Goal: Task Accomplishment & Management: Use online tool/utility

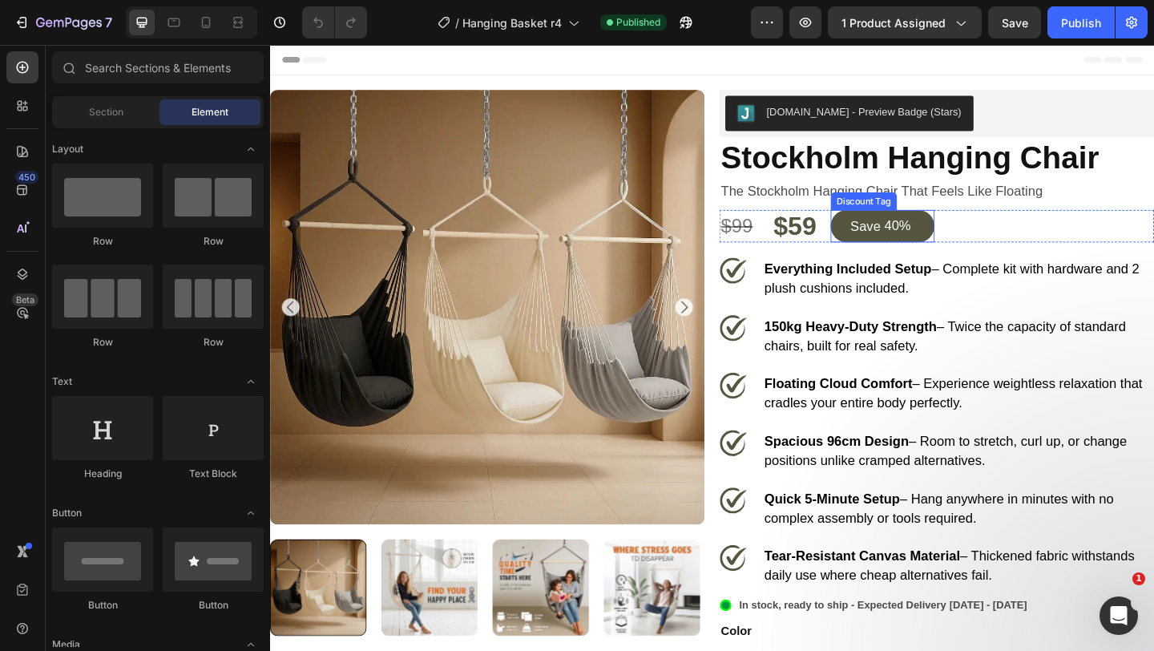
click at [946, 253] on div "save 40%" at bounding box center [936, 241] width 113 height 35
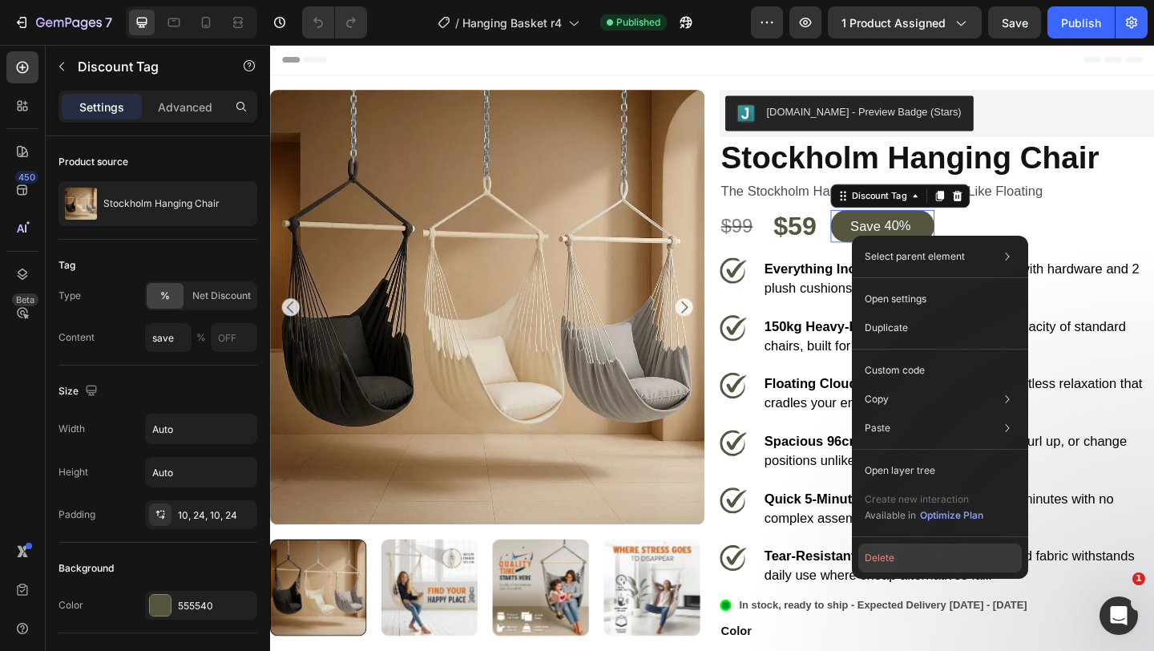
click at [953, 545] on button "Delete" at bounding box center [941, 558] width 164 height 29
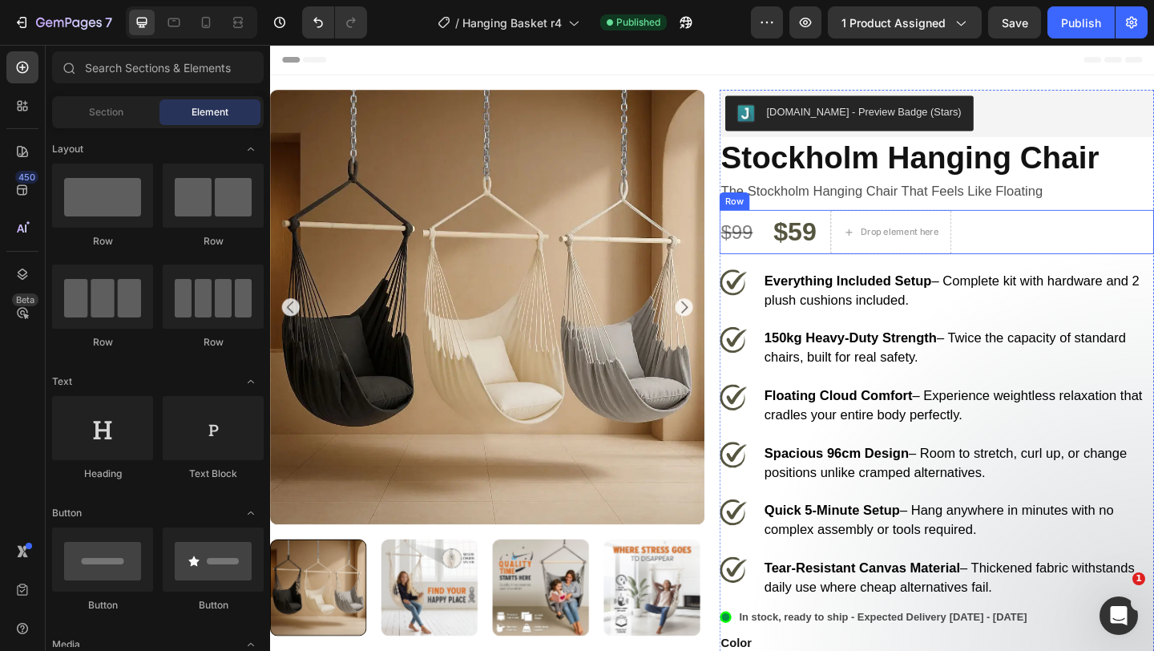
click at [889, 265] on div "$99 Product Price Product Price $59 Product Price Product Price Drop element he…" at bounding box center [995, 248] width 473 height 48
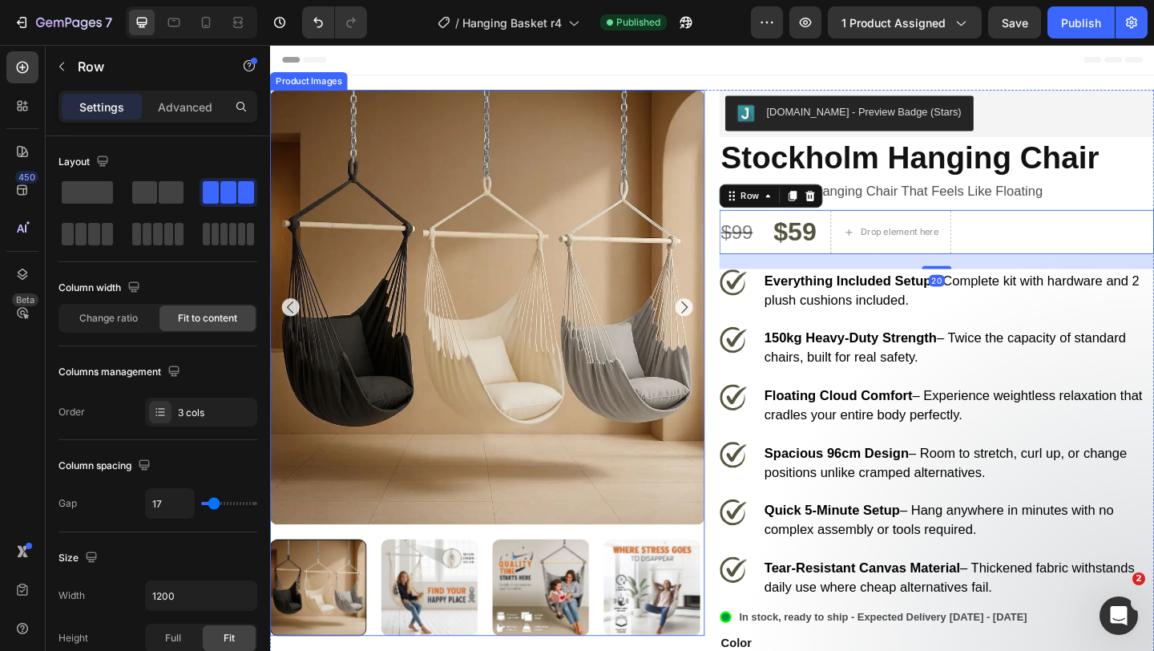
click at [314, 303] on img at bounding box center [506, 330] width 473 height 473
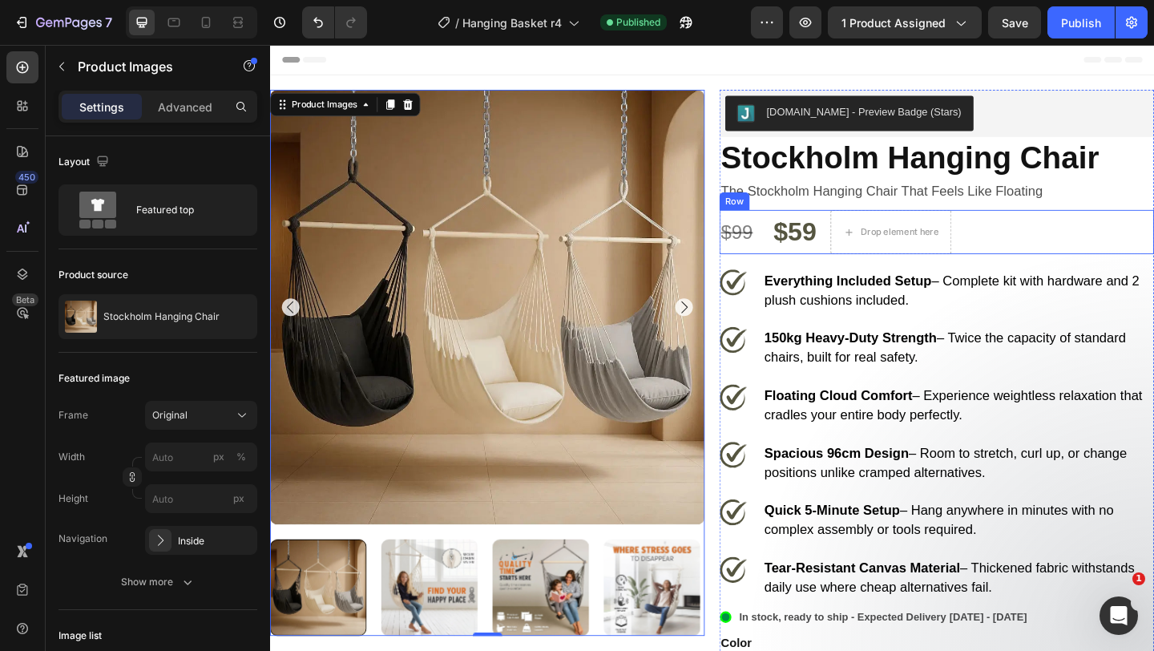
click at [885, 265] on div "$99 Product Price Product Price $59 Product Price Product Price Drop element he…" at bounding box center [995, 248] width 473 height 48
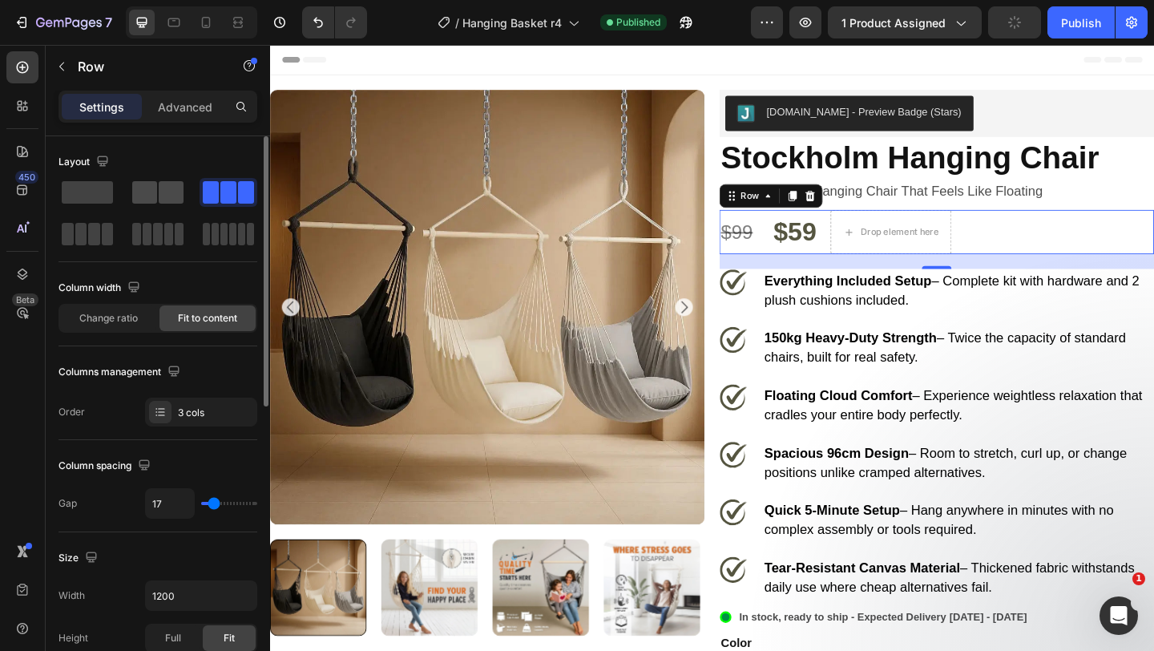
click at [159, 200] on span at bounding box center [171, 192] width 25 height 22
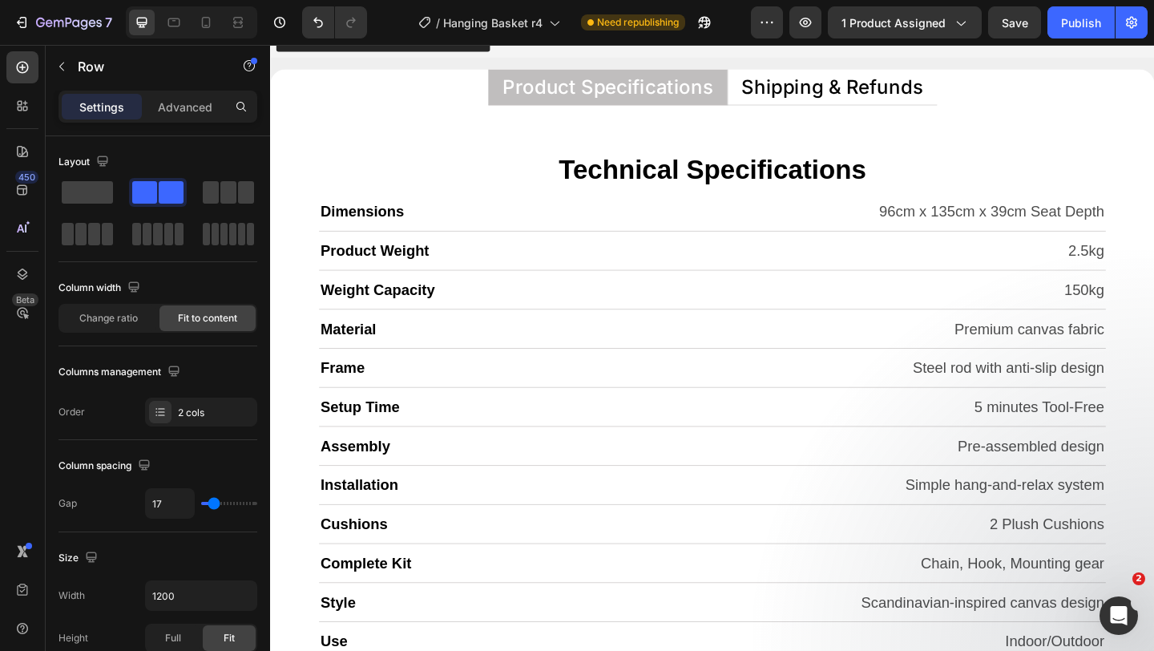
scroll to position [7527, 0]
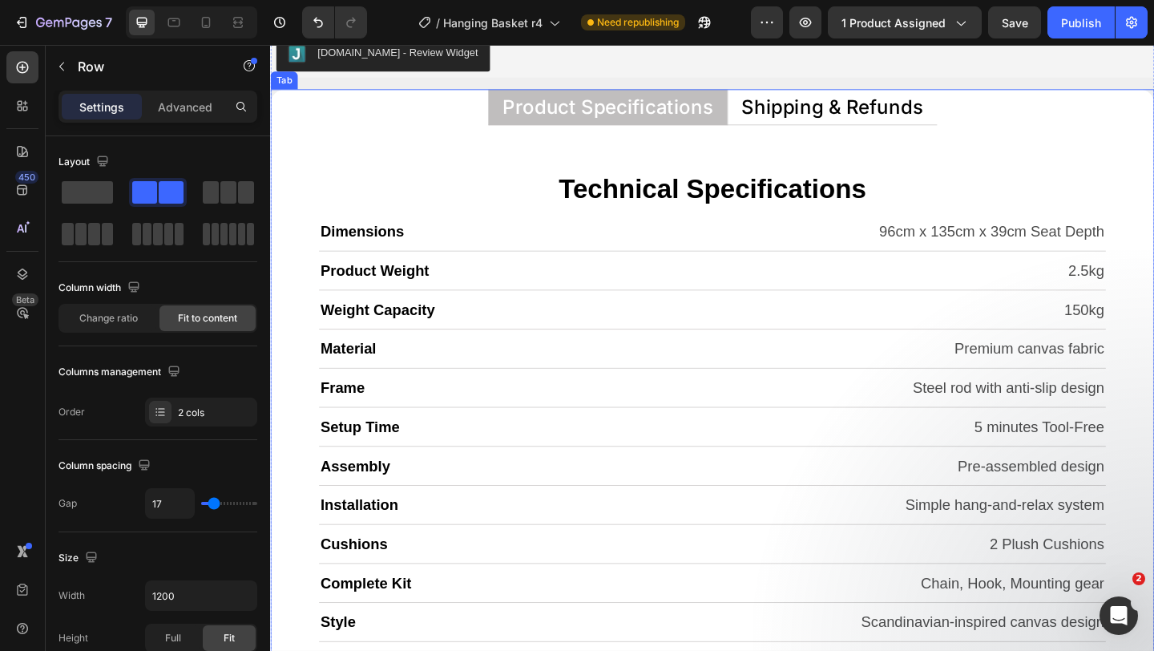
click at [854, 123] on p "Shipping & Refunds" at bounding box center [881, 112] width 197 height 21
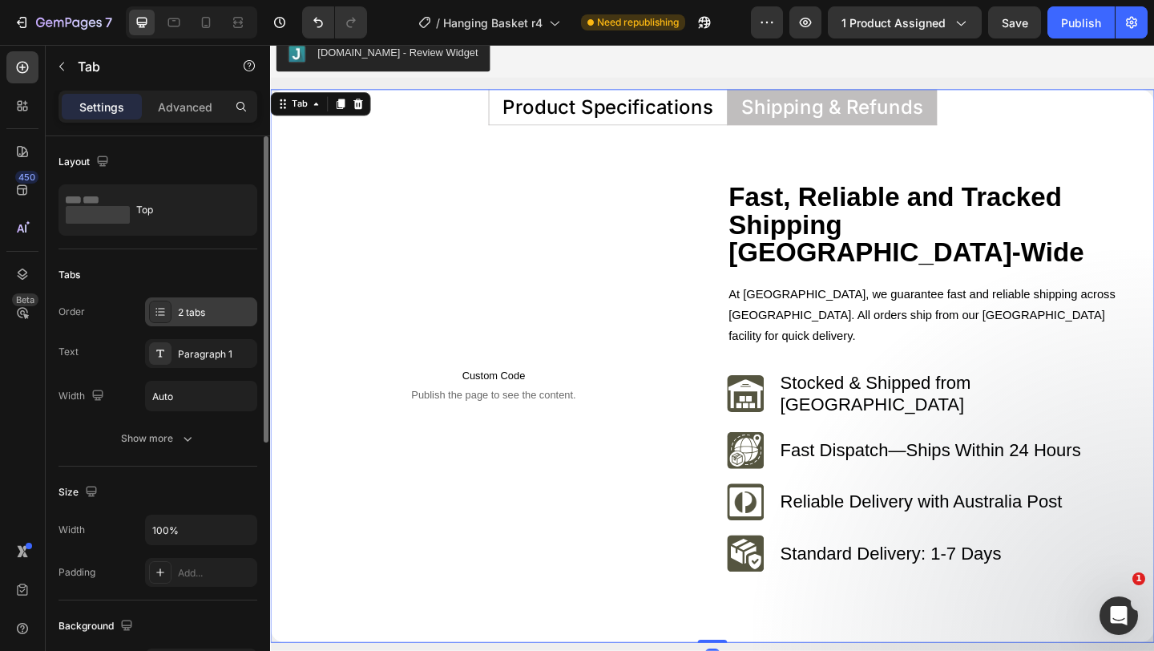
click at [205, 307] on div "2 tabs" at bounding box center [215, 312] width 75 height 14
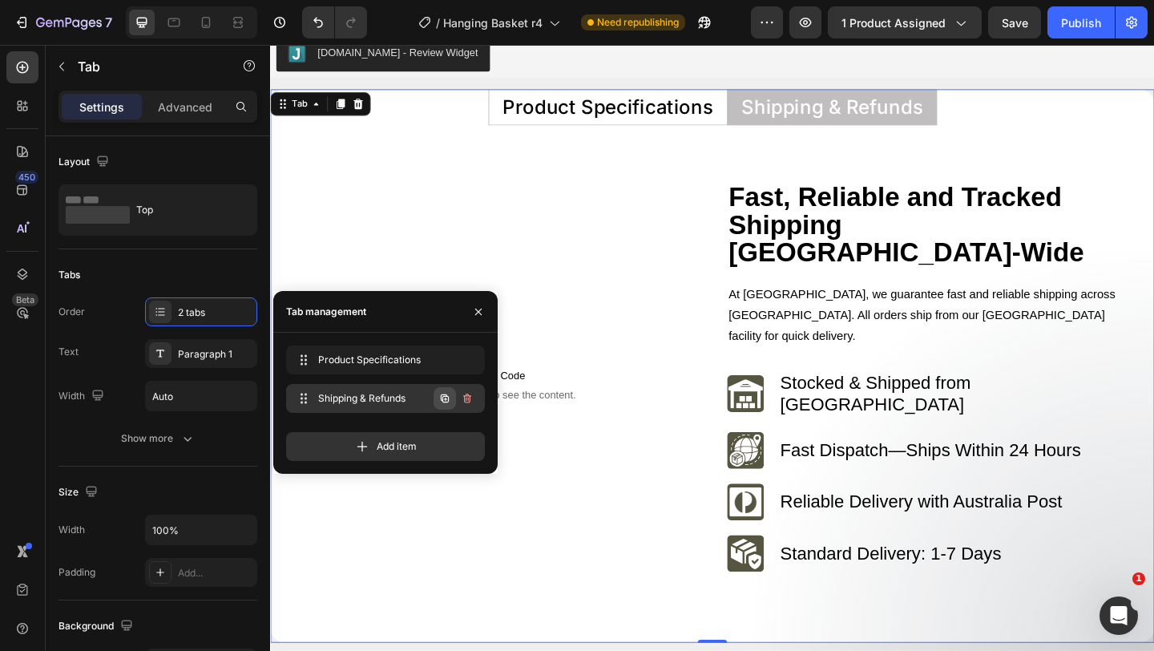
click at [440, 397] on icon "button" at bounding box center [445, 398] width 13 height 13
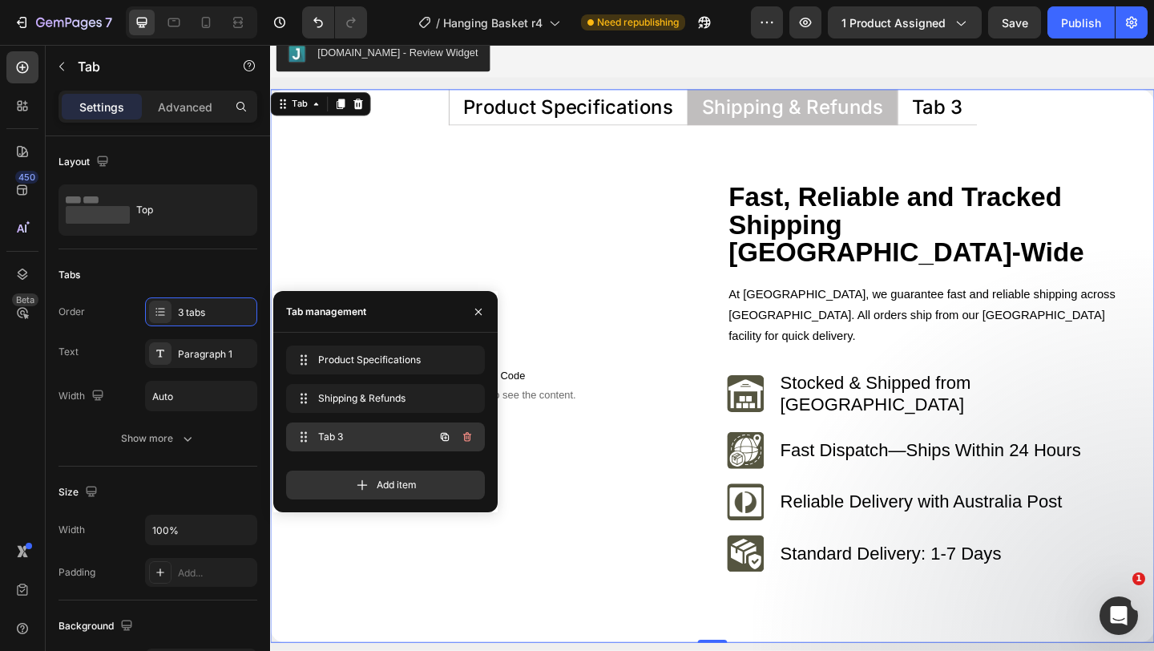
click at [366, 430] on span "Tab 3" at bounding box center [363, 437] width 91 height 14
drag, startPoint x: 366, startPoint y: 430, endPoint x: 367, endPoint y: 390, distance: 40.1
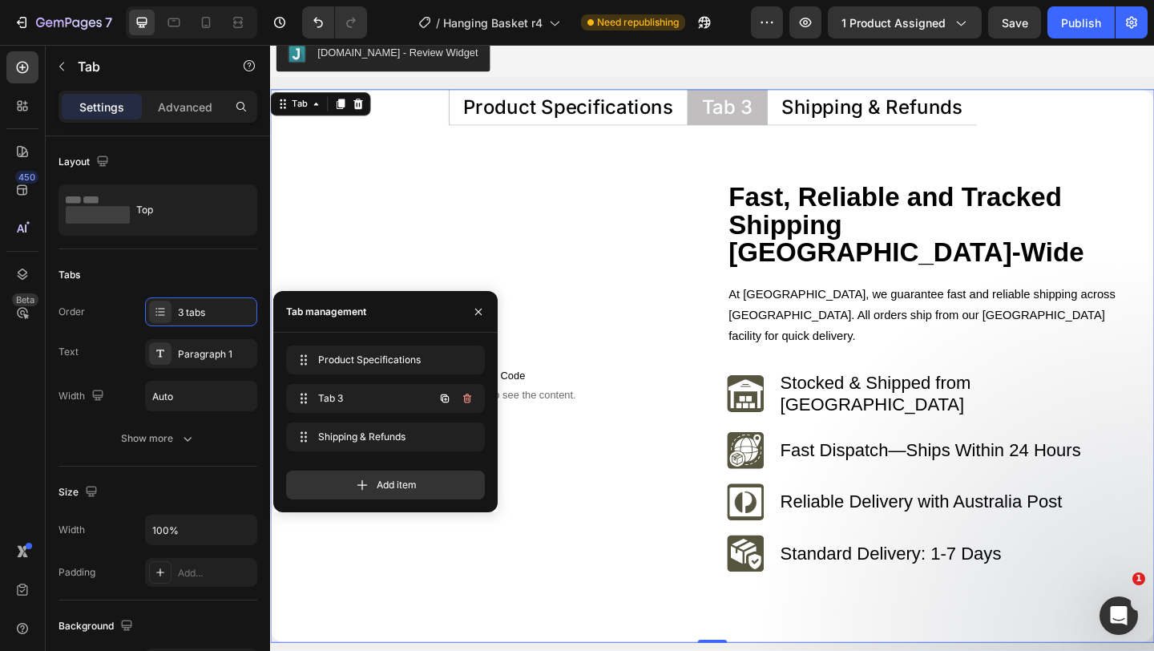
click at [367, 390] on div "Tab 3 Tab 3" at bounding box center [363, 398] width 141 height 22
click at [788, 112] on div "Tab 3" at bounding box center [768, 112] width 60 height 26
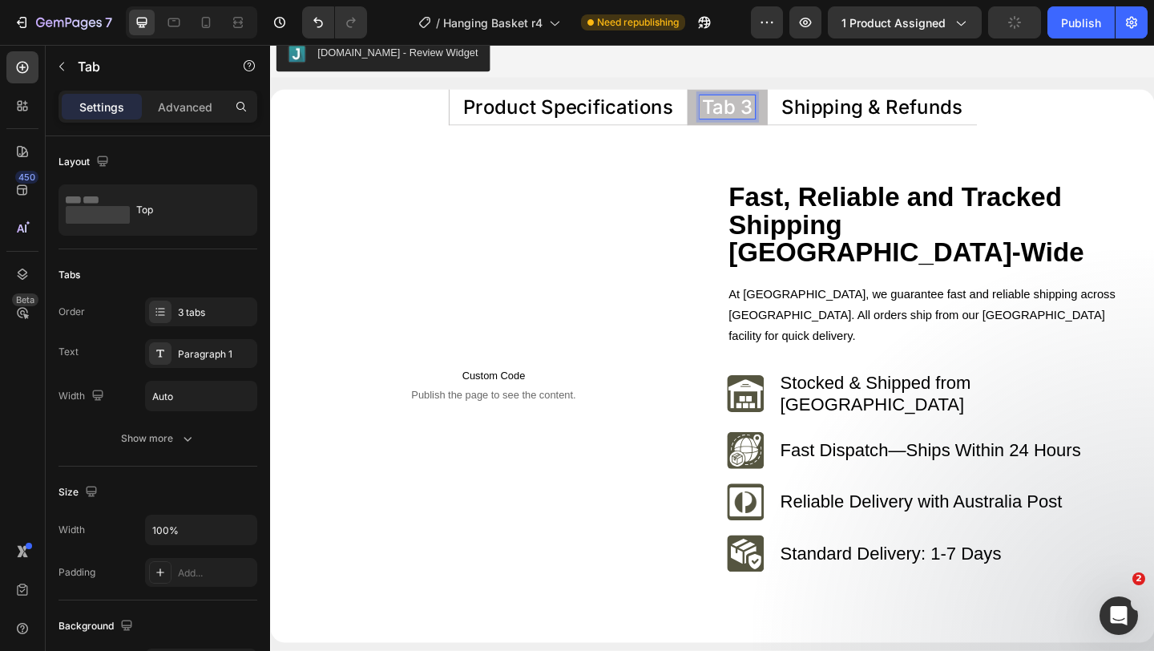
click at [788, 112] on p "Tab 3" at bounding box center [767, 112] width 55 height 21
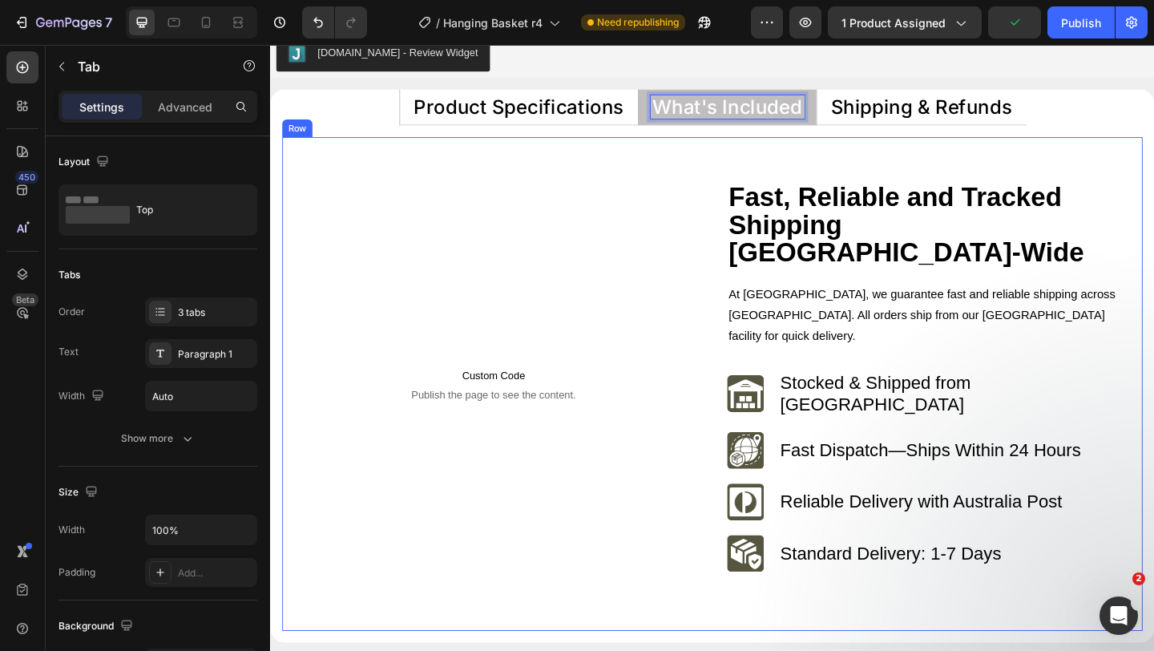
click at [577, 186] on div "Custom Code Publish the page to see the content. Custom Code Row Fast, Reliable…" at bounding box center [751, 413] width 936 height 537
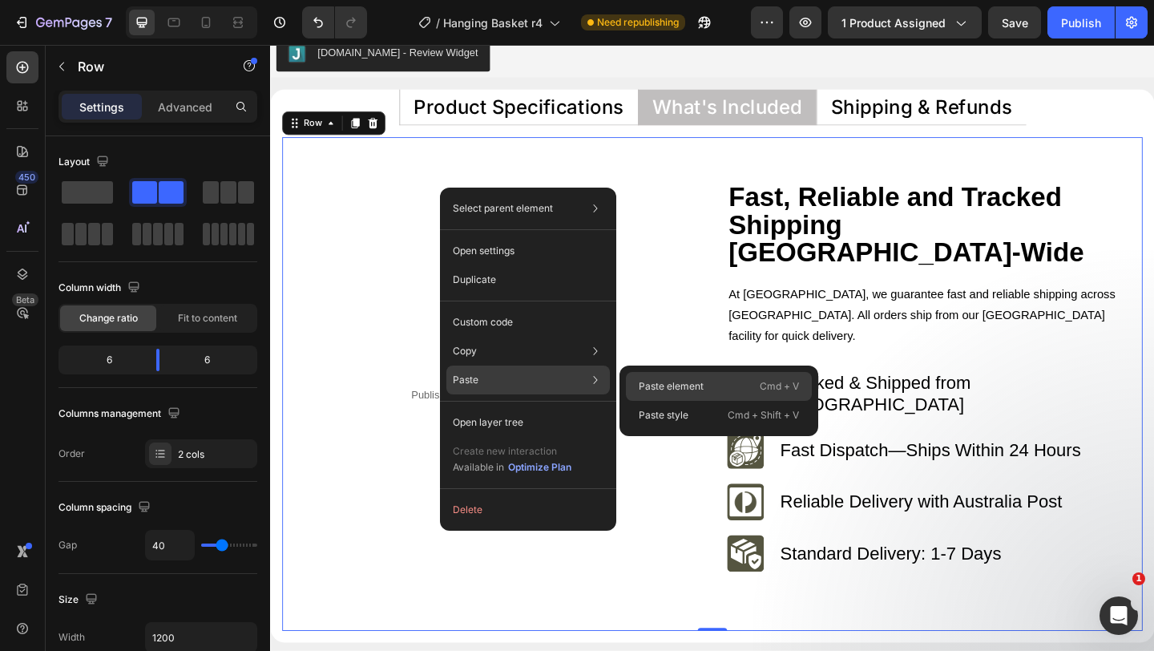
click at [657, 379] on p "Paste element" at bounding box center [671, 386] width 65 height 14
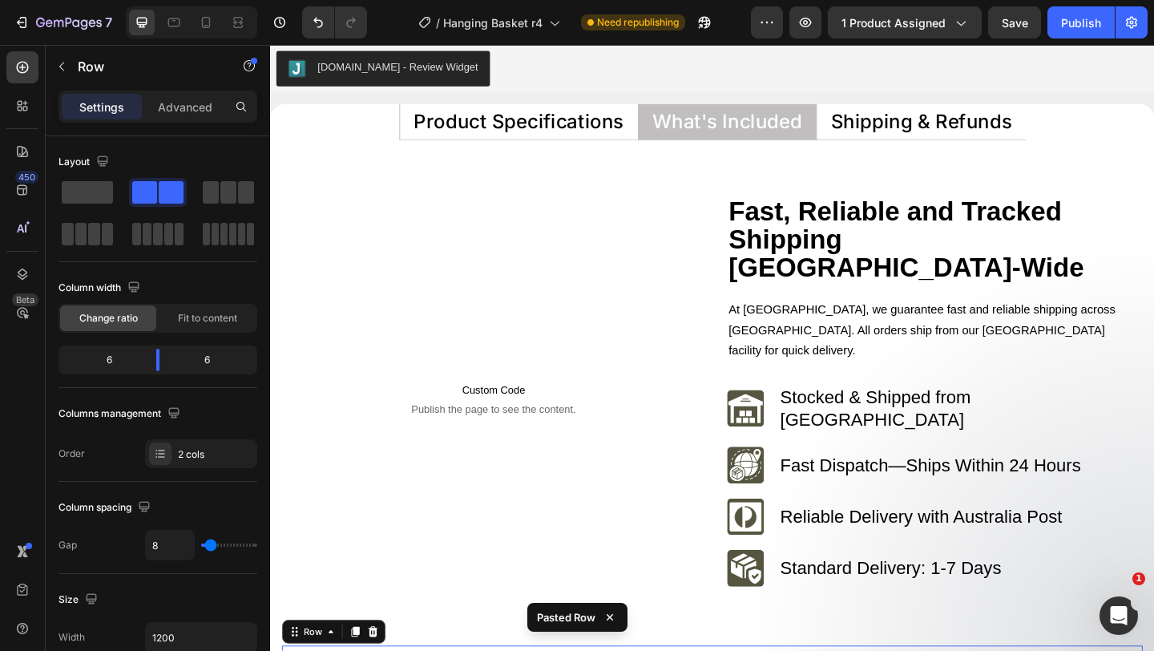
scroll to position [7474, 0]
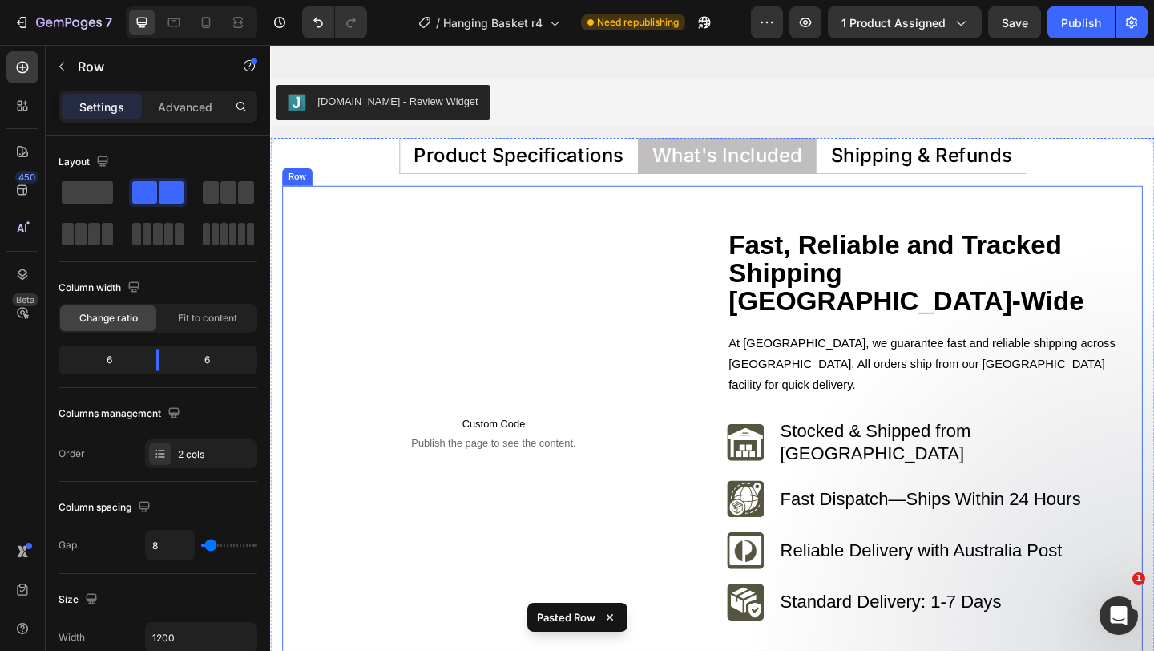
click at [686, 280] on div "Custom Code Publish the page to see the content. Custom Code Row" at bounding box center [513, 466] width 444 height 441
click at [386, 185] on icon at bounding box center [381, 182] width 13 height 13
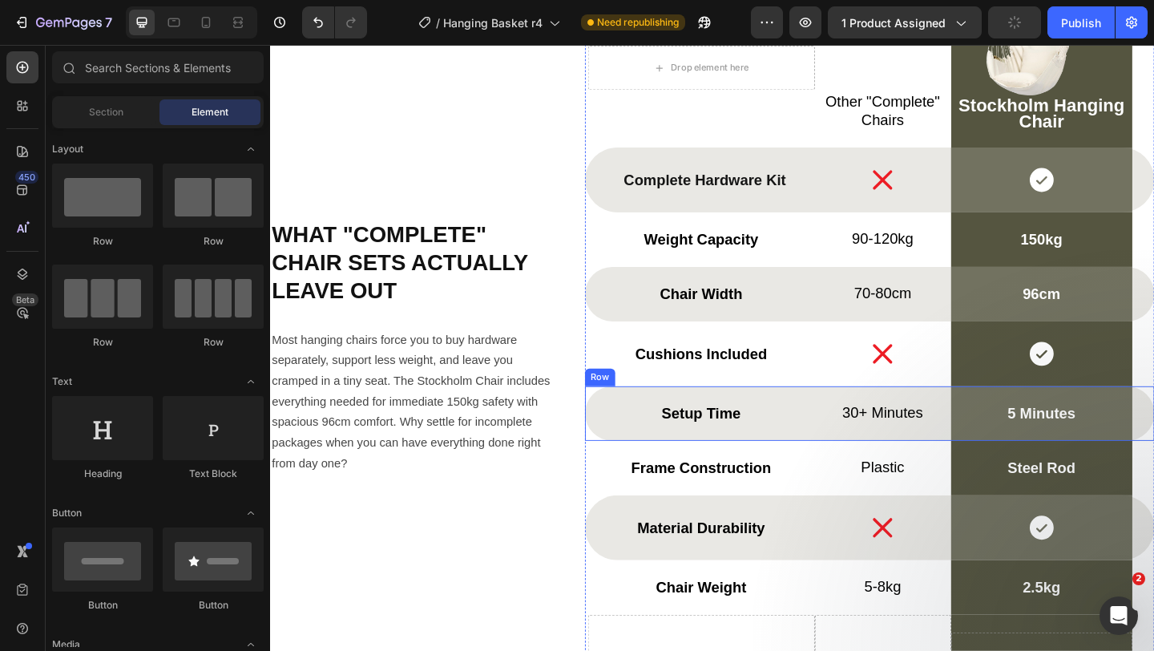
scroll to position [5711, 0]
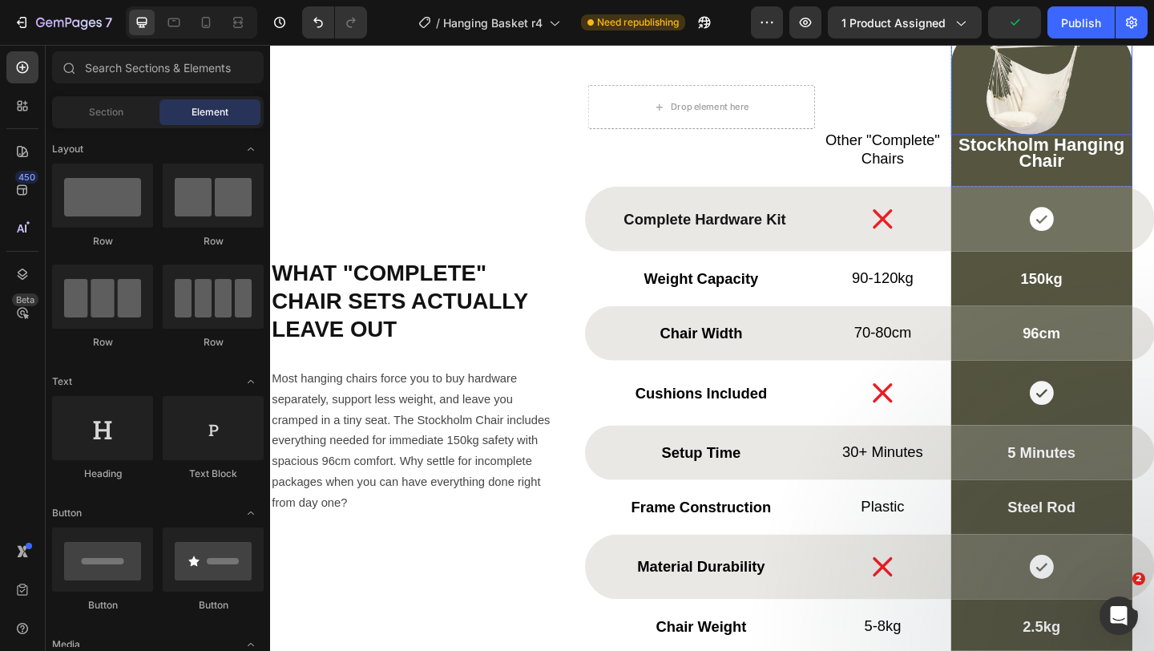
click at [1099, 95] on img at bounding box center [1109, 82] width 120 height 120
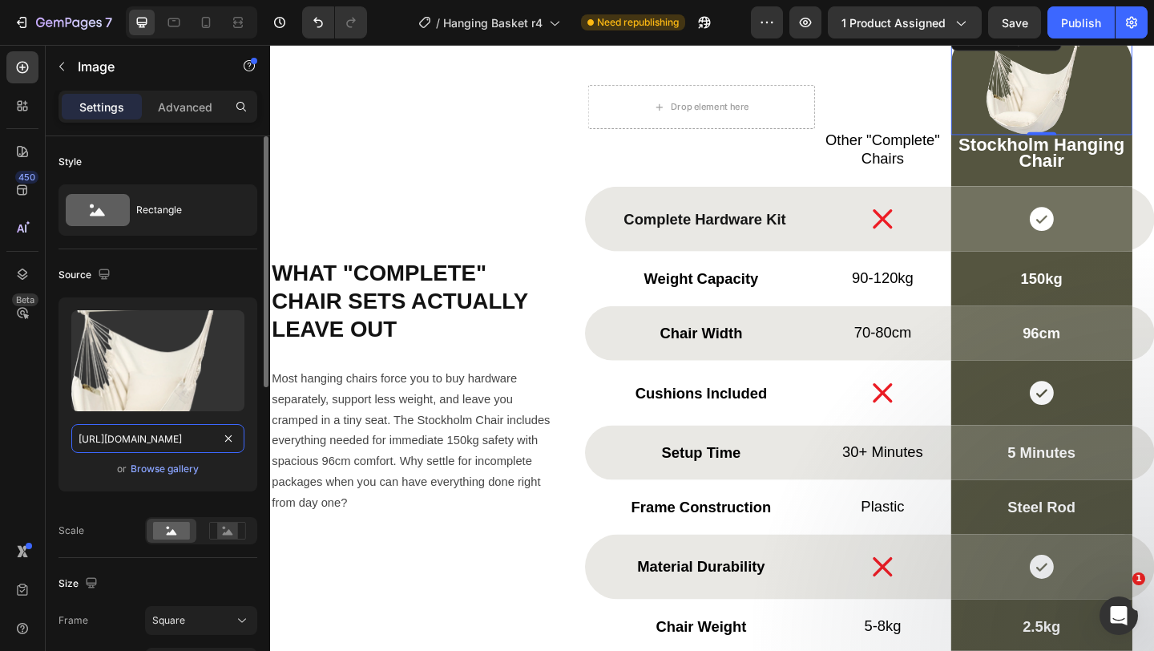
click at [180, 434] on input "https://cdn.shopify.com/s/files/1/0751/1162/9015/files/gempages_560213916362212…" at bounding box center [157, 438] width 173 height 29
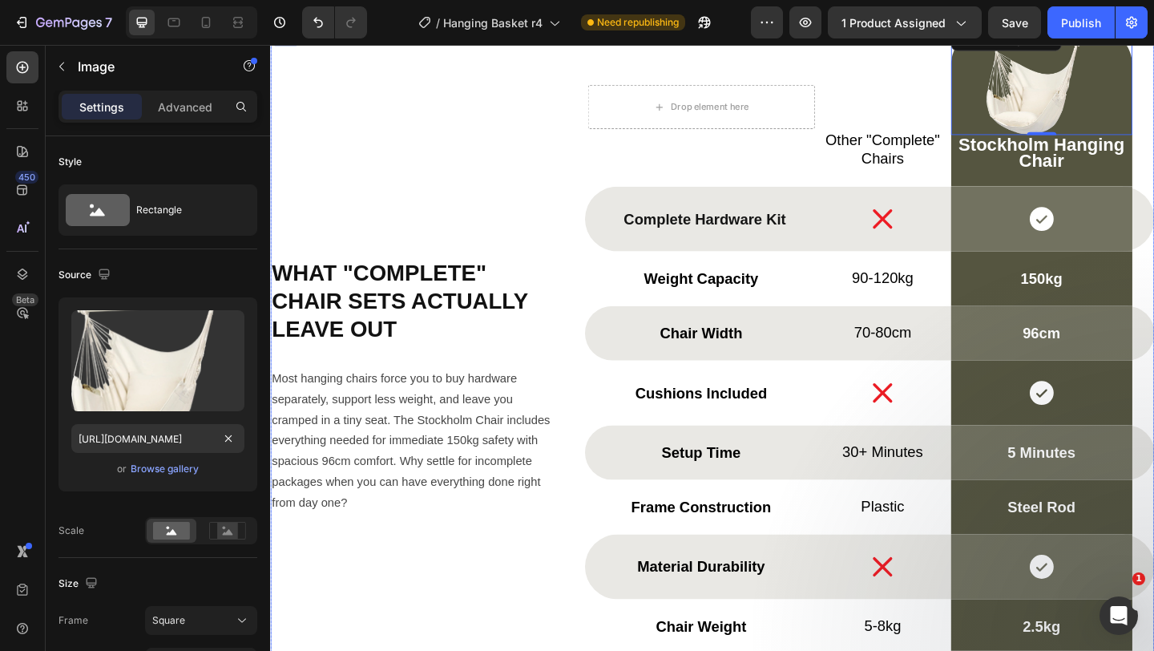
click at [583, 344] on div "What "Complete" Chair Sets Actually Leave Out Heading Most hanging chairs force…" at bounding box center [751, 409] width 962 height 767
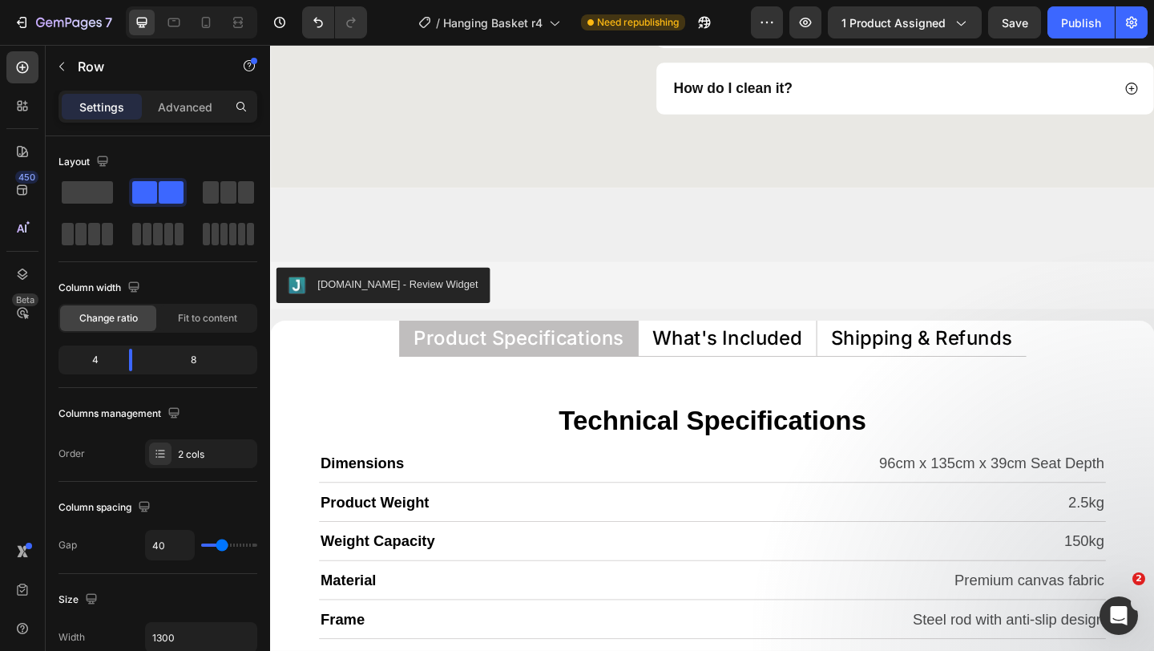
scroll to position [7362, 0]
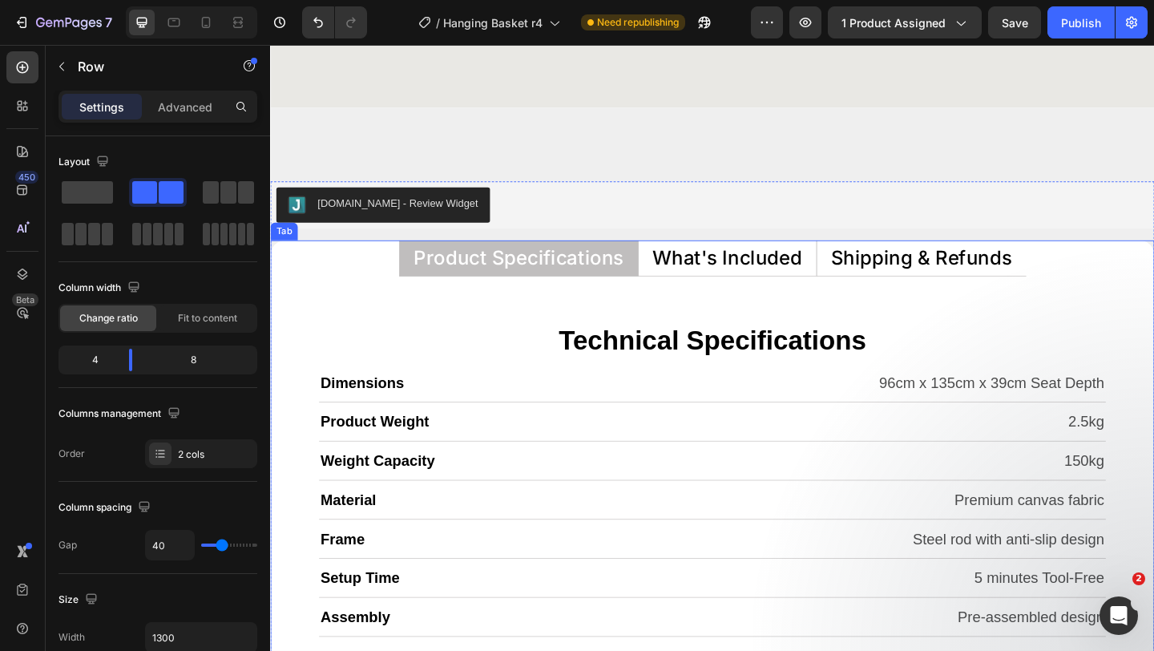
click at [798, 272] on p "What's Included" at bounding box center [767, 276] width 163 height 21
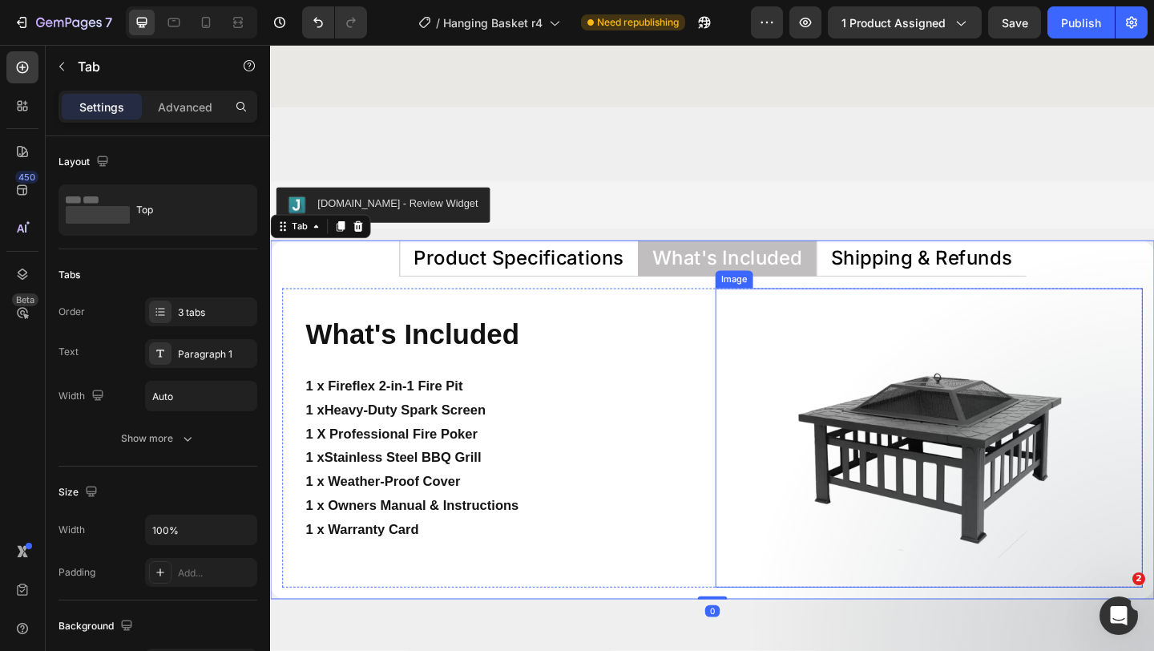
click at [807, 419] on div at bounding box center [986, 472] width 465 height 326
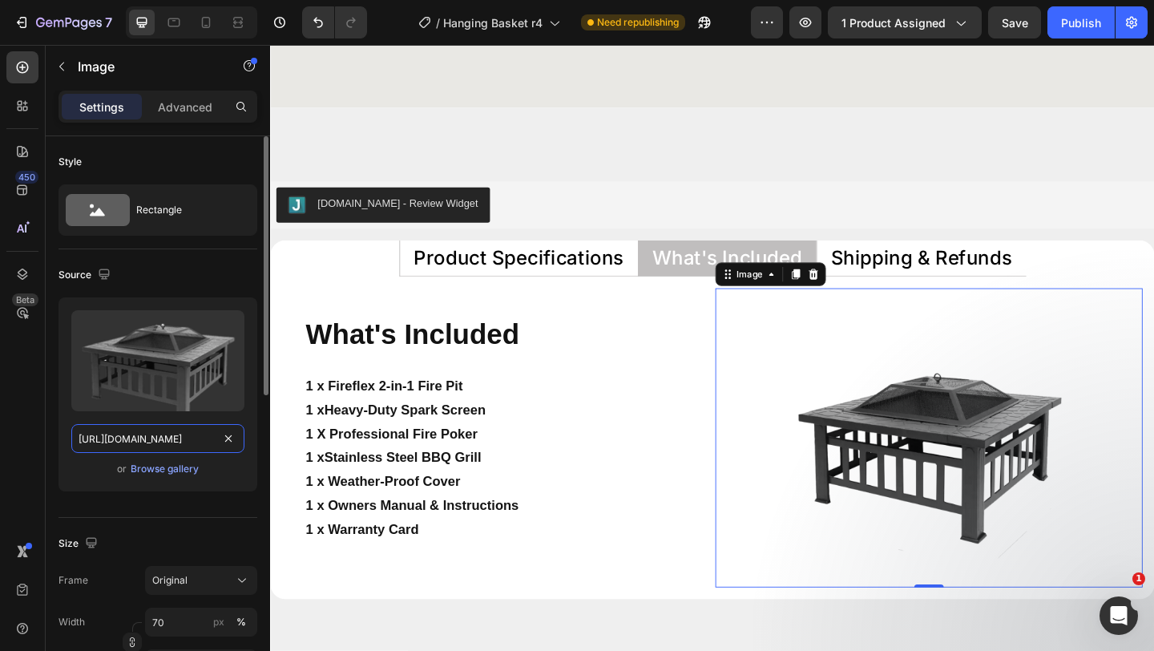
click at [176, 439] on input "https://cdn.shopify.com/s/files/1/0588/7092/3335/files/gempages_547690386714264…" at bounding box center [157, 438] width 173 height 29
paste input "751/1162/9015/files/gempages_560213916362212442-7e6c57b0-e037-4f93-85a6-e24d19d…"
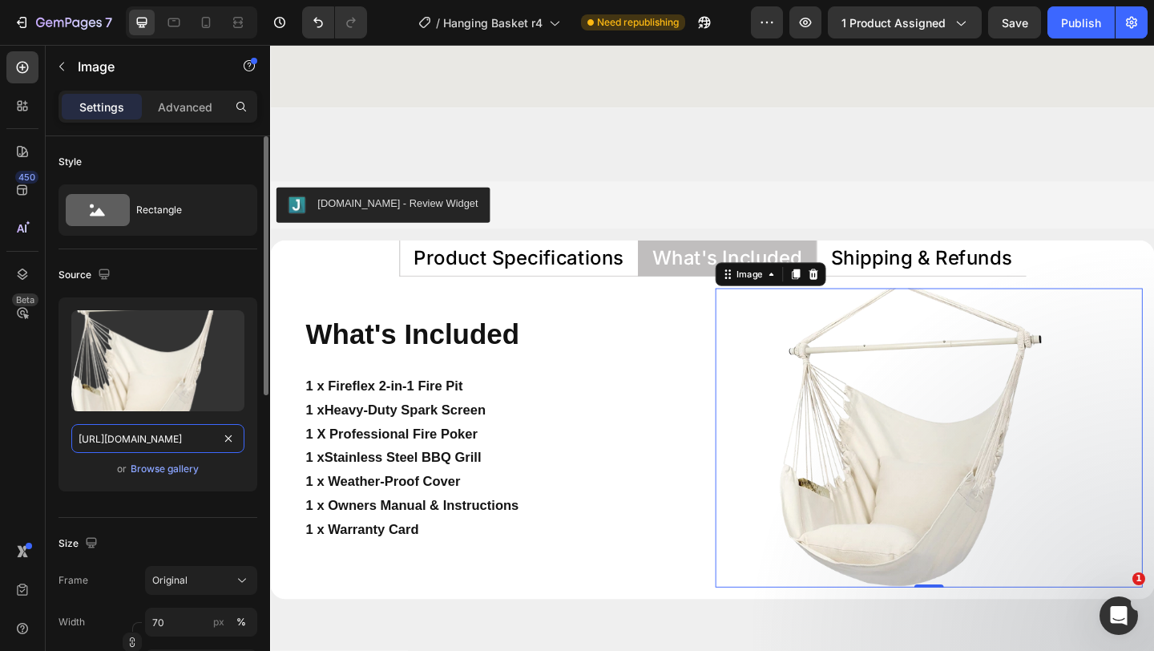
scroll to position [0, 493]
click at [99, 275] on icon "button" at bounding box center [104, 274] width 10 height 10
click at [105, 351] on icon "button" at bounding box center [107, 358] width 16 height 16
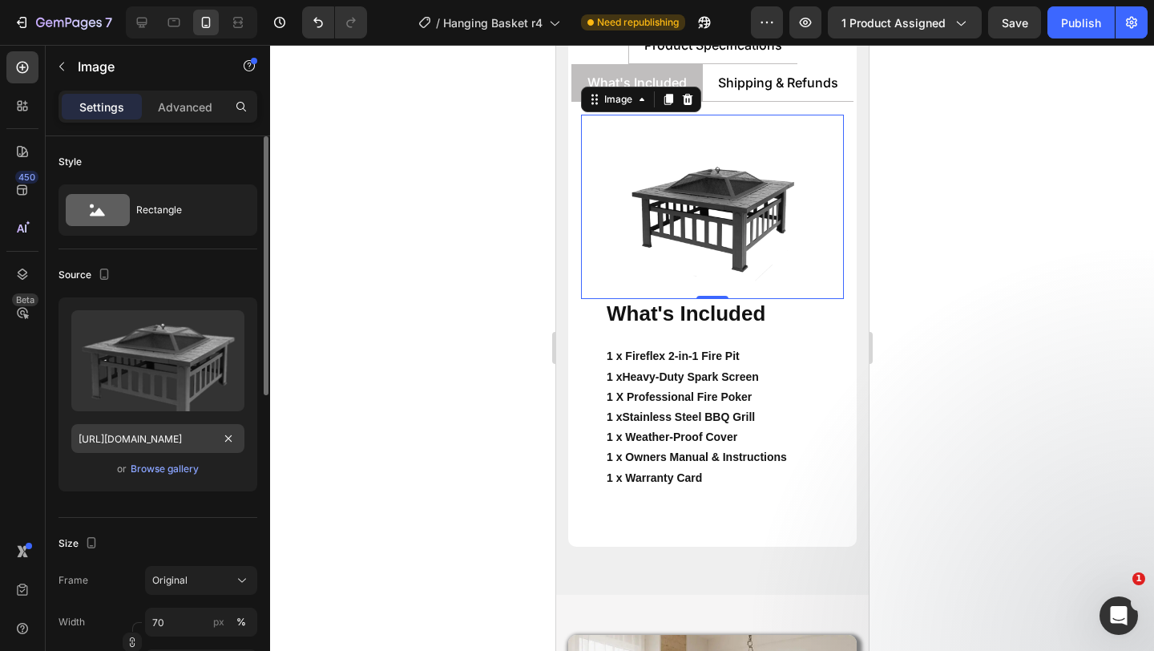
scroll to position [7584, 0]
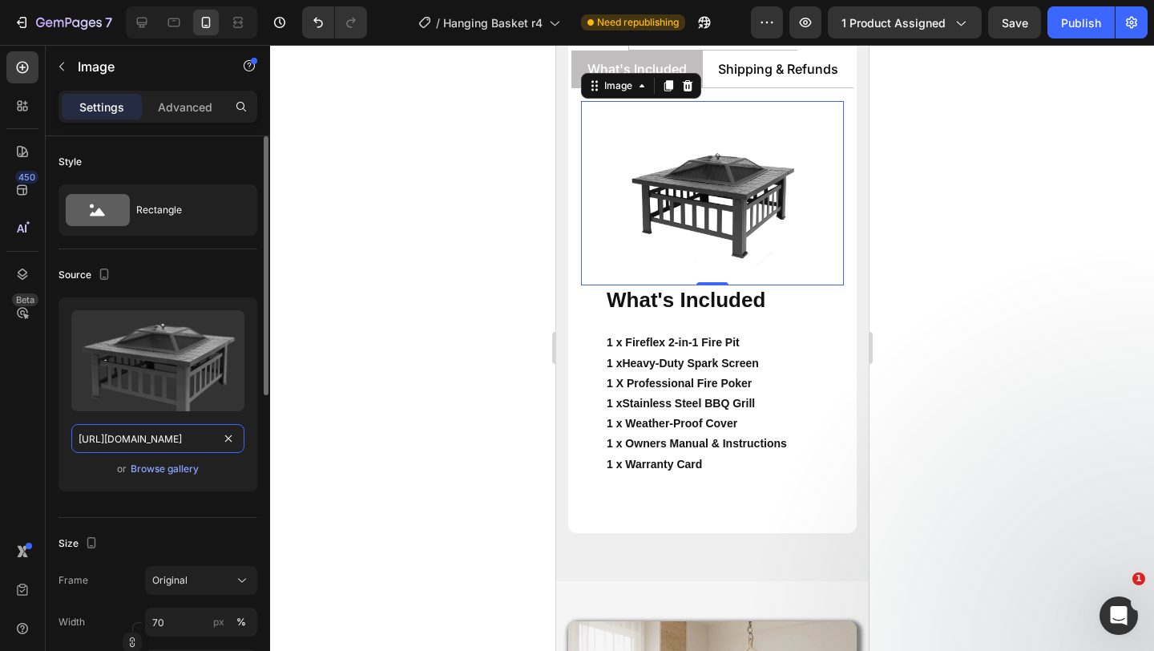
click at [156, 440] on input "https://cdn.shopify.com/s/files/1/0588/7092/3335/files/gempages_547690386714264…" at bounding box center [157, 438] width 173 height 29
paste input "751/1162/9015/files/gempages_560213916362212442-7e6c57b0-e037-4f93-85a6-e24d19d…"
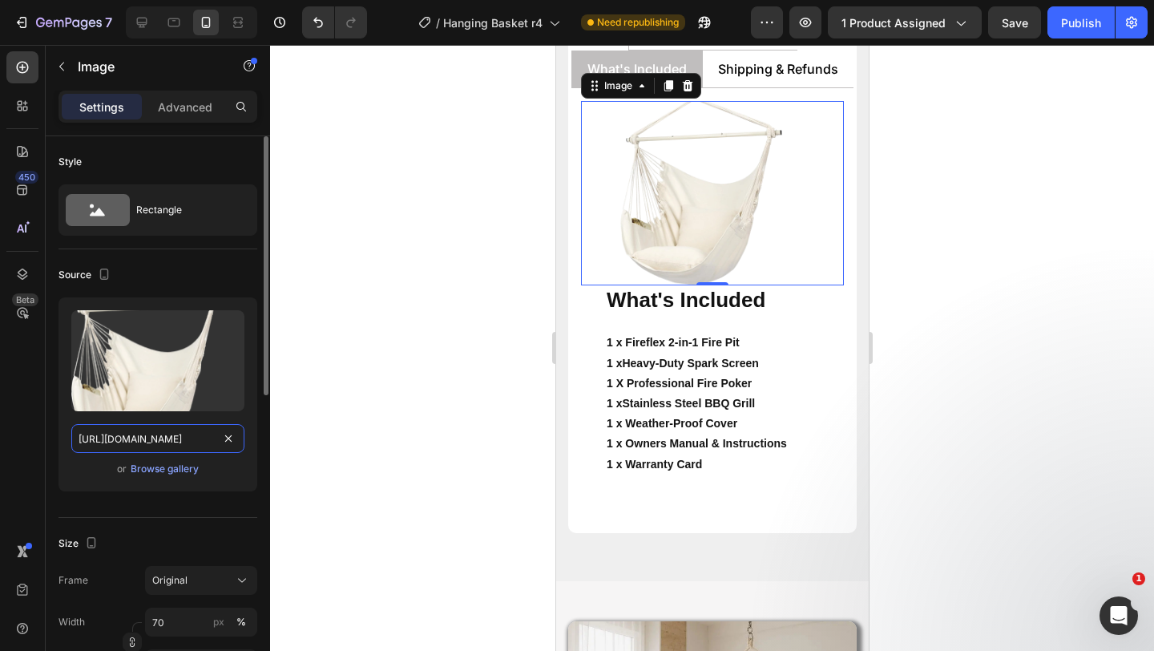
scroll to position [0, 493]
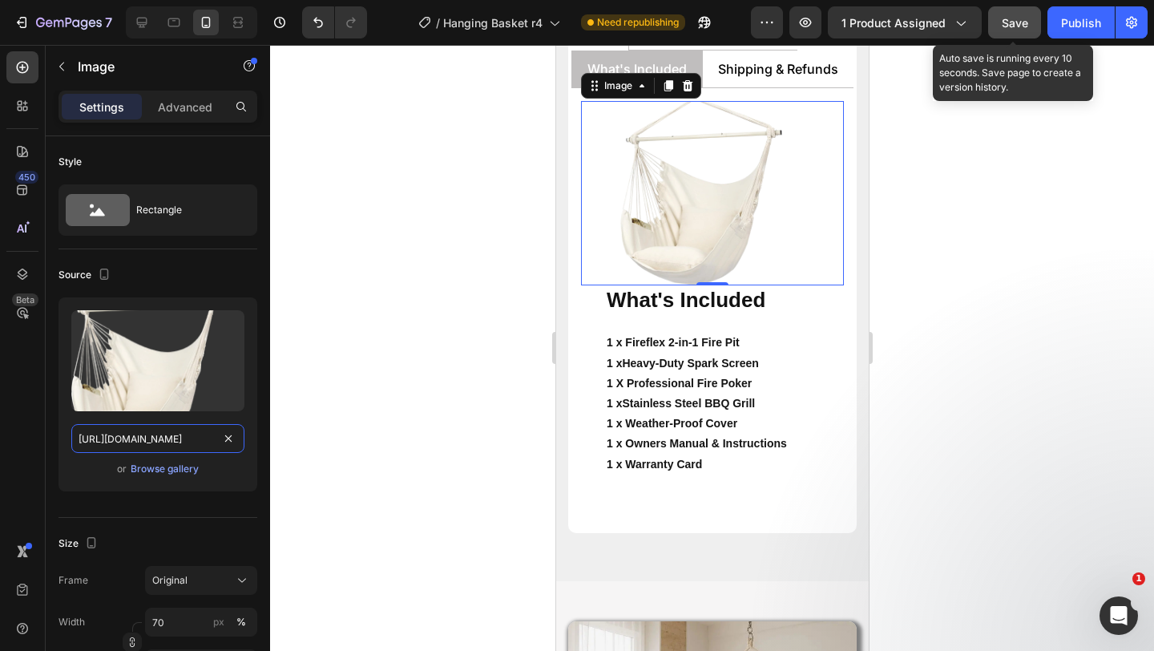
type input "https://cdn.shopify.com/s/files/1/0751/1162/9015/files/gempages_560213916362212…"
click at [1018, 20] on icon "button" at bounding box center [1015, 23] width 18 height 18
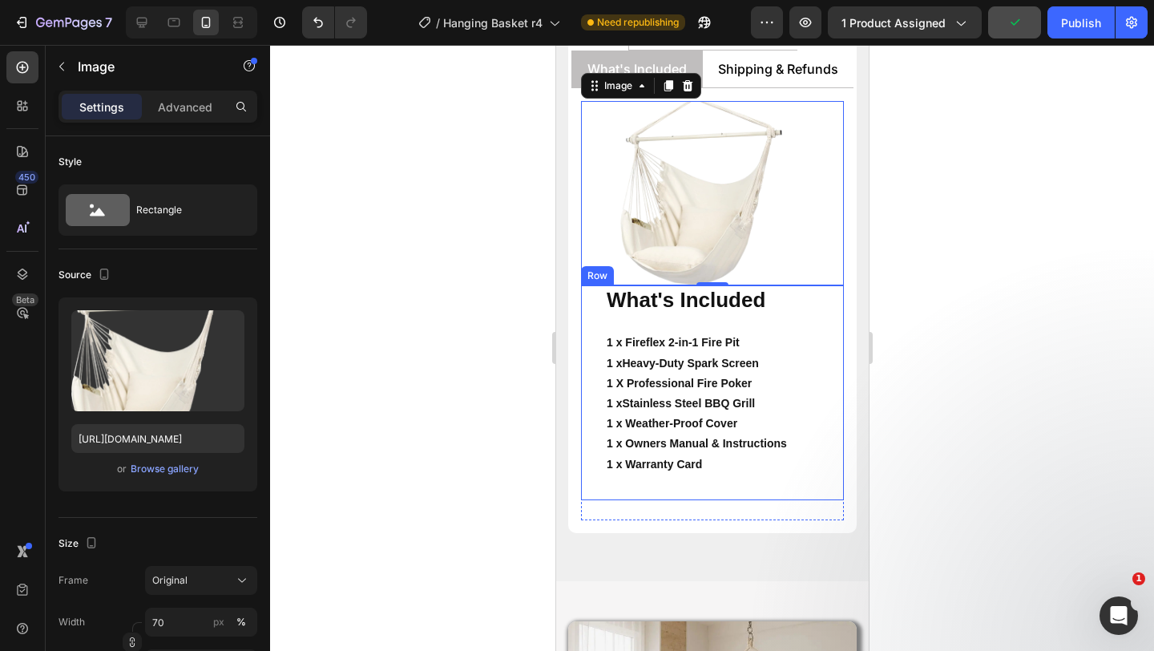
scroll to position [7519, 0]
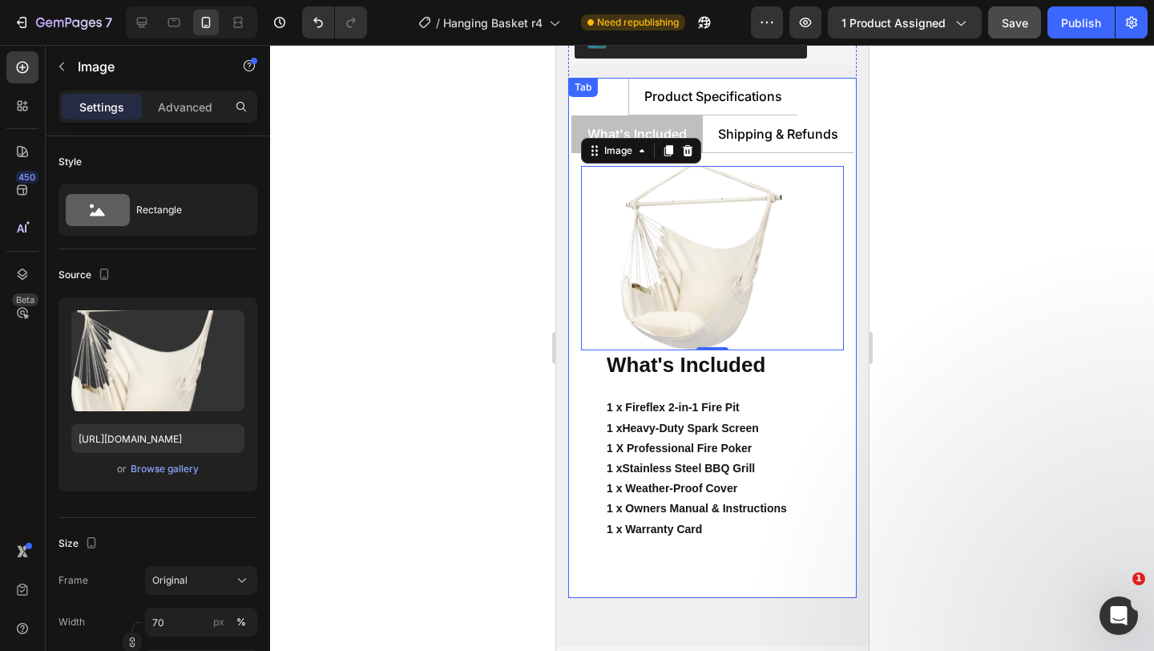
click at [419, 346] on div at bounding box center [712, 348] width 884 height 606
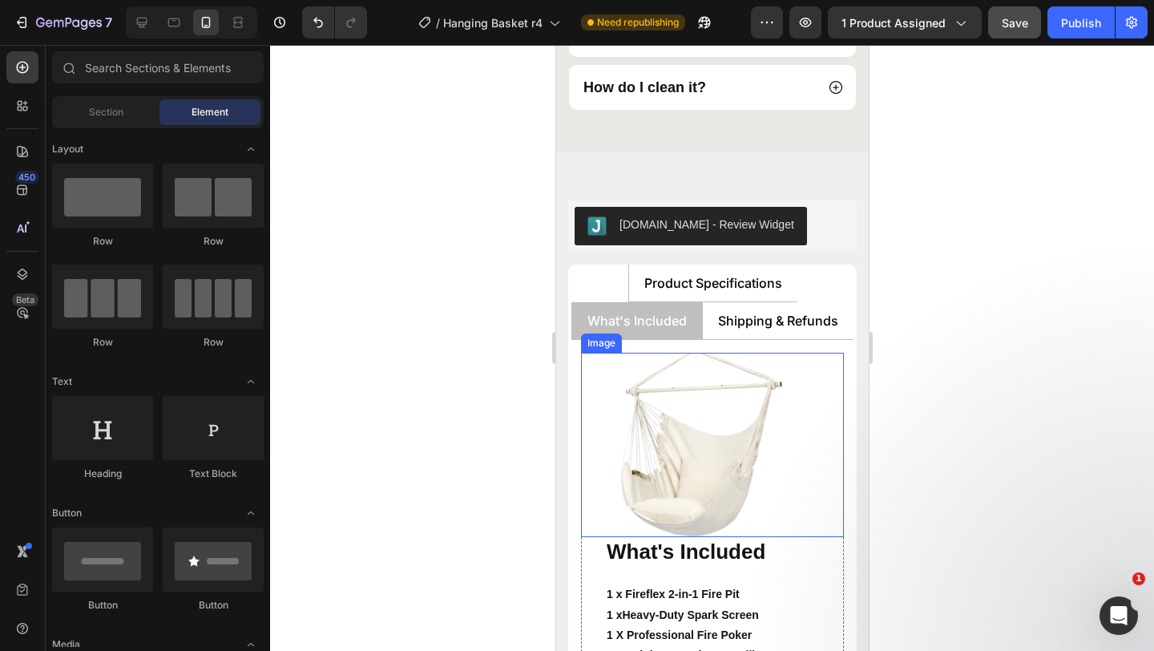
scroll to position [7316, 0]
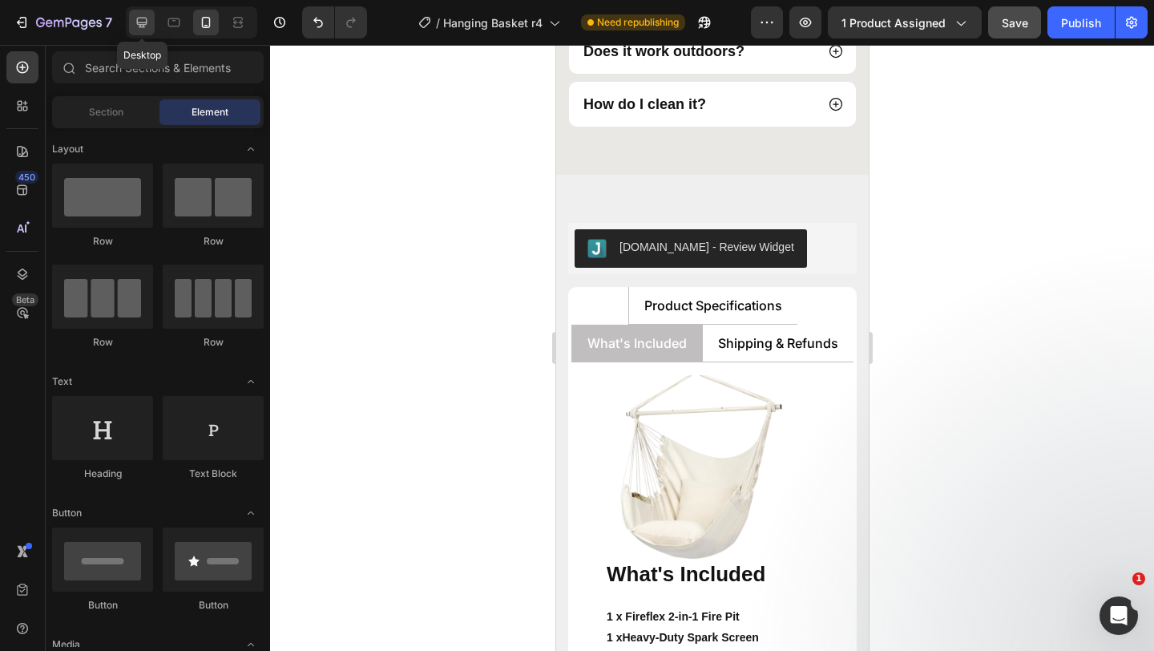
click at [136, 24] on icon at bounding box center [142, 22] width 16 height 16
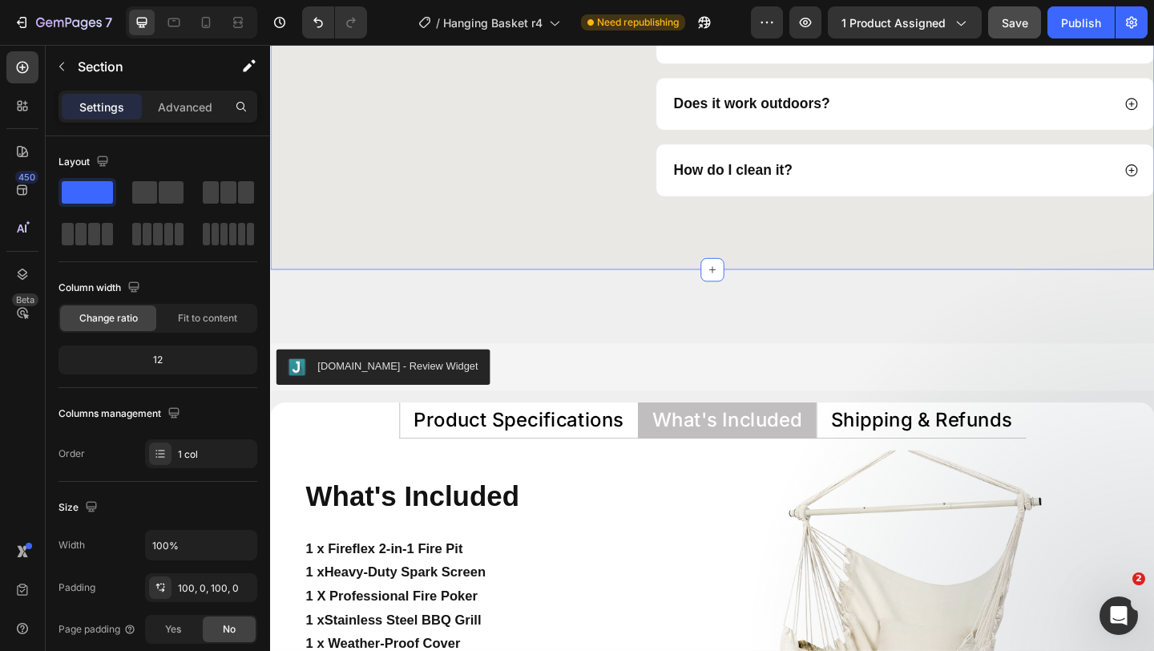
scroll to position [7300, 0]
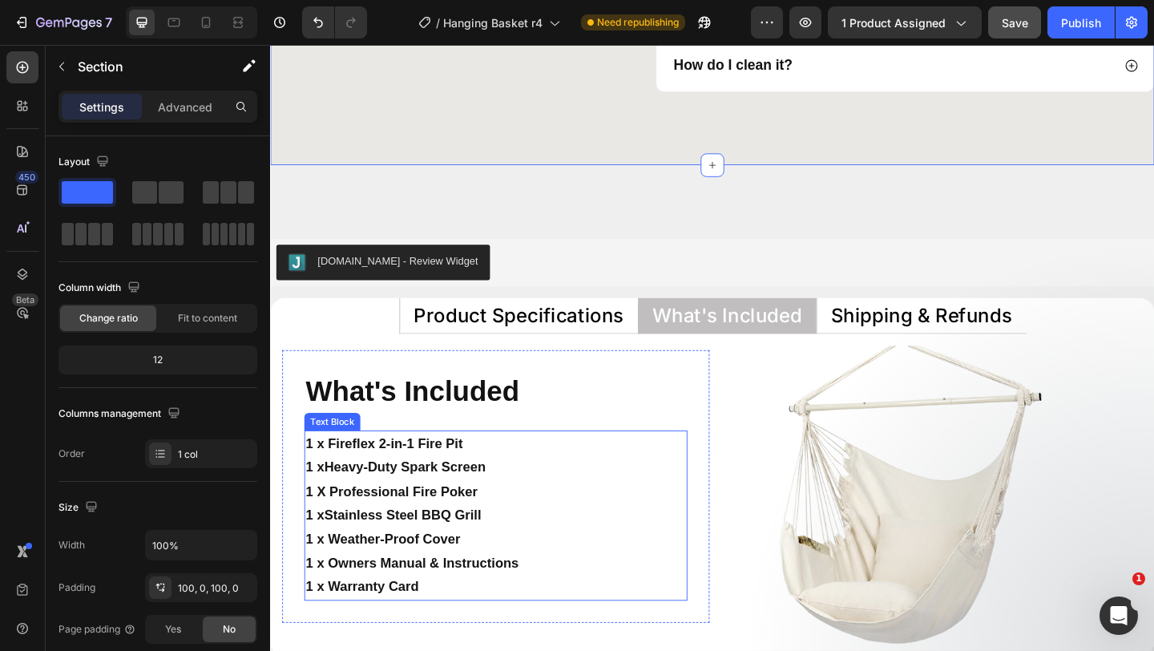
click at [446, 478] on p "1 x Fireflex 2-in-1 Fire Pit 1 x Heavy-Duty Spark Screen" at bounding box center [516, 492] width 414 height 52
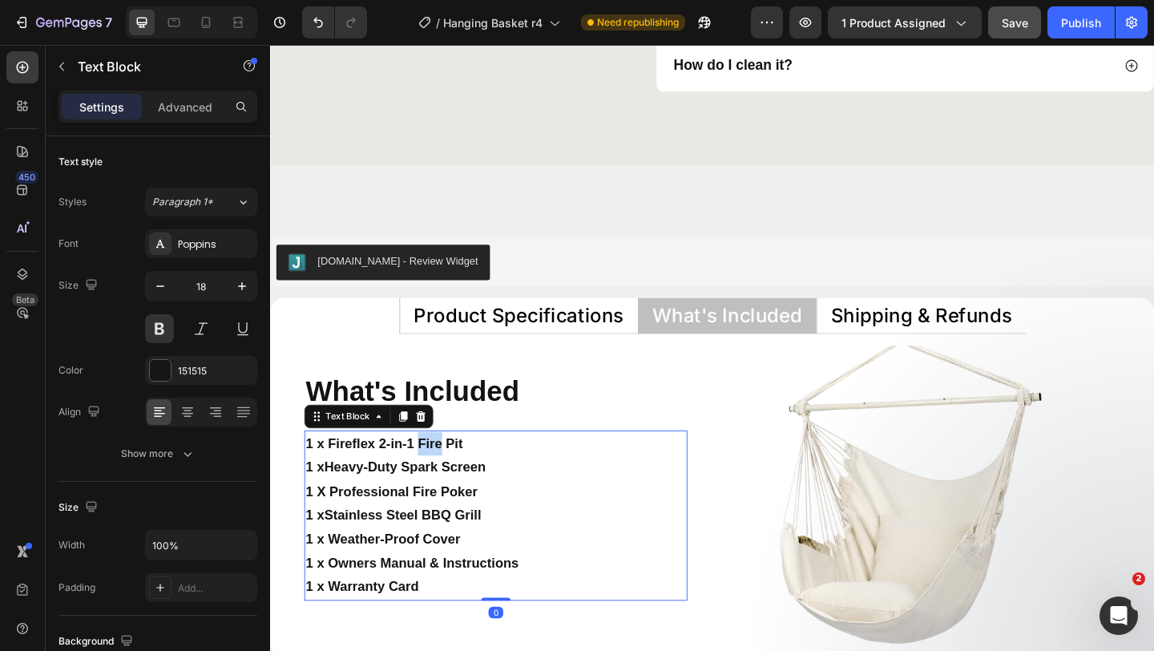
click at [446, 478] on p "1 x Fireflex 2-in-1 Fire Pit 1 x Heavy-Duty Spark Screen" at bounding box center [516, 492] width 414 height 52
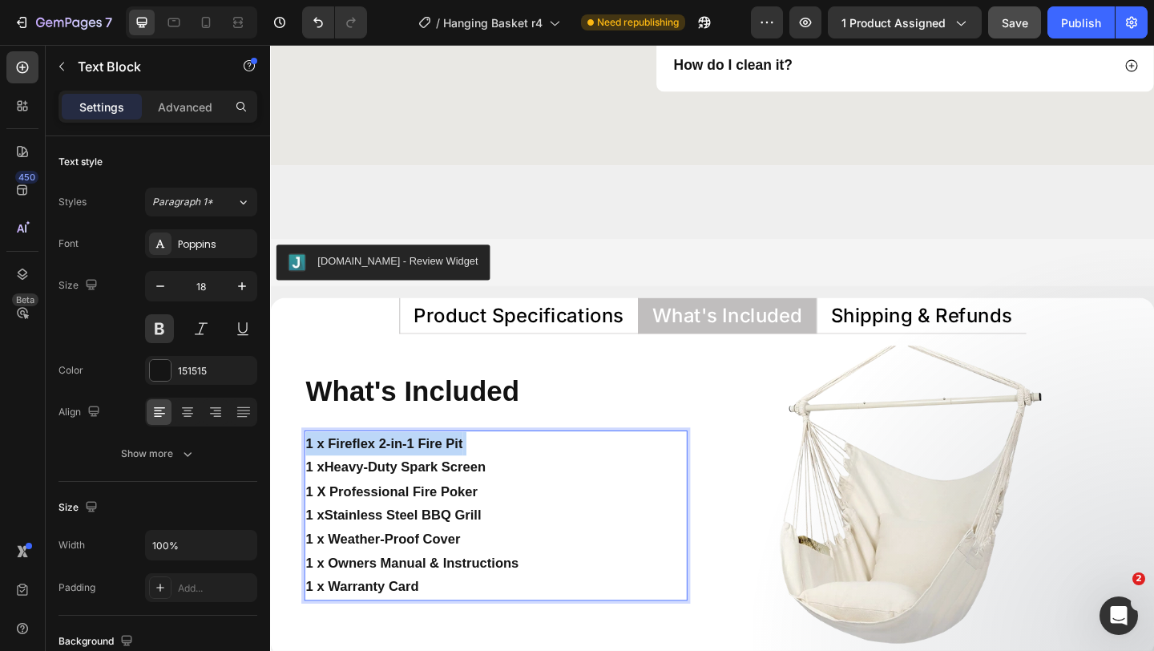
click at [446, 478] on p "1 x Fireflex 2-in-1 Fire Pit 1 x Heavy-Duty Spark Screen" at bounding box center [516, 492] width 414 height 52
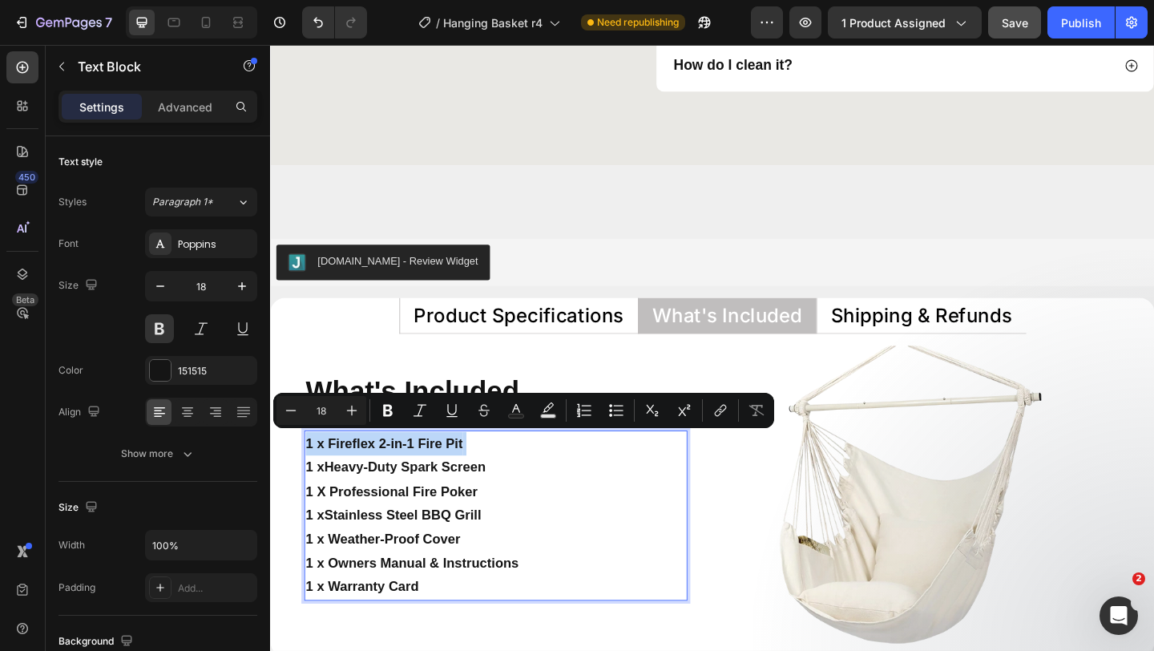
click at [446, 478] on p "1 x Fireflex 2-in-1 Fire Pit 1 x Heavy-Duty Spark Screen" at bounding box center [516, 492] width 414 height 52
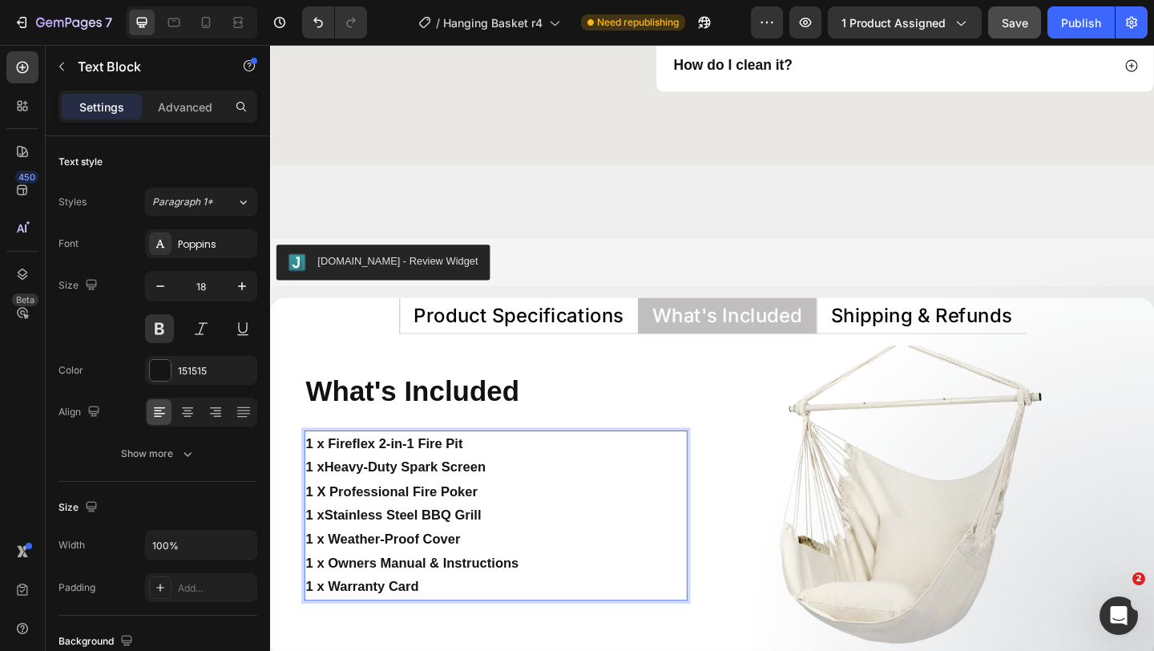
click at [332, 487] on p "1 x Fireflex 2-in-1 Fire Pit 1 x Heavy-Duty Spark Screen" at bounding box center [516, 492] width 414 height 52
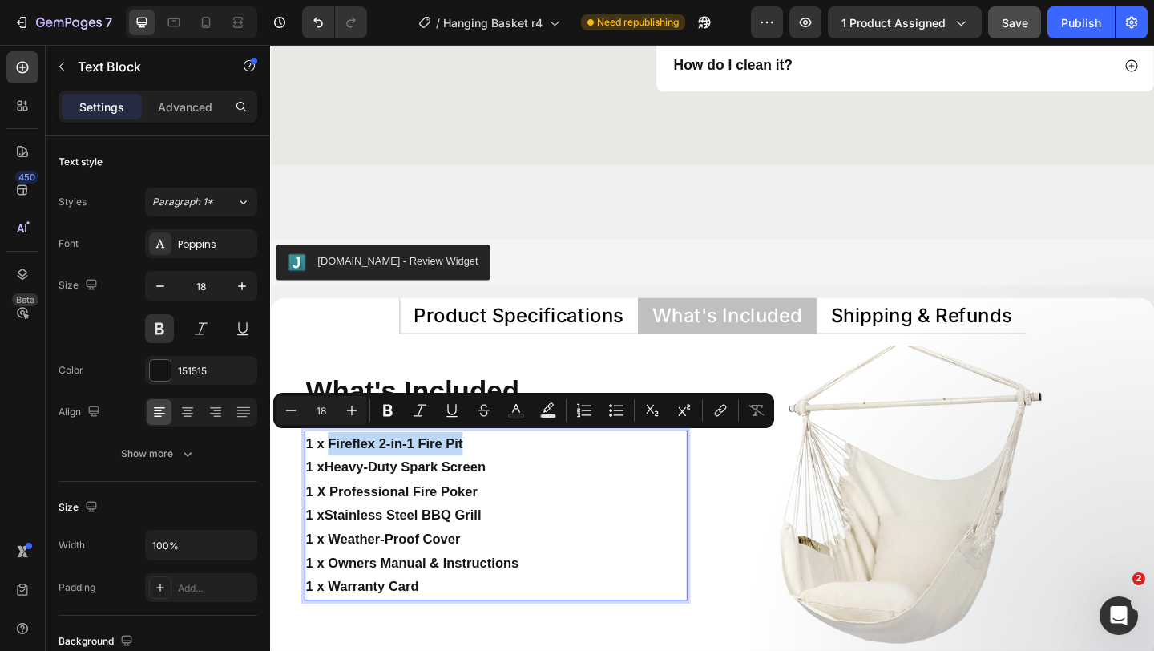
drag, startPoint x: 332, startPoint y: 487, endPoint x: 505, endPoint y: 486, distance: 173.2
click at [505, 486] on p "1 x Fireflex 2-in-1 Fire Pit 1 x Heavy-Duty Spark Screen" at bounding box center [516, 492] width 414 height 52
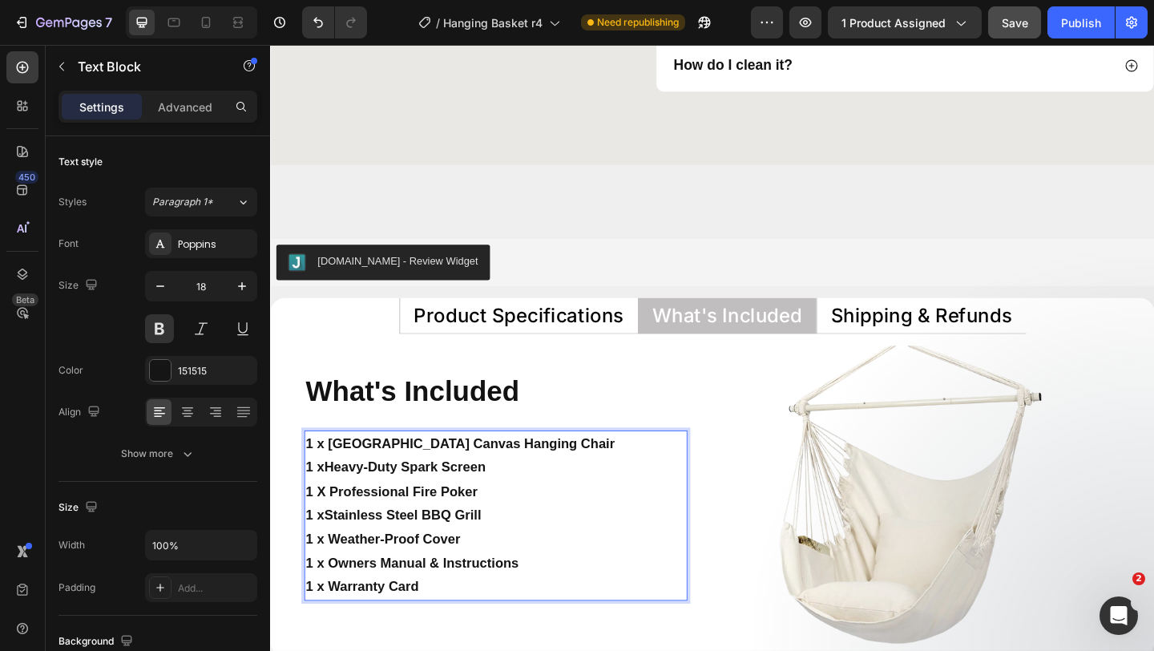
click at [413, 484] on p "1 x Stockholm Canvas Hanging Chair 1 x Heavy-Duty Spark Screen" at bounding box center [516, 492] width 414 height 52
drag, startPoint x: 413, startPoint y: 484, endPoint x: 469, endPoint y: 487, distance: 56.2
click at [469, 487] on p "1 x Stockholm Canvas Hanging Chair 1 x Heavy-Duty Spark Screen" at bounding box center [516, 492] width 414 height 52
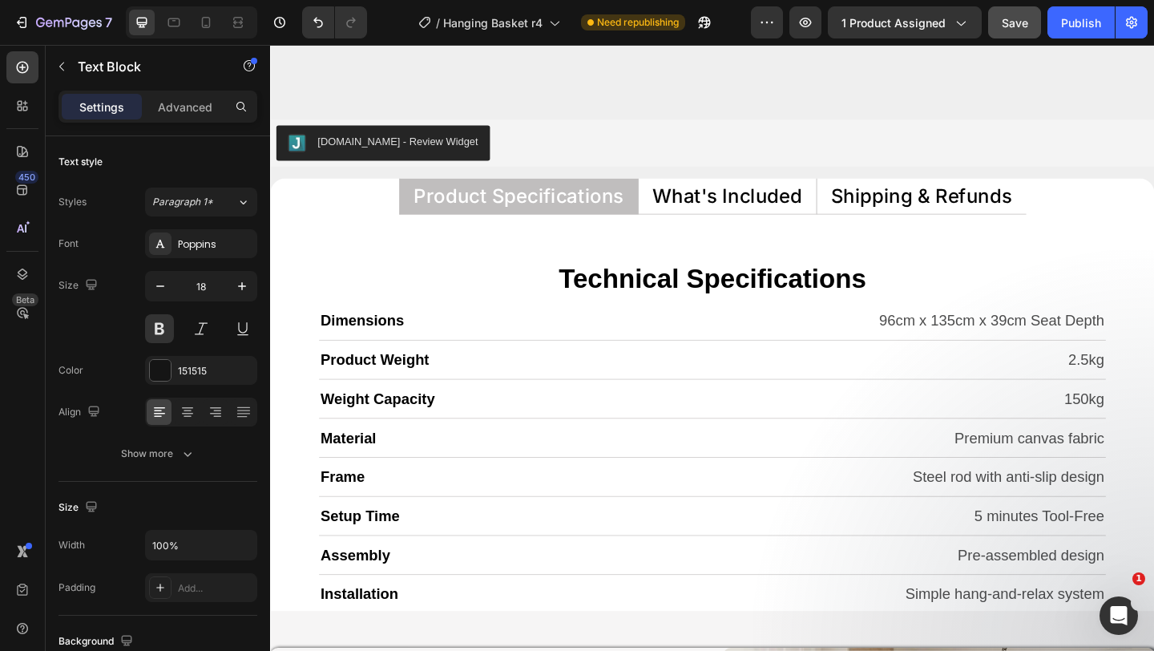
scroll to position [7450, 0]
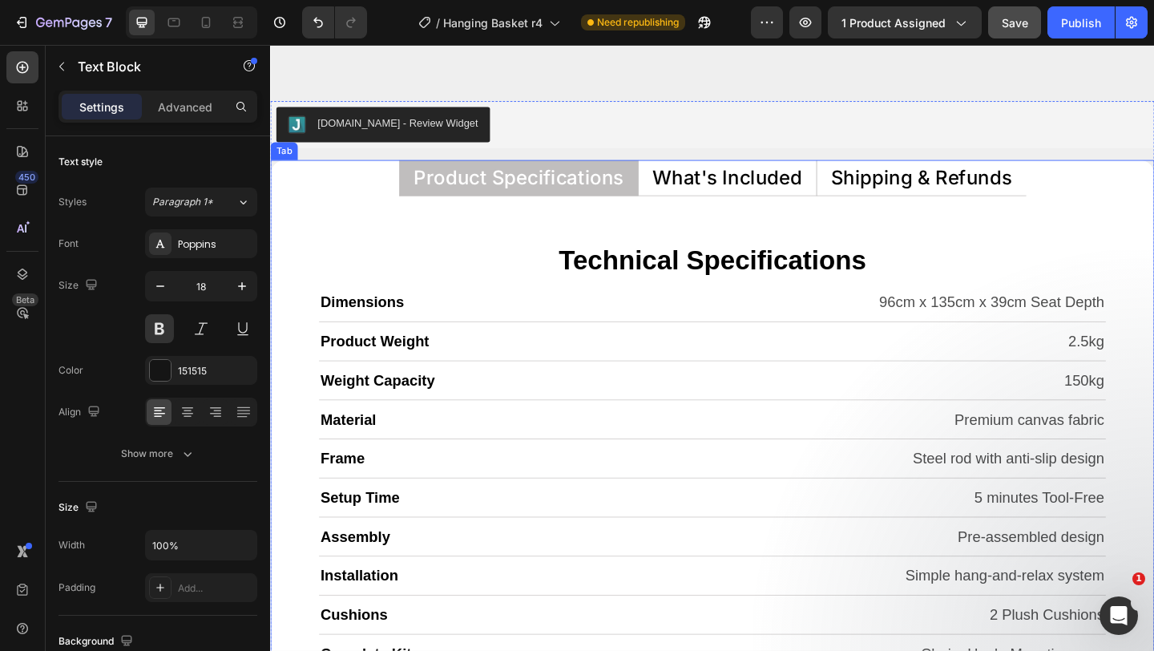
click at [734, 195] on p "What's Included" at bounding box center [767, 189] width 163 height 21
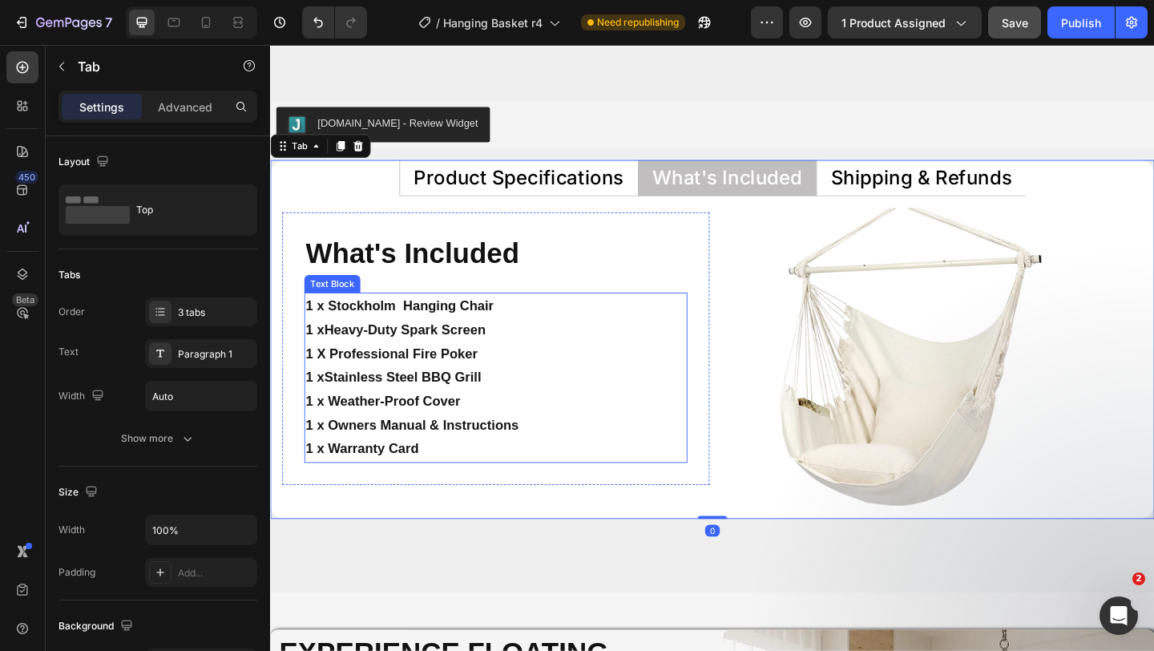
click at [427, 346] on strong "Heavy-Duty Spark Screen" at bounding box center [417, 354] width 176 height 16
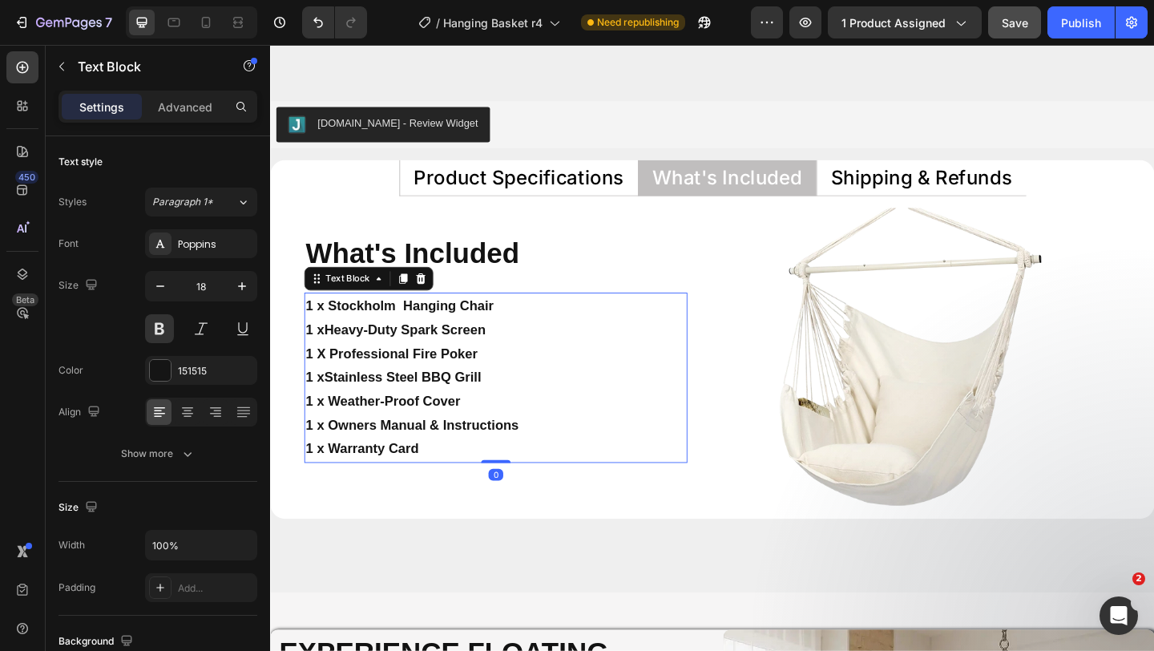
click at [317, 361] on p "1 x Stockholm Hanging Chair 1 x Heavy-Duty Spark Screen" at bounding box center [516, 342] width 414 height 52
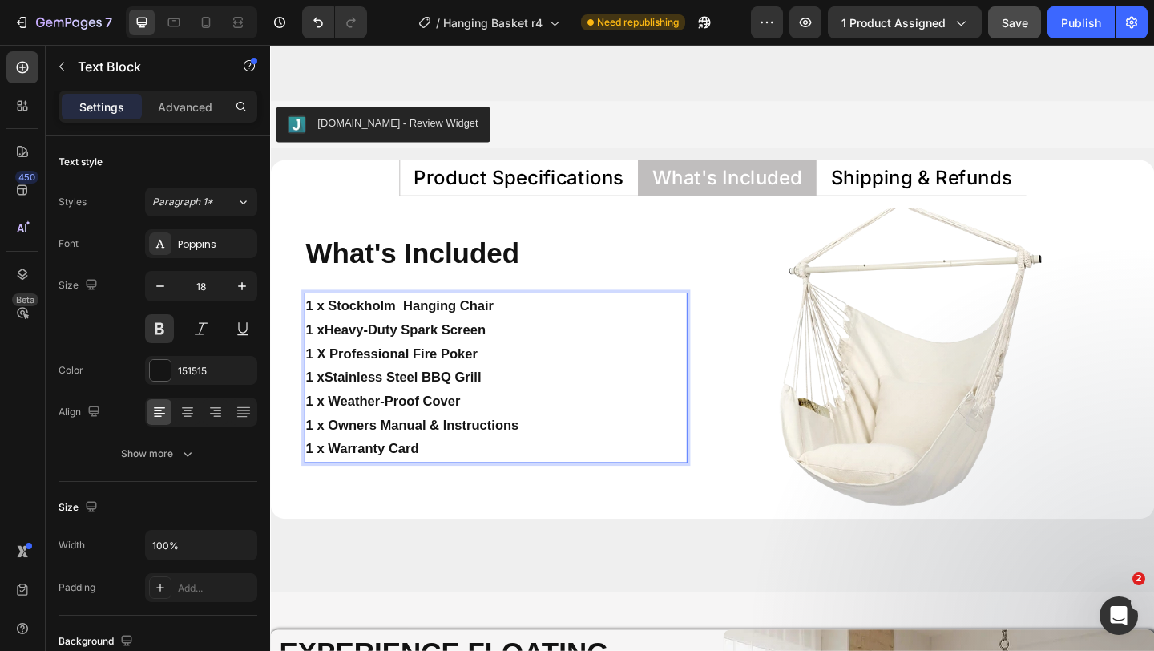
click at [326, 357] on p "1 x Stockholm Hanging Chair 1 x Heavy-Duty Spark Screen" at bounding box center [516, 342] width 414 height 52
click at [461, 373] on p "1 X Professional Fire Poker" at bounding box center [516, 381] width 414 height 26
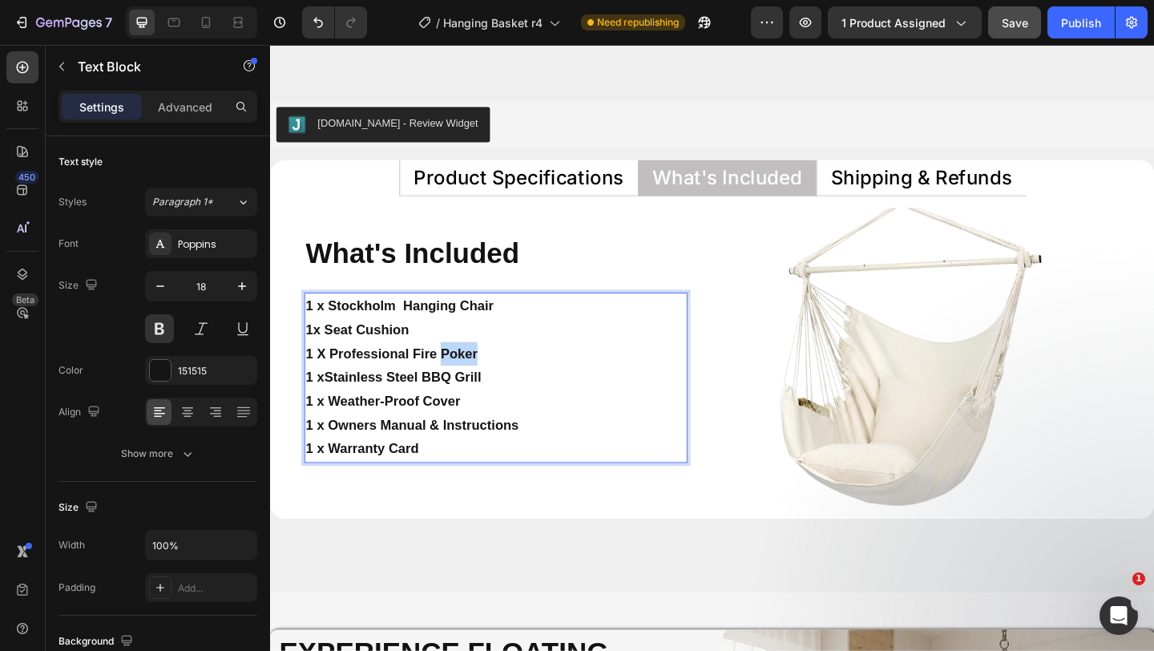
click at [461, 373] on p "1 X Professional Fire Poker" at bounding box center [516, 381] width 414 height 26
click at [374, 406] on strong "Stainless Steel BBQ Grill" at bounding box center [414, 406] width 171 height 16
click at [387, 434] on strong "1 x Weather-Proof Cover" at bounding box center [393, 432] width 168 height 16
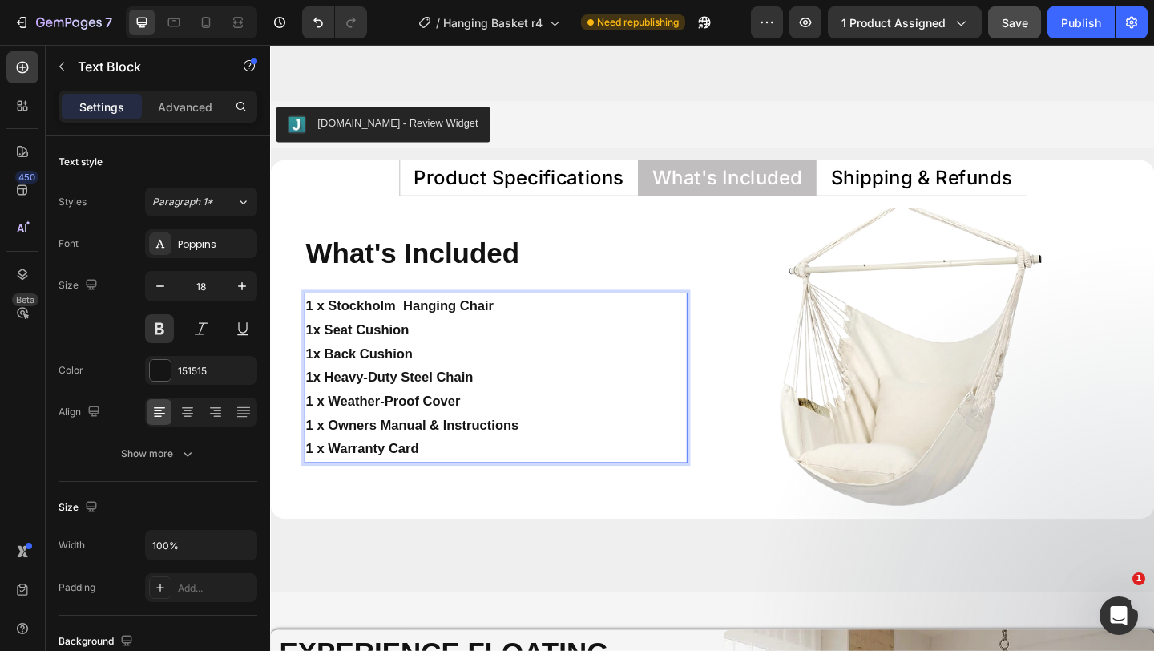
click at [387, 434] on strong "1 x Weather-Proof Cover" at bounding box center [393, 432] width 168 height 16
click at [528, 427] on p "1x Ceiling Hook with Anchors" at bounding box center [516, 432] width 414 height 26
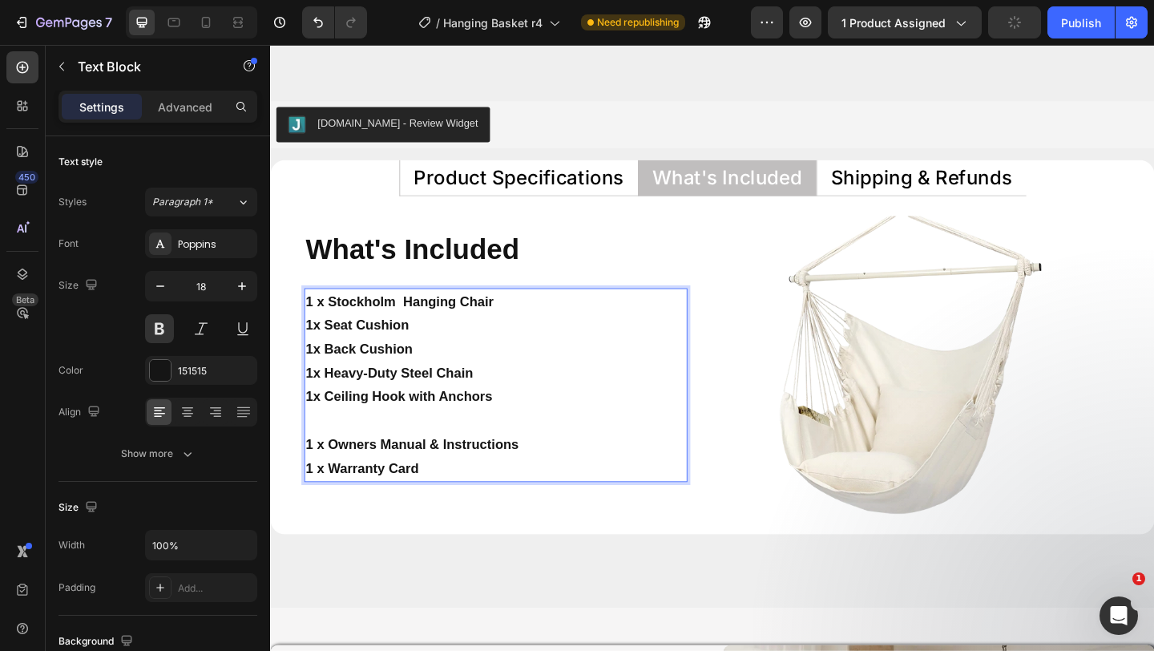
scroll to position [7445, 0]
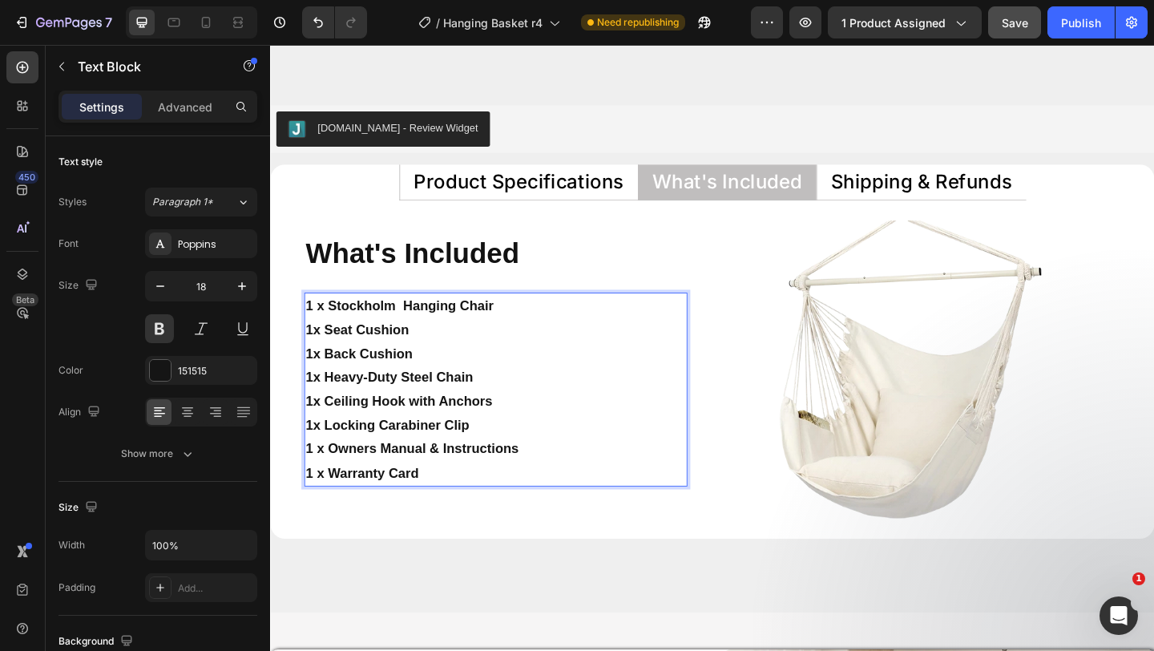
click at [602, 427] on p "1x Ceiling Hook with Anchors" at bounding box center [516, 432] width 414 height 26
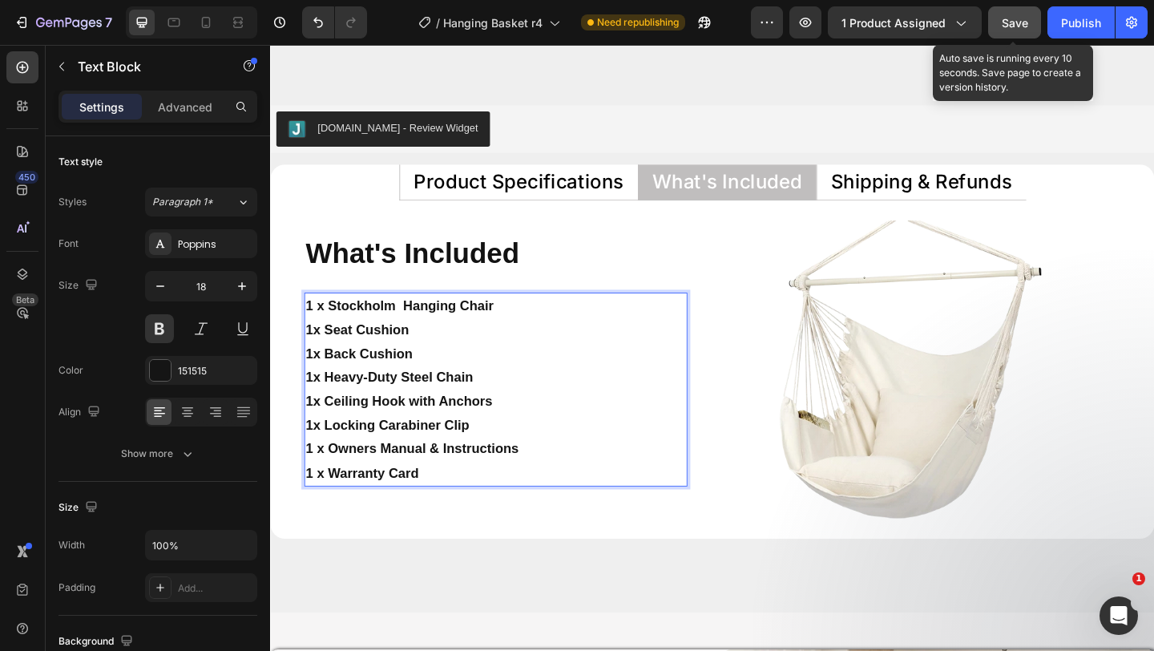
click at [1025, 16] on span "Save" at bounding box center [1015, 23] width 26 height 14
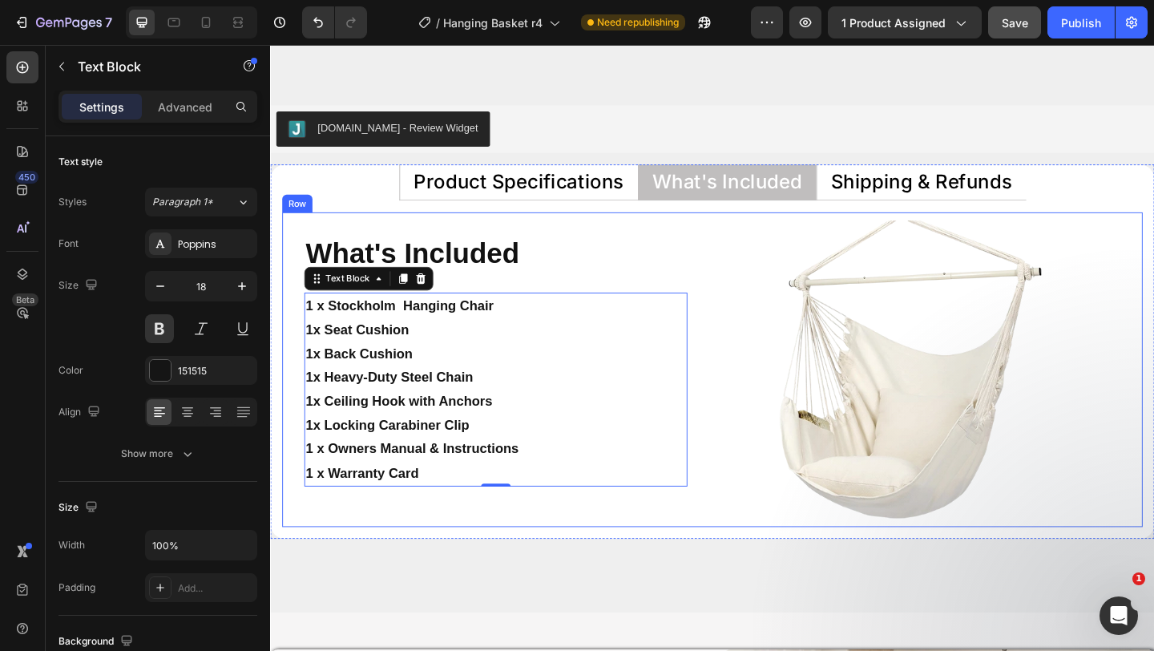
click at [644, 552] on div "What's Included Heading 1 x Stockholm Hanging Chair 1x Seat Cushion 1x Back Cus…" at bounding box center [515, 398] width 465 height 342
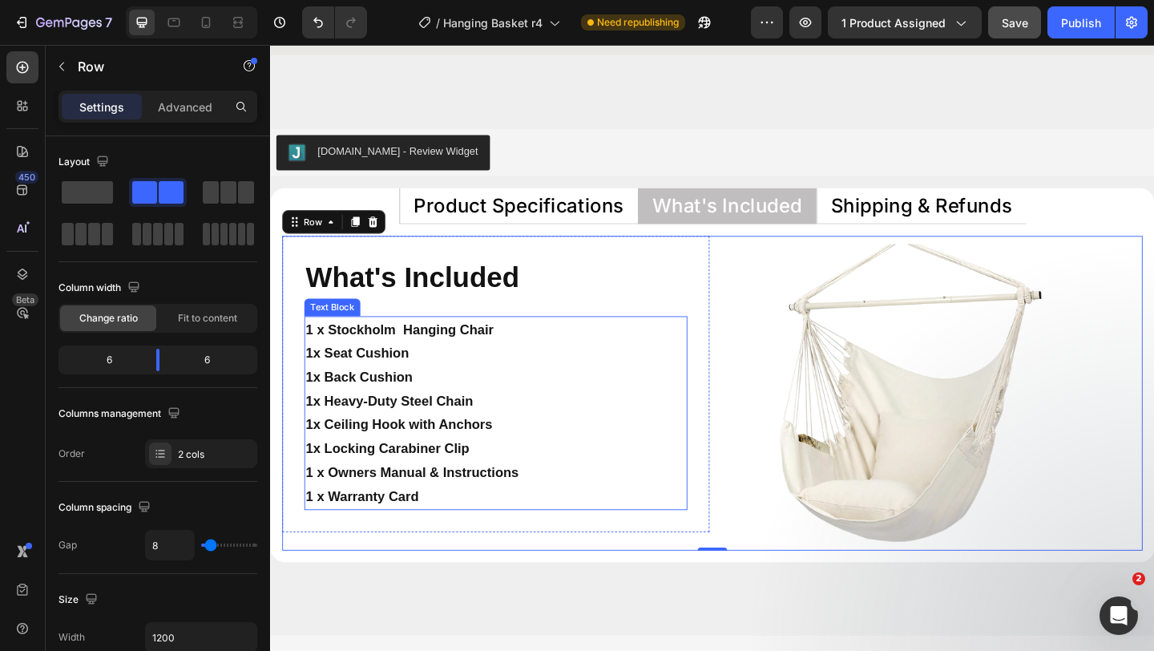
scroll to position [7418, 0]
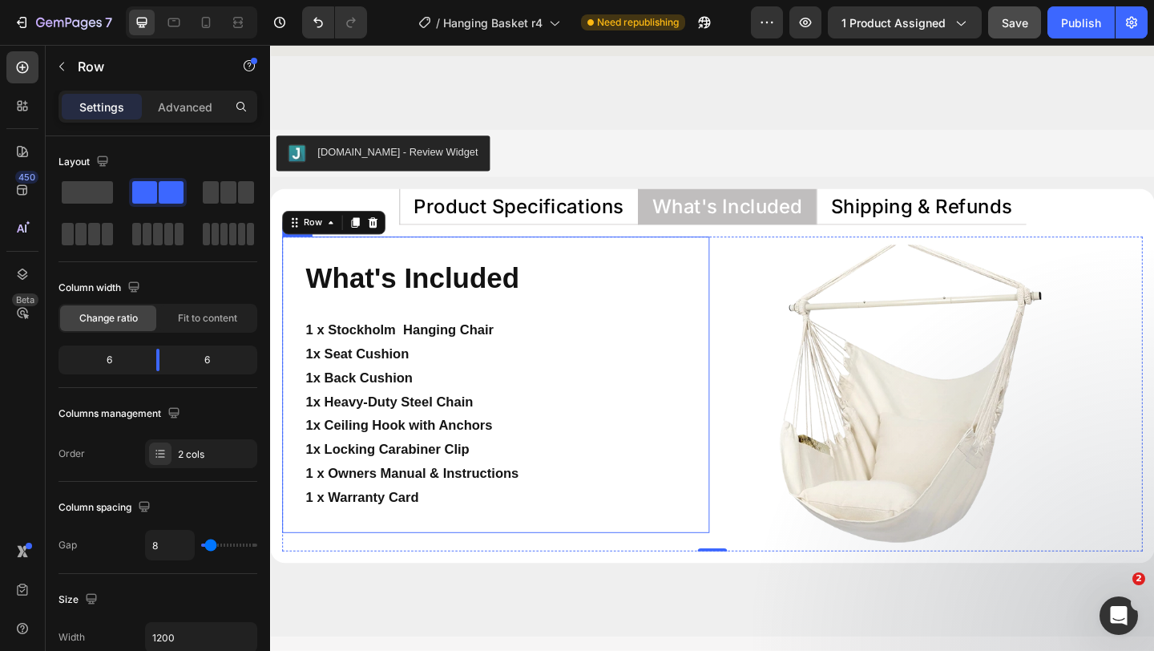
click at [672, 557] on div "What's Included Heading 1 x Stockholm Hanging Chair 1x Seat Cushion 1x Back Cus…" at bounding box center [515, 414] width 465 height 322
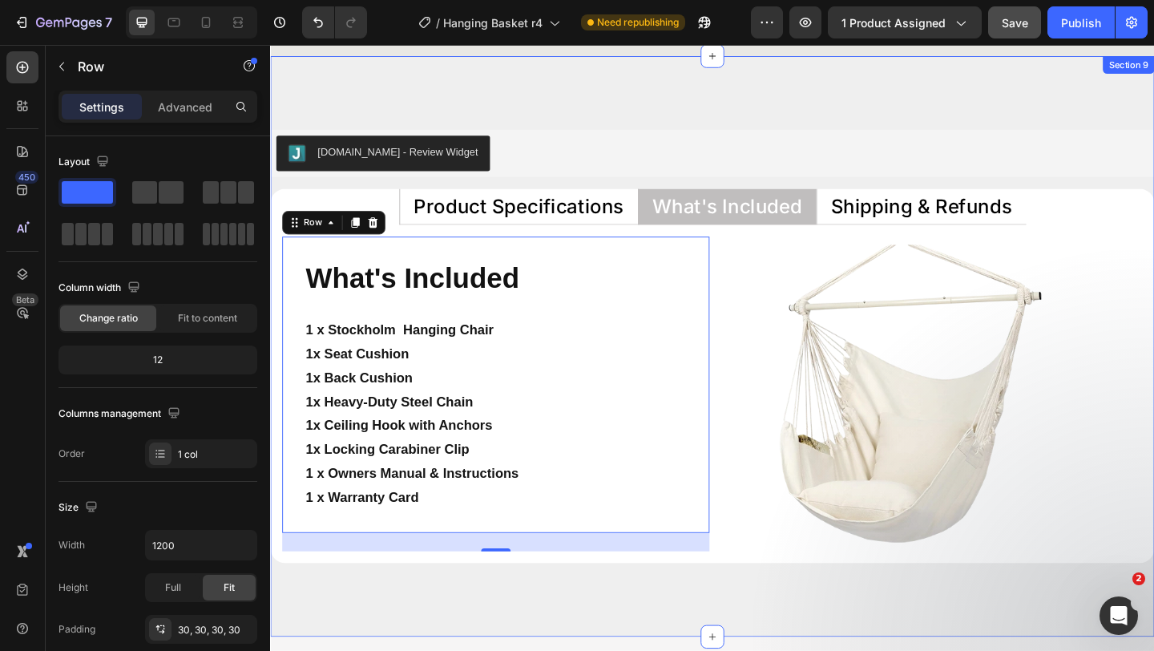
click at [660, 609] on div "Judge.me - Review Widget Judge.me Product Specifications What's Included Shippi…" at bounding box center [751, 373] width 962 height 632
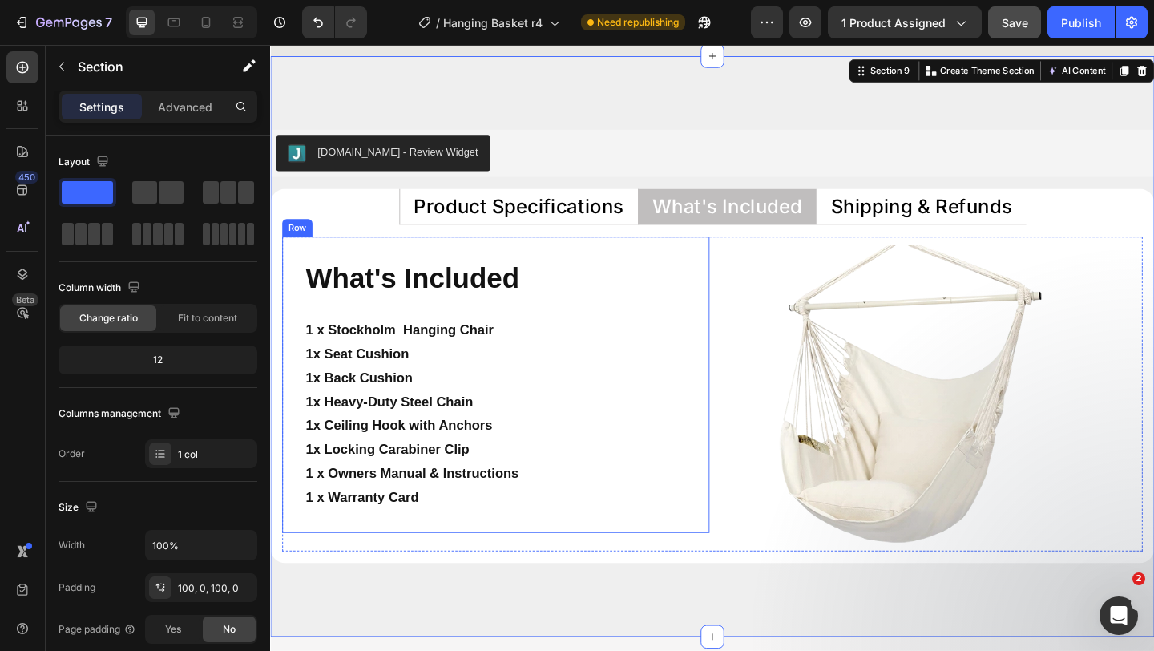
click at [730, 508] on div "What's Included Heading 1 x Stockholm Hanging Chair 1x Seat Cushion 1x Back Cus…" at bounding box center [515, 414] width 465 height 322
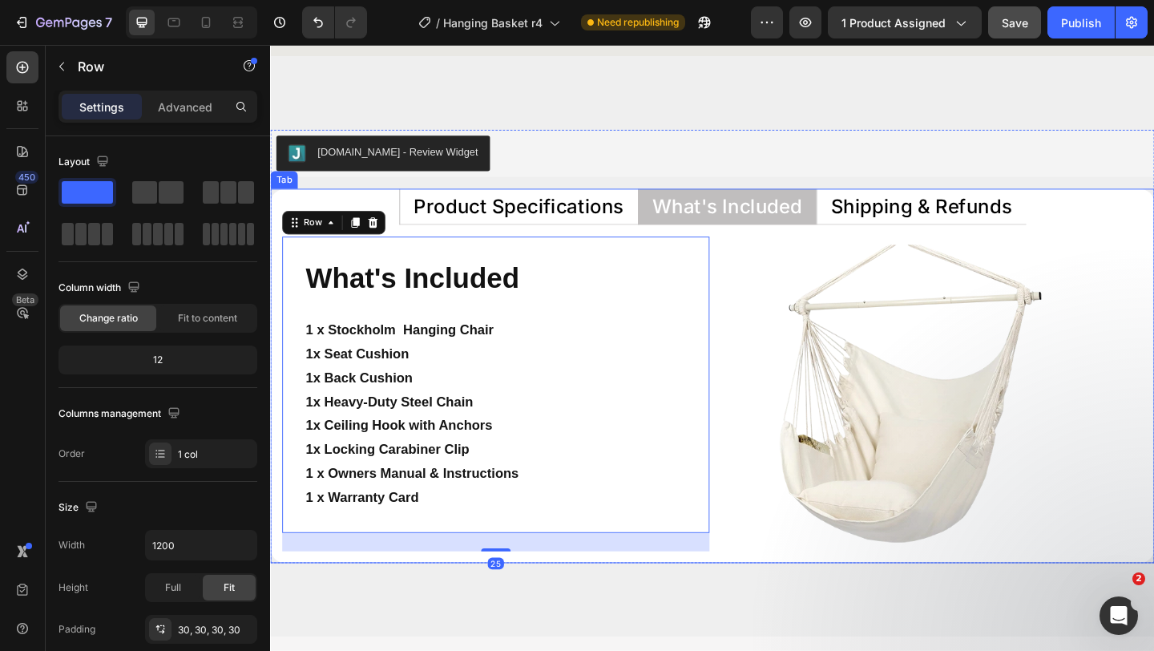
click at [688, 601] on div "Technical Specifications Heading Dimensions Heading 96cm x 135cm x 39cm Seat De…" at bounding box center [751, 425] width 962 height 368
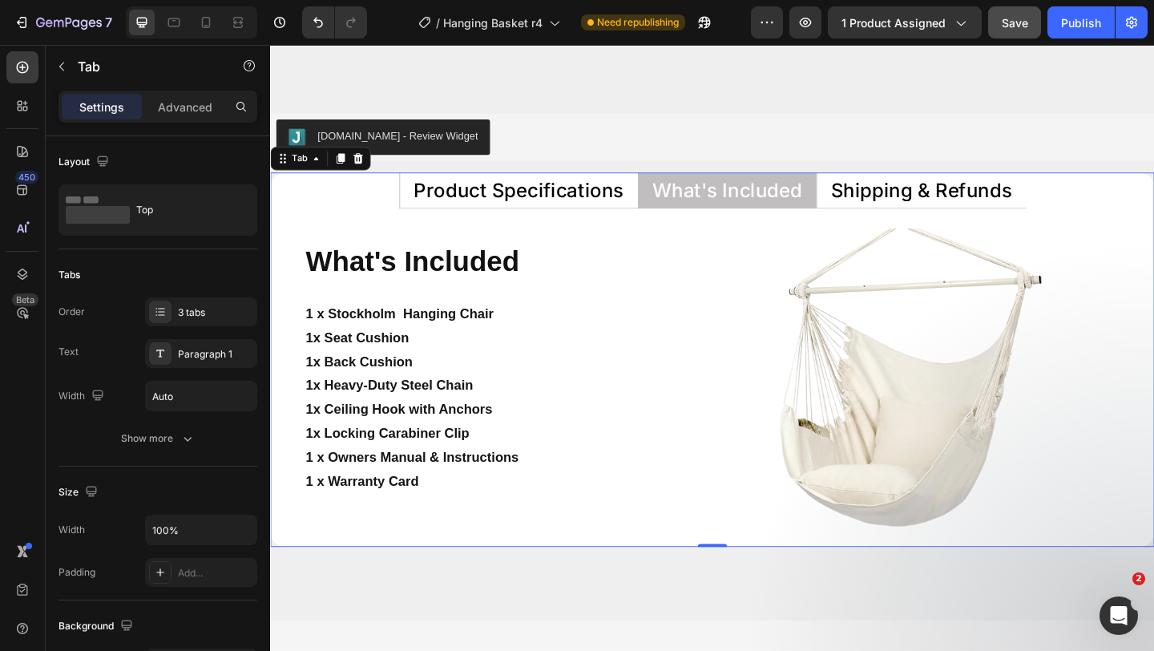
scroll to position [7407, 0]
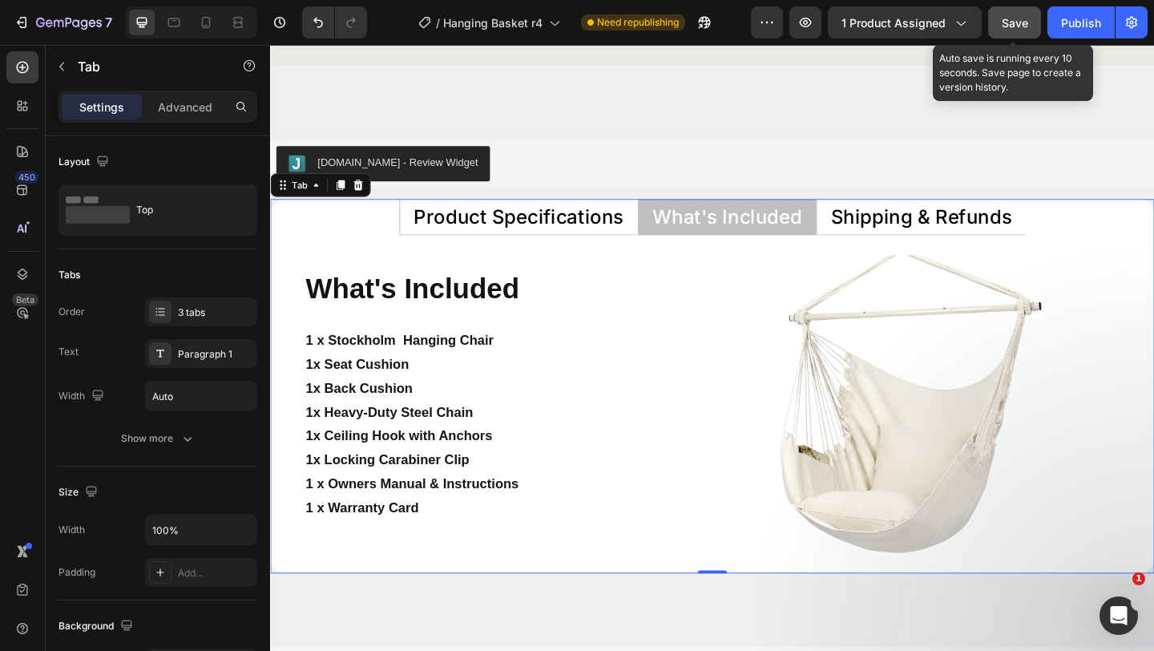
click at [1030, 30] on button "Save" at bounding box center [1015, 22] width 53 height 32
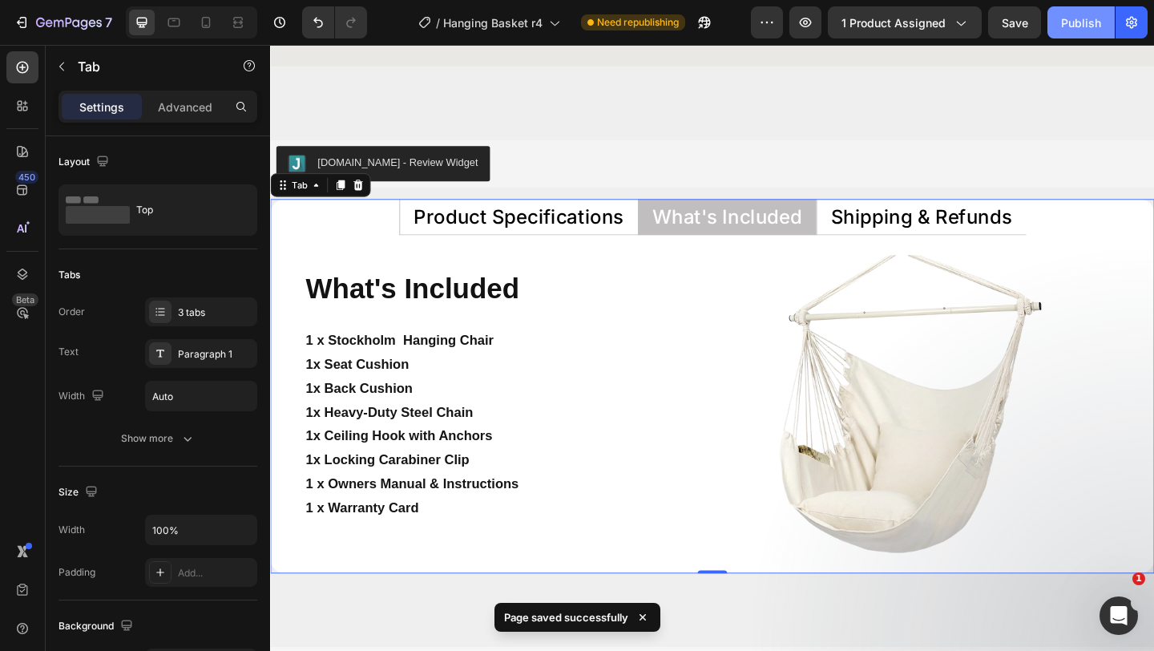
click at [1087, 25] on div "Publish" at bounding box center [1081, 22] width 40 height 17
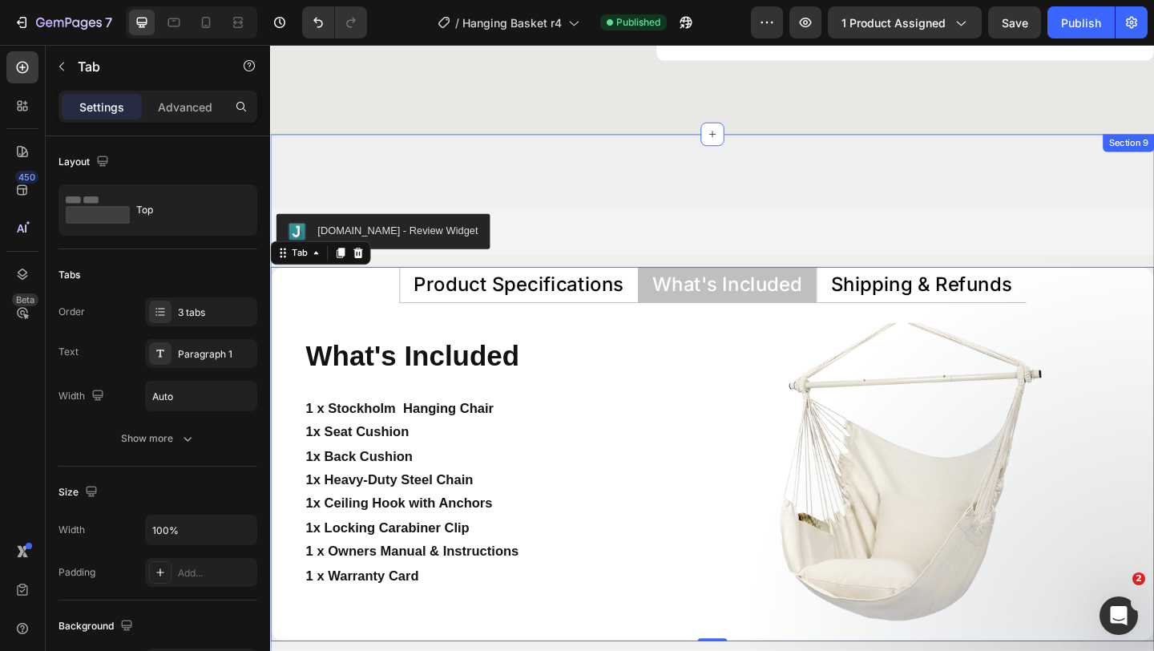
scroll to position [7337, 0]
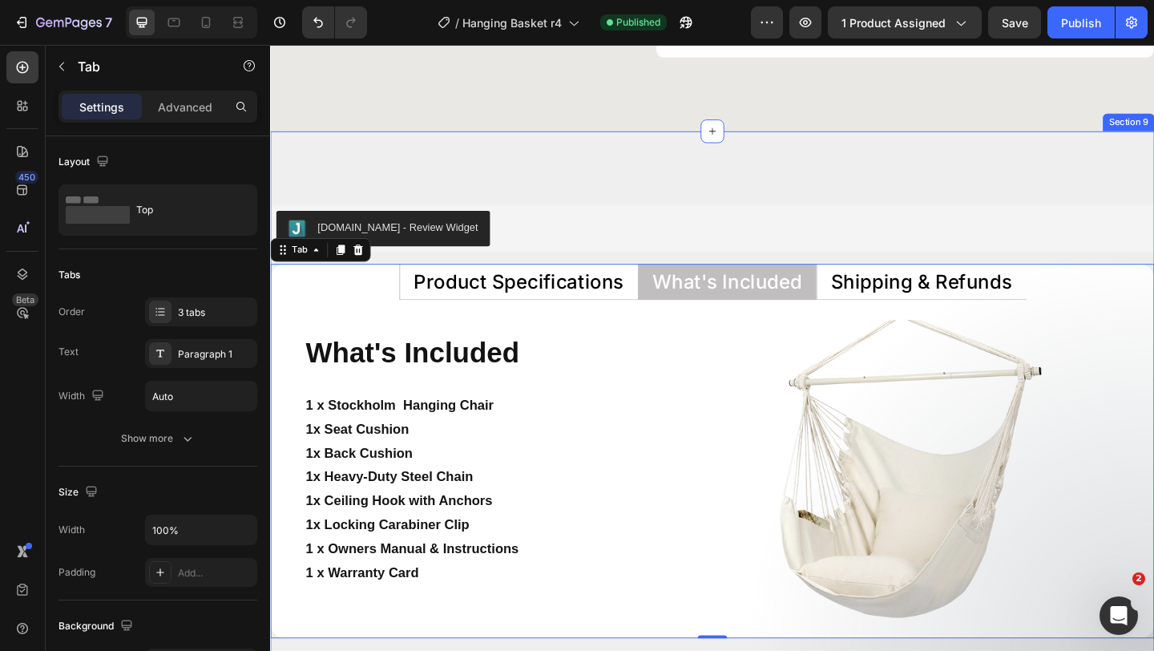
click at [928, 212] on div "Judge.me - Review Widget Judge.me Product Specifications What's Included Shippi…" at bounding box center [751, 455] width 962 height 632
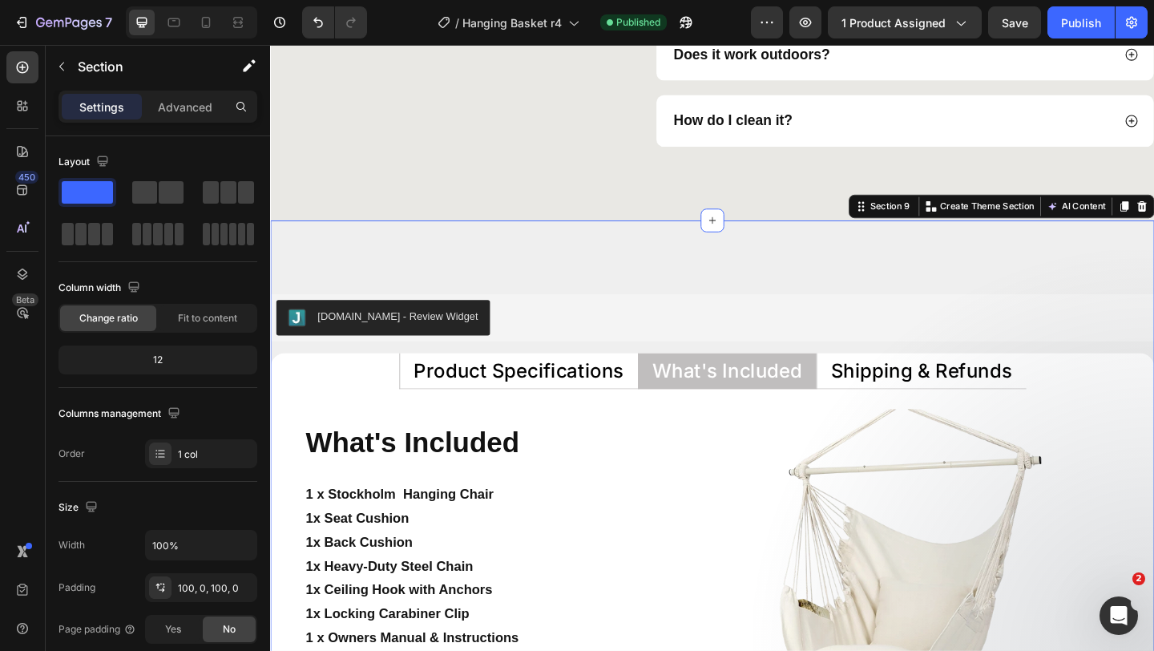
scroll to position [7232, 0]
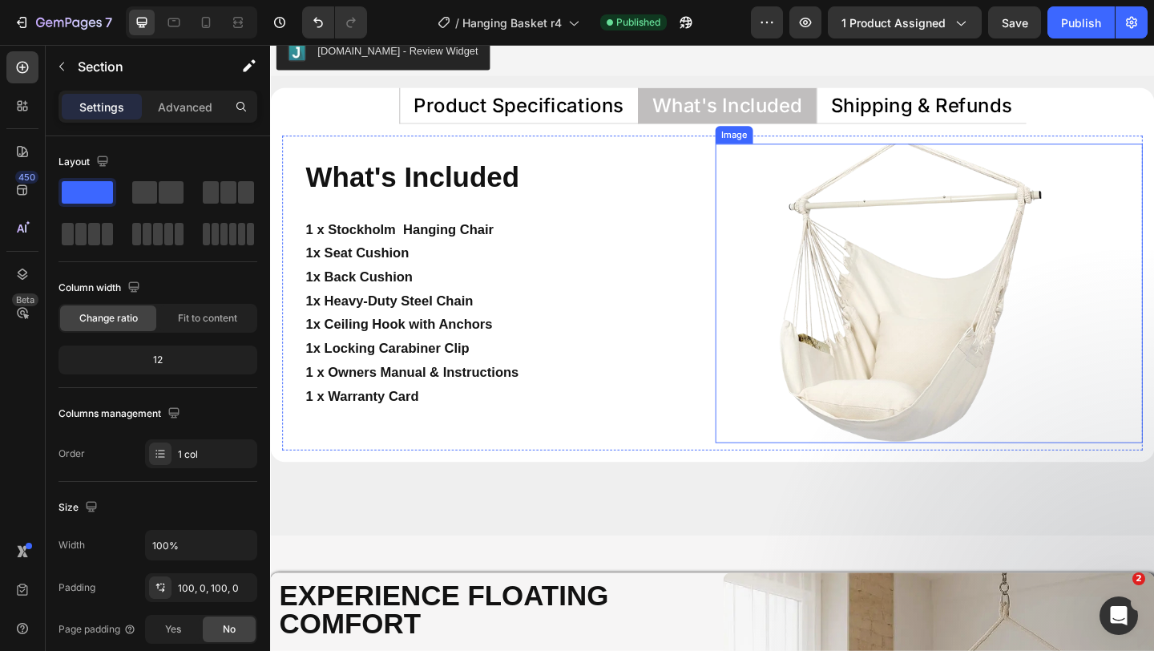
scroll to position [7460, 0]
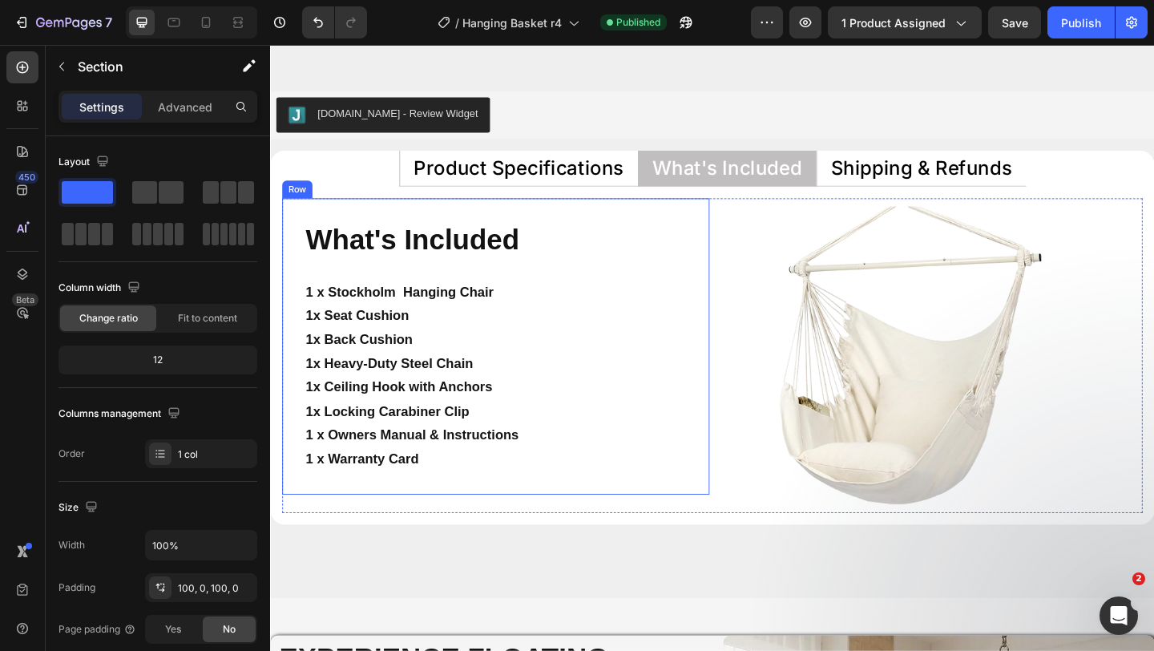
click at [746, 293] on div "What's Included Heading 1 x Stockholm Hanging Chair 1x Seat Cushion 1x Back Cus…" at bounding box center [515, 373] width 465 height 322
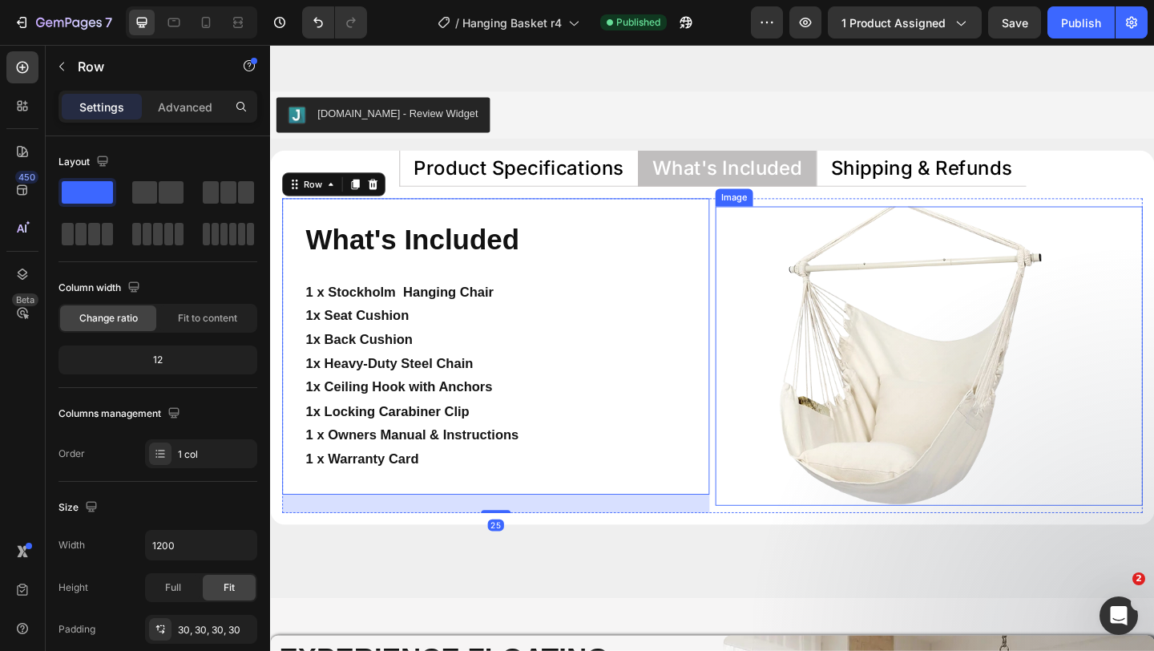
click at [772, 289] on div at bounding box center [986, 383] width 465 height 326
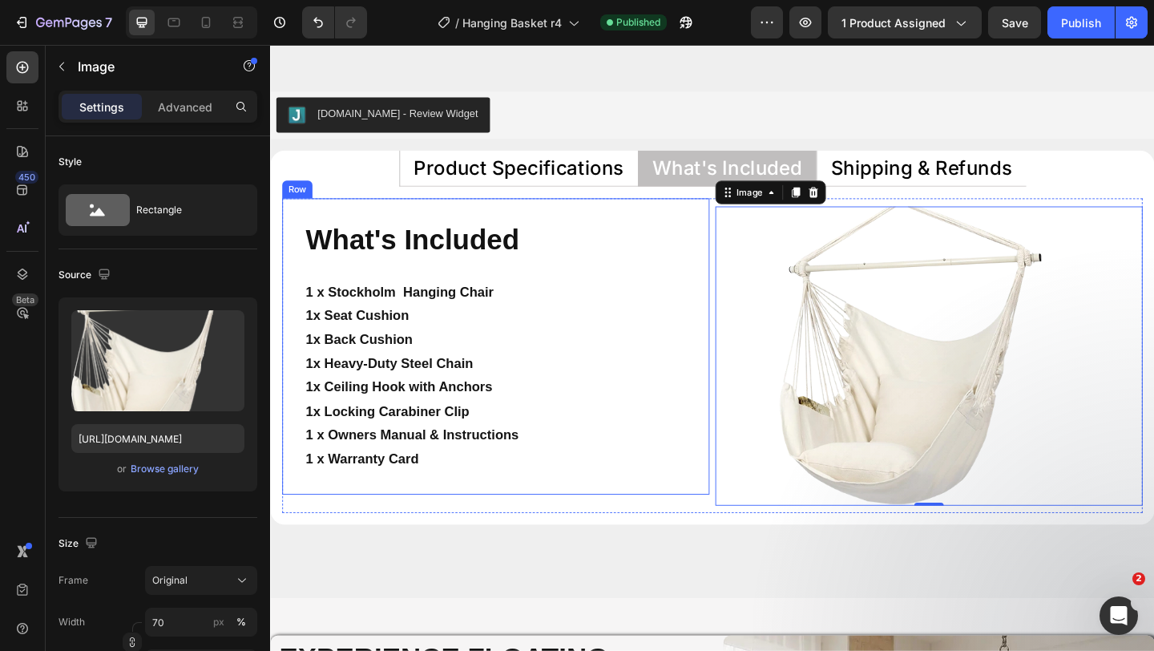
click at [741, 295] on div "What's Included Heading 1 x Stockholm Hanging Chair 1x Seat Cushion 1x Back Cus…" at bounding box center [515, 373] width 465 height 322
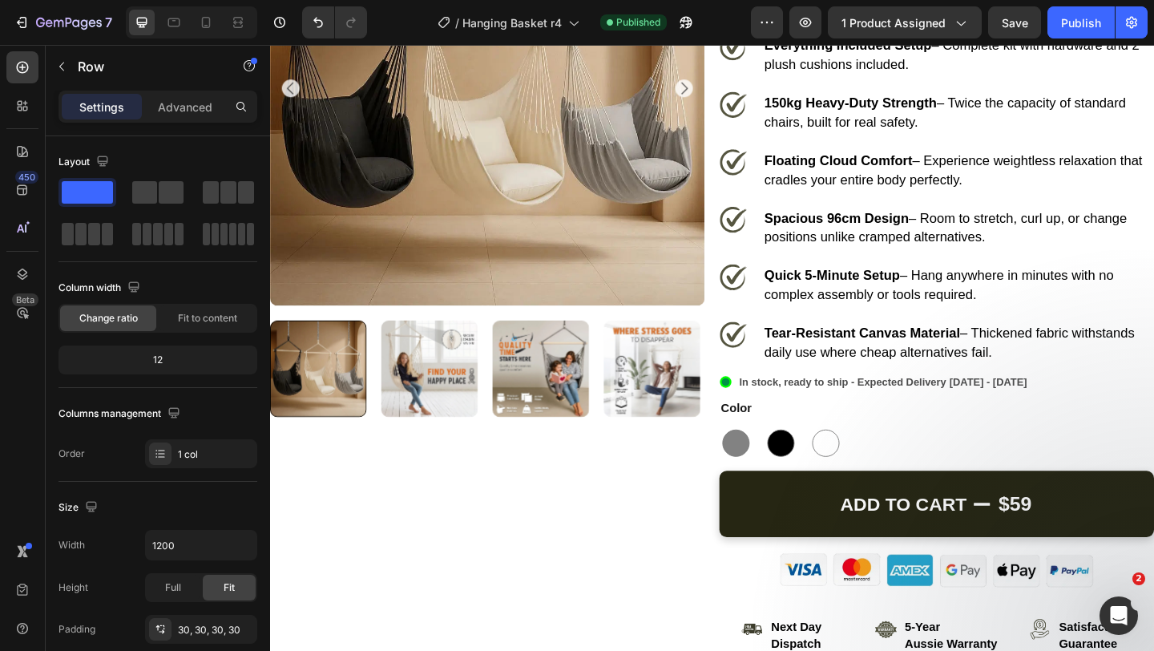
scroll to position [0, 0]
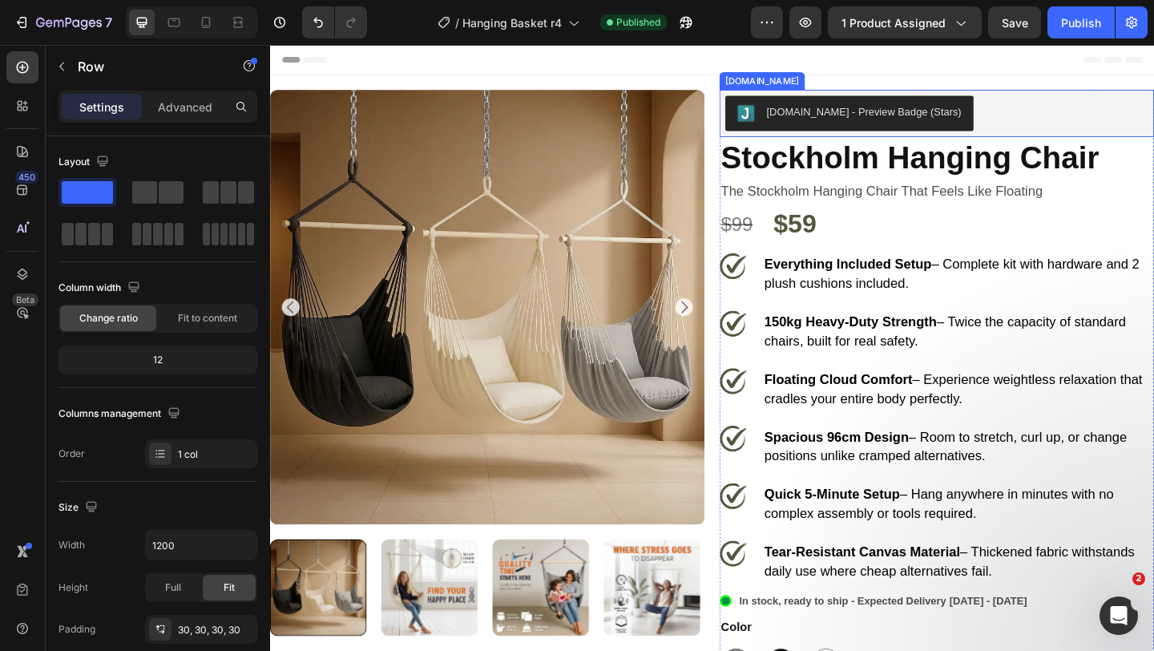
click at [1045, 114] on div "[DOMAIN_NAME] - Preview Badge (Stars)" at bounding box center [996, 119] width 460 height 38
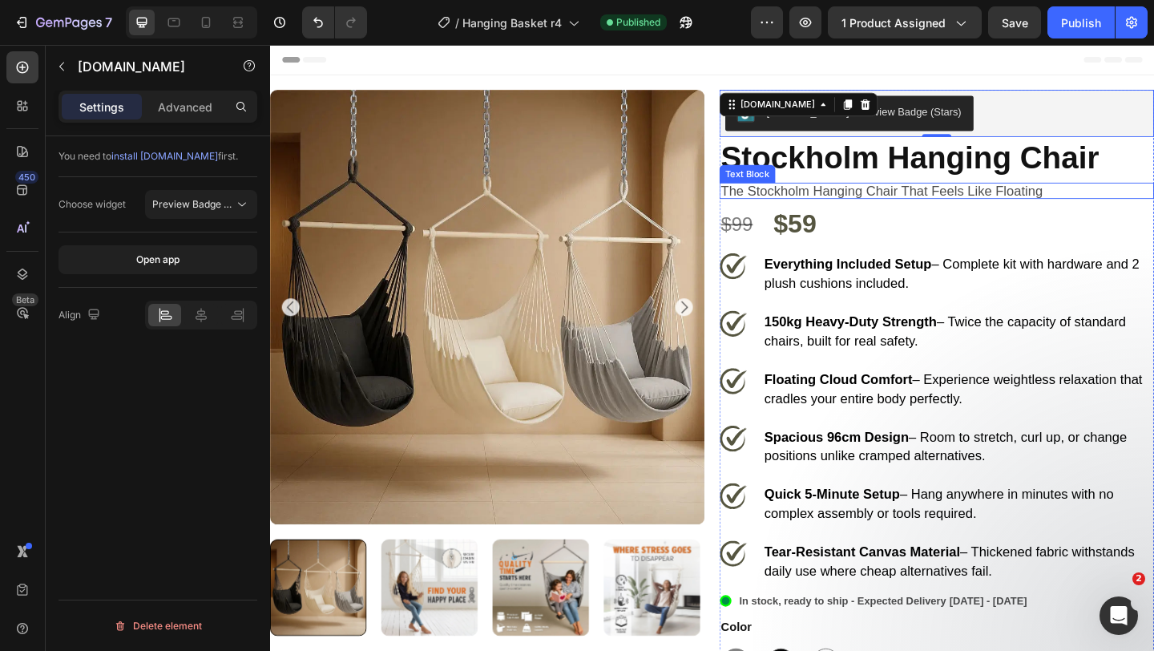
click at [921, 205] on p "the stockholm hanging chair that feels like floating" at bounding box center [996, 203] width 470 height 14
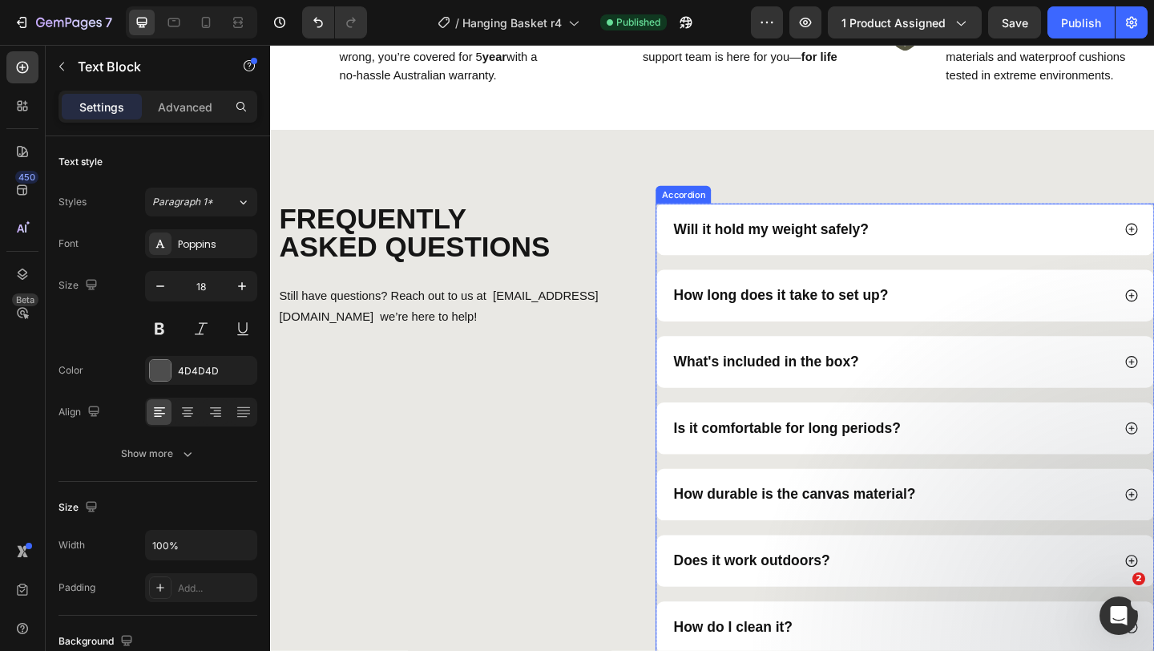
scroll to position [6690, 0]
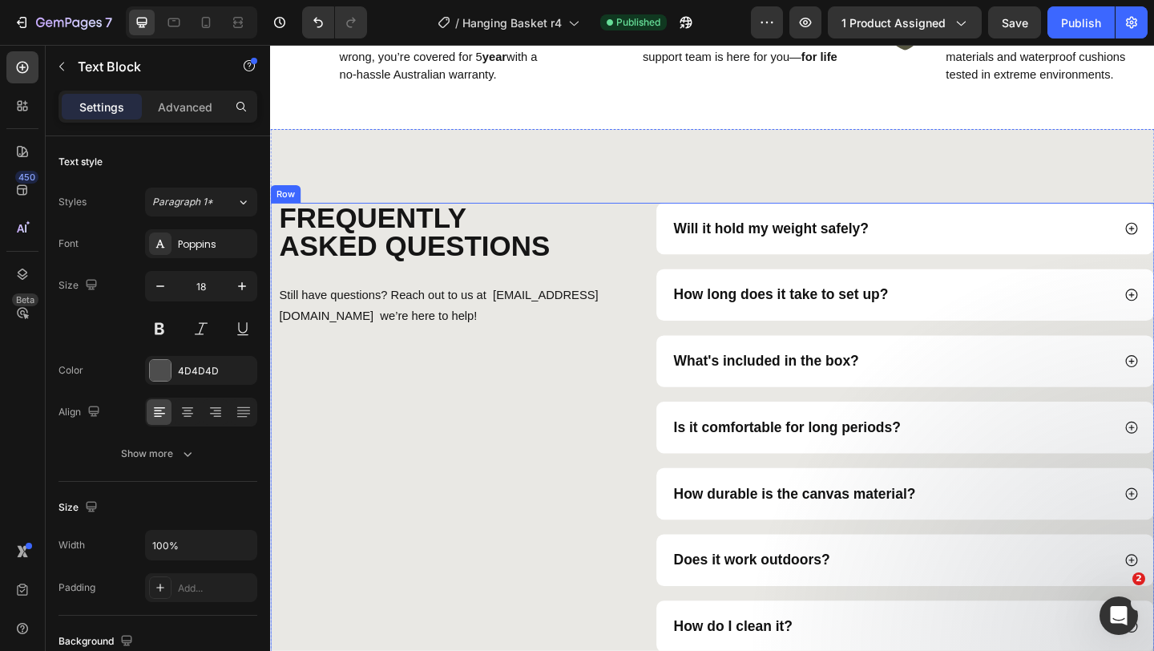
click at [633, 470] on div "frequently asked questions Heading Still have questions? Reach out to us at cus…" at bounding box center [463, 460] width 387 height 489
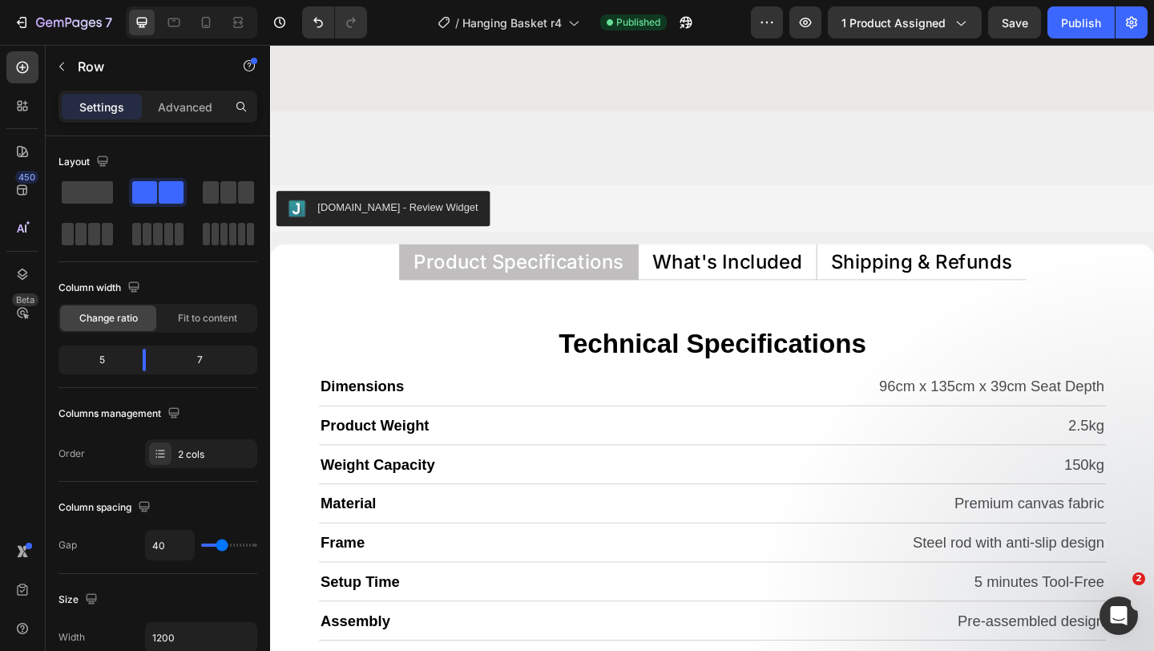
scroll to position [7365, 0]
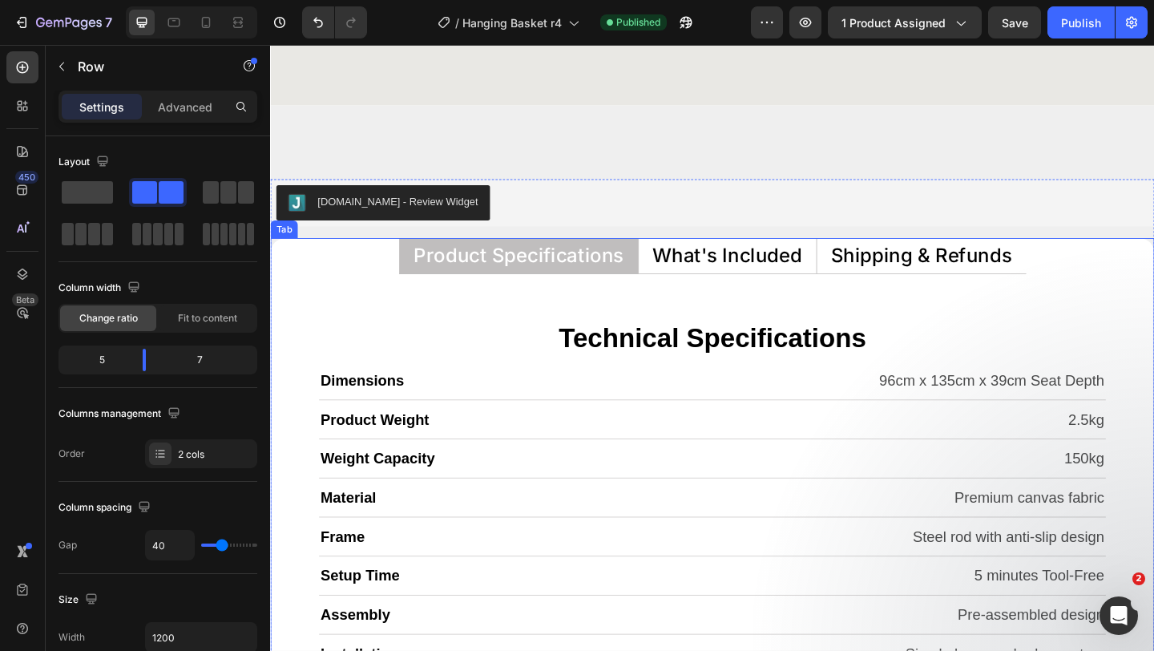
click at [760, 271] on p "What's Included" at bounding box center [767, 274] width 163 height 21
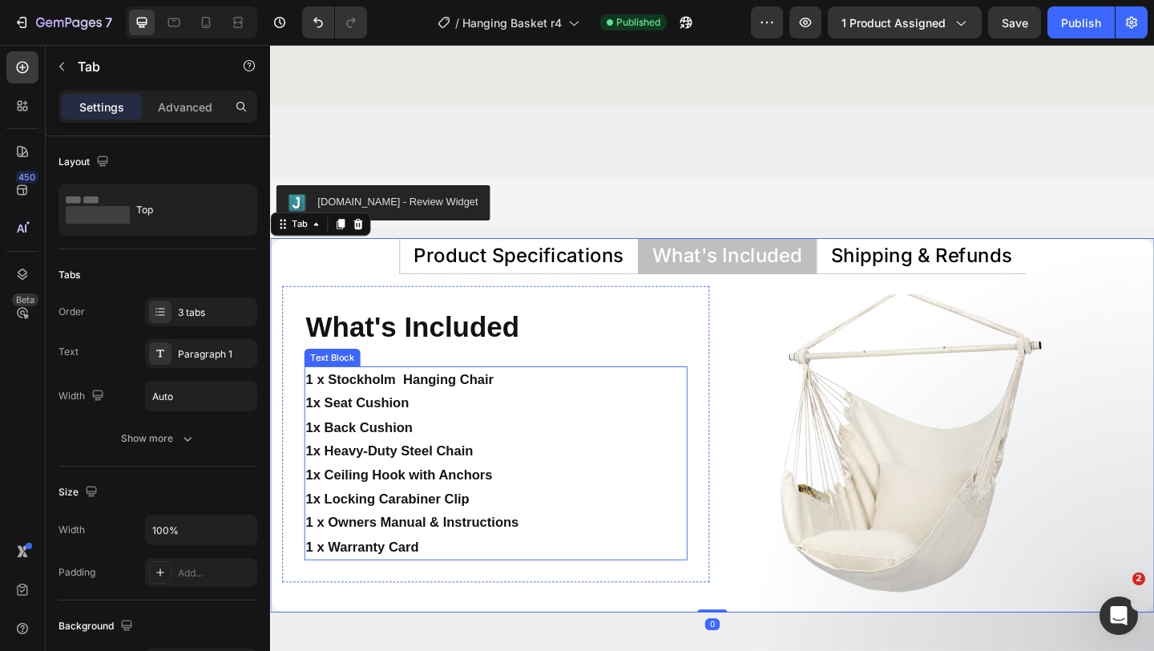
click at [483, 492] on strong "1x Heavy-Duty Steel Chain" at bounding box center [400, 487] width 182 height 16
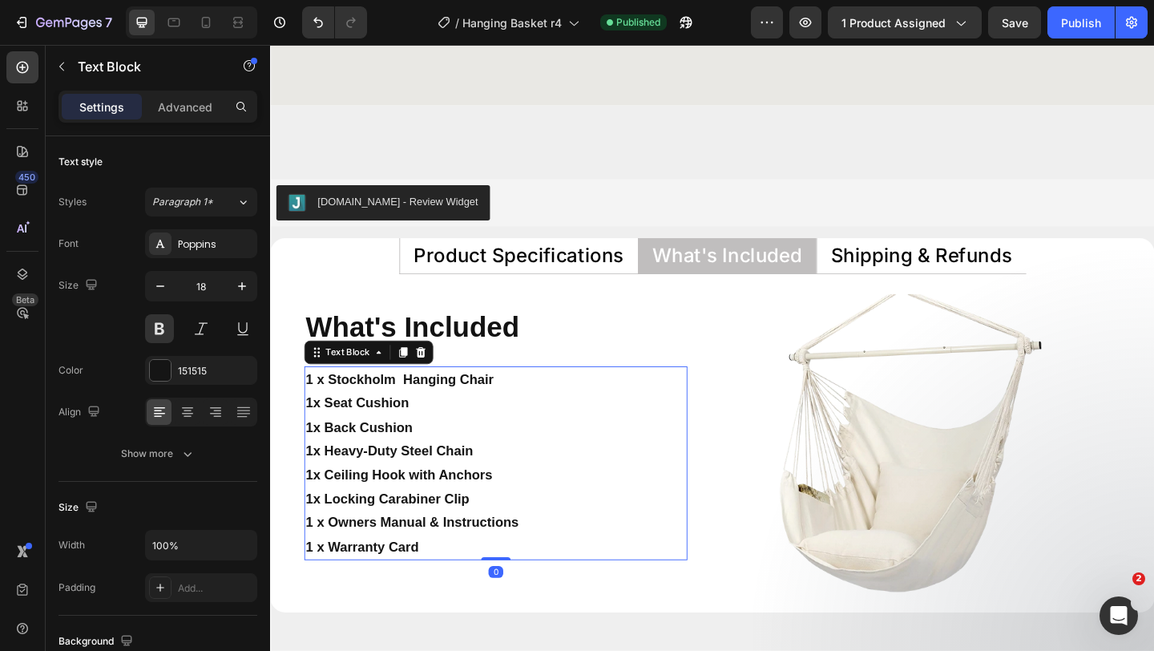
click at [483, 492] on strong "1x Heavy-Duty Steel Chain" at bounding box center [400, 487] width 182 height 16
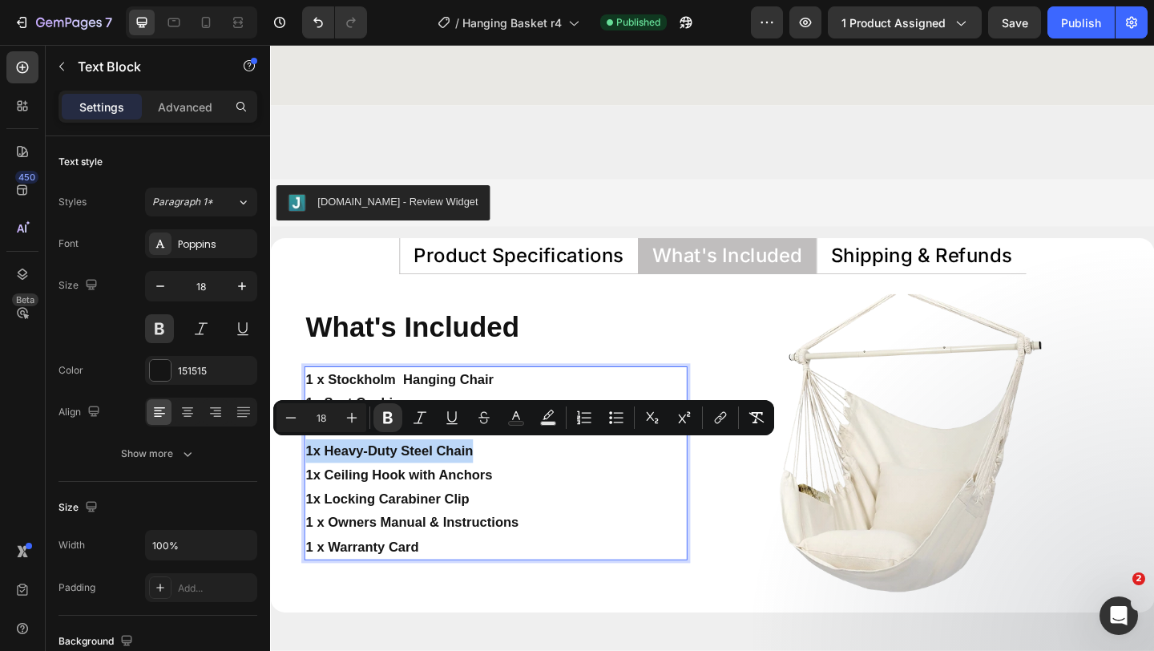
click at [469, 495] on strong "1x Heavy-Duty Steel Chain" at bounding box center [400, 487] width 182 height 16
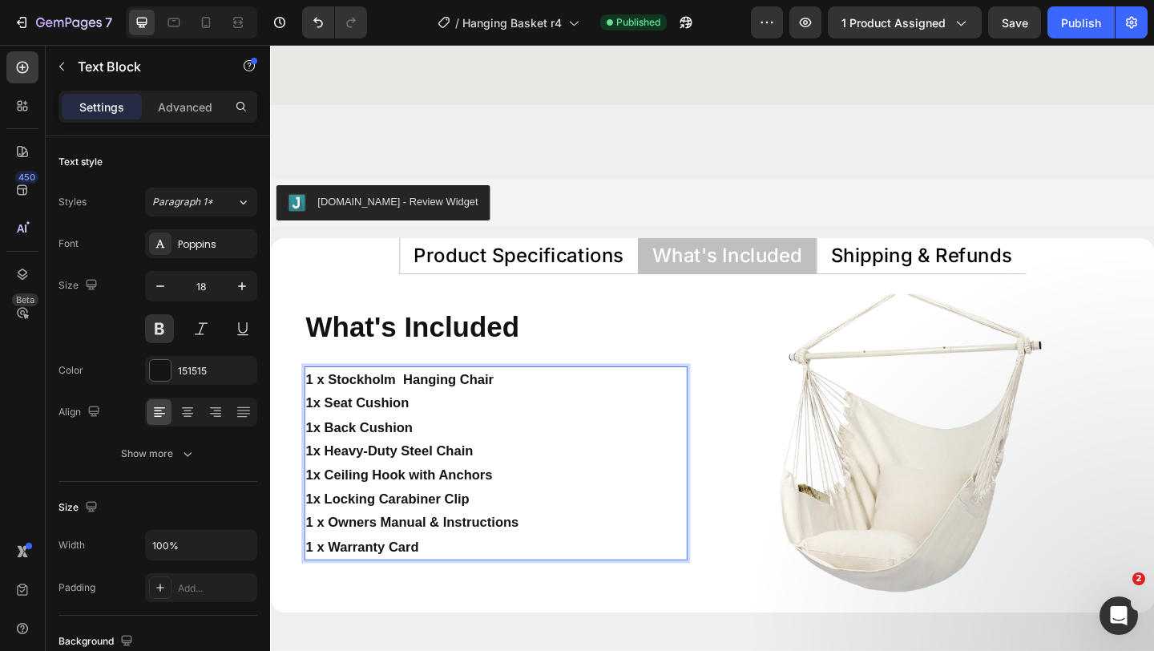
click at [308, 412] on div "1 x Stockholm Hanging Chair 1x Seat Cushion 1x Back Cushion 1x Heavy-Duty Steel…" at bounding box center [515, 499] width 417 height 211
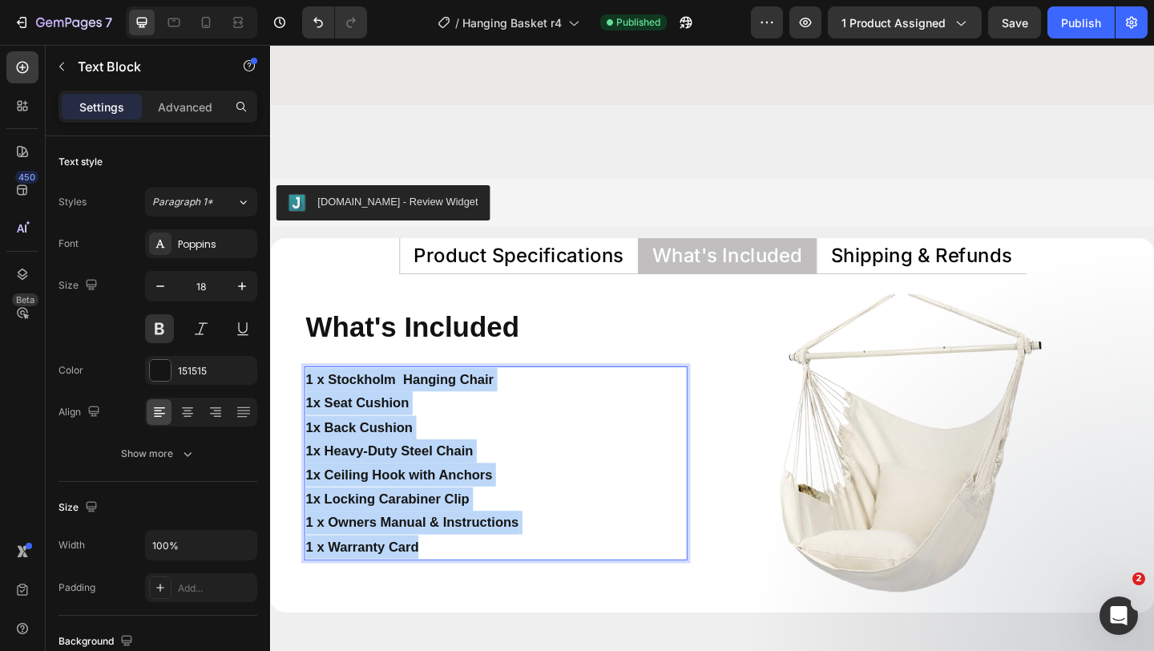
drag, startPoint x: 308, startPoint y: 412, endPoint x: 571, endPoint y: 588, distance: 316.2
click at [571, 588] on div "1 x Stockholm Hanging Chair 1x Seat Cushion 1x Back Cushion 1x Heavy-Duty Steel…" at bounding box center [515, 499] width 417 height 211
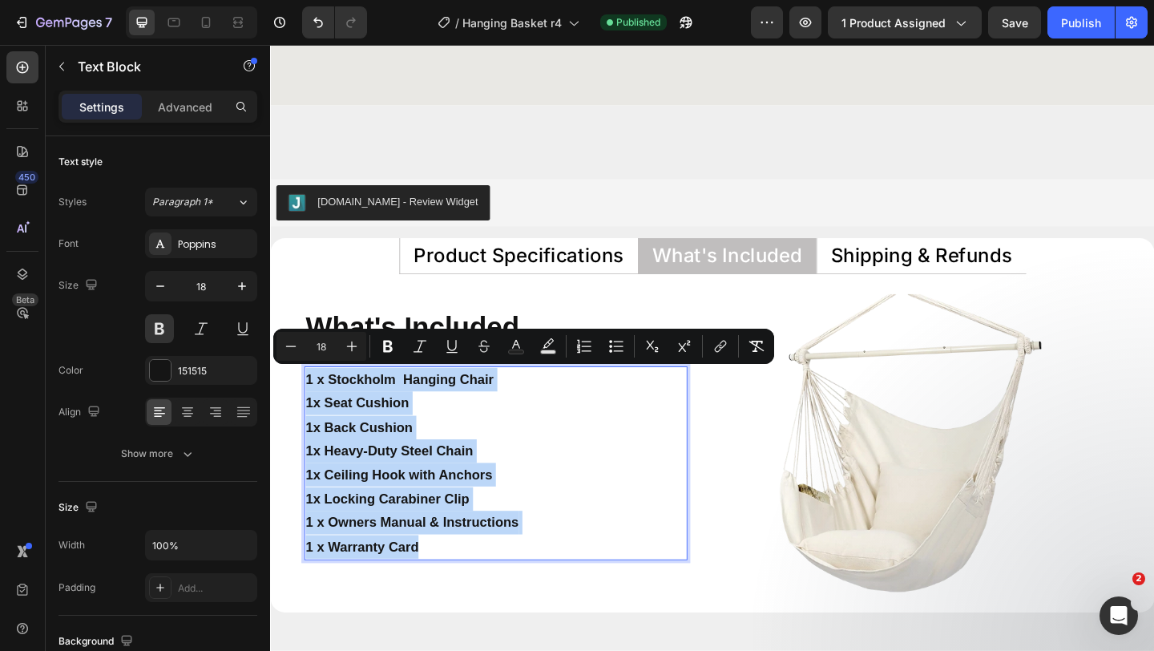
click at [571, 588] on p "1 x Owners Manual & Instructions 1 x Warranty Card" at bounding box center [516, 578] width 414 height 52
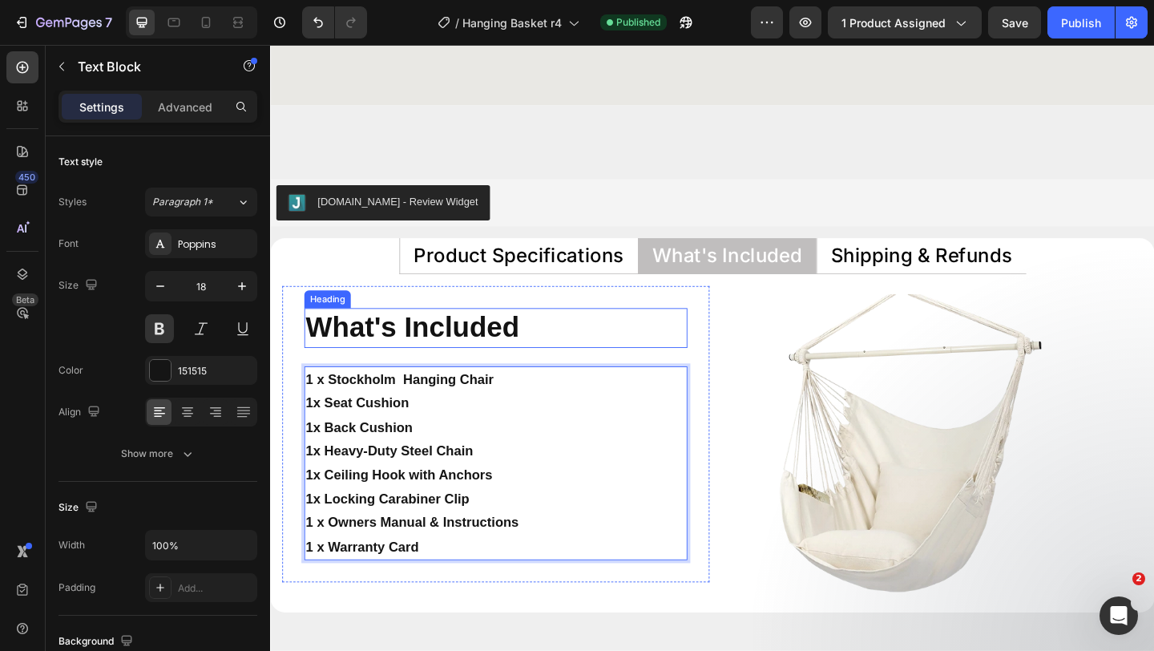
click at [490, 354] on h2 "What's Included" at bounding box center [515, 352] width 417 height 42
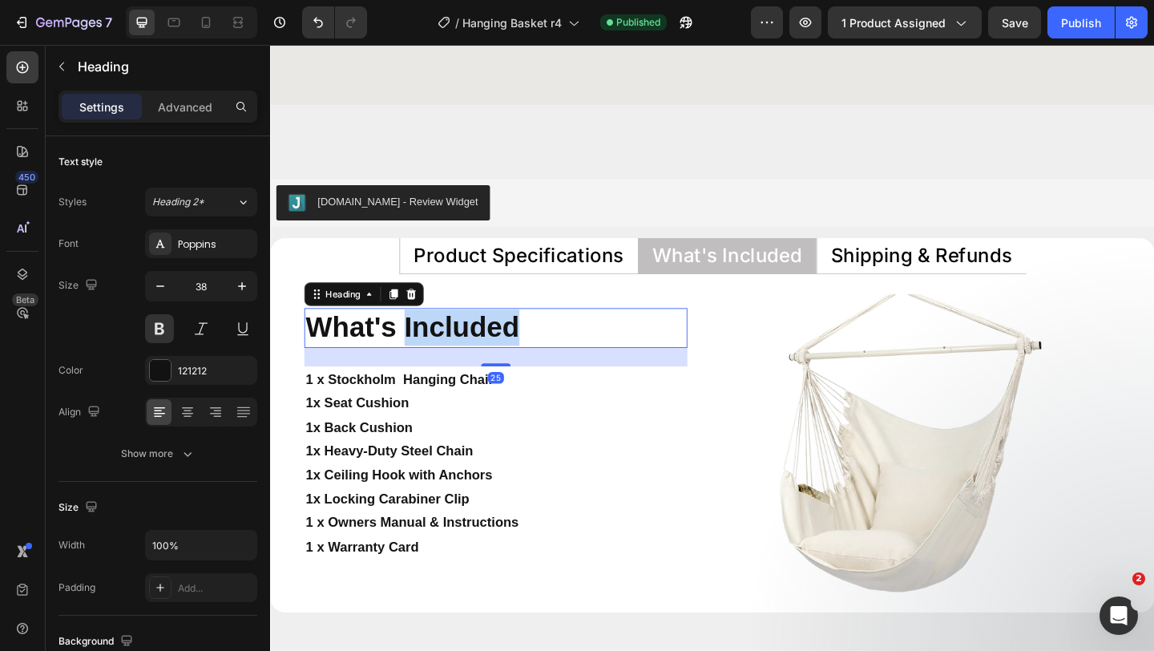
click at [490, 354] on p "What's Included" at bounding box center [516, 352] width 414 height 39
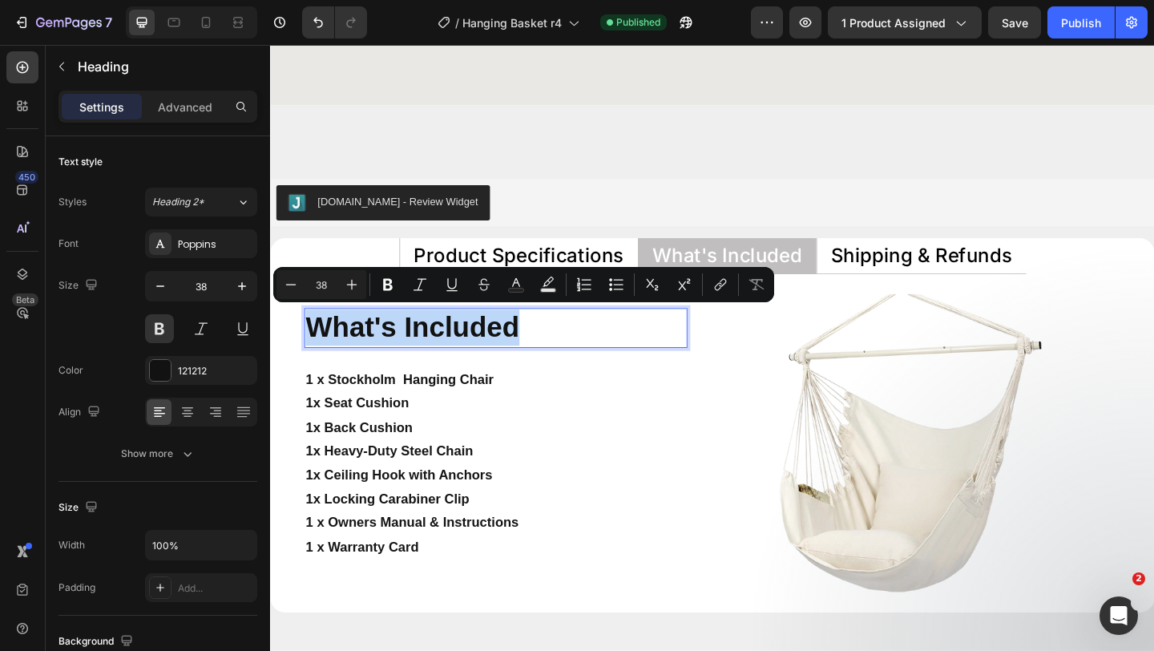
copy p "What's Included"
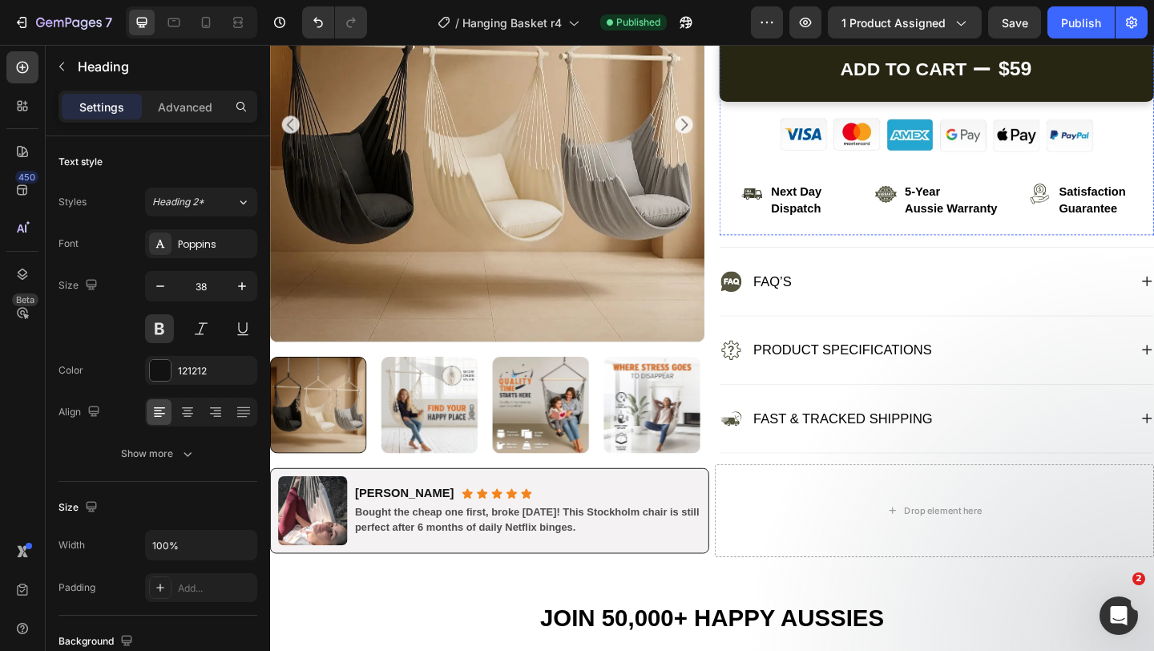
scroll to position [722, 0]
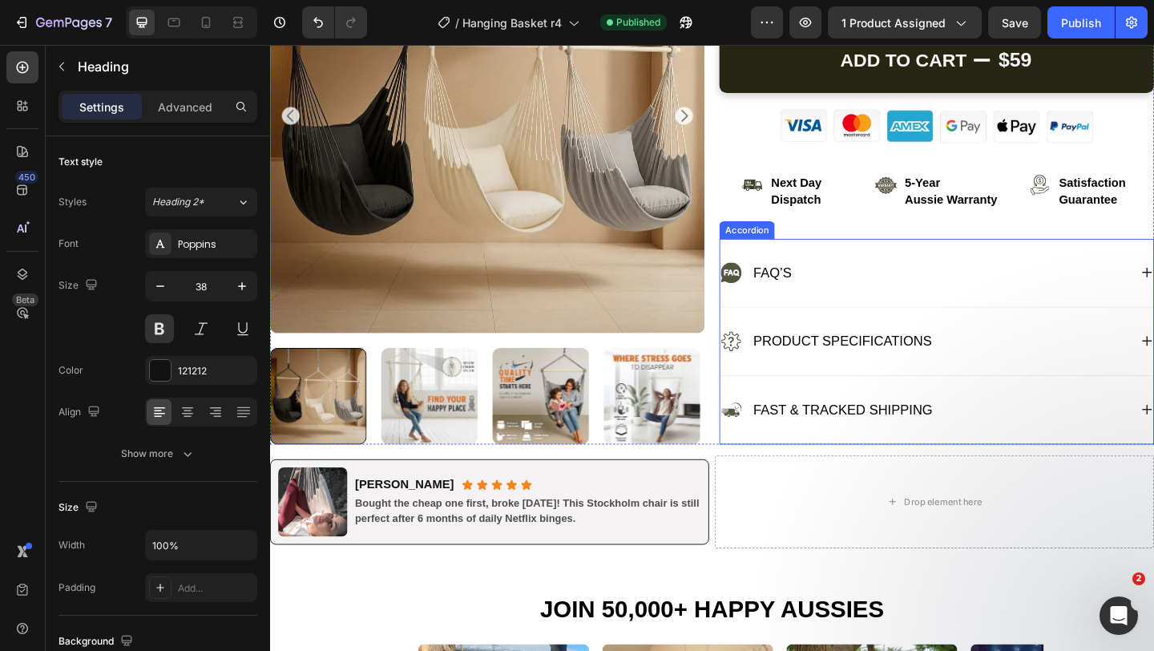
click at [767, 411] on div "Fast & Tracked Shipping" at bounding box center [995, 442] width 471 height 74
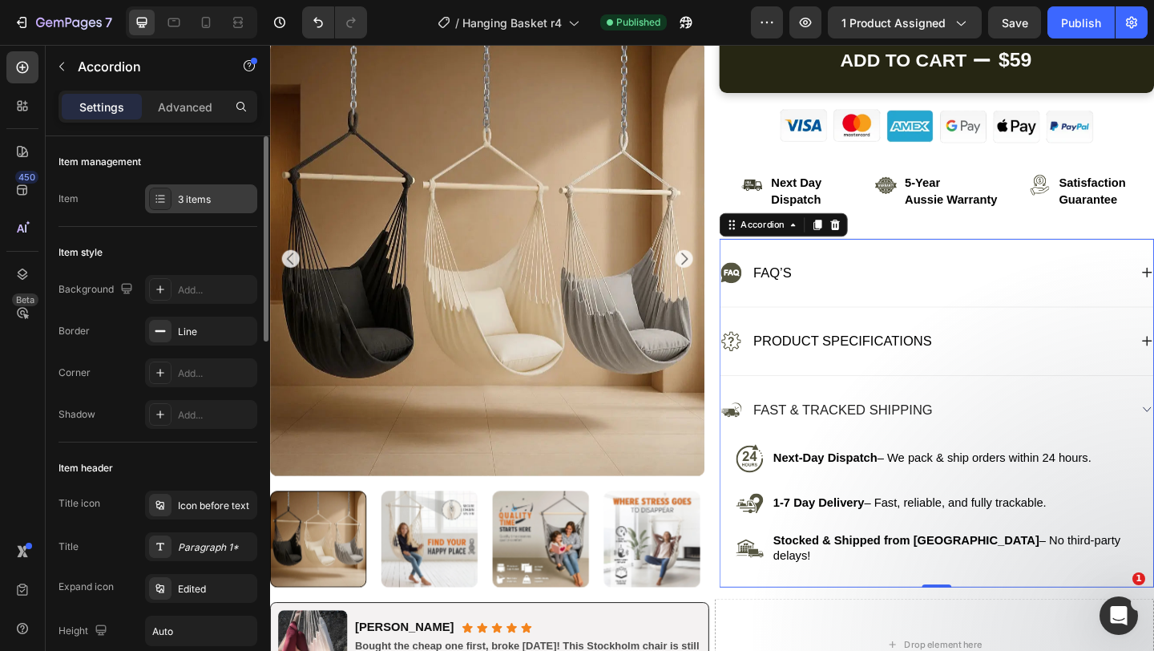
click at [191, 198] on div "3 items" at bounding box center [215, 199] width 75 height 14
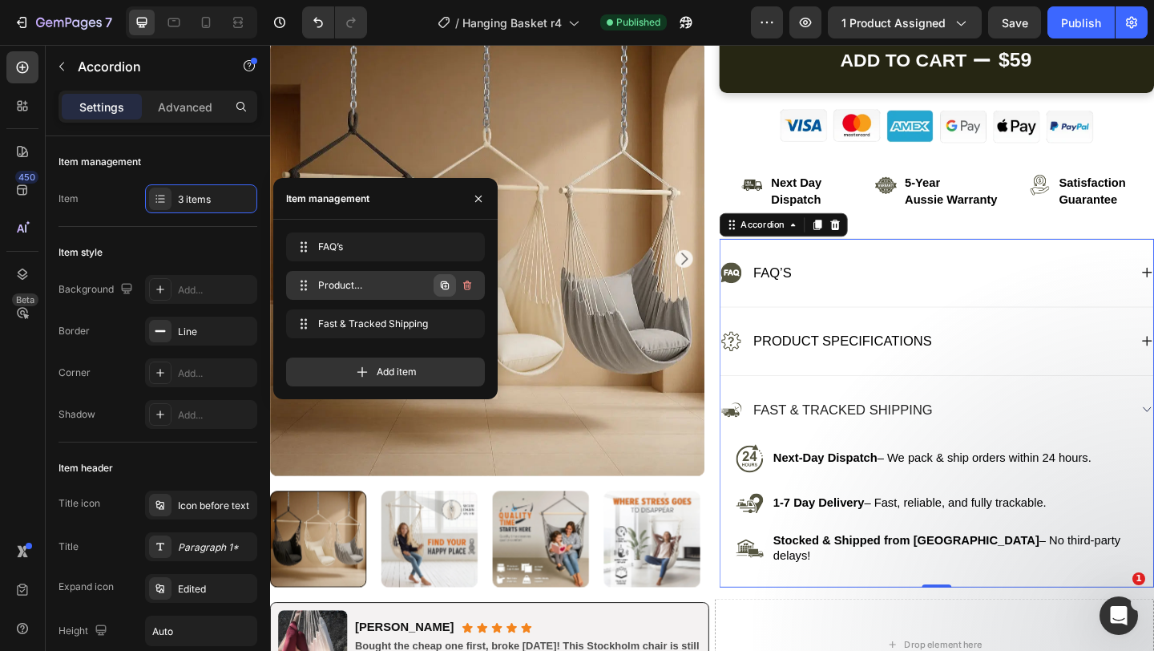
click at [446, 286] on icon "button" at bounding box center [445, 286] width 3 height 3
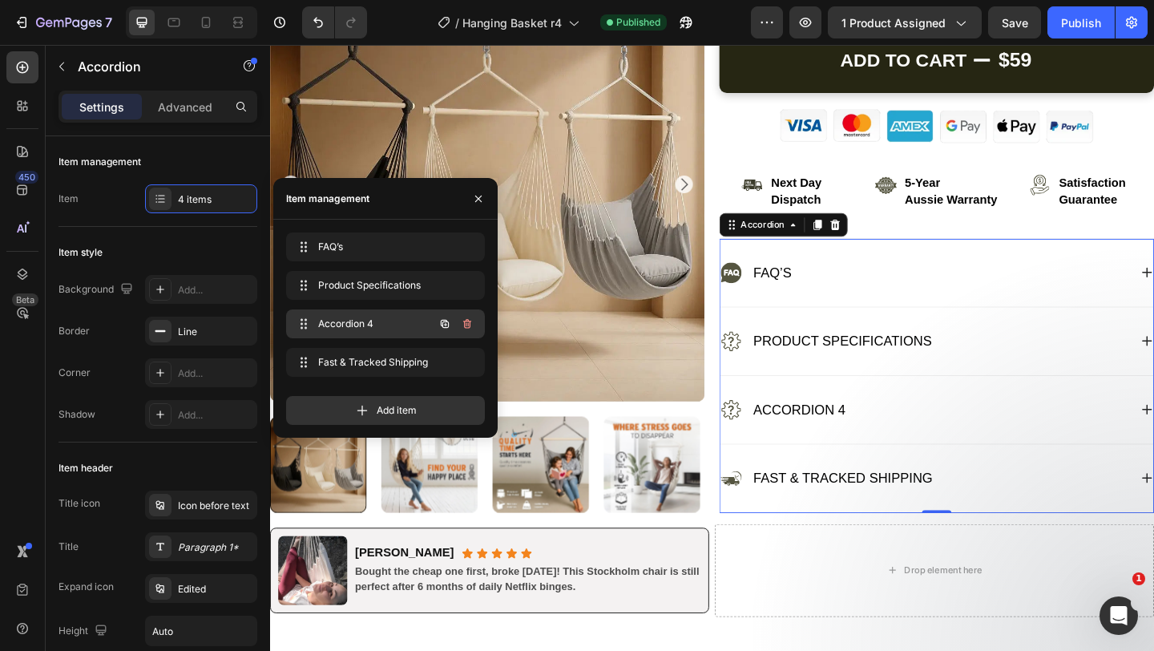
click at [387, 321] on span "Accordion 4" at bounding box center [363, 324] width 91 height 14
click at [821, 436] on div "Accordion 4" at bounding box center [846, 442] width 105 height 26
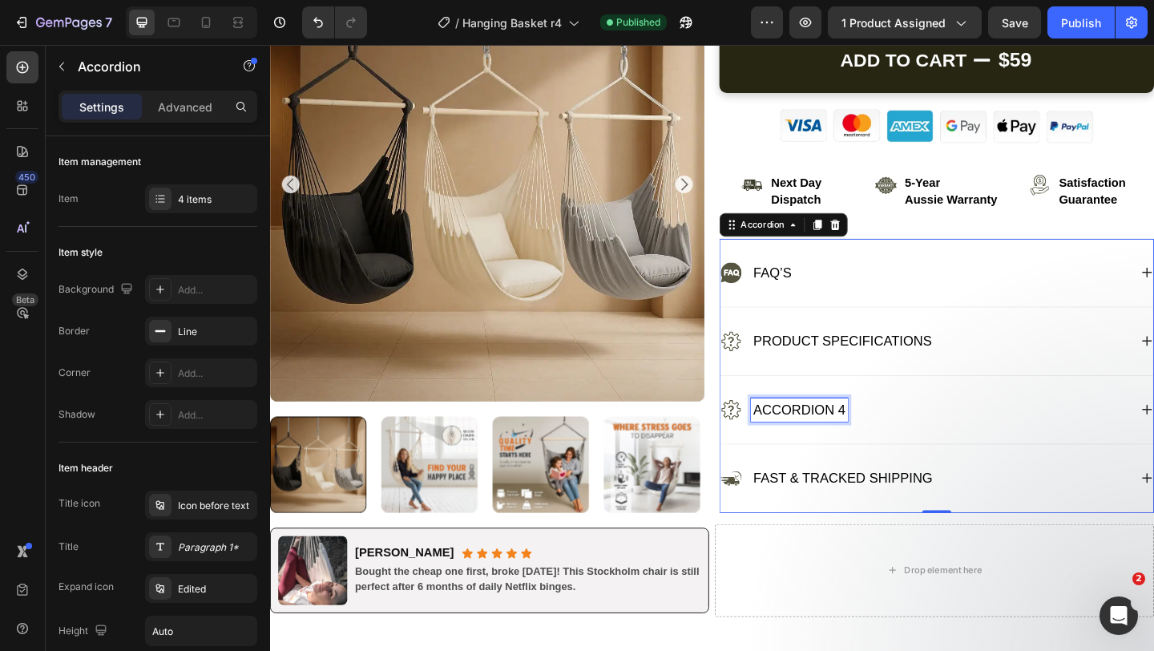
click at [821, 436] on p "Accordion 4" at bounding box center [846, 441] width 100 height 21
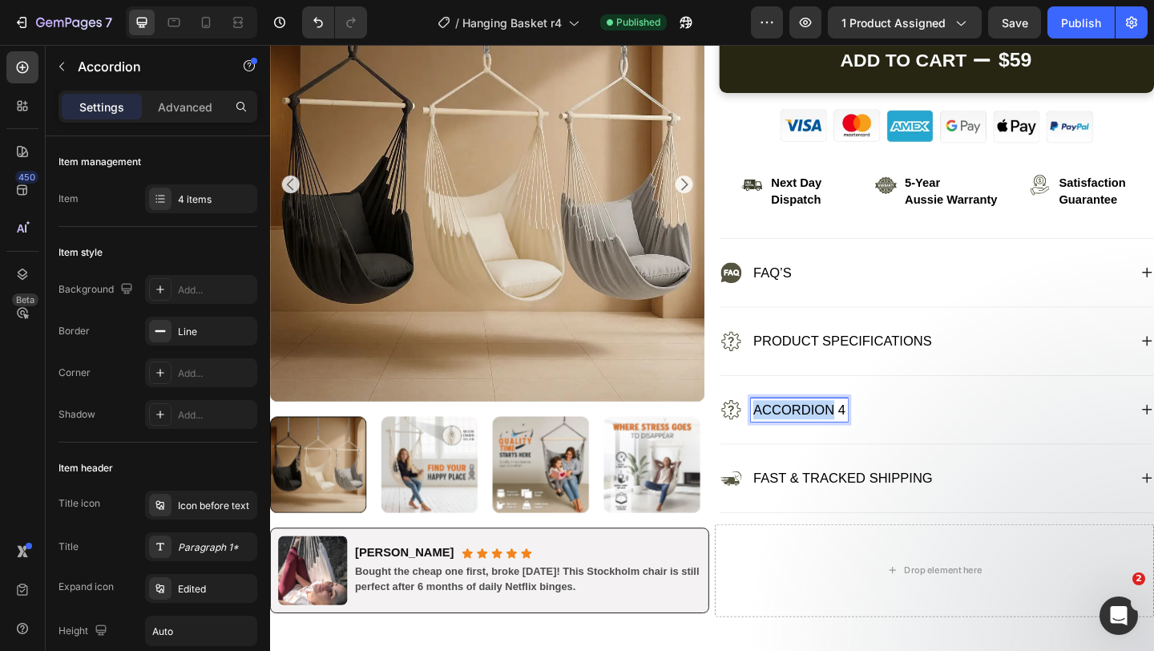
click at [821, 436] on p "Accordion 4" at bounding box center [846, 441] width 100 height 21
click at [821, 436] on p "What's Included" at bounding box center [861, 441] width 131 height 21
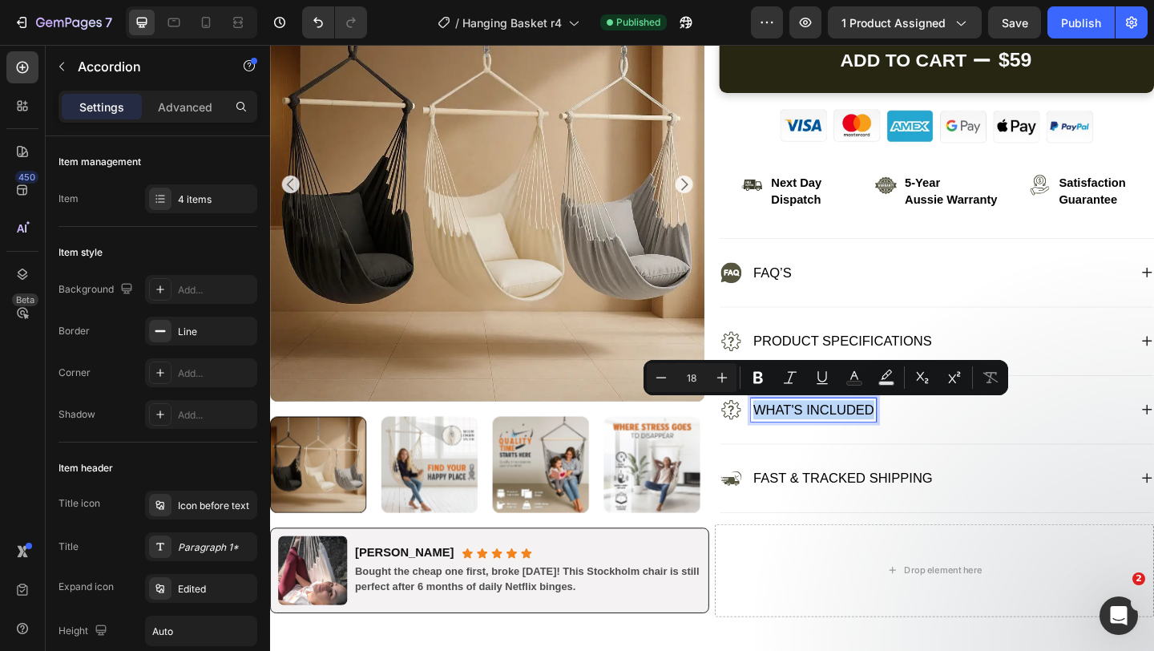
click at [821, 436] on p "What's Included" at bounding box center [861, 441] width 131 height 21
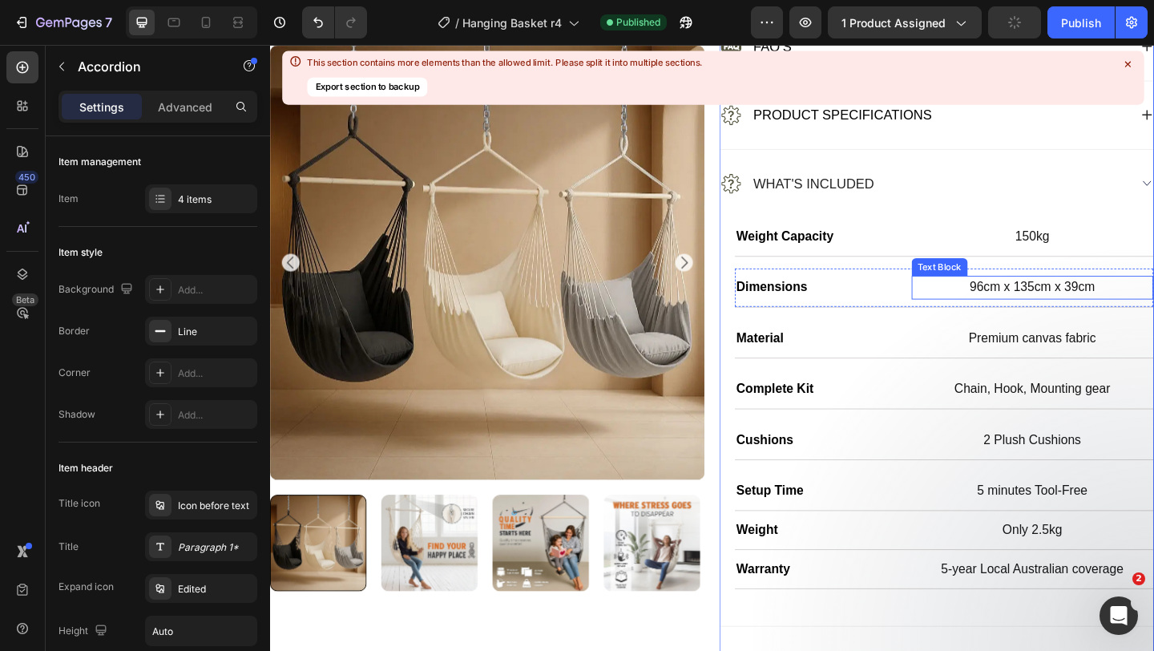
scroll to position [981, 0]
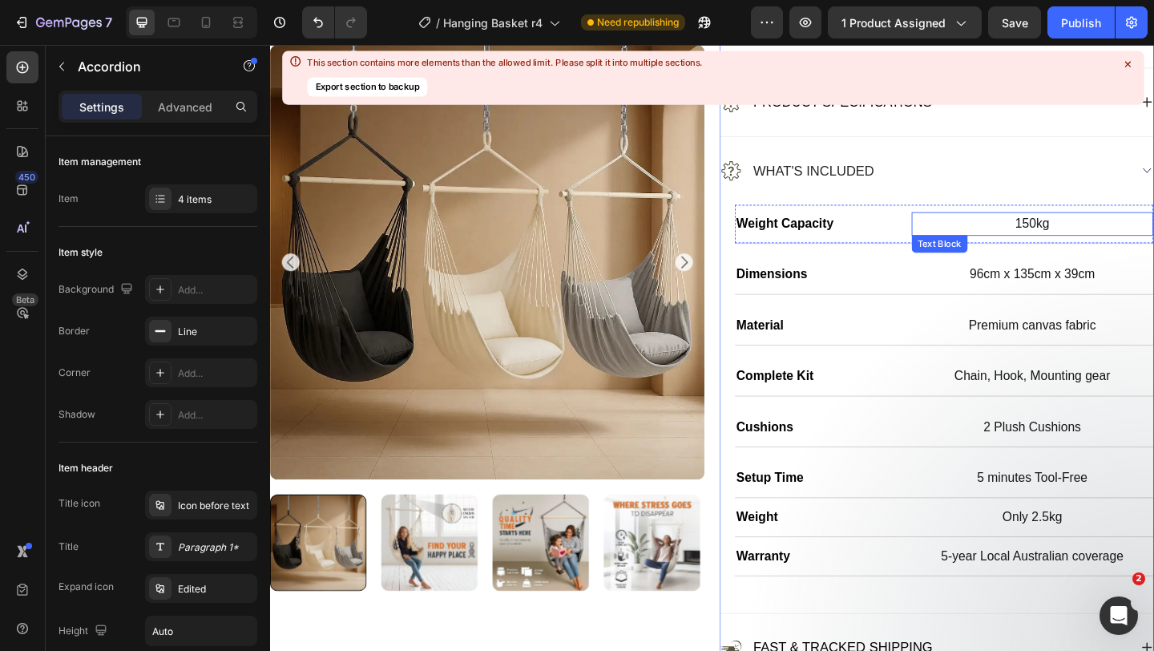
click at [1042, 241] on p "150kg" at bounding box center [1100, 239] width 260 height 22
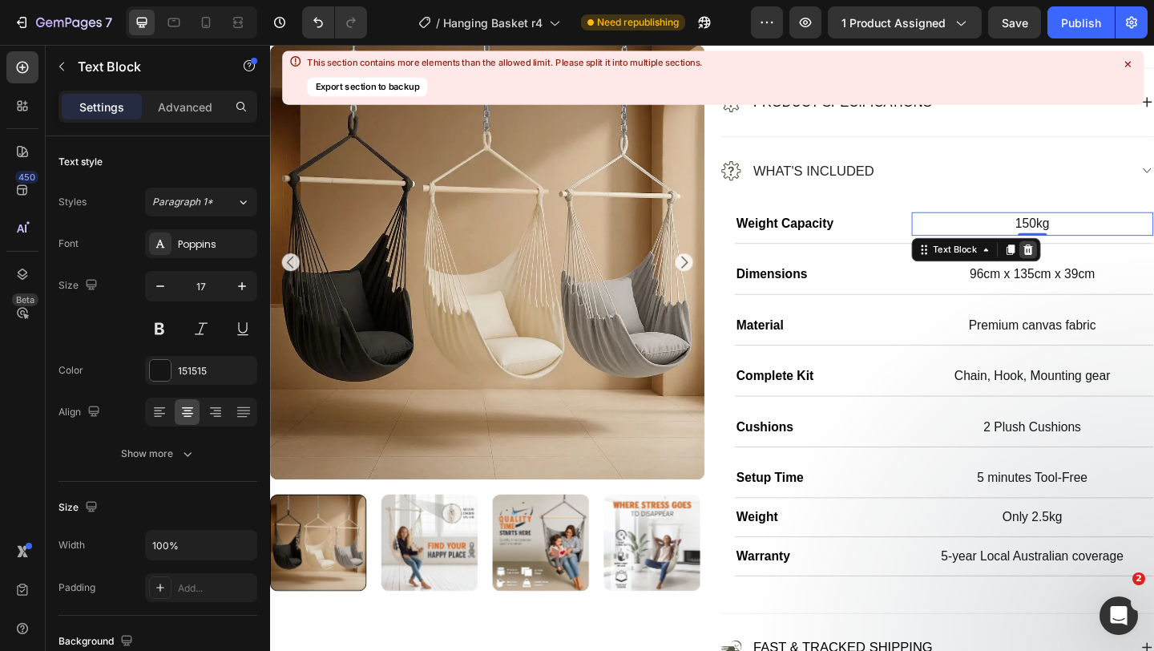
click at [1094, 266] on icon at bounding box center [1095, 267] width 10 height 11
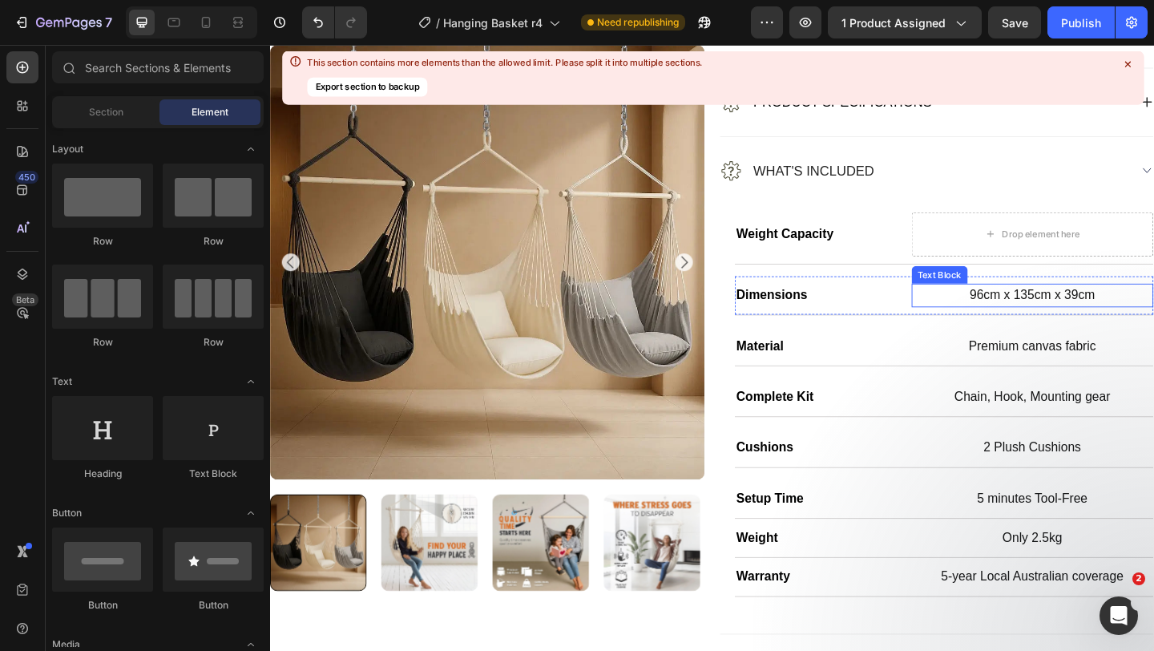
click at [1033, 317] on p "96cm x 135cm x 39cm" at bounding box center [1100, 317] width 260 height 22
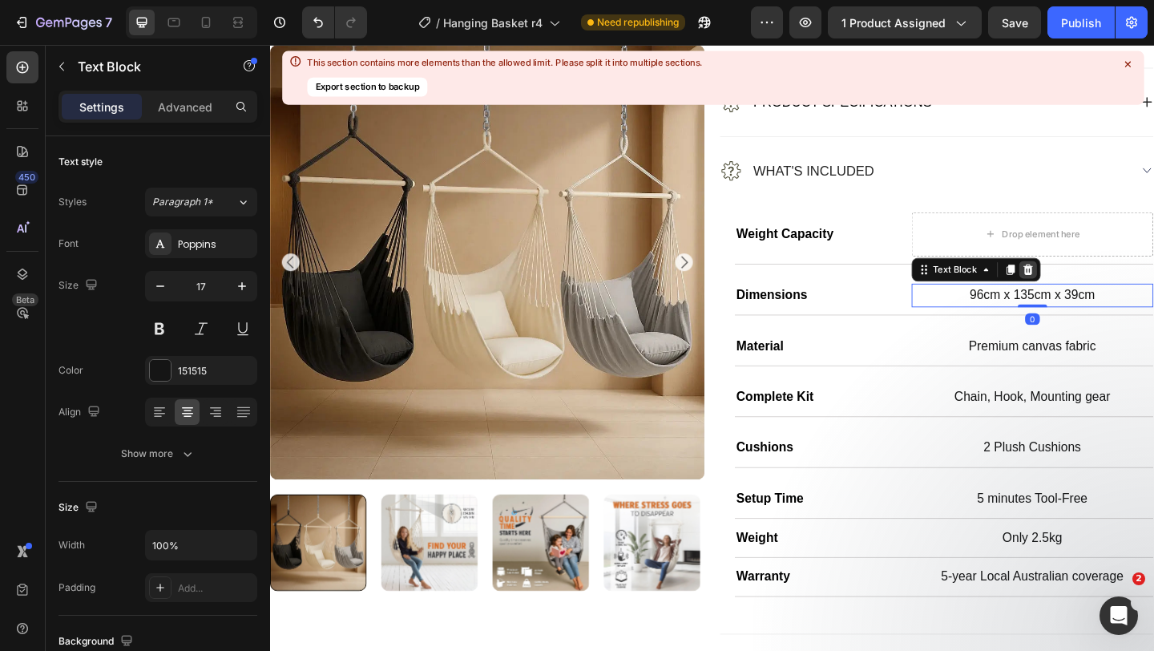
click at [1090, 291] on icon at bounding box center [1095, 289] width 13 height 13
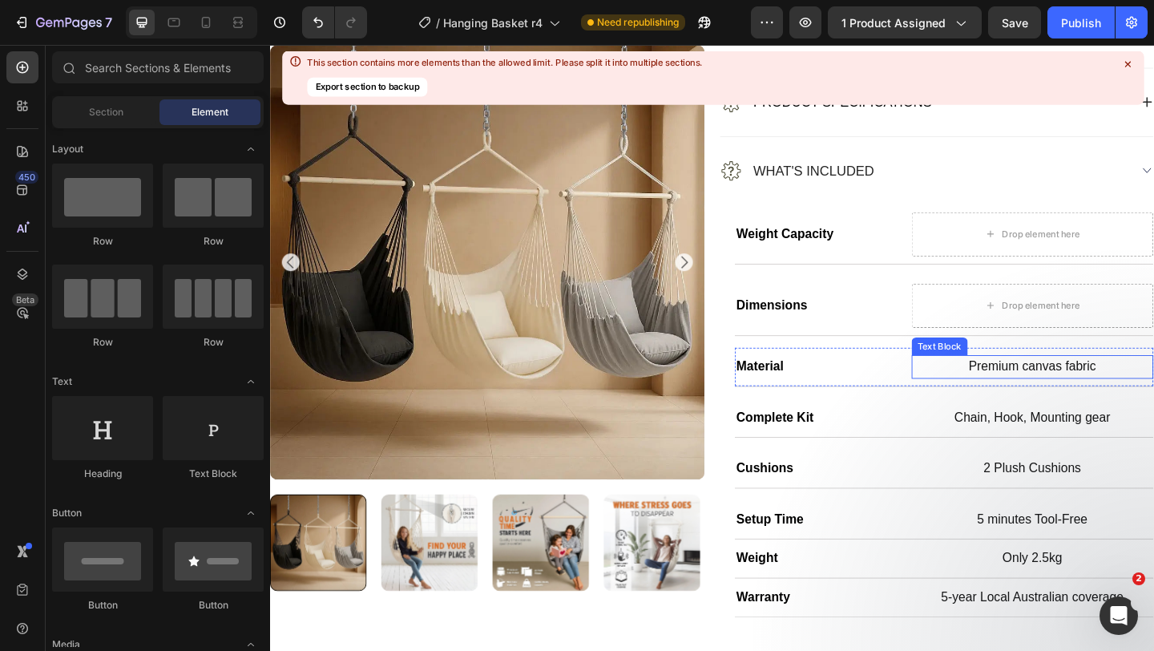
click at [1067, 394] on p "Premium canvas fabric" at bounding box center [1100, 395] width 260 height 22
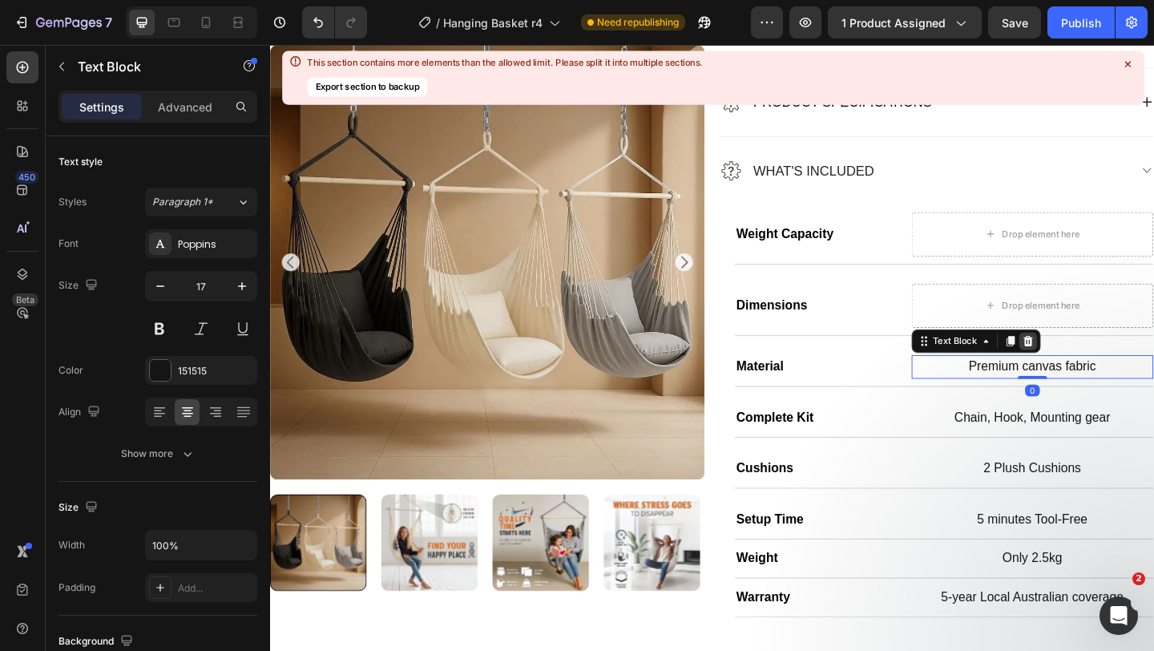
click at [1090, 365] on icon at bounding box center [1095, 367] width 13 height 13
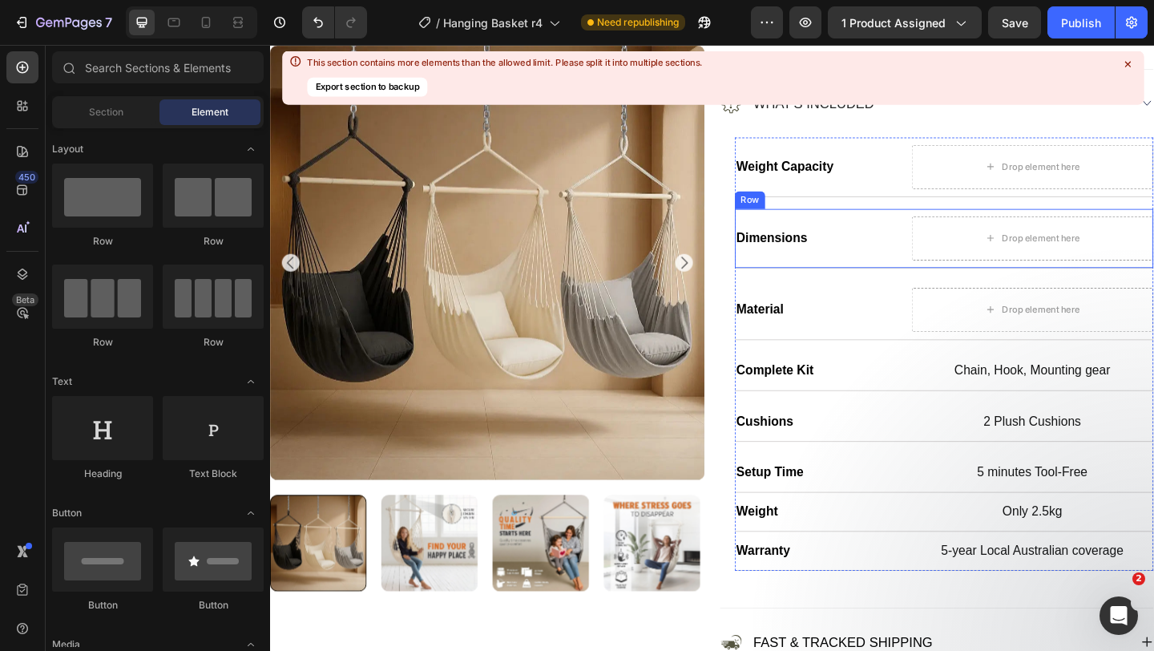
scroll to position [1059, 0]
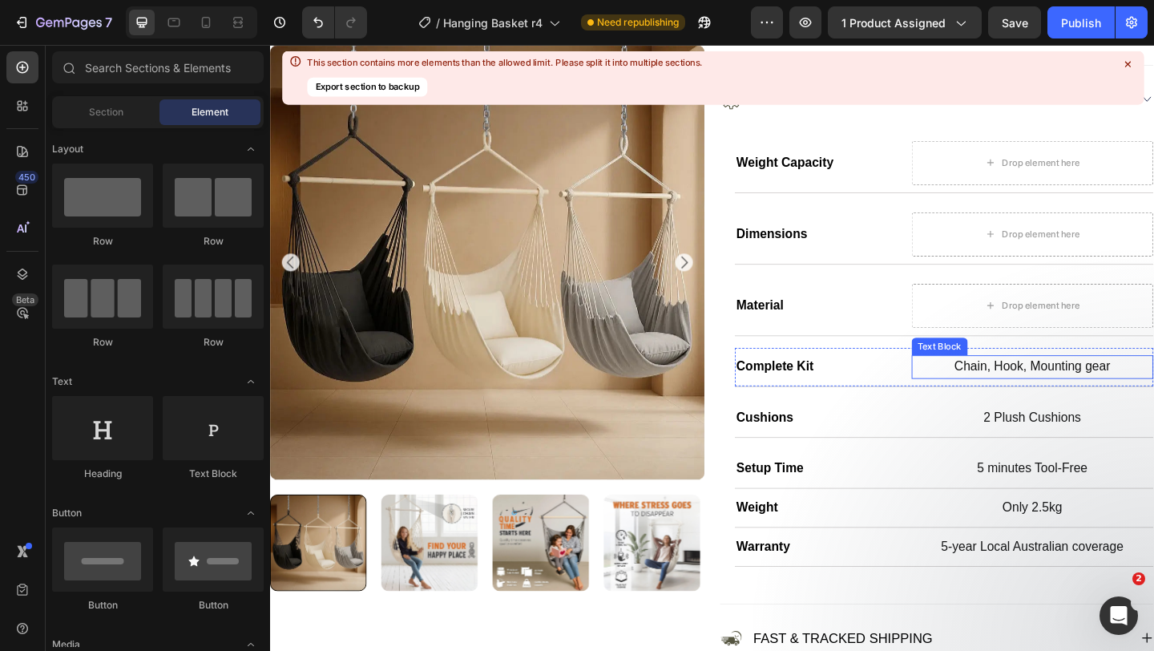
click at [1057, 386] on p "Chain, Hook, Mounting gear" at bounding box center [1100, 395] width 260 height 22
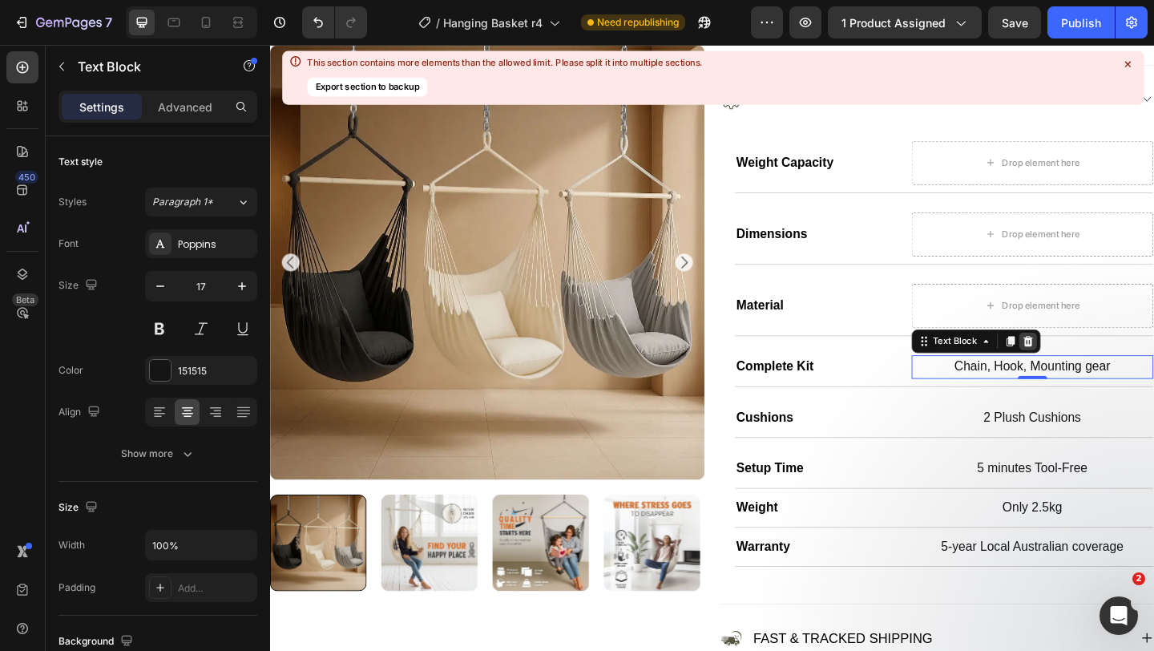
click at [1096, 369] on icon at bounding box center [1095, 367] width 13 height 13
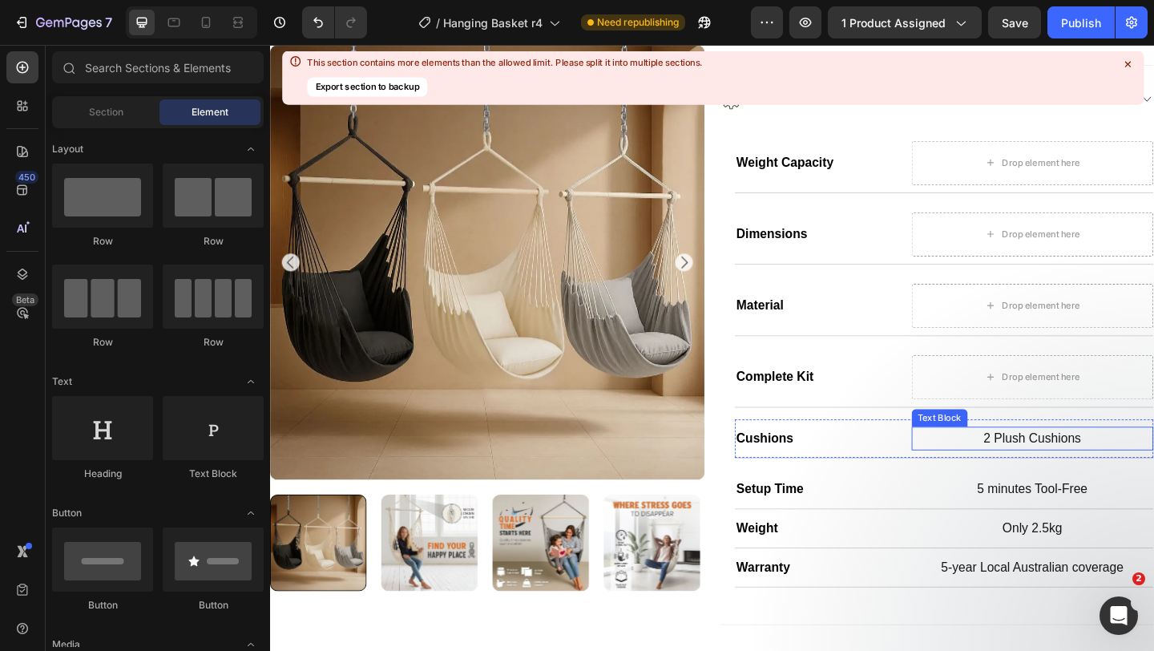
click at [1073, 481] on p "2 Plush Cushions" at bounding box center [1100, 473] width 260 height 22
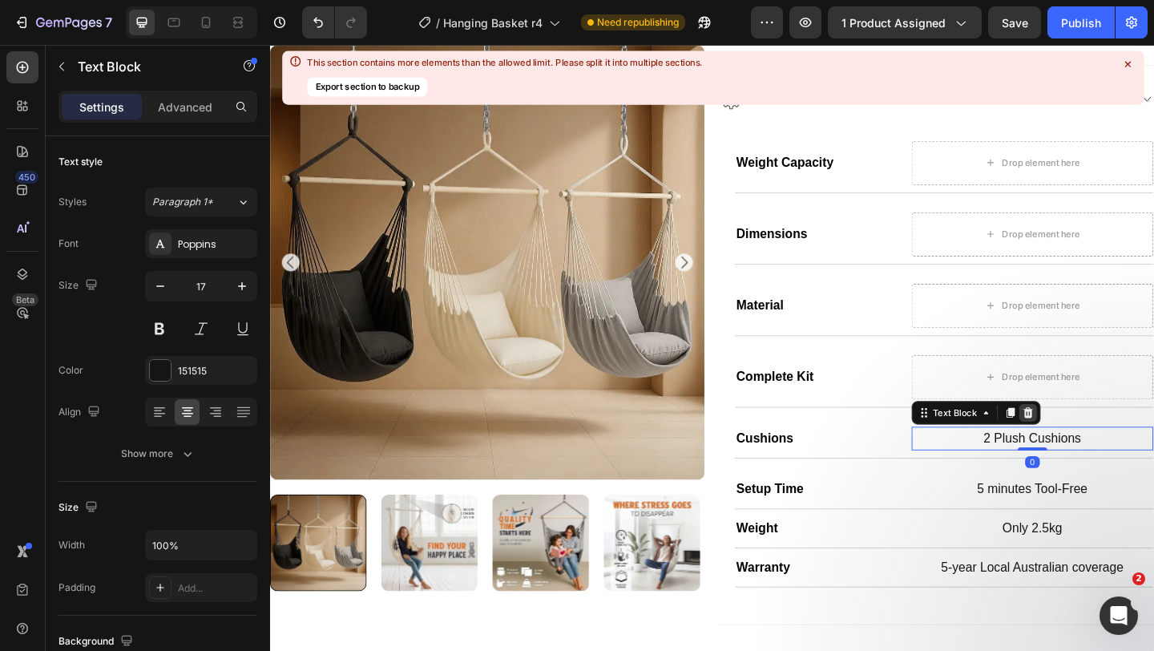
click at [1089, 440] on icon at bounding box center [1095, 445] width 13 height 13
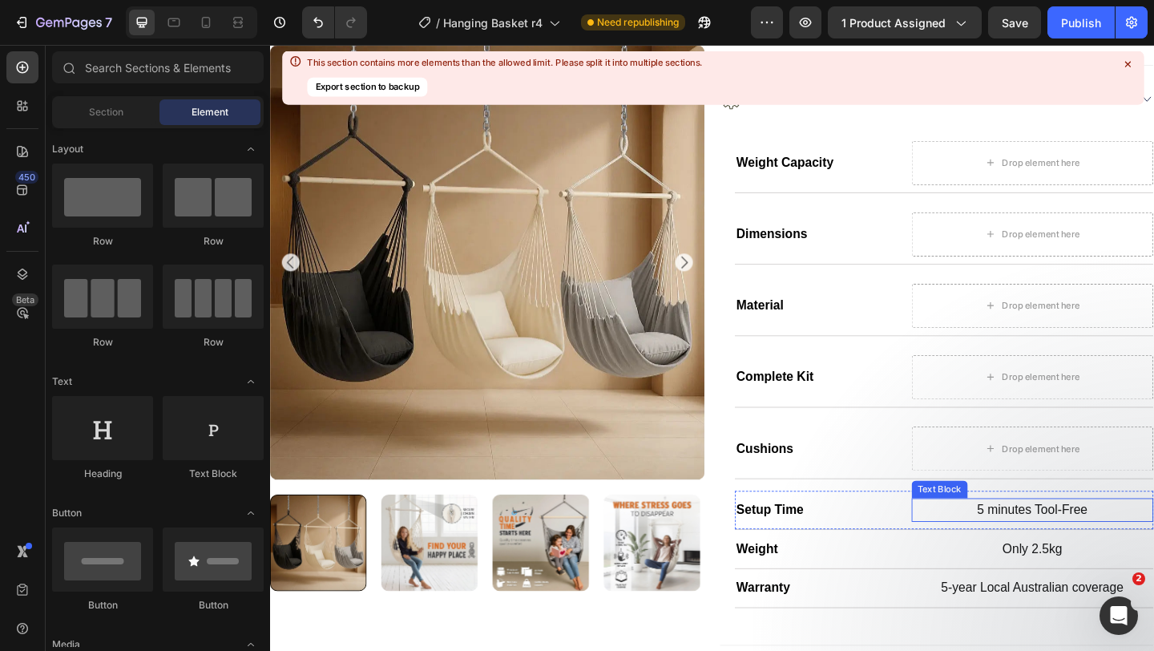
click at [1066, 548] on p "5 minutes Tool-Free" at bounding box center [1100, 551] width 260 height 22
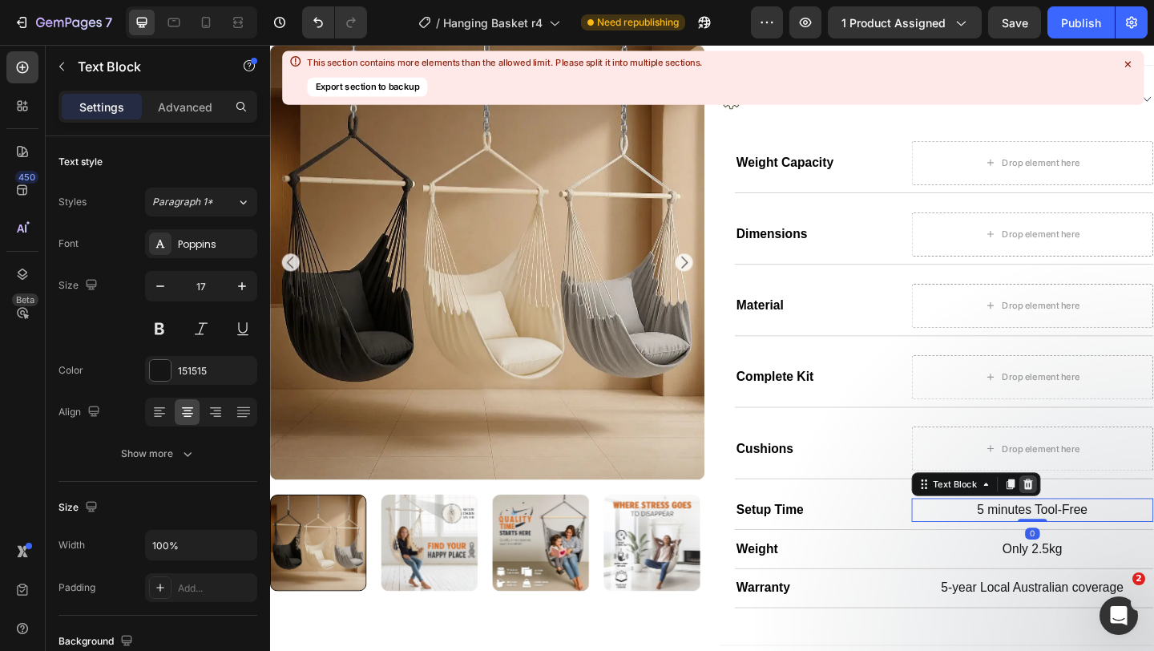
click at [1094, 521] on icon at bounding box center [1095, 522] width 10 height 11
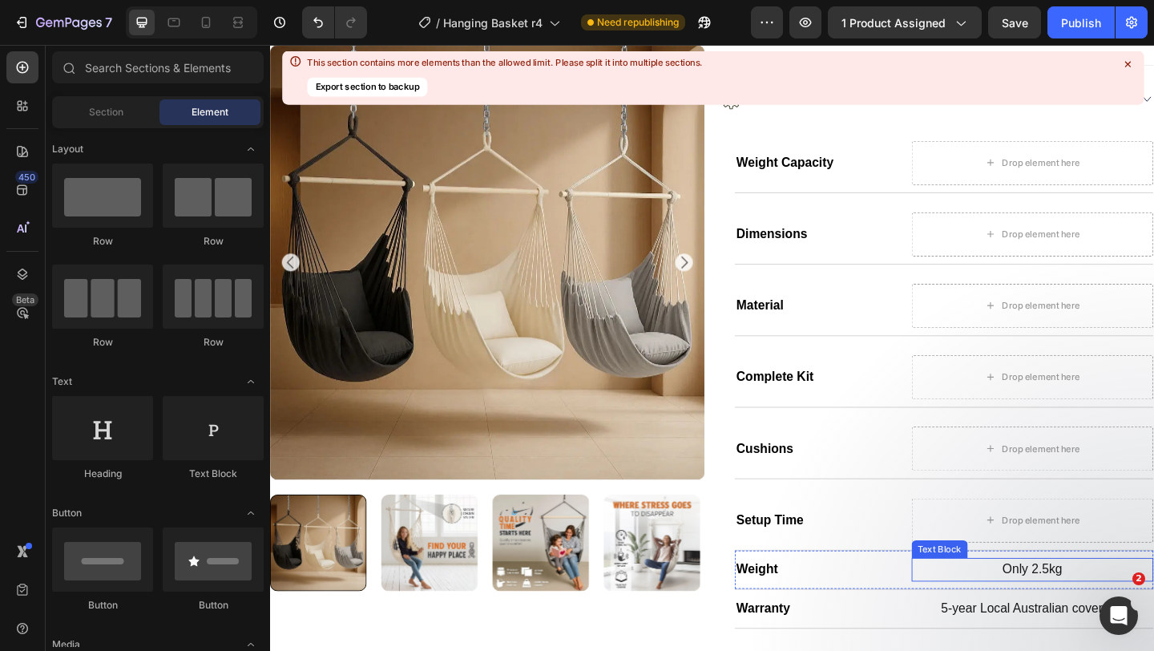
click at [1072, 605] on p "Only 2.5kg" at bounding box center [1100, 616] width 260 height 22
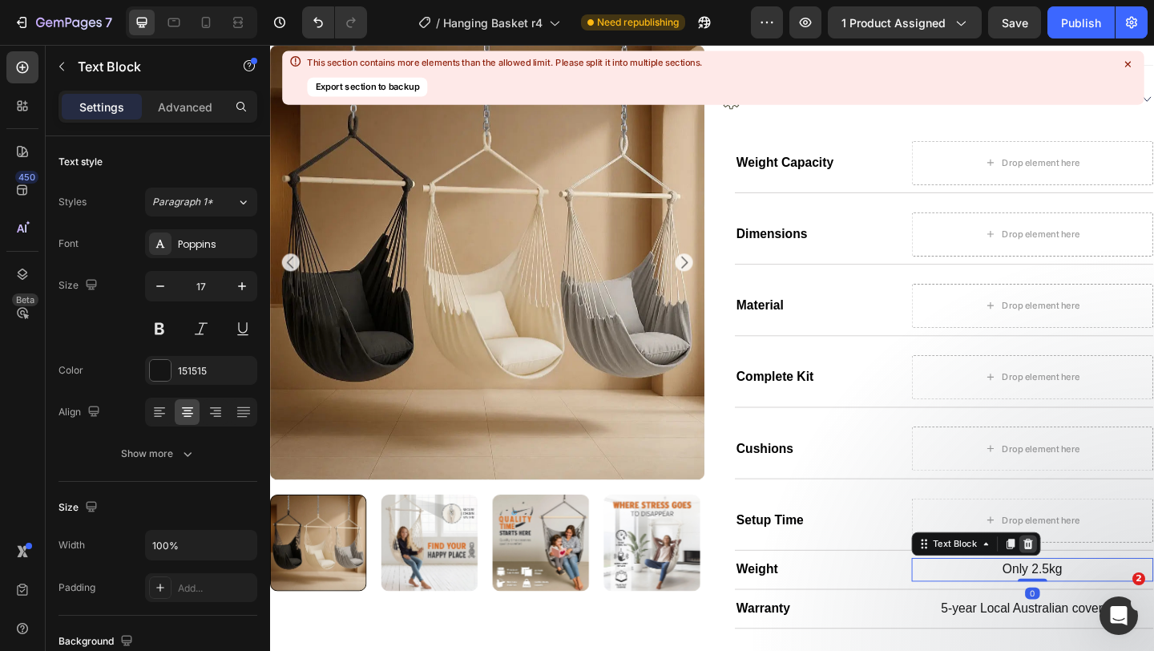
click at [1090, 587] on icon at bounding box center [1095, 587] width 13 height 13
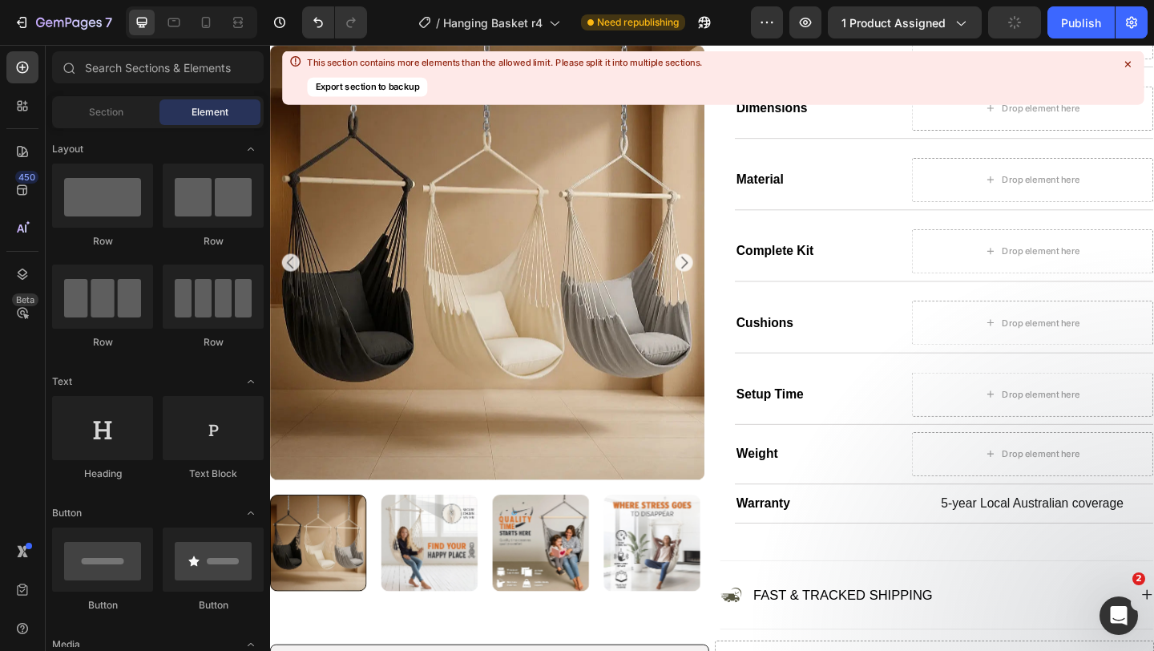
scroll to position [1205, 0]
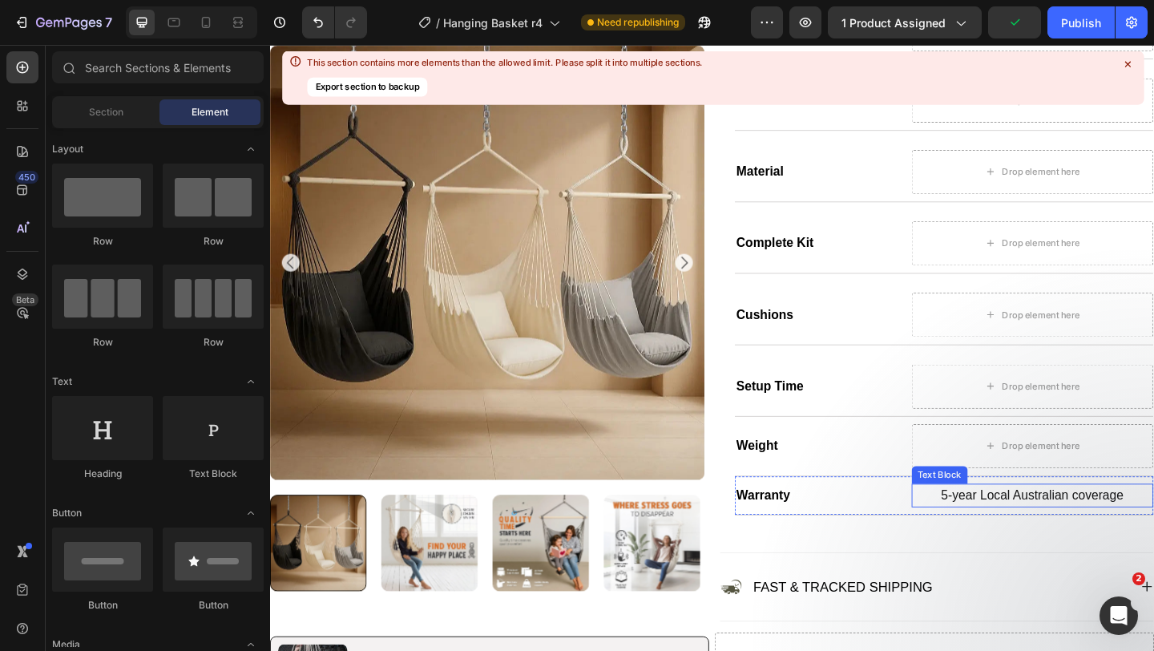
click at [1081, 532] on p "5-year Local Australian coverage" at bounding box center [1100, 535] width 260 height 22
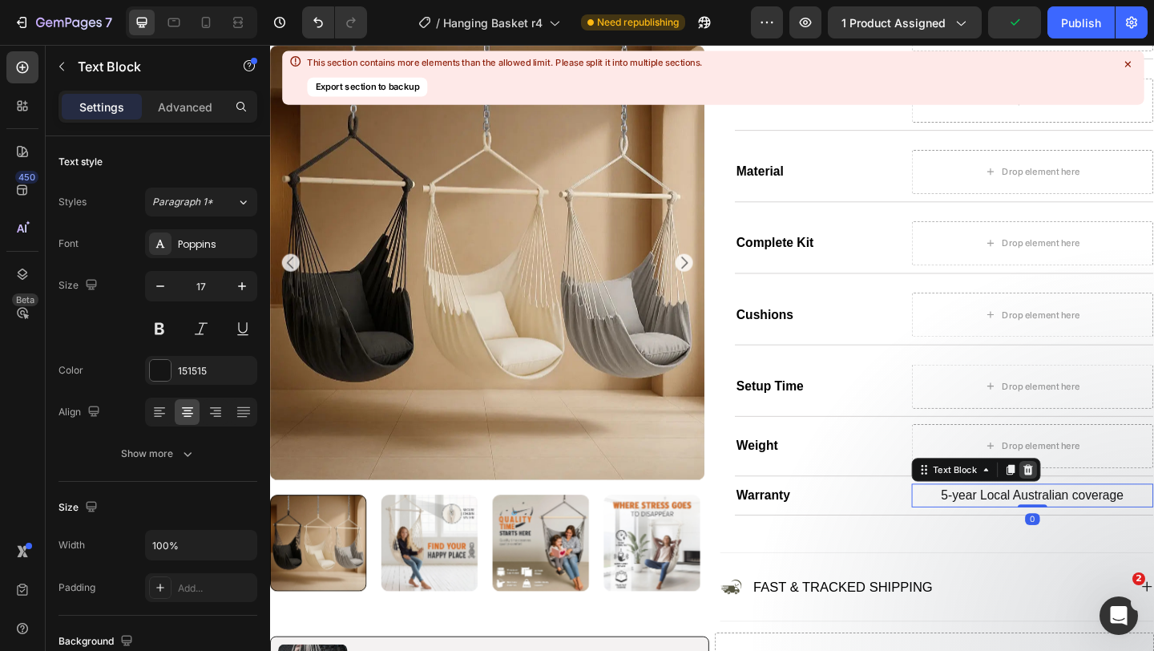
click at [1096, 503] on icon at bounding box center [1095, 506] width 10 height 11
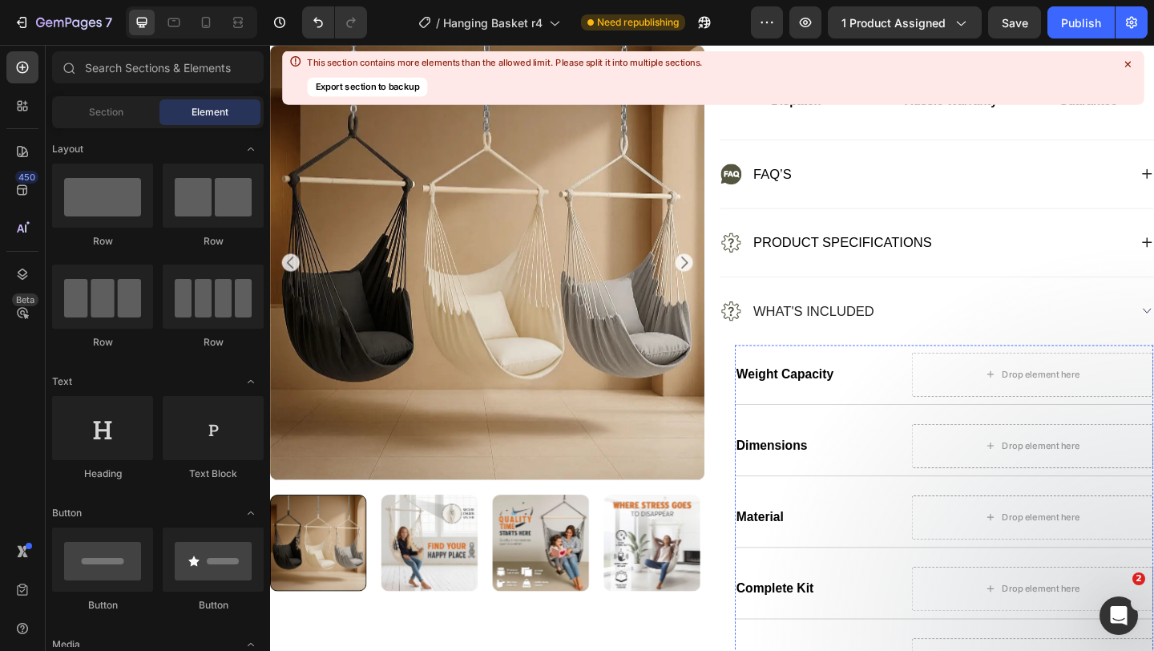
scroll to position [851, 0]
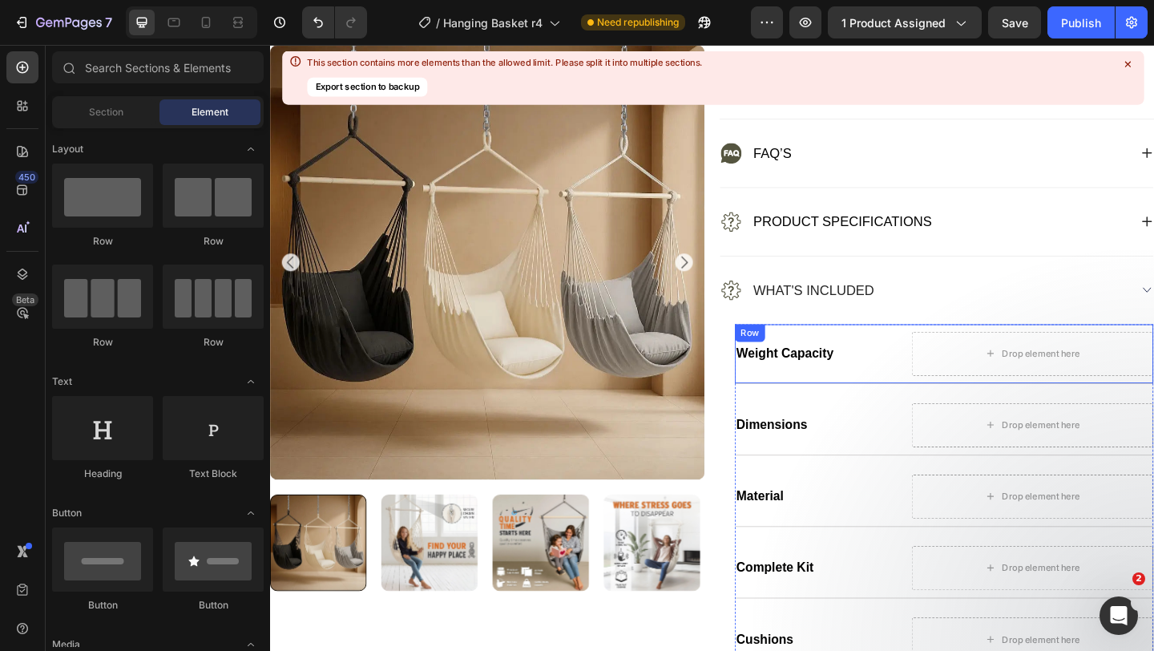
click at [948, 401] on div "Weight Capacity Heading" at bounding box center [870, 381] width 188 height 48
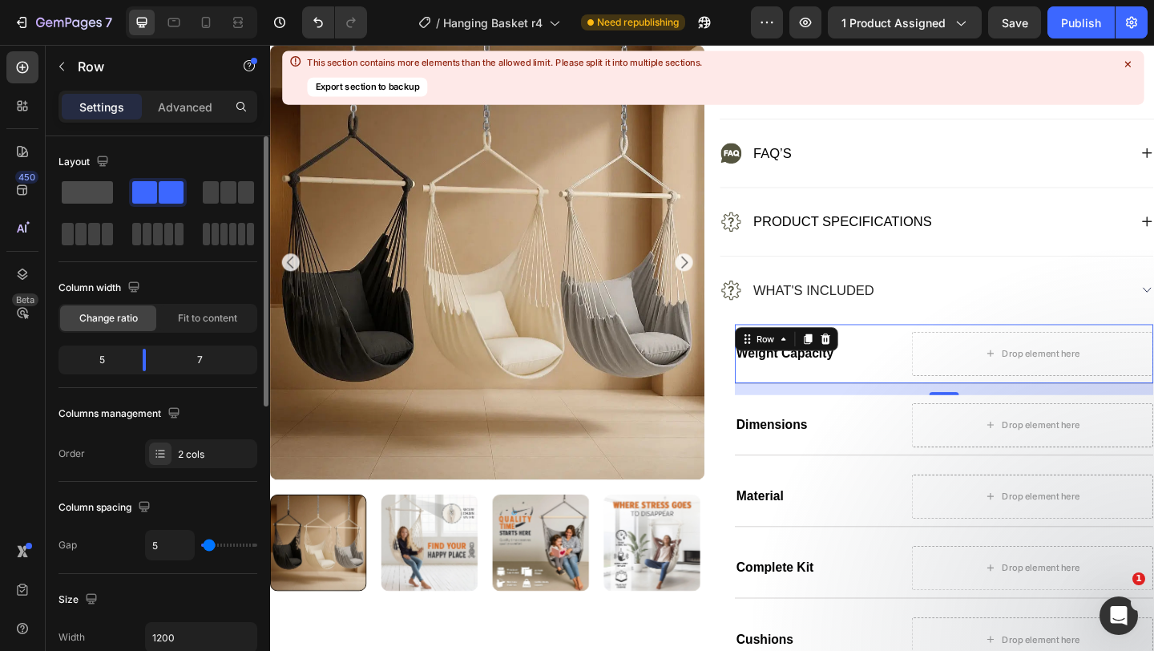
click at [103, 192] on span at bounding box center [87, 192] width 51 height 22
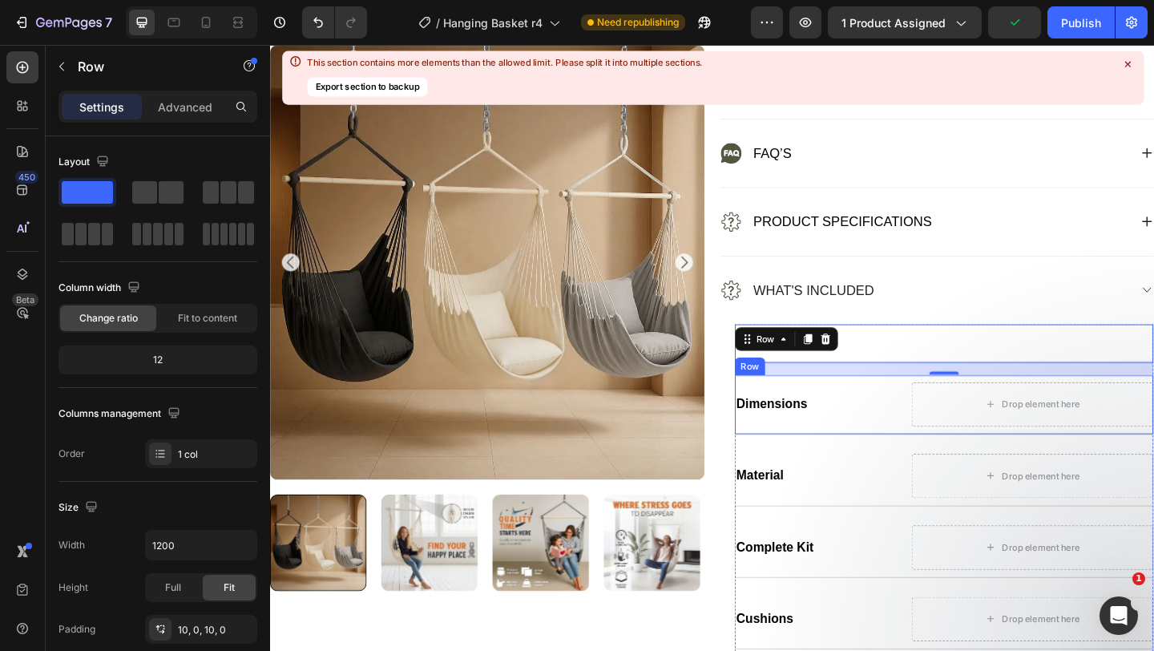
click at [905, 456] on div "Dimensions Heading" at bounding box center [870, 436] width 188 height 48
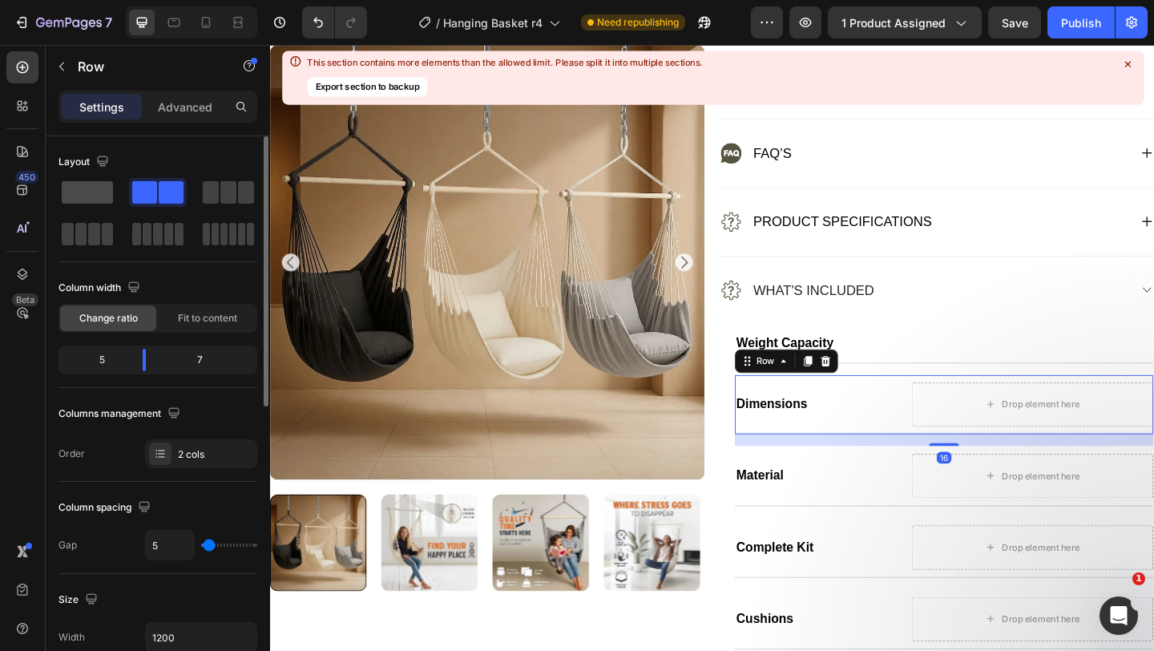
click at [91, 188] on span at bounding box center [87, 192] width 51 height 22
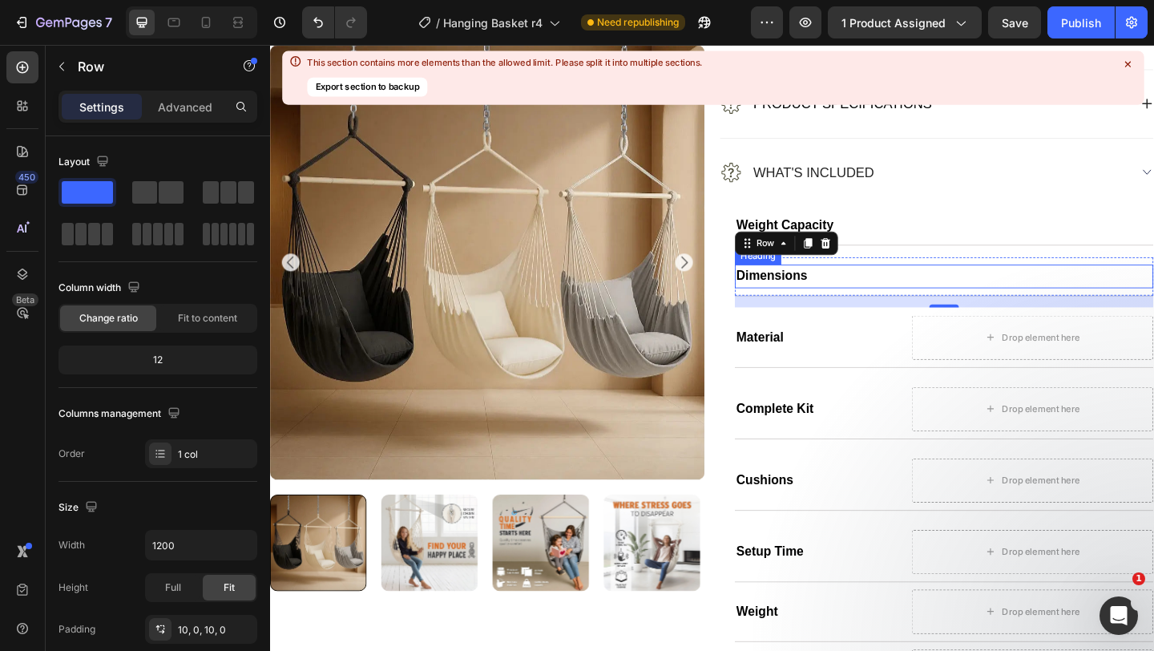
scroll to position [981, 0]
click at [920, 385] on div "Material Heading" at bounding box center [870, 362] width 188 height 48
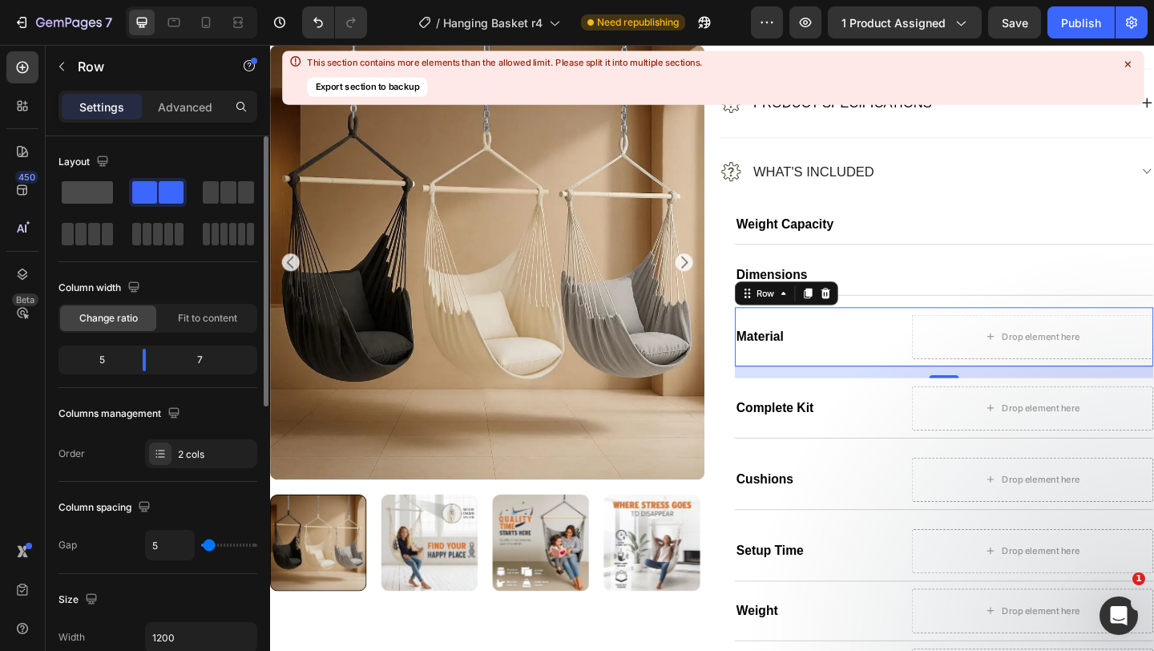
click at [96, 191] on span at bounding box center [87, 192] width 51 height 22
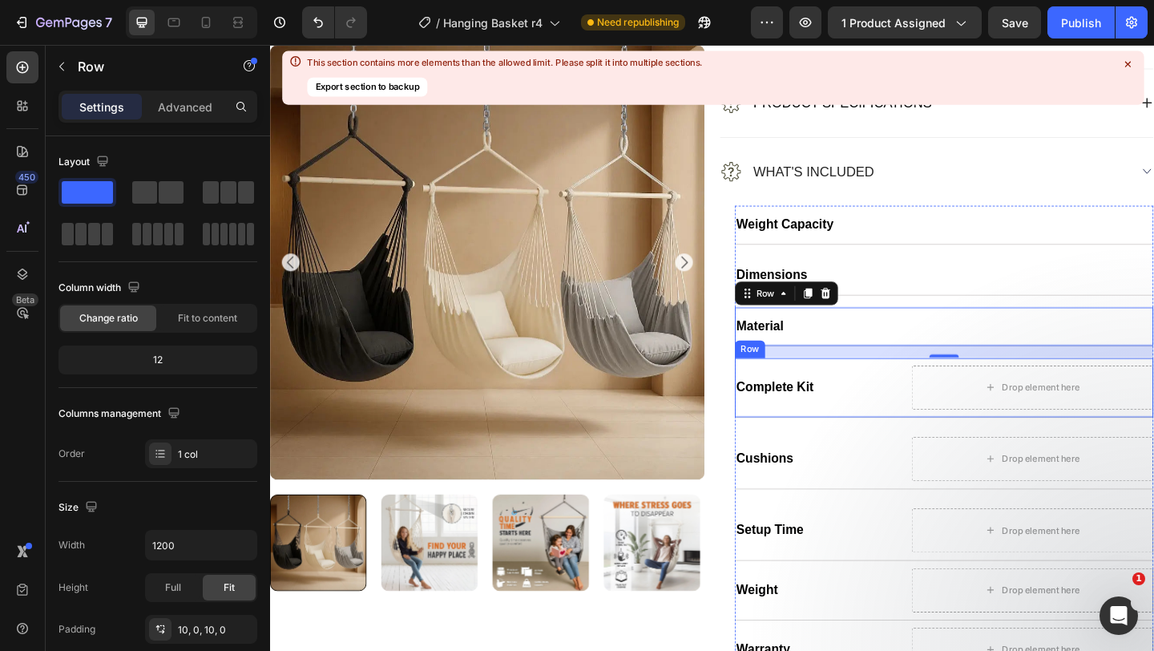
click at [940, 444] on div "Complete Kit Heading Drop element here Row" at bounding box center [1003, 418] width 455 height 65
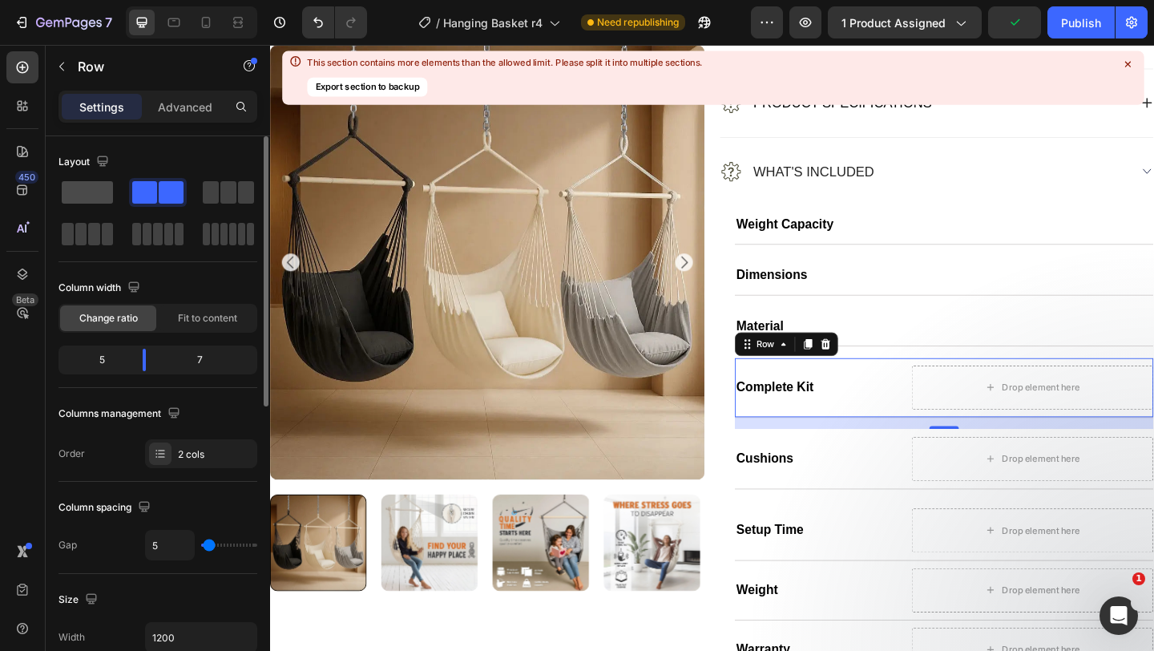
click at [99, 188] on span at bounding box center [87, 192] width 51 height 22
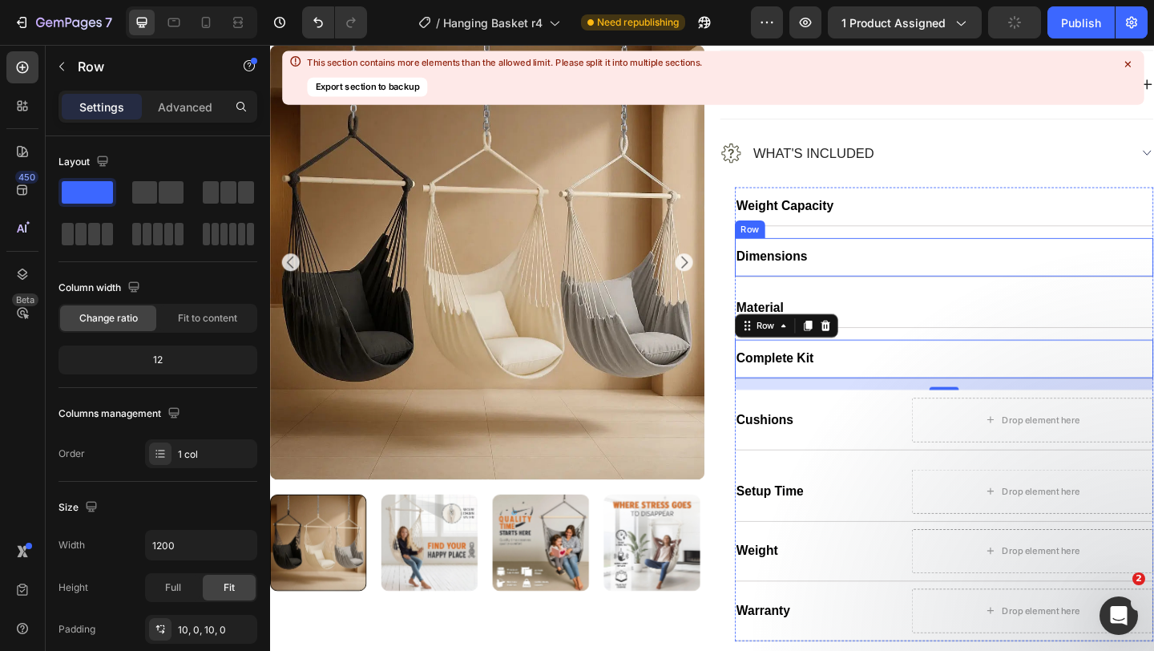
scroll to position [1008, 0]
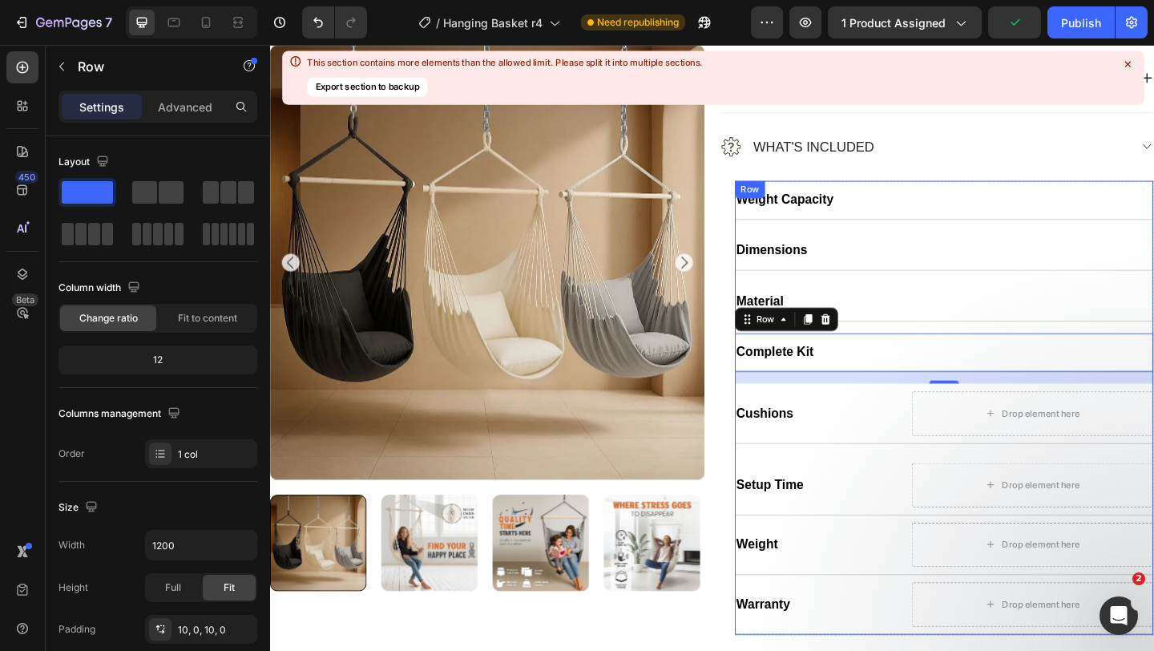
click at [779, 295] on div "Weight Capacity Heading Row Dimensions Heading Row Material Heading Row Complet…" at bounding box center [1003, 439] width 455 height 494
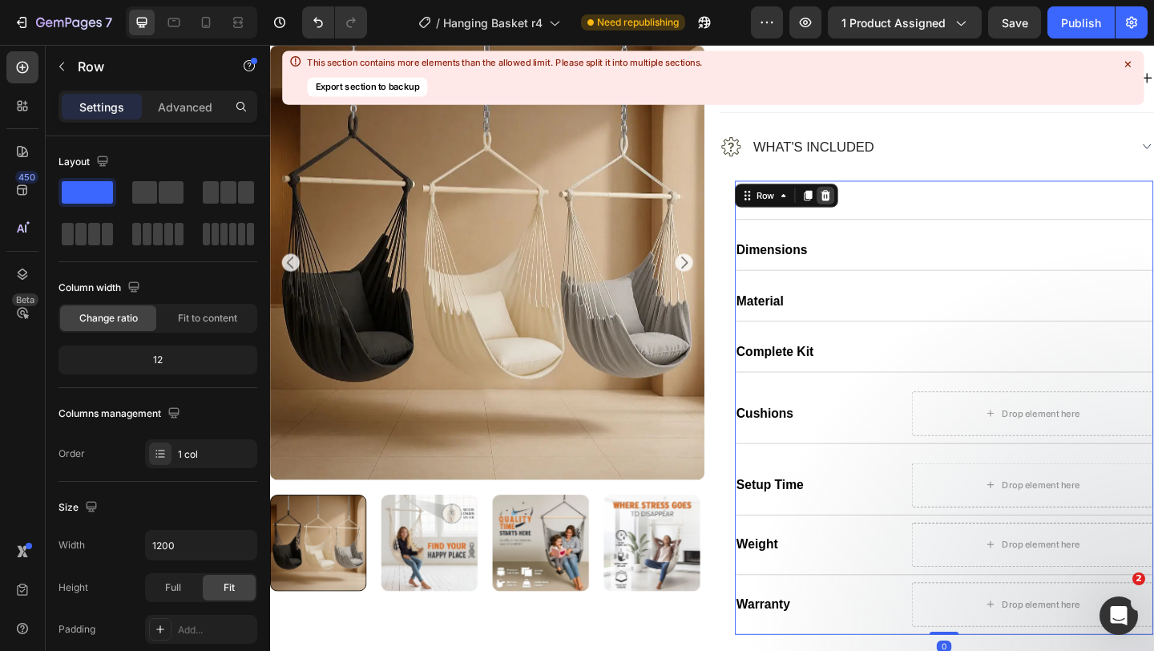
click at [872, 202] on icon at bounding box center [874, 208] width 13 height 13
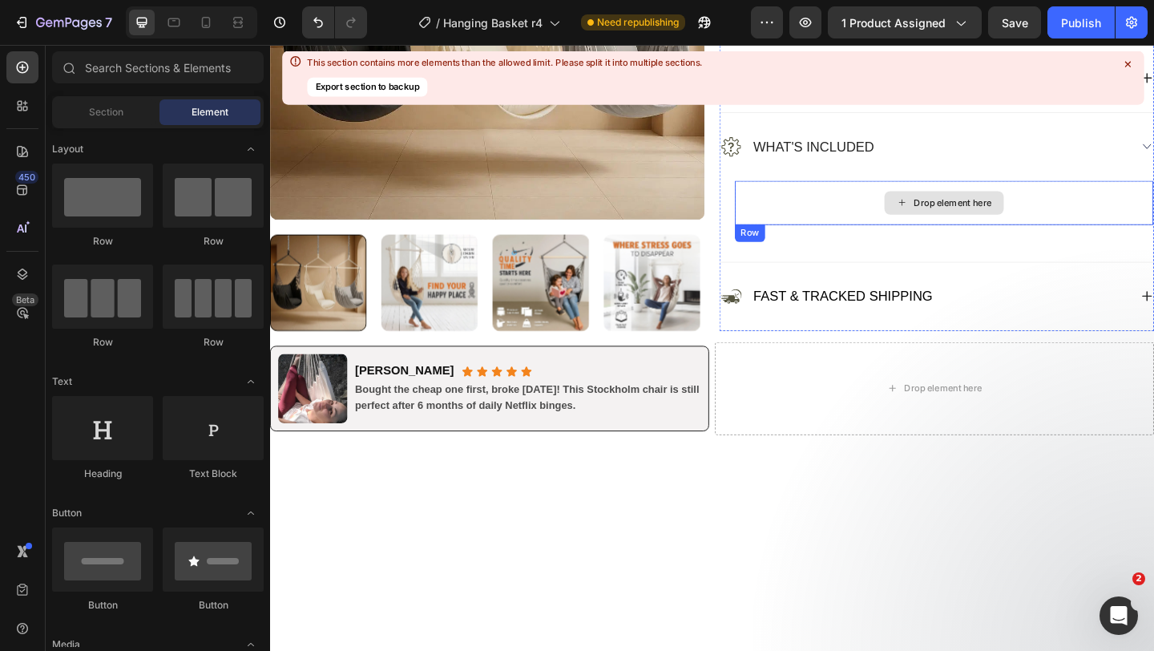
click at [893, 212] on div "Drop element here" at bounding box center [1003, 216] width 455 height 48
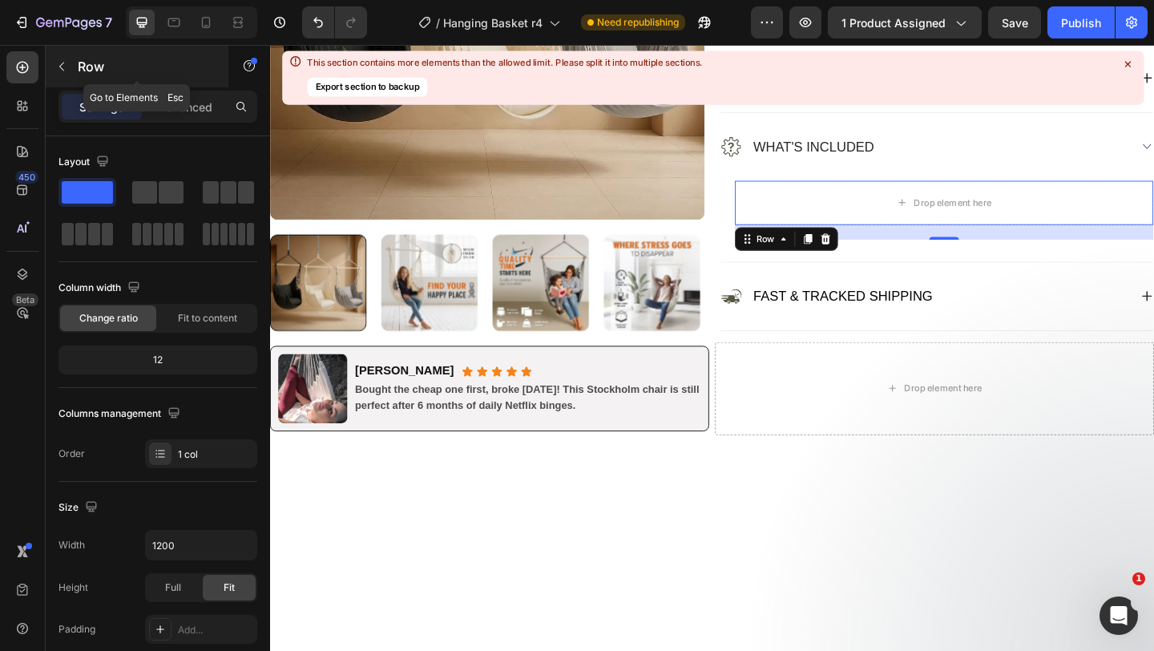
click at [70, 69] on button "button" at bounding box center [62, 67] width 26 height 26
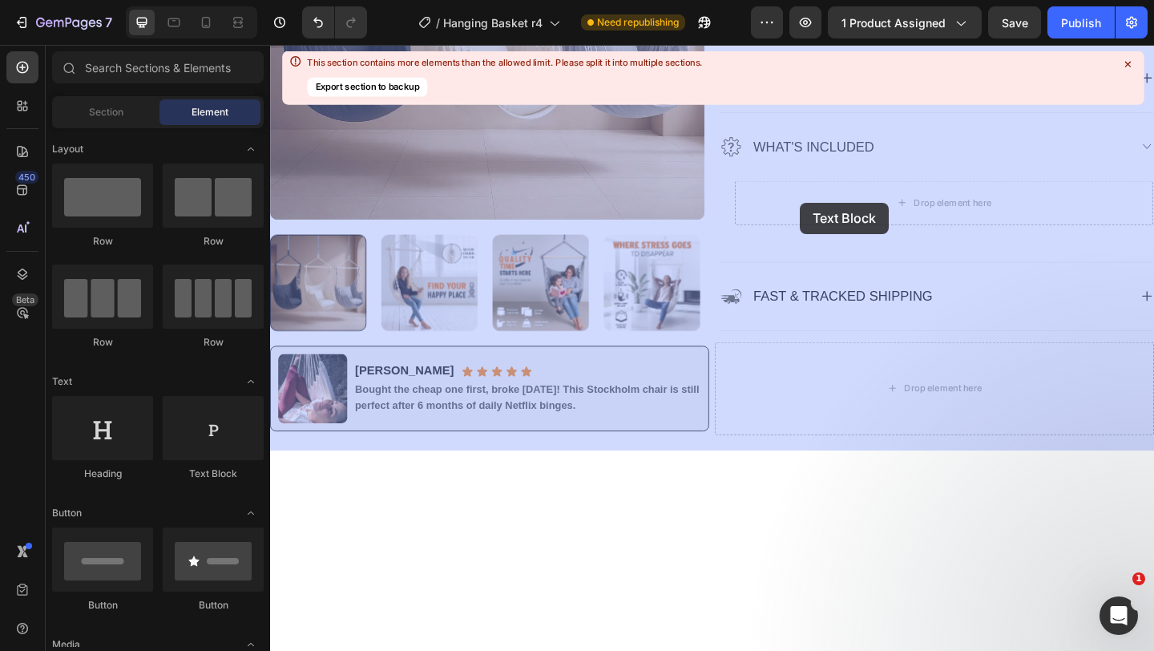
drag, startPoint x: 483, startPoint y: 480, endPoint x: 847, endPoint y: 216, distance: 448.9
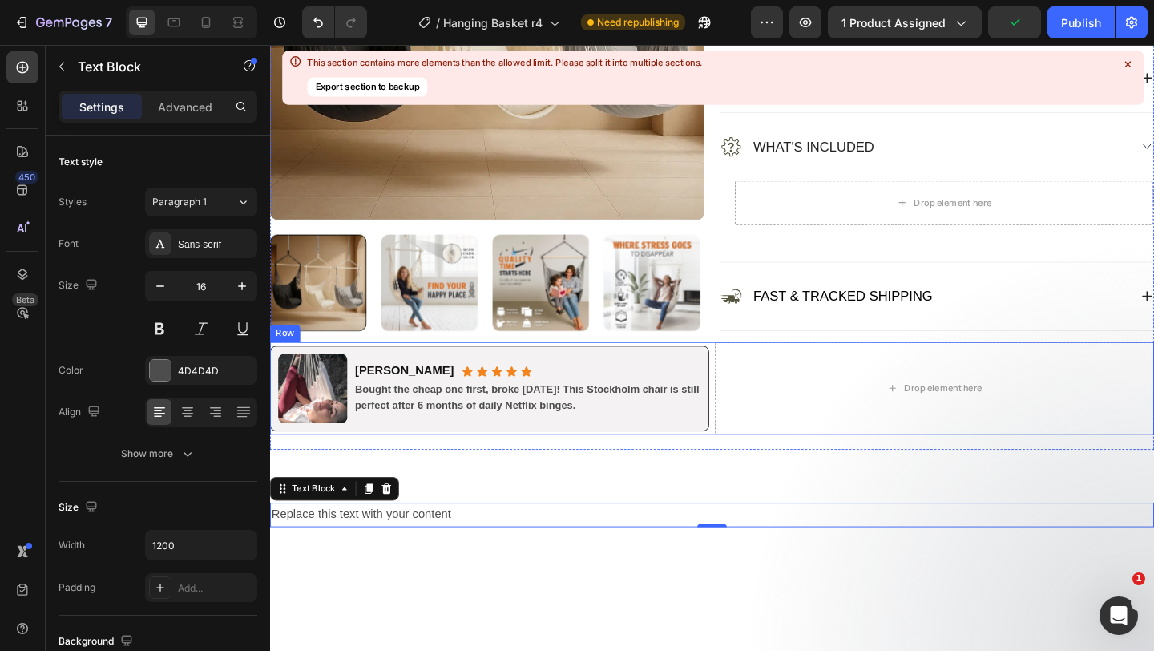
click at [702, 466] on div "Image Ryan P. Heading Icon Icon Icon Icon Icon Icon List Row Bought the cheap o…" at bounding box center [509, 418] width 478 height 101
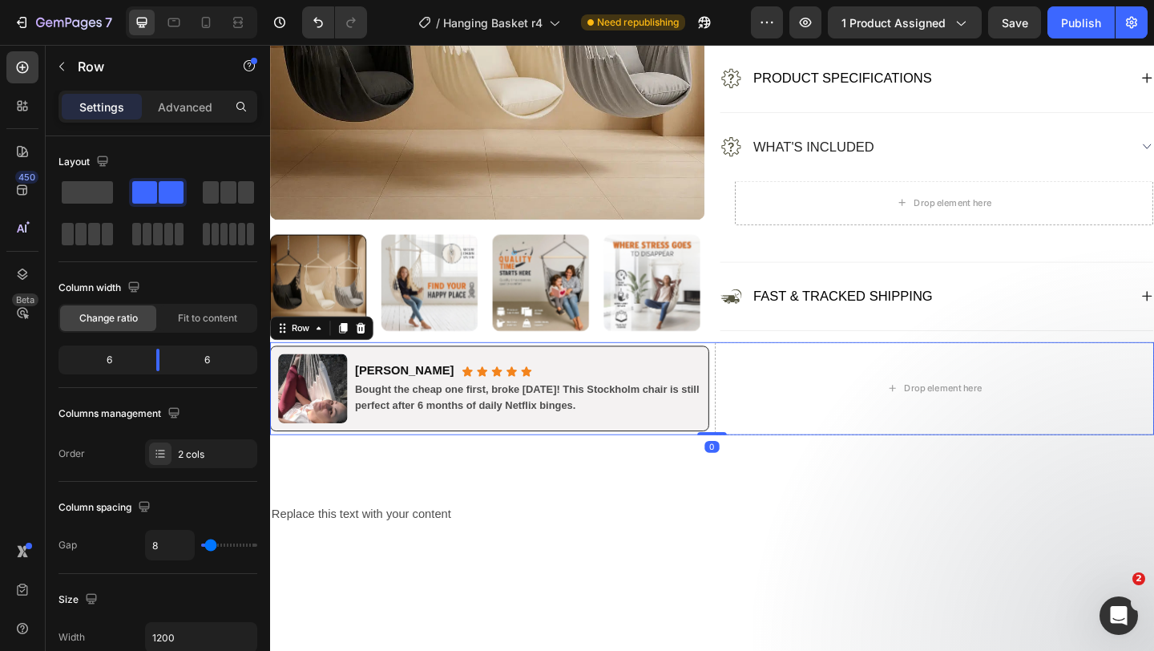
scroll to position [993, 0]
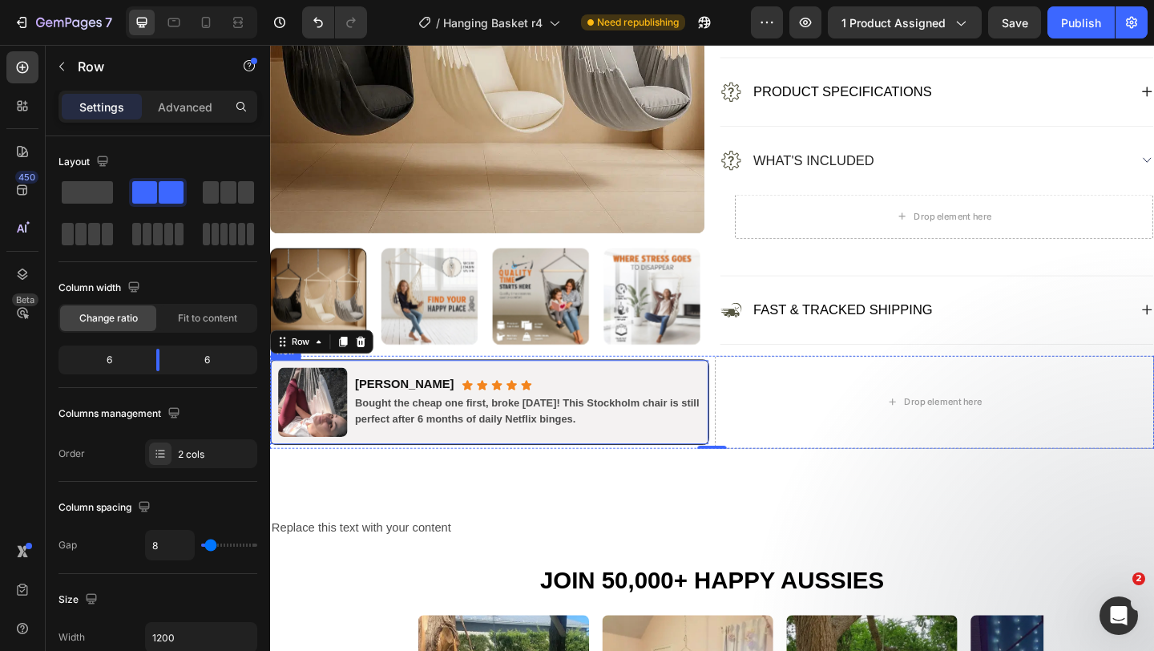
click at [746, 463] on div "Image Ryan P. Heading Icon Icon Icon Icon Icon Icon List Row Bought the cheap o…" at bounding box center [509, 433] width 478 height 93
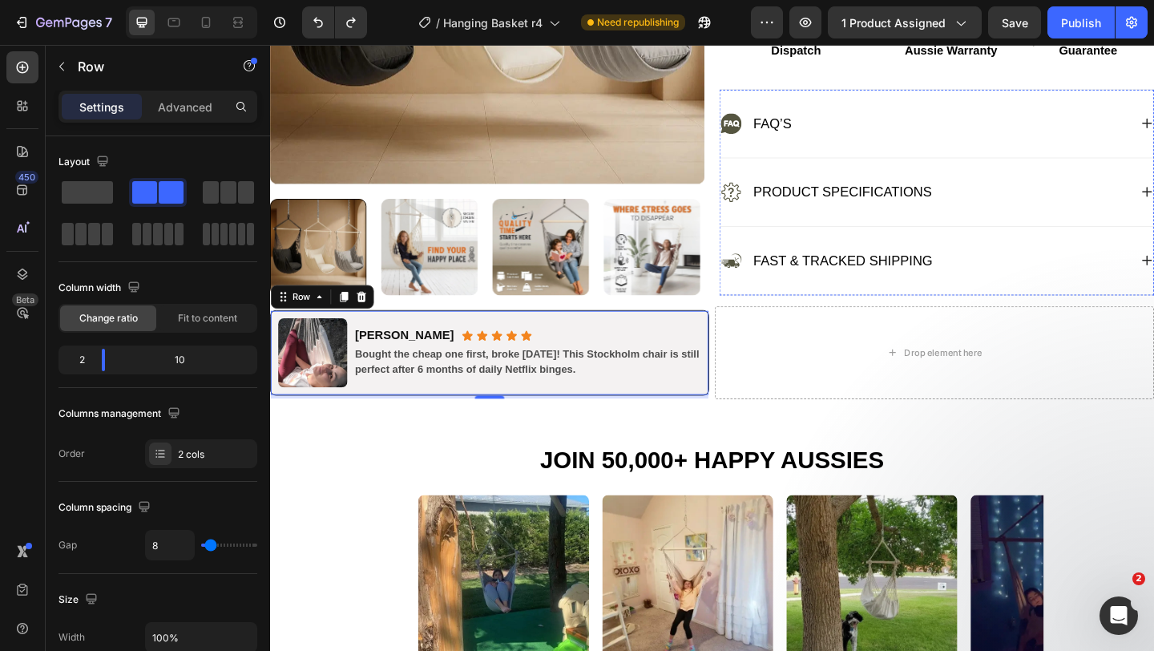
scroll to position [873, 0]
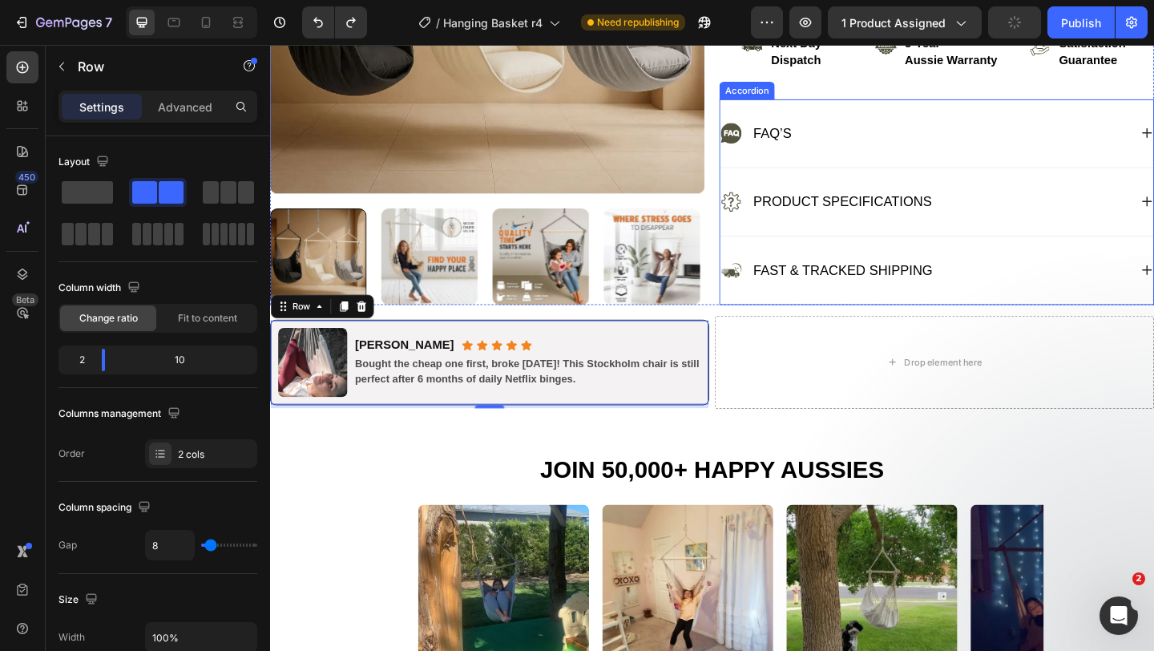
click at [773, 176] on div "FAQ’s" at bounding box center [995, 141] width 471 height 74
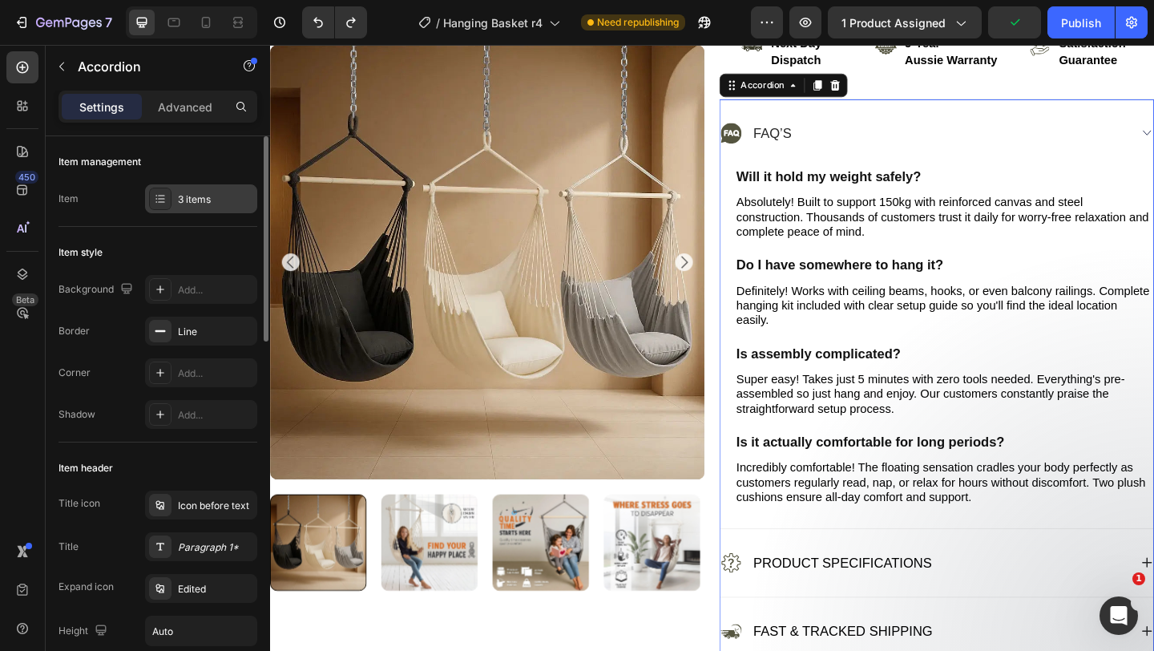
click at [211, 186] on div "3 items" at bounding box center [201, 198] width 112 height 29
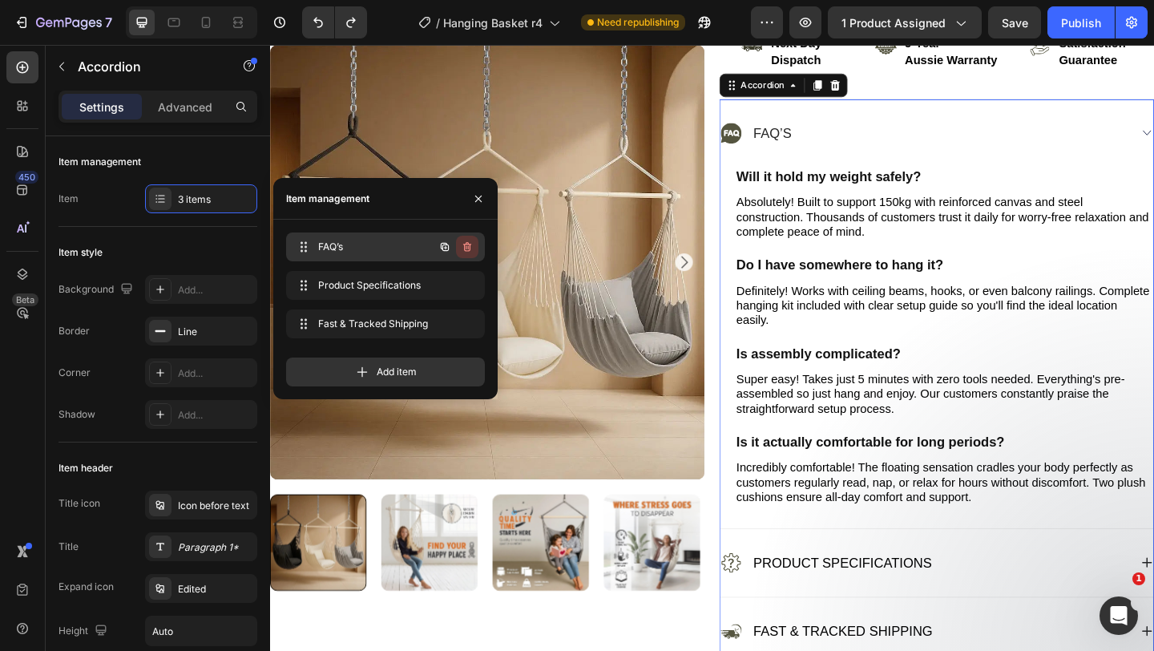
click at [461, 244] on icon "button" at bounding box center [467, 247] width 13 height 13
click at [414, 247] on div "Cancel" at bounding box center [408, 247] width 32 height 14
click at [445, 247] on icon "button" at bounding box center [445, 247] width 3 height 3
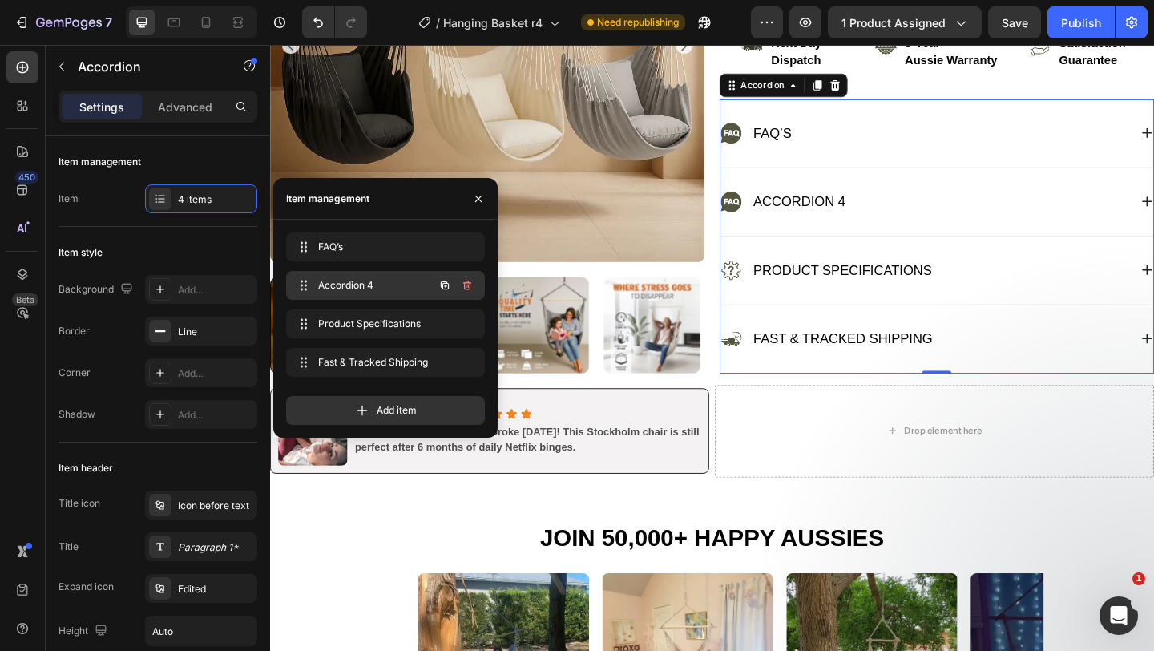
click at [384, 297] on div "Accordion 4 Accordion 4" at bounding box center [385, 285] width 199 height 29
click at [380, 285] on span "Accordion 4" at bounding box center [363, 285] width 91 height 14
click at [1154, 210] on div "Accordion 4" at bounding box center [995, 216] width 471 height 74
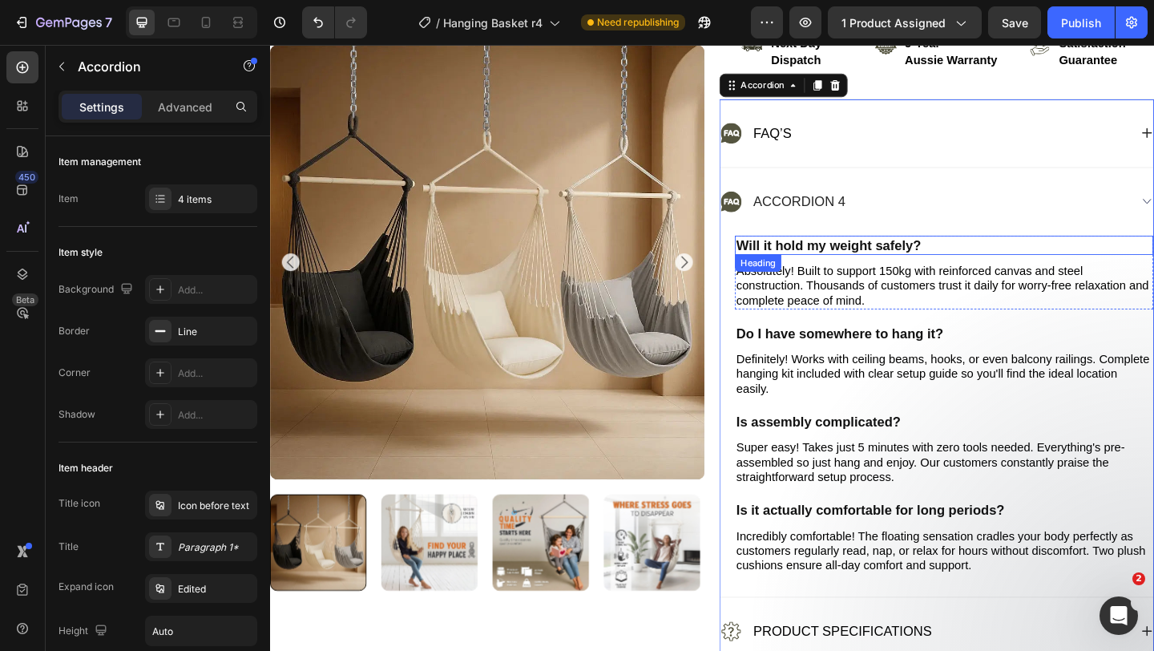
click at [882, 264] on h2 "Will it hold my weight safely?" at bounding box center [1003, 263] width 455 height 21
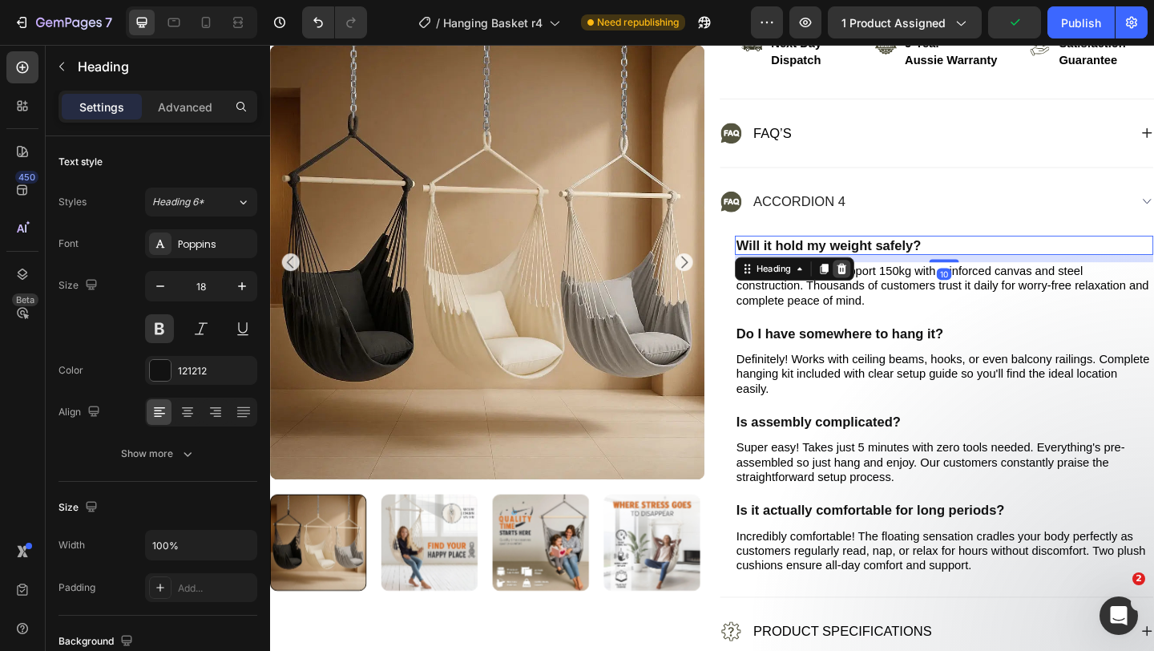
click at [888, 288] on icon at bounding box center [892, 288] width 13 height 13
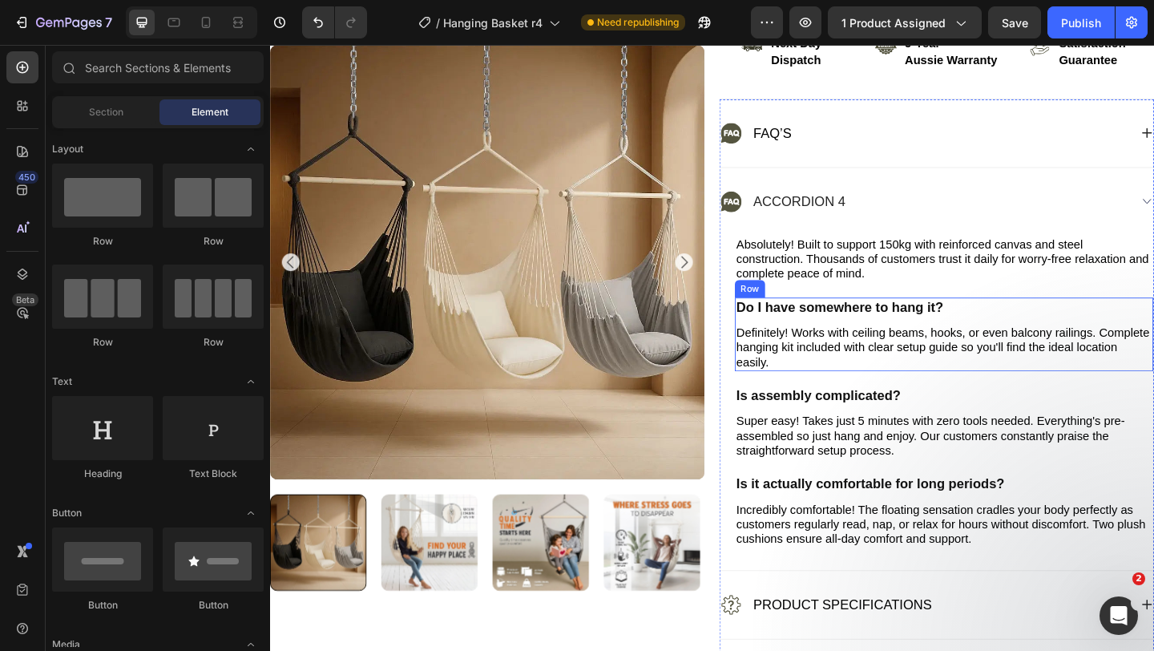
click at [970, 343] on div "Do I have somewhere to hang it? Heading Definitely! Works with ceiling beams, h…" at bounding box center [1003, 360] width 455 height 80
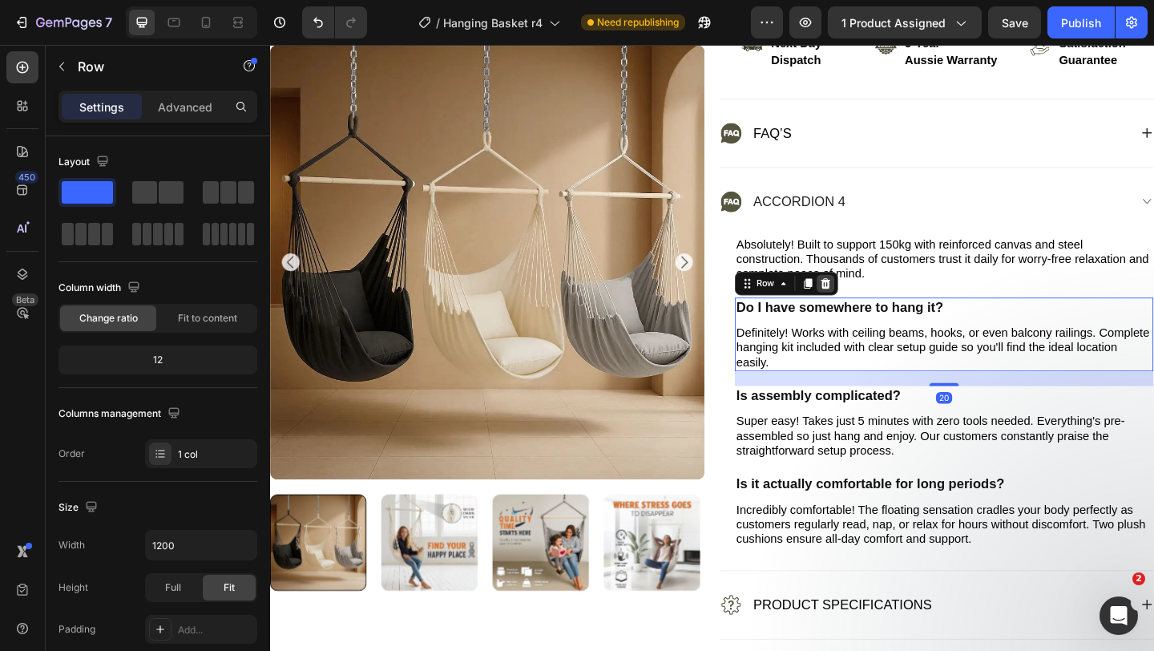
click at [870, 308] on icon at bounding box center [875, 304] width 10 height 11
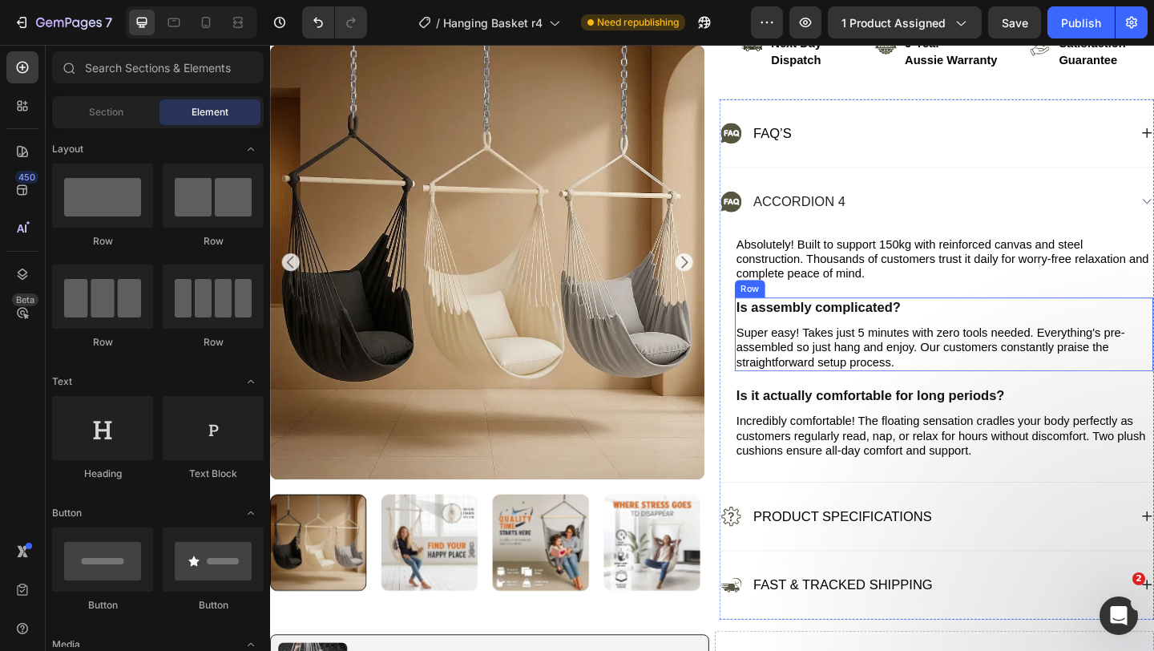
click at [953, 342] on div "Is assembly complicated? Heading Super easy! Takes just 5 minutes with zero too…" at bounding box center [1003, 360] width 455 height 80
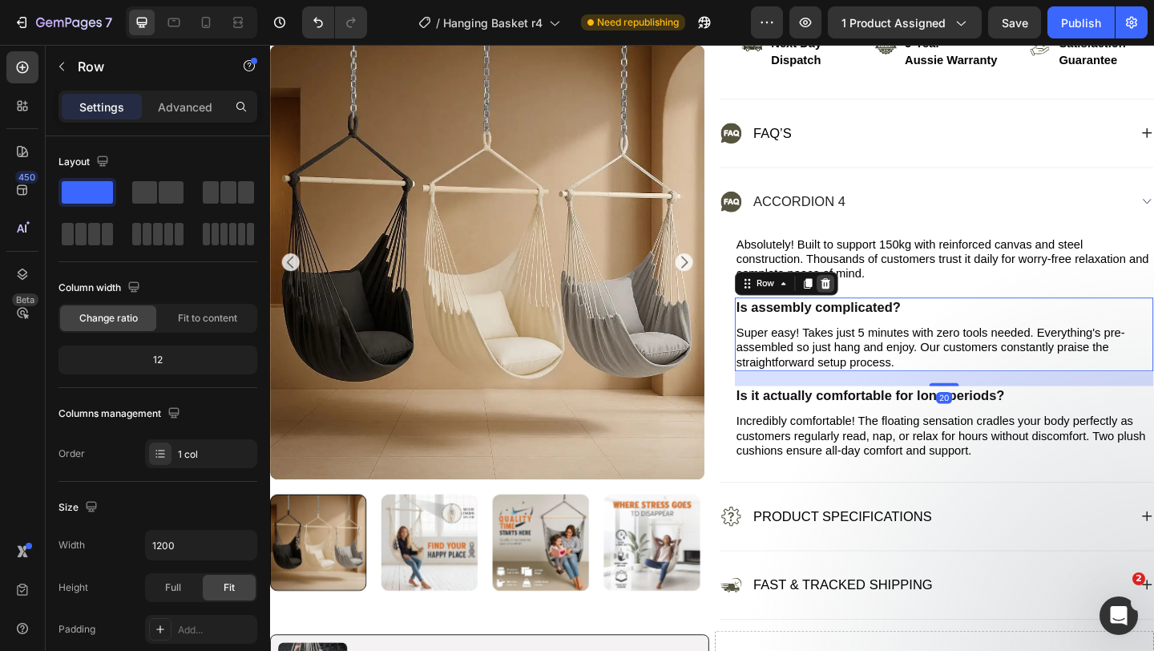
click at [871, 310] on icon at bounding box center [874, 304] width 13 height 13
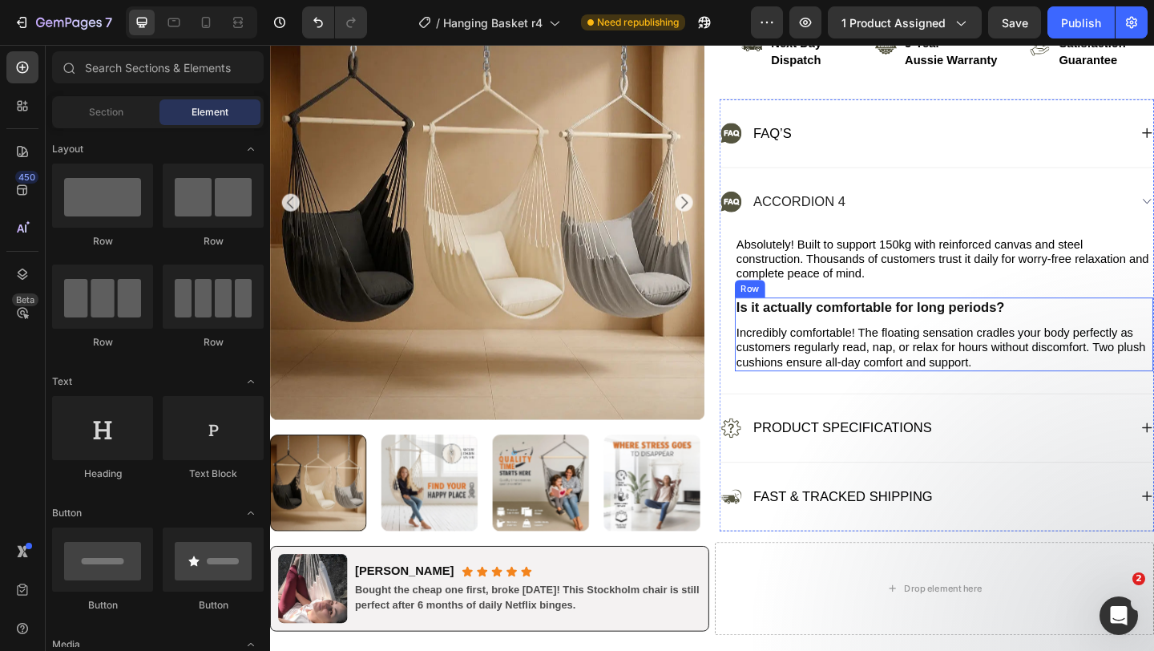
click at [985, 346] on div "Is it actually comfortable for long periods? Heading Incredibly comfortable! Th…" at bounding box center [1003, 360] width 455 height 80
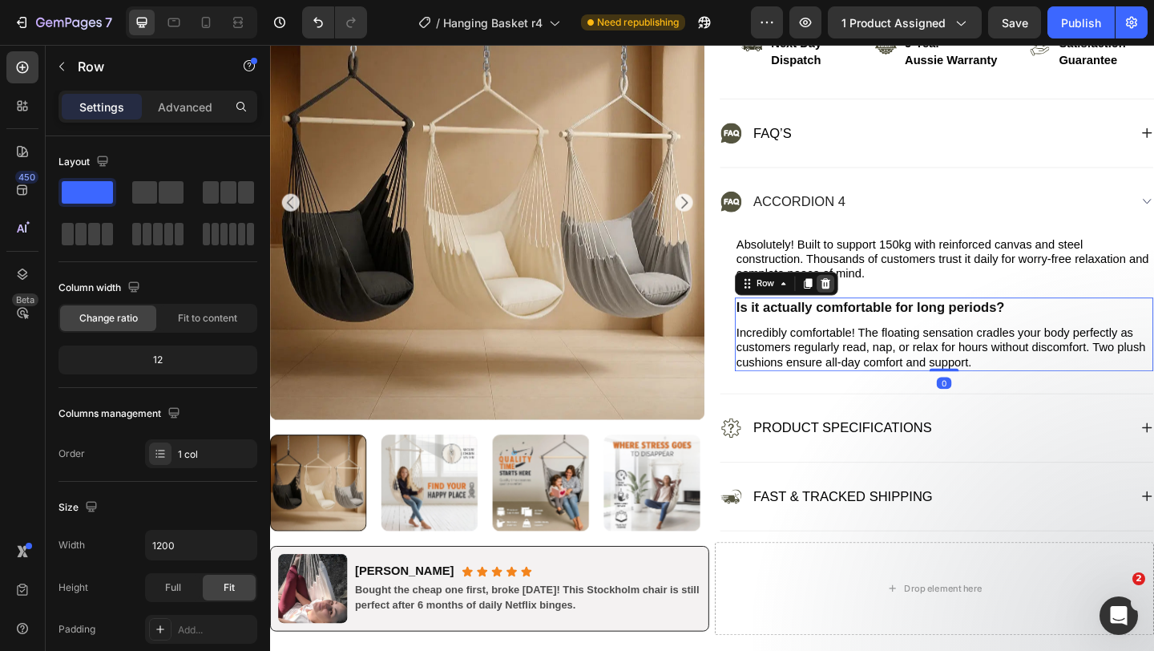
click at [881, 305] on div at bounding box center [874, 304] width 19 height 19
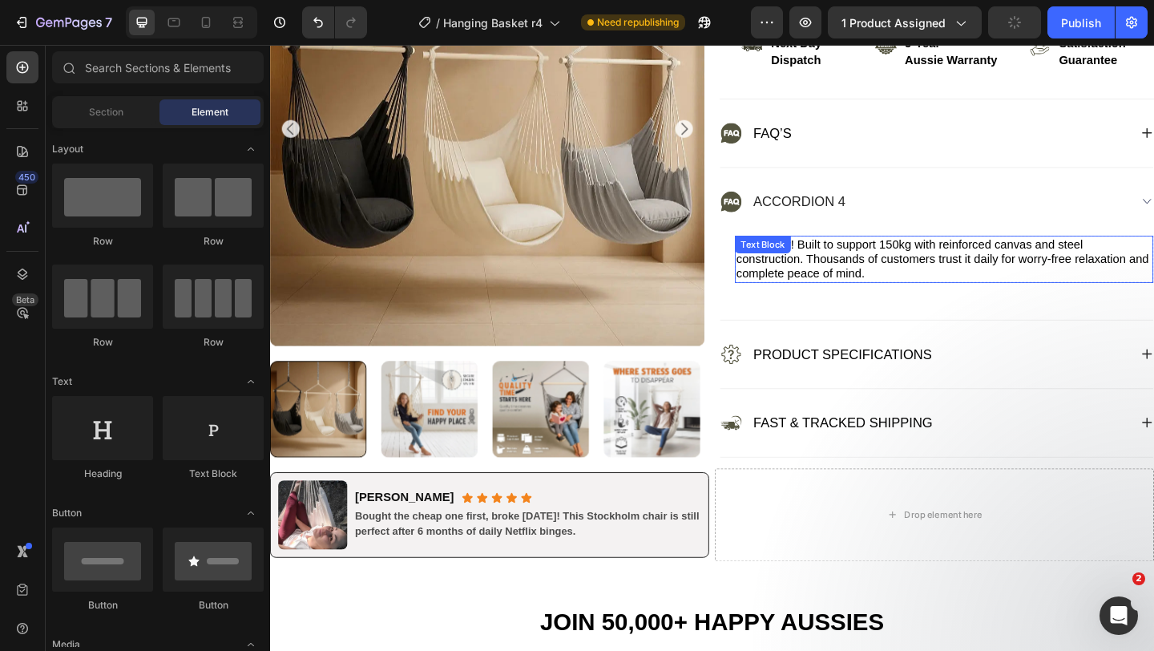
click at [896, 272] on p "Absolutely! Built to support 150kg with reinforced canvas and steel constructio…" at bounding box center [1004, 278] width 452 height 48
click at [896, 272] on icon at bounding box center [902, 268] width 13 height 13
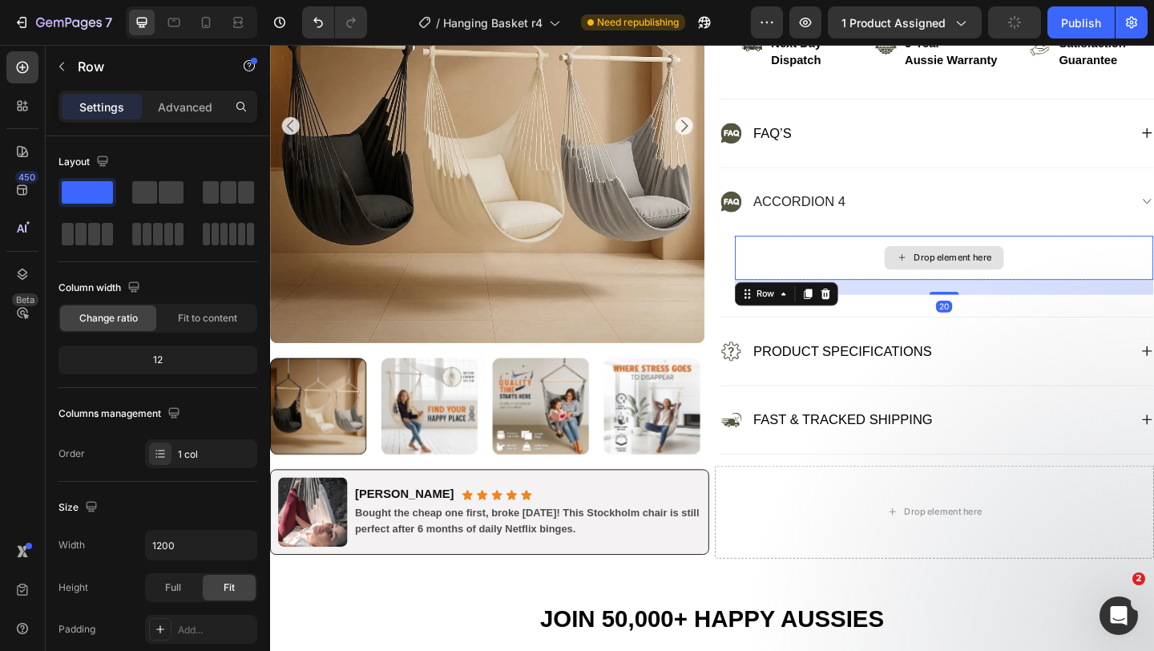
click at [896, 272] on div "Drop element here" at bounding box center [1003, 277] width 455 height 48
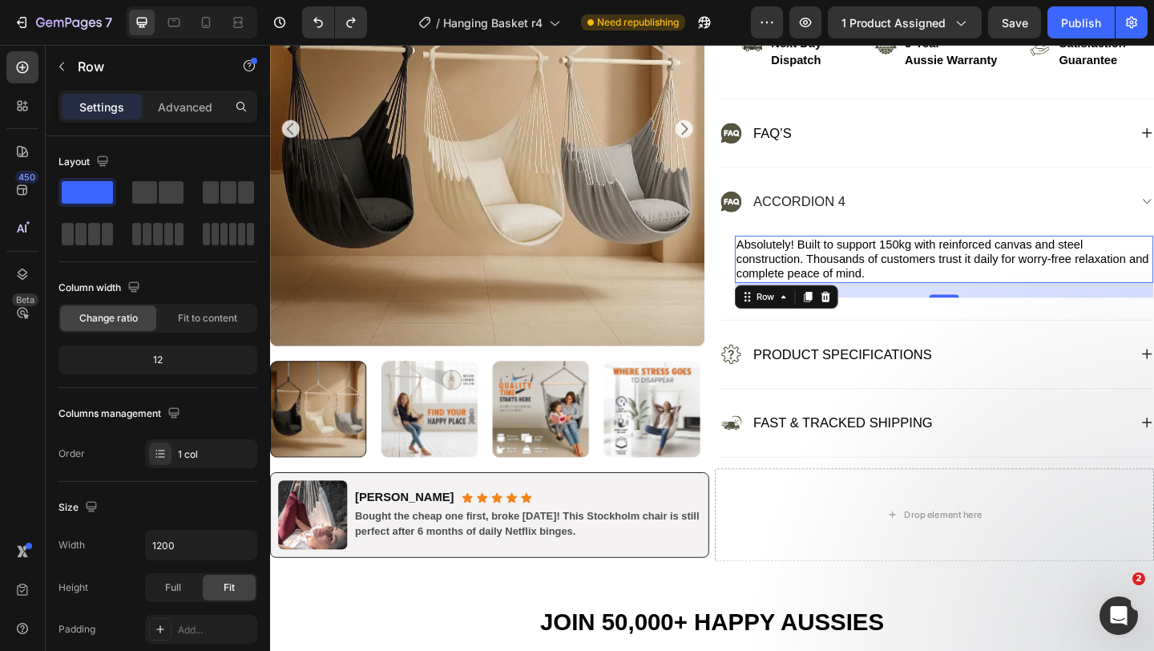
click at [896, 272] on p "Absolutely! Built to support 150kg with reinforced canvas and steel constructio…" at bounding box center [1004, 278] width 452 height 48
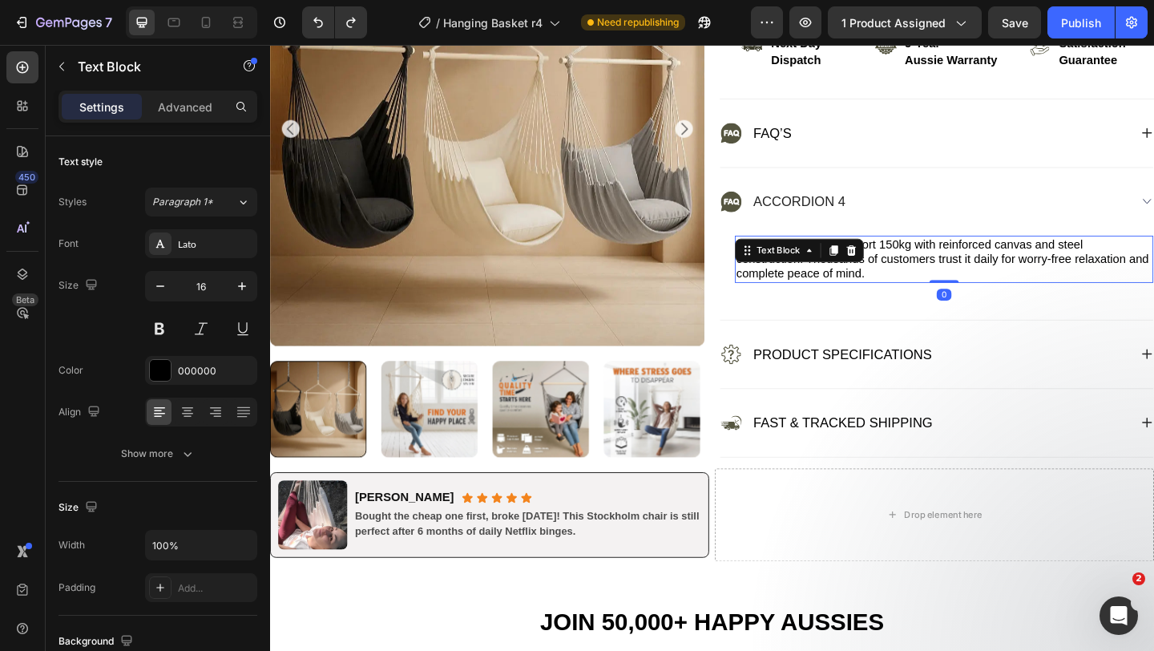
click at [896, 272] on icon at bounding box center [902, 268] width 13 height 13
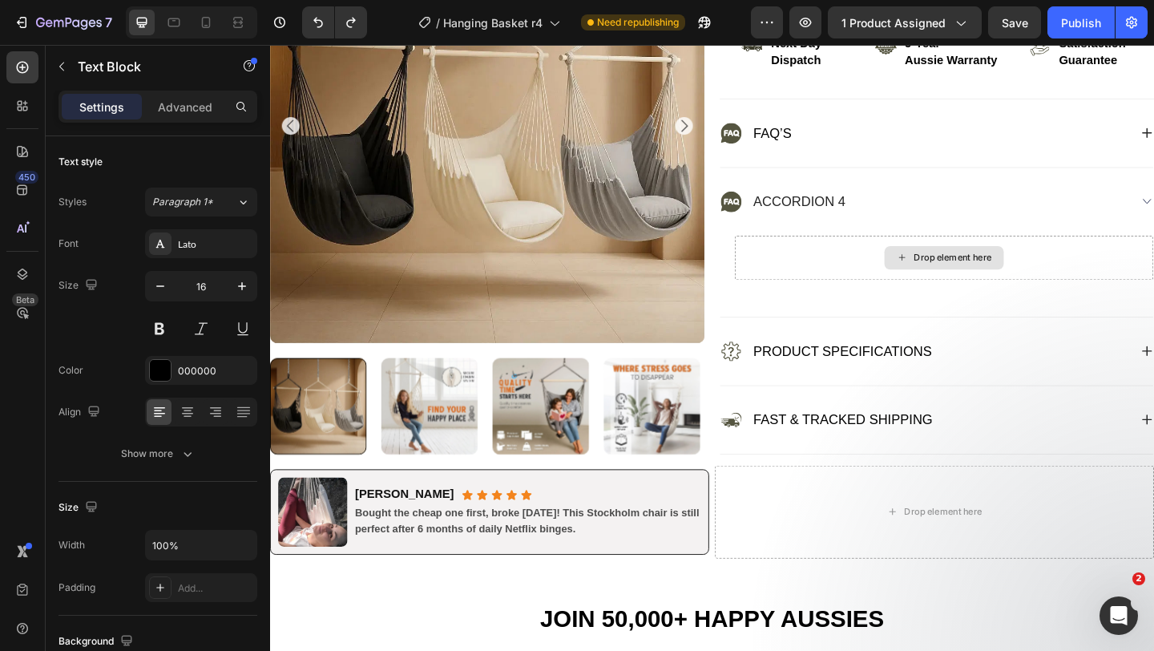
click at [896, 272] on div "Drop element here" at bounding box center [1003, 277] width 455 height 48
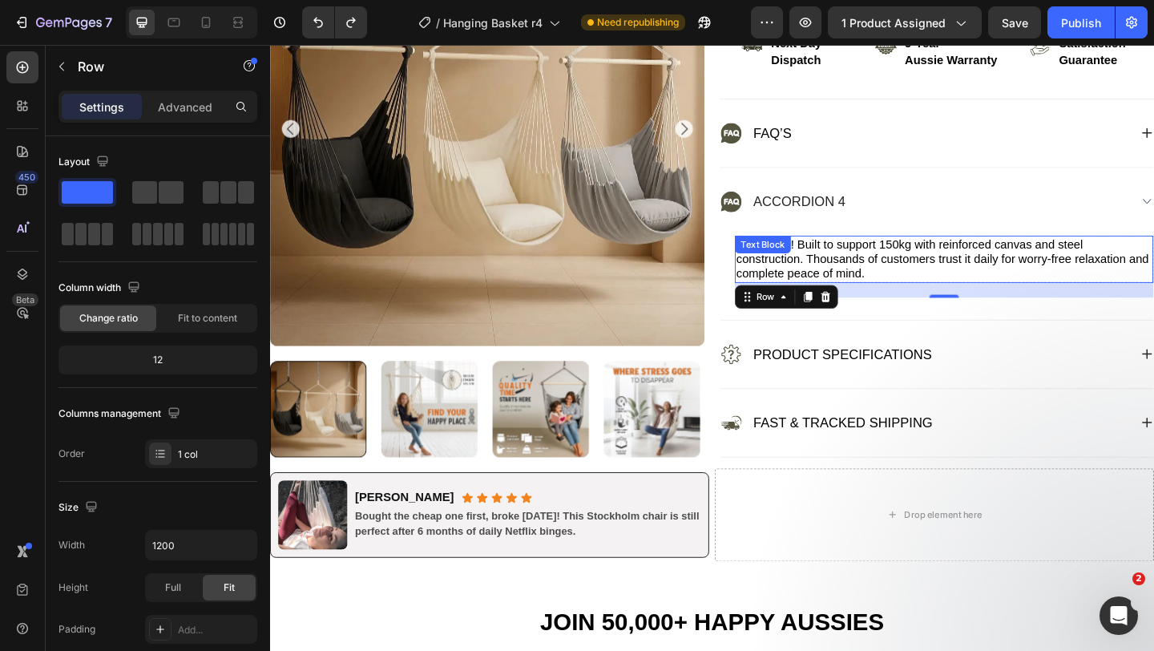
click at [911, 273] on p "Absolutely! Built to support 150kg with reinforced canvas and steel constructio…" at bounding box center [1004, 278] width 452 height 48
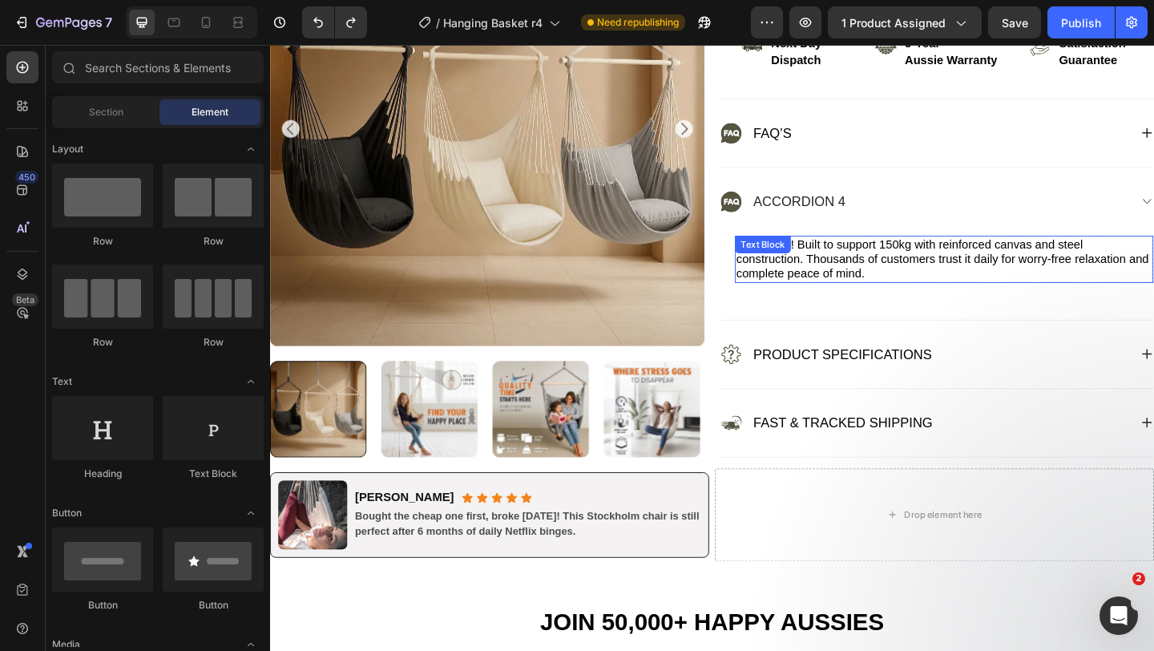
click at [1005, 273] on p "Absolutely! Built to support 150kg with reinforced canvas and steel constructio…" at bounding box center [1004, 278] width 452 height 48
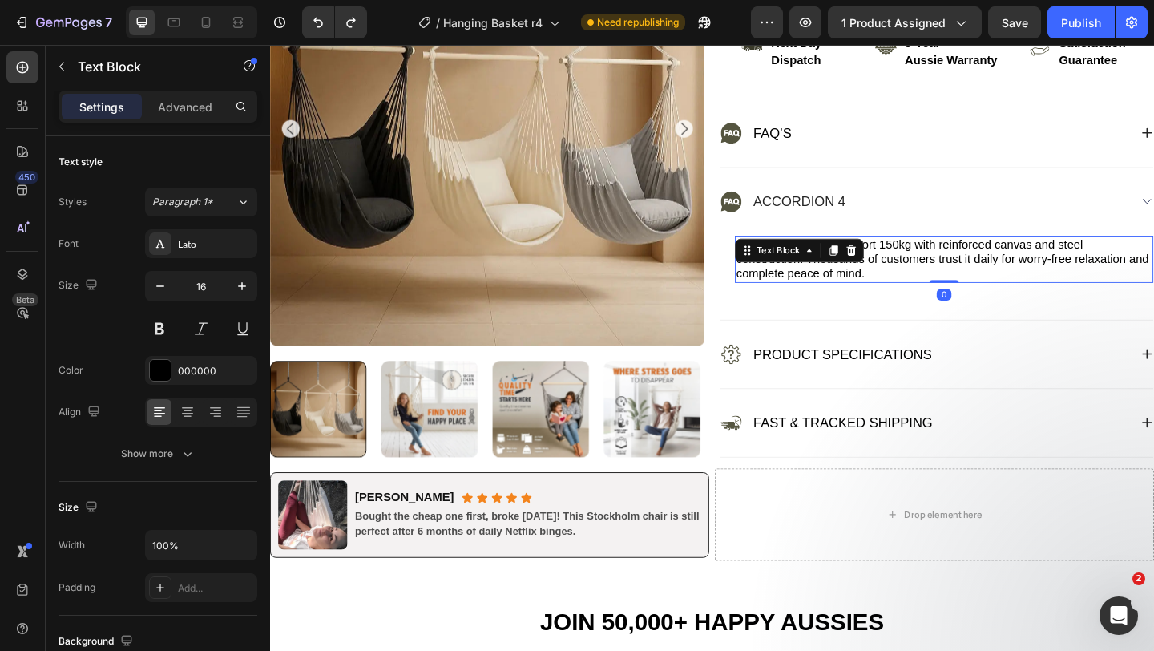
click at [1005, 273] on p "Absolutely! Built to support 150kg with reinforced canvas and steel constructio…" at bounding box center [1004, 278] width 452 height 48
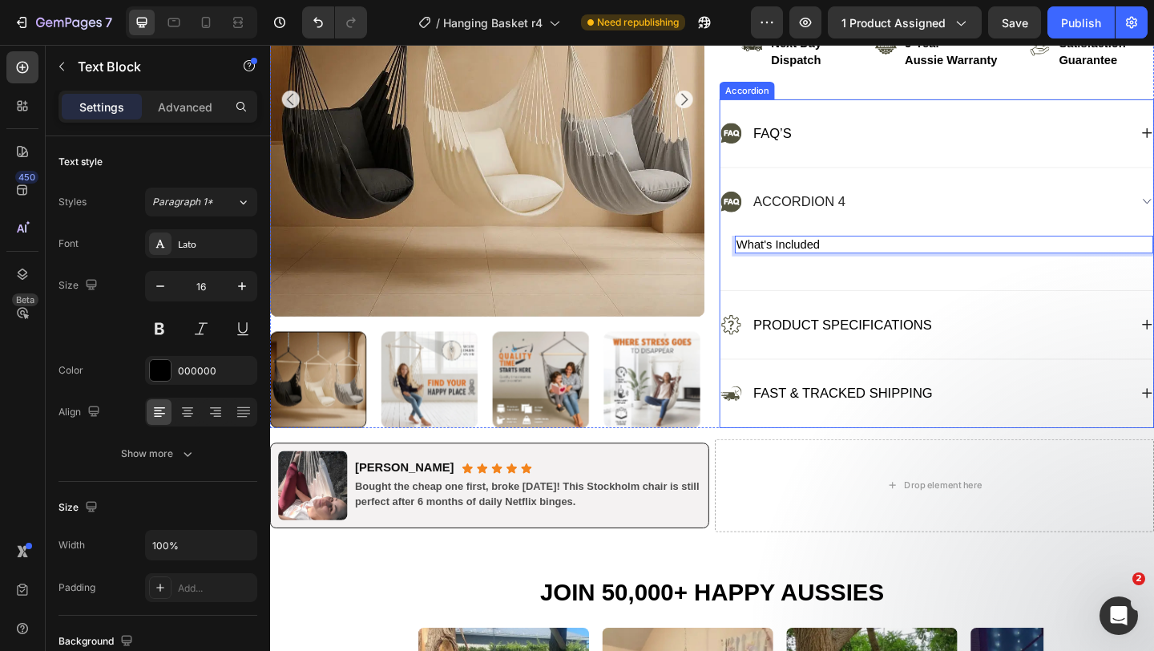
click at [868, 215] on div "Accordion 4" at bounding box center [846, 216] width 105 height 26
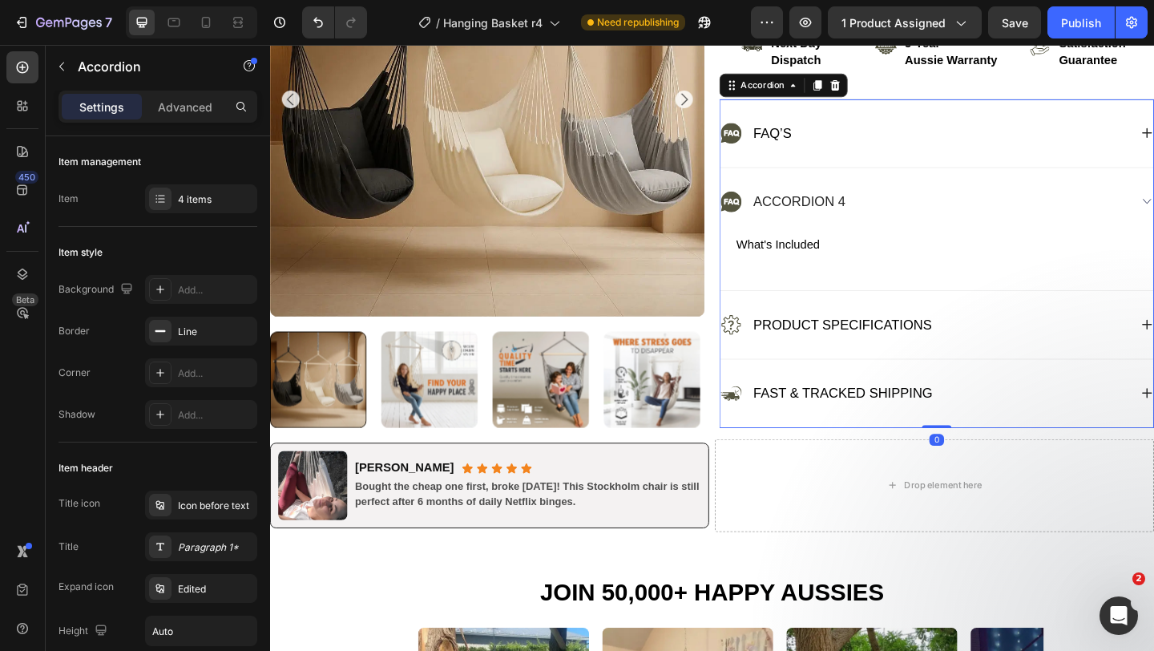
click at [868, 215] on div "Accordion 4" at bounding box center [846, 216] width 105 height 26
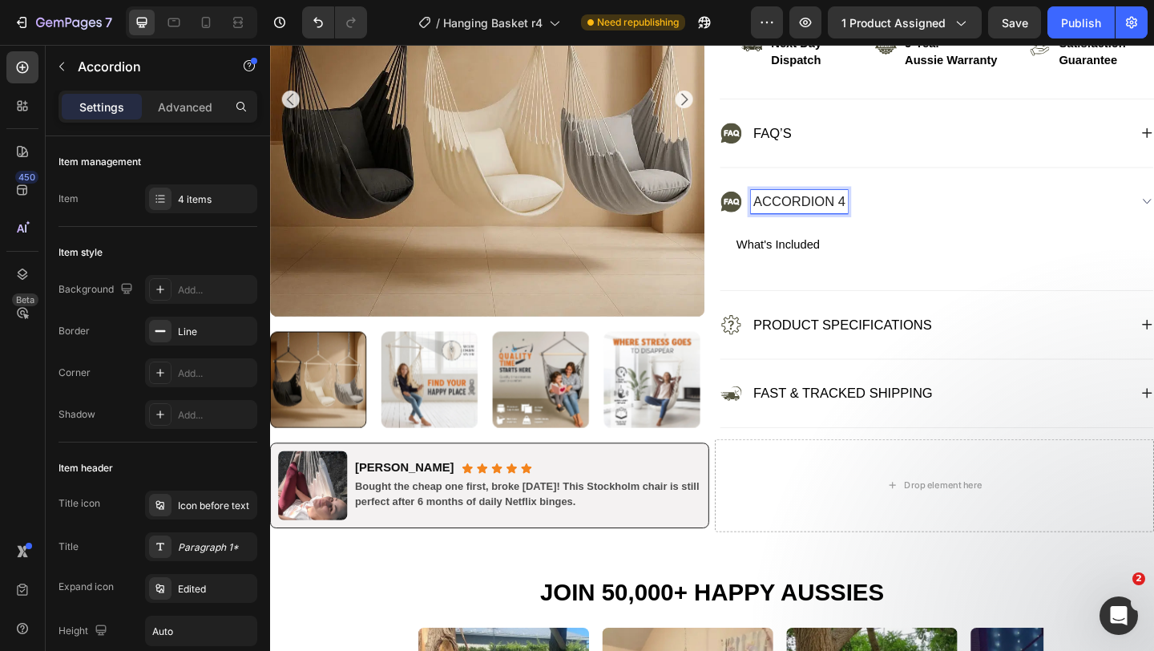
click at [868, 215] on p "Accordion 4" at bounding box center [846, 215] width 100 height 21
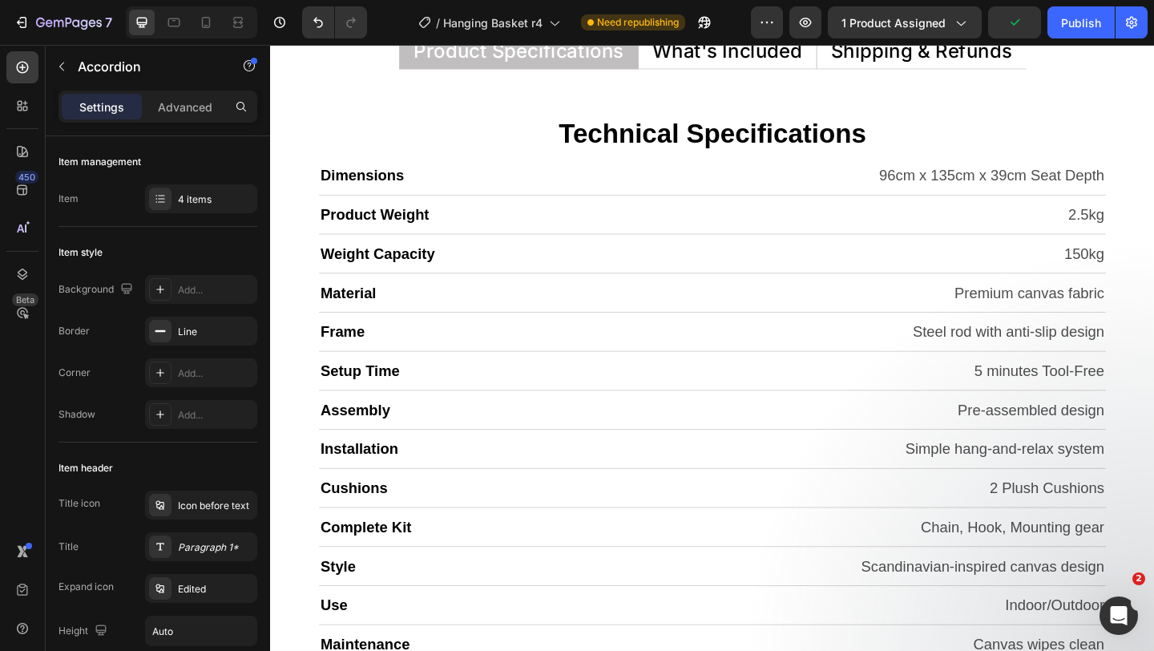
scroll to position [7525, 0]
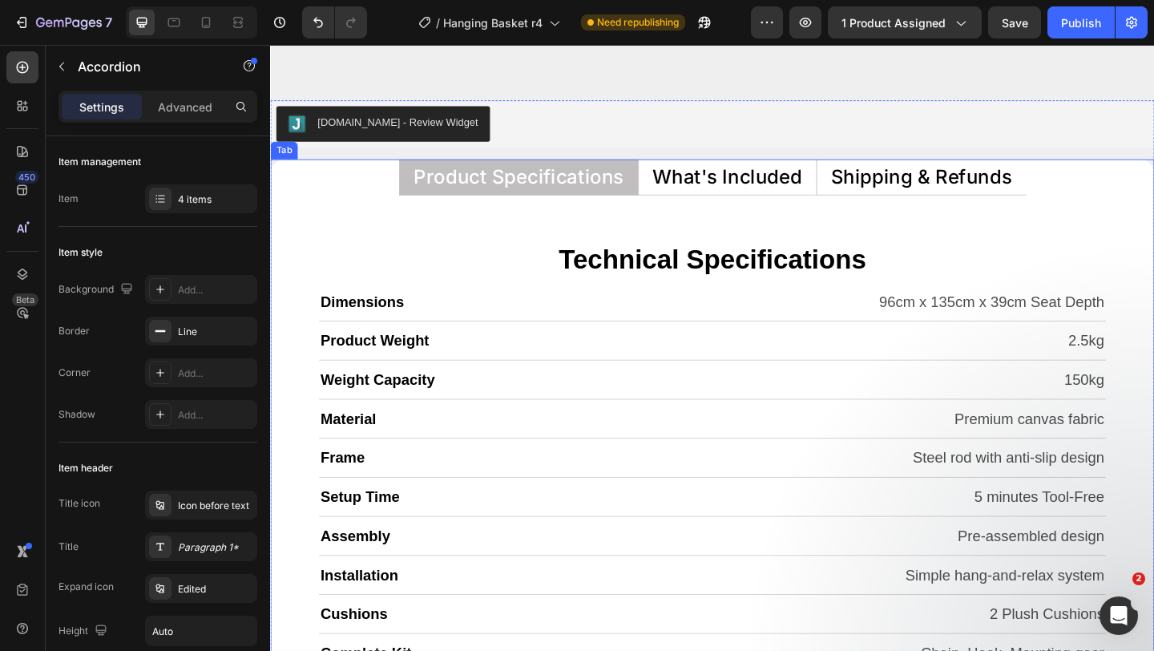
click at [786, 183] on p "What's Included" at bounding box center [767, 188] width 163 height 21
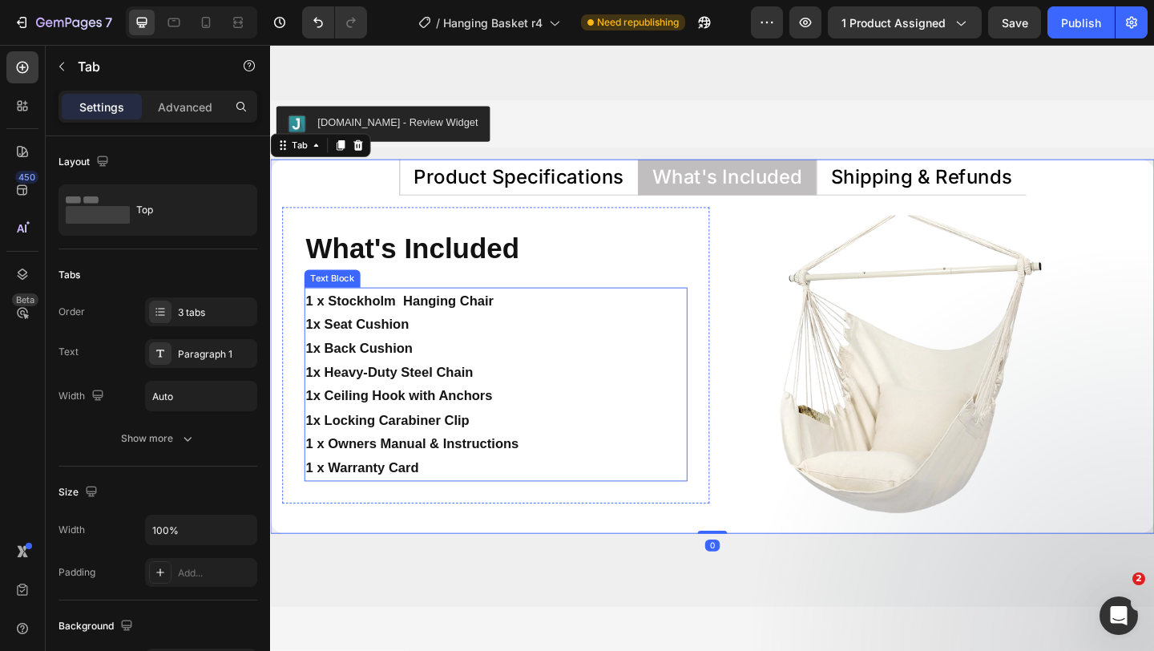
click at [350, 382] on p "1x Back Cushion" at bounding box center [516, 375] width 414 height 26
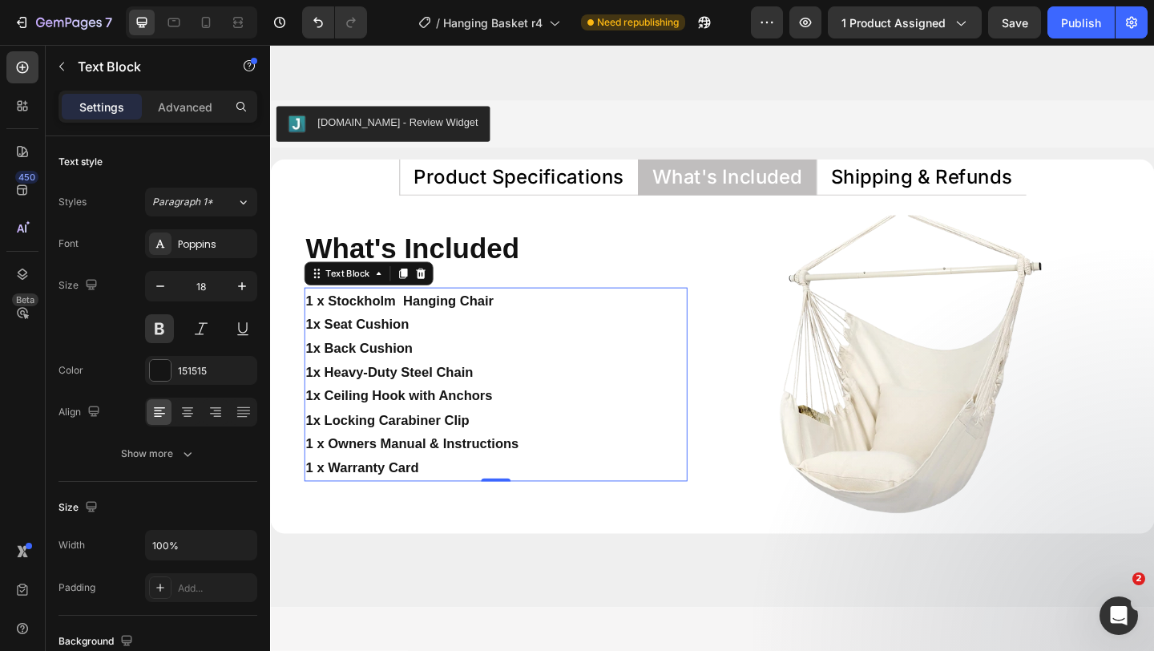
click at [350, 382] on p "1x Back Cushion" at bounding box center [516, 375] width 414 height 26
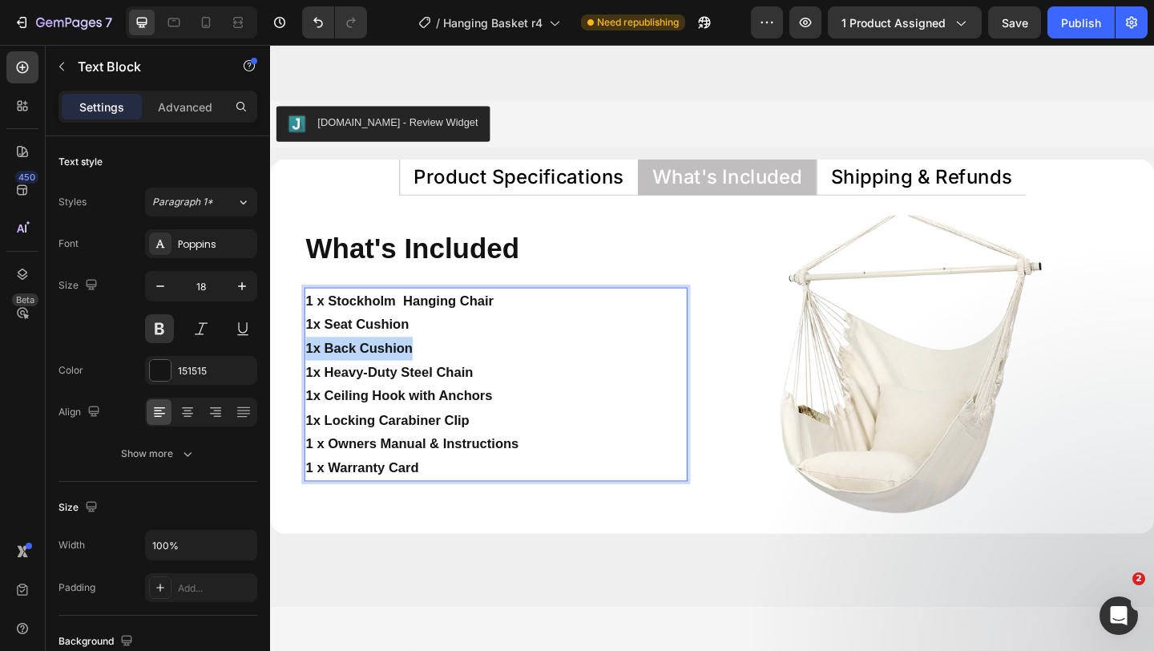
click at [350, 382] on p "1x Back Cushion" at bounding box center [516, 375] width 414 height 26
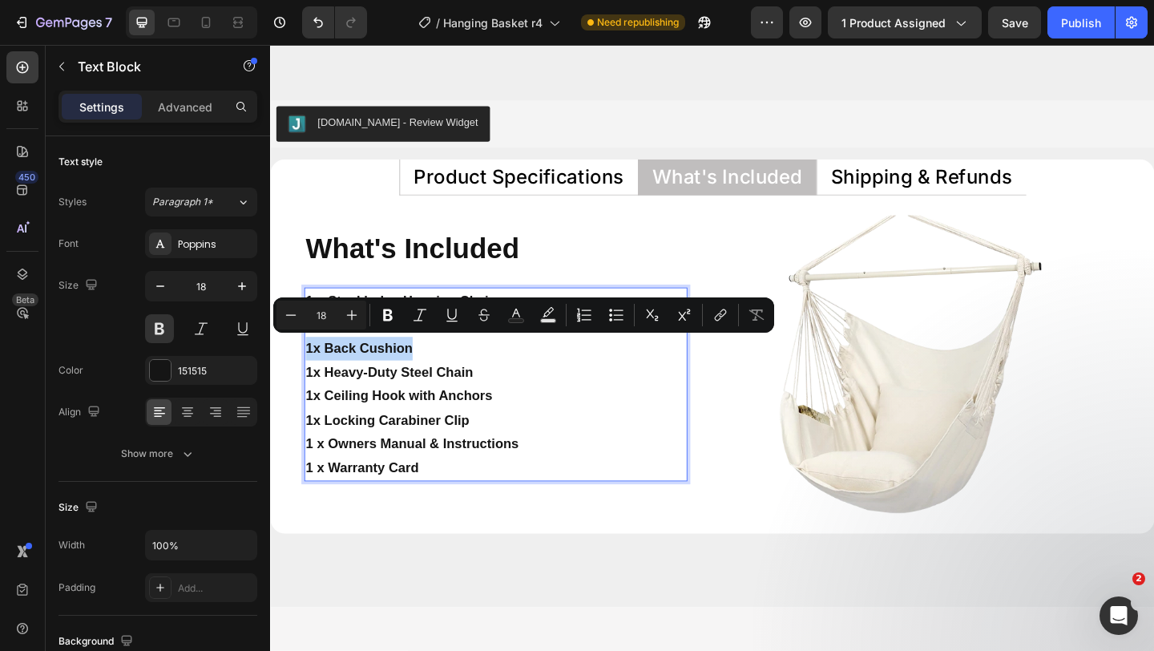
click at [463, 499] on p "1 x Owners Manual & Instructions 1 x Warranty Card" at bounding box center [516, 492] width 414 height 52
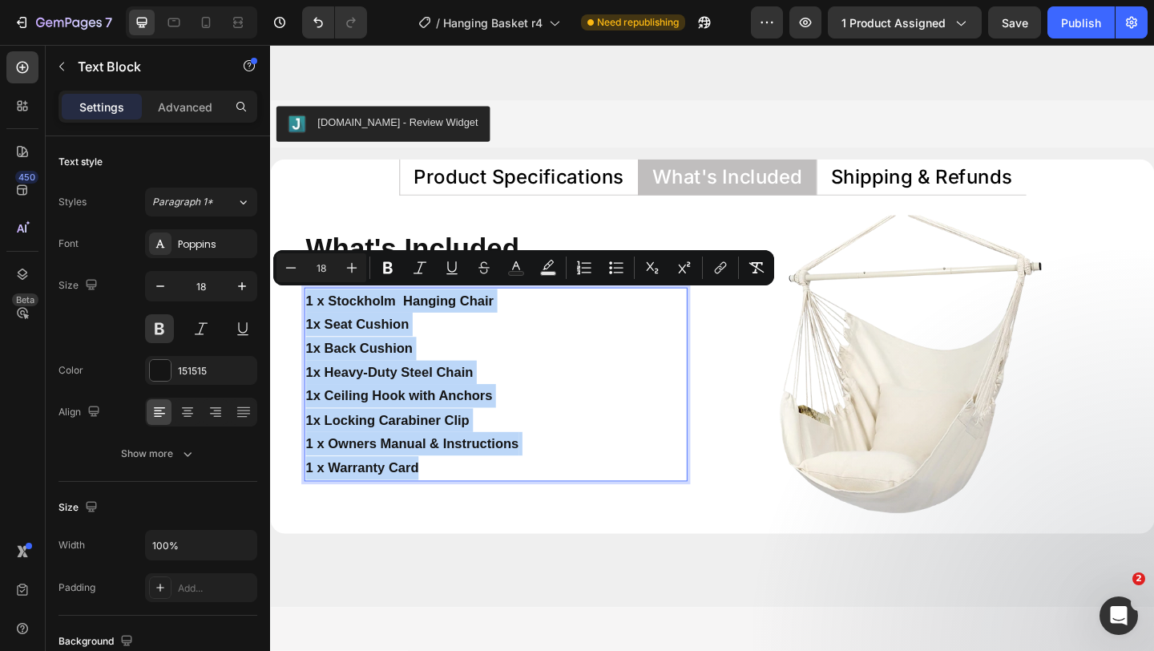
drag, startPoint x: 463, startPoint y: 499, endPoint x: 307, endPoint y: 326, distance: 232.8
click at [307, 326] on div "1 x Stockholm Hanging Chair 1x Seat Cushion 1x Back Cushion 1x Heavy-Duty Steel…" at bounding box center [515, 414] width 417 height 211
copy div "1 x Stockholm Hanging Chair 1x Seat Cushion 1x Back Cushion 1x Heavy-Duty Steel…"
click at [588, 368] on p "1x Back Cushion" at bounding box center [516, 375] width 414 height 26
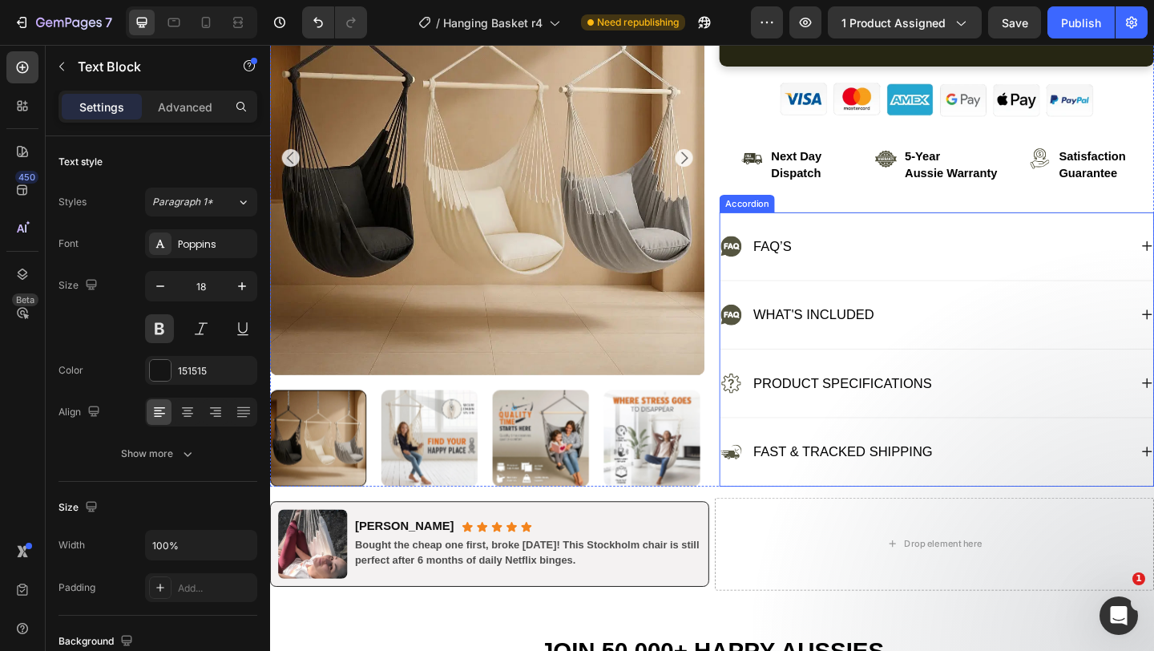
scroll to position [762, 0]
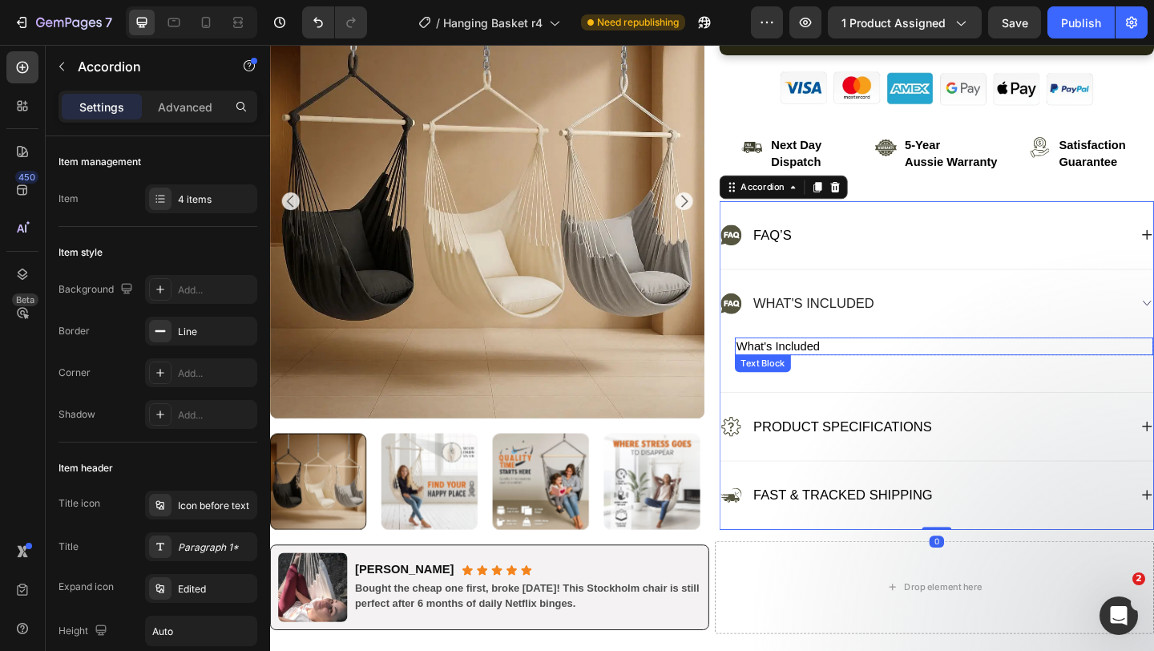
click at [926, 368] on p "What's Included" at bounding box center [1004, 373] width 452 height 16
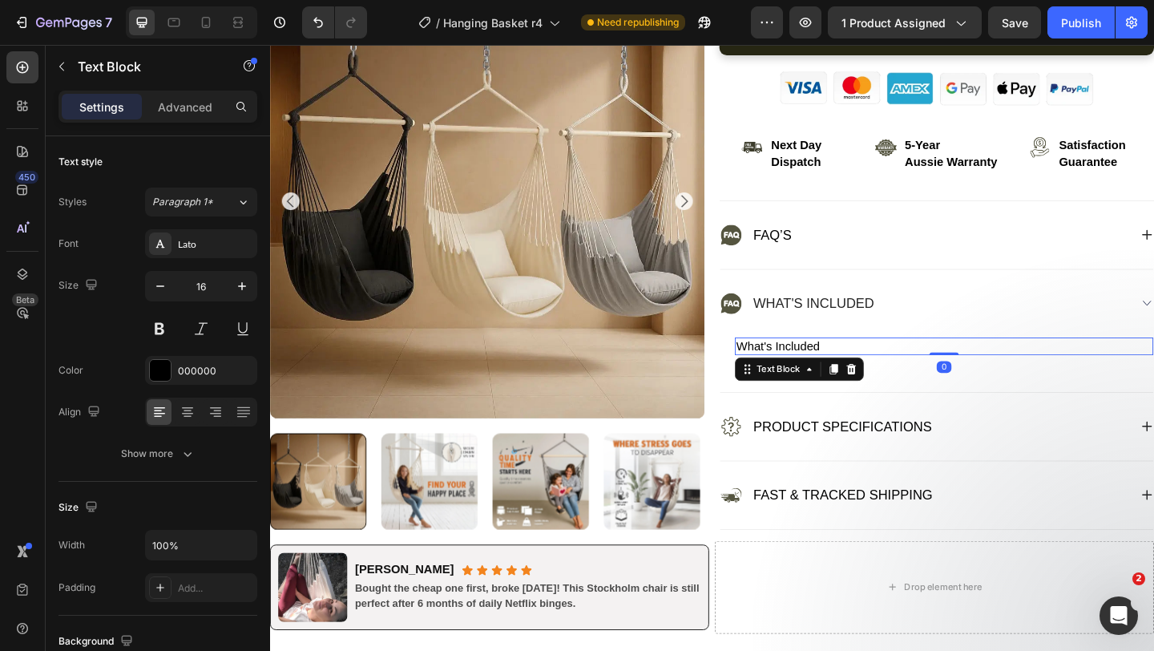
click at [926, 368] on p "What's Included" at bounding box center [1004, 373] width 452 height 16
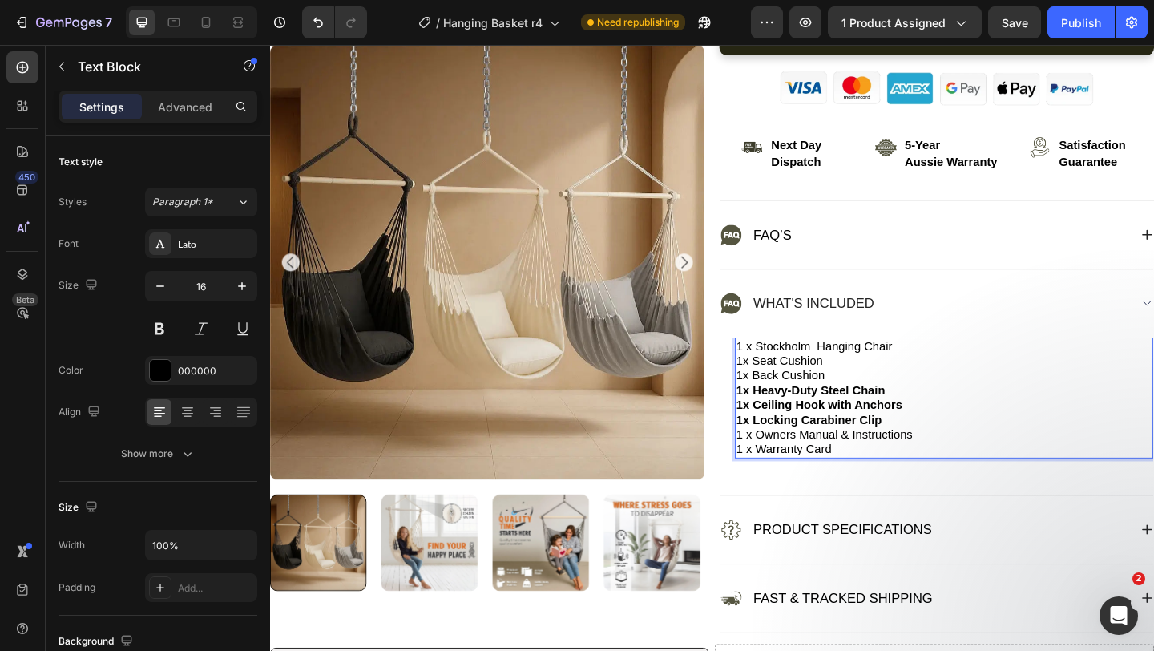
click at [912, 431] on strong "1x Ceiling Hook with Anchors" at bounding box center [868, 437] width 180 height 14
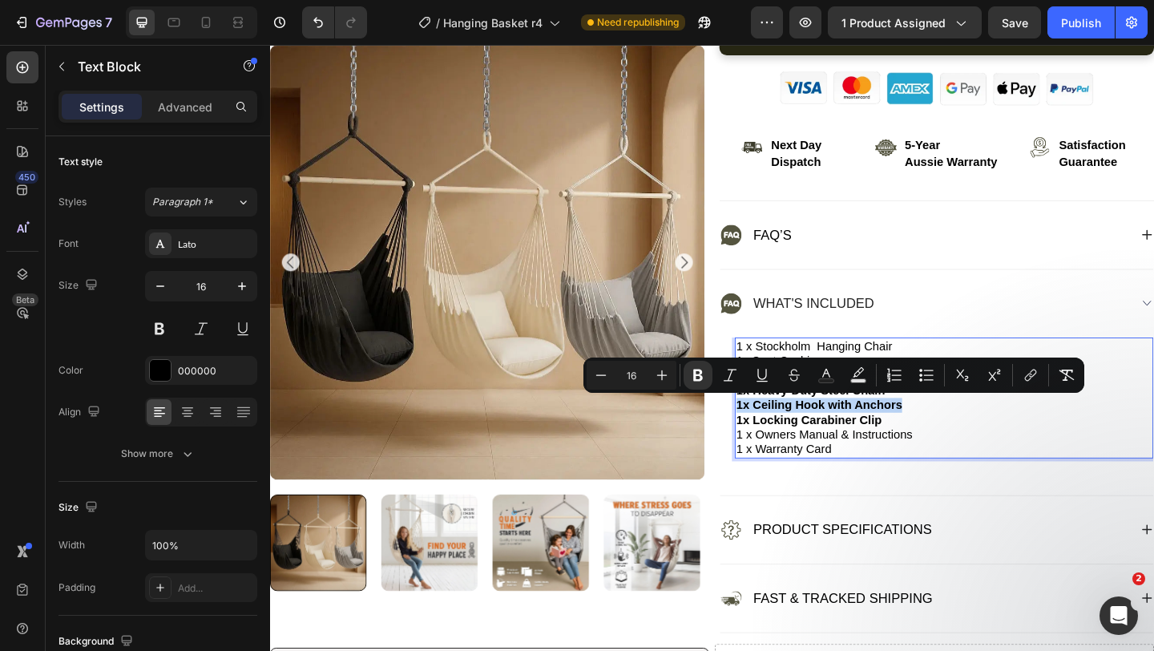
click at [912, 431] on strong "1x Ceiling Hook with Anchors" at bounding box center [868, 437] width 180 height 14
click at [915, 486] on p "1 x Owners Manual & Instructions 1 x Warranty Card" at bounding box center [1004, 477] width 452 height 32
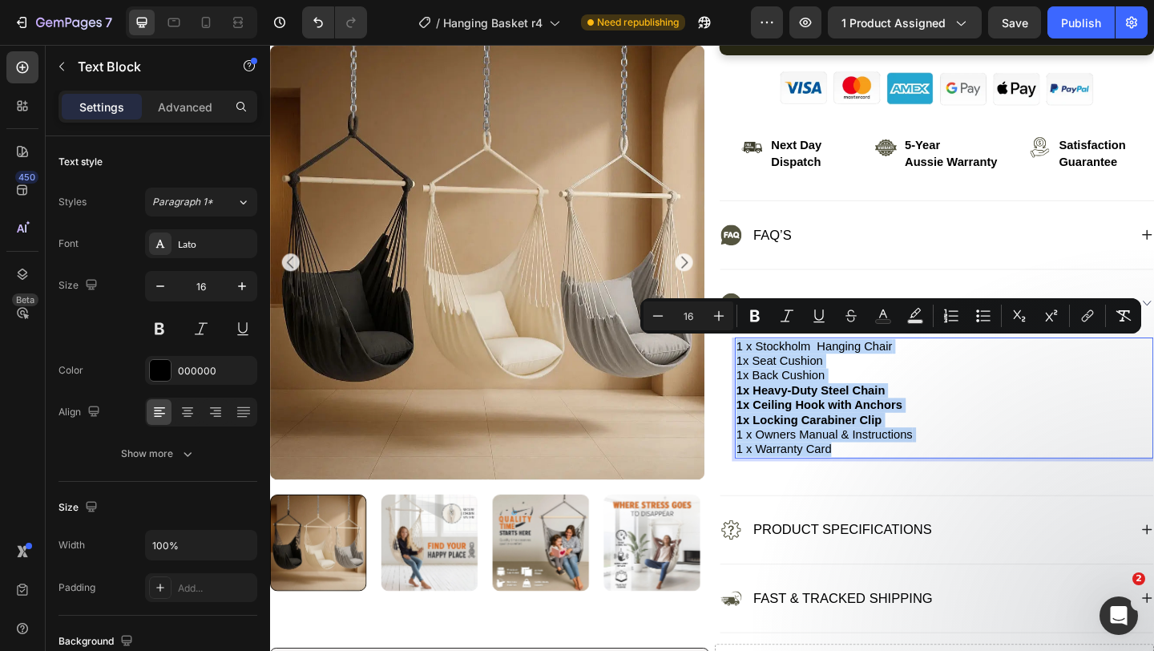
drag, startPoint x: 915, startPoint y: 486, endPoint x: 779, endPoint y: 379, distance: 172.4
click at [779, 379] on div "1 x Stockholm Hanging Chair 1x Seat Cushion 1x Back Cushion 1x Heavy-Duty Steel…" at bounding box center [1003, 428] width 455 height 131
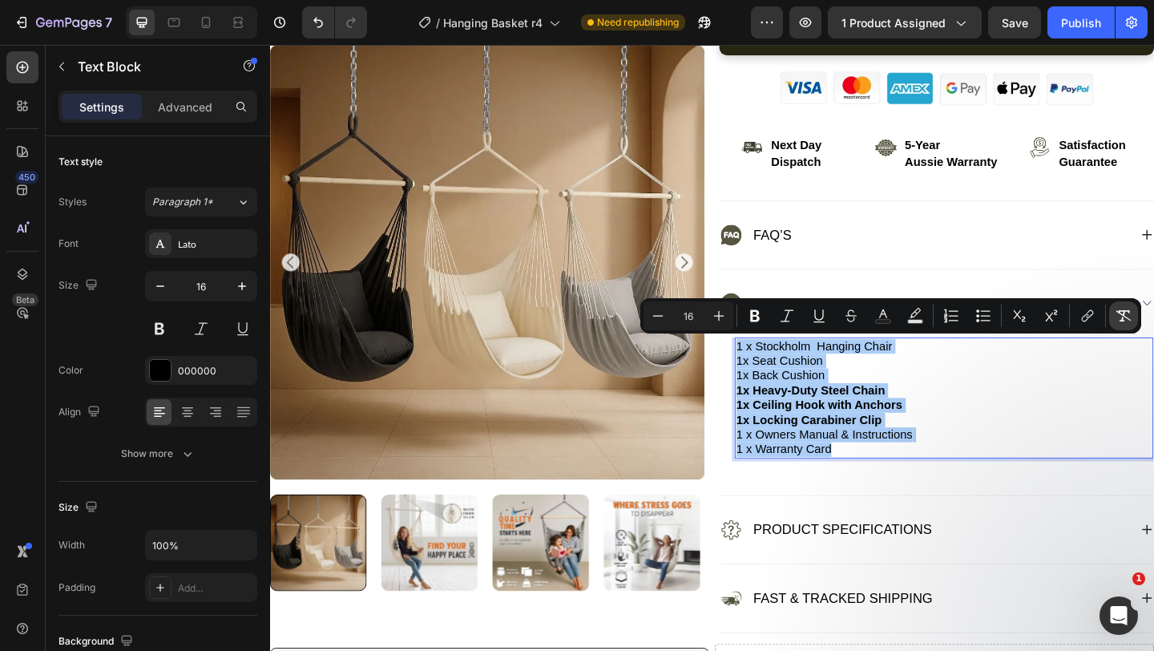
click at [1122, 309] on icon "Editor contextual toolbar" at bounding box center [1124, 316] width 16 height 16
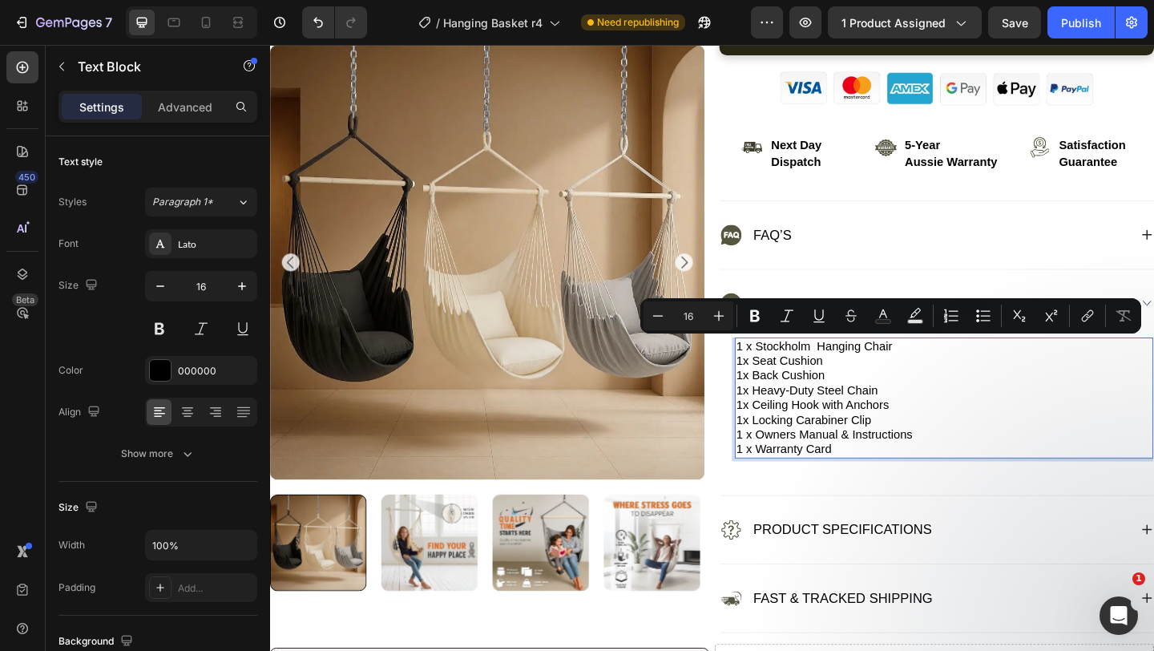
click at [1070, 398] on p "1x Back Cushion" at bounding box center [1004, 405] width 452 height 16
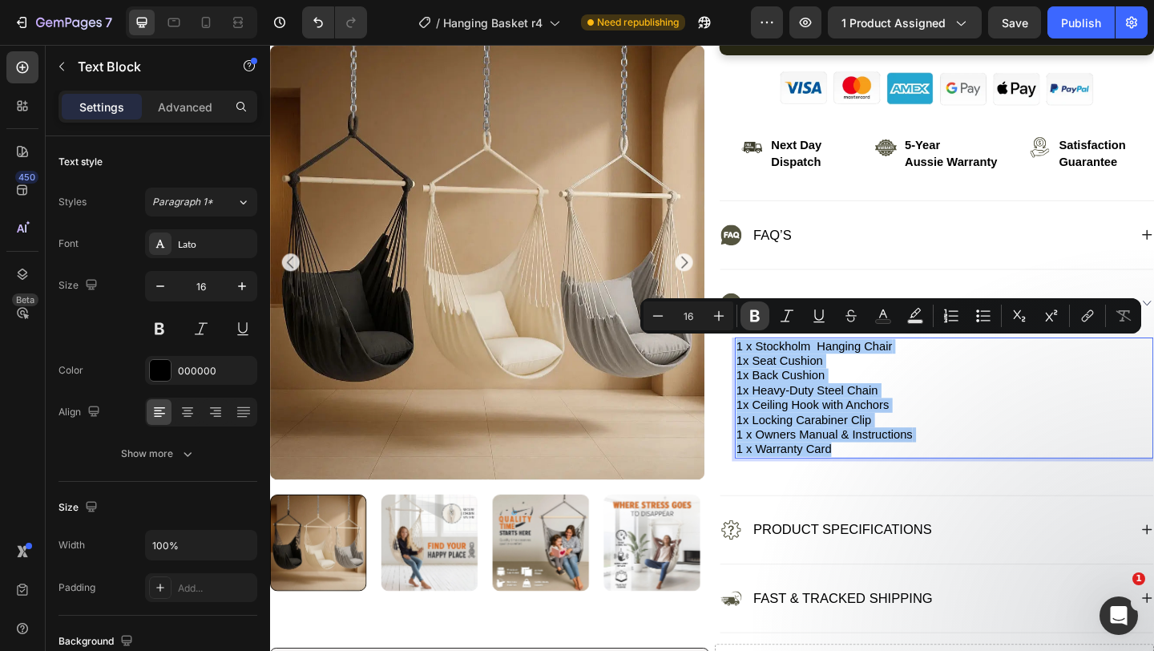
click at [742, 312] on button "Bold" at bounding box center [755, 315] width 29 height 29
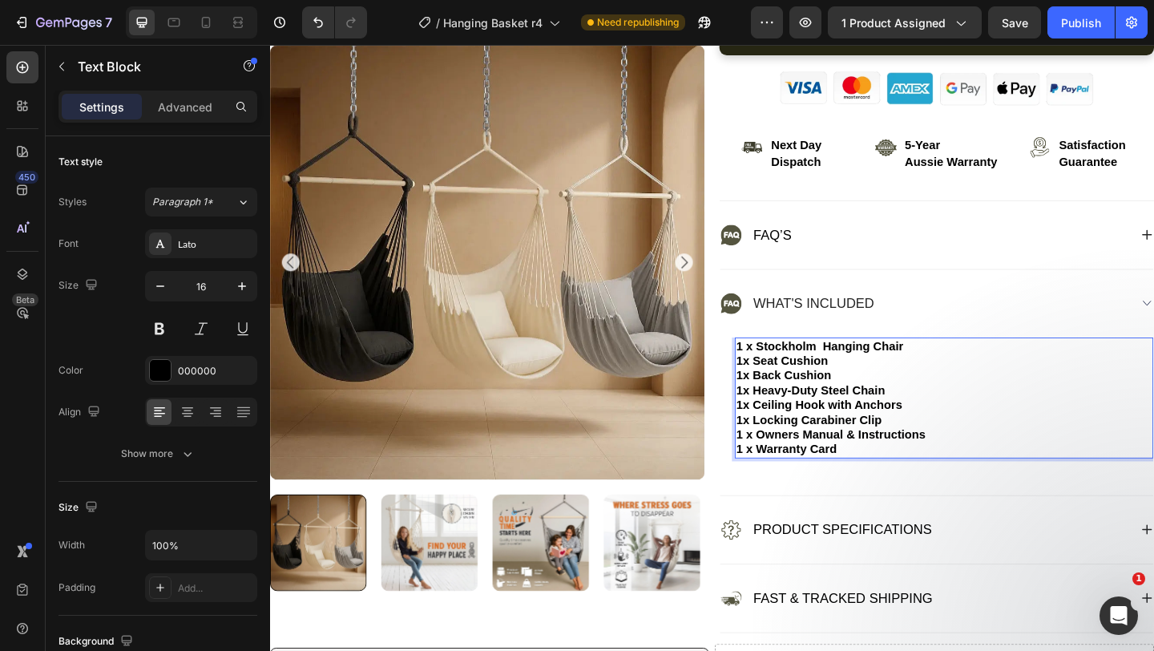
click at [1058, 414] on p "1x Heavy-Duty Steel Chain" at bounding box center [1004, 421] width 452 height 16
click at [964, 398] on p "1x Back Cushion" at bounding box center [1004, 405] width 452 height 16
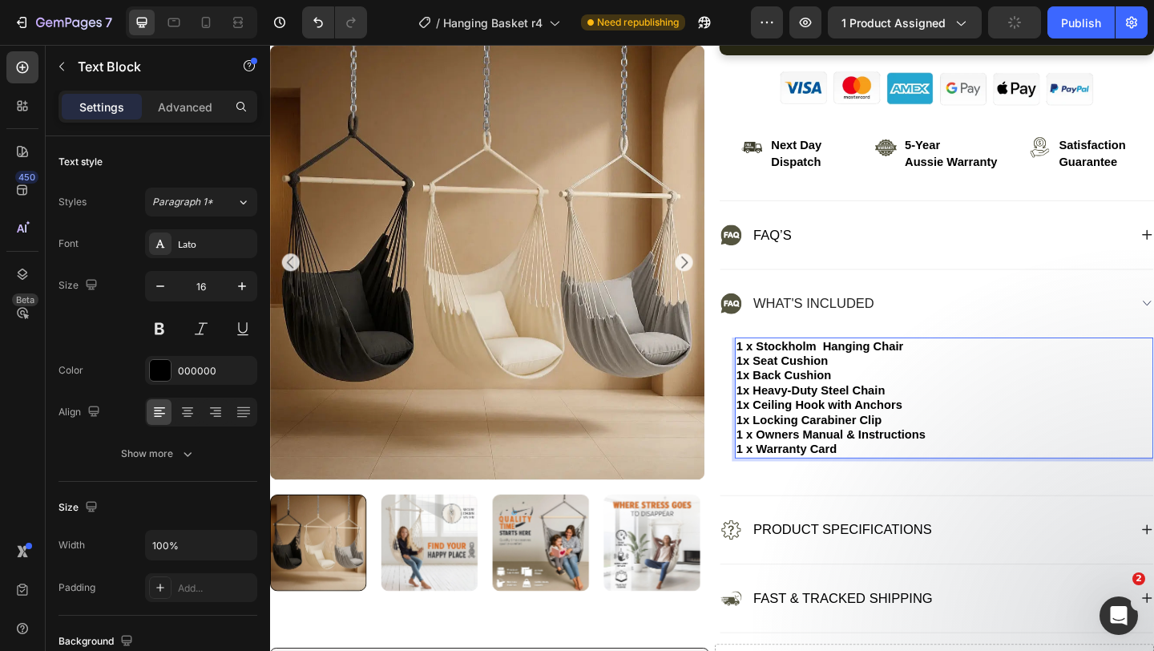
click at [954, 436] on p "1x Ceiling Hook with Anchors" at bounding box center [1004, 437] width 452 height 16
click at [921, 481] on p "1 x Owners Manual & Instructions 1 x Warranty Card" at bounding box center [1004, 477] width 452 height 32
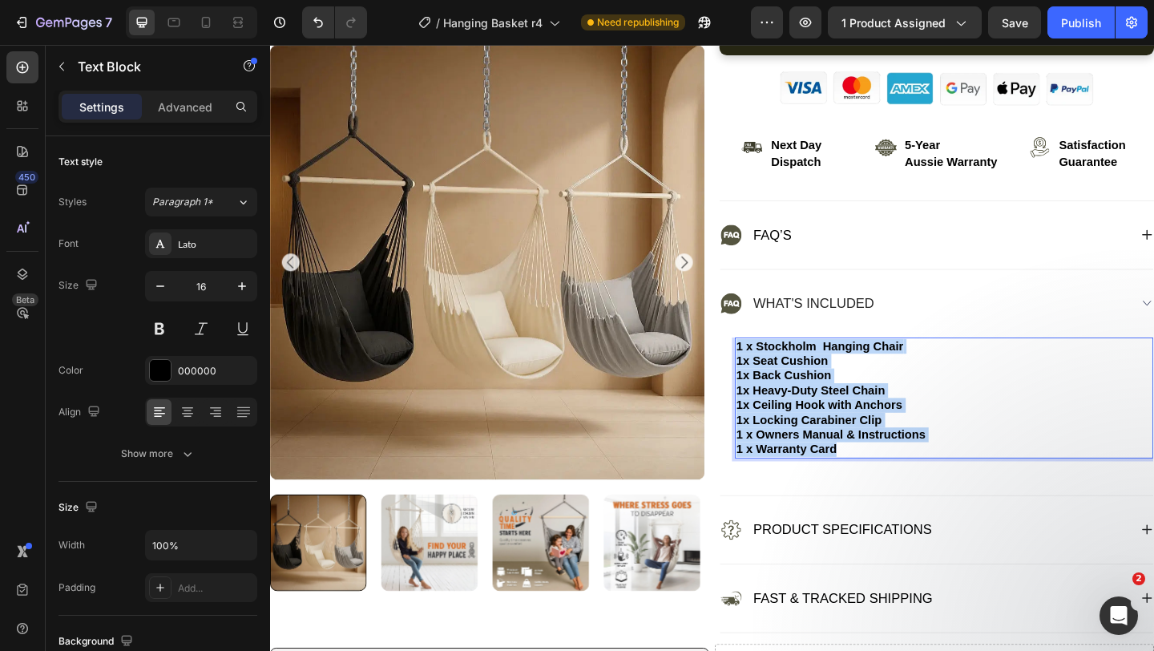
drag, startPoint x: 921, startPoint y: 481, endPoint x: 778, endPoint y: 374, distance: 178.8
click at [778, 374] on div "1 x Stockholm Hanging Chair 1x Seat Cushion 1x Back Cushion 1x Heavy-Duty Steel…" at bounding box center [1003, 428] width 455 height 131
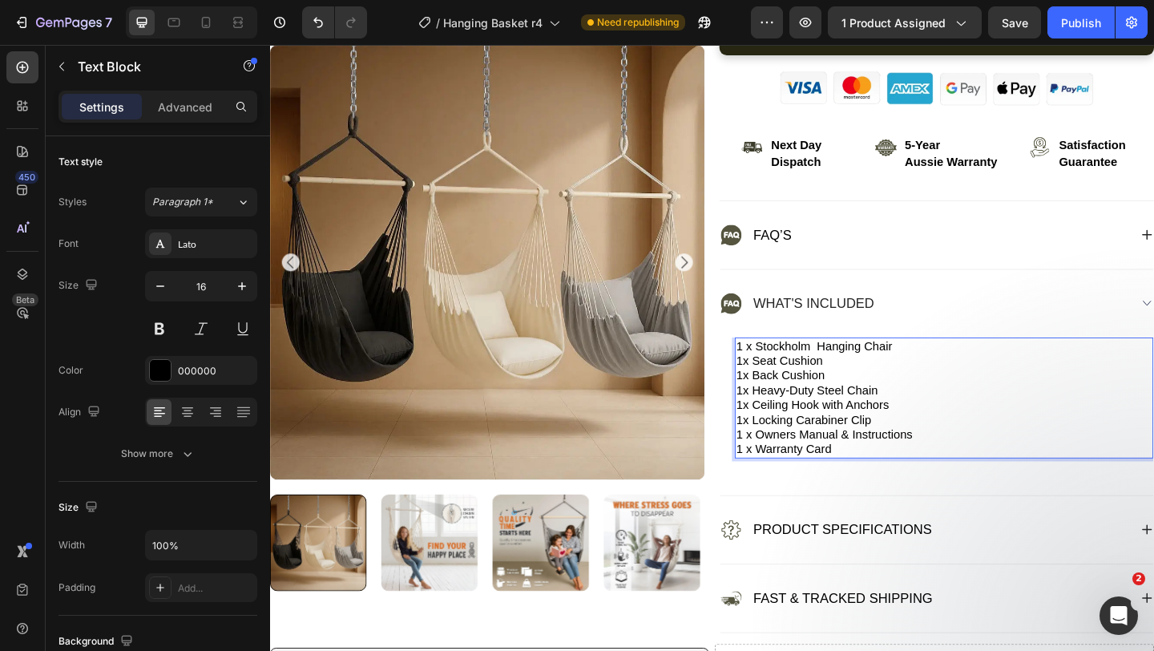
click at [993, 408] on p "1x Back Cushion" at bounding box center [1004, 405] width 452 height 16
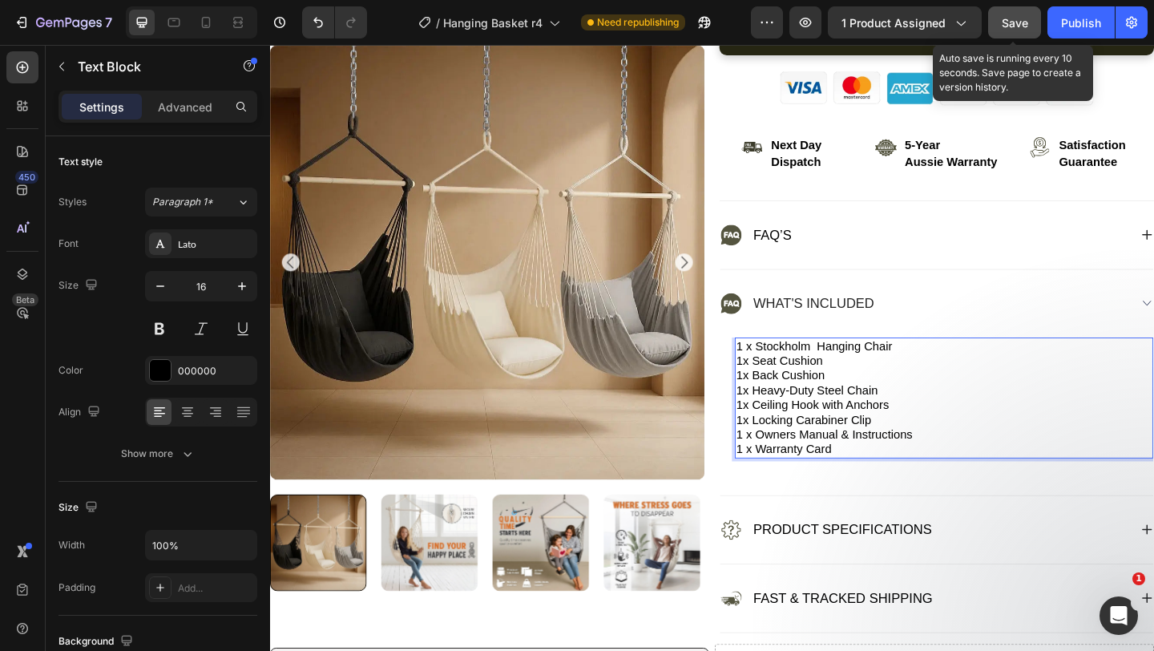
click at [1001, 27] on button "Save" at bounding box center [1015, 22] width 53 height 32
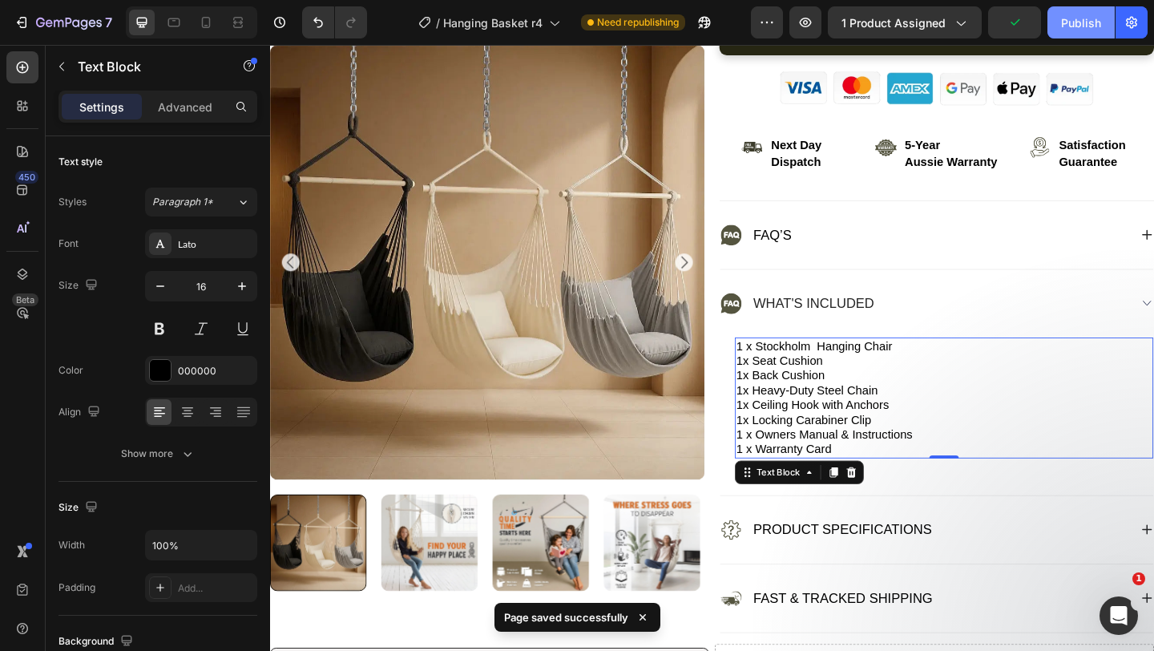
click at [1070, 34] on button "Publish" at bounding box center [1081, 22] width 67 height 32
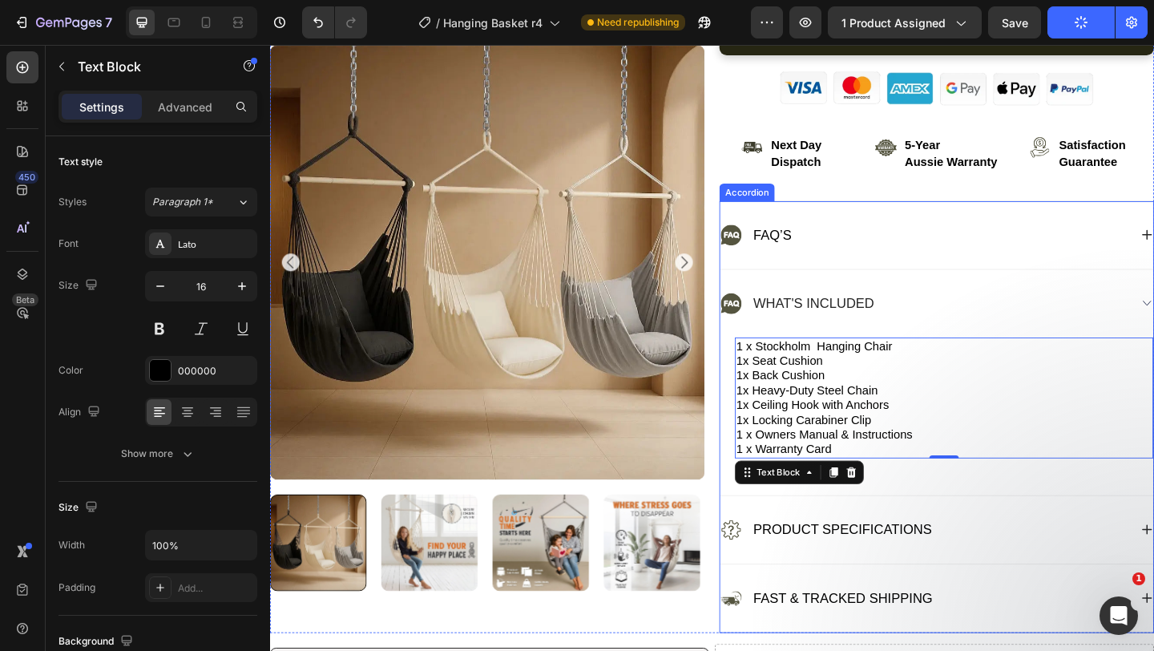
click at [982, 502] on div "1 x Stockholm Hanging Chair 1x Seat Cushion 1x Back Cushion 1x Heavy-Duty Steel…" at bounding box center [1003, 437] width 455 height 148
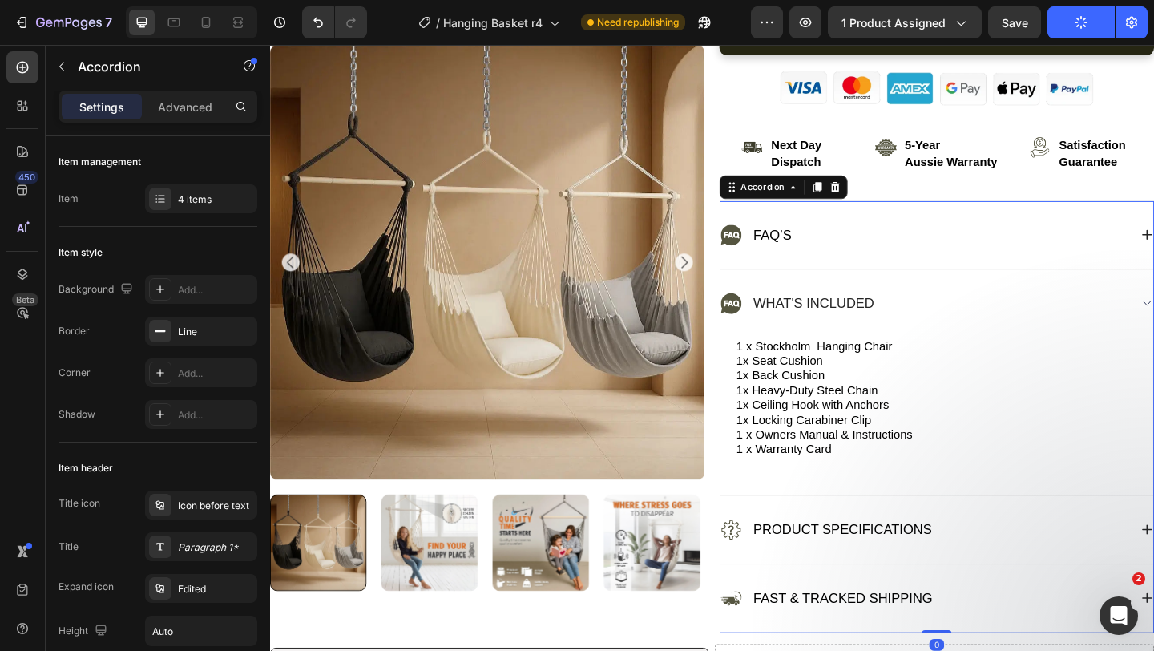
click at [982, 502] on div "1 x Stockholm Hanging Chair 1x Seat Cushion 1x Back Cushion 1x Heavy-Duty Steel…" at bounding box center [1003, 437] width 455 height 148
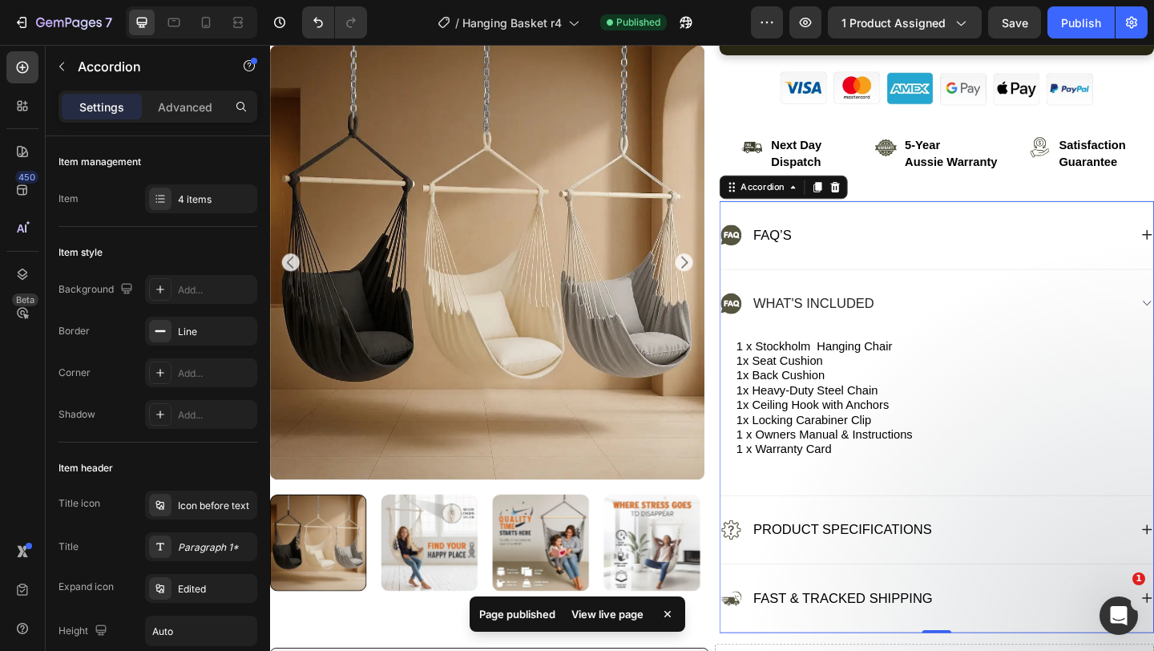
click at [668, 617] on icon at bounding box center [668, 614] width 16 height 16
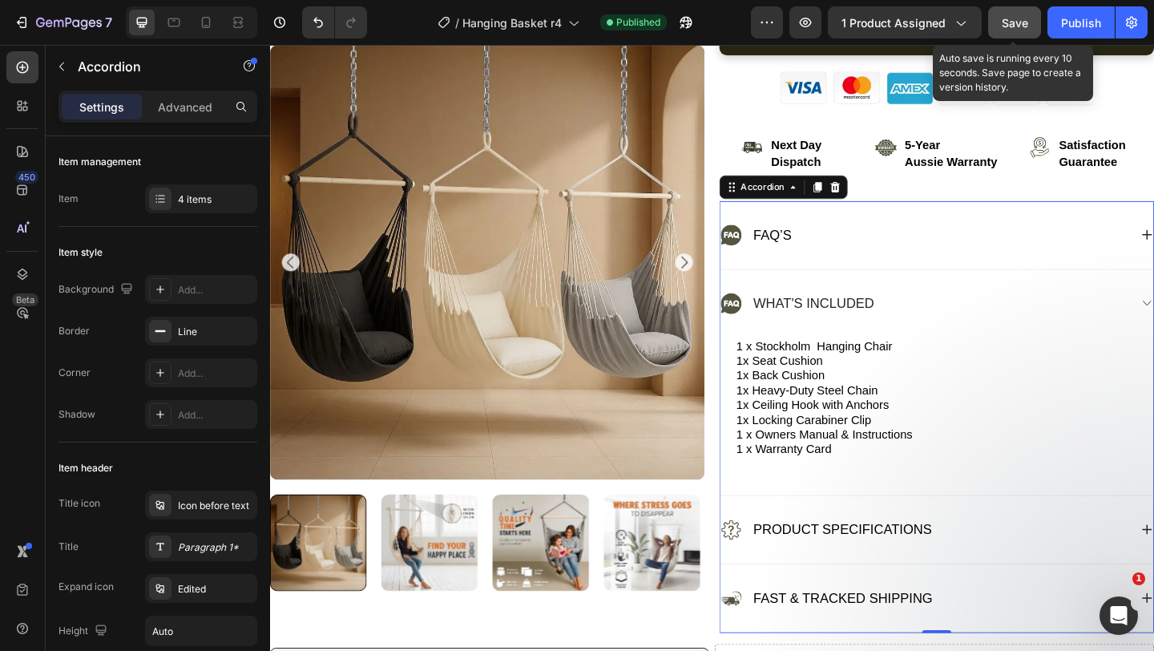
click at [1029, 13] on button "Save" at bounding box center [1015, 22] width 53 height 32
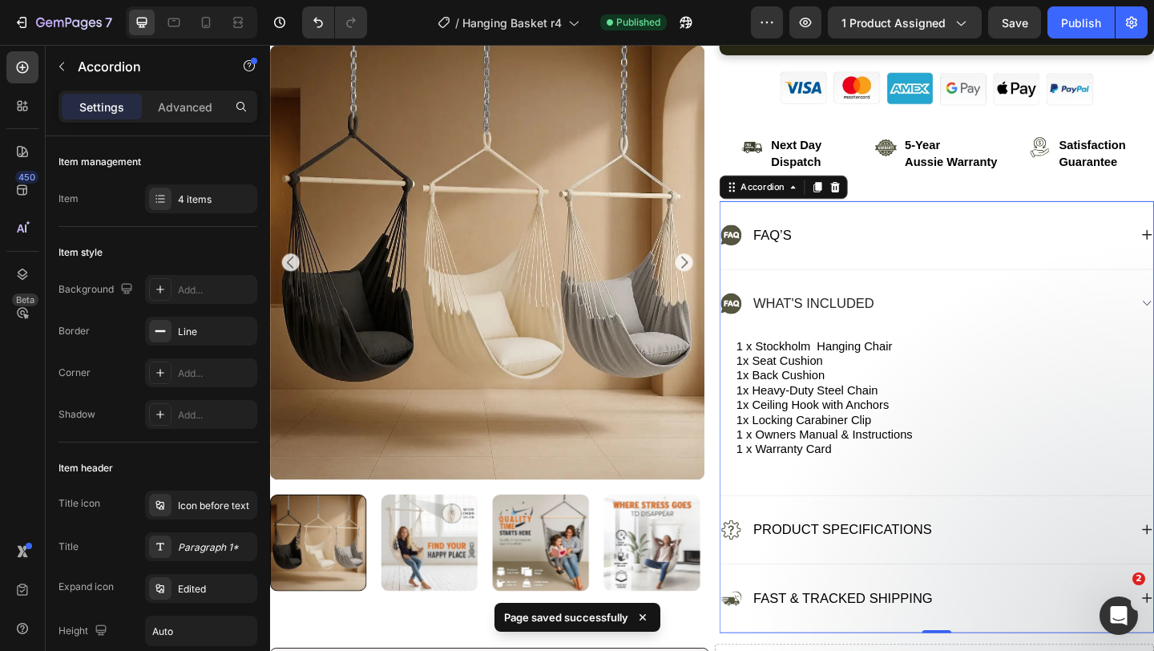
click at [777, 330] on icon at bounding box center [772, 326] width 22 height 22
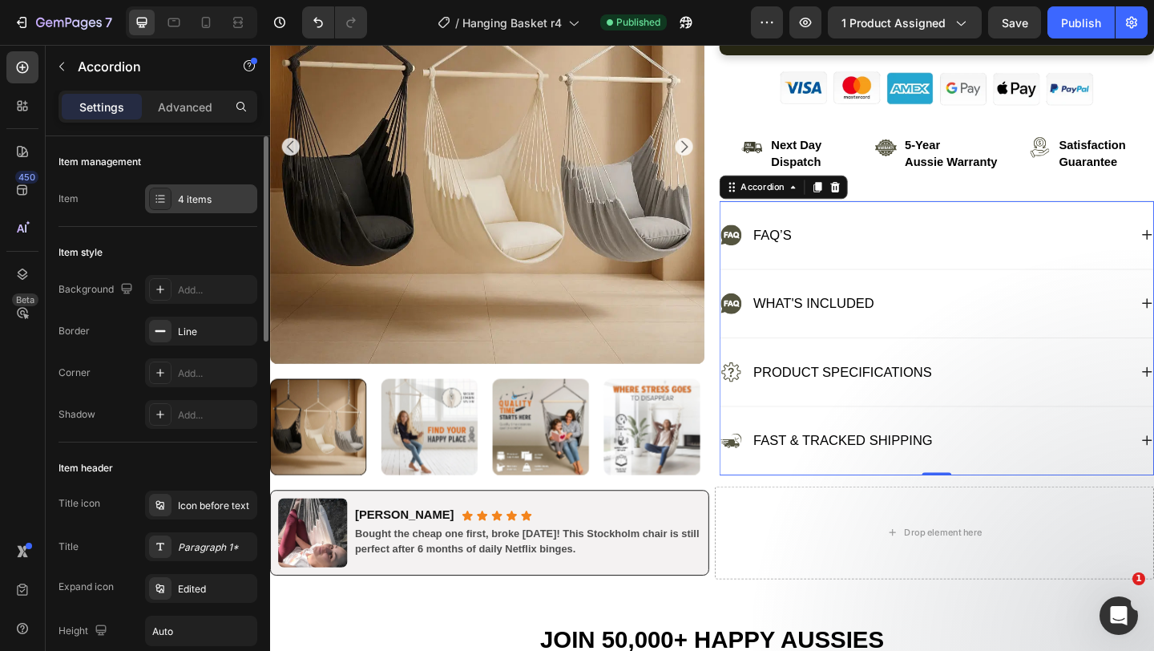
click at [196, 205] on div "4 items" at bounding box center [215, 199] width 75 height 14
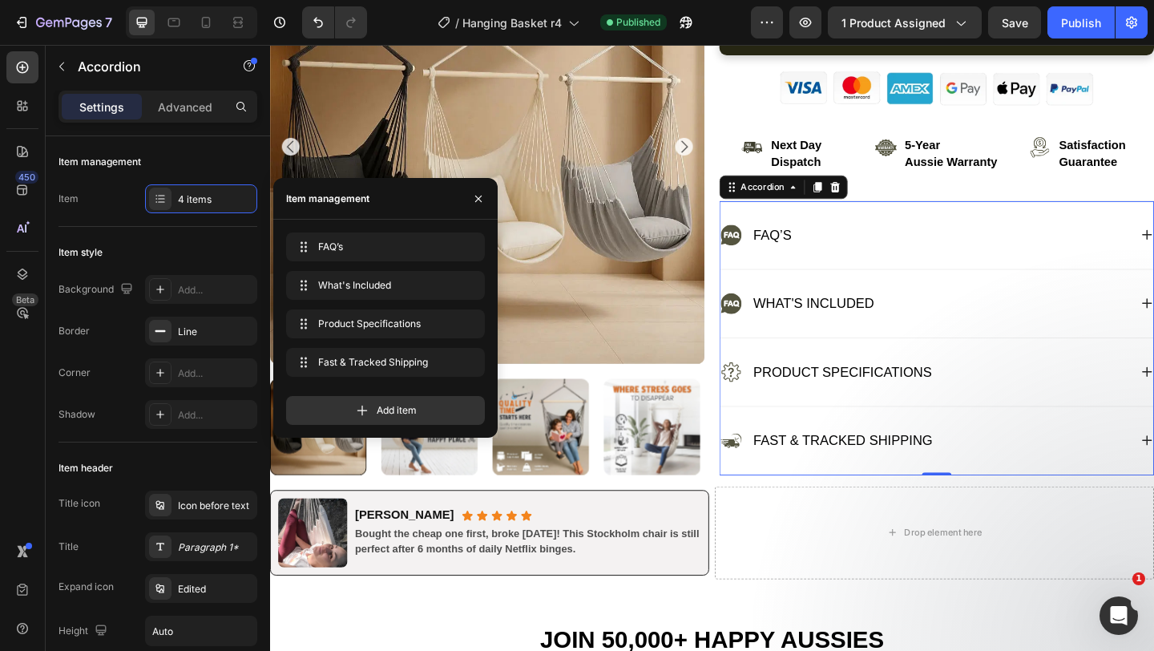
click at [977, 369] on div "Product Specifications" at bounding box center [995, 401] width 471 height 74
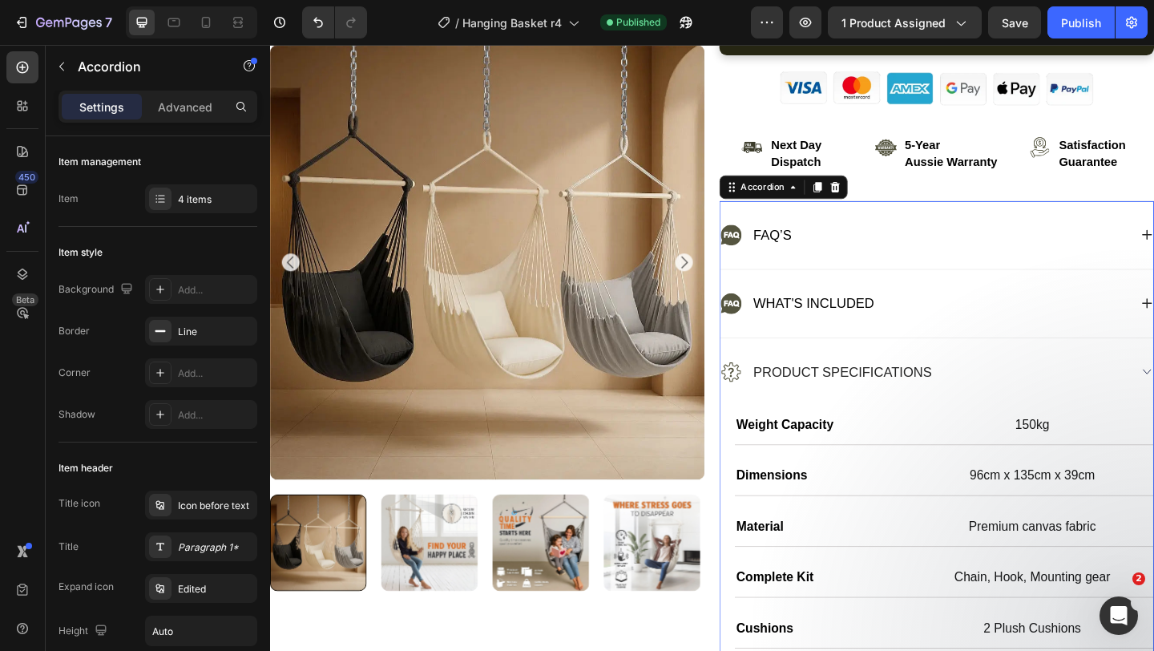
click at [977, 369] on div "Product Specifications" at bounding box center [995, 401] width 471 height 74
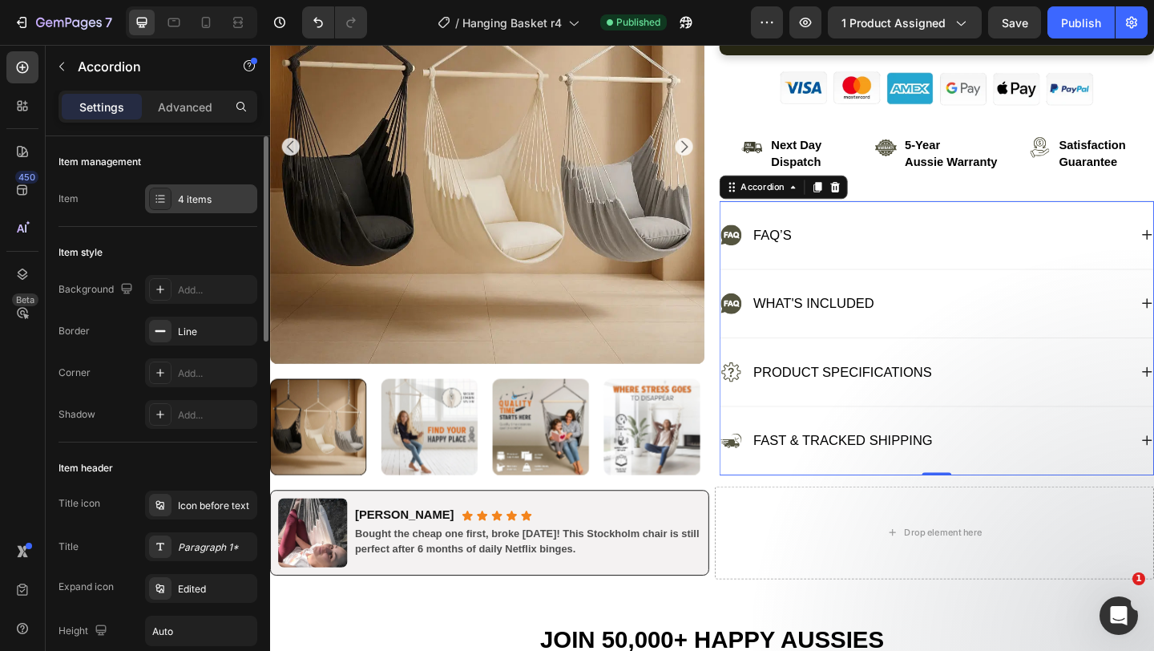
click at [205, 185] on div "4 items" at bounding box center [201, 198] width 112 height 29
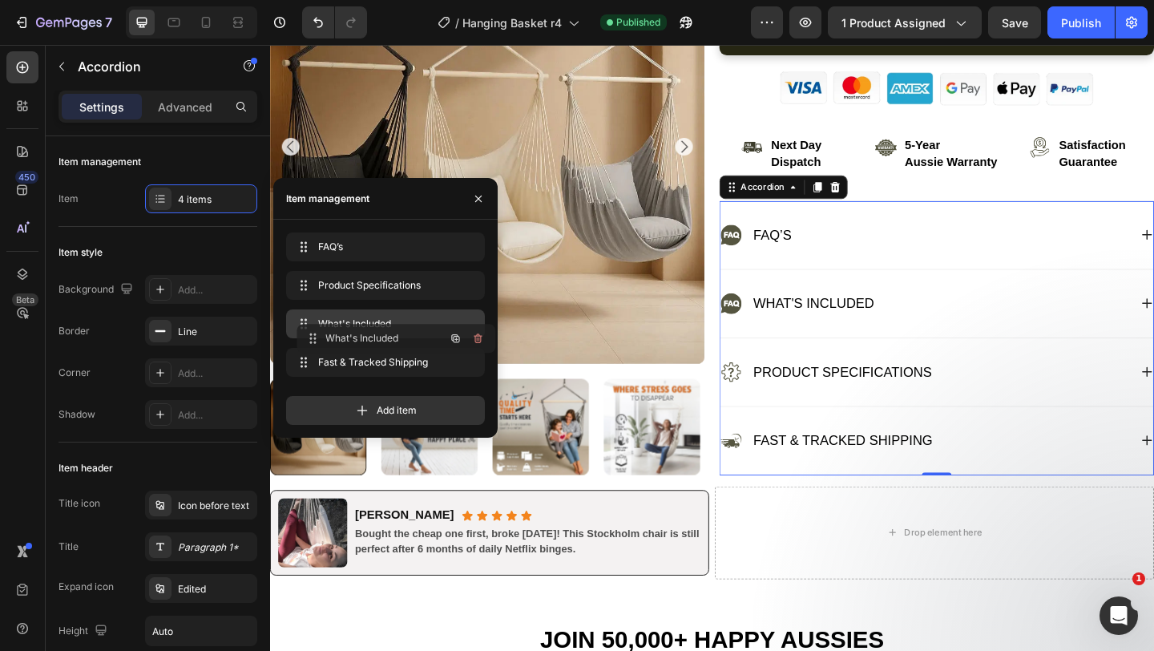
drag, startPoint x: 302, startPoint y: 289, endPoint x: 313, endPoint y: 342, distance: 54.1
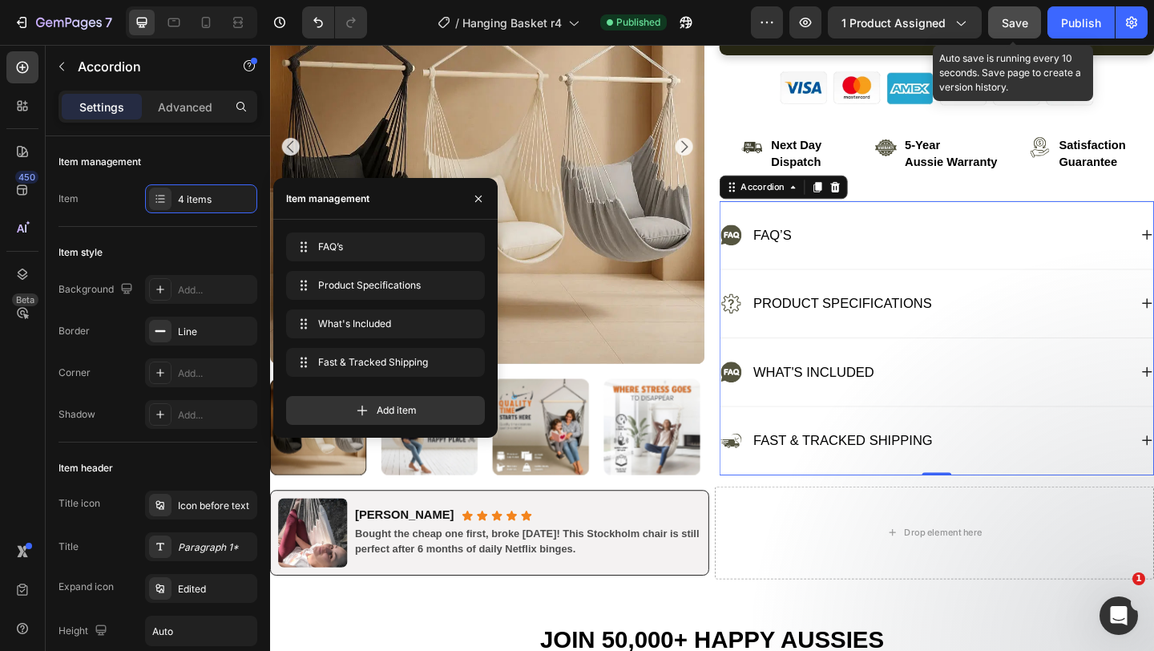
click at [1004, 22] on span "Save" at bounding box center [1015, 23] width 26 height 14
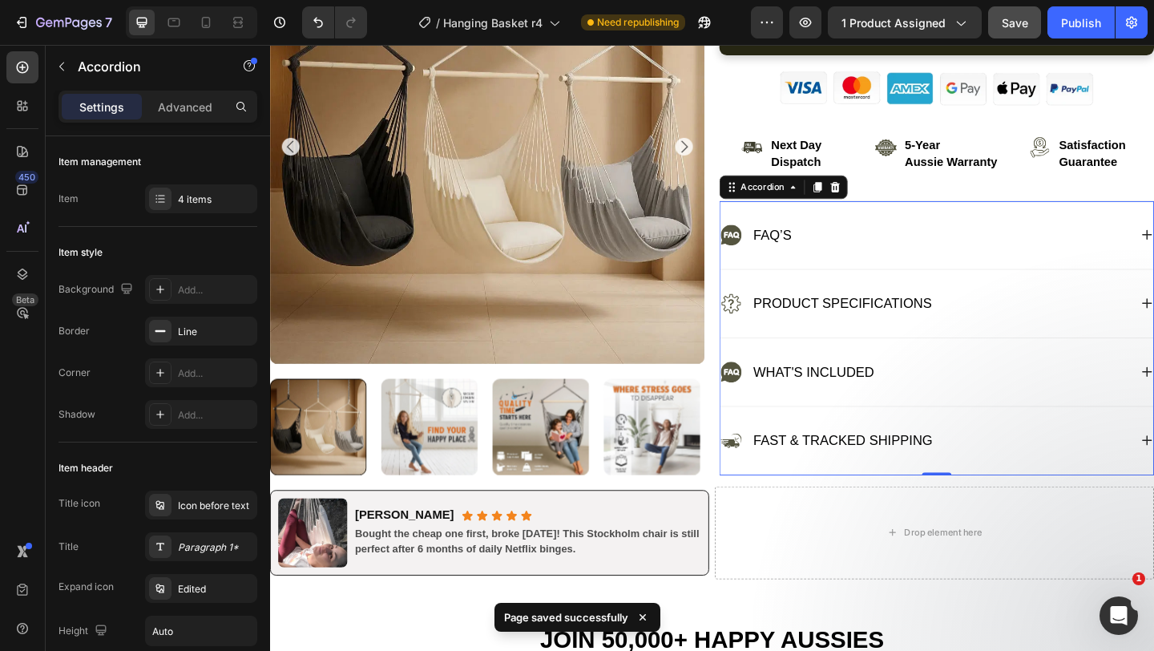
click at [769, 401] on icon at bounding box center [771, 400] width 6 height 6
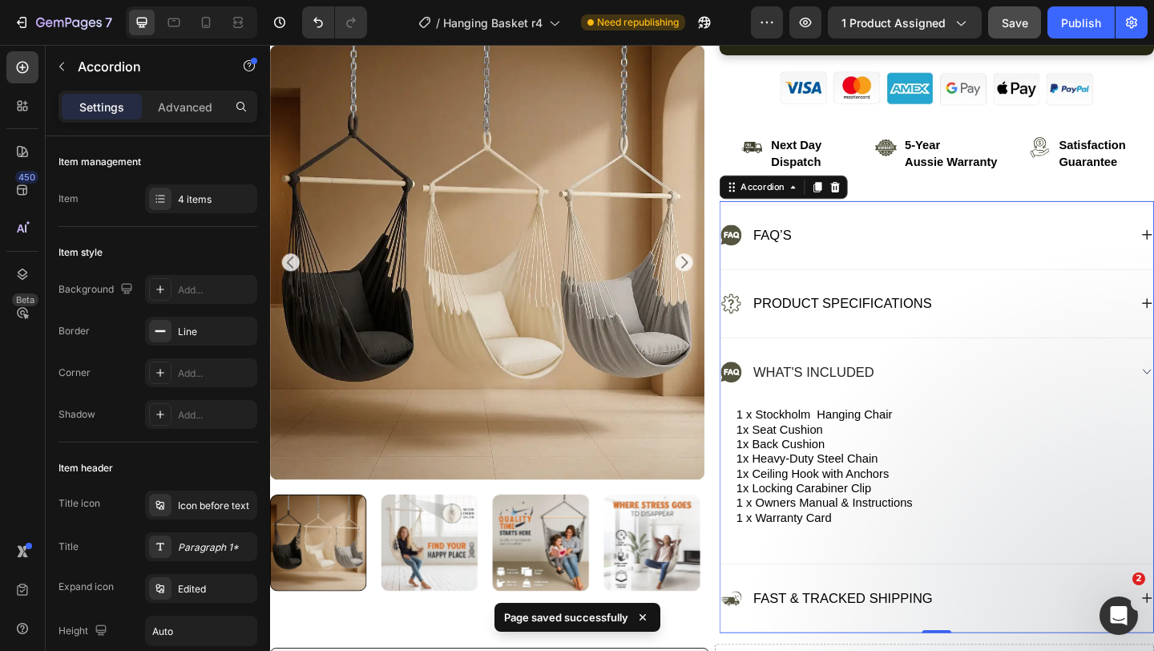
click at [769, 401] on icon at bounding box center [771, 400] width 6 height 6
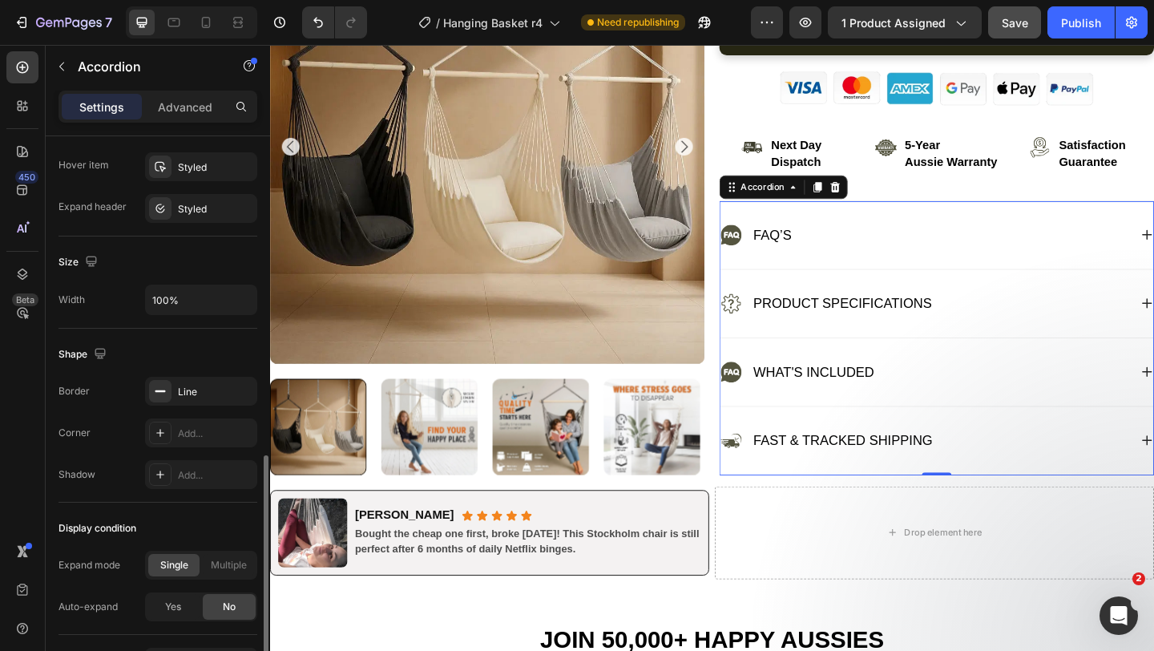
scroll to position [907, 0]
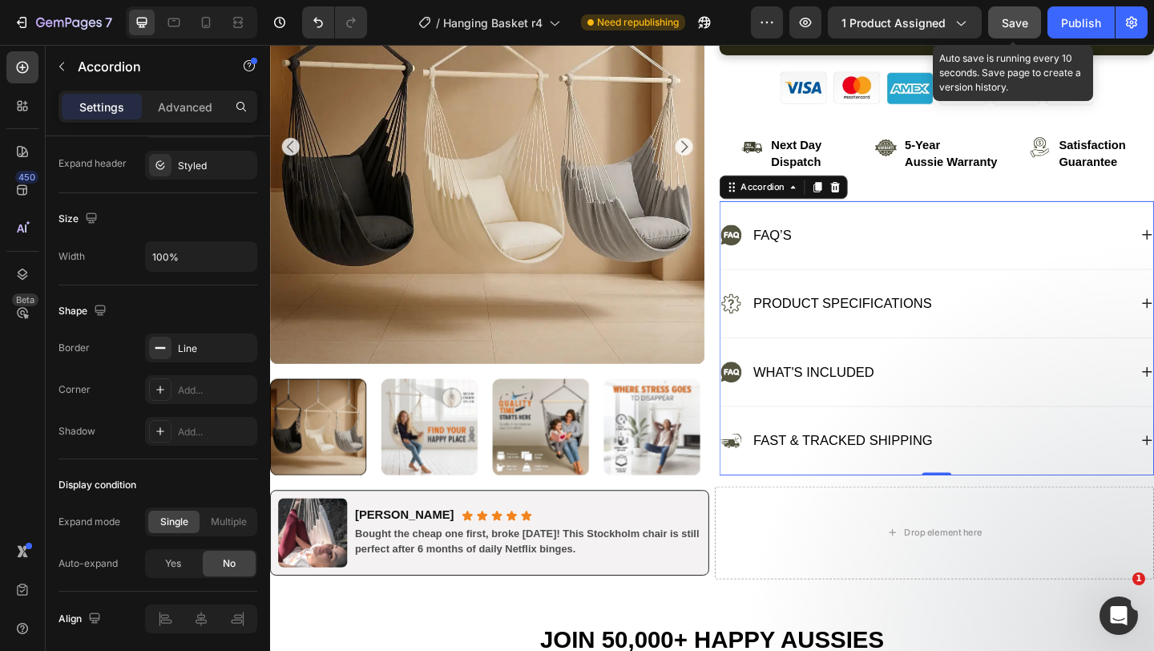
click at [1014, 18] on span "Save" at bounding box center [1015, 23] width 26 height 14
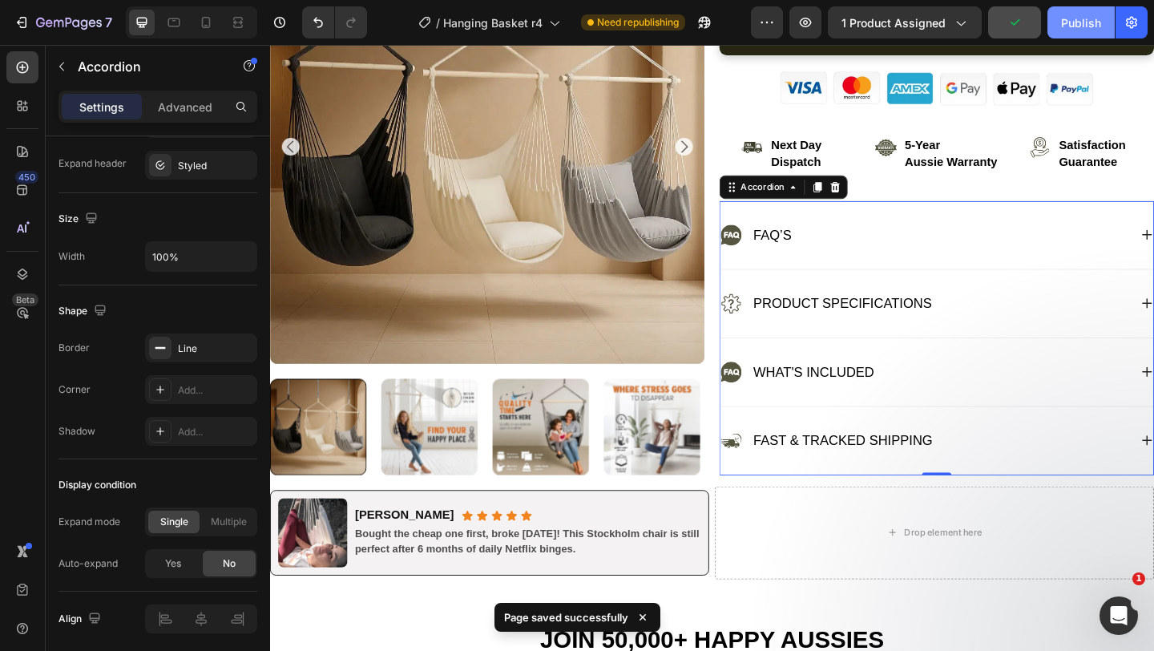
click at [1078, 29] on div "Publish" at bounding box center [1081, 22] width 40 height 17
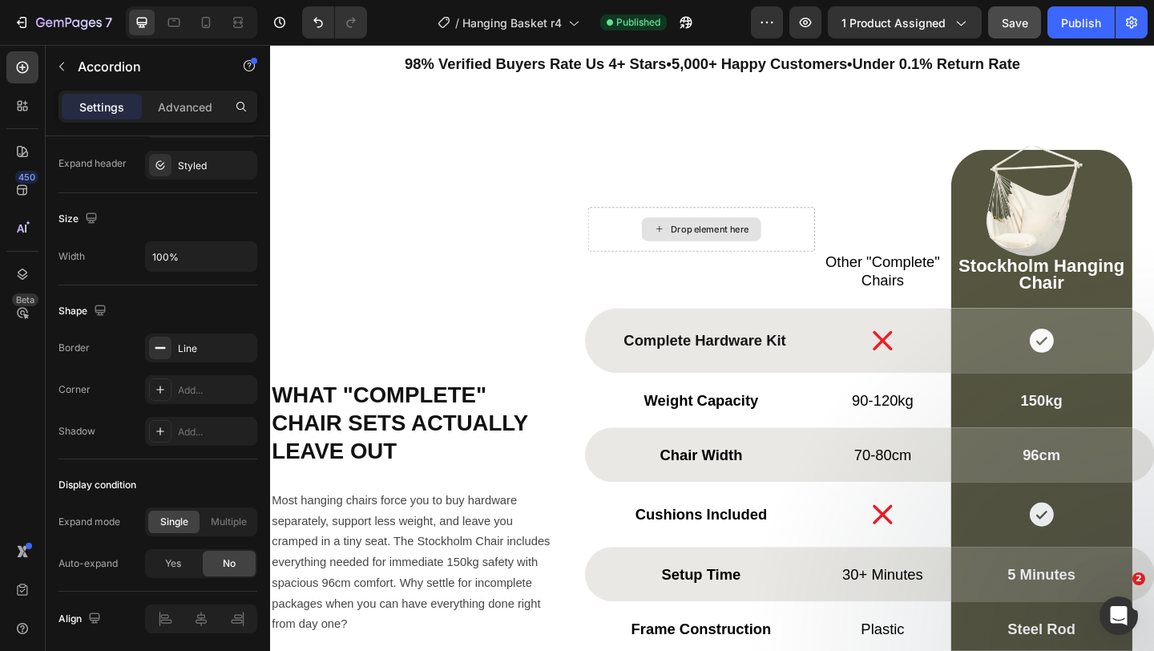
scroll to position [5667, 0]
click at [1061, 196] on img at bounding box center [1109, 216] width 120 height 120
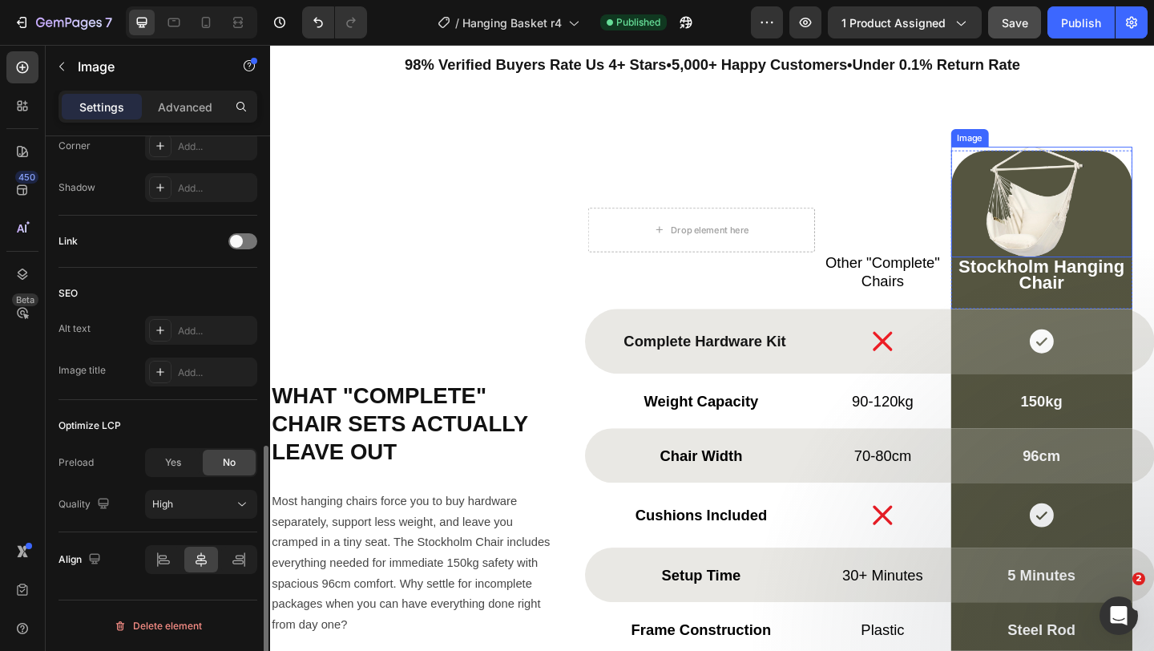
scroll to position [0, 0]
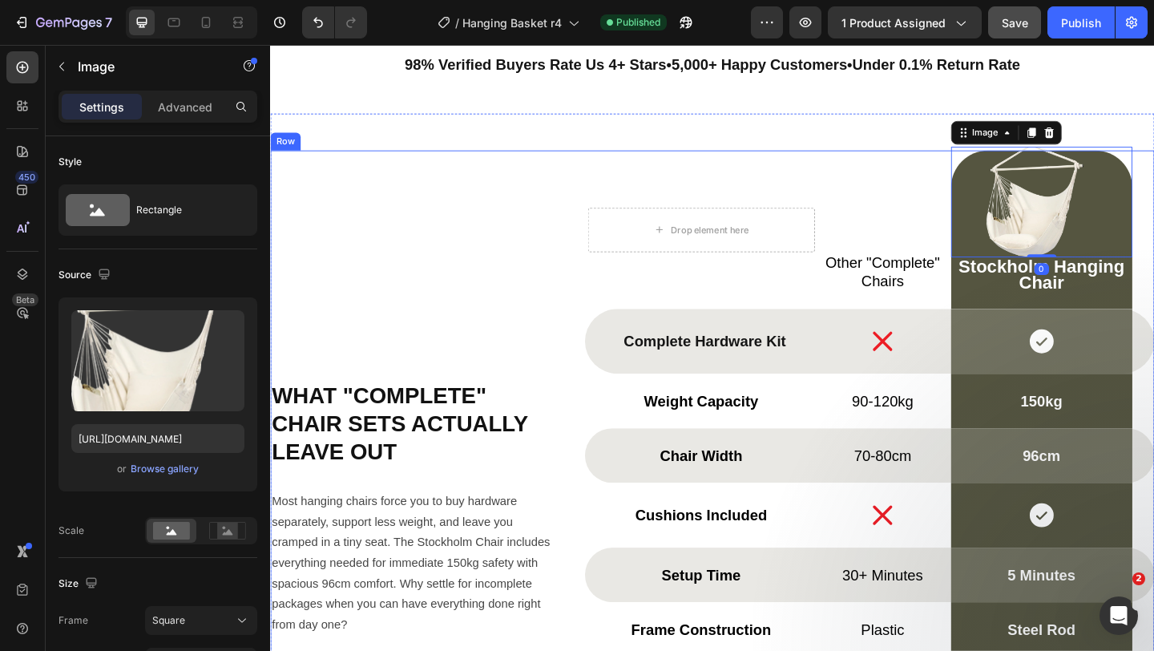
click at [370, 258] on div "What "Complete" Chair Sets Actually Leave Out Heading Most hanging chairs force…" at bounding box center [425, 543] width 310 height 767
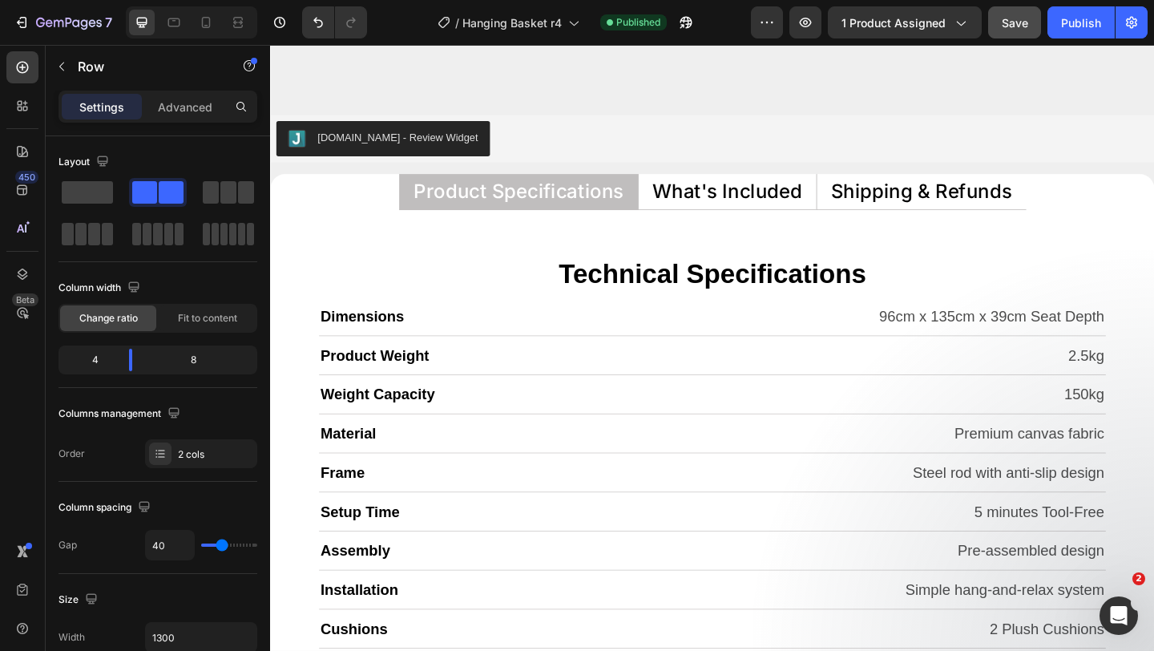
scroll to position [7523, 0]
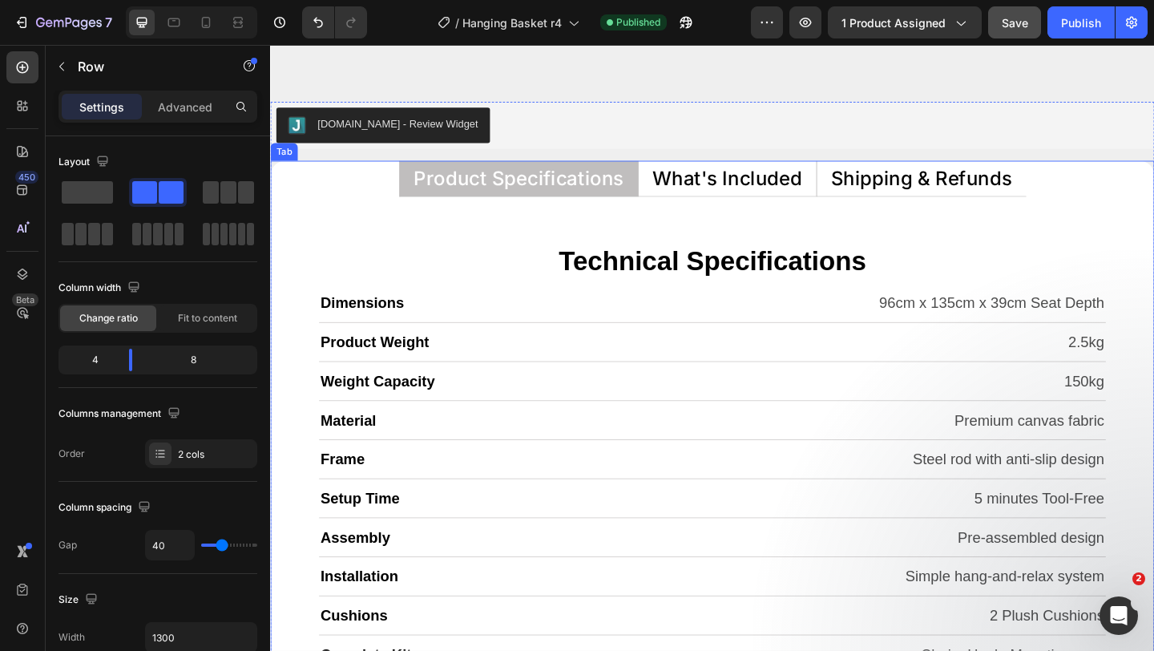
click at [743, 185] on p "What's Included" at bounding box center [767, 190] width 163 height 21
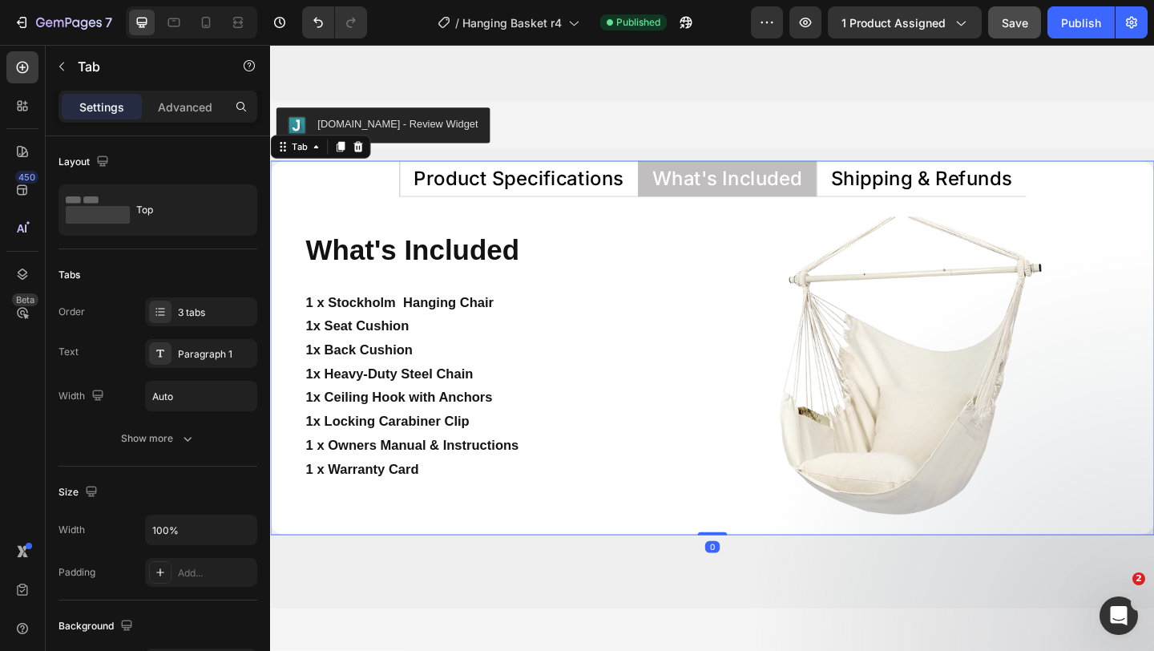
click at [895, 183] on p "Shipping & Refunds" at bounding box center [978, 190] width 197 height 21
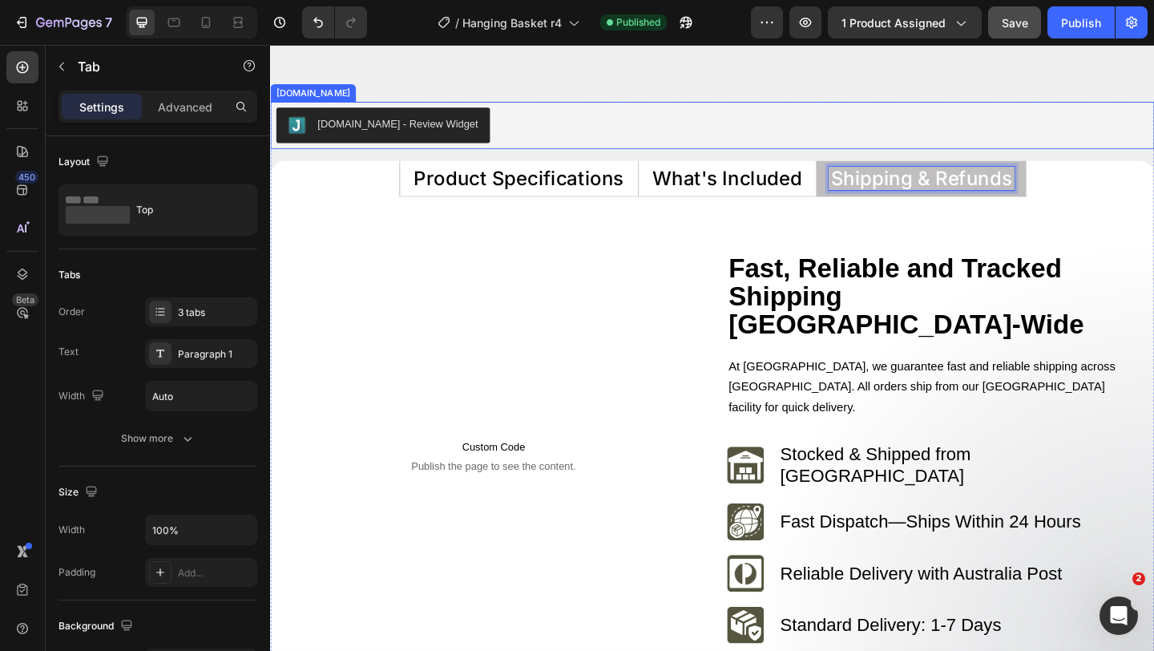
click at [850, 140] on div "[DOMAIN_NAME] - Review Widget" at bounding box center [751, 132] width 949 height 38
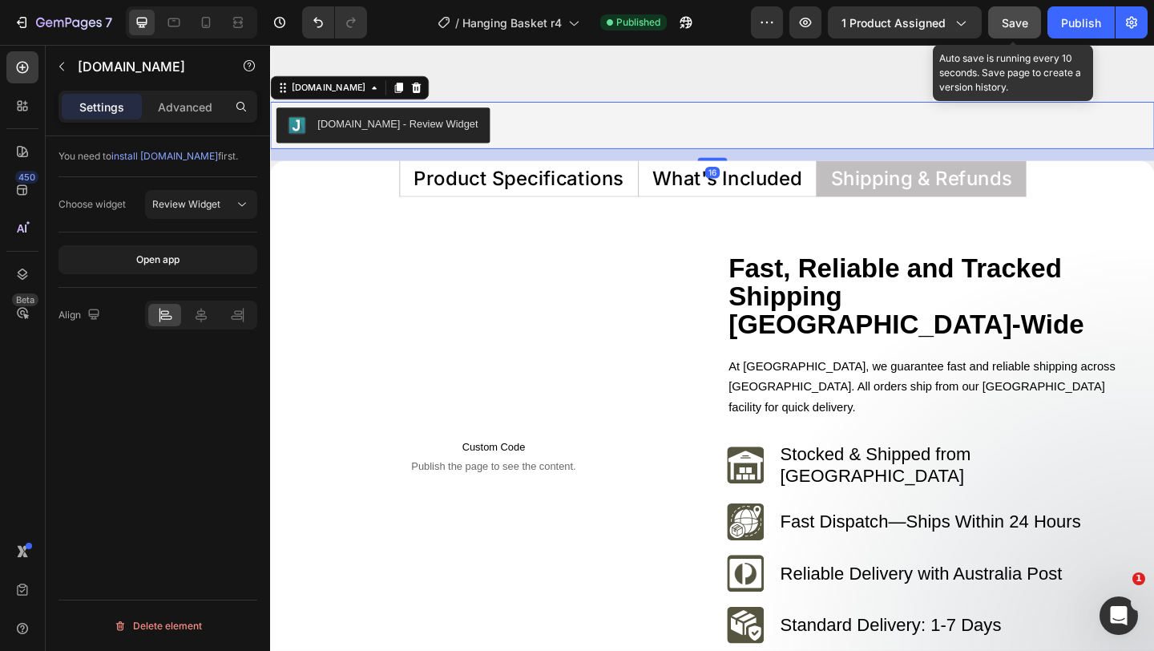
click at [1028, 25] on span "Save" at bounding box center [1015, 23] width 26 height 14
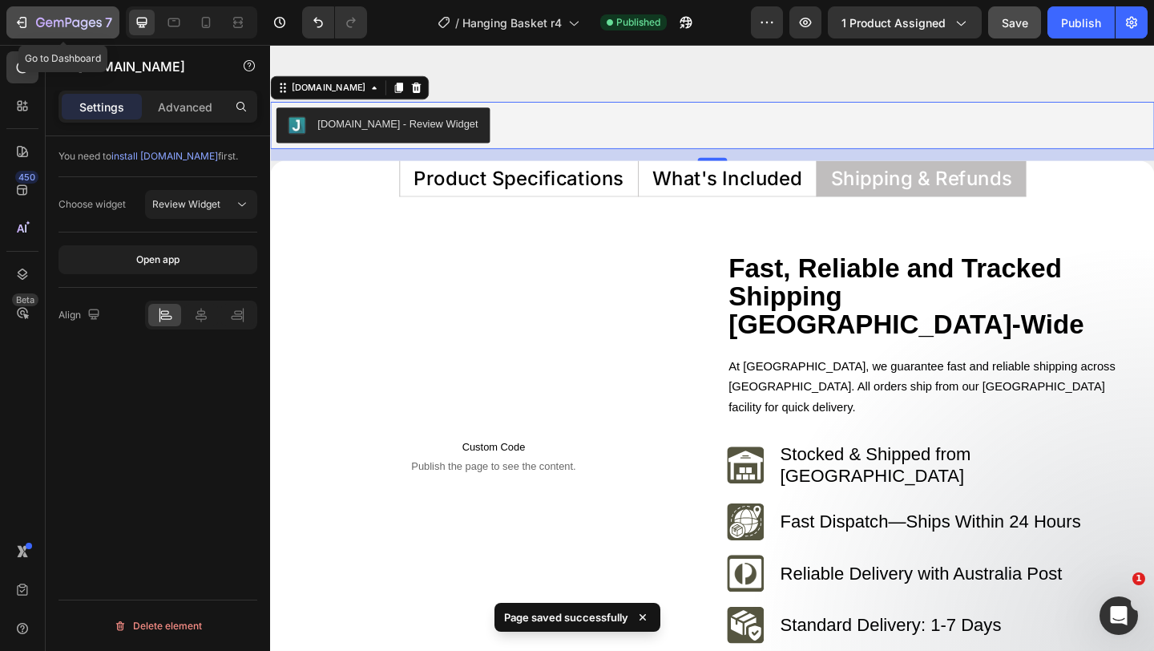
click at [15, 26] on icon "button" at bounding box center [22, 22] width 16 height 16
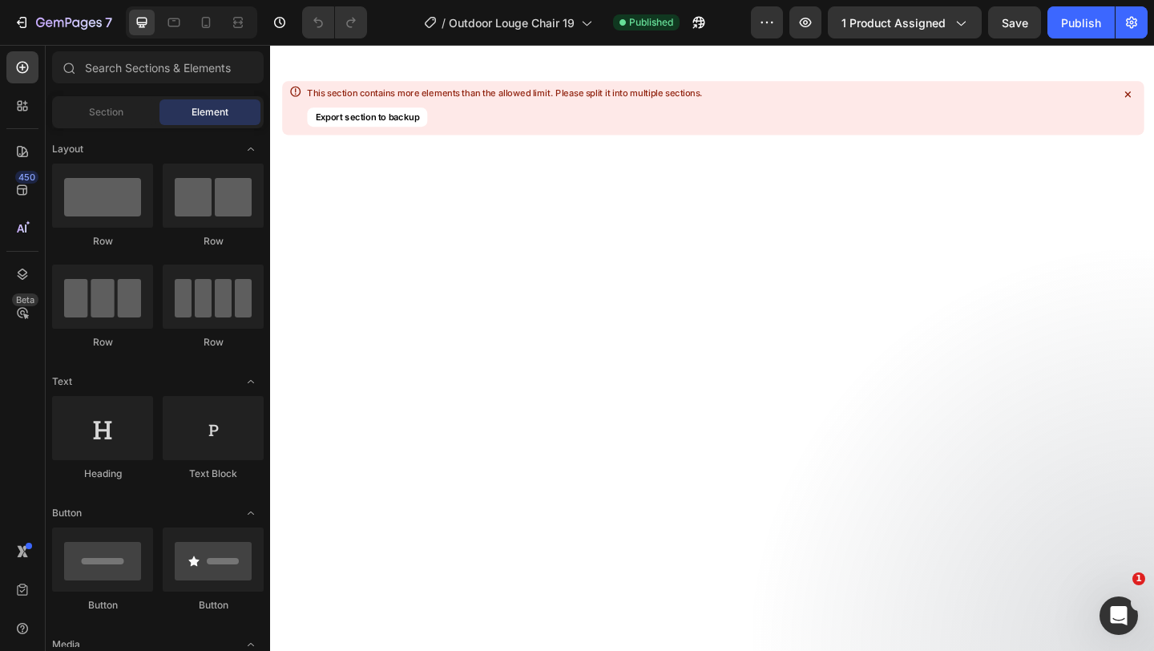
select select "White"
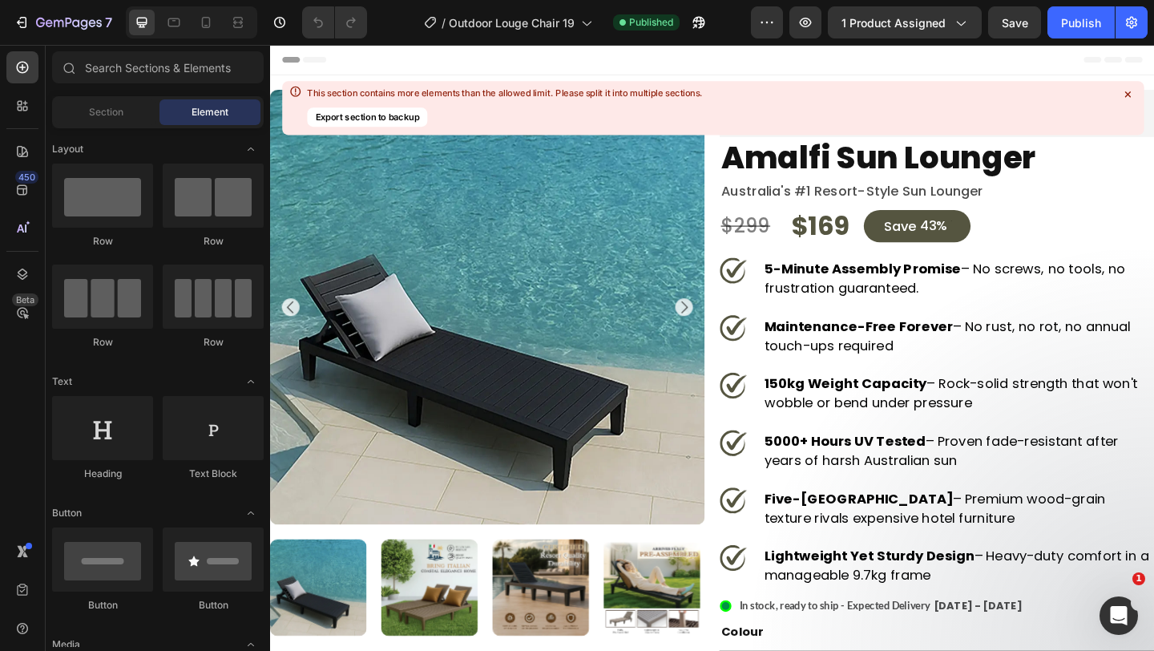
click at [1131, 91] on icon at bounding box center [1128, 94] width 14 height 14
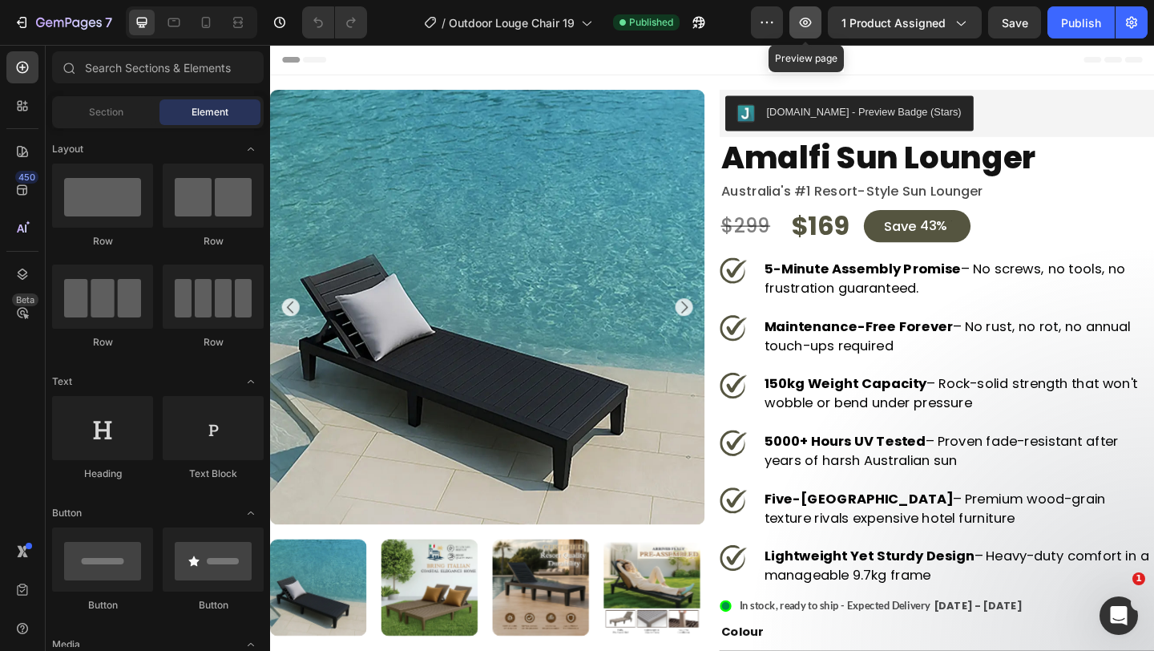
click at [812, 21] on icon "button" at bounding box center [806, 23] width 12 height 10
click at [924, 240] on div "save 43%" at bounding box center [974, 241] width 116 height 35
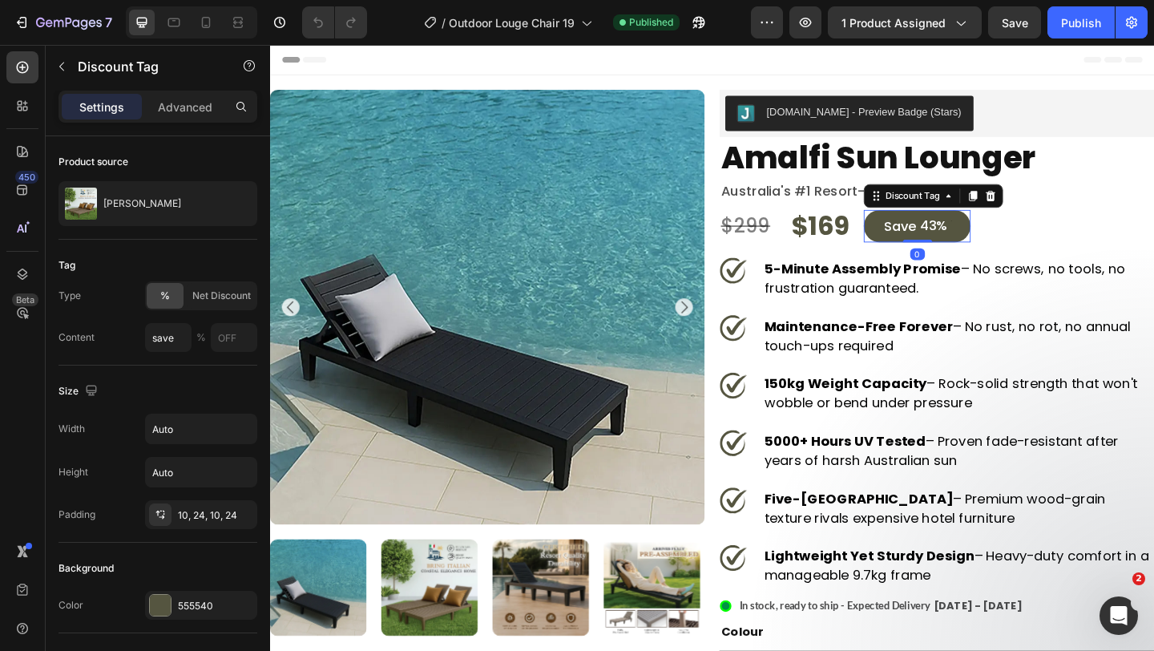
click at [924, 240] on div "save 43%" at bounding box center [974, 241] width 116 height 35
click at [1056, 210] on icon at bounding box center [1054, 209] width 10 height 11
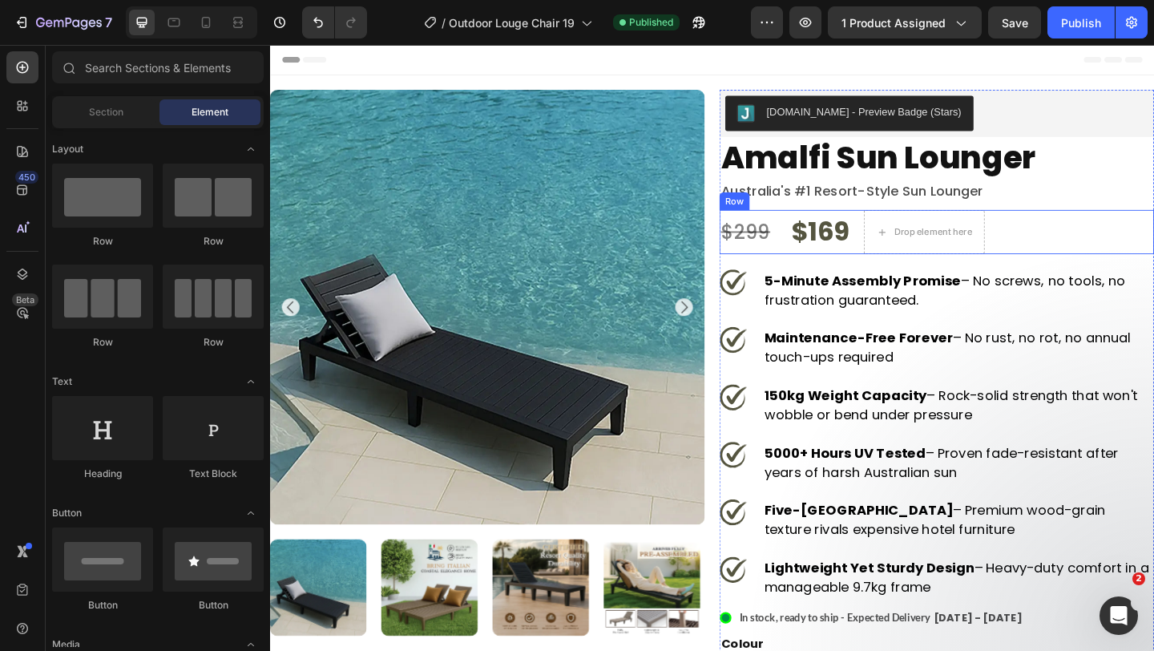
click at [904, 269] on div "$299 Product Price Product Price $169 Product Price Product Price Drop element …" at bounding box center [995, 248] width 473 height 48
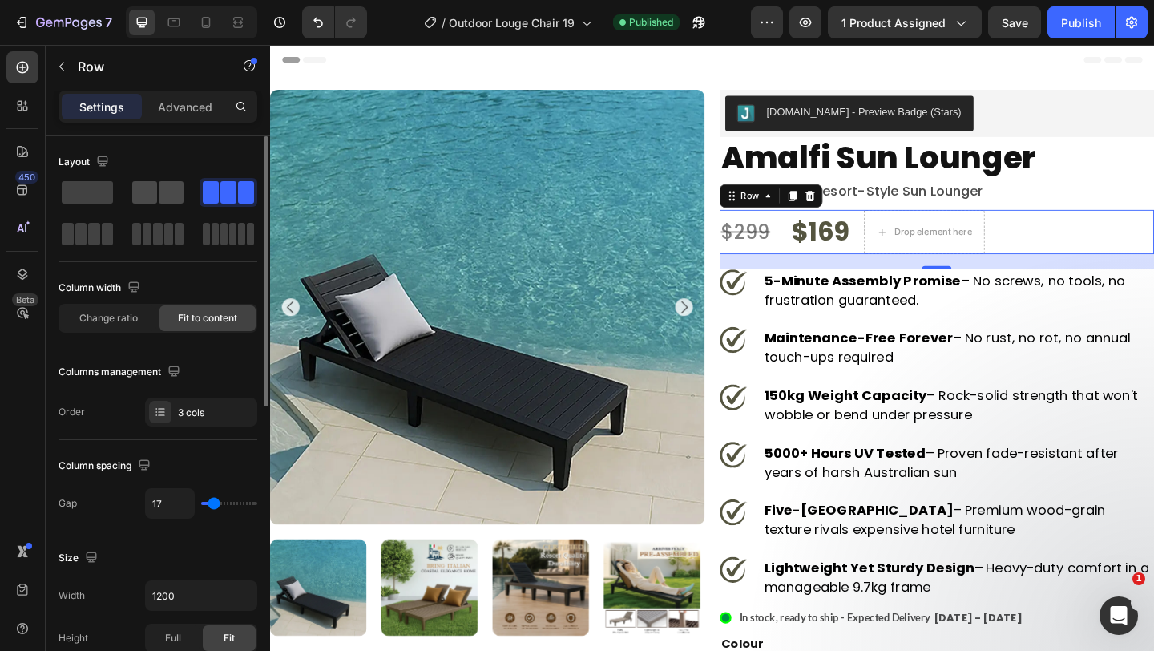
click at [156, 194] on span at bounding box center [144, 192] width 25 height 22
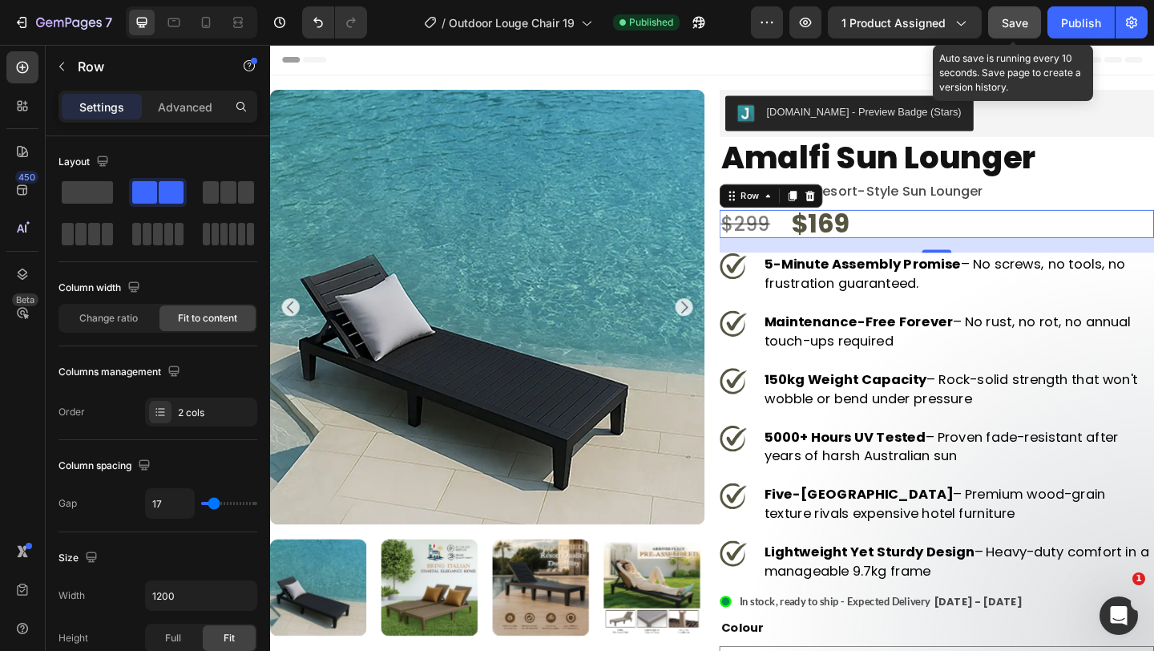
click at [1018, 18] on span "Save" at bounding box center [1015, 23] width 26 height 14
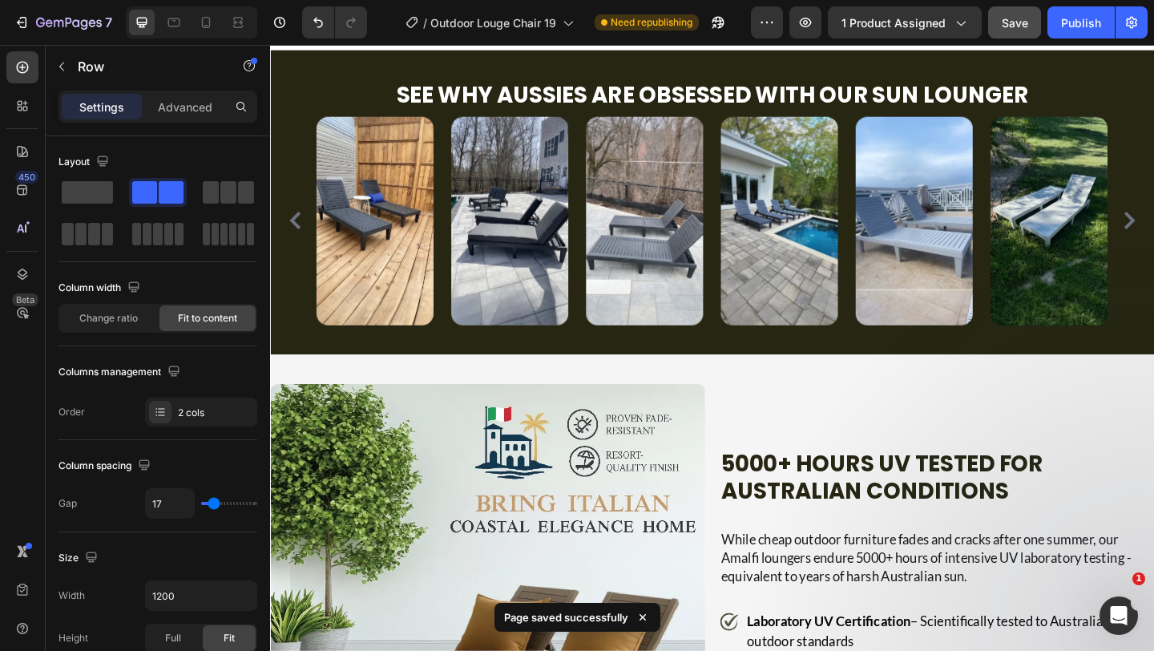
select select "White"
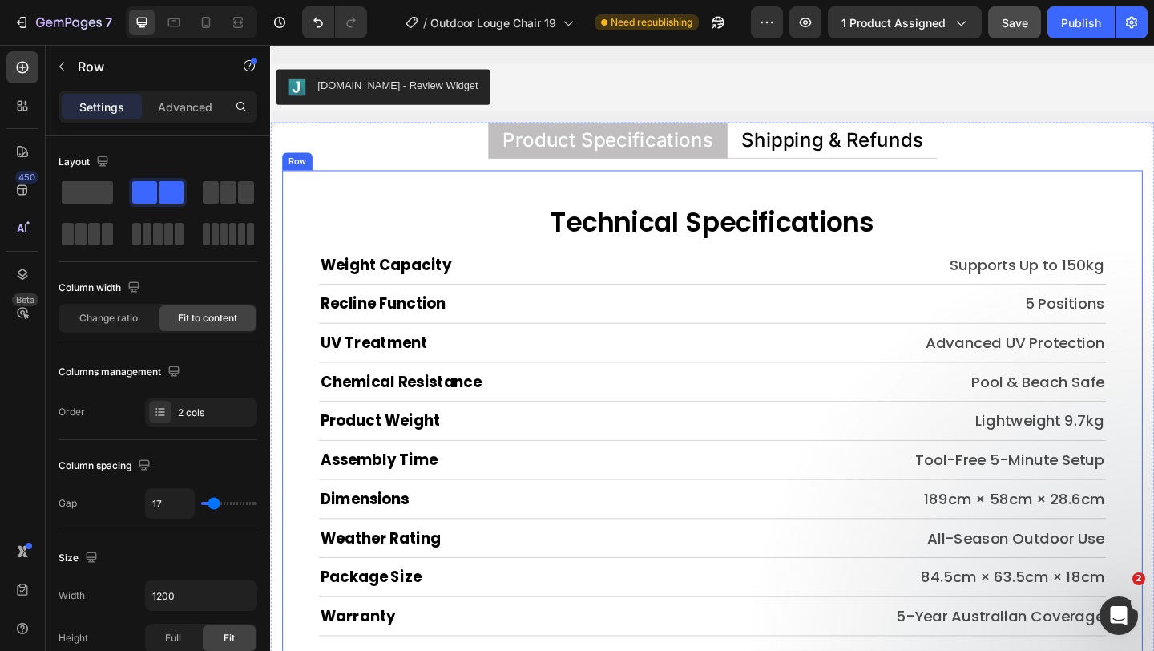
scroll to position [7527, 0]
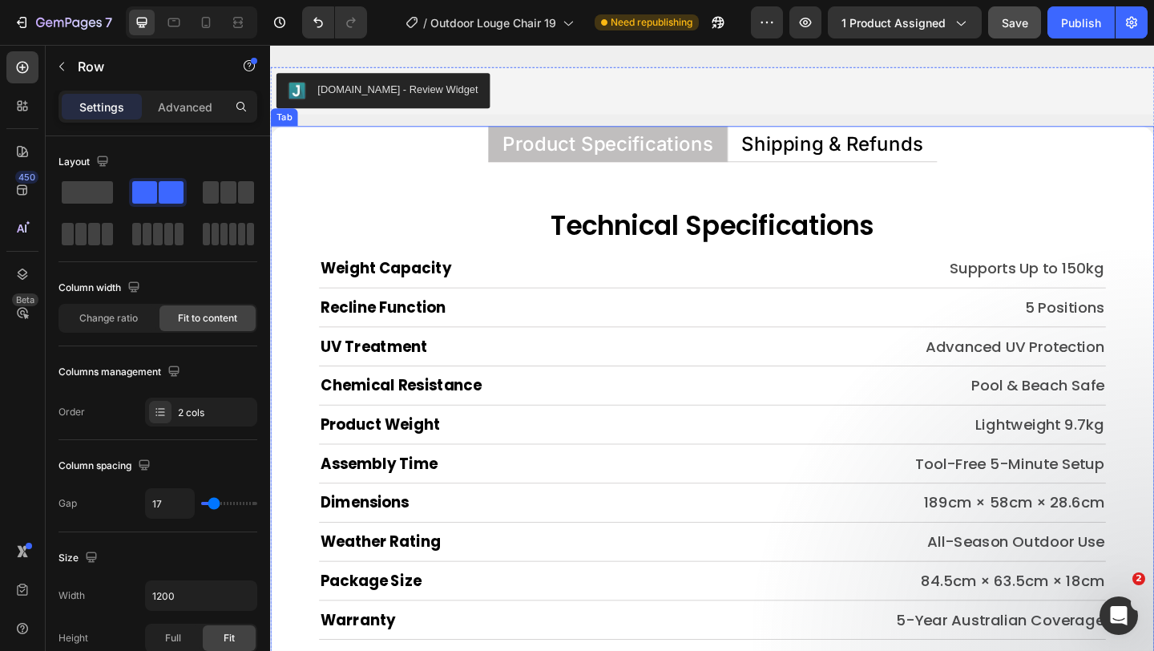
click at [783, 165] on li "Shipping & Refunds" at bounding box center [881, 152] width 228 height 39
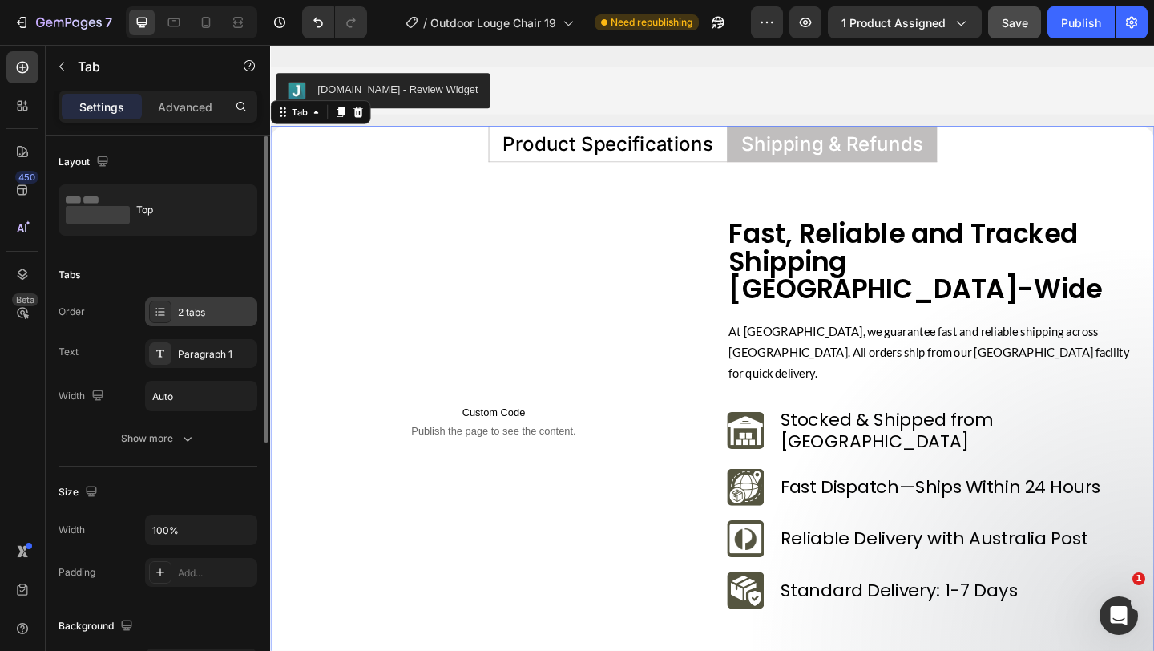
click at [212, 309] on div "2 tabs" at bounding box center [215, 312] width 75 height 14
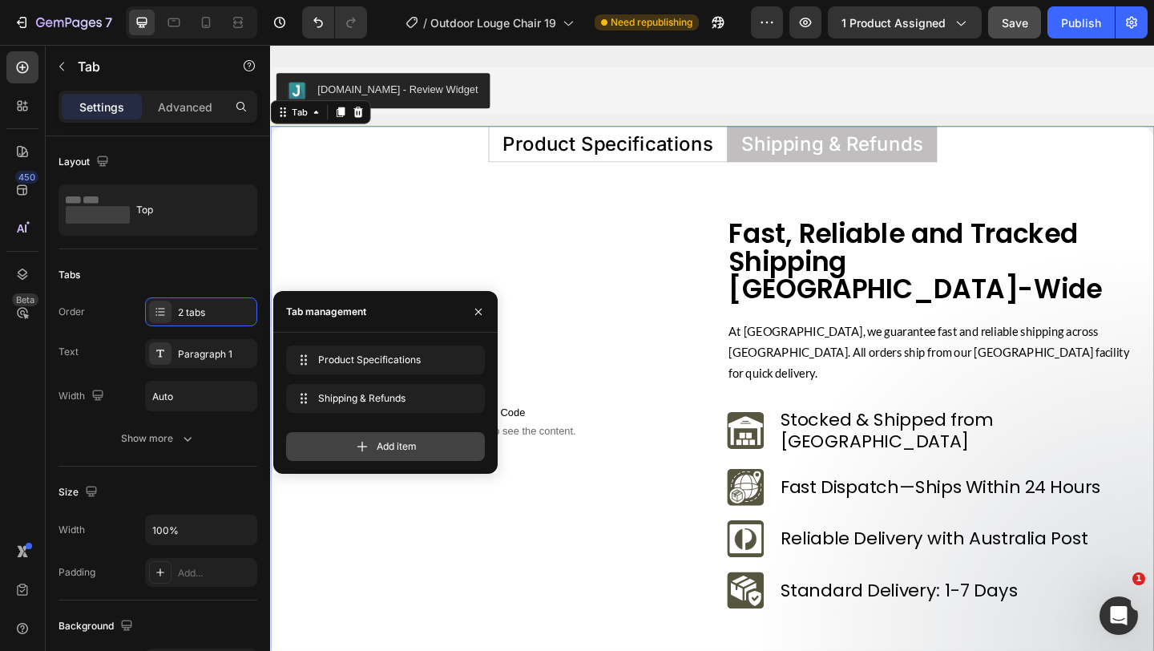
click at [373, 449] on div "Add item" at bounding box center [385, 446] width 199 height 29
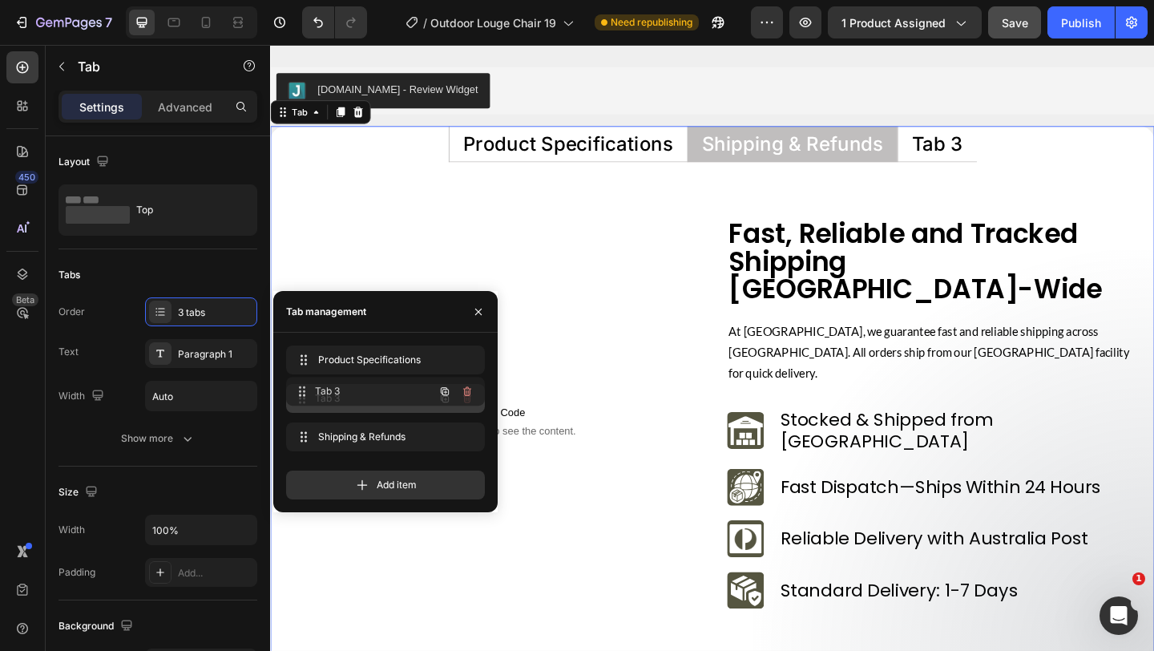
drag, startPoint x: 321, startPoint y: 433, endPoint x: 321, endPoint y: 387, distance: 45.7
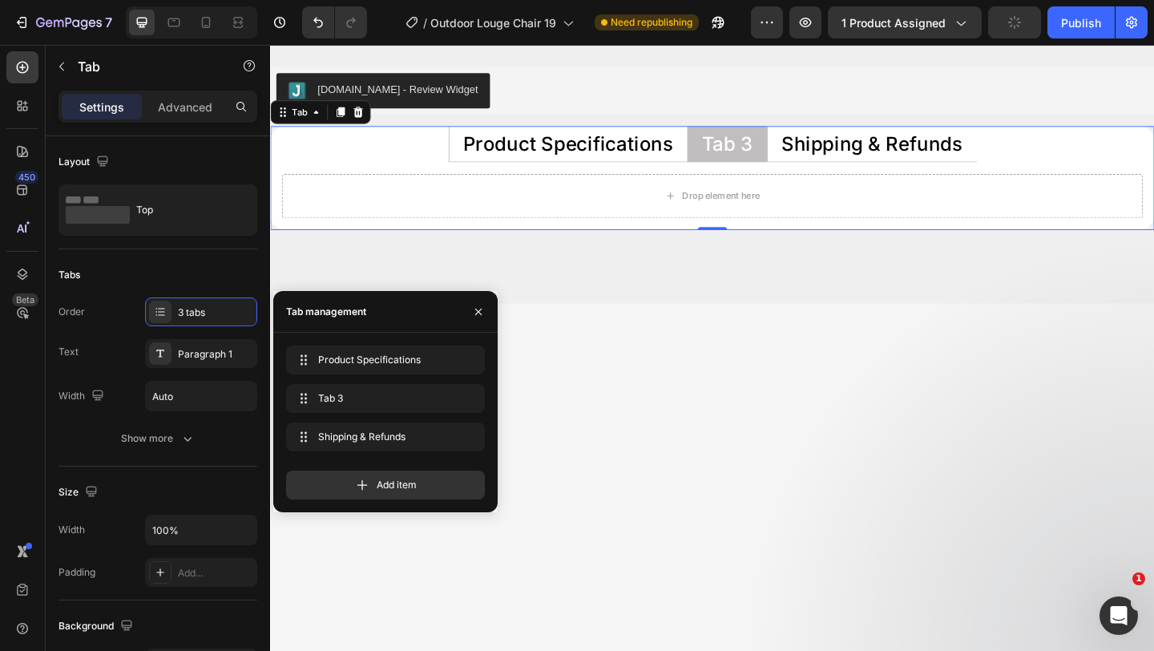
click at [774, 151] on div "Tab 3" at bounding box center [768, 153] width 60 height 26
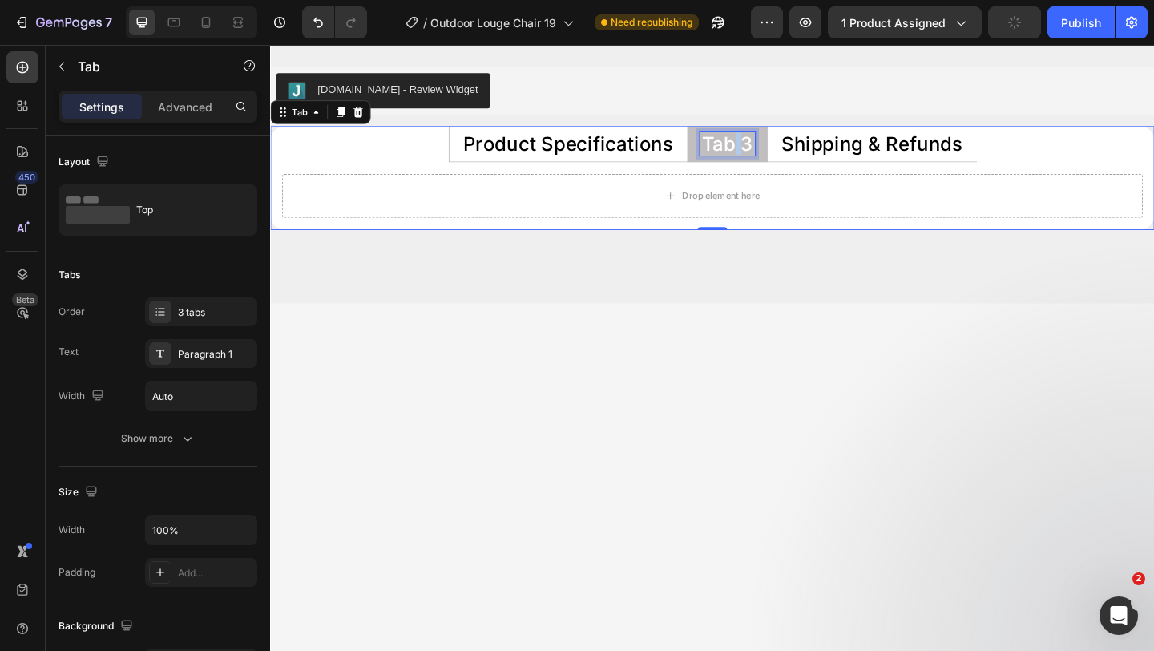
click at [774, 151] on p "Tab 3" at bounding box center [767, 152] width 55 height 21
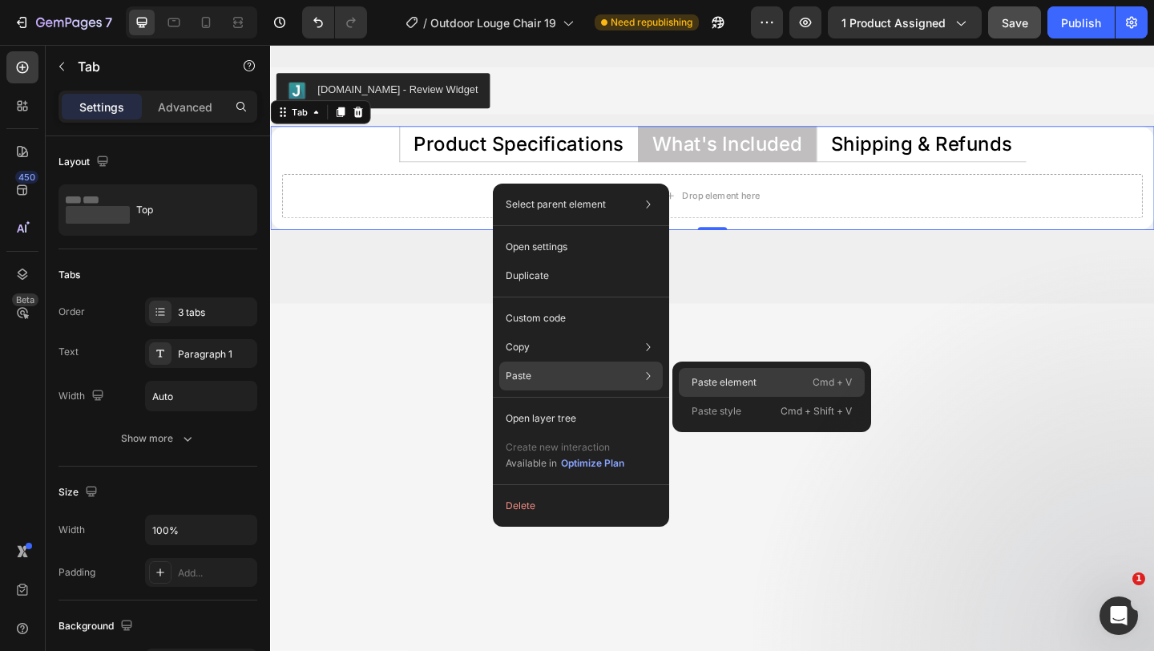
click at [714, 372] on div "Paste element Cmd + V" at bounding box center [772, 382] width 186 height 29
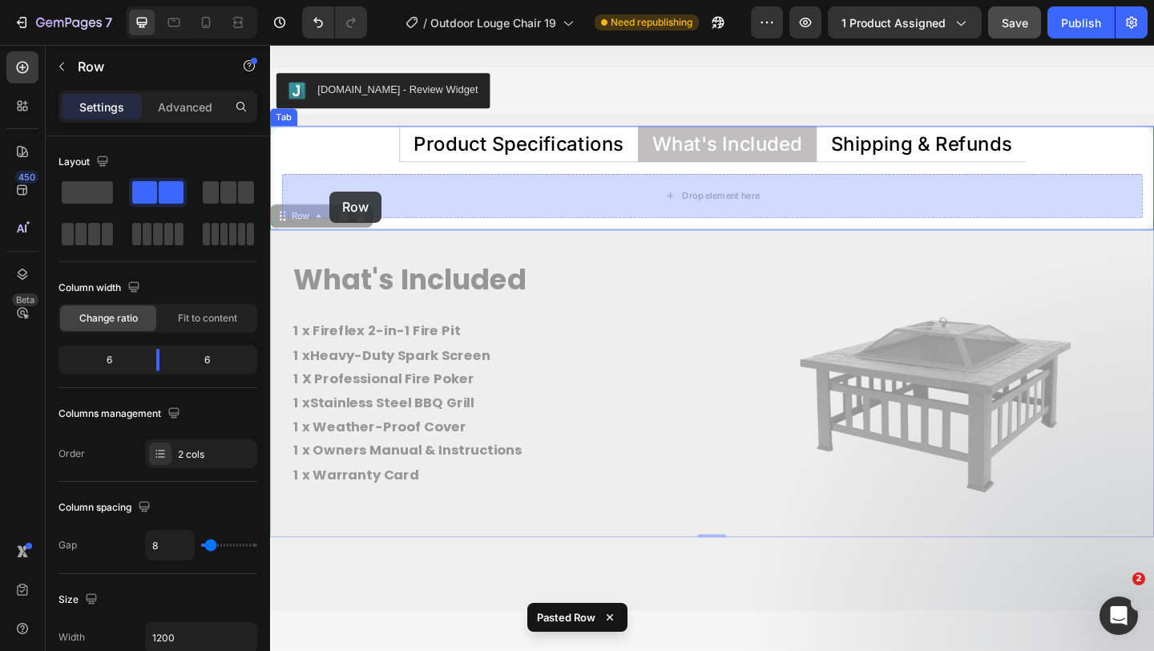
drag, startPoint x: 299, startPoint y: 225, endPoint x: 342, endPoint y: 200, distance: 50.3
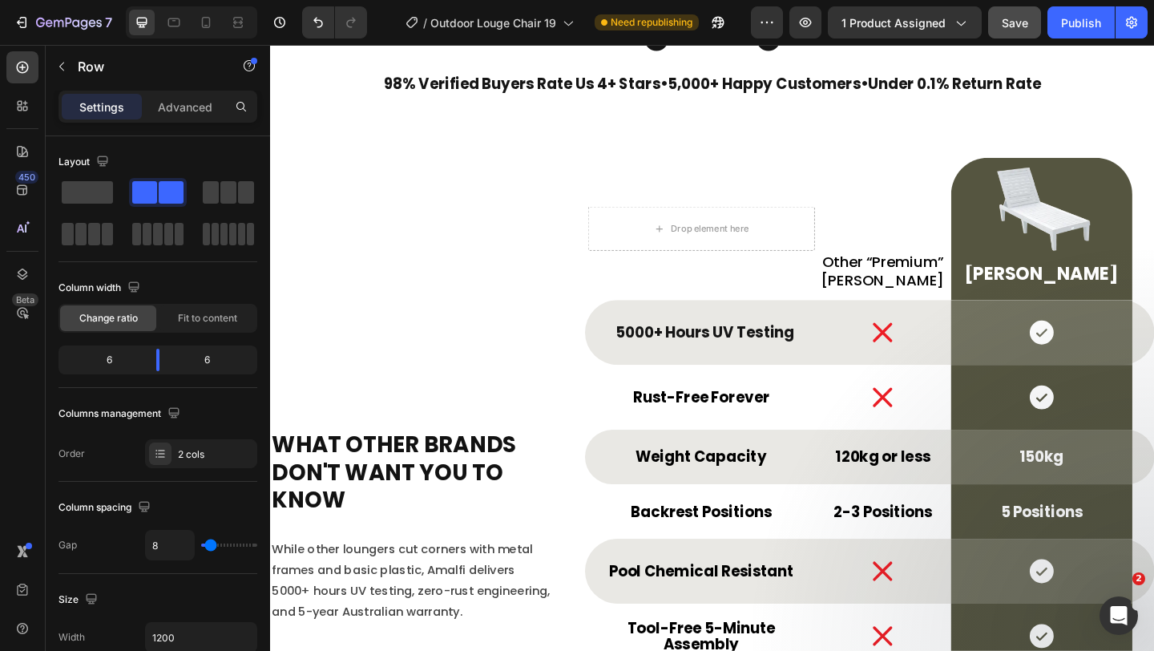
scroll to position [5525, 0]
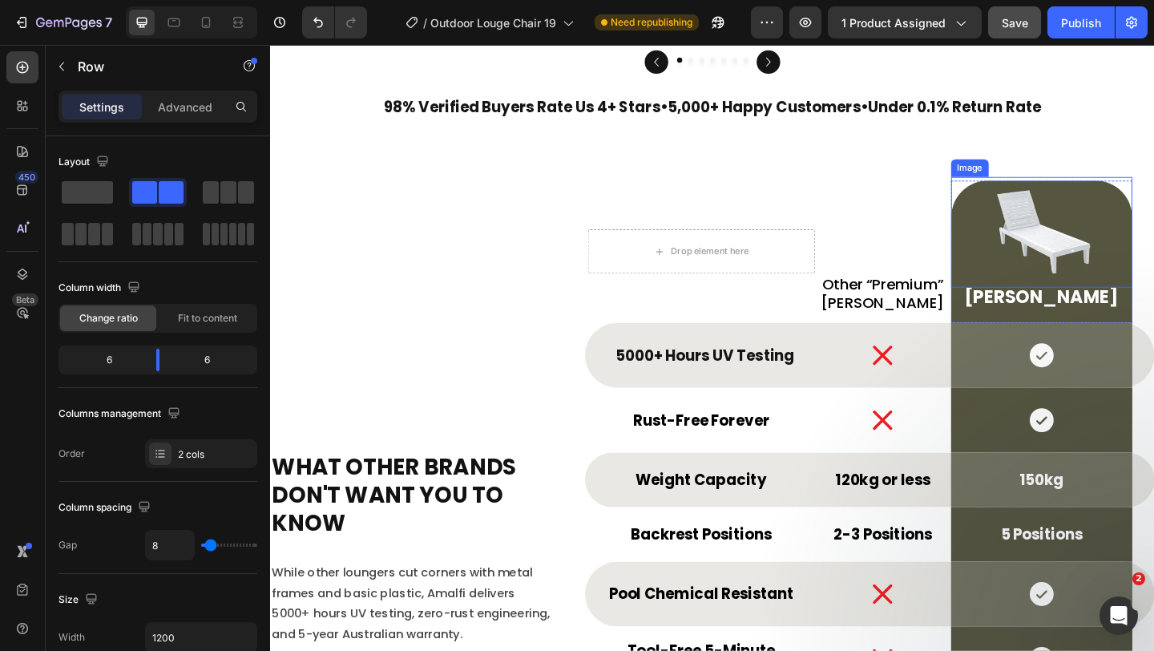
click at [1118, 236] on img at bounding box center [1109, 248] width 120 height 120
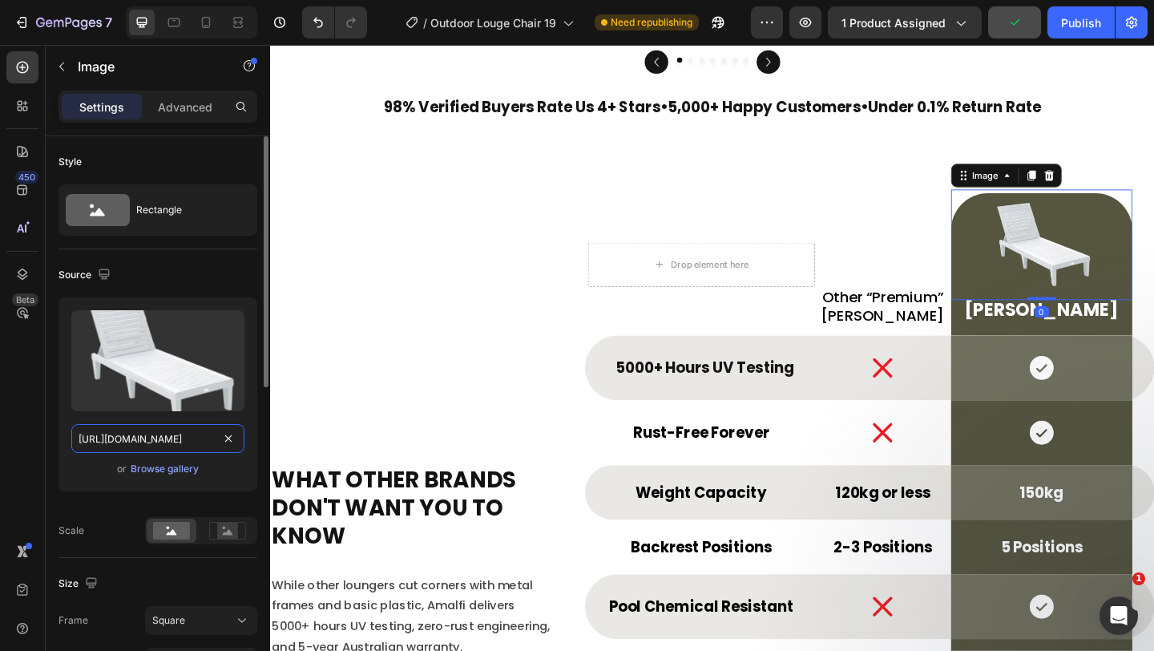
click at [187, 443] on input "https://cdn.shopify.com/s/files/1/0751/1162/9015/files/gempages_560213916362212…" at bounding box center [157, 438] width 173 height 29
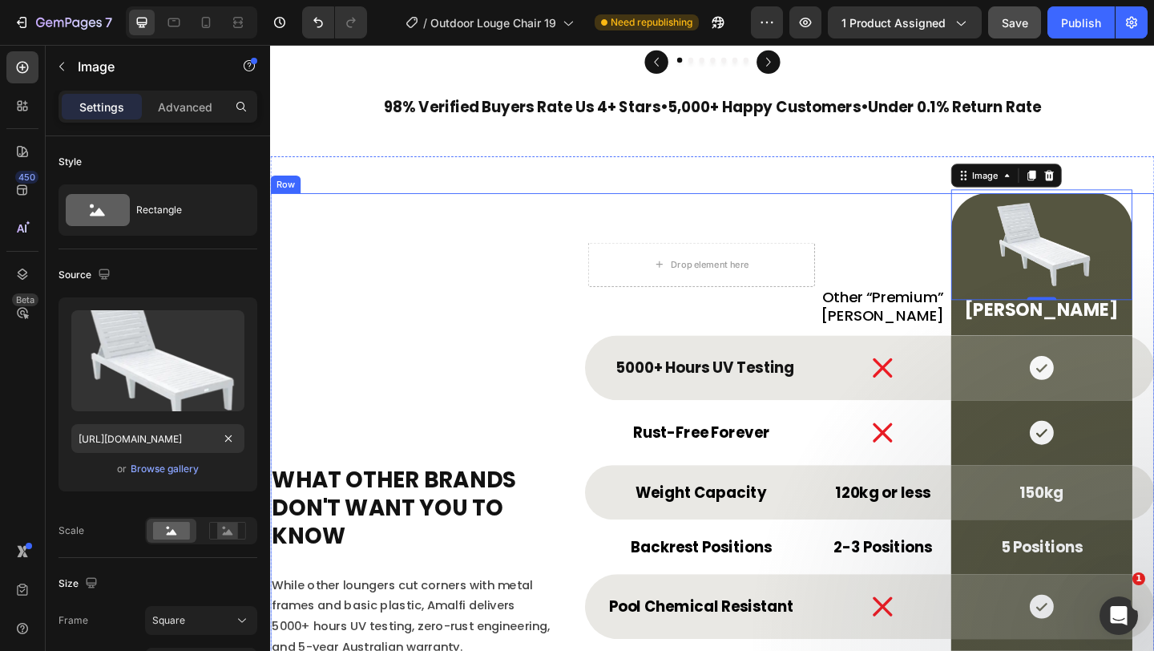
click at [319, 378] on div "What Other Brands Don't Want You To Know Heading While other loungers cut corne…" at bounding box center [425, 601] width 310 height 790
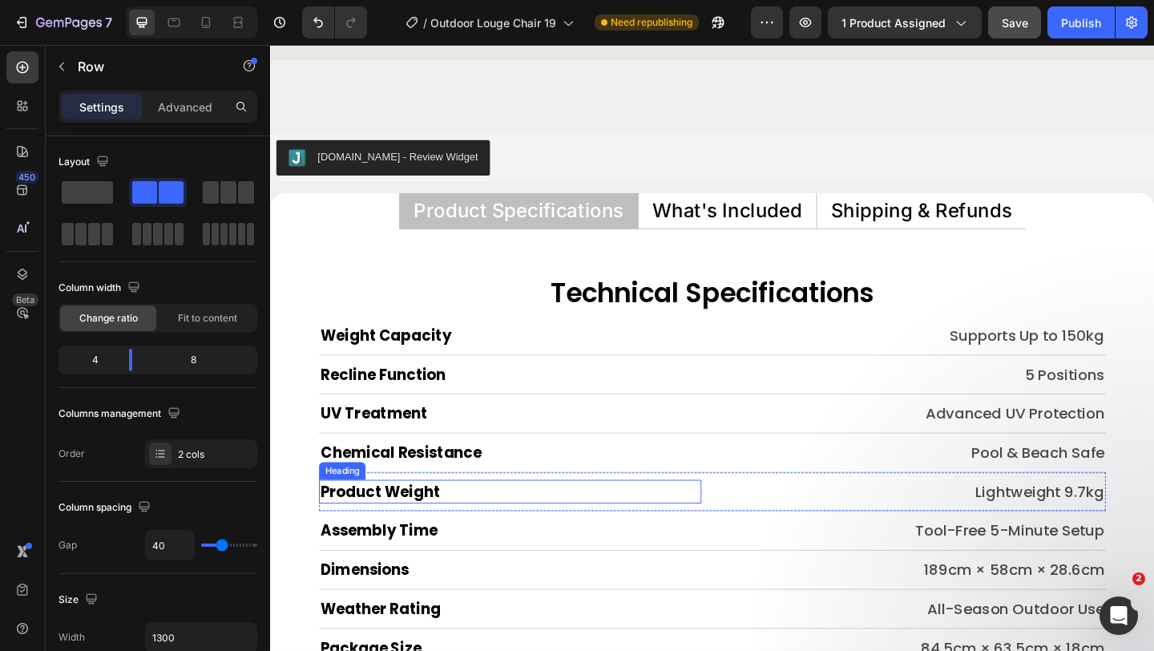
scroll to position [7454, 0]
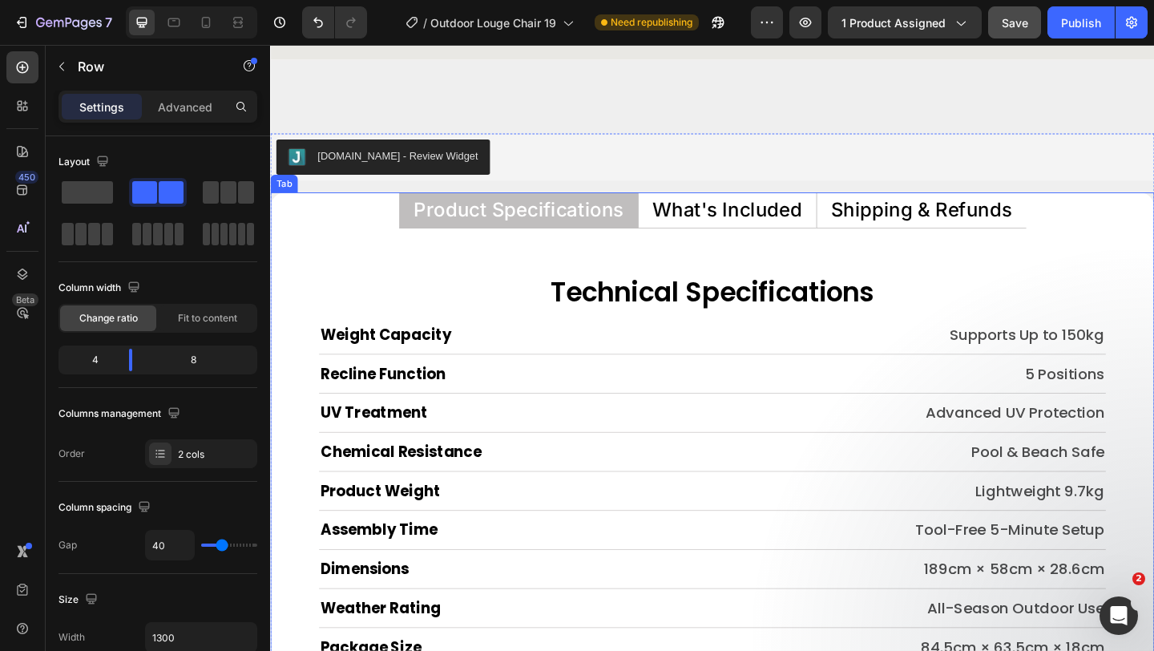
click at [732, 238] on li "What's Included" at bounding box center [767, 224] width 194 height 39
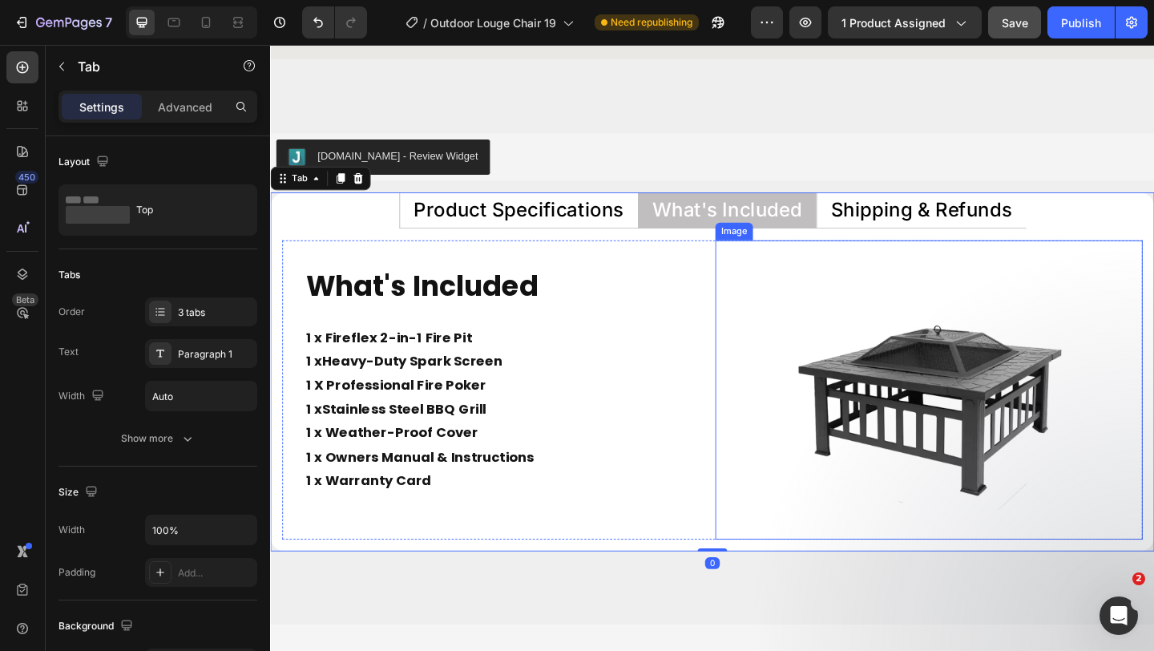
click at [865, 343] on img at bounding box center [987, 420] width 326 height 326
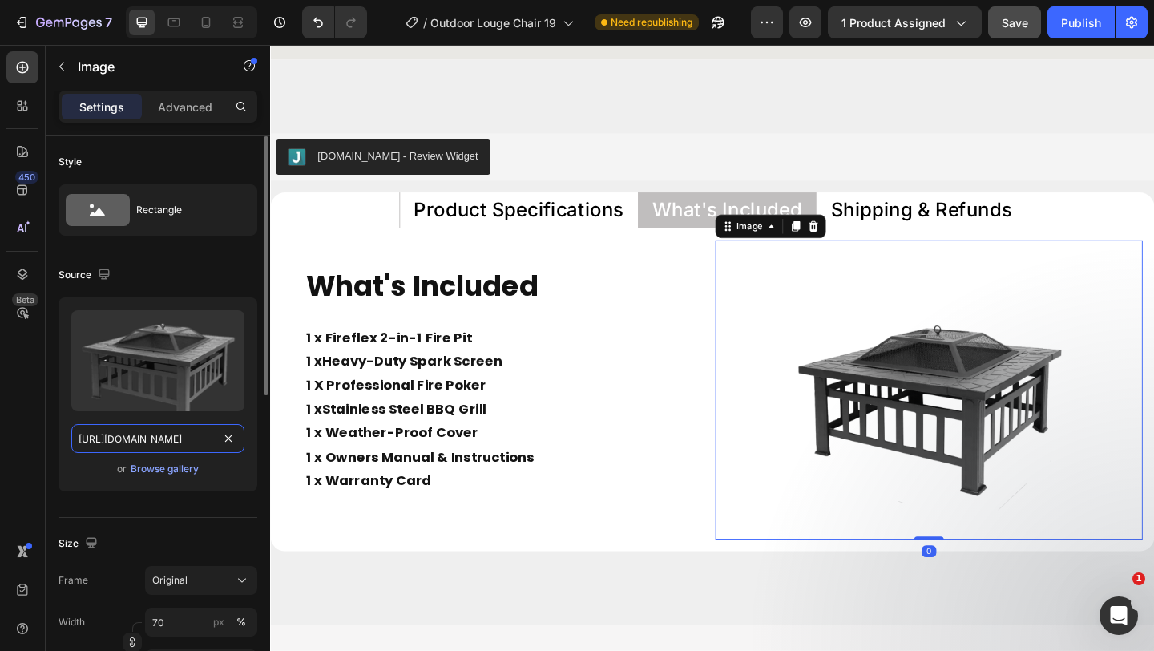
click at [173, 445] on input "[URL][DOMAIN_NAME]" at bounding box center [157, 438] width 173 height 29
paste input "751/1162/9015/files/gempages_560213916362212442-16e7ede8-6ba6-4c06-8750-a8f6fa9…"
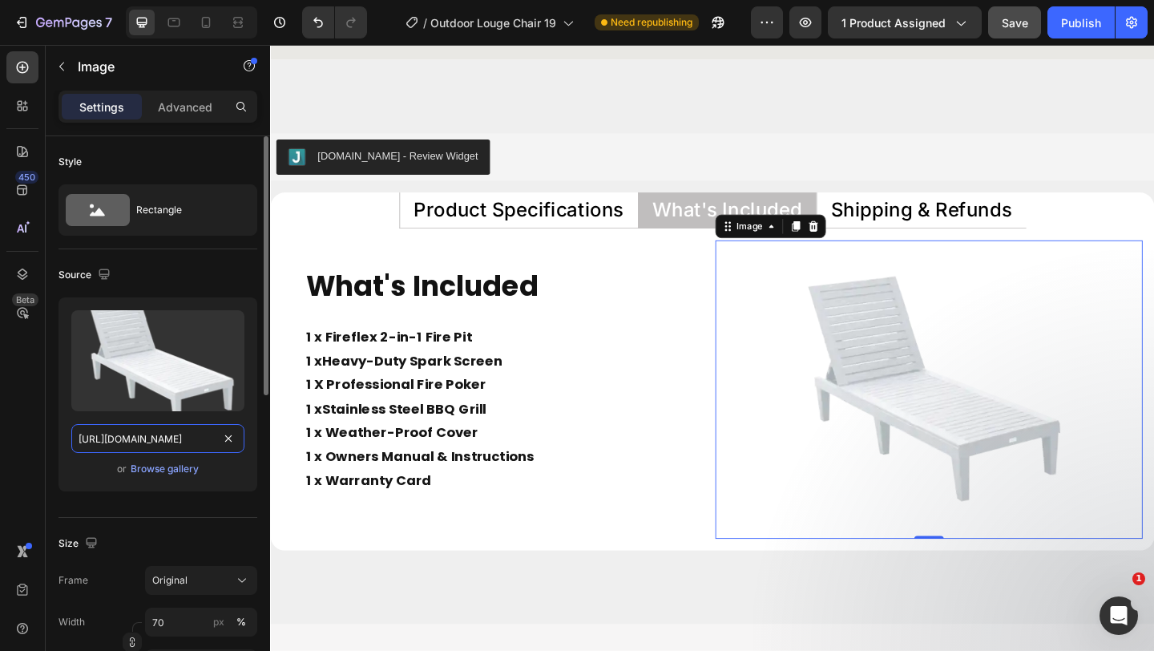
scroll to position [0, 492]
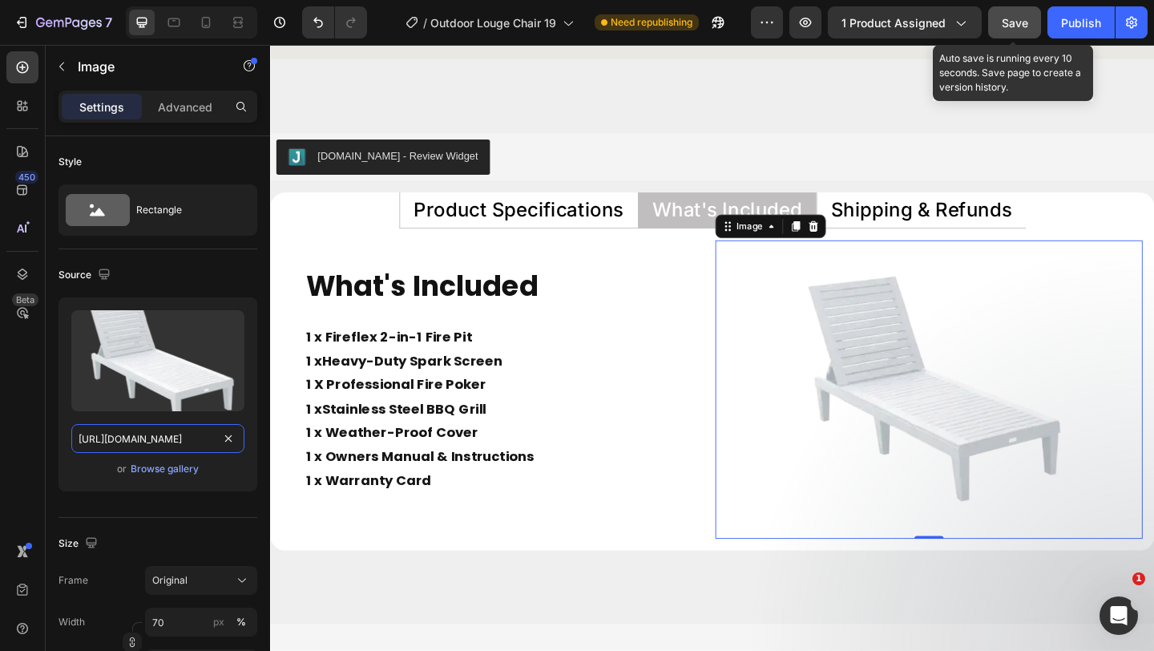
type input "https://cdn.shopify.com/s/files/1/0751/1162/9015/files/gempages_560213916362212…"
click at [1019, 25] on span "Save" at bounding box center [1015, 23] width 26 height 14
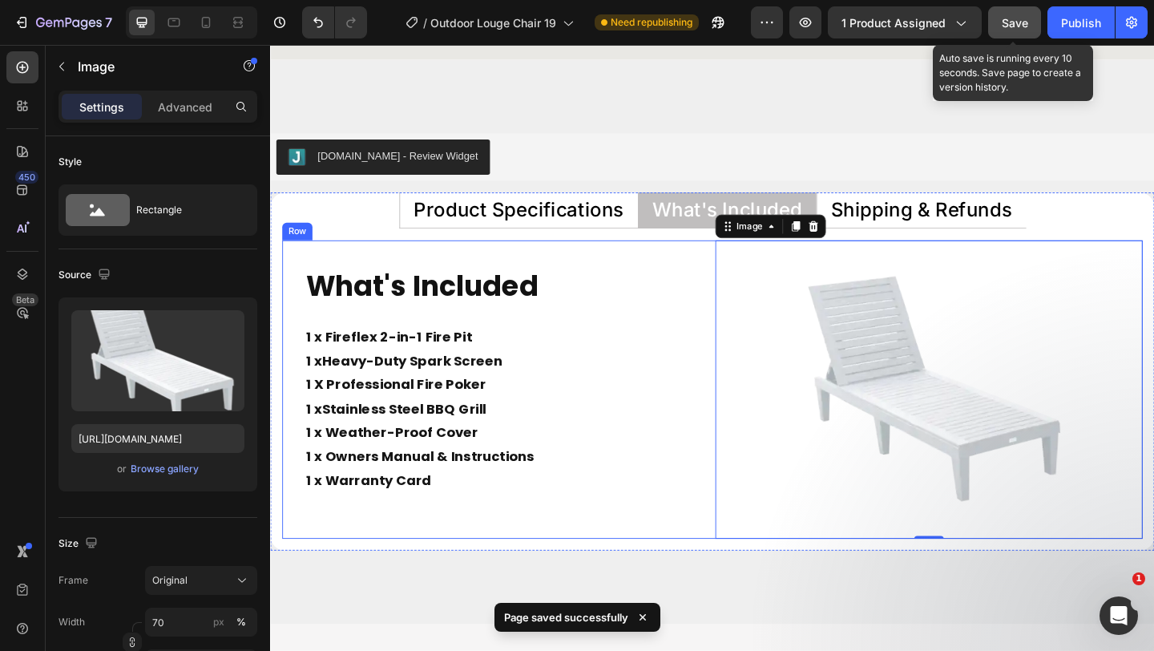
click at [750, 261] on div "What's Included Heading 1 x Fireflex 2-in-1 Fire Pit 1 x Heavy-Duty Spark Scree…" at bounding box center [751, 419] width 936 height 325
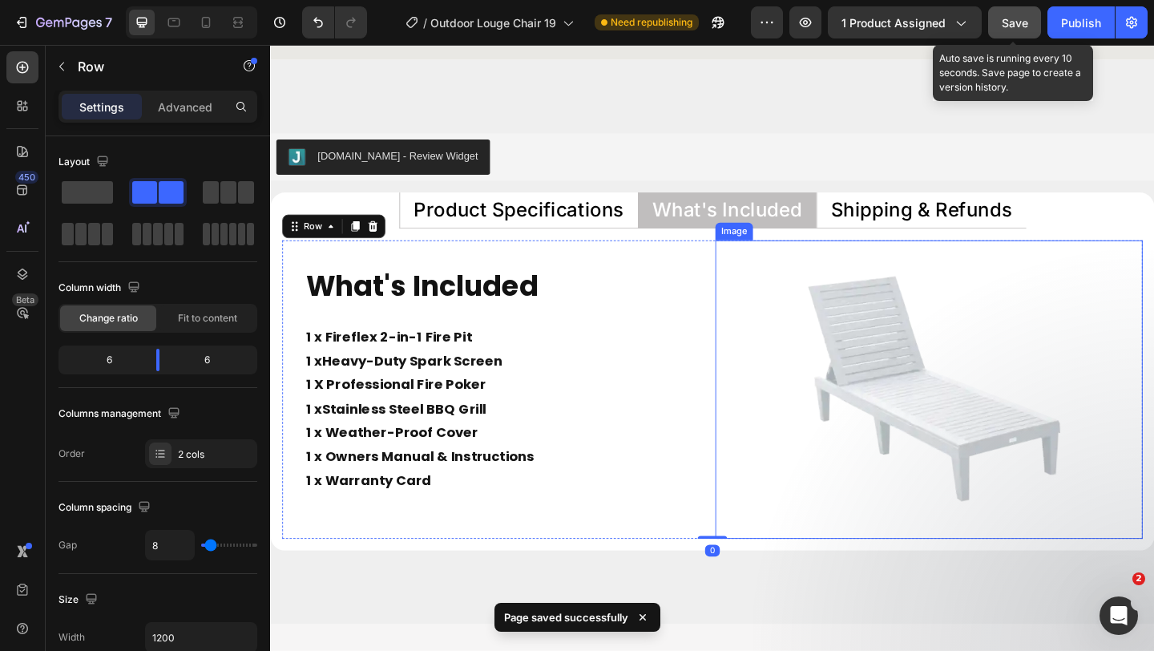
click at [876, 289] on img at bounding box center [987, 419] width 326 height 325
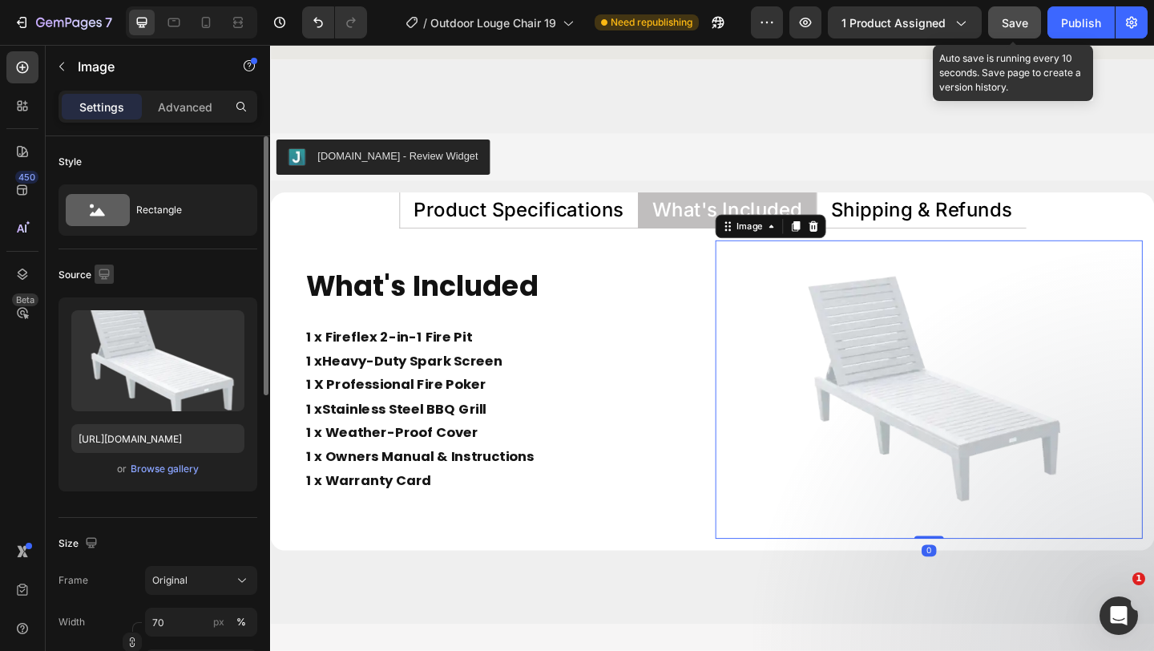
click at [111, 270] on icon "button" at bounding box center [104, 274] width 16 height 16
click at [105, 350] on icon "button" at bounding box center [107, 358] width 16 height 16
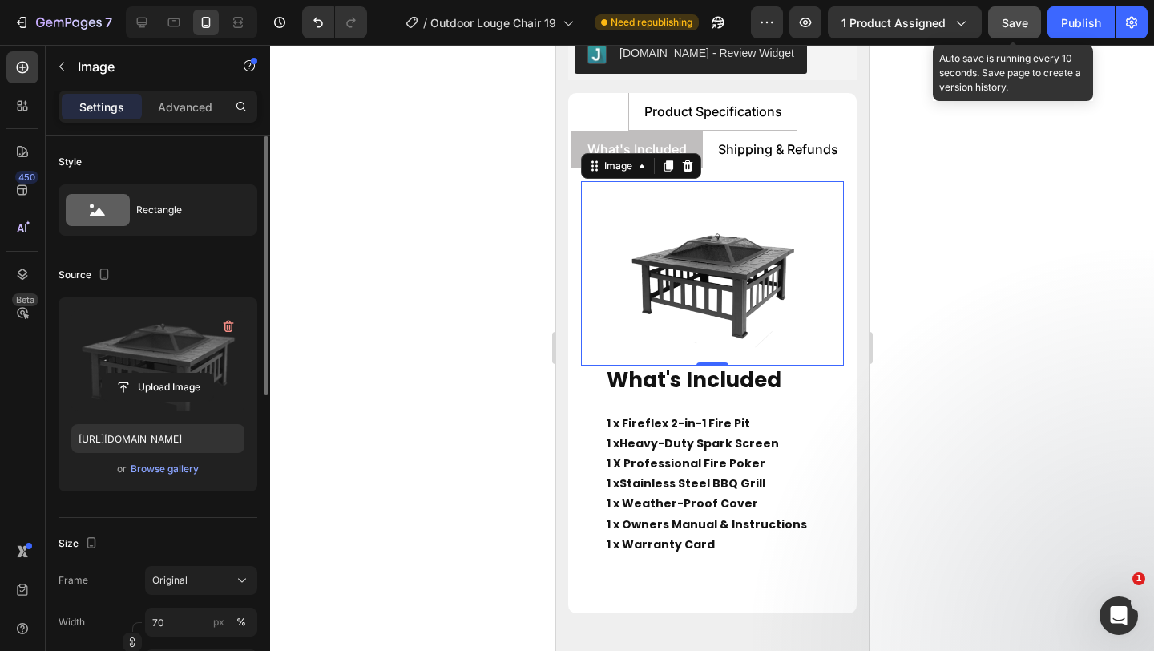
scroll to position [7535, 0]
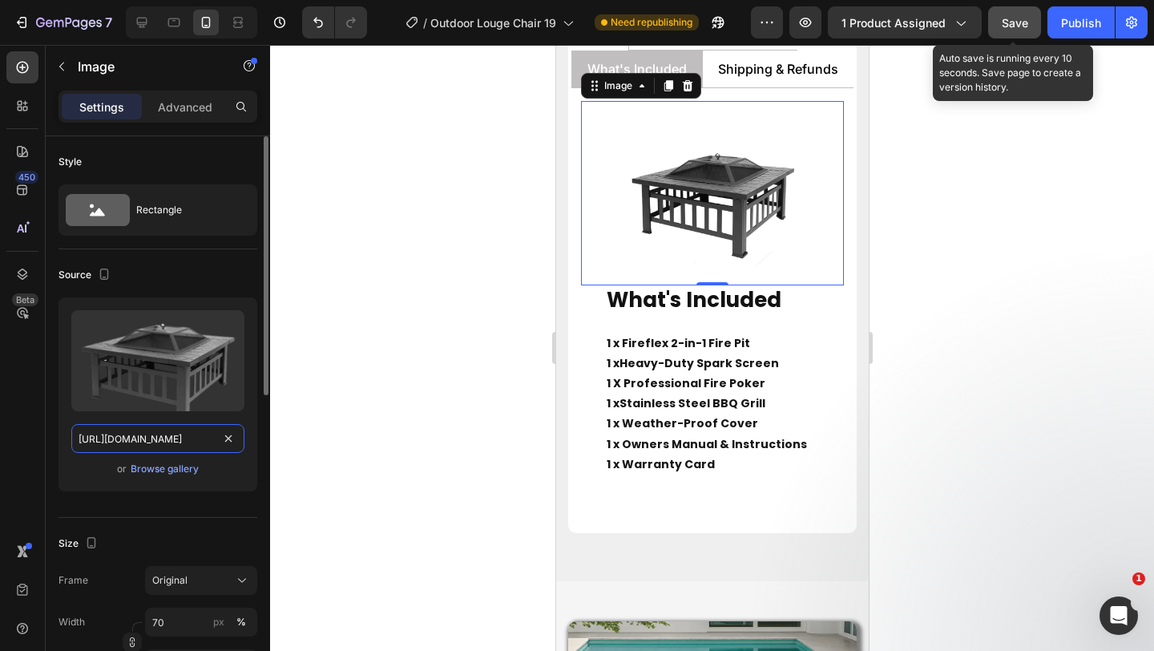
click at [157, 435] on input "[URL][DOMAIN_NAME]" at bounding box center [157, 438] width 173 height 29
paste input "751/1162/9015/files/gempages_560213916362212442-16e7ede8-6ba6-4c06-8750-a8f6fa9…"
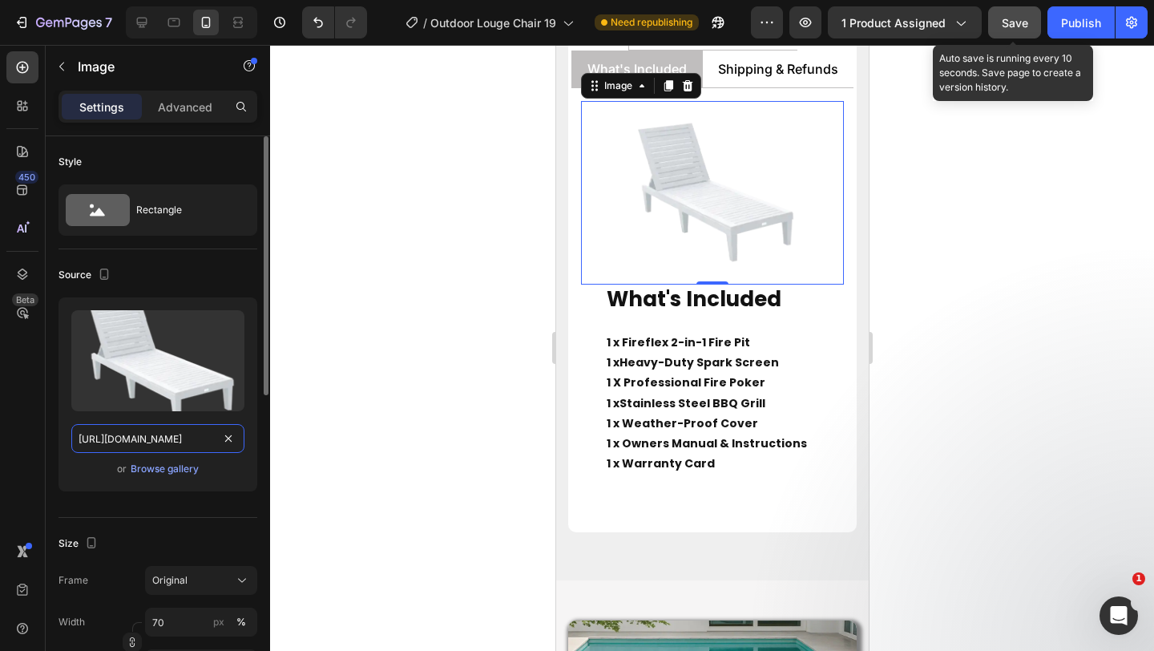
scroll to position [0, 492]
type input "https://cdn.shopify.com/s/files/1/0751/1162/9015/files/gempages_560213916362212…"
click at [1017, 22] on span "Save" at bounding box center [1015, 23] width 26 height 14
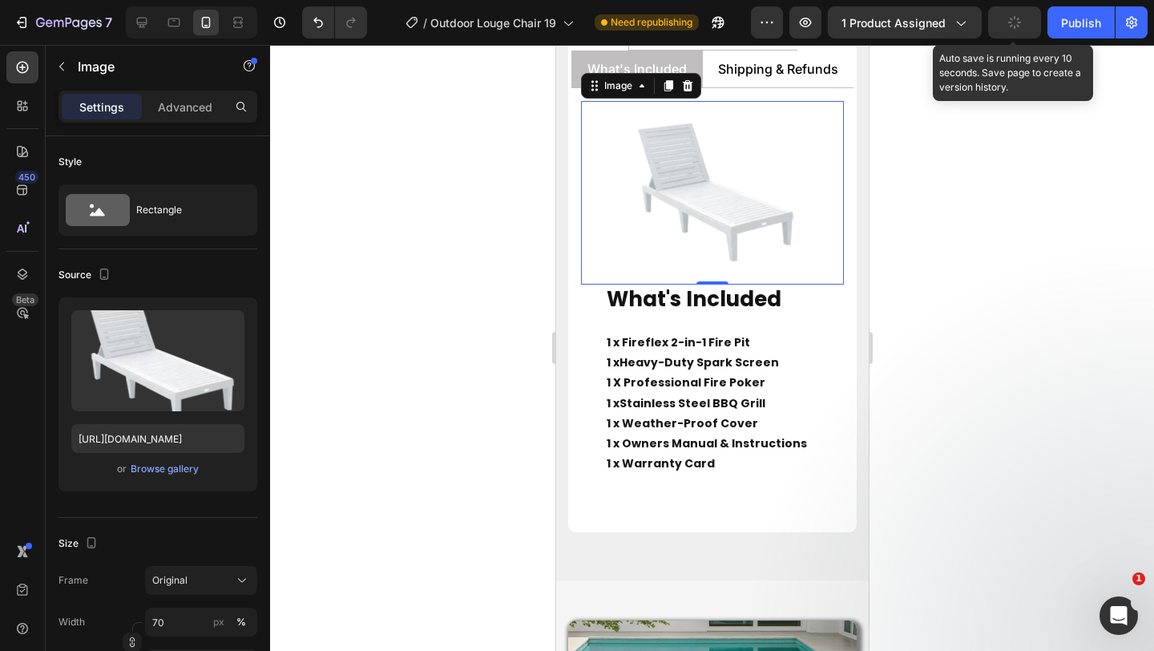
scroll to position [0, 0]
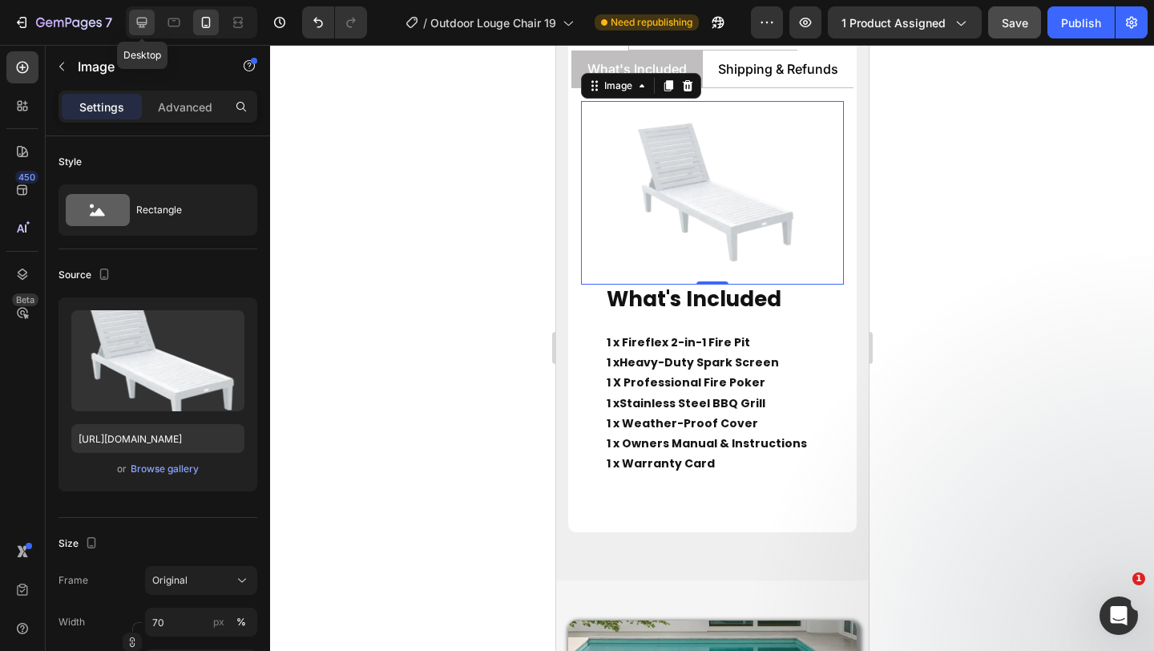
click at [143, 28] on icon at bounding box center [142, 22] width 16 height 16
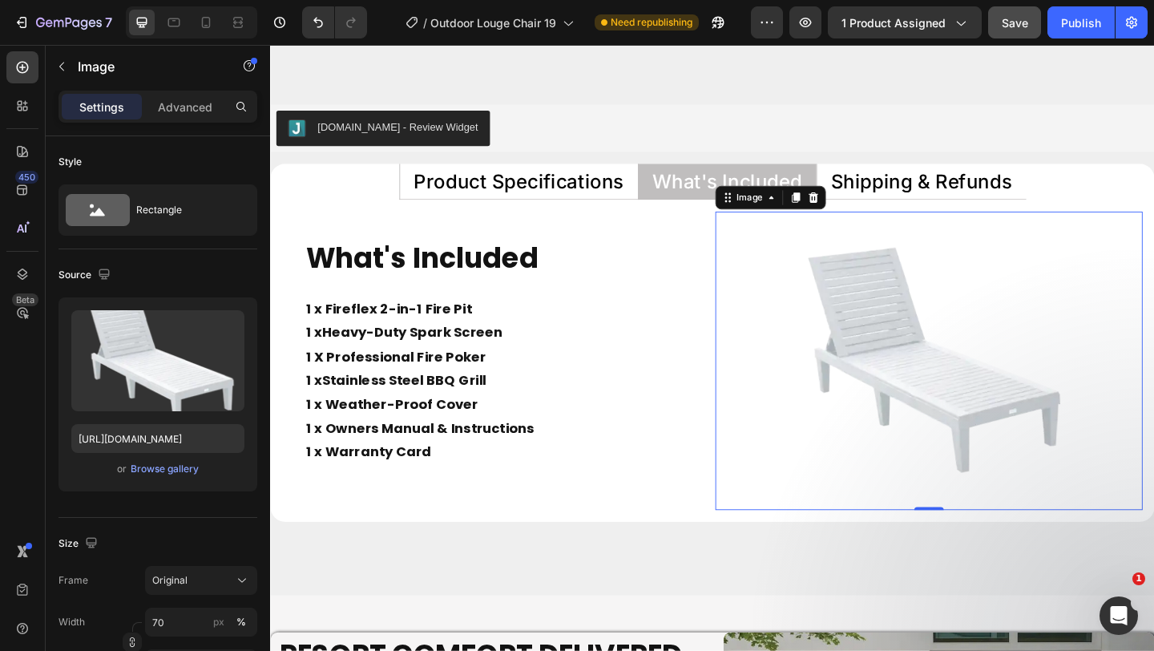
scroll to position [7389, 0]
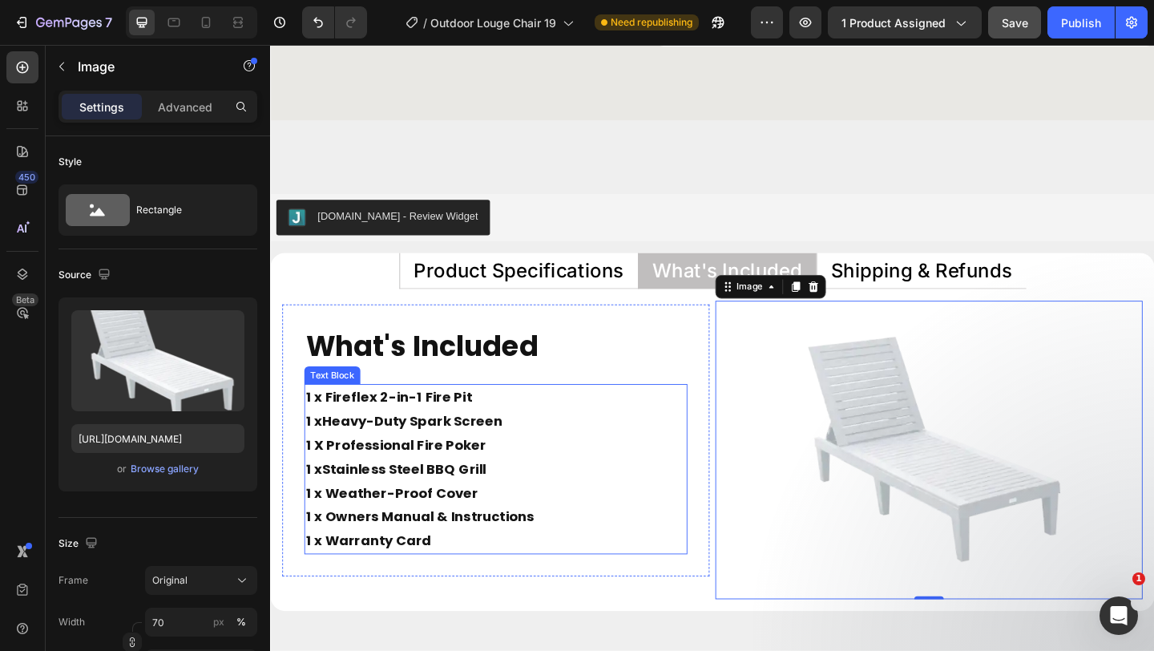
click at [511, 458] on strong "Heavy-Duty Spark Screen" at bounding box center [424, 454] width 196 height 20
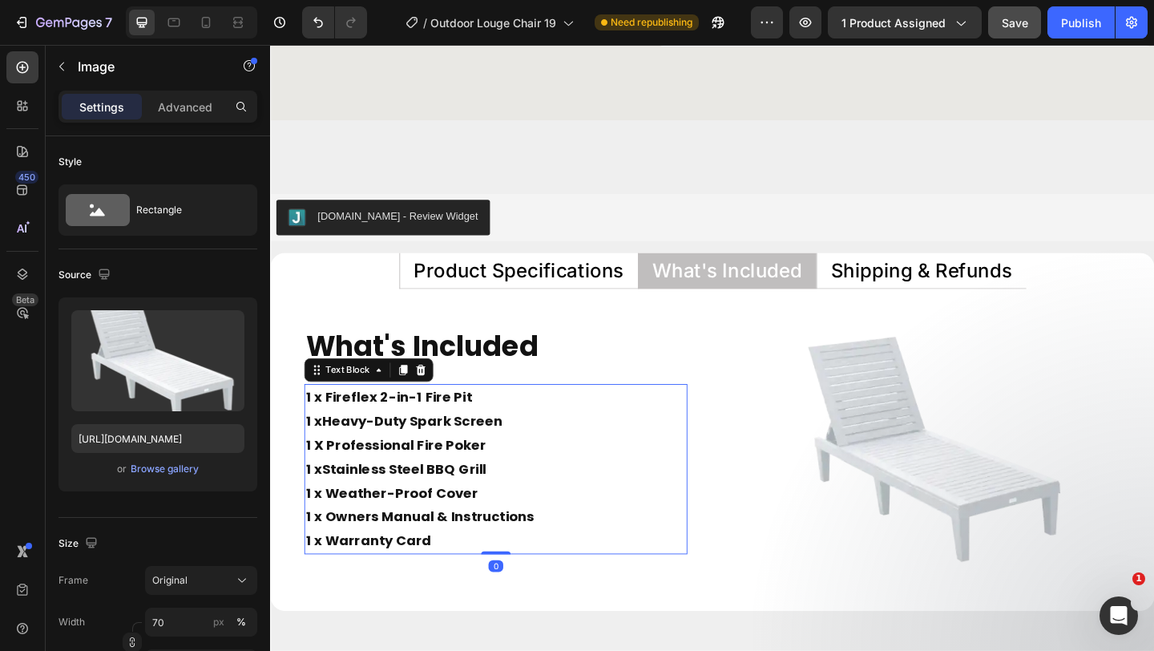
click at [511, 458] on strong "Heavy-Duty Spark Screen" at bounding box center [424, 454] width 196 height 20
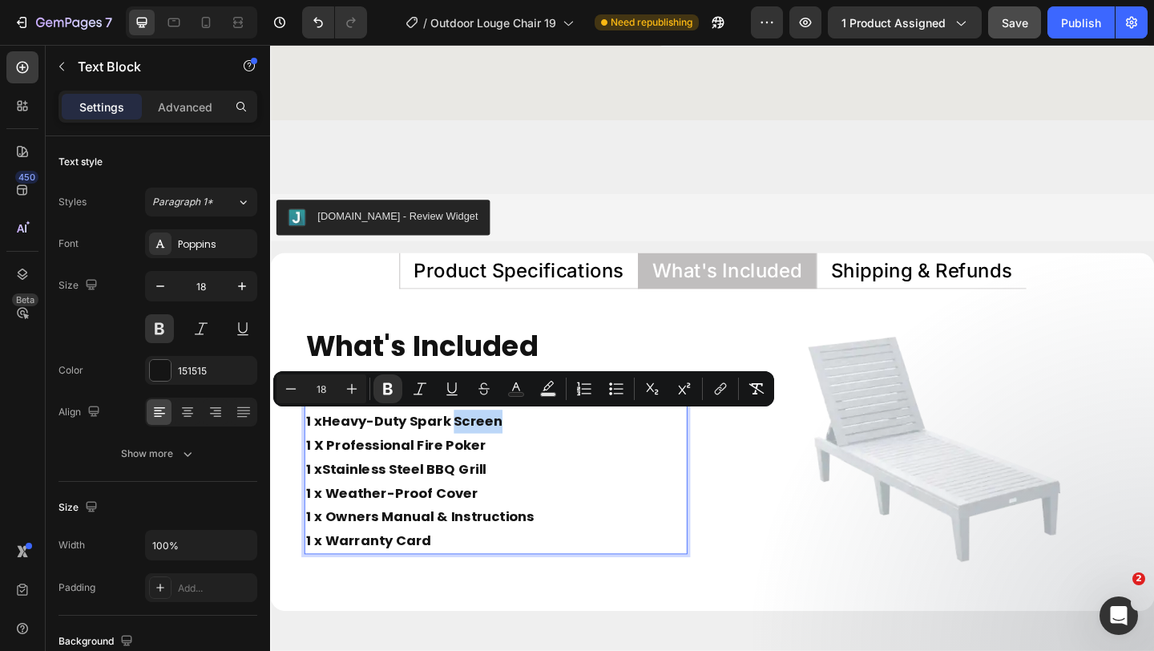
click at [457, 579] on p "1 x Stainless Steel BBQ Grill 1 x Weather-Proof Cover 1 x Owners Manual & Instr…" at bounding box center [516, 546] width 414 height 104
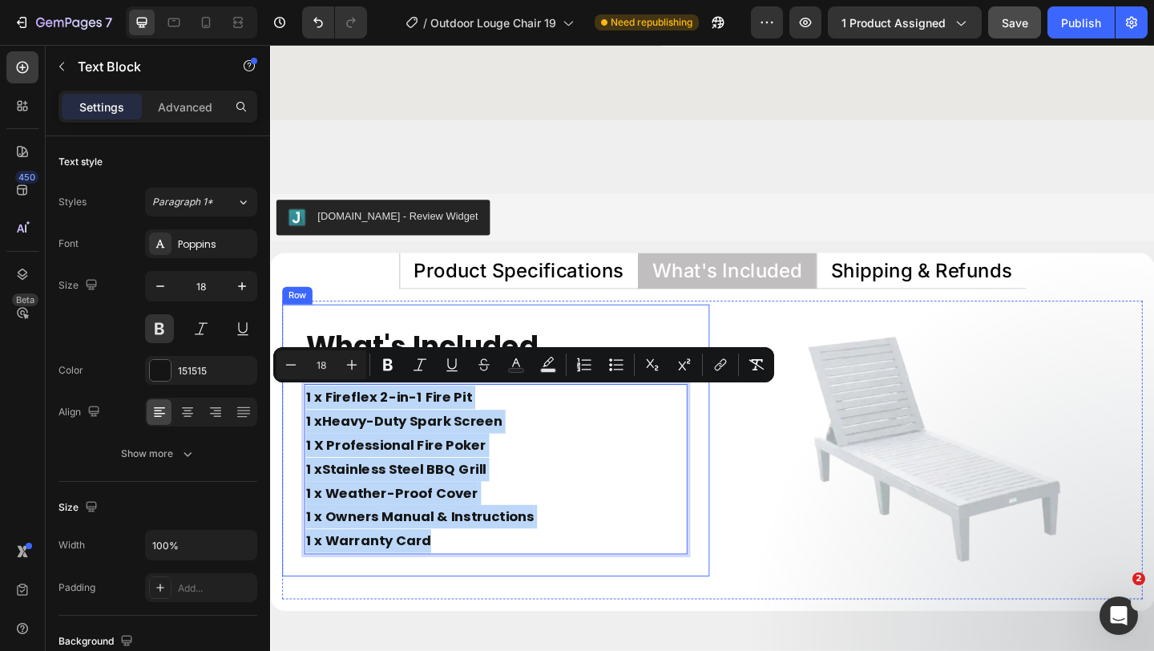
drag, startPoint x: 457, startPoint y: 579, endPoint x: 304, endPoint y: 428, distance: 214.9
click at [304, 428] on div "What's Included Heading 1 x Fireflex 2-in-1 Fire Pit 1 x Heavy-Duty Spark Scree…" at bounding box center [515, 475] width 465 height 296
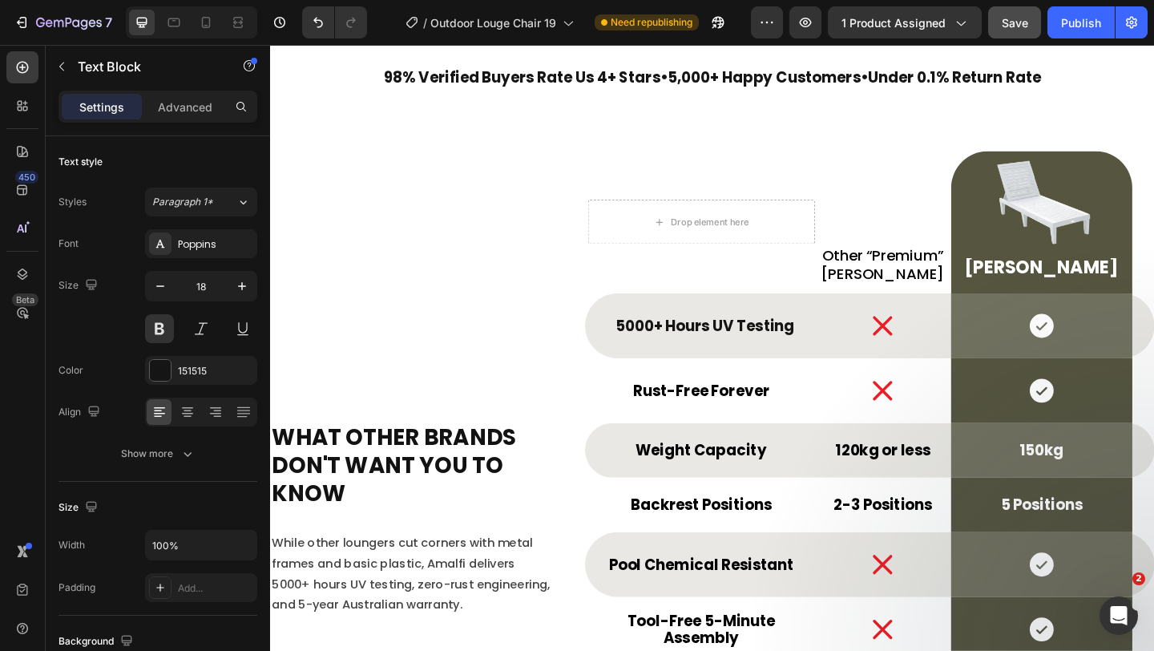
scroll to position [5558, 0]
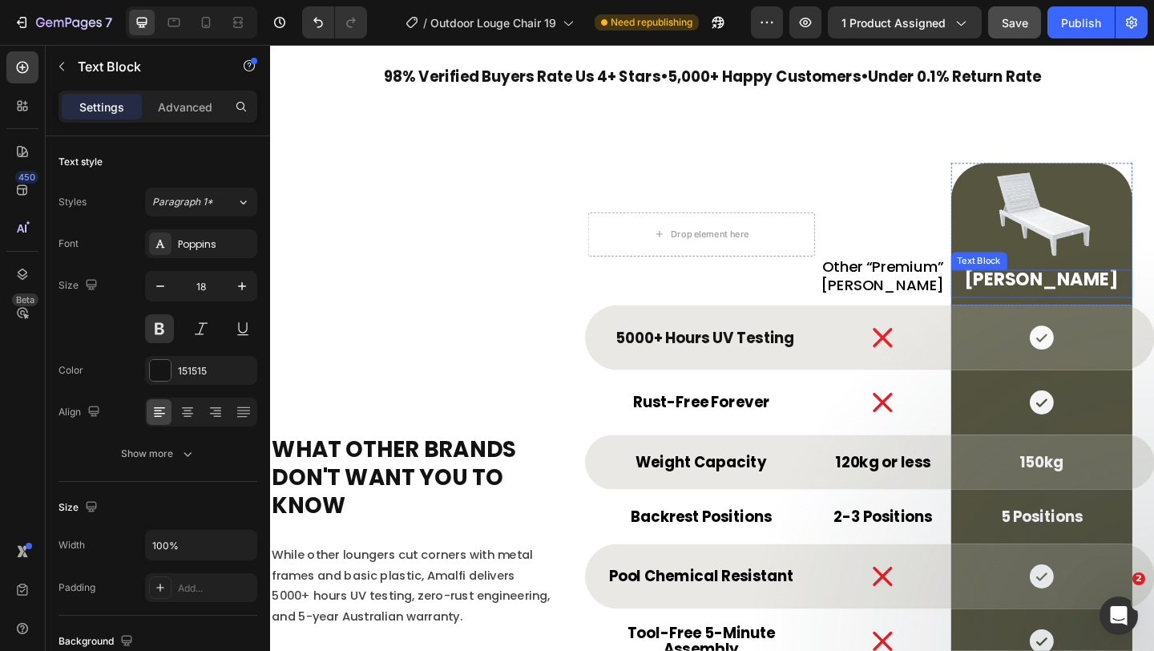
click at [1113, 291] on p "Amalfi Sun Loungers" at bounding box center [1110, 300] width 194 height 18
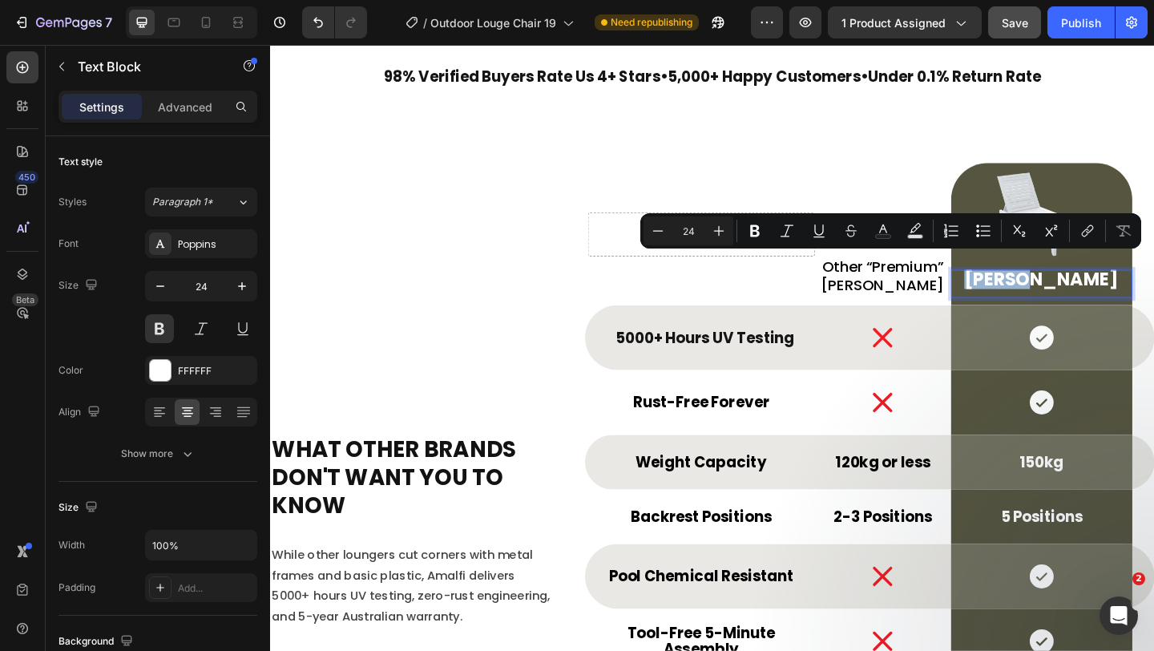
copy p "Amalfi Sun Loungers"
click at [1113, 291] on p "Amalfi Sun Loungers" at bounding box center [1110, 300] width 194 height 18
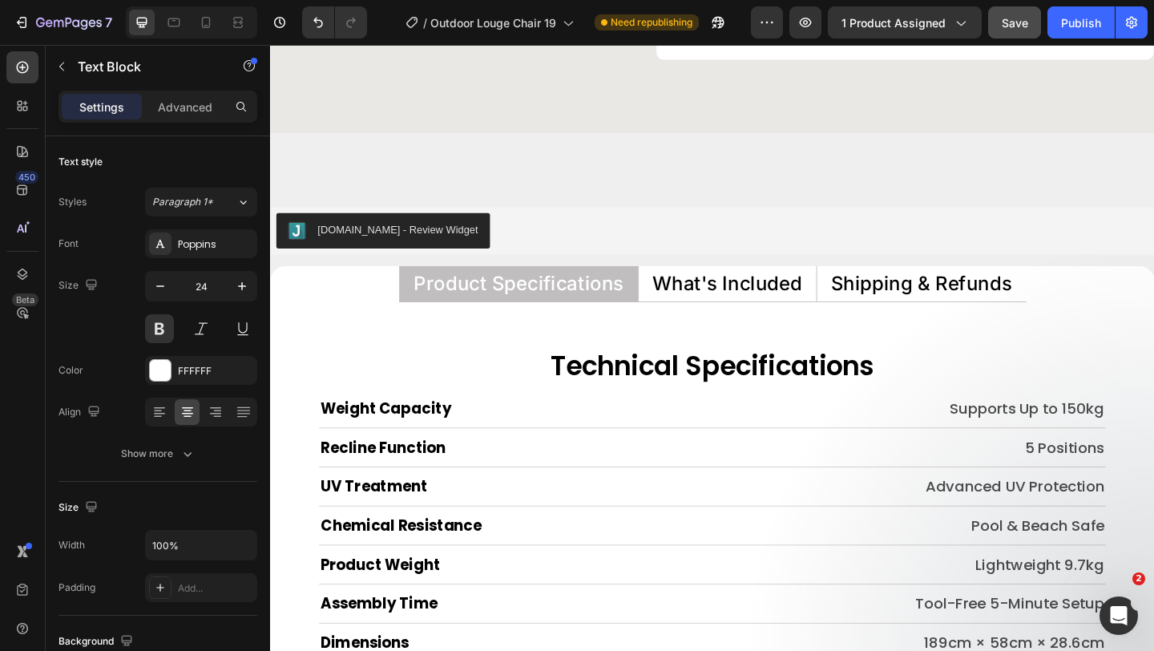
scroll to position [7378, 0]
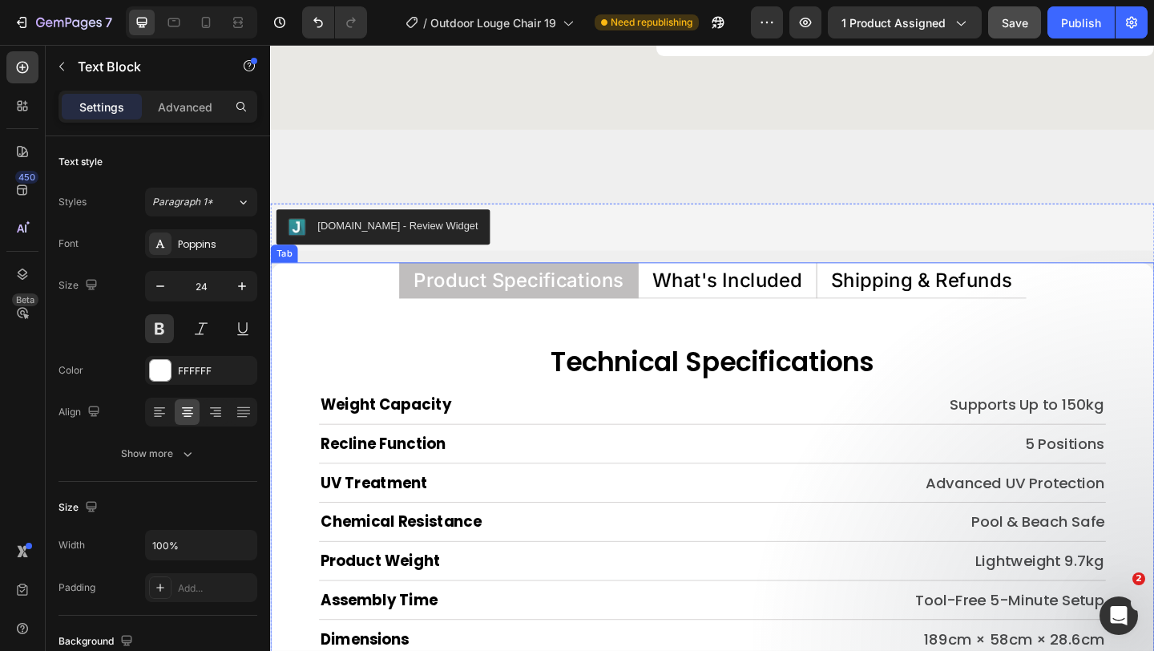
click at [738, 302] on p "What's Included" at bounding box center [767, 300] width 163 height 21
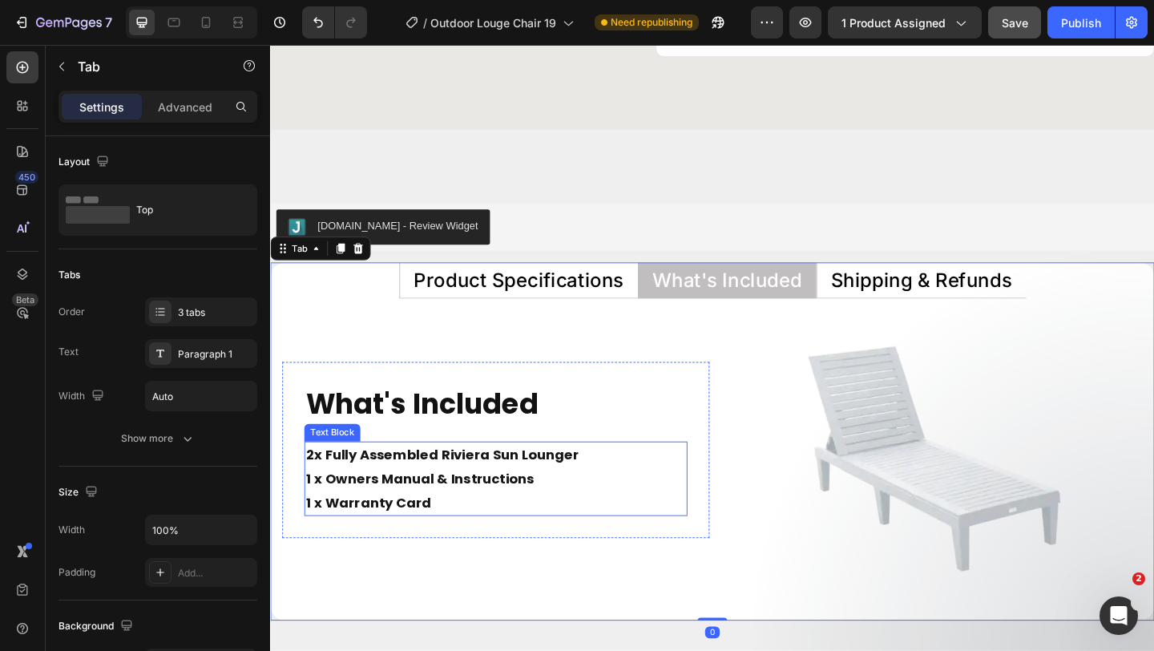
click at [455, 528] on p "2x Fully Assembled Riviera Sun Lounger 1 x Owners Manual & Instructions 1 x War…" at bounding box center [516, 517] width 414 height 78
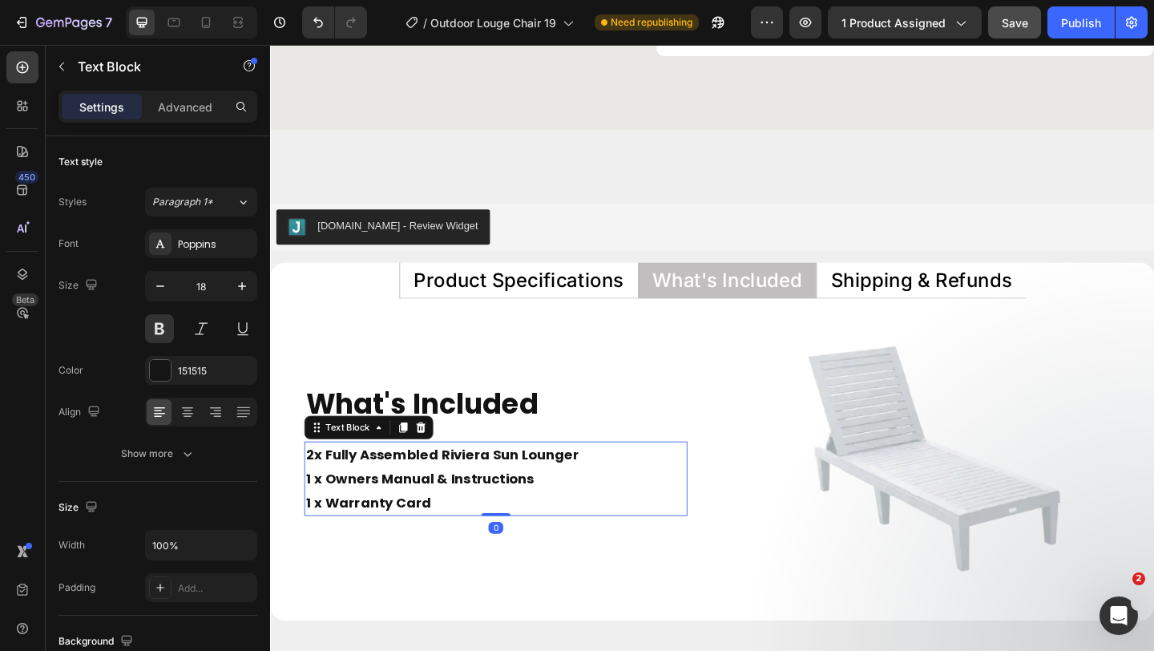
click at [455, 528] on p "2x Fully Assembled Riviera Sun Lounger 1 x Owners Manual & Instructions 1 x War…" at bounding box center [516, 517] width 414 height 78
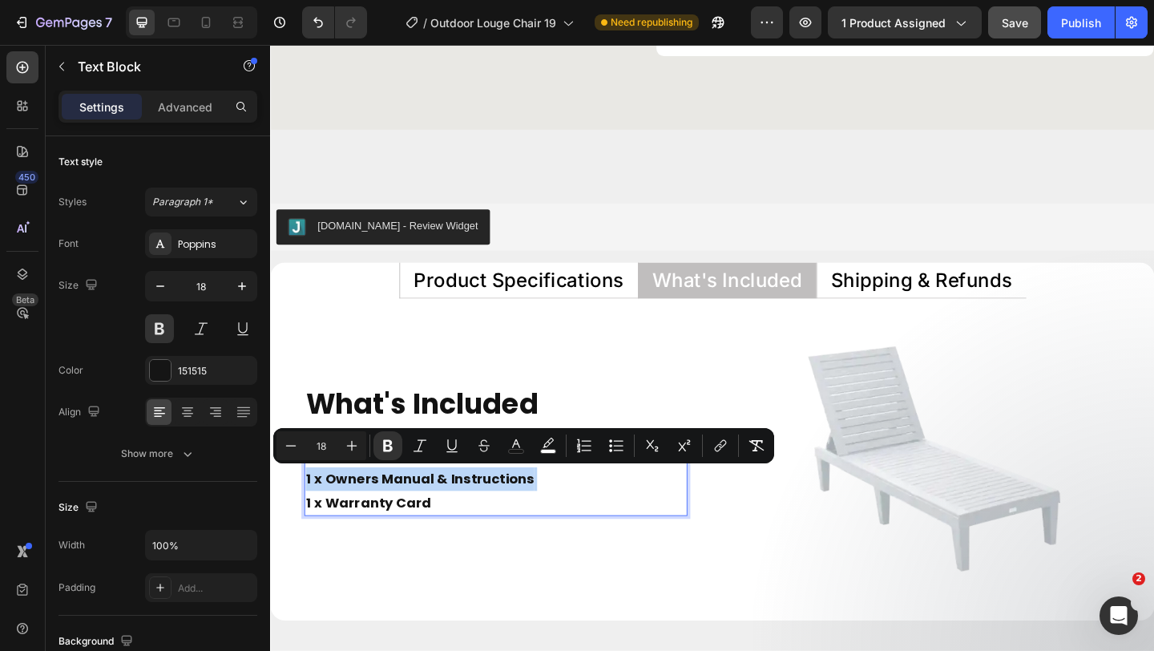
click at [455, 528] on p "2x Fully Assembled Riviera Sun Lounger 1 x Owners Manual & Instructions 1 x War…" at bounding box center [516, 517] width 414 height 78
click at [443, 551] on p "2x Fully Assembled Riviera Sun Lounger 1 x Owners Manual & Instructions 1 x War…" at bounding box center [516, 517] width 414 height 78
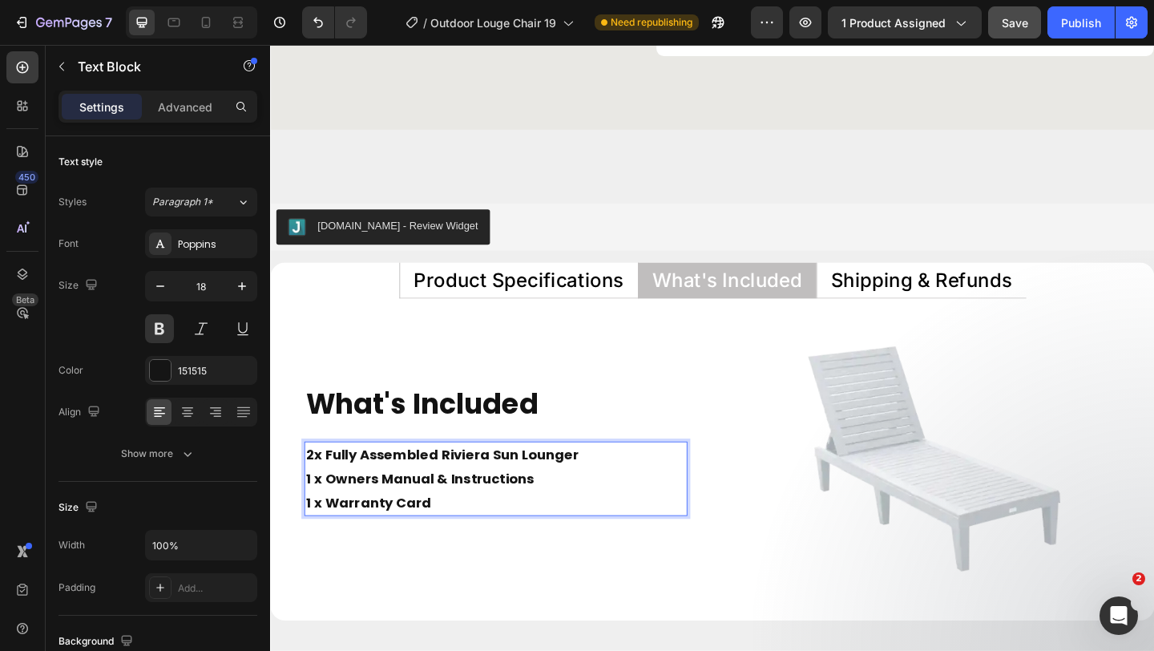
click at [443, 551] on p "2x Fully Assembled Riviera Sun Lounger 1 x Owners Manual & Instructions 1 x War…" at bounding box center [516, 517] width 414 height 78
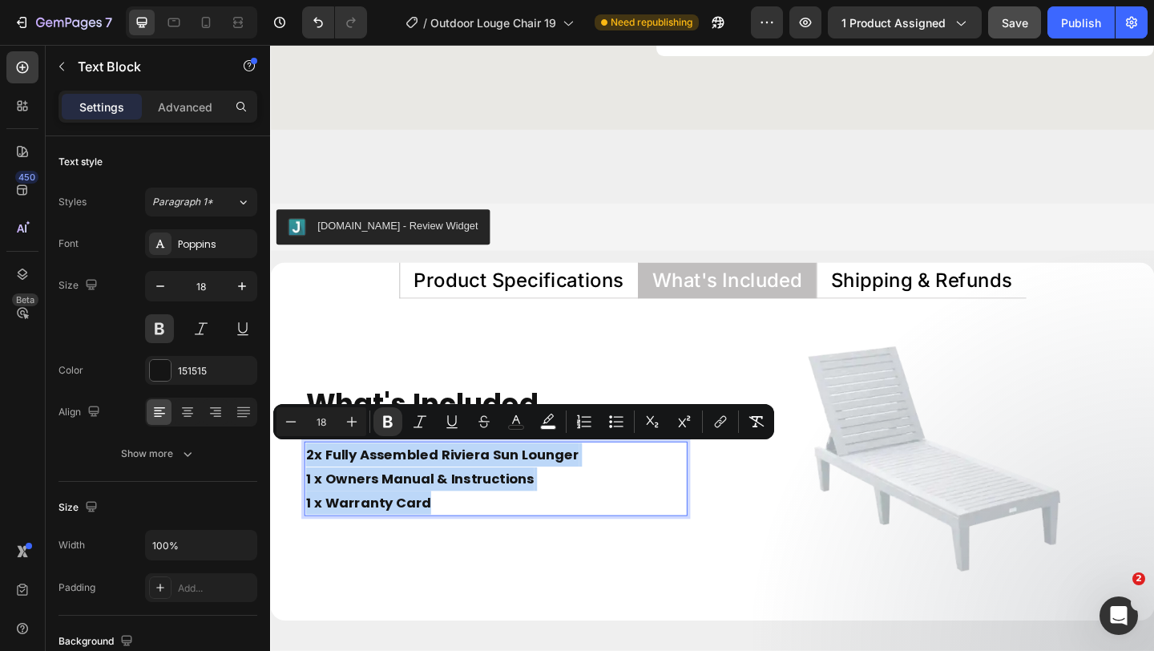
drag, startPoint x: 443, startPoint y: 551, endPoint x: 309, endPoint y: 493, distance: 145.8
click at [309, 493] on p "2x Fully Assembled Riviera Sun Lounger 1 x Owners Manual & Instructions 1 x War…" at bounding box center [516, 517] width 414 height 78
click at [354, 507] on strong "1 x Owners Manual & Instructions" at bounding box center [433, 517] width 249 height 20
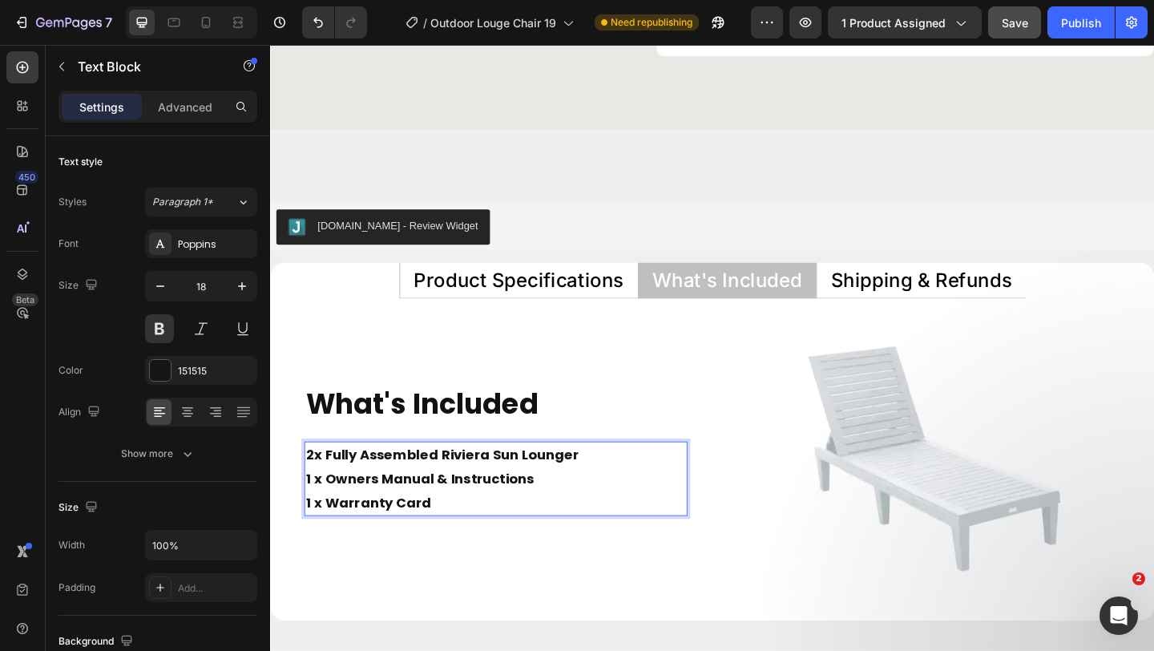
click at [459, 494] on strong "2x Fully Assembled Riviera Sun Lounger" at bounding box center [457, 490] width 297 height 20
click at [455, 494] on strong "2x Fully Assembled Riviera Sun Lounger" at bounding box center [457, 490] width 297 height 20
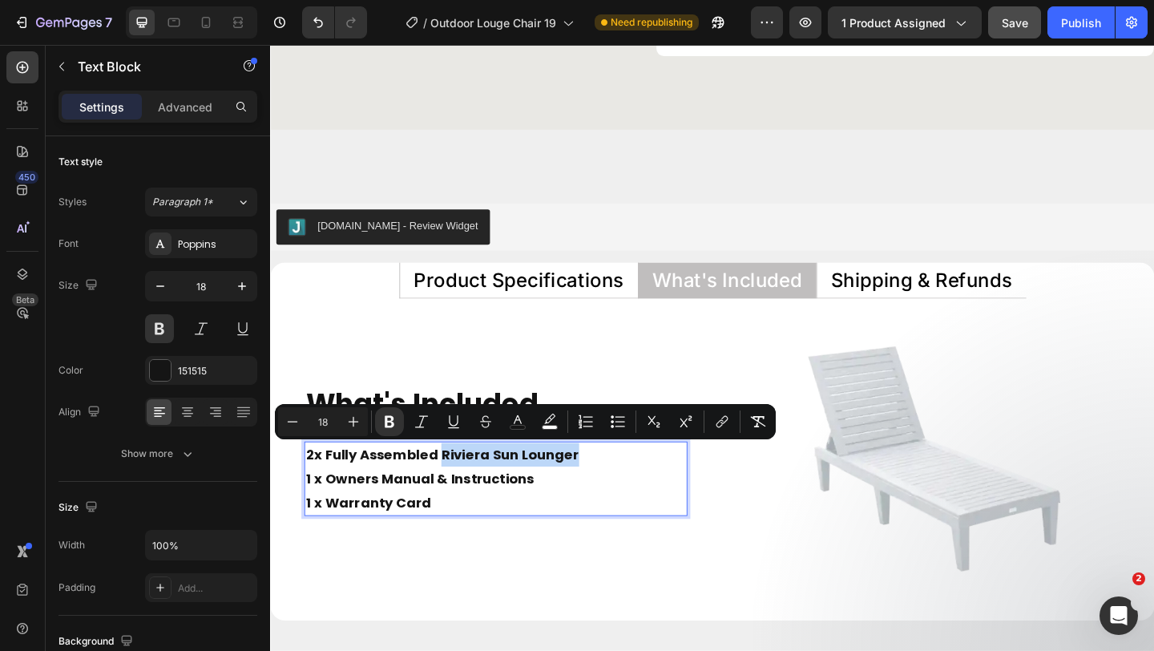
drag, startPoint x: 455, startPoint y: 494, endPoint x: 600, endPoint y: 484, distance: 145.4
click at [600, 484] on p "2x Fully Assembled Riviera Sun Lounger 1 x Owners Manual & Instructions 1 x War…" at bounding box center [516, 517] width 414 height 78
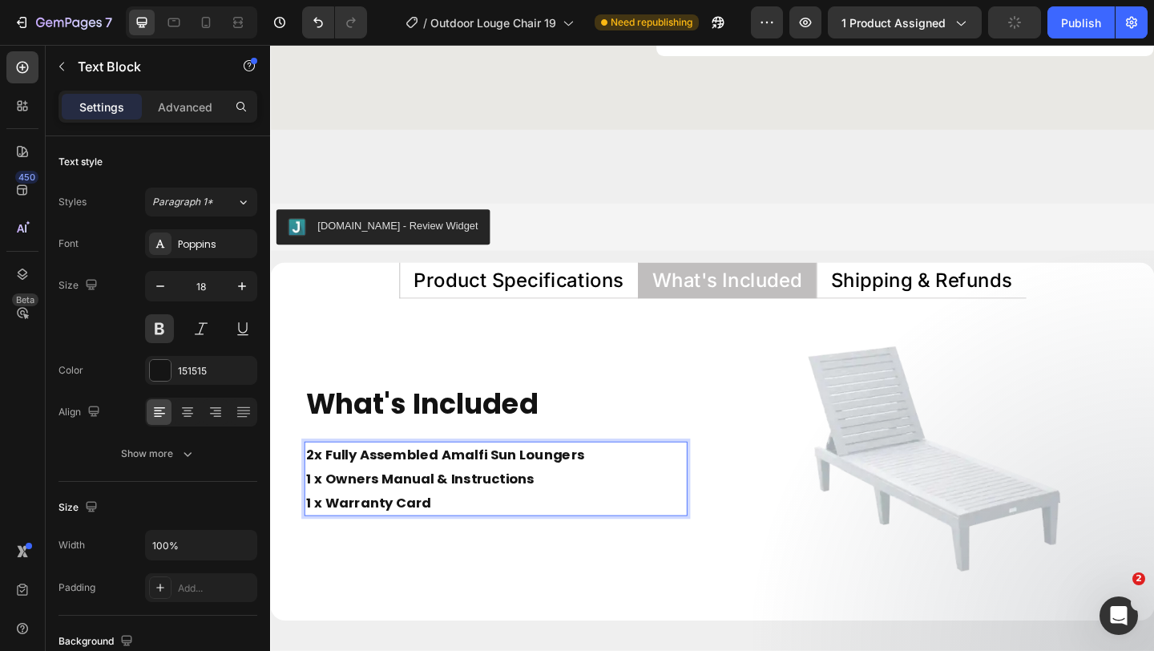
click at [602, 513] on p "2x Fully Assembled Amalfi Sun Loungers 1 x Owners Manual & Instructions 1 x War…" at bounding box center [516, 517] width 414 height 78
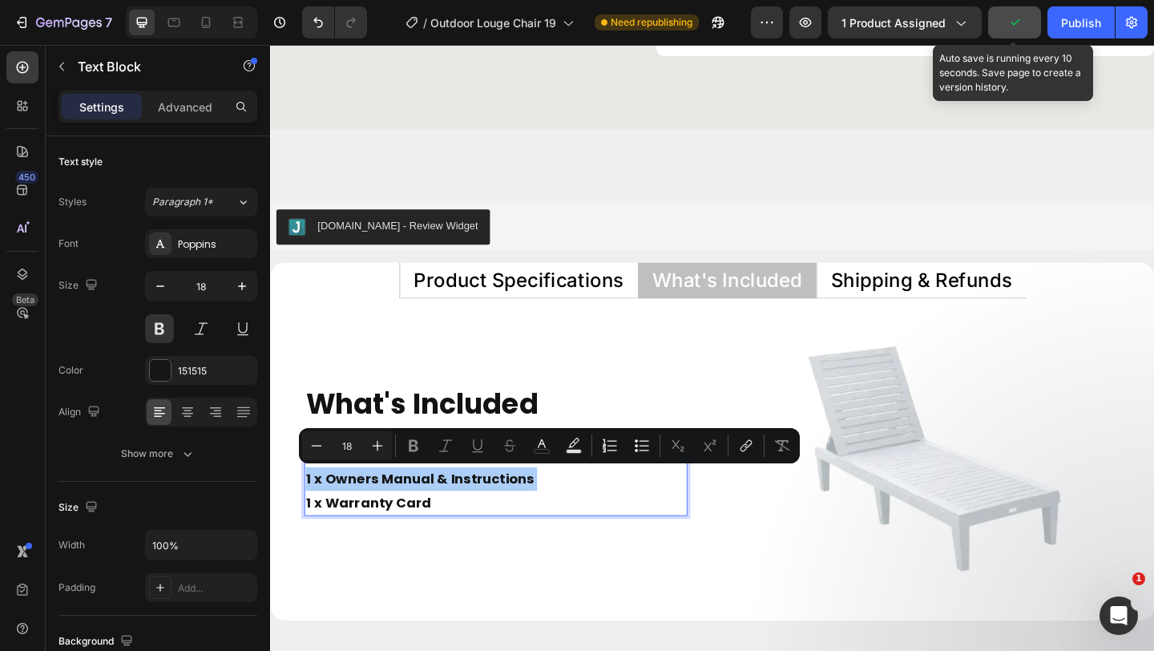
click at [1025, 20] on button "button" at bounding box center [1015, 22] width 53 height 32
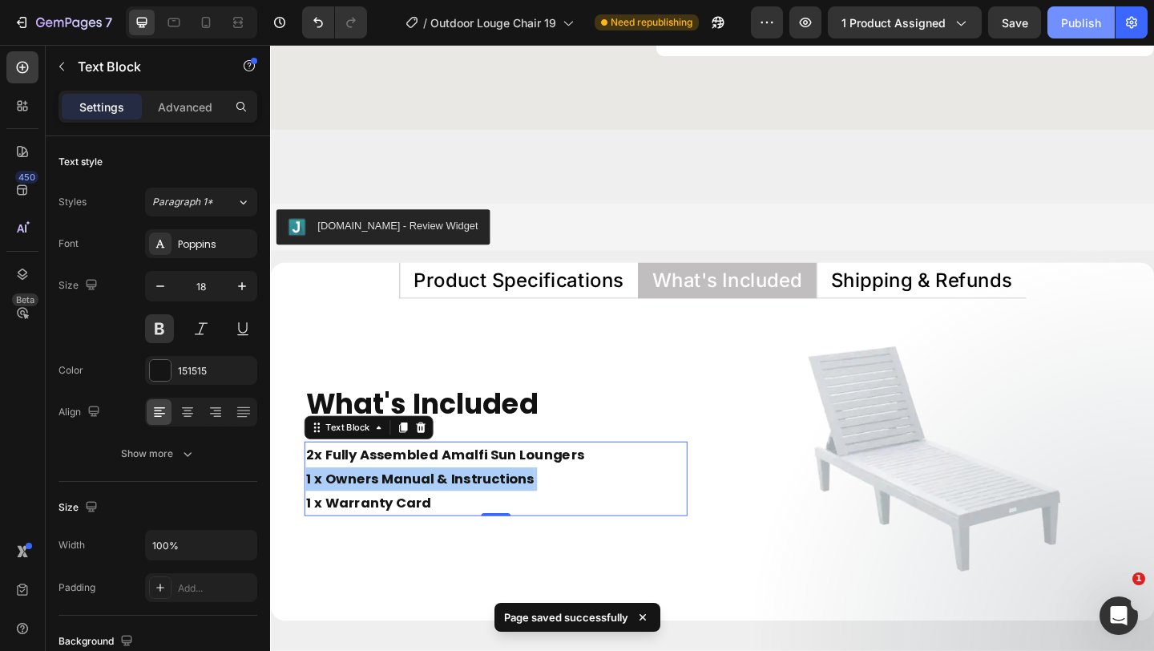
click at [1079, 23] on div "Publish" at bounding box center [1081, 22] width 40 height 17
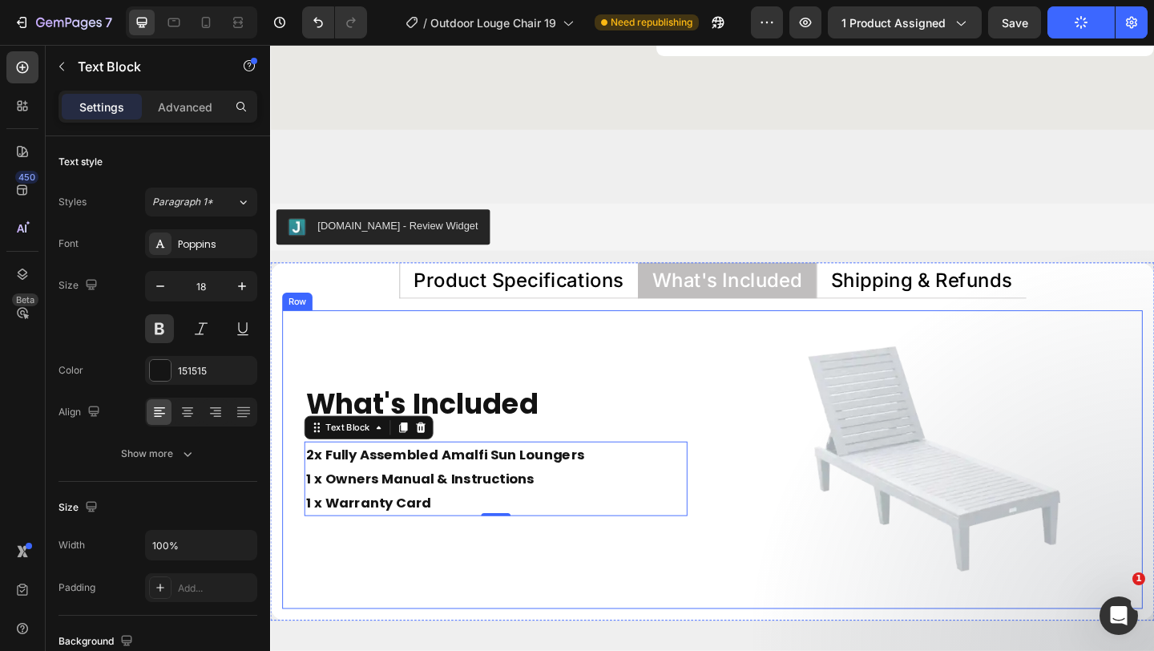
click at [740, 351] on div "What's Included Heading 2x Fully Assembled Amalfi Sun Loungers 1 x Owners Manua…" at bounding box center [515, 496] width 465 height 325
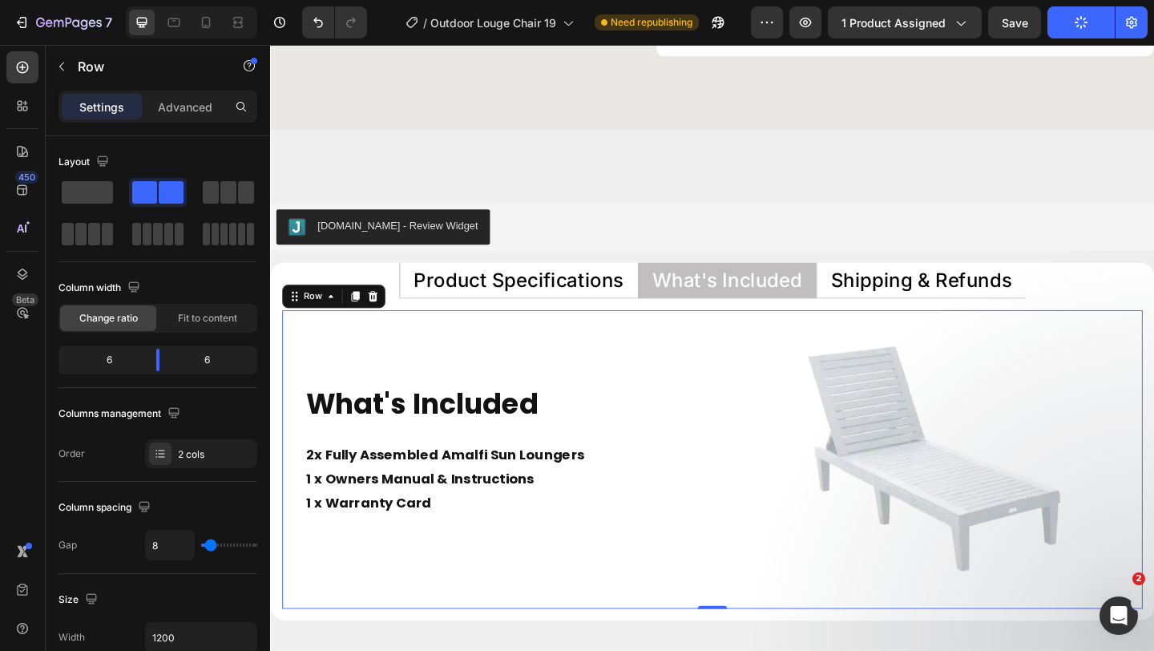
click at [750, 403] on div "What's Included Heading 2x Fully Assembled Amalfi Sun Loungers 1 x Owners Manua…" at bounding box center [751, 496] width 936 height 325
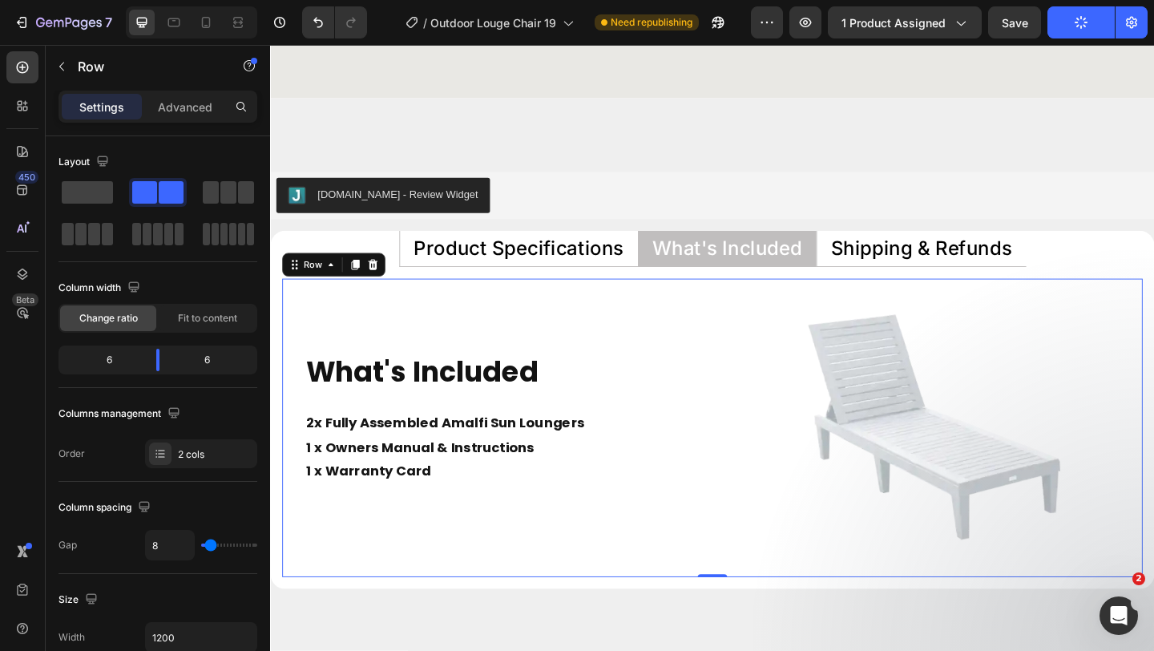
scroll to position [7383, 0]
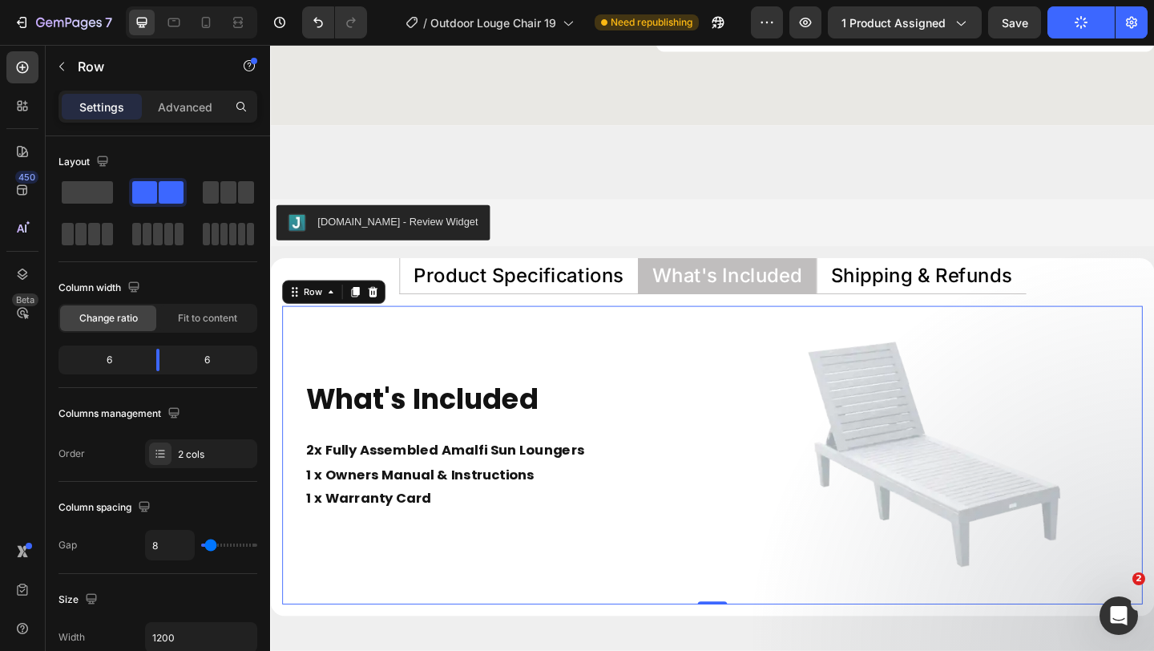
click at [747, 346] on div "What's Included Heading 2x Fully Assembled Amalfi Sun Loungers 1 x Owners Manua…" at bounding box center [515, 491] width 465 height 325
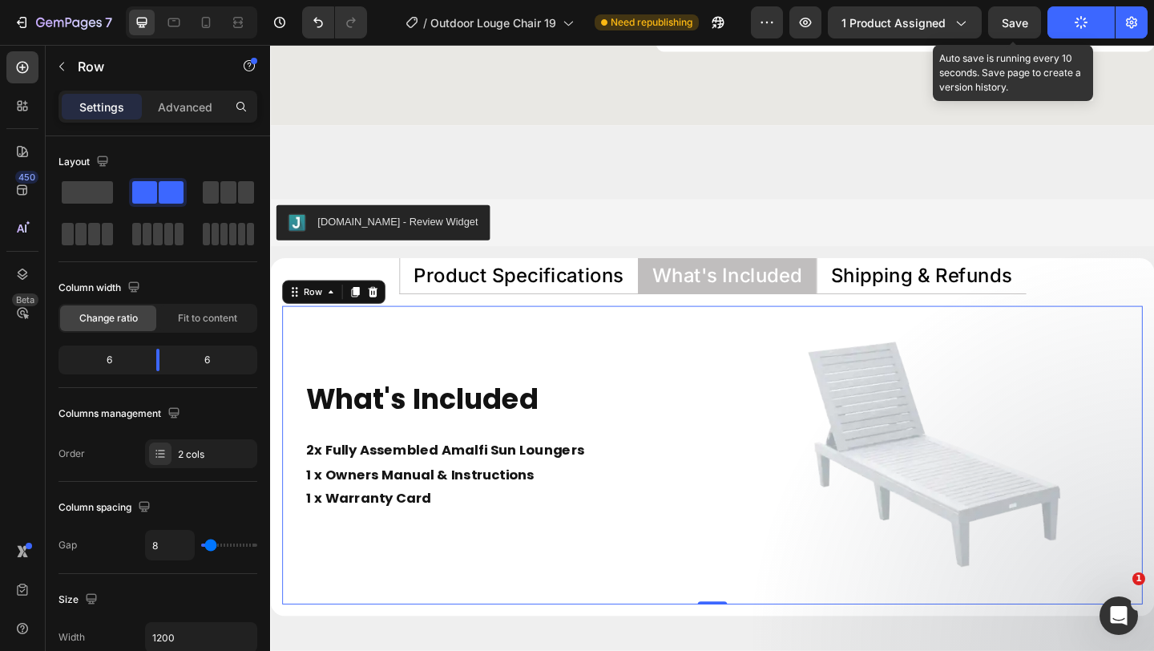
click at [1011, 20] on span "Save" at bounding box center [1015, 23] width 26 height 14
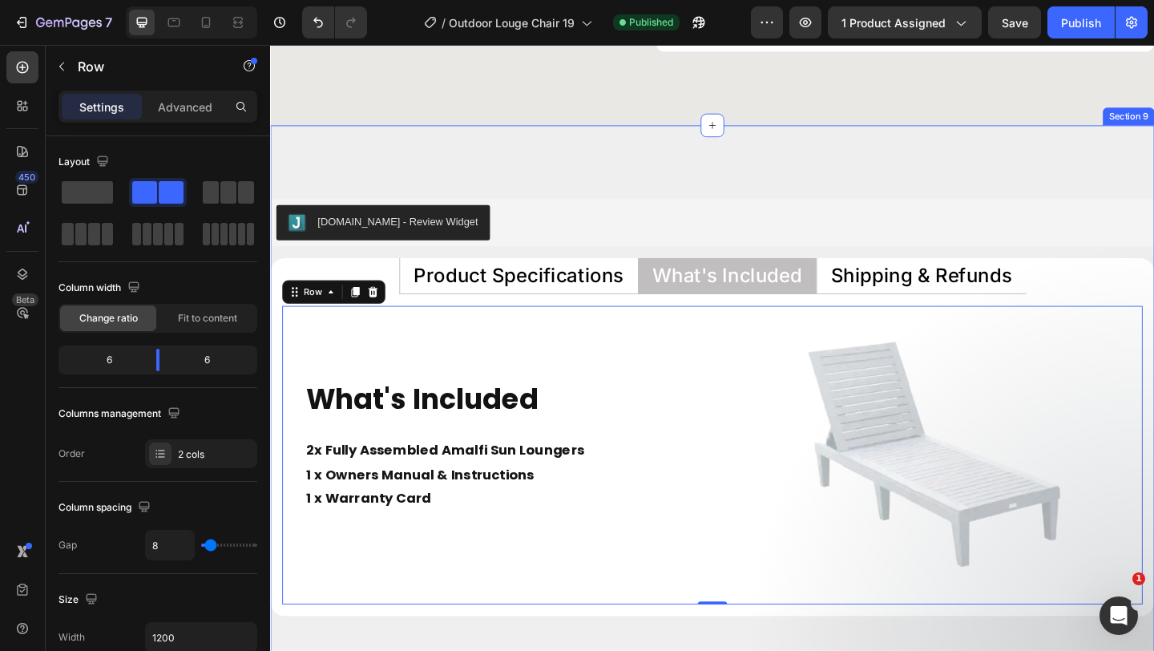
click at [741, 182] on div "Judge.me - Review Widget Judge.me Product Specifications What's Included Shippi…" at bounding box center [751, 439] width 962 height 614
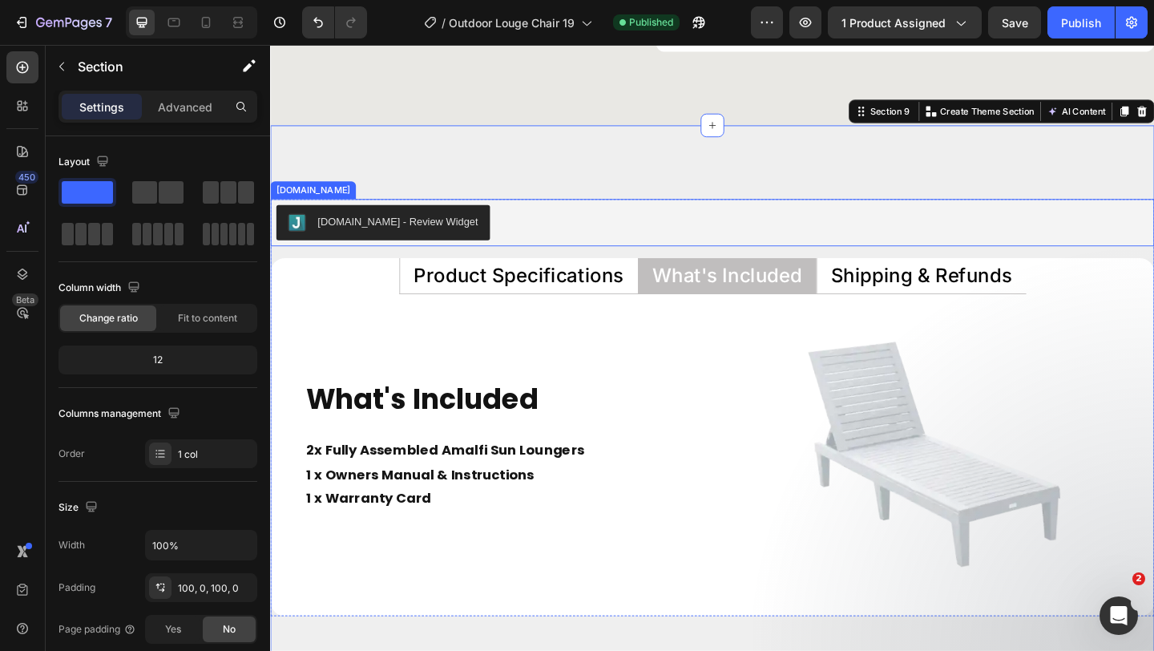
click at [634, 250] on div "[DOMAIN_NAME] - Review Widget" at bounding box center [751, 238] width 949 height 38
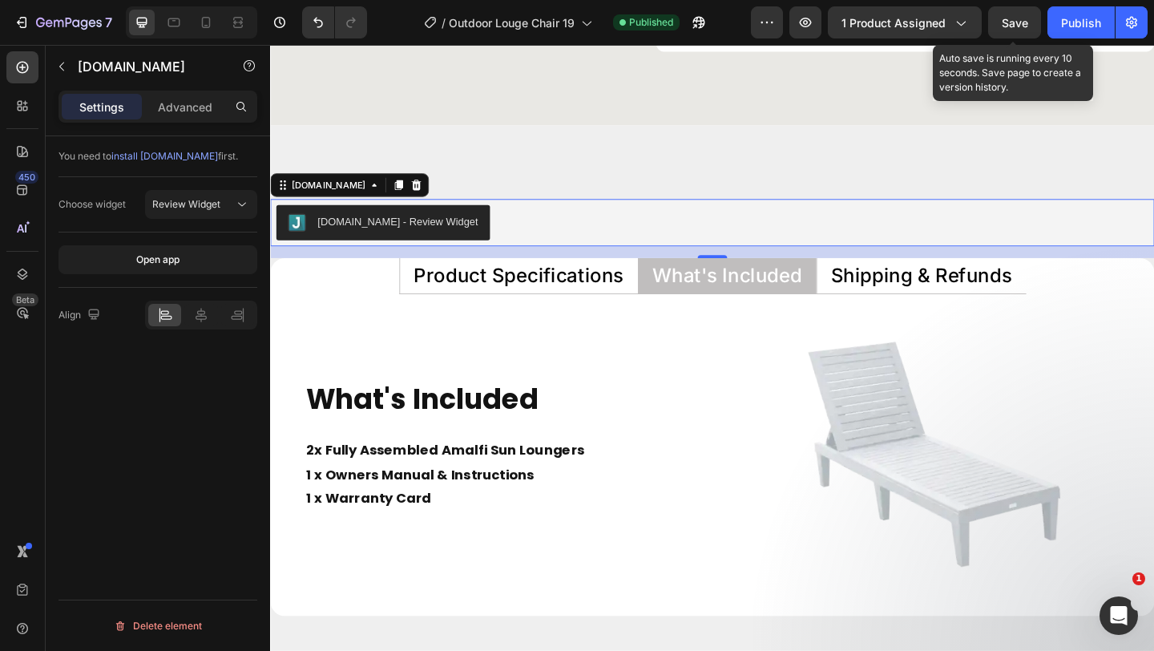
click at [1020, 20] on span "Save" at bounding box center [1015, 23] width 26 height 14
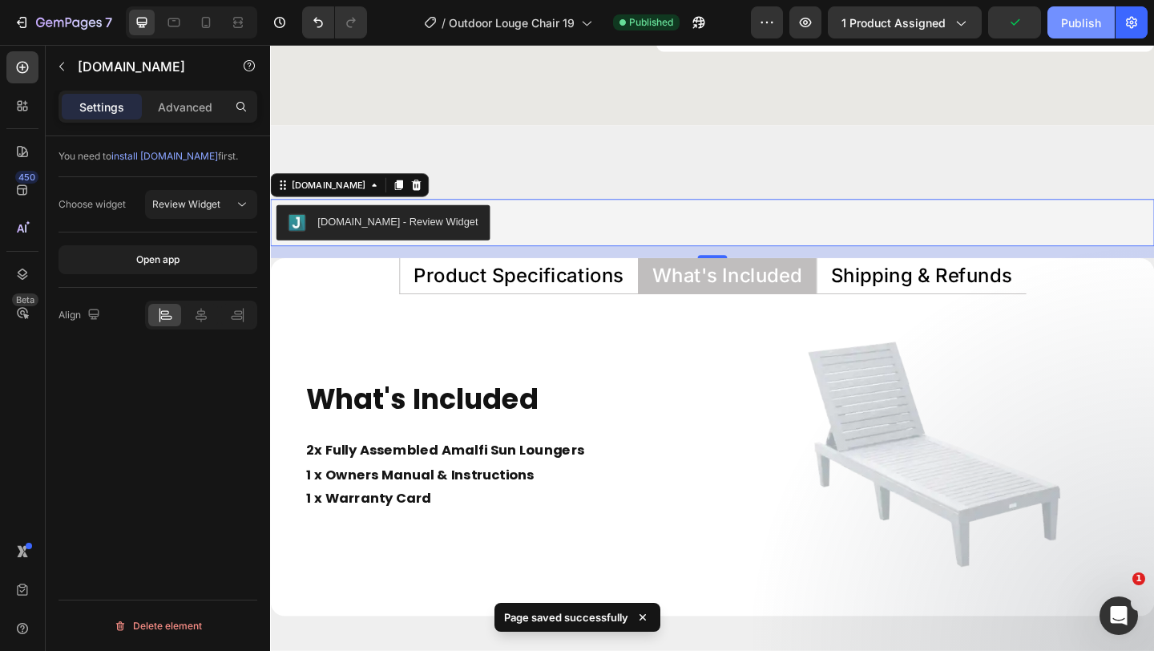
click at [1060, 23] on button "Publish" at bounding box center [1081, 22] width 67 height 32
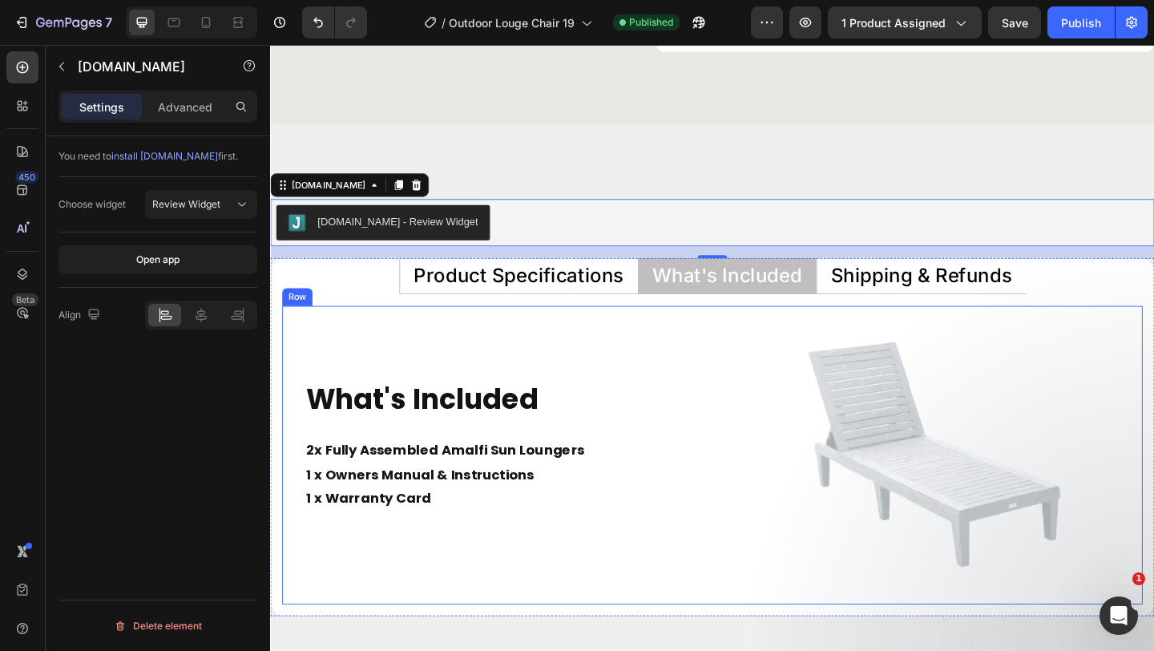
click at [628, 345] on div "What's Included Heading 2x Fully Assembled Amalfi Sun Loungers 1 x Owners Manua…" at bounding box center [515, 491] width 465 height 325
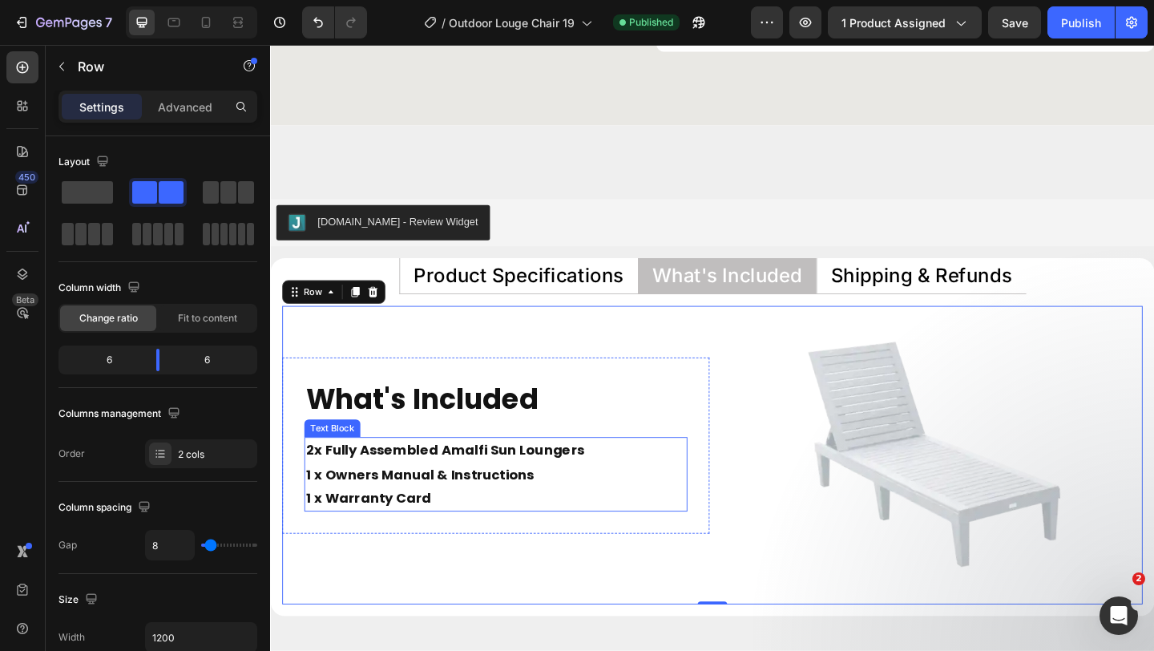
click at [318, 487] on strong "2x Fully Assembled Amalfi Sun Loungers" at bounding box center [460, 485] width 303 height 20
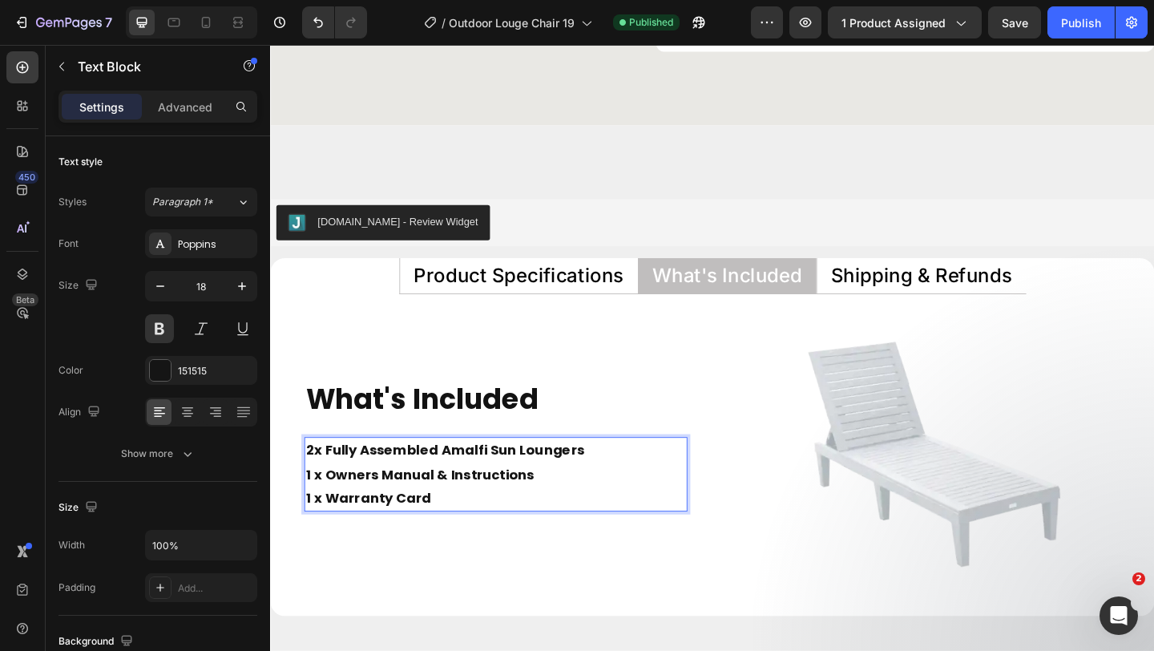
click at [318, 487] on strong "2x Fully Assembled Amalfi Sun Loungers" at bounding box center [460, 485] width 303 height 20
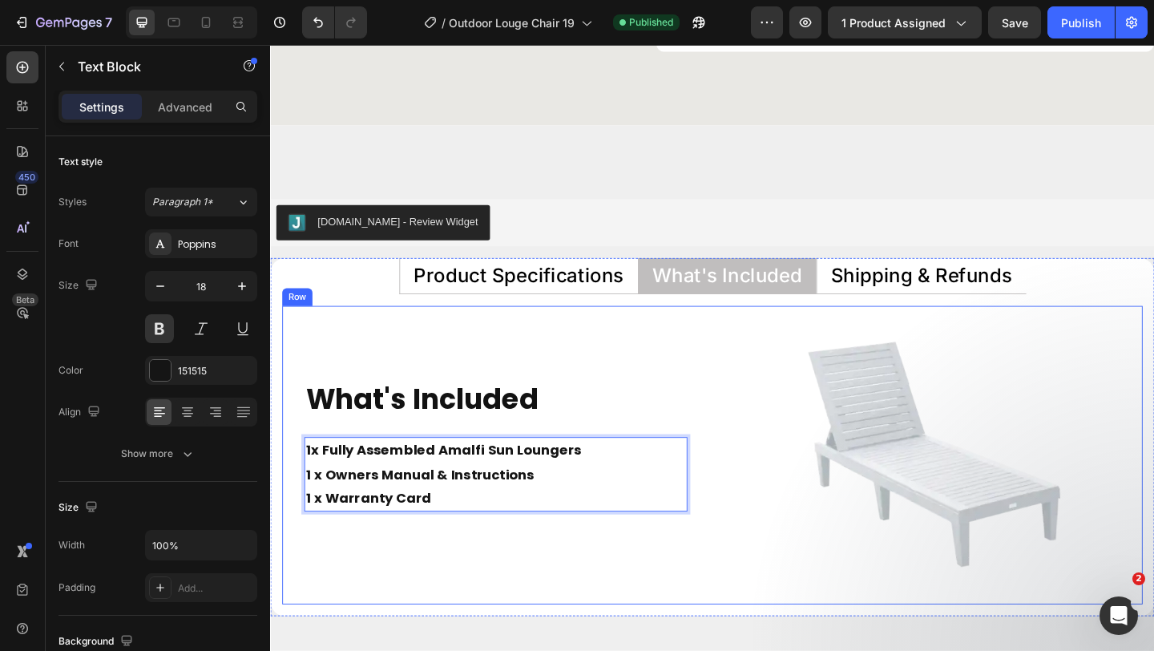
click at [727, 355] on div "What's Included Heading 1x Fully Assembled Amalfi Sun Loungers 1 x Owners Manua…" at bounding box center [515, 491] width 465 height 325
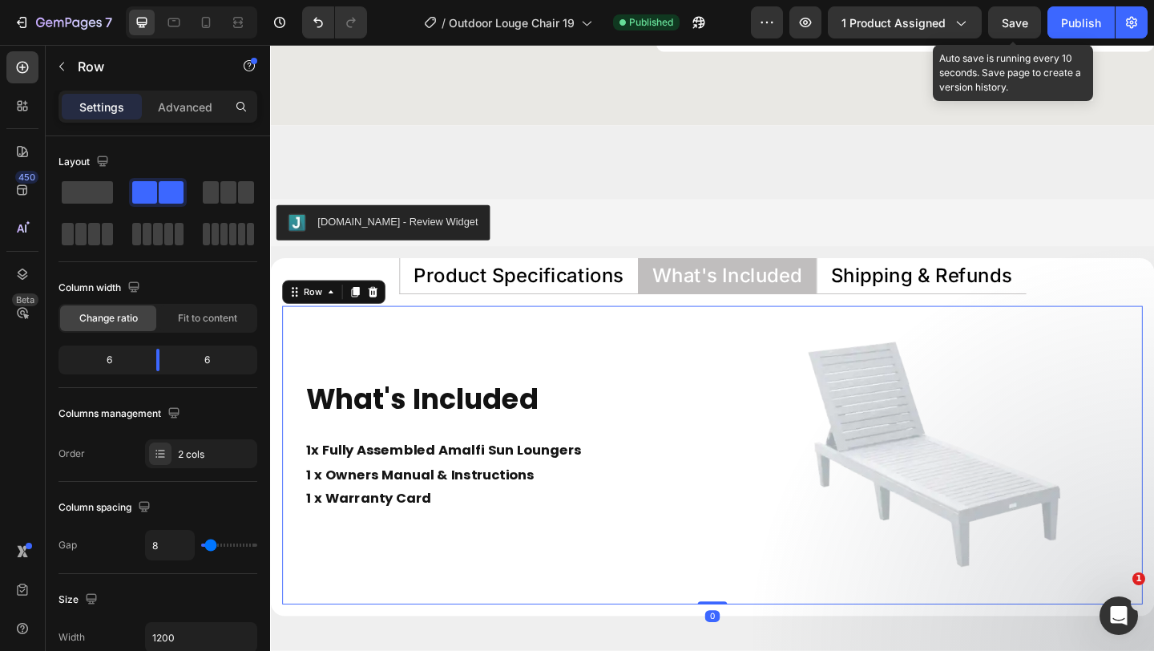
click at [1014, 22] on span "Save" at bounding box center [1015, 23] width 26 height 14
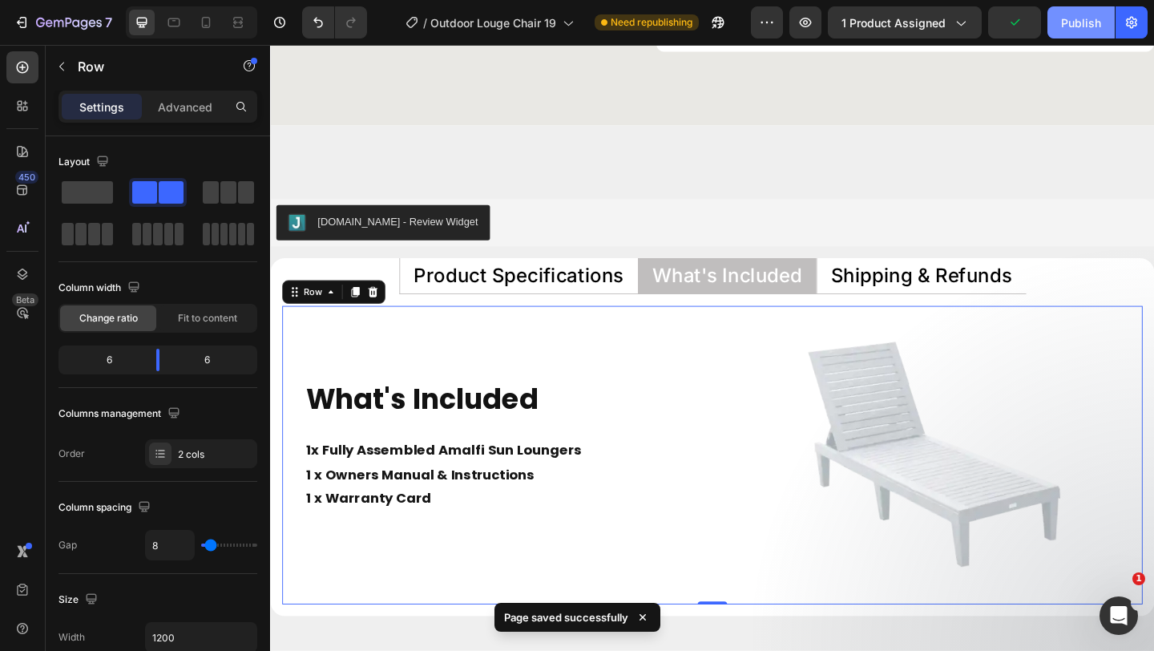
click at [1081, 30] on div "Publish" at bounding box center [1081, 22] width 40 height 17
click at [755, 339] on div at bounding box center [986, 491] width 465 height 325
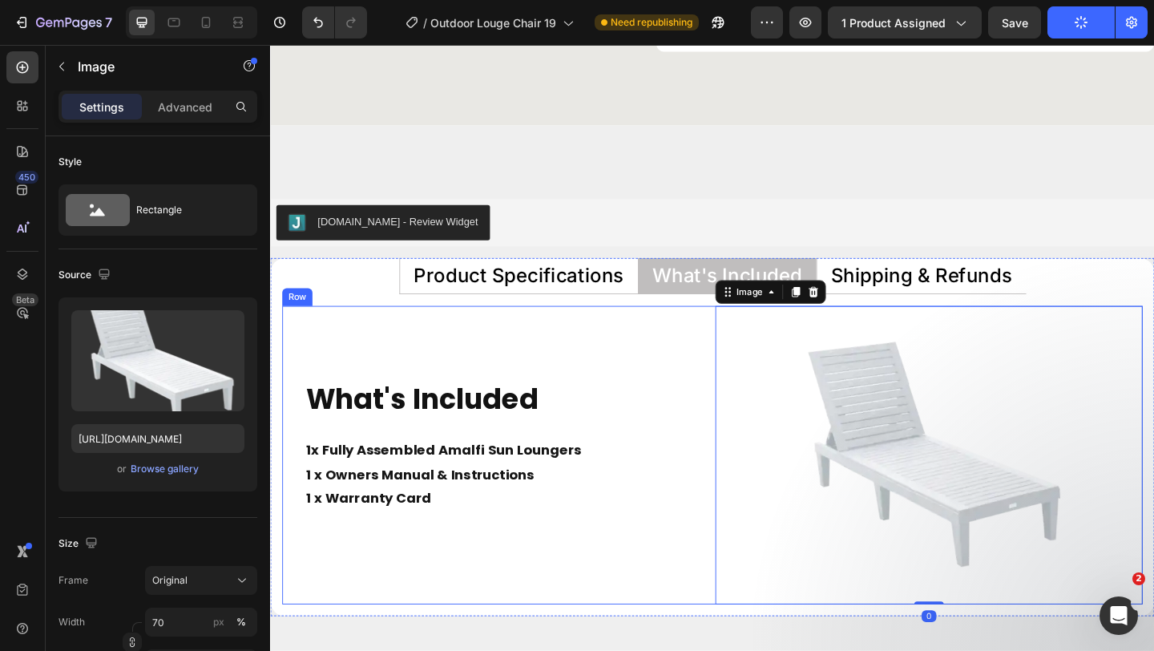
click at [747, 331] on div "What's Included Heading 1x Fully Assembled Amalfi Sun Loungers 1 x Owners Manua…" at bounding box center [515, 491] width 465 height 325
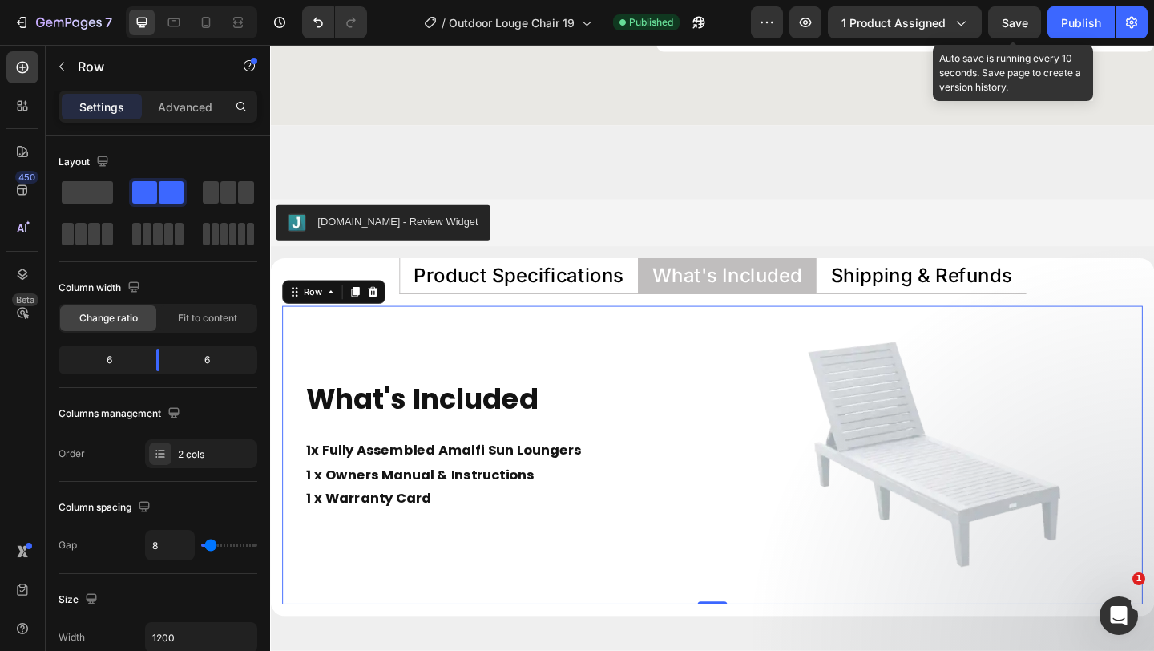
click at [1023, 18] on span "Save" at bounding box center [1015, 23] width 26 height 14
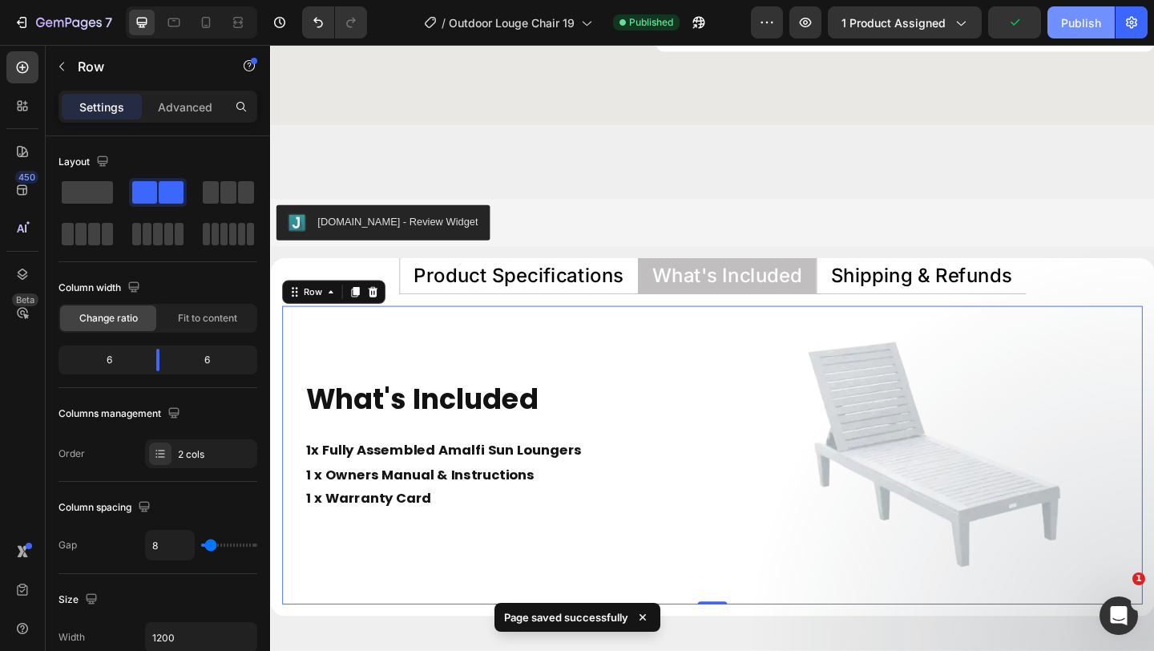
click at [1071, 30] on button "Publish" at bounding box center [1081, 22] width 67 height 32
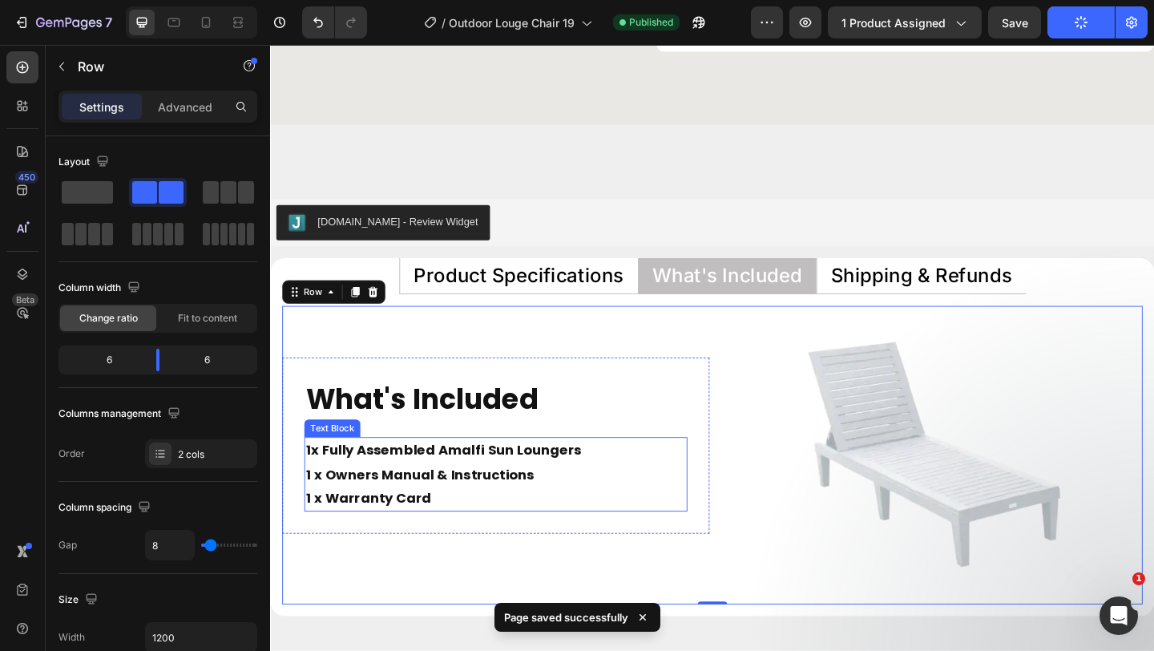
click at [454, 510] on strong "1 x Owners Manual & Instructions" at bounding box center [433, 512] width 249 height 20
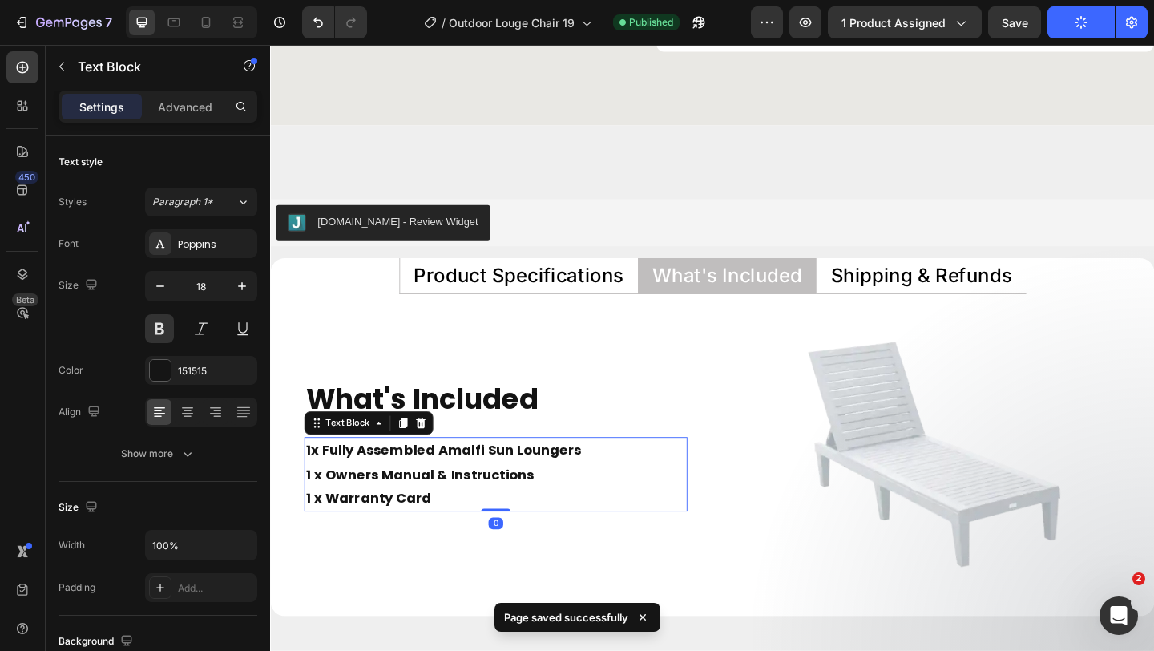
click at [454, 510] on strong "1 x Owners Manual & Instructions" at bounding box center [433, 512] width 249 height 20
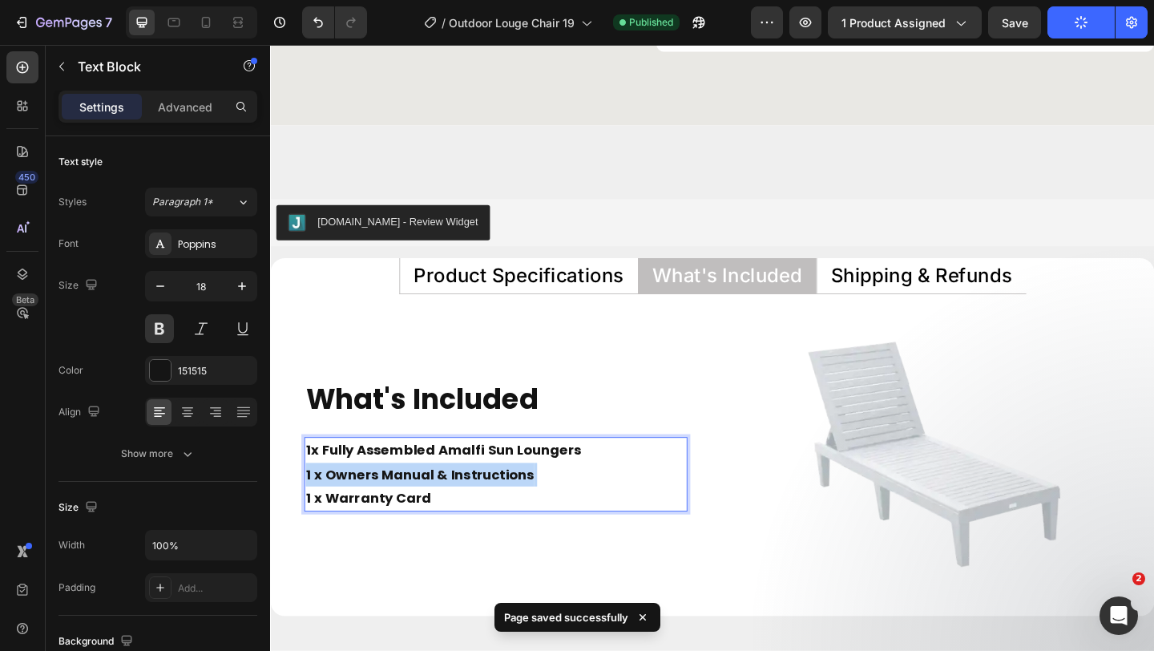
click at [454, 510] on strong "1 x Owners Manual & Instructions" at bounding box center [433, 512] width 249 height 20
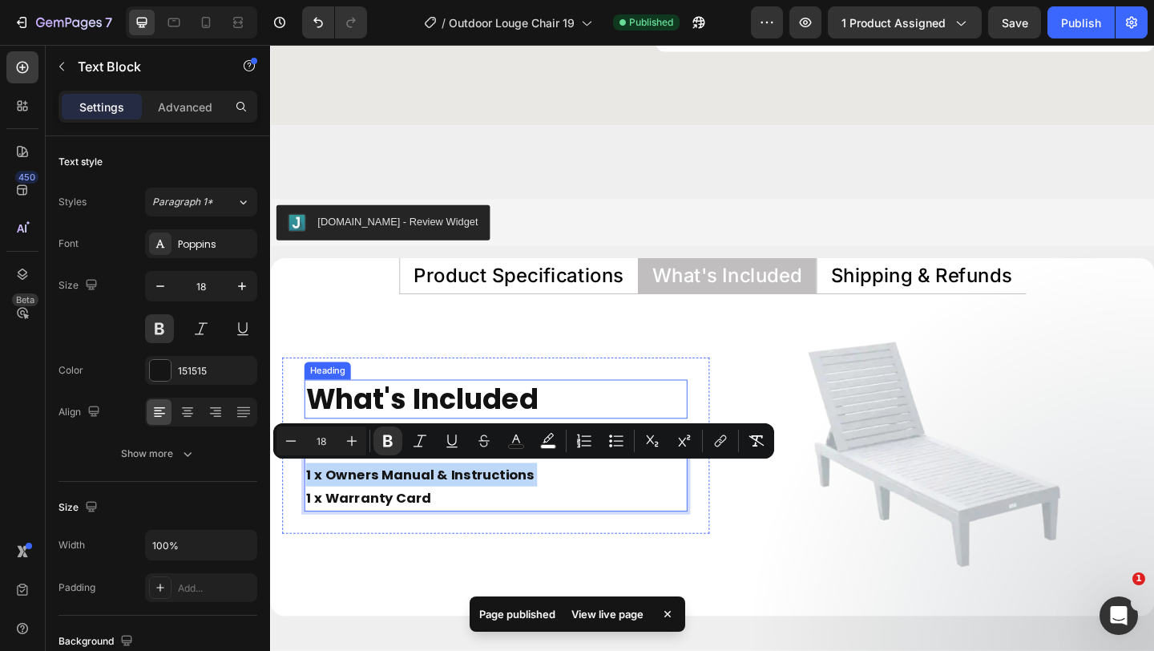
click at [490, 425] on h2 "What's Included" at bounding box center [515, 430] width 417 height 42
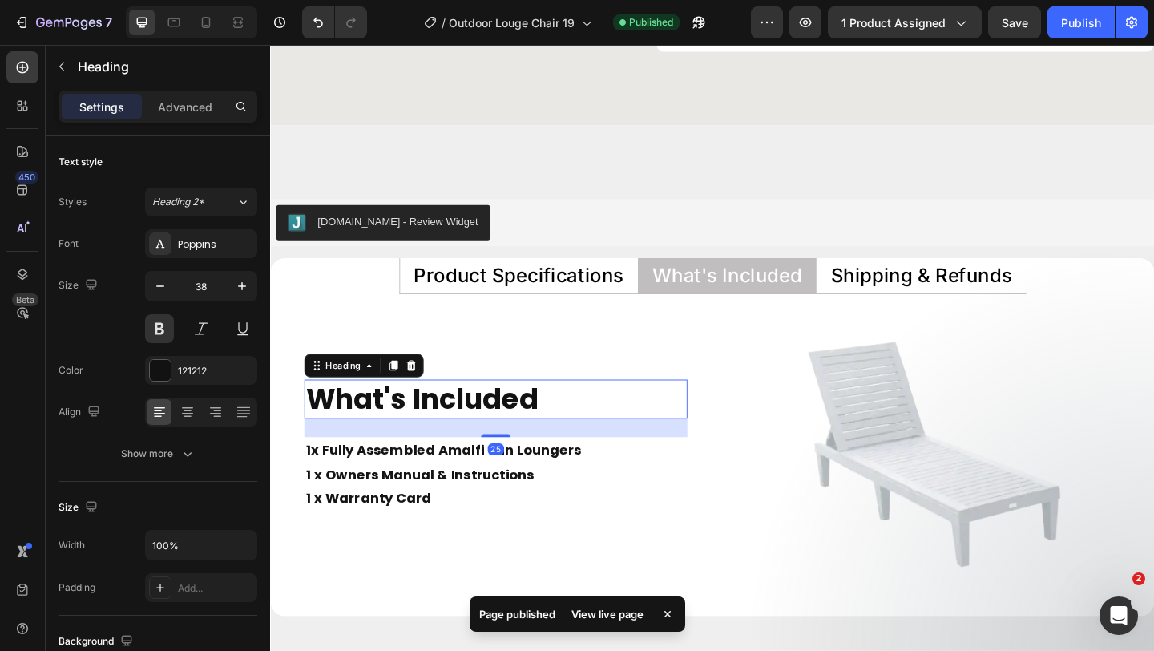
click at [490, 425] on h2 "What's Included" at bounding box center [515, 430] width 417 height 42
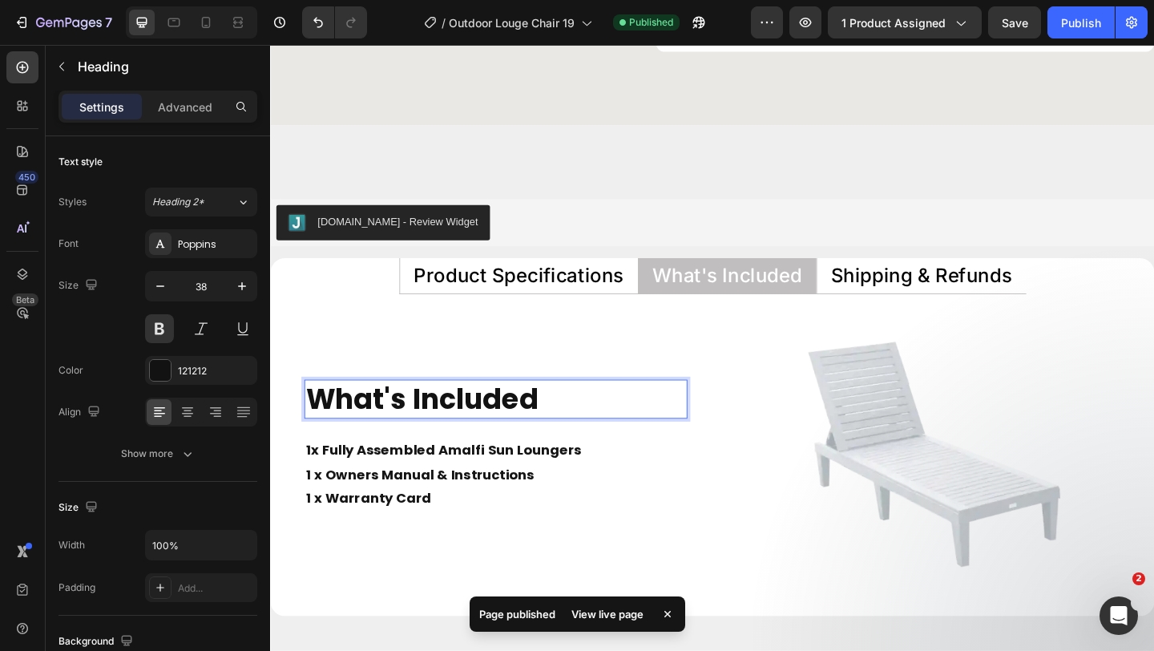
click at [490, 425] on p "What's Included" at bounding box center [516, 429] width 414 height 39
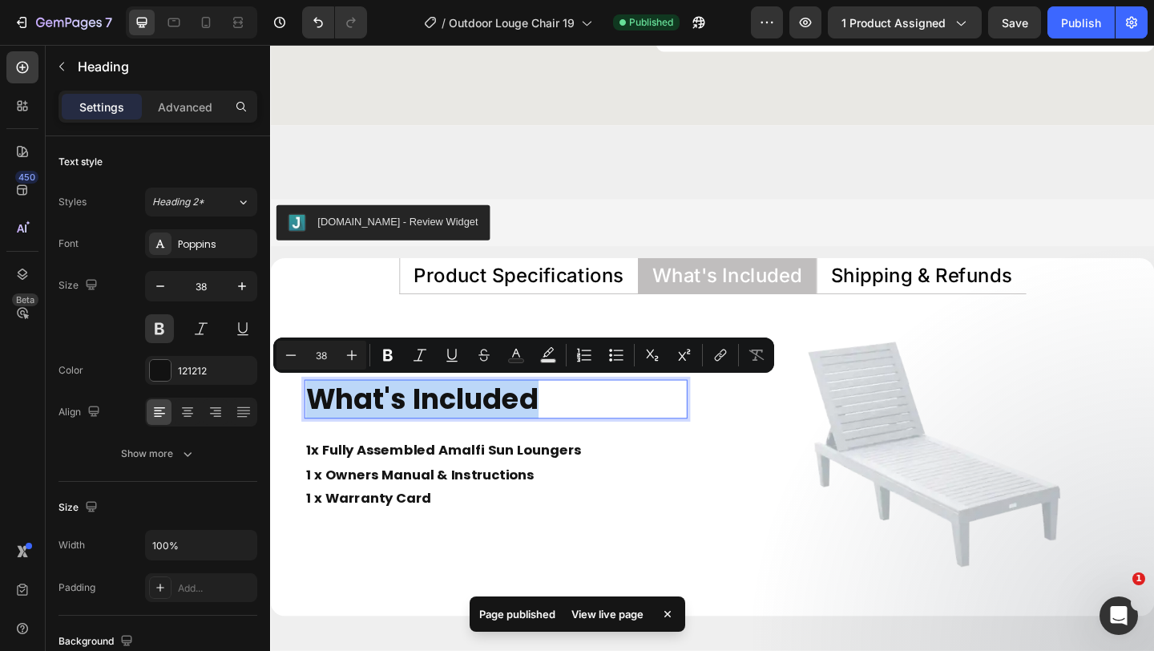
click at [544, 433] on p "What's Included" at bounding box center [516, 429] width 414 height 39
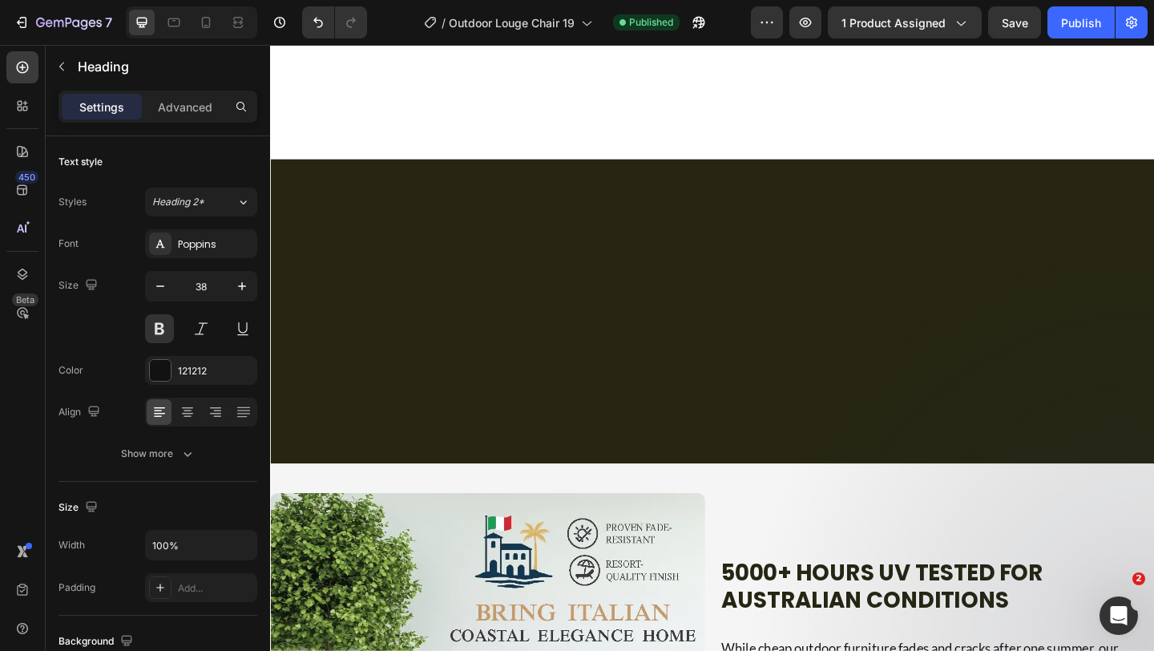
select select "White"
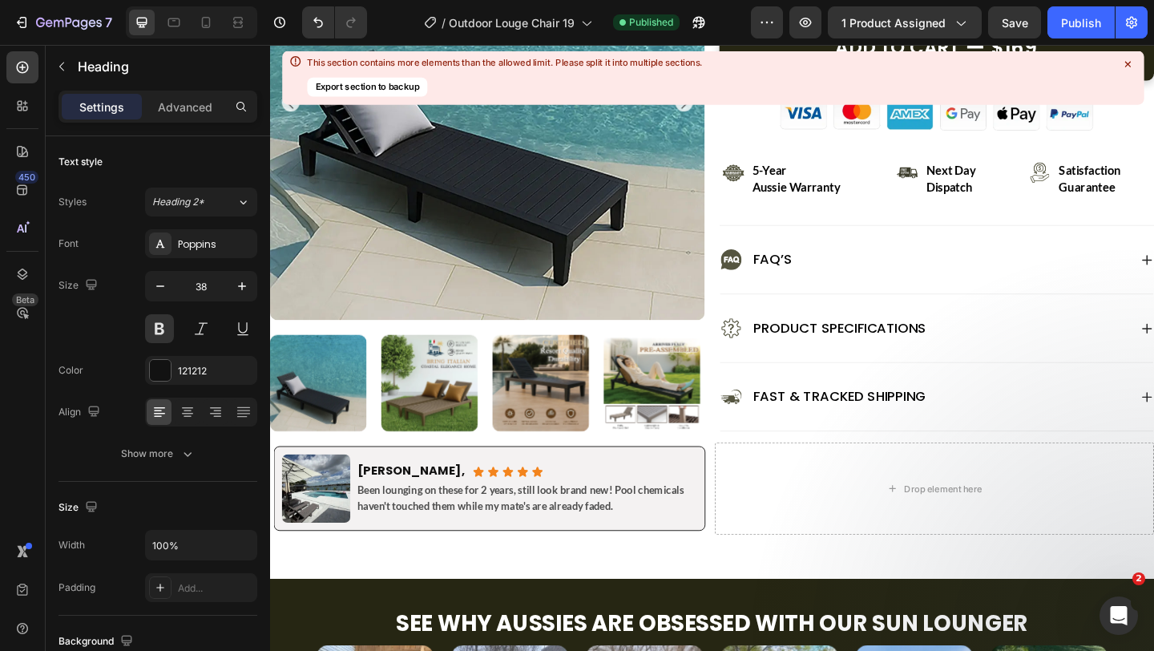
scroll to position [797, 0]
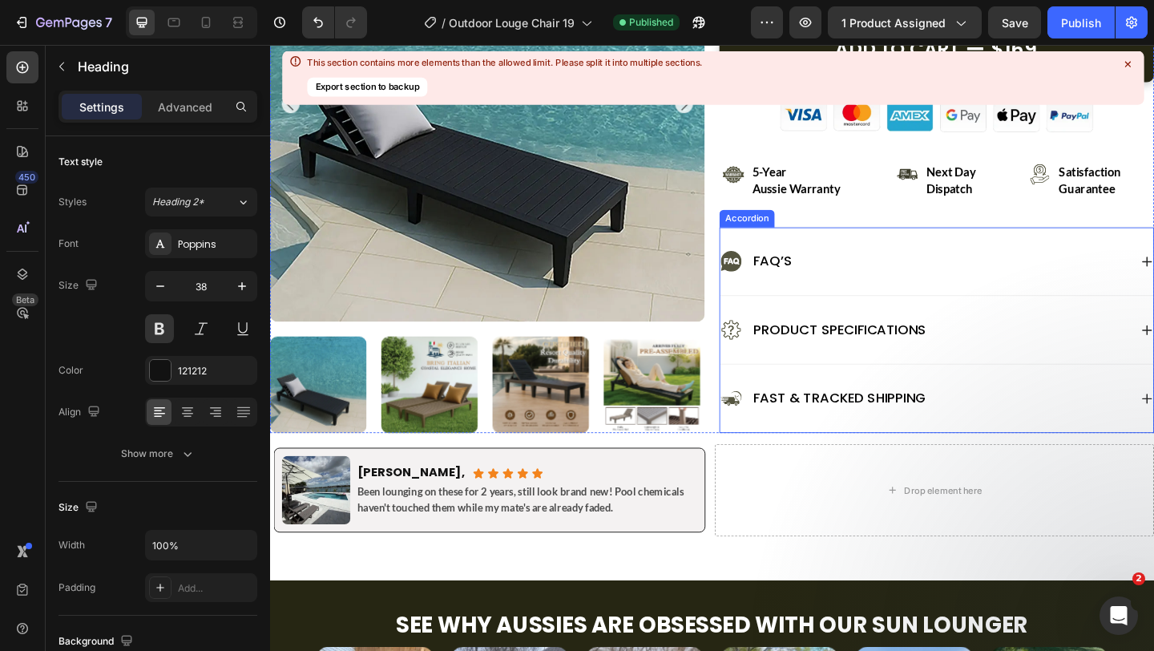
click at [762, 395] on div "Fast & Tracked Shipping" at bounding box center [995, 429] width 471 height 74
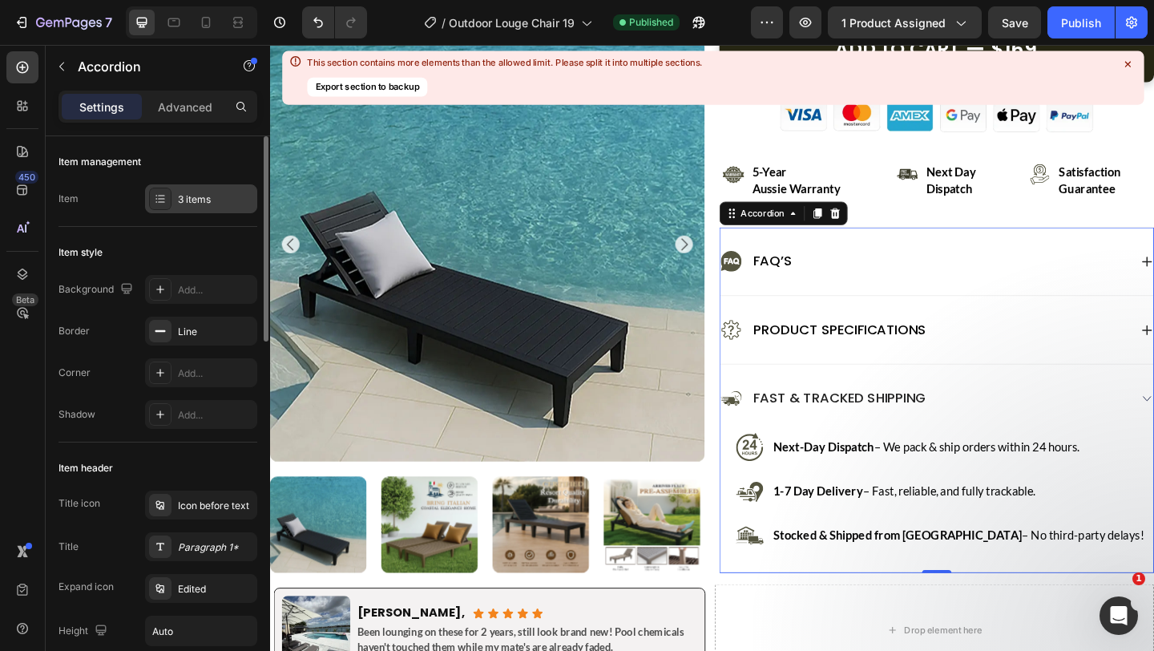
click at [199, 208] on div "3 items" at bounding box center [201, 198] width 112 height 29
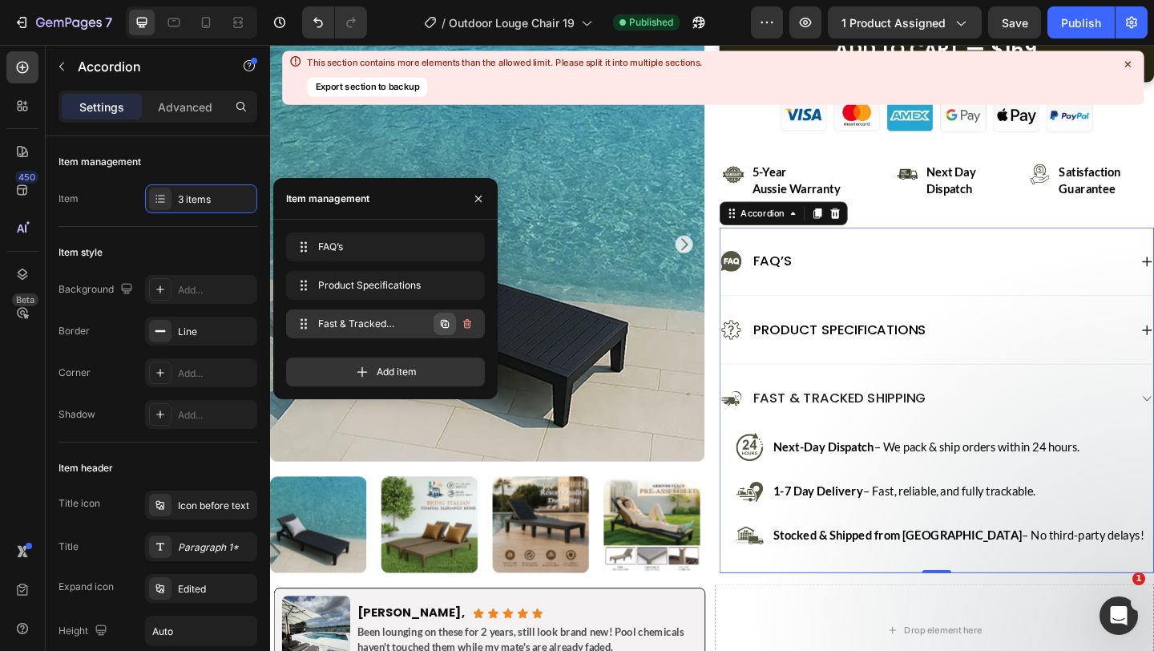
click at [447, 321] on icon "button" at bounding box center [445, 324] width 8 height 8
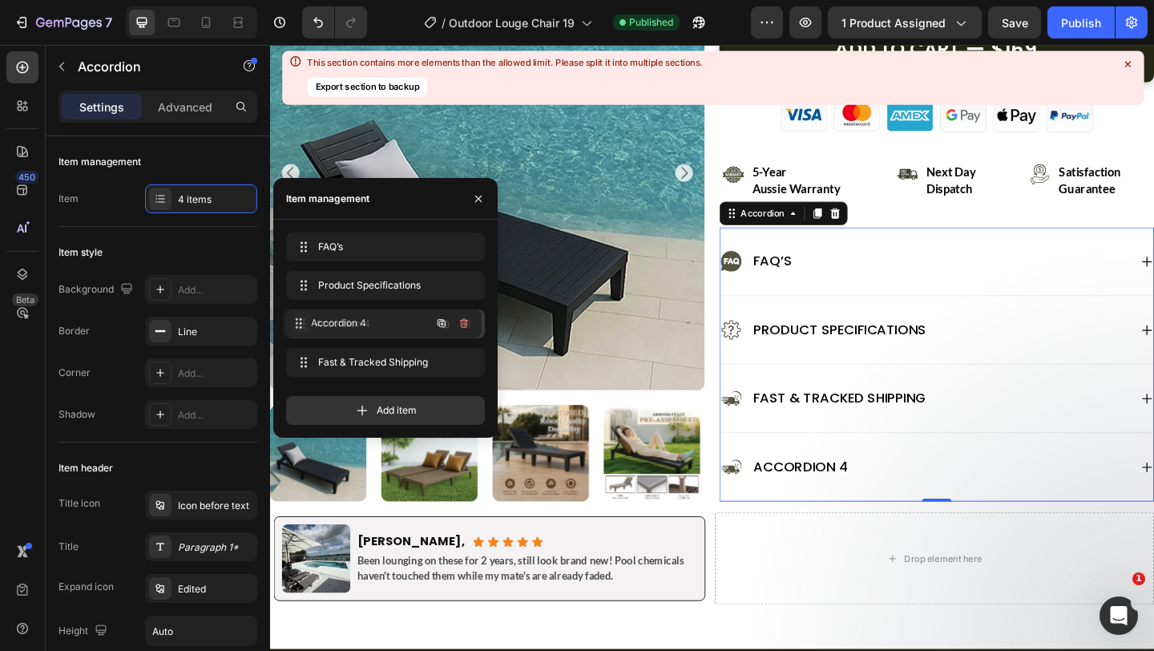
drag, startPoint x: 306, startPoint y: 361, endPoint x: 303, endPoint y: 321, distance: 39.4
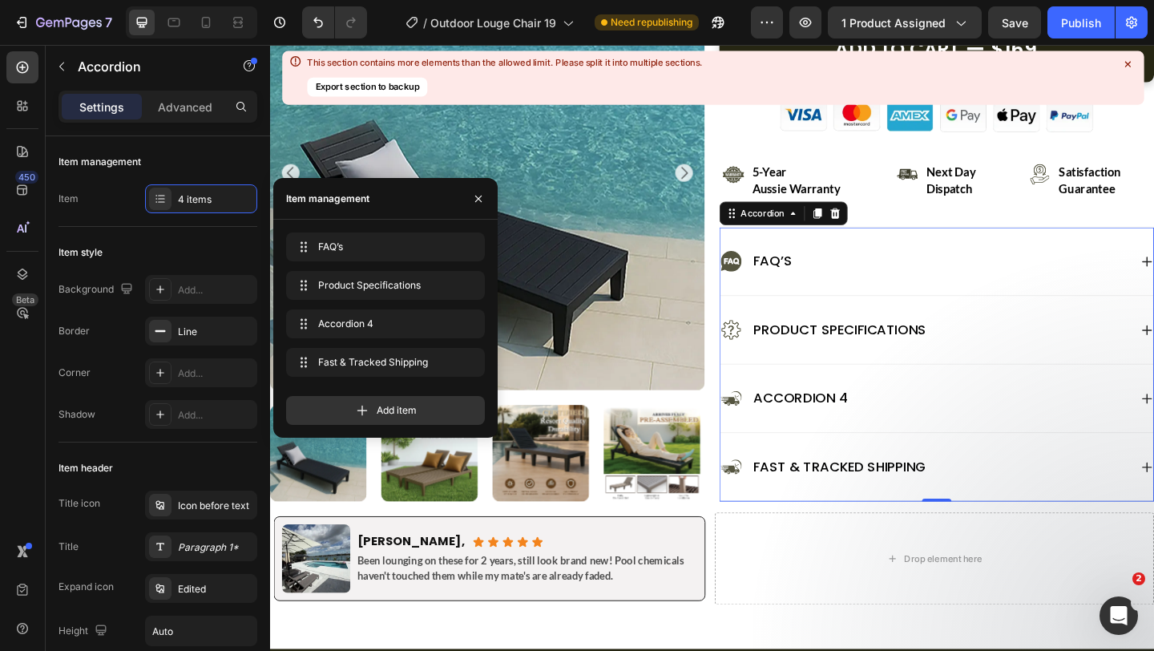
click at [849, 429] on div "Accordion 4" at bounding box center [847, 429] width 107 height 26
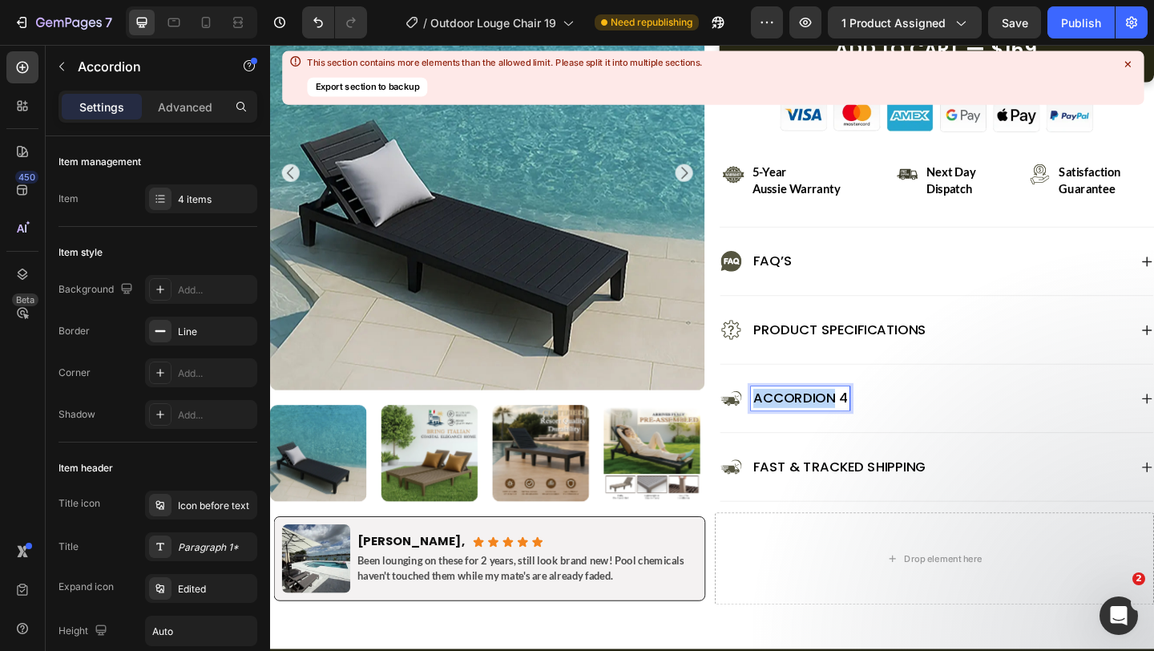
click at [849, 429] on p "Accordion 4" at bounding box center [847, 429] width 103 height 21
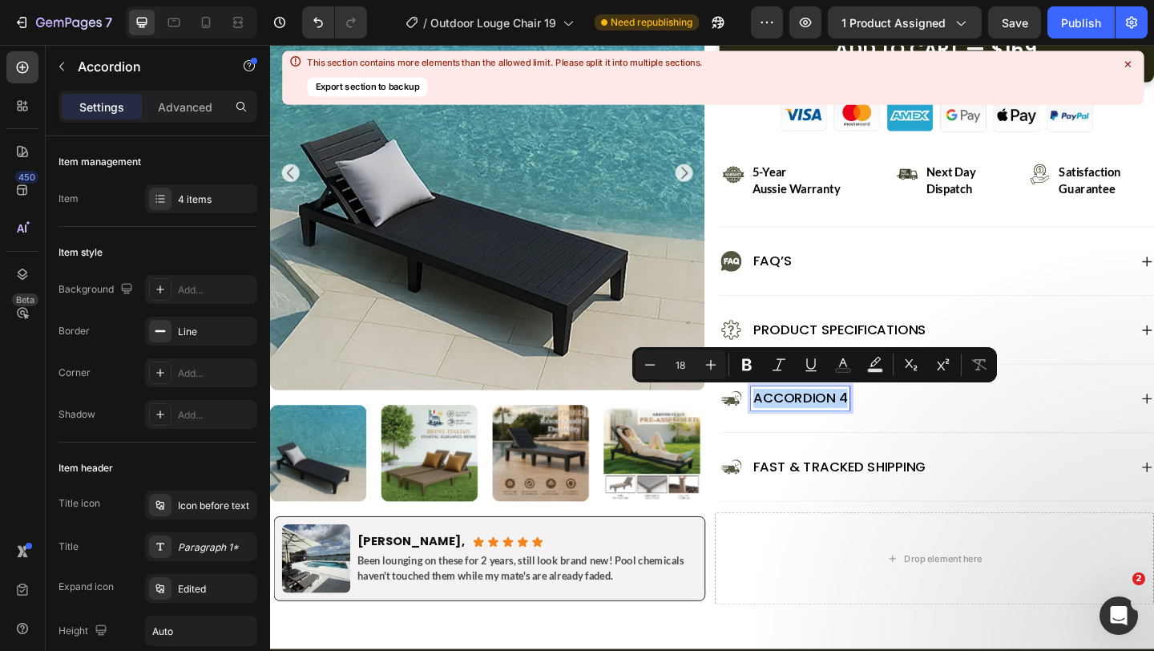
click at [849, 429] on p "Accordion 4" at bounding box center [847, 429] width 103 height 21
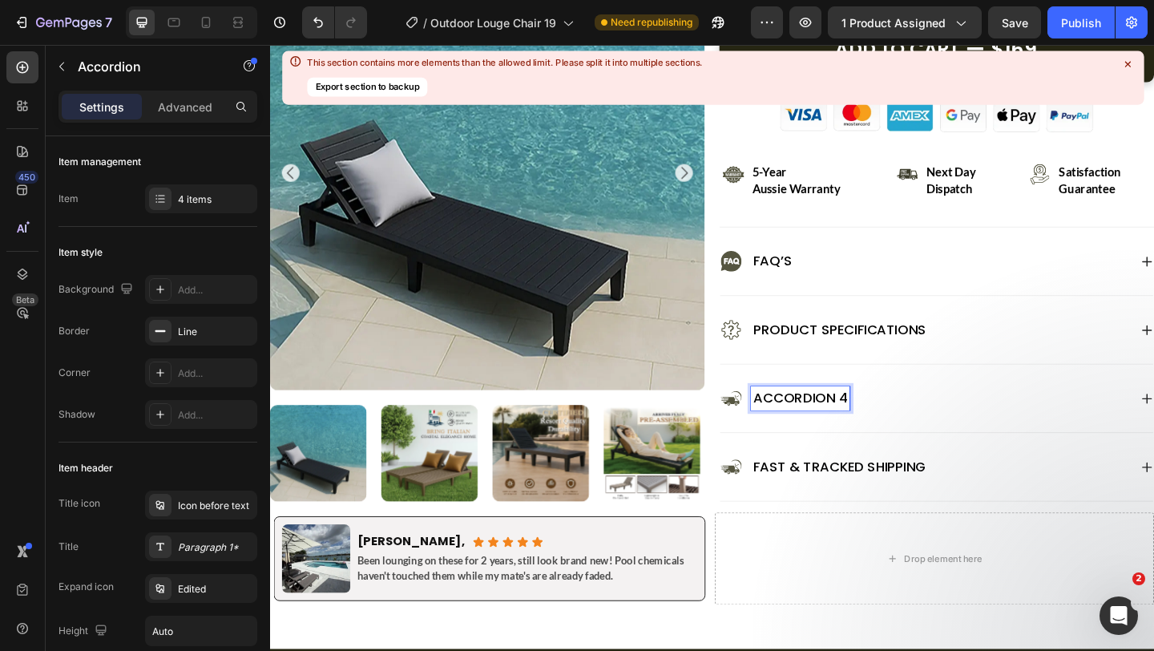
click at [779, 458] on div "Accordion 4" at bounding box center [995, 429] width 471 height 74
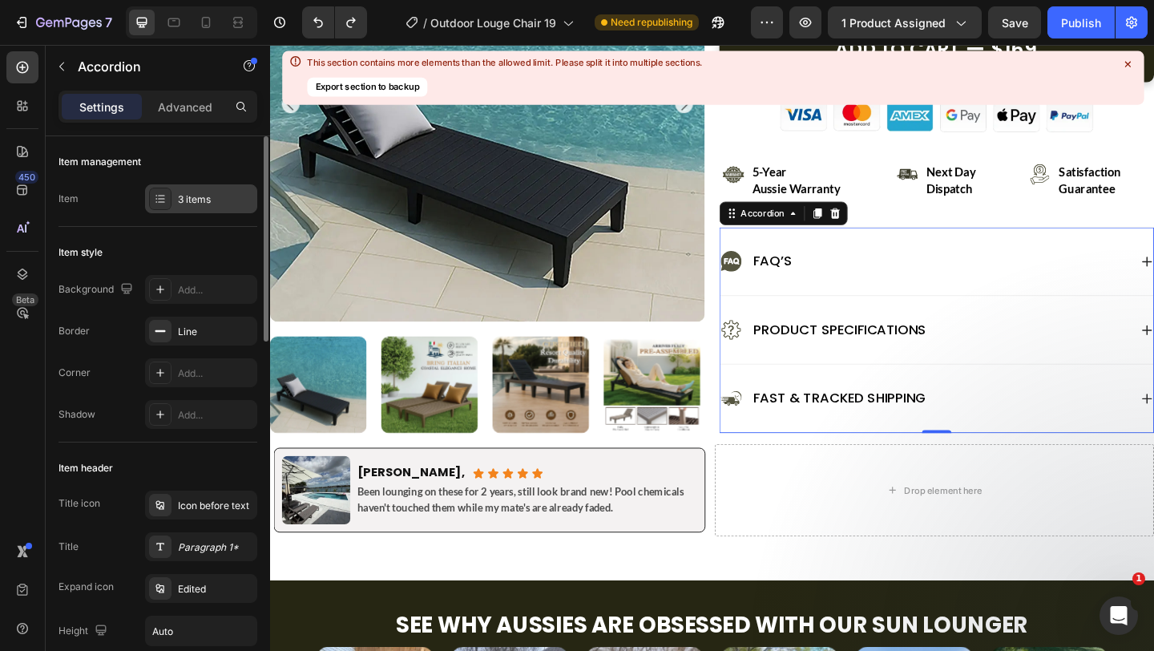
click at [213, 203] on div "3 items" at bounding box center [215, 199] width 75 height 14
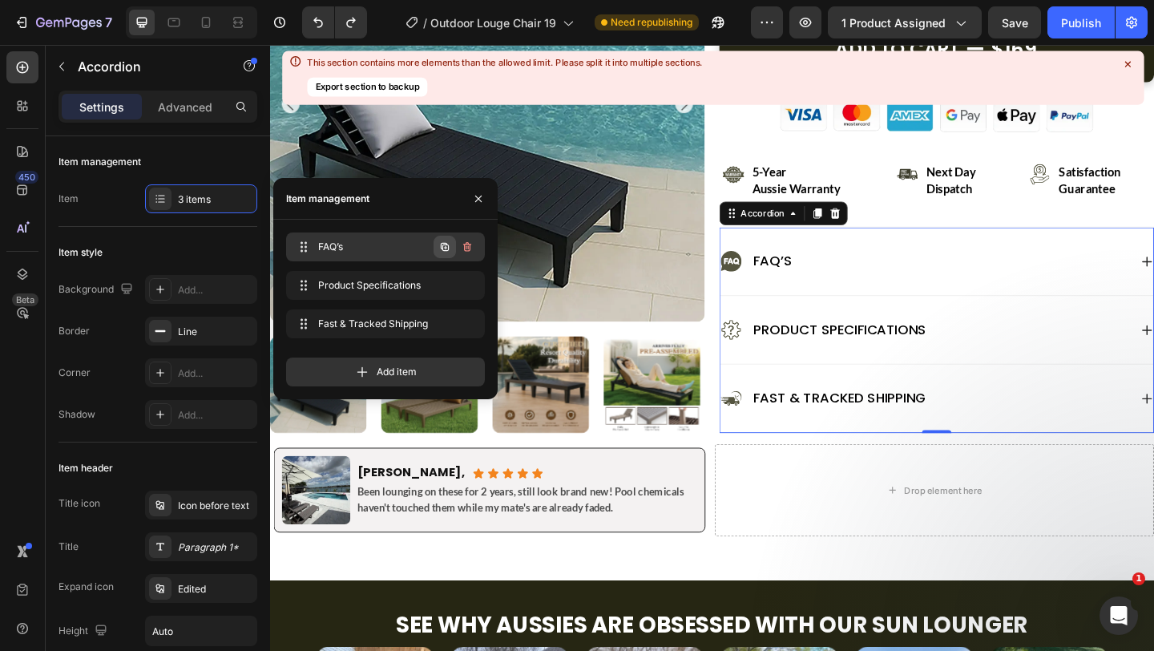
click at [440, 246] on icon "button" at bounding box center [445, 247] width 13 height 13
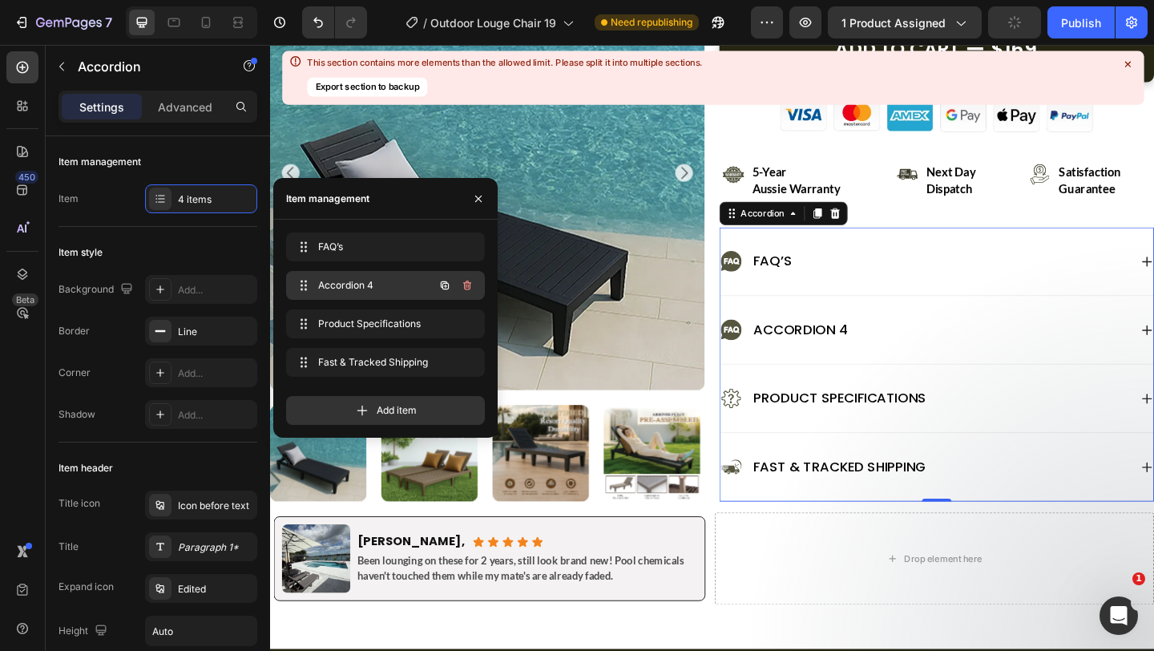
click at [374, 284] on span "Accordion 4" at bounding box center [363, 285] width 91 height 14
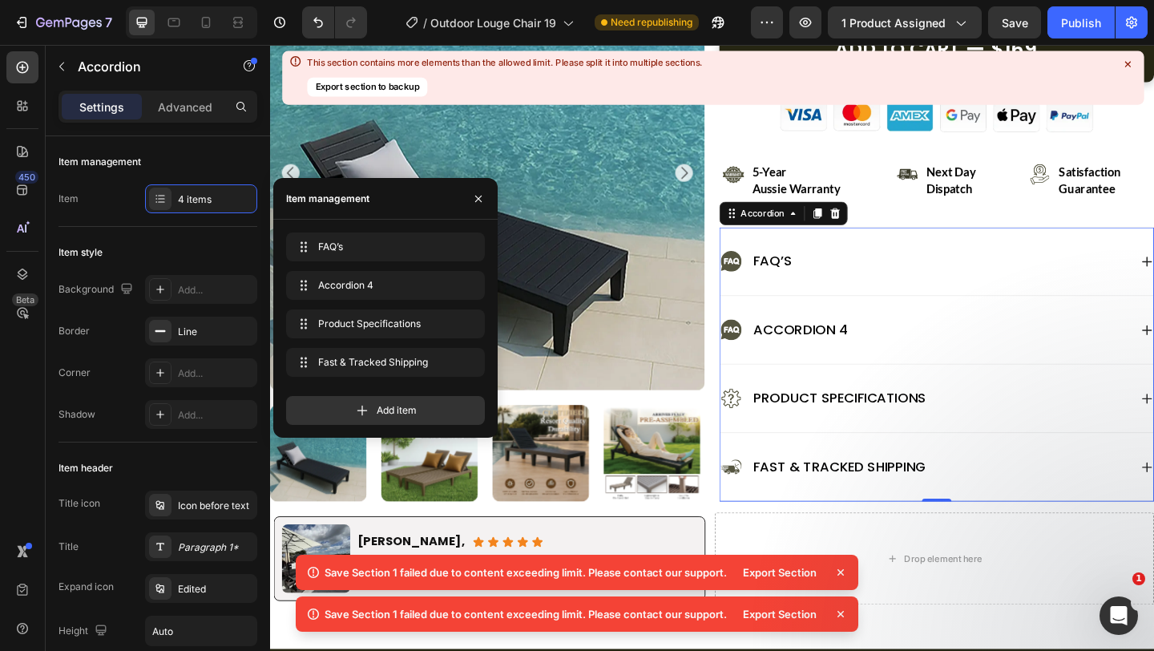
click at [845, 614] on icon at bounding box center [841, 614] width 16 height 16
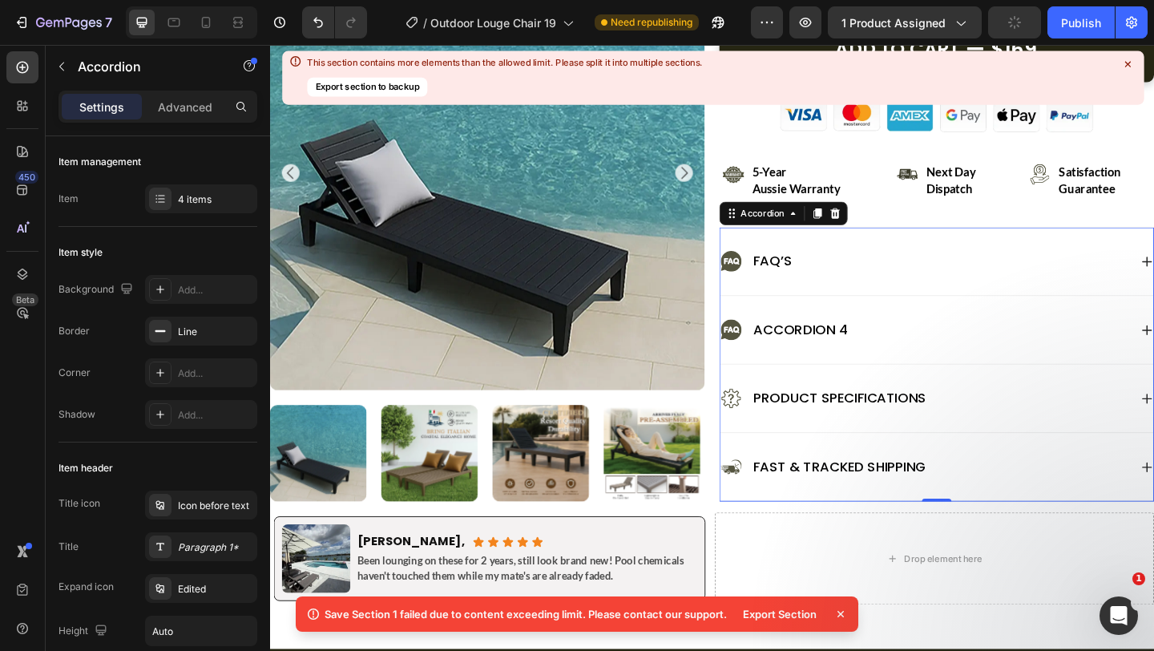
click at [845, 614] on icon at bounding box center [841, 614] width 16 height 16
click at [839, 617] on icon at bounding box center [841, 614] width 16 height 16
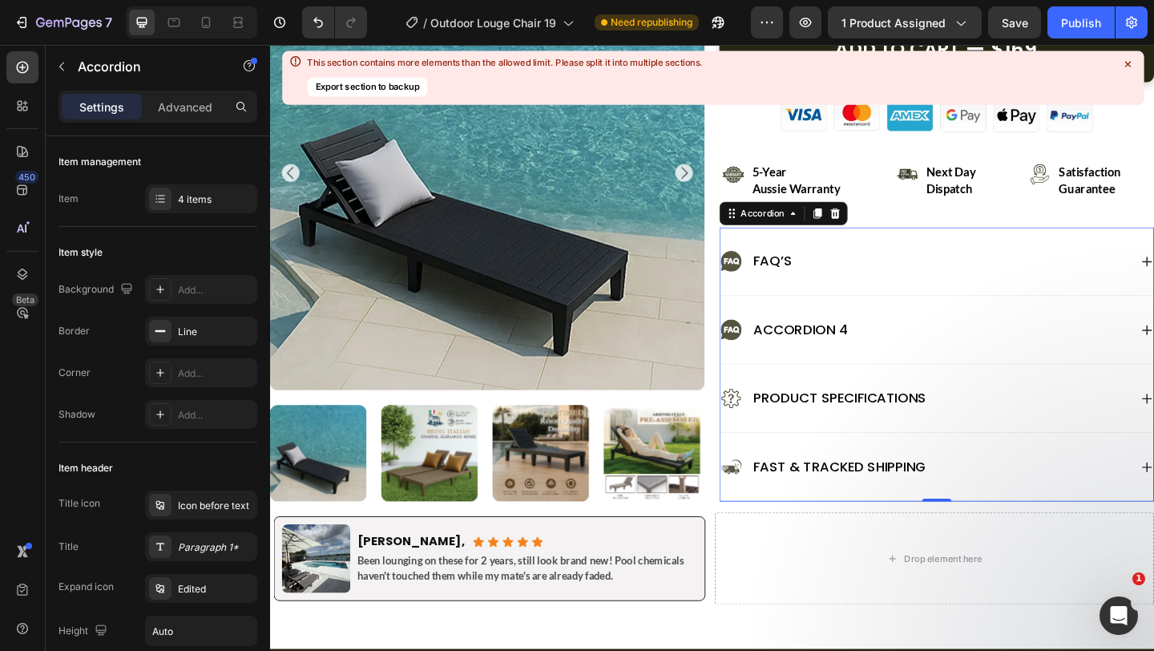
click at [847, 357] on div "Accordion 4" at bounding box center [847, 355] width 107 height 26
click at [847, 357] on p "Accordion 4" at bounding box center [847, 354] width 103 height 21
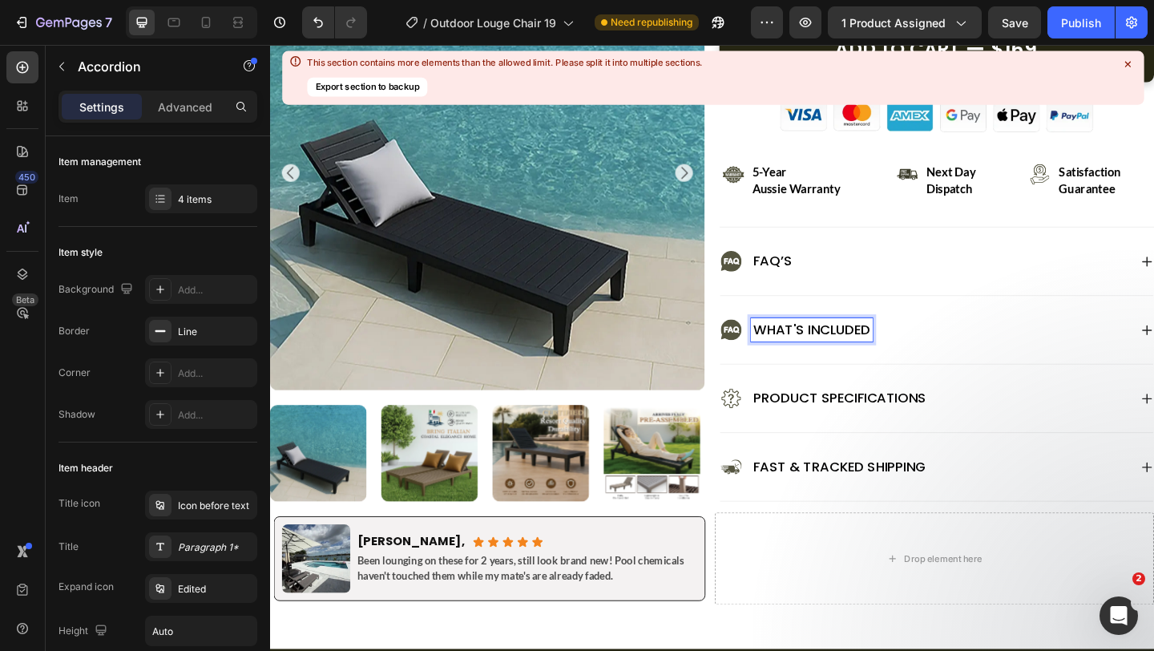
click at [847, 357] on p "What's Included" at bounding box center [859, 354] width 127 height 21
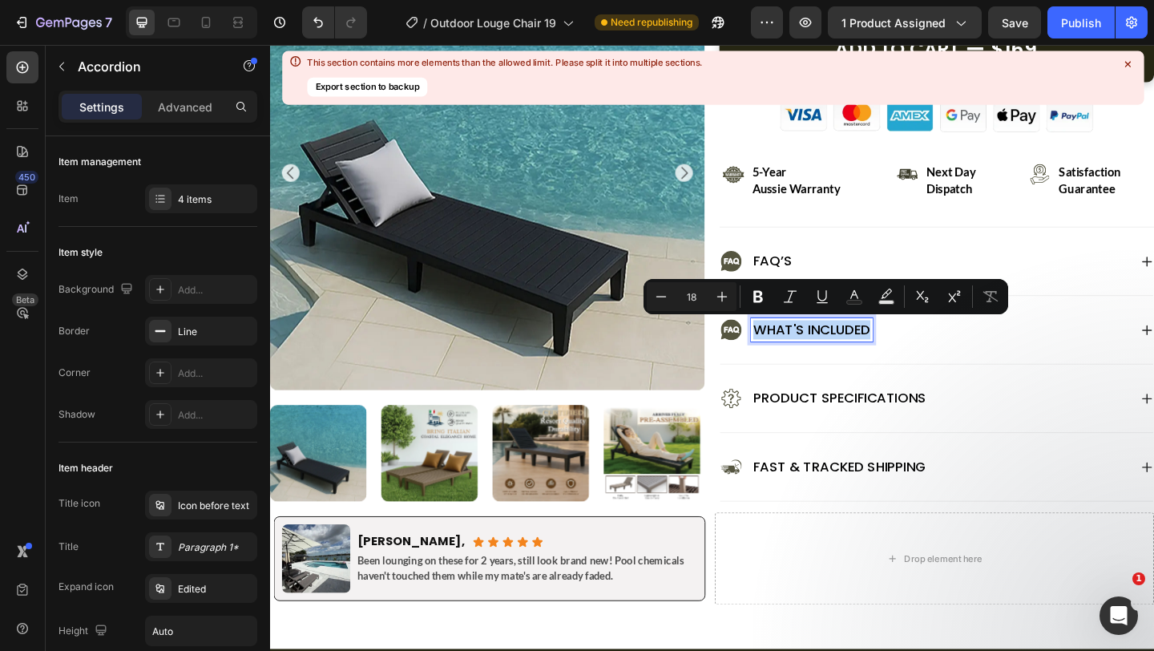
click at [886, 350] on p "What's Included" at bounding box center [859, 354] width 127 height 21
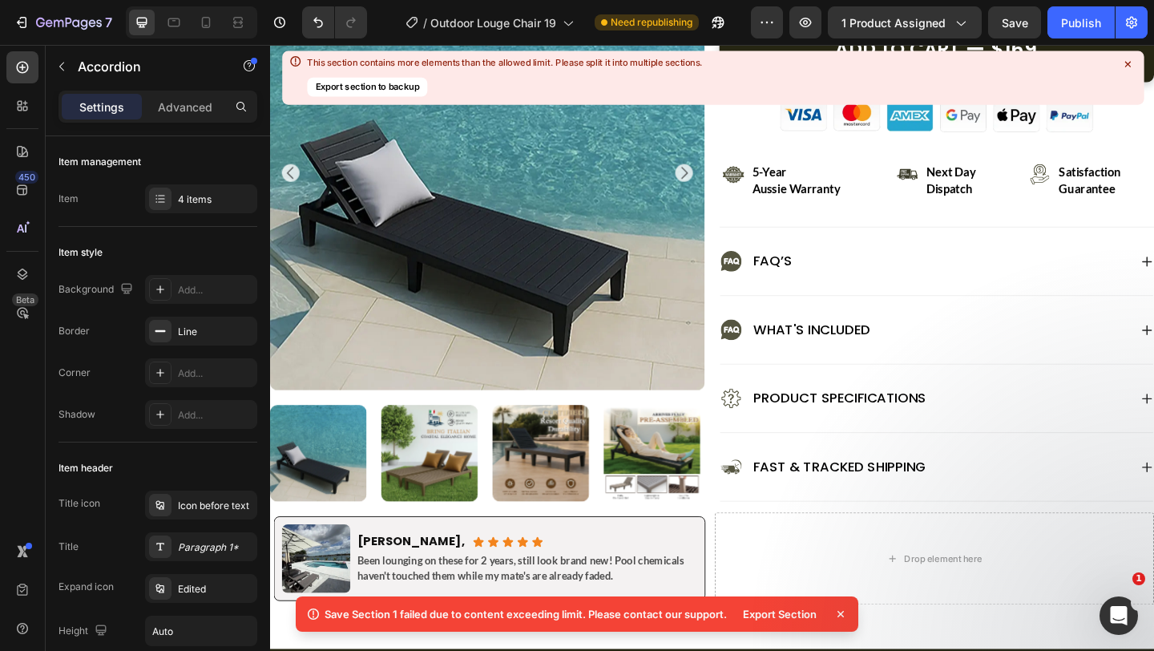
click at [1004, 349] on div "What's Included" at bounding box center [982, 355] width 445 height 26
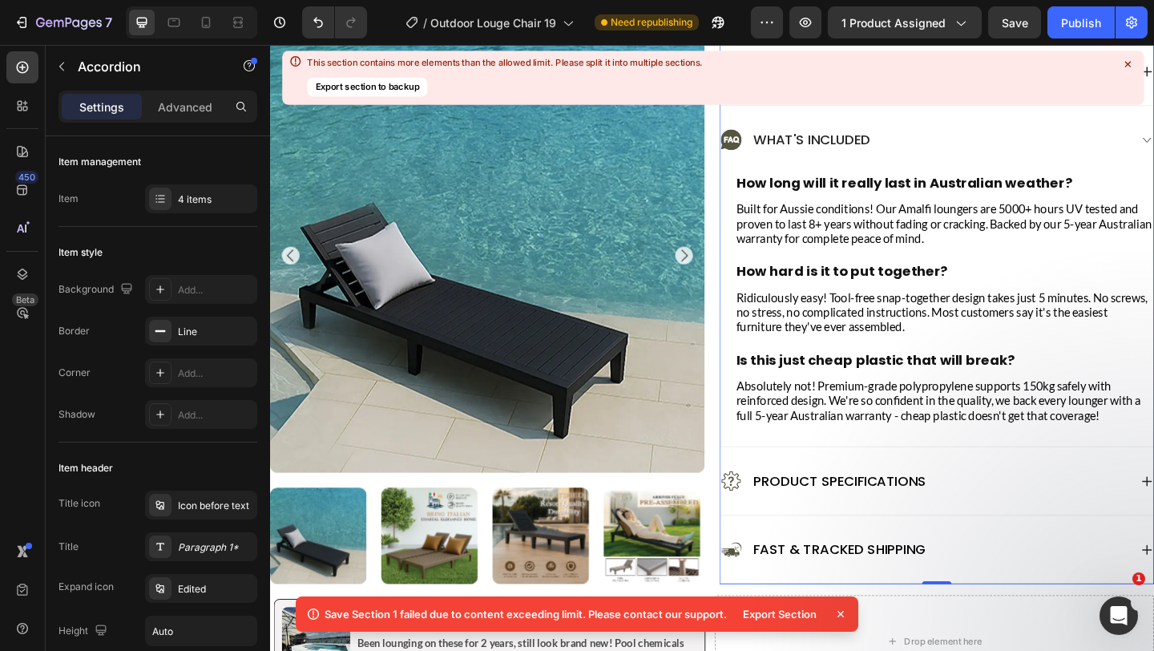
scroll to position [1006, 0]
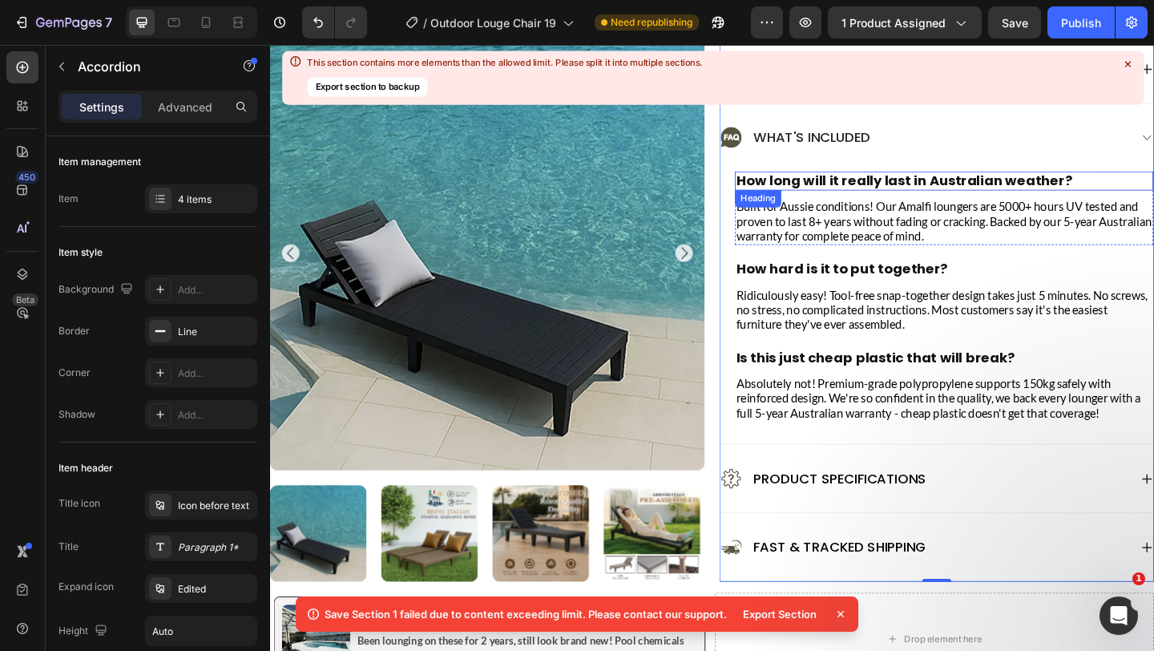
click at [1023, 191] on h2 "How long will it really last in Australian weather?" at bounding box center [1003, 192] width 455 height 21
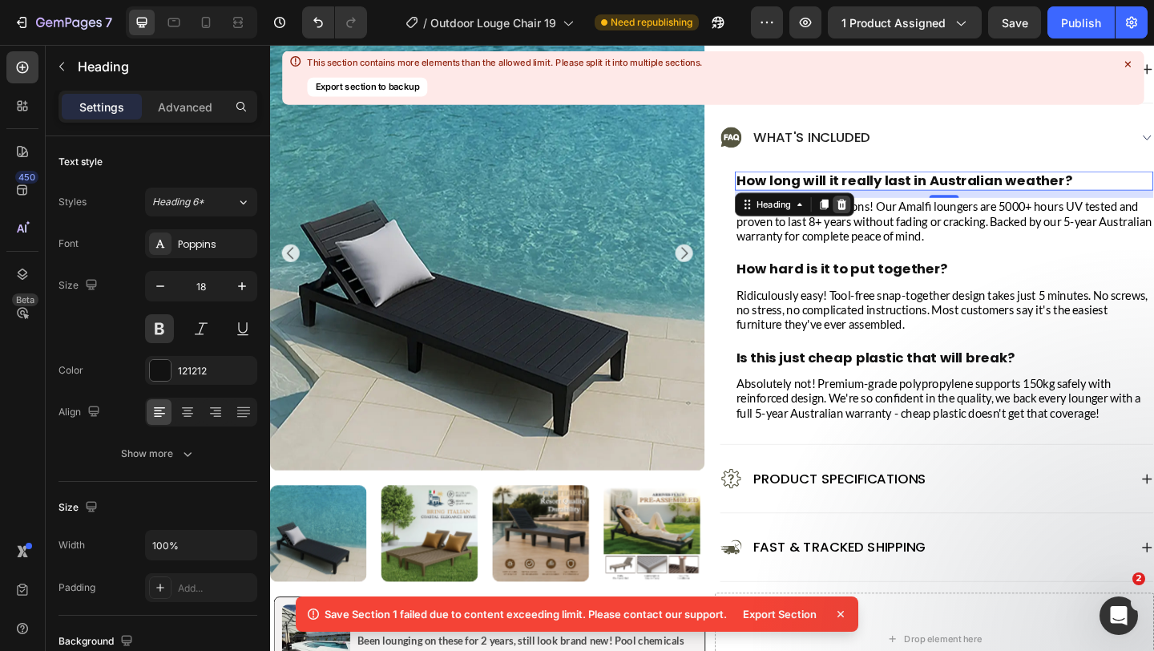
click at [896, 215] on icon at bounding box center [893, 217] width 10 height 11
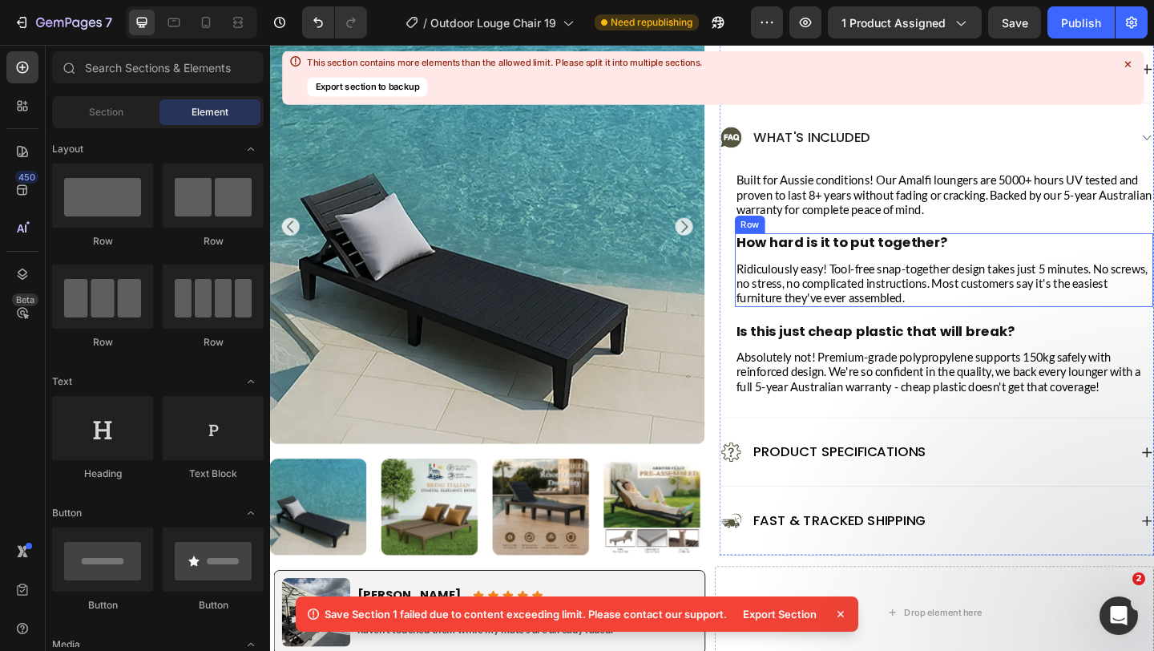
click at [977, 273] on div "How hard is it to put together? Heading Ridiculously easy! Tool-free snap-toget…" at bounding box center [1003, 289] width 455 height 80
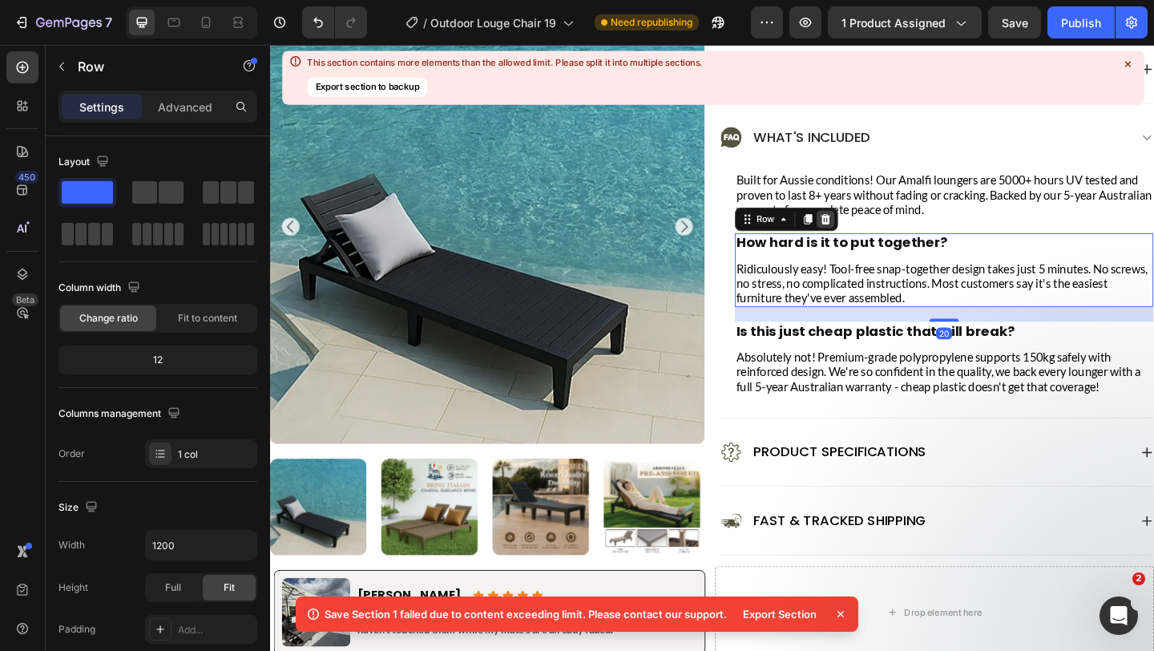
click at [872, 236] on icon at bounding box center [874, 234] width 13 height 13
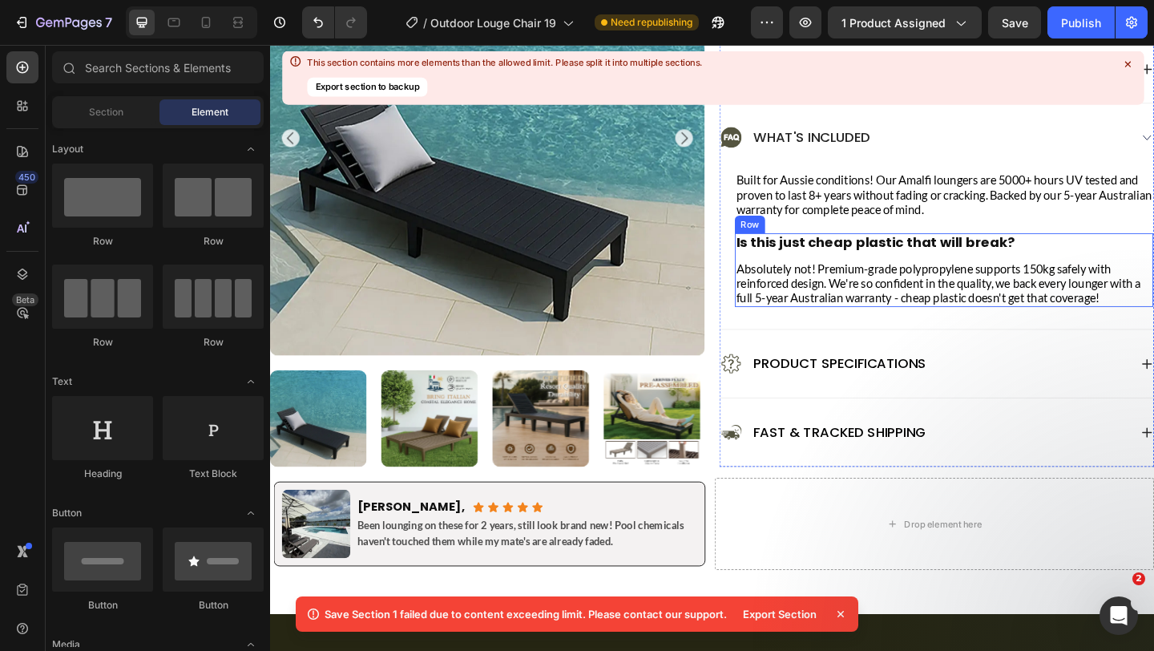
click at [932, 275] on div "Is this just cheap plastic that will break? Heading Absolutely not! Premium-gra…" at bounding box center [1003, 289] width 455 height 80
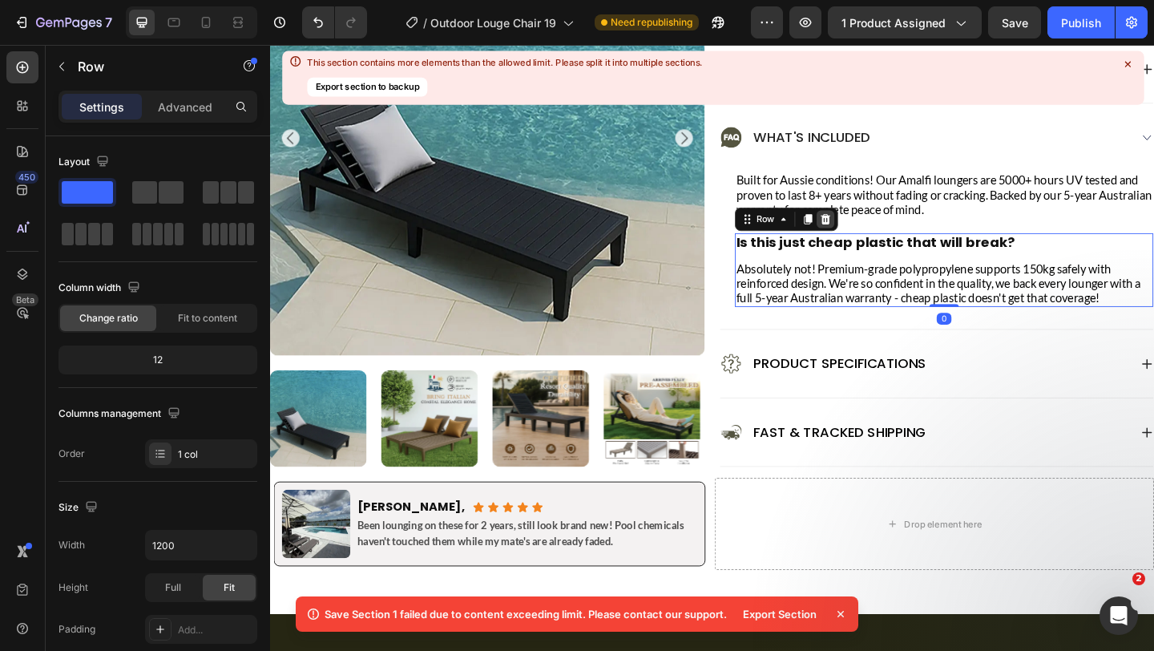
click at [873, 229] on icon at bounding box center [874, 234] width 13 height 13
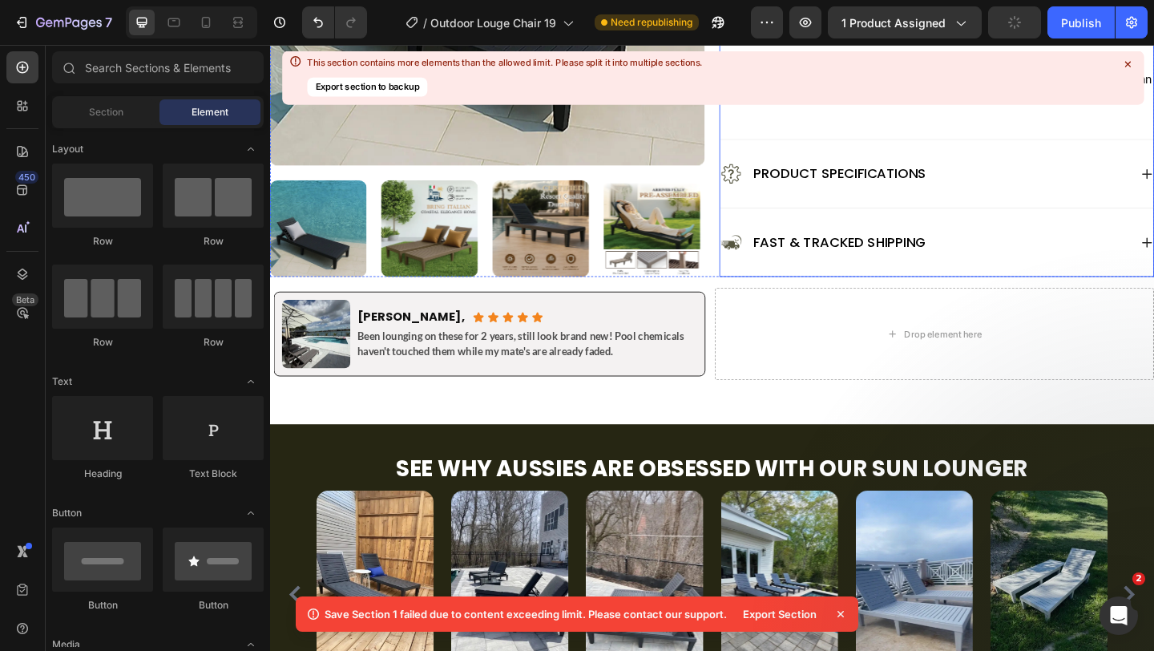
scroll to position [1137, 0]
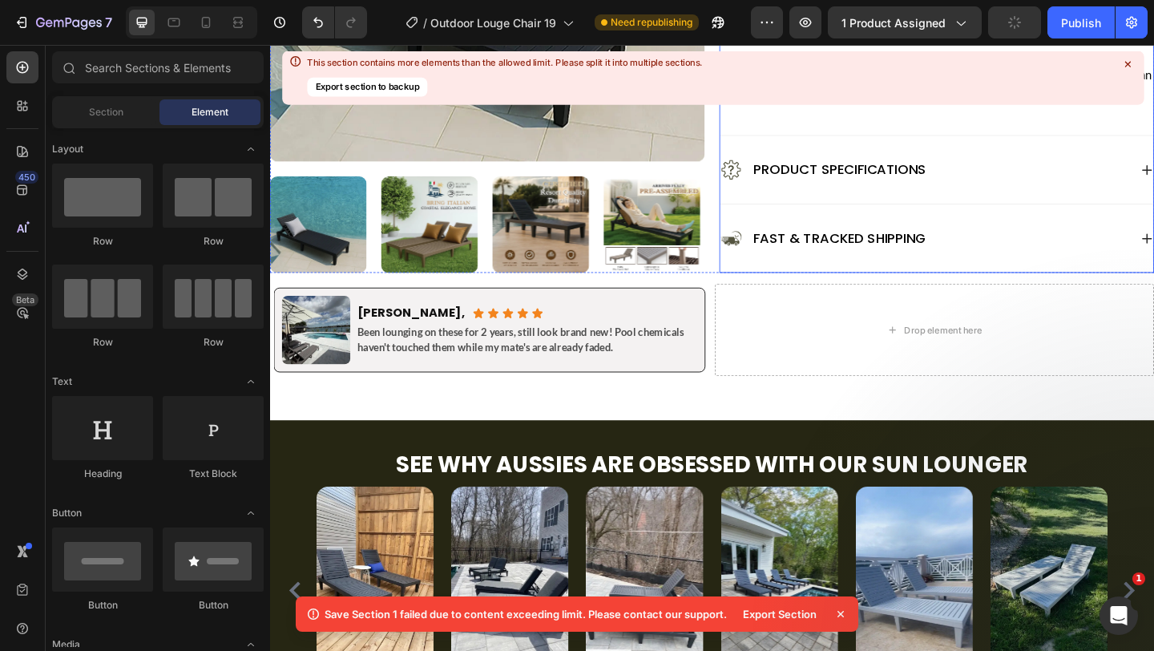
click at [1124, 63] on icon at bounding box center [1128, 64] width 14 height 14
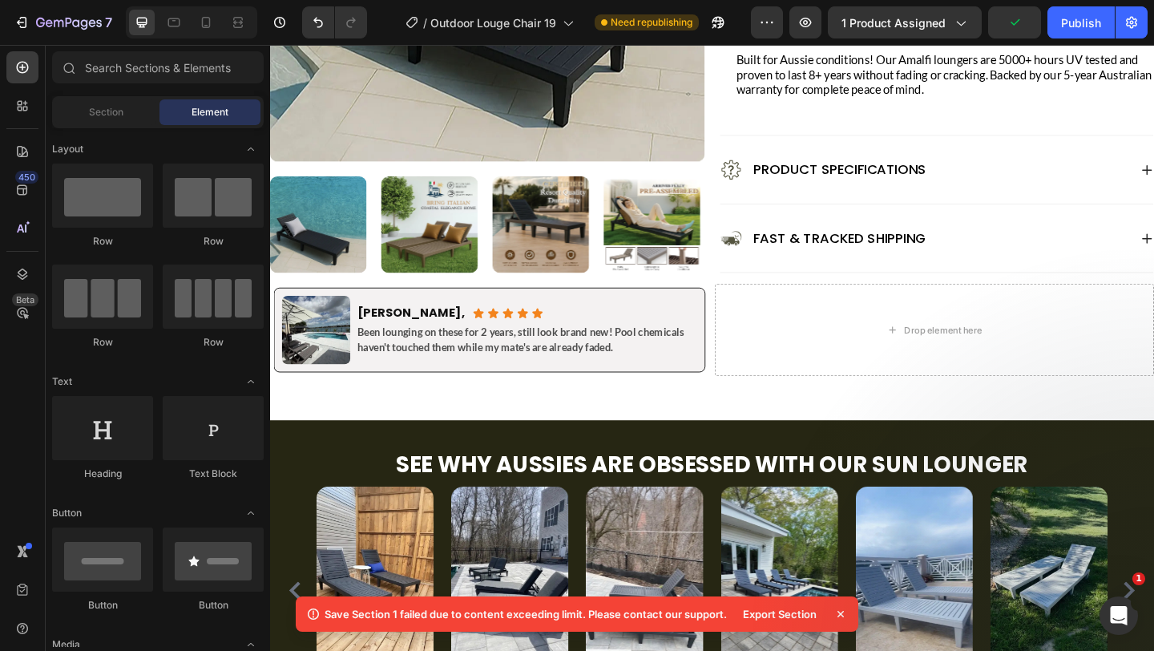
click at [843, 609] on icon at bounding box center [841, 614] width 16 height 16
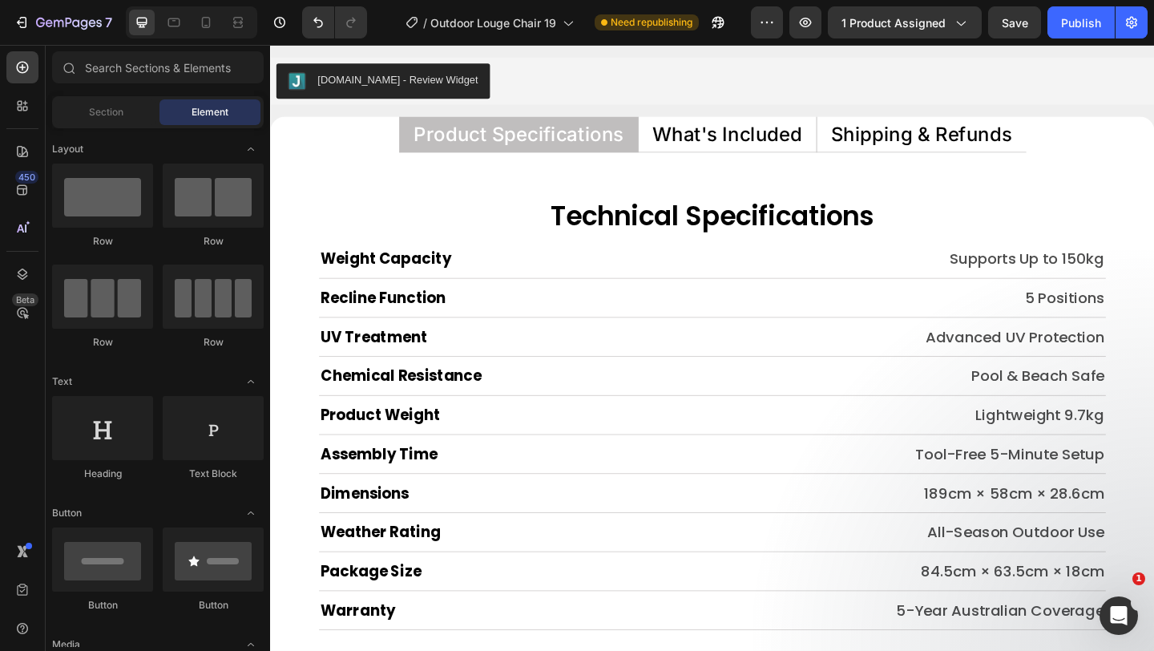
scroll to position [7682, 0]
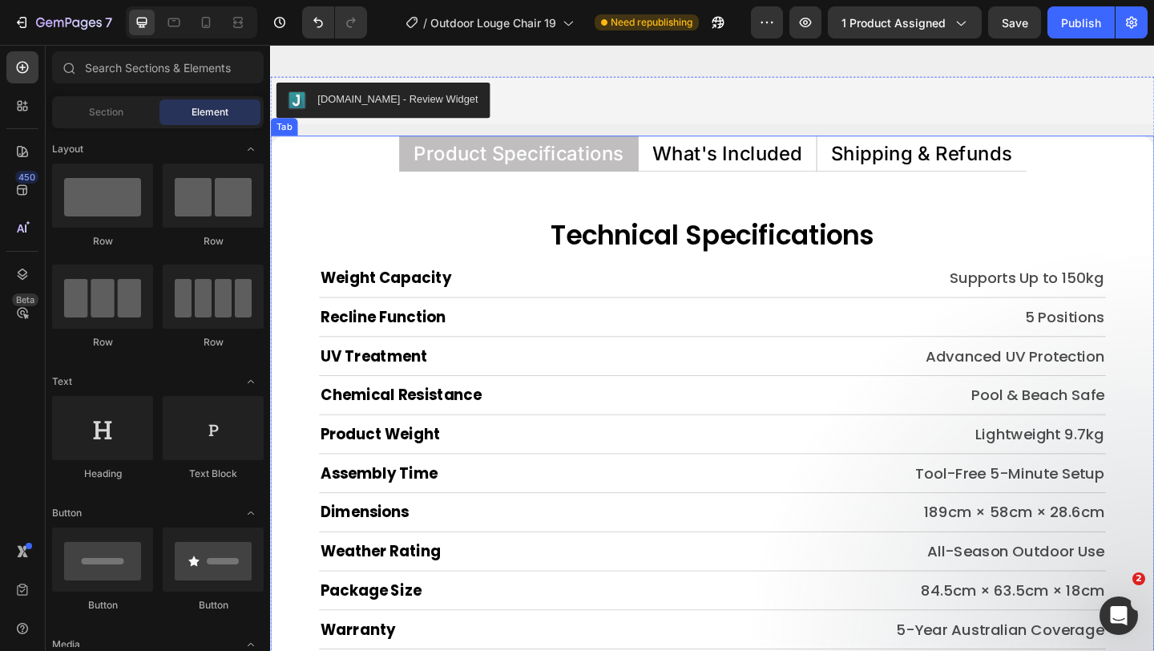
click at [784, 153] on p "What's Included" at bounding box center [767, 162] width 163 height 21
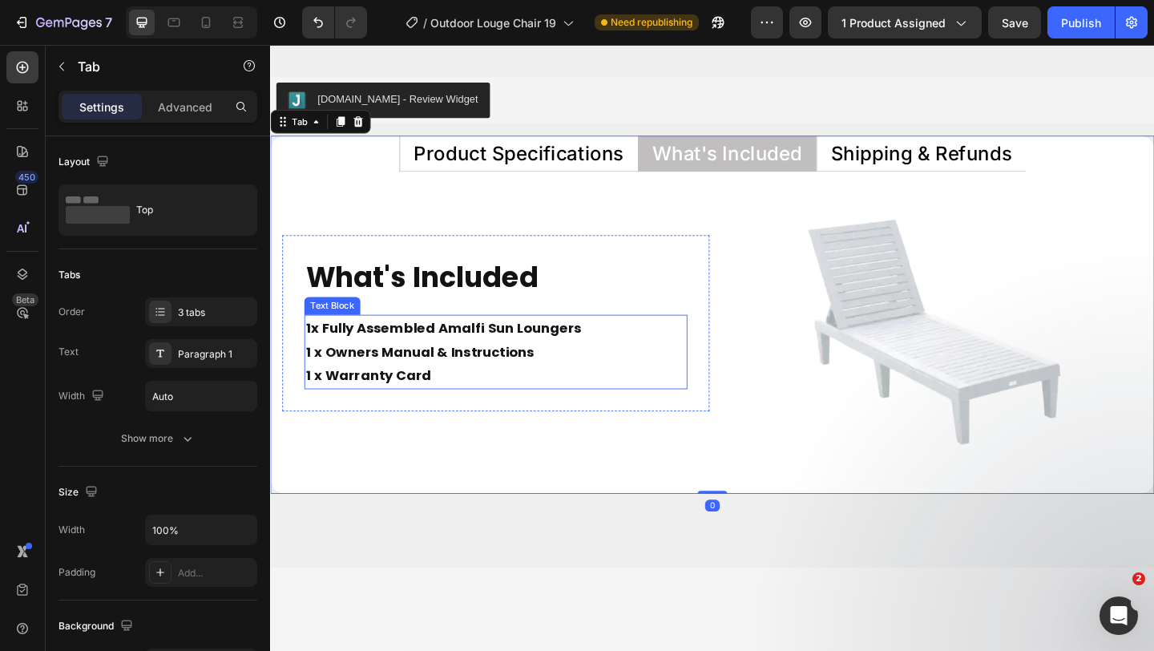
click at [399, 398] on strong "1 x Warranty Card" at bounding box center [377, 404] width 136 height 20
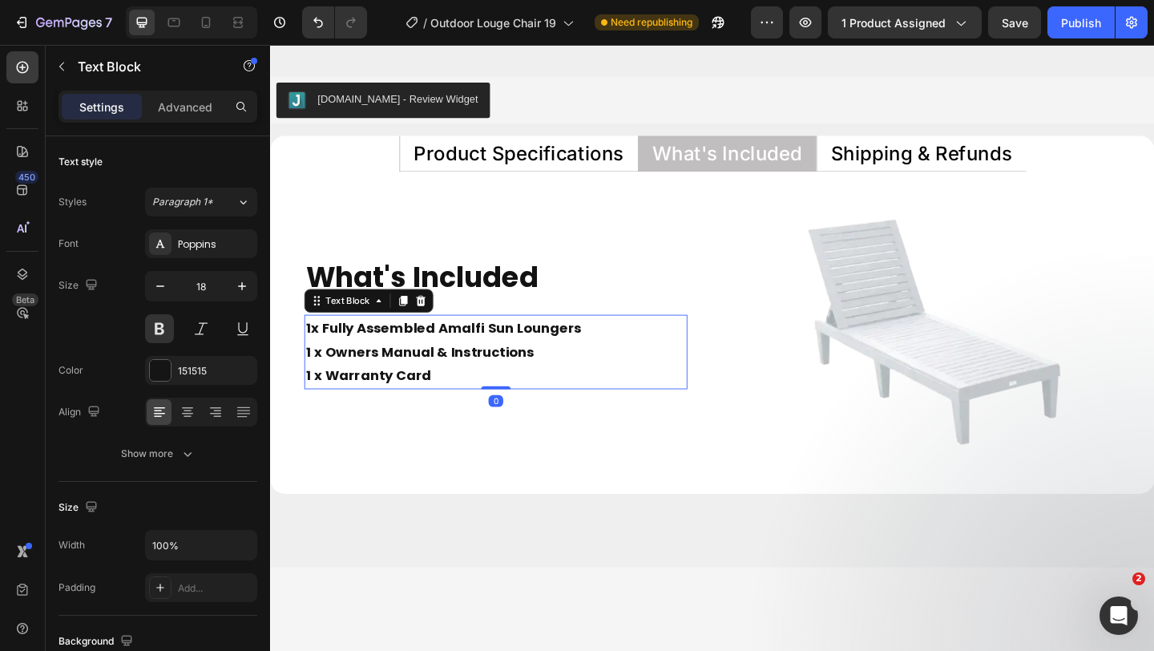
click at [437, 406] on strong "1 x Warranty Card" at bounding box center [377, 404] width 136 height 20
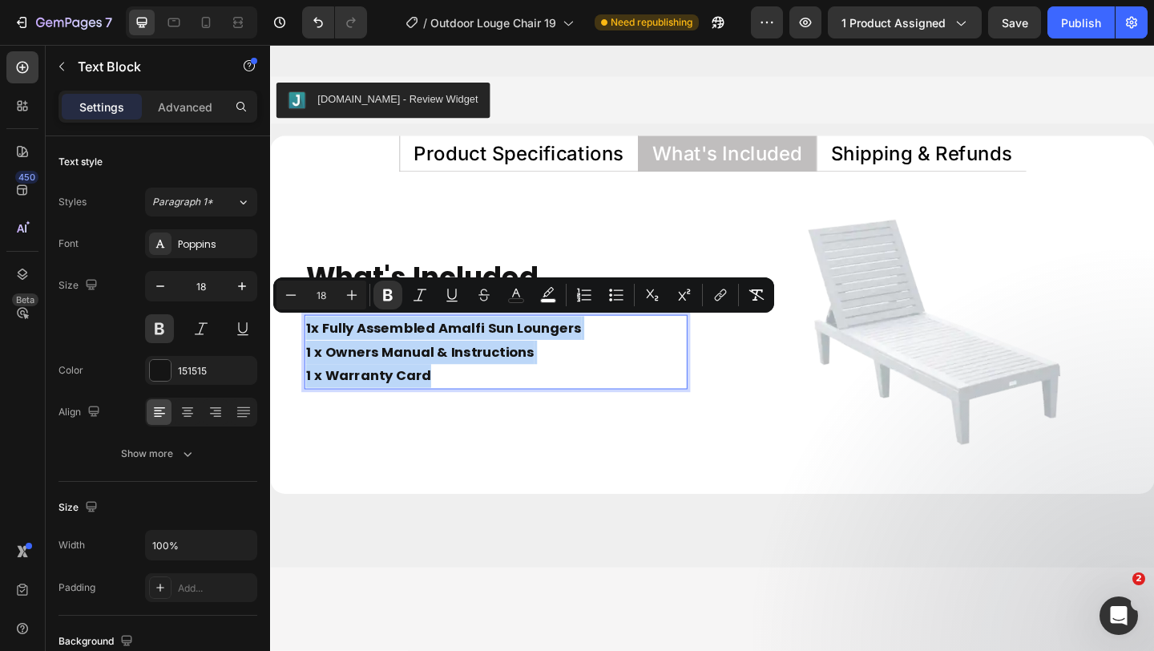
drag, startPoint x: 437, startPoint y: 406, endPoint x: 310, endPoint y: 354, distance: 137.0
click at [310, 354] on p "1x Fully Assembled Amalfi Sun Loungers 1 x Owners Manual & Instructions 1 x War…" at bounding box center [516, 379] width 414 height 78
copy p "1x Fully Assembled Amalfi Sun Loungers 1 x Owners Manual & Instructions 1 x War…"
click at [310, 354] on strong "1x Fully Assembled Amalfi Sun Loungers" at bounding box center [459, 352] width 300 height 20
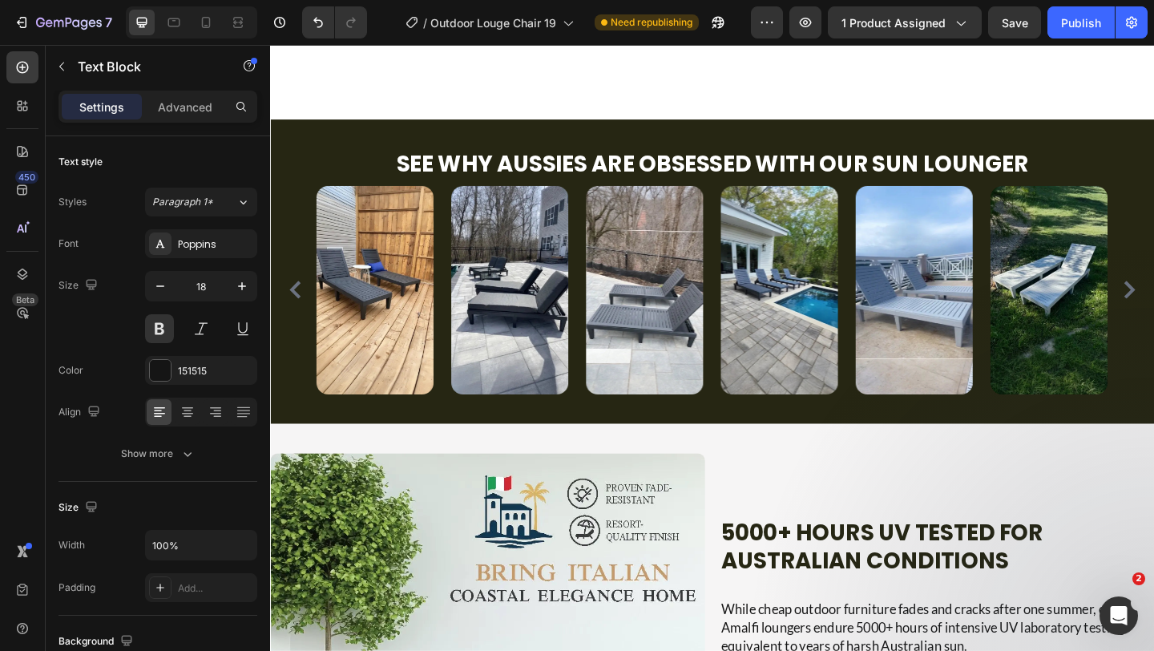
select select "White"
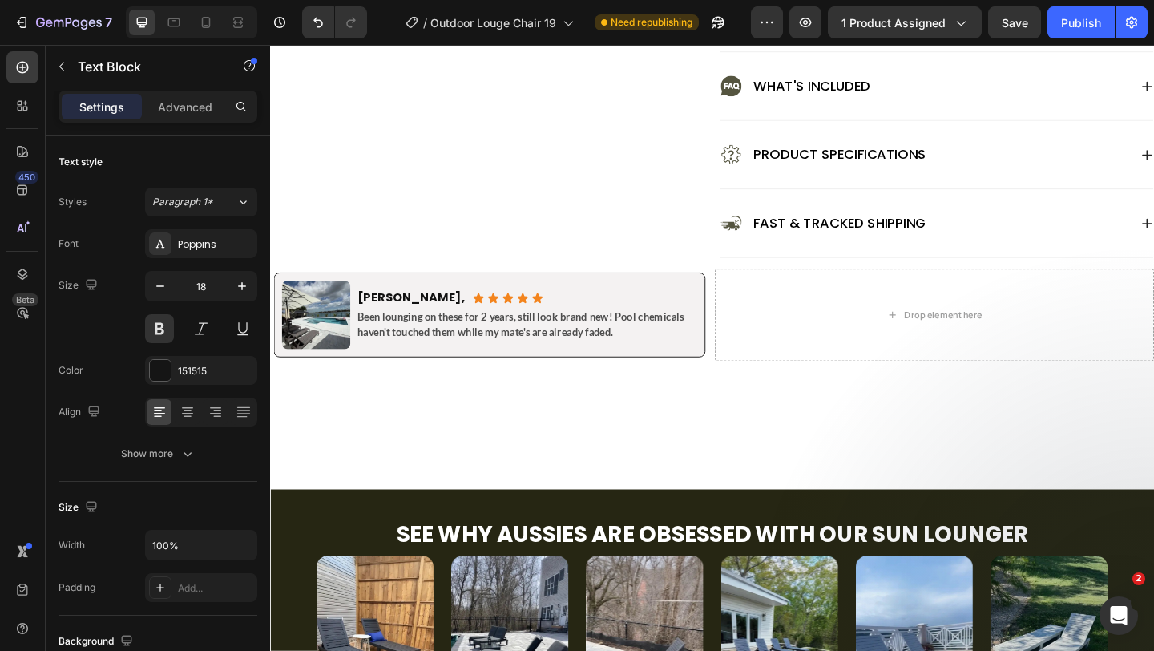
scroll to position [1050, 0]
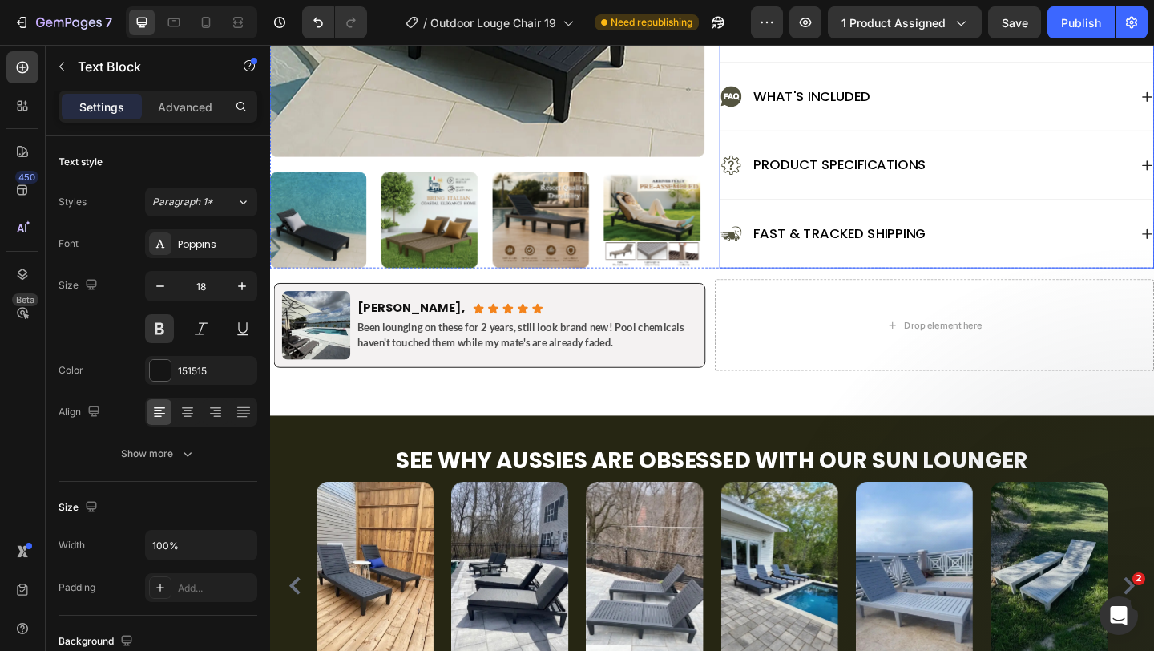
click at [847, 109] on p "What's Included" at bounding box center [859, 101] width 127 height 21
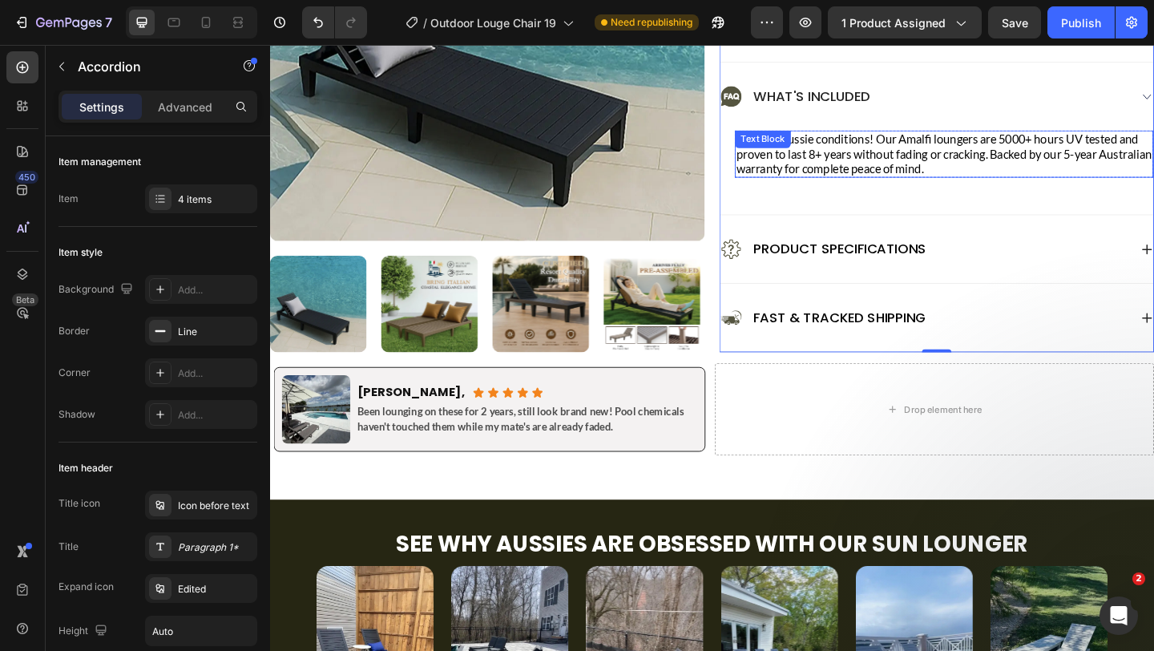
click at [939, 154] on p "Built for Aussie conditions! Our Amalfi loungers are 5000+ hours UV tested and …" at bounding box center [1004, 164] width 452 height 48
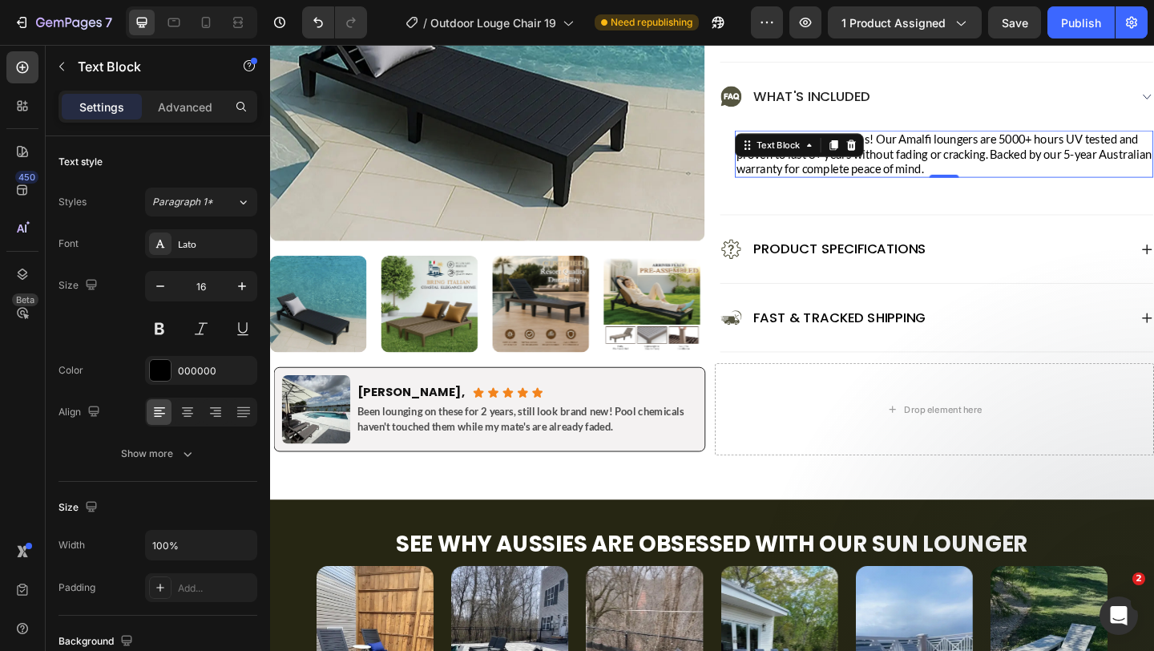
click at [939, 154] on p "Built for Aussie conditions! Our Amalfi loungers are 5000+ hours UV tested and …" at bounding box center [1004, 164] width 452 height 48
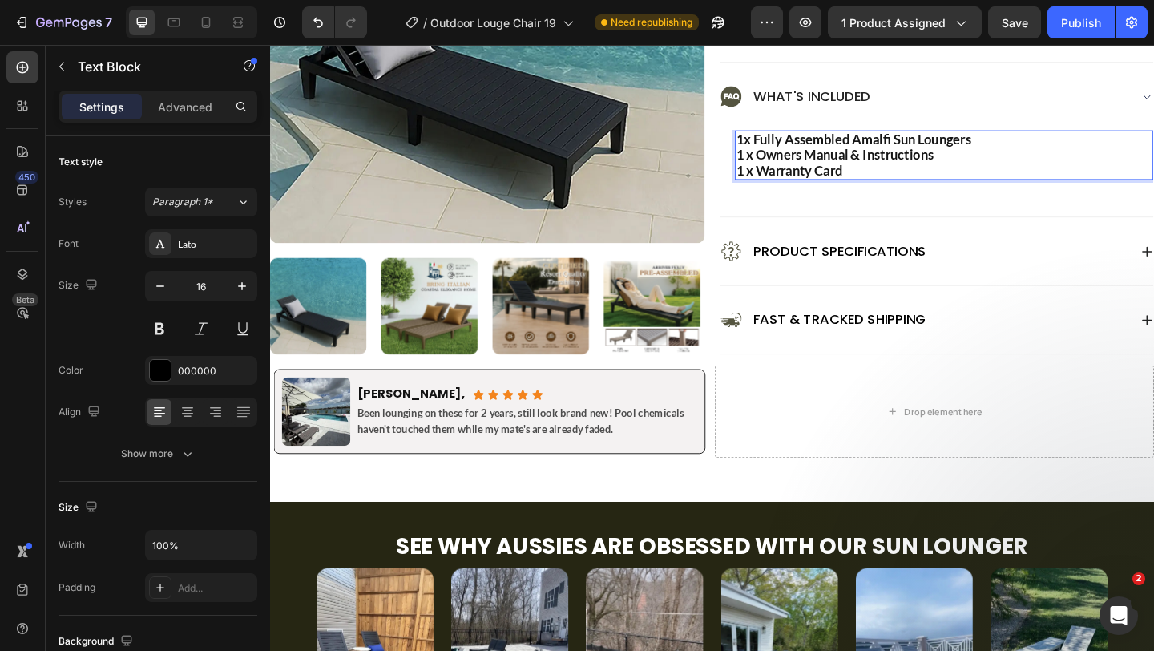
click at [939, 154] on strong "1x Fully Assembled Amalfi Sun Loungers" at bounding box center [906, 148] width 256 height 18
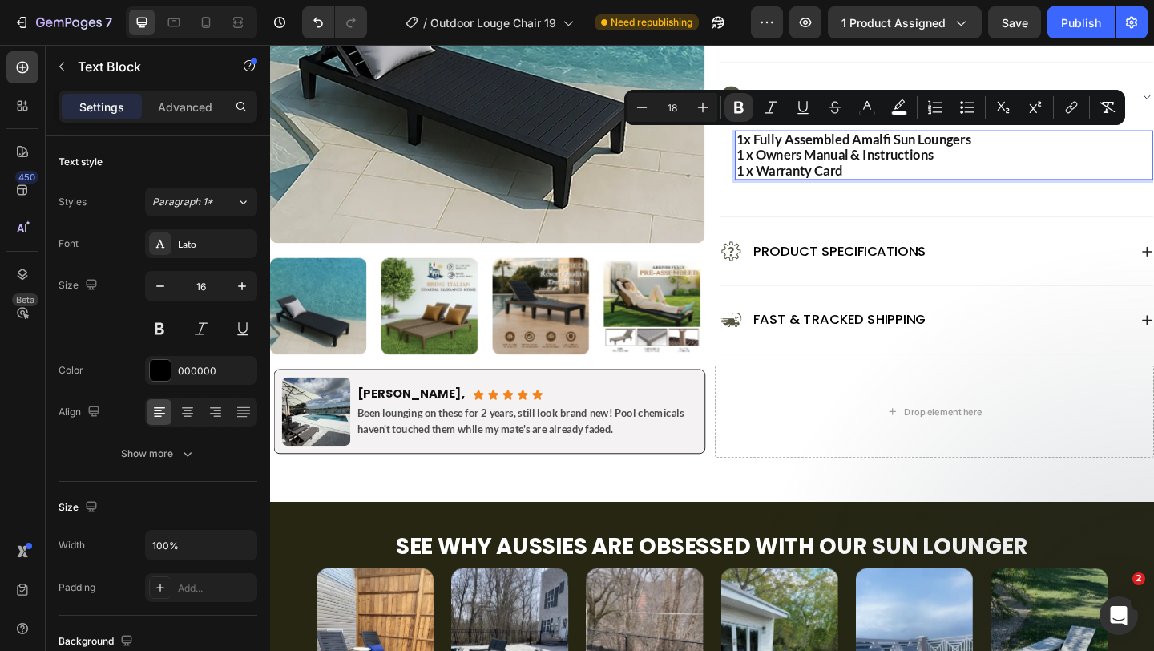
click at [893, 180] on strong "1 x Warranty Card" at bounding box center [835, 181] width 115 height 18
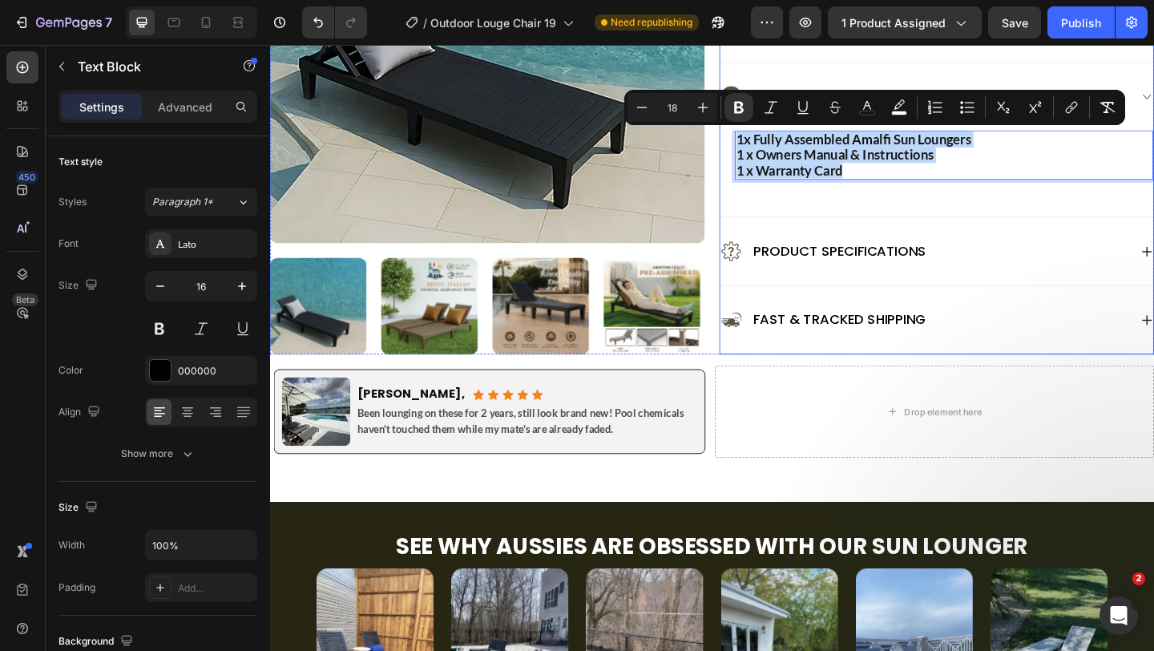
drag, startPoint x: 893, startPoint y: 180, endPoint x: 759, endPoint y: 134, distance: 141.5
click at [759, 131] on div "FAQ’s What's Included 1x Fully Assembled Amalfi Sun Loungers 1 x Owners Manual …" at bounding box center [995, 186] width 473 height 392
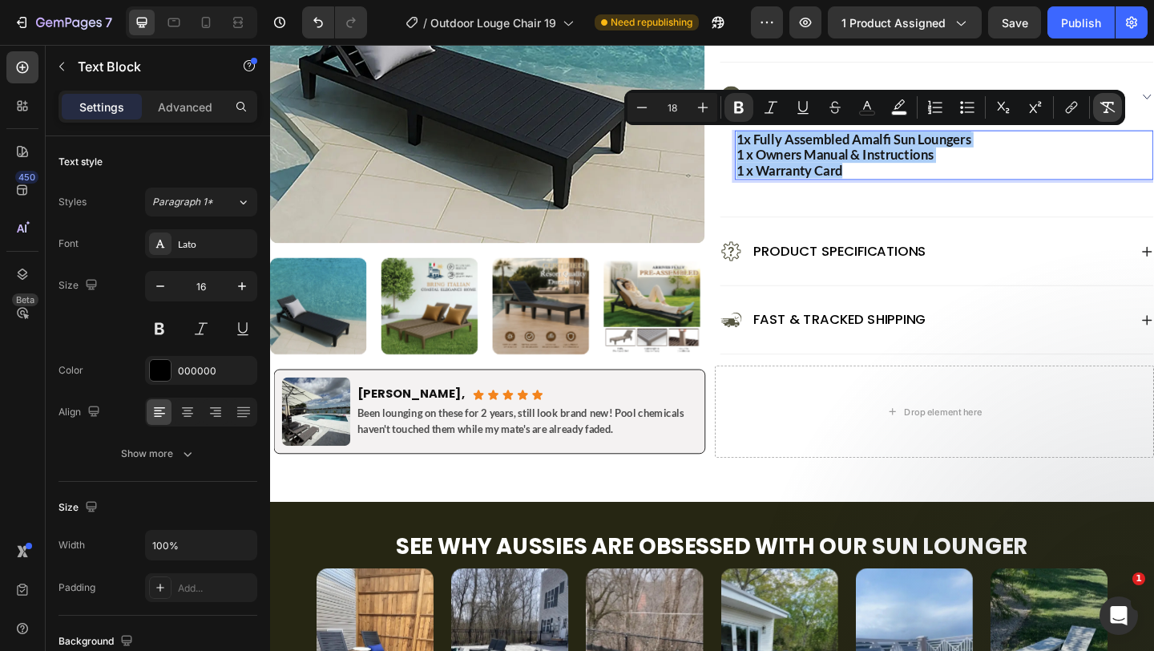
click at [1102, 115] on icon "Editor contextual toolbar" at bounding box center [1108, 107] width 16 height 16
type input "16"
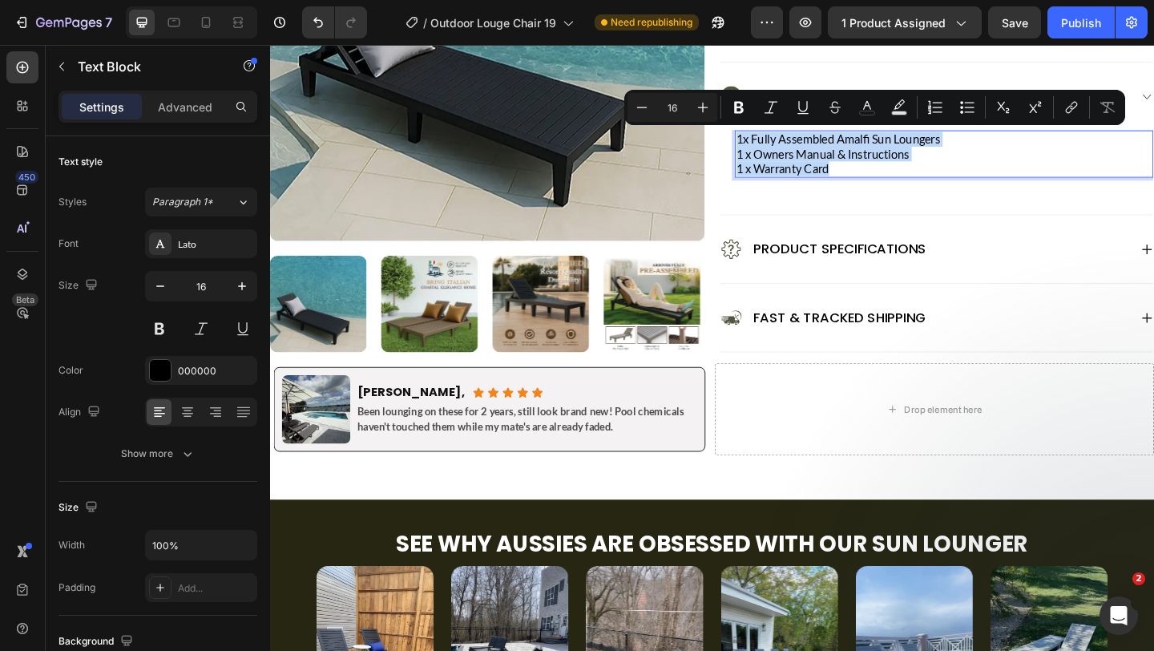
click at [1074, 150] on p "1x Fully Assembled Amalfi Sun Loungers 1 x Owners Manual & Instructions 1 x War…" at bounding box center [1004, 164] width 452 height 48
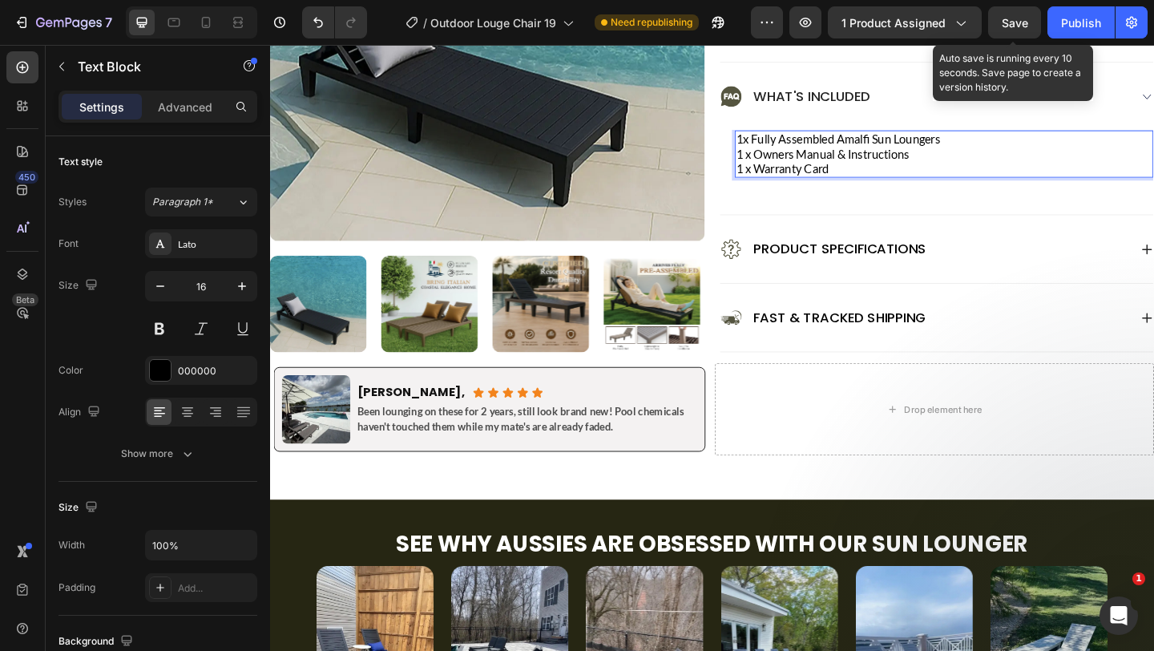
click at [1006, 23] on span "Save" at bounding box center [1015, 23] width 26 height 14
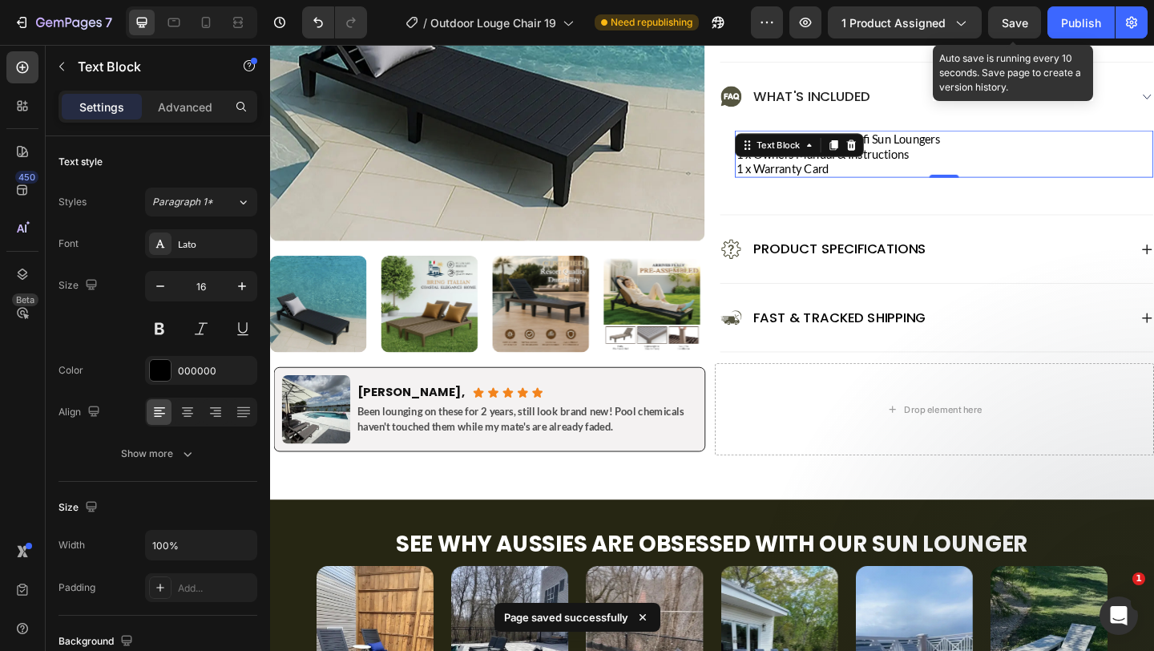
click at [1013, 23] on span "Save" at bounding box center [1015, 23] width 26 height 14
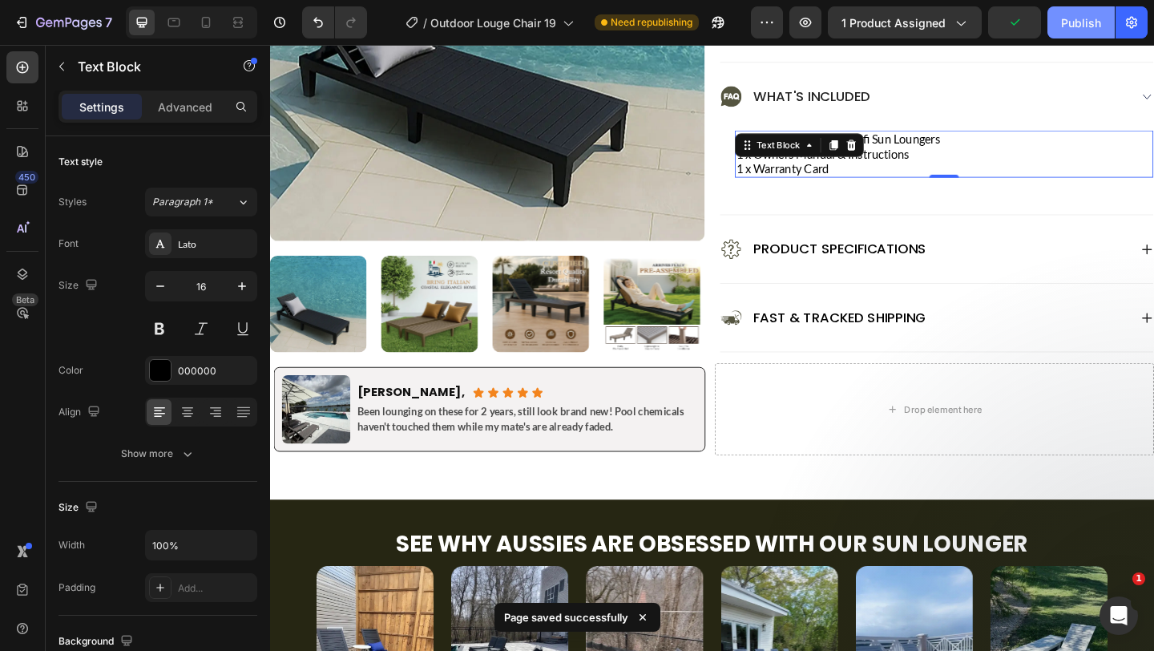
click at [1090, 21] on div "Publish" at bounding box center [1081, 22] width 40 height 17
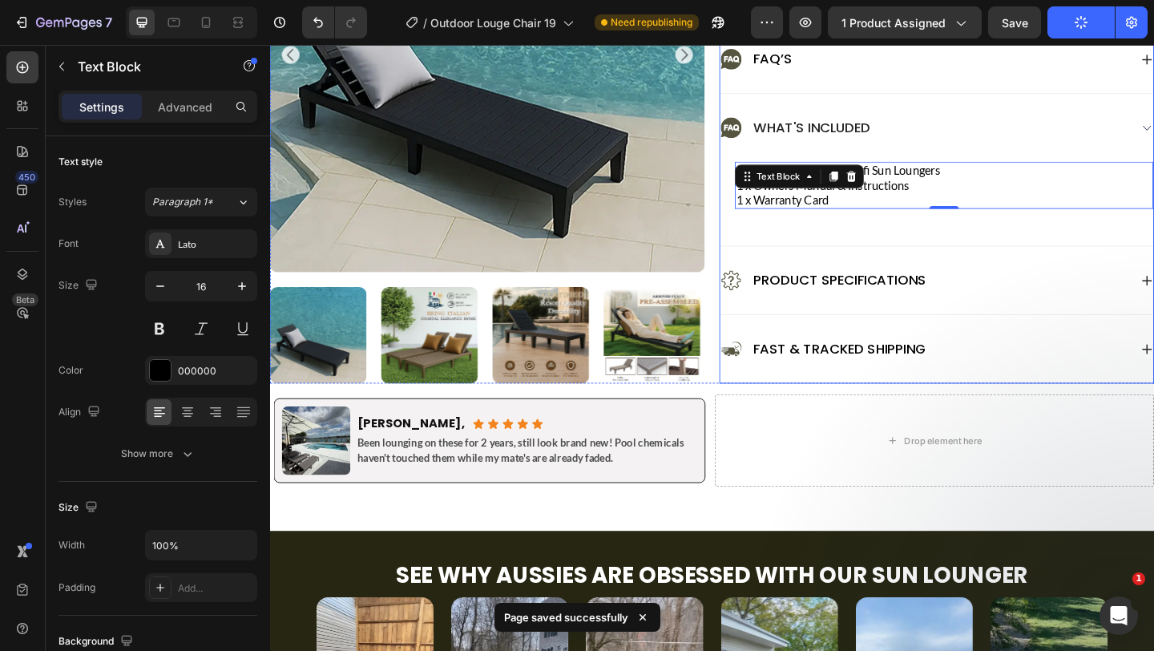
scroll to position [1016, 0]
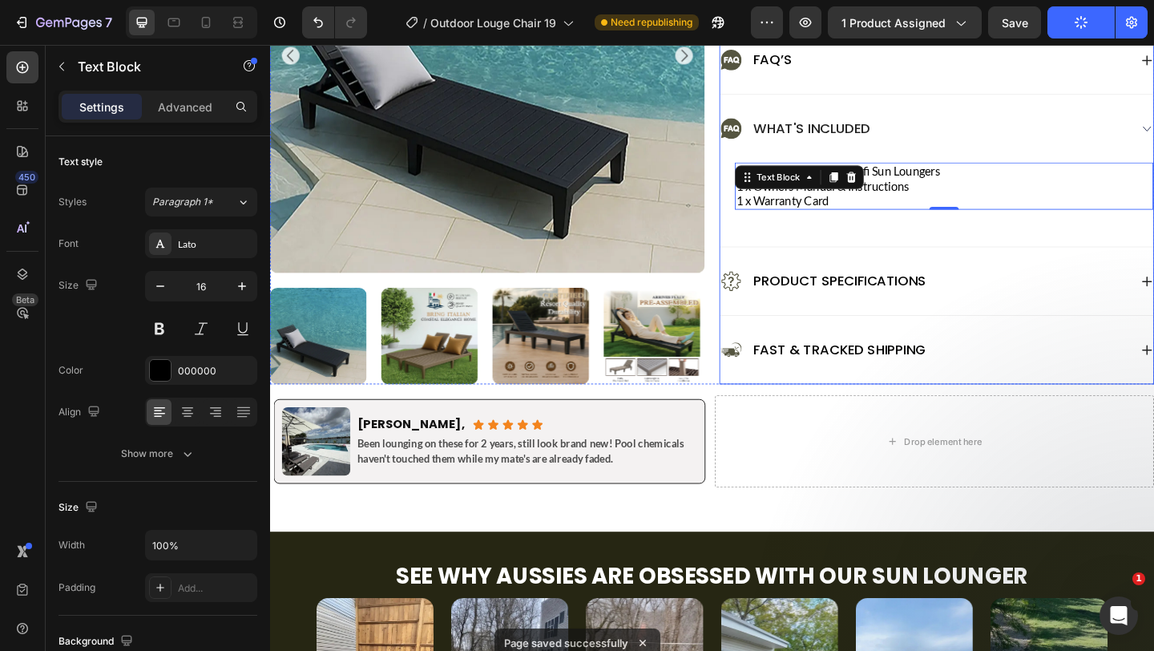
click at [782, 237] on div "1x Fully Assembled Amalfi Sun Loungers 1 x Owners Manual & Instructions 1 x War…" at bounding box center [1003, 205] width 455 height 67
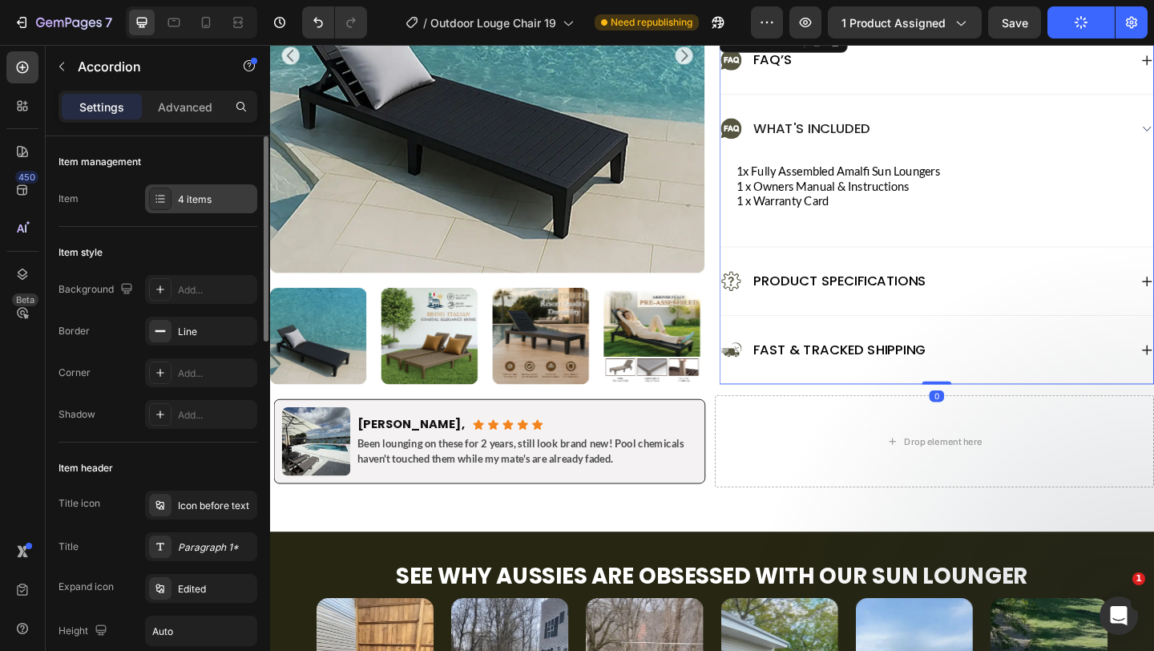
click at [192, 197] on div "4 items" at bounding box center [215, 199] width 75 height 14
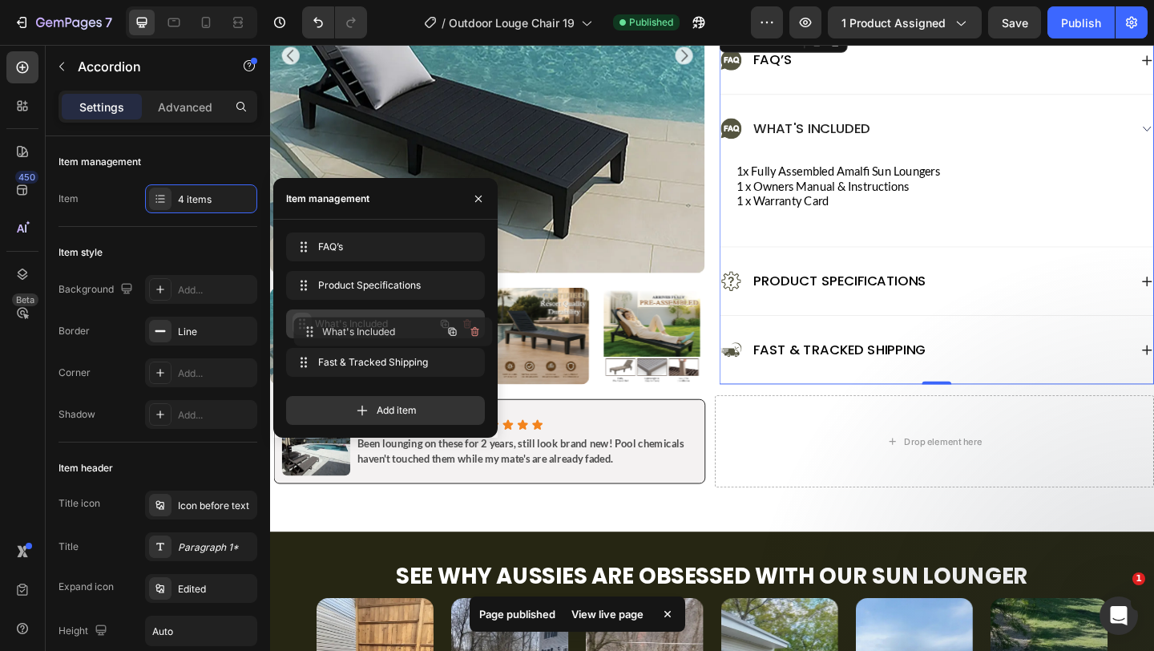
drag, startPoint x: 303, startPoint y: 281, endPoint x: 311, endPoint y: 328, distance: 47.2
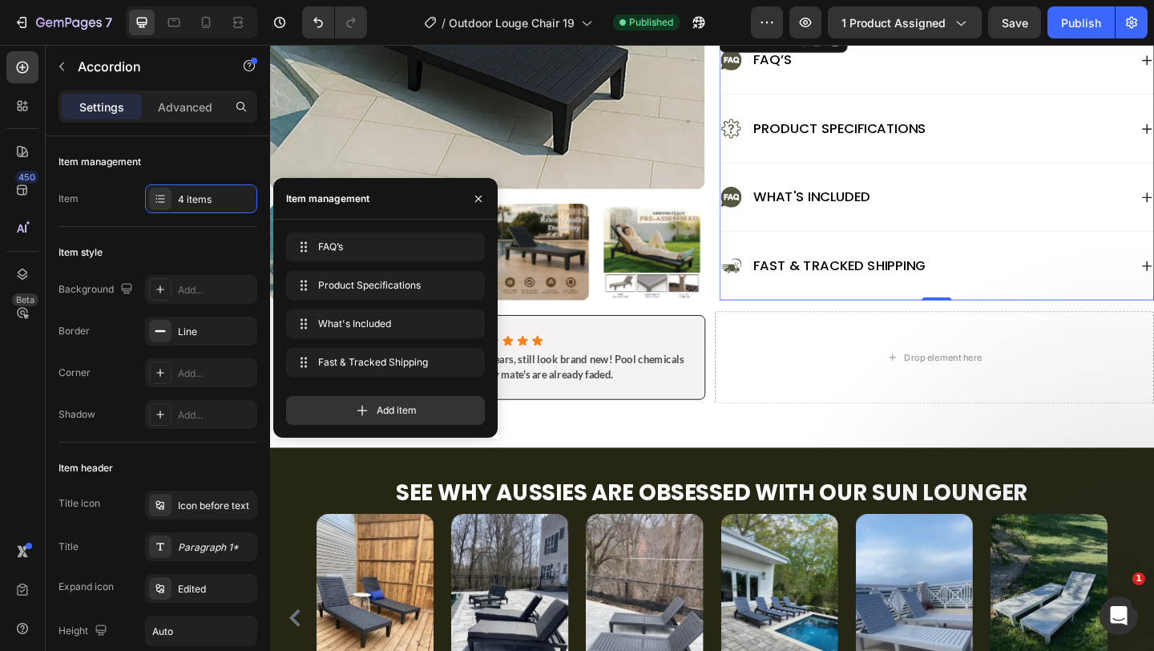
click at [281, 328] on div "FAQ’s FAQ’s Product Specifications Product Specifications What's Included What&…" at bounding box center [385, 329] width 224 height 192
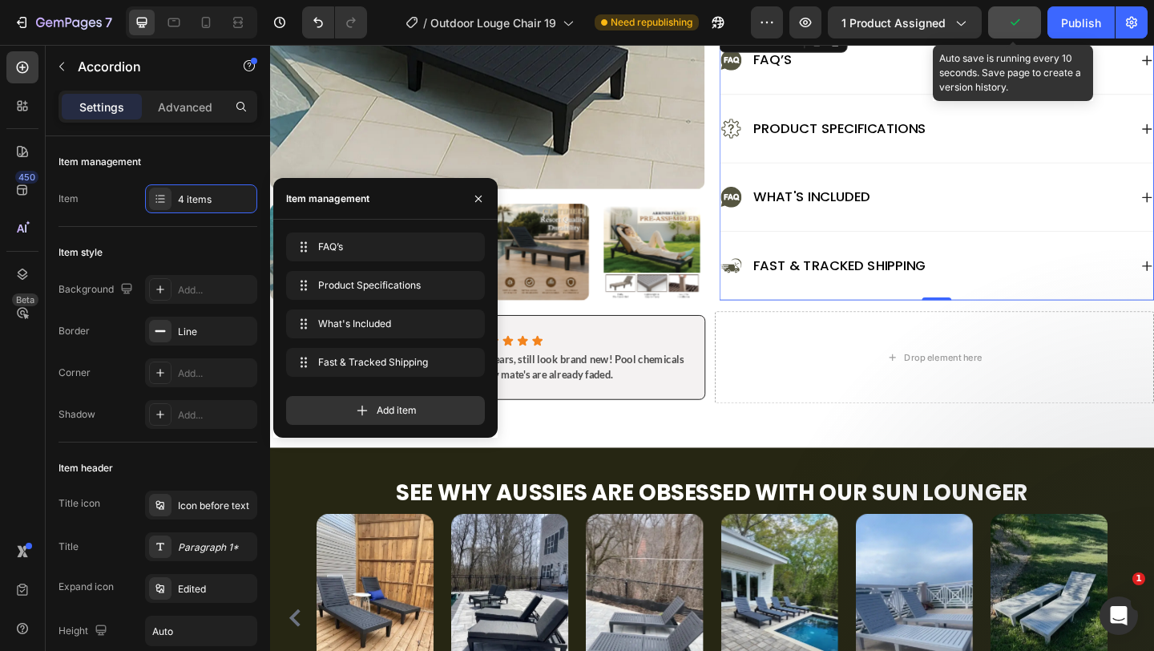
click at [1024, 19] on button "button" at bounding box center [1015, 22] width 53 height 32
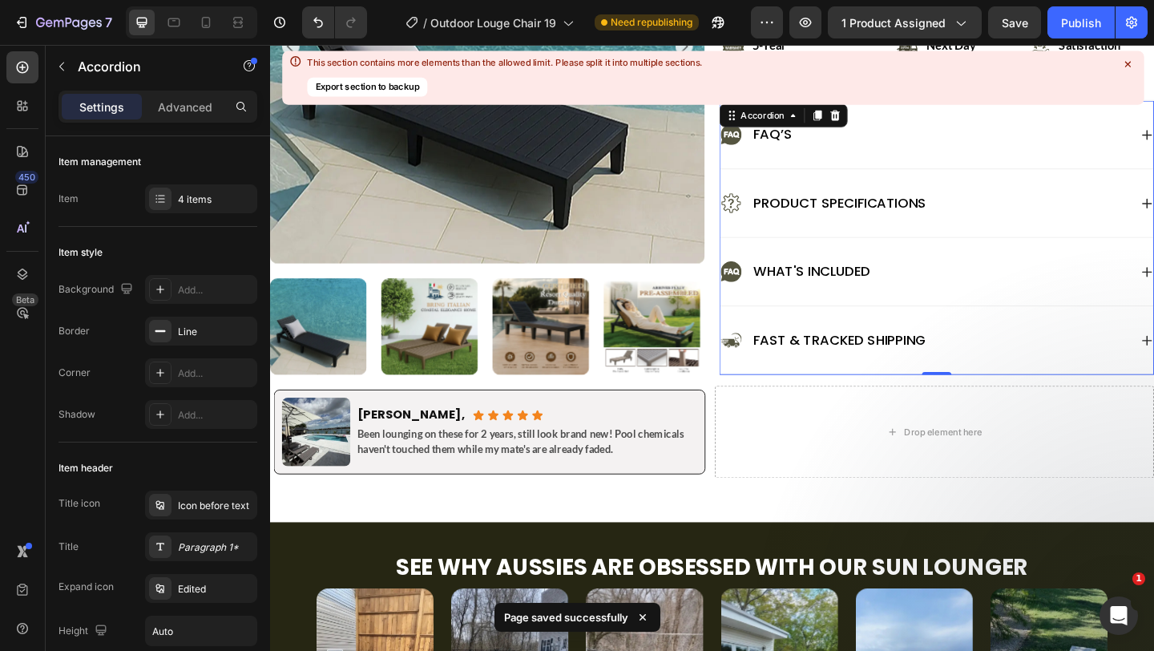
scroll to position [932, 0]
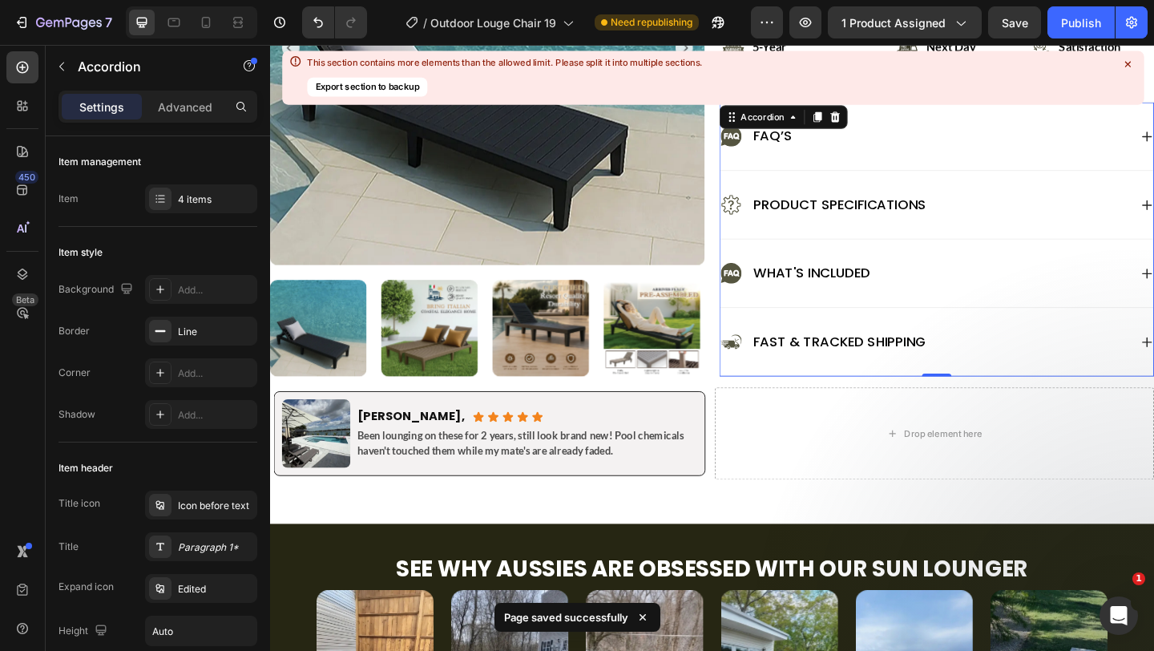
click at [1131, 66] on icon at bounding box center [1128, 64] width 14 height 14
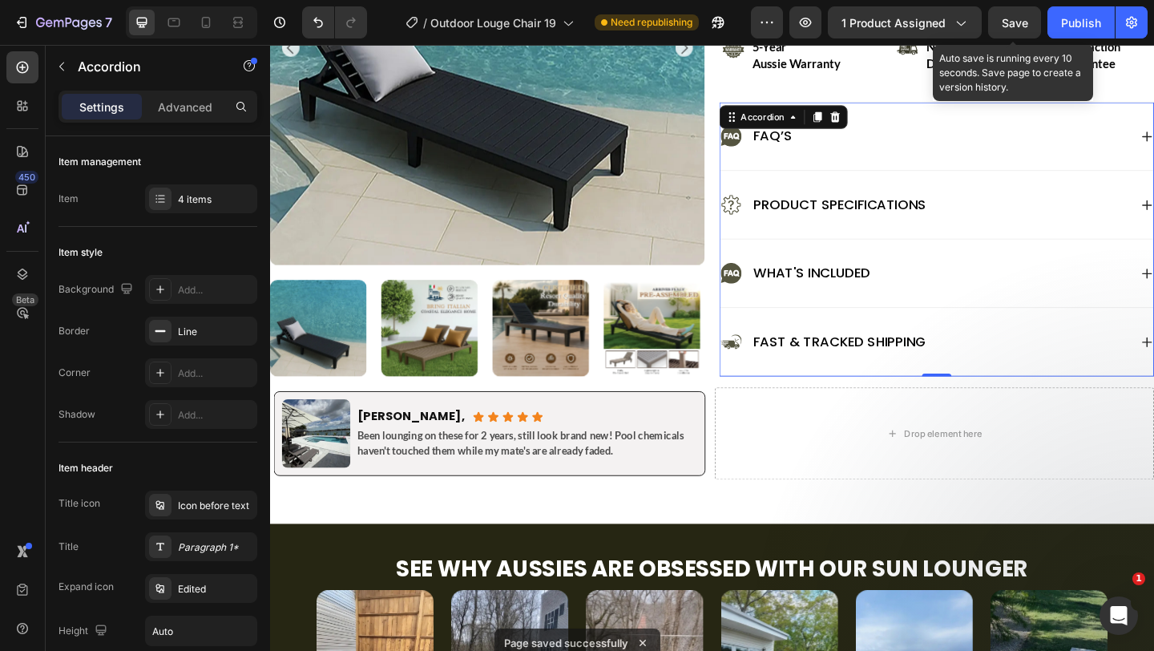
click at [1010, 19] on span "Save" at bounding box center [1015, 23] width 26 height 14
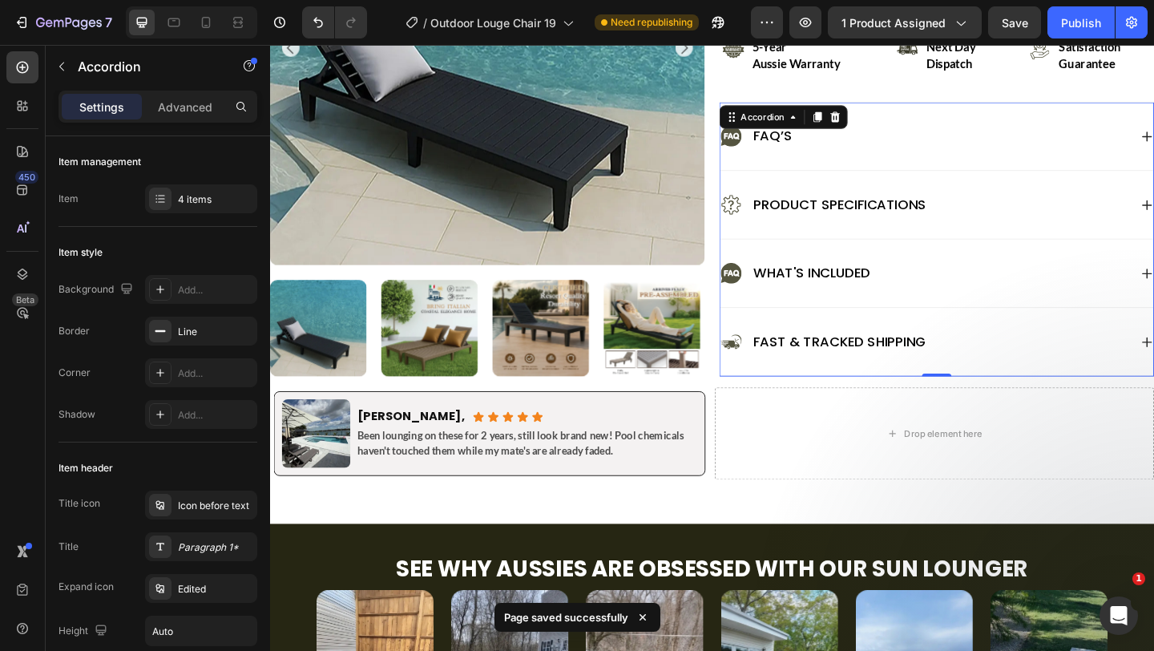
click at [1005, 290] on div "What's Included" at bounding box center [982, 294] width 445 height 26
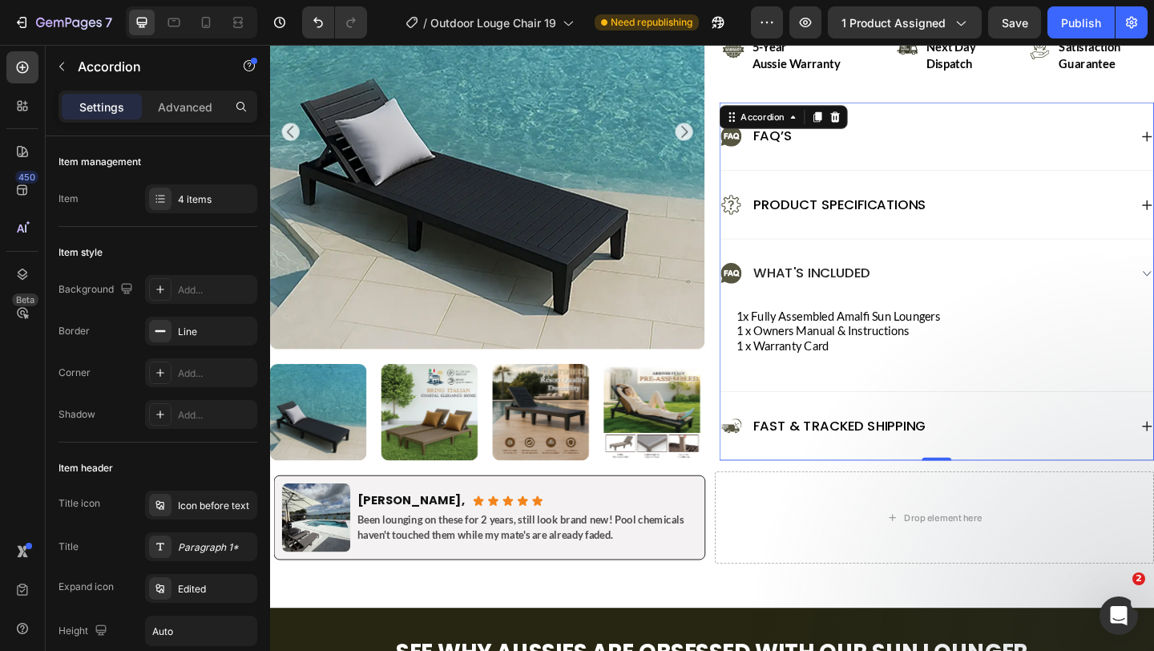
click at [1005, 290] on div "What's Included" at bounding box center [982, 294] width 445 height 26
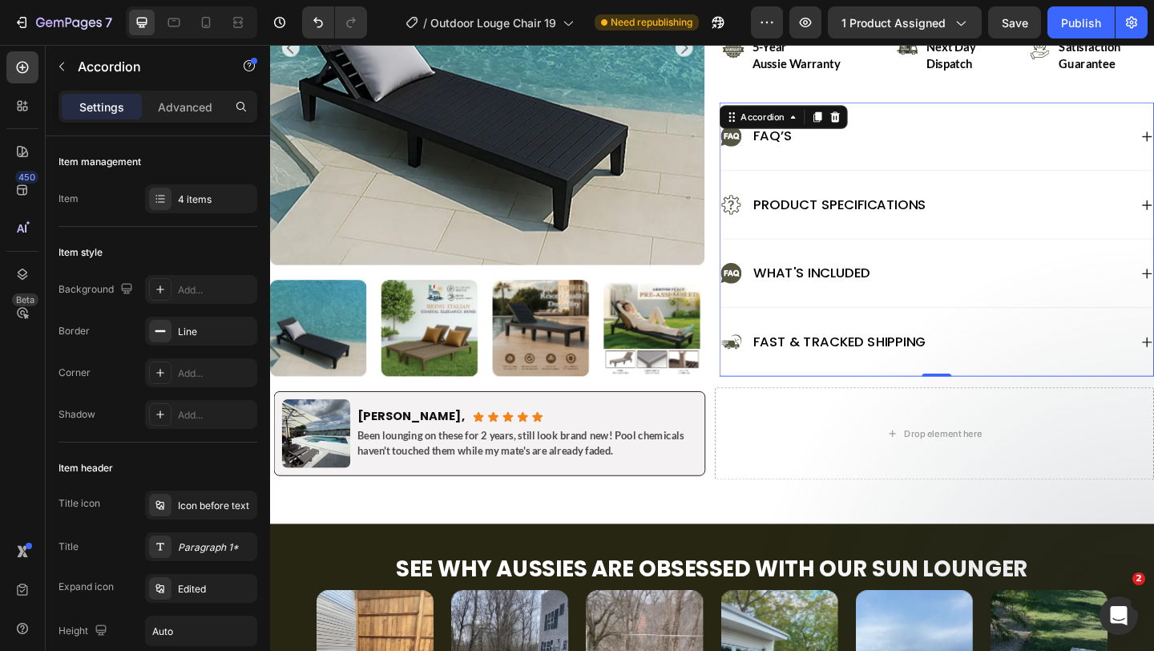
click at [1005, 290] on div "What's Included" at bounding box center [982, 294] width 445 height 26
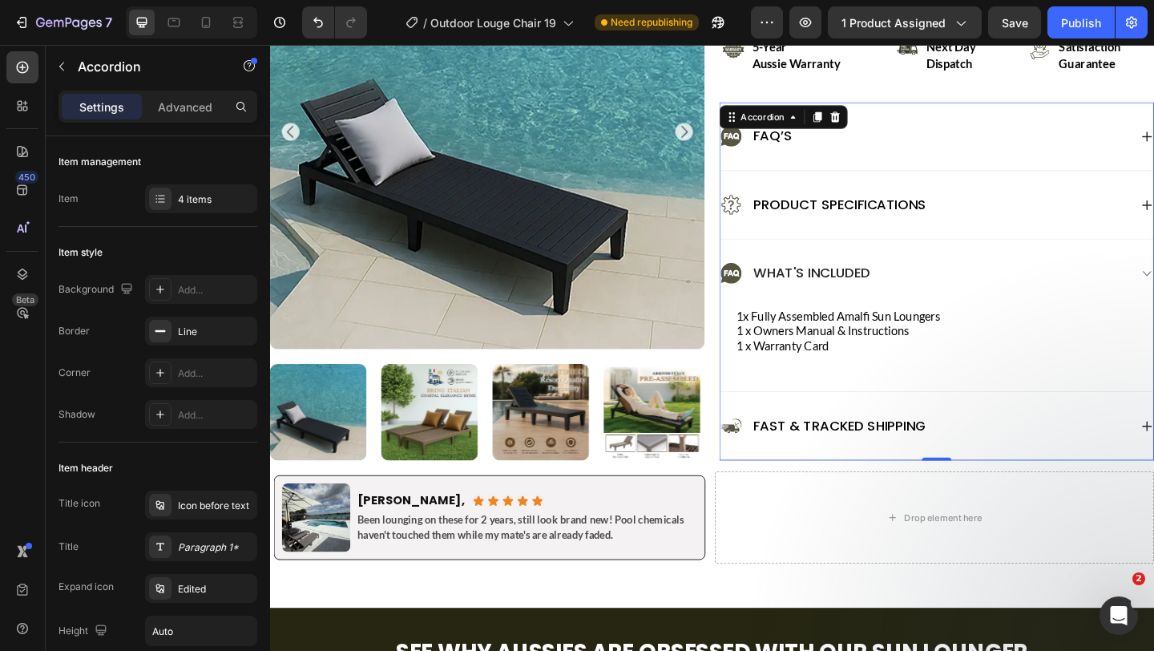
click at [1006, 276] on div "What's Included" at bounding box center [995, 294] width 471 height 74
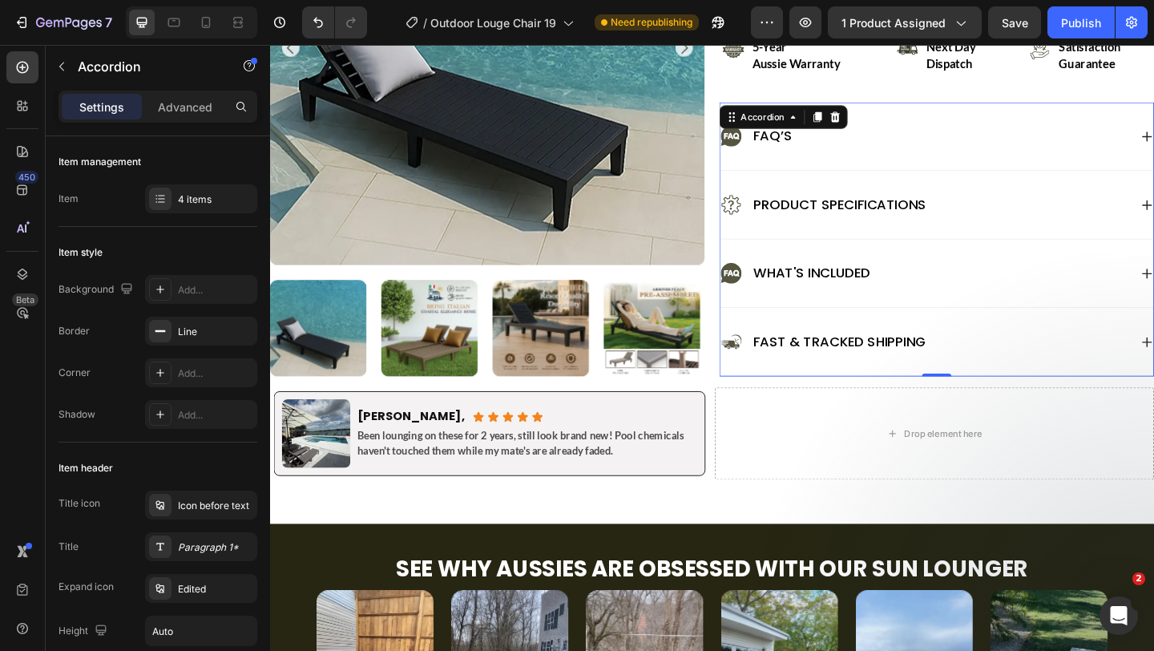
click at [1006, 276] on div "What's Included" at bounding box center [995, 294] width 471 height 74
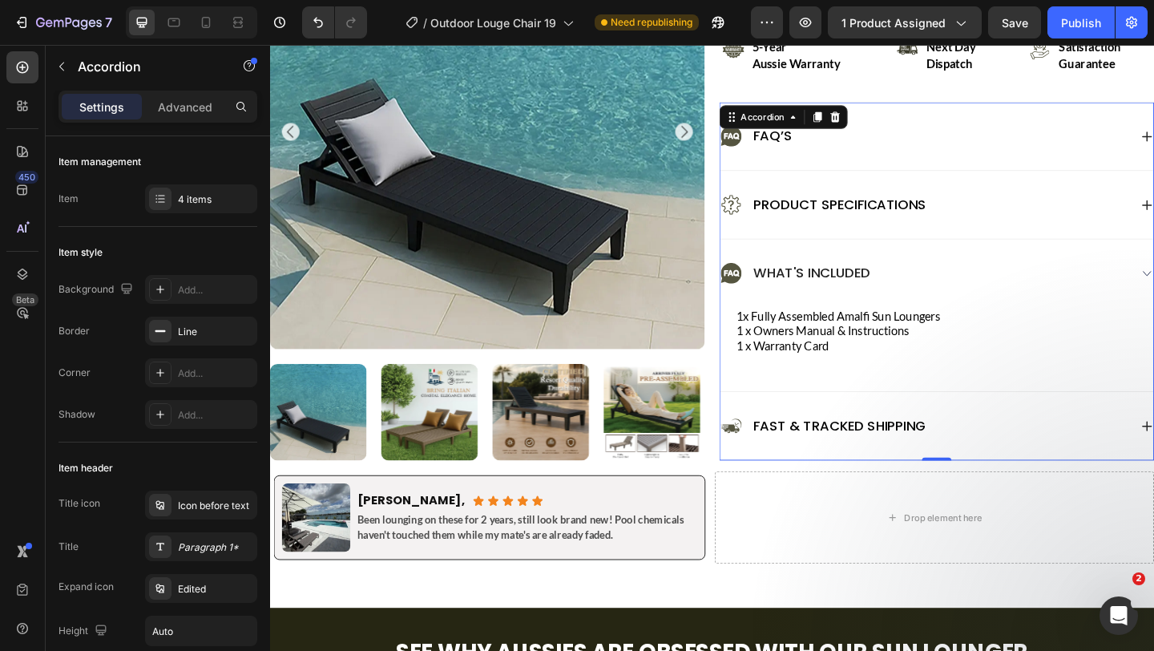
click at [1006, 276] on div "What's Included" at bounding box center [995, 294] width 471 height 74
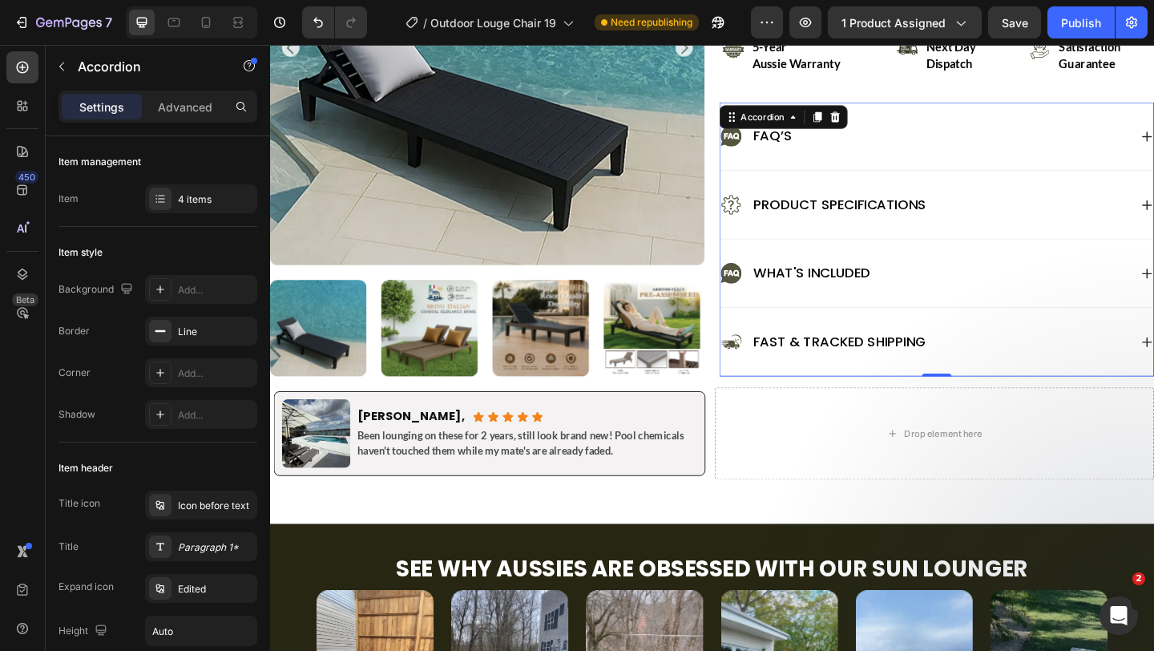
click at [1006, 276] on div "What's Included" at bounding box center [995, 294] width 471 height 74
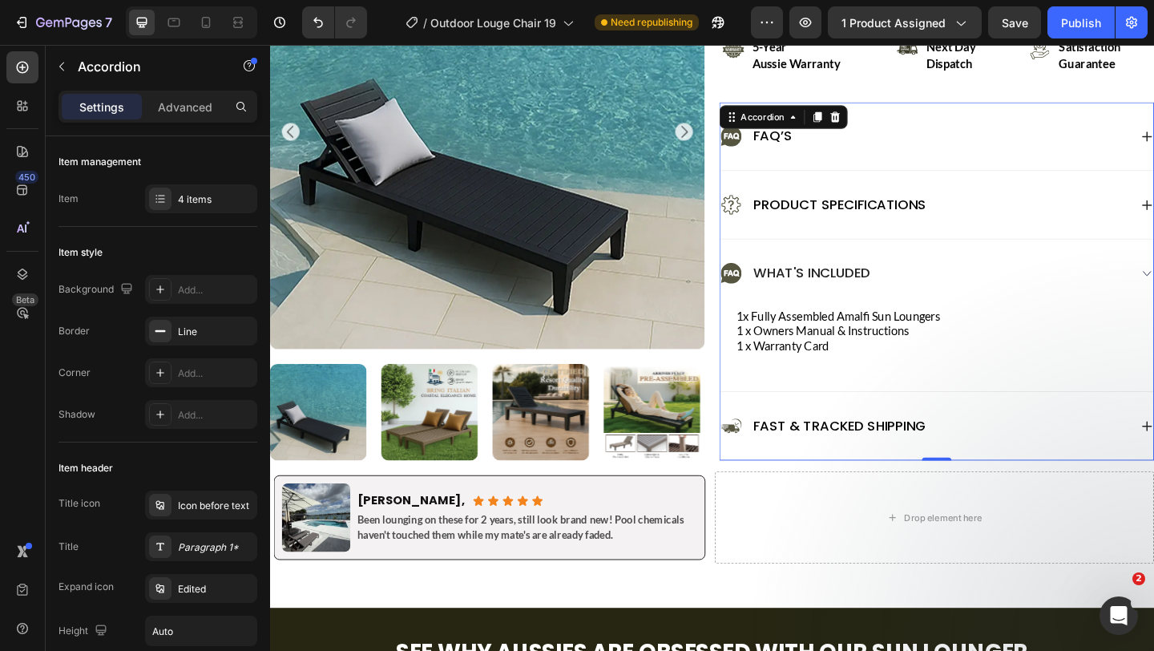
click at [1006, 276] on div "What's Included" at bounding box center [995, 294] width 471 height 74
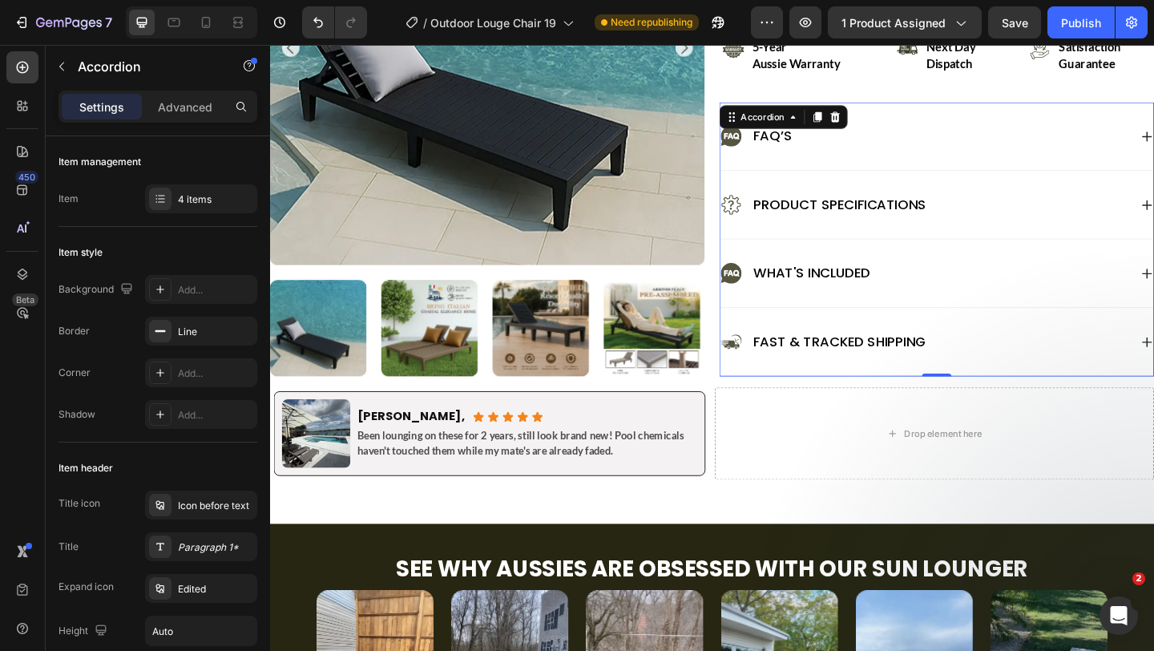
click at [1006, 276] on div "What's Included" at bounding box center [995, 294] width 471 height 74
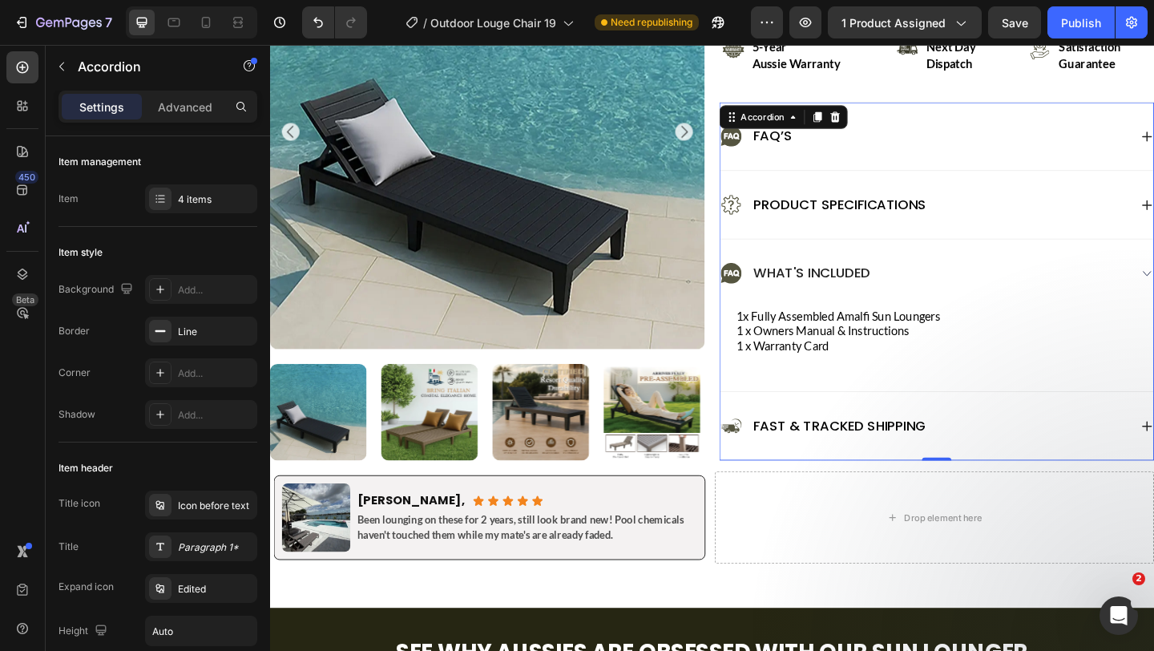
click at [1006, 276] on div "What's Included" at bounding box center [995, 294] width 471 height 74
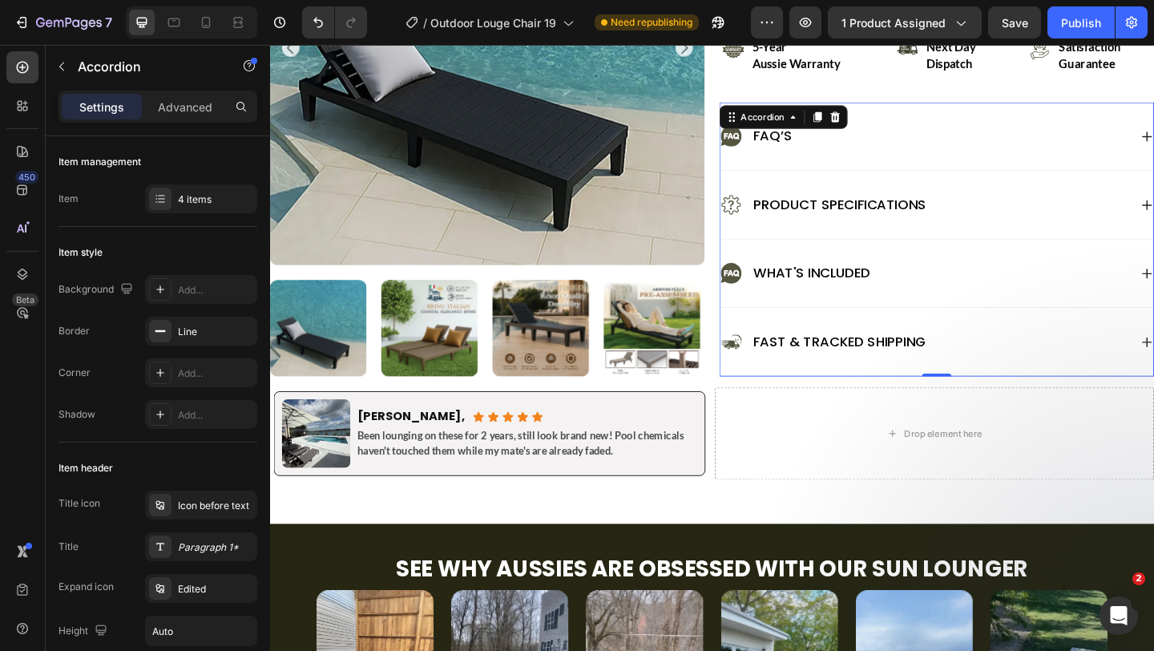
click at [1006, 276] on div "What's Included" at bounding box center [995, 294] width 471 height 74
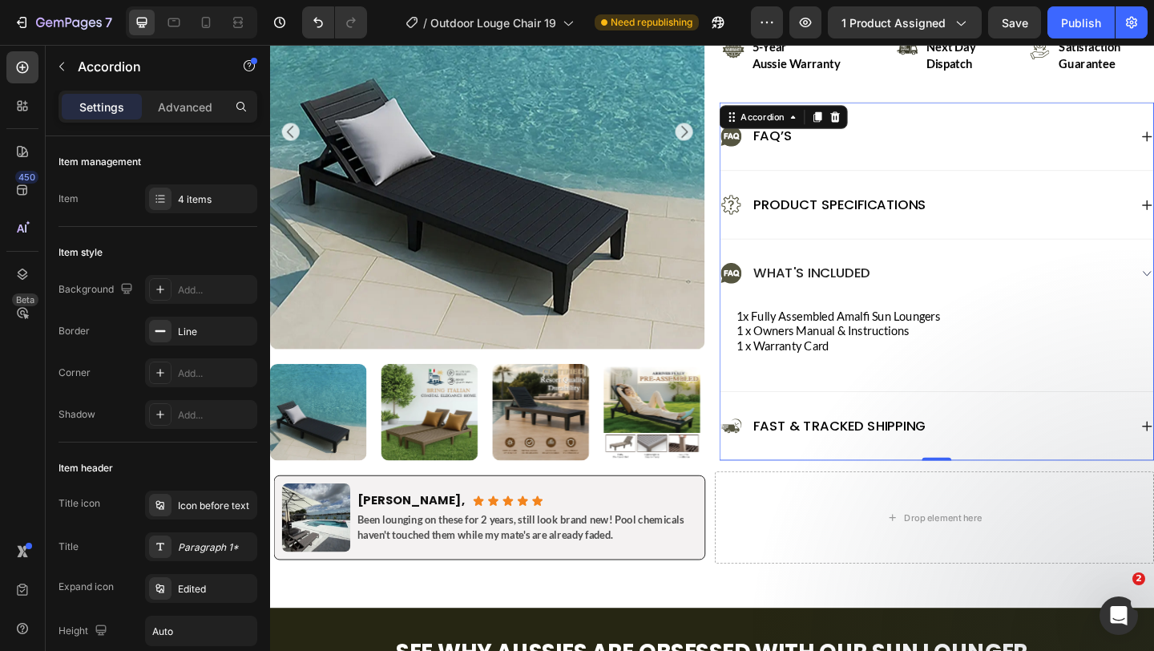
click at [1006, 276] on div "What's Included" at bounding box center [995, 294] width 471 height 74
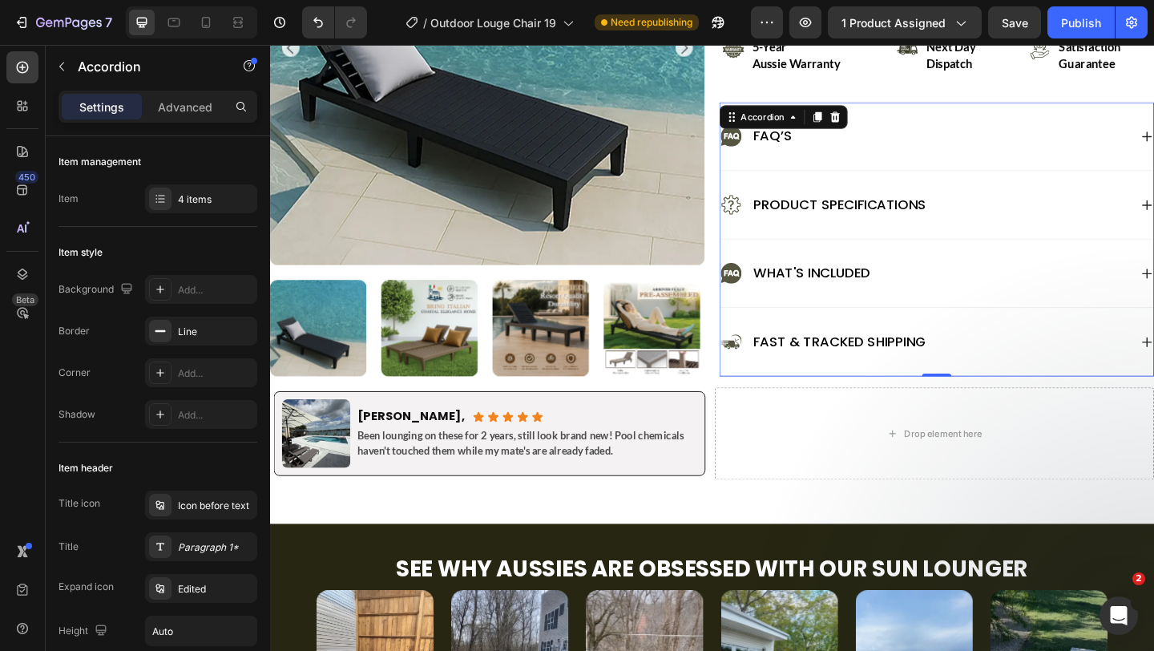
click at [1006, 287] on div "What's Included" at bounding box center [982, 294] width 445 height 26
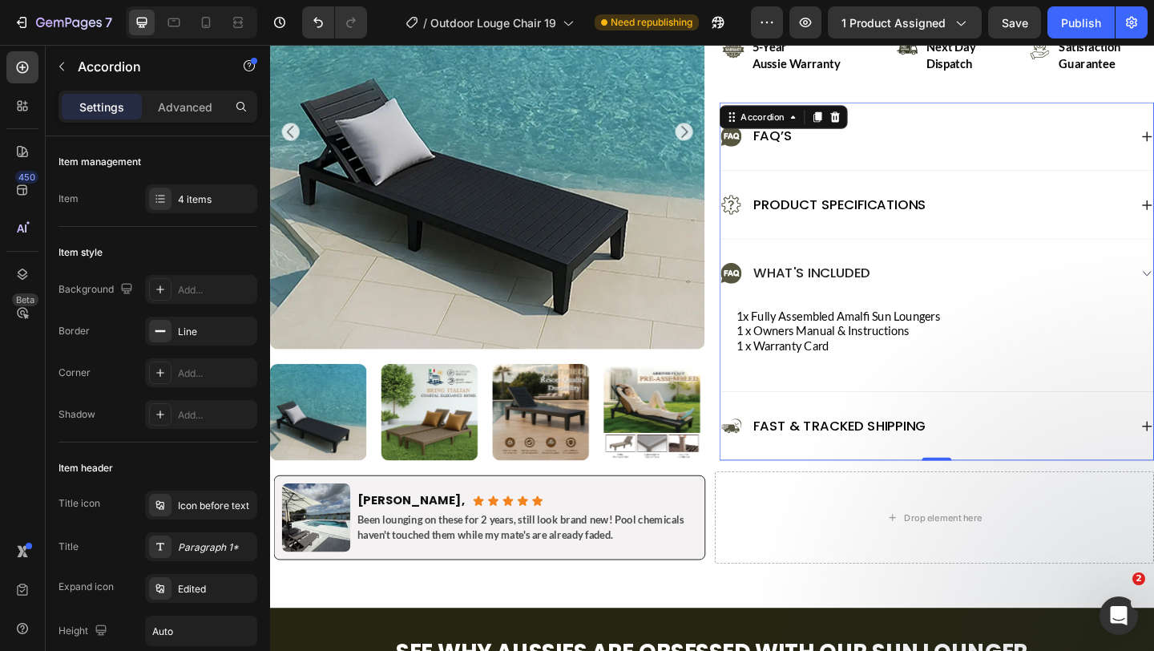
click at [1006, 287] on div "What's Included" at bounding box center [982, 294] width 445 height 26
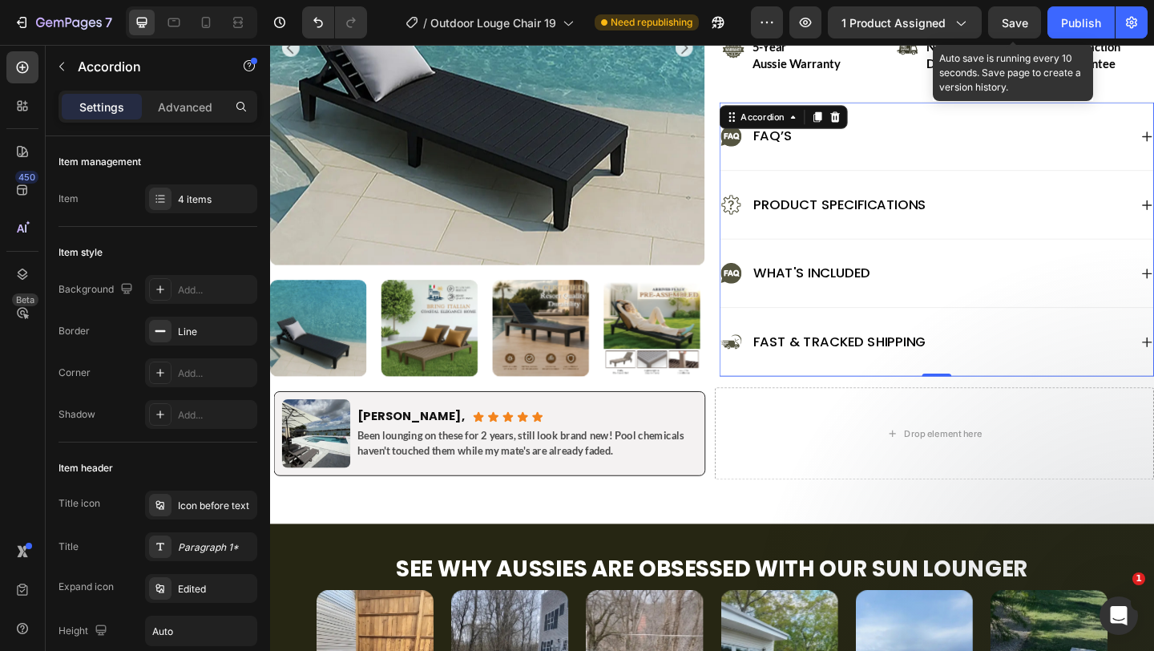
click at [1023, 26] on span "Save" at bounding box center [1015, 23] width 26 height 14
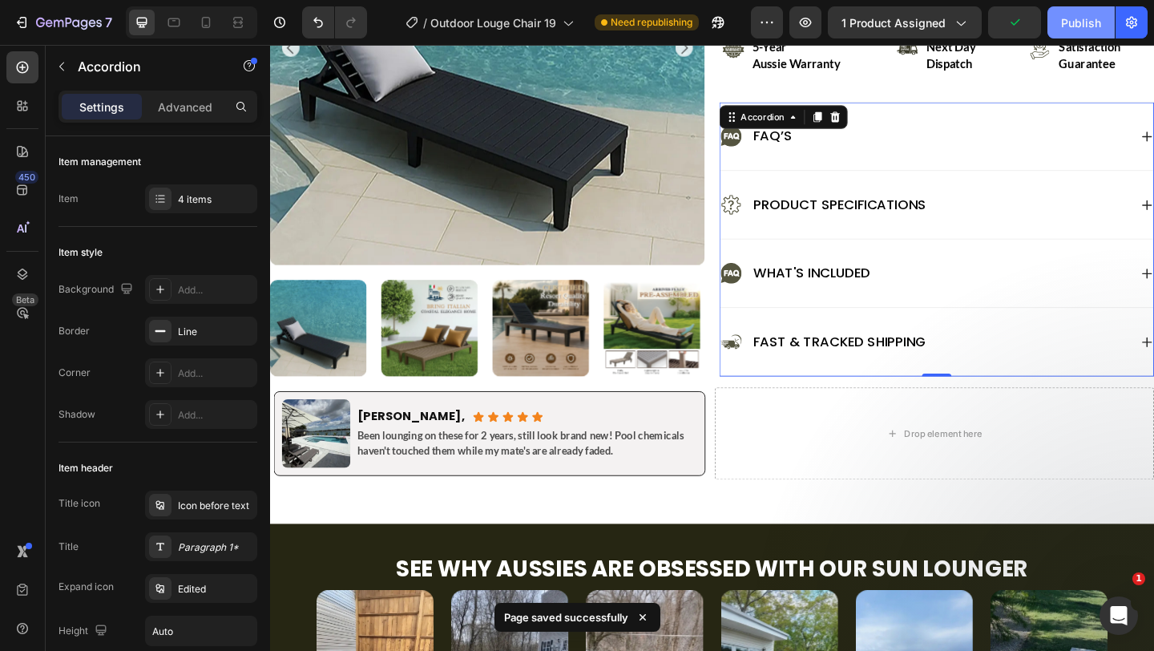
click at [1074, 22] on div "Publish" at bounding box center [1081, 22] width 40 height 17
click at [983, 297] on div "What's Included" at bounding box center [982, 294] width 445 height 26
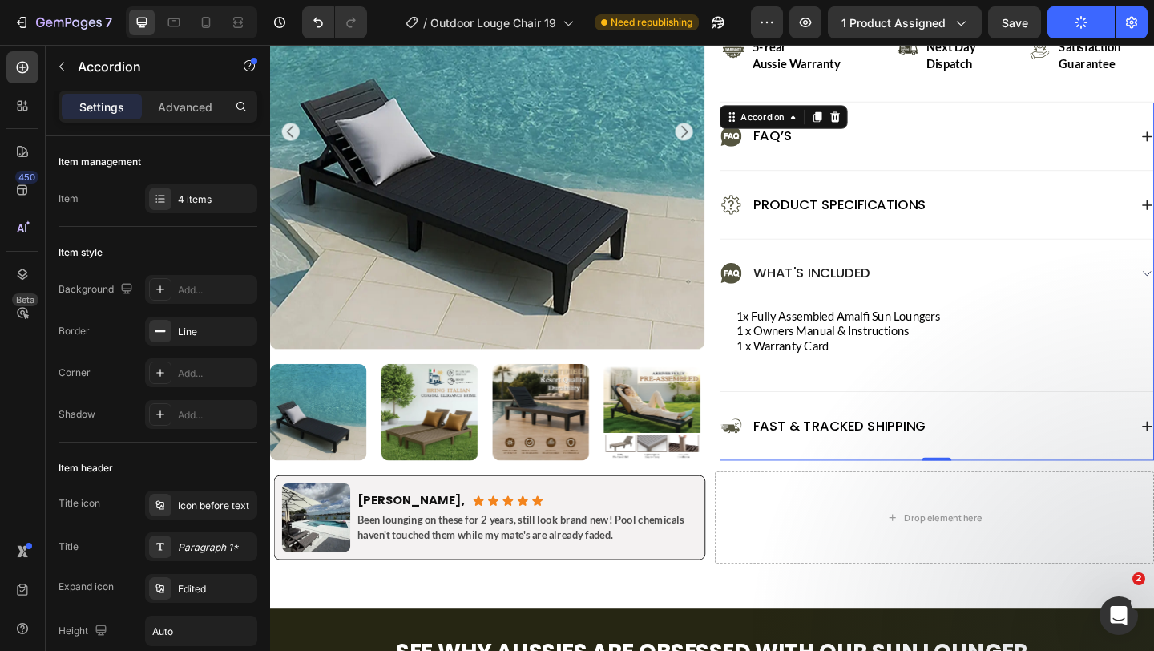
click at [983, 297] on div "What's Included" at bounding box center [982, 294] width 445 height 26
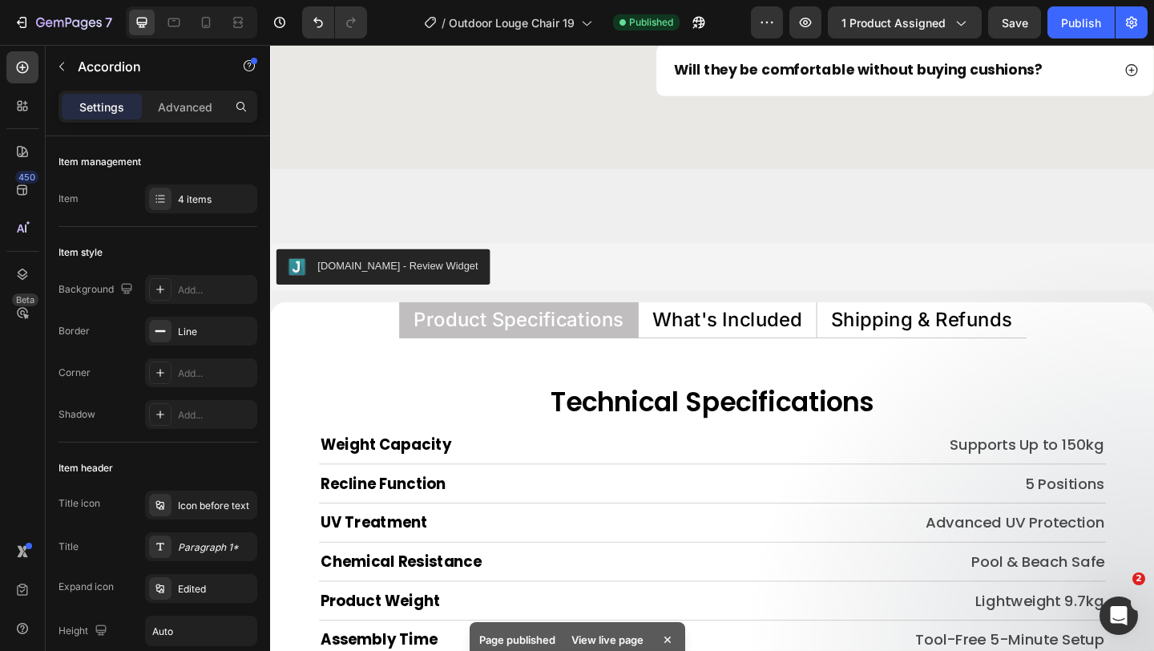
scroll to position [7474, 0]
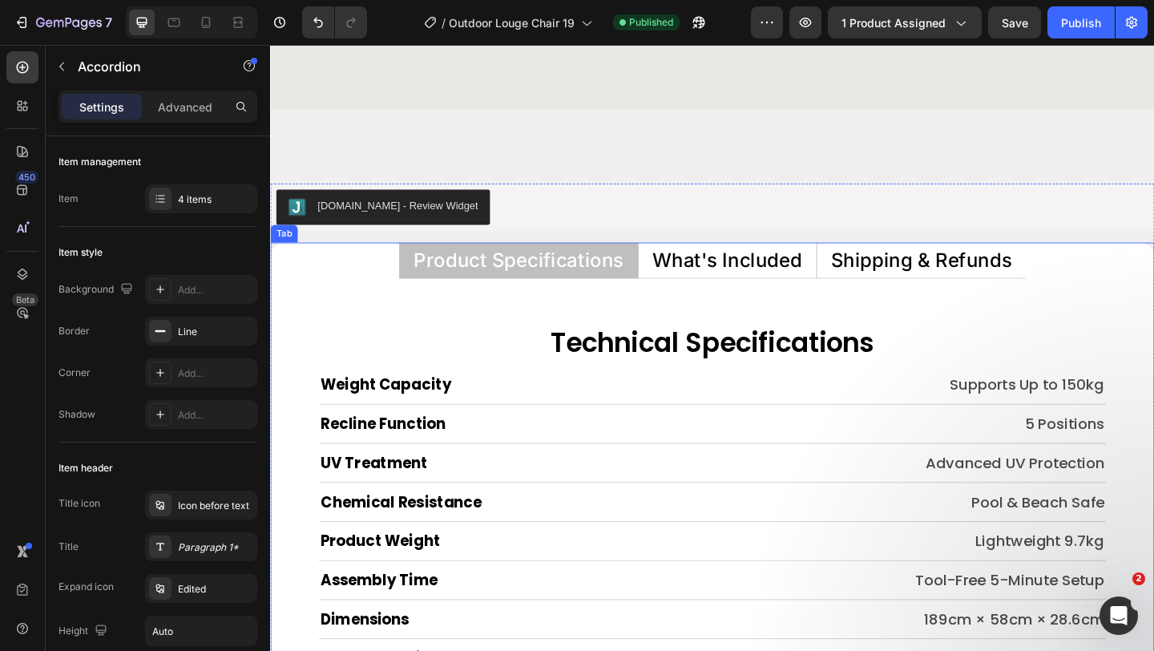
click at [775, 277] on p "What's Included" at bounding box center [767, 279] width 163 height 21
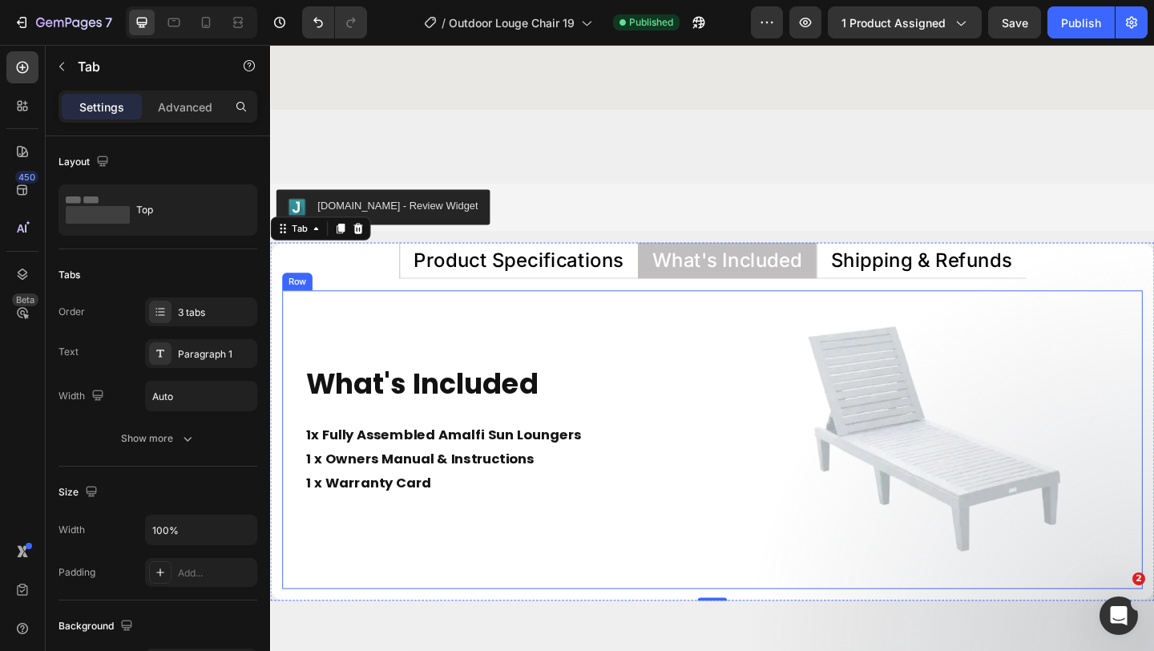
click at [747, 334] on div "What's Included Heading 1x Fully Assembled Amalfi Sun Loungers 1 x Owners Manua…" at bounding box center [515, 474] width 465 height 325
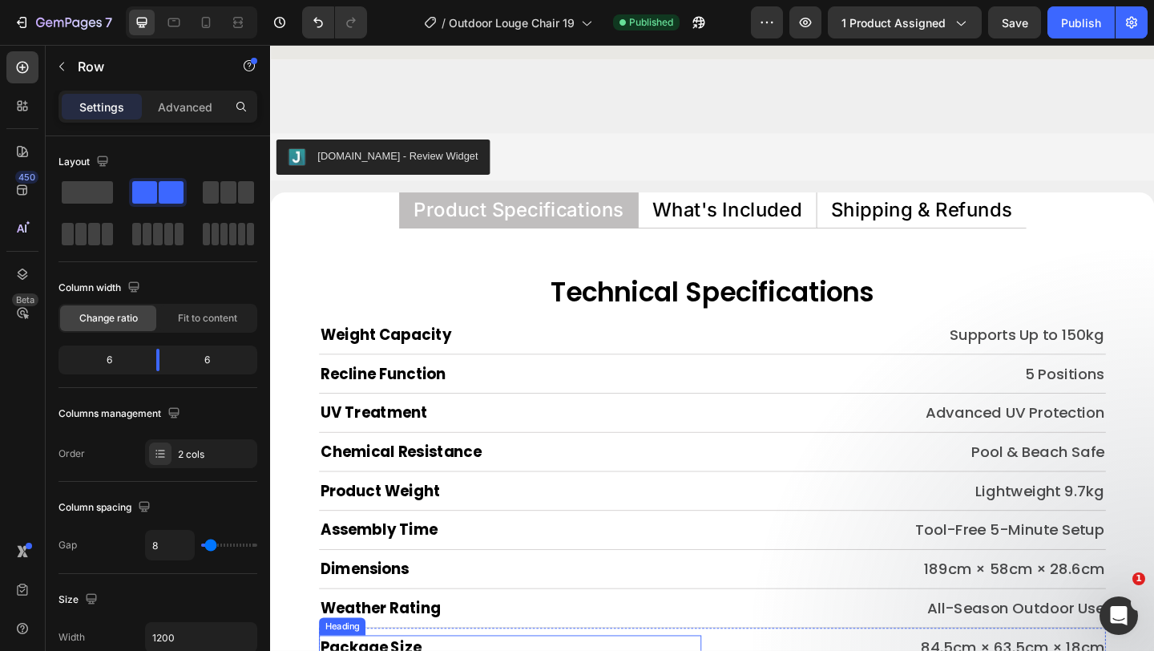
scroll to position [7528, 0]
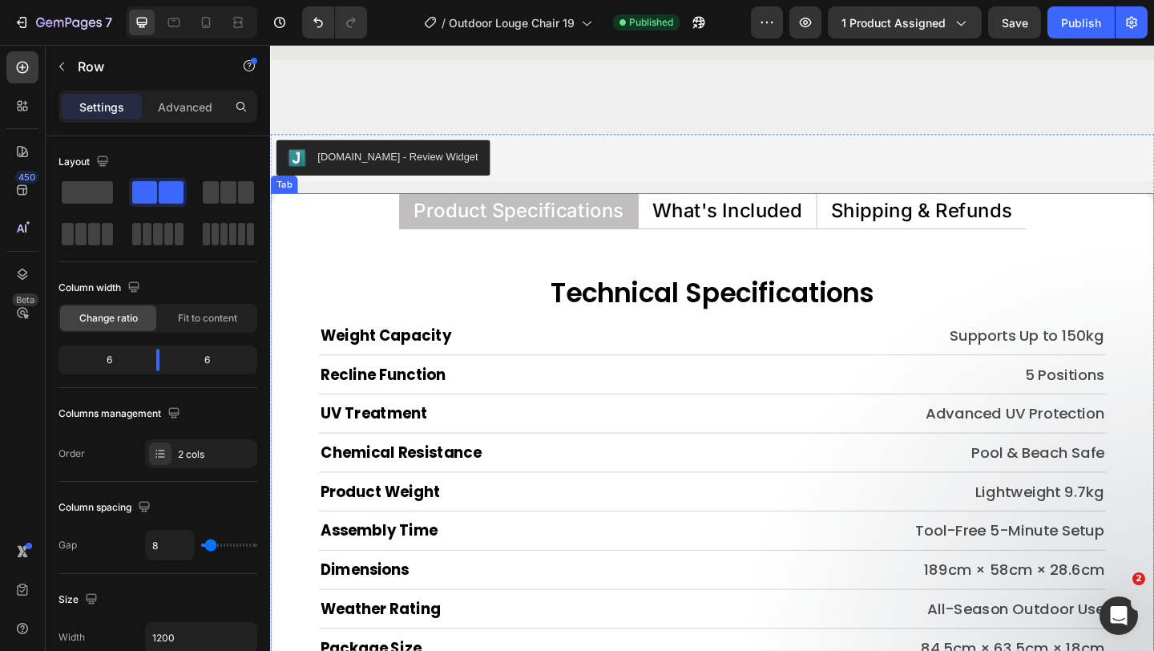
click at [726, 215] on p "What's Included" at bounding box center [767, 225] width 163 height 21
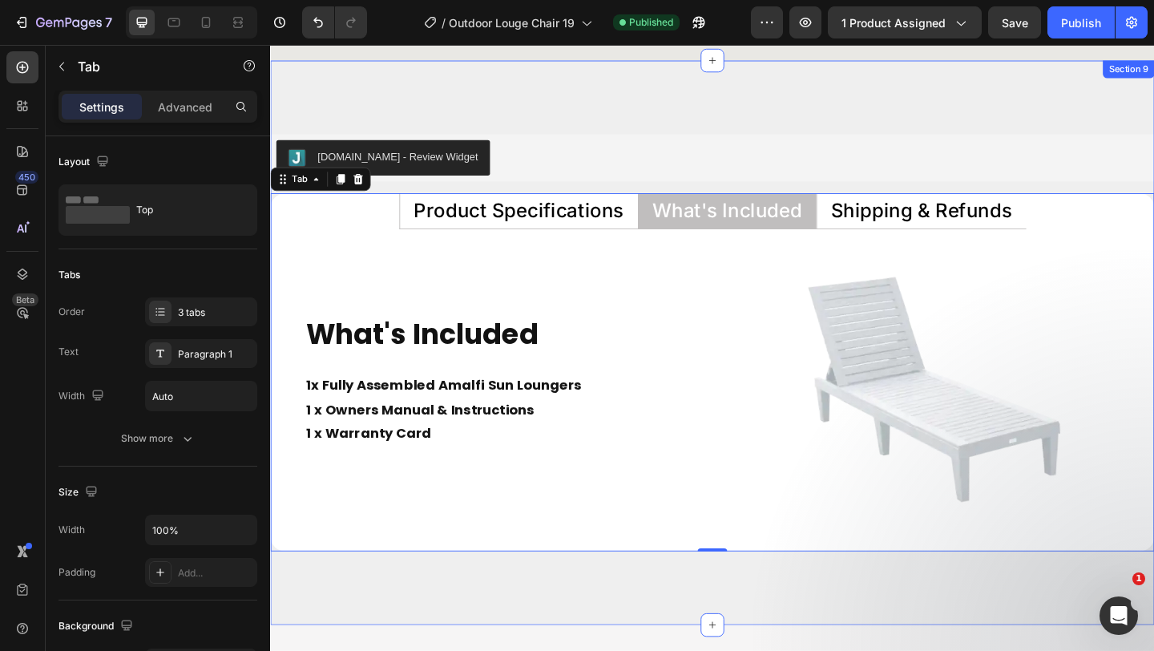
click at [545, 107] on div "Judge.me - Review Widget Judge.me Product Specifications What's Included Shippi…" at bounding box center [751, 369] width 962 height 614
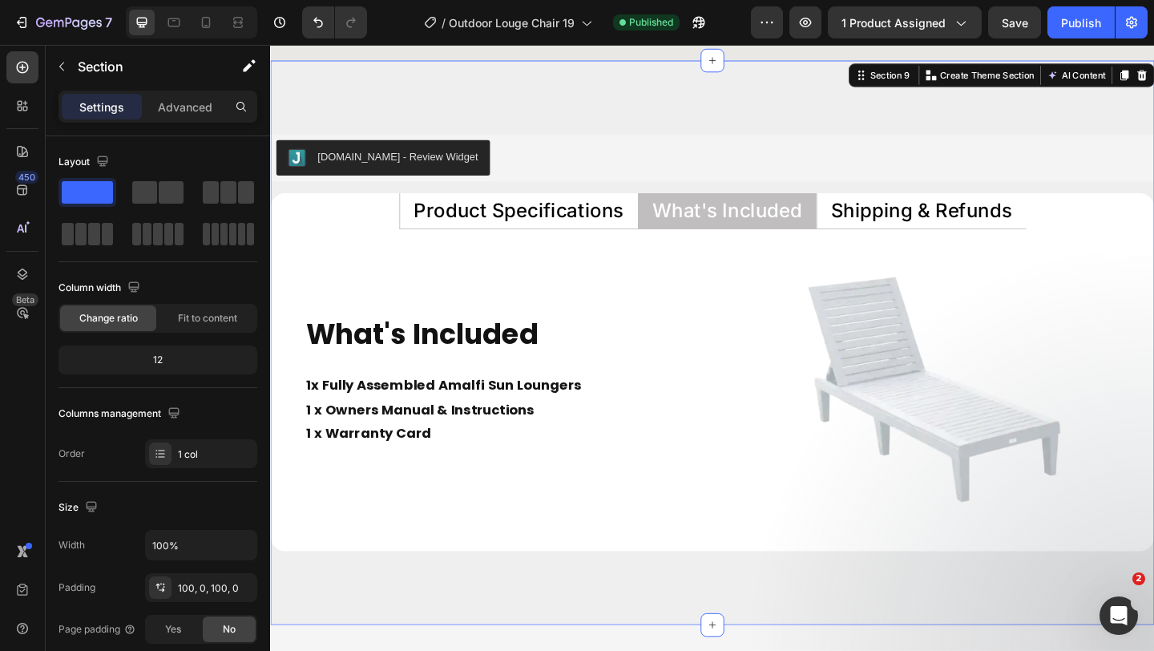
click at [560, 109] on div "Judge.me - Review Widget Judge.me Product Specifications What's Included Shippi…" at bounding box center [751, 369] width 962 height 614
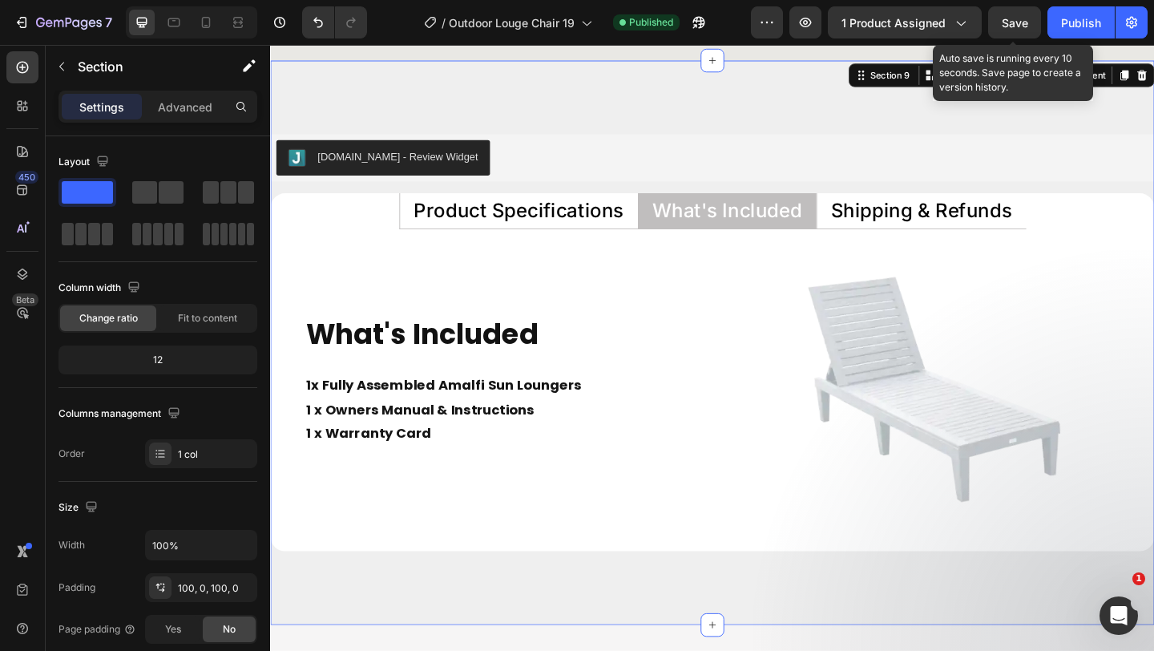
click at [1006, 23] on span "Save" at bounding box center [1015, 23] width 26 height 14
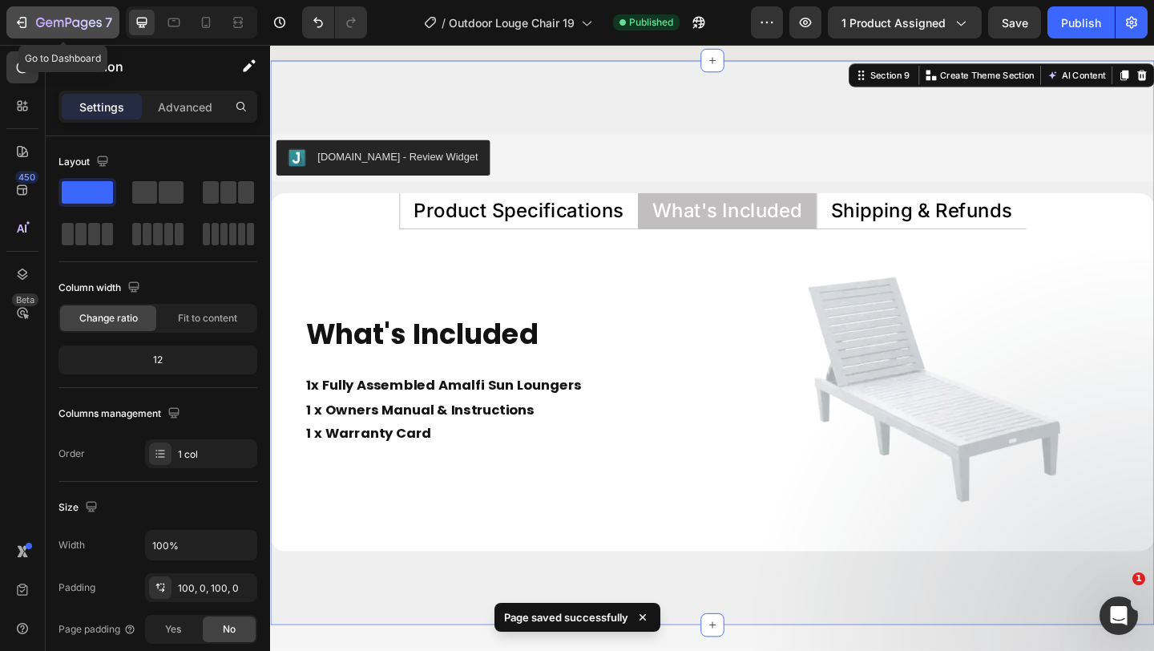
click at [17, 20] on icon "button" at bounding box center [22, 22] width 16 height 16
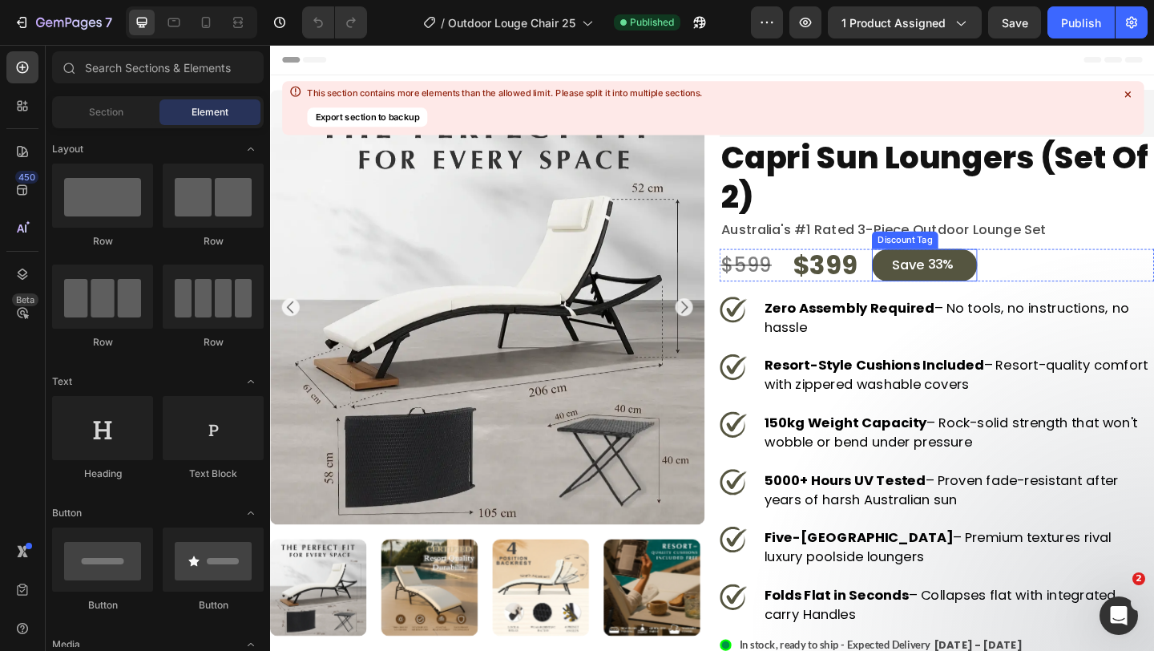
click at [930, 290] on div "save 33%" at bounding box center [982, 284] width 115 height 35
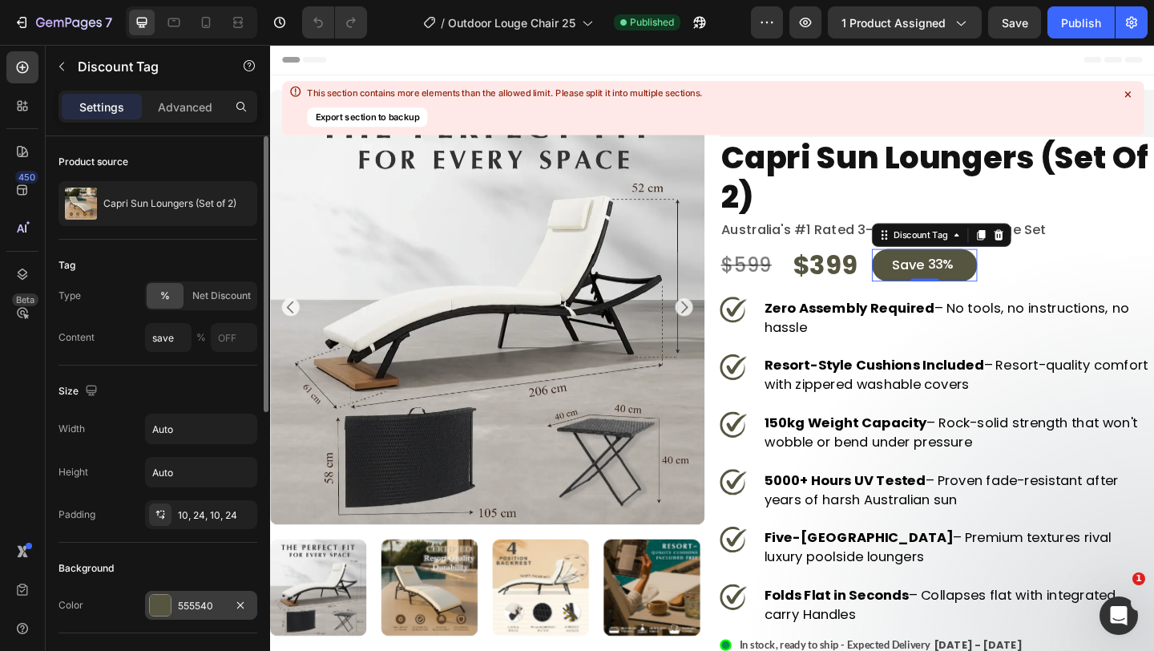
click at [165, 596] on div at bounding box center [160, 605] width 21 height 21
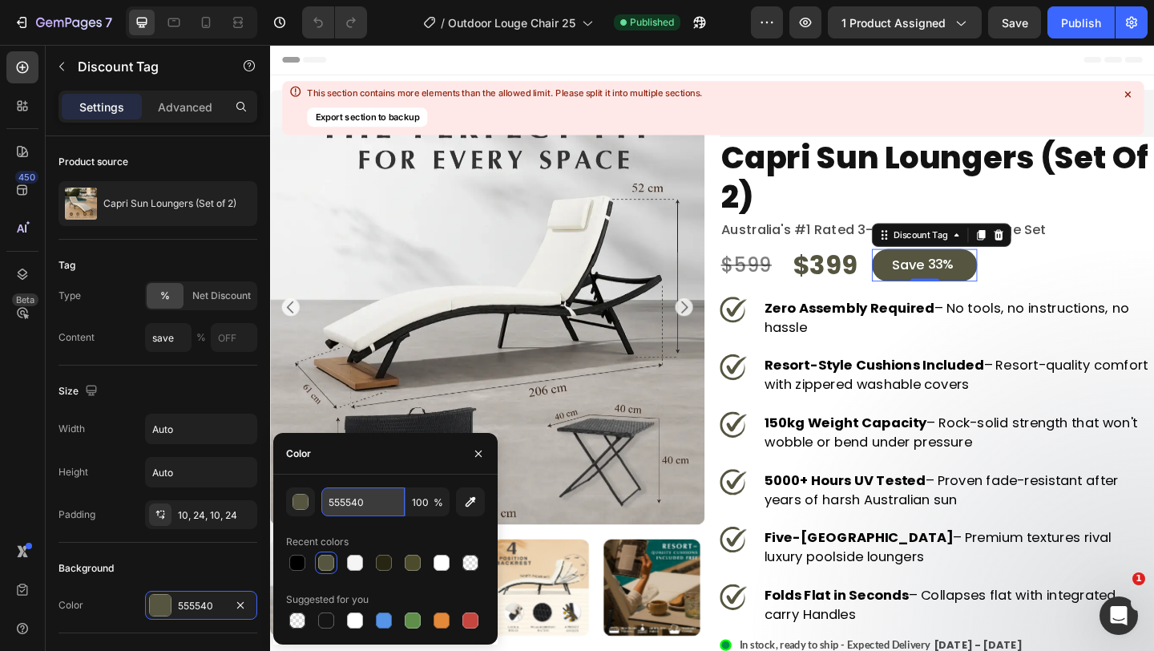
click at [372, 507] on input "555540" at bounding box center [362, 501] width 83 height 29
click at [1135, 93] on div at bounding box center [1128, 94] width 21 height 21
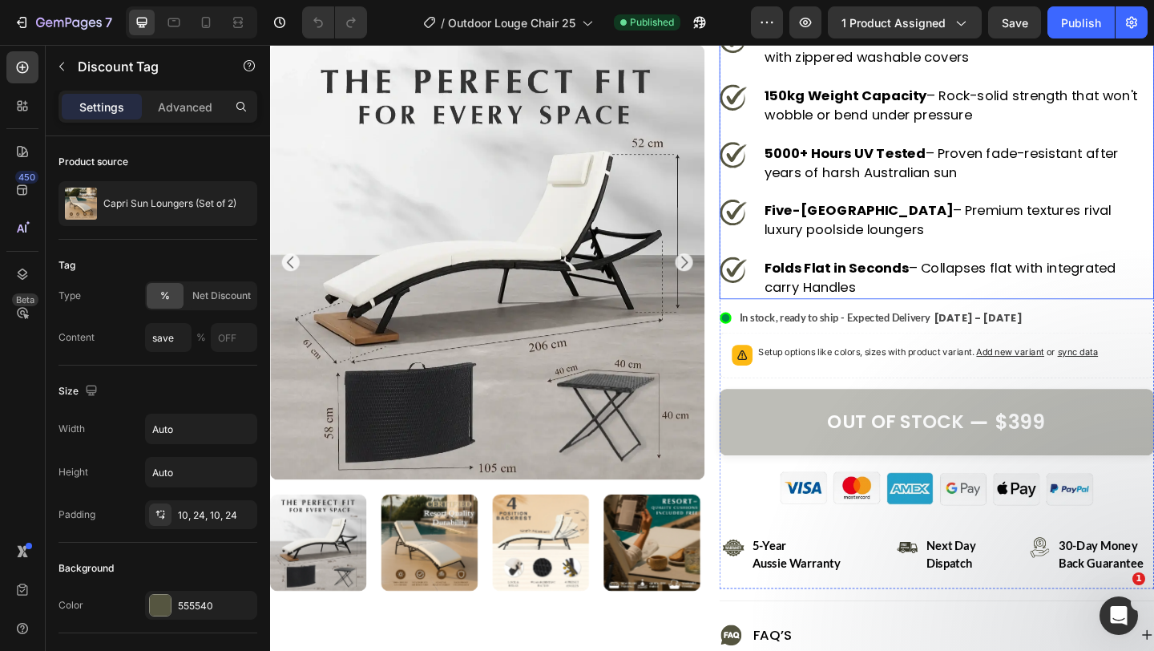
scroll to position [364, 0]
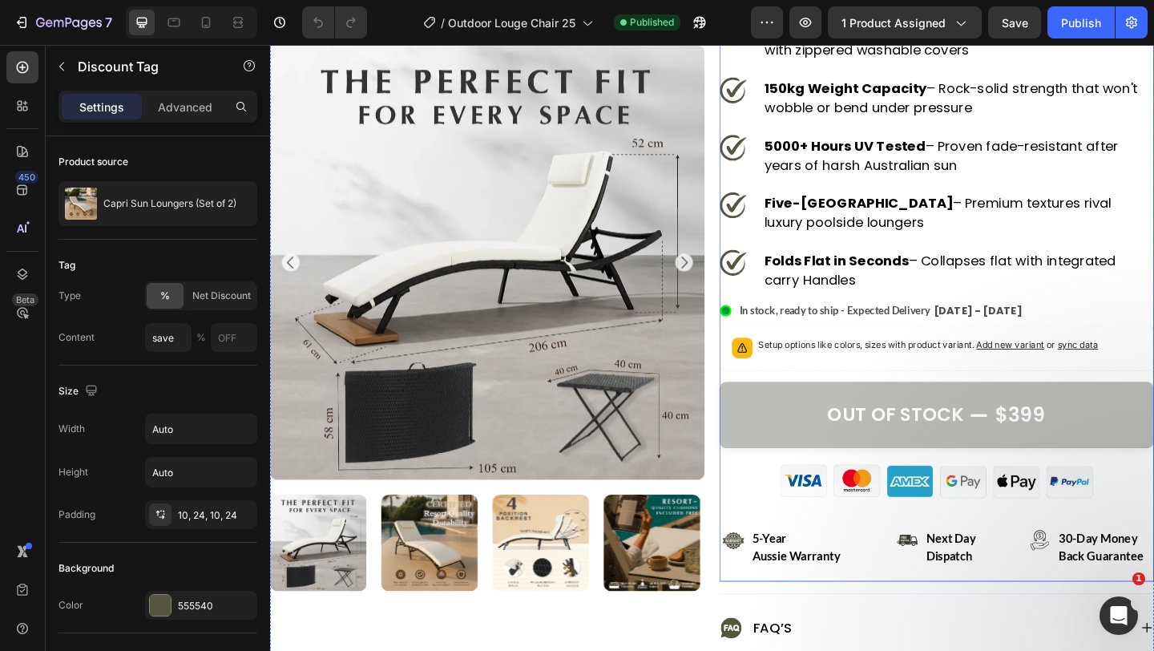
click at [880, 545] on div "Judge.me - Preview Badge (Stars) Judge.me capri sun loungers (set of 2) Product…" at bounding box center [995, 179] width 473 height 899
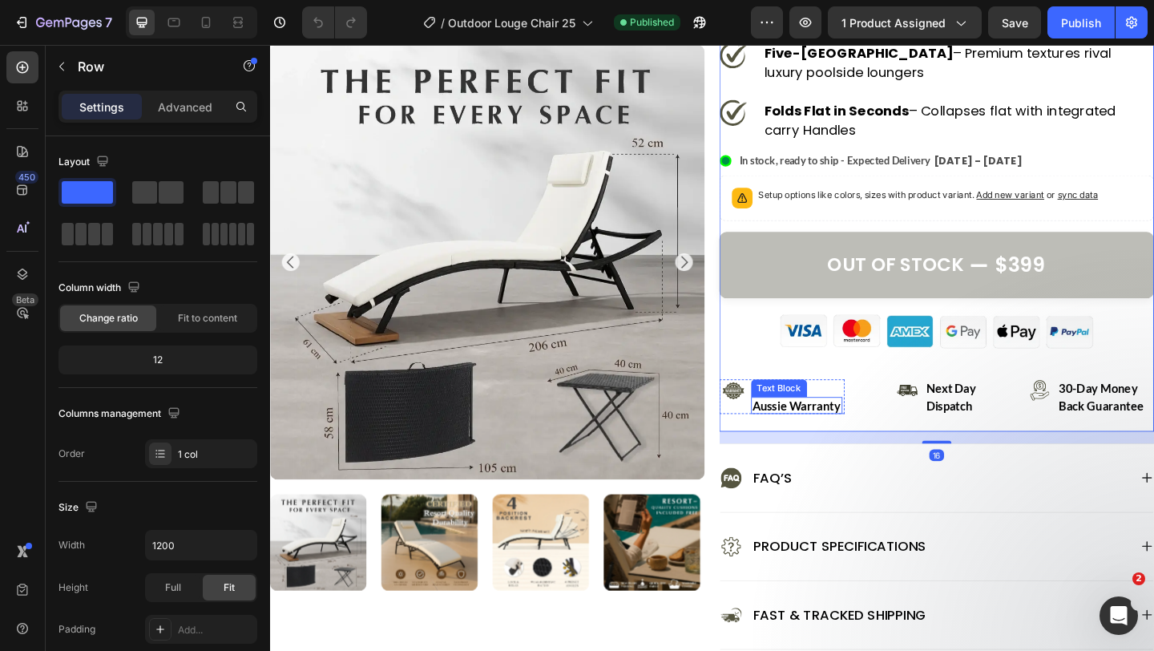
scroll to position [532, 0]
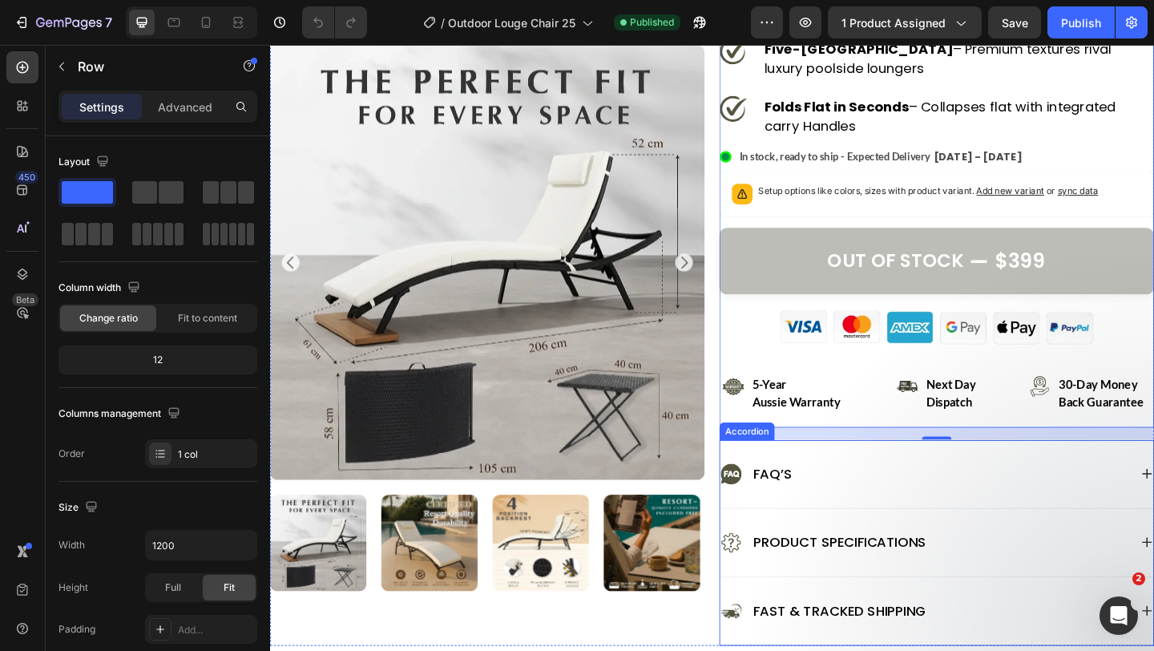
click at [776, 568] on div "Product Specifications" at bounding box center [995, 586] width 471 height 74
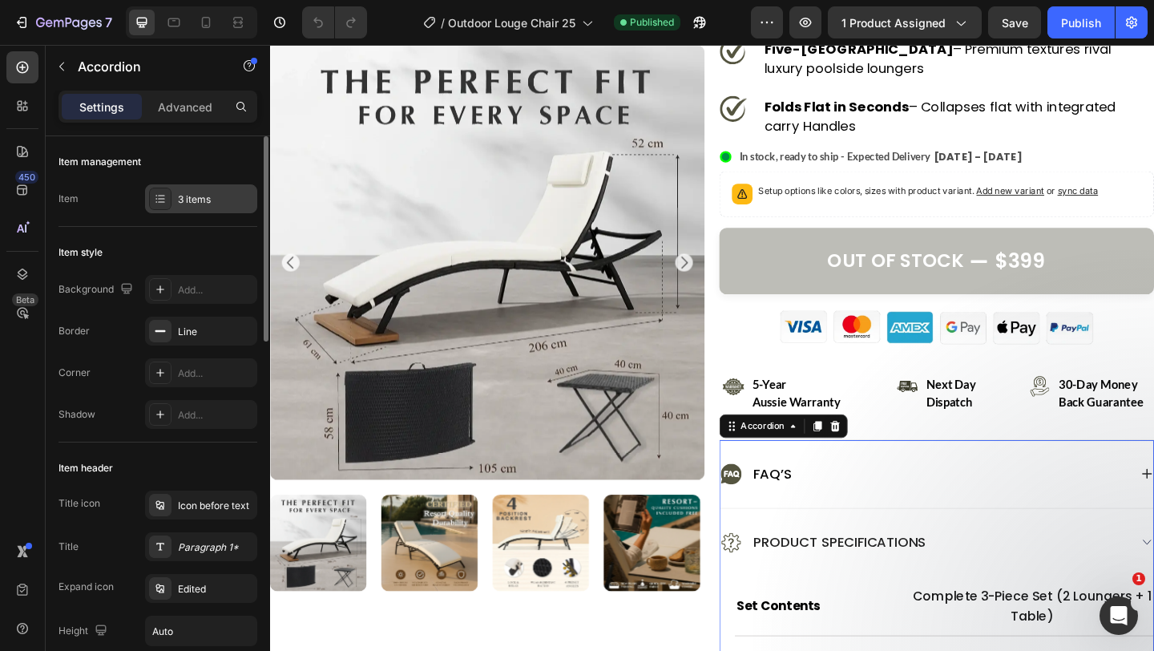
click at [169, 201] on div at bounding box center [160, 199] width 22 height 22
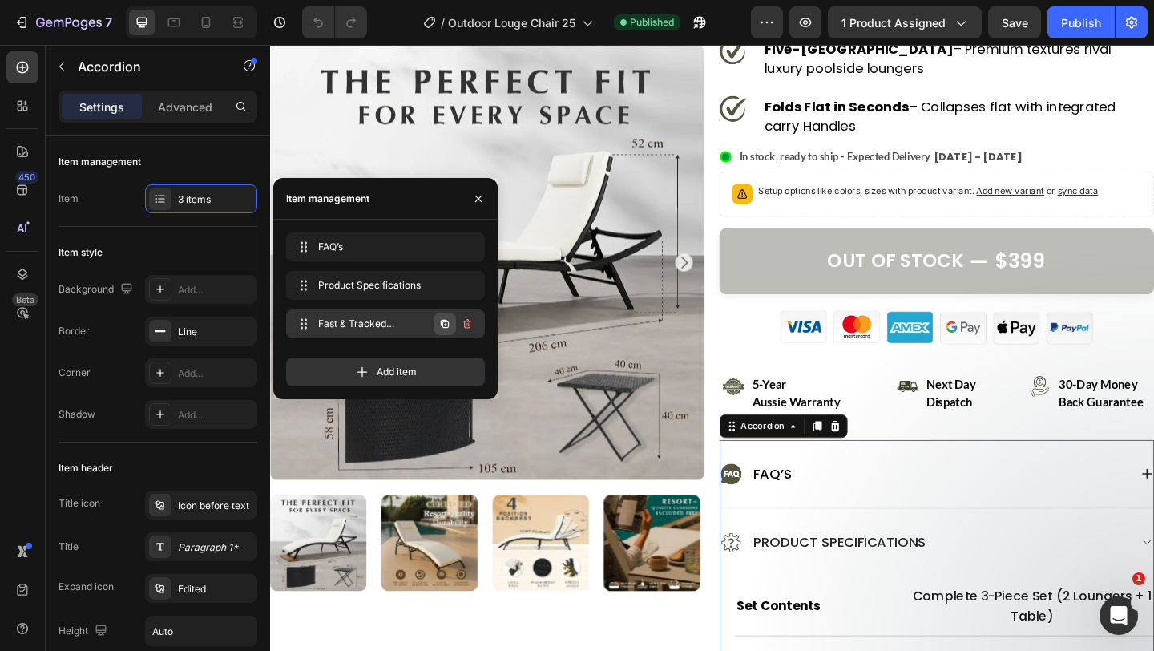
click at [445, 321] on icon "button" at bounding box center [445, 324] width 8 height 8
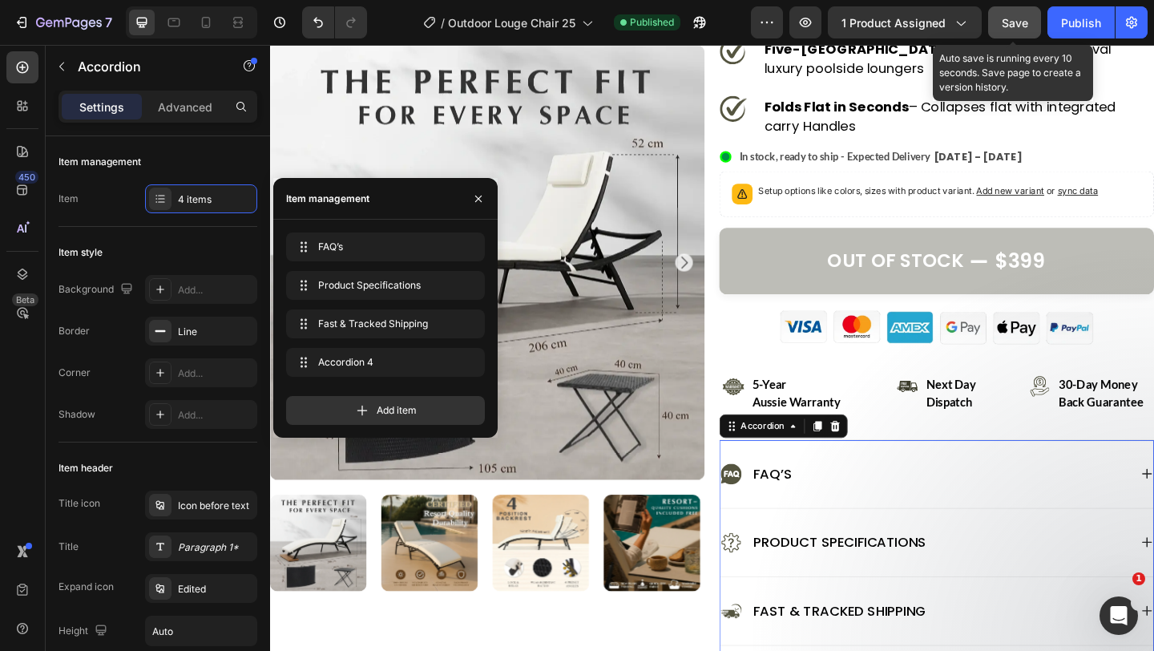
click at [1009, 30] on div "Save" at bounding box center [1015, 22] width 26 height 17
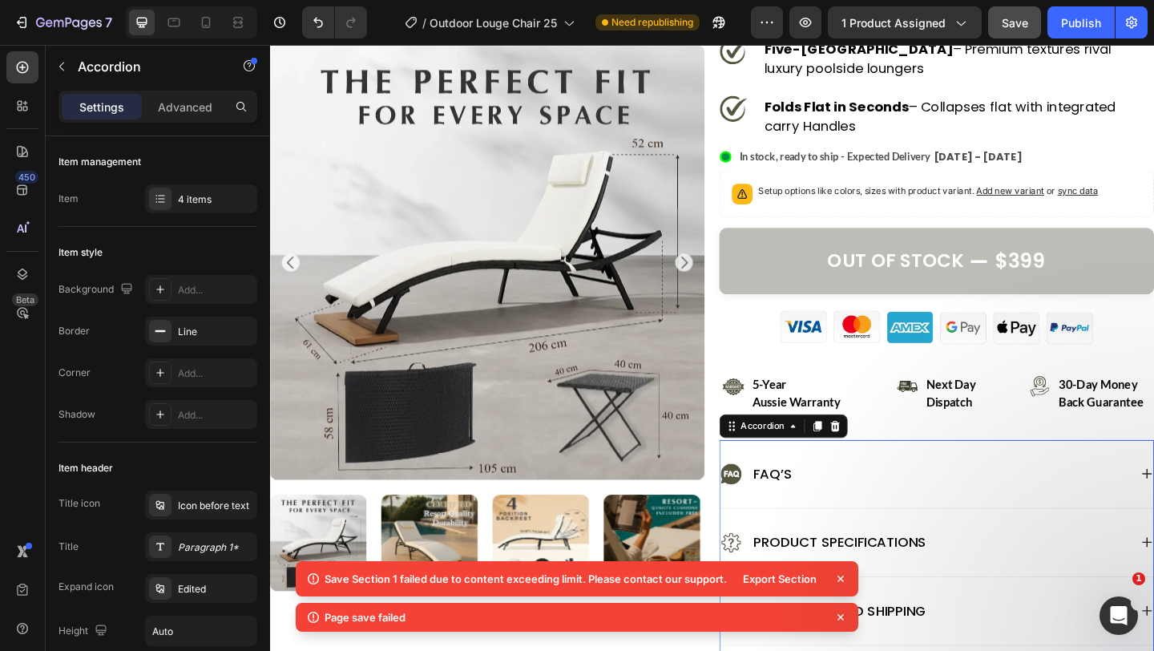
click at [843, 581] on icon at bounding box center [841, 579] width 16 height 16
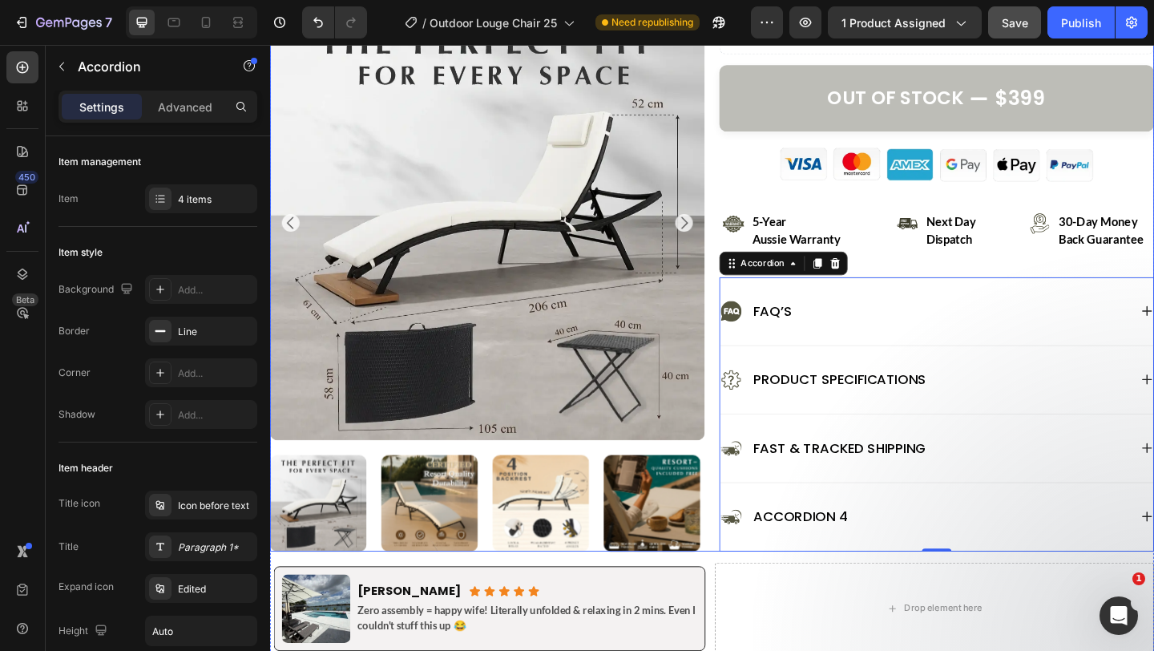
scroll to position [707, 0]
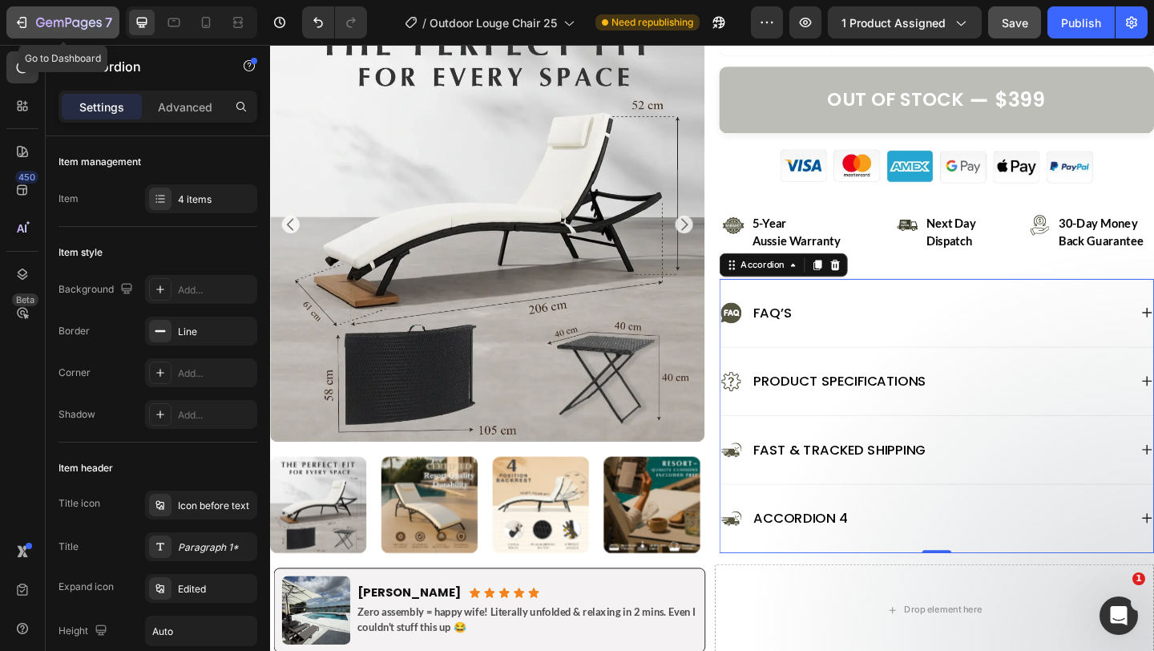
click at [22, 22] on icon "button" at bounding box center [20, 22] width 7 height 5
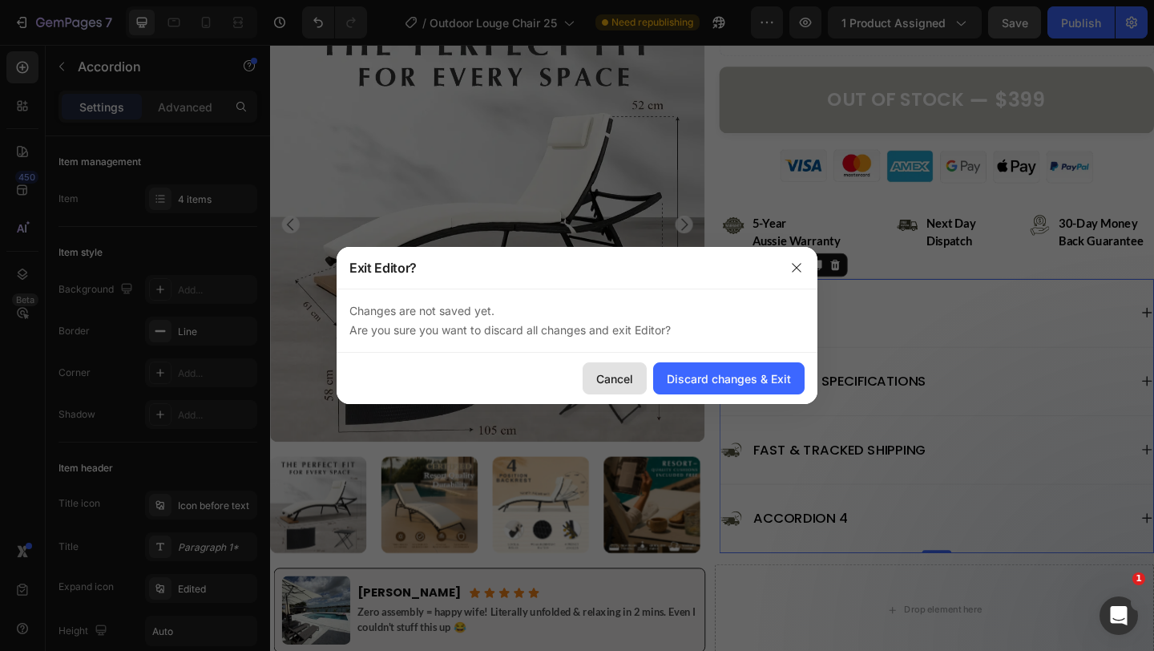
click at [609, 378] on div "Cancel" at bounding box center [614, 378] width 37 height 17
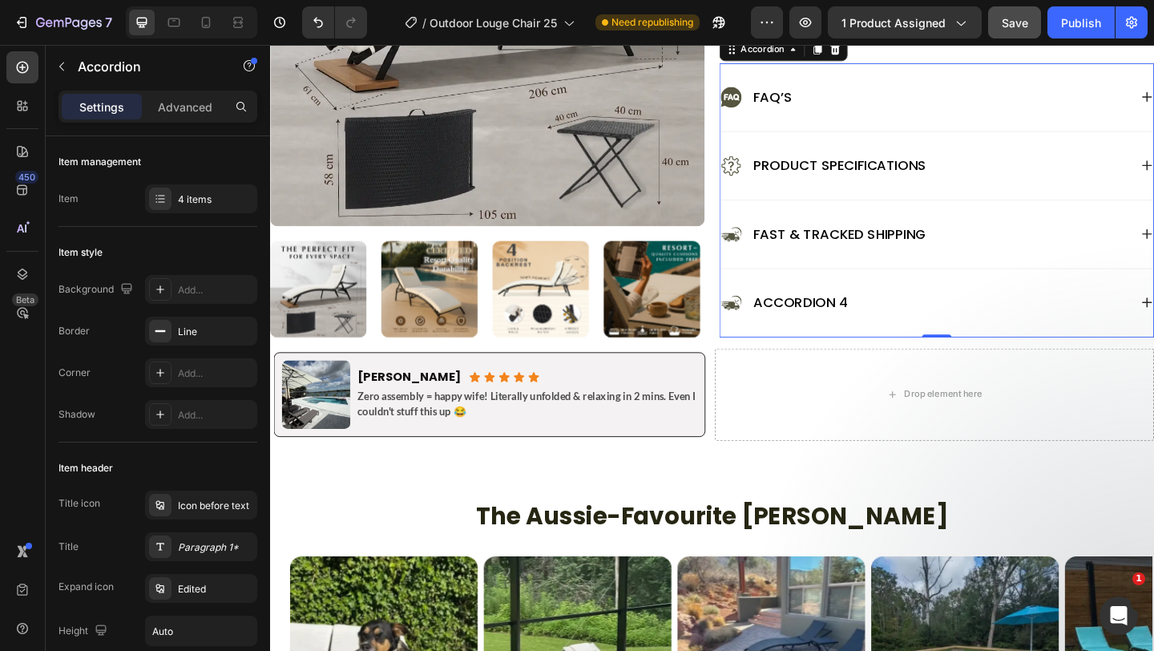
scroll to position [956, 0]
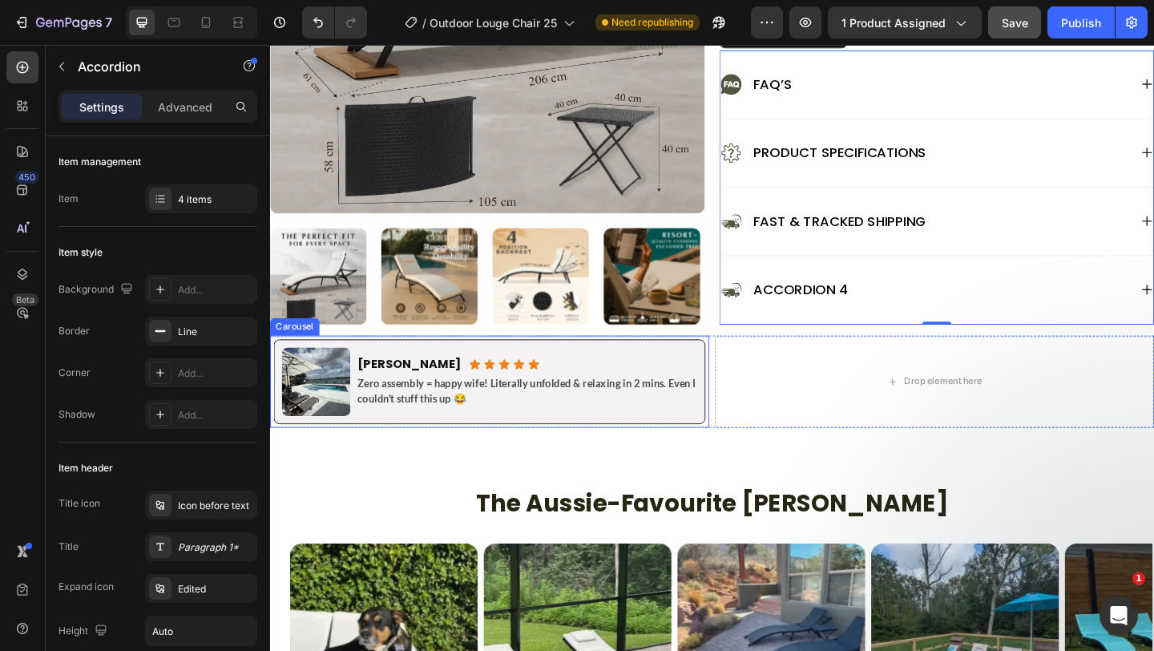
click at [747, 447] on div "Image Brad K. Heading Icon Icon Icon Icon Icon Icon List Row Zero assembly = ha…" at bounding box center [509, 411] width 478 height 100
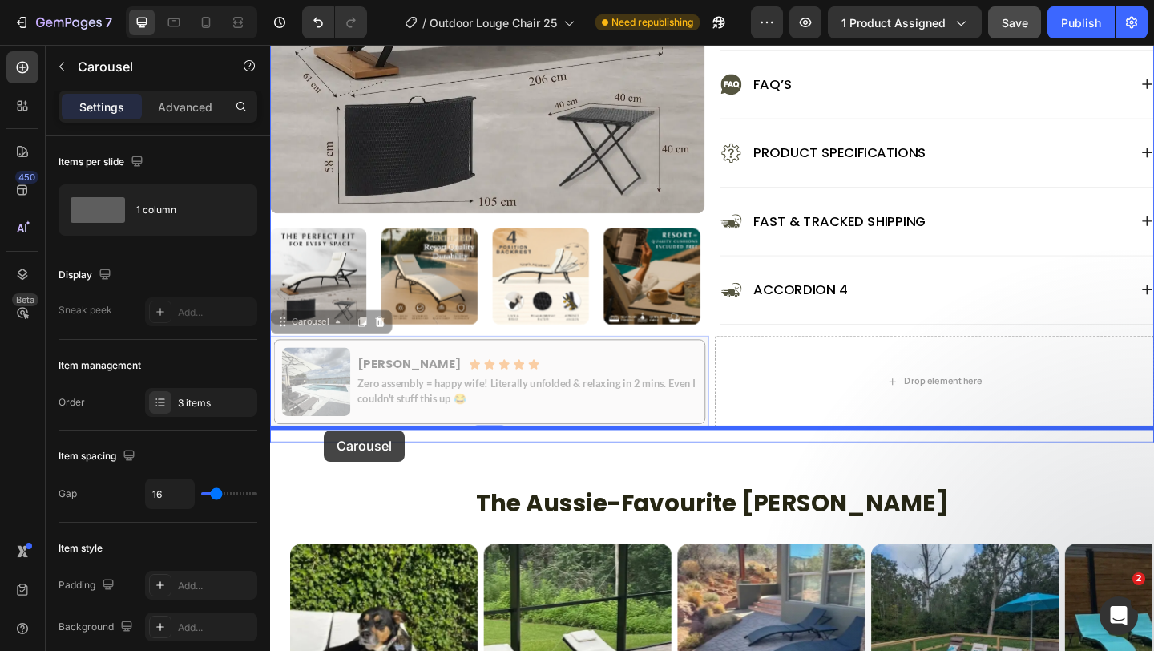
drag, startPoint x: 317, startPoint y: 342, endPoint x: 329, endPoint y: 465, distance: 124.0
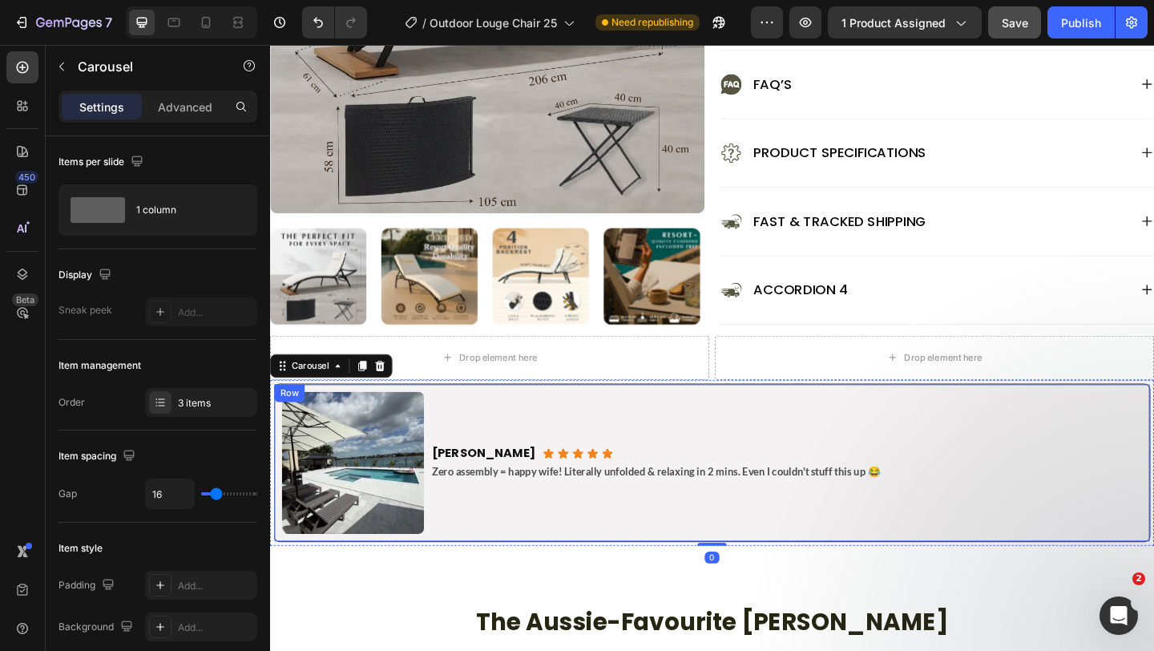
click at [470, 434] on div "Brad K. Heading Icon Icon Icon Icon Icon Icon List Row Zero assembly = happy wi…" at bounding box center [831, 499] width 775 height 155
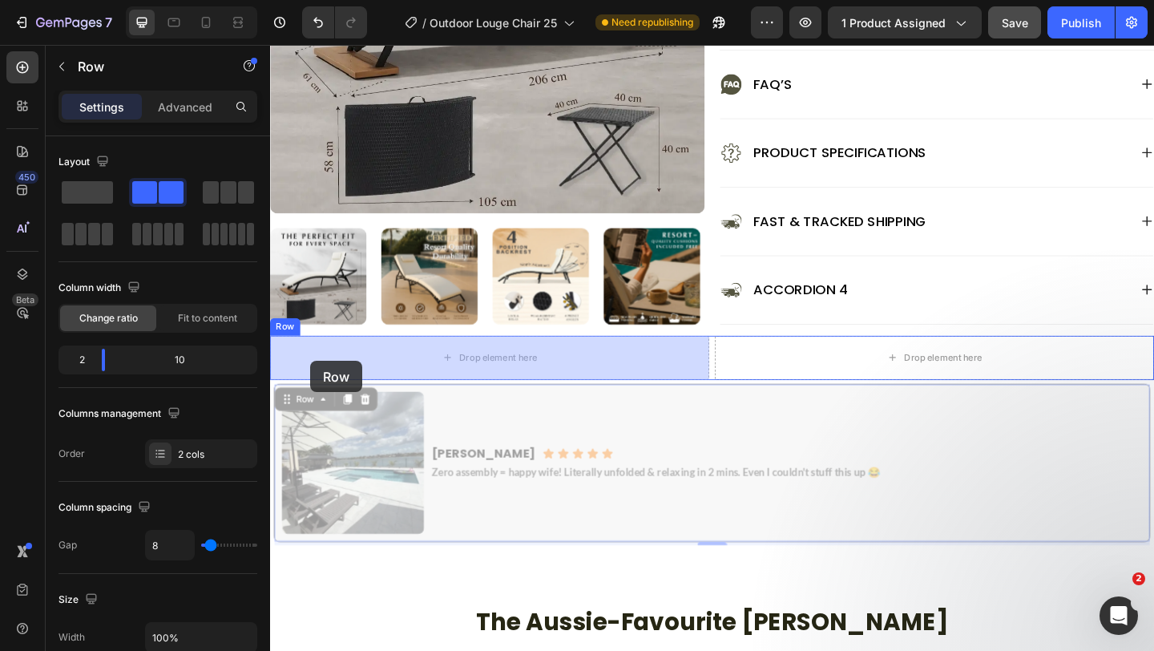
drag, startPoint x: 297, startPoint y: 432, endPoint x: 313, endPoint y: 388, distance: 47.2
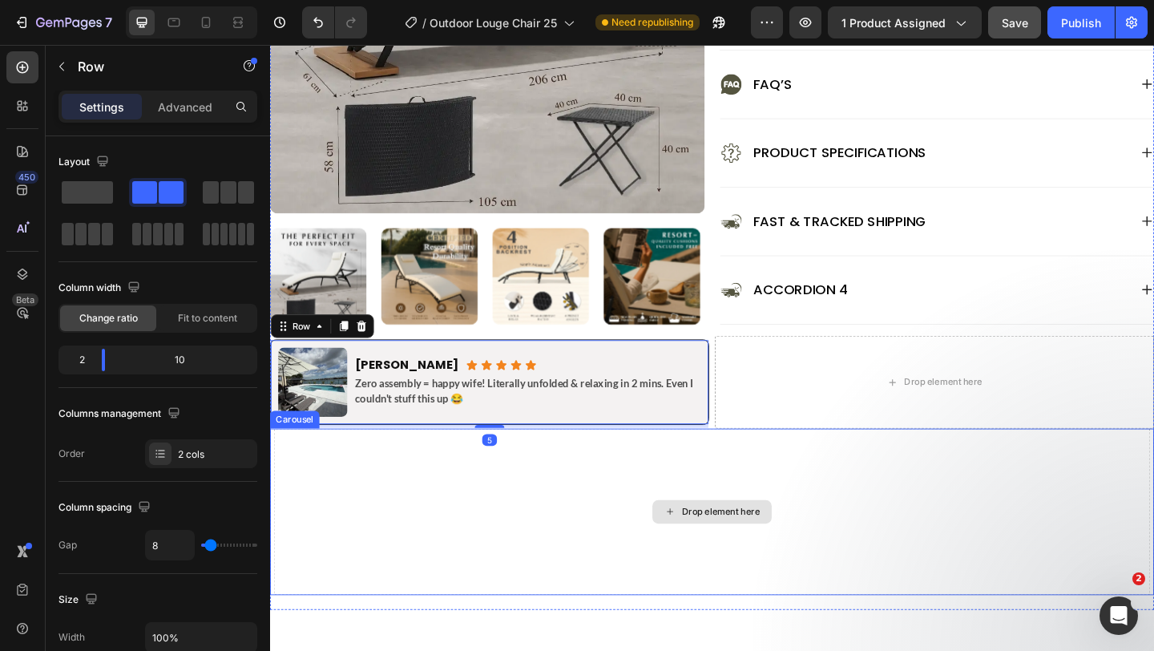
click at [447, 493] on div "Drop element here" at bounding box center [751, 552] width 954 height 180
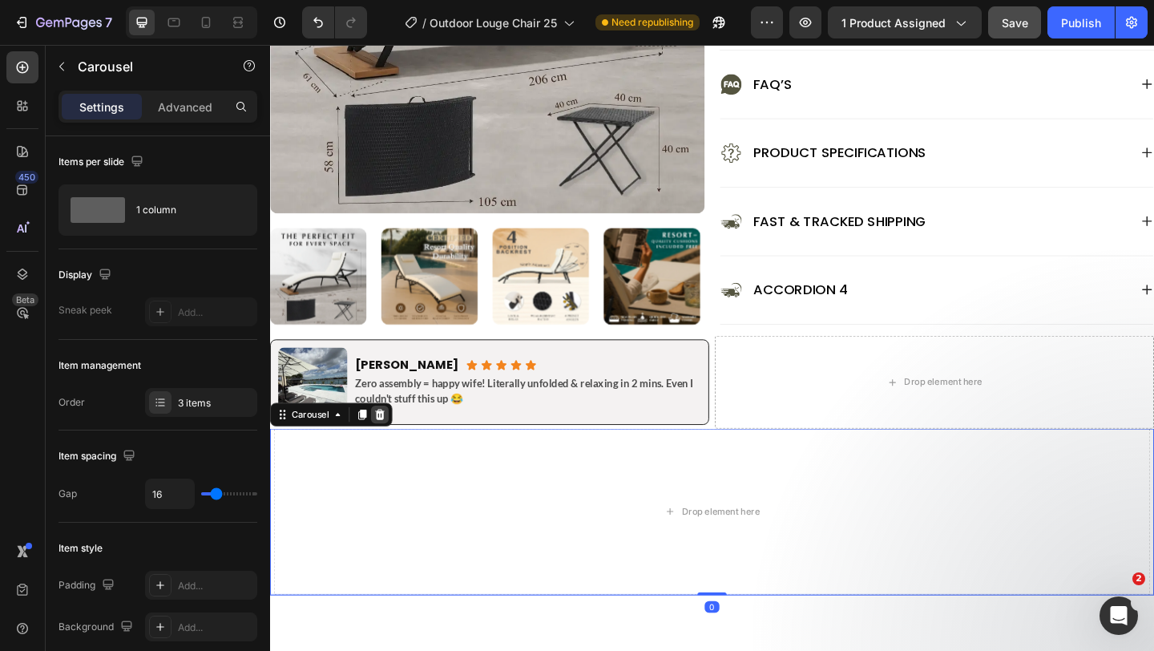
click at [385, 452] on icon at bounding box center [389, 446] width 13 height 13
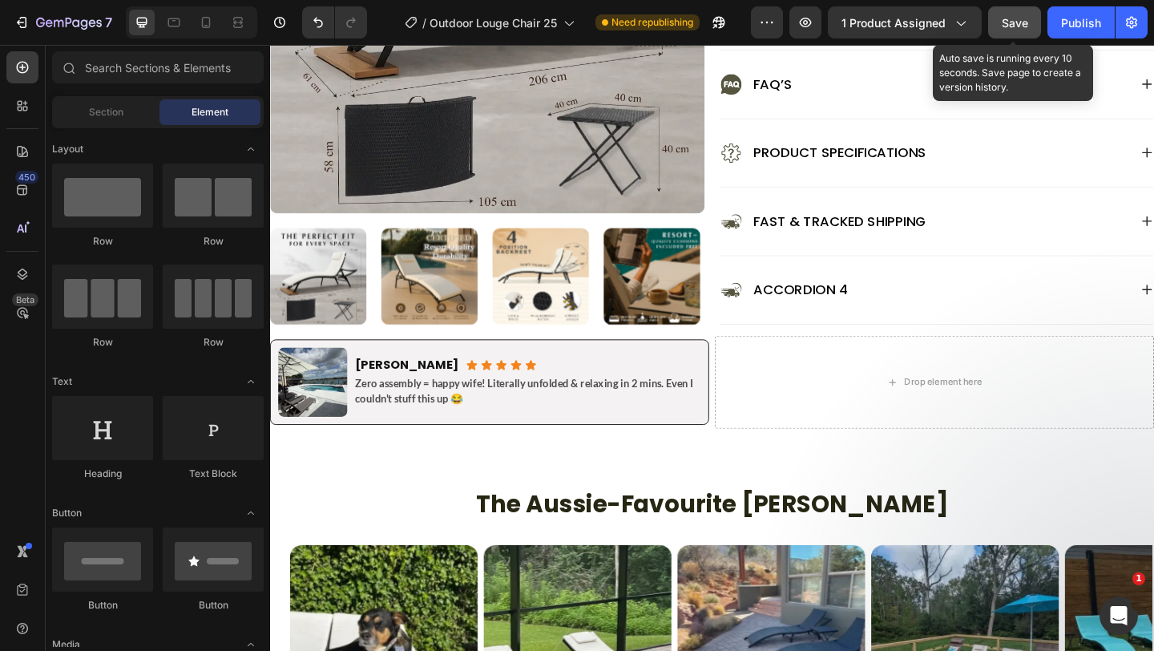
click at [1013, 27] on span "Save" at bounding box center [1015, 23] width 26 height 14
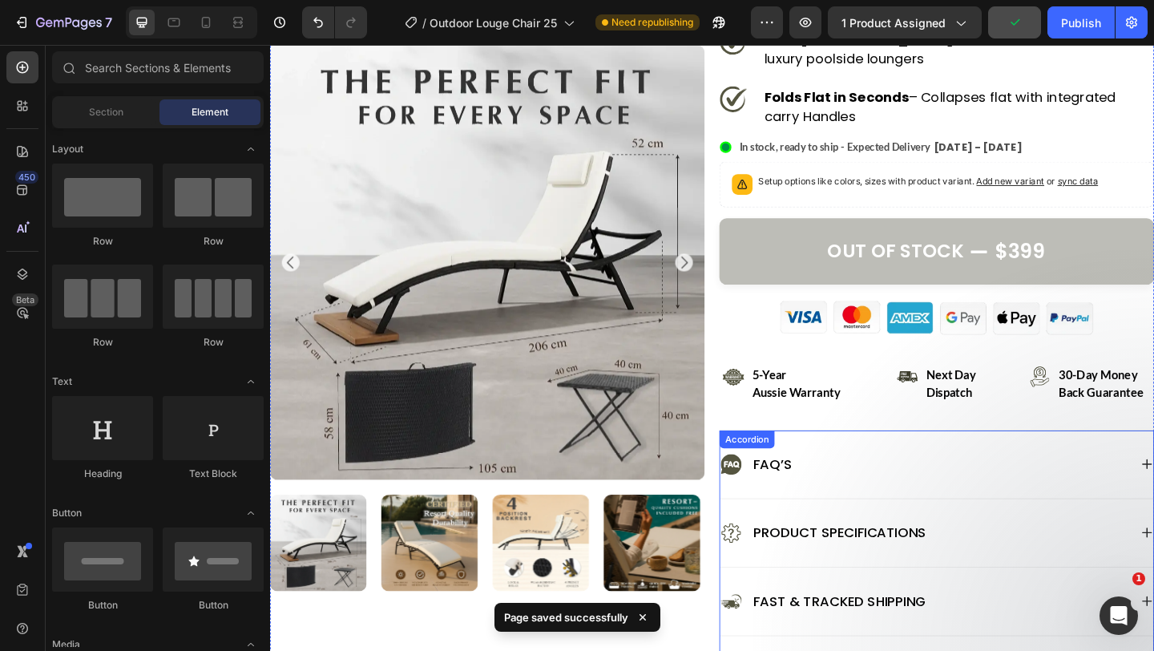
scroll to position [520, 0]
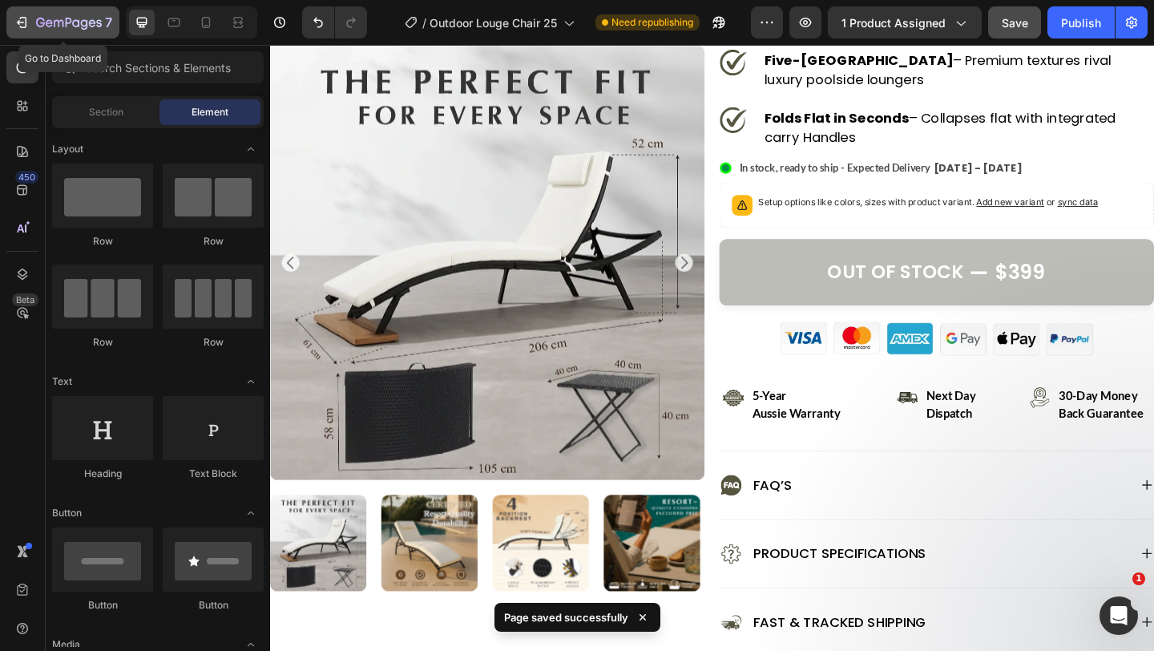
click at [25, 24] on icon "button" at bounding box center [23, 22] width 7 height 11
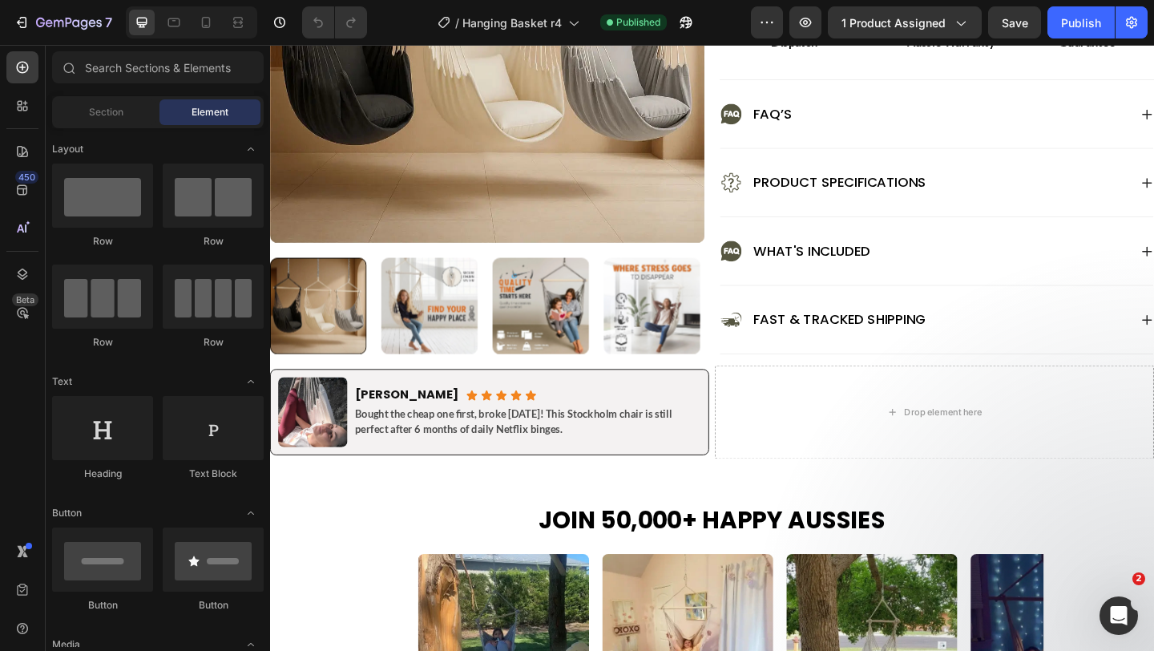
scroll to position [844, 0]
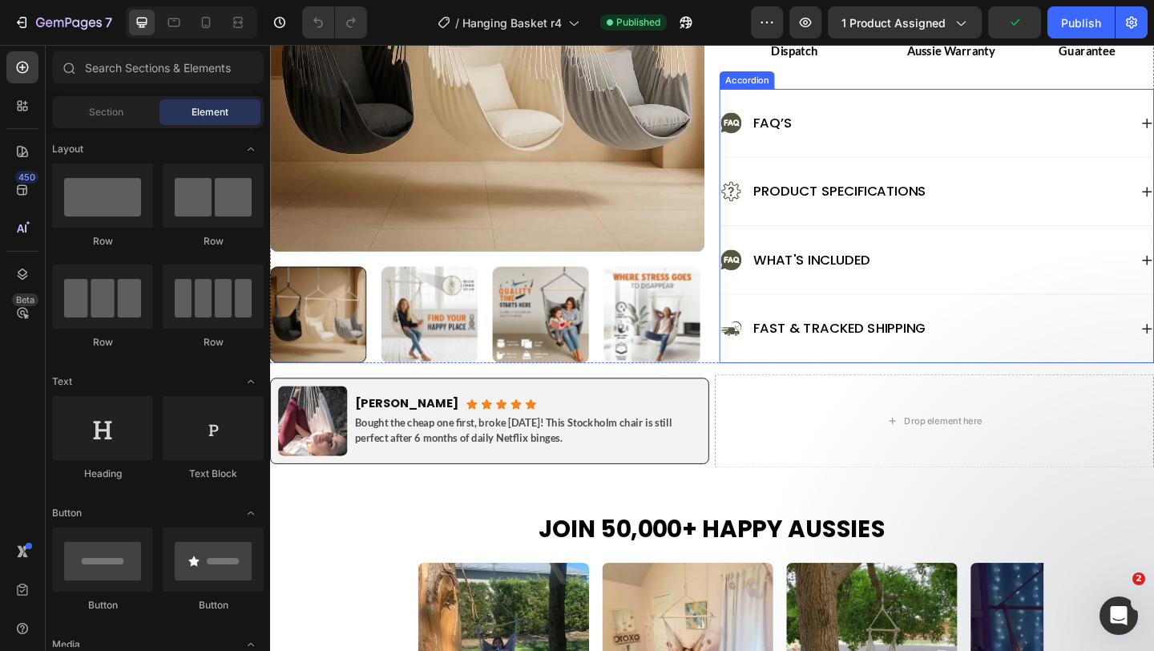
click at [774, 290] on icon at bounding box center [772, 279] width 22 height 22
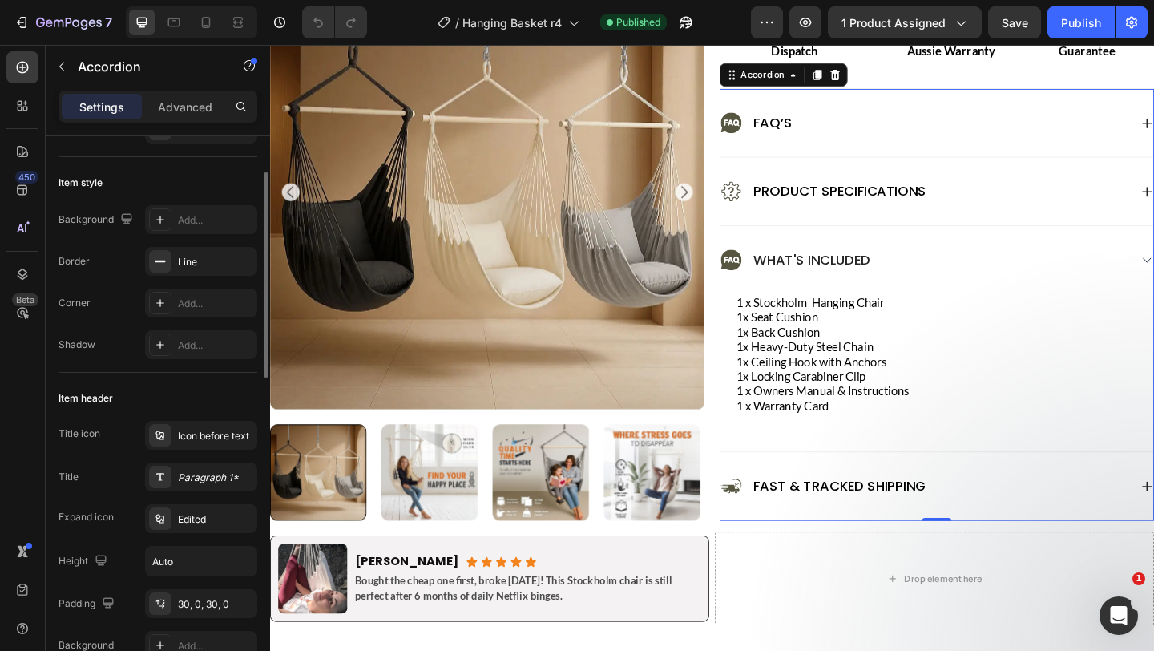
scroll to position [80, 0]
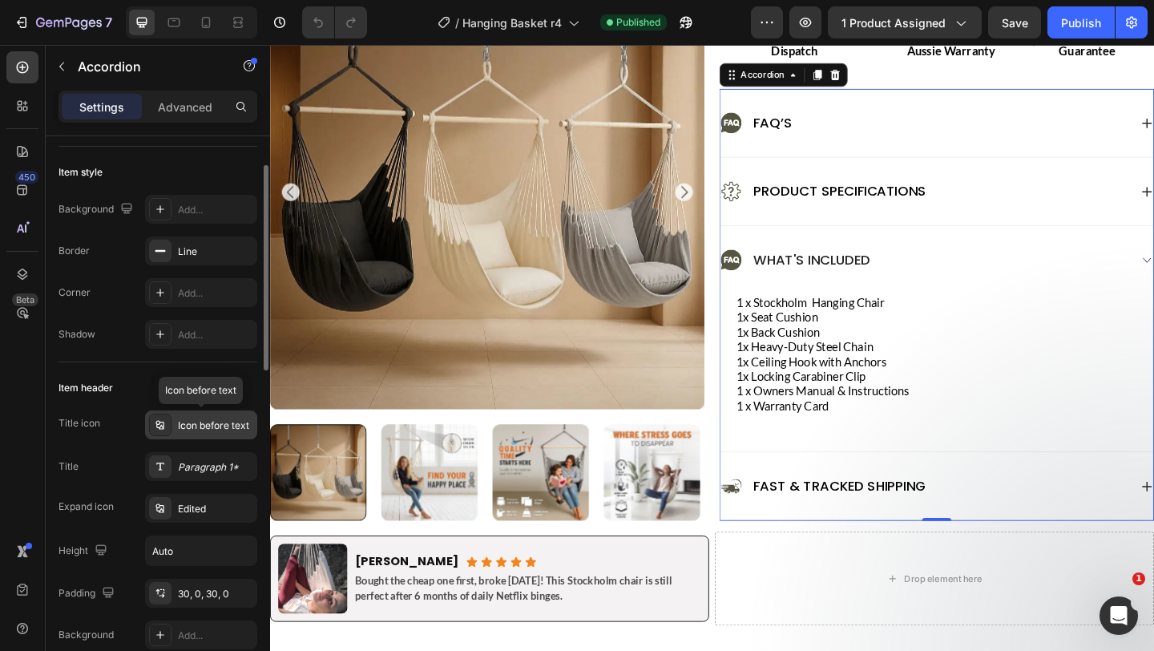
click at [184, 424] on div "Icon before text" at bounding box center [215, 426] width 75 height 14
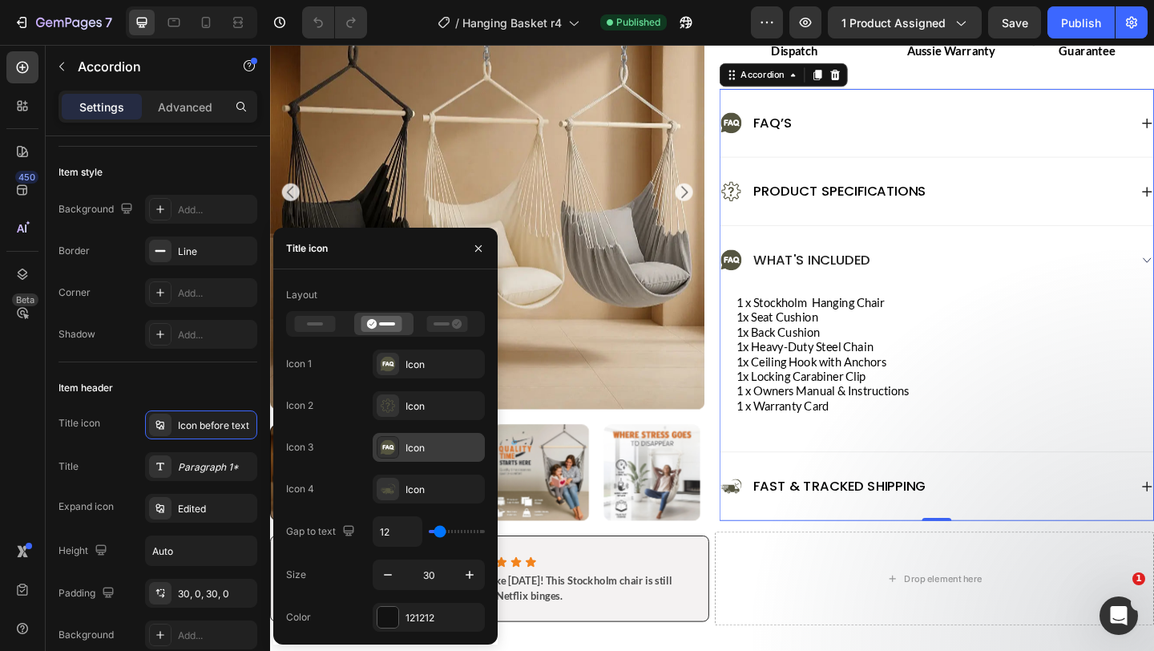
click at [389, 445] on icon at bounding box center [388, 447] width 15 height 15
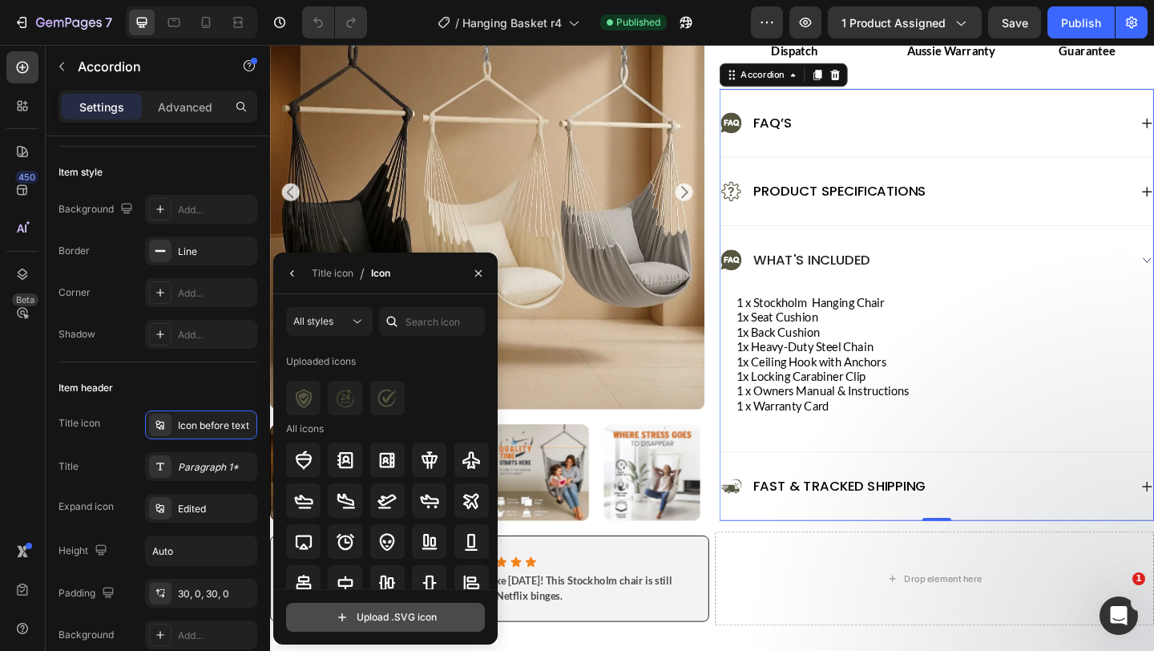
click at [362, 623] on input "file" at bounding box center [385, 617] width 197 height 27
type input "C:\fakepath\Copy of Copy of fitpax Icons (1).svg"
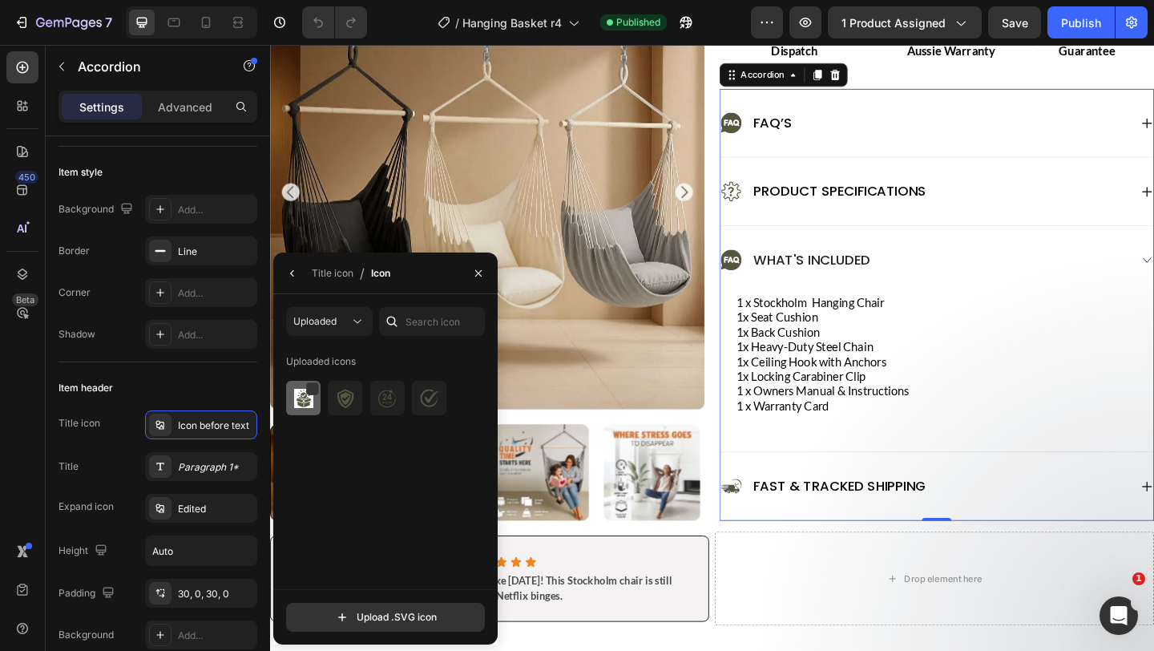
click at [305, 399] on img at bounding box center [303, 398] width 19 height 19
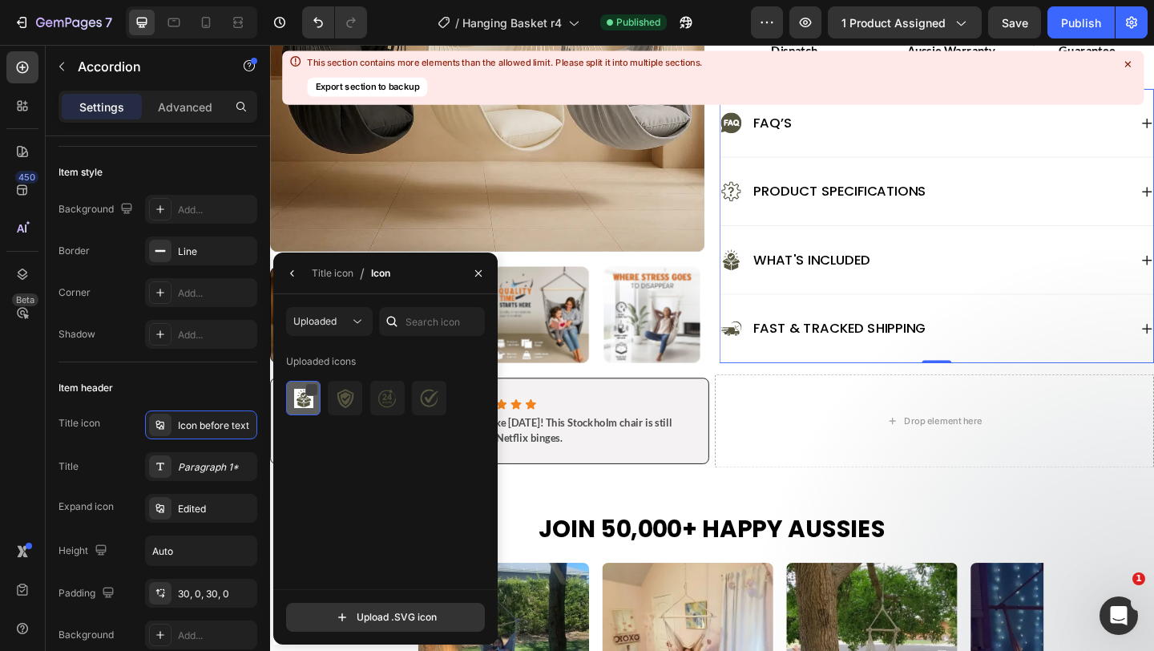
click at [317, 390] on div at bounding box center [311, 389] width 13 height 13
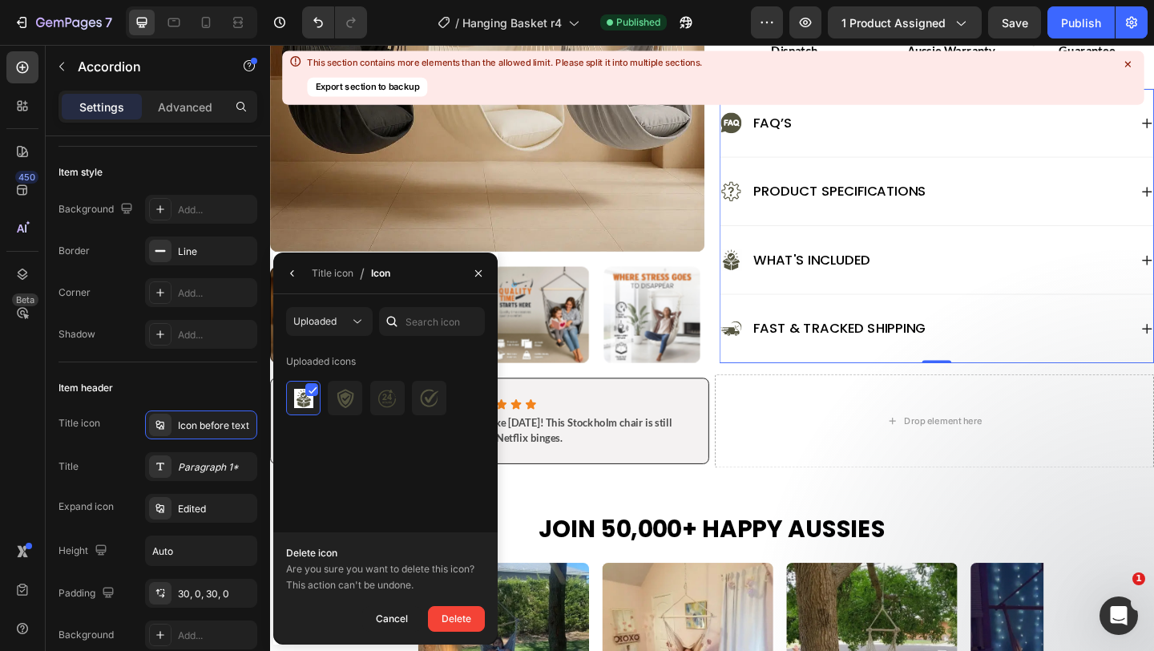
click at [386, 488] on div "Uploaded icons" at bounding box center [391, 469] width 210 height 241
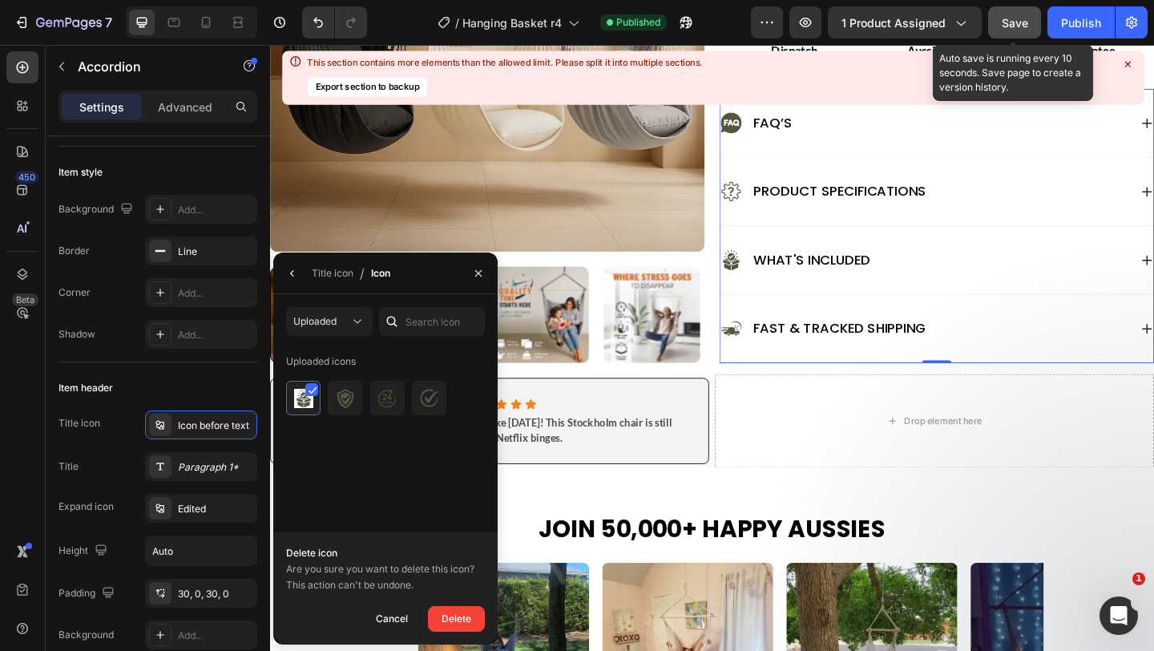
click at [1013, 32] on button "Save" at bounding box center [1015, 22] width 53 height 32
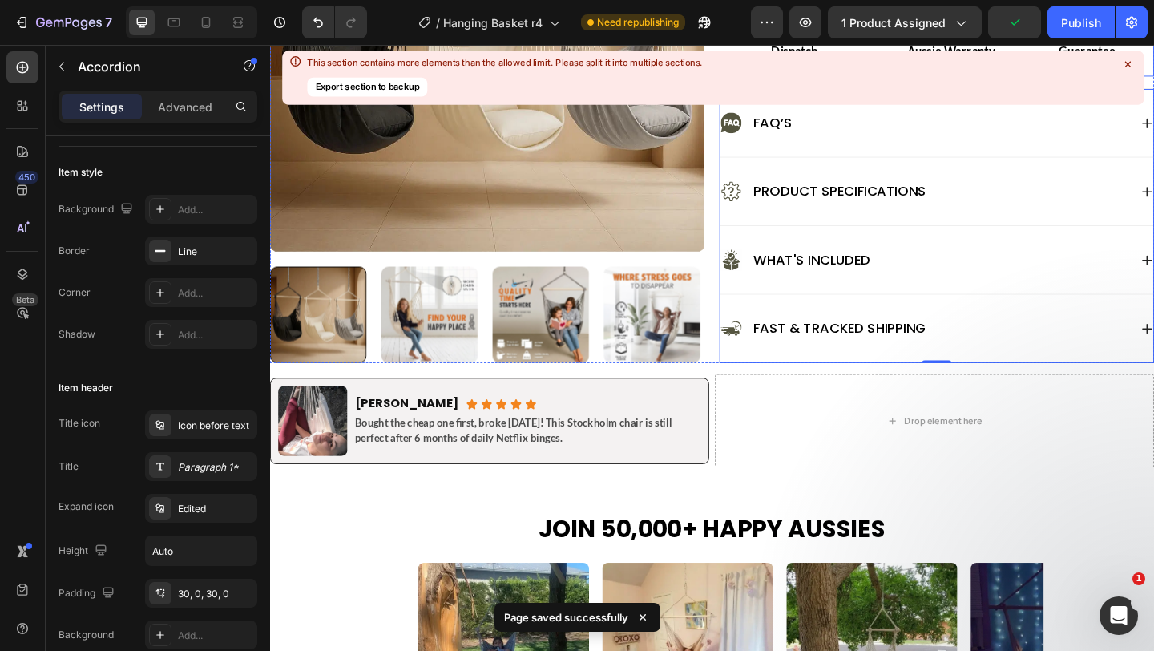
click at [1130, 60] on icon at bounding box center [1128, 64] width 14 height 14
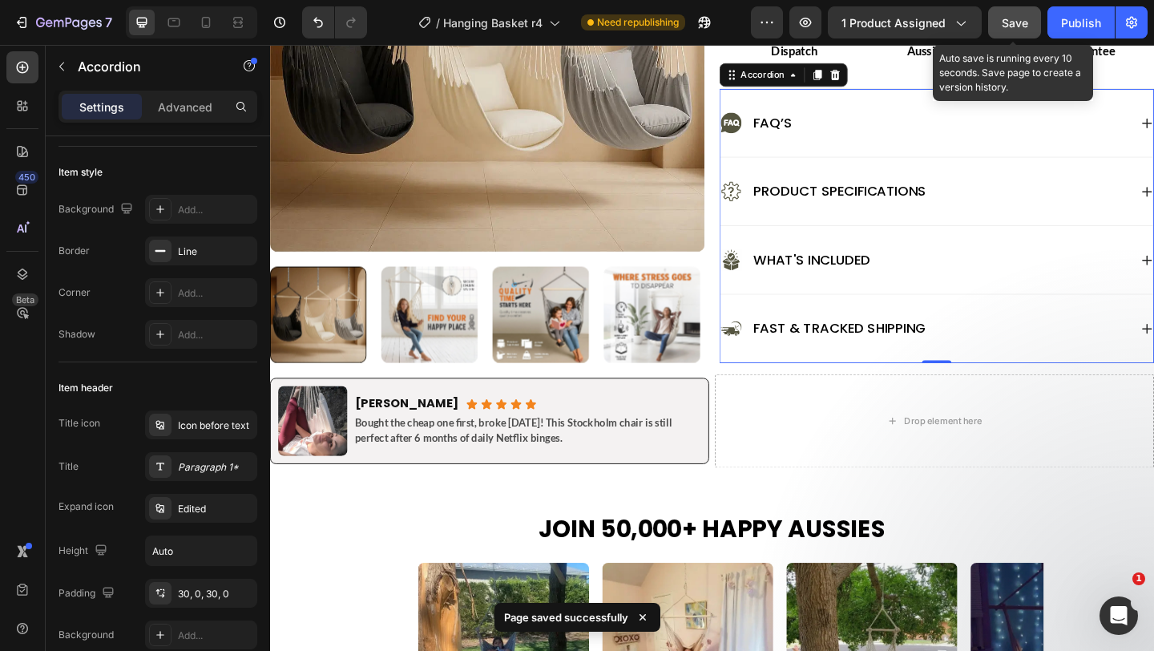
click at [1018, 20] on span "Save" at bounding box center [1015, 23] width 26 height 14
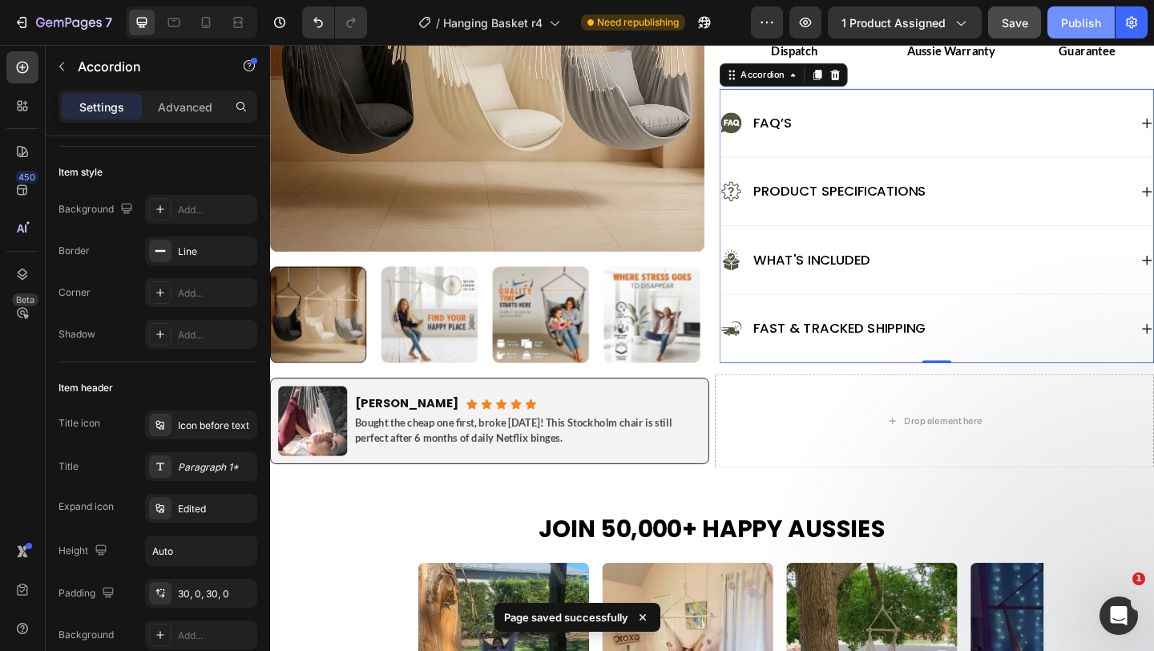
click at [1074, 21] on div "Publish" at bounding box center [1081, 22] width 40 height 17
click at [1009, 292] on div "What's Included" at bounding box center [982, 279] width 445 height 26
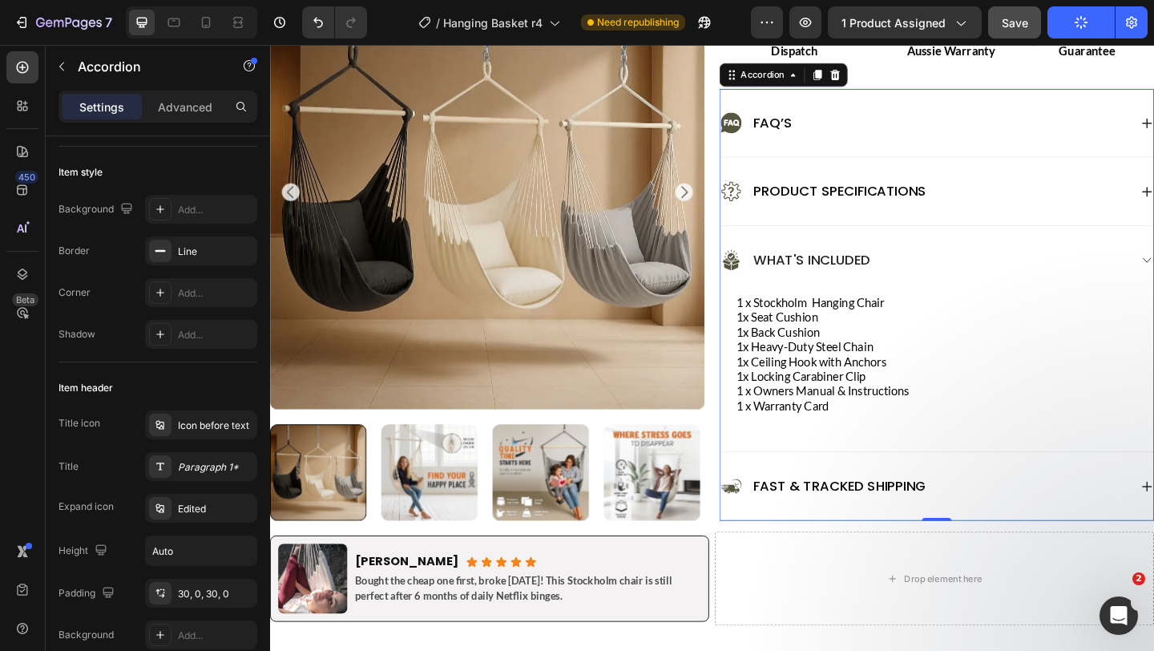
click at [1009, 292] on div "What's Included" at bounding box center [982, 279] width 445 height 26
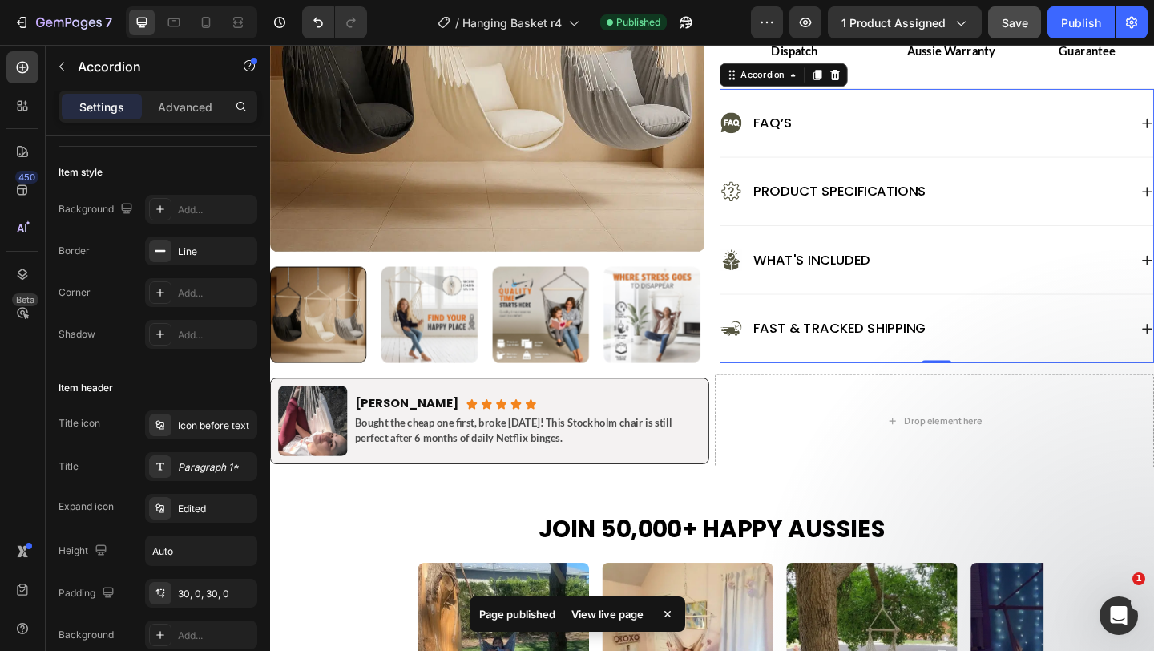
click at [955, 292] on div "What's Included" at bounding box center [982, 279] width 445 height 26
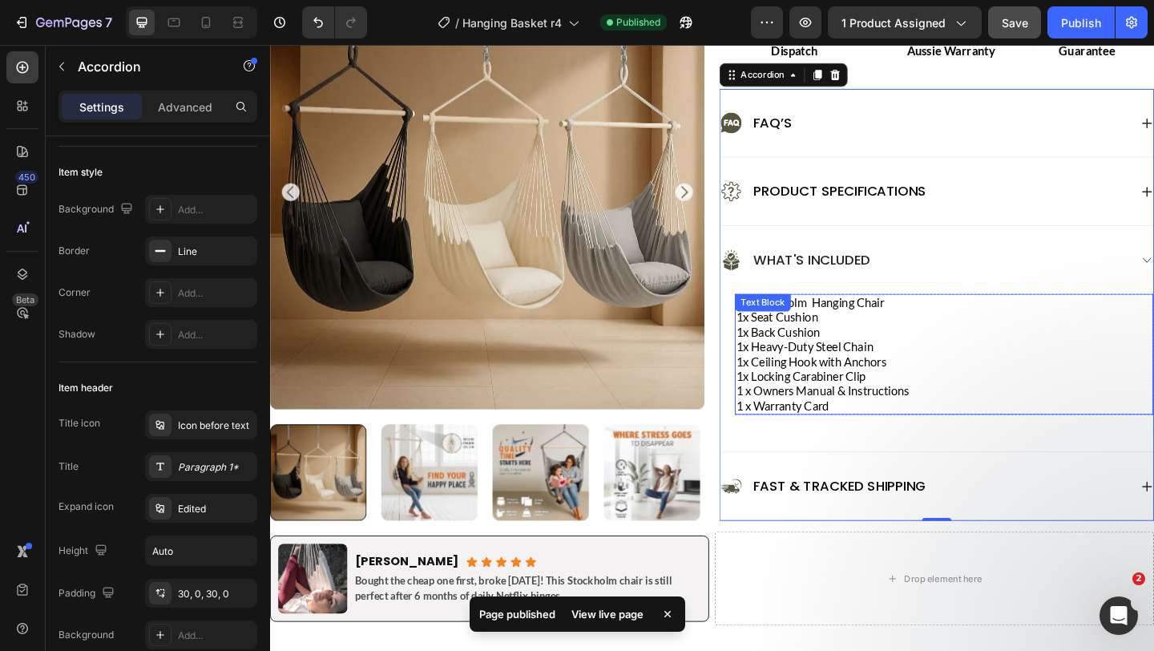
click at [924, 382] on p "1x Heavy-Duty Steel Chain" at bounding box center [1004, 374] width 452 height 16
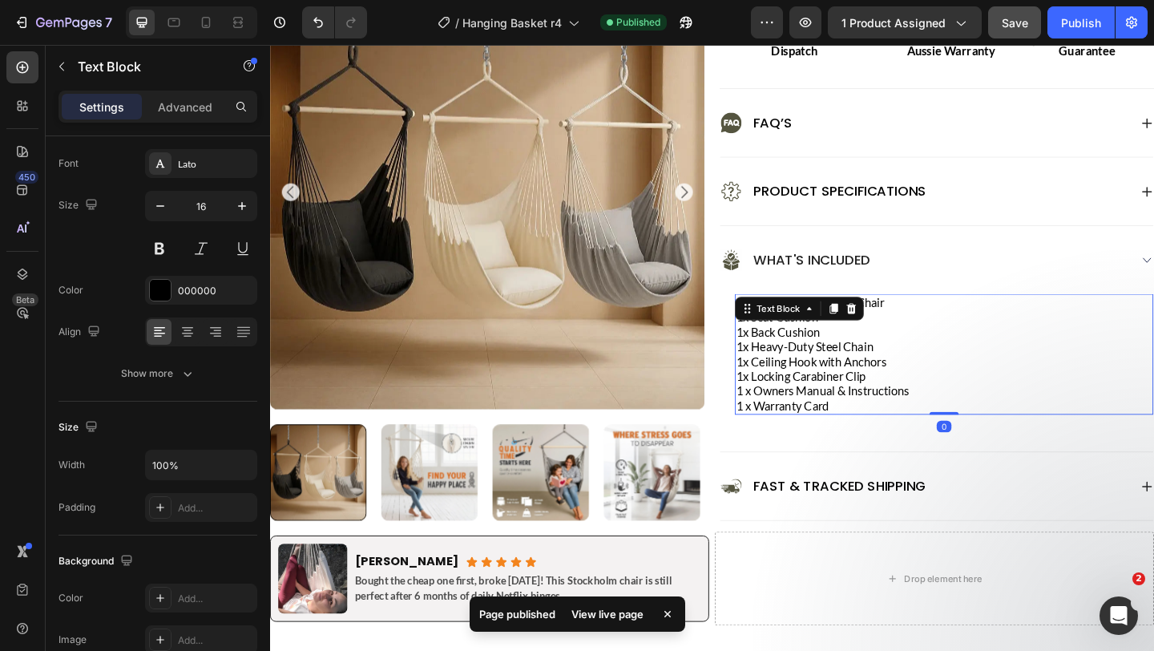
scroll to position [0, 0]
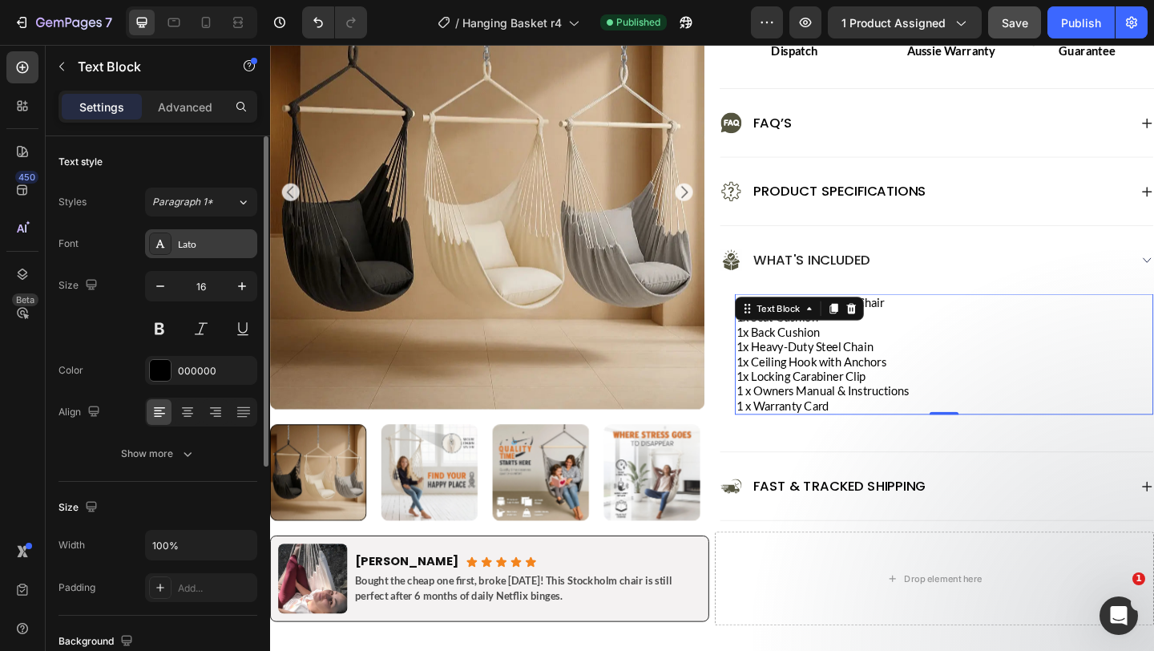
click at [224, 234] on div "Lato" at bounding box center [201, 243] width 112 height 29
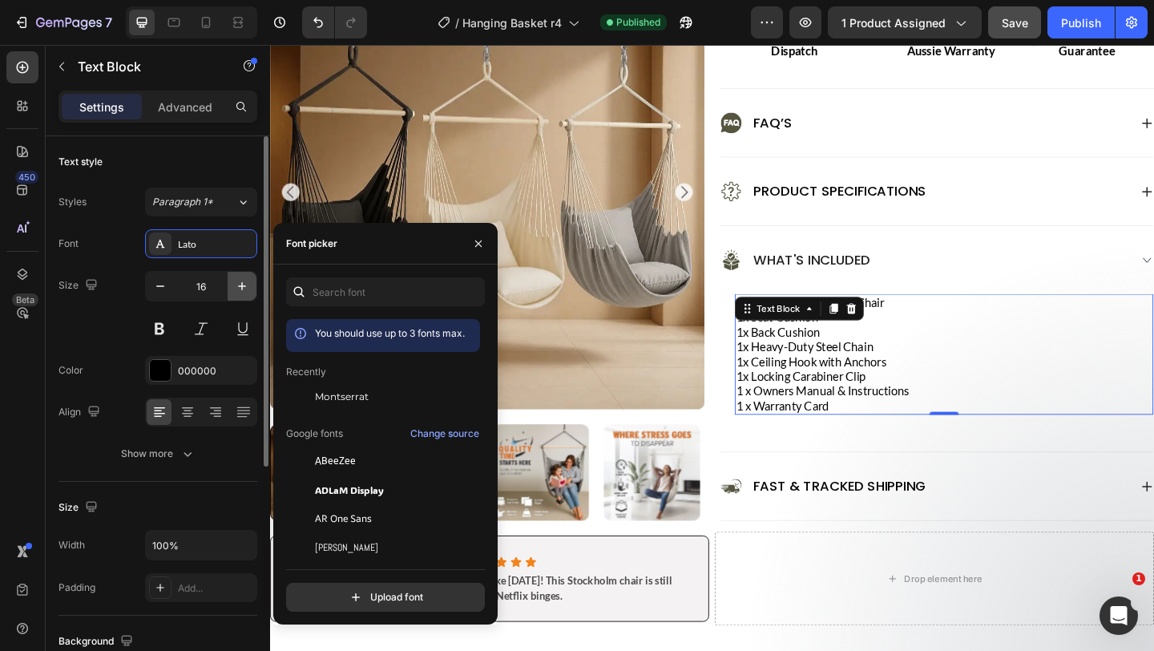
click at [243, 286] on icon "button" at bounding box center [242, 286] width 8 height 8
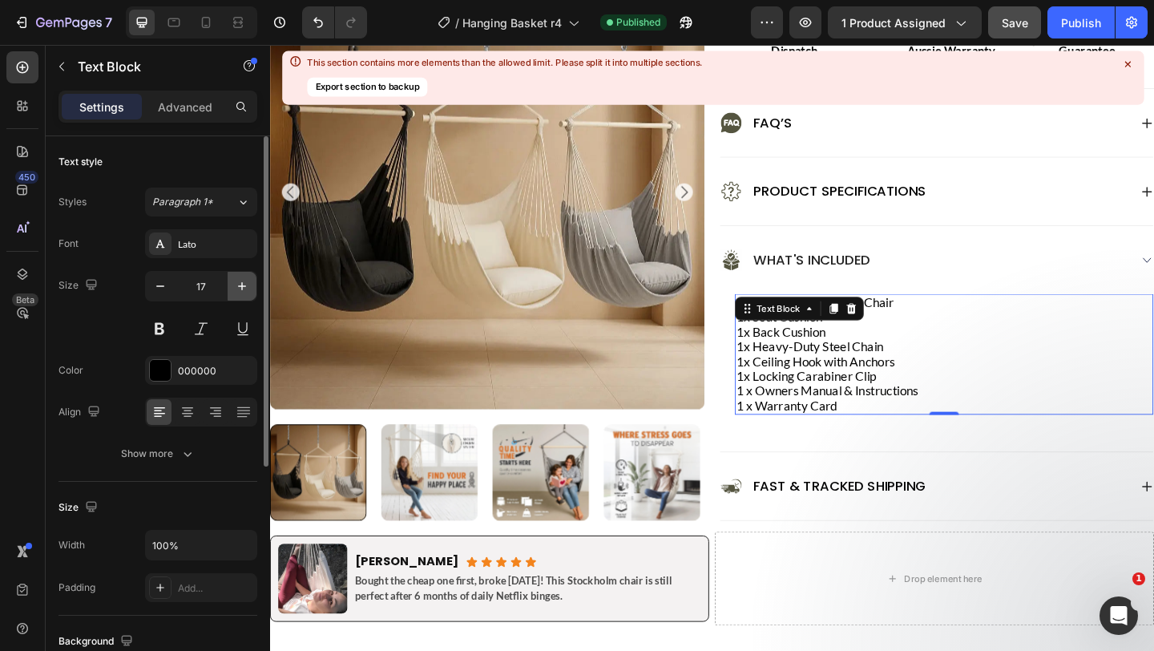
click at [243, 286] on icon "button" at bounding box center [242, 286] width 8 height 8
type input "18"
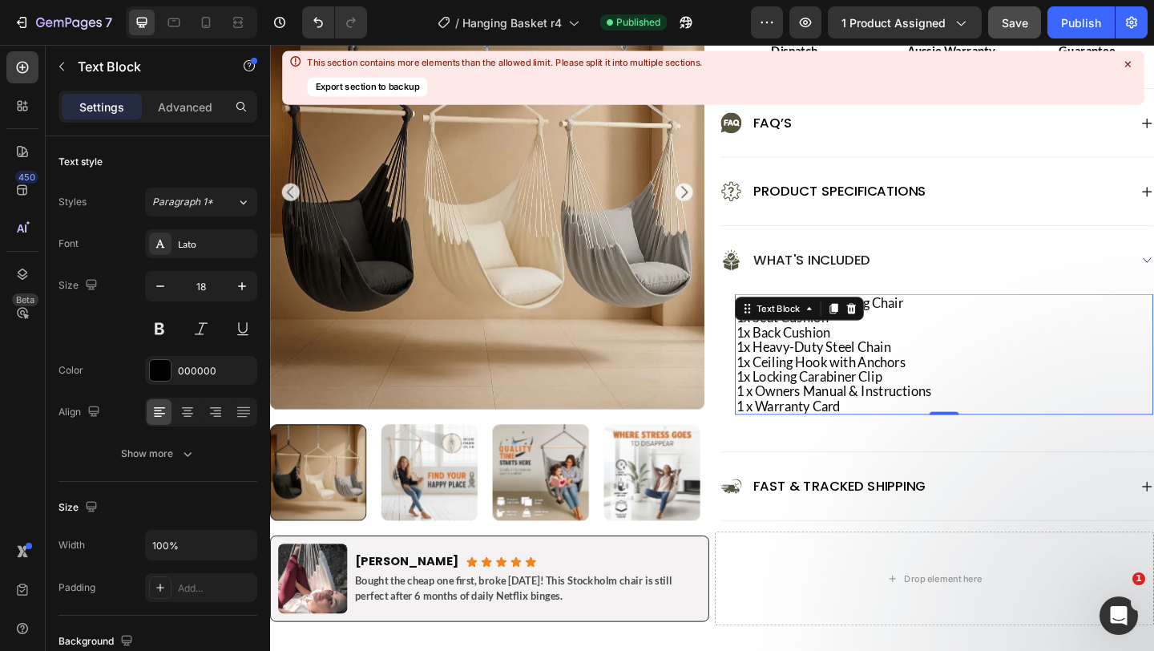
click at [1123, 55] on div at bounding box center [1128, 64] width 21 height 21
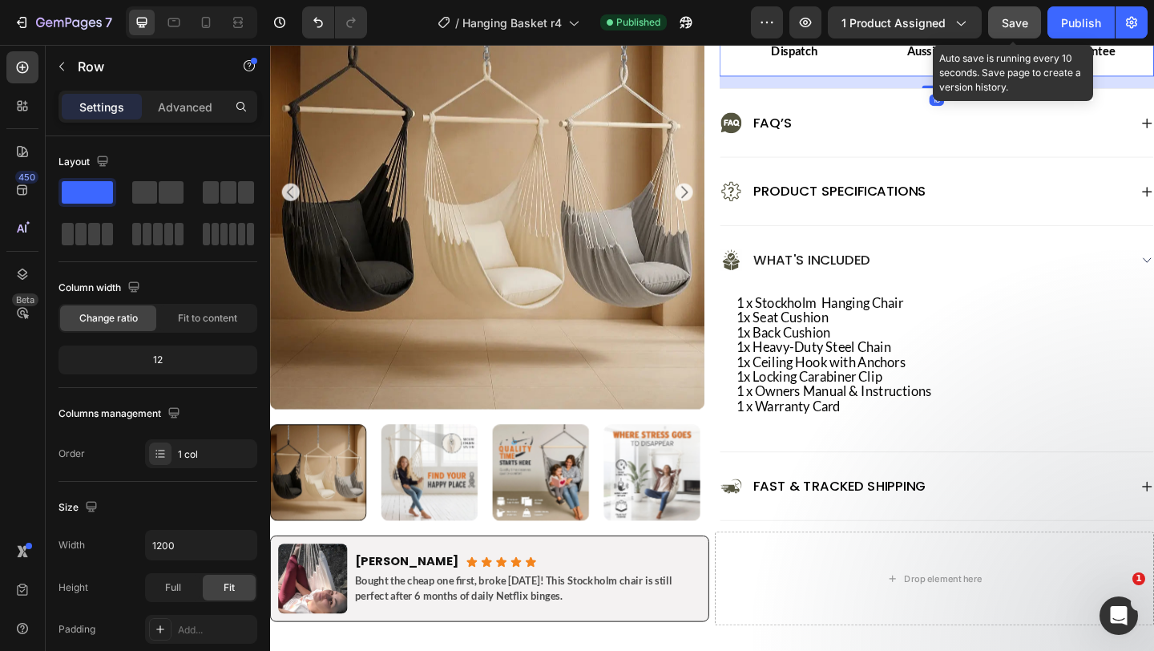
click at [1012, 14] on div "Save" at bounding box center [1015, 22] width 26 height 17
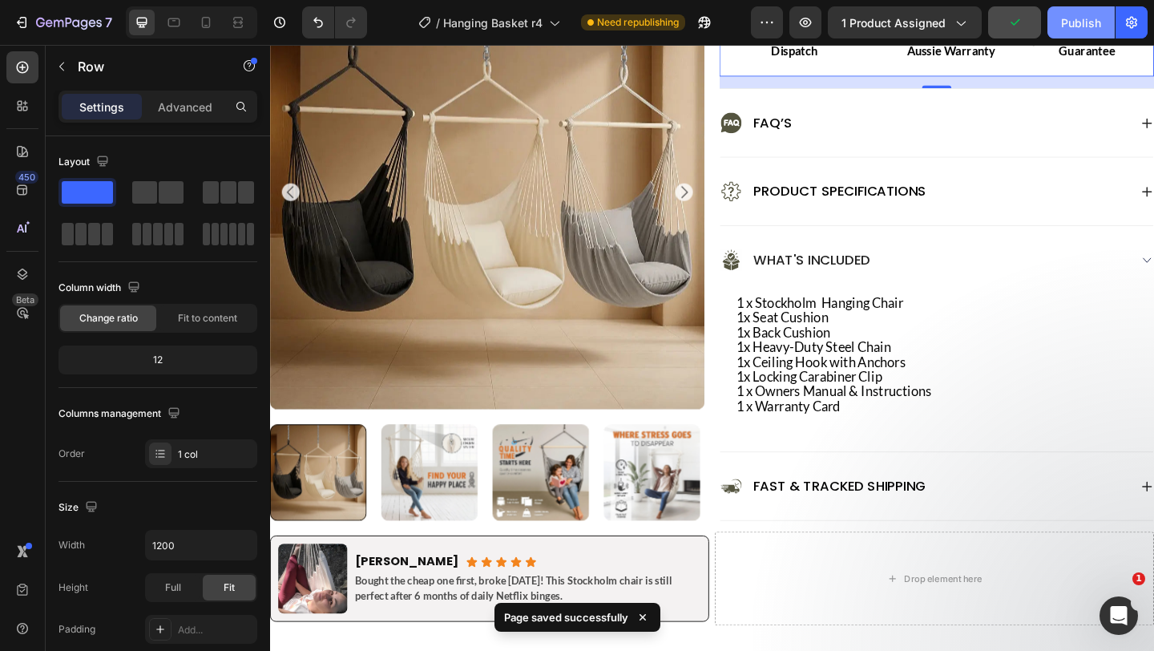
click at [1089, 16] on div "Publish" at bounding box center [1081, 22] width 40 height 17
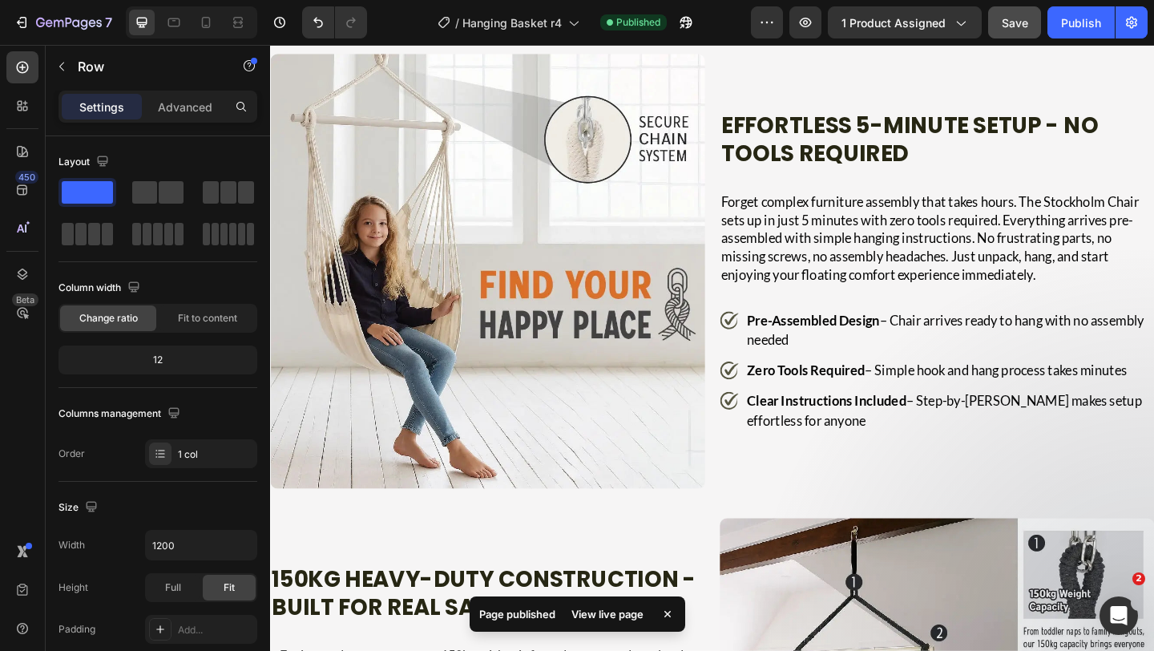
scroll to position [3173, 0]
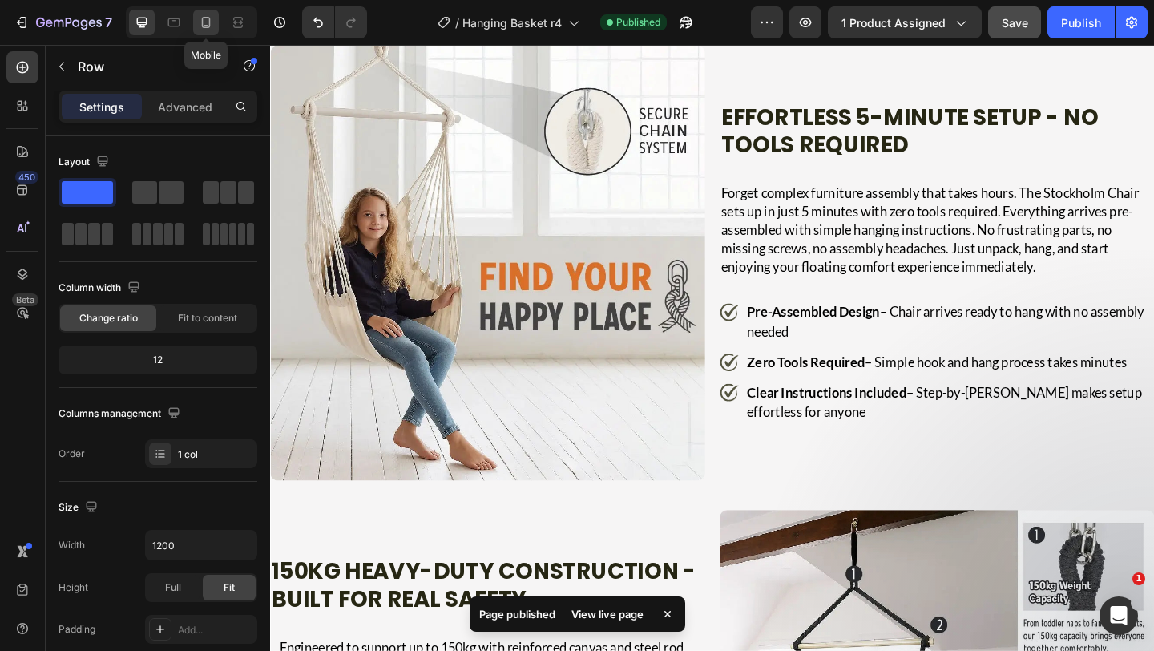
click at [205, 22] on icon at bounding box center [206, 22] width 16 height 16
type input "100%"
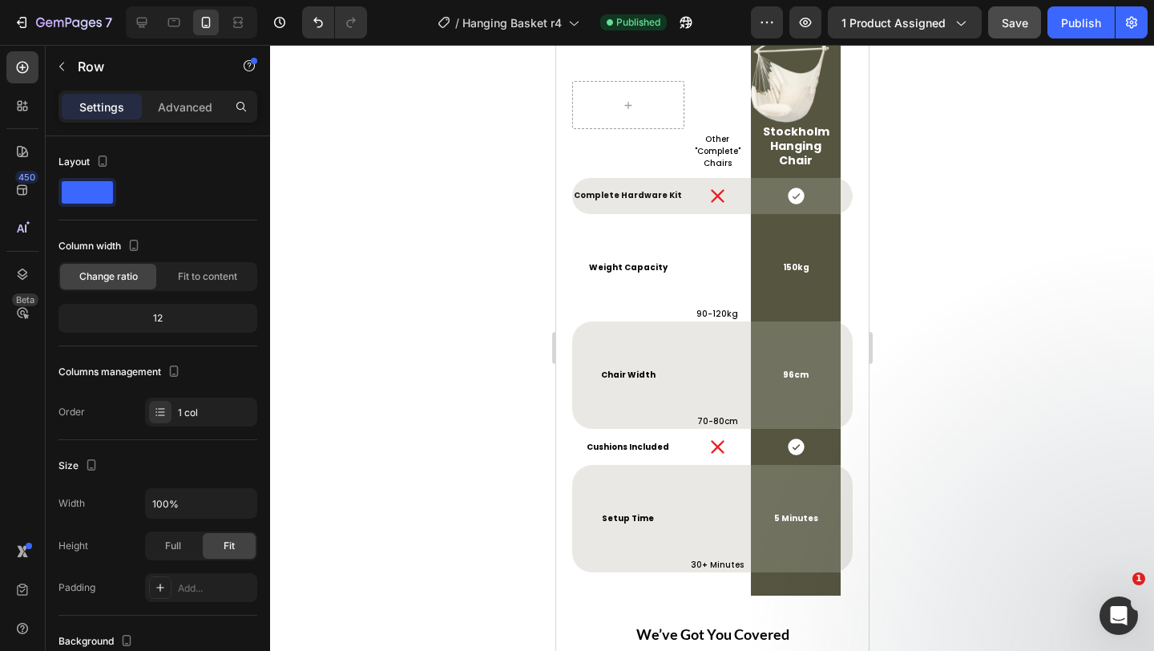
scroll to position [7224, 0]
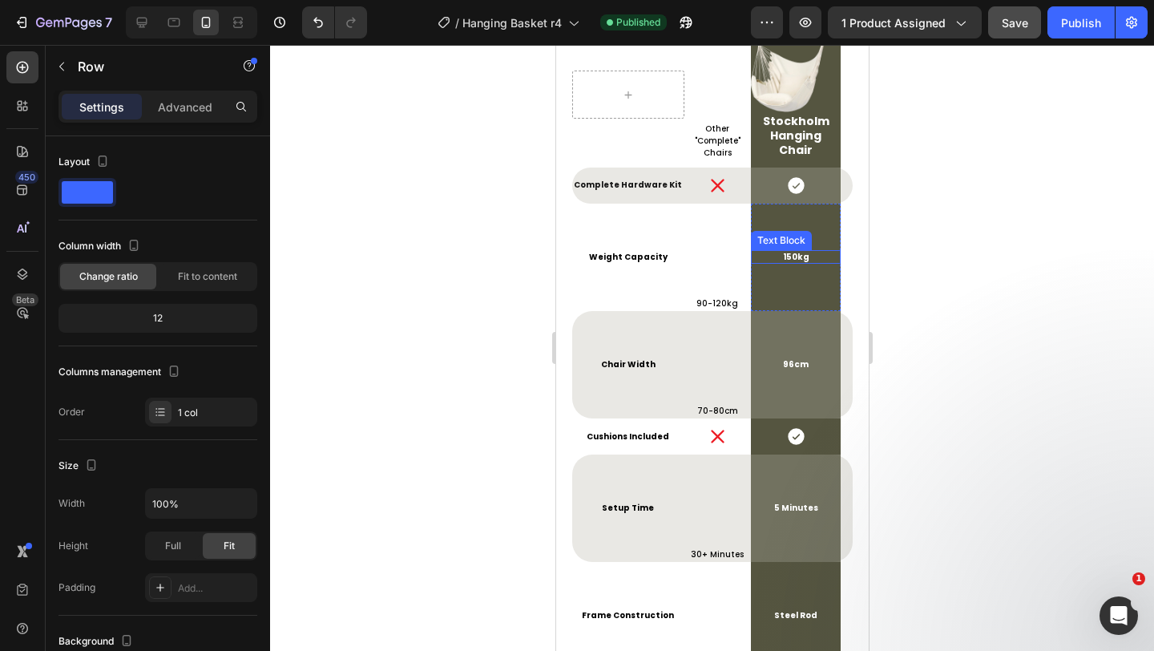
click at [795, 252] on p "150kg" at bounding box center [795, 257] width 87 height 10
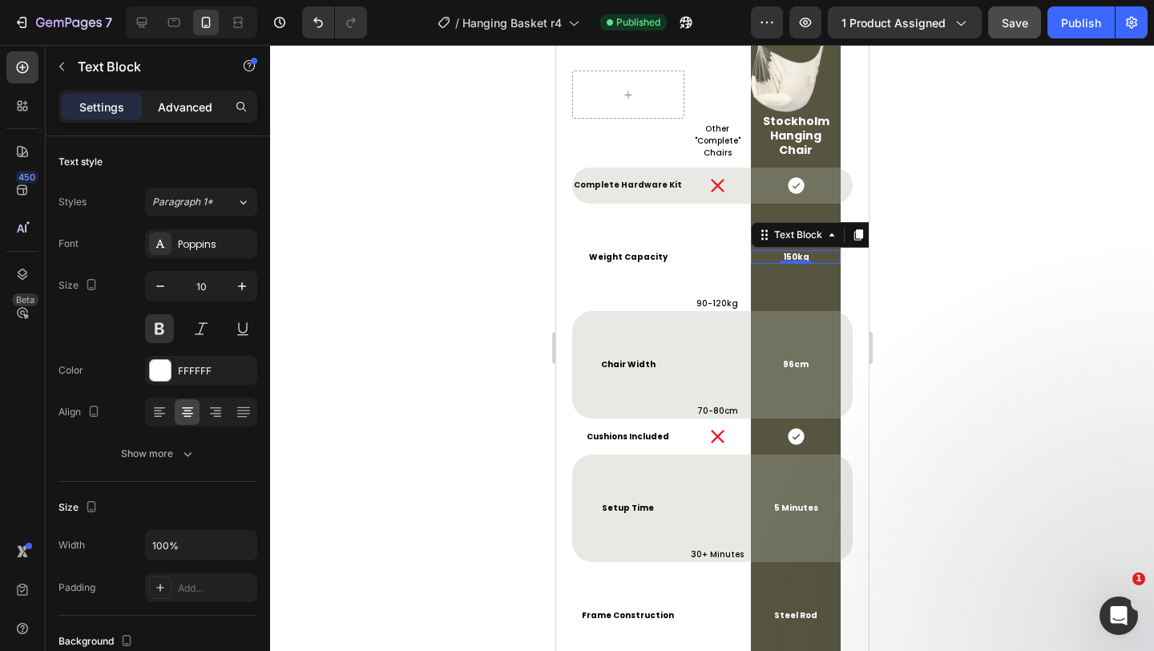
click at [194, 103] on p "Advanced" at bounding box center [185, 107] width 55 height 17
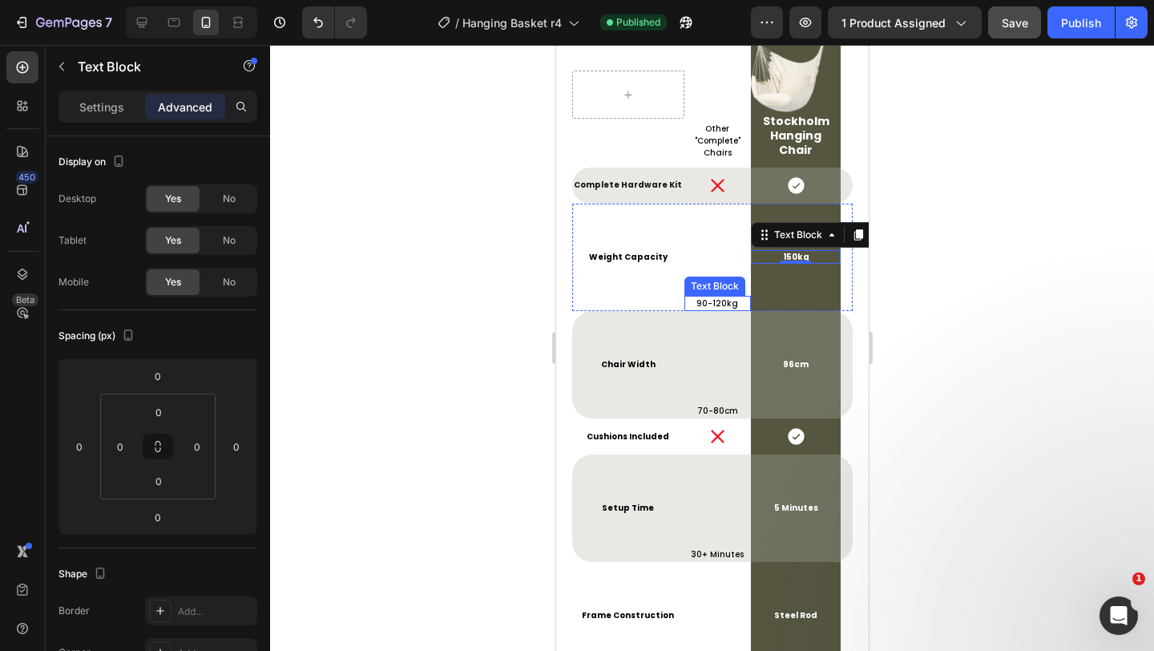
click at [710, 297] on p "90-120kg" at bounding box center [717, 303] width 64 height 12
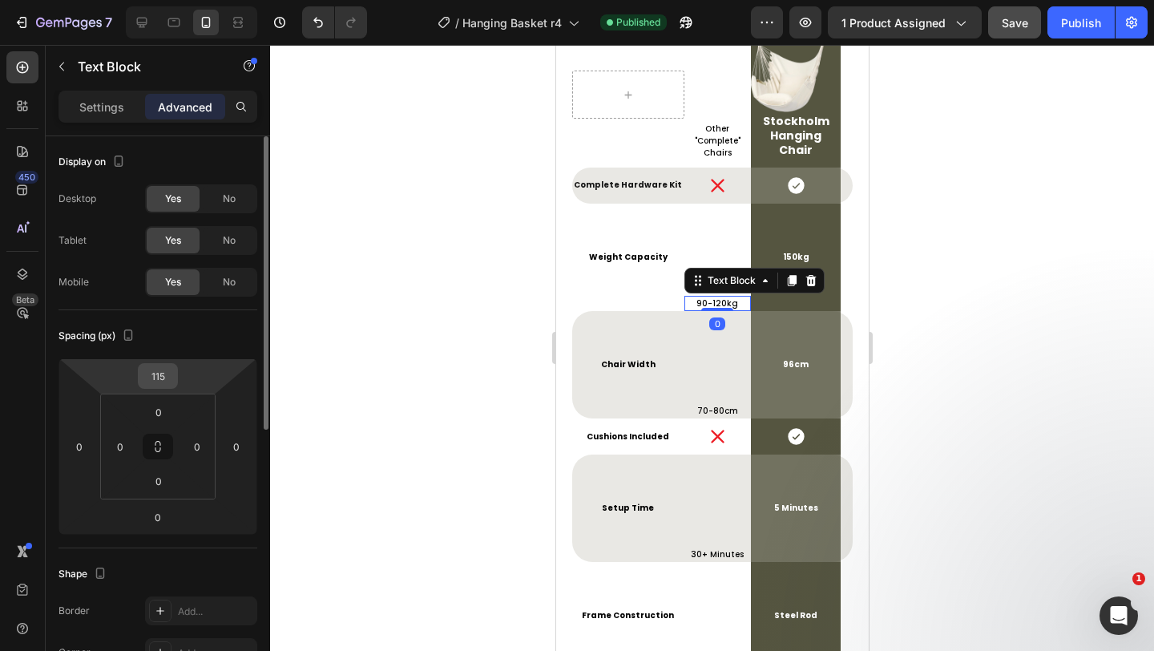
click at [162, 374] on input "115" at bounding box center [158, 376] width 32 height 24
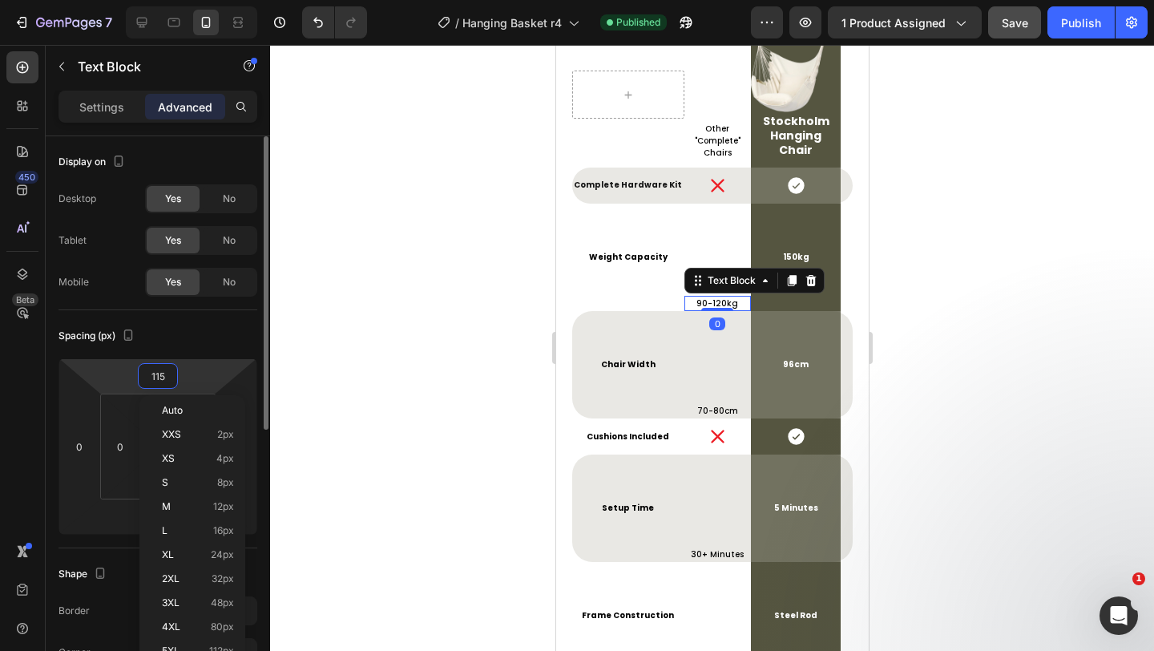
click at [162, 374] on input "115" at bounding box center [158, 376] width 32 height 24
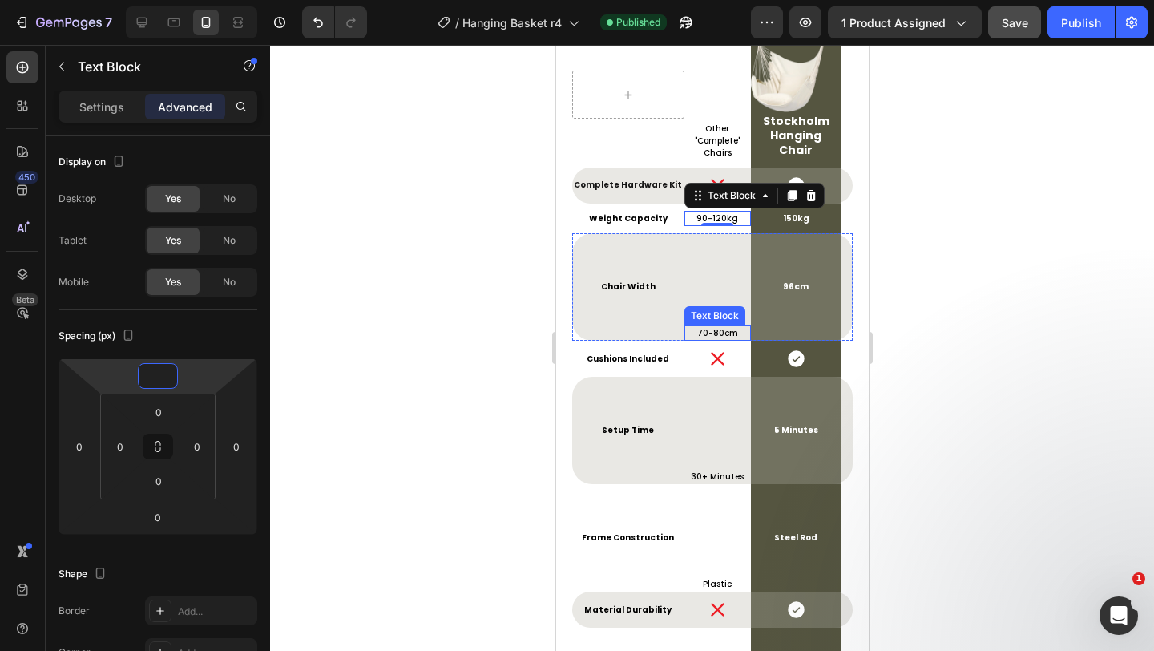
click at [722, 327] on p "70-80cm" at bounding box center [717, 333] width 64 height 12
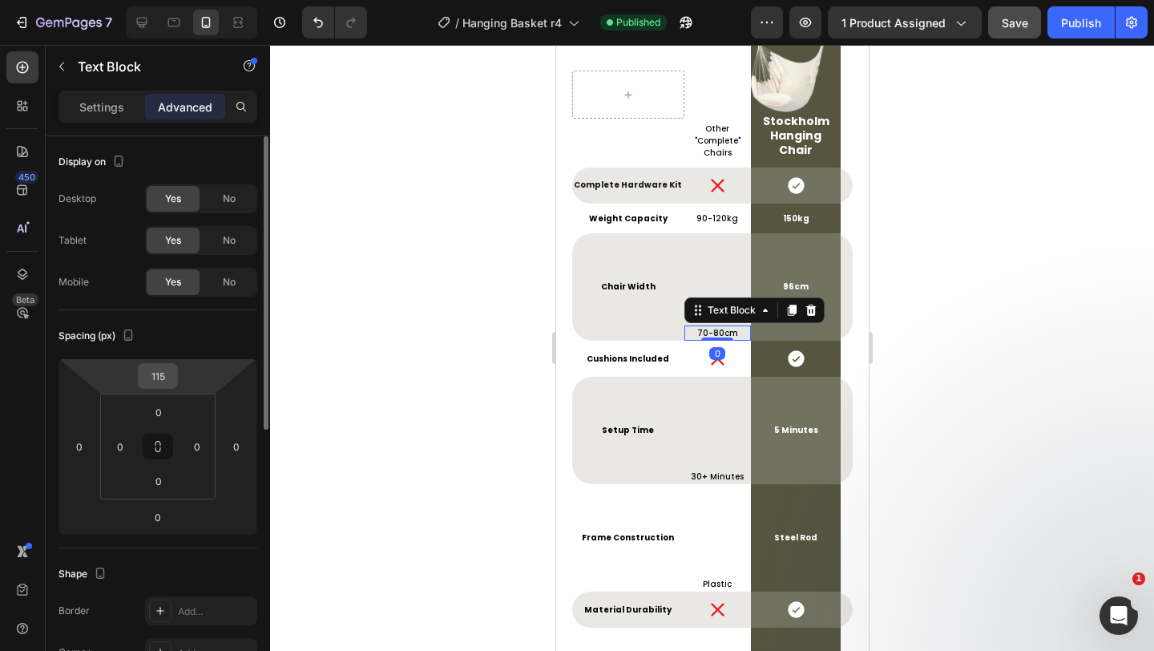
click at [160, 383] on input "115" at bounding box center [158, 376] width 32 height 24
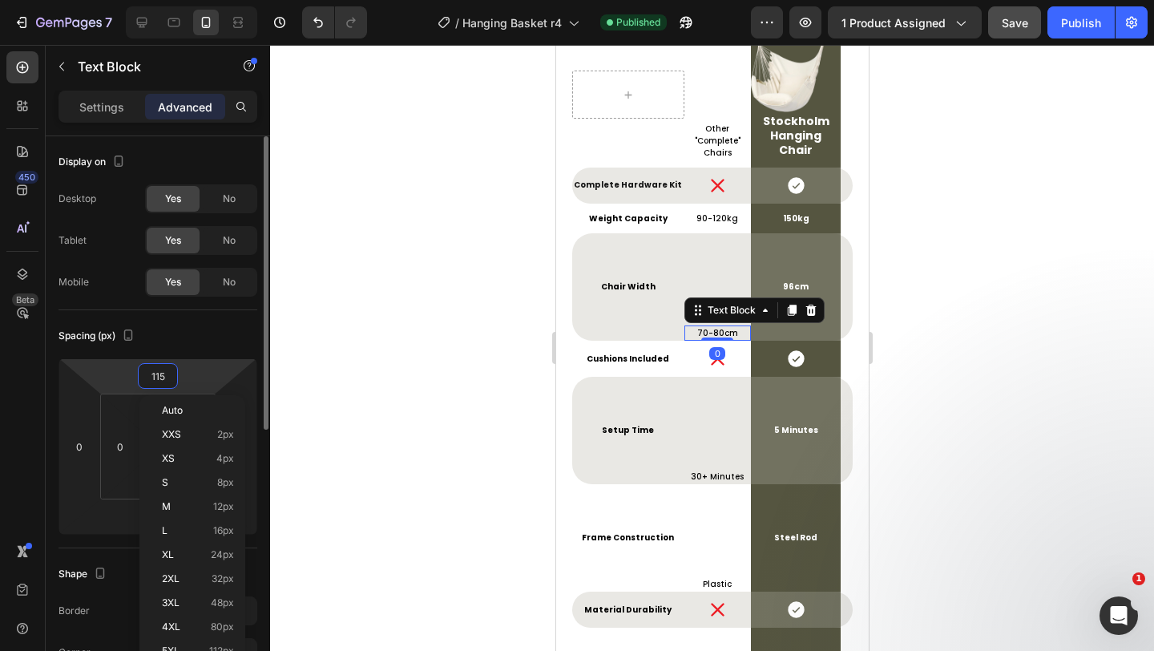
click at [160, 383] on input "115" at bounding box center [158, 376] width 32 height 24
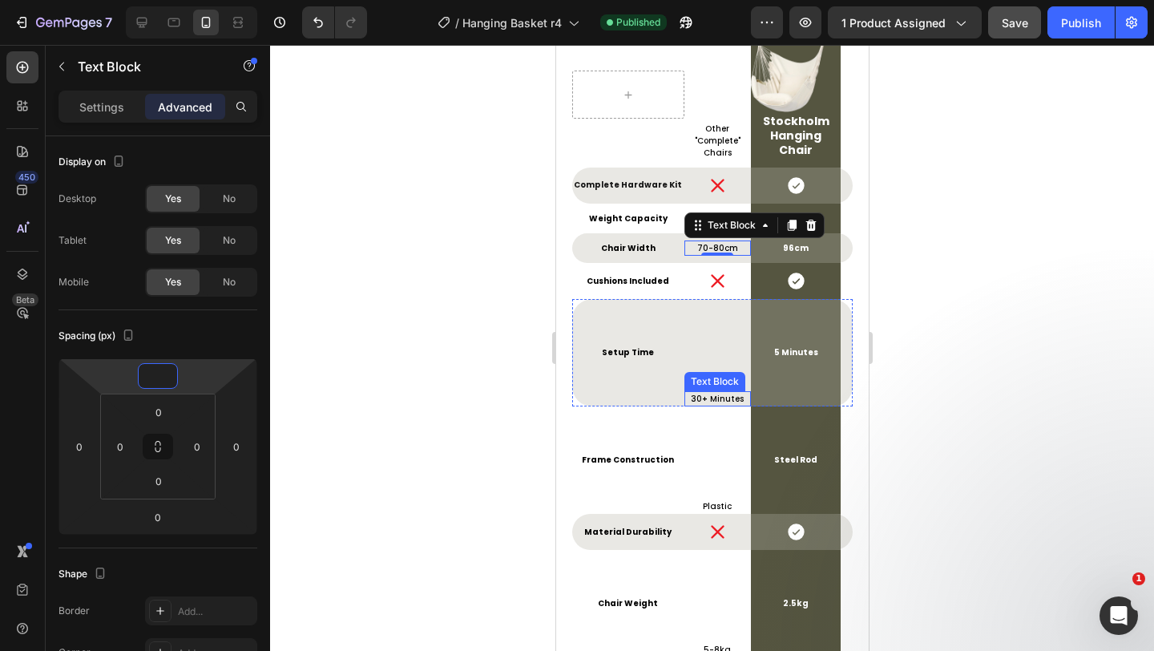
click at [712, 393] on p "30+ Minutes" at bounding box center [717, 399] width 64 height 12
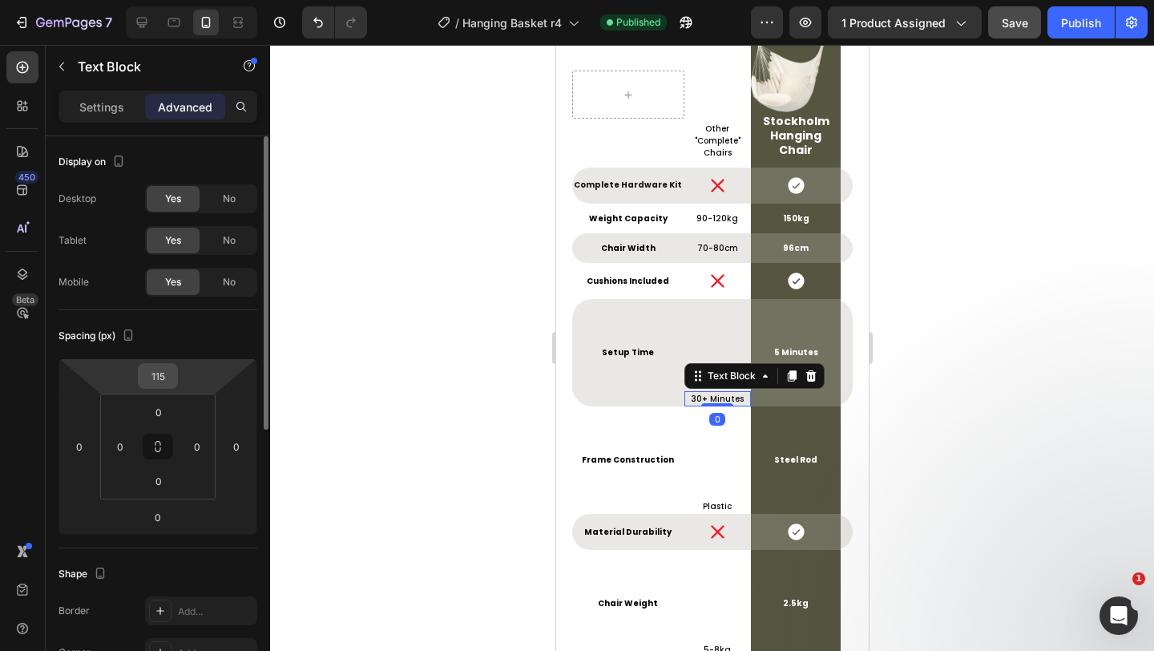
click at [163, 381] on input "115" at bounding box center [158, 376] width 32 height 24
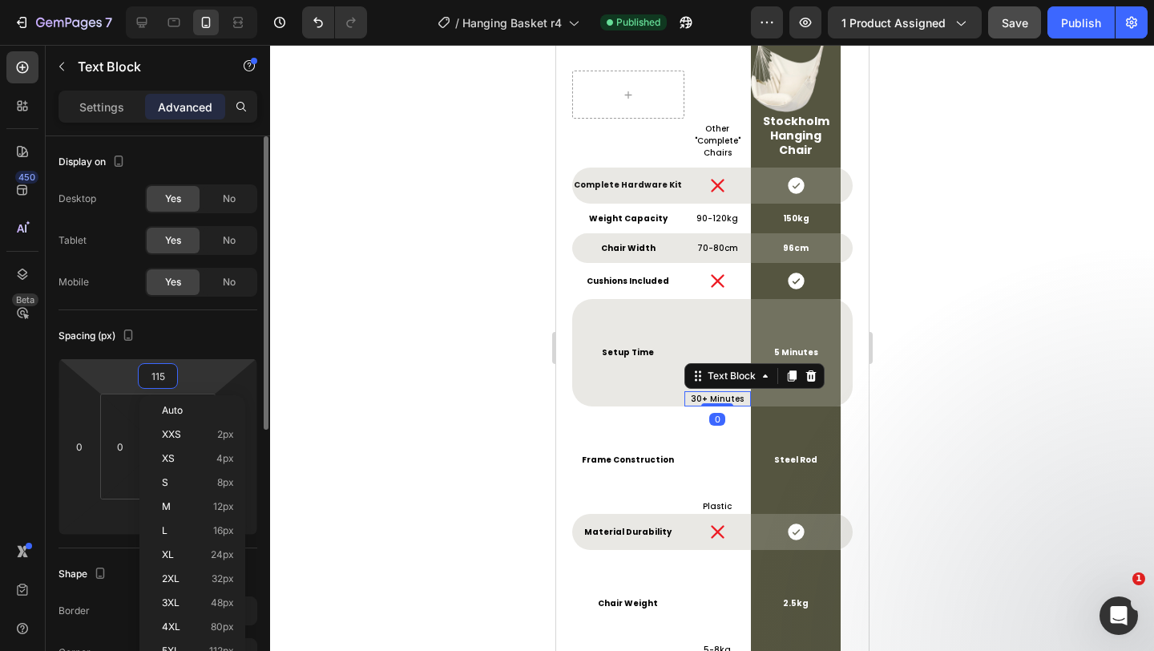
click at [163, 381] on input "115" at bounding box center [158, 376] width 32 height 24
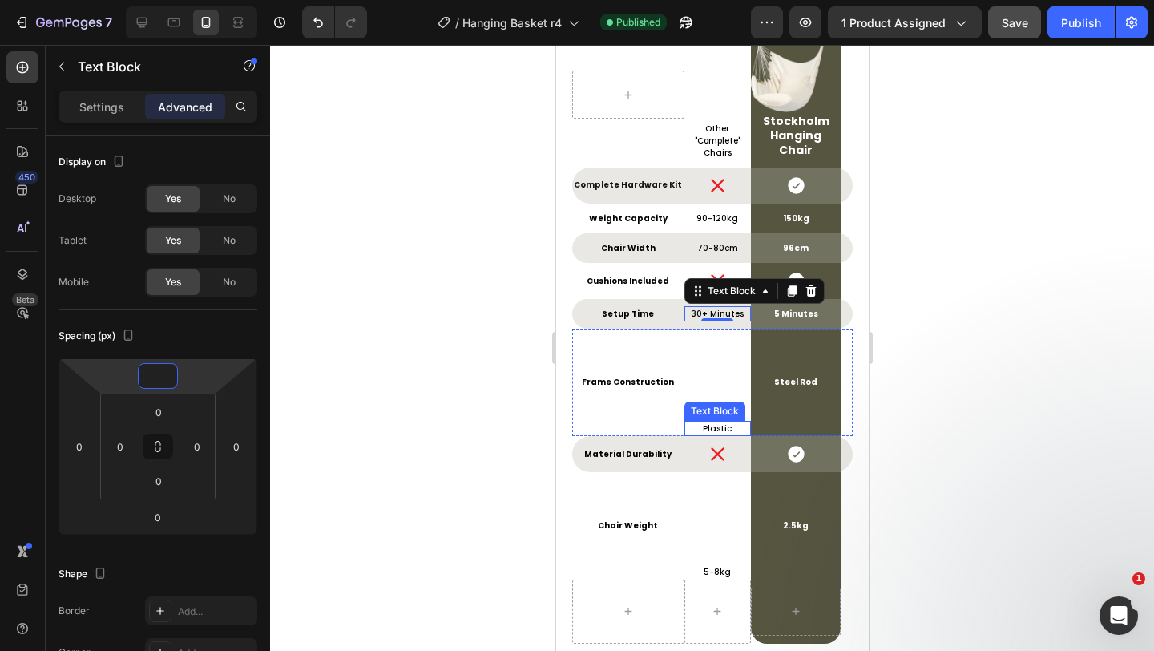
click at [713, 423] on p "Plastic" at bounding box center [717, 429] width 64 height 12
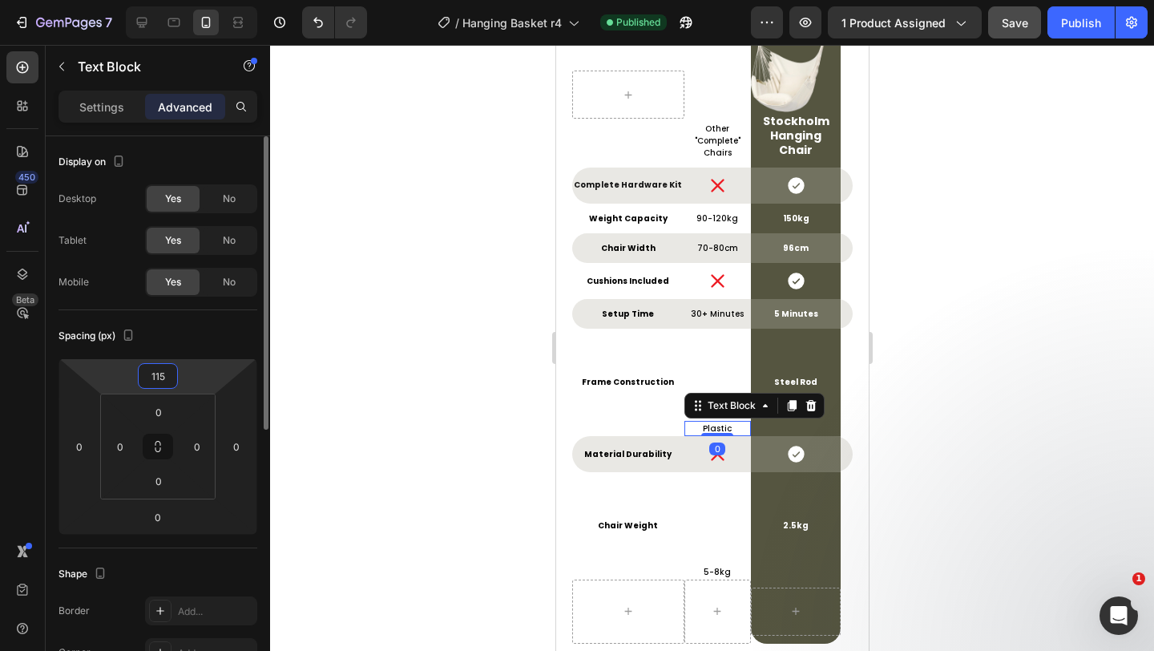
click at [152, 378] on input "115" at bounding box center [158, 376] width 32 height 24
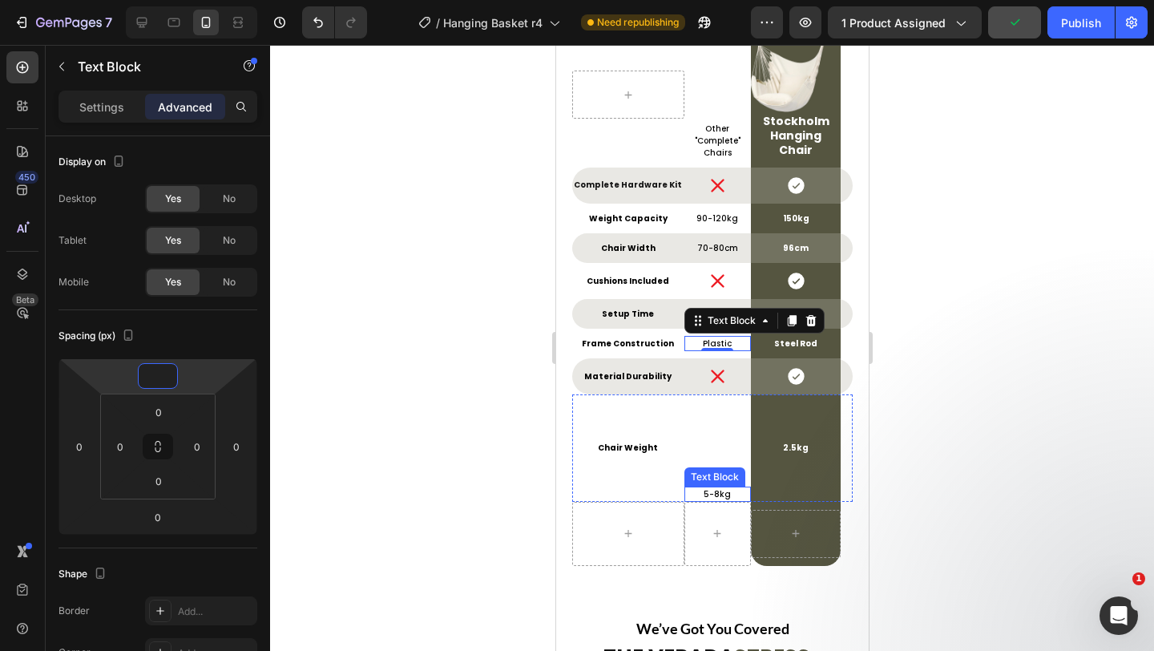
click at [722, 488] on p "5-8kg" at bounding box center [717, 494] width 64 height 12
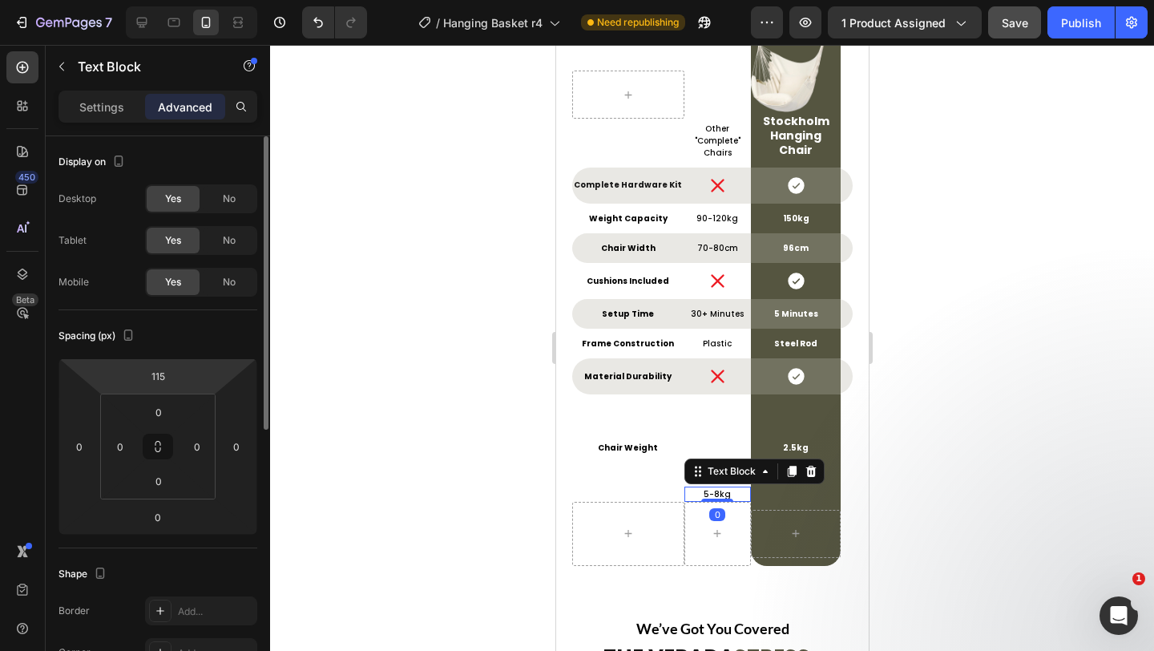
click at [160, 0] on html "7 Version history / Hanging Basket r4 Need republishing Preview 1 product assig…" at bounding box center [577, 0] width 1154 height 0
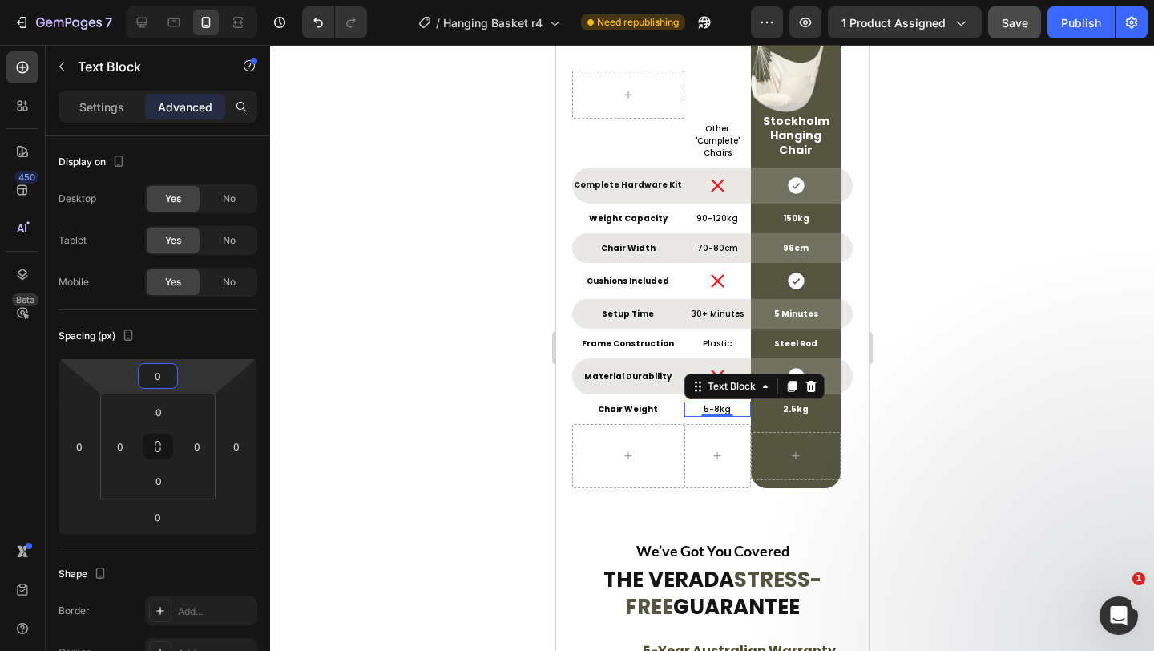
click at [514, 342] on div at bounding box center [712, 348] width 884 height 606
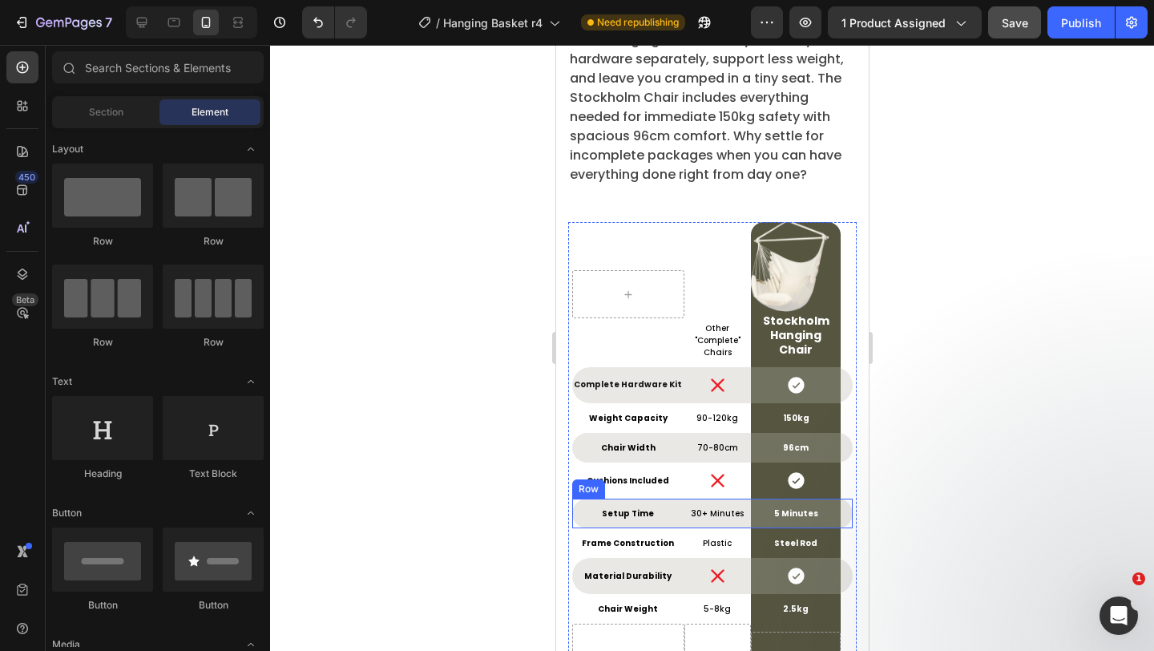
scroll to position [7024, 0]
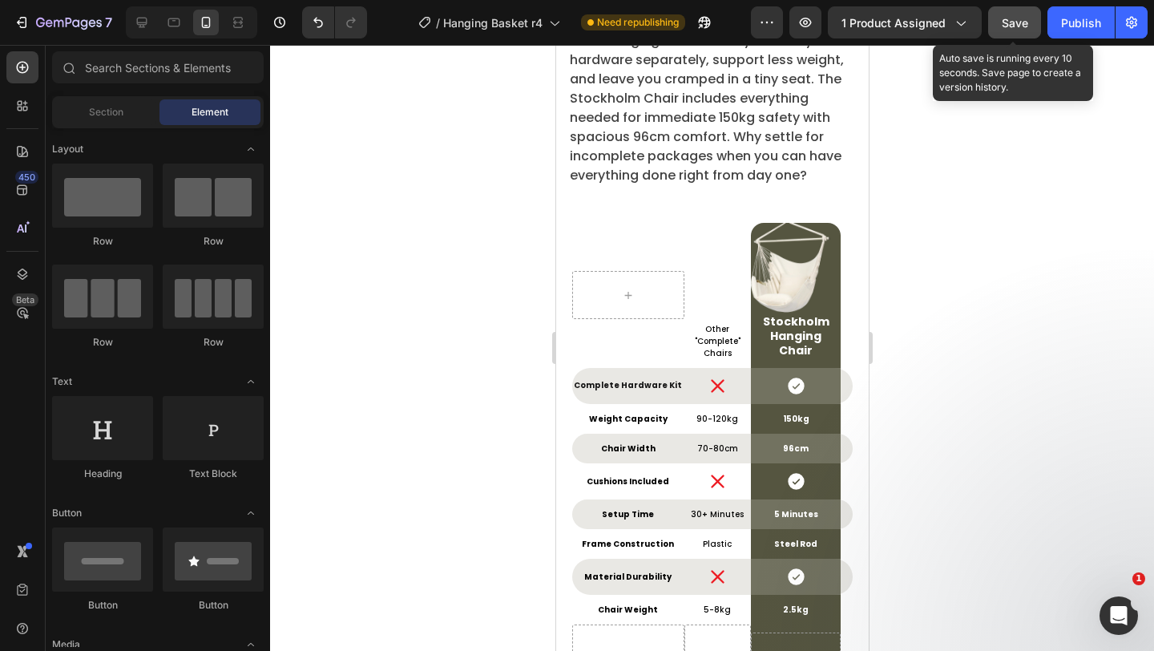
click at [1025, 36] on button "Save" at bounding box center [1015, 22] width 53 height 32
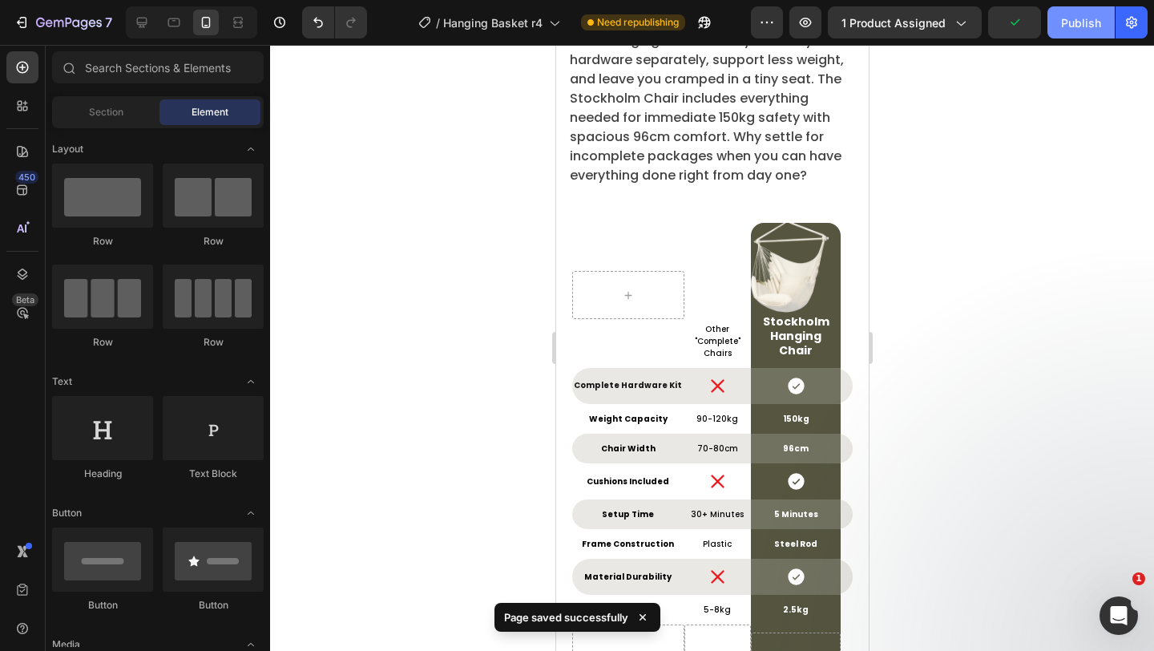
click at [1102, 12] on button "Publish" at bounding box center [1081, 22] width 67 height 32
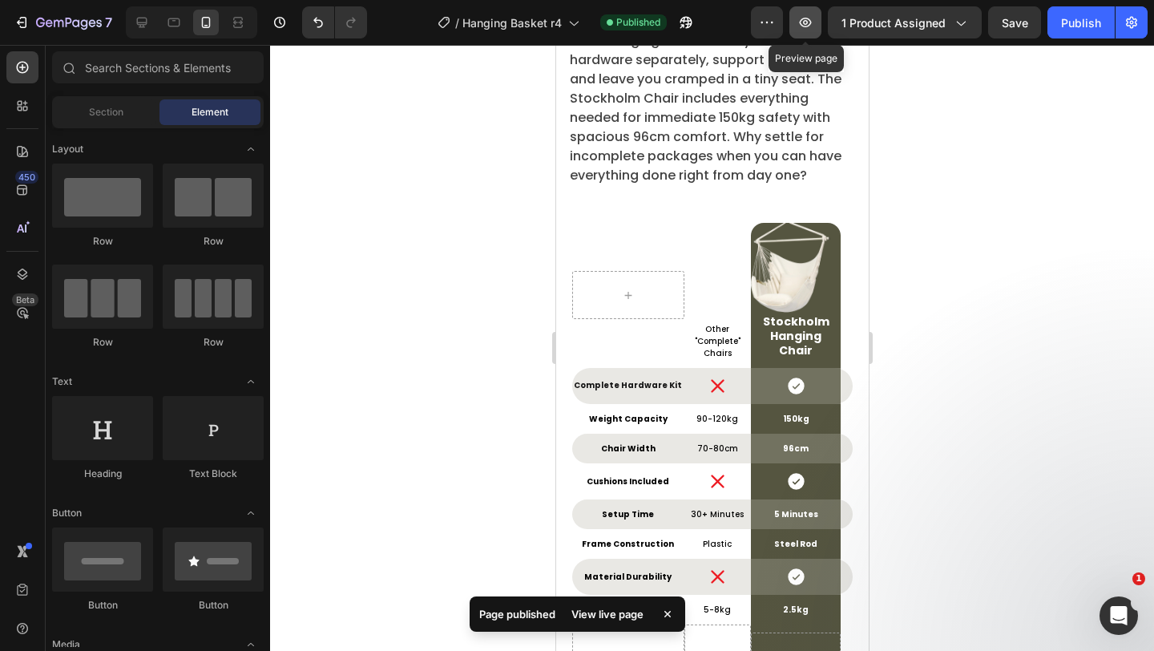
click at [814, 18] on icon "button" at bounding box center [806, 22] width 16 height 16
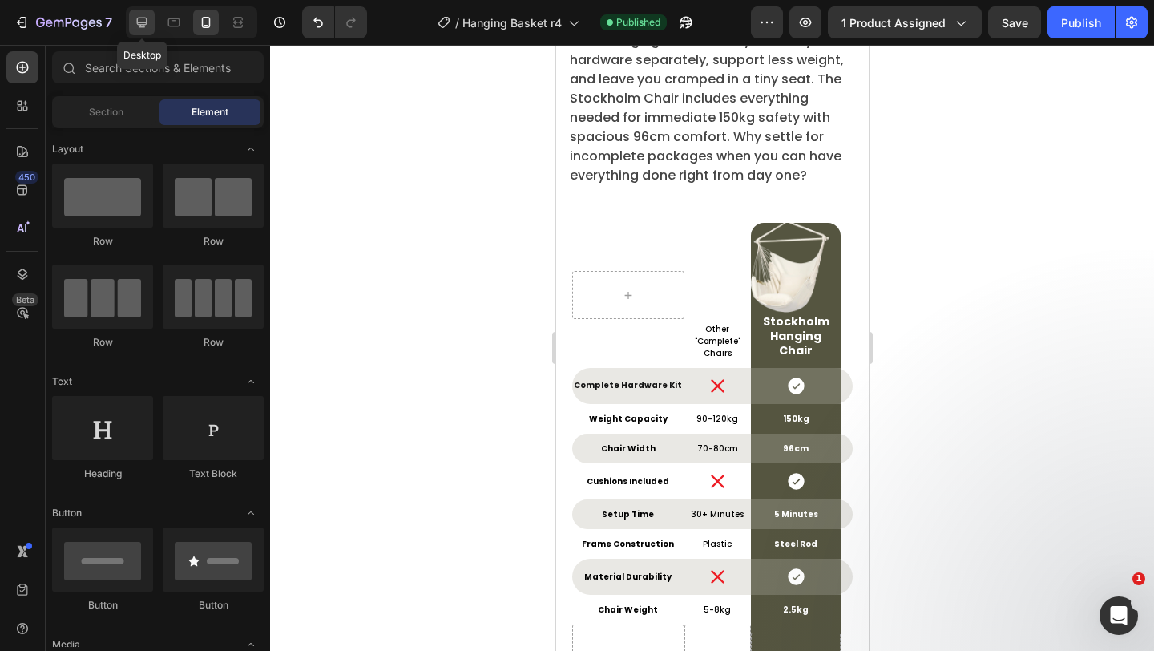
click at [140, 23] on icon at bounding box center [142, 22] width 16 height 16
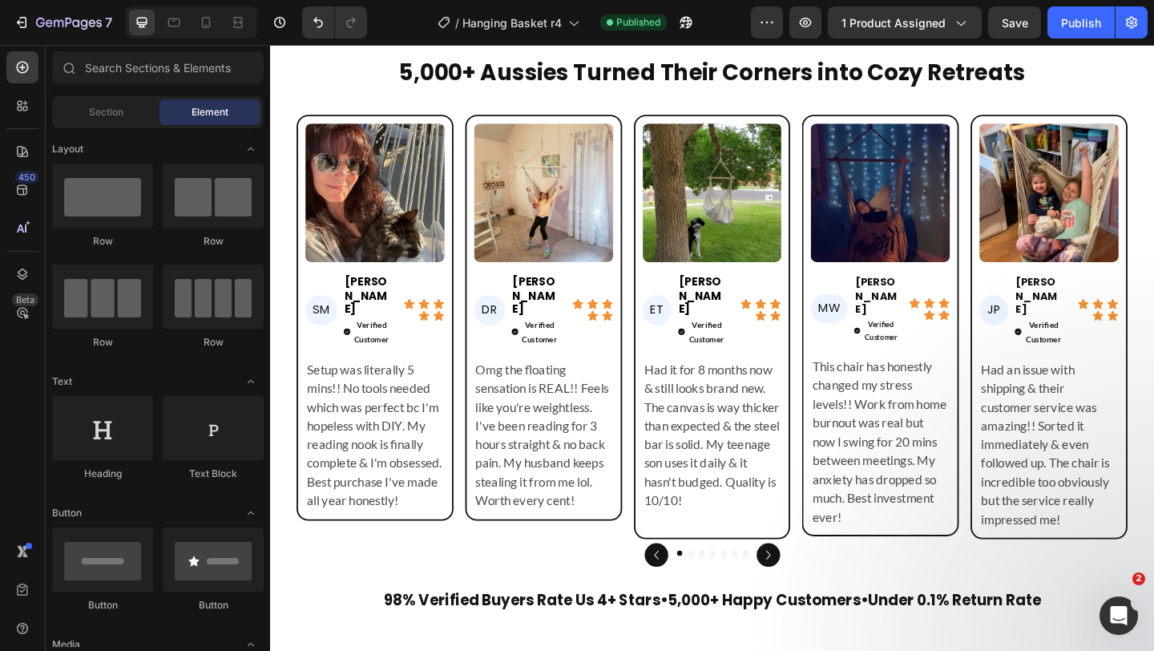
scroll to position [4813, 0]
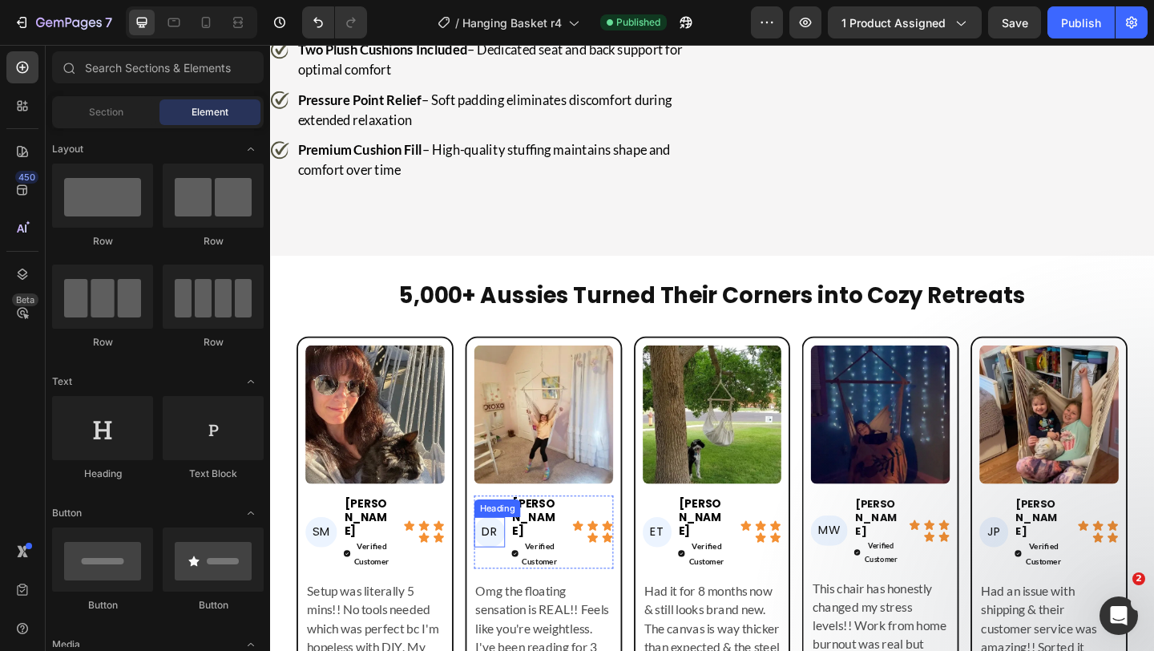
click at [510, 559] on h2 "DR" at bounding box center [509, 575] width 34 height 33
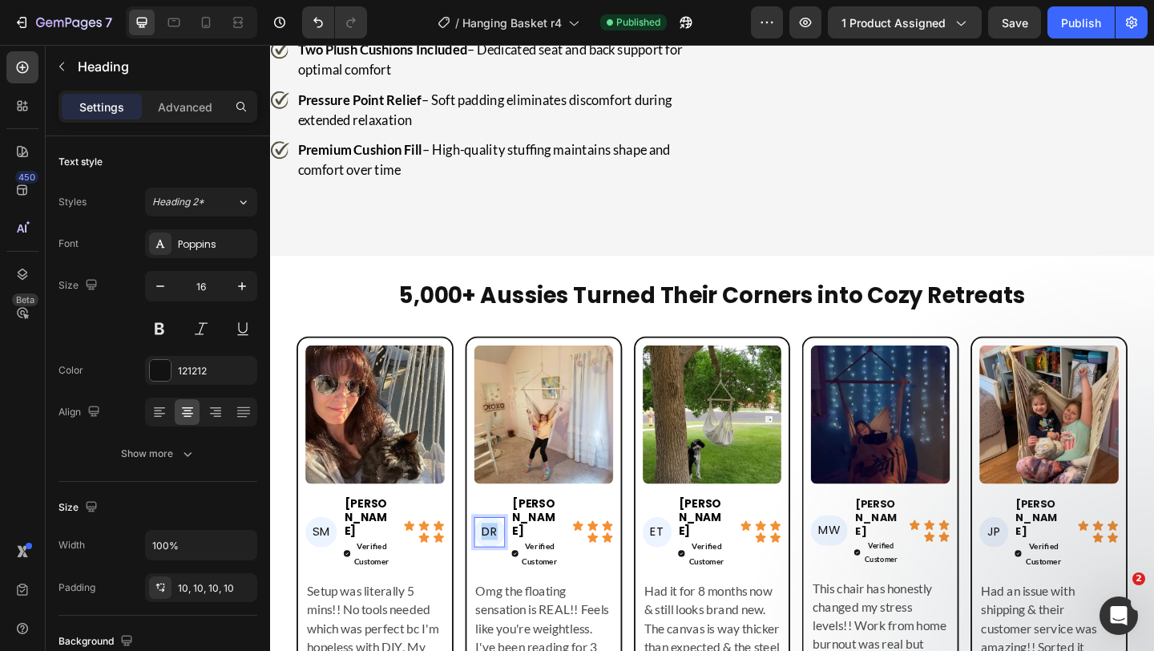
click at [510, 567] on p "DR" at bounding box center [509, 575] width 18 height 17
click at [685, 559] on h2 "ET" at bounding box center [691, 575] width 31 height 33
click at [685, 567] on p "ET" at bounding box center [691, 575] width 15 height 17
click at [882, 557] on h2 "MW" at bounding box center [879, 573] width 40 height 33
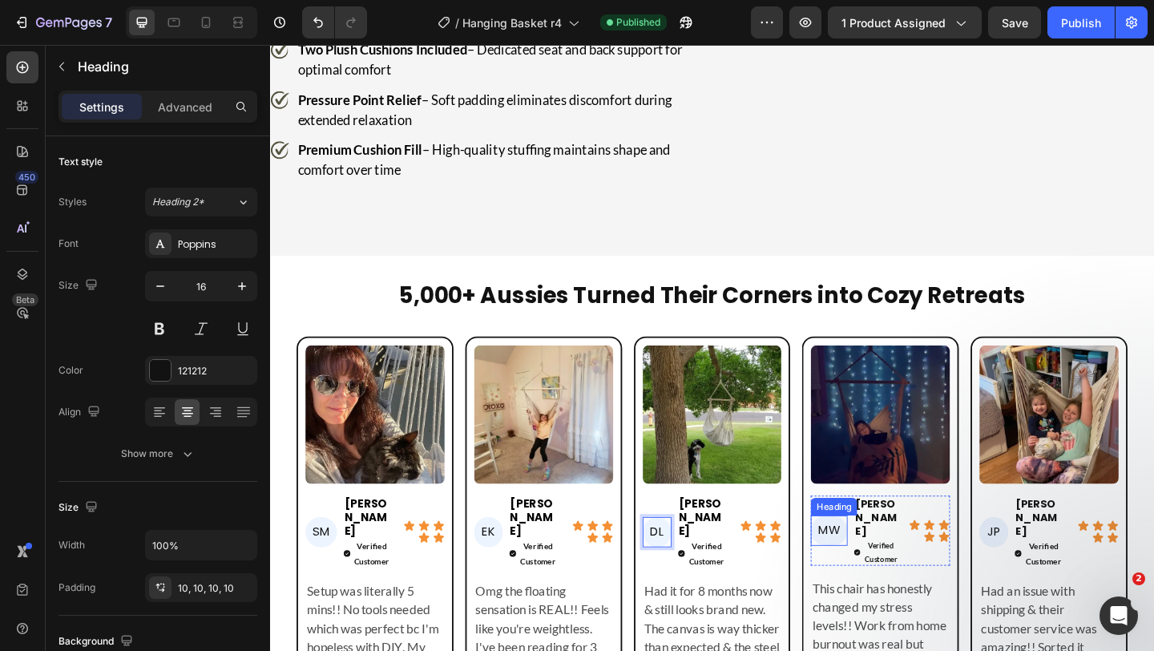
click at [882, 557] on h2 "MW" at bounding box center [879, 573] width 40 height 33
click at [882, 565] on p "MW" at bounding box center [879, 573] width 24 height 17
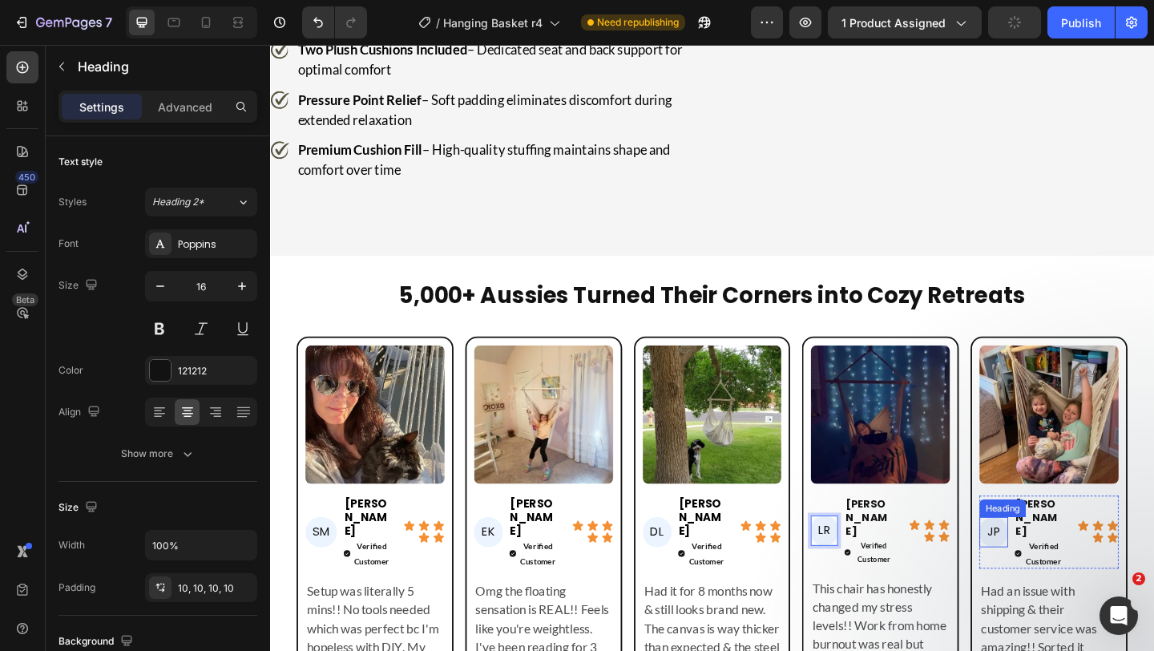
click at [1061, 559] on h2 "JP" at bounding box center [1057, 575] width 31 height 33
click at [1055, 559] on h2 "JP" at bounding box center [1057, 575] width 31 height 33
click at [1055, 567] on p "JP" at bounding box center [1057, 575] width 15 height 17
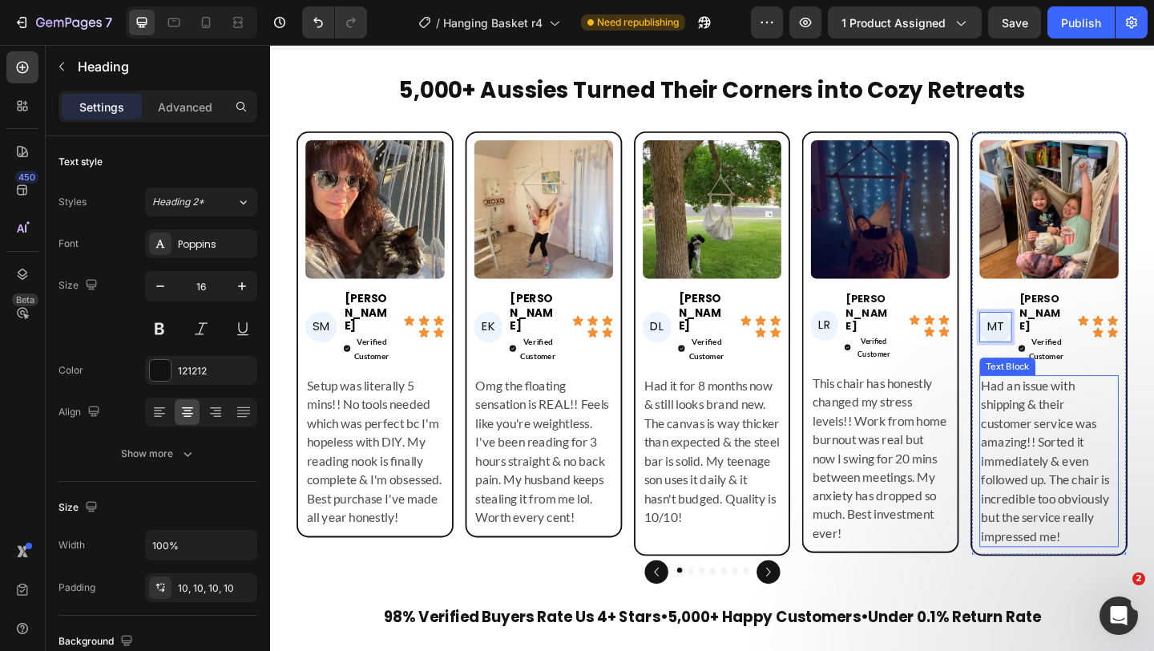
scroll to position [5024, 0]
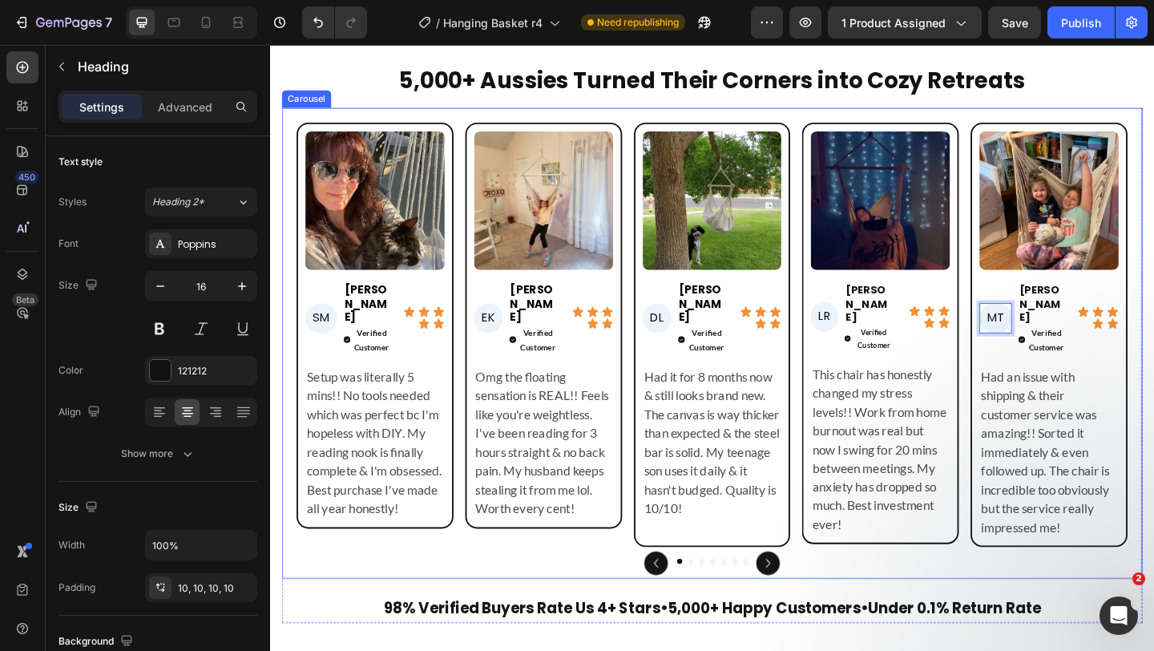
click at [812, 599] on icon "Carousel Next Arrow" at bounding box center [812, 608] width 19 height 19
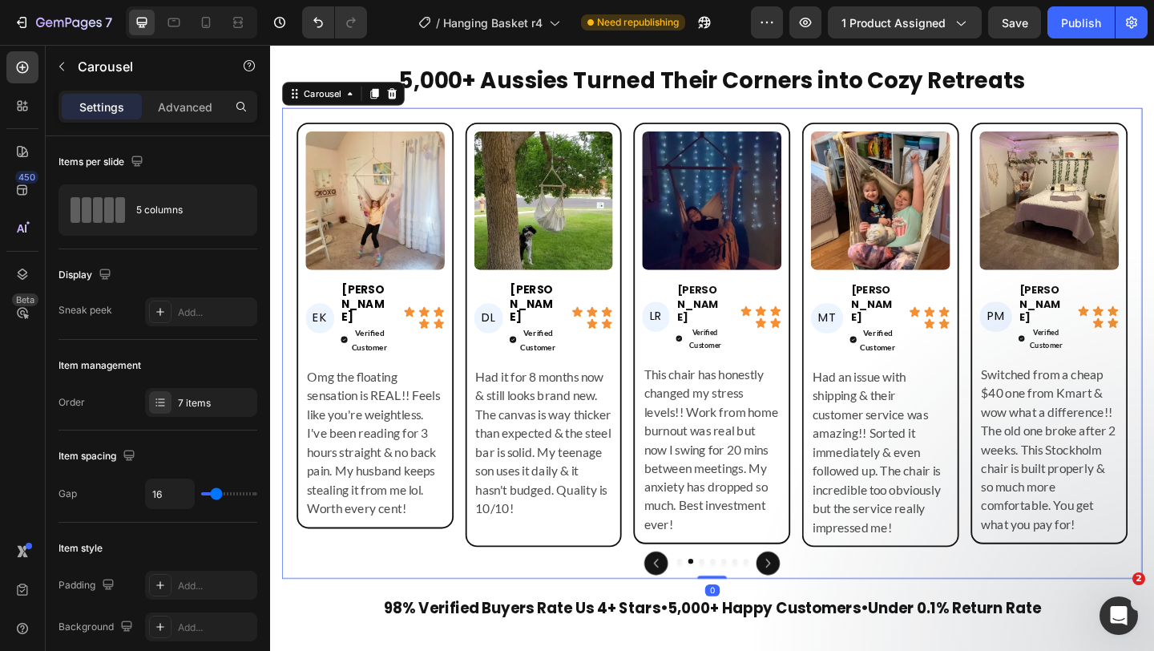
click at [812, 599] on icon "Carousel Next Arrow" at bounding box center [812, 608] width 19 height 19
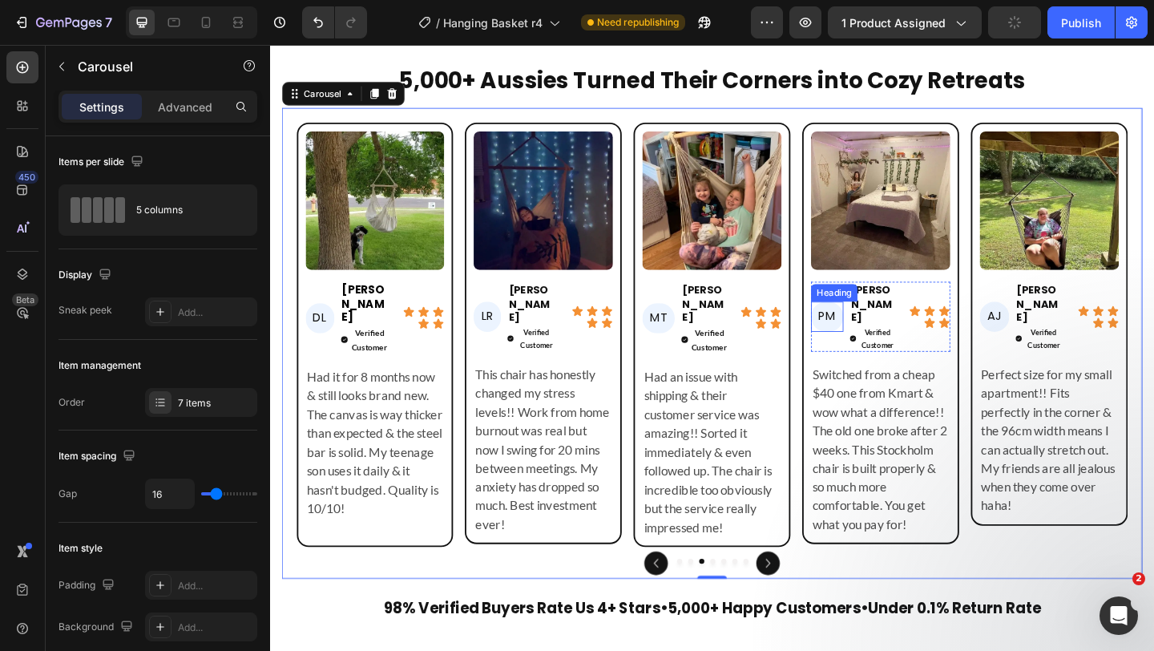
click at [871, 333] on h2 "PM" at bounding box center [876, 340] width 35 height 33
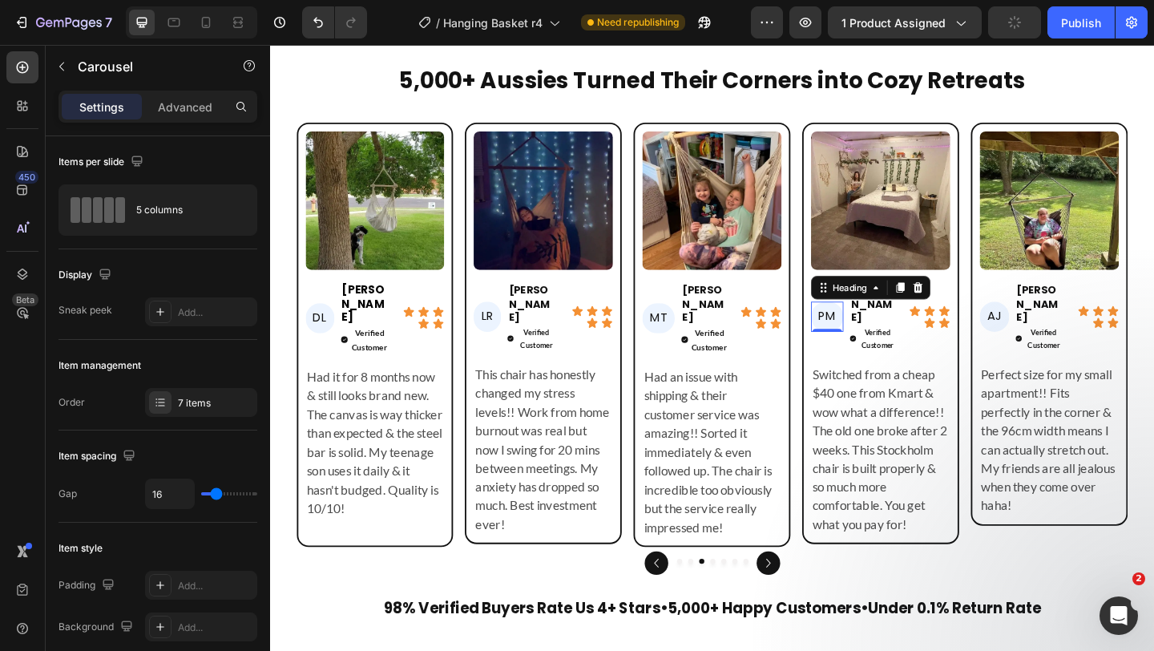
click at [871, 333] on h2 "PM" at bounding box center [876, 340] width 35 height 33
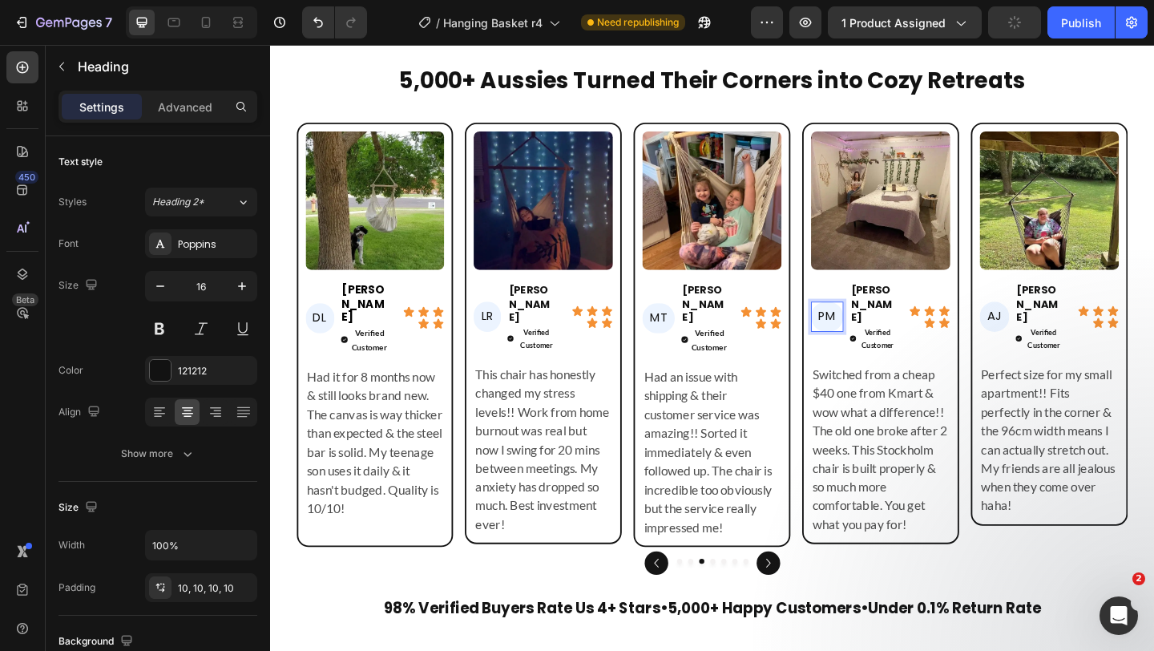
click at [871, 333] on p "PM" at bounding box center [876, 340] width 19 height 17
click at [1060, 336] on h2 "AJ" at bounding box center [1058, 340] width 32 height 33
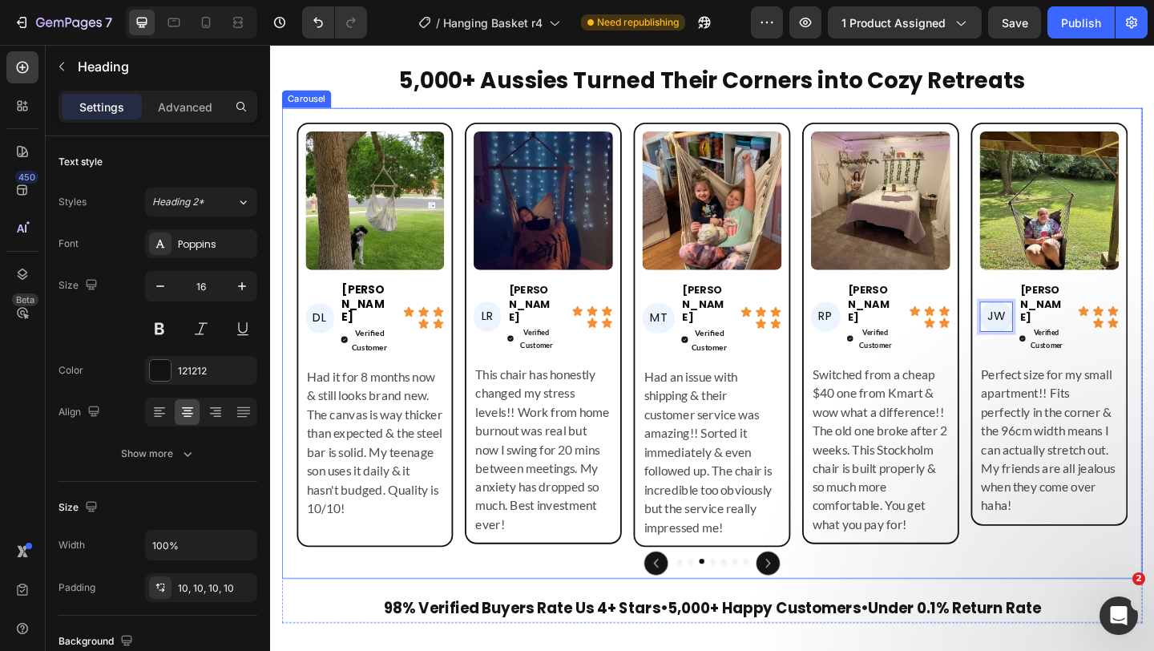
click at [810, 599] on icon "Carousel Next Arrow" at bounding box center [812, 608] width 19 height 19
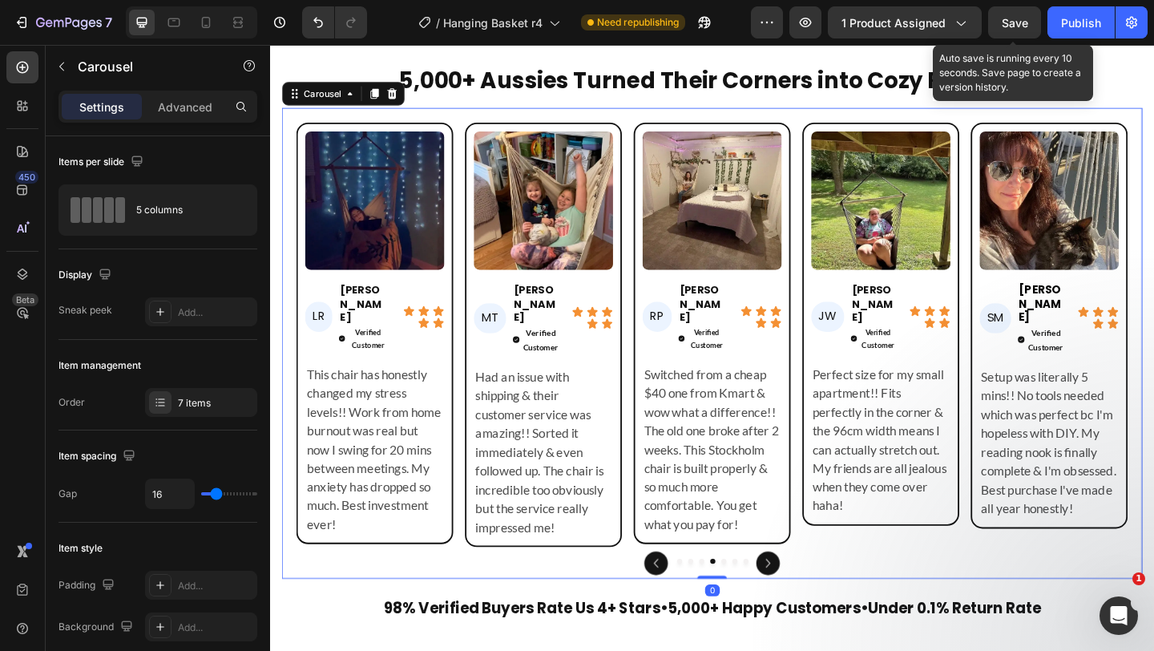
click at [1008, 27] on span "Save" at bounding box center [1015, 23] width 26 height 14
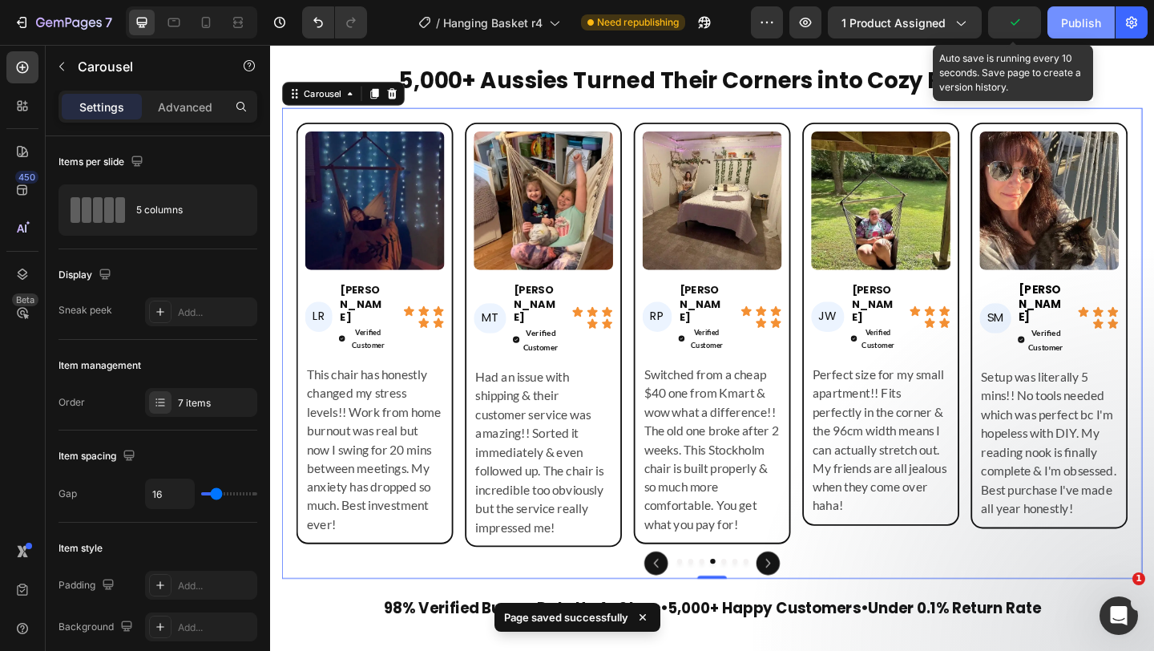
click at [1084, 30] on div "Publish" at bounding box center [1081, 22] width 40 height 17
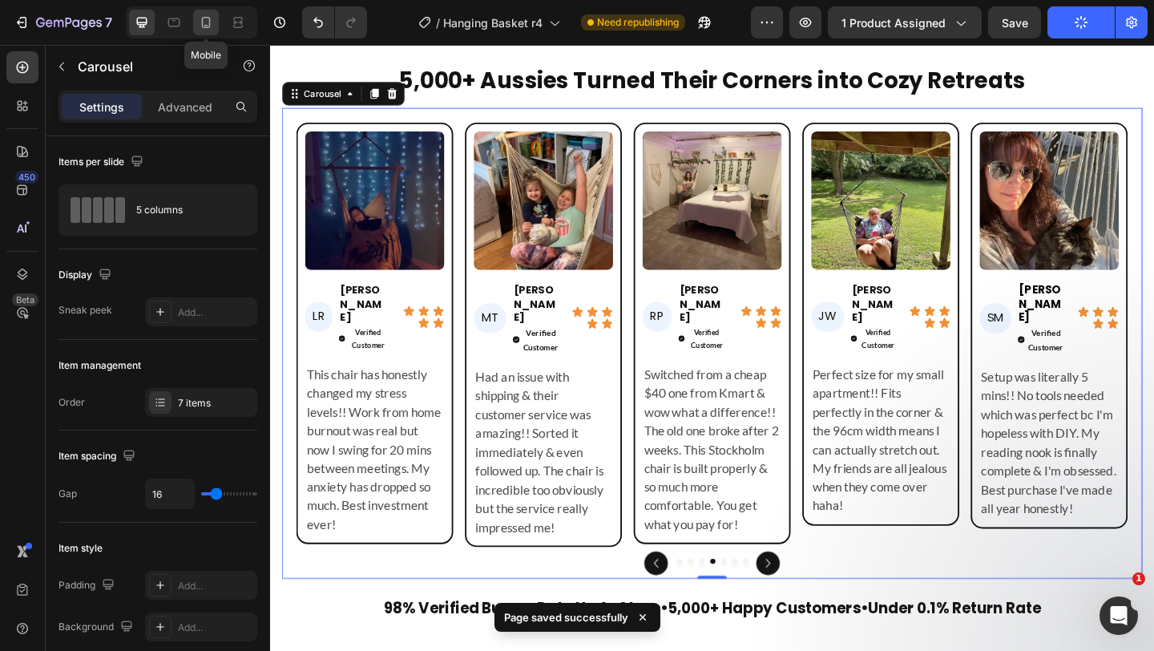
click at [205, 20] on icon at bounding box center [206, 22] width 16 height 16
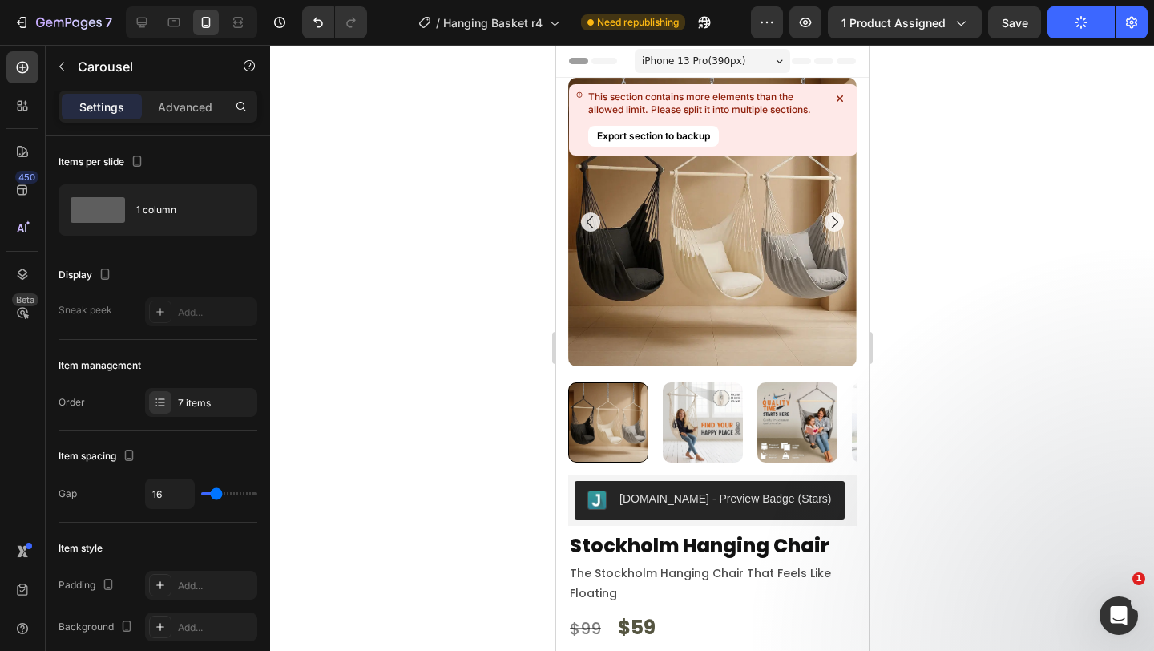
click at [842, 105] on icon at bounding box center [840, 99] width 16 height 16
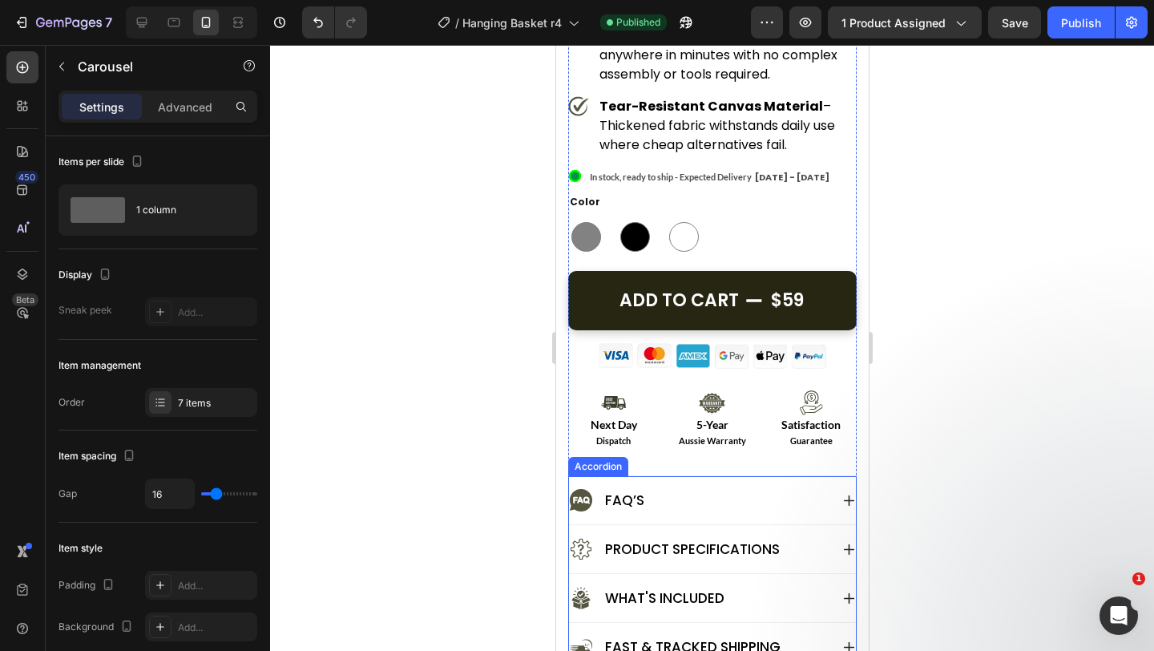
scroll to position [1057, 0]
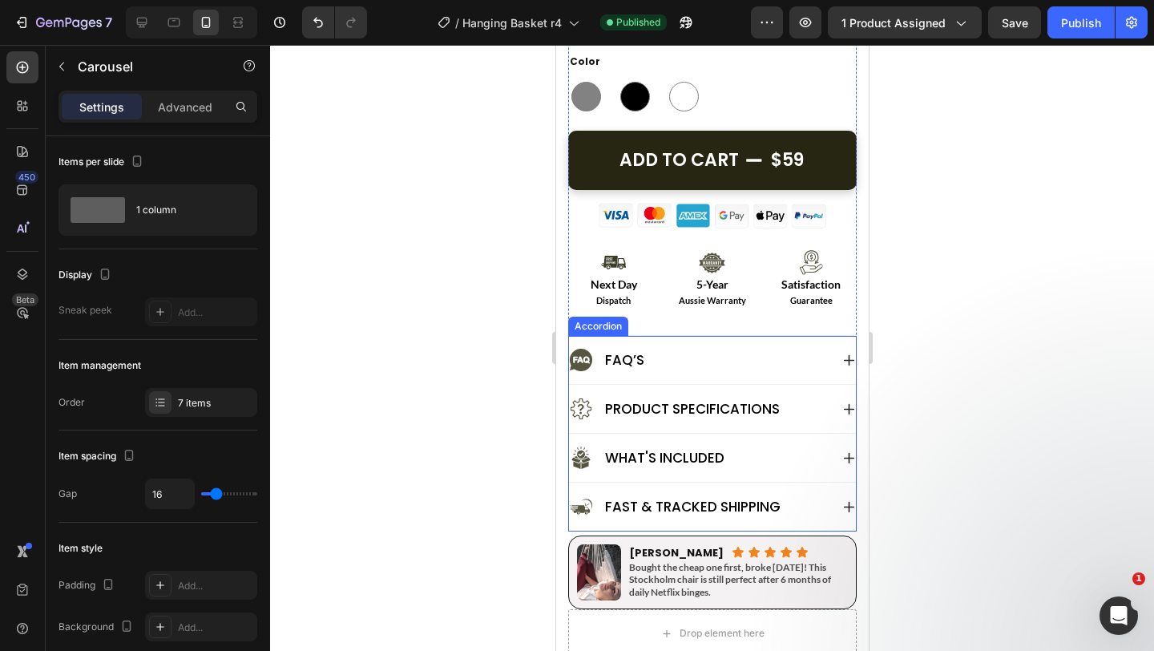
click at [842, 459] on icon at bounding box center [849, 458] width 14 height 14
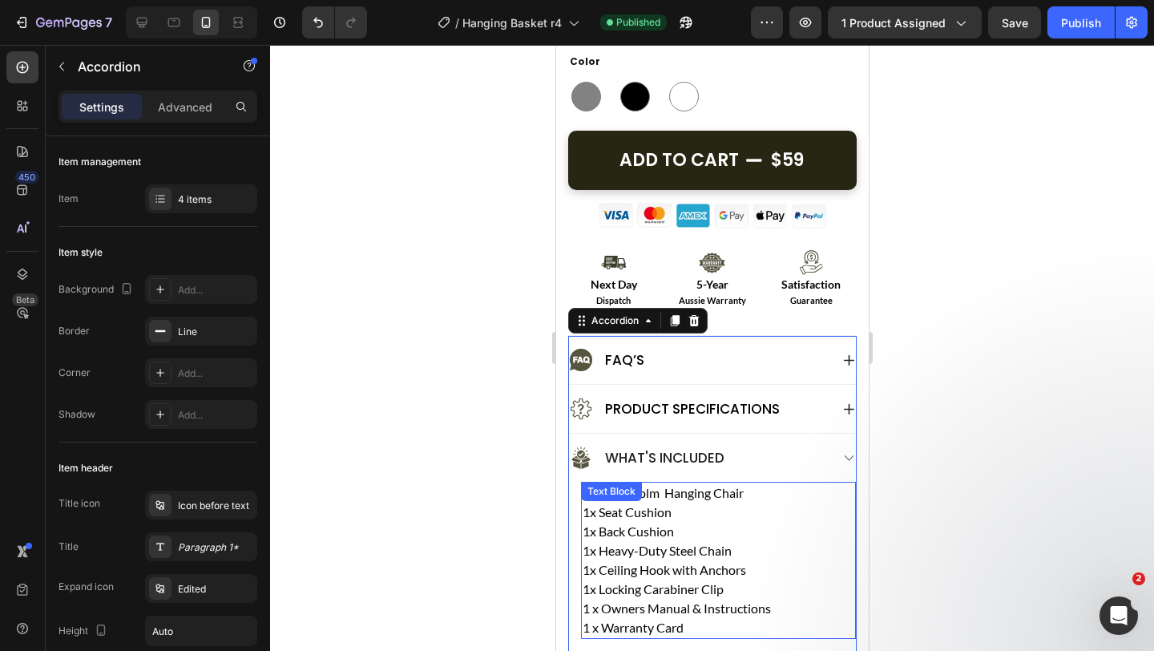
click at [739, 525] on p "1x Back Cushion" at bounding box center [718, 531] width 272 height 19
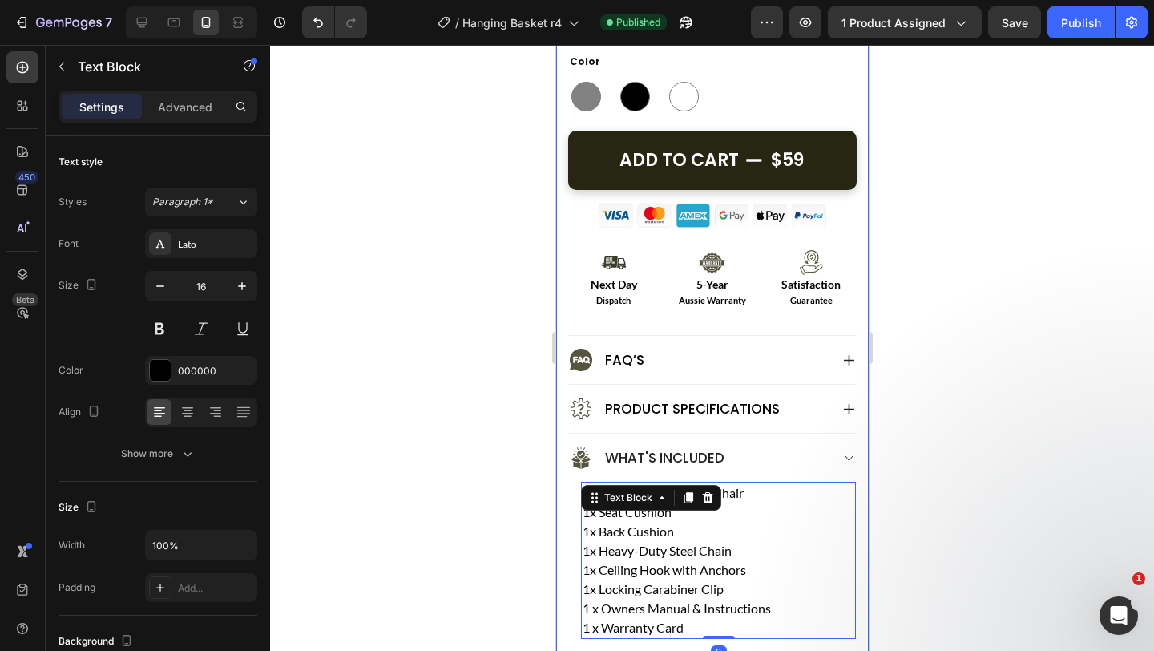
click at [514, 480] on div at bounding box center [712, 348] width 884 height 606
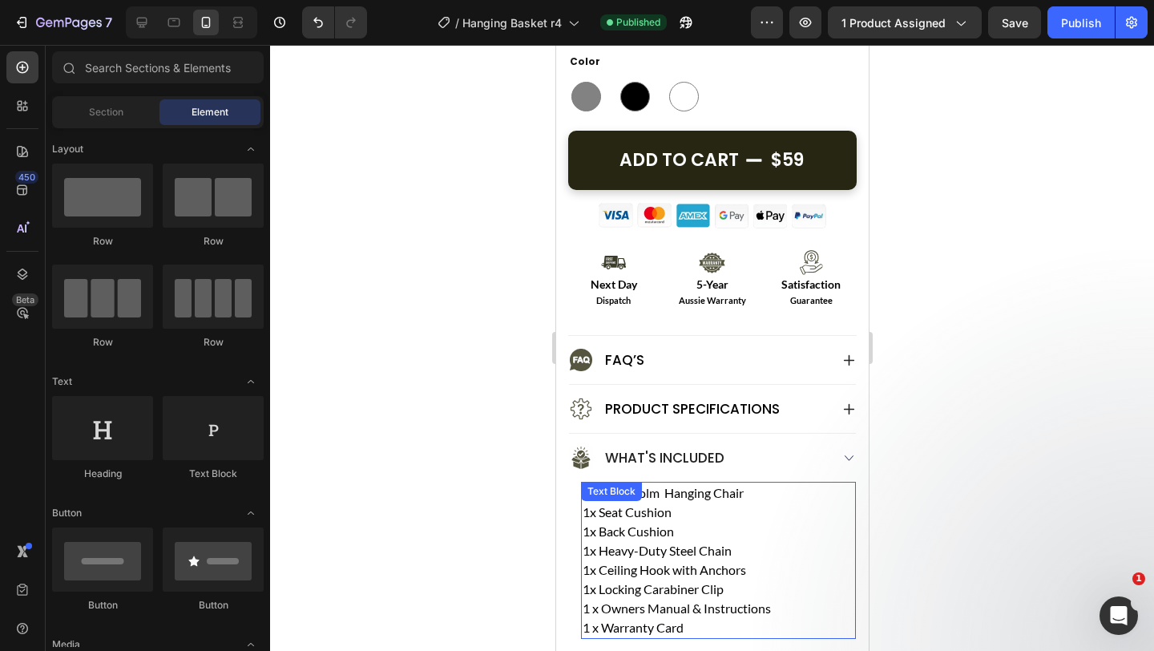
click at [647, 559] on p "1x Heavy-Duty Steel Chain" at bounding box center [718, 550] width 272 height 19
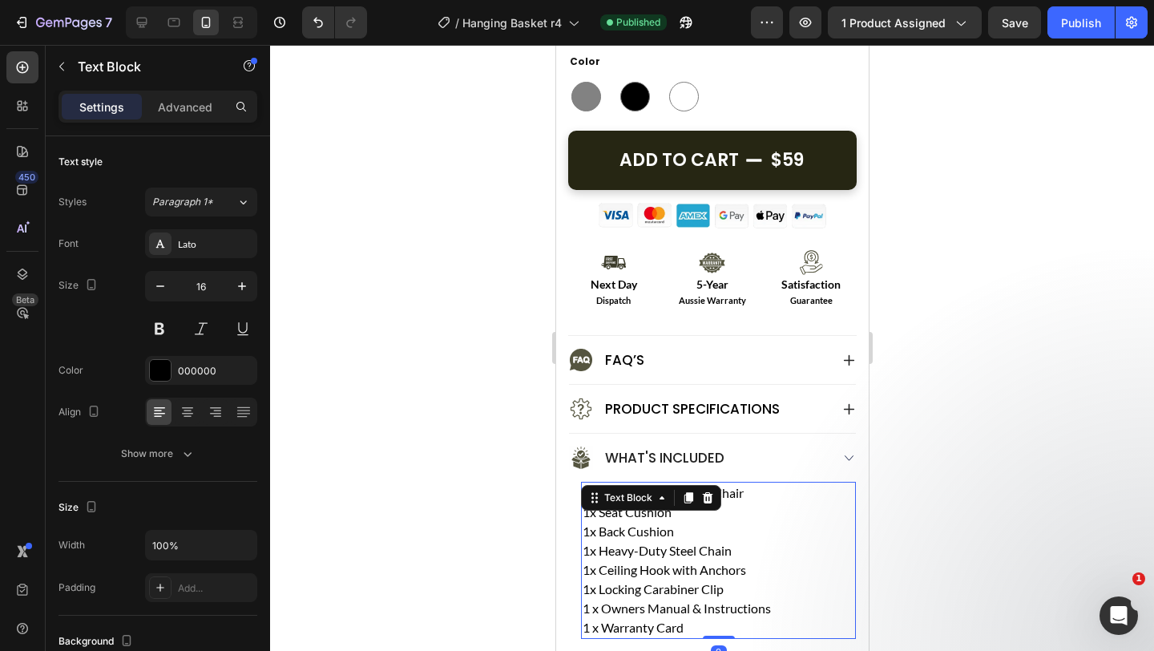
click at [431, 487] on div at bounding box center [712, 348] width 884 height 606
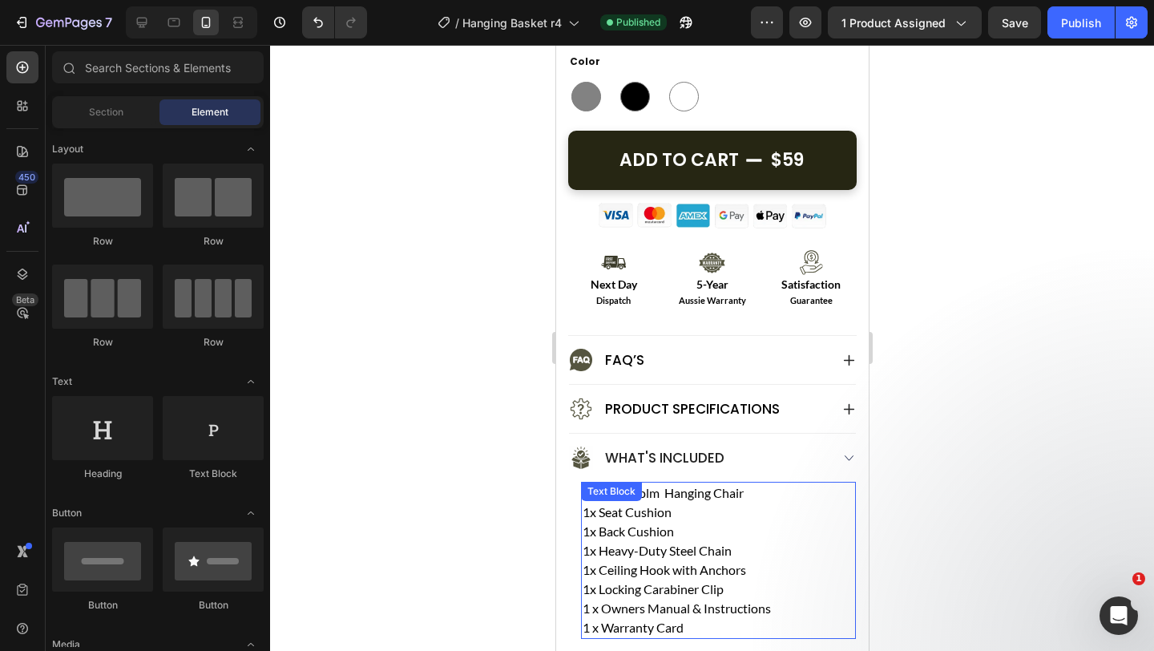
click at [685, 544] on p "1x Heavy-Duty Steel Chain" at bounding box center [718, 550] width 272 height 19
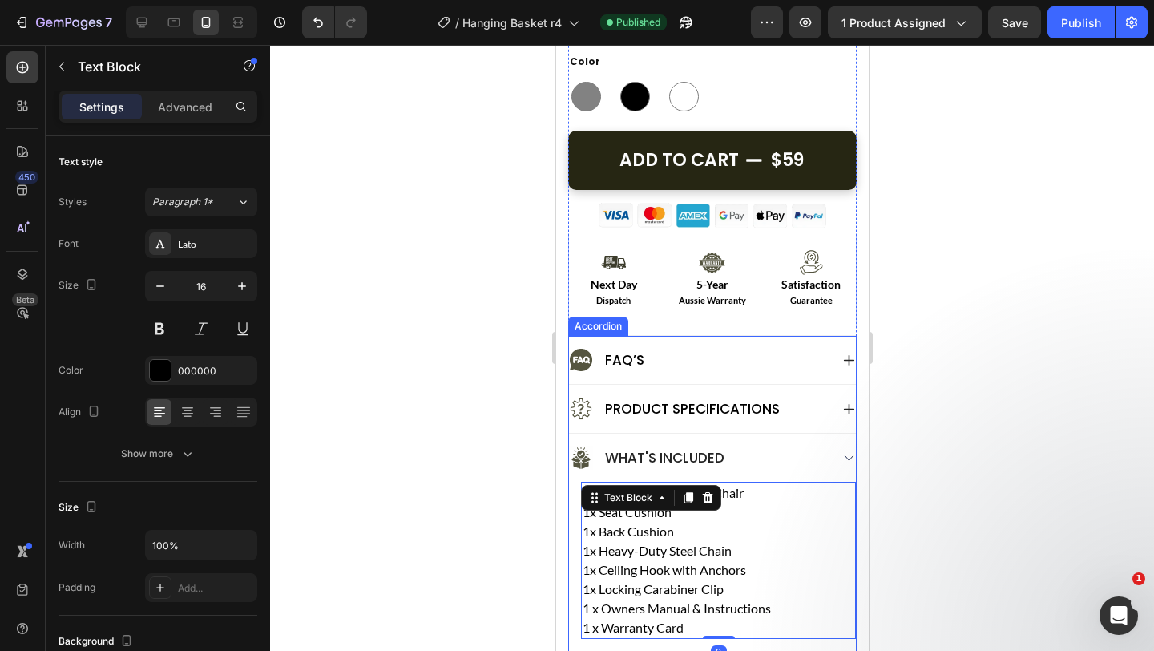
click at [475, 514] on div at bounding box center [712, 348] width 884 height 606
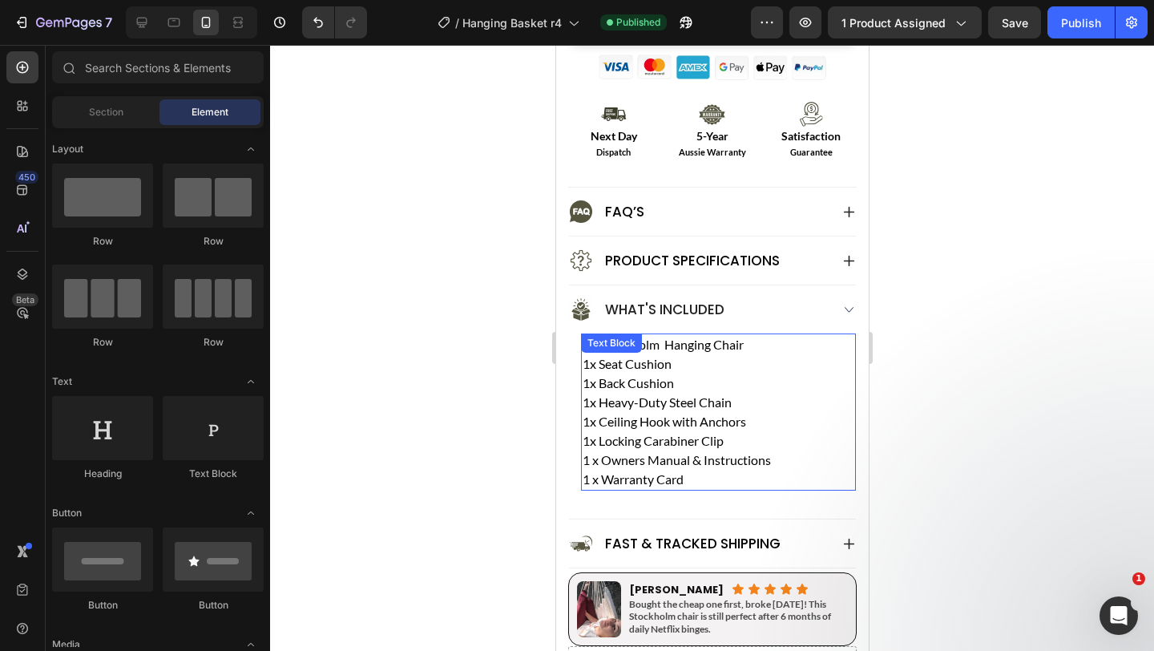
scroll to position [1208, 0]
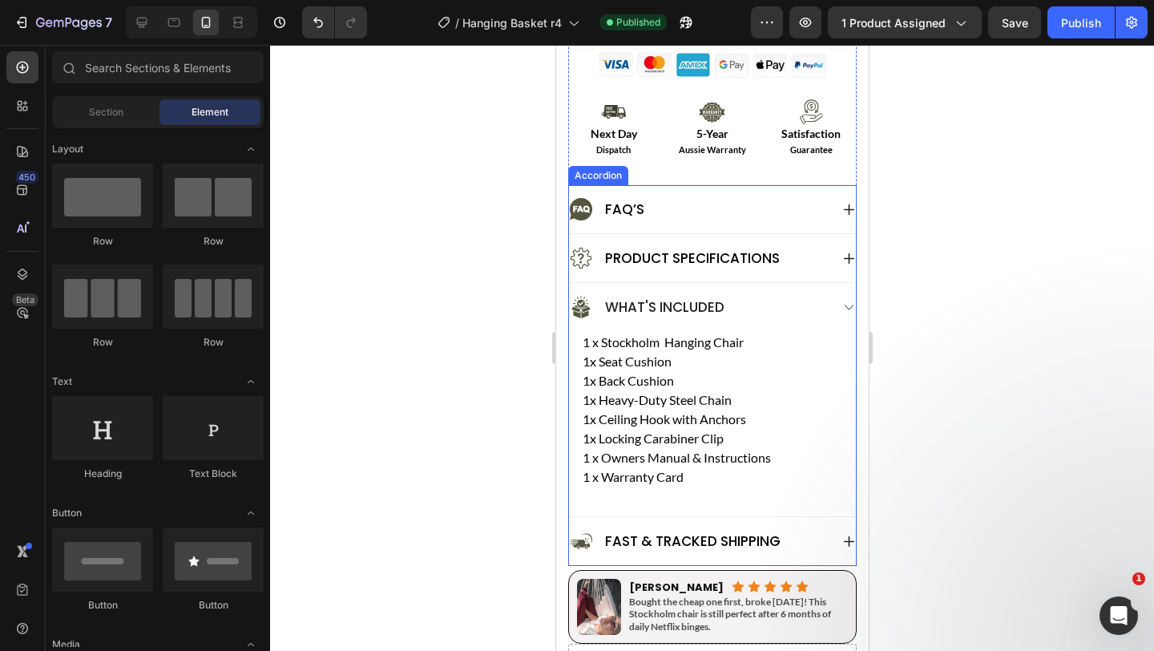
click at [748, 206] on div "FAQ’s" at bounding box center [698, 209] width 261 height 24
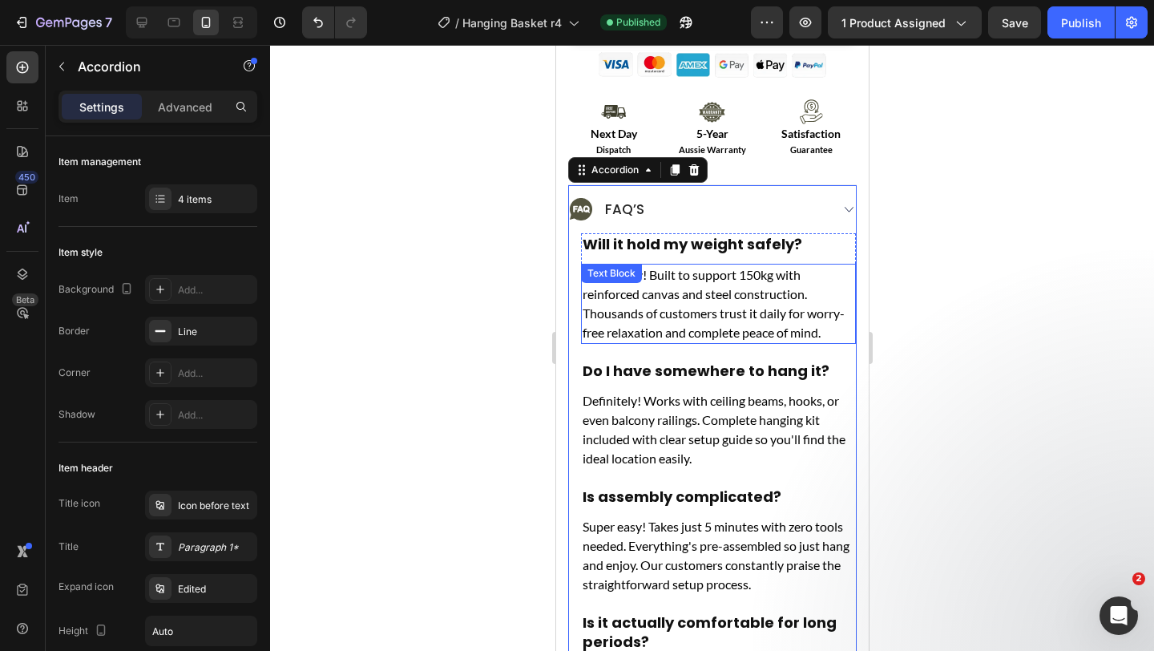
click at [697, 275] on p "Absolutely! Built to support 150kg with reinforced canvas and steel constructio…" at bounding box center [718, 303] width 272 height 77
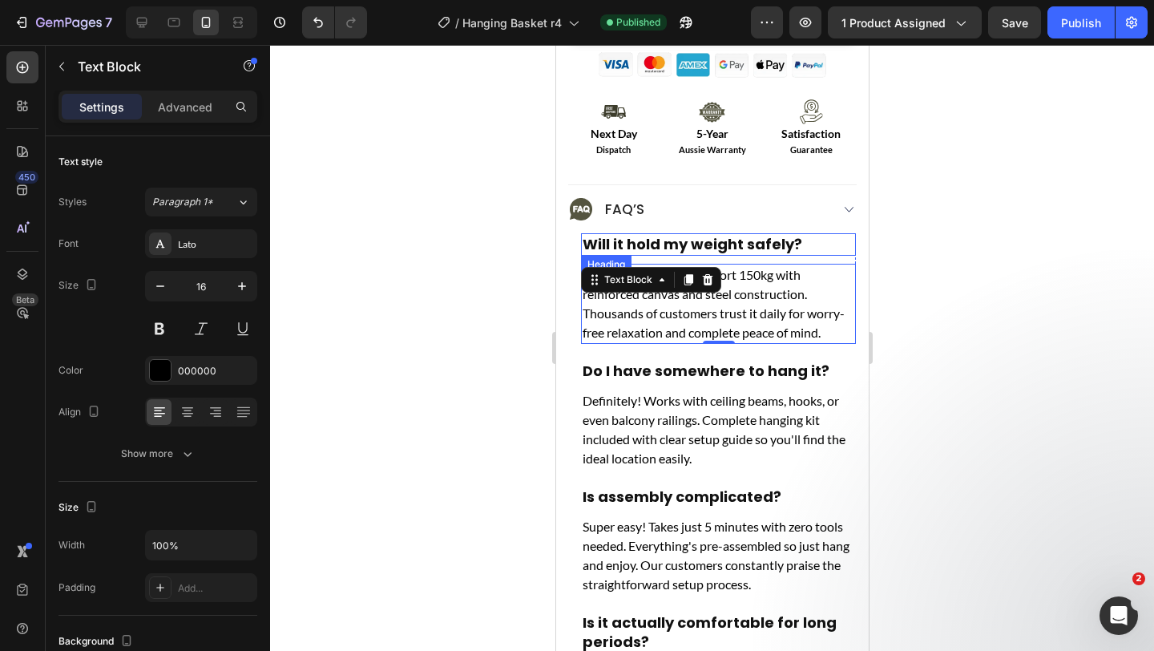
click at [707, 239] on h2 "Will it hold my weight safely?" at bounding box center [717, 244] width 275 height 22
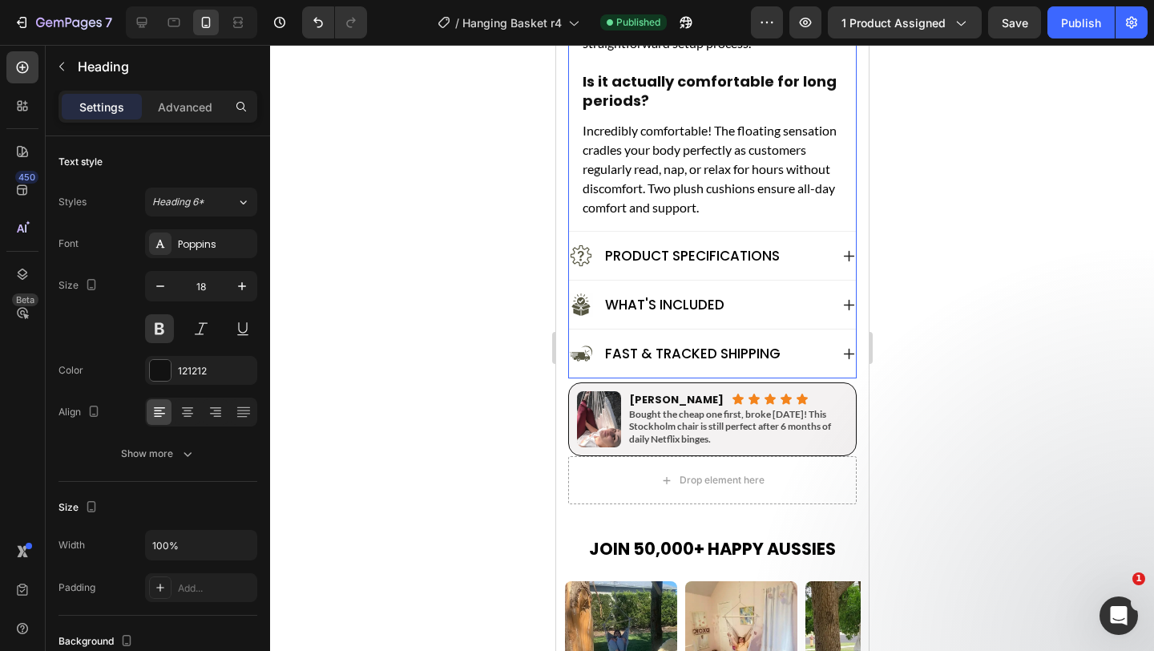
scroll to position [1772, 0]
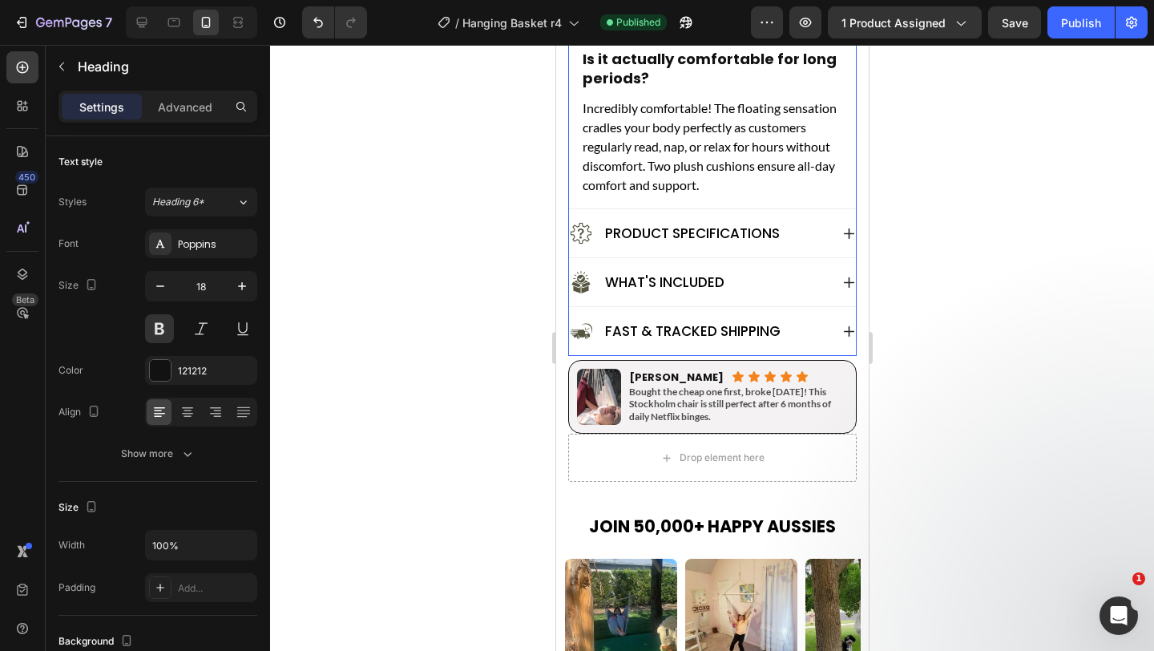
click at [838, 234] on div "Product Specifications" at bounding box center [711, 233] width 287 height 48
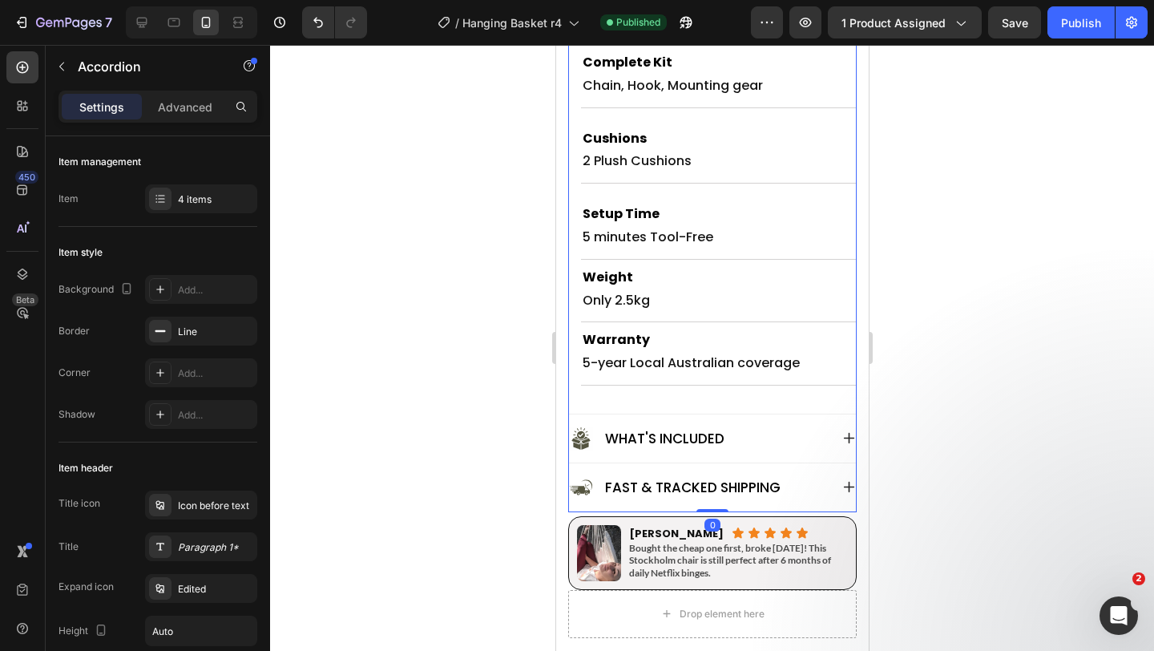
scroll to position [1680, 0]
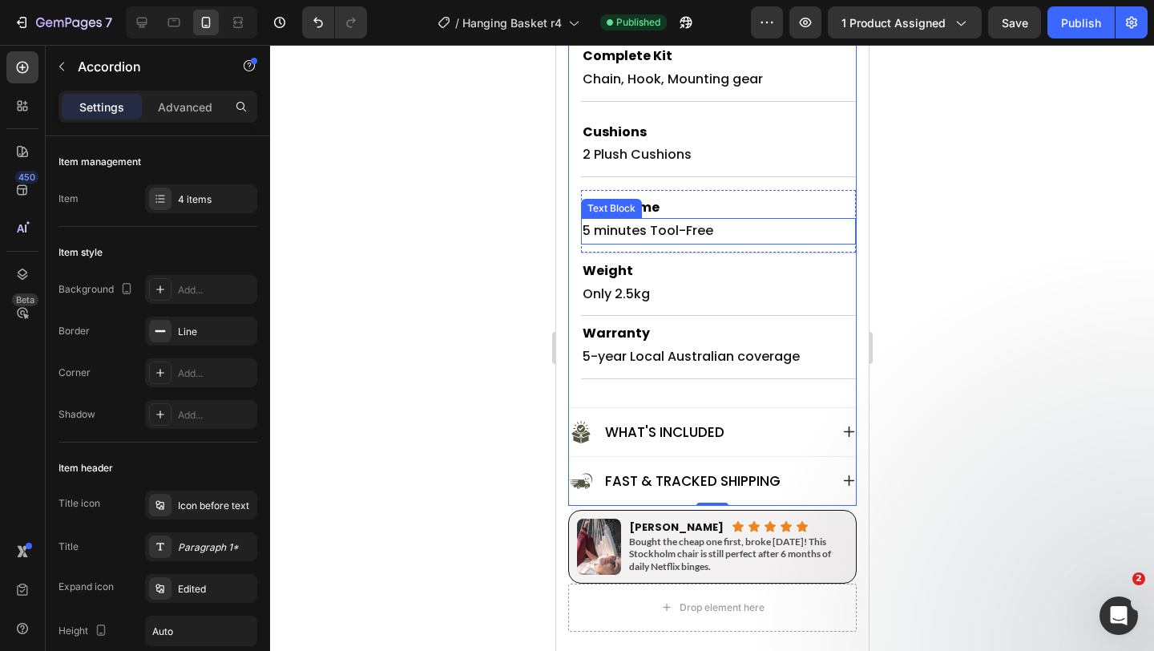
click at [685, 226] on p "5 minutes Tool-Free" at bounding box center [718, 231] width 272 height 23
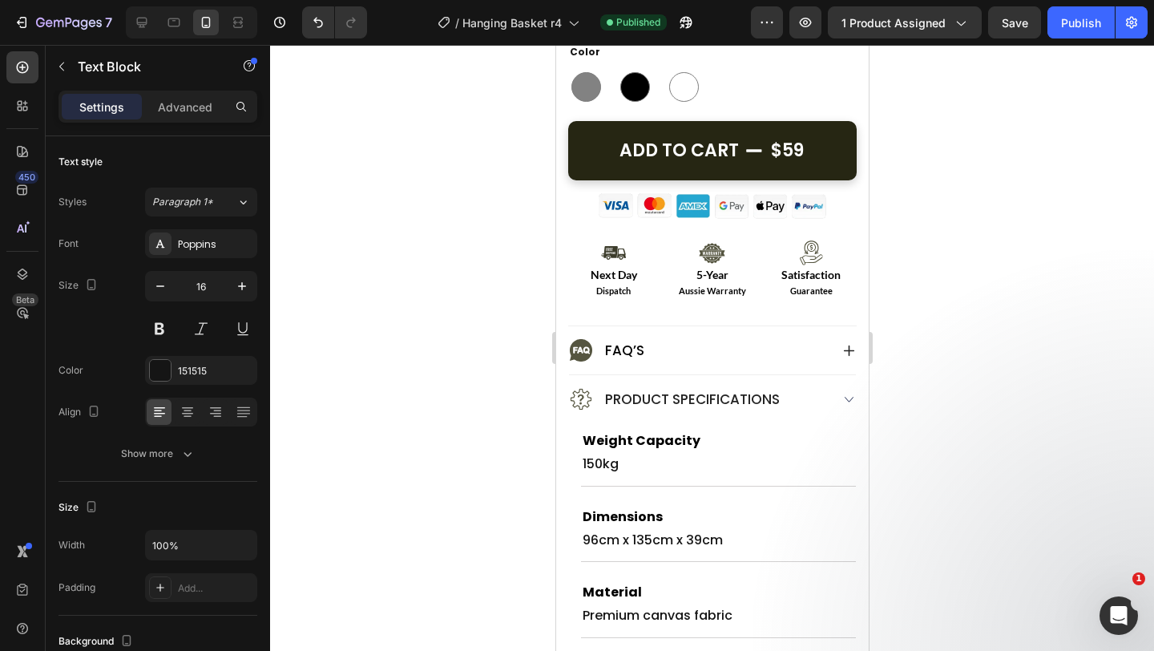
scroll to position [1080, 0]
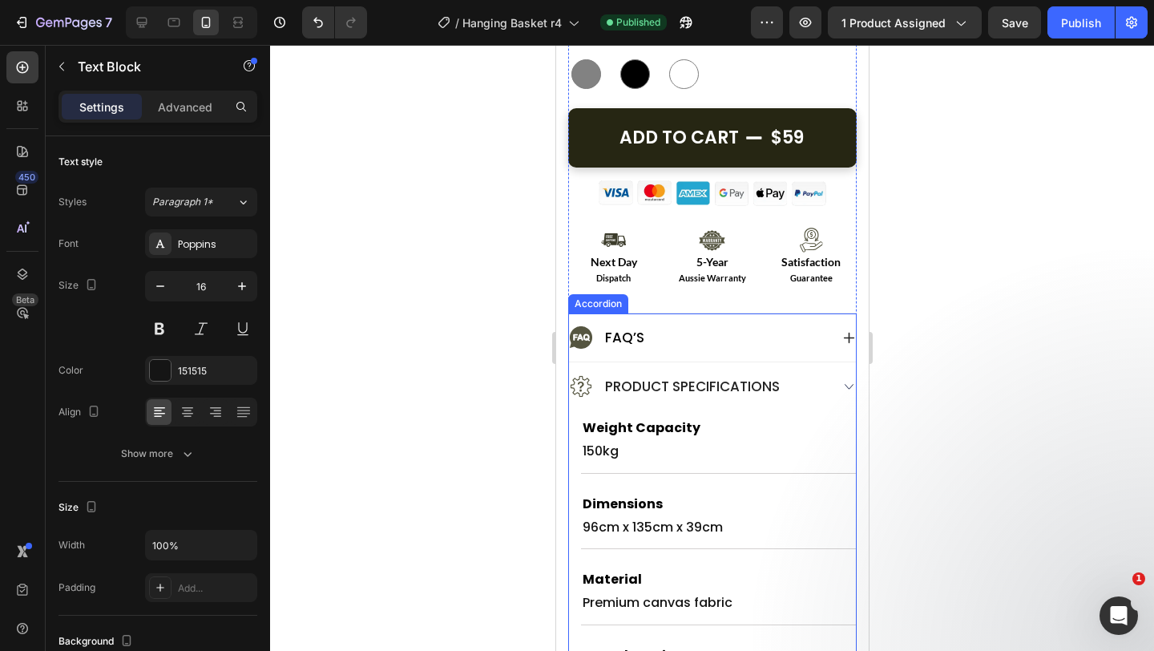
click at [676, 340] on div "FAQ’s" at bounding box center [698, 338] width 261 height 24
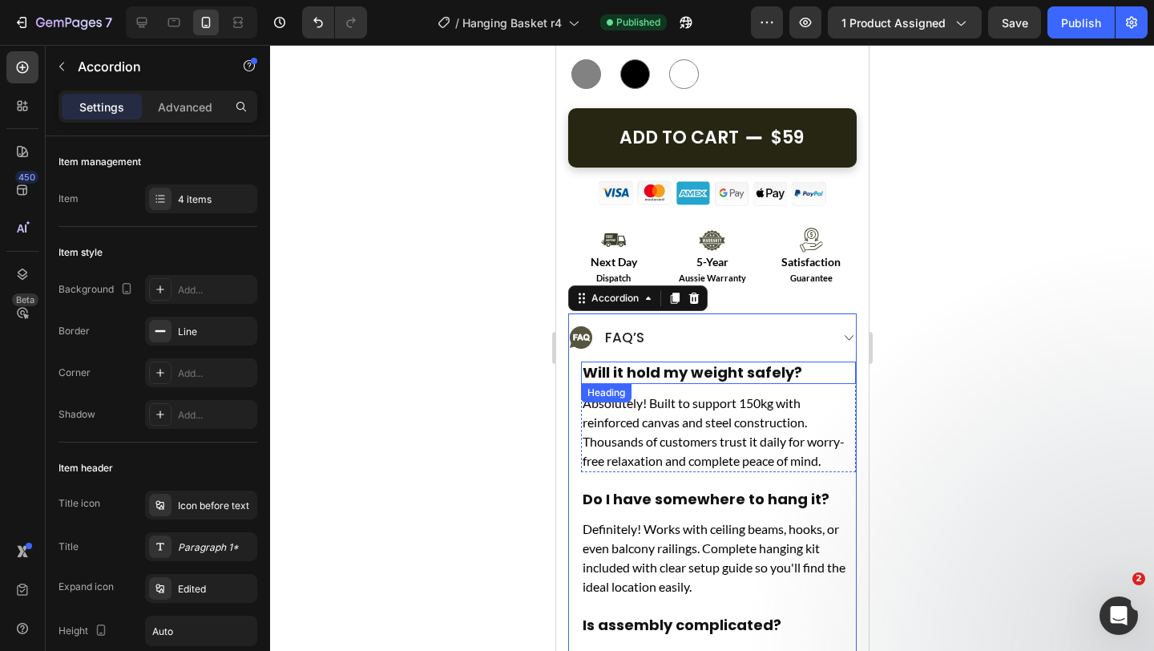
click at [677, 369] on h2 "Will it hold my weight safely?" at bounding box center [717, 373] width 275 height 22
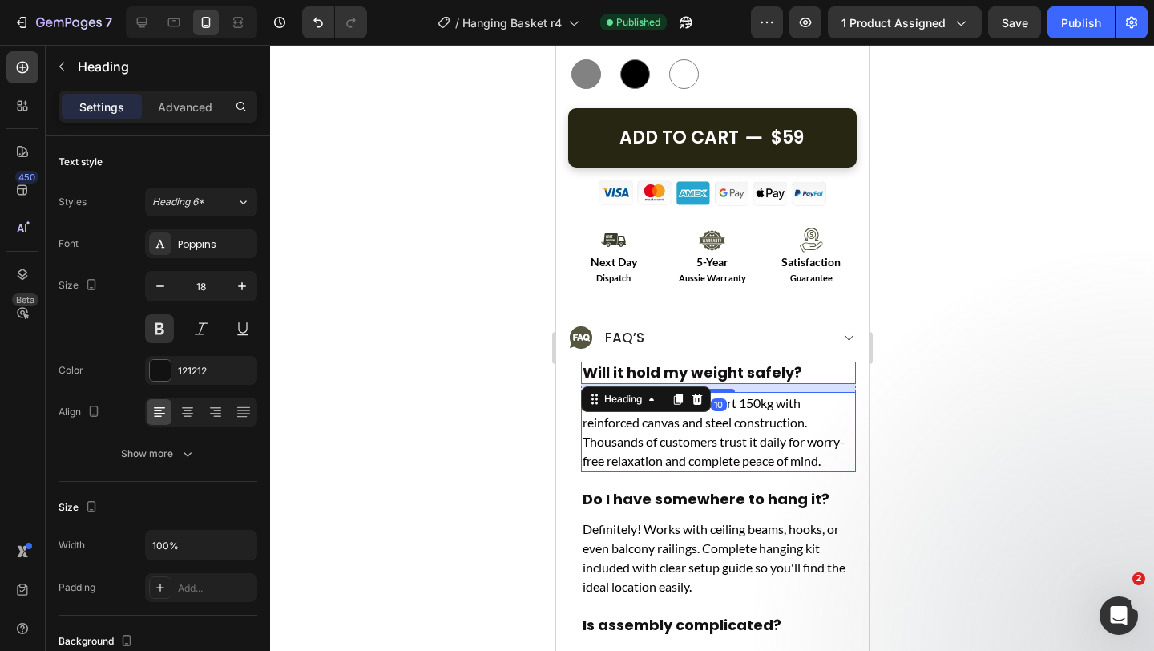
click at [667, 442] on p "Absolutely! Built to support 150kg with reinforced canvas and steel constructio…" at bounding box center [718, 432] width 272 height 77
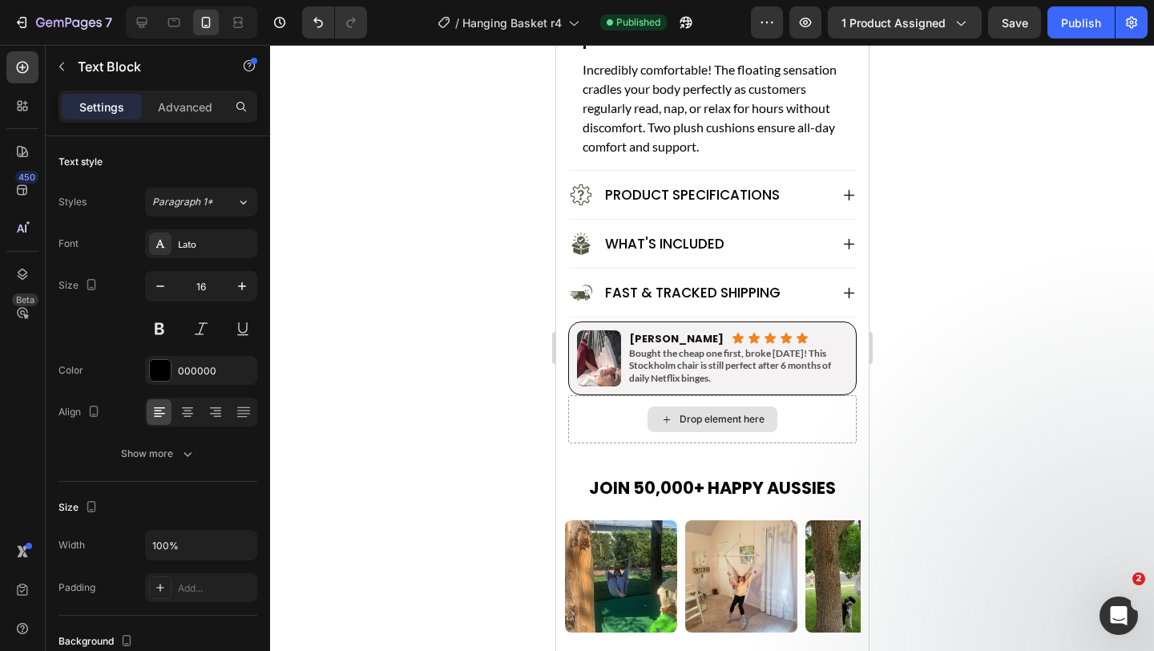
scroll to position [1826, 0]
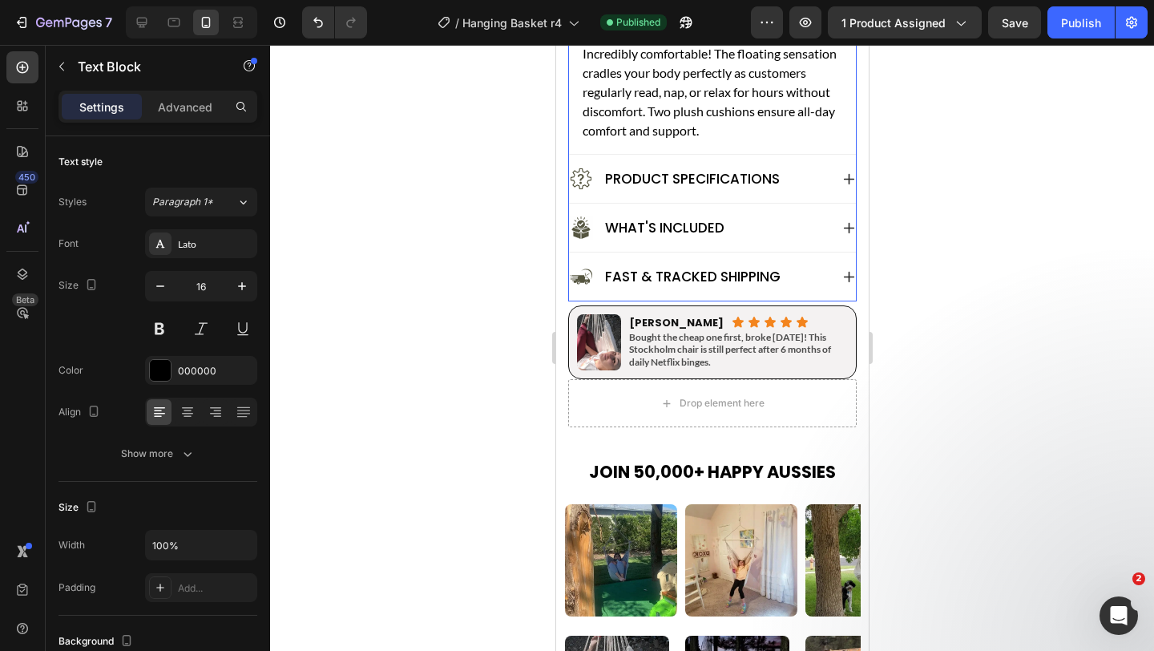
click at [750, 281] on p "Fast & Tracked Shipping" at bounding box center [693, 277] width 176 height 18
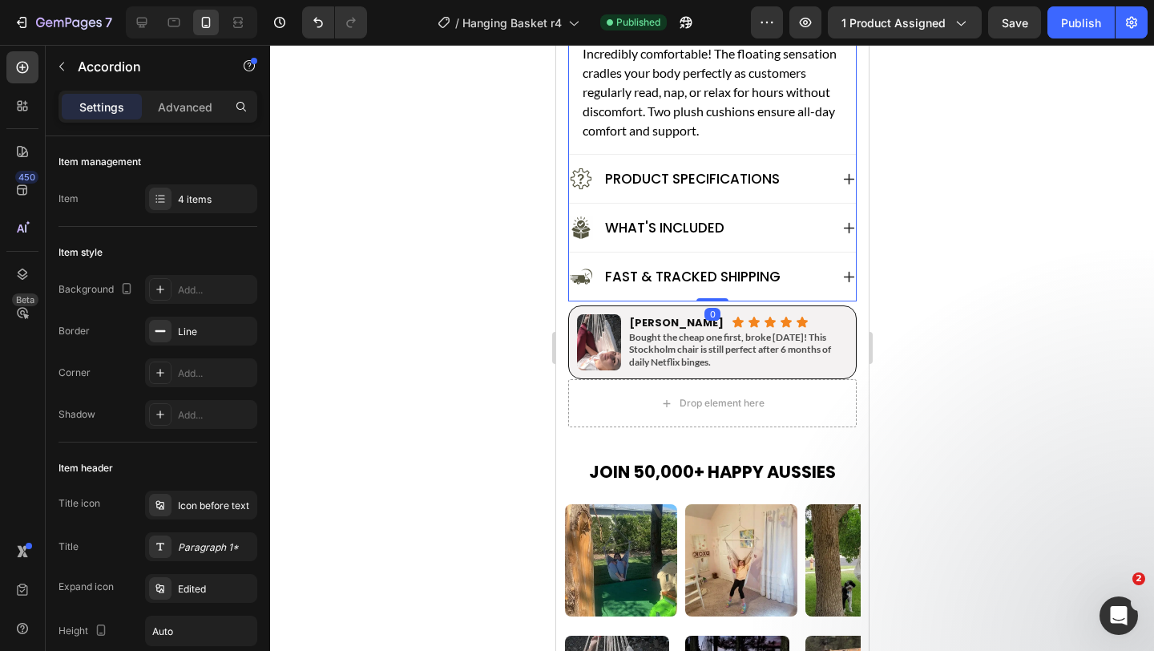
click at [843, 270] on icon at bounding box center [849, 277] width 14 height 14
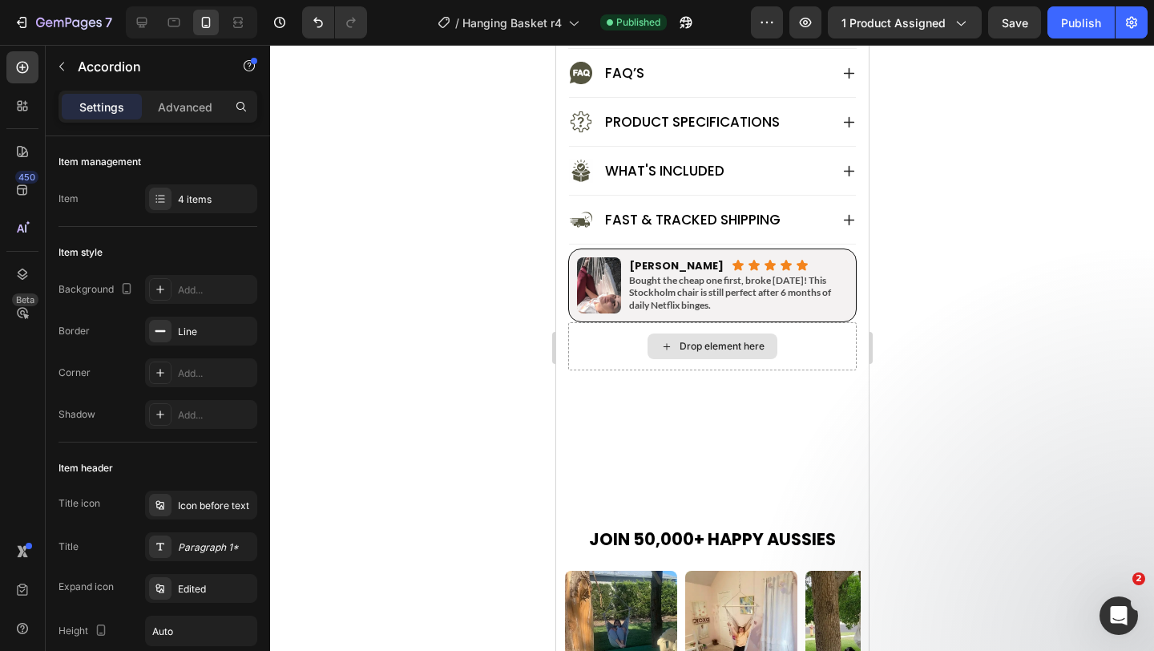
scroll to position [1301, 0]
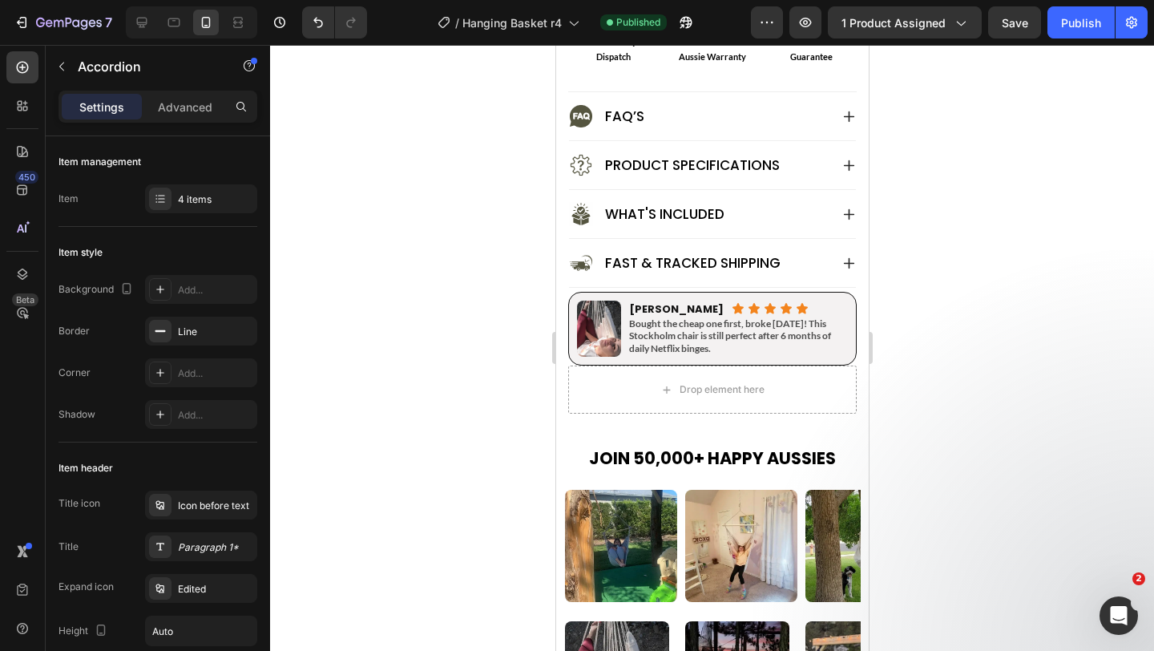
click at [853, 260] on icon at bounding box center [849, 264] width 14 height 14
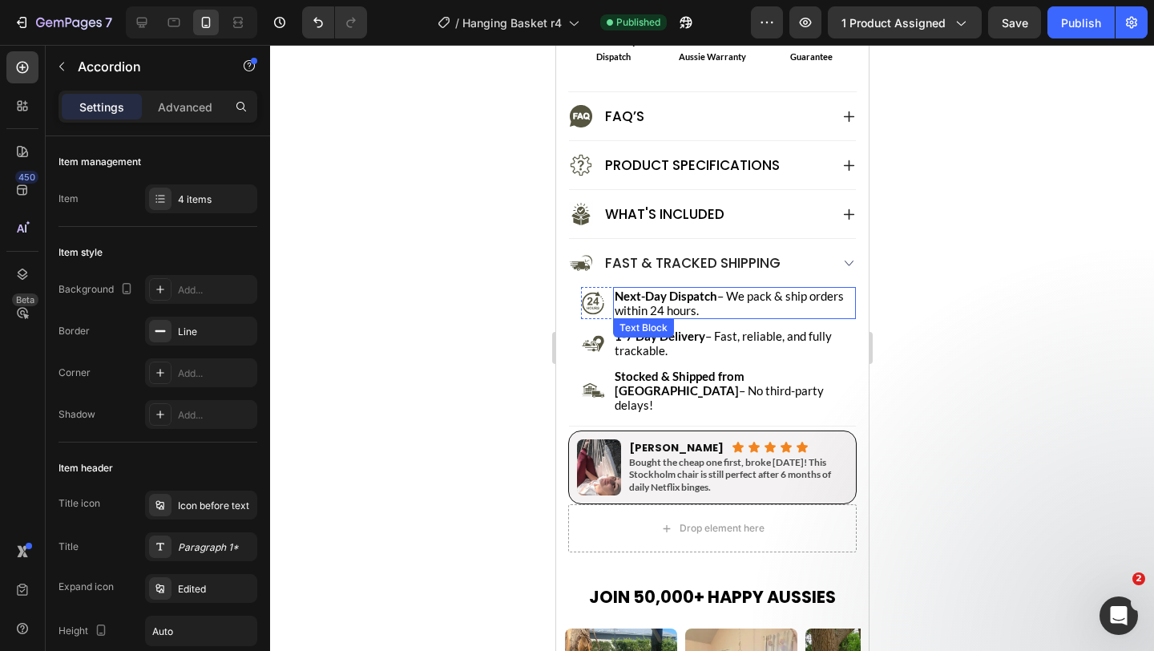
click at [769, 299] on p "Next-Day Dispatch – We pack & ship orders within 24 hours." at bounding box center [734, 303] width 240 height 29
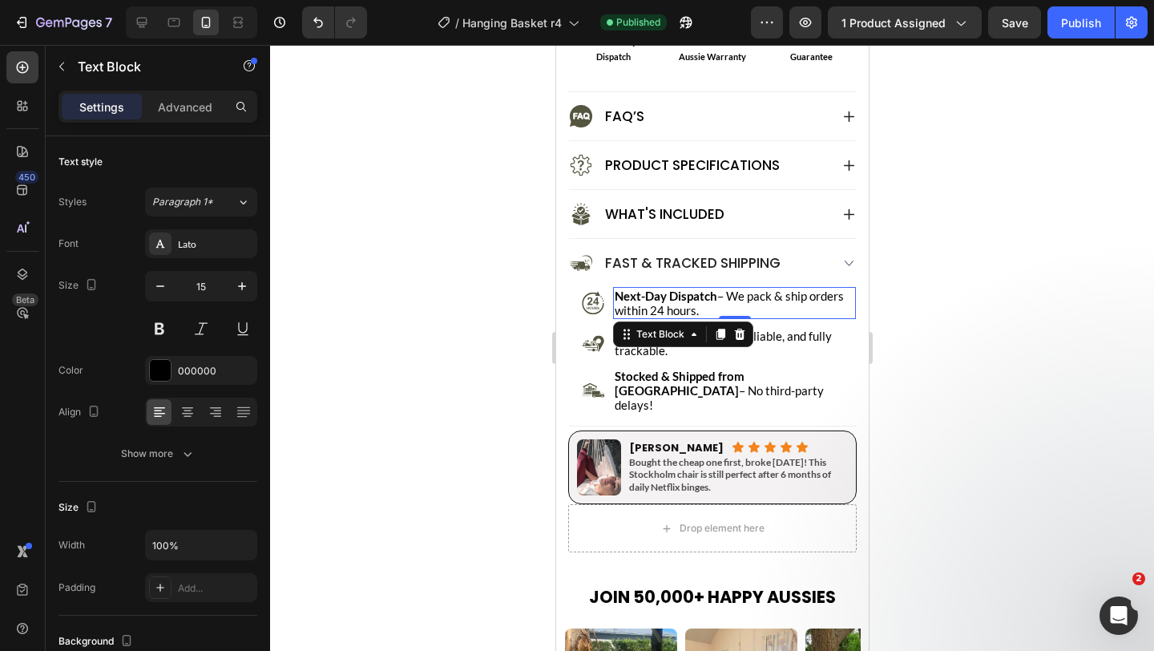
click at [730, 302] on p "Next-Day Dispatch – We pack & ship orders within 24 hours." at bounding box center [734, 303] width 240 height 29
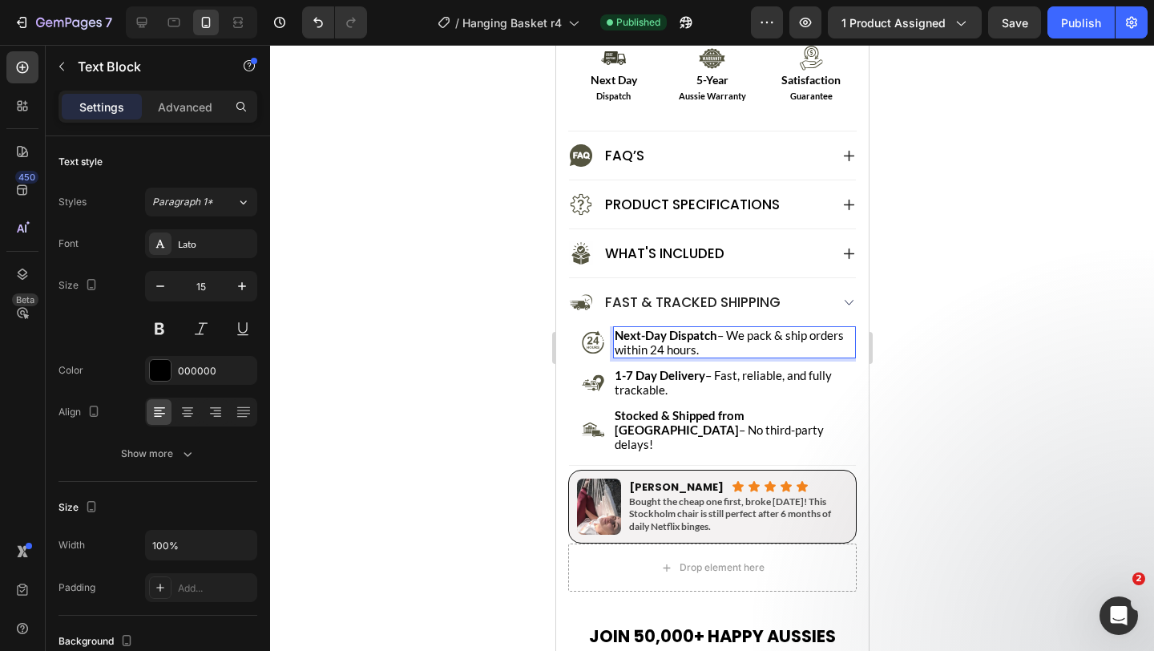
scroll to position [1243, 0]
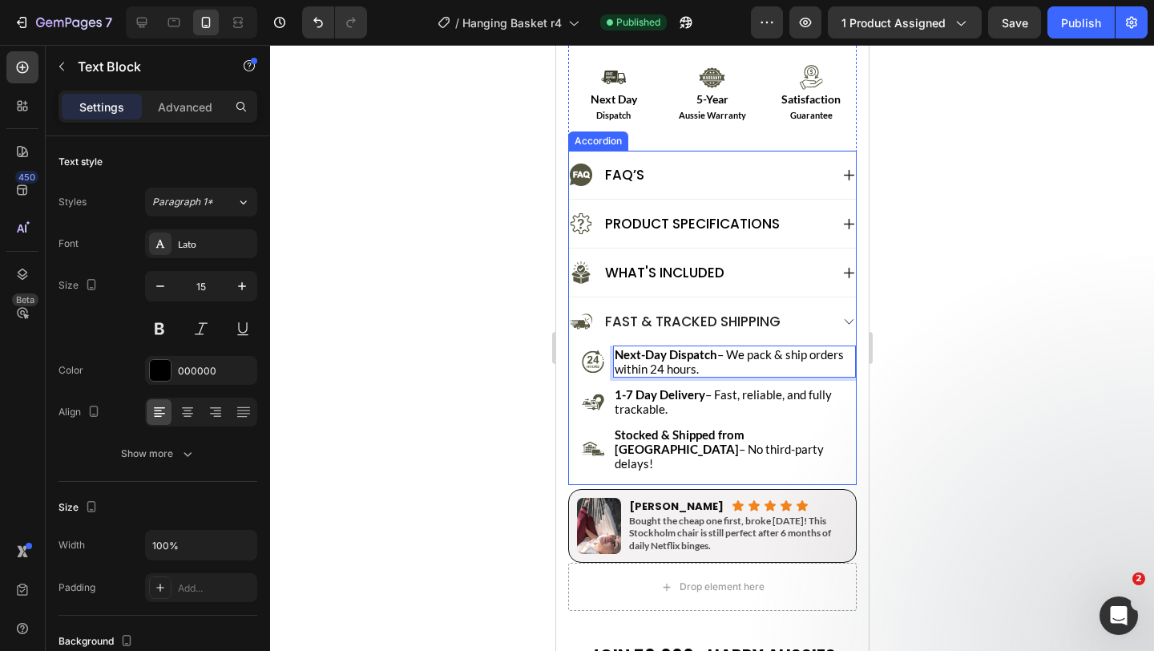
click at [826, 267] on div "What's Included" at bounding box center [698, 273] width 261 height 24
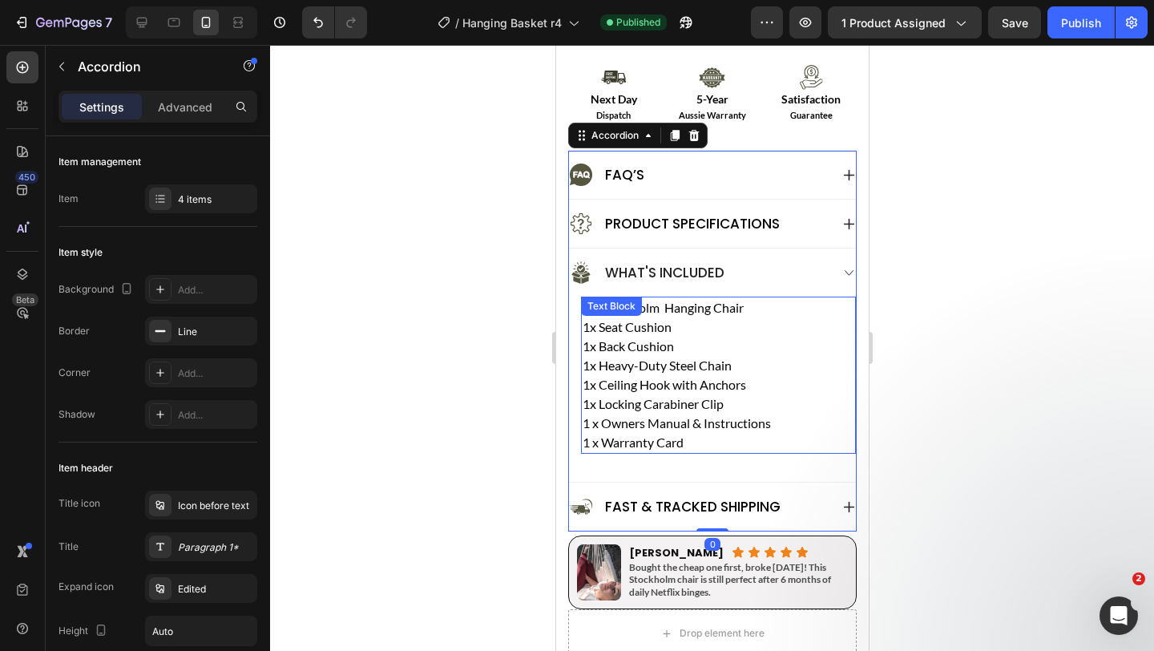
click at [664, 346] on p "1x Back Cushion" at bounding box center [718, 346] width 272 height 19
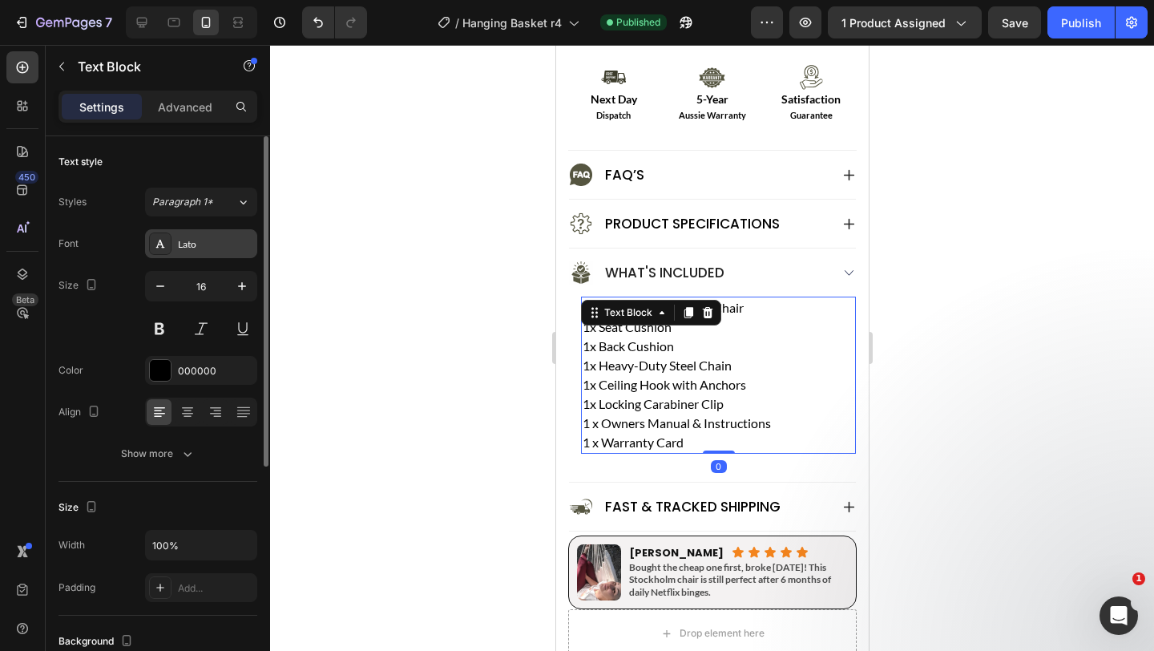
click at [193, 253] on div "Lato" at bounding box center [201, 243] width 112 height 29
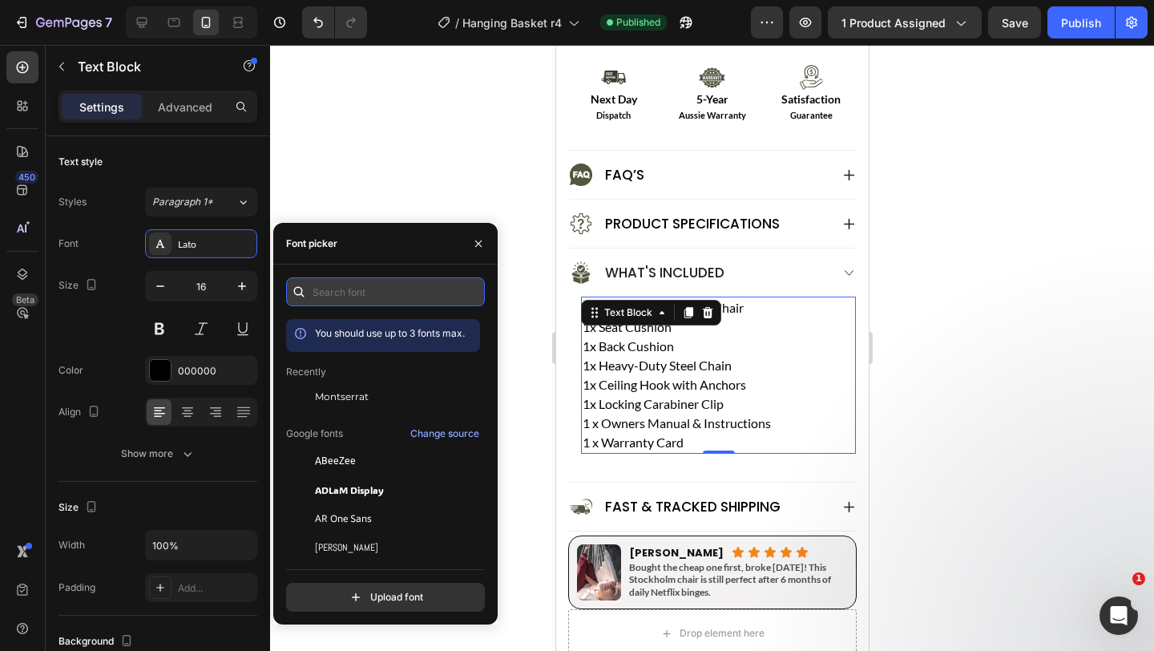
click at [394, 301] on input "text" at bounding box center [385, 291] width 199 height 29
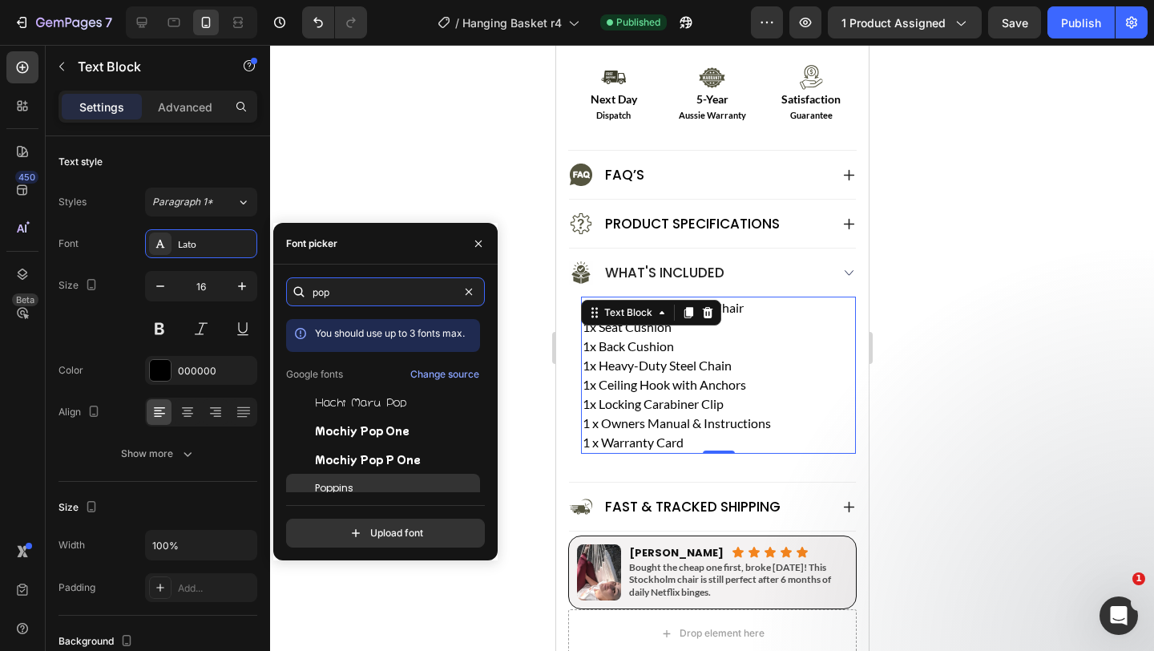
type input "pop"
click at [390, 481] on div "Poppins" at bounding box center [396, 488] width 162 height 14
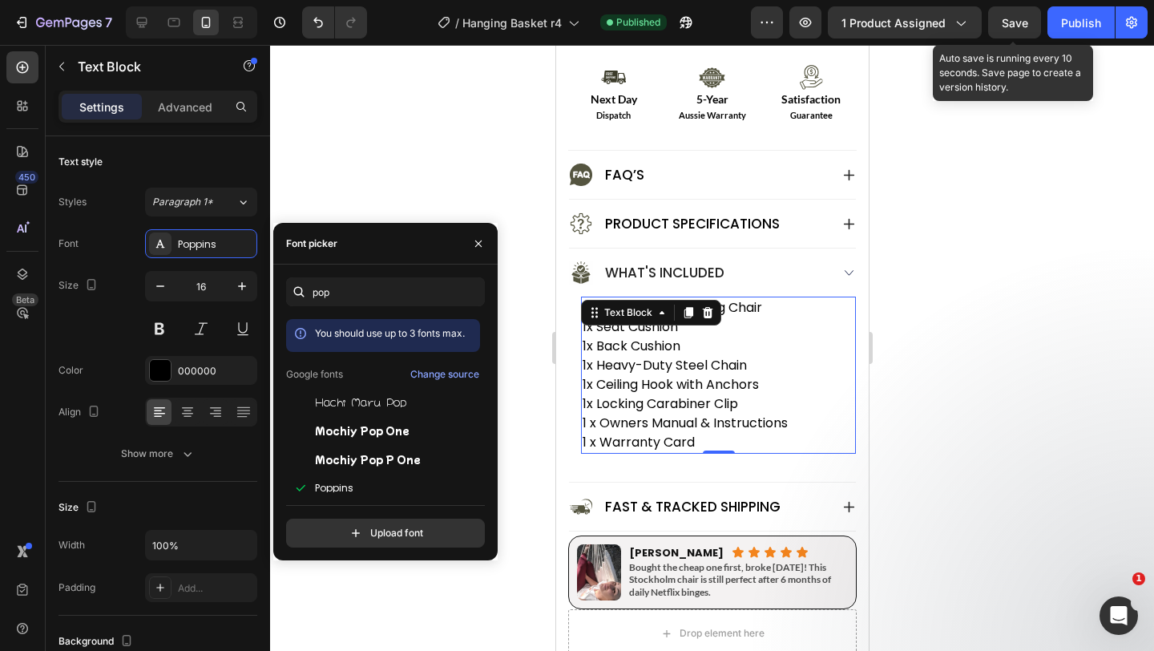
click at [1007, 14] on div "Save" at bounding box center [1015, 22] width 26 height 17
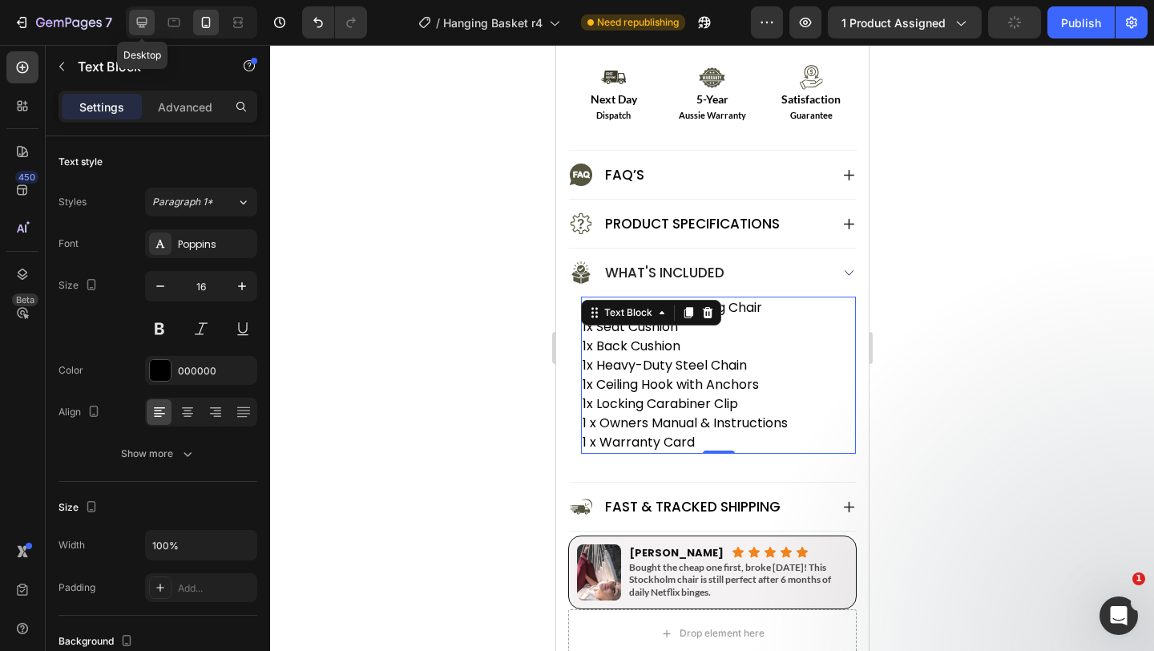
click at [137, 25] on icon at bounding box center [142, 22] width 16 height 16
type input "18"
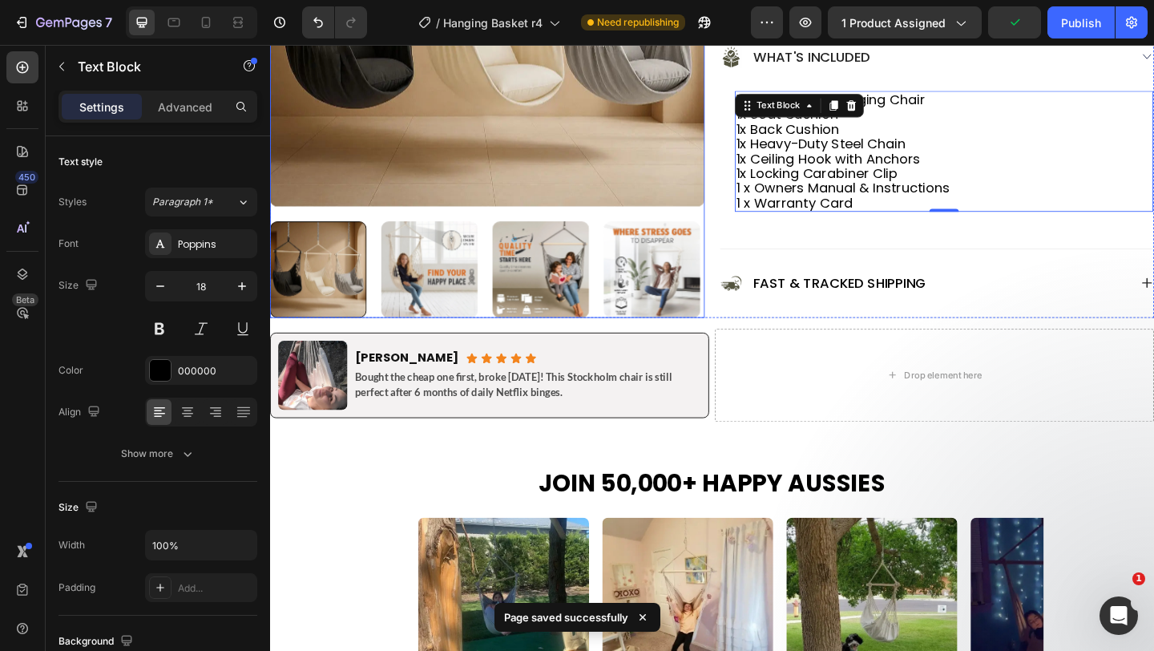
scroll to position [1099, 0]
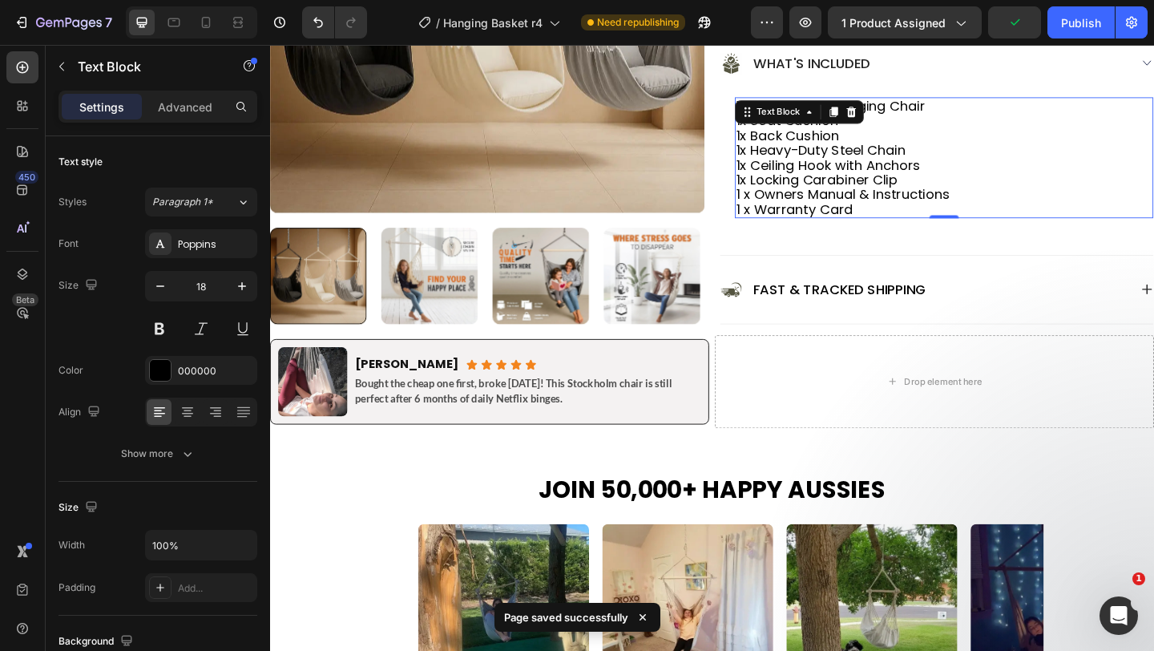
click at [1007, 139] on p "1x Back Cushion" at bounding box center [1004, 143] width 452 height 16
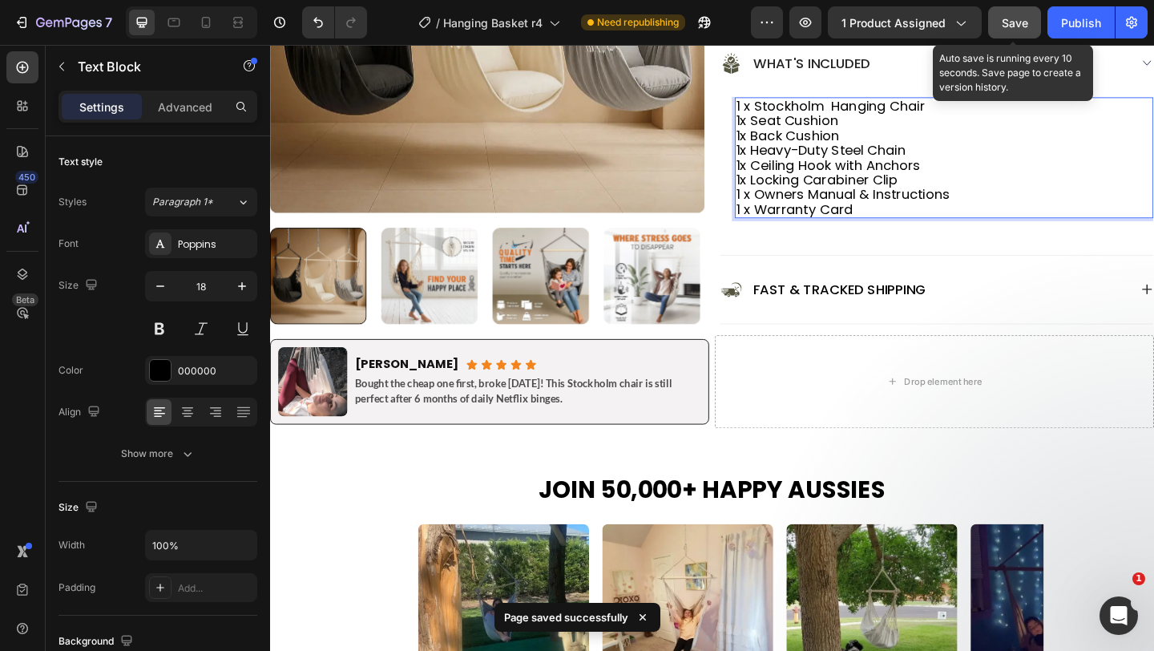
click at [1030, 25] on button "Save" at bounding box center [1015, 22] width 53 height 32
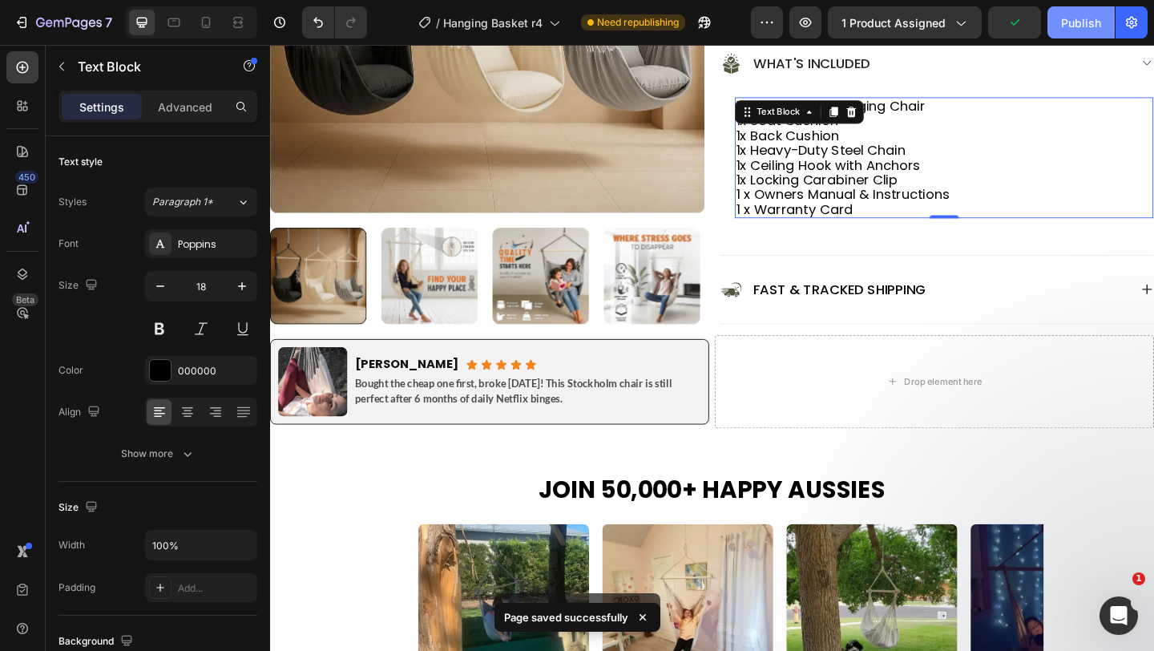
click at [1101, 24] on div "Publish" at bounding box center [1081, 22] width 40 height 17
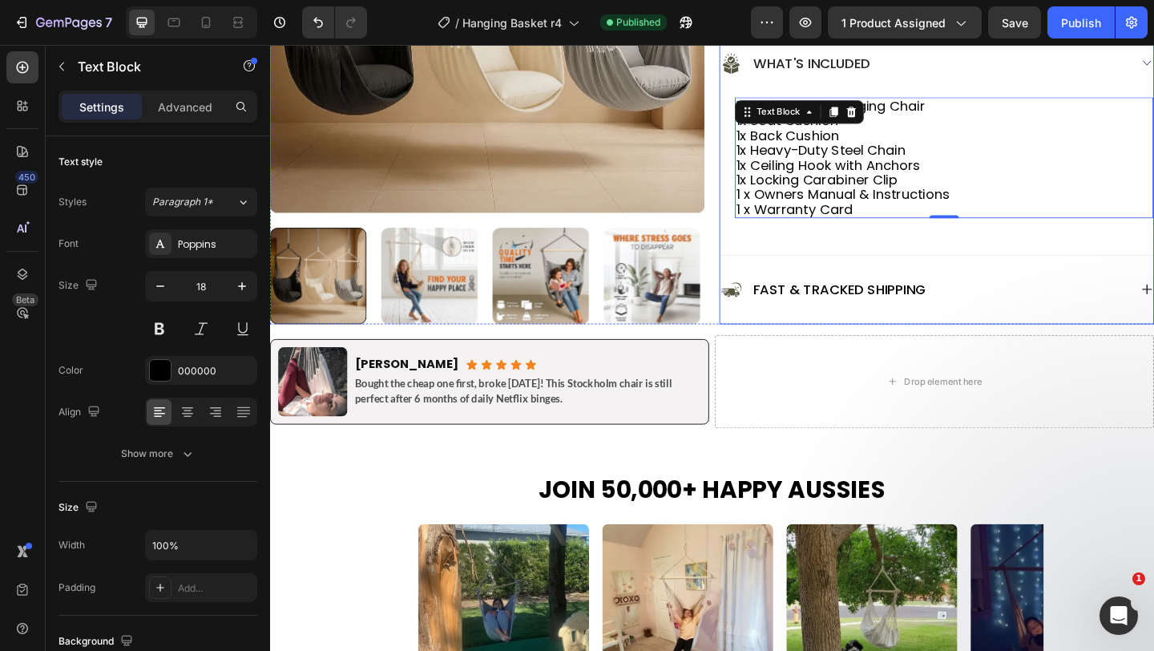
click at [977, 82] on div "What's Included" at bounding box center [995, 65] width 471 height 74
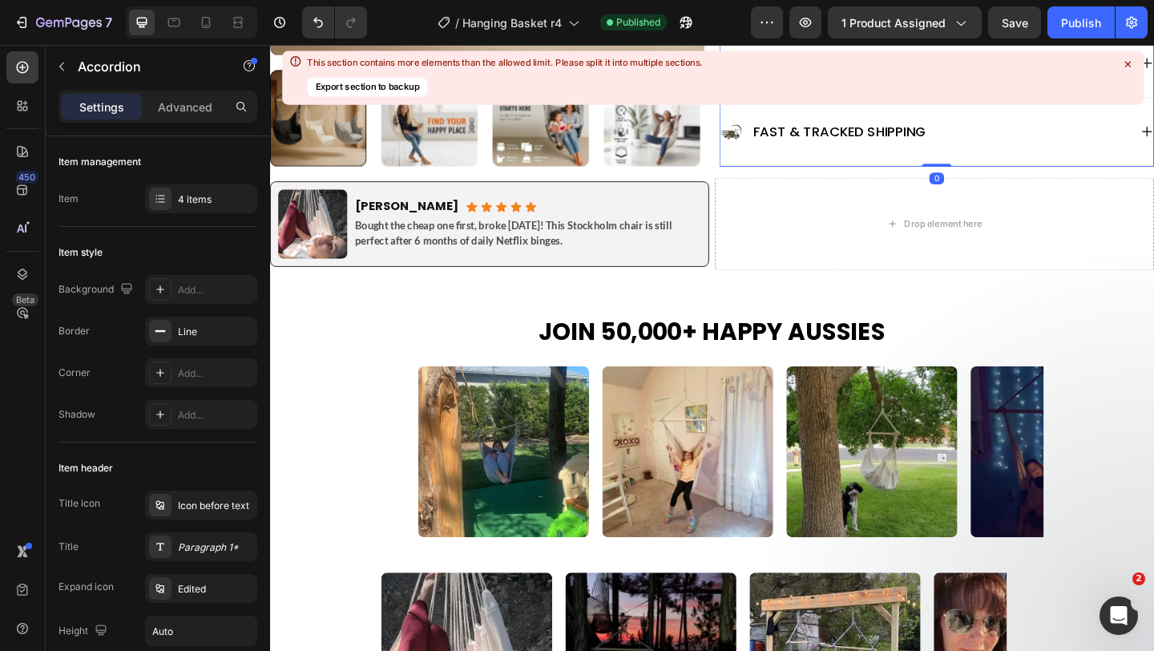
scroll to position [936, 0]
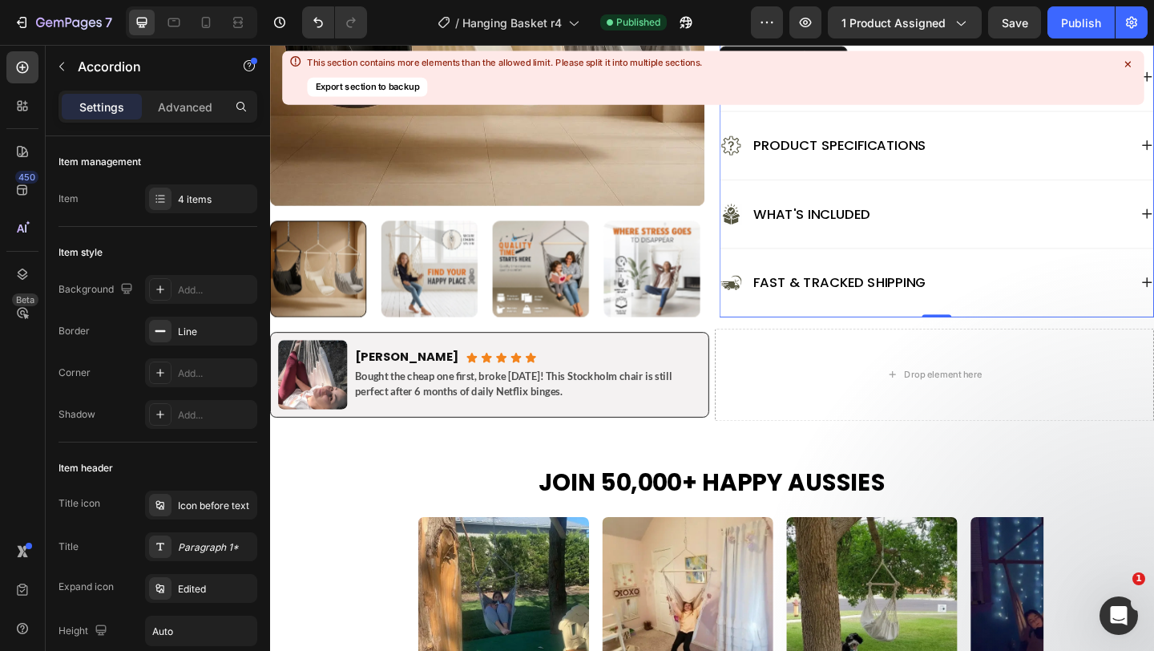
click at [980, 216] on div "What's Included" at bounding box center [982, 229] width 445 height 26
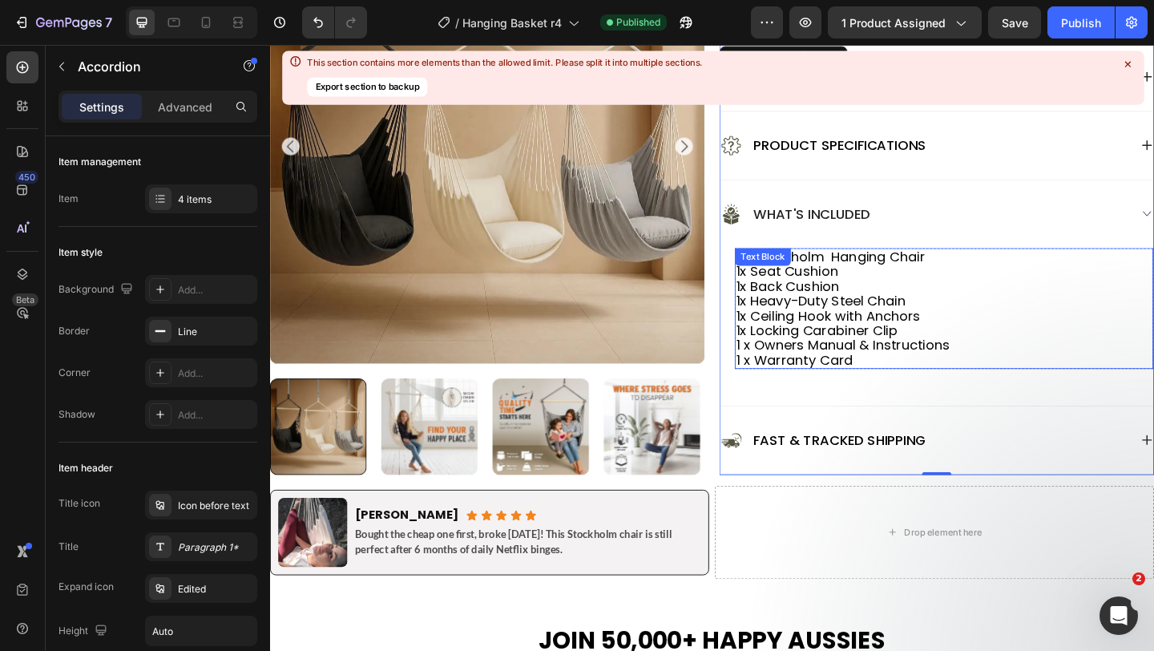
click at [944, 316] on p "1x Heavy-Duty Steel Chain" at bounding box center [1004, 323] width 452 height 16
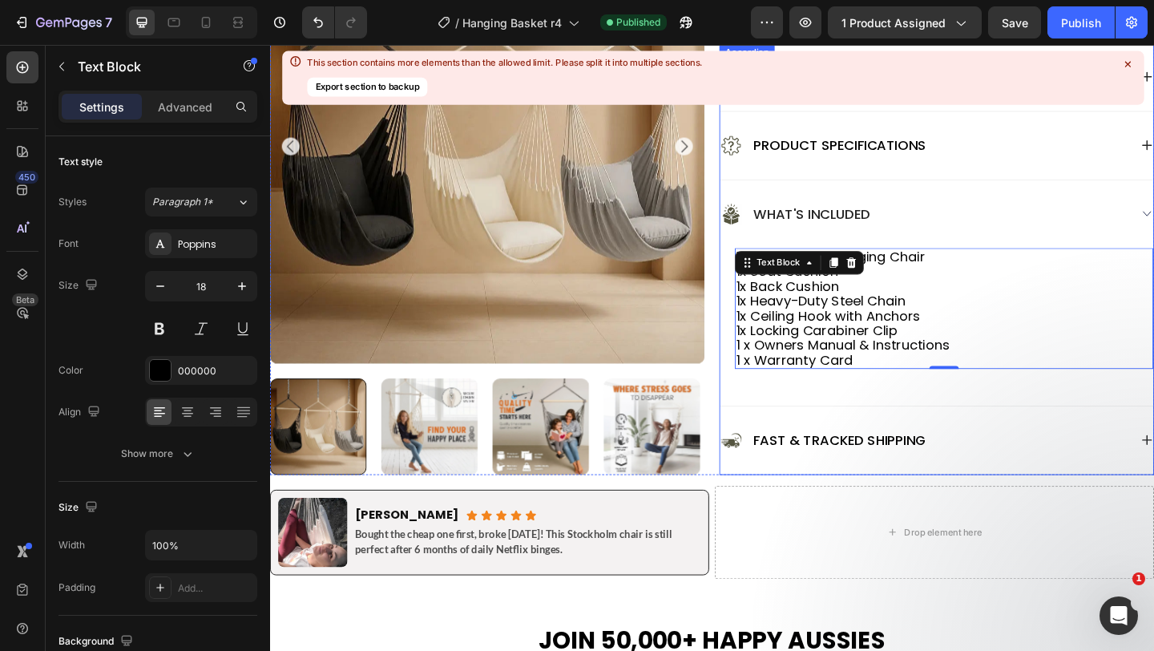
click at [1132, 64] on icon at bounding box center [1128, 64] width 14 height 14
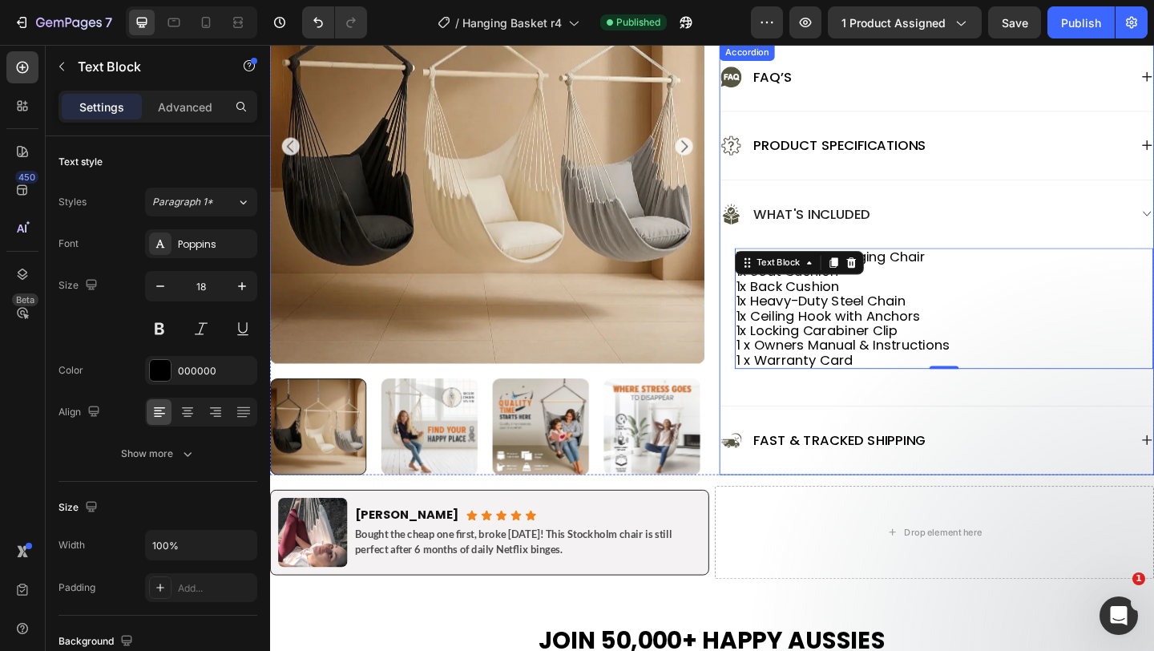
click at [1154, 66] on div "FAQ’s" at bounding box center [995, 79] width 471 height 74
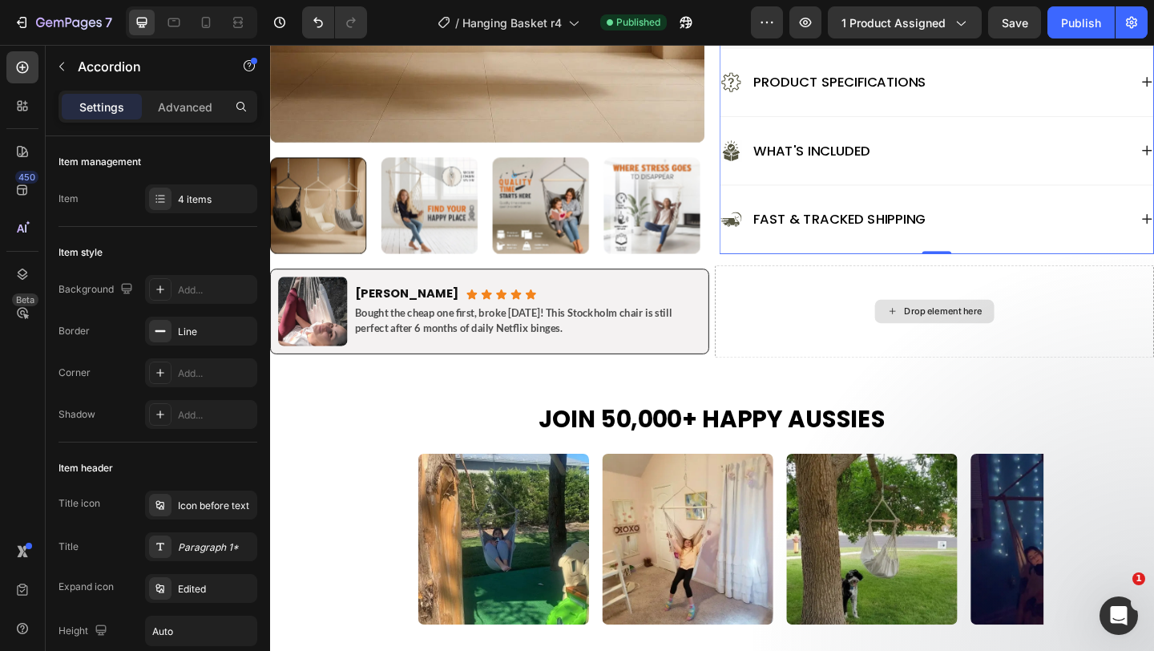
scroll to position [1264, 0]
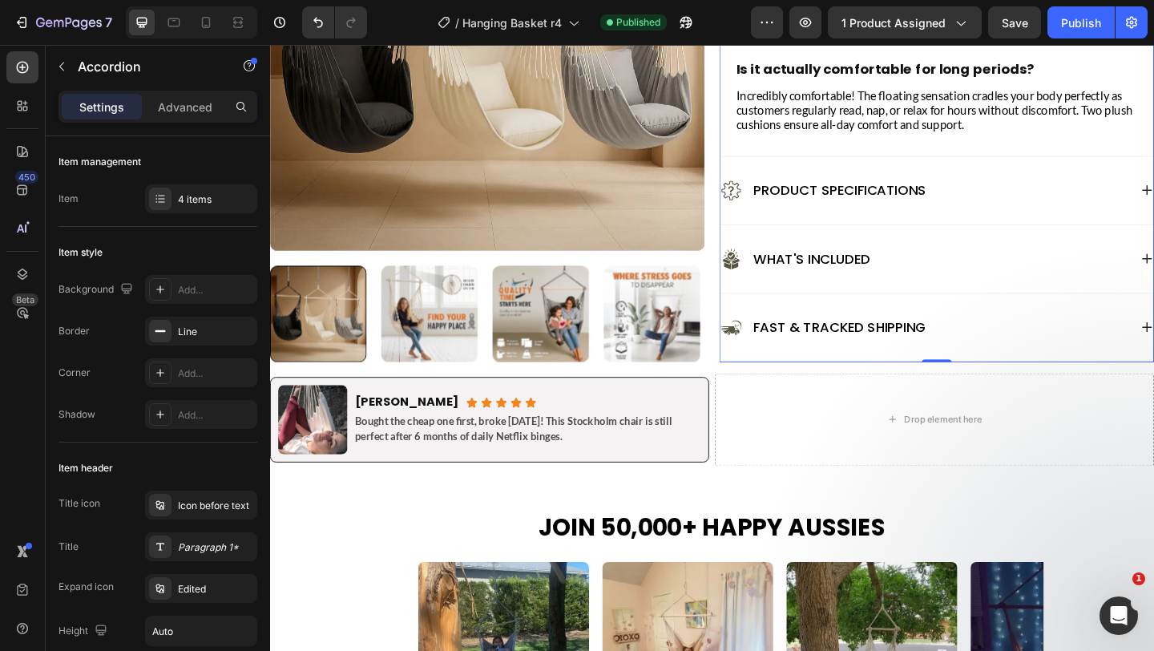
click at [1067, 277] on div "What's Included" at bounding box center [982, 278] width 445 height 26
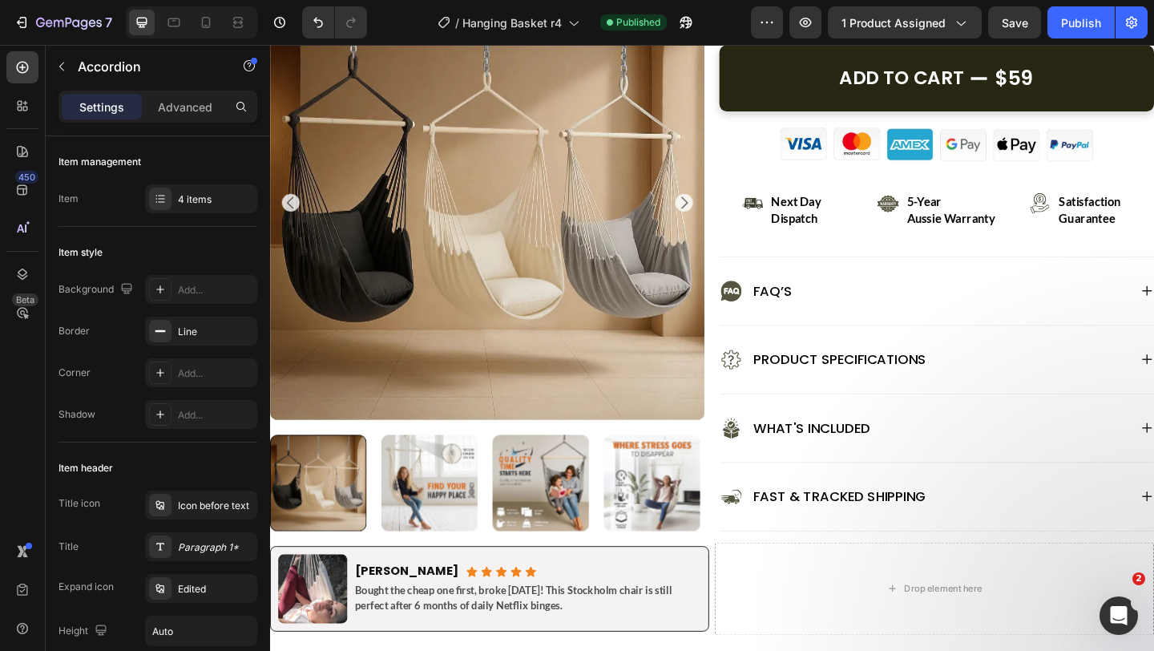
scroll to position [729, 0]
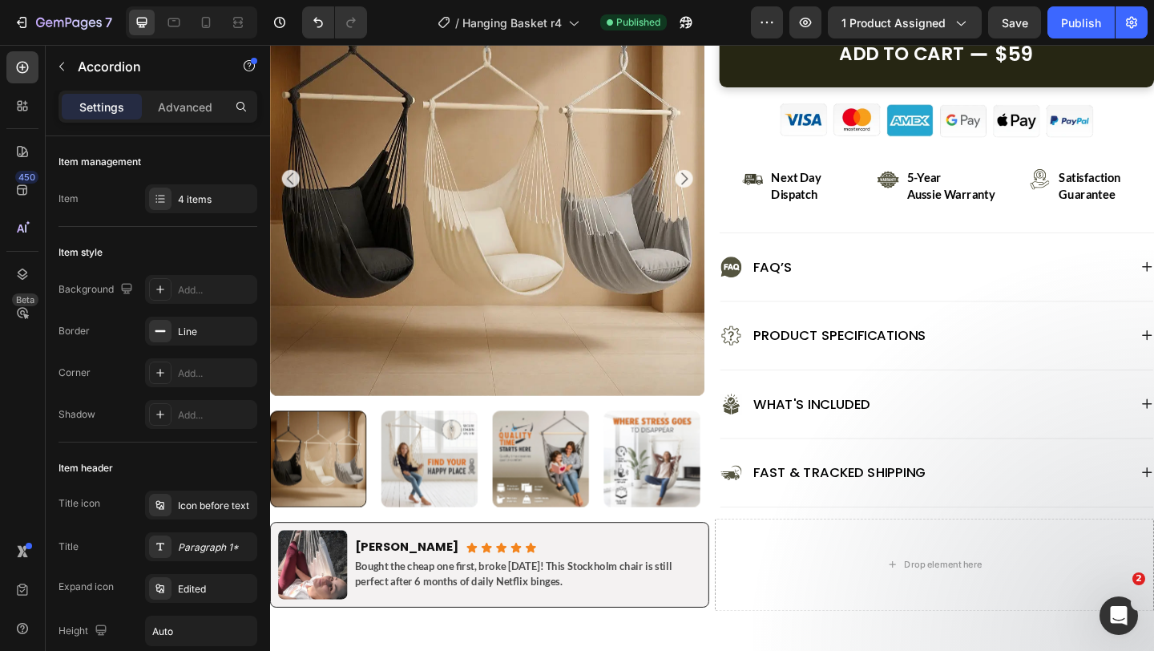
click at [1154, 435] on div "What's Included" at bounding box center [995, 435] width 471 height 74
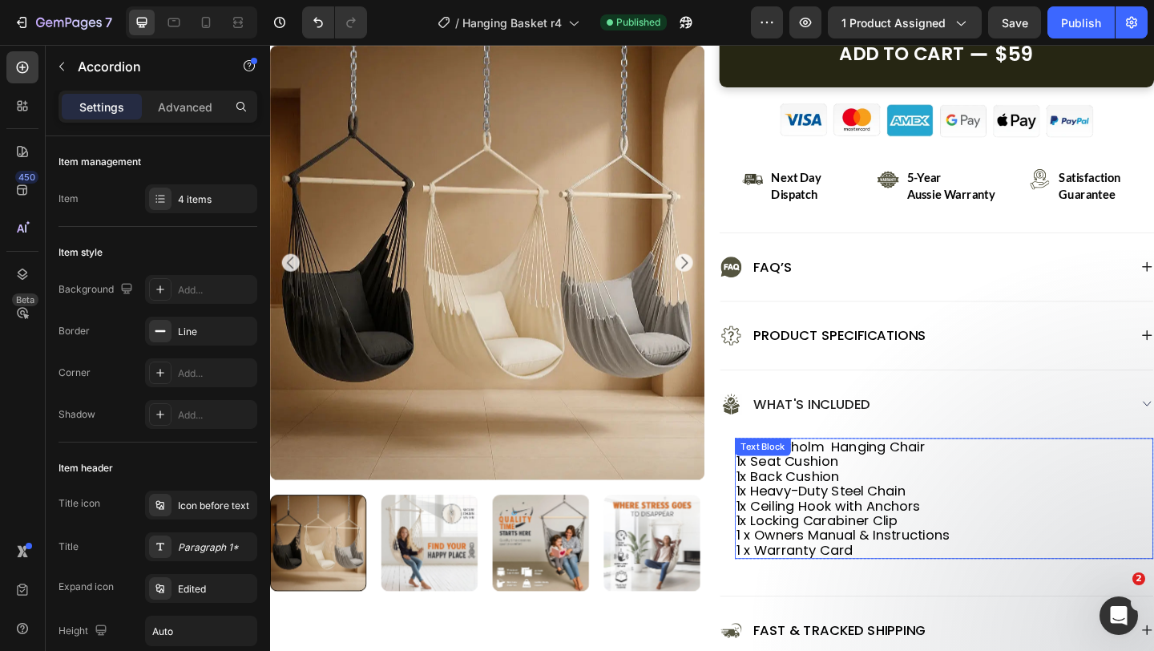
click at [884, 484] on p "1 x Stockholm Hanging Chair 1x Seat Cushion" at bounding box center [1004, 490] width 452 height 32
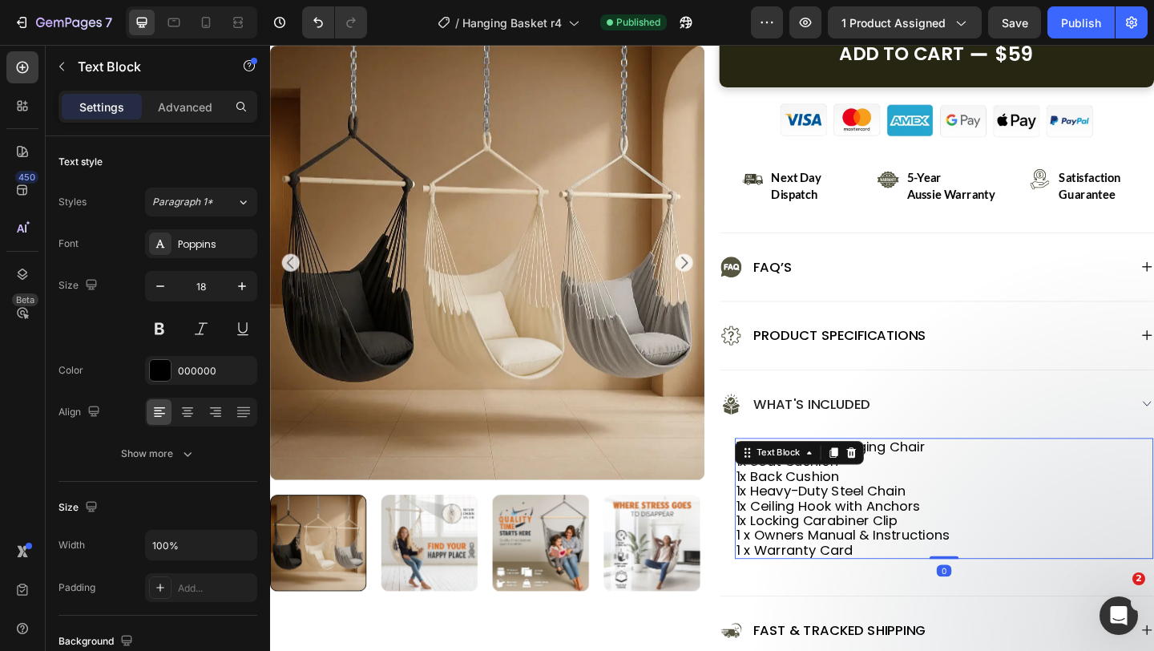
click at [951, 496] on p "1 x Stockholm Hanging Chair 1x Seat Cushion" at bounding box center [1004, 490] width 452 height 32
click at [882, 484] on p "1 x Stockholm Hanging Chair 1x Seat Cushion" at bounding box center [1004, 490] width 452 height 32
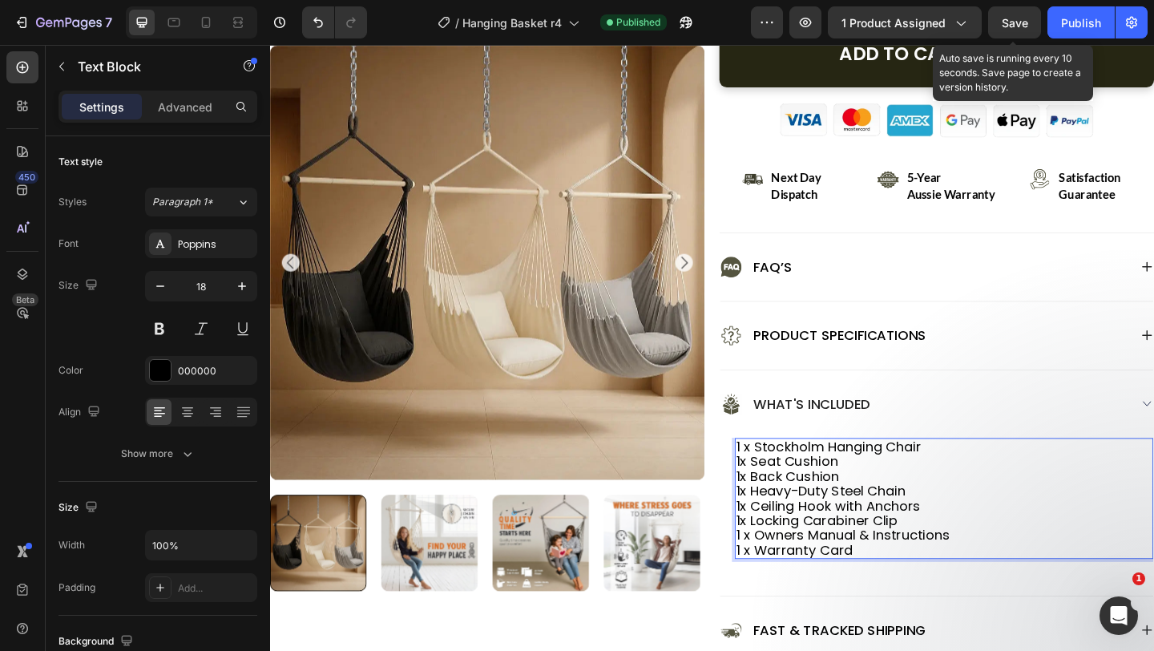
click at [1014, 25] on span "Save" at bounding box center [1015, 23] width 26 height 14
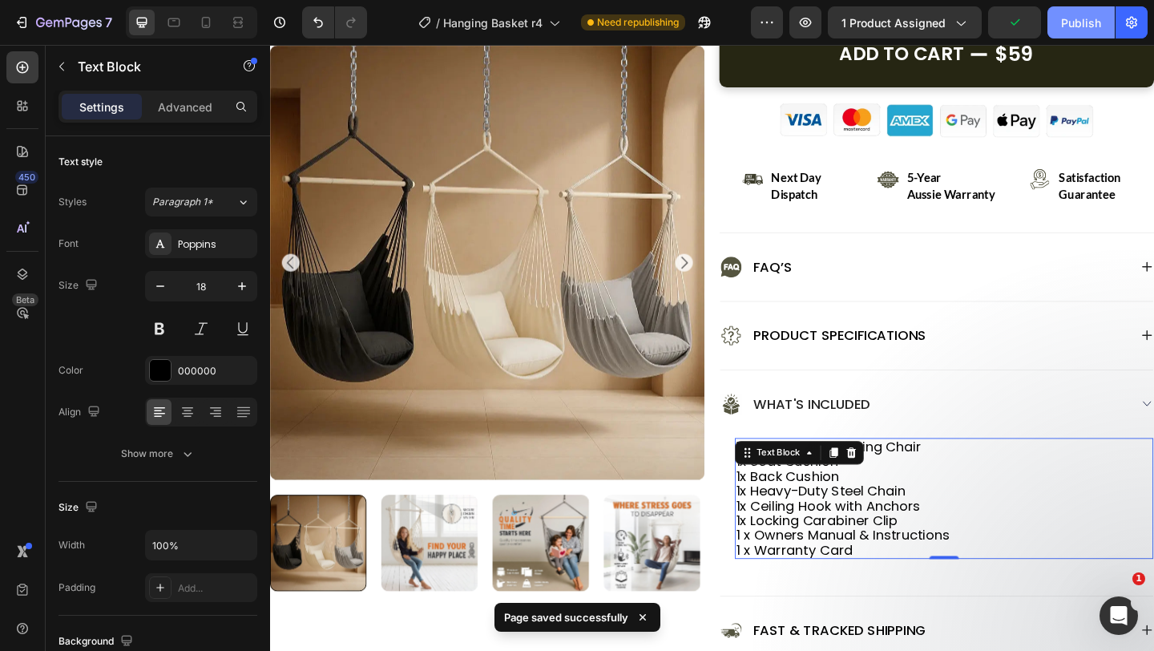
click at [1069, 21] on div "Publish" at bounding box center [1081, 22] width 40 height 17
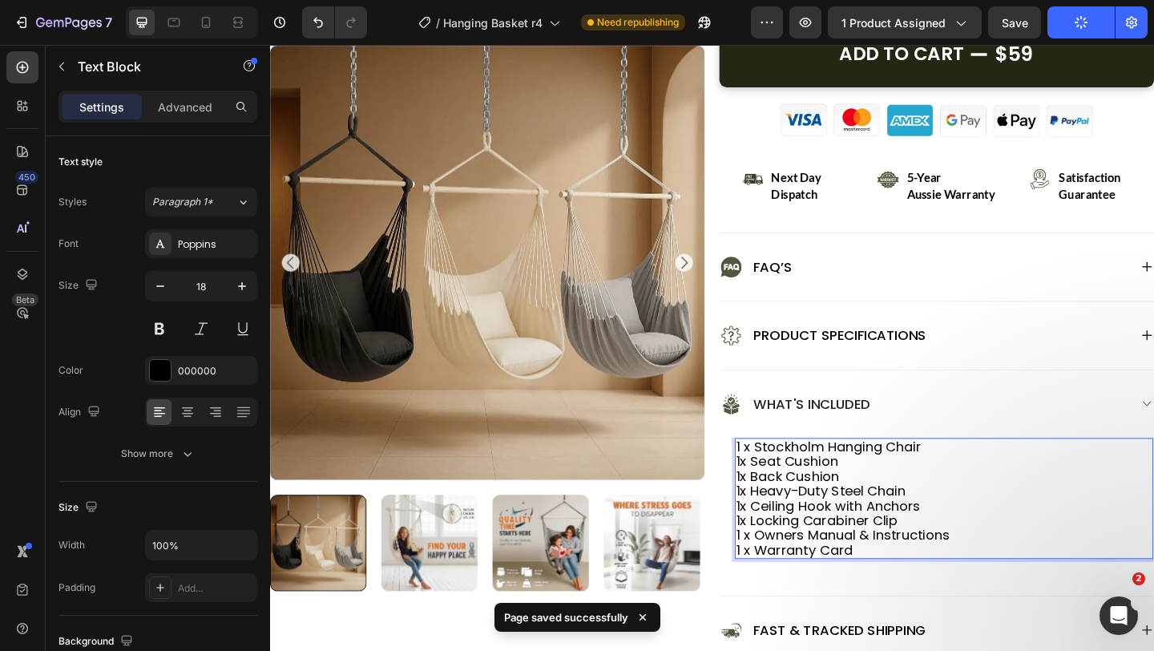
click at [977, 545] on p "1x Ceiling Hook with Anchors" at bounding box center [1004, 546] width 452 height 16
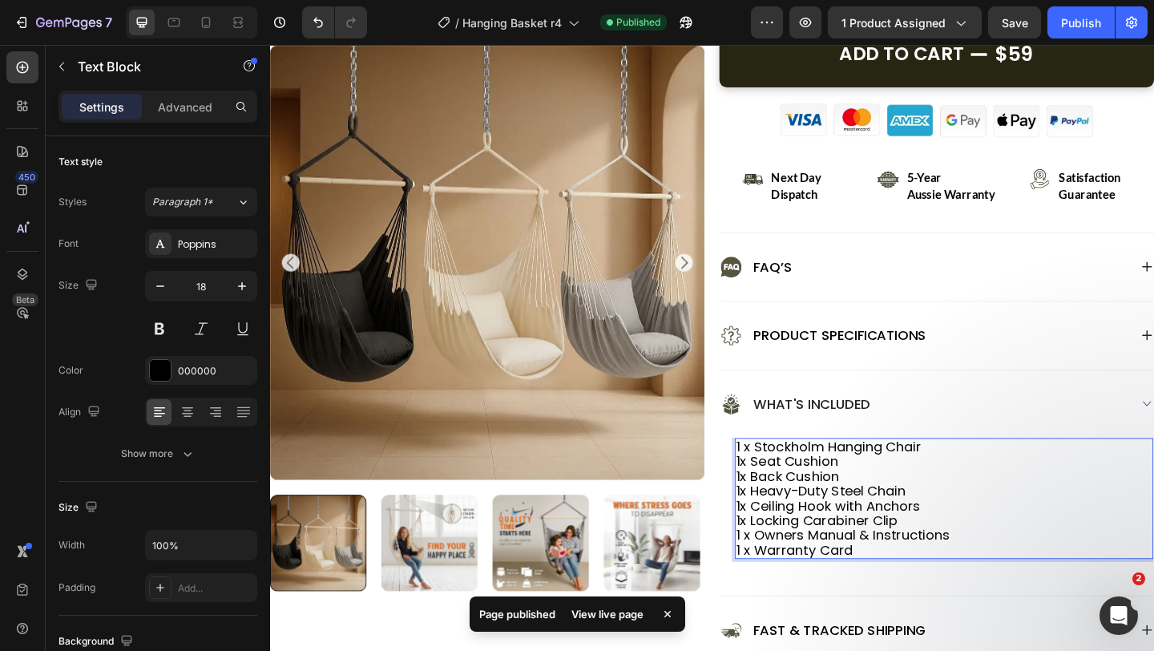
click at [786, 484] on p "1 x Stockholm Hanging Chair 1x Seat Cushion" at bounding box center [1004, 490] width 452 height 32
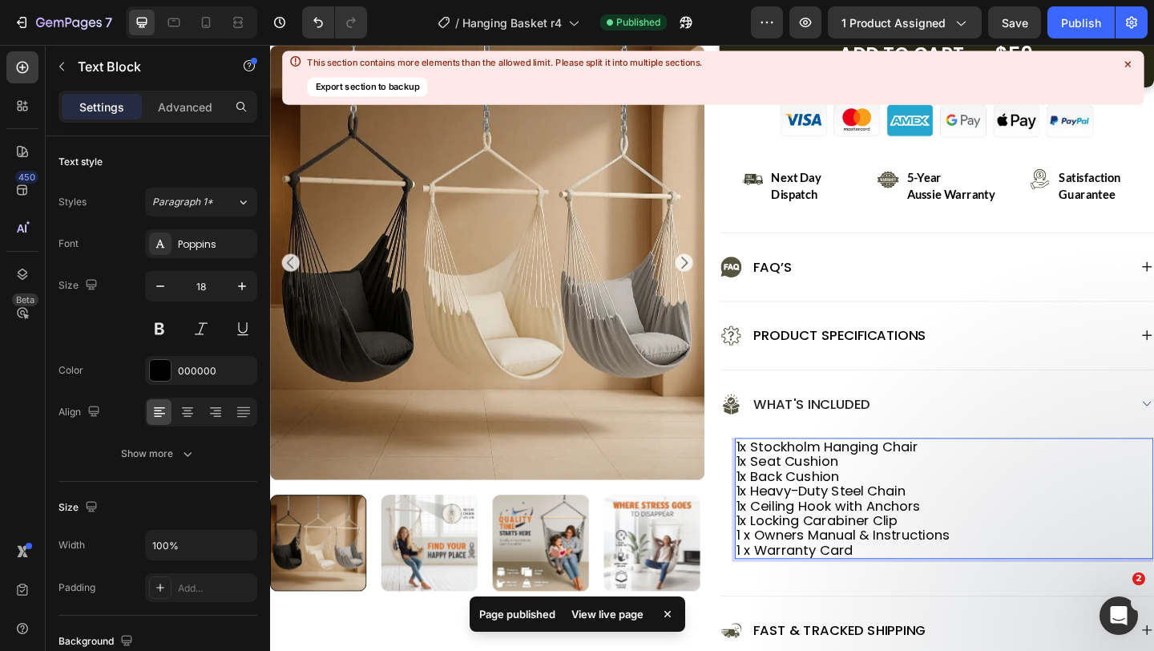
click at [788, 580] on p "1 x Owners Manual & Instructions 1 x Warranty Card" at bounding box center [1004, 586] width 452 height 32
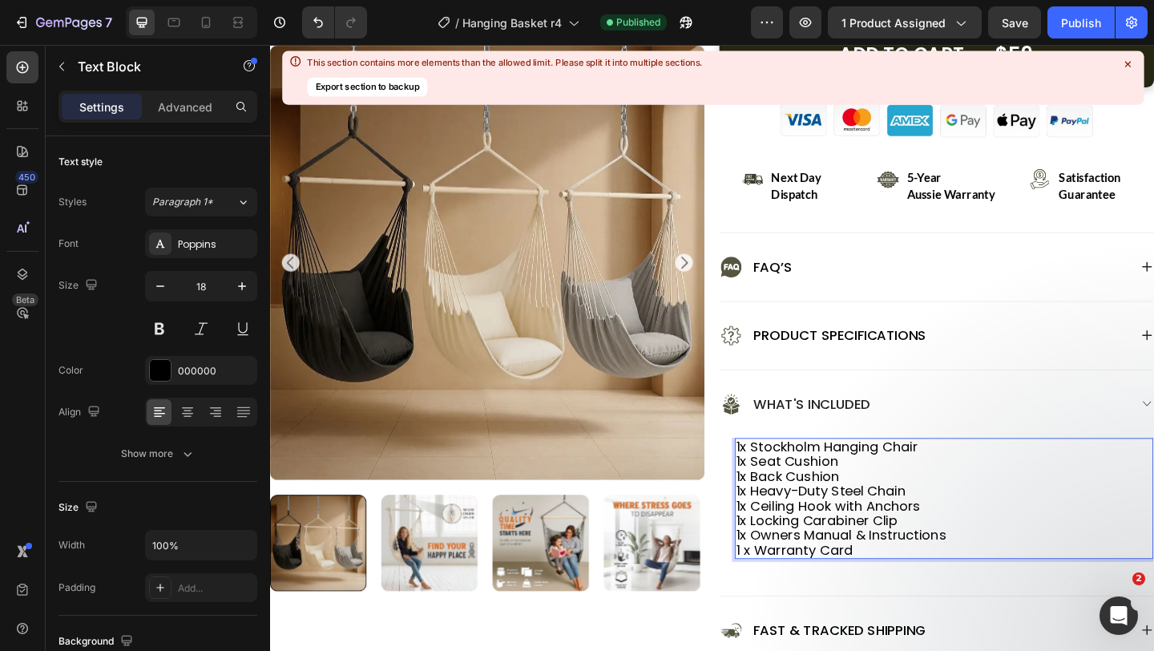
click at [784, 598] on p "1x Owners Manual & Instructions 1 x Warranty Card" at bounding box center [1004, 586] width 452 height 32
click at [782, 582] on p "1x Owners Manual & Instructions 1 x Warranty Card" at bounding box center [1004, 586] width 452 height 32
click at [782, 557] on p "1x Locking Carabiner Clip" at bounding box center [1004, 562] width 452 height 16
click at [781, 544] on p "1x Ceiling Hook with Anchors" at bounding box center [1004, 546] width 452 height 16
click at [784, 532] on p "1x Heavy-Duty Steel Chain" at bounding box center [1004, 530] width 452 height 16
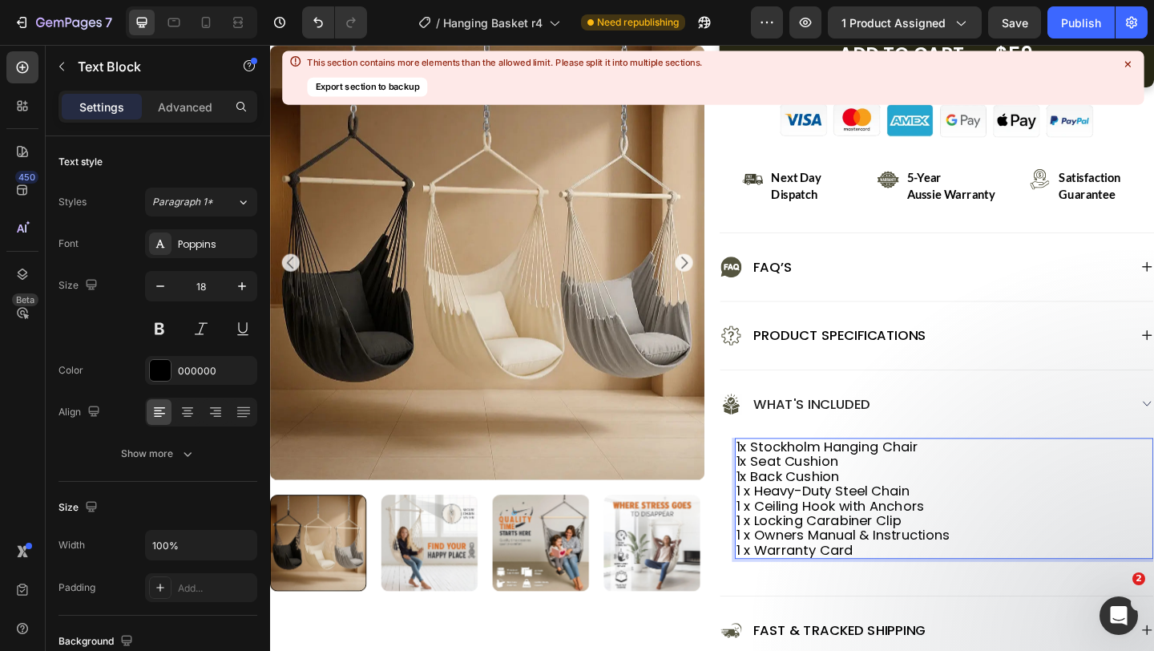
click at [781, 516] on p "1x Back Cushion" at bounding box center [1004, 514] width 452 height 16
click at [780, 499] on p "1x Stockholm Hanging Chair 1x Seat Cushion" at bounding box center [1004, 490] width 452 height 32
click at [782, 483] on p "1x Stockholm Hanging Chair 1 x Seat Cushion" at bounding box center [1004, 490] width 452 height 32
click at [1075, 10] on button "Publish" at bounding box center [1081, 22] width 67 height 32
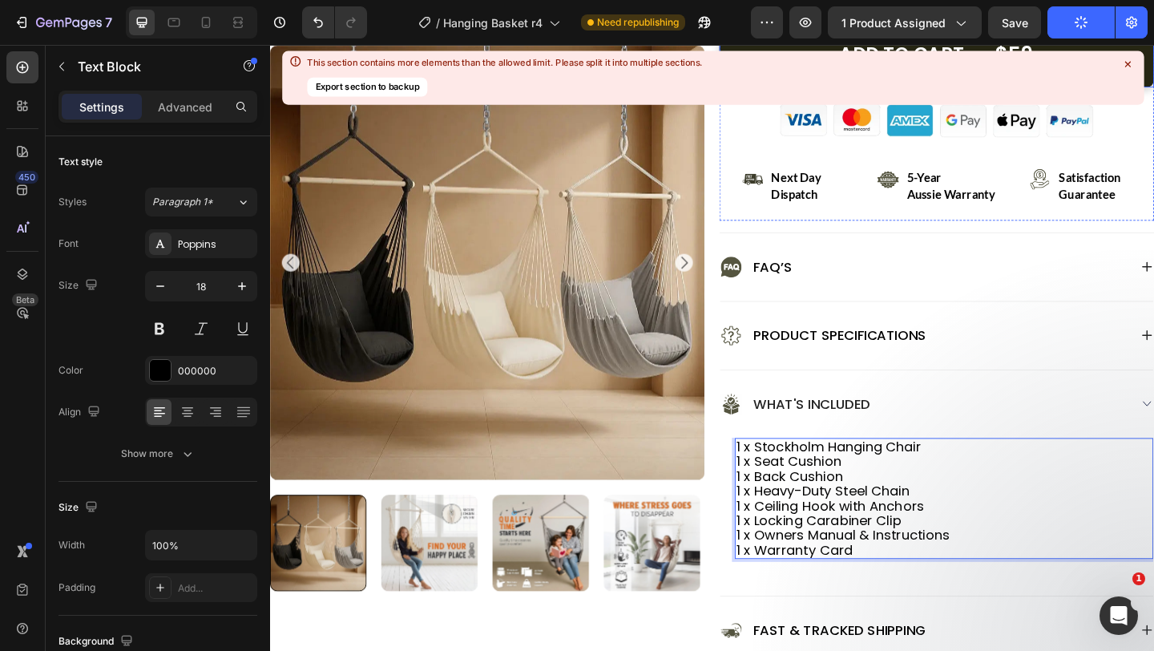
click at [1130, 60] on icon at bounding box center [1128, 64] width 14 height 14
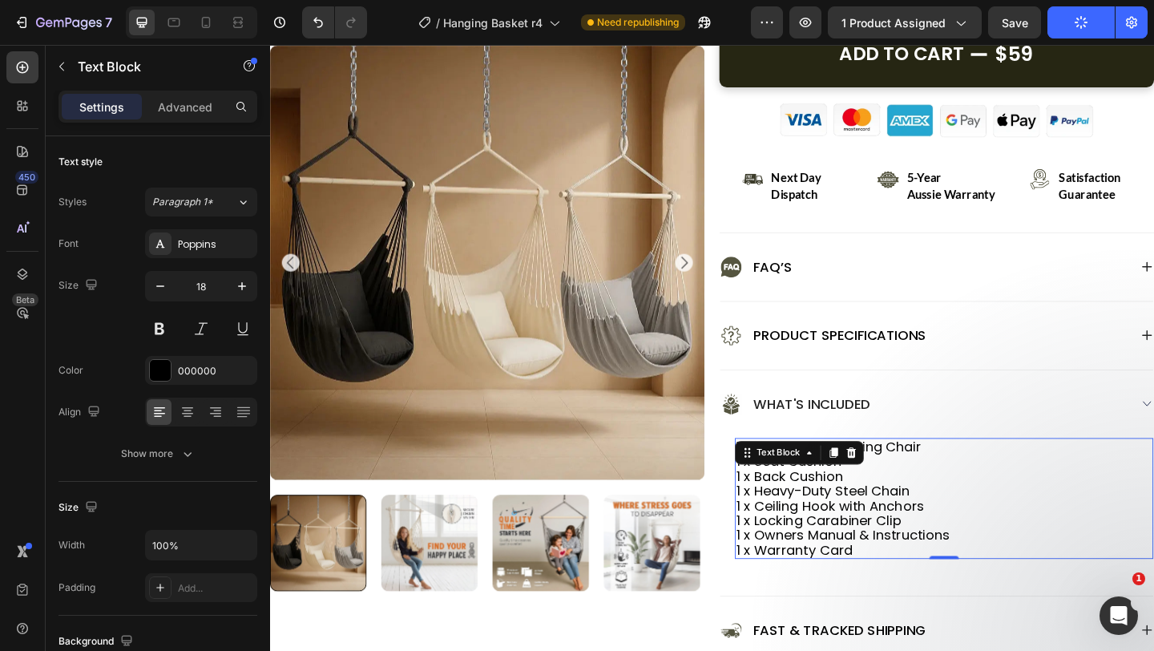
click at [1037, 548] on p "1 x Ceiling Hook with Anchors" at bounding box center [1004, 546] width 452 height 16
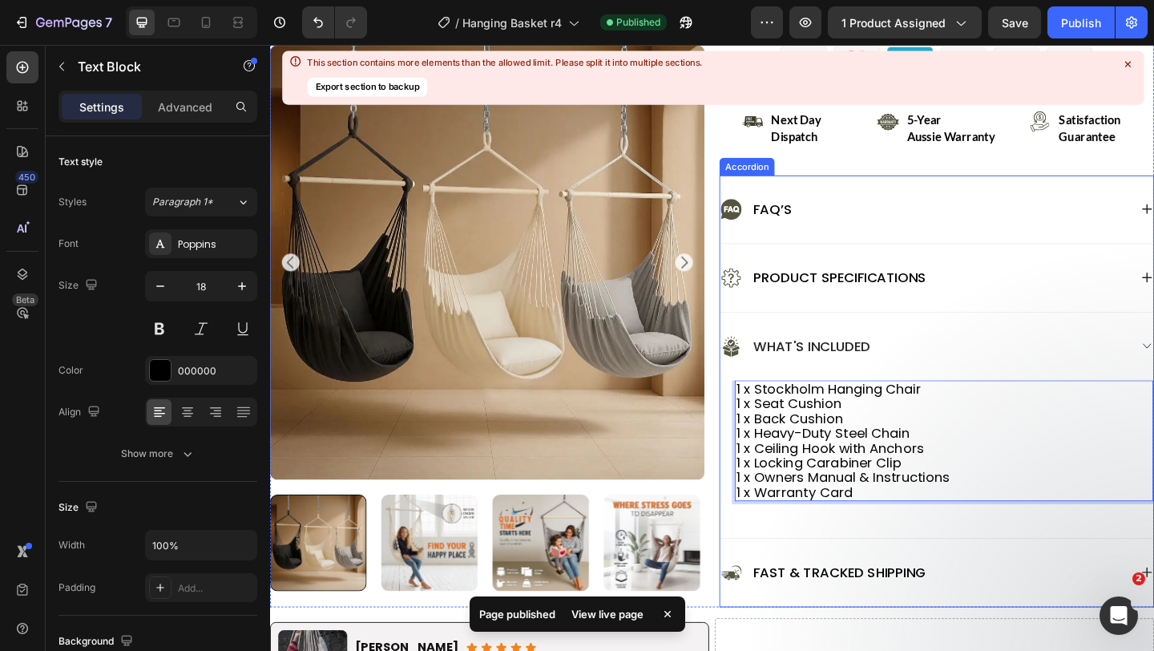
scroll to position [793, 0]
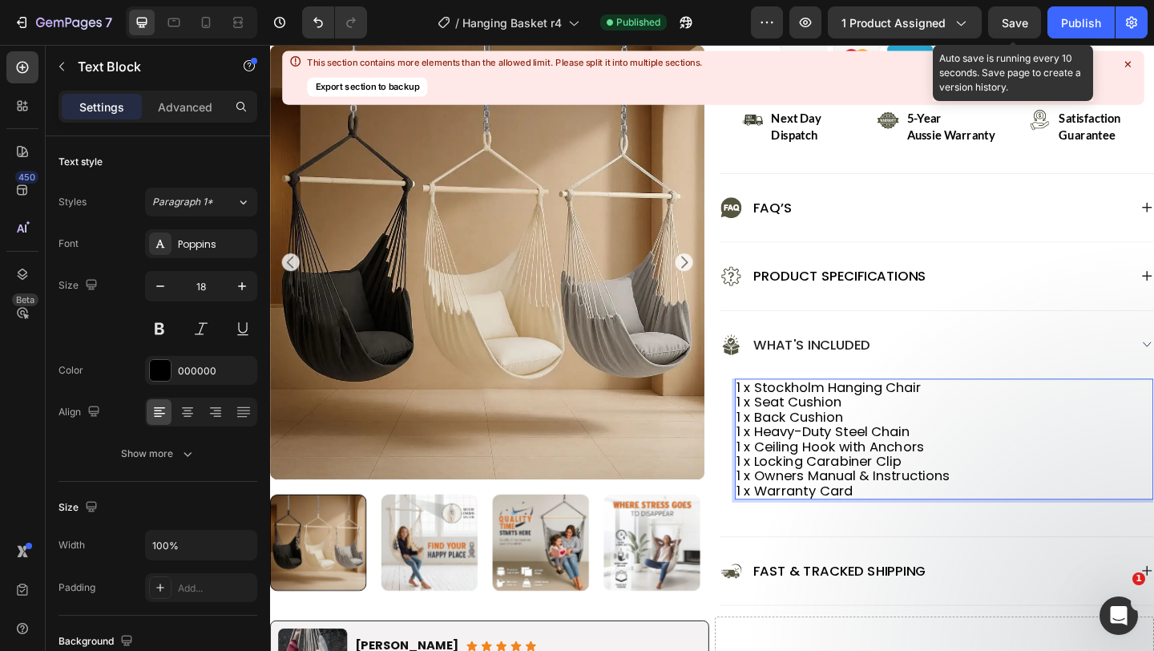
click at [1022, 21] on span "Save" at bounding box center [1015, 23] width 26 height 14
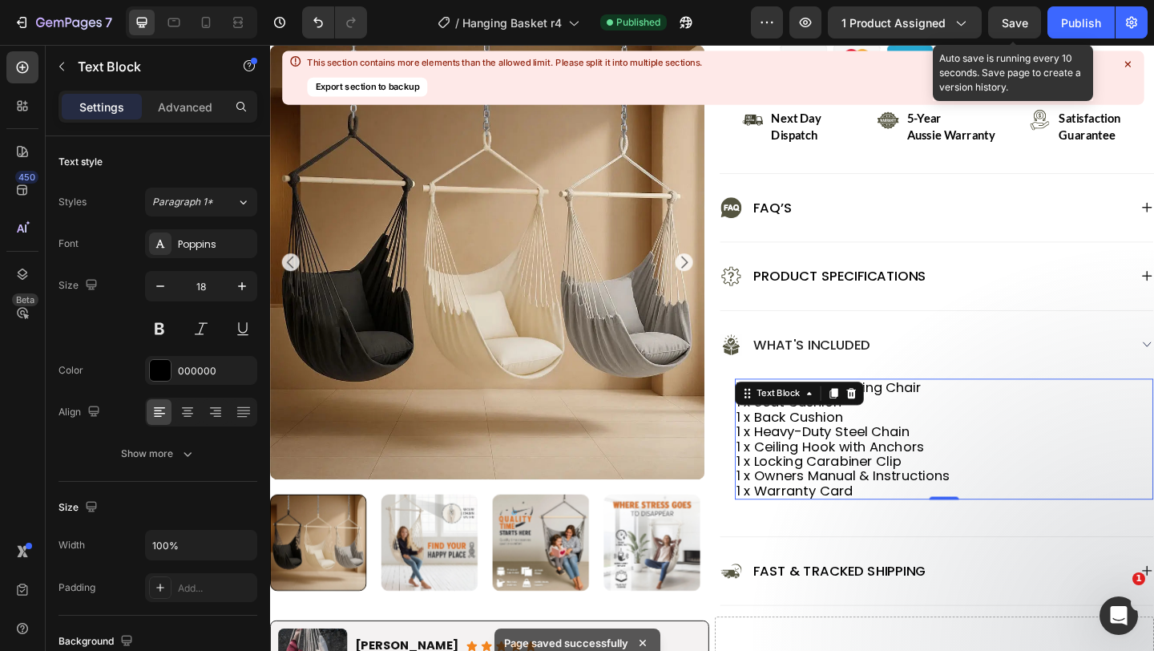
click at [1025, 16] on span "Save" at bounding box center [1015, 23] width 26 height 14
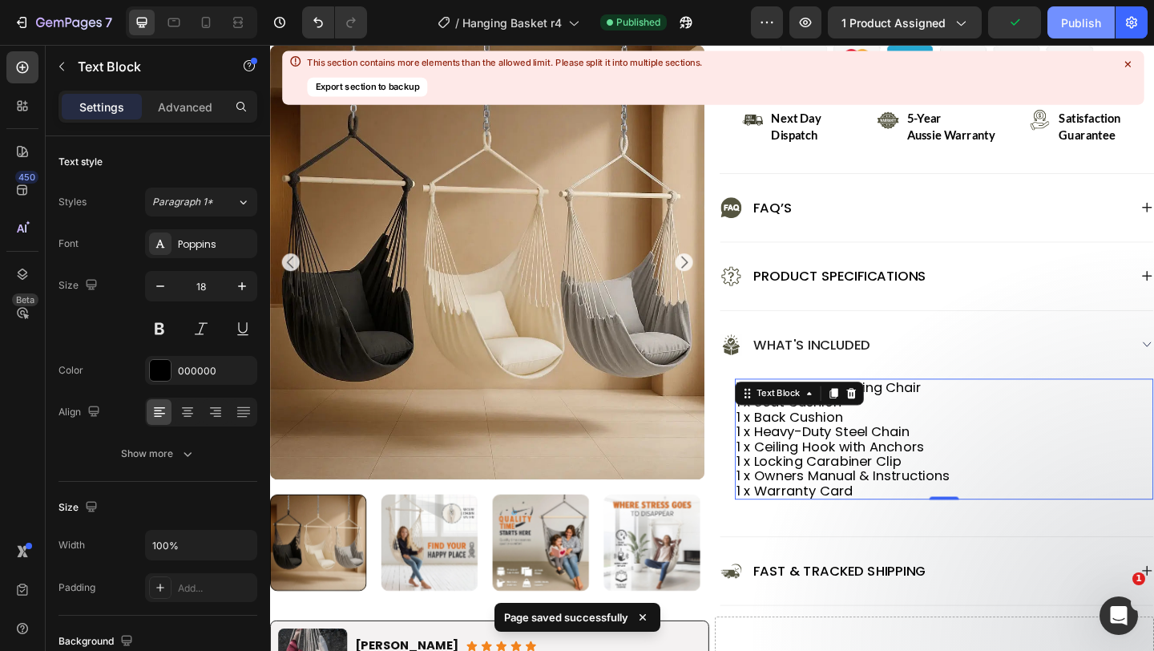
click at [1067, 17] on div "Publish" at bounding box center [1081, 22] width 40 height 17
click at [1131, 63] on icon at bounding box center [1128, 64] width 14 height 14
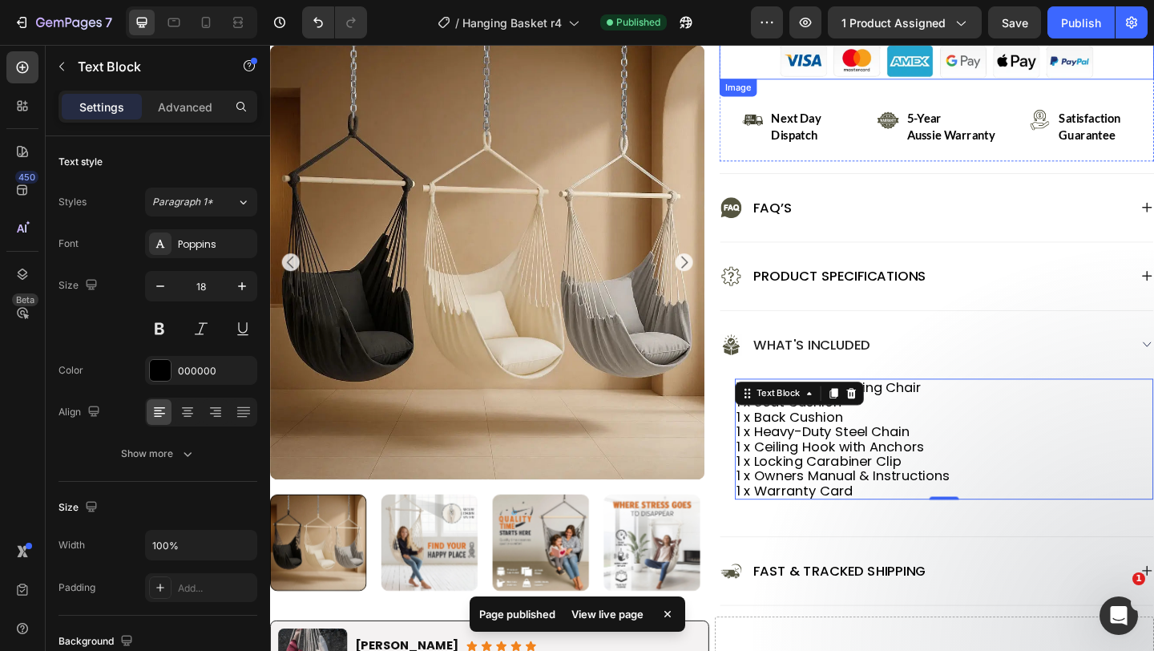
click at [1154, 65] on div at bounding box center [995, 62] width 473 height 40
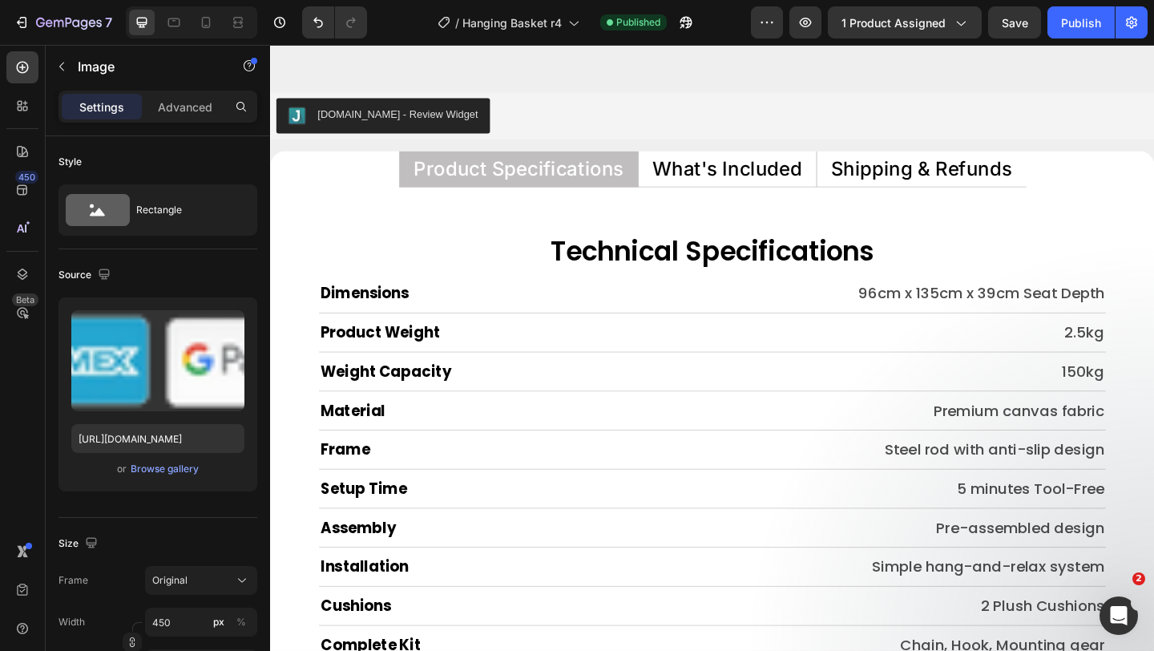
scroll to position [7426, 0]
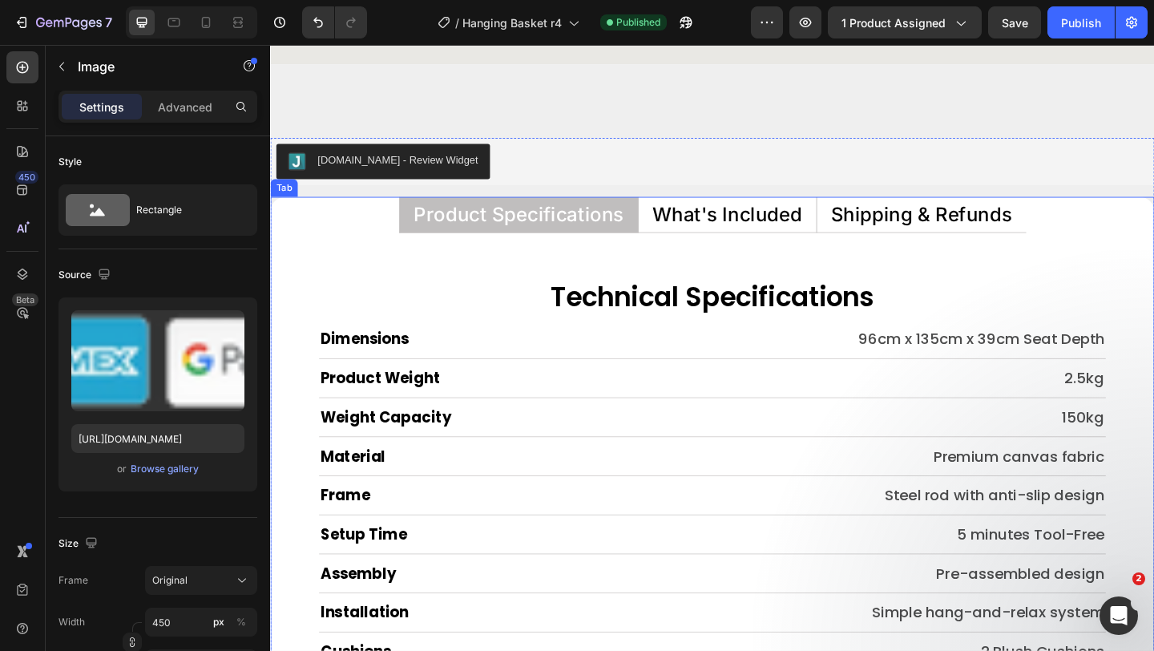
click at [801, 228] on p "What's Included" at bounding box center [767, 229] width 163 height 21
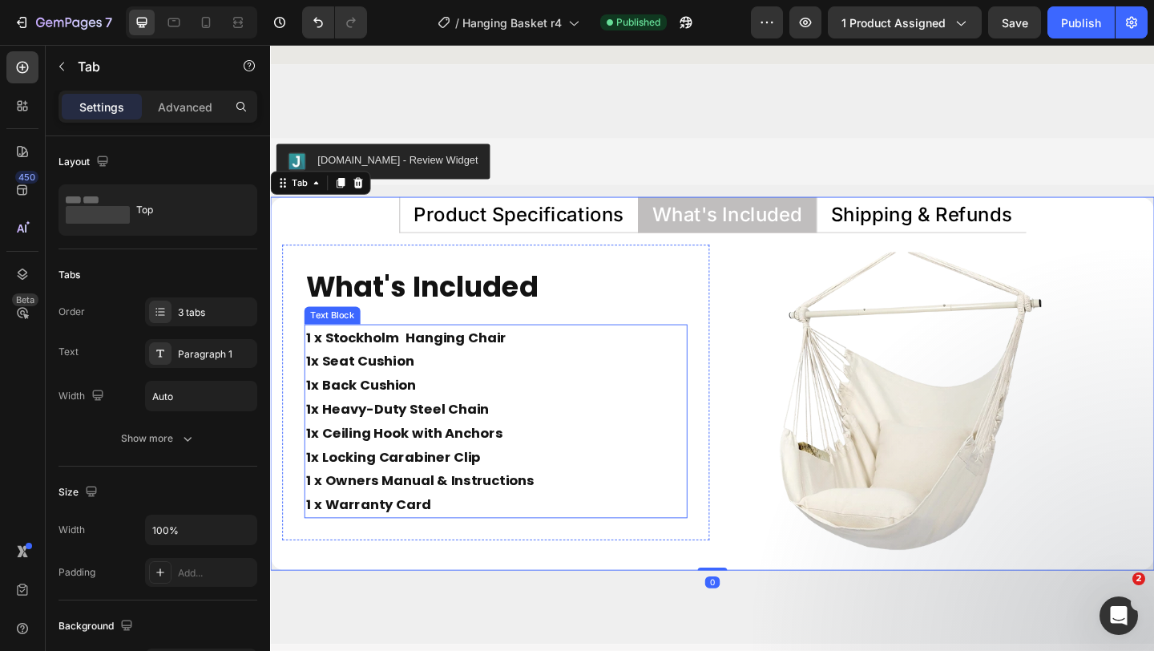
click at [414, 366] on p "1 x Stockholm Hanging Chair 1x Seat Cushion" at bounding box center [516, 376] width 414 height 52
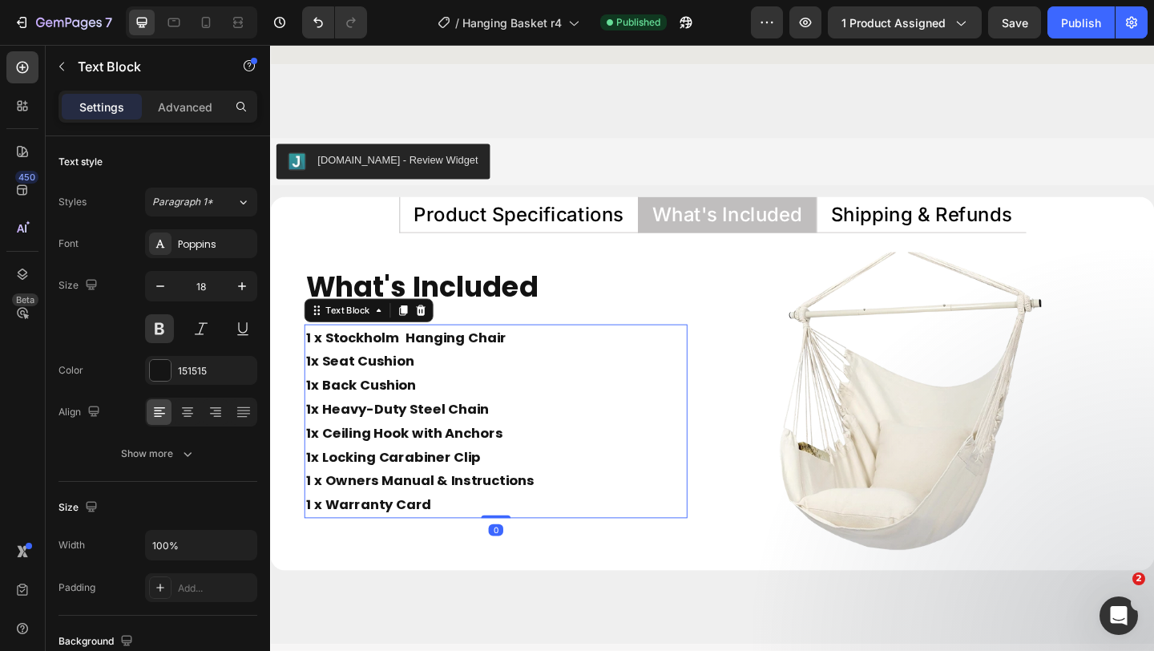
click at [414, 366] on p "1 x Stockholm Hanging Chair 1x Seat Cushion" at bounding box center [516, 376] width 414 height 52
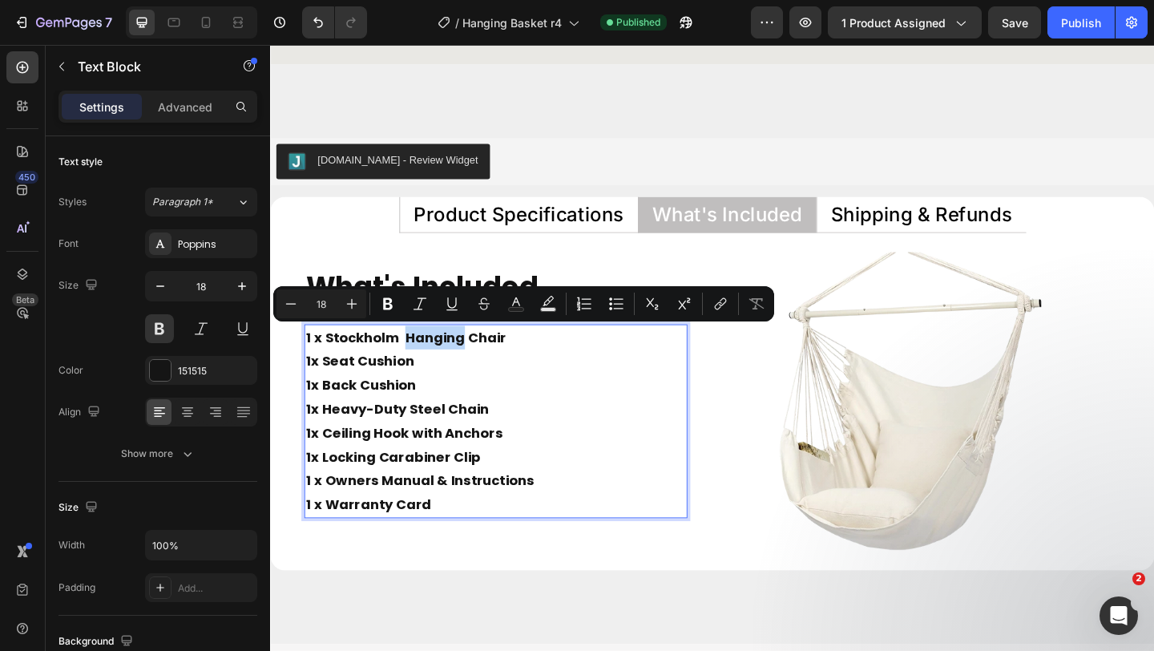
click at [414, 366] on p "1 x Stockholm Hanging Chair 1x Seat Cushion" at bounding box center [516, 376] width 414 height 52
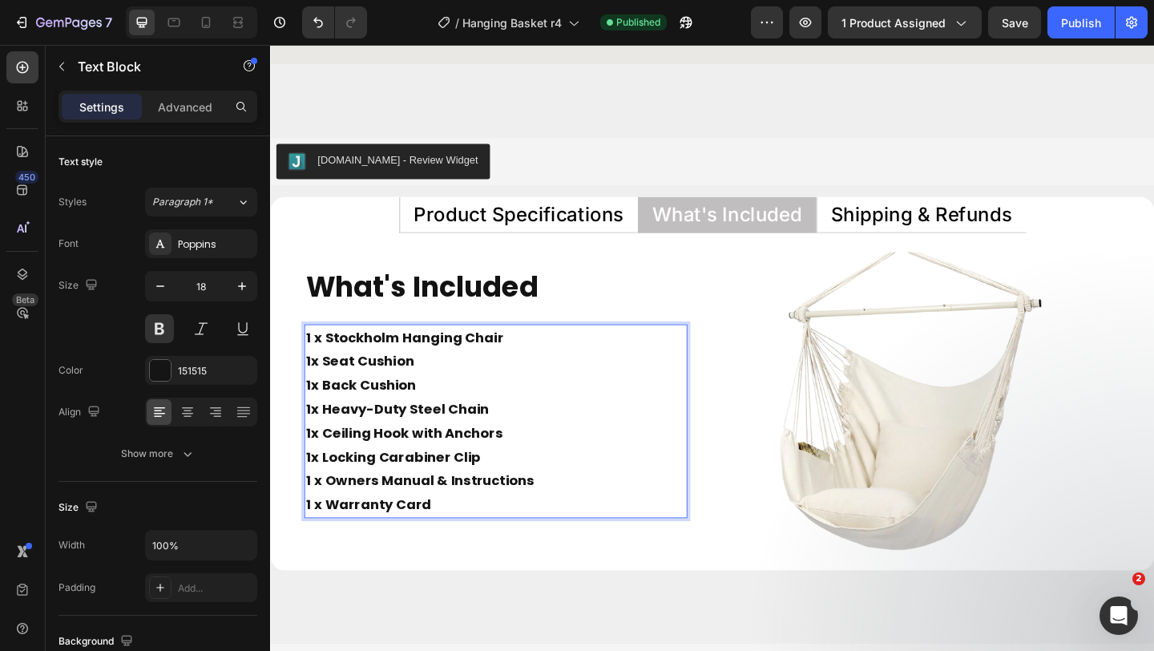
click at [314, 394] on p "1 x Stockholm Hanging Chair 1x Seat Cushion" at bounding box center [516, 376] width 414 height 52
click at [314, 420] on p "1x Back Cushion" at bounding box center [516, 415] width 414 height 26
click at [314, 443] on strong "1x Heavy-Duty Steel Chain" at bounding box center [409, 441] width 200 height 20
click at [313, 465] on strong "1x Ceiling Hook with Anchors" at bounding box center [416, 467] width 214 height 20
click at [314, 495] on strong "1x Locking Carabiner Clip" at bounding box center [404, 493] width 191 height 20
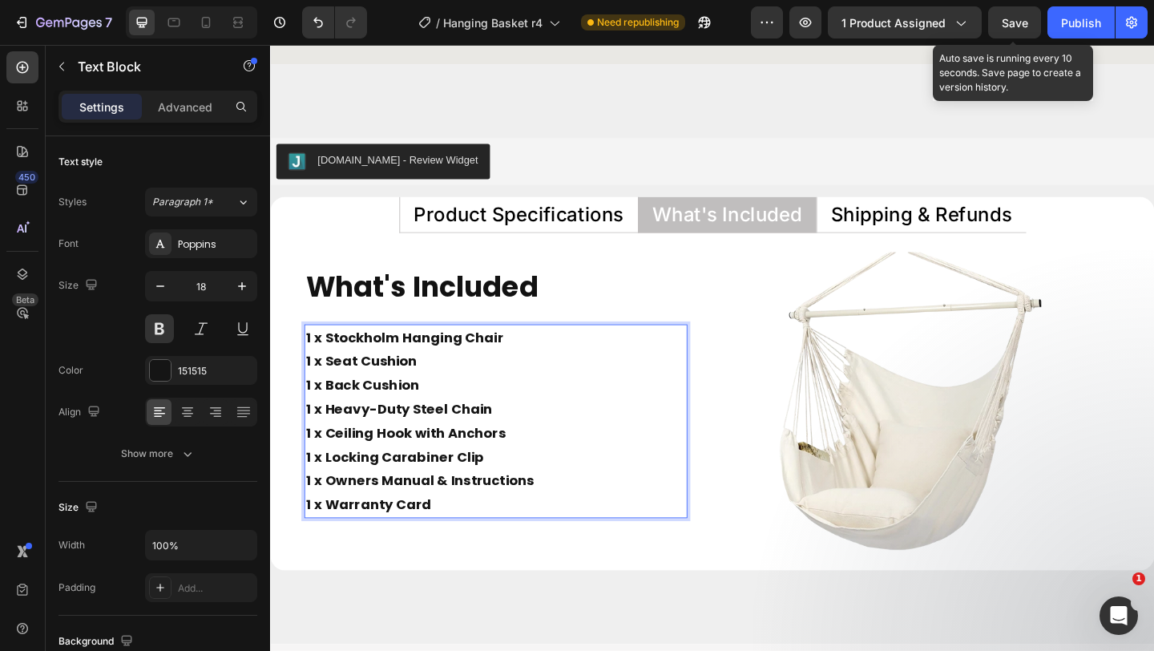
click at [1013, 14] on div "Save" at bounding box center [1015, 22] width 26 height 17
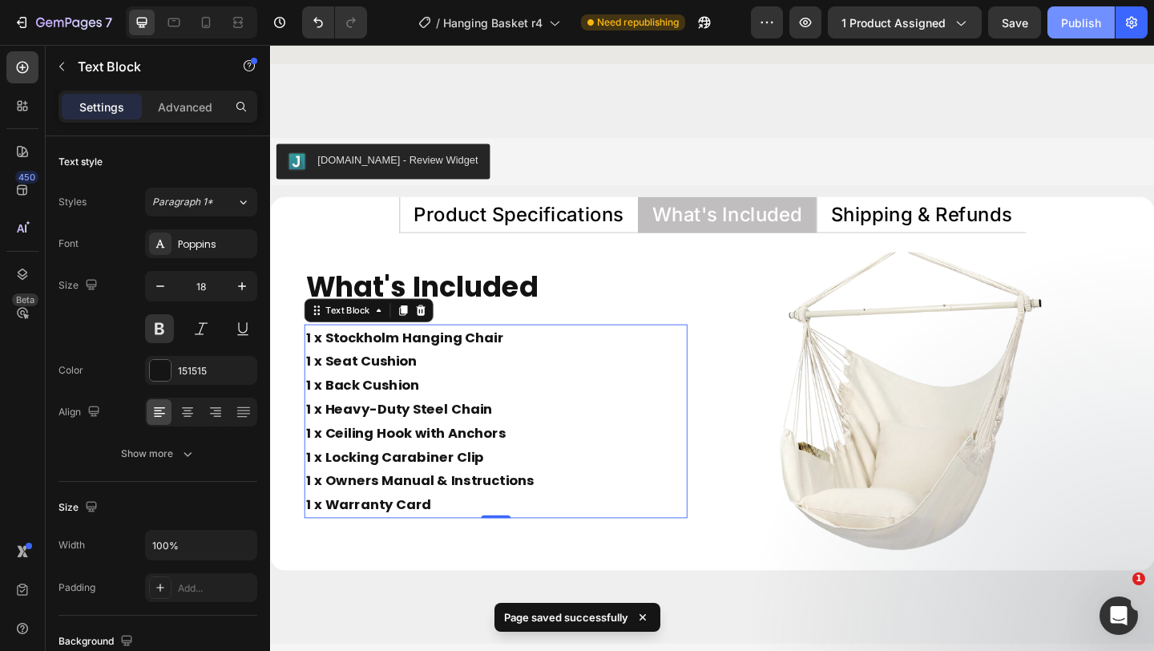
click at [1073, 14] on div "Publish" at bounding box center [1081, 22] width 40 height 17
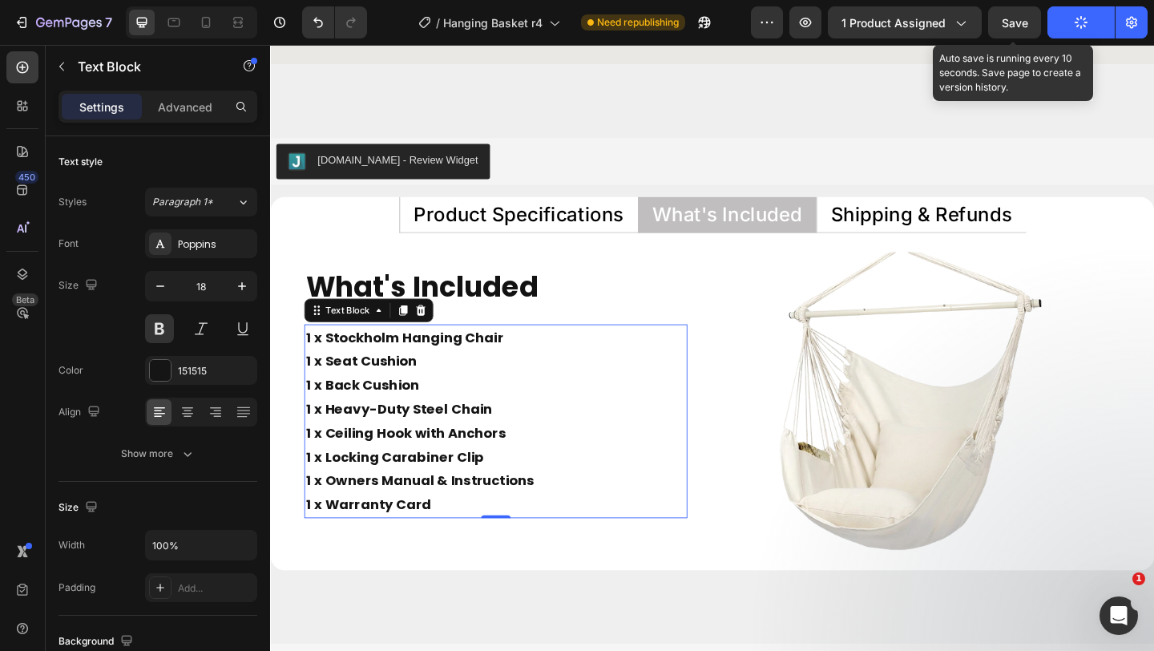
click at [1010, 18] on span "Save" at bounding box center [1015, 23] width 26 height 14
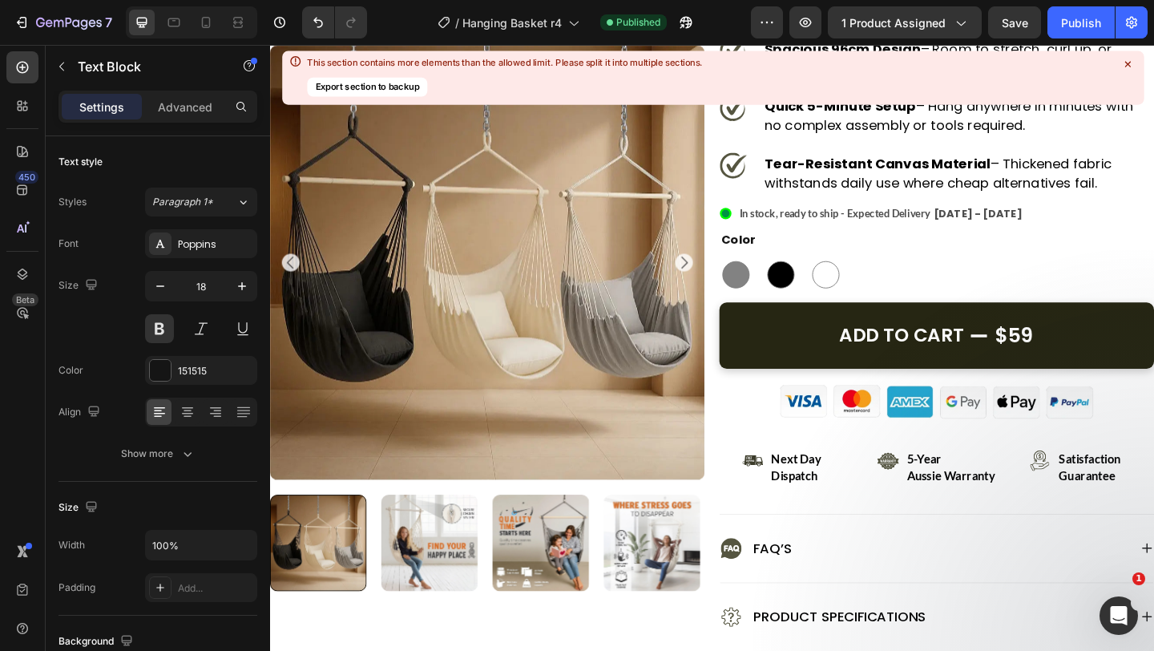
scroll to position [423, 0]
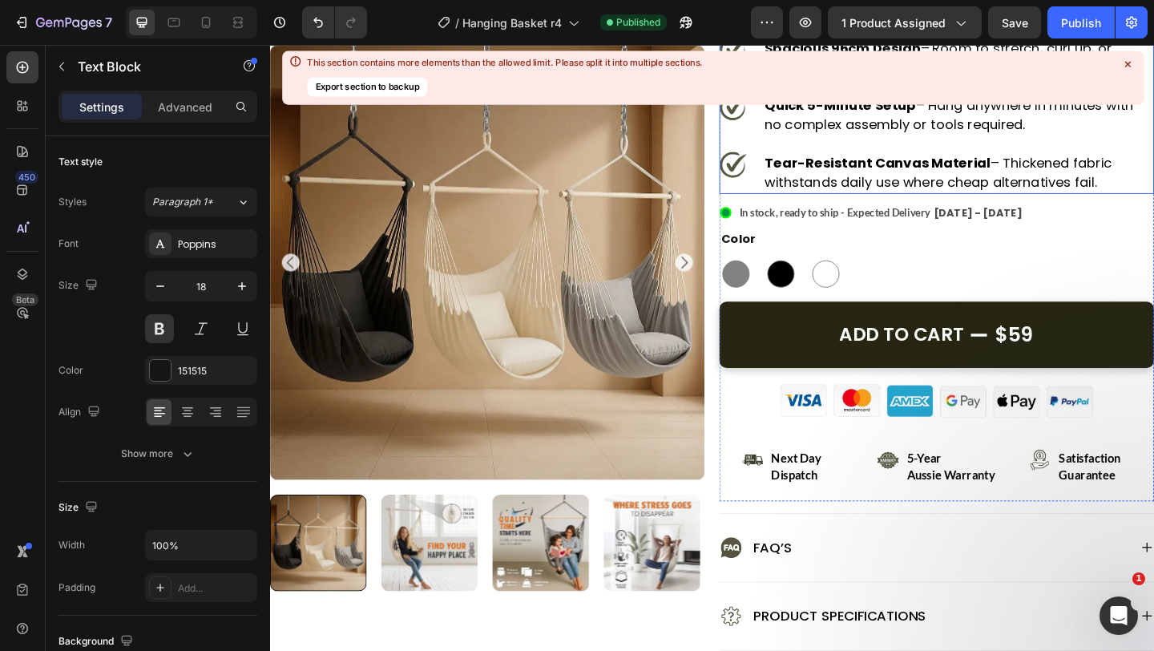
click at [1127, 59] on icon at bounding box center [1128, 64] width 14 height 14
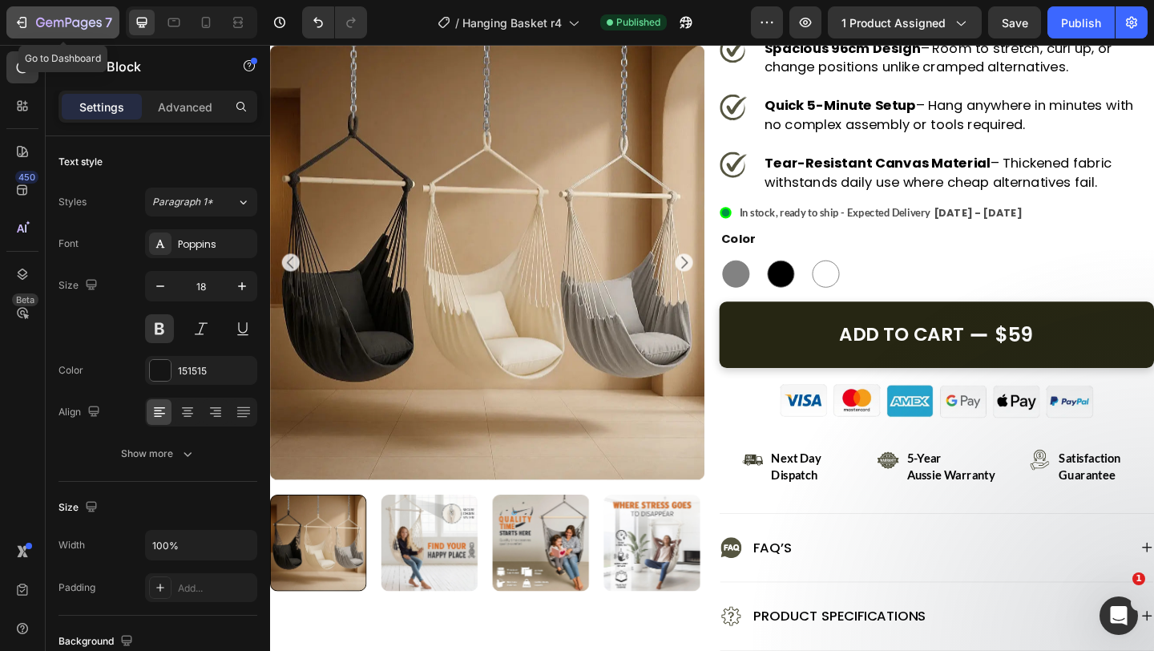
click at [19, 14] on icon "button" at bounding box center [22, 22] width 16 height 16
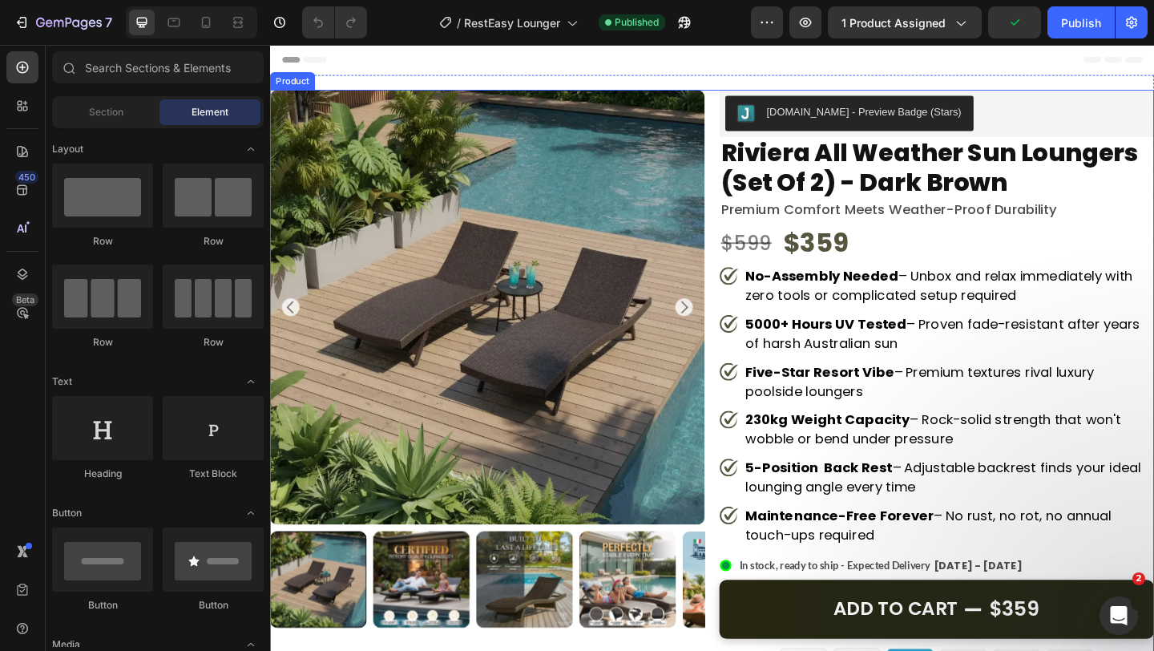
click at [757, 429] on div "Product Images [DOMAIN_NAME] - Preview Badge (Stars) [DOMAIN_NAME] riviera all …" at bounding box center [751, 522] width 962 height 856
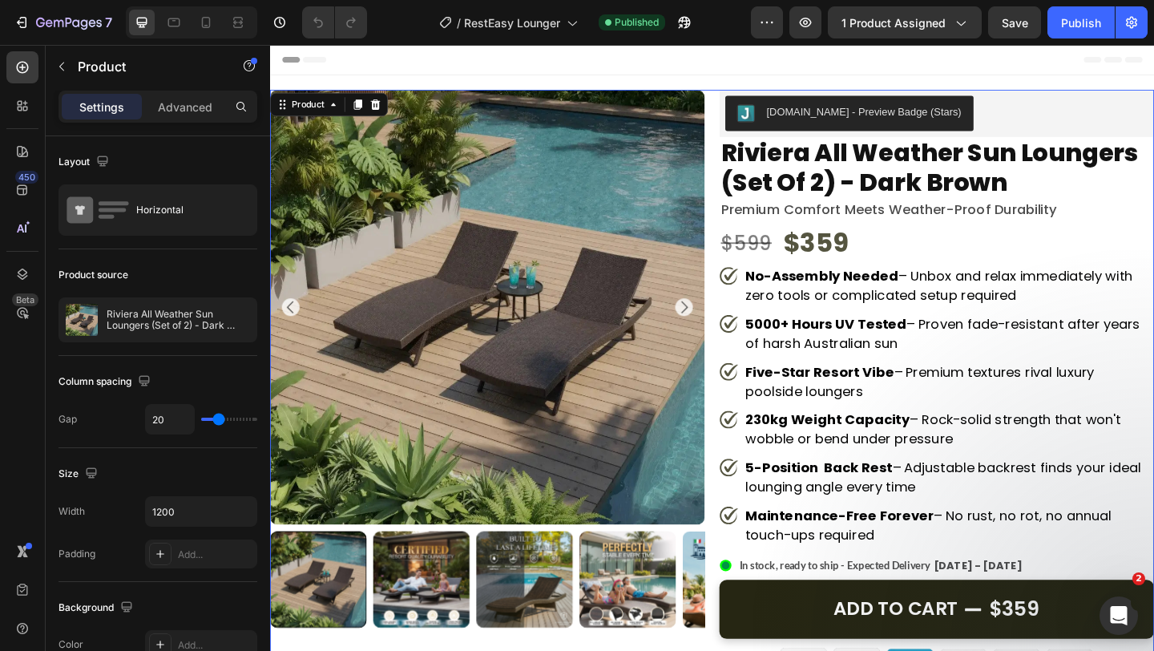
click at [748, 212] on div "Product Images [DOMAIN_NAME] - Preview Badge (Stars) [DOMAIN_NAME] riviera all …" at bounding box center [751, 522] width 962 height 856
click at [673, 297] on img at bounding box center [506, 330] width 473 height 473
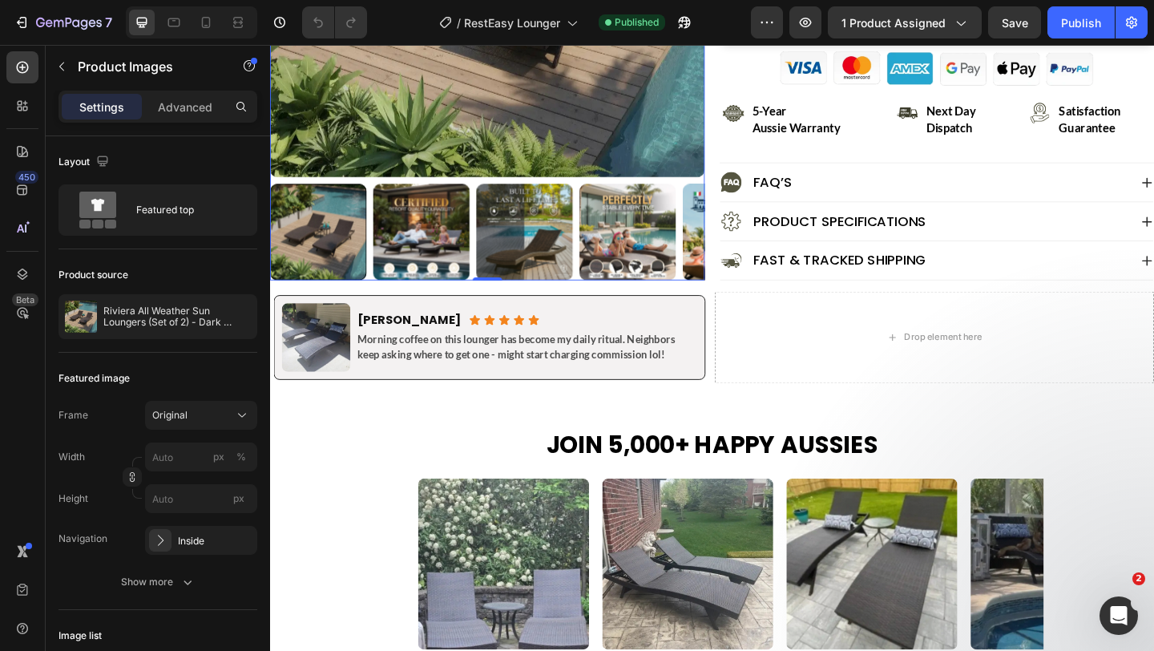
scroll to position [625, 0]
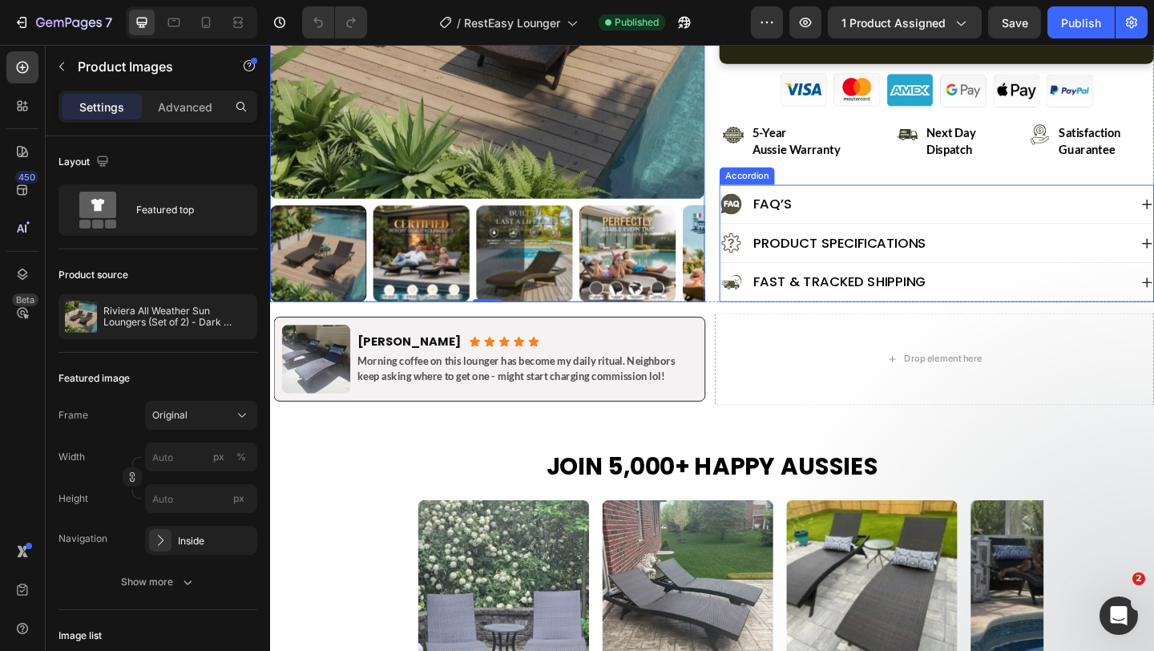
click at [770, 277] on div "Product Specifications" at bounding box center [995, 261] width 471 height 42
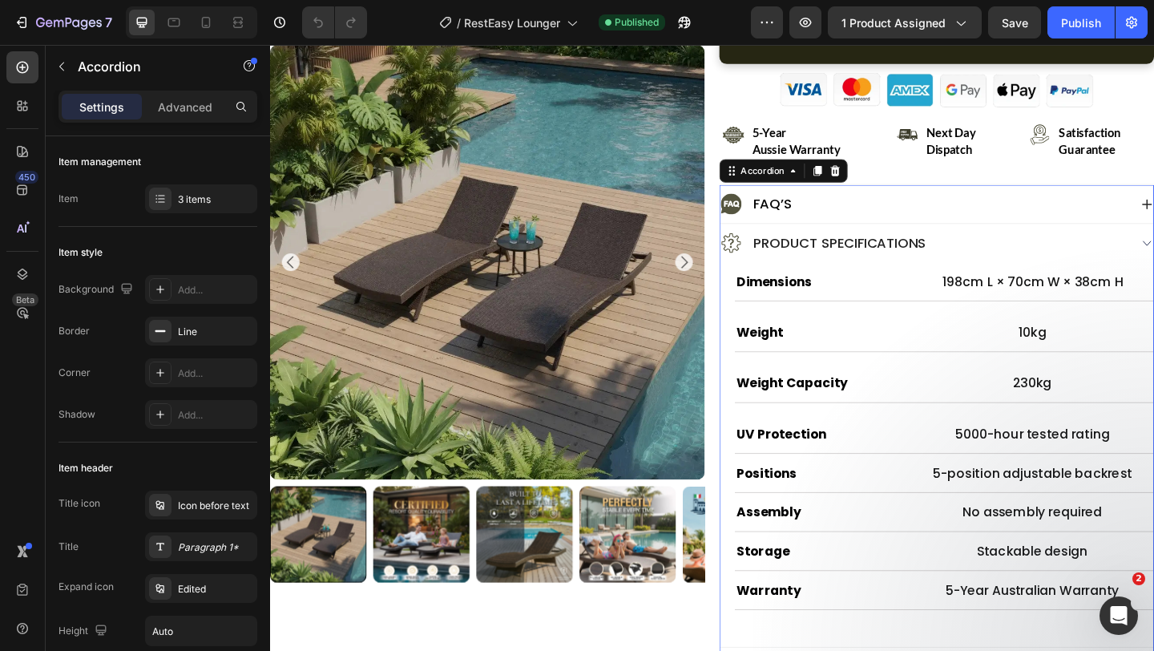
click at [776, 240] on div "Product Specifications" at bounding box center [995, 261] width 471 height 42
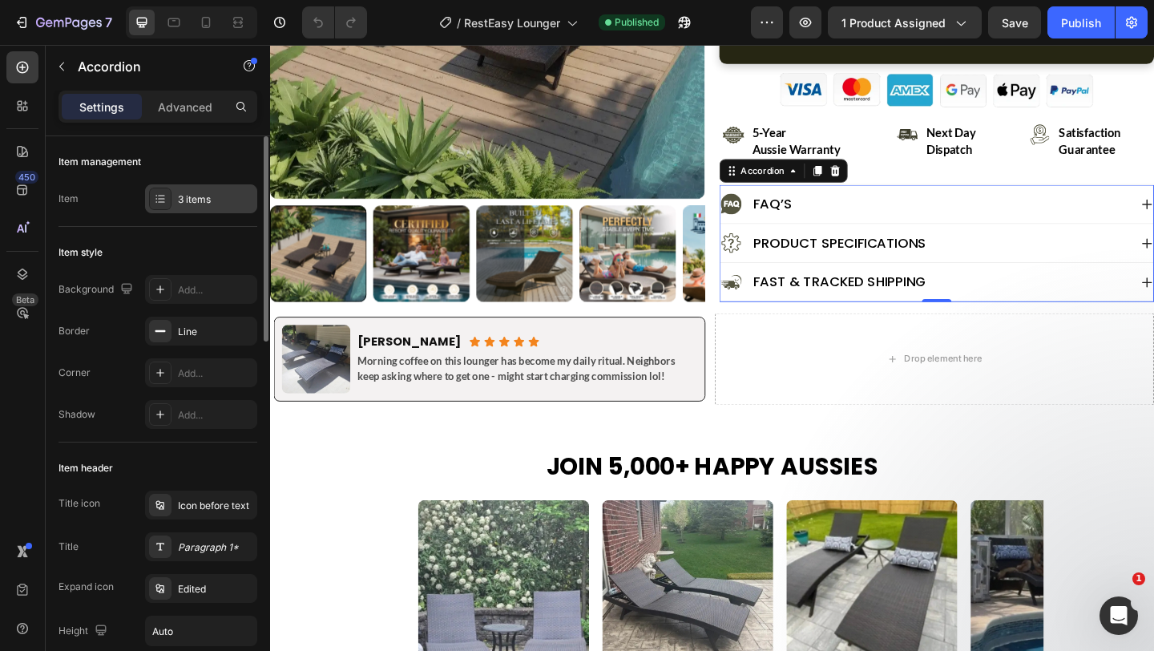
click at [184, 195] on div "3 items" at bounding box center [215, 199] width 75 height 14
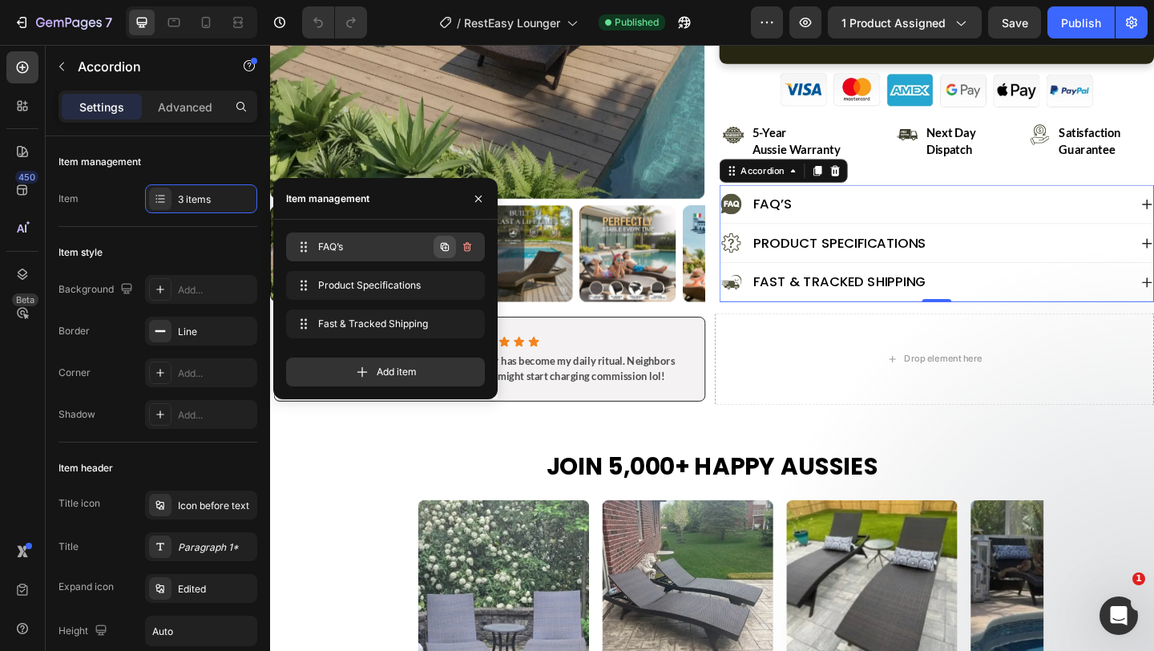
click at [443, 246] on icon "button" at bounding box center [445, 247] width 13 height 13
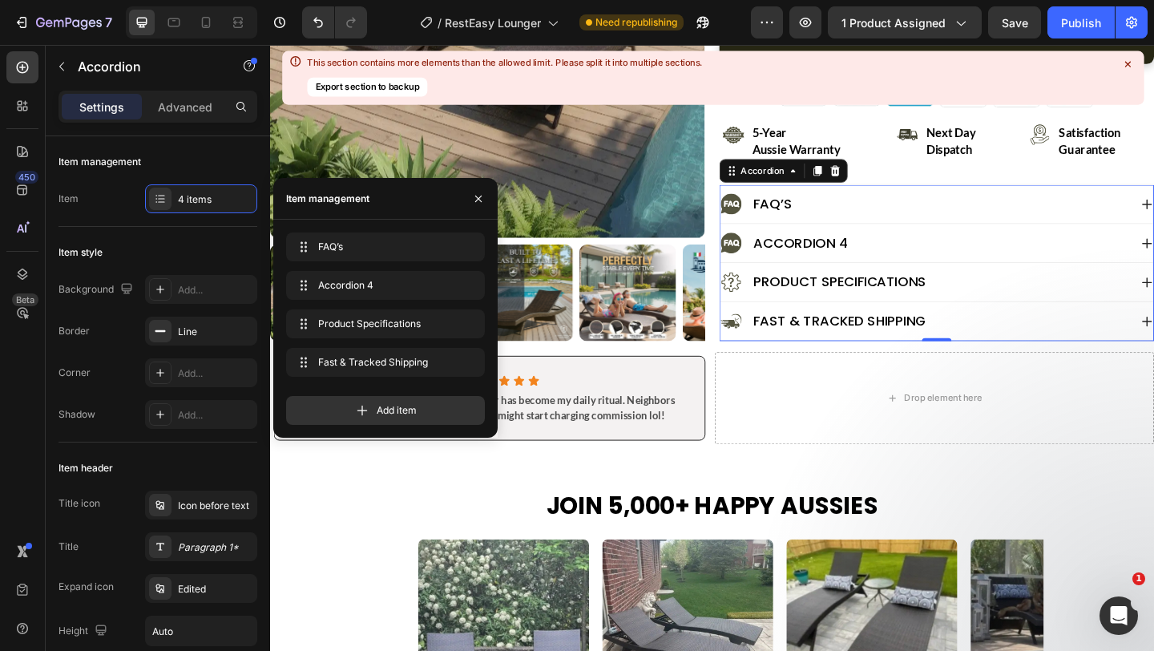
click at [829, 254] on div "Accordion 4" at bounding box center [847, 261] width 107 height 26
click at [829, 254] on p "Accordion 4" at bounding box center [847, 260] width 103 height 21
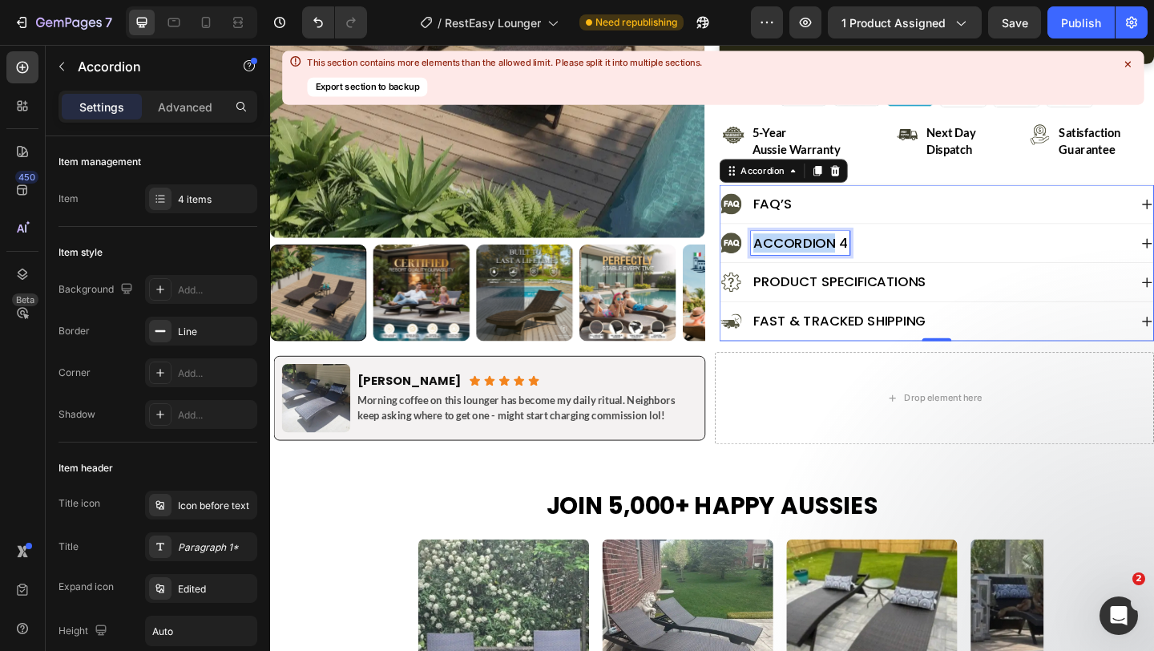
click at [829, 254] on p "Accordion 4" at bounding box center [847, 260] width 103 height 21
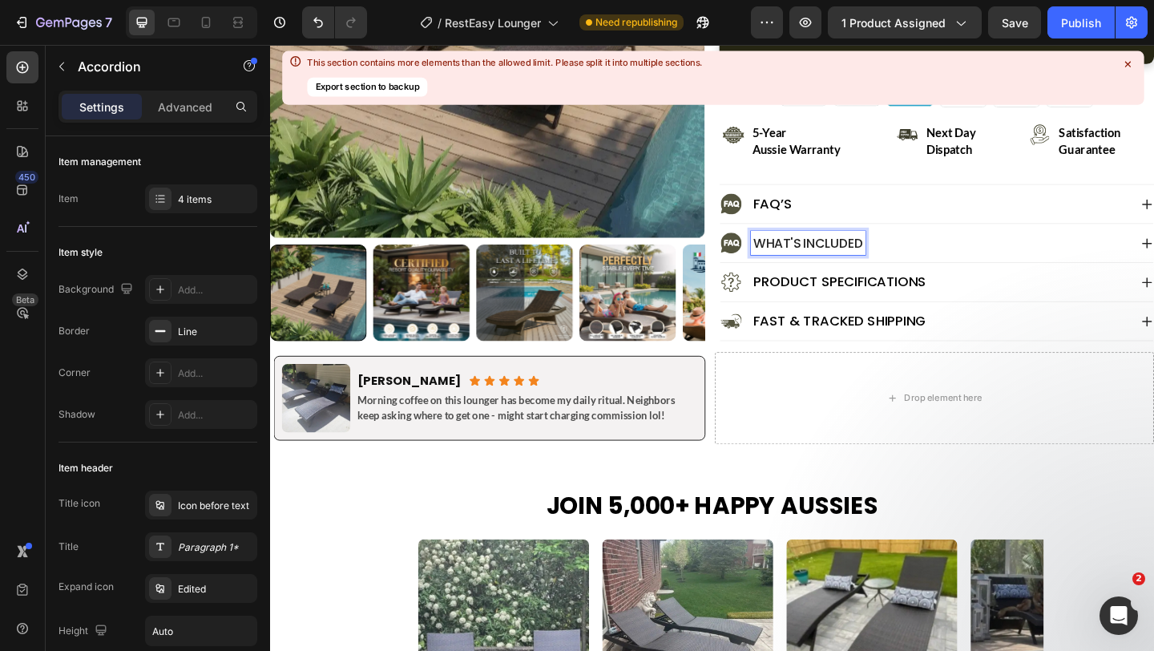
click at [829, 254] on span "What's Included" at bounding box center [855, 260] width 119 height 19
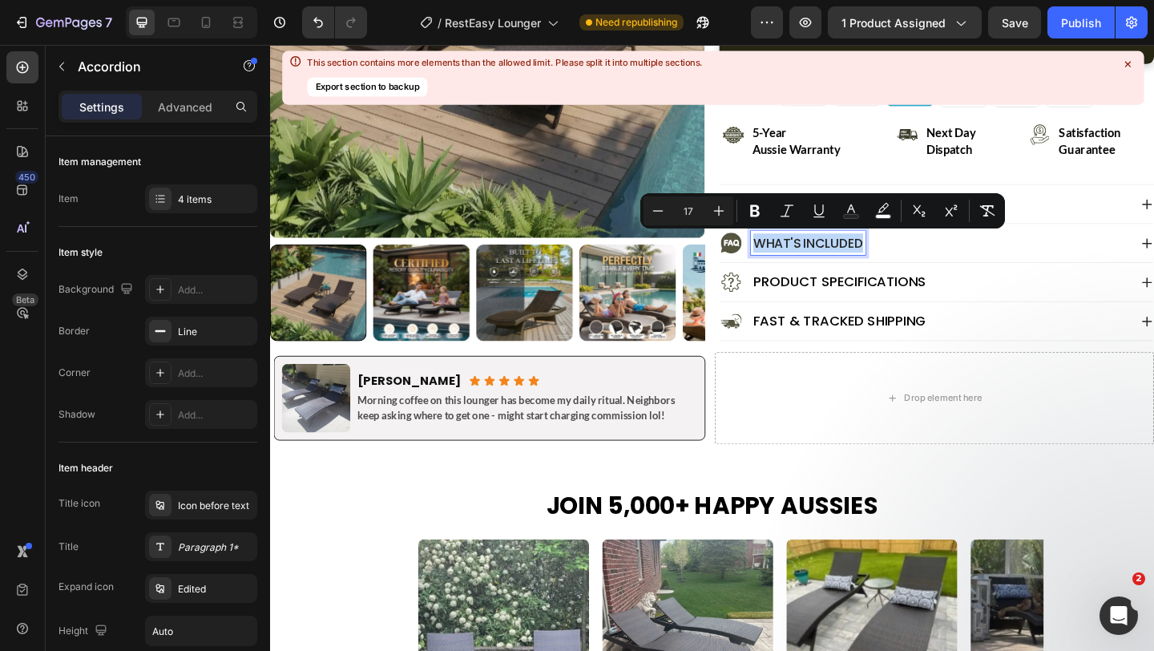
click at [829, 254] on span "What's Included" at bounding box center [855, 260] width 119 height 19
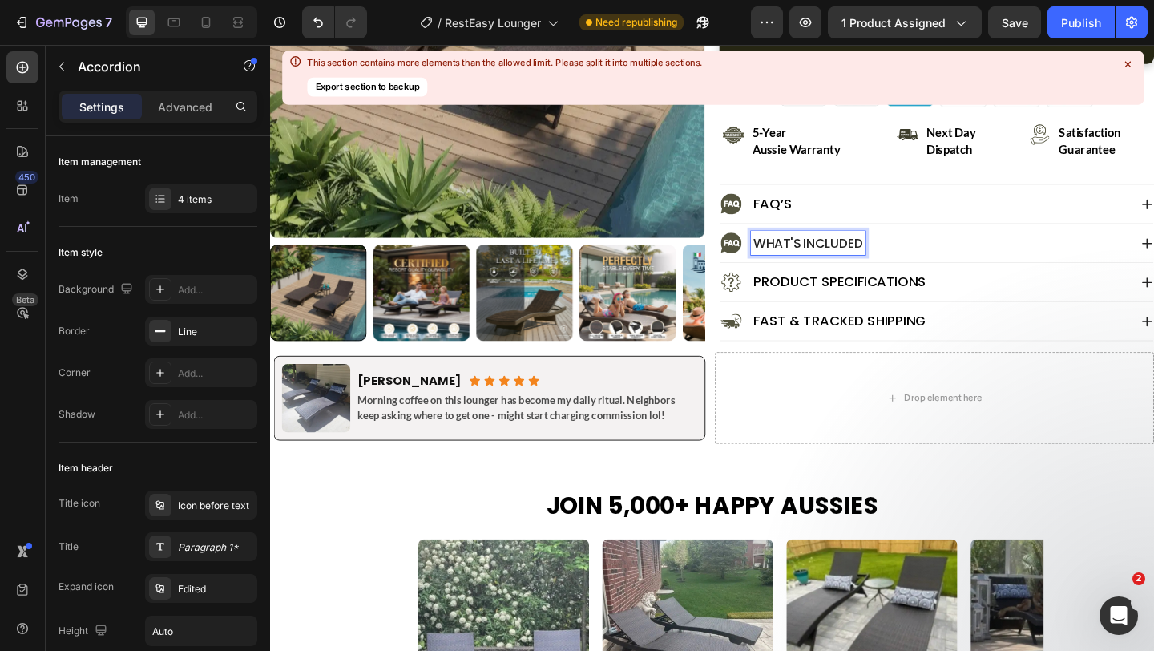
click at [829, 254] on span "What's Included" at bounding box center [855, 260] width 119 height 19
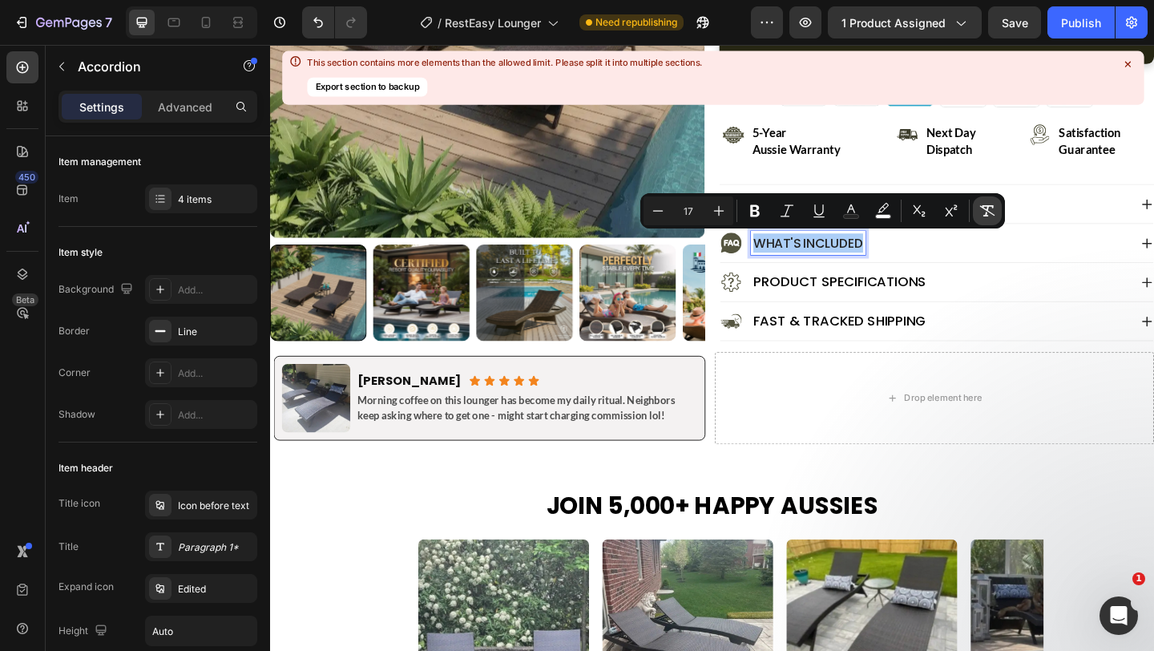
click at [982, 208] on icon "Editor contextual toolbar" at bounding box center [988, 211] width 16 height 16
type input "18"
click at [1021, 246] on div "What's Included" at bounding box center [995, 261] width 471 height 42
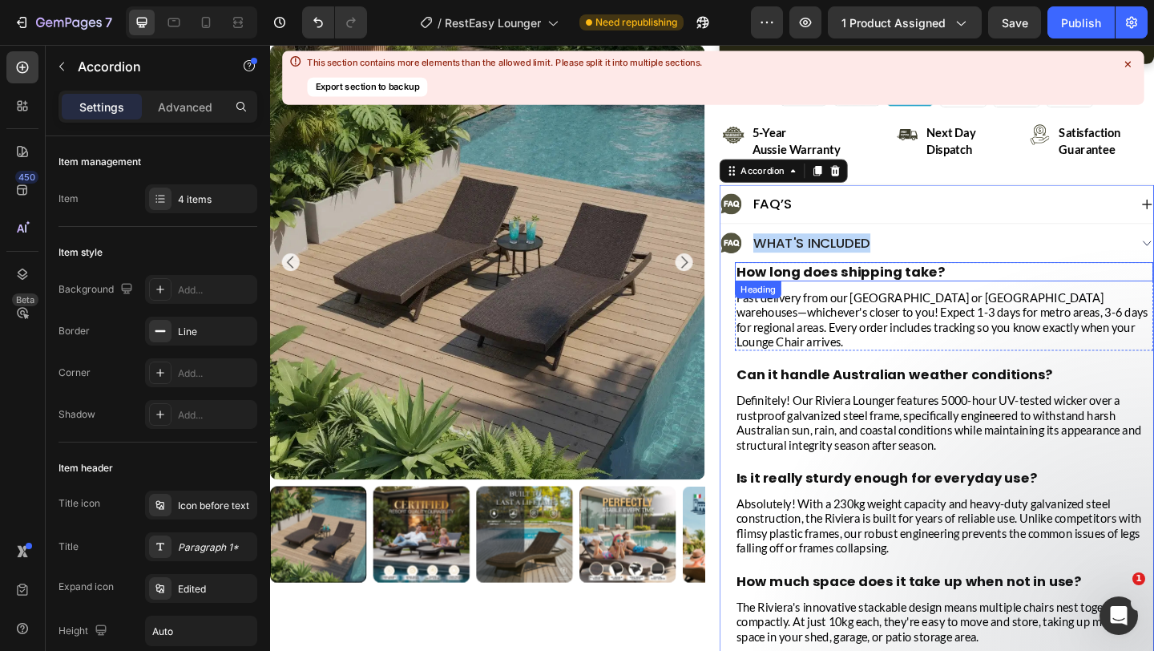
click at [930, 295] on h2 "How long does shipping take?" at bounding box center [1003, 291] width 455 height 21
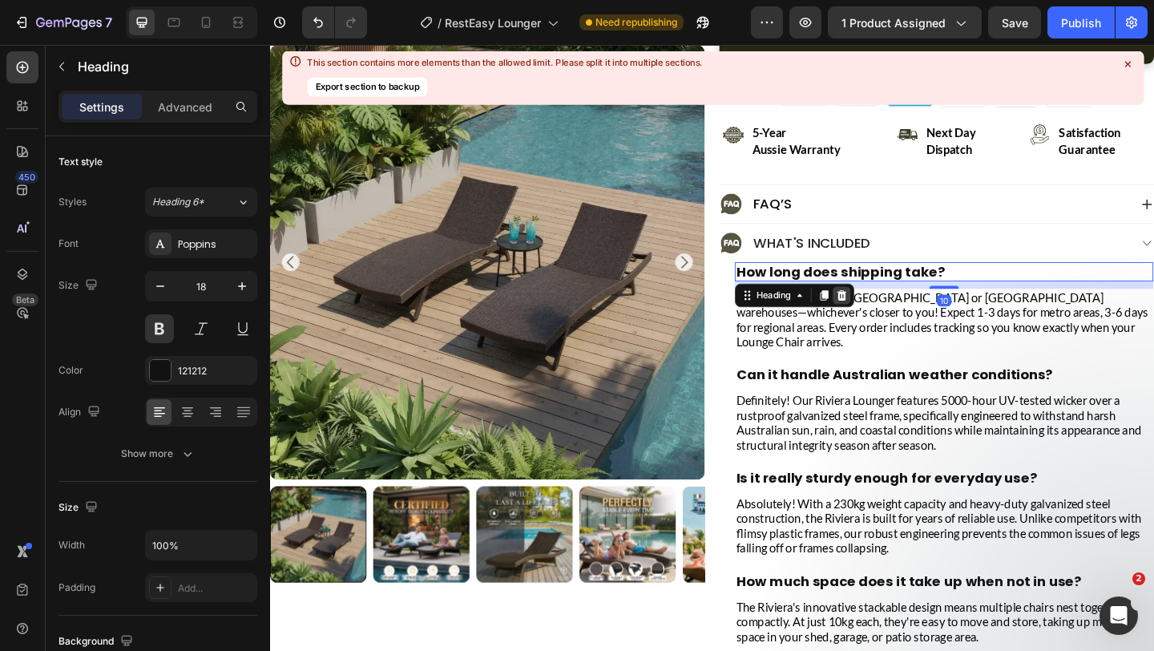
click at [891, 326] on div at bounding box center [892, 317] width 19 height 19
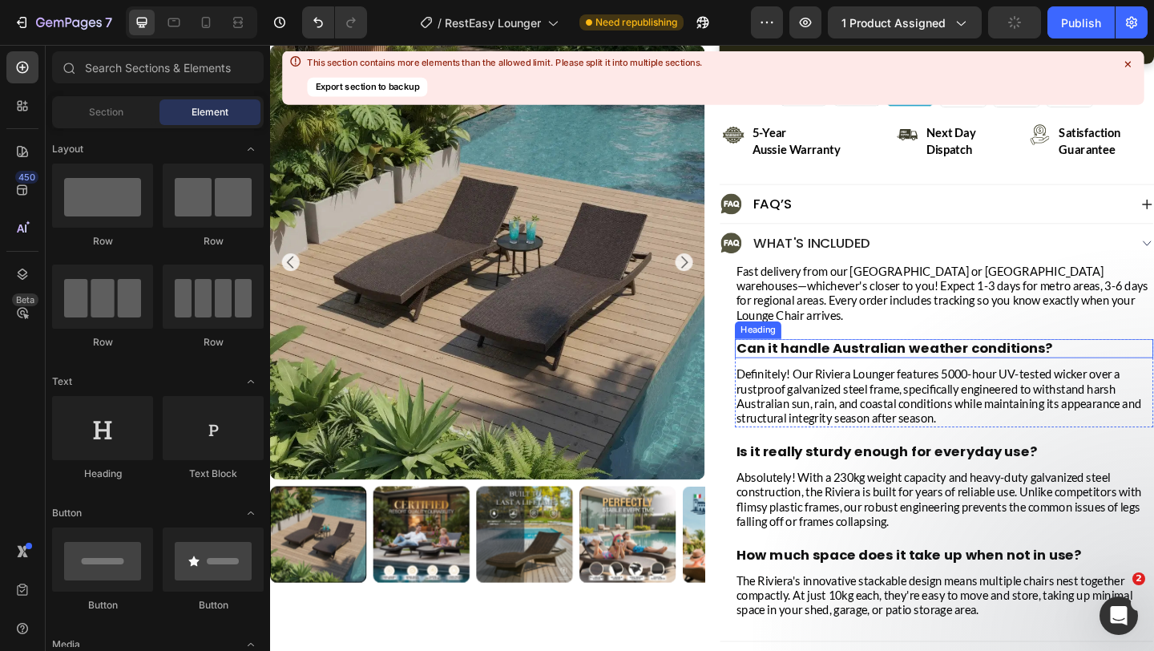
click at [925, 365] on h2 "Can it handle Australian weather conditions?" at bounding box center [1003, 375] width 455 height 21
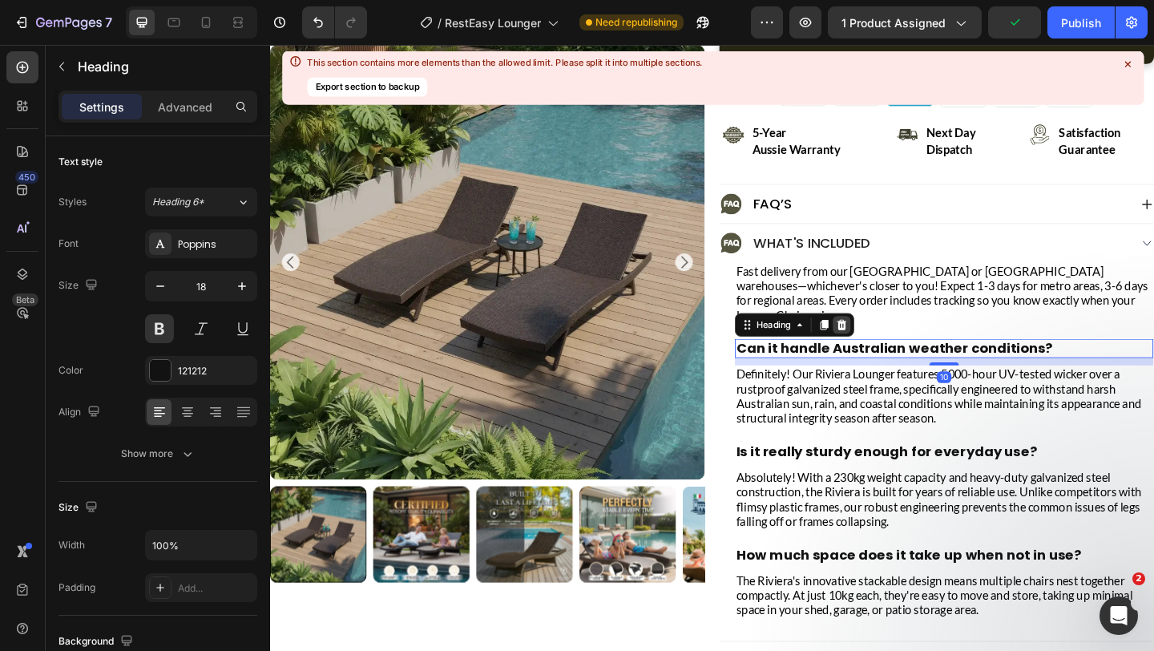
click at [895, 343] on icon at bounding box center [892, 349] width 13 height 13
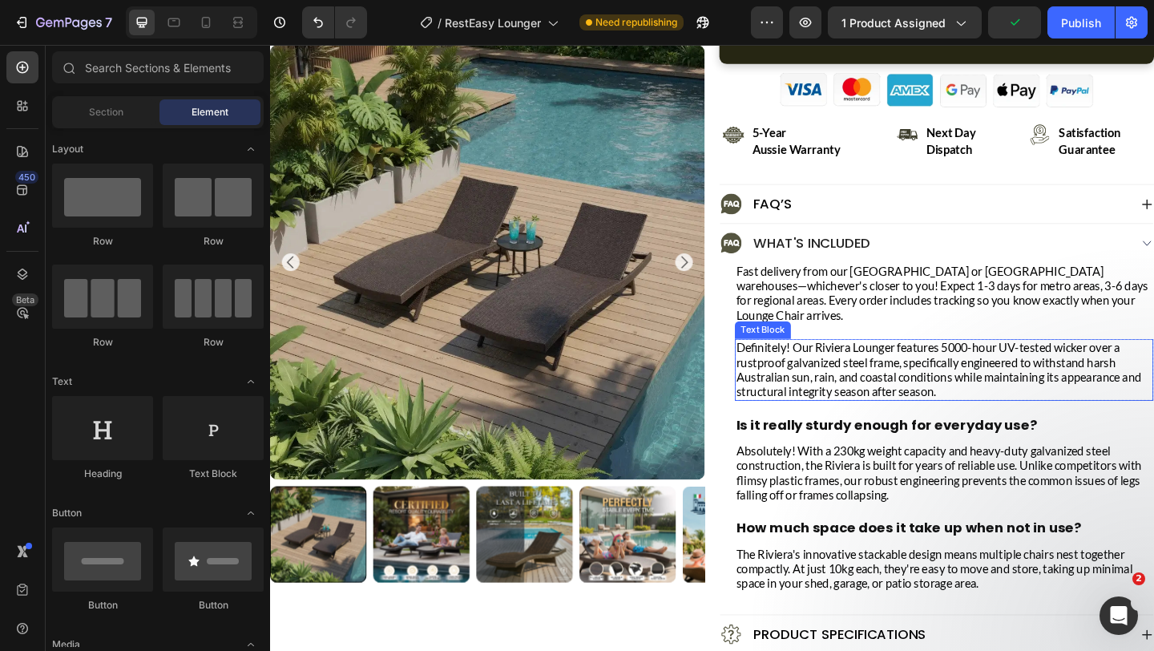
click at [904, 366] on p "Definitely! Our Riviera Lounger features 5000-hour UV-tested wicker over a rust…" at bounding box center [1004, 398] width 452 height 64
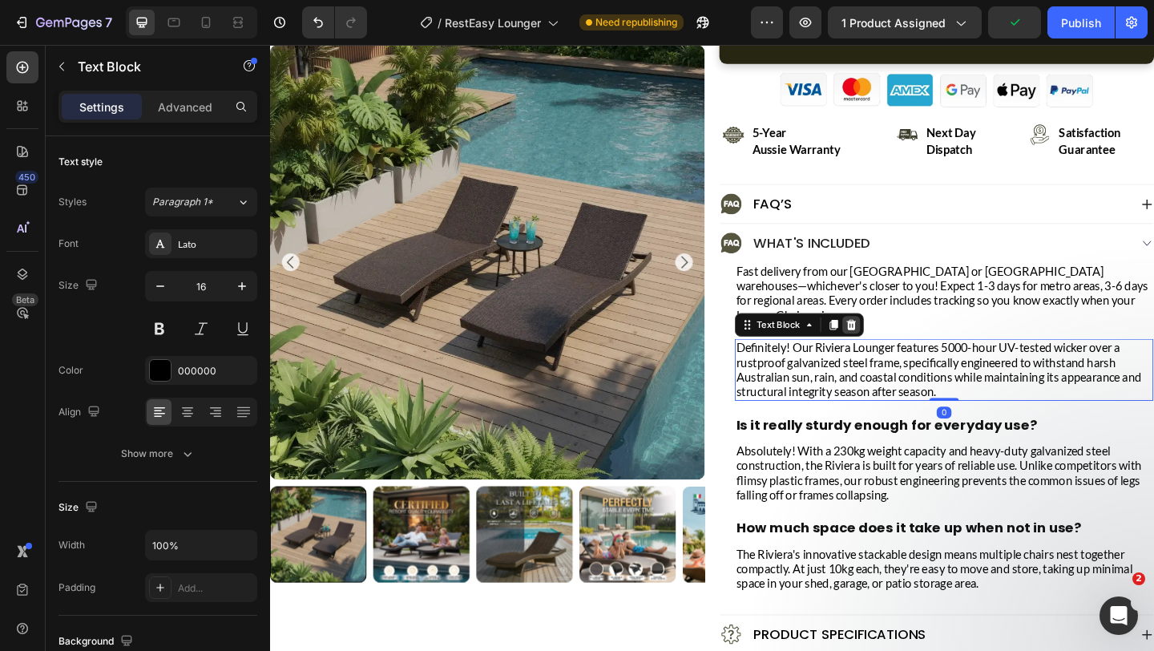
click at [904, 343] on icon at bounding box center [902, 349] width 13 height 13
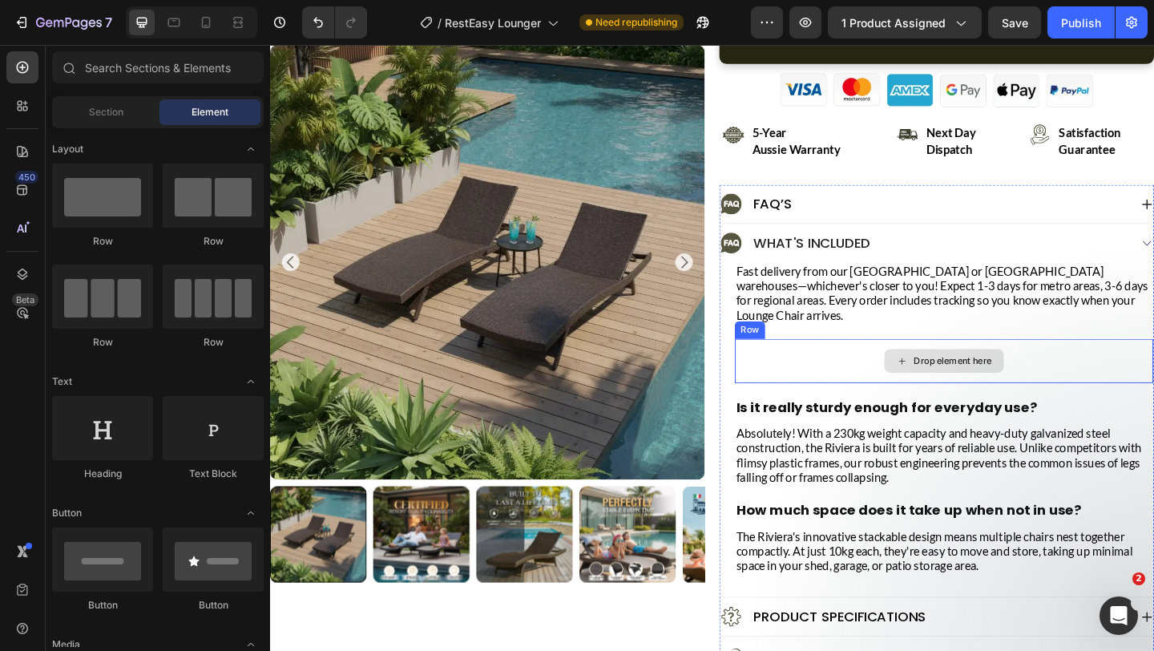
click at [909, 375] on div "Drop element here" at bounding box center [1003, 389] width 455 height 48
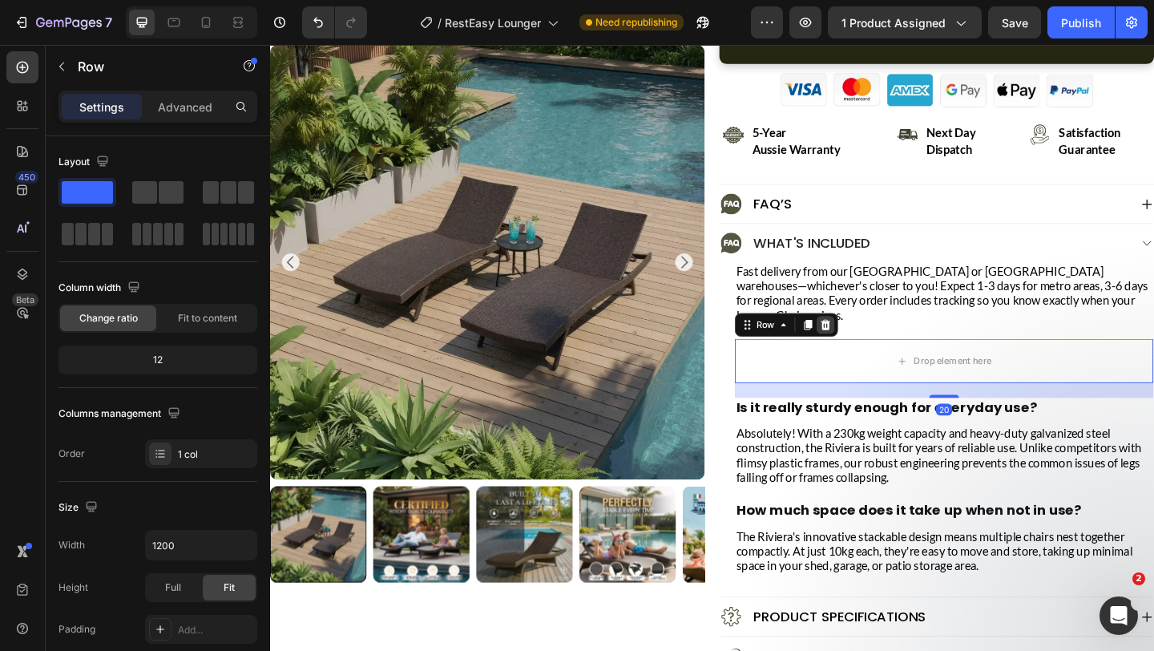
click at [877, 344] on icon at bounding box center [875, 349] width 10 height 11
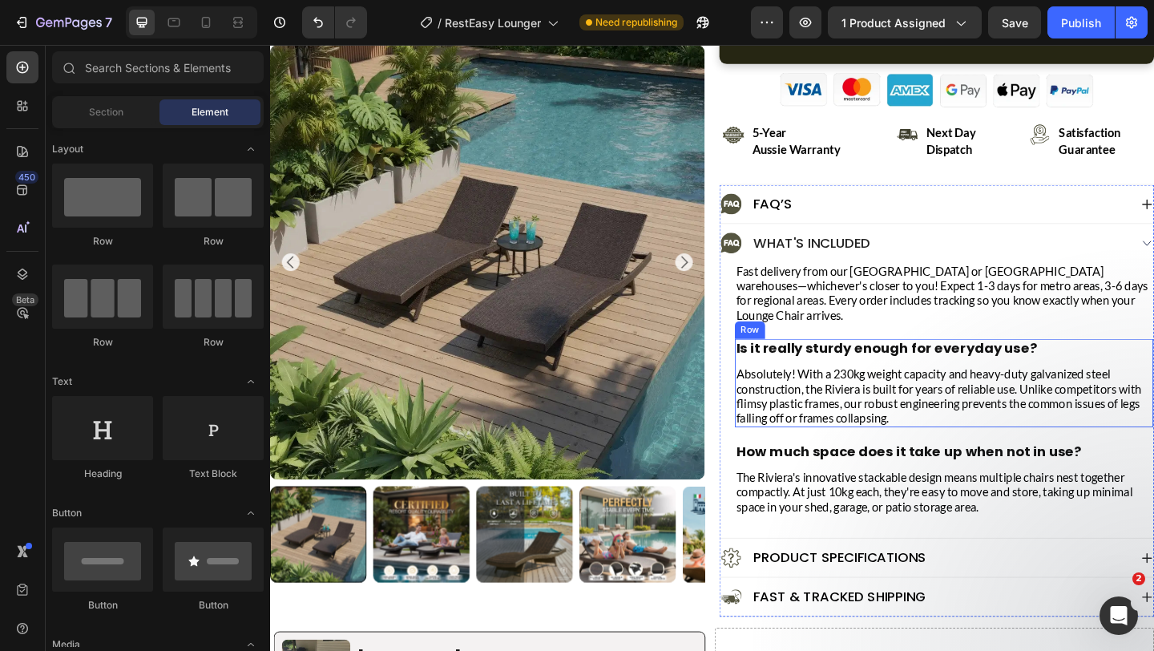
click at [877, 370] on div "Is it really sturdy enough for everyday use? Heading Absolutely! With a 230kg w…" at bounding box center [1003, 413] width 455 height 96
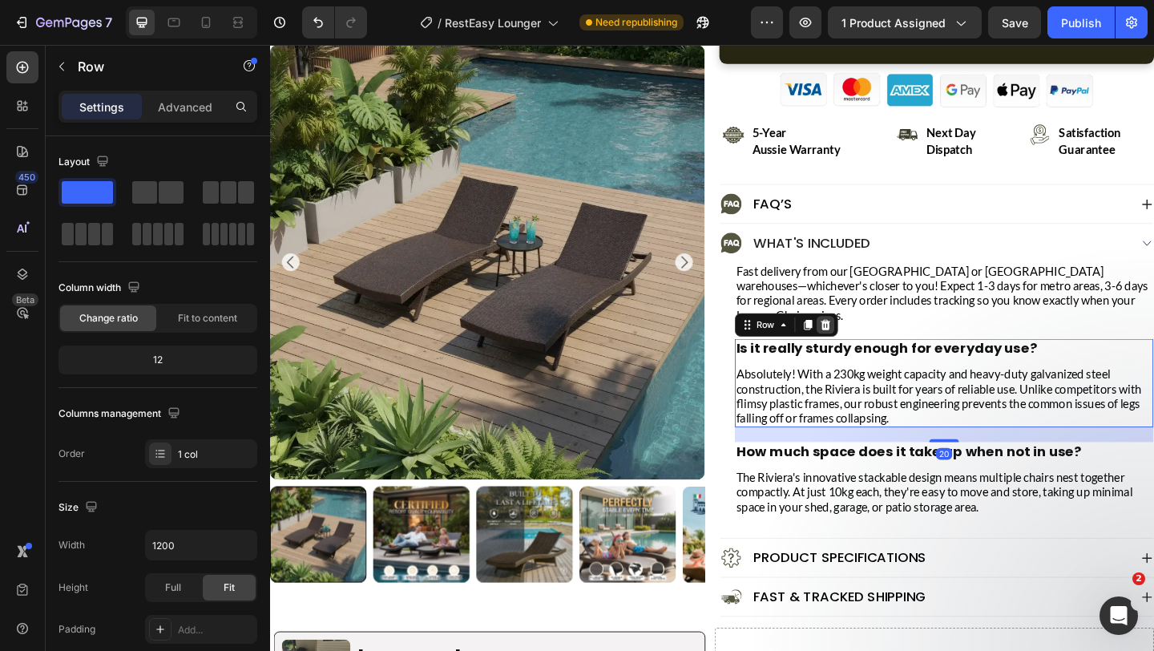
click at [871, 344] on icon at bounding box center [875, 349] width 10 height 11
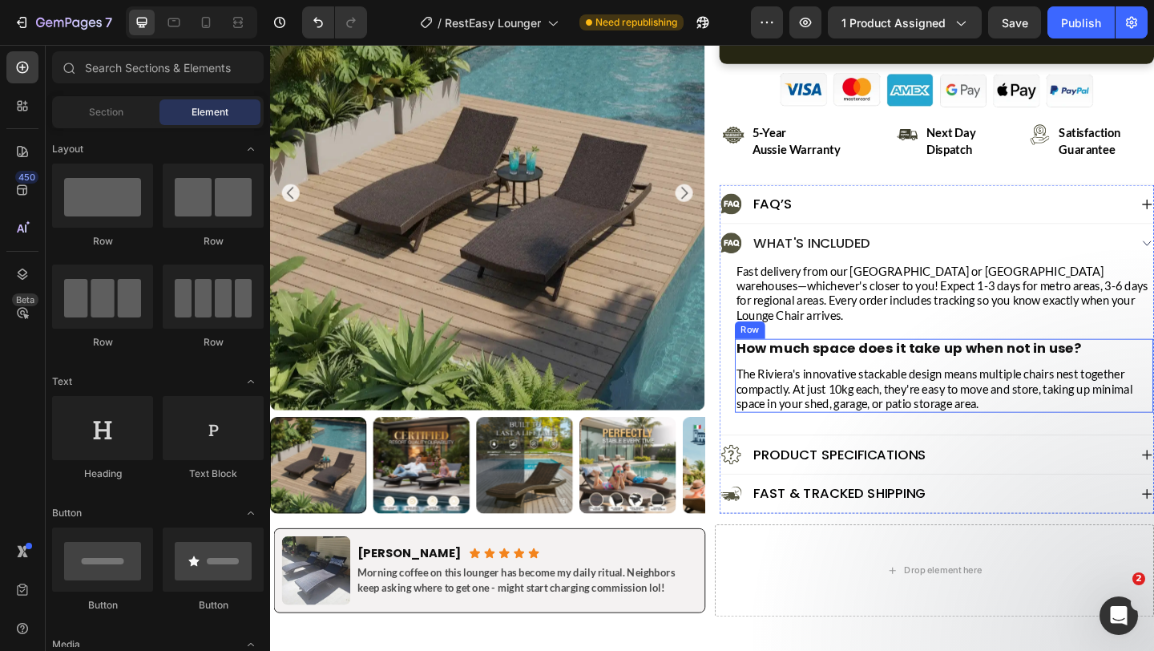
click at [878, 370] on div "How much space does it take up when not in use? Heading The Riviera's innovativ…" at bounding box center [1003, 405] width 455 height 80
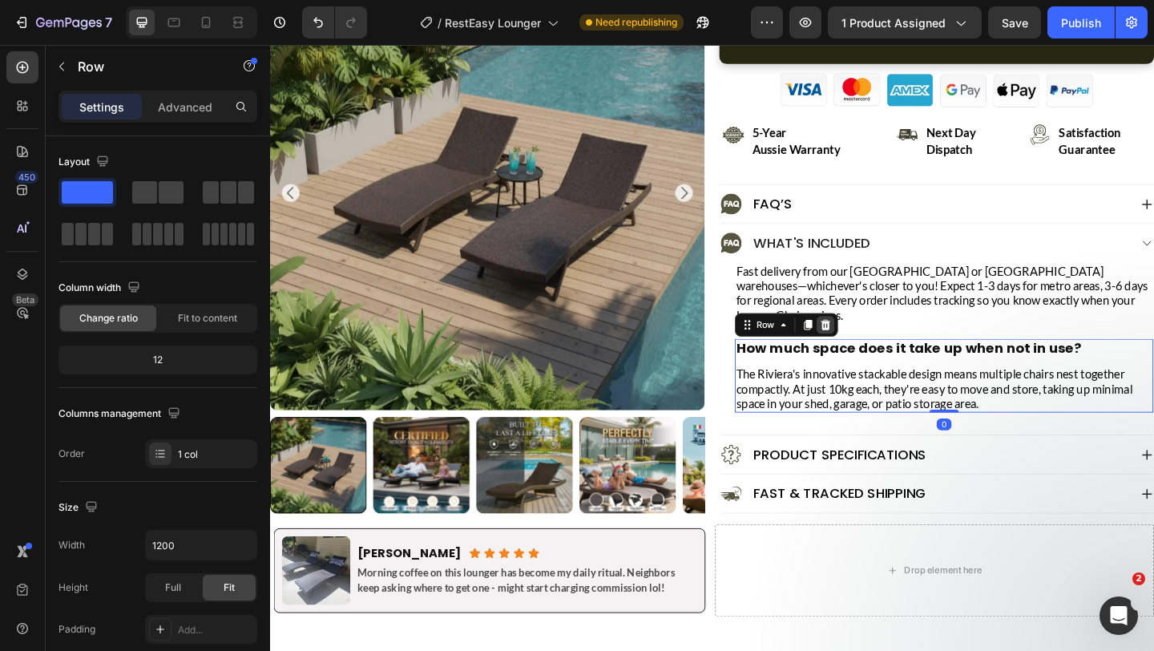
click at [876, 344] on icon at bounding box center [875, 349] width 10 height 11
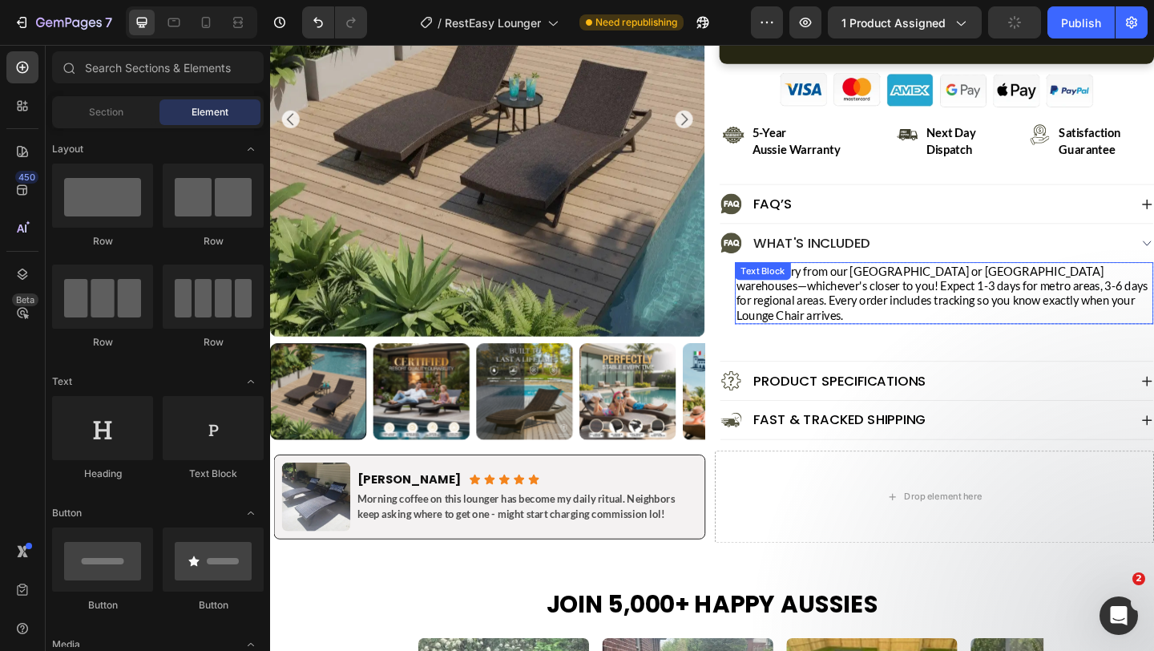
click at [873, 303] on p "Fast delivery from our [GEOGRAPHIC_DATA] or [GEOGRAPHIC_DATA] warehouses—whiche…" at bounding box center [1004, 315] width 452 height 64
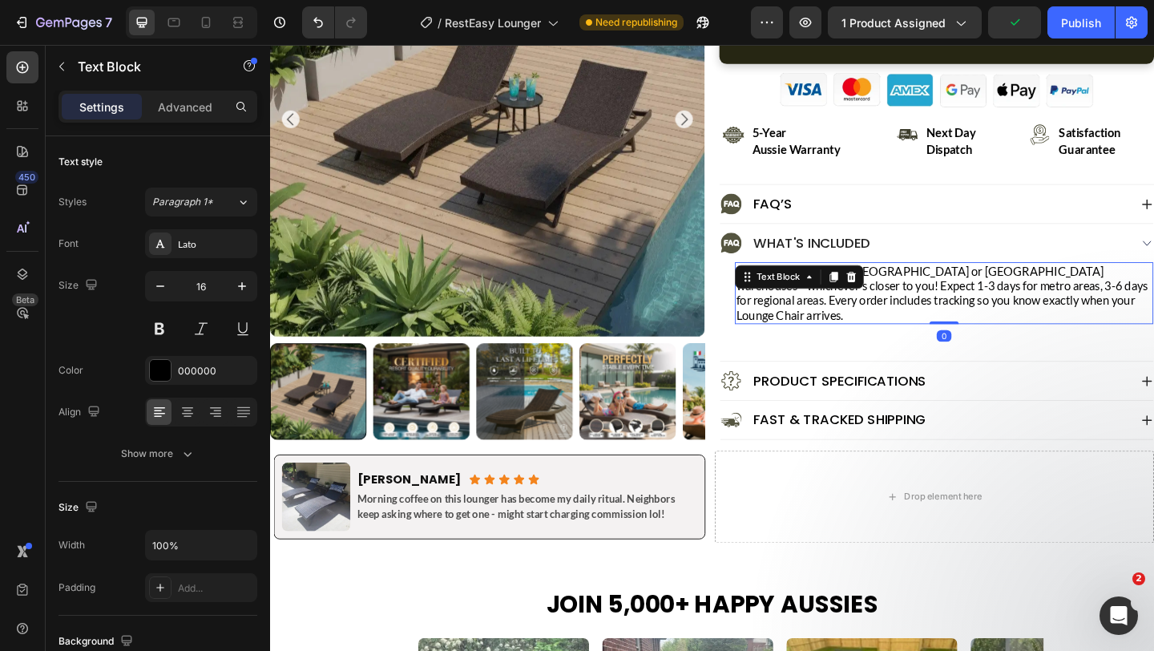
click at [941, 293] on p "Fast delivery from our [GEOGRAPHIC_DATA] or [GEOGRAPHIC_DATA] warehouses—whiche…" at bounding box center [1004, 315] width 452 height 64
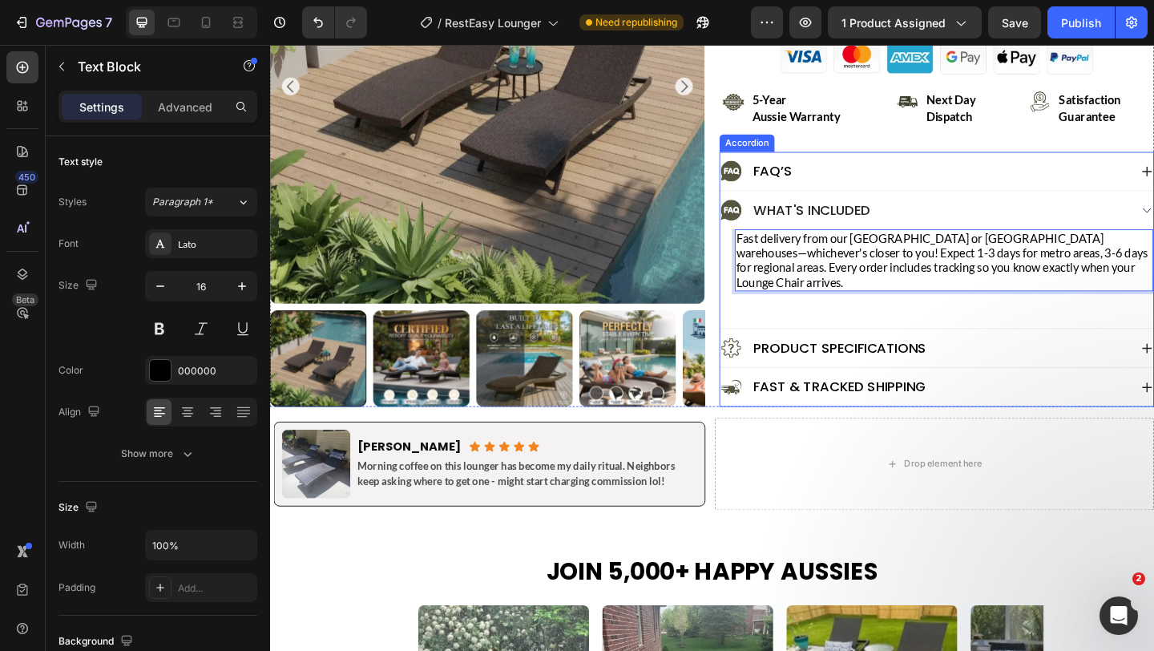
click at [766, 238] on div "What's Included" at bounding box center [995, 225] width 471 height 42
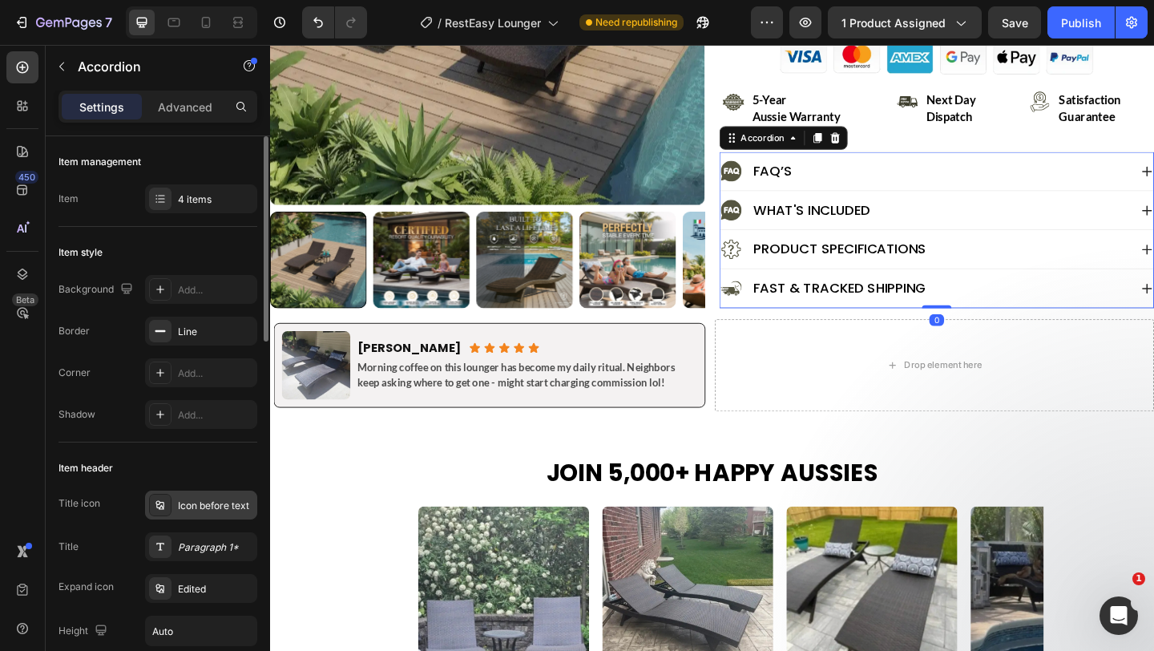
click at [224, 511] on div "Icon before text" at bounding box center [215, 506] width 75 height 14
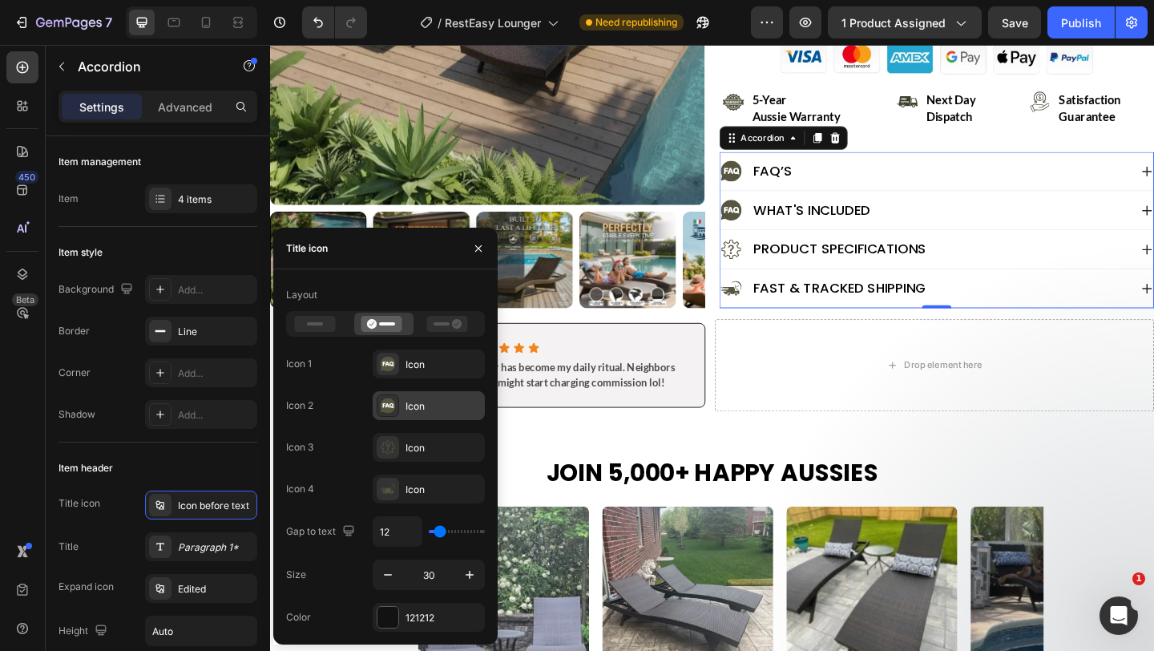
click at [390, 407] on icon at bounding box center [388, 405] width 15 height 15
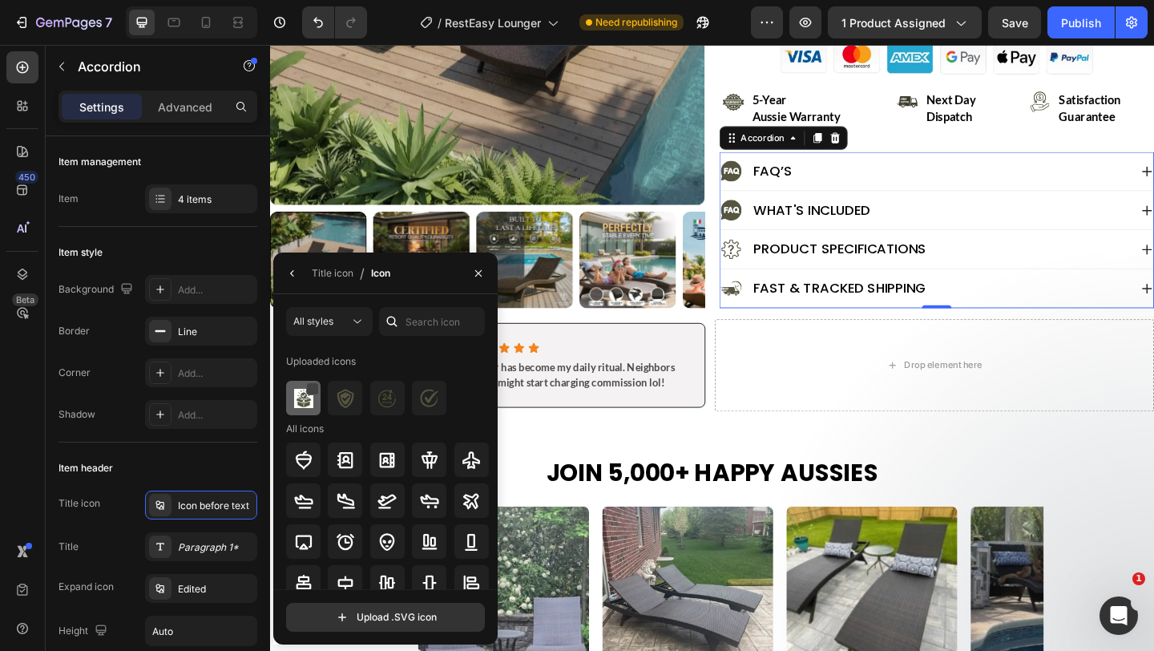
click at [311, 387] on div at bounding box center [312, 388] width 13 height 13
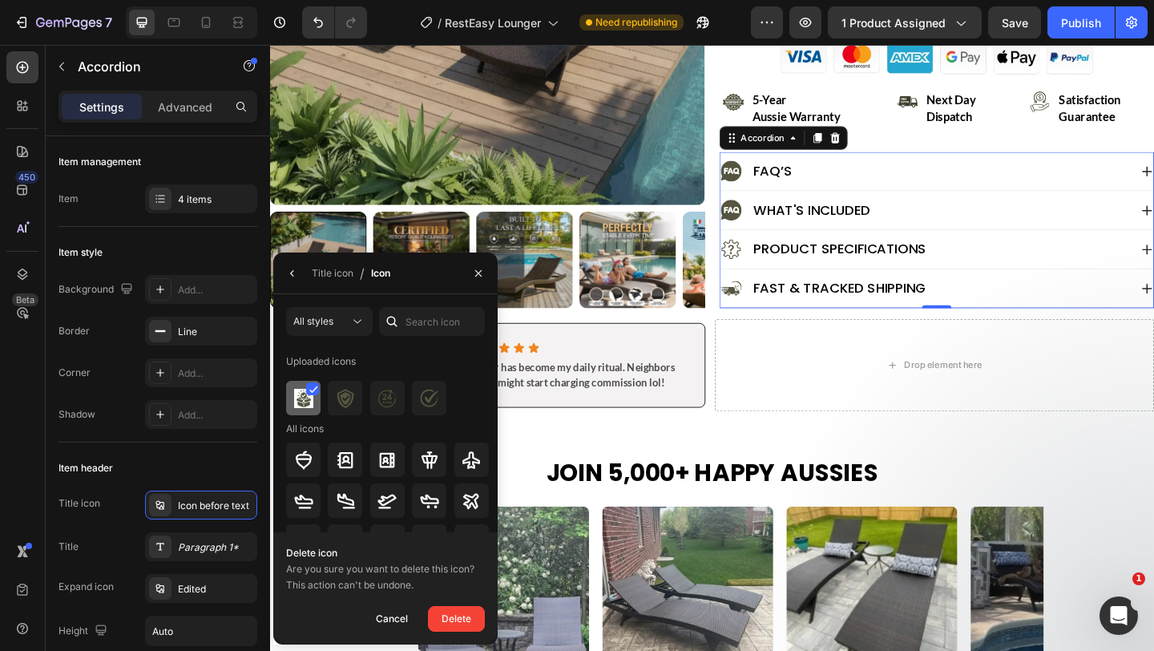
click at [303, 399] on img at bounding box center [303, 398] width 19 height 19
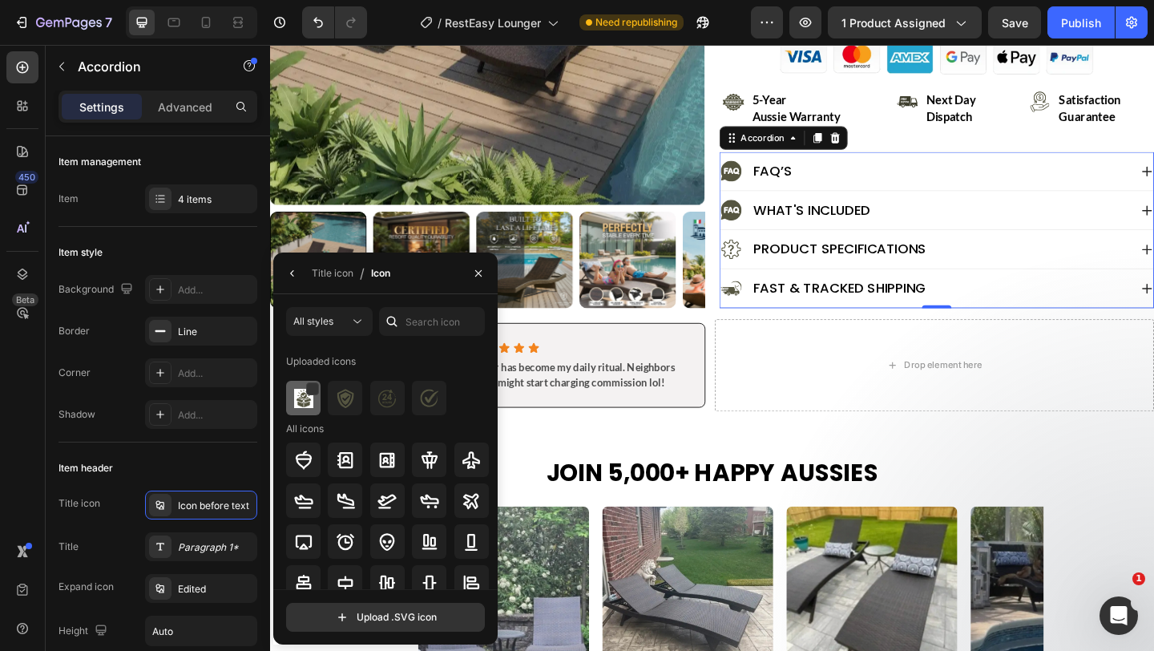
click at [303, 399] on img at bounding box center [303, 398] width 19 height 19
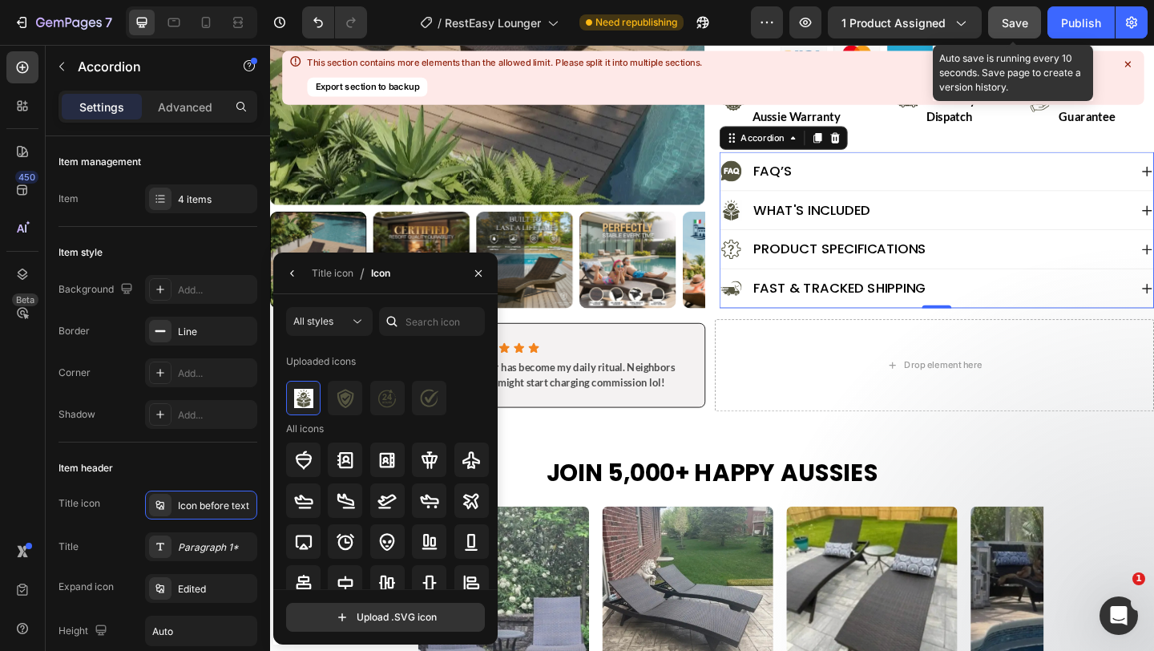
click at [1016, 22] on span "Save" at bounding box center [1015, 23] width 26 height 14
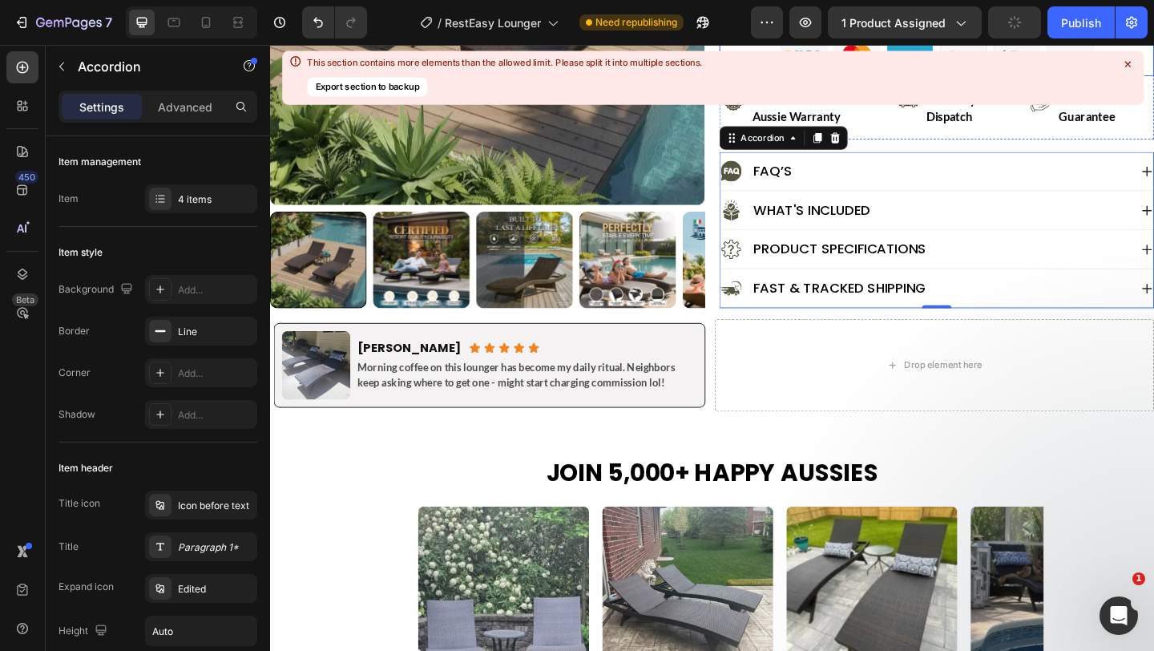
click at [1131, 64] on icon at bounding box center [1128, 64] width 14 height 14
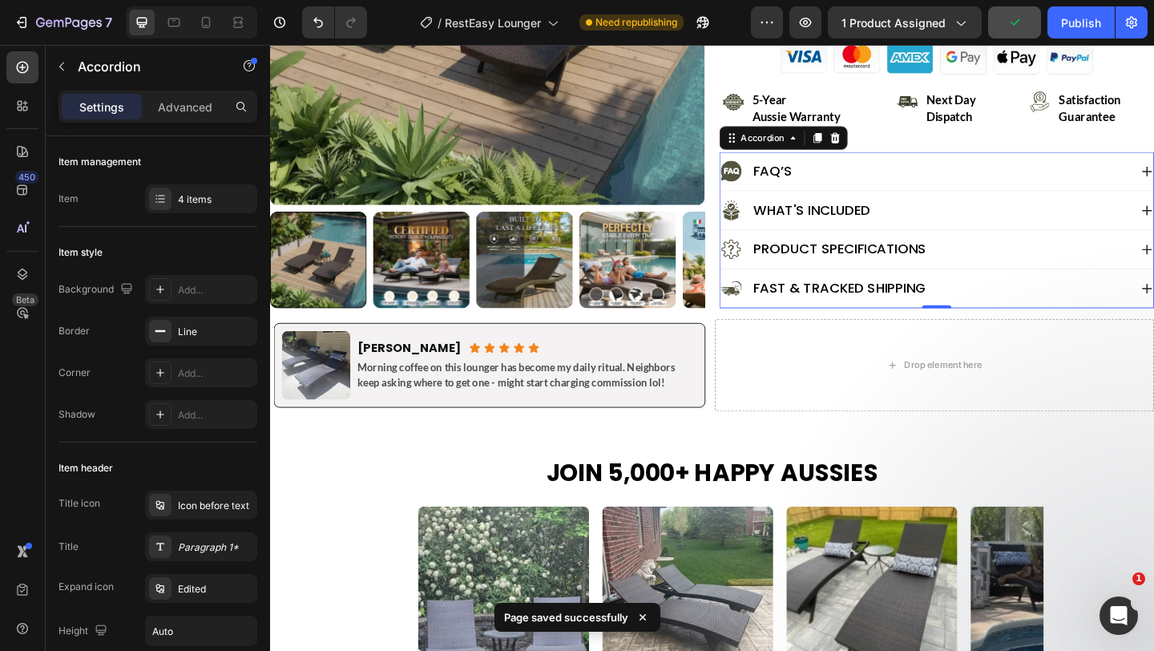
click at [779, 247] on div "Product Specifications" at bounding box center [995, 267] width 471 height 42
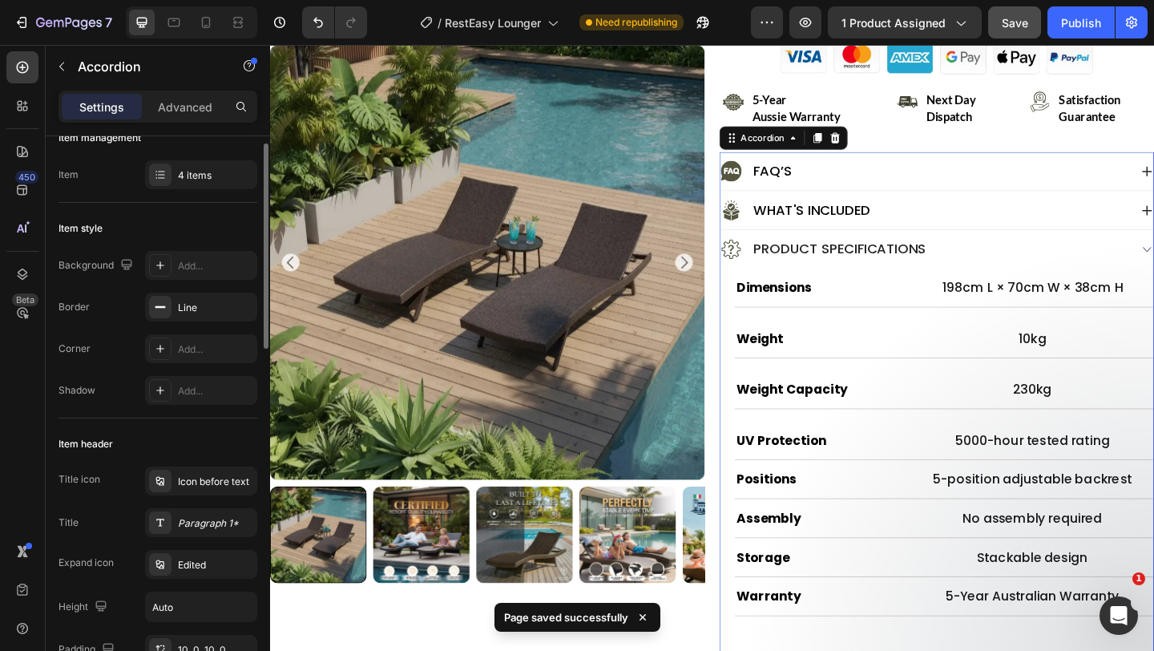
scroll to position [26, 0]
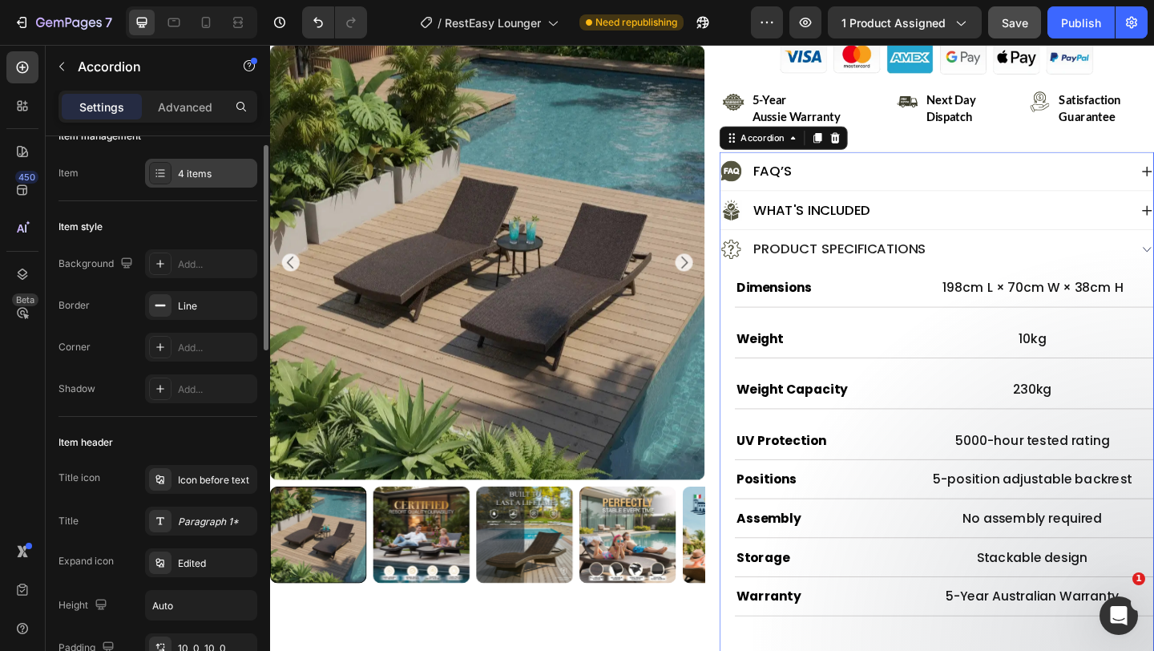
click at [193, 172] on div "4 items" at bounding box center [215, 174] width 75 height 14
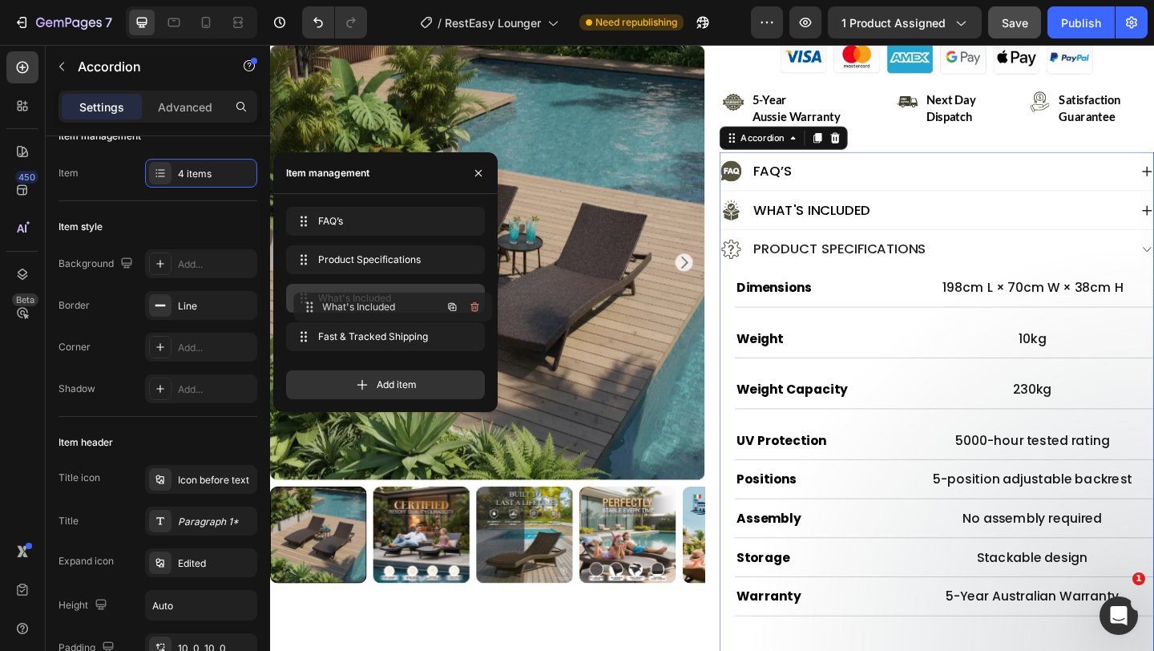
drag, startPoint x: 316, startPoint y: 265, endPoint x: 323, endPoint y: 313, distance: 47.8
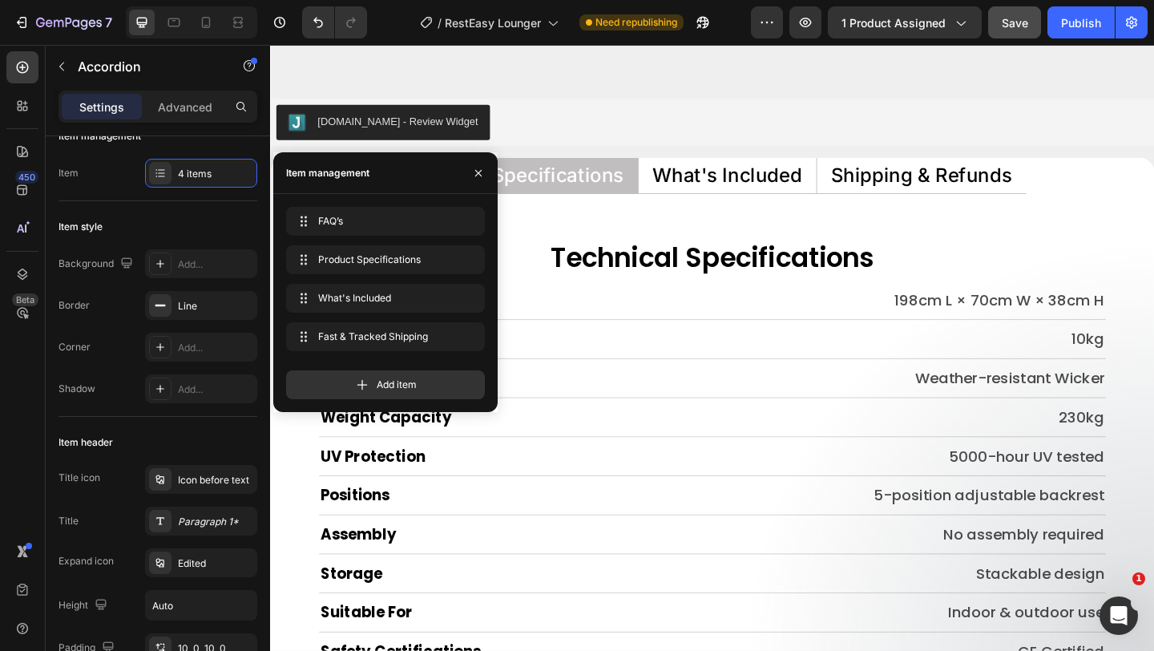
scroll to position [6552, 0]
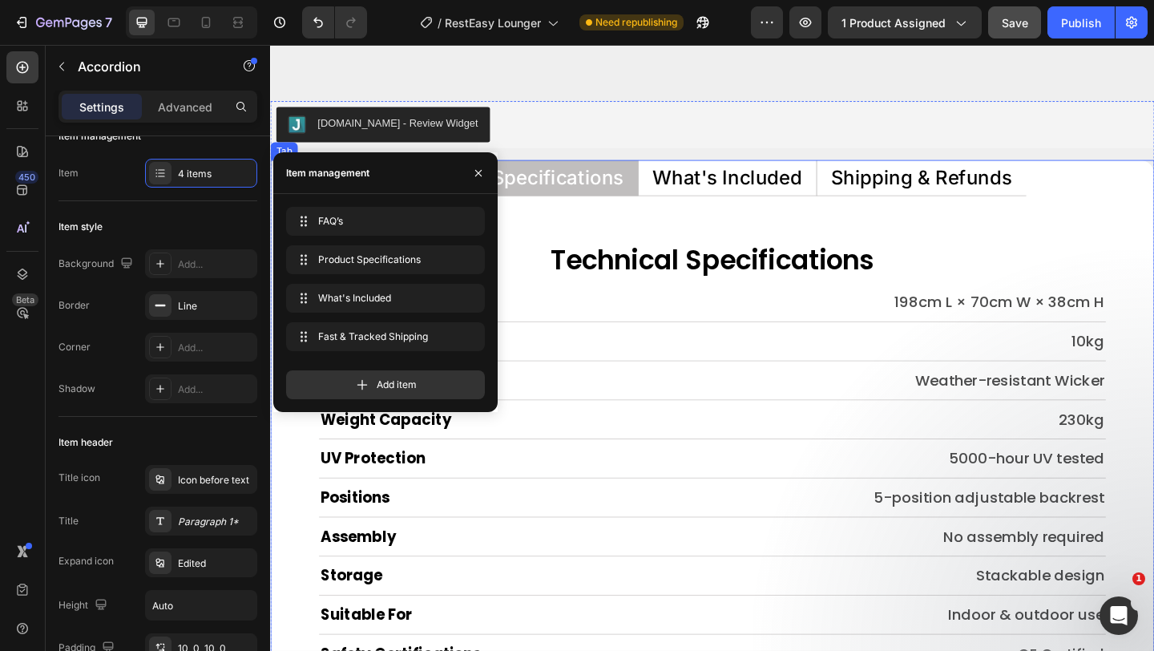
click at [795, 190] on p "What's Included" at bounding box center [767, 189] width 163 height 21
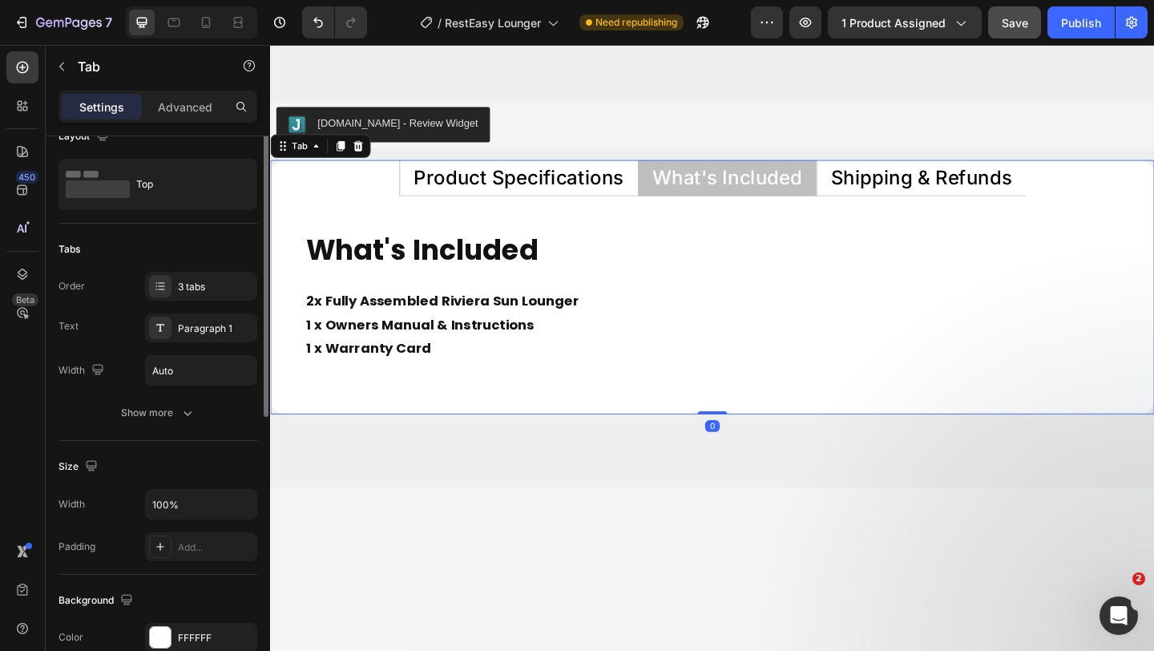
scroll to position [0, 0]
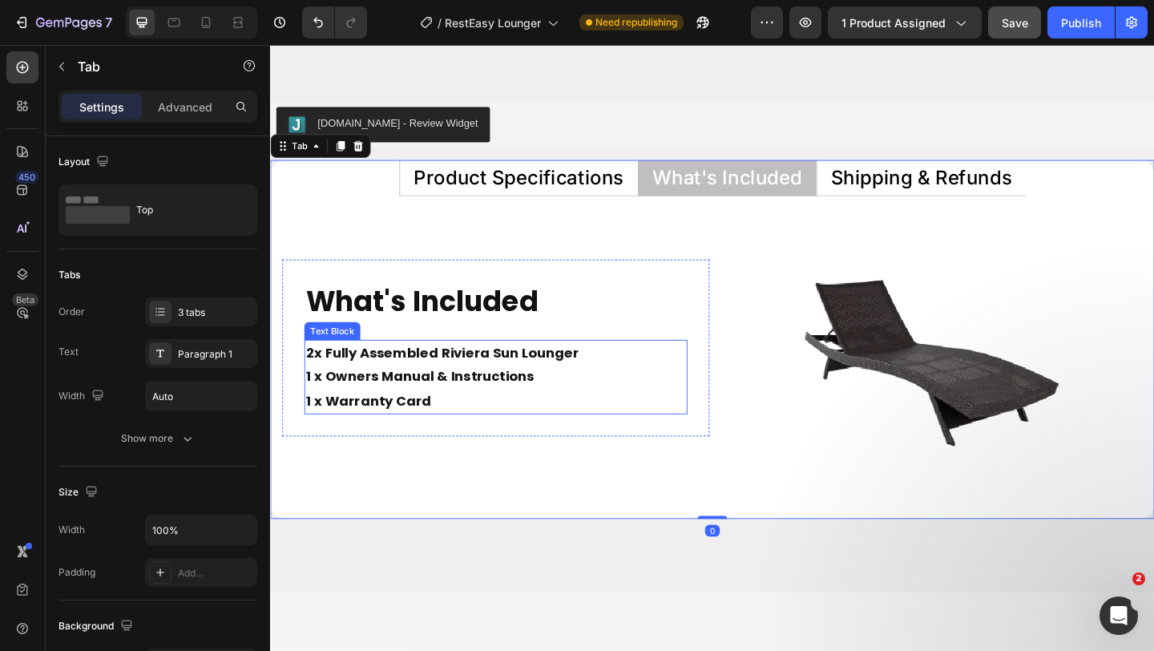
click at [594, 386] on p "2x Fully Assembled Riviera Sun Lounger 1 x Owners Manual & Instructions 1 x War…" at bounding box center [516, 406] width 414 height 78
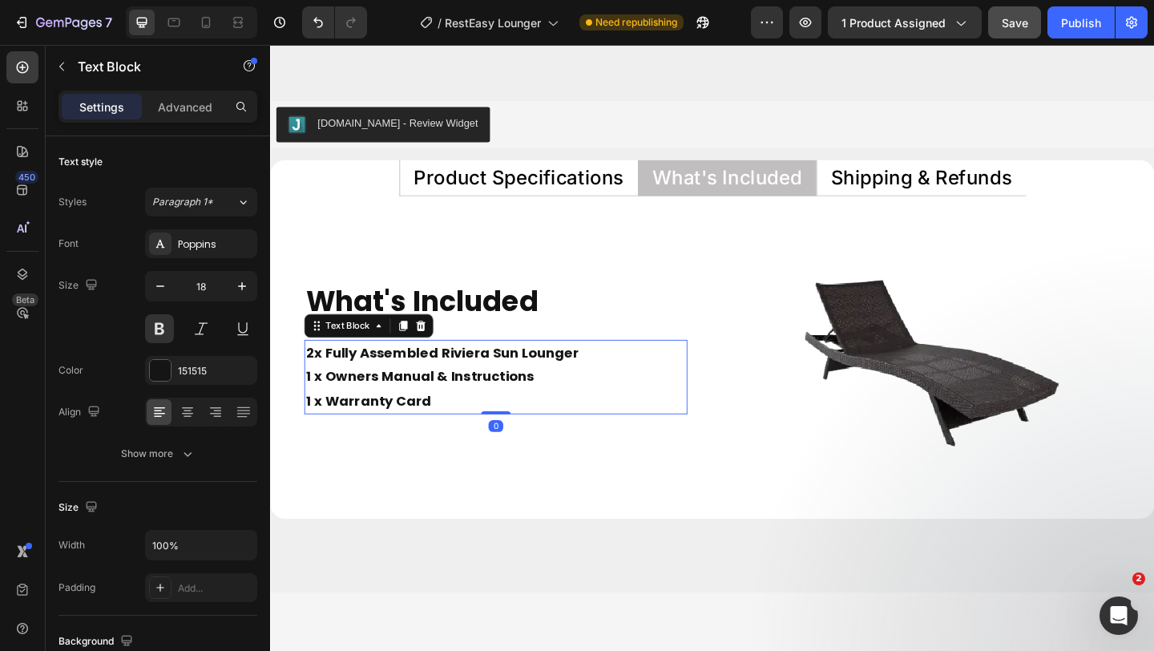
click at [596, 388] on p "2x Fully Assembled Riviera Sun Lounger 1 x Owners Manual & Instructions 1 x War…" at bounding box center [516, 406] width 414 height 78
click at [443, 435] on p "2x Fully Assembled Riviera Sun Loungers 1 x Owners Manual & Instructions 1 x Wa…" at bounding box center [516, 406] width 414 height 78
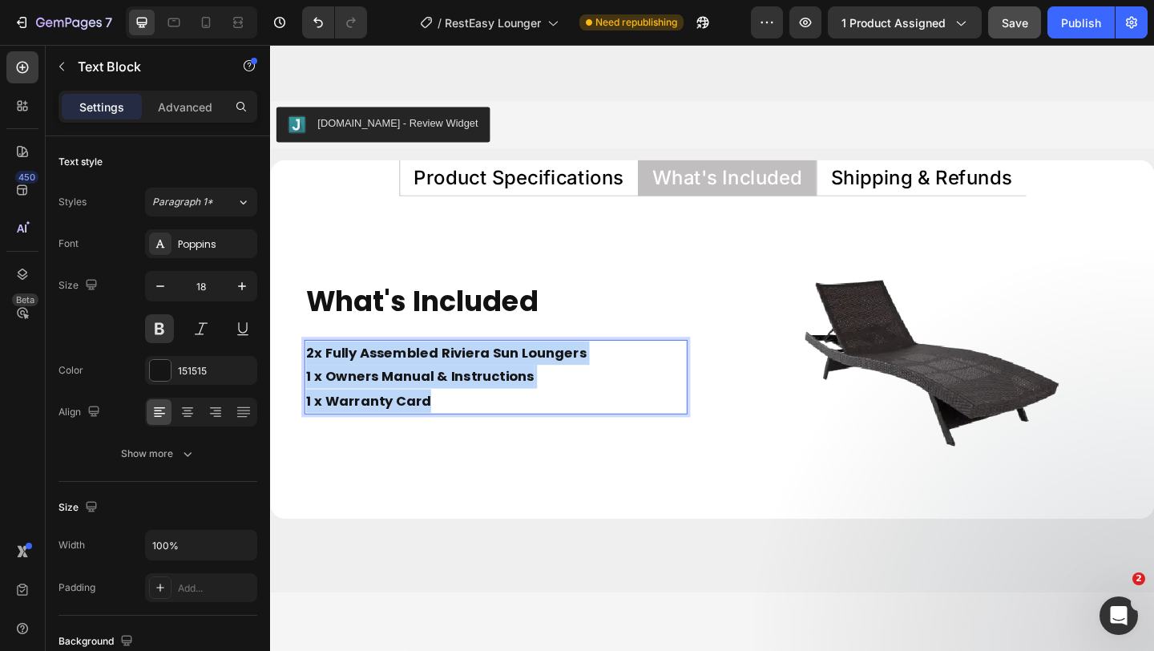
drag, startPoint x: 442, startPoint y: 435, endPoint x: 309, endPoint y: 382, distance: 142.5
click at [309, 382] on p "2x Fully Assembled Riviera Sun Loungers 1 x Owners Manual & Instructions 1 x Wa…" at bounding box center [516, 406] width 414 height 78
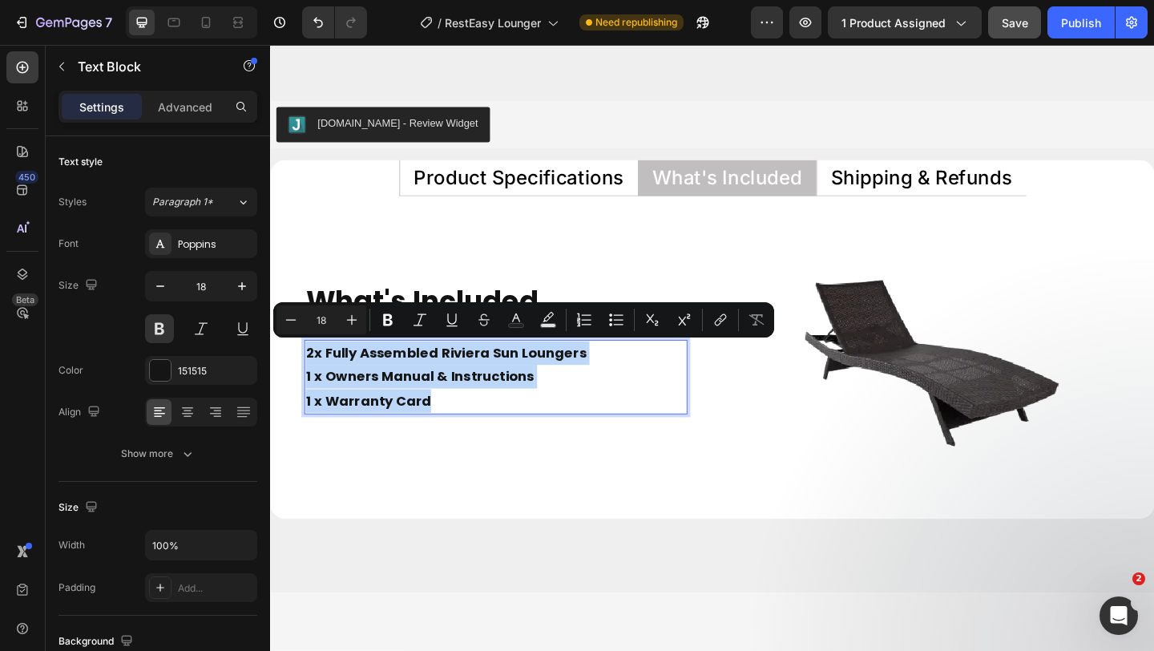
copy p "2x Fully Assembled Riviera Sun Loungers 1 x Owners Manual & Instructions 1 x Wa…"
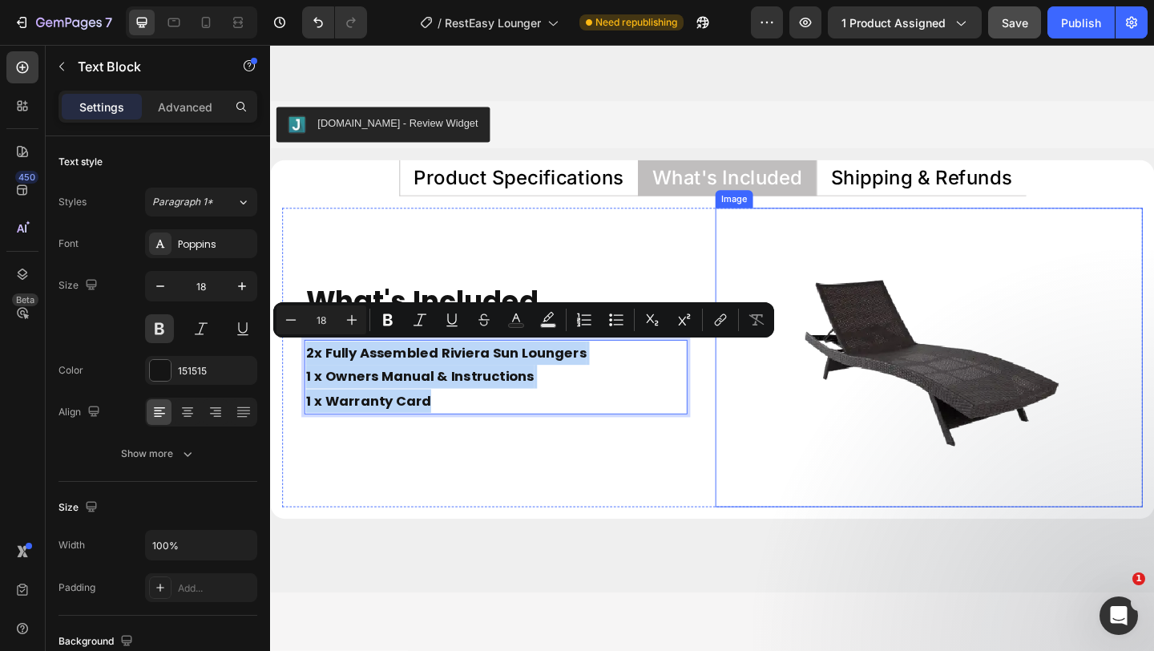
copy p "2x Fully Assembled Riviera Sun Loungers 1 x Owners Manual & Instructions 1 x Wa…"
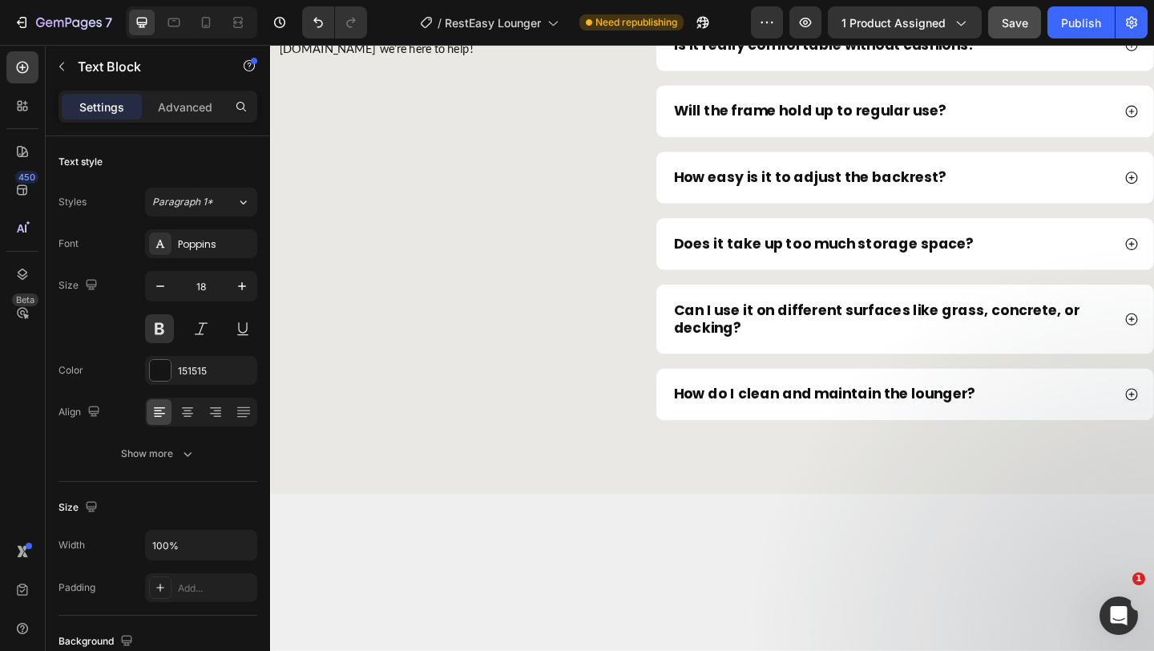
type input "16"
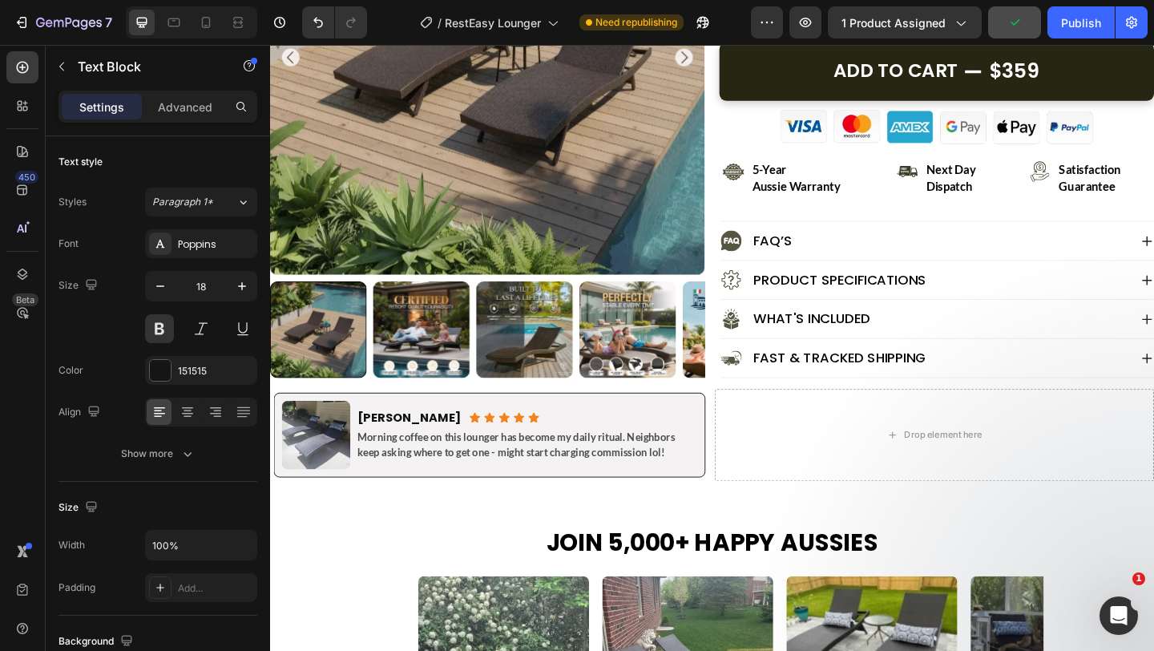
scroll to position [577, 0]
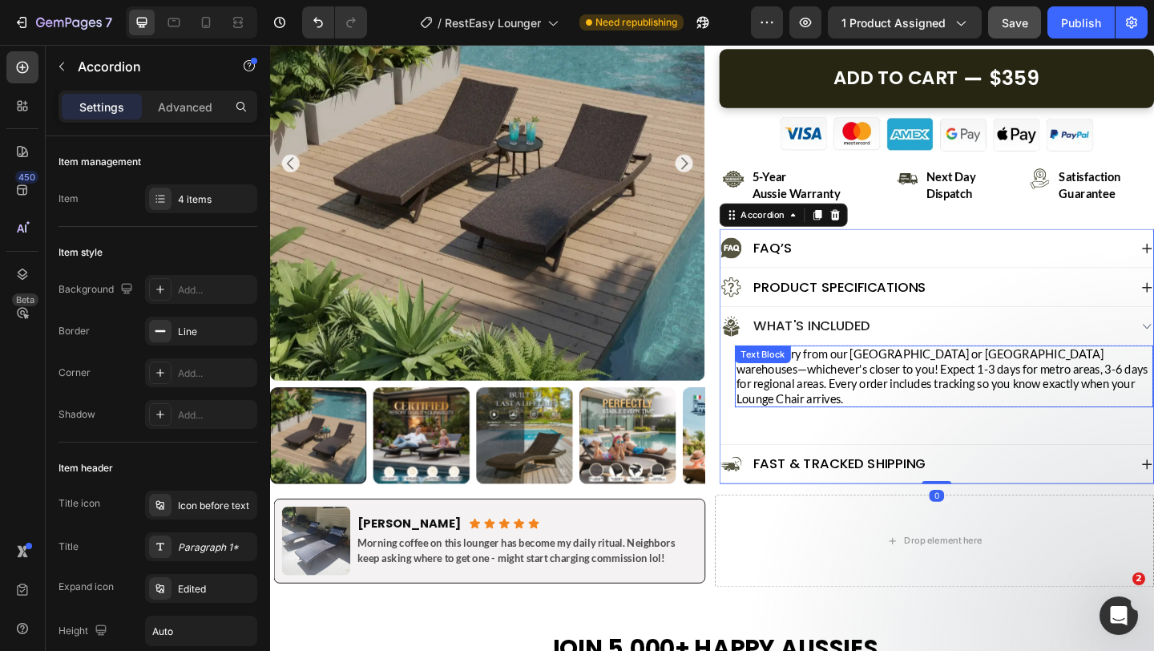
click at [981, 414] on p "Fast delivery from our [GEOGRAPHIC_DATA] or [GEOGRAPHIC_DATA] warehouses—whiche…" at bounding box center [1004, 406] width 452 height 64
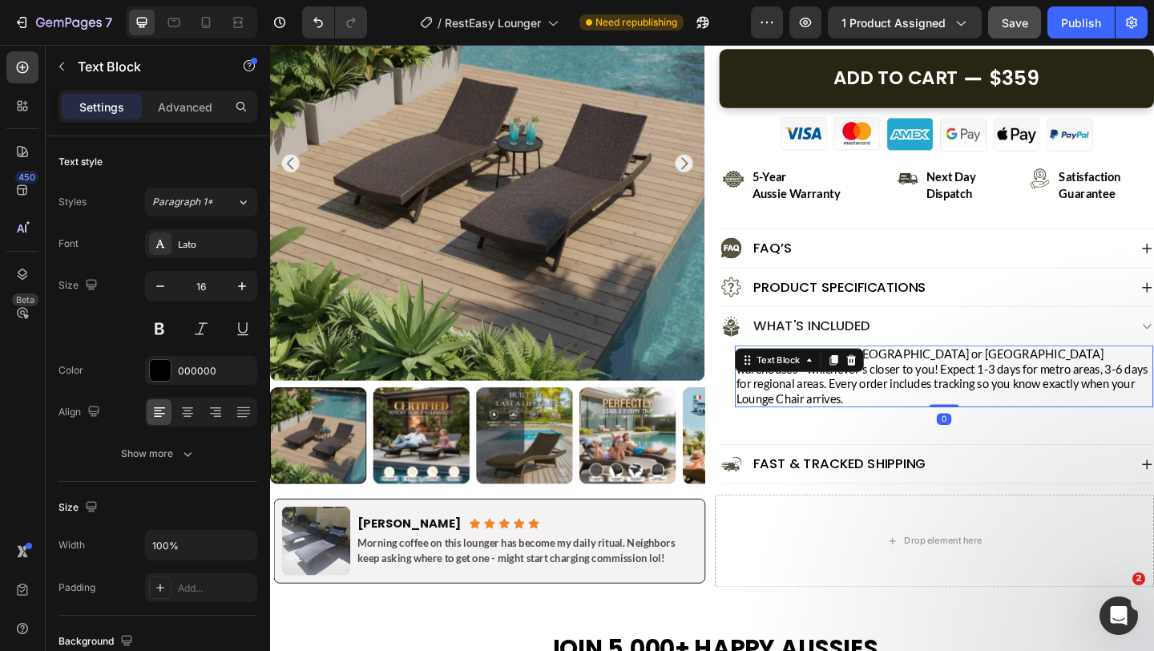
click at [981, 414] on p "Fast delivery from our [GEOGRAPHIC_DATA] or [GEOGRAPHIC_DATA] warehouses—whiche…" at bounding box center [1004, 406] width 452 height 64
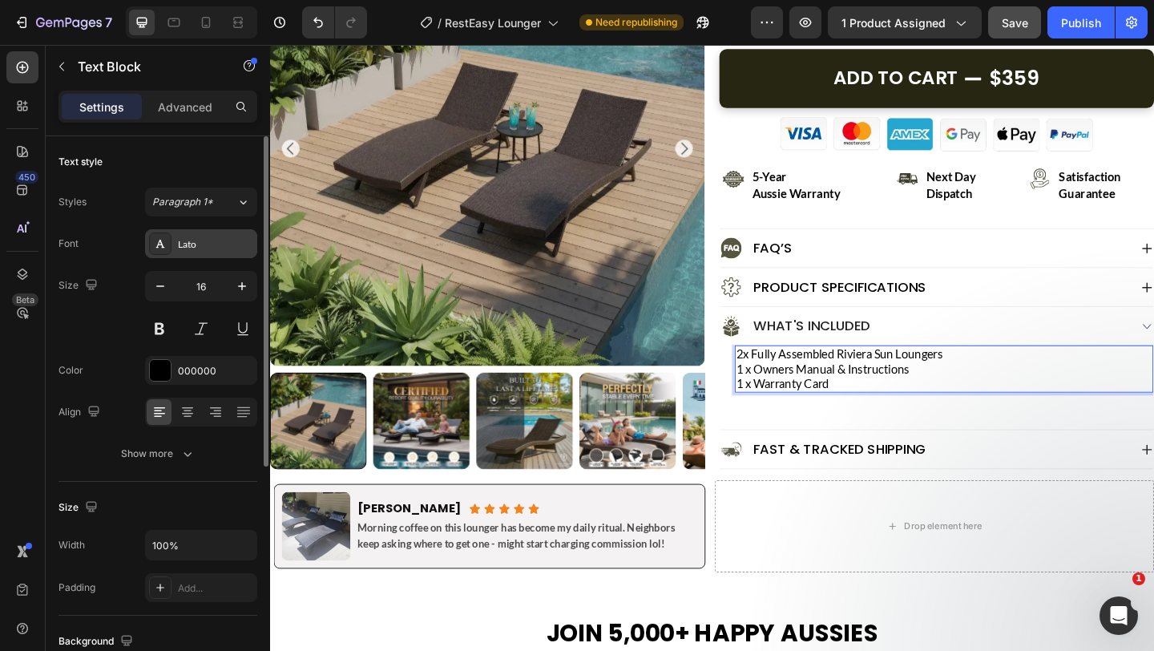
click at [203, 247] on div "Lato" at bounding box center [215, 244] width 75 height 14
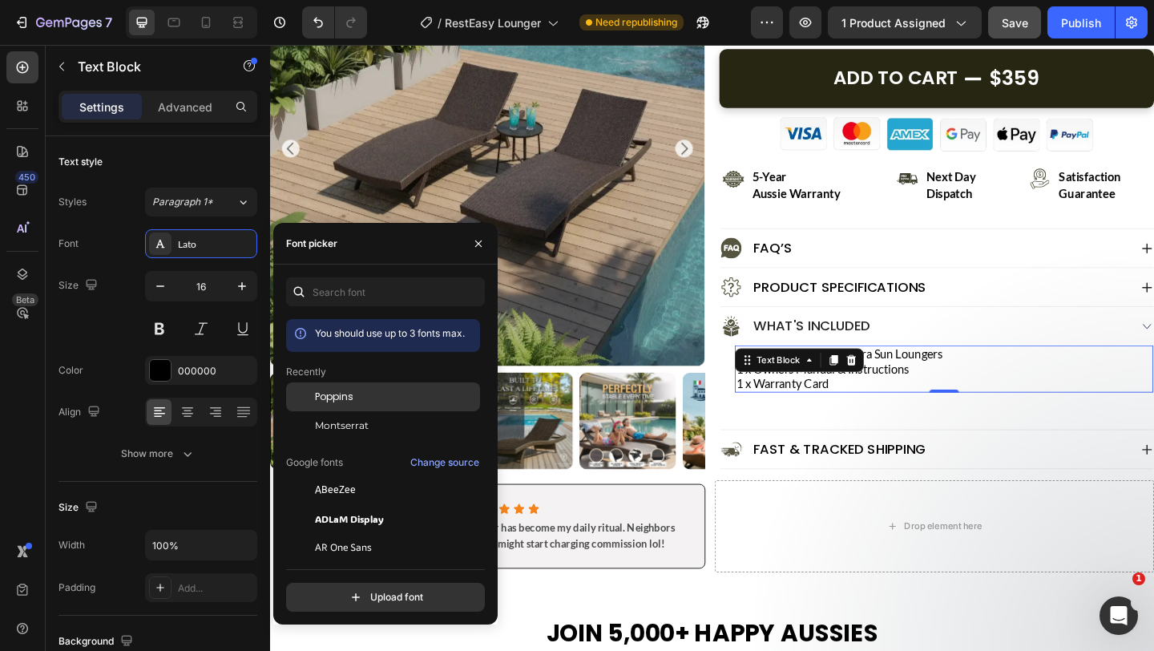
click at [348, 402] on span "Poppins" at bounding box center [334, 397] width 38 height 14
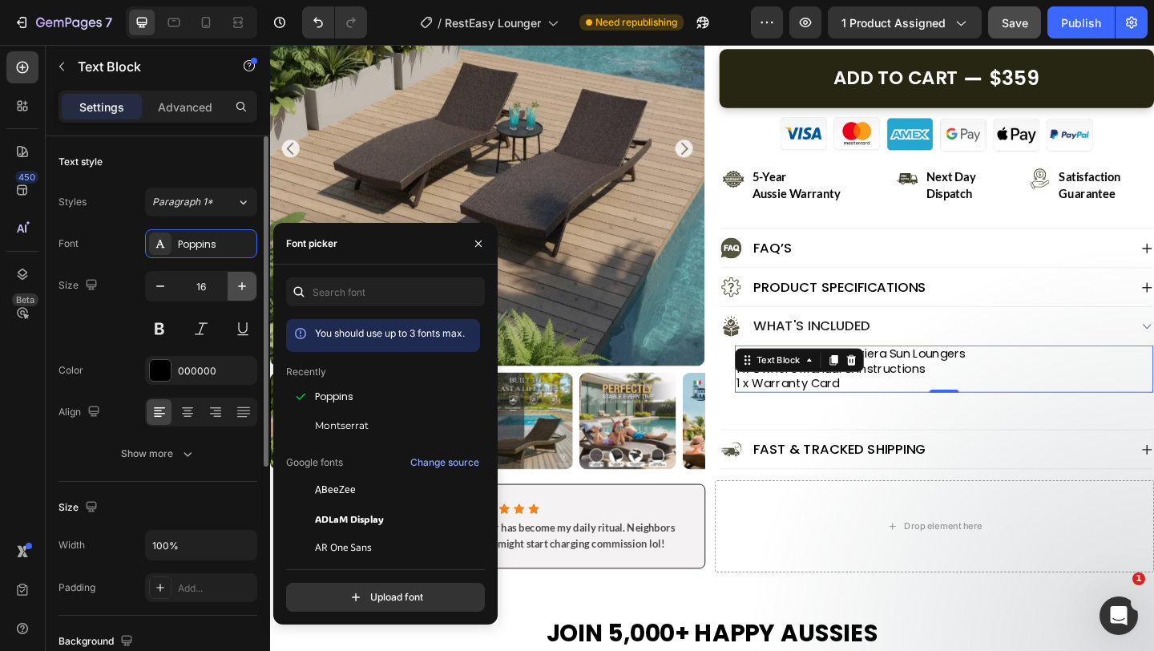
click at [245, 286] on icon "button" at bounding box center [242, 286] width 8 height 8
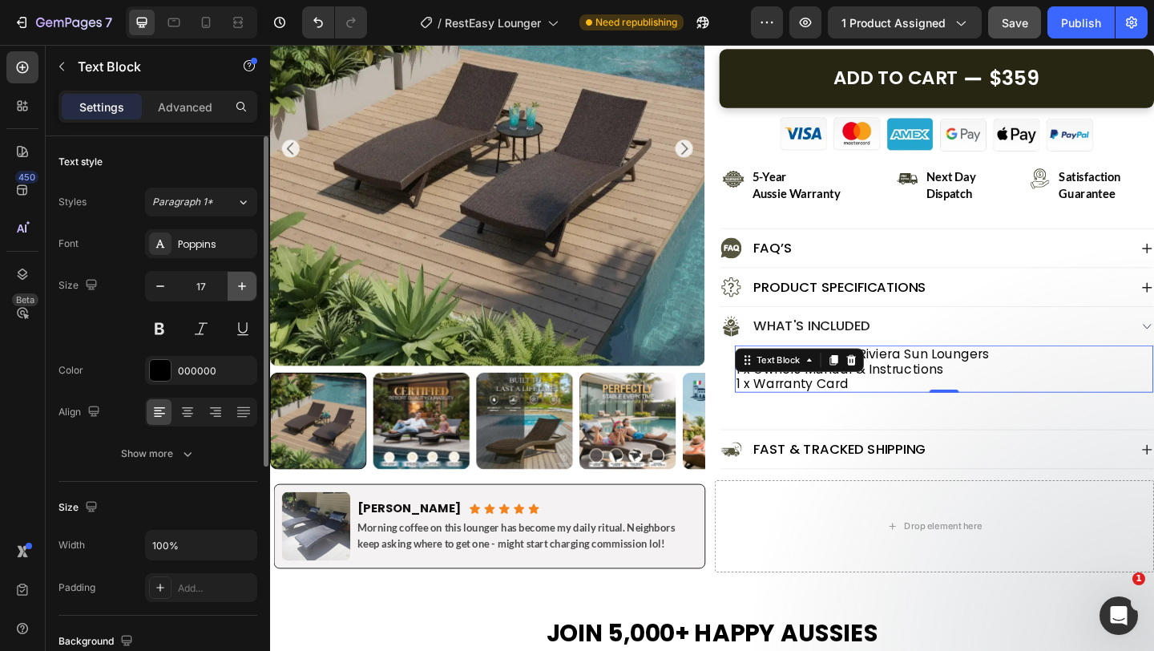
click at [245, 286] on icon "button" at bounding box center [242, 286] width 8 height 8
type input "18"
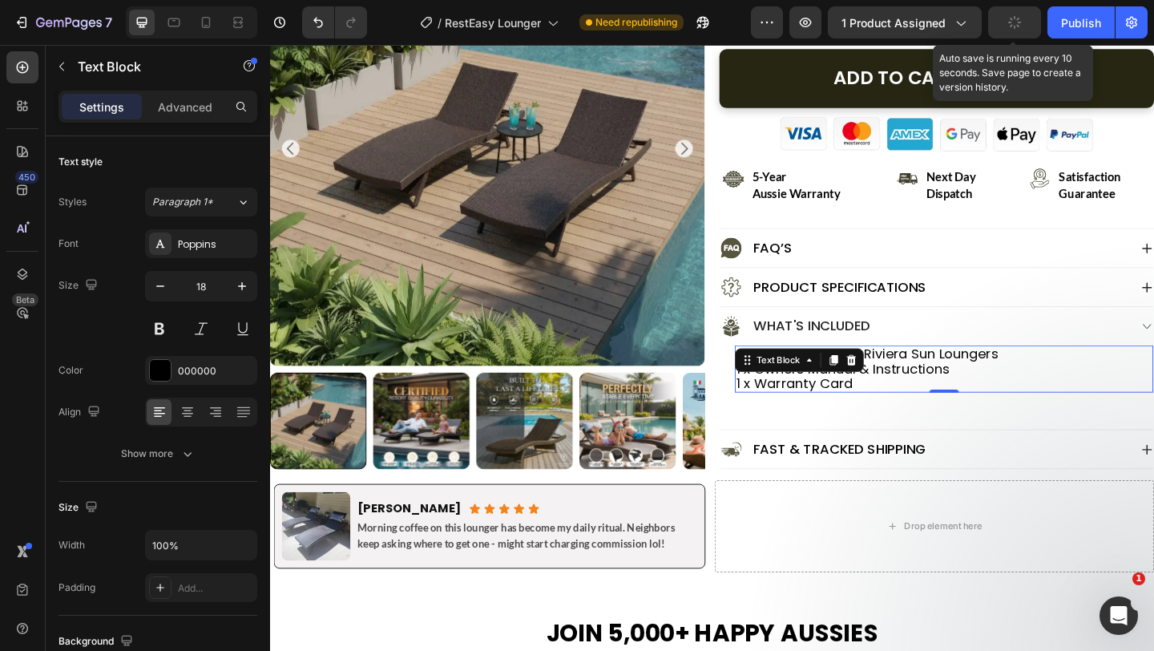
click at [1017, 16] on icon "button" at bounding box center [1015, 22] width 16 height 16
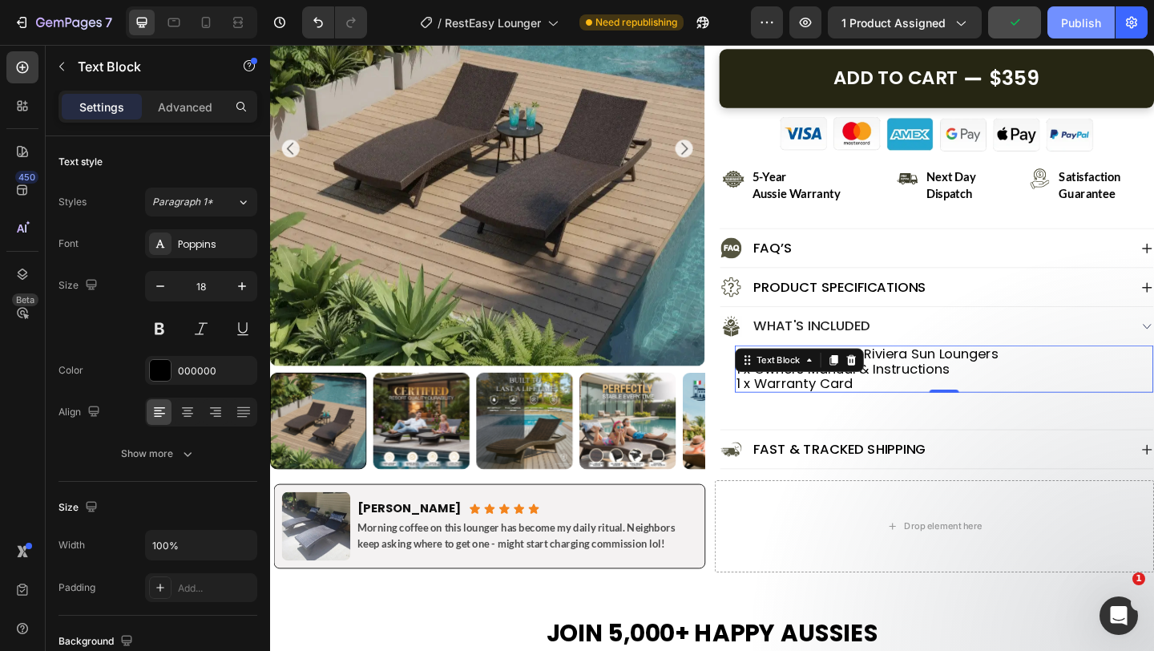
click at [1070, 22] on div "Publish" at bounding box center [1081, 22] width 40 height 17
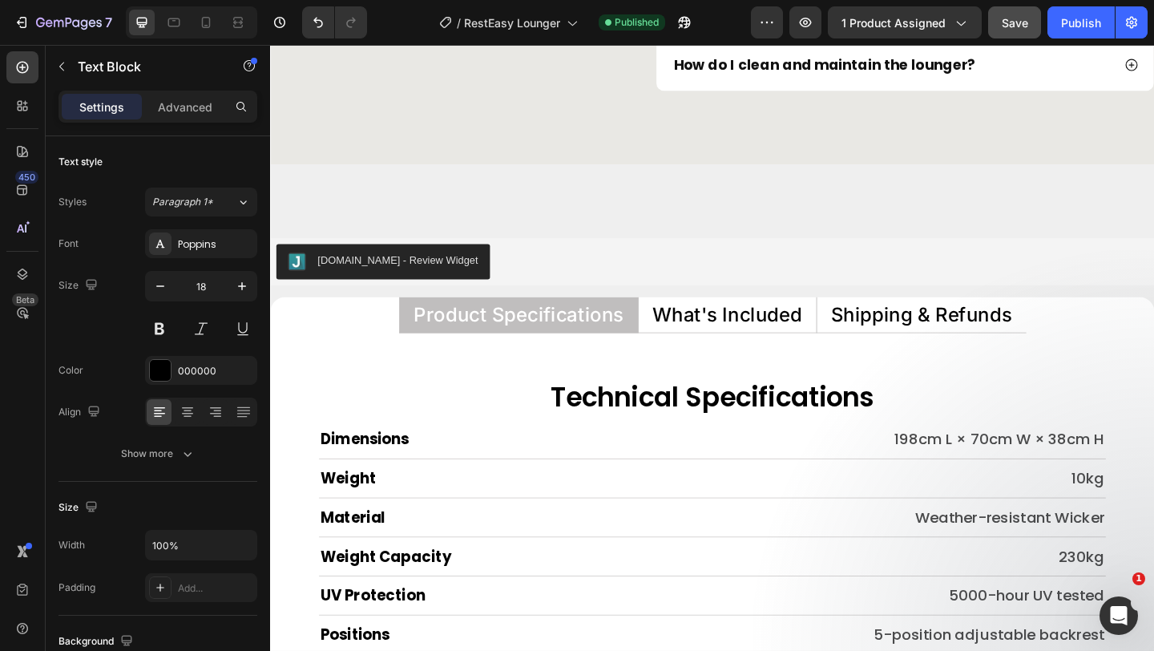
scroll to position [6496, 0]
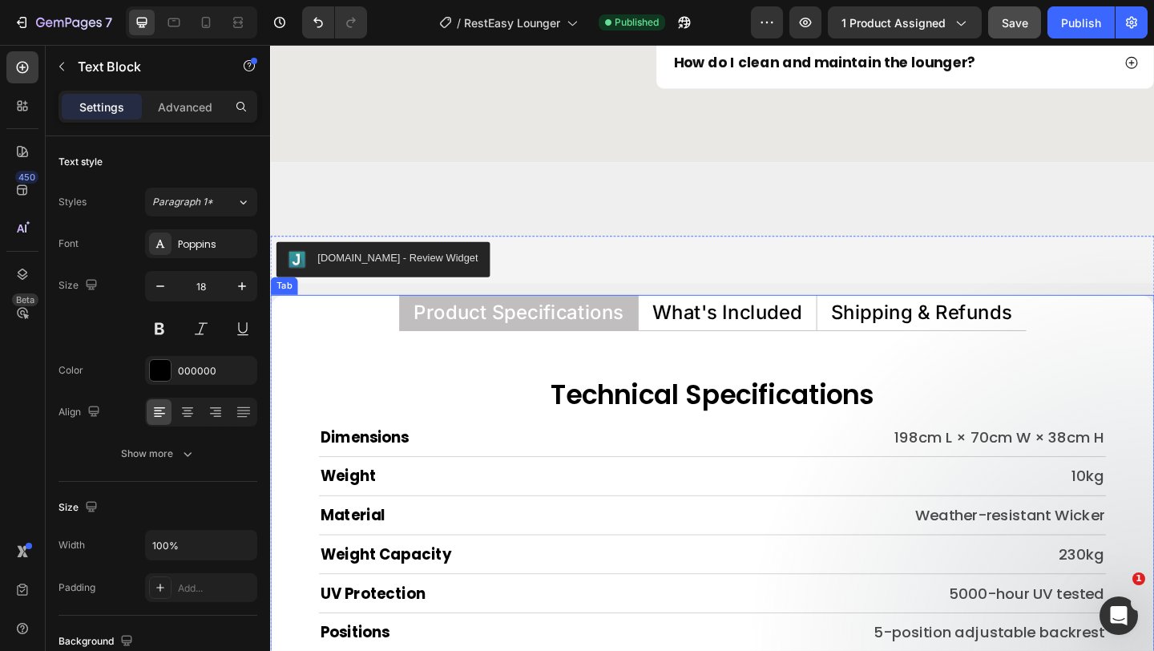
click at [768, 338] on p "What's Included" at bounding box center [767, 336] width 163 height 21
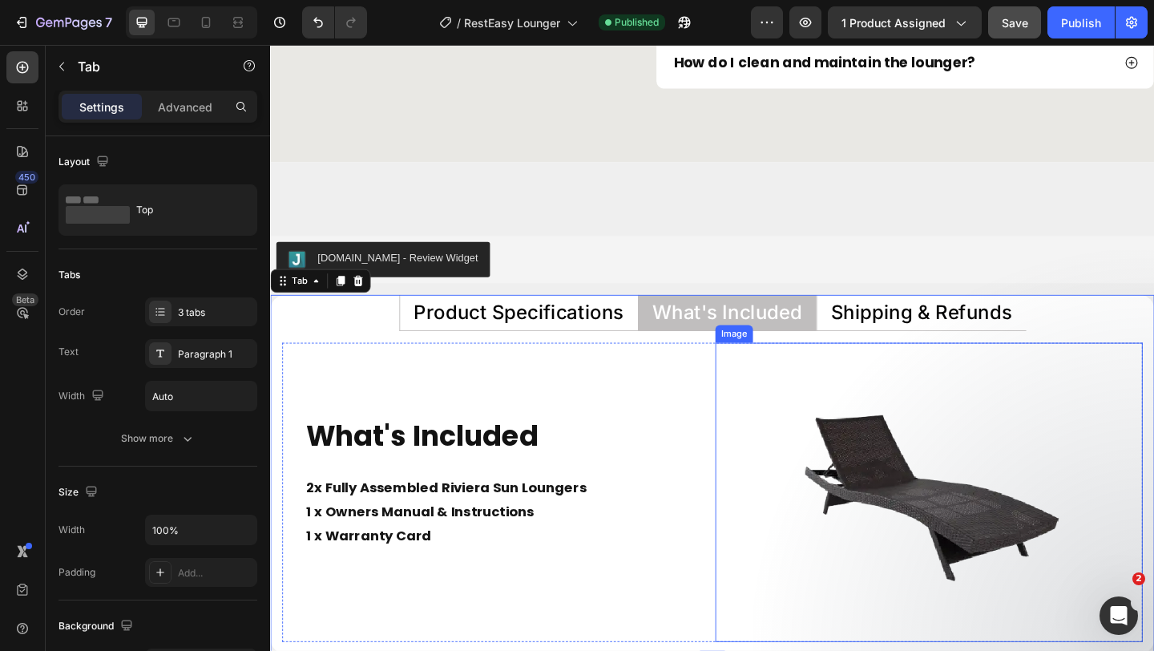
click at [867, 452] on img at bounding box center [987, 532] width 326 height 326
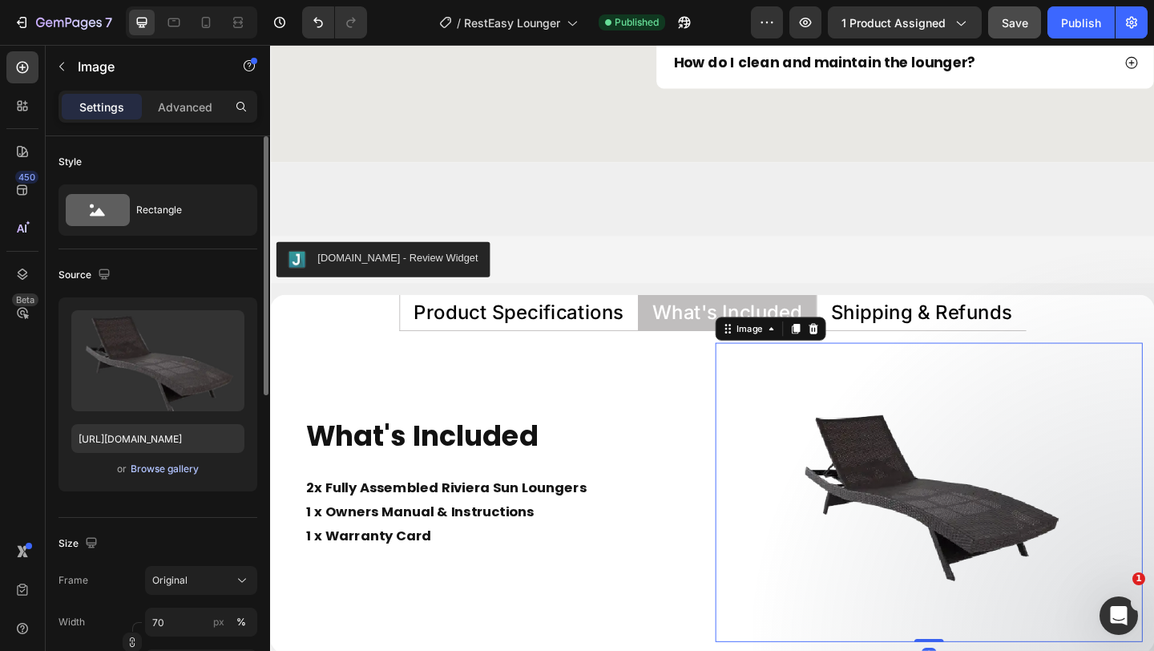
click at [162, 462] on div "Browse gallery" at bounding box center [165, 469] width 68 height 14
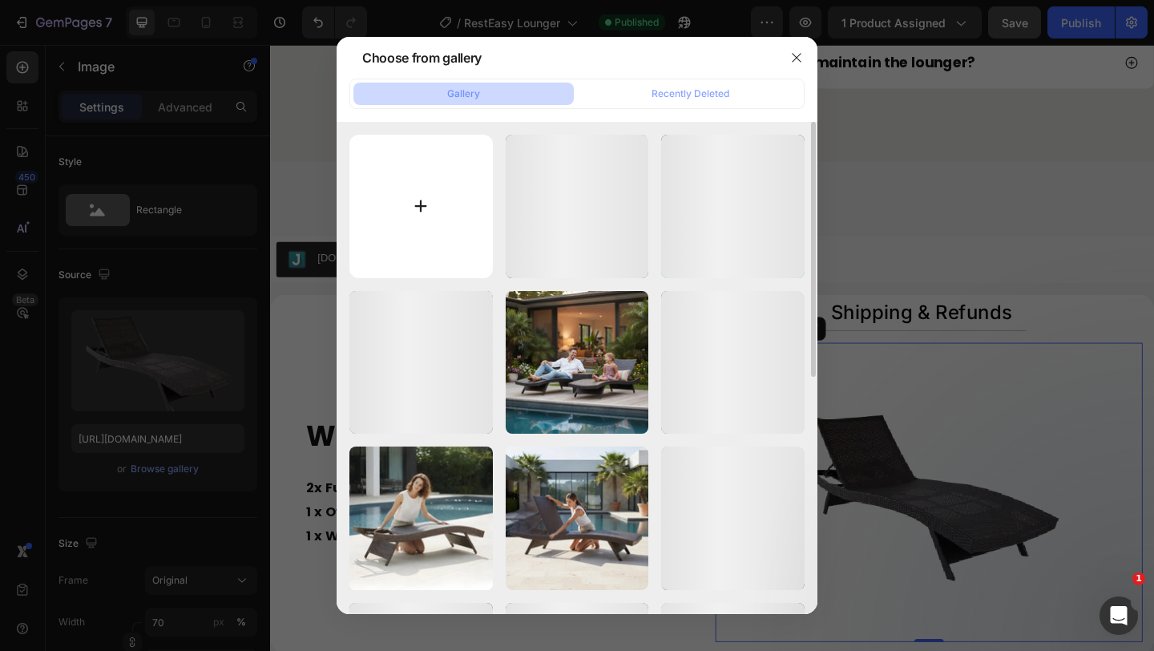
click at [458, 178] on input "file" at bounding box center [422, 207] width 144 height 144
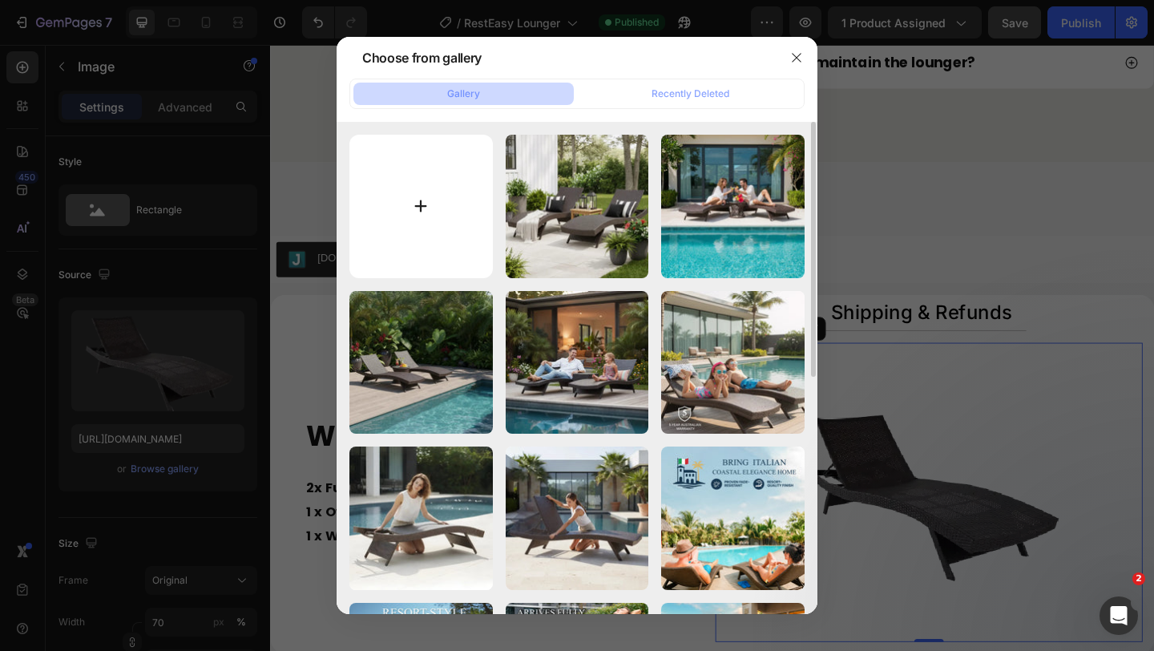
type input "C:\fakepath\Image_2025-09-27_104753_440 2.webp"
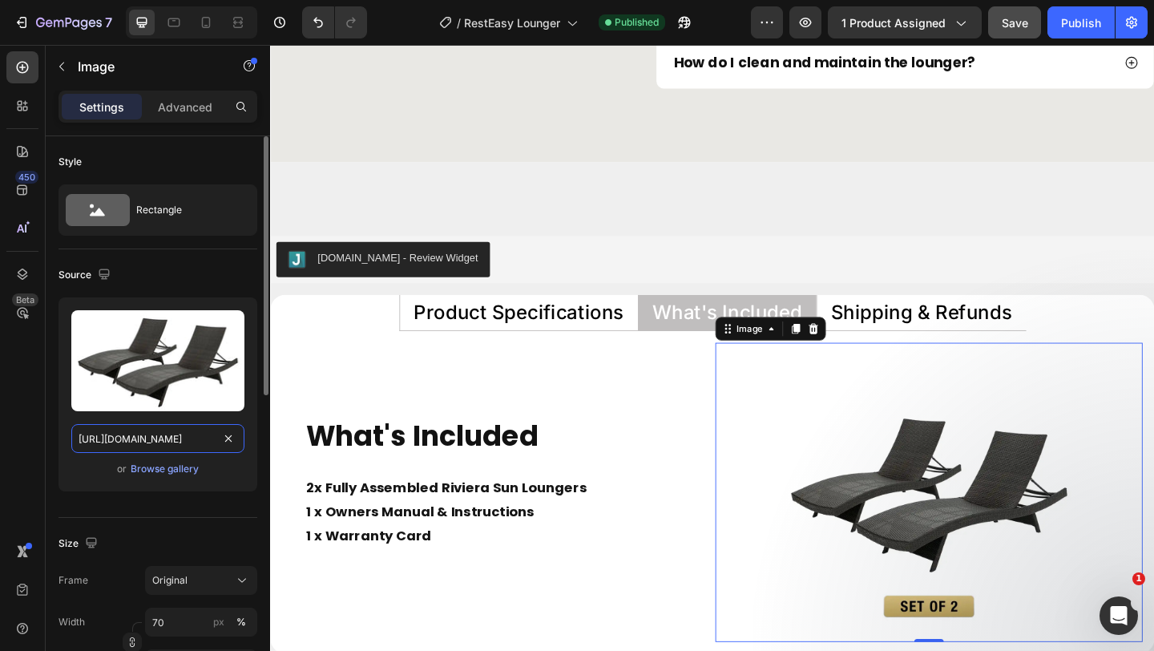
click at [177, 439] on input "[URL][DOMAIN_NAME]" at bounding box center [157, 438] width 173 height 29
click at [106, 276] on icon "button" at bounding box center [104, 274] width 10 height 10
click at [108, 355] on icon "button" at bounding box center [107, 358] width 16 height 16
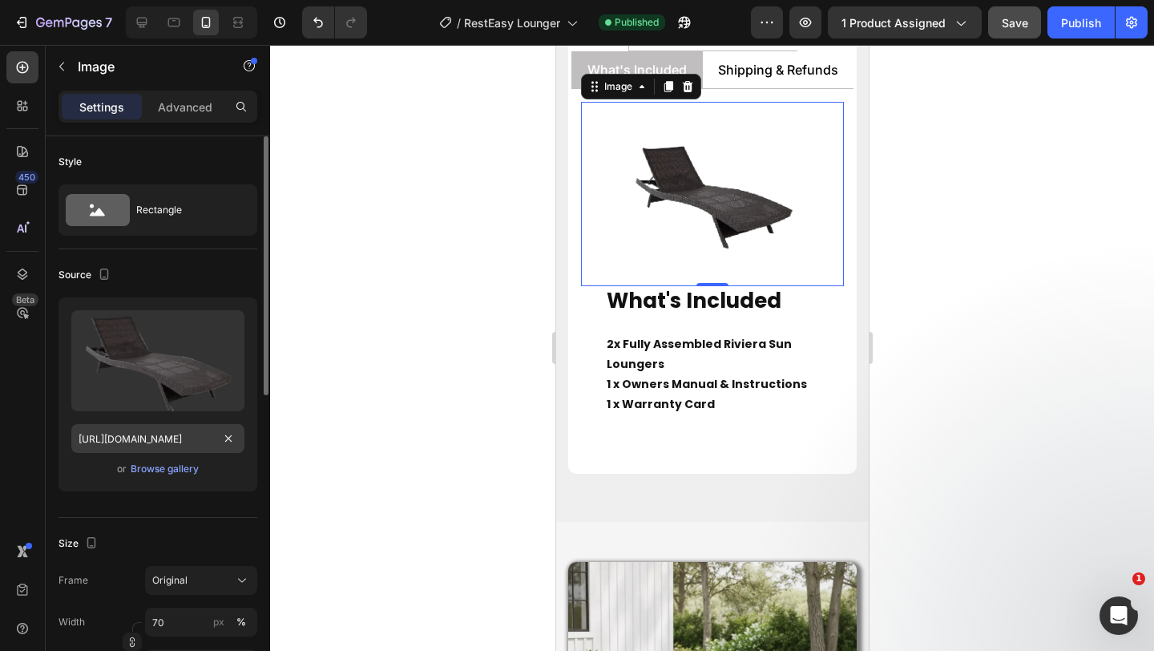
scroll to position [6835, 0]
click at [148, 441] on input "[URL][DOMAIN_NAME]" at bounding box center [157, 438] width 173 height 29
paste input "0f4dcc97-918f-421e-95f4-ce9db5bbb3f3"
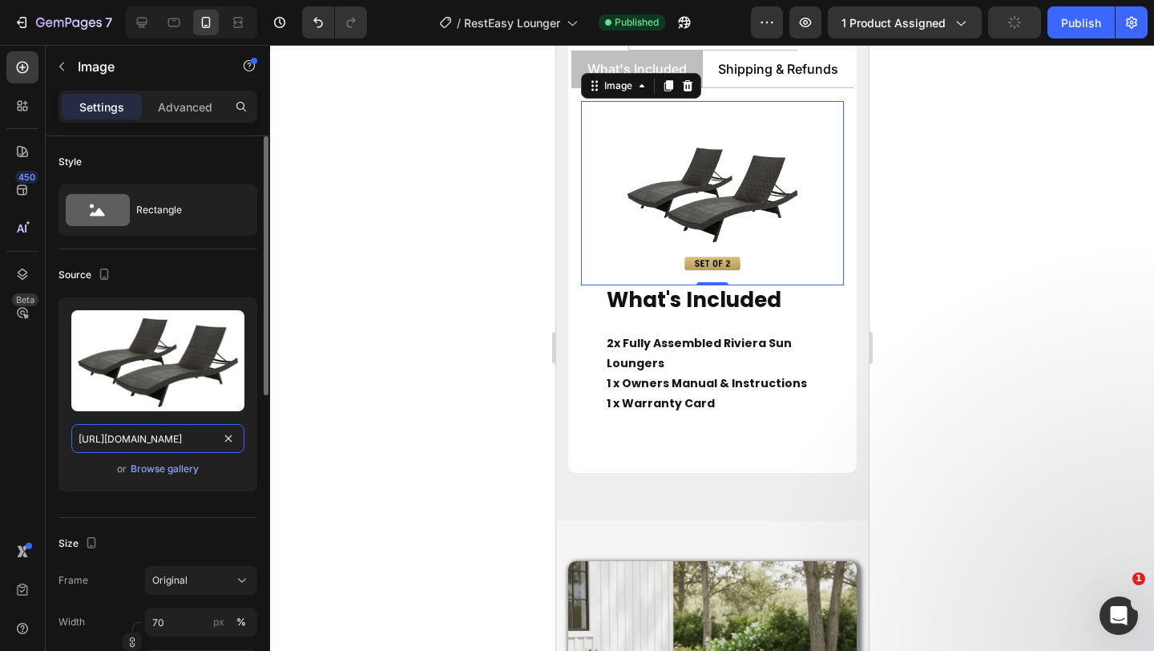
scroll to position [0, 487]
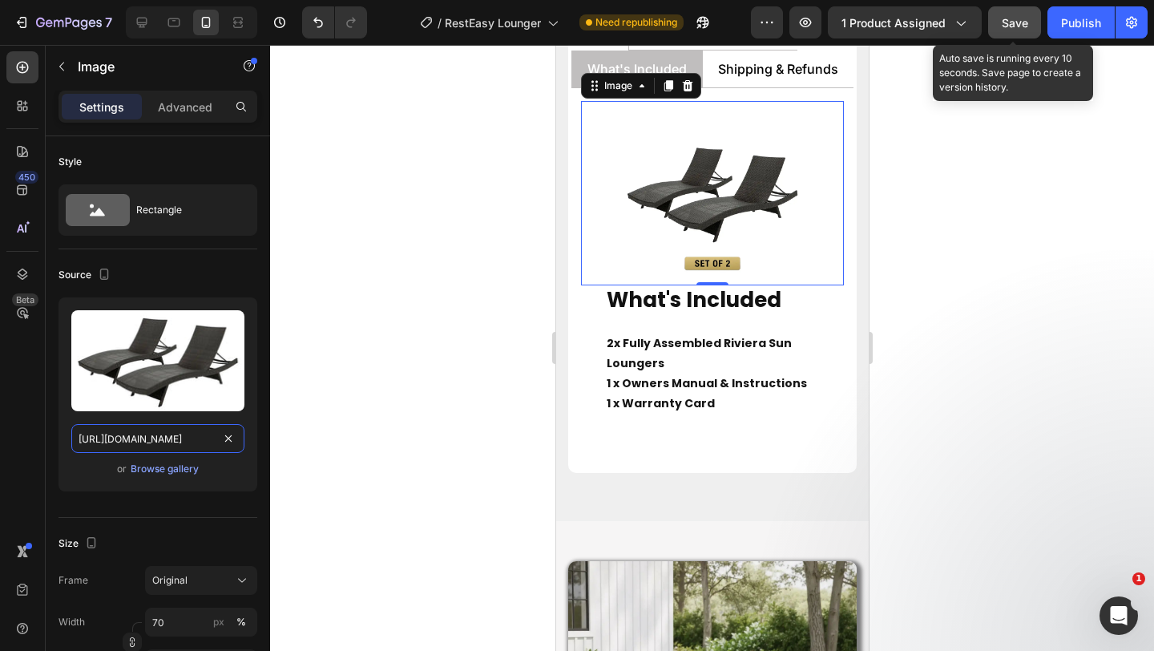
type input "[URL][DOMAIN_NAME]"
click at [1018, 21] on span "Save" at bounding box center [1015, 23] width 26 height 14
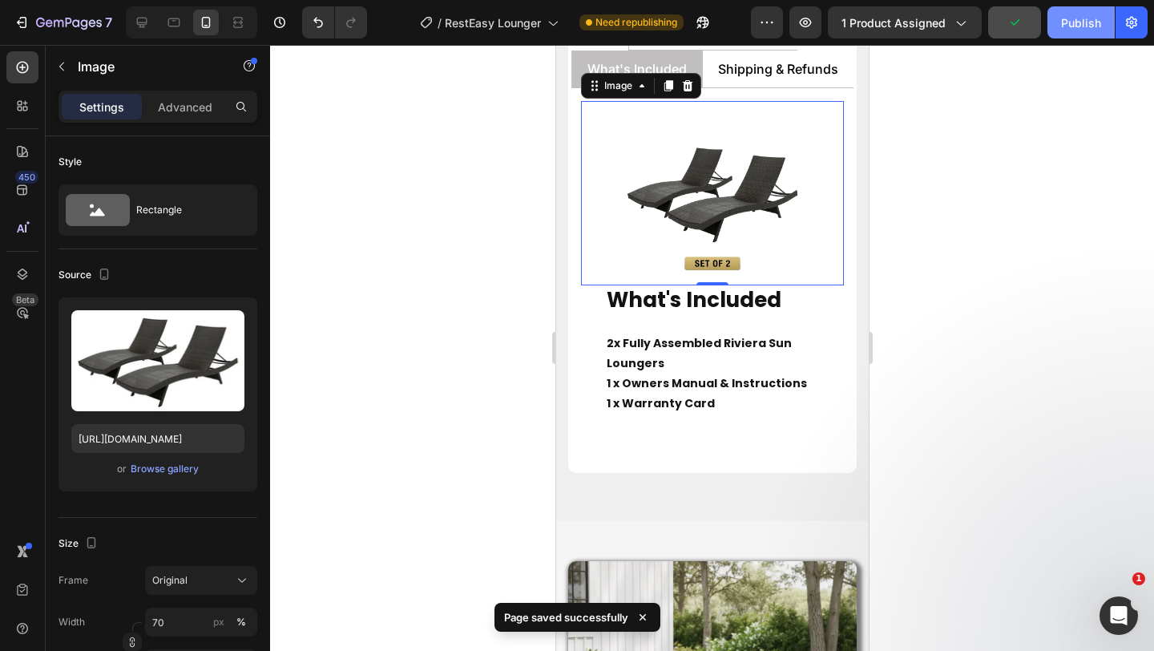
click at [1074, 26] on div "Publish" at bounding box center [1081, 22] width 40 height 17
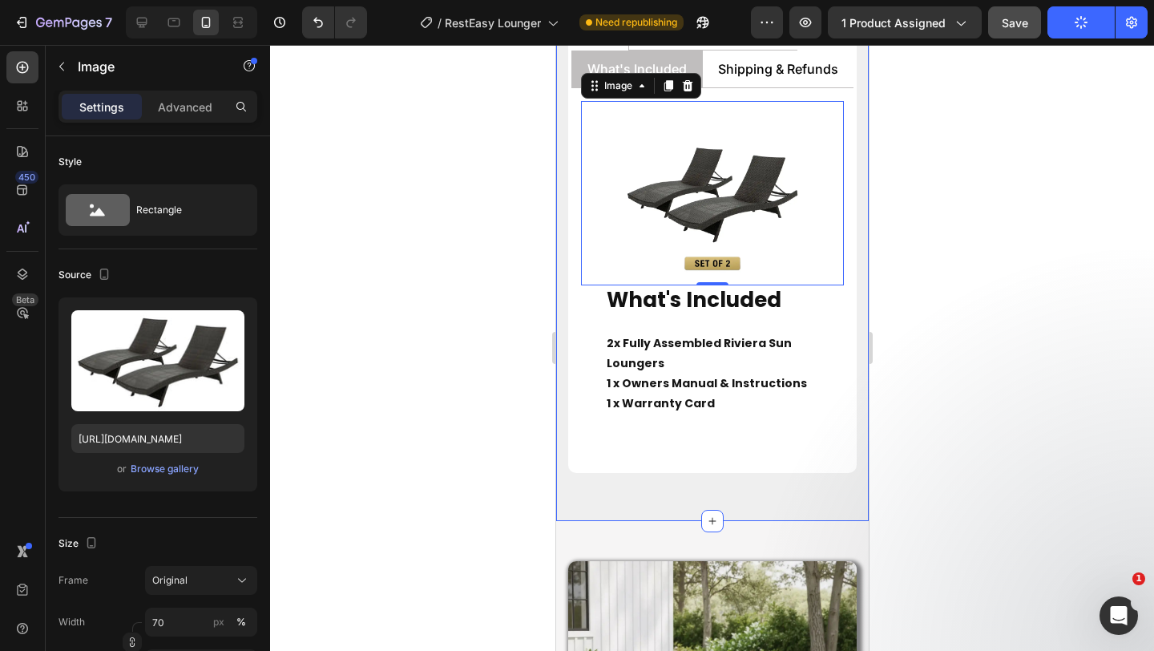
click at [580, 495] on div "[DOMAIN_NAME] - Review Widget [DOMAIN_NAME] Product Specifications What's Inclu…" at bounding box center [712, 211] width 313 height 620
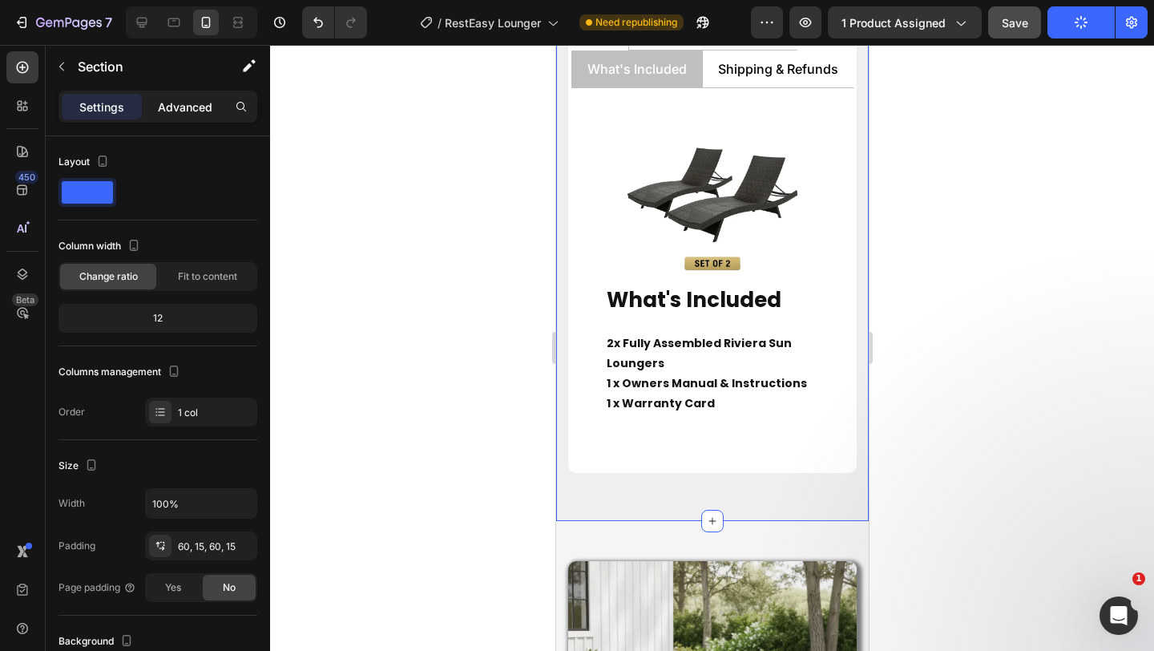
click at [187, 111] on p "Advanced" at bounding box center [185, 107] width 55 height 17
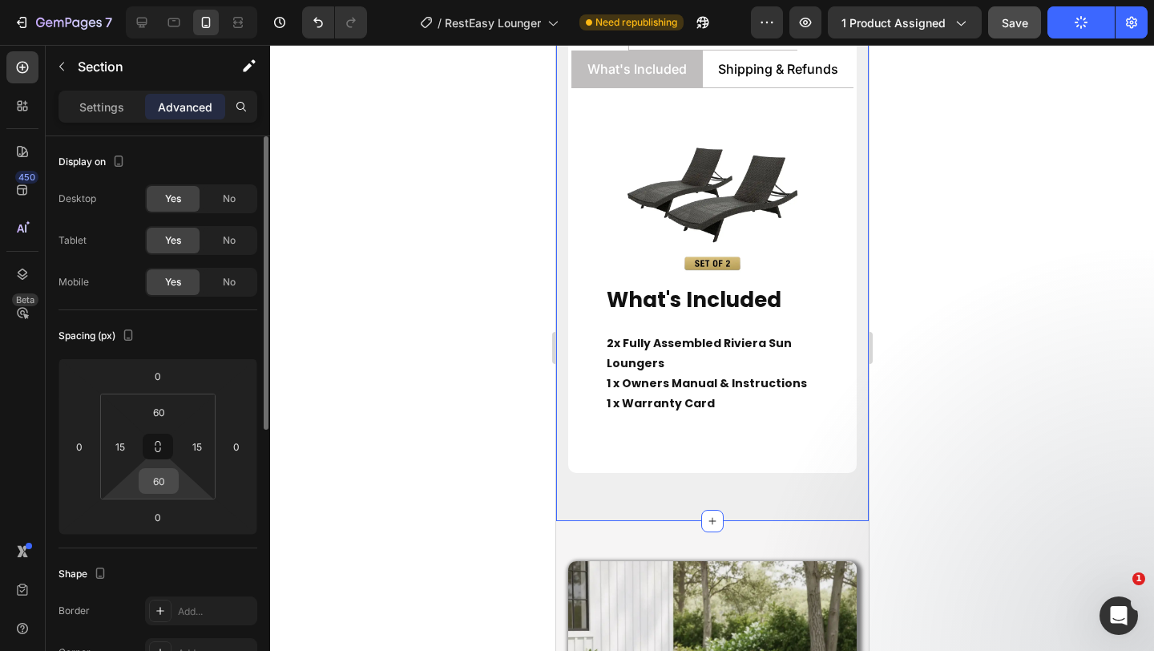
click at [155, 477] on input "60" at bounding box center [159, 481] width 32 height 24
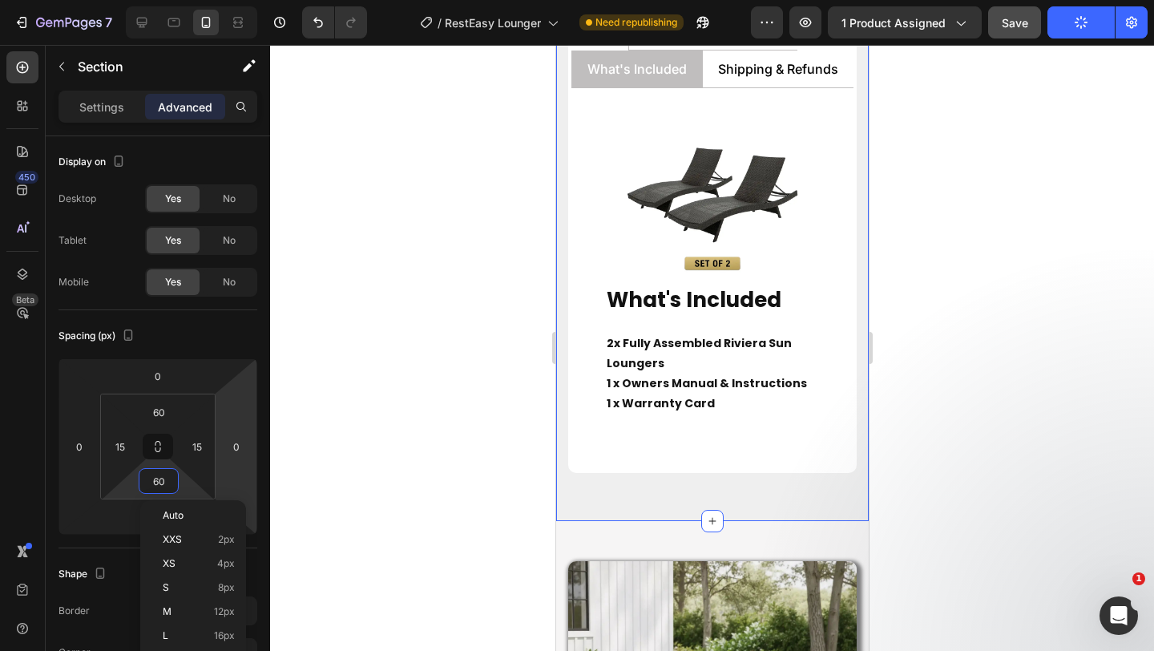
click at [406, 413] on div at bounding box center [712, 348] width 884 height 606
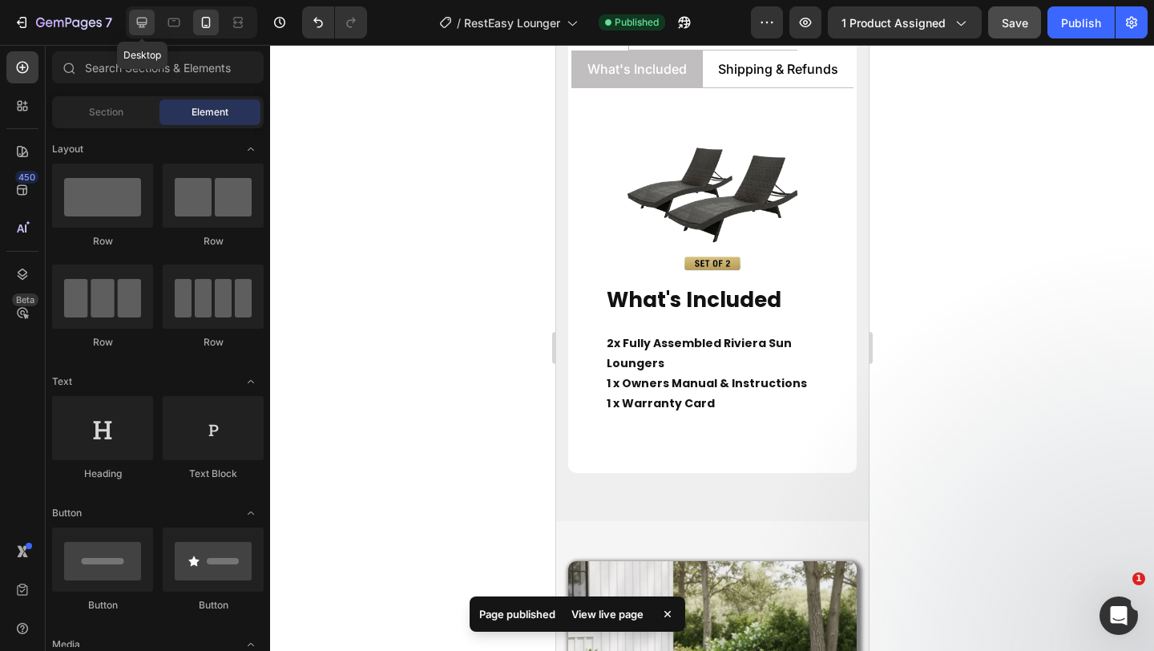
click at [154, 28] on div at bounding box center [142, 23] width 26 height 26
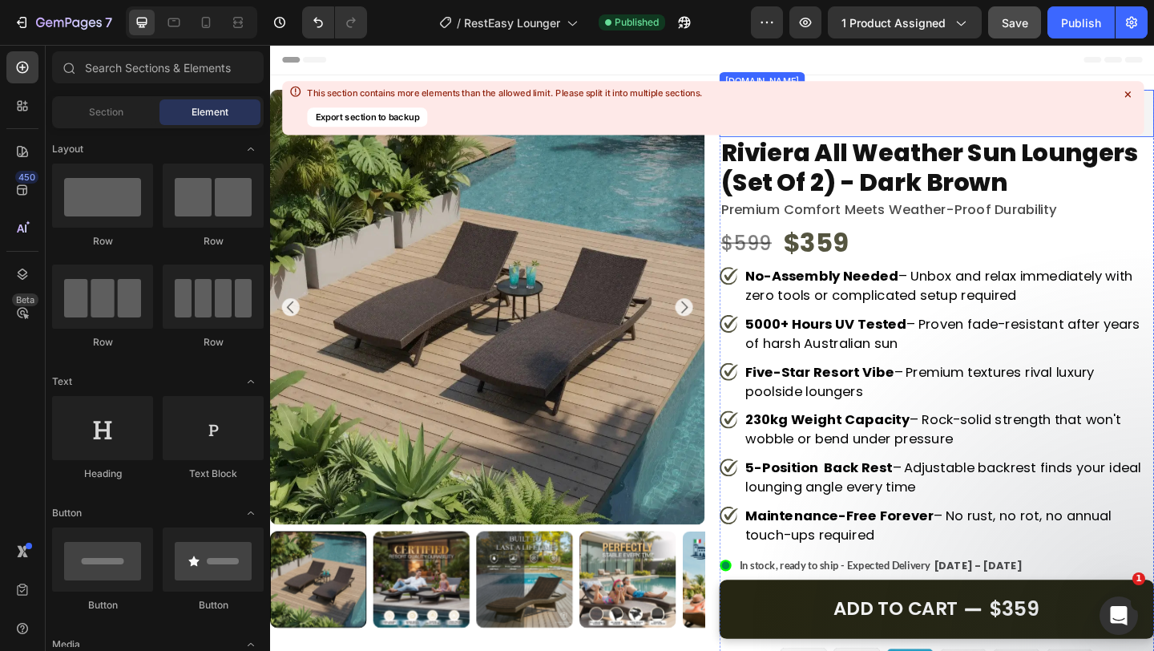
click at [1125, 91] on icon at bounding box center [1128, 94] width 6 height 6
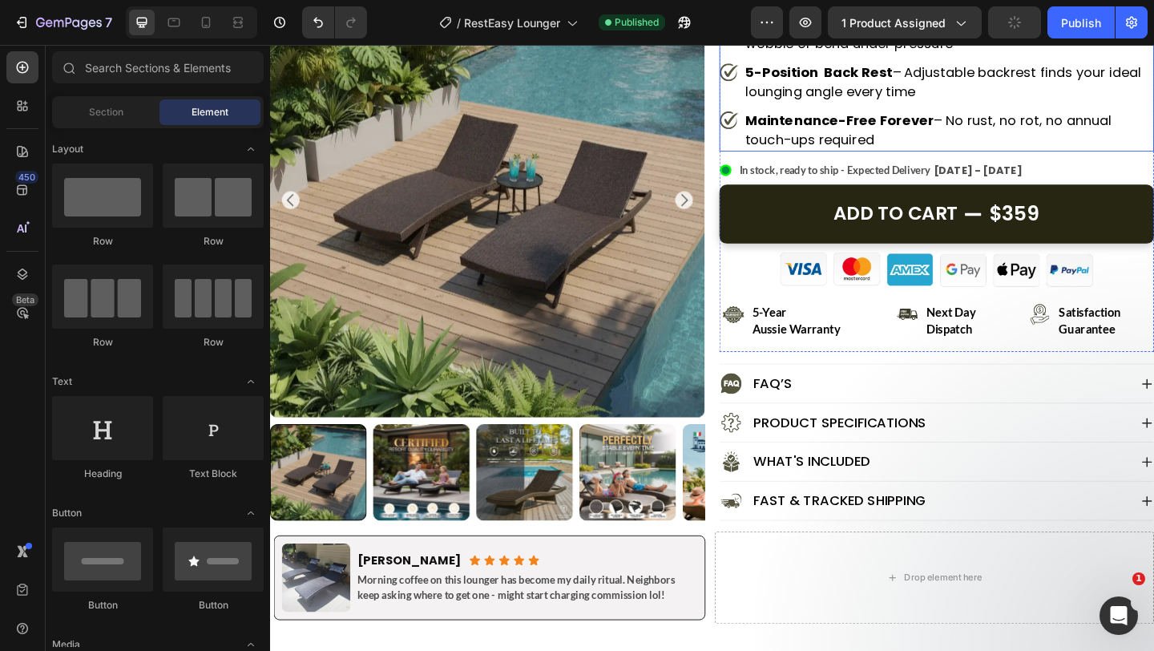
scroll to position [487, 0]
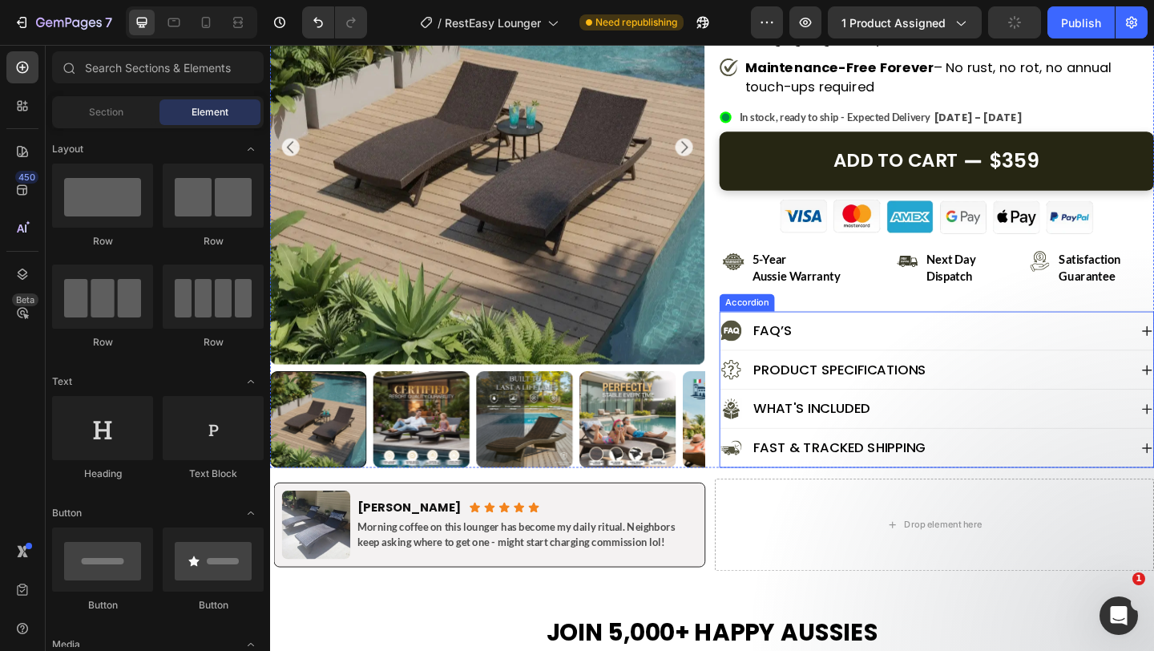
click at [951, 439] on div "What's Included" at bounding box center [982, 441] width 445 height 26
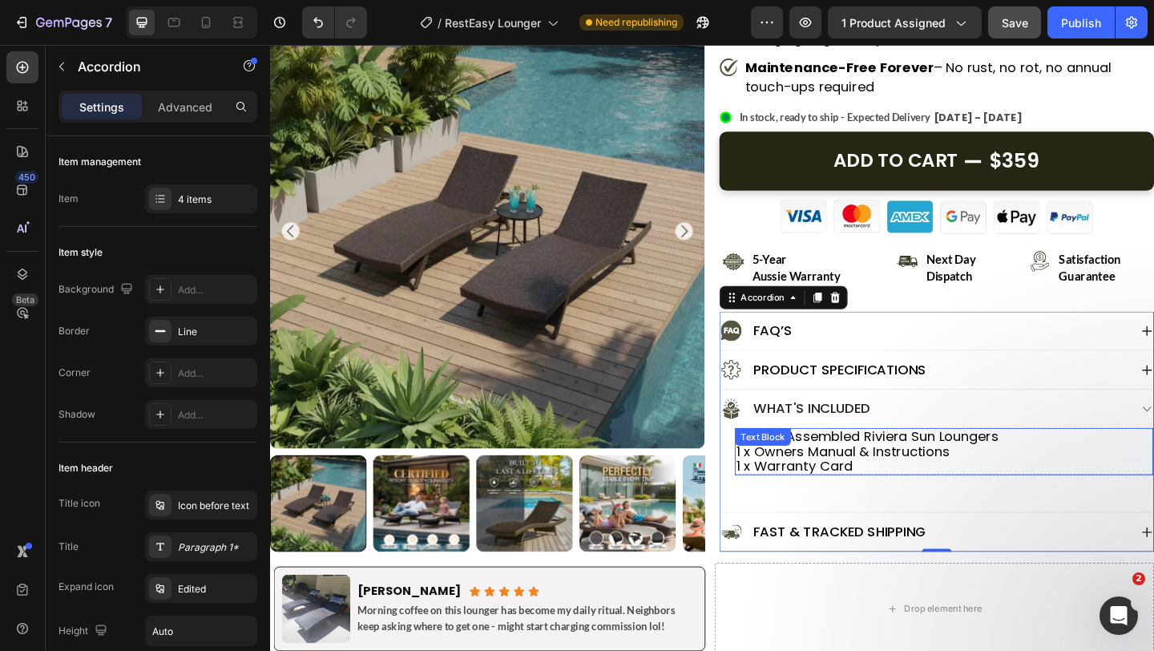
click at [808, 498] on p "2x Fully Assembled Riviera Sun Loungers 1 x Owners Manual & Instructions 1 x Wa…" at bounding box center [1004, 487] width 452 height 48
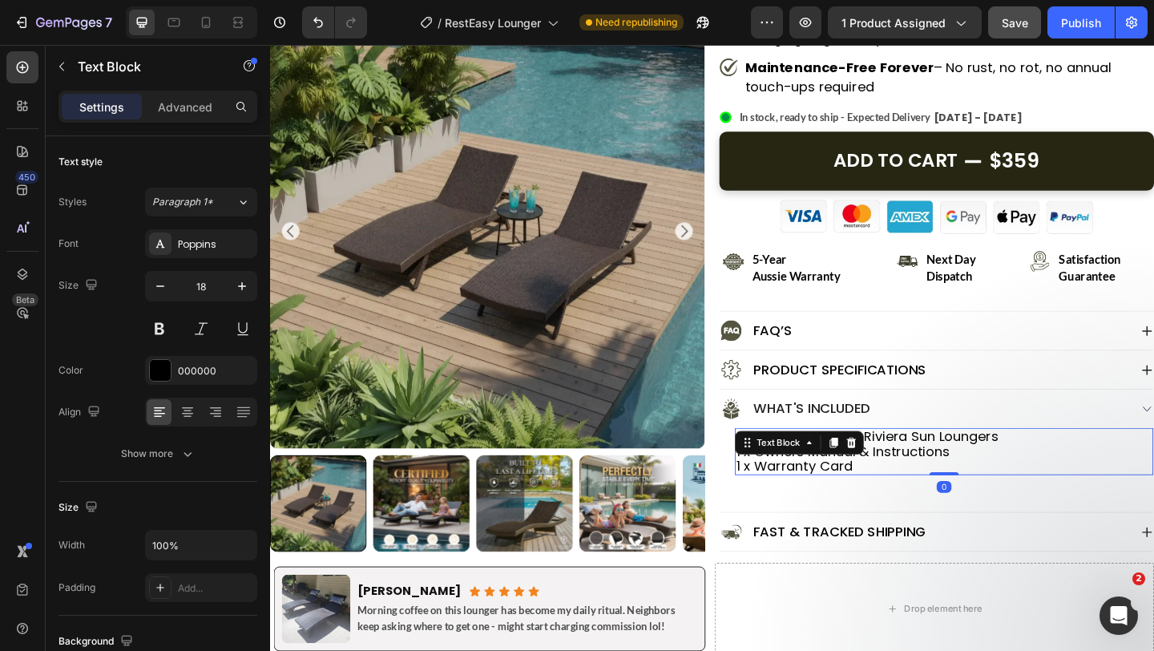
click at [932, 498] on p "2x Fully Assembled Riviera Sun Loungers 1 x Owners Manual & Instructions 1 x Wa…" at bounding box center [1004, 487] width 452 height 48
click at [788, 473] on p "2x Fully Assembled Riviera Sun Loungers 1 x Owners Manual & Instructions 1 x Wa…" at bounding box center [1004, 487] width 452 height 48
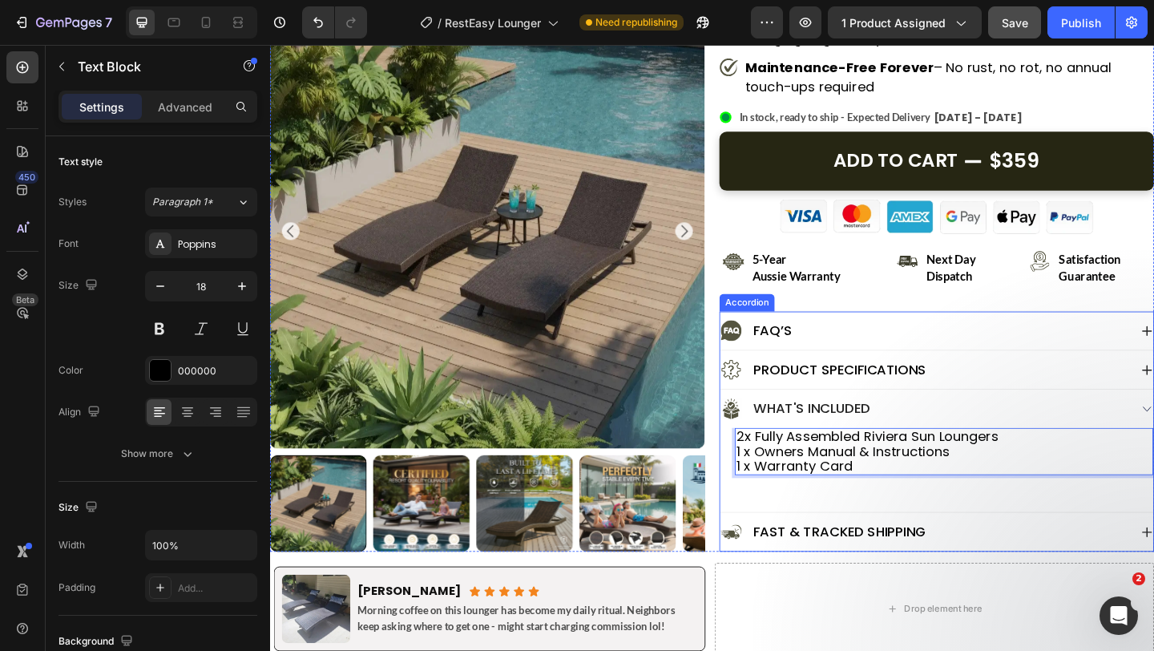
click at [1154, 433] on div "What's Included" at bounding box center [982, 441] width 445 height 26
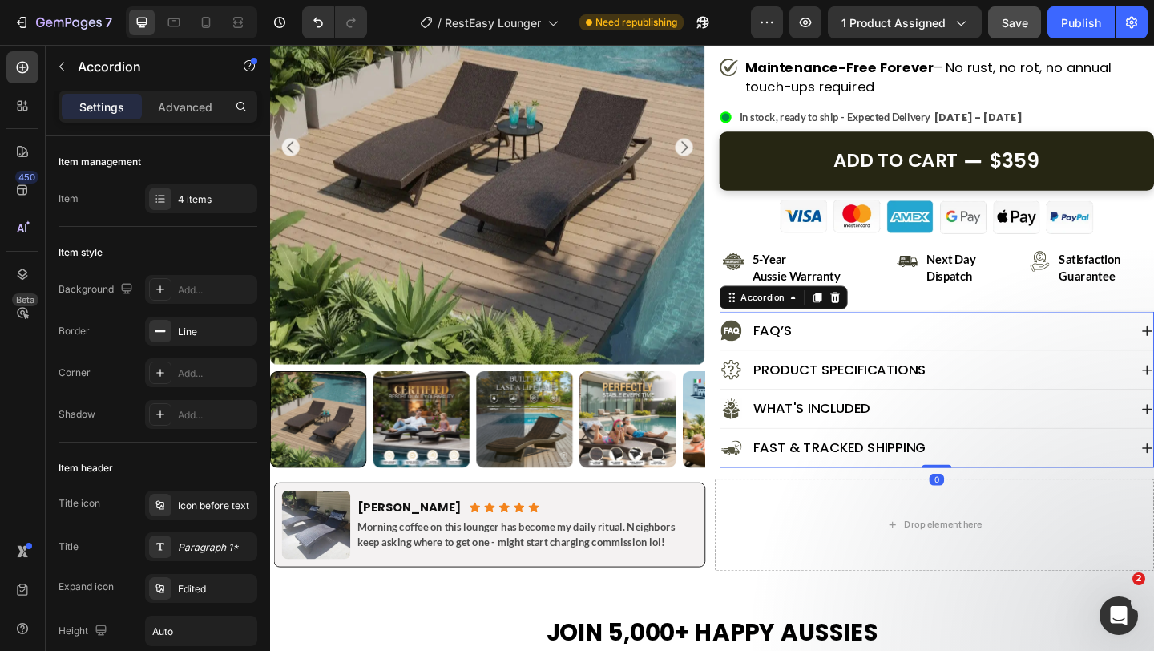
click at [1154, 433] on div "What's Included" at bounding box center [982, 441] width 445 height 26
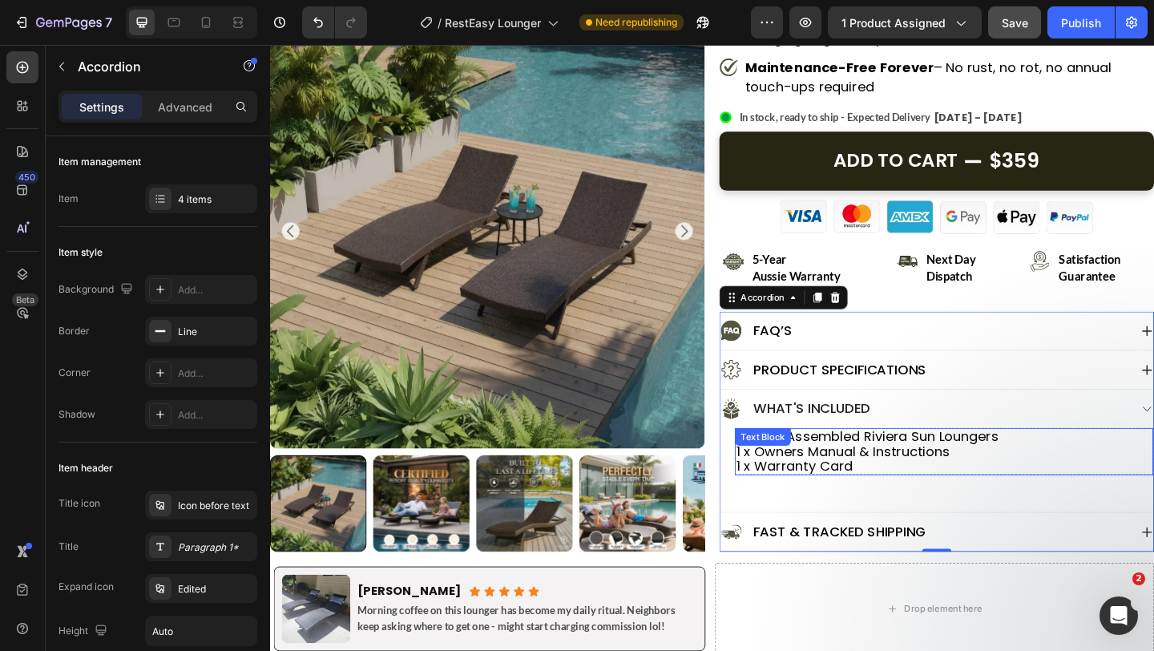
click at [952, 495] on p "2x Fully Assembled Riviera Sun Loungers 1 x Owners Manual & Instructions 1 x Wa…" at bounding box center [1004, 487] width 452 height 48
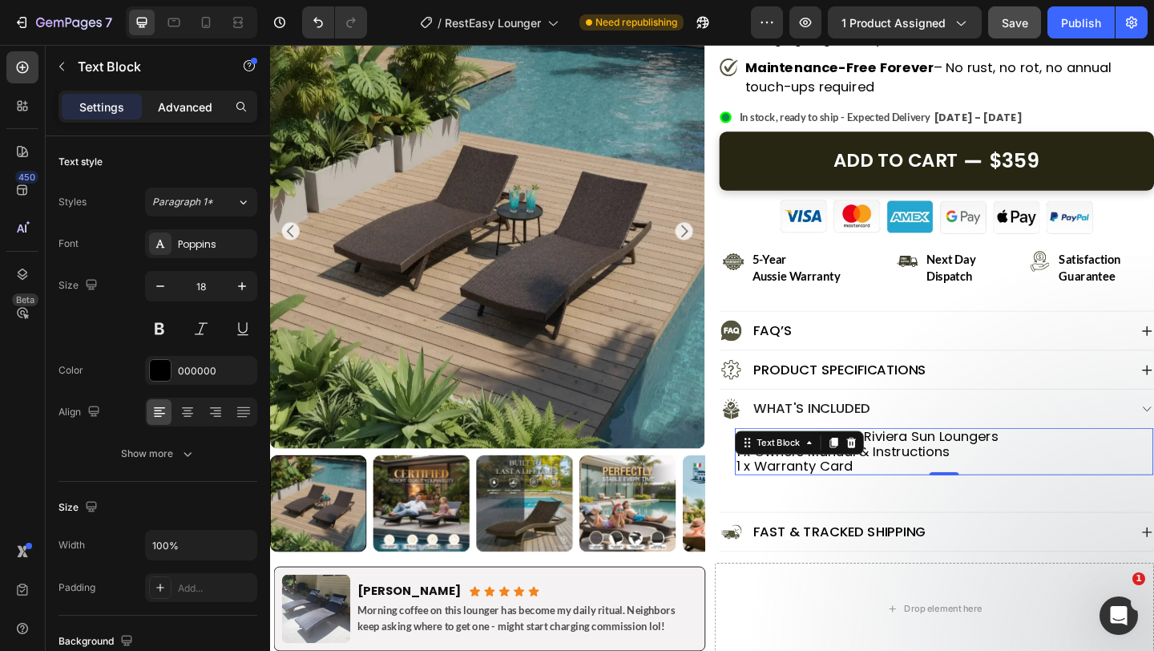
click at [184, 119] on div "Advanced" at bounding box center [185, 107] width 80 height 26
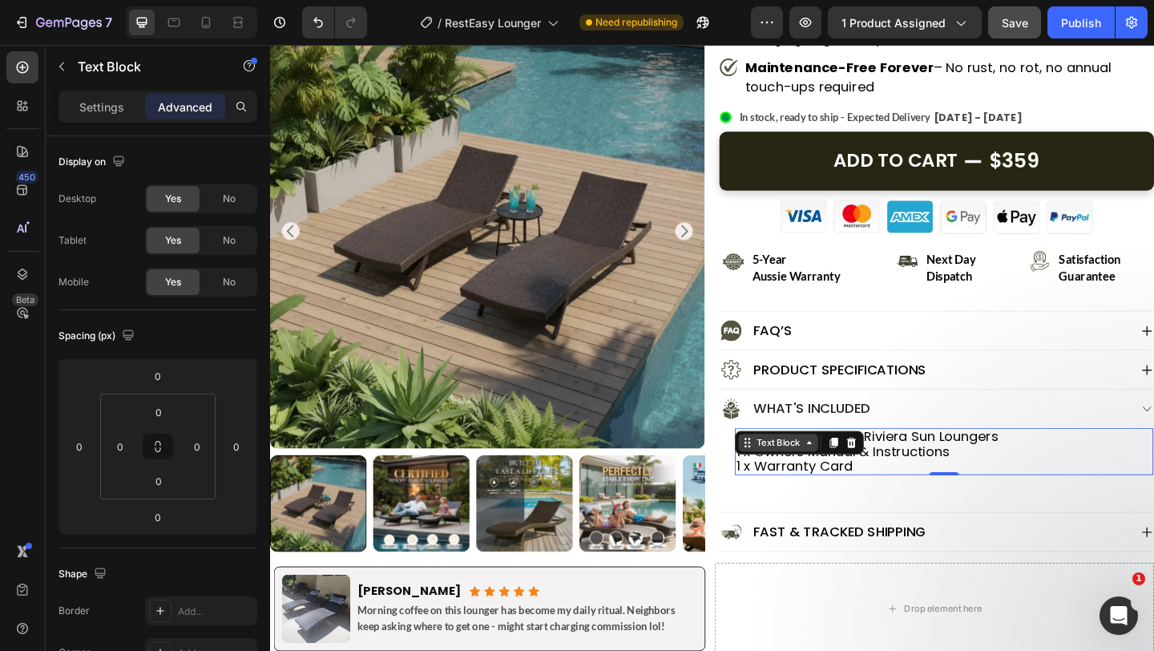
click at [843, 479] on div "Text Block" at bounding box center [823, 478] width 55 height 14
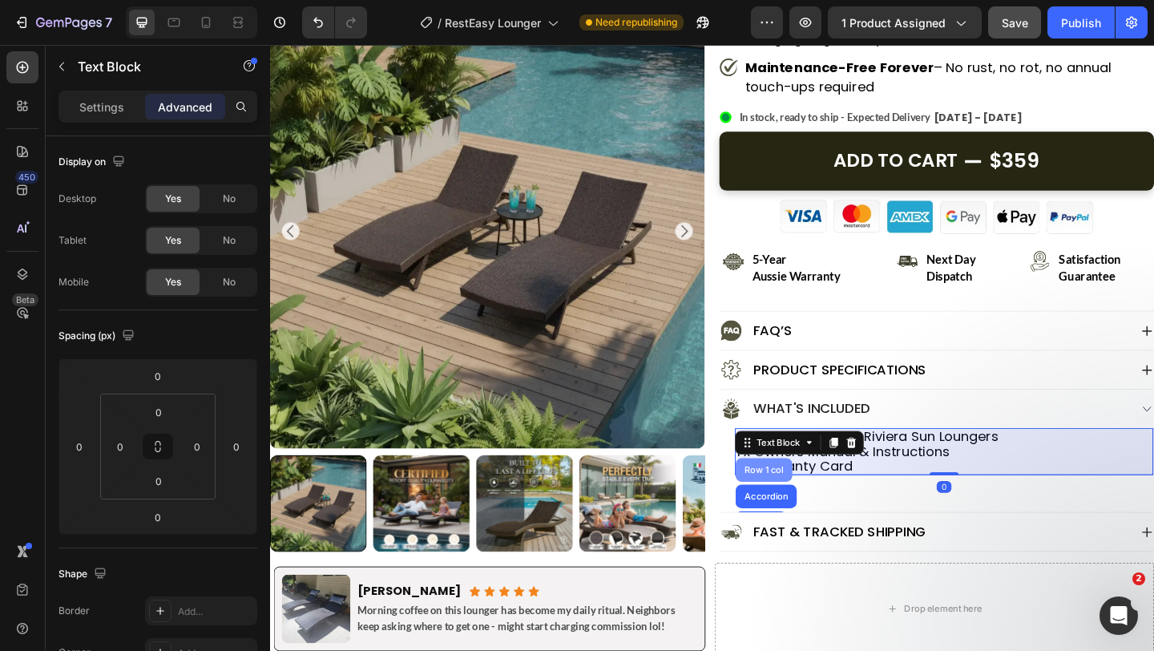
click at [810, 508] on div "Row 1 col" at bounding box center [807, 508] width 49 height 10
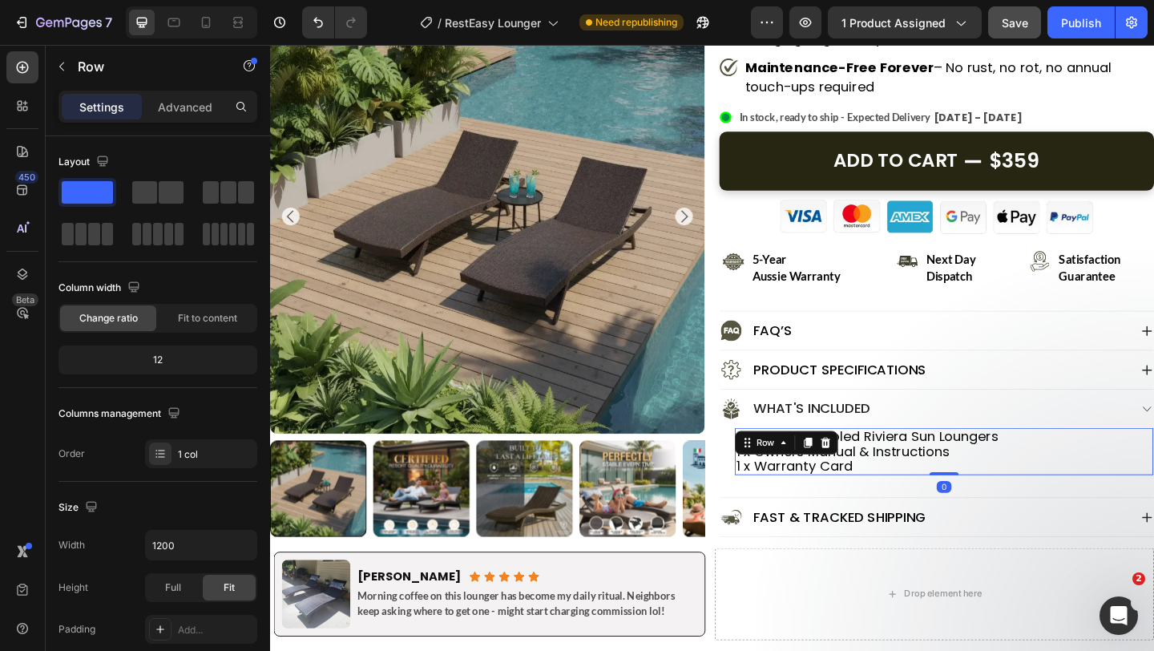
drag, startPoint x: 1004, startPoint y: 527, endPoint x: 1002, endPoint y: 499, distance: 27.3
click at [1002, 499] on div "2x Fully Assembled Riviera Sun Loungers 1 x Owners Manual & Instructions 1 x Wa…" at bounding box center [1003, 487] width 455 height 51
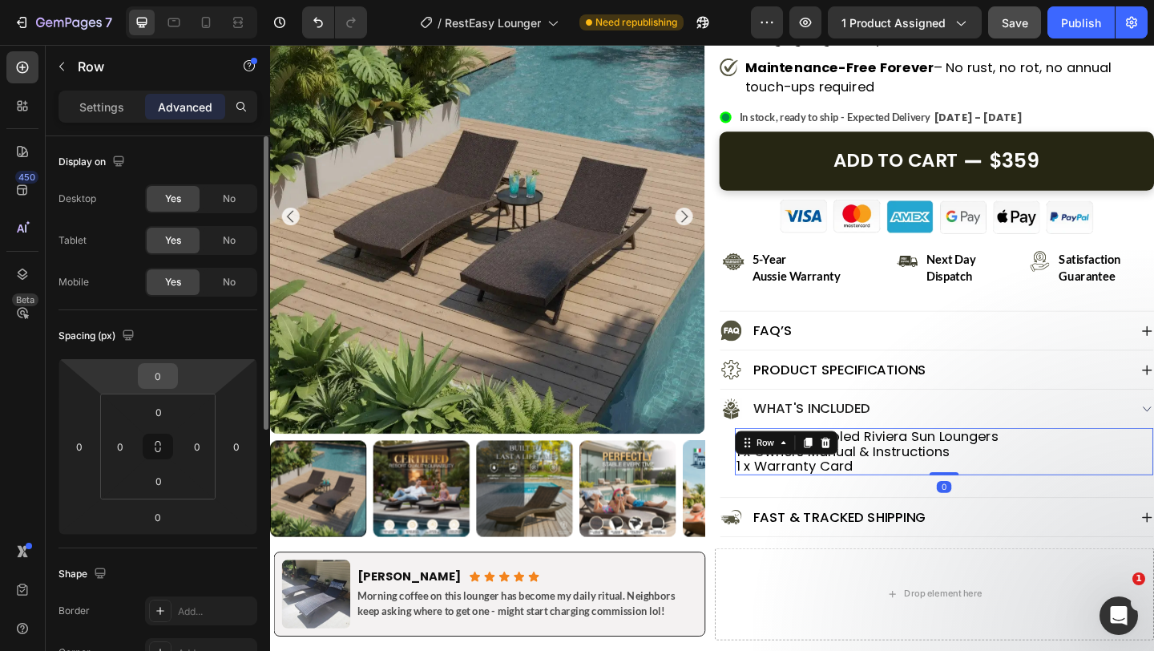
click at [170, 382] on input "0" at bounding box center [158, 376] width 32 height 24
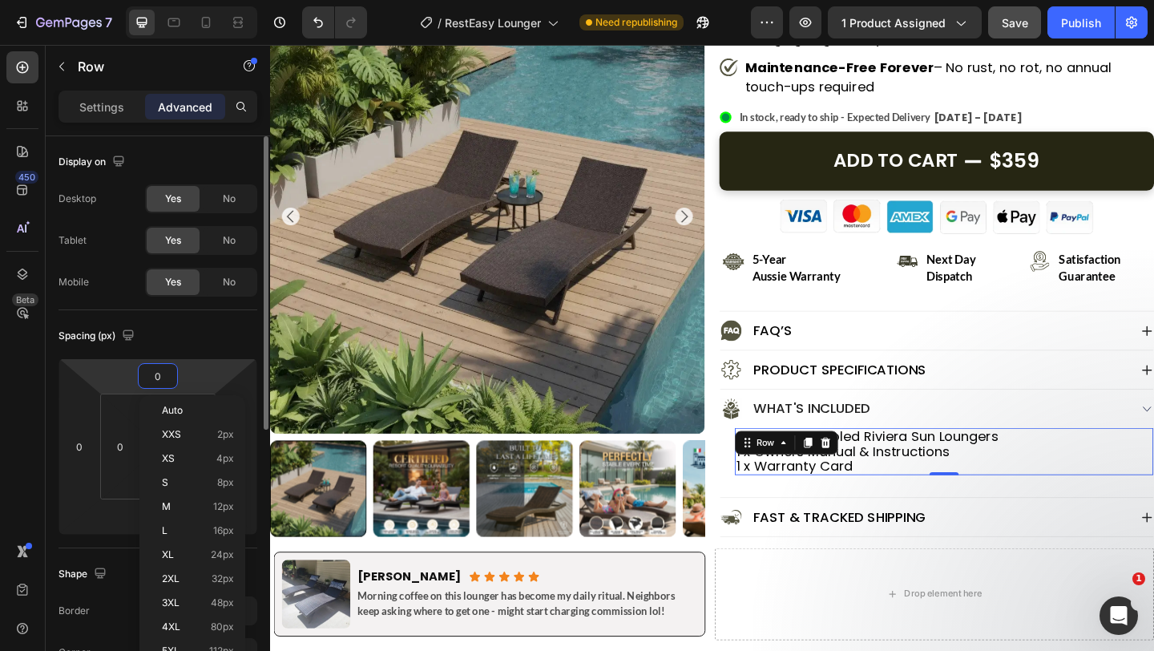
click at [170, 382] on input "0" at bounding box center [158, 376] width 32 height 24
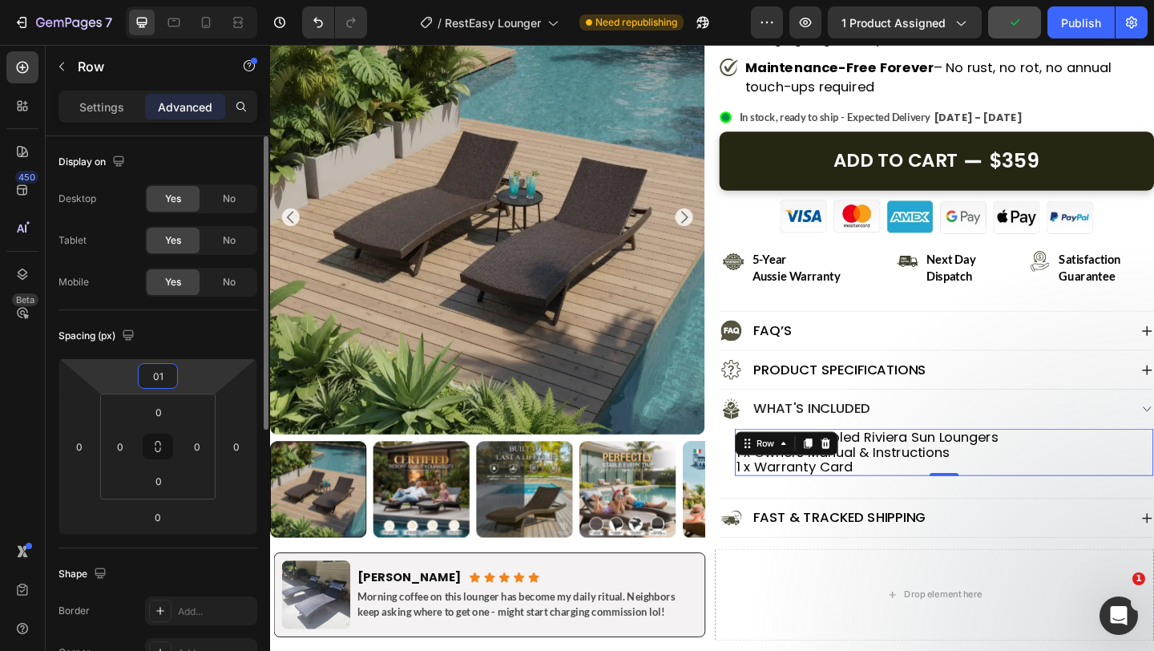
type input "0"
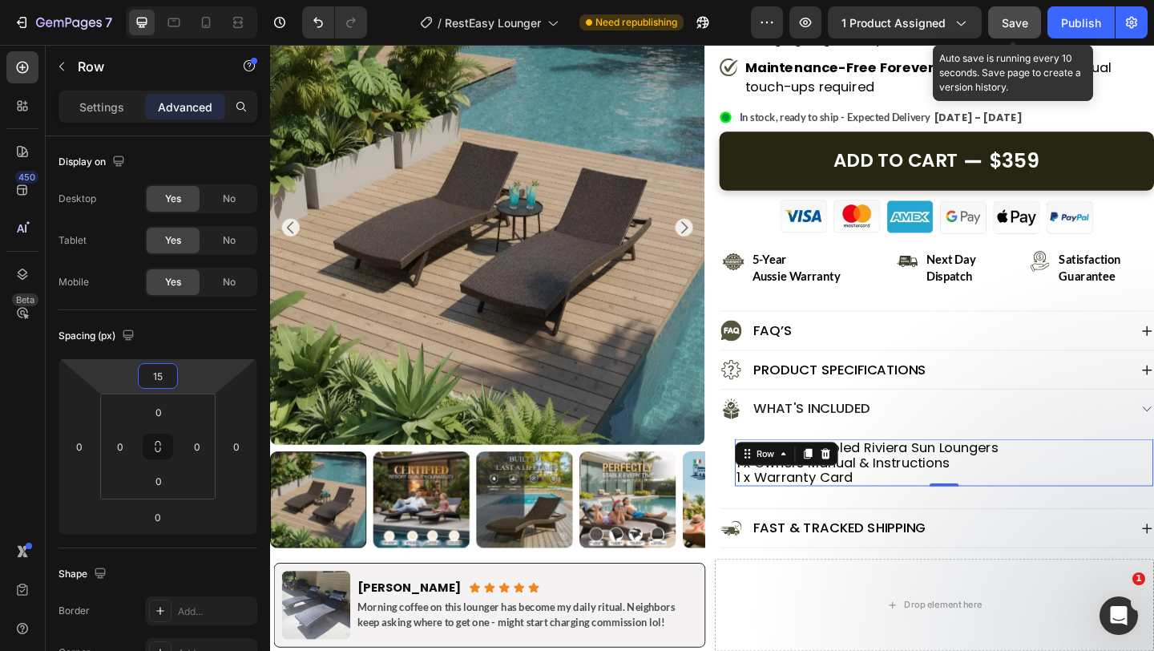
type input "15"
click at [1005, 19] on span "Save" at bounding box center [1015, 23] width 26 height 14
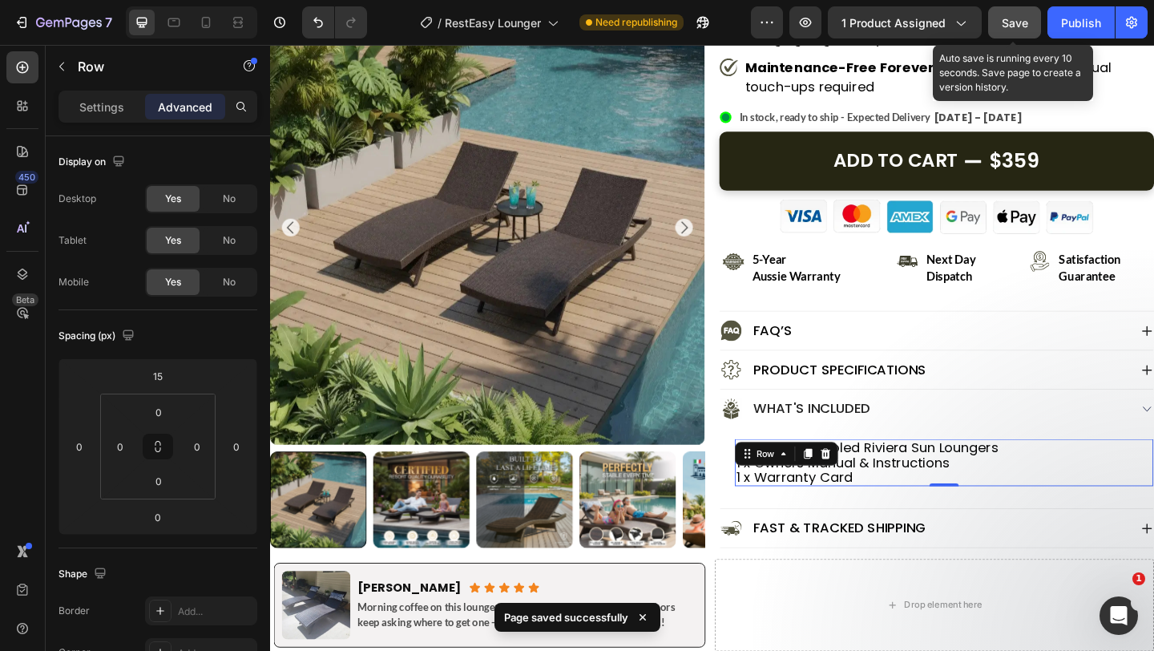
click at [1033, 26] on button "Save" at bounding box center [1015, 22] width 53 height 32
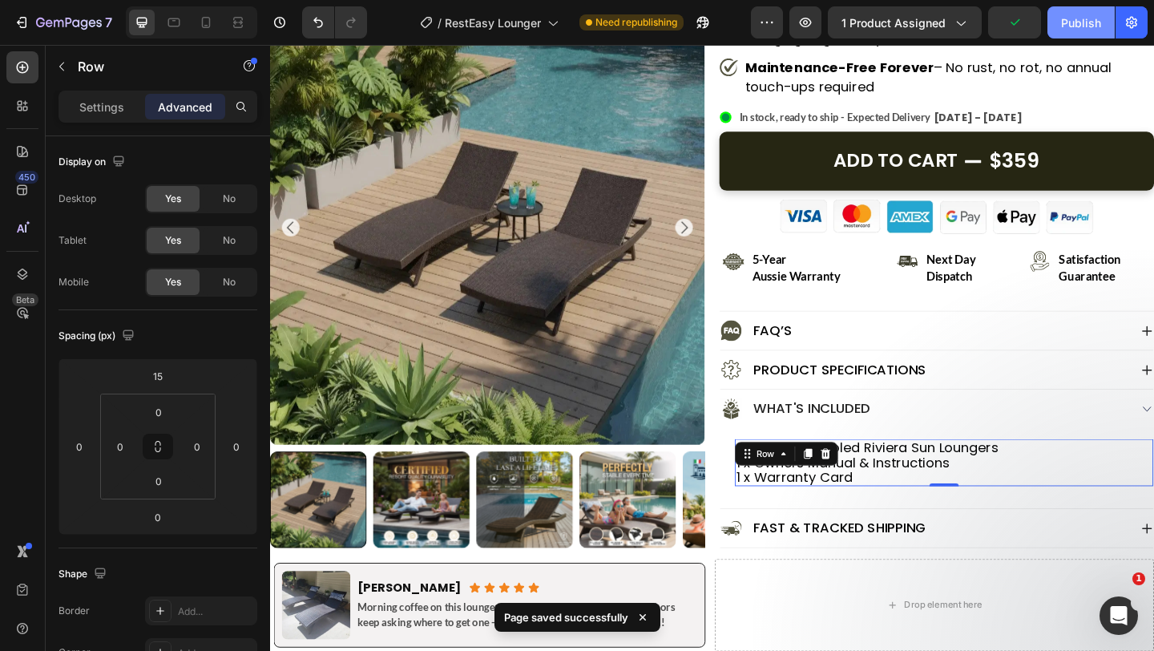
click at [1087, 25] on div "Publish" at bounding box center [1081, 22] width 40 height 17
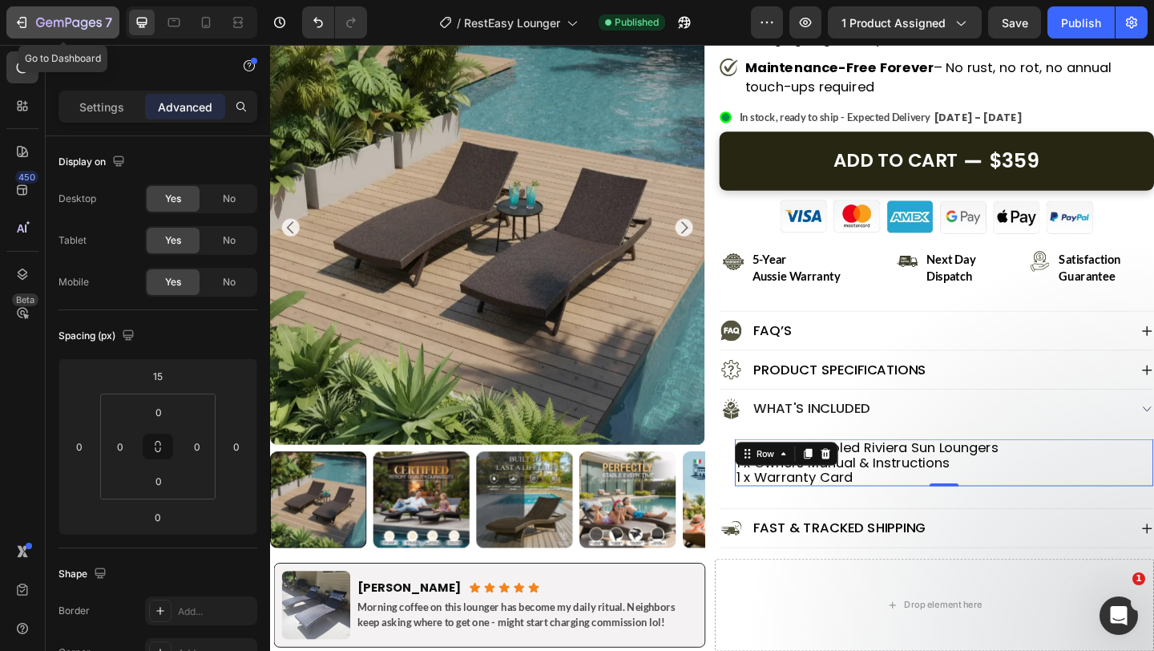
click at [38, 22] on icon "button" at bounding box center [69, 24] width 66 height 14
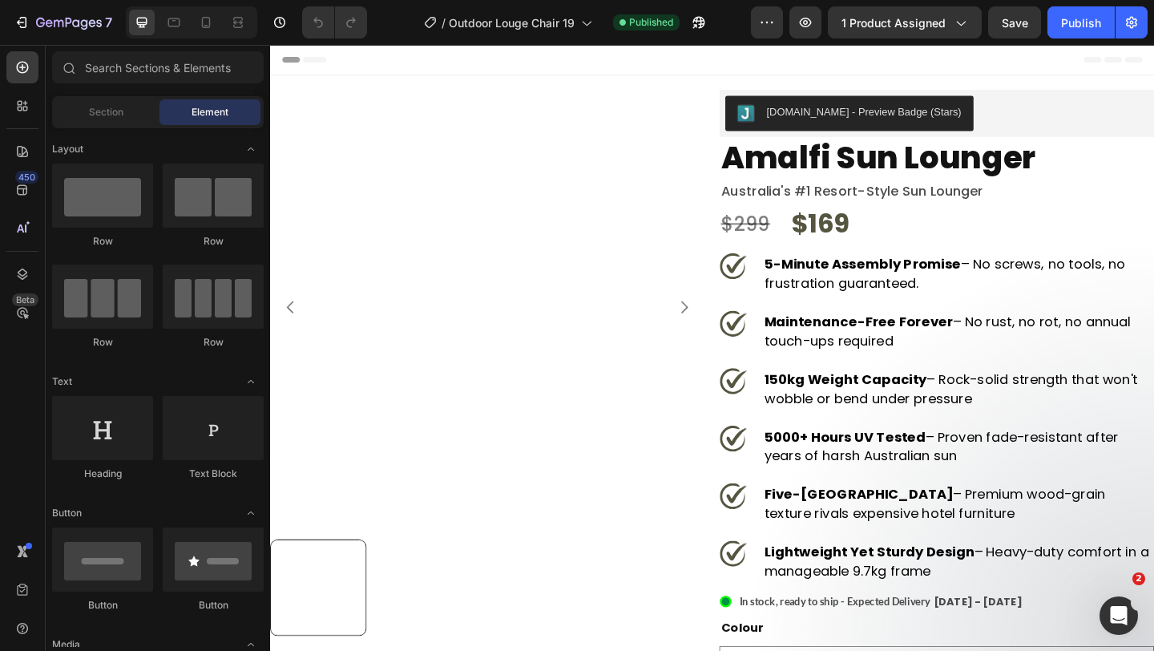
select select "White"
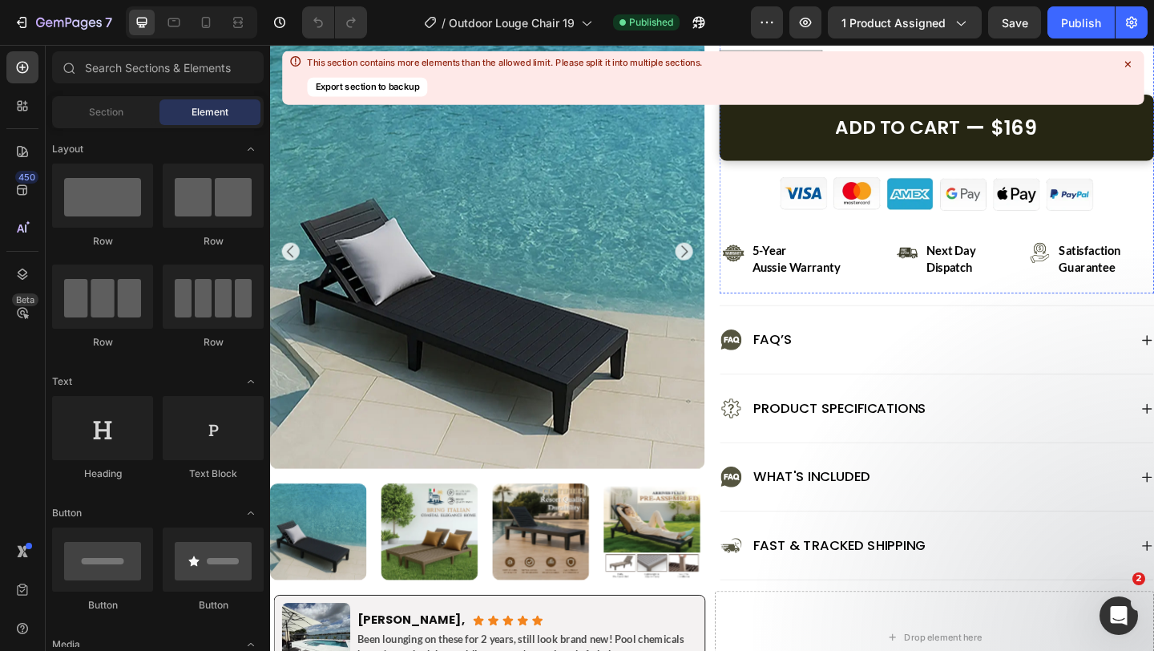
scroll to position [769, 0]
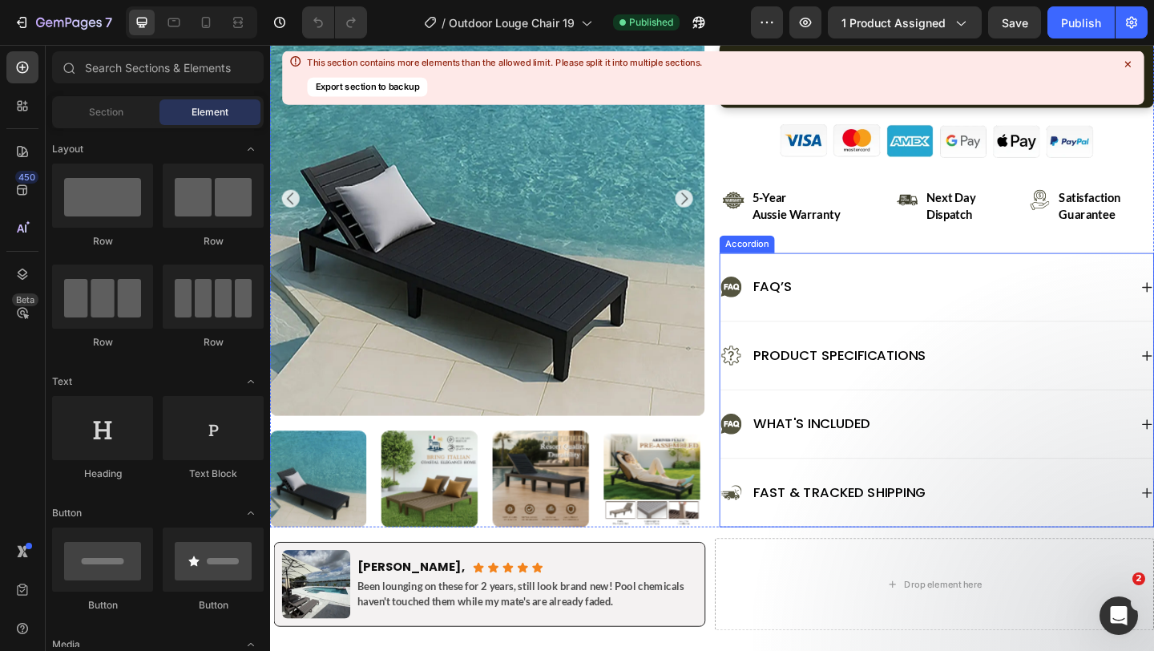
click at [768, 459] on icon at bounding box center [771, 457] width 6 height 6
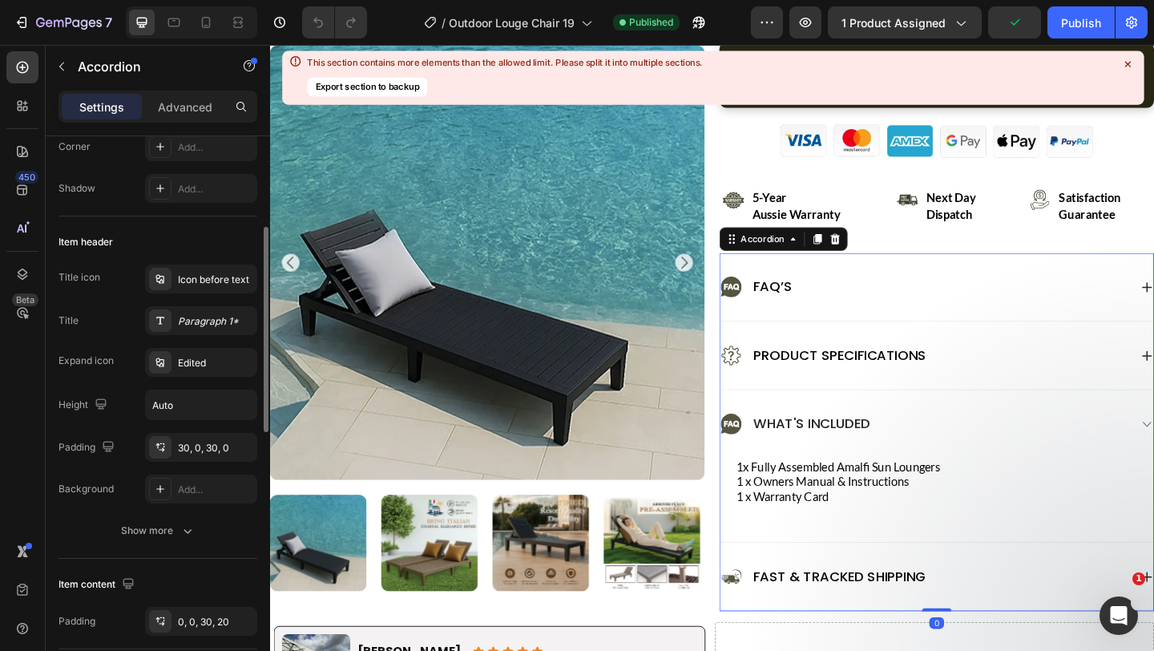
scroll to position [232, 0]
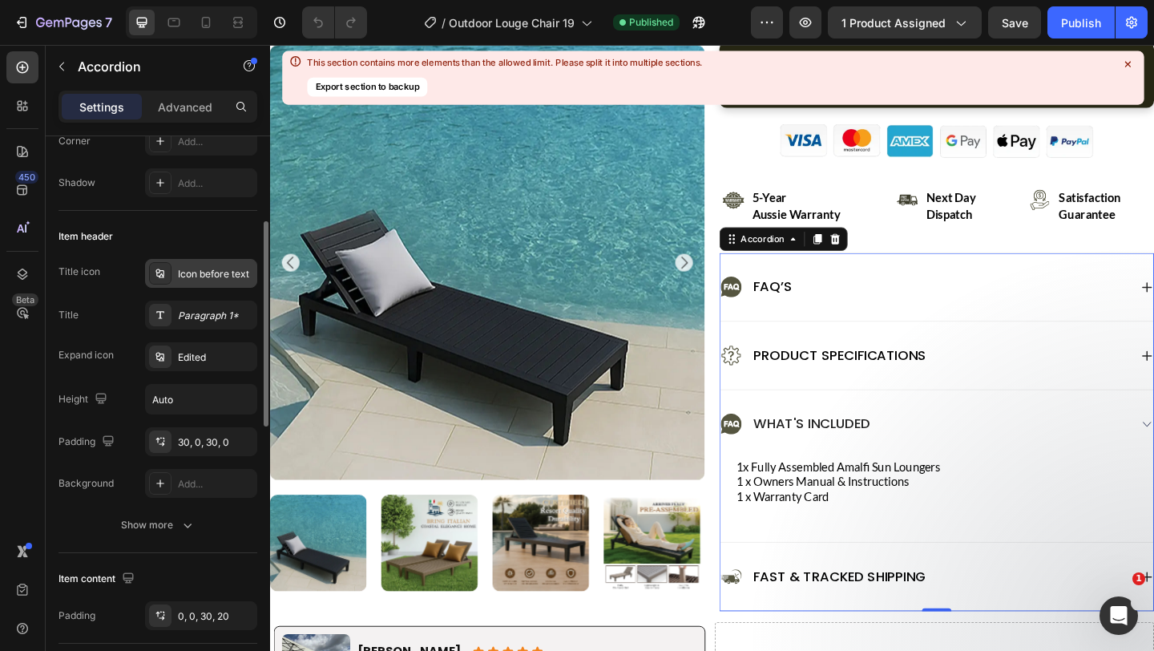
click at [188, 275] on div "Icon before text" at bounding box center [215, 274] width 75 height 14
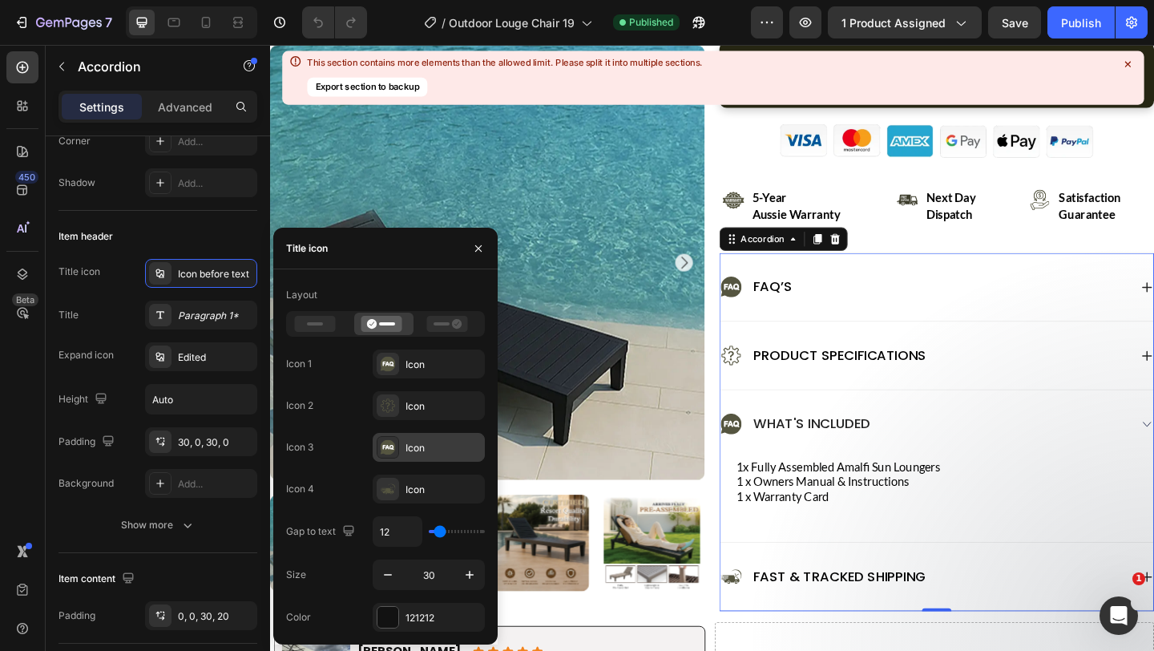
click at [386, 450] on icon at bounding box center [388, 447] width 15 height 15
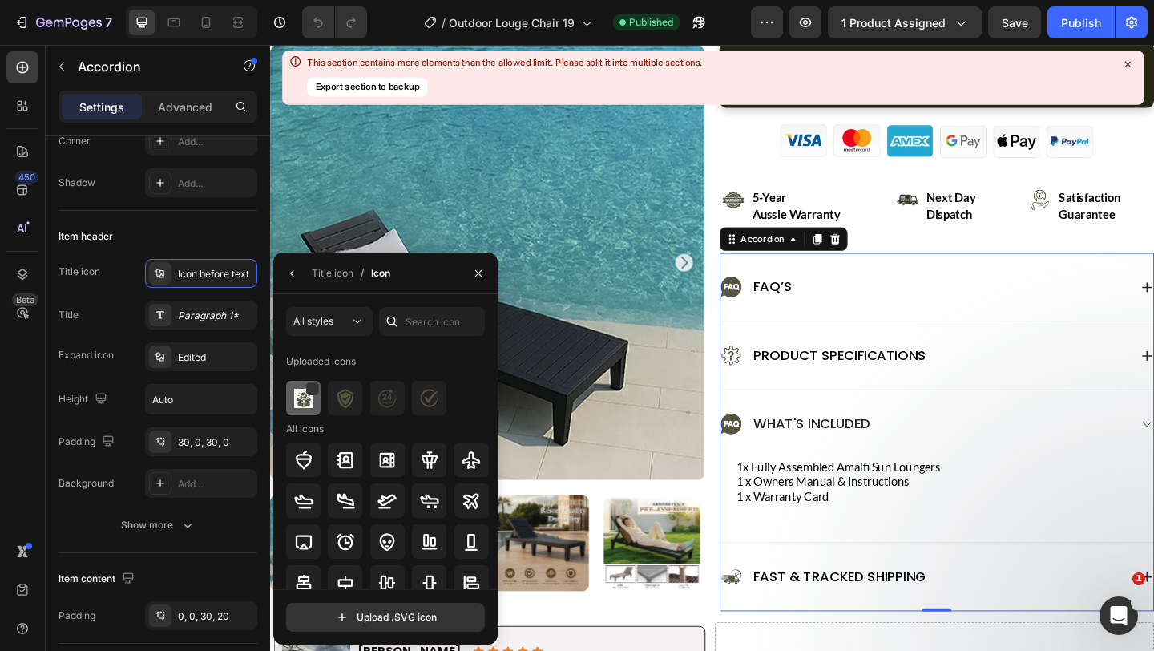
click at [308, 397] on img at bounding box center [303, 398] width 19 height 19
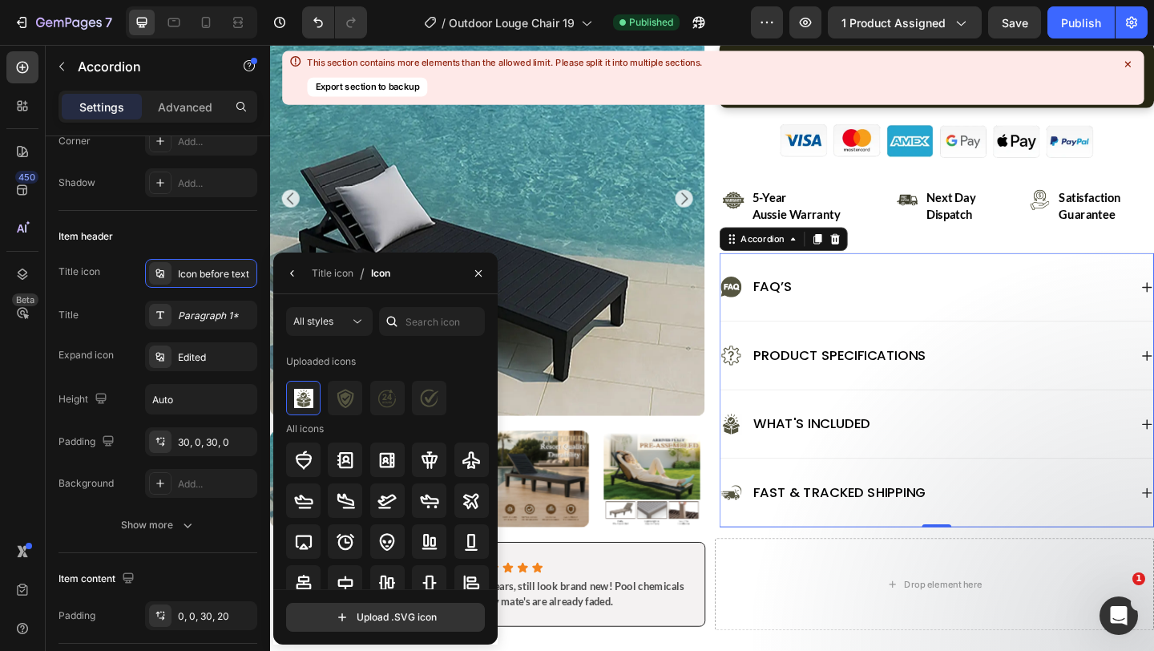
click at [936, 457] on div "What's Included" at bounding box center [982, 457] width 445 height 26
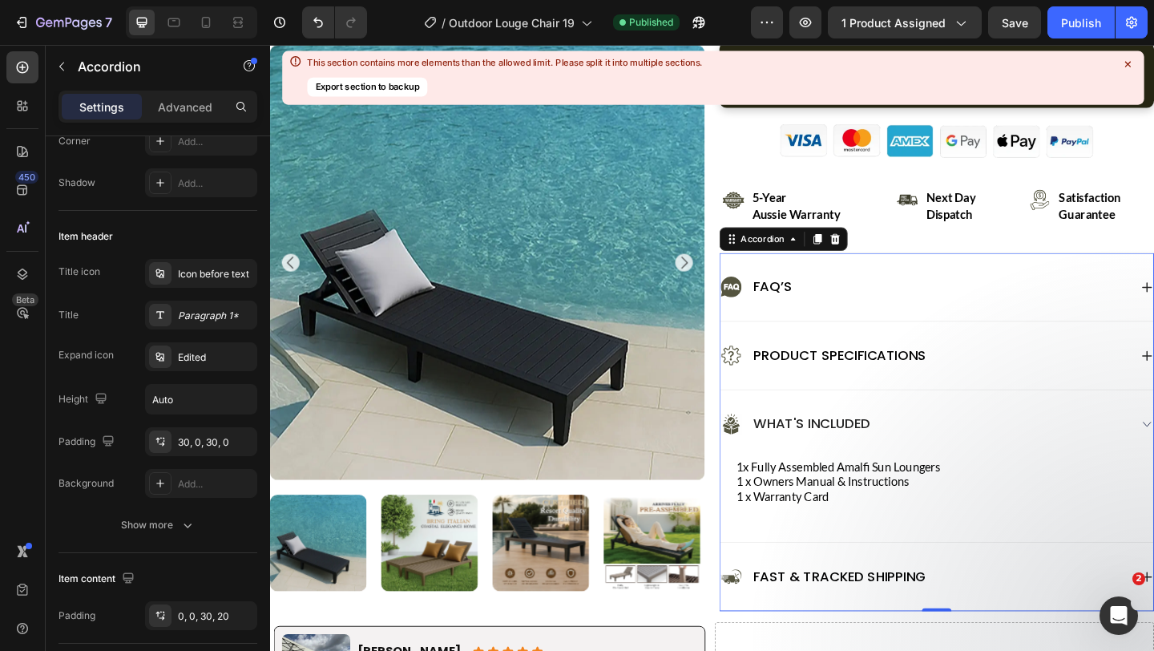
scroll to position [829, 0]
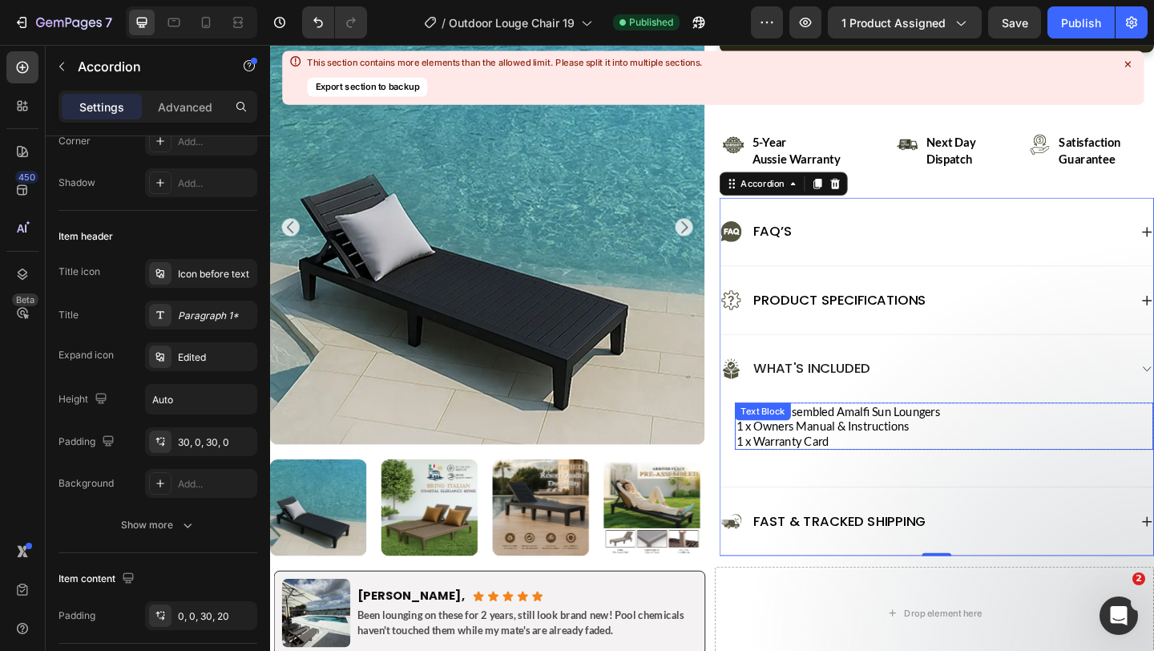
click at [930, 462] on p "1x Fully Assembled Amalfi Sun Loungers 1 x Owners Manual & Instructions 1 x War…" at bounding box center [1004, 459] width 452 height 48
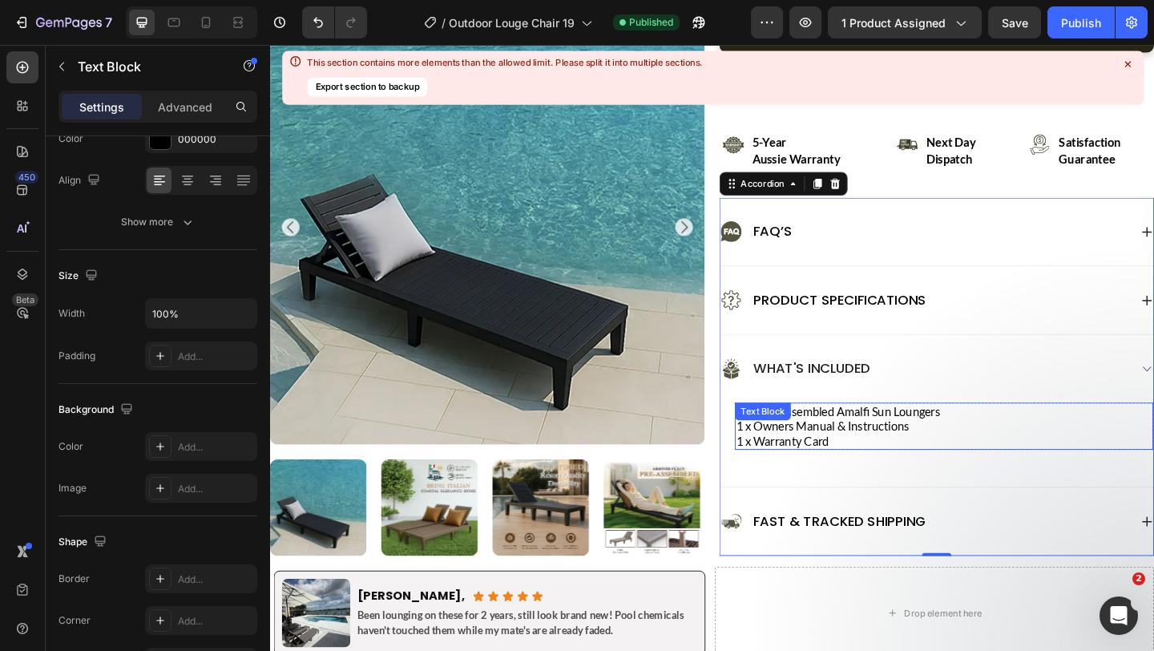
scroll to position [0, 0]
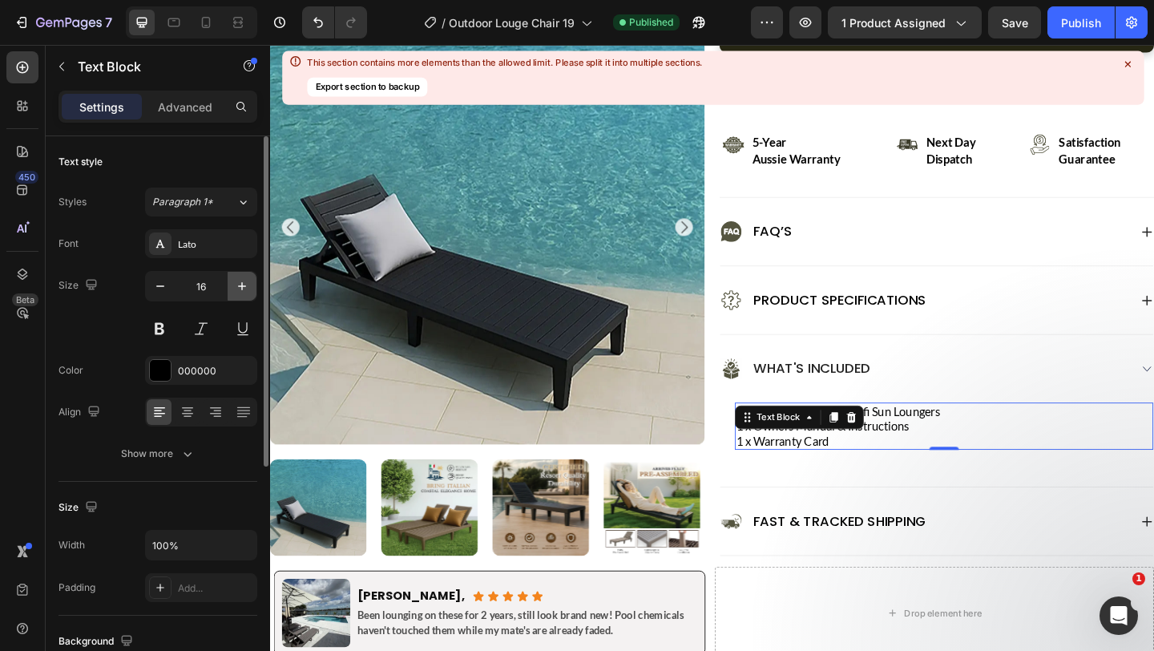
click at [230, 291] on button "button" at bounding box center [242, 286] width 29 height 29
type input "18"
click at [208, 242] on div "Lato" at bounding box center [215, 244] width 75 height 14
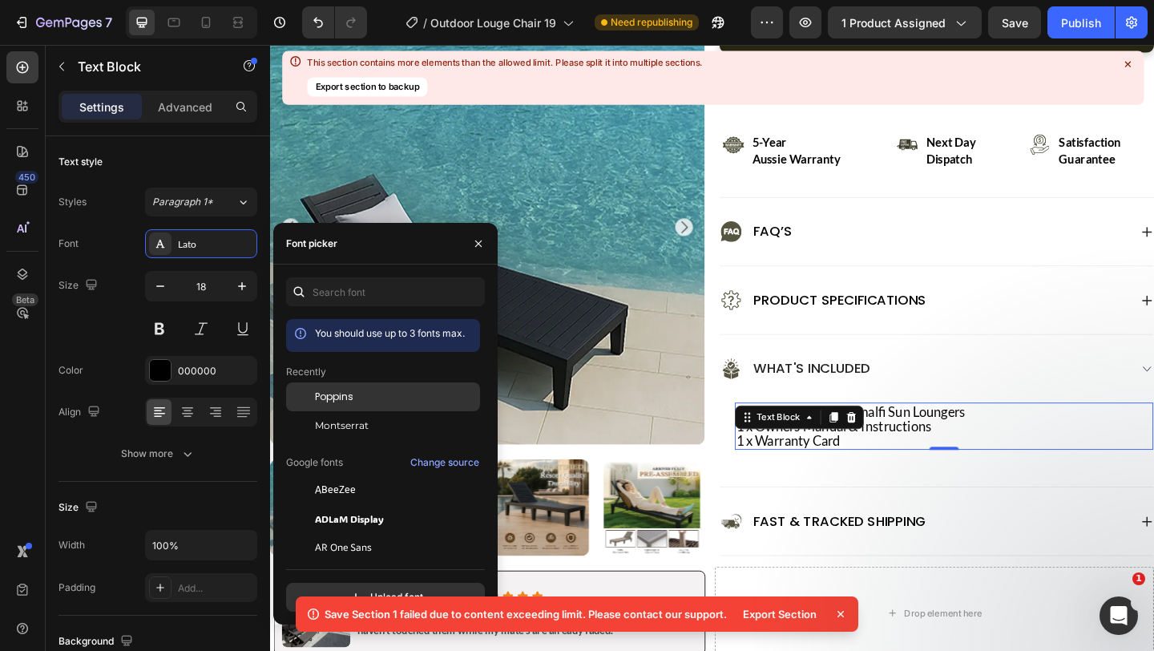
click at [342, 386] on div "Poppins" at bounding box center [383, 396] width 194 height 29
click at [344, 396] on span "Poppins" at bounding box center [334, 397] width 38 height 14
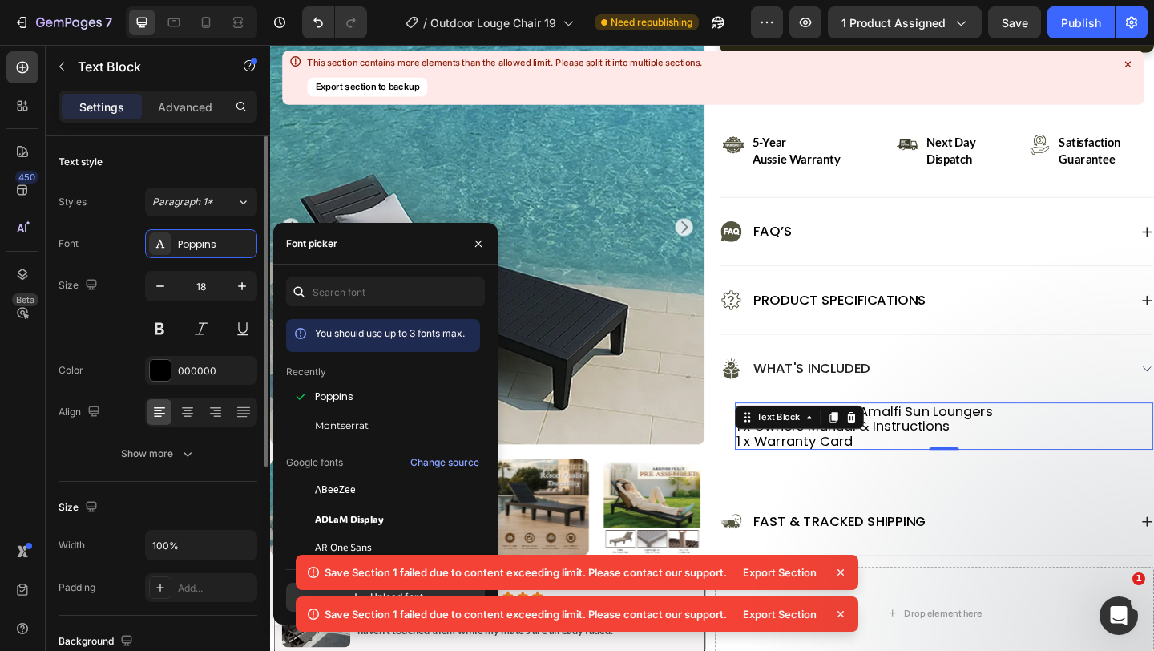
click at [116, 348] on div "Font Poppins Size 18 Color 000000 Align Show more" at bounding box center [158, 348] width 199 height 239
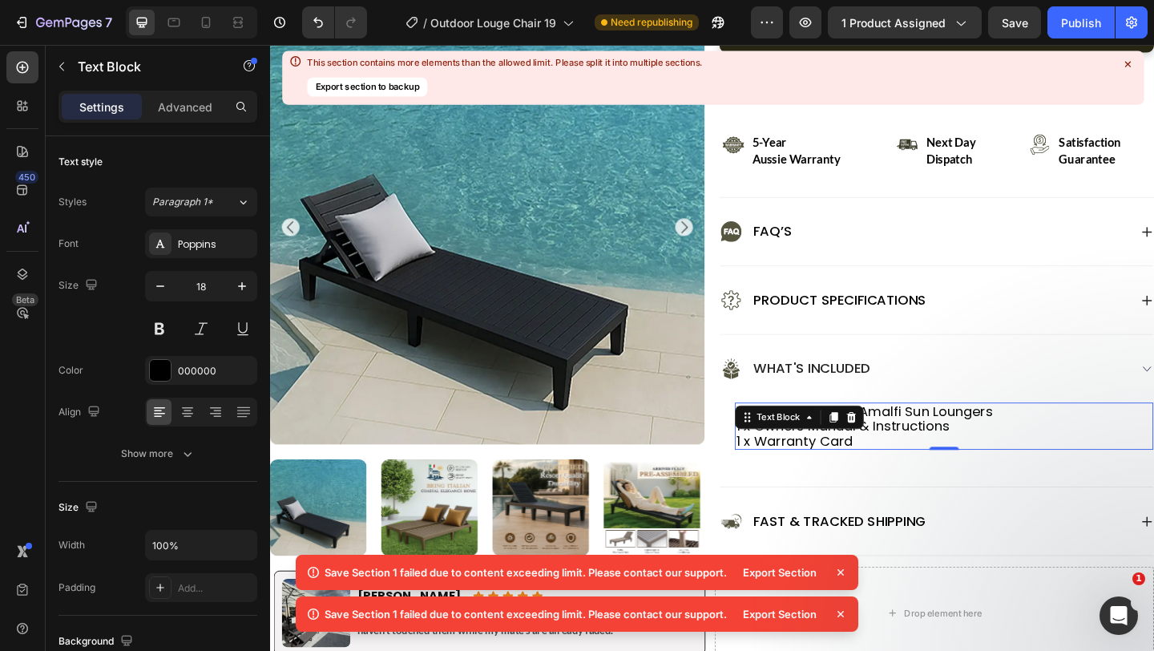
click at [839, 565] on icon at bounding box center [841, 572] width 16 height 16
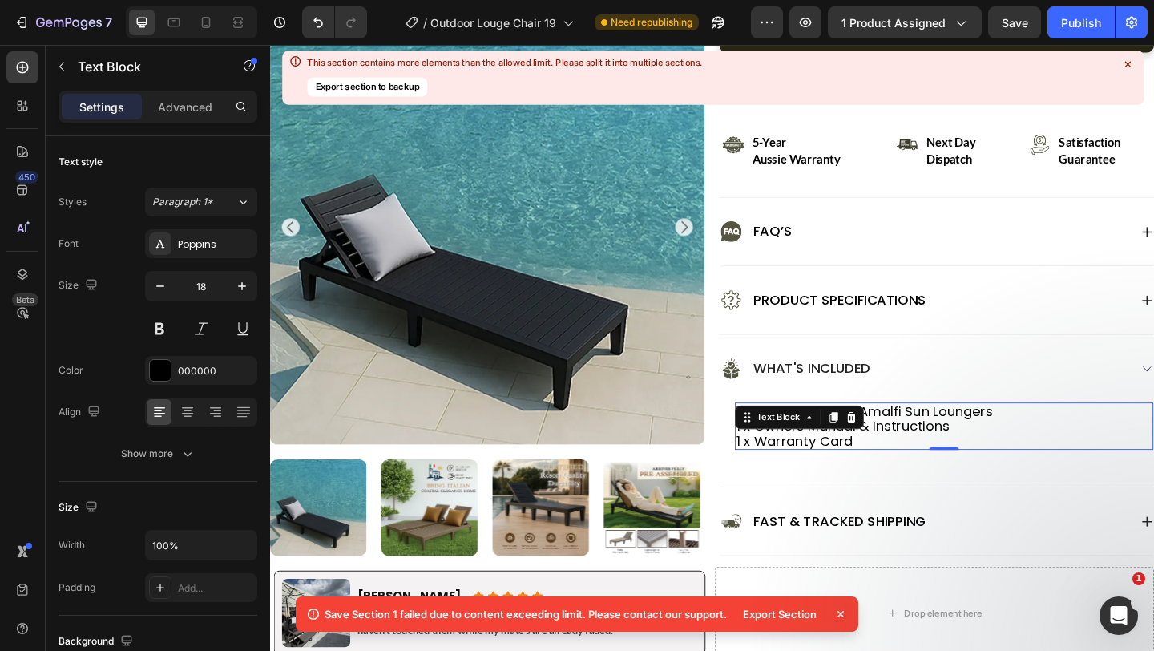
click at [837, 618] on icon at bounding box center [841, 614] width 16 height 16
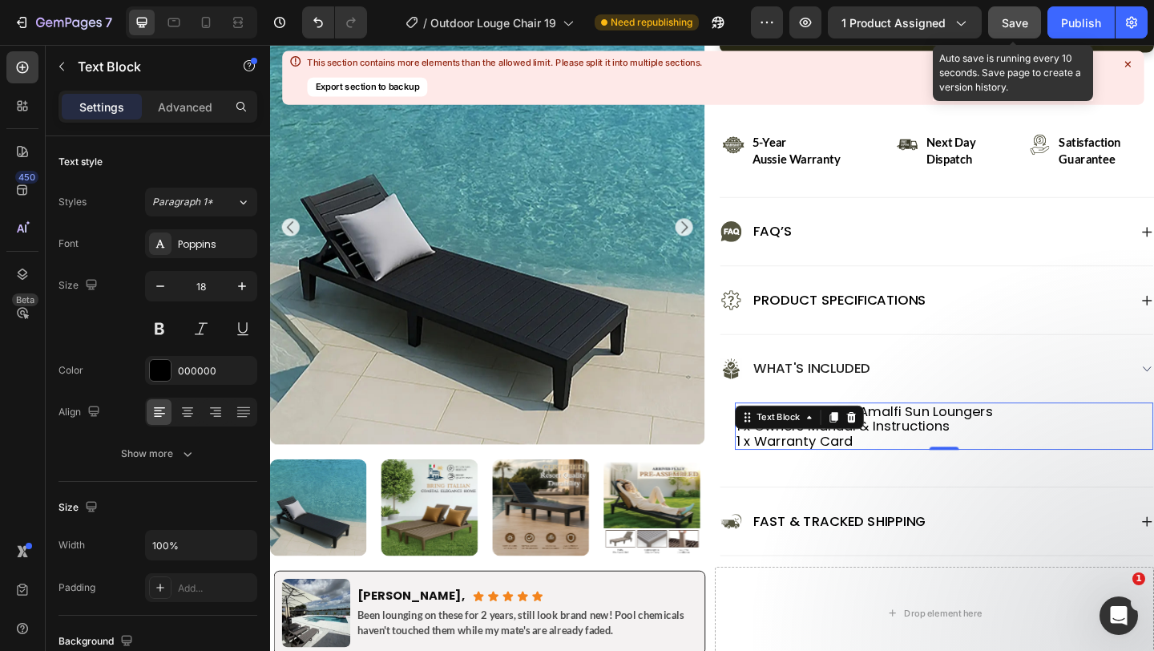
click at [1004, 23] on span "Save" at bounding box center [1015, 23] width 26 height 14
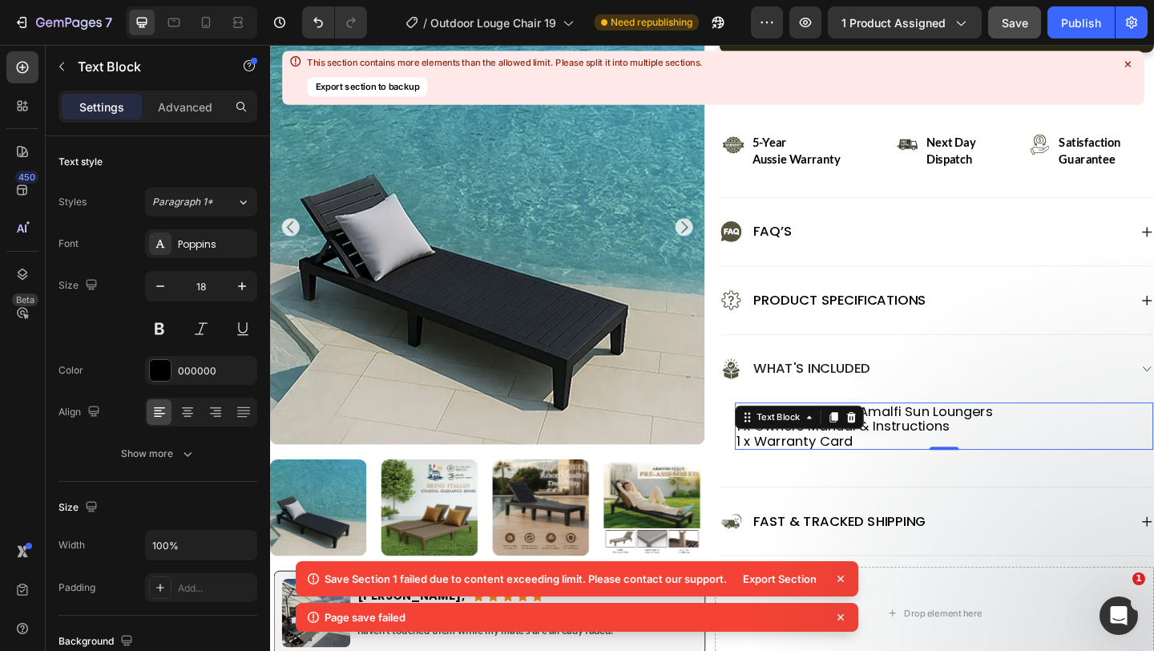
click at [839, 569] on div "Export Section" at bounding box center [791, 579] width 115 height 22
click at [842, 579] on icon at bounding box center [841, 579] width 6 height 6
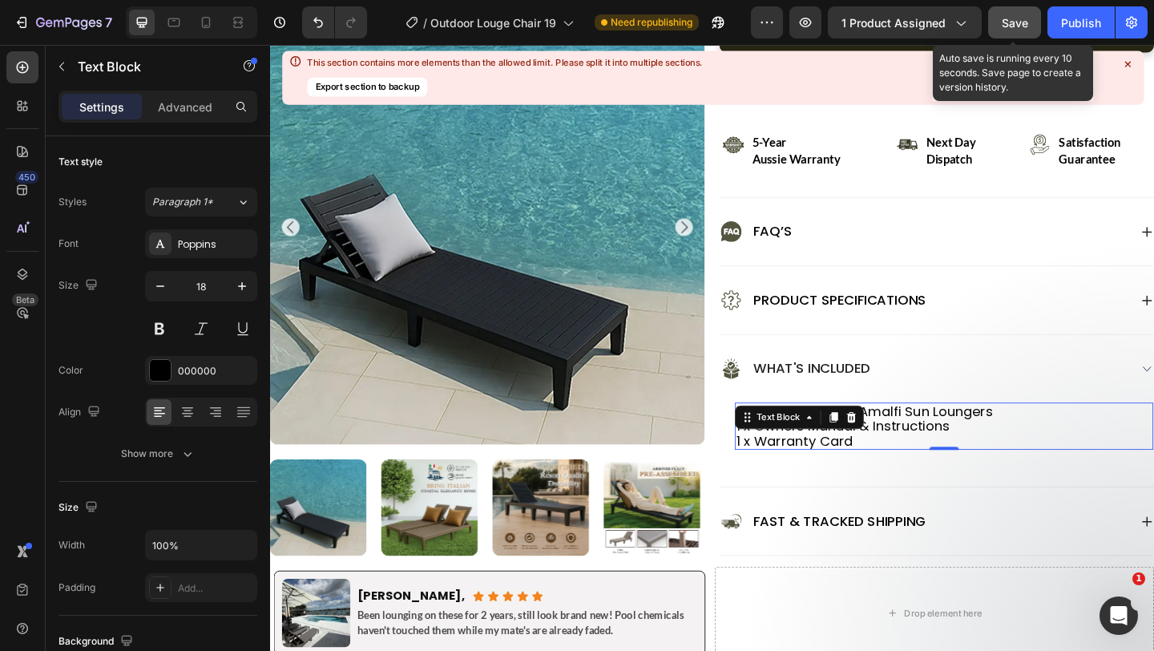
click at [1020, 27] on span "Save" at bounding box center [1015, 23] width 26 height 14
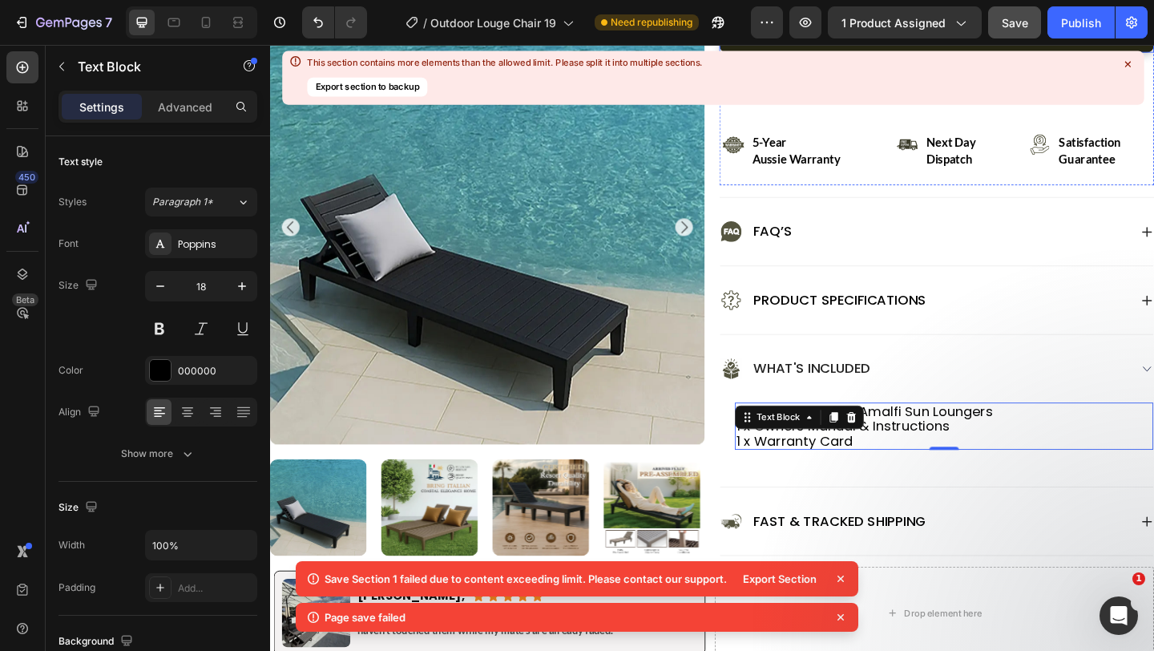
click at [1125, 60] on icon at bounding box center [1128, 64] width 14 height 14
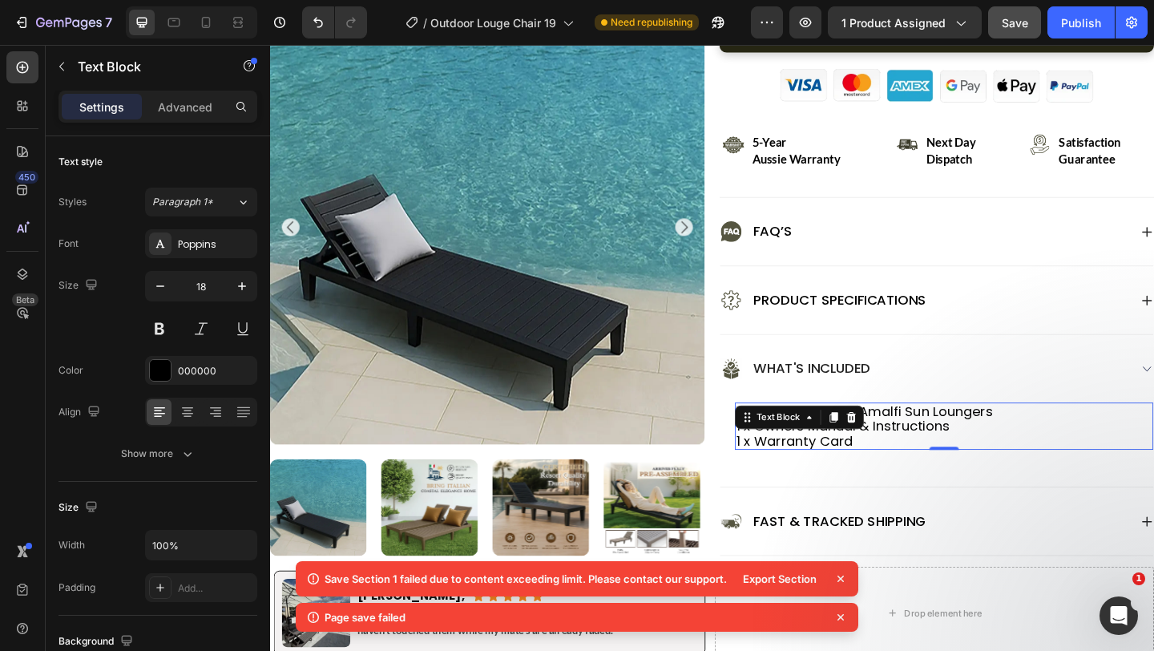
click at [842, 577] on icon at bounding box center [841, 579] width 6 height 6
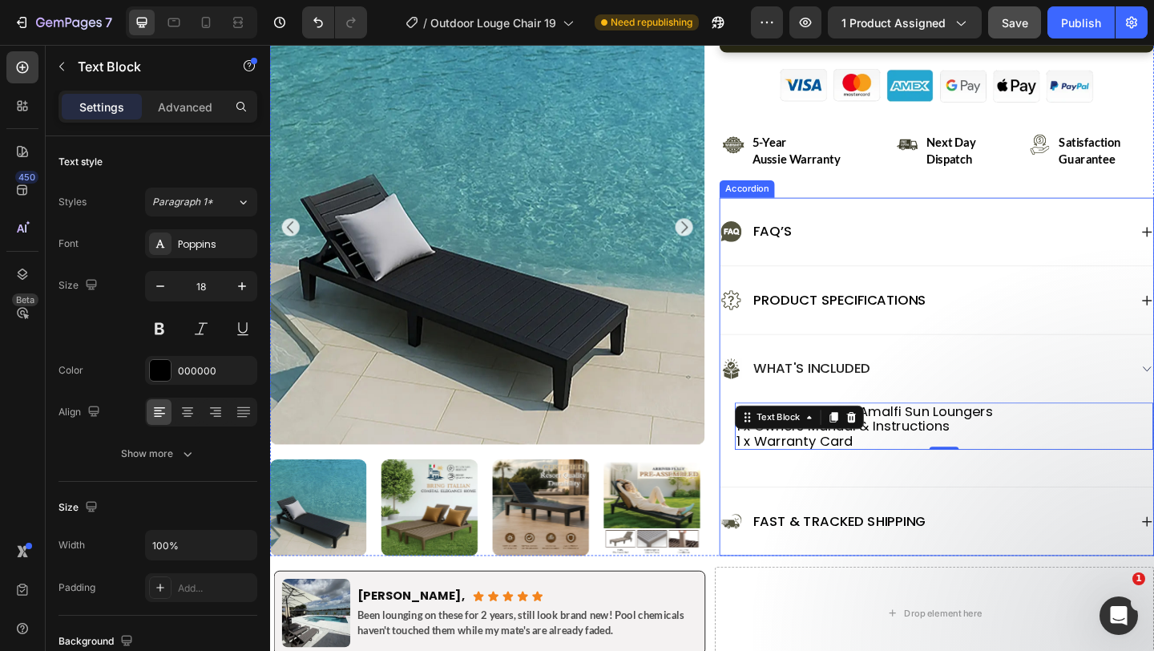
click at [880, 492] on div "1x Fully Assembled Amalfi Sun Loungers 1 x Owners Manual & Instructions 1 x War…" at bounding box center [1003, 467] width 455 height 67
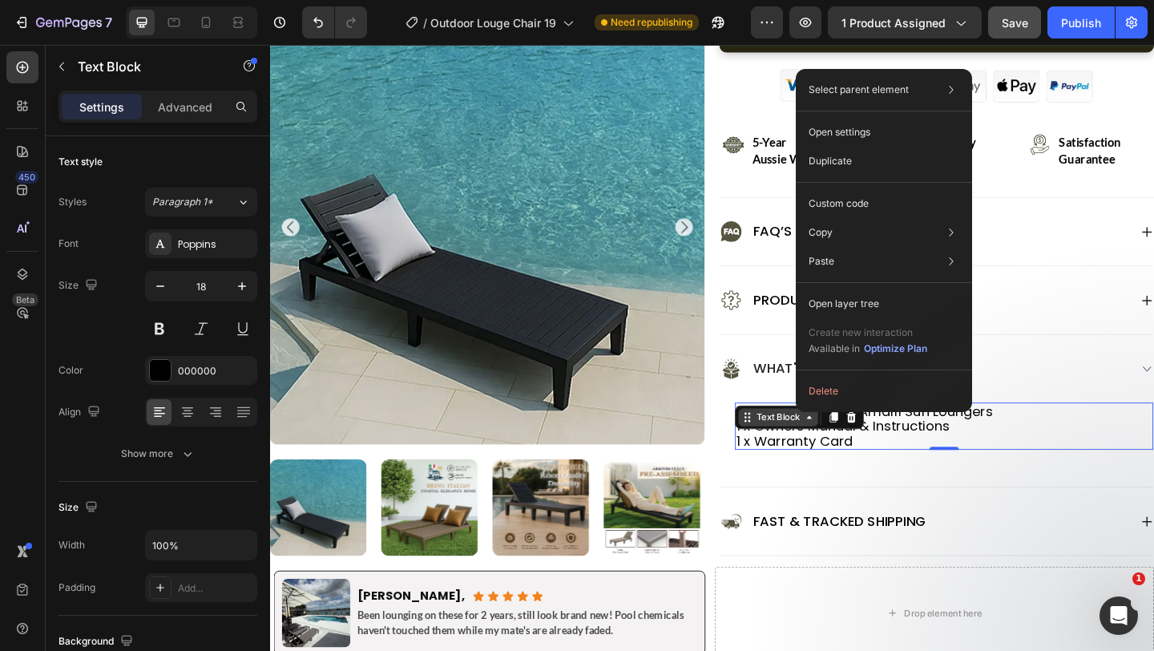
click at [823, 455] on div "Text Block" at bounding box center [823, 450] width 55 height 14
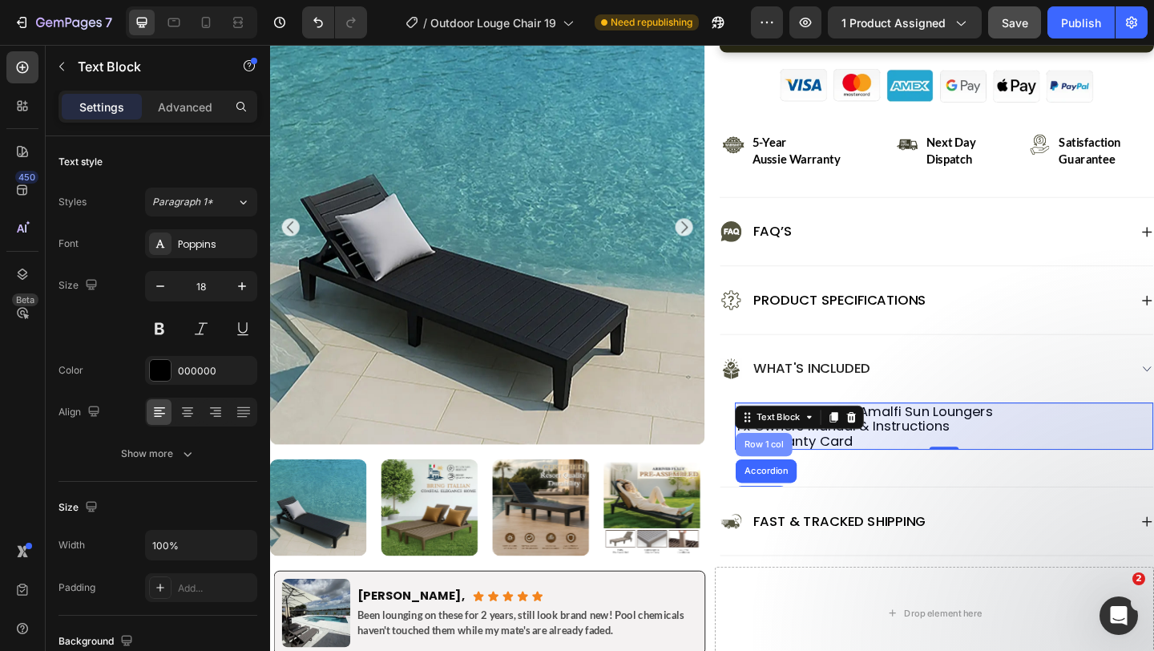
click at [818, 483] on div "Row 1 col" at bounding box center [807, 480] width 49 height 10
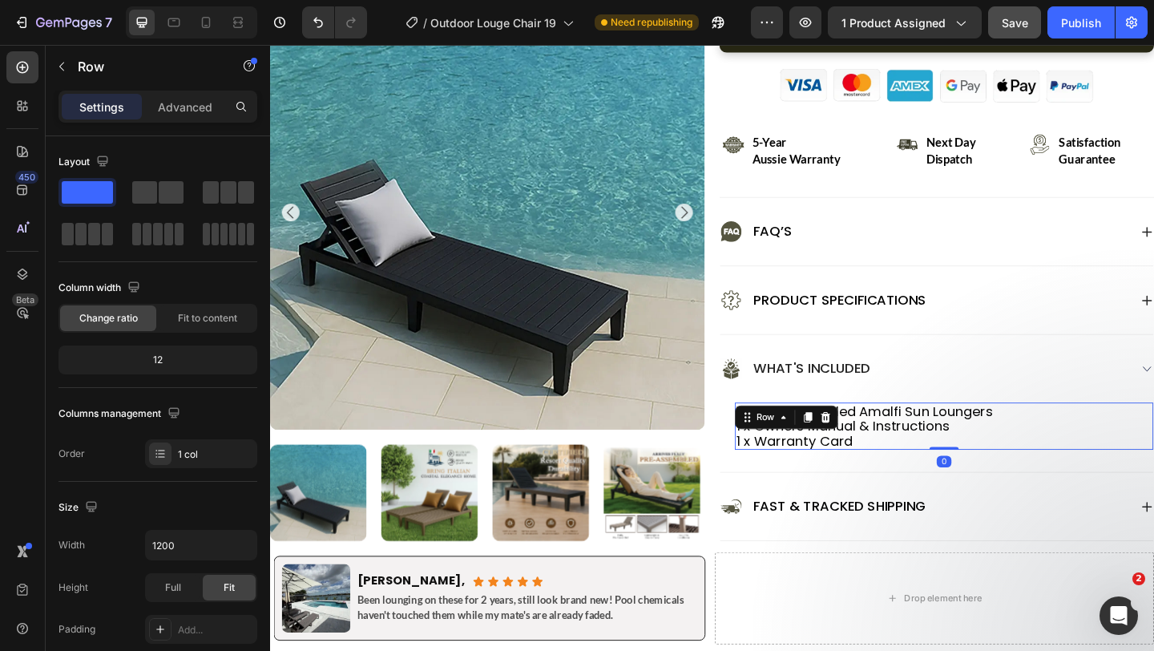
drag, startPoint x: 1012, startPoint y: 499, endPoint x: 1007, endPoint y: 471, distance: 29.3
click at [1007, 471] on div "1x Fully Assembled Amalfi Sun Loungers 1 x Owners Manual & Instructions 1 x War…" at bounding box center [1003, 459] width 455 height 51
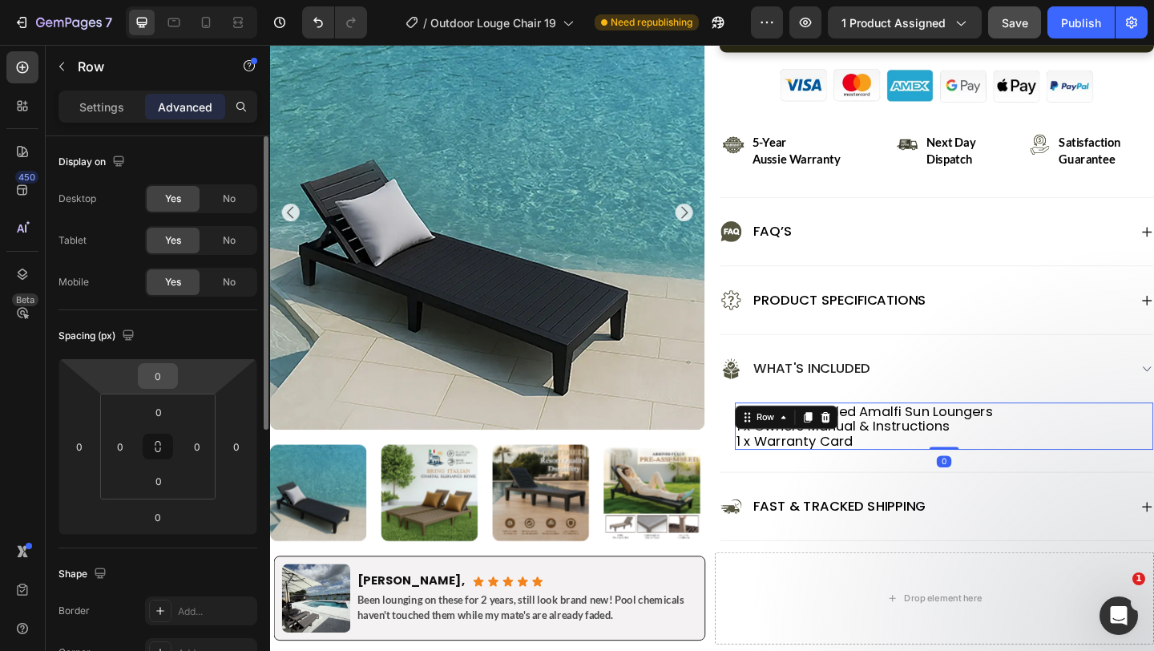
click at [172, 383] on input "0" at bounding box center [158, 376] width 32 height 24
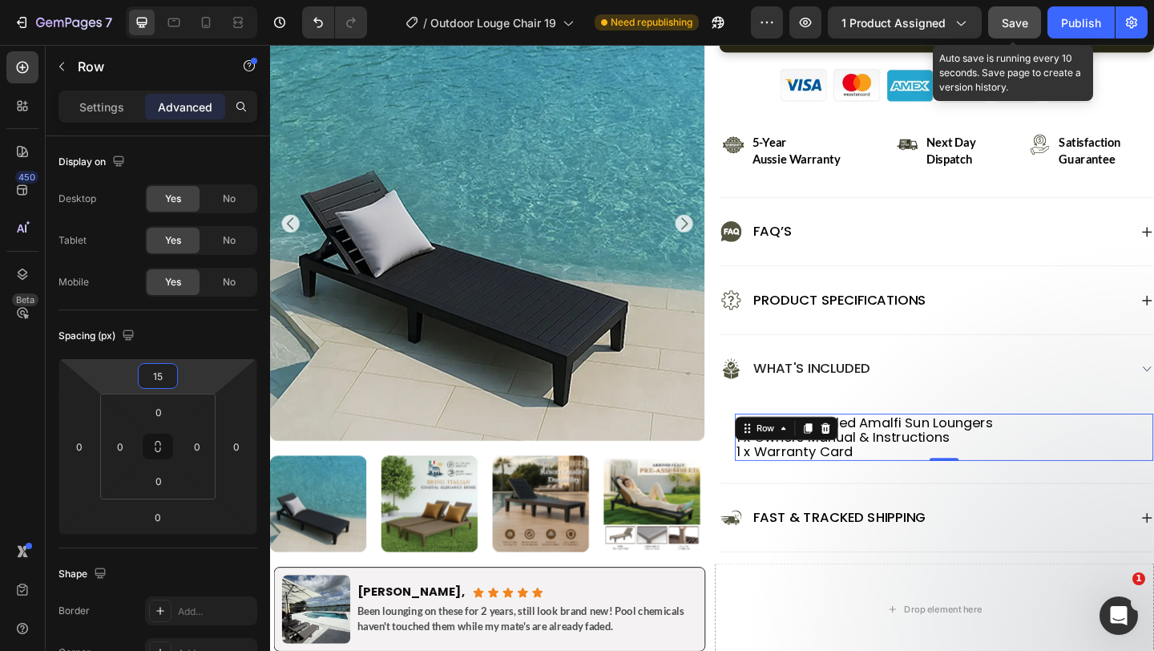
type input "15"
click at [1006, 19] on span "Save" at bounding box center [1015, 23] width 26 height 14
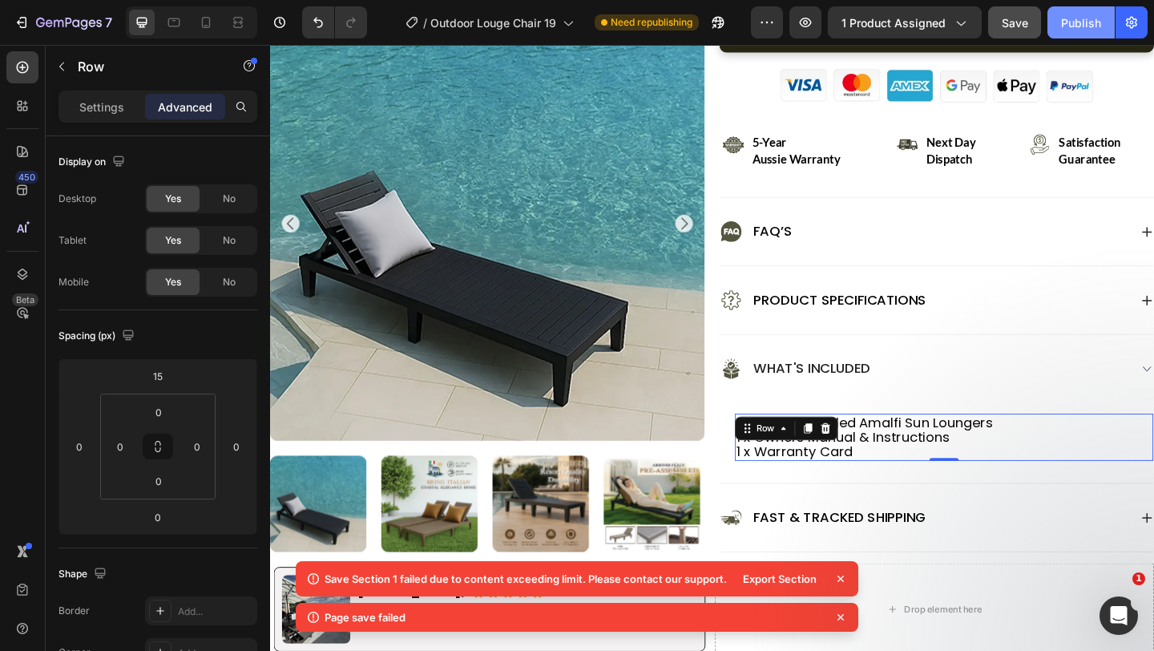
click at [1065, 24] on div "Publish" at bounding box center [1081, 22] width 40 height 17
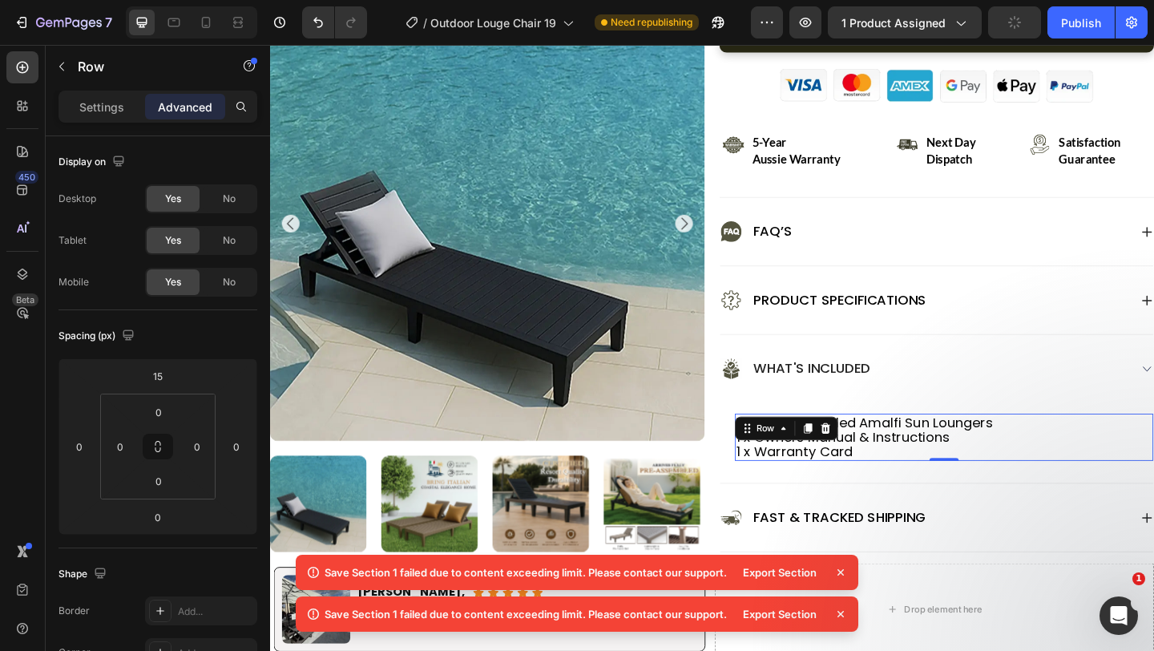
click at [842, 574] on icon at bounding box center [841, 572] width 16 height 16
click at [843, 568] on icon at bounding box center [841, 572] width 16 height 16
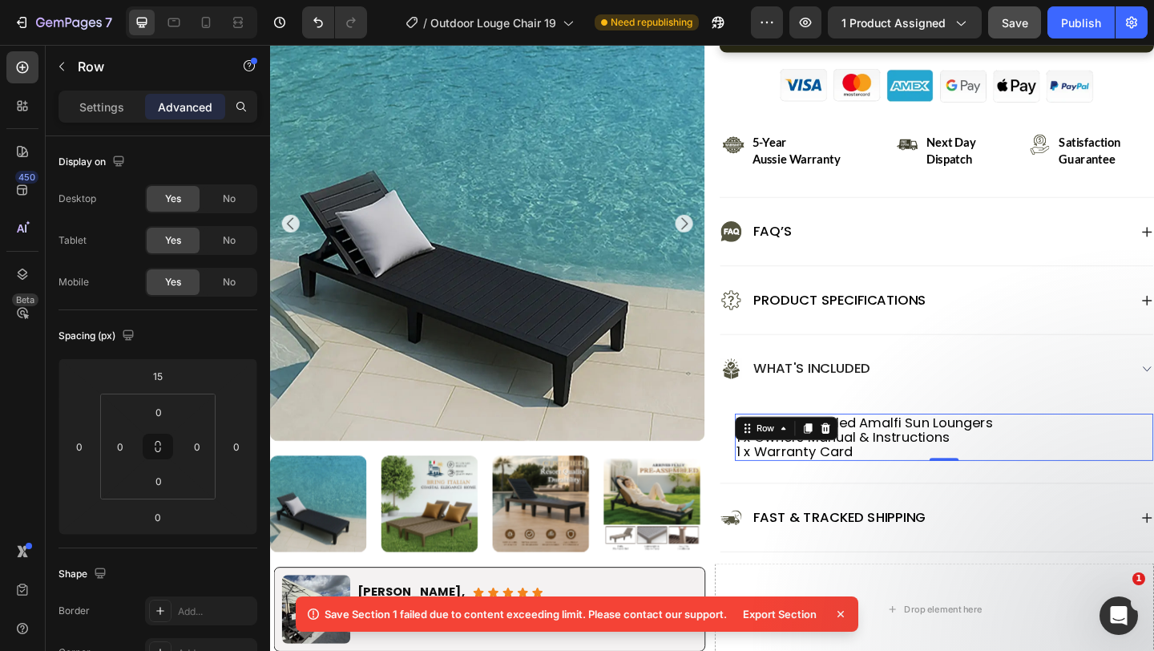
click at [843, 608] on icon at bounding box center [841, 614] width 16 height 16
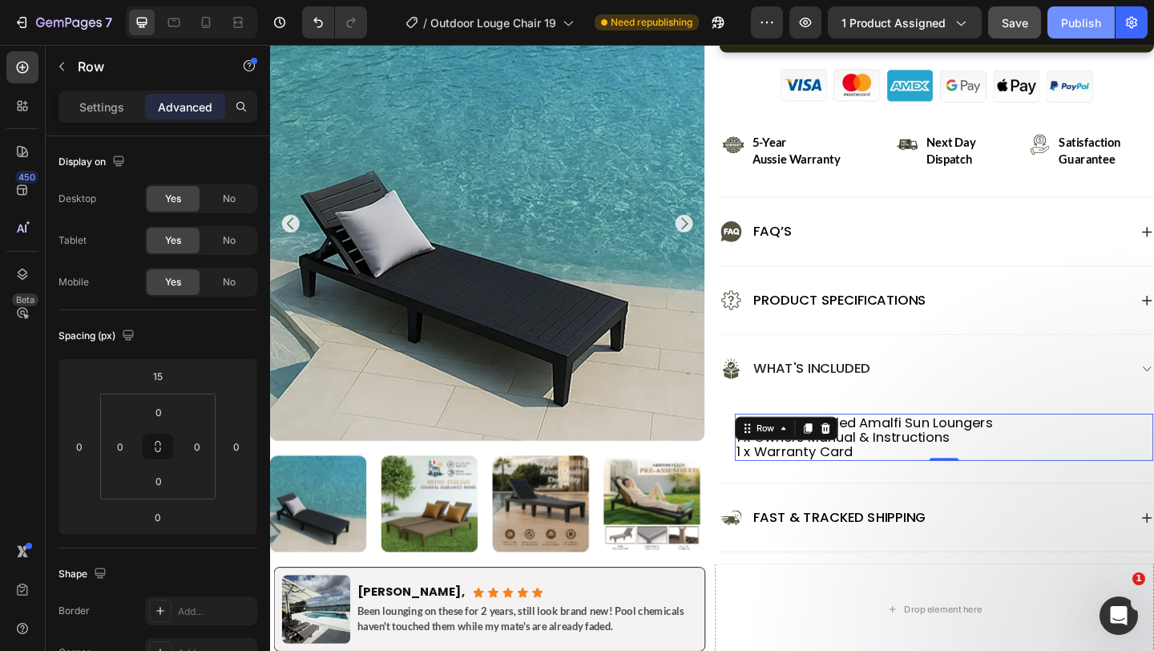
click at [1089, 26] on div "Publish" at bounding box center [1081, 22] width 40 height 17
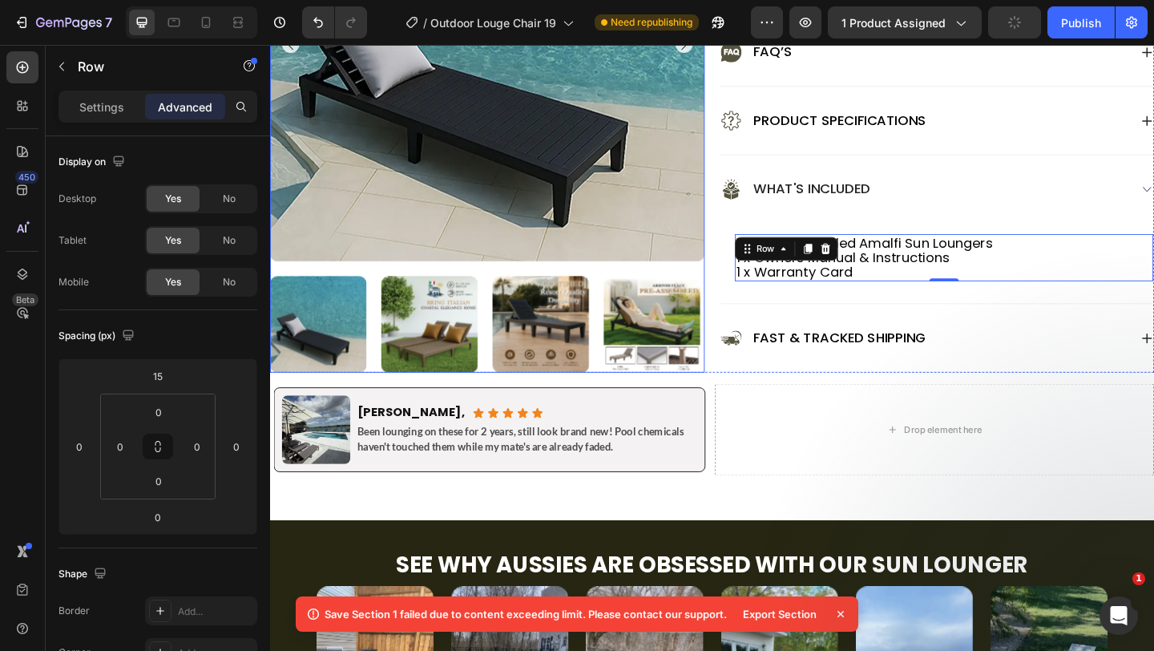
scroll to position [1027, 0]
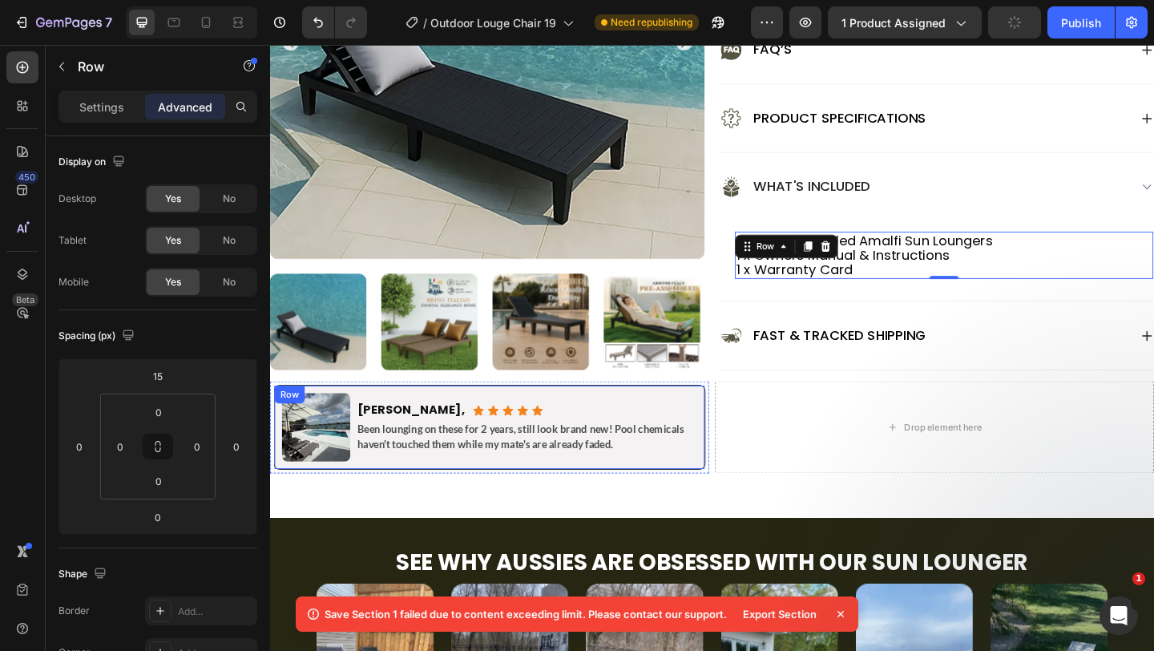
click at [738, 423] on div "Image Dave K., Heading Icon Icon Icon Icon Icon Icon List Row Been lounging on …" at bounding box center [509, 460] width 470 height 92
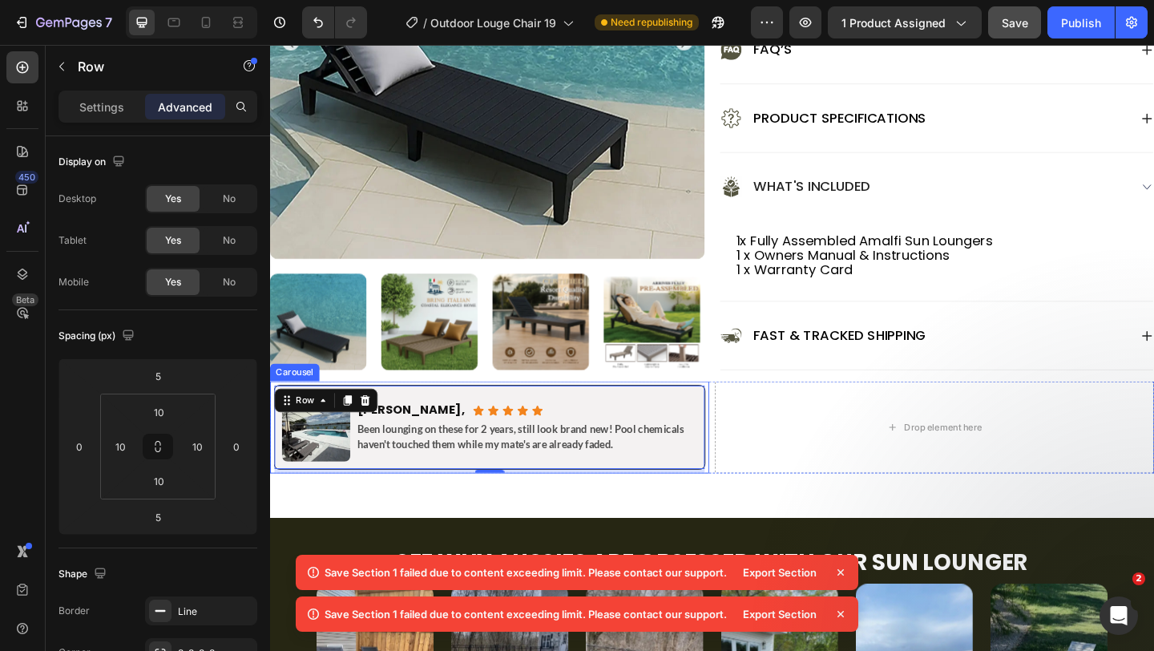
click at [745, 420] on div "Image Dave K., Heading Icon Icon Icon Icon Icon Icon List Row Been lounging on …" at bounding box center [509, 460] width 478 height 100
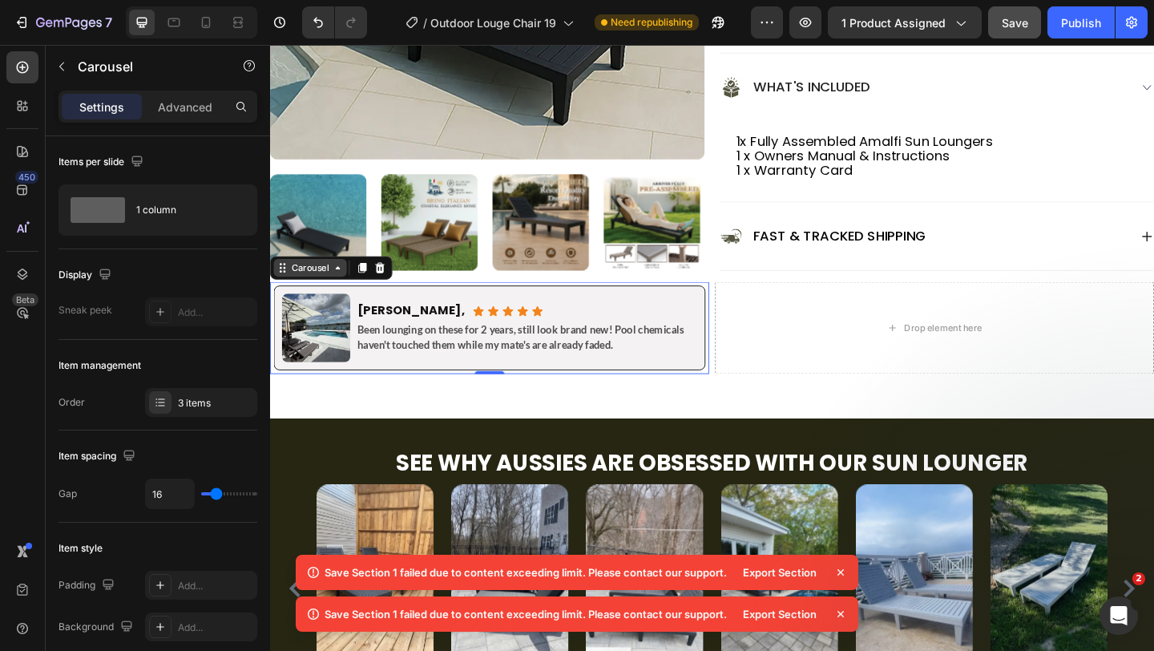
scroll to position [1136, 0]
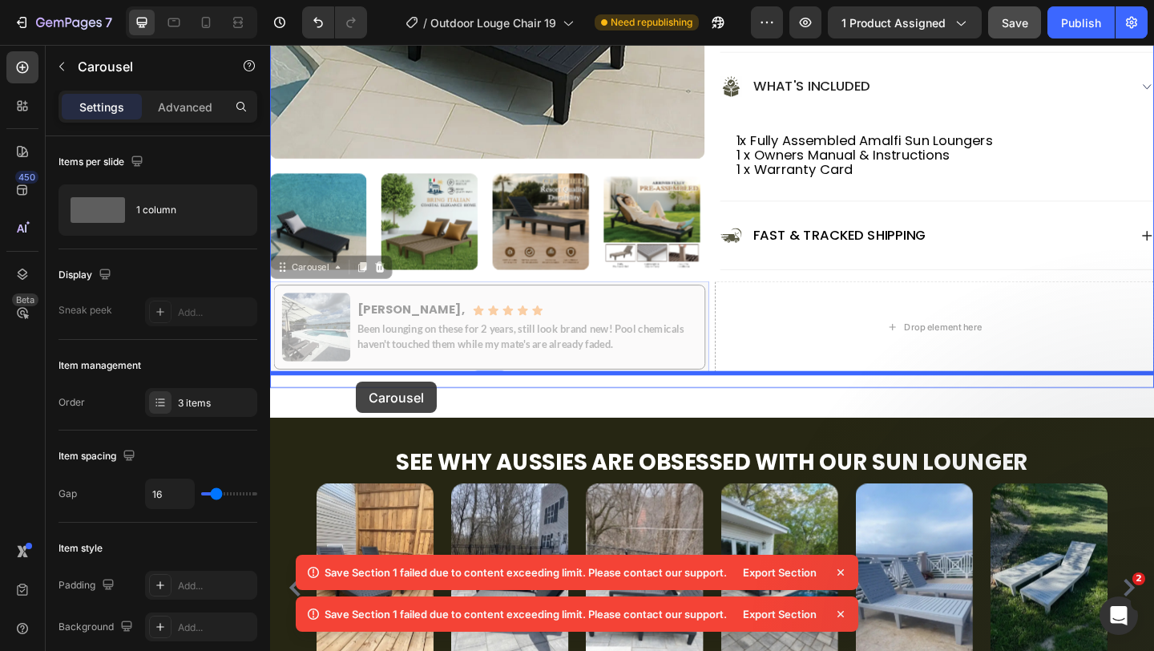
drag, startPoint x: 327, startPoint y: 290, endPoint x: 362, endPoint y: 410, distance: 124.6
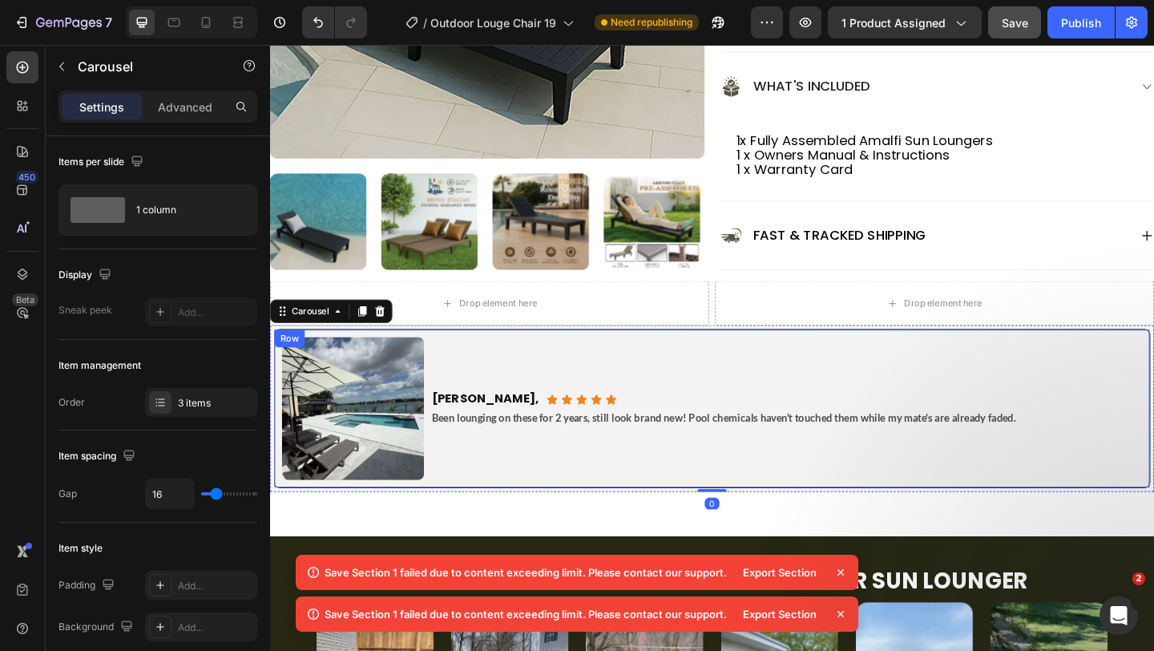
click at [476, 376] on div "Dave K., Heading Icon Icon Icon Icon Icon Icon List Row Been lounging on these …" at bounding box center [831, 439] width 775 height 155
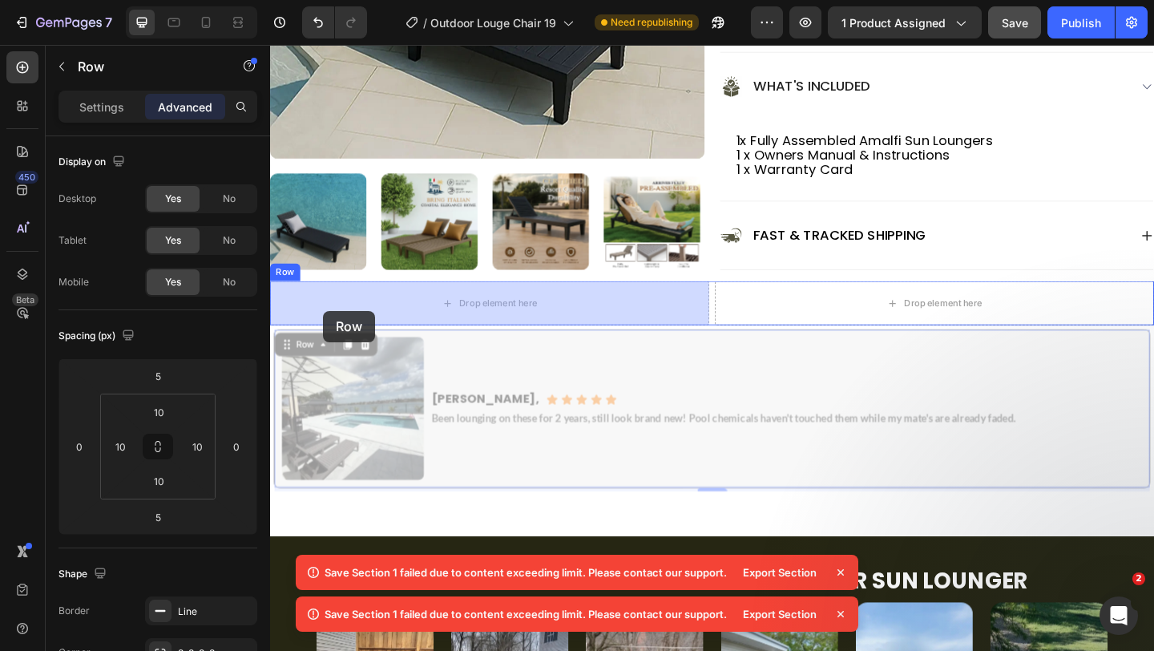
drag, startPoint x: 309, startPoint y: 372, endPoint x: 328, endPoint y: 335, distance: 41.6
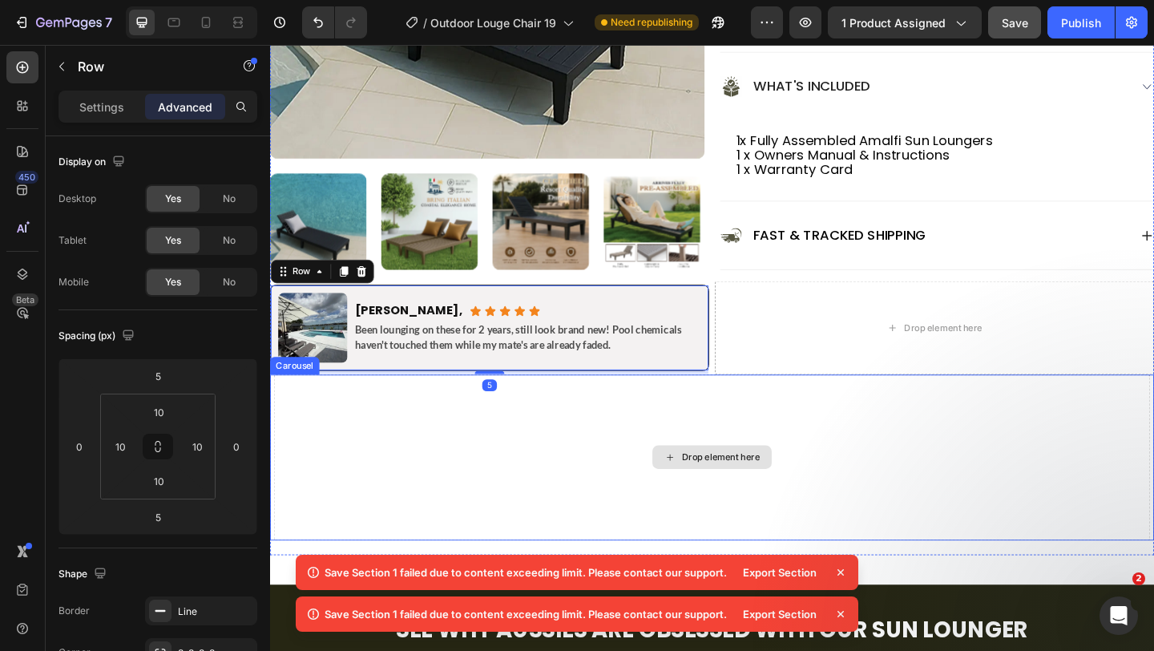
click at [644, 424] on div "Drop element here" at bounding box center [751, 493] width 954 height 180
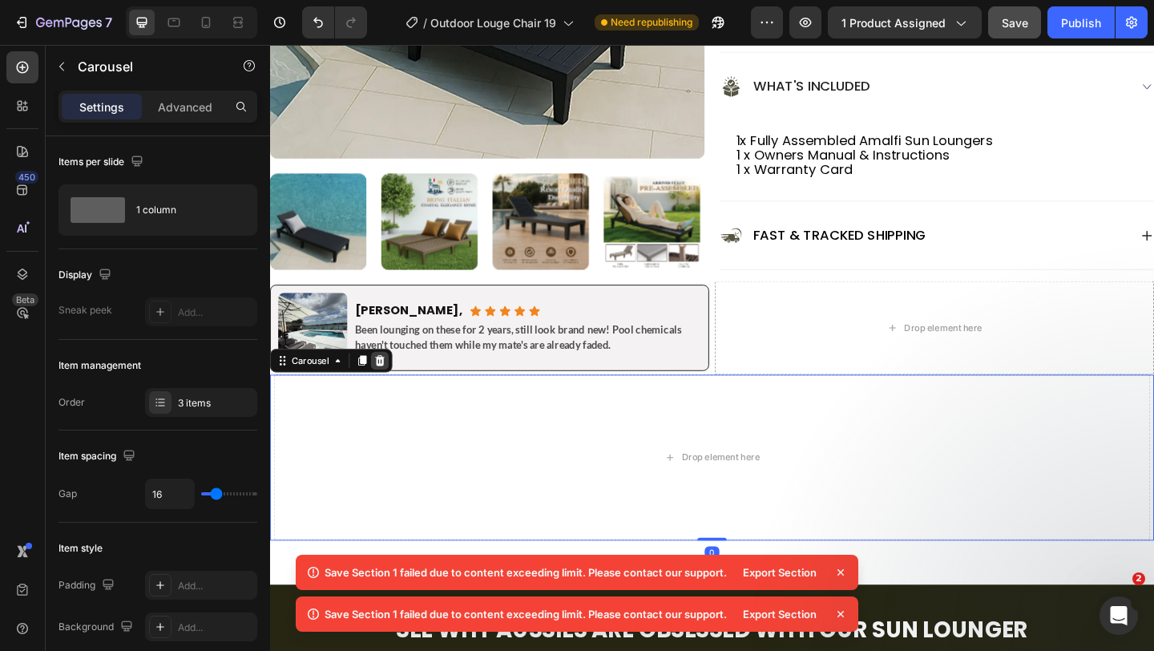
click at [387, 395] on div at bounding box center [389, 387] width 19 height 19
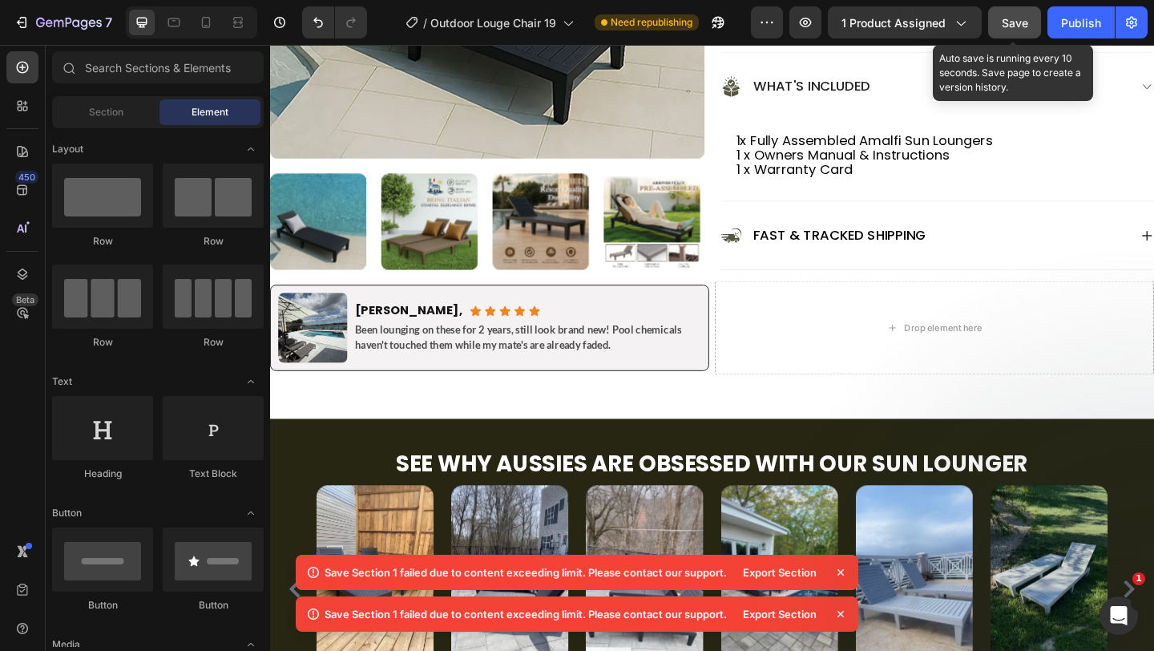
click at [1014, 11] on button "Save" at bounding box center [1015, 22] width 53 height 32
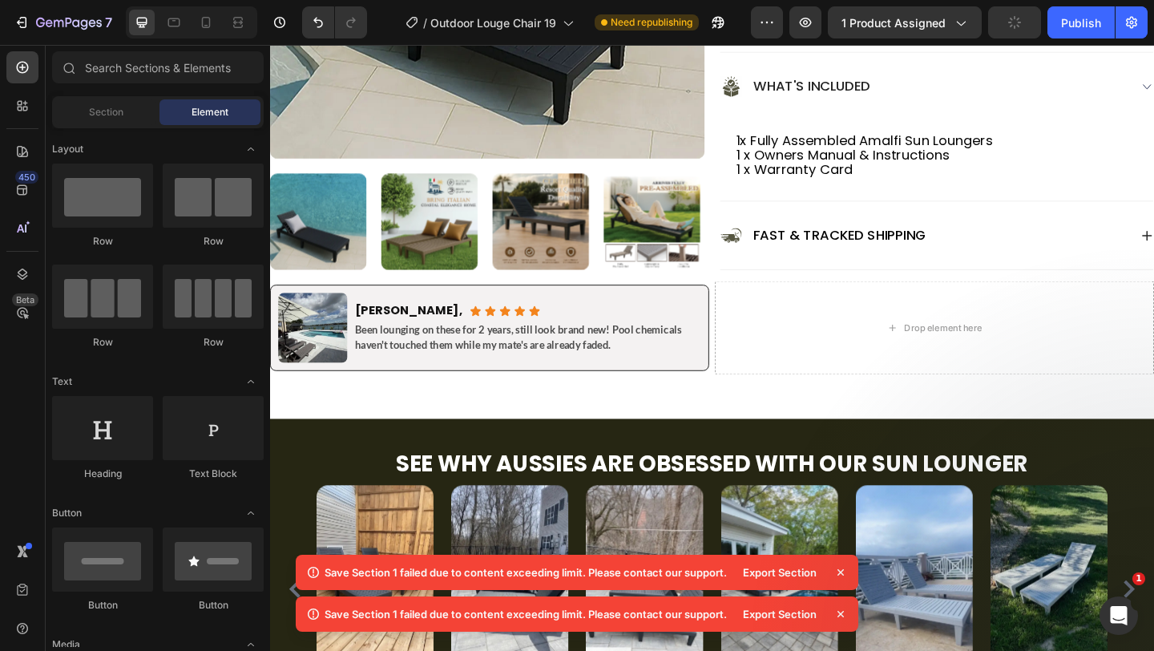
click at [843, 580] on icon at bounding box center [841, 572] width 16 height 16
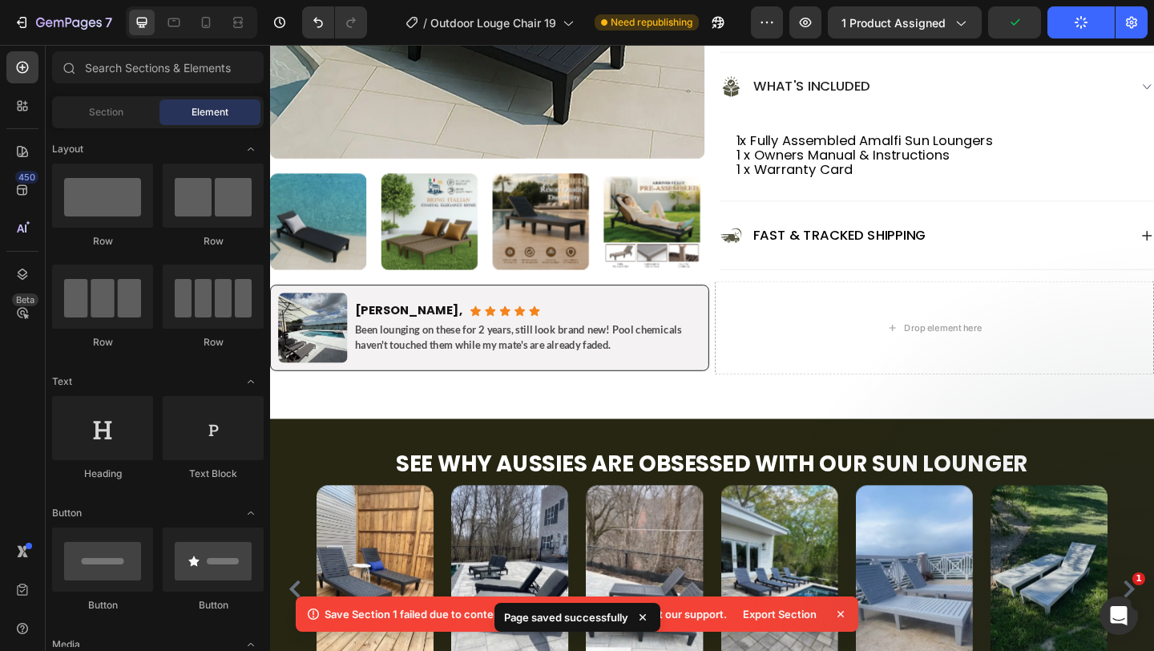
click at [842, 612] on icon at bounding box center [841, 614] width 16 height 16
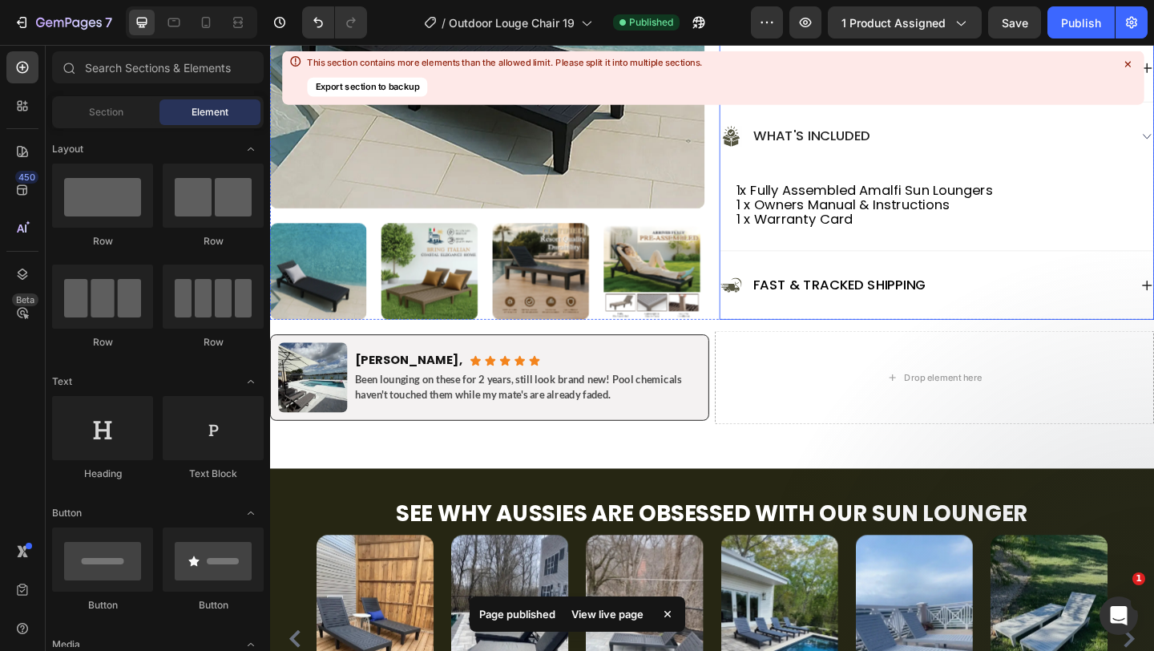
scroll to position [1076, 0]
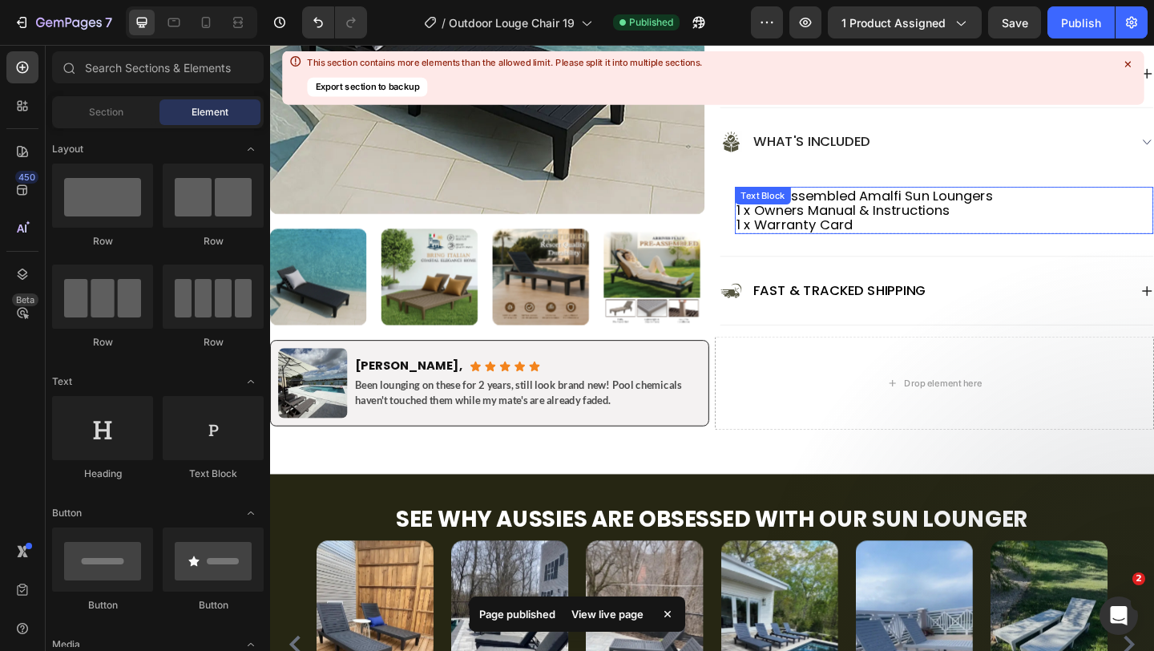
click at [851, 214] on p "1x Fully Assembled Amalfi Sun Loungers 1 x Owners Manual & Instructions 1 x War…" at bounding box center [1004, 224] width 452 height 48
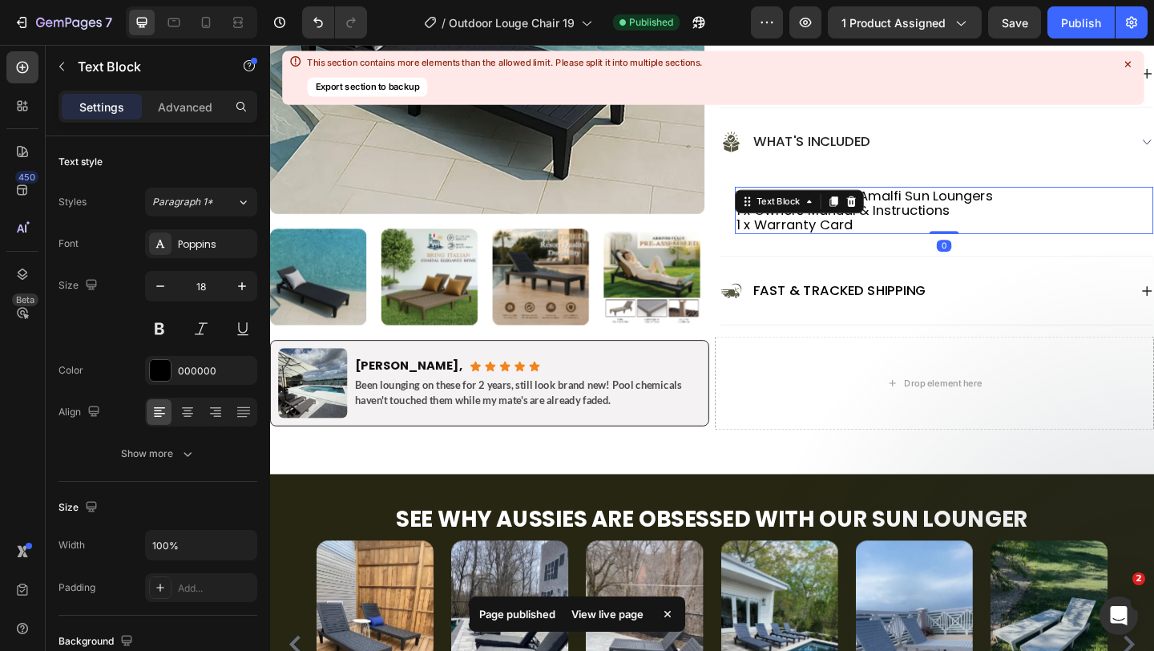
click at [956, 223] on p "1x Fully Assembled Amalfi Sun Loungers 1 x Owners Manual & Instructions 1 x War…" at bounding box center [1004, 224] width 452 height 48
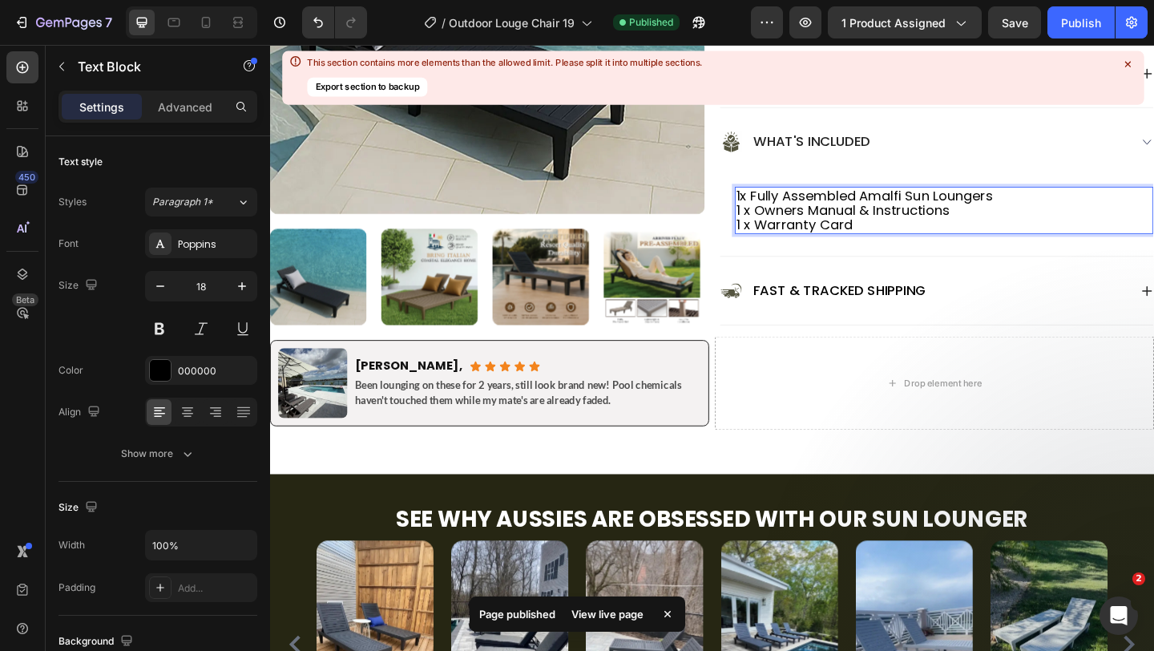
click at [956, 223] on p "1x Fully Assembled Amalfi Sun Loungers 1 x Owners Manual & Instructions 1 x War…" at bounding box center [1004, 224] width 452 height 48
click at [782, 213] on p "1x Fully Assembled Amalfi Sun Loungers 1 x Owners Manual & Instructions 1 x War…" at bounding box center [1004, 224] width 452 height 48
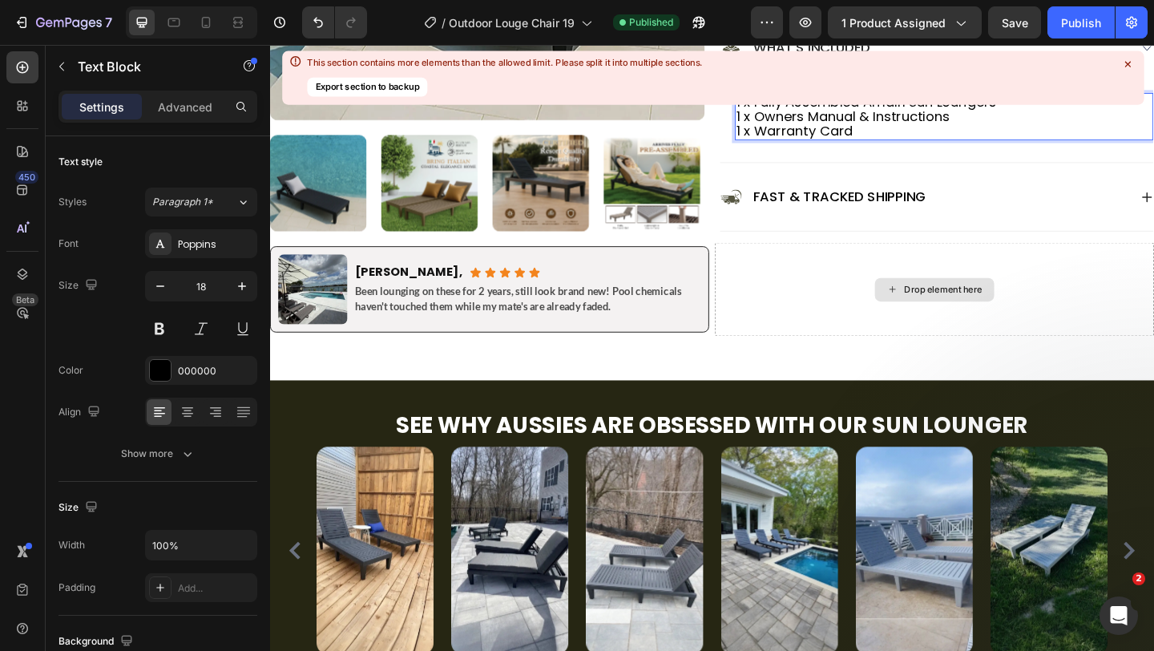
scroll to position [1227, 0]
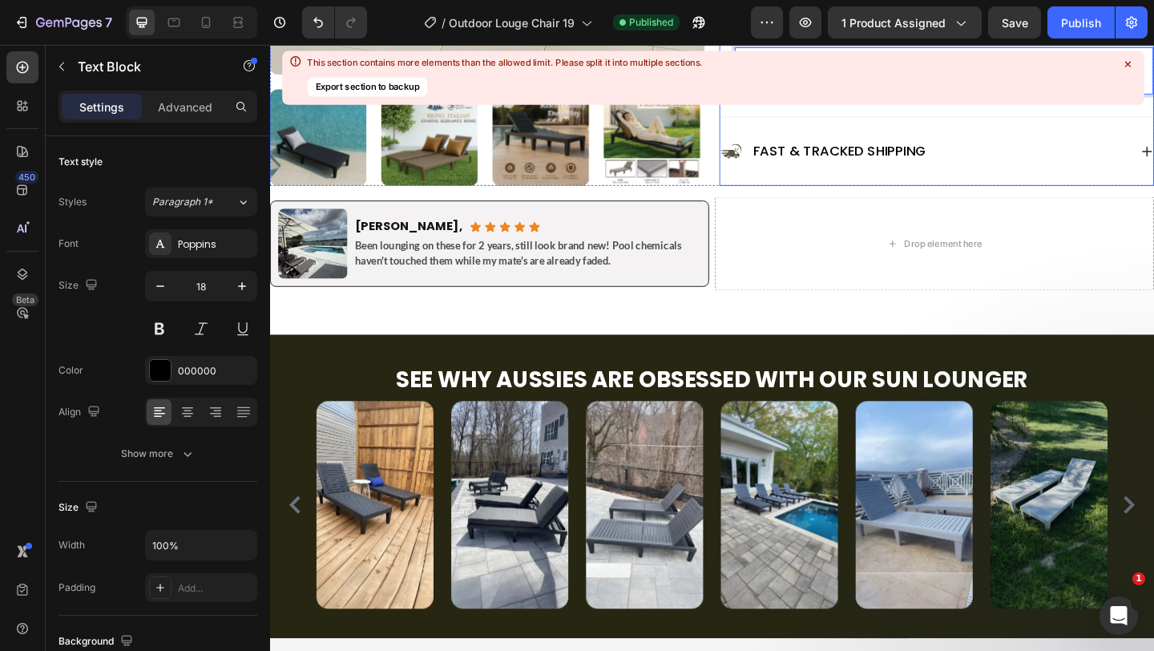
click at [1130, 64] on icon at bounding box center [1128, 64] width 14 height 14
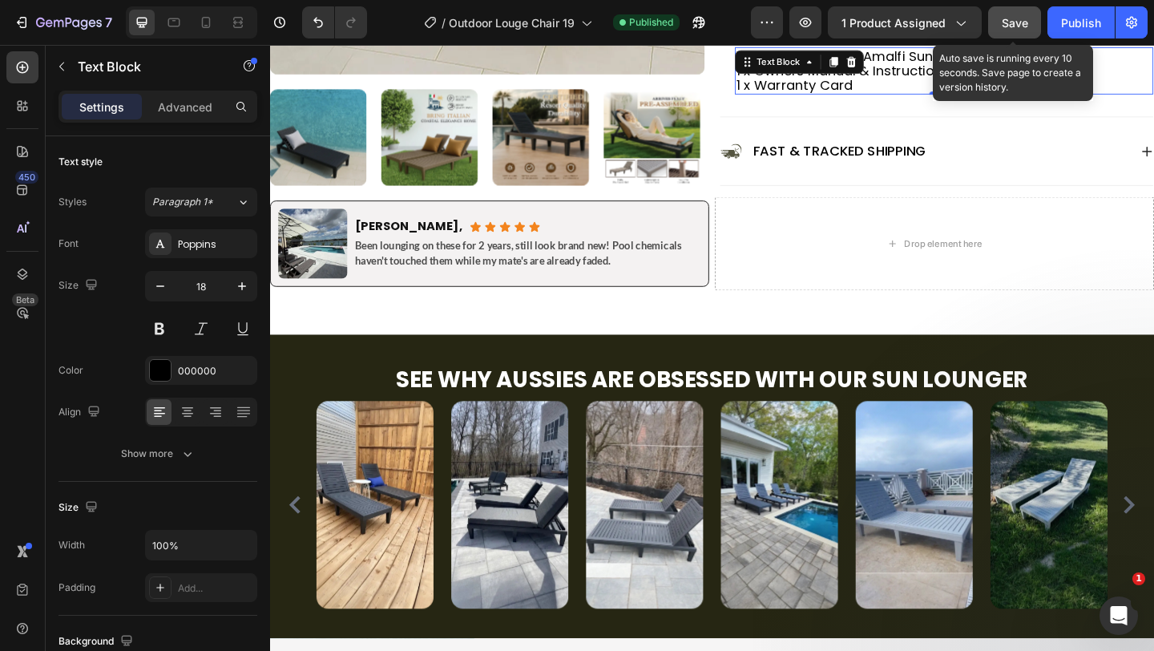
click at [996, 26] on button "Save" at bounding box center [1015, 22] width 53 height 32
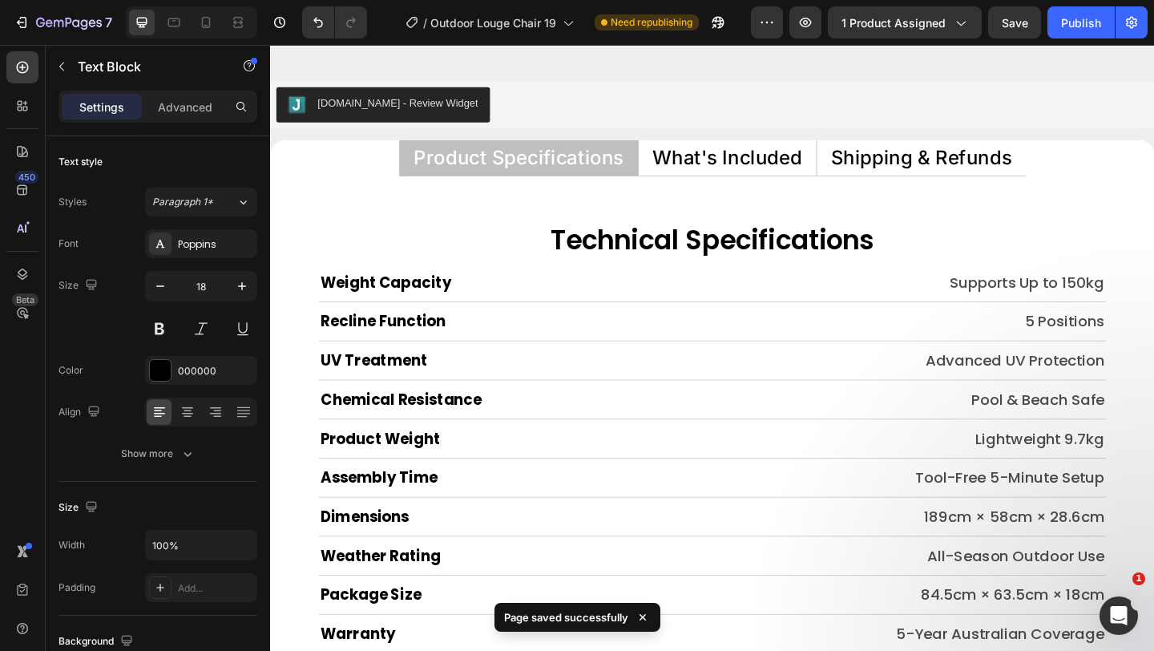
scroll to position [6991, 0]
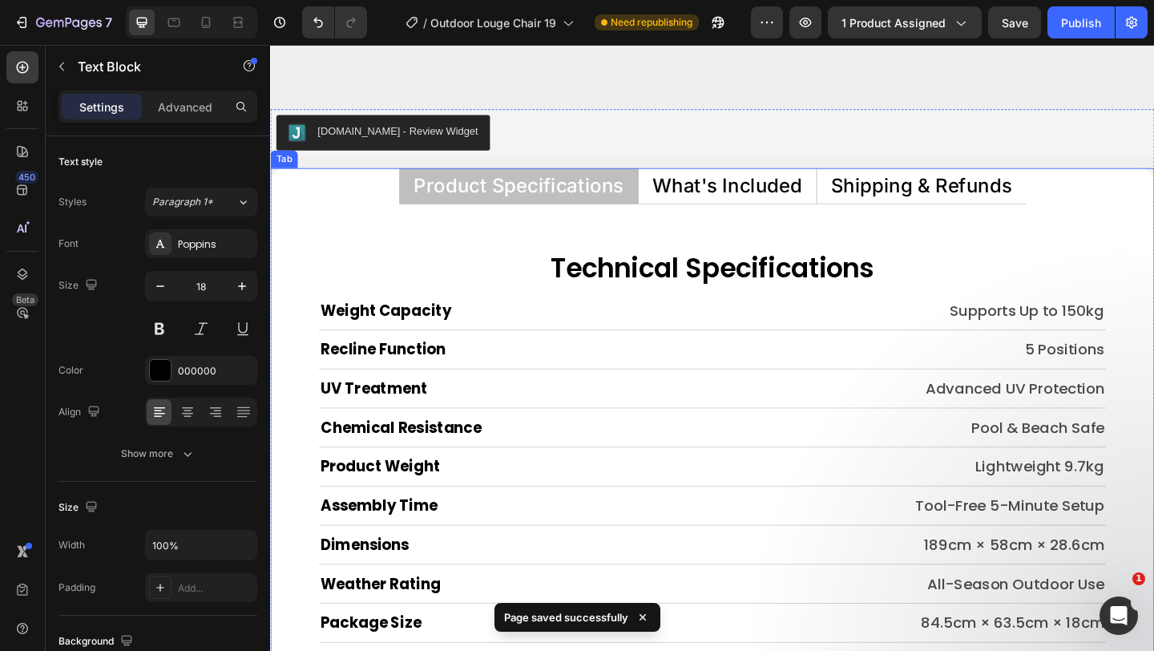
click at [773, 208] on p "What's Included" at bounding box center [767, 198] width 163 height 21
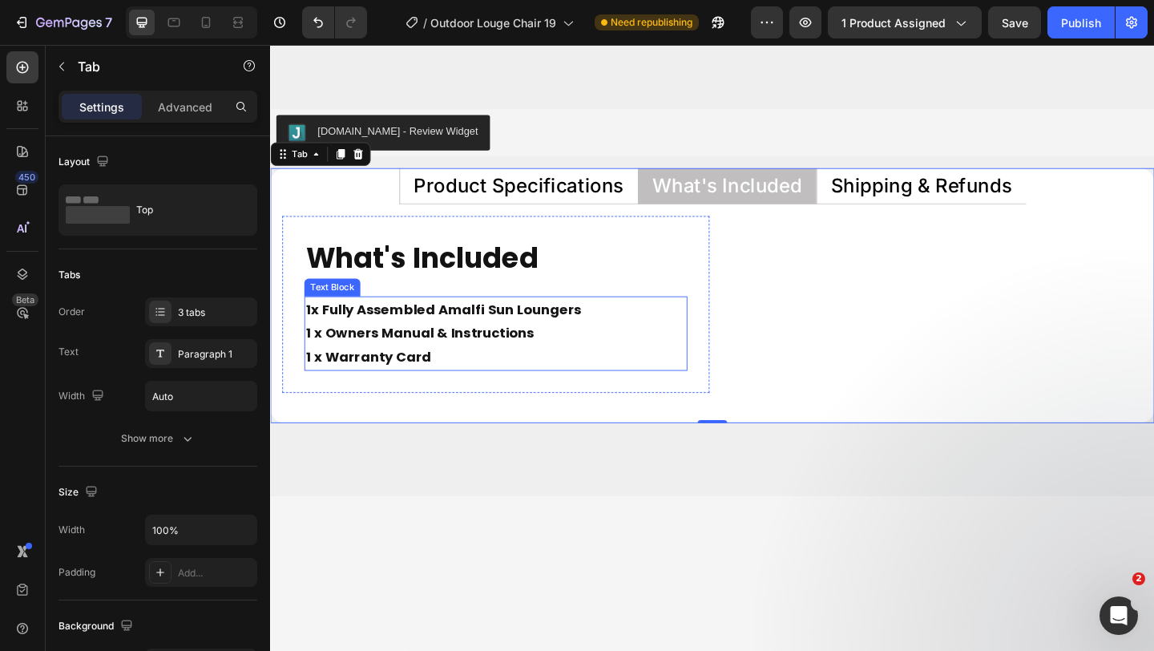
click at [315, 397] on strong "1x Fully Assembled Amalfi Sun Loungers" at bounding box center [459, 388] width 300 height 20
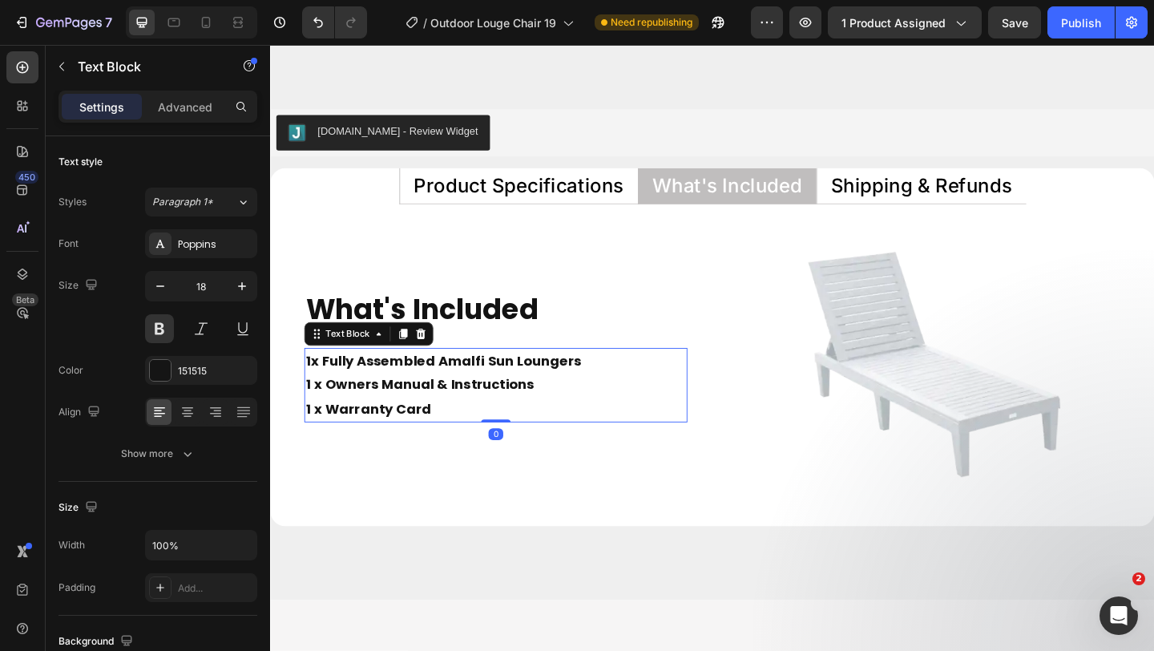
click at [315, 391] on strong "1x Fully Assembled Amalfi Sun Loungers" at bounding box center [459, 388] width 300 height 20
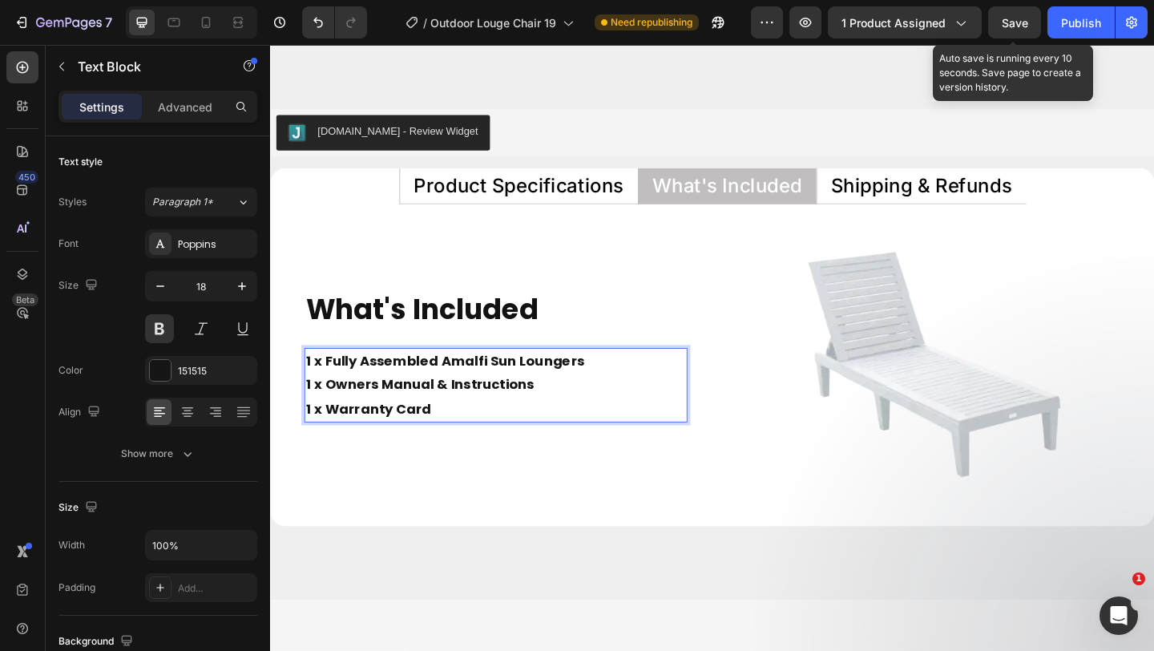
click at [1020, 14] on div "Save" at bounding box center [1015, 22] width 26 height 17
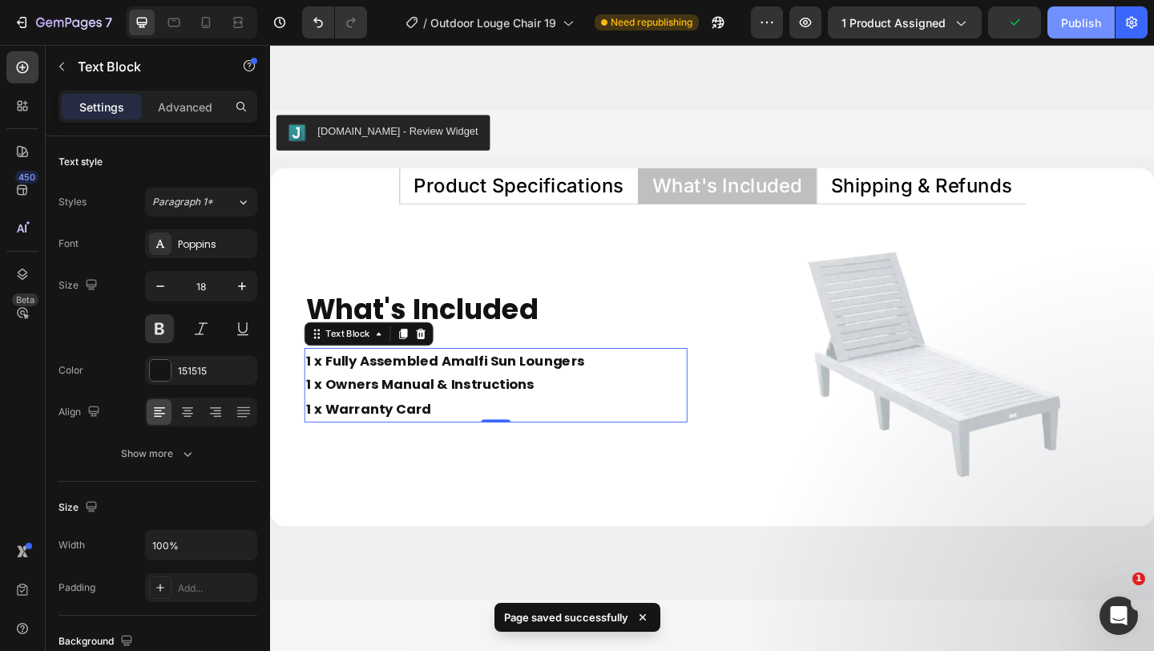
click at [1078, 24] on div "Publish" at bounding box center [1081, 22] width 40 height 17
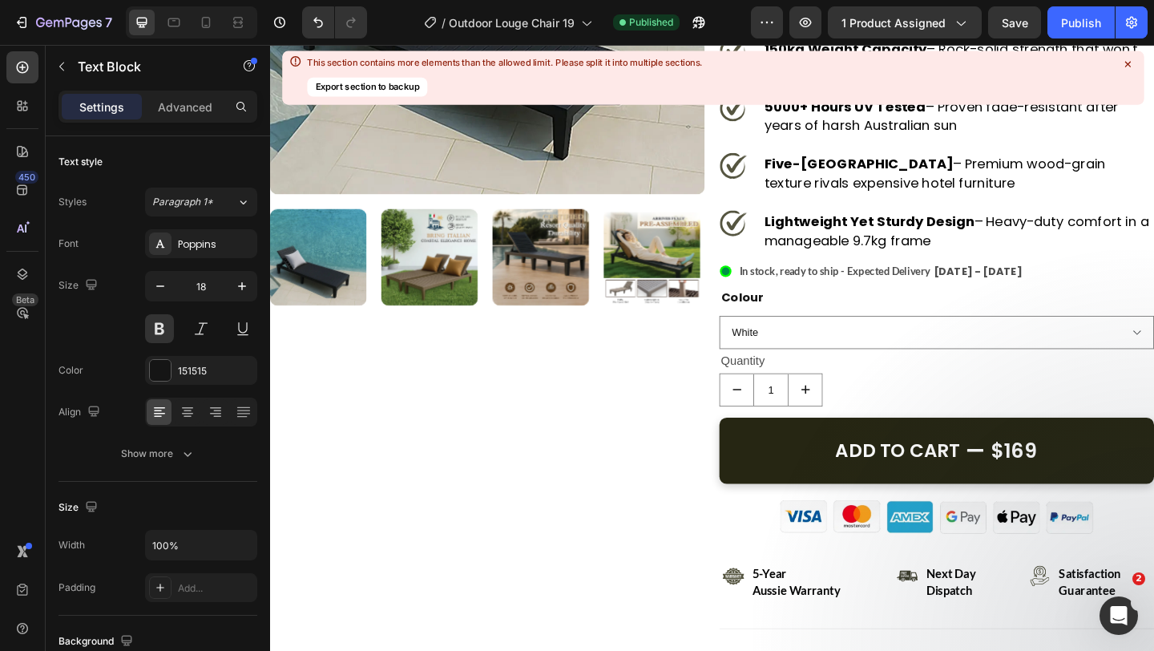
scroll to position [427, 0]
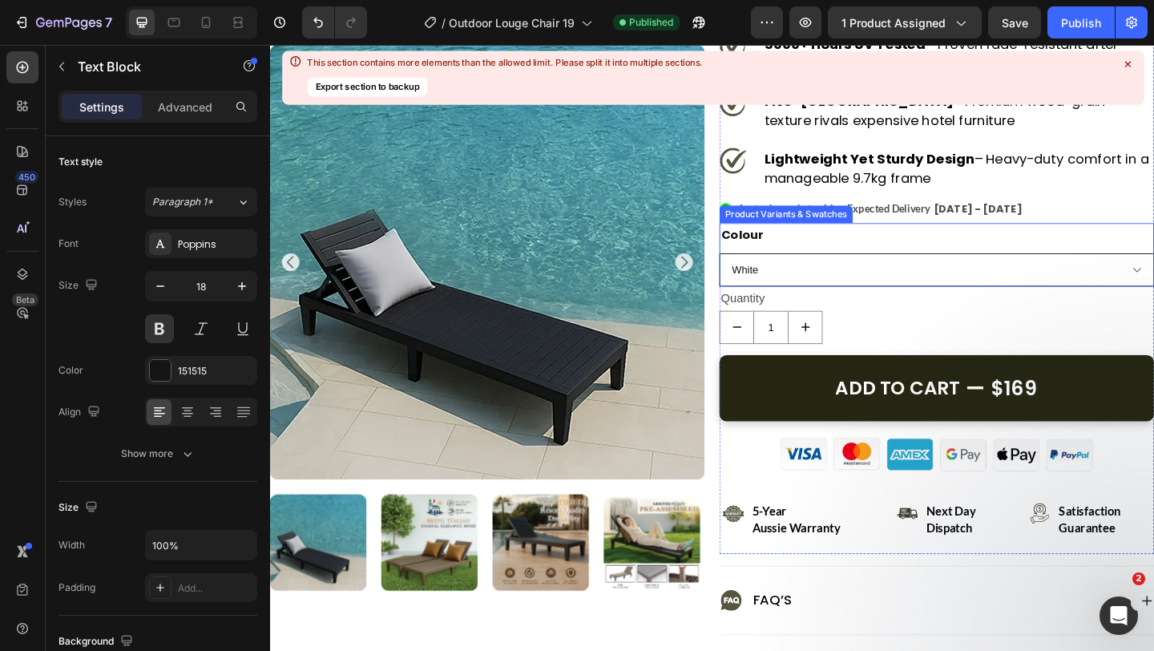
click at [879, 299] on select "Please select an option White Black Brown" at bounding box center [995, 290] width 473 height 36
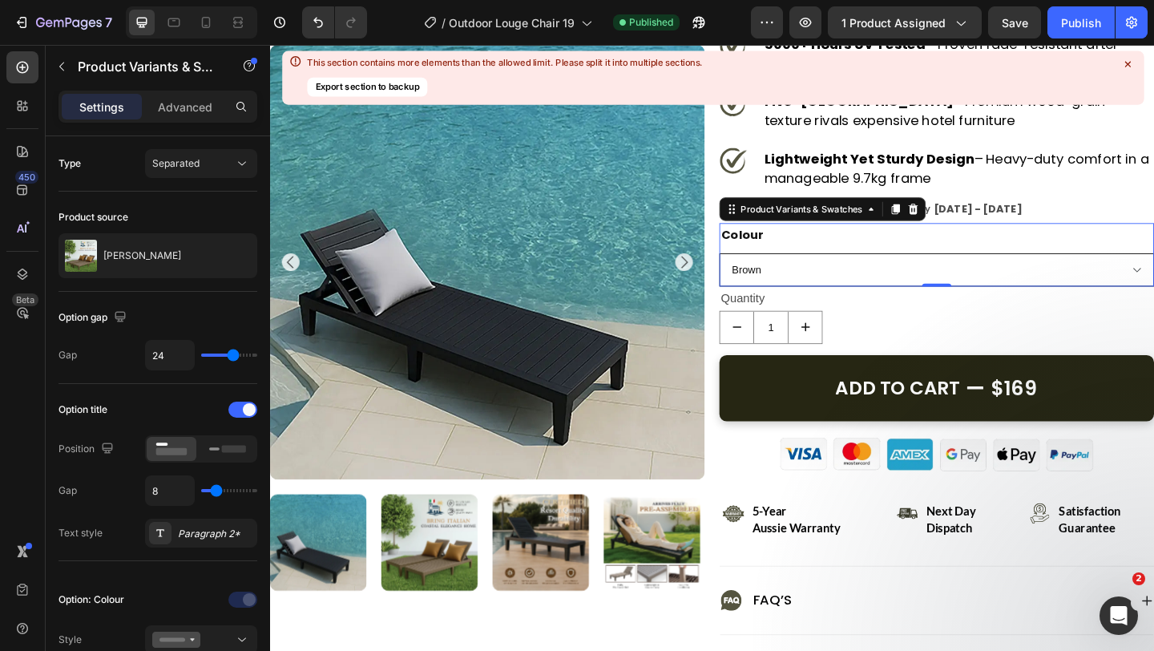
click at [759, 272] on select "Please select an option White Black Brown" at bounding box center [995, 290] width 473 height 36
select select "Brown"
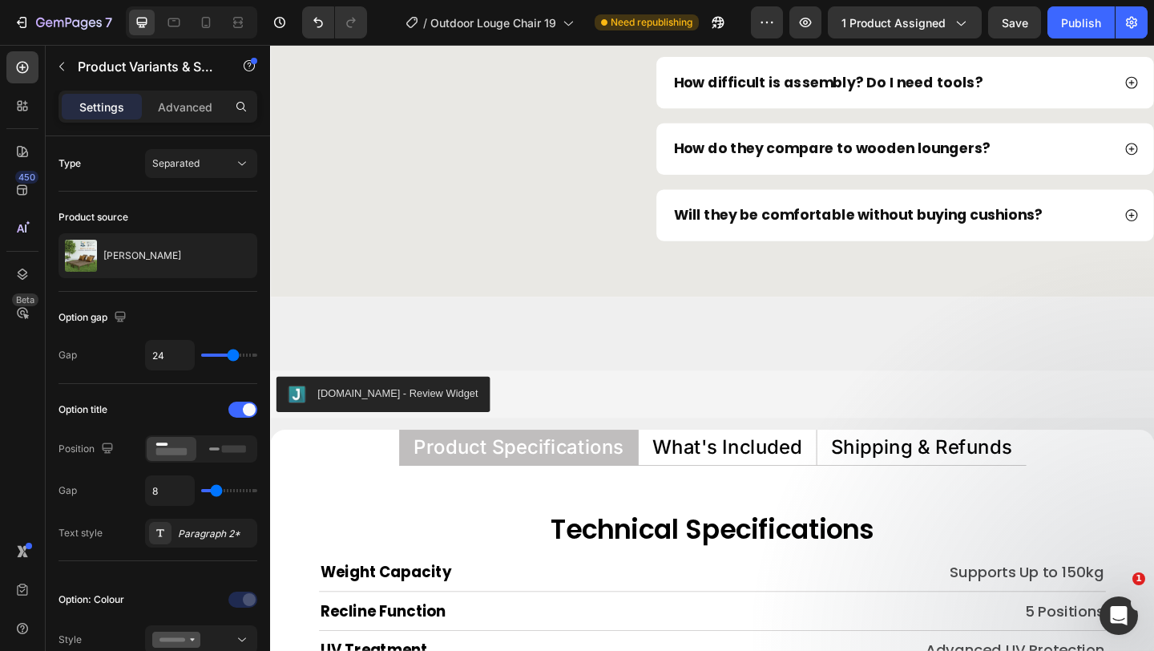
scroll to position [7301, 0]
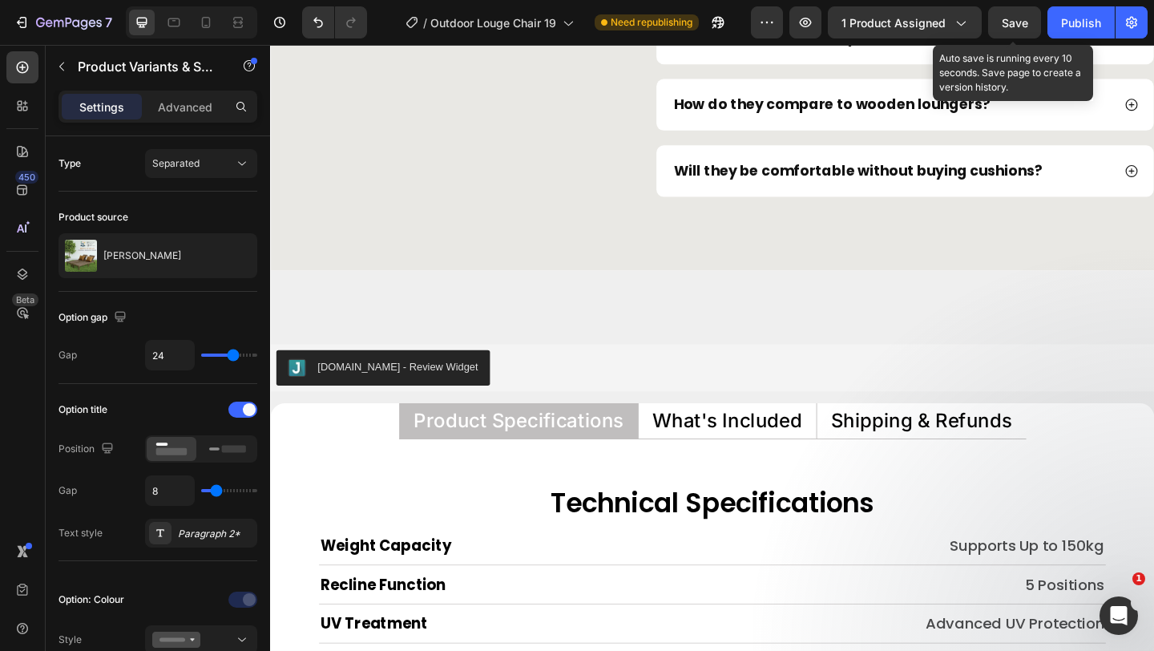
click at [1017, 26] on span "Save" at bounding box center [1015, 23] width 26 height 14
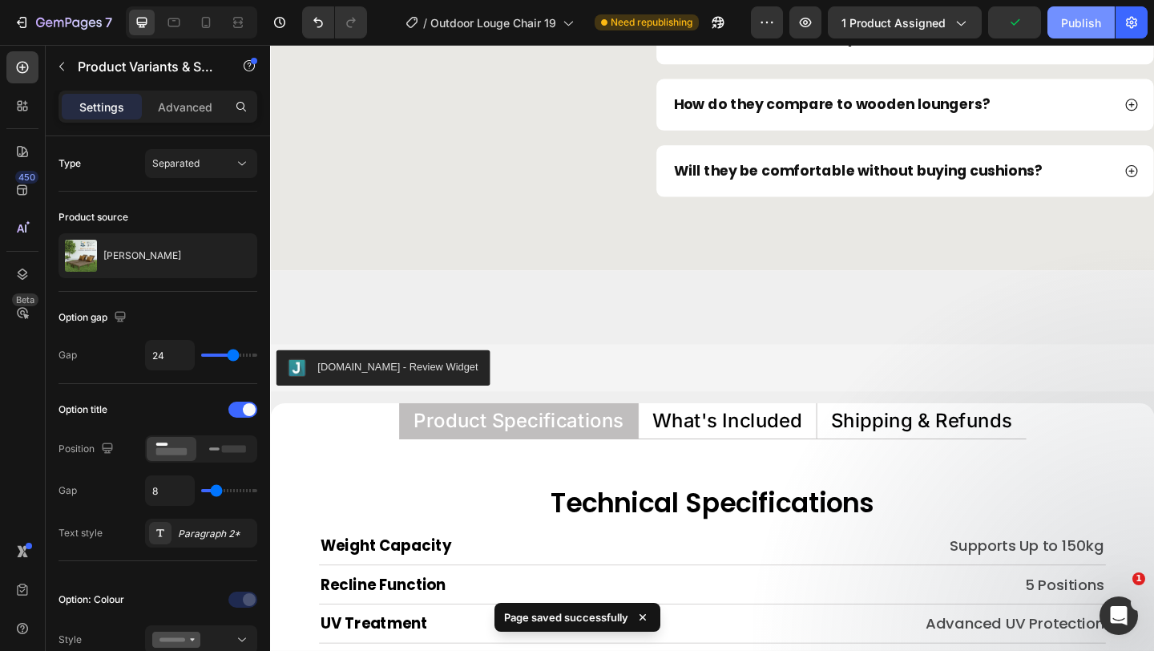
click at [1078, 26] on div "Publish" at bounding box center [1081, 22] width 40 height 17
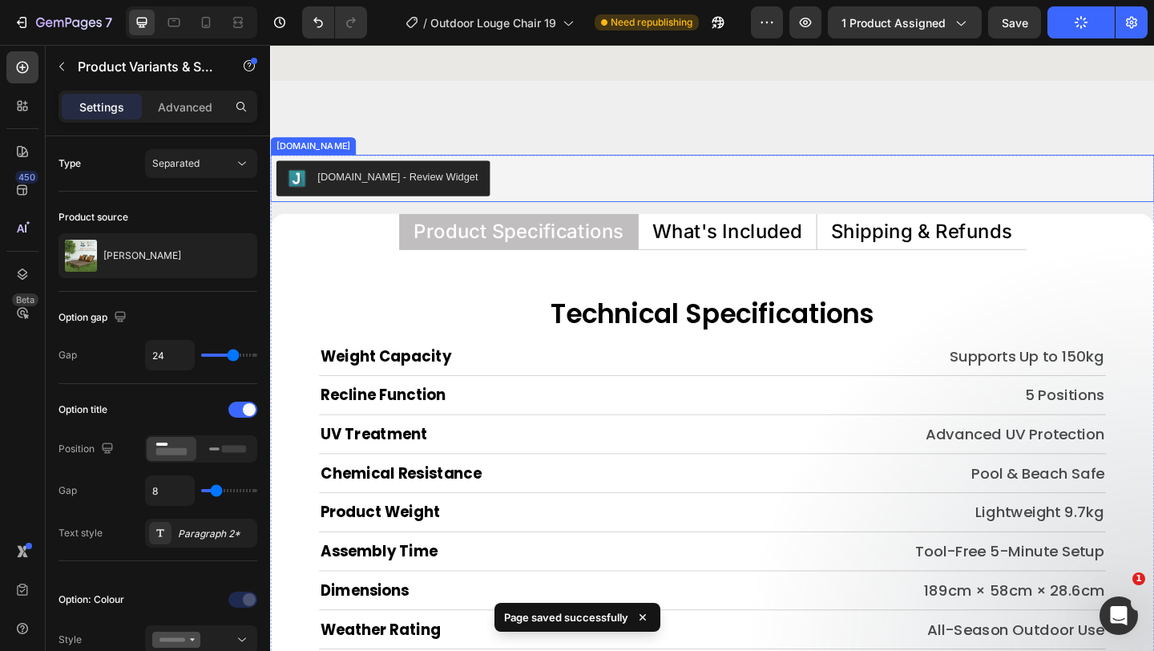
scroll to position [7532, 0]
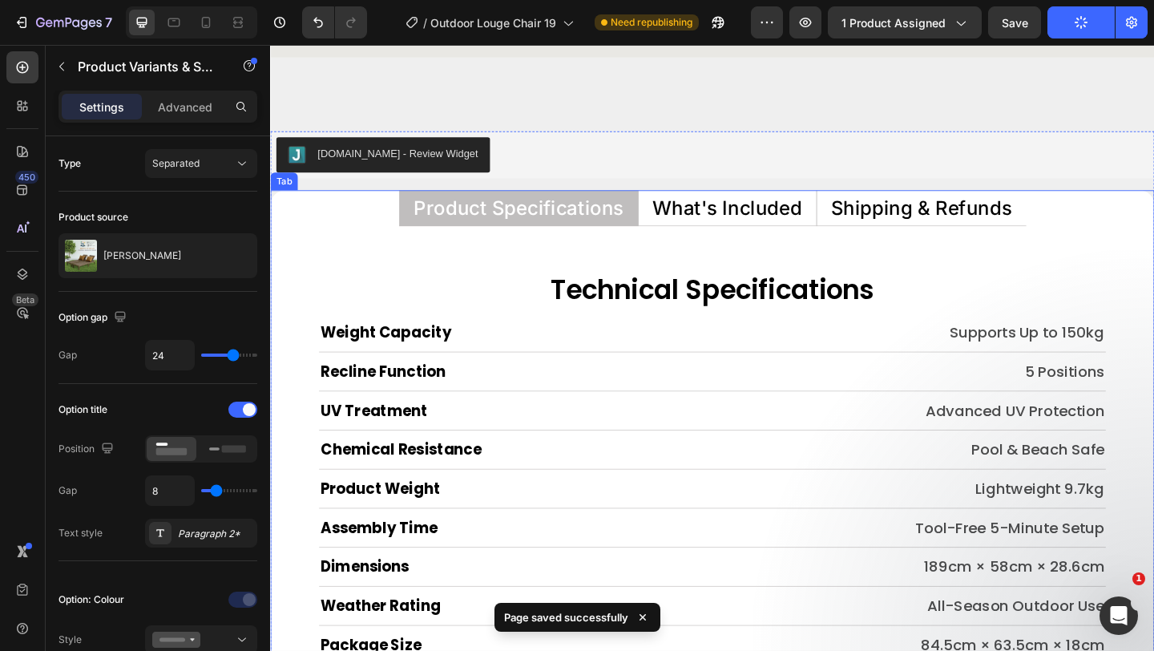
click at [819, 220] on p "What's Included" at bounding box center [767, 222] width 163 height 21
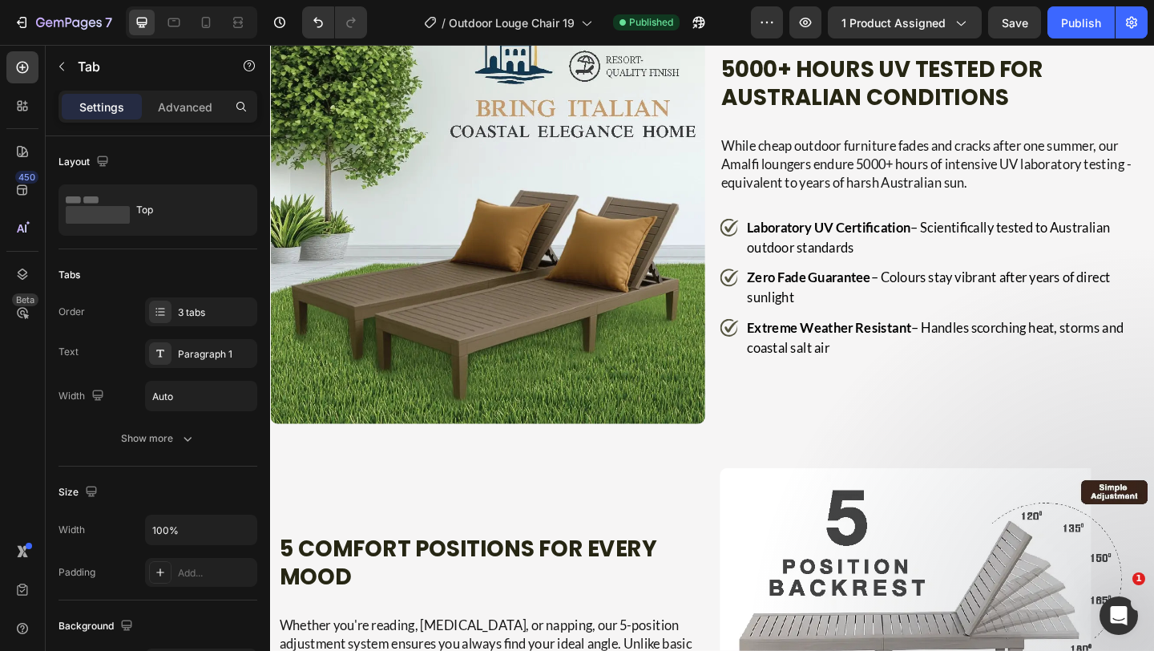
select select "Brown"
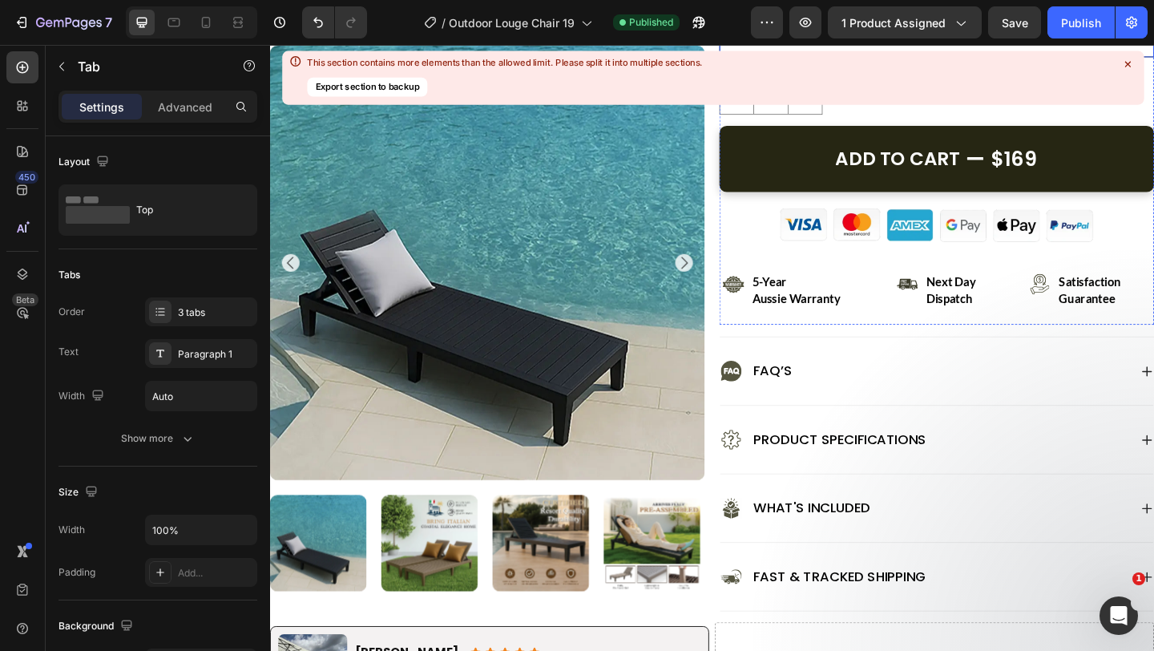
scroll to position [693, 0]
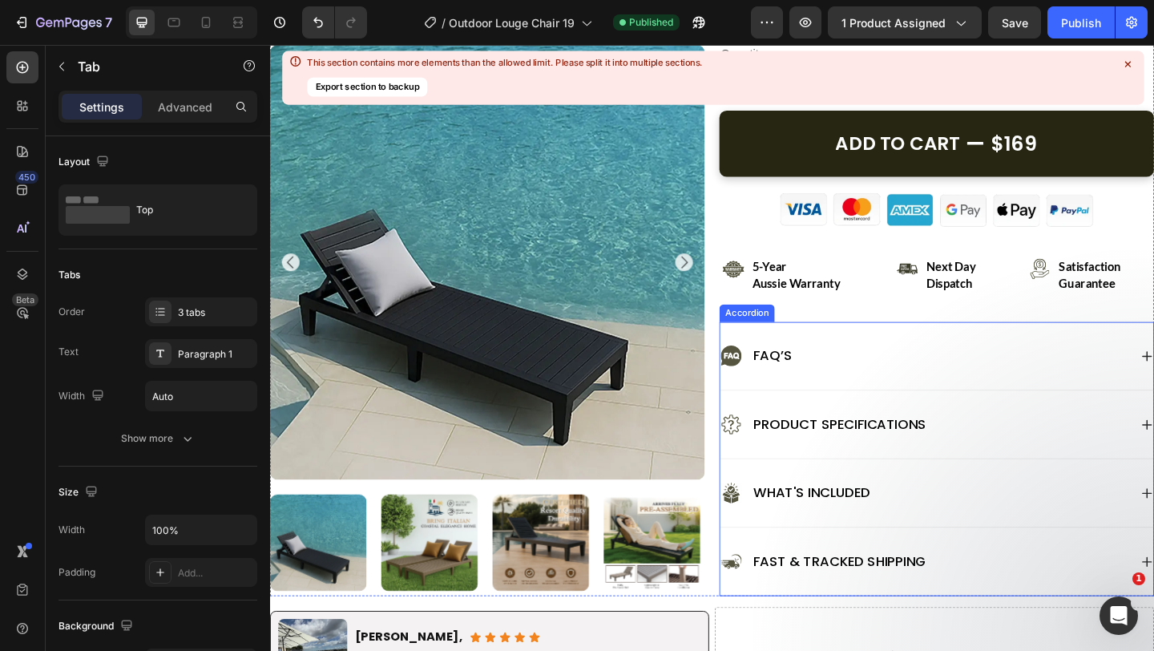
click at [985, 522] on div "What's Included" at bounding box center [982, 533] width 445 height 26
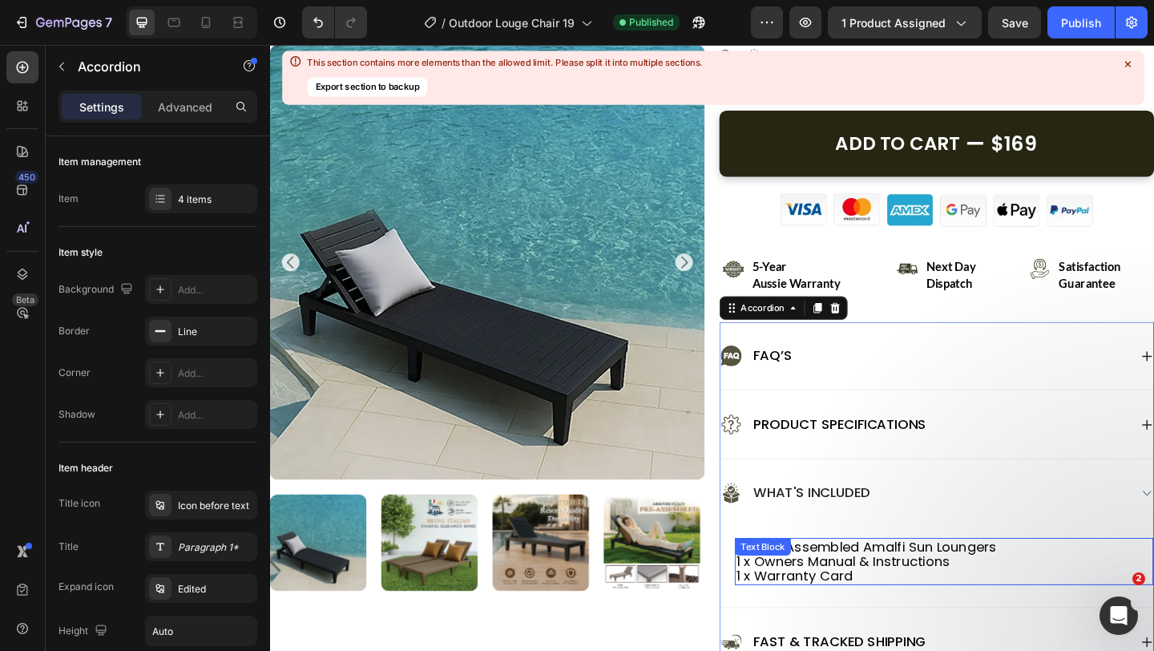
click at [901, 584] on p "1 x Fully Assembled Amalfi Sun Loungers 1 x Owners Manual & Instructions 1 x Wa…" at bounding box center [1004, 607] width 452 height 48
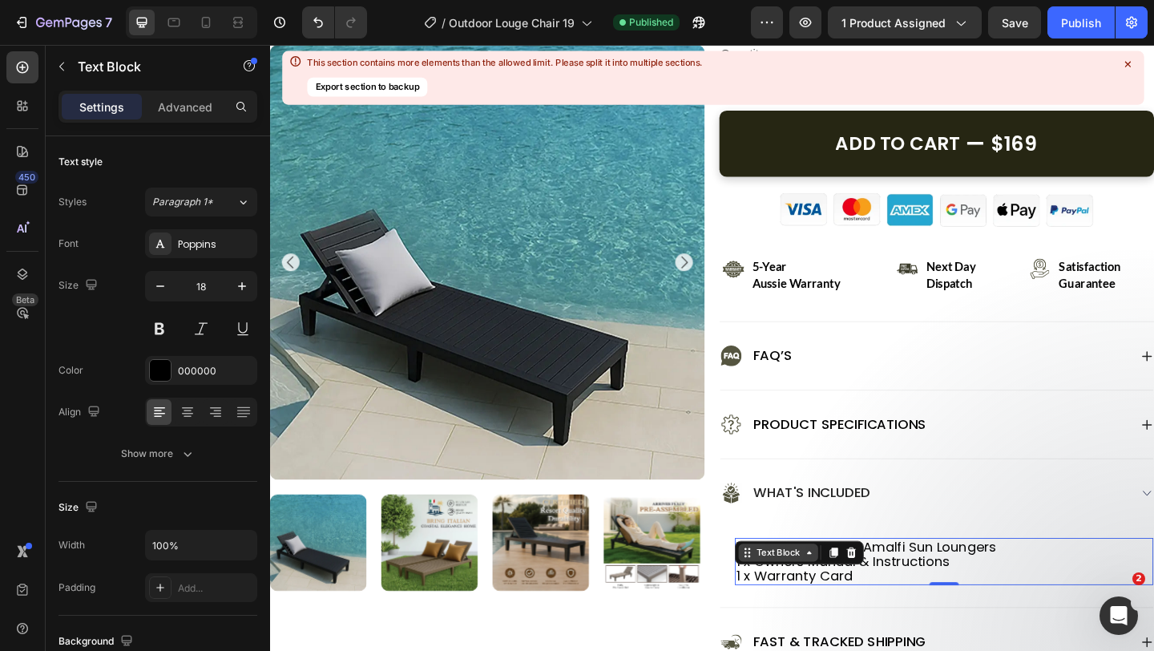
click at [843, 605] on div "Text Block" at bounding box center [823, 597] width 87 height 19
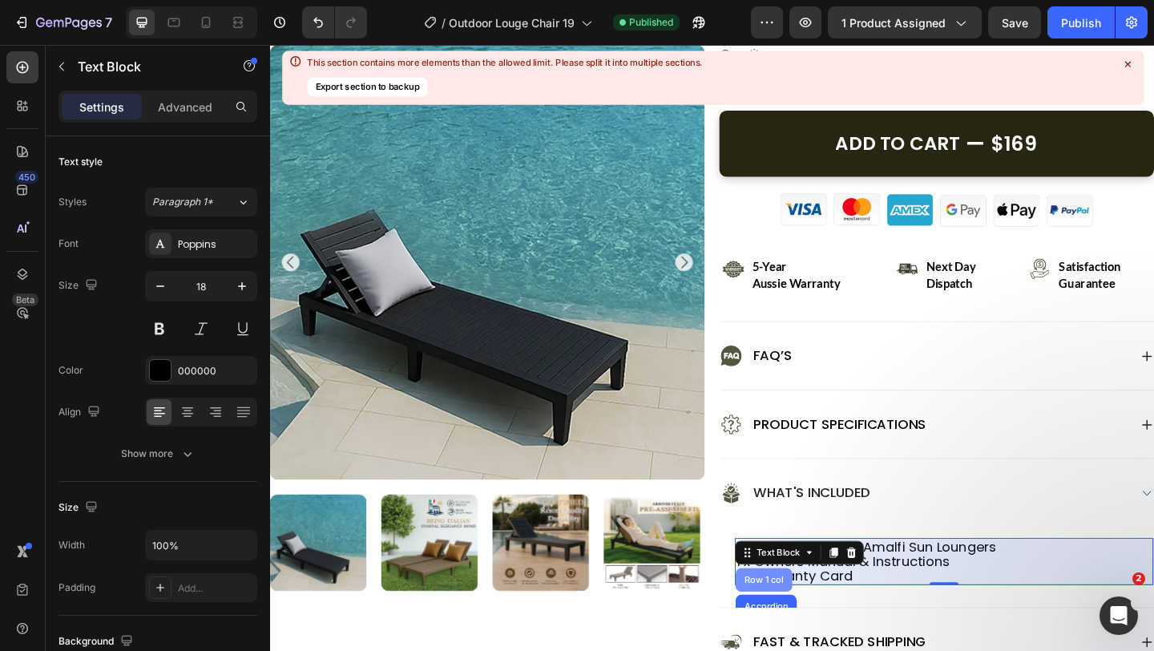
click at [822, 629] on div "Row 1 col" at bounding box center [807, 627] width 49 height 10
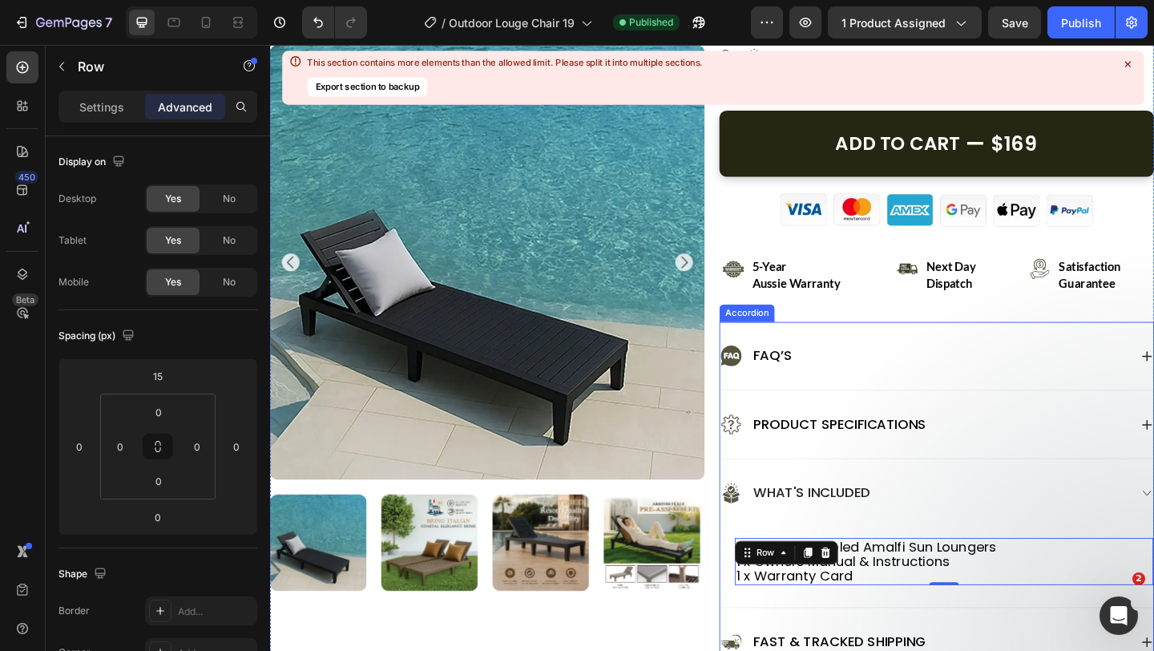
click at [1062, 484] on div "Product Specifications" at bounding box center [995, 458] width 471 height 74
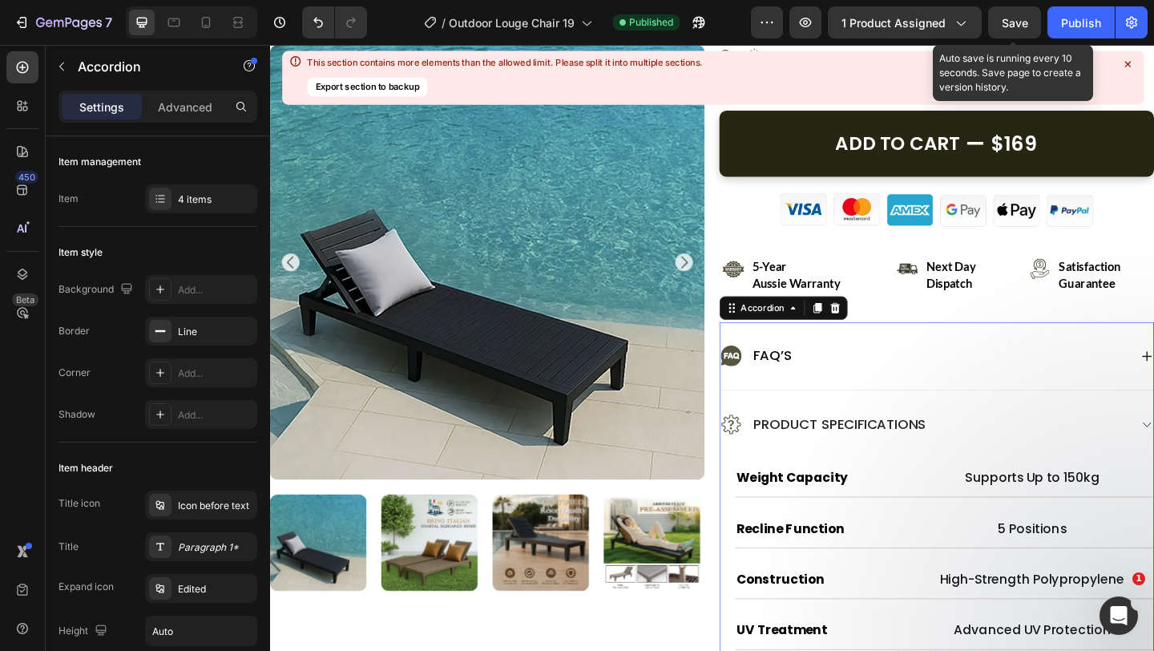
click at [1019, 30] on div "Save" at bounding box center [1015, 22] width 26 height 17
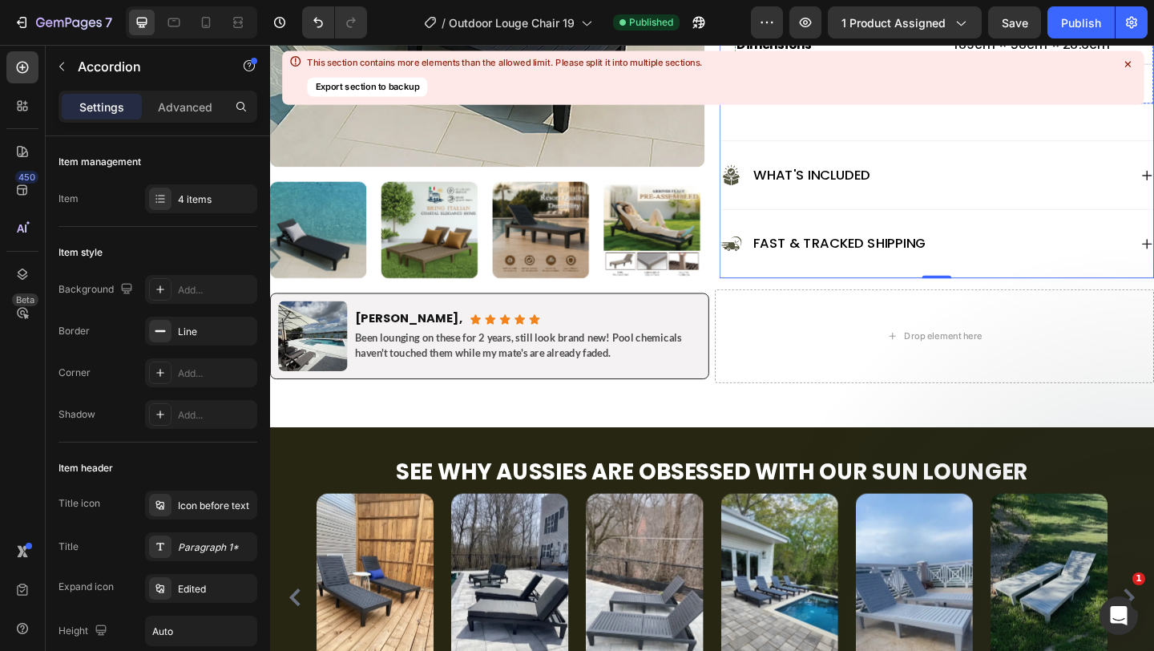
scroll to position [1472, 0]
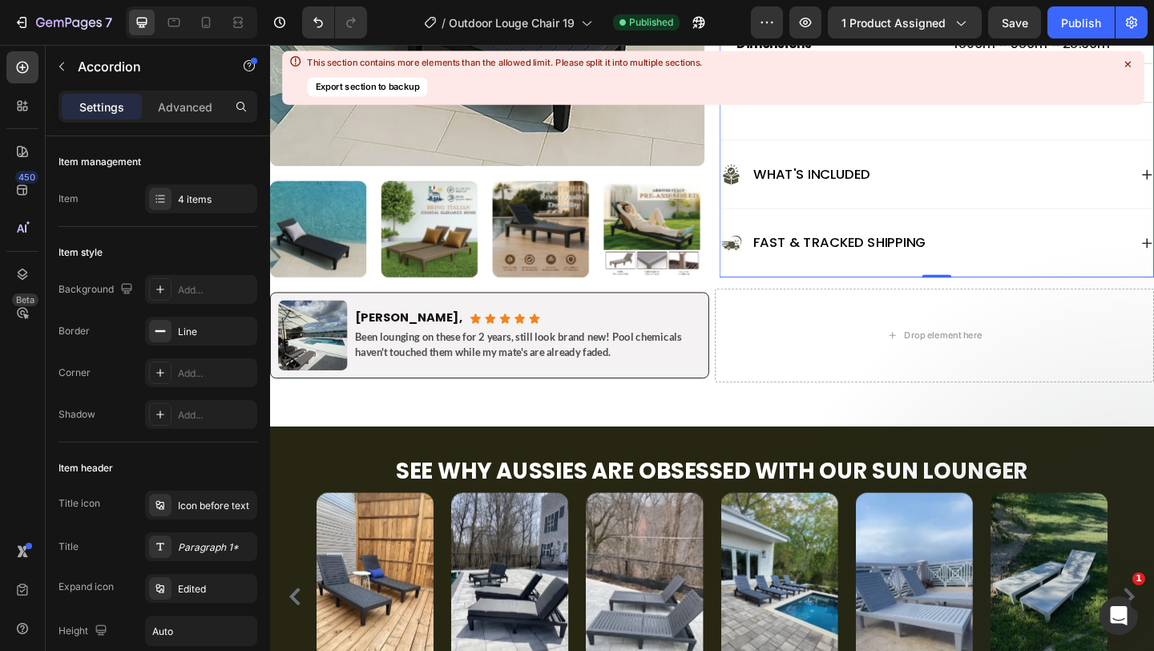
click at [1129, 63] on icon at bounding box center [1128, 64] width 6 height 6
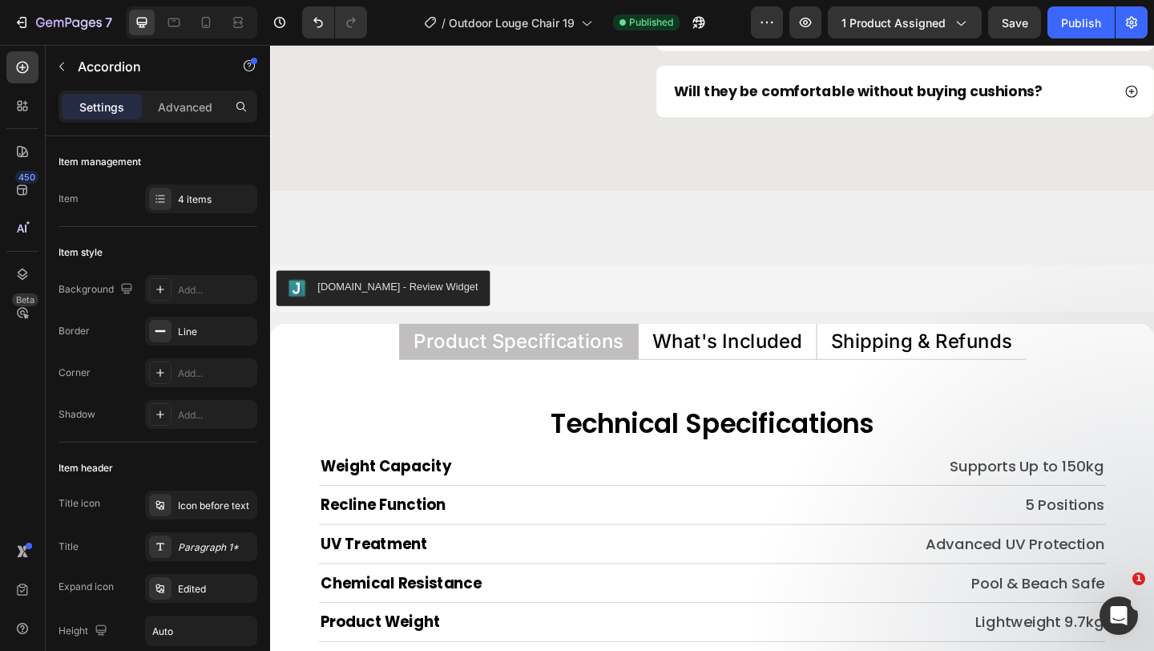
scroll to position [7817, 0]
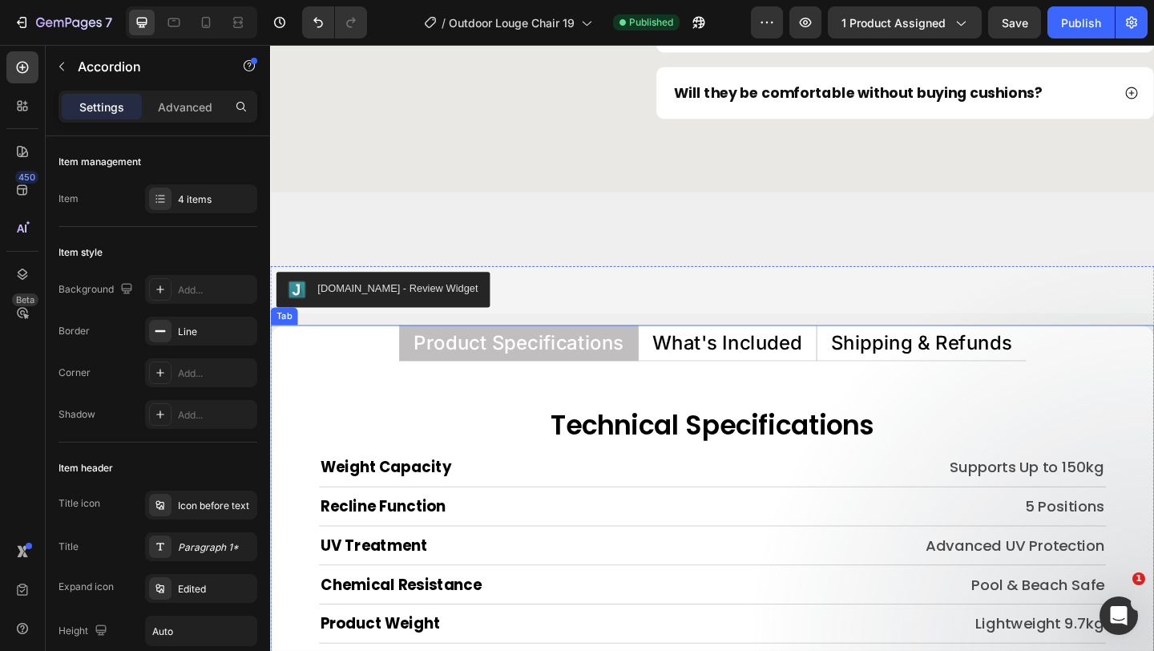
click at [766, 363] on p "What's Included" at bounding box center [767, 368] width 163 height 21
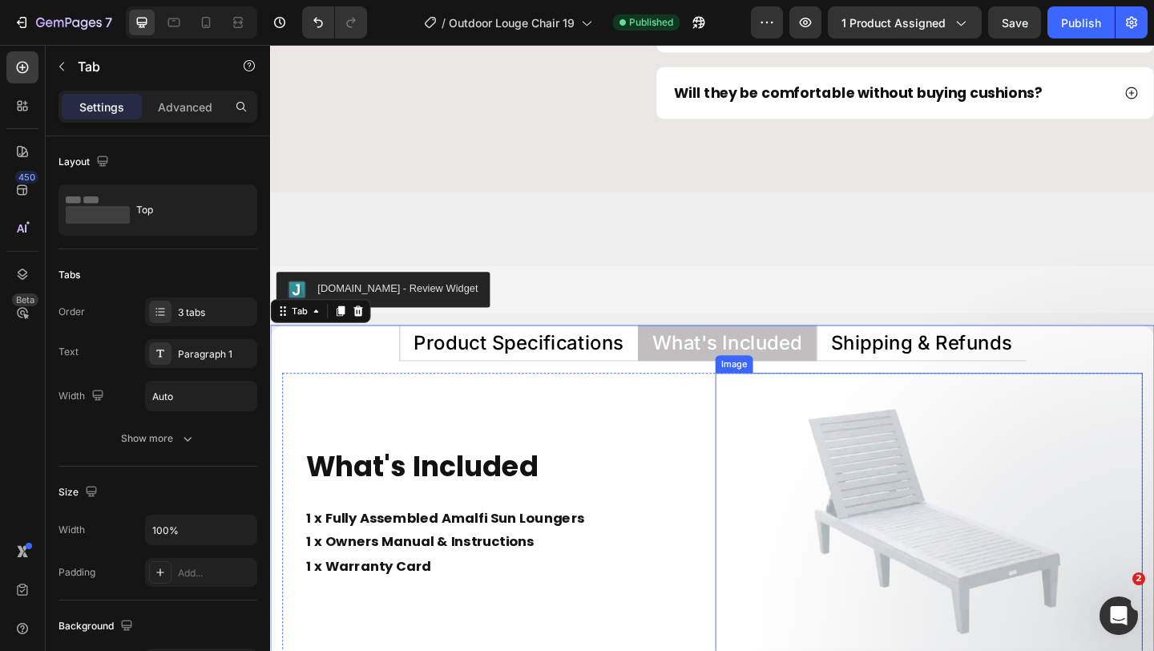
click at [934, 513] on img at bounding box center [987, 564] width 326 height 325
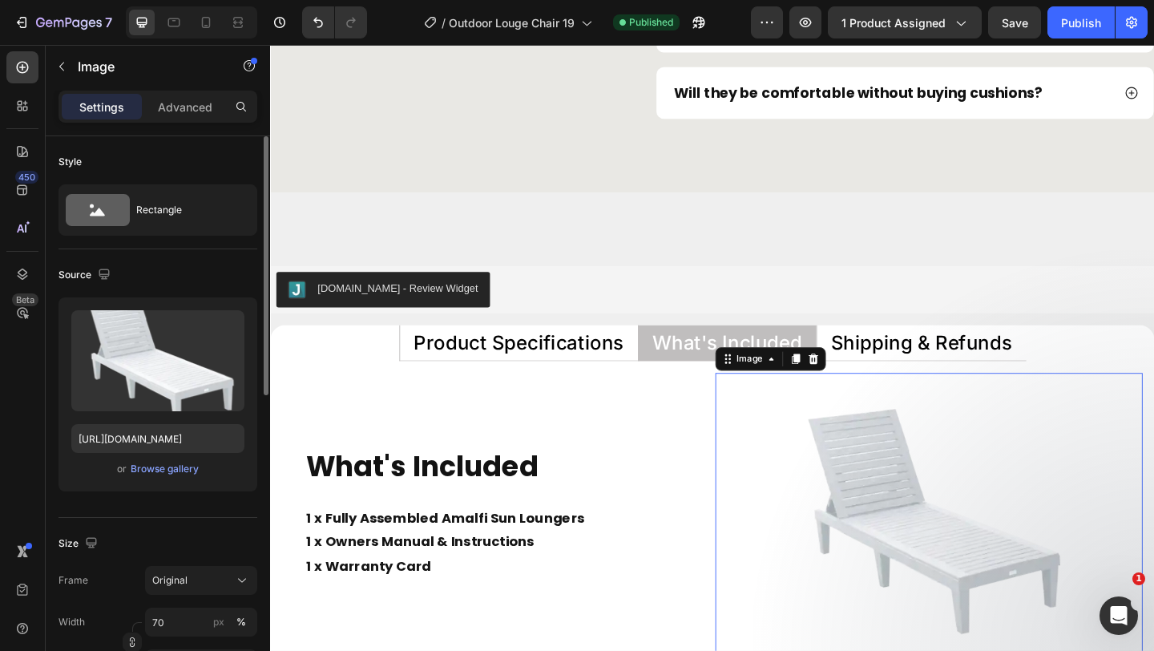
click at [168, 477] on div "or Browse gallery" at bounding box center [157, 468] width 173 height 19
click at [174, 466] on div "Browse gallery" at bounding box center [165, 469] width 68 height 14
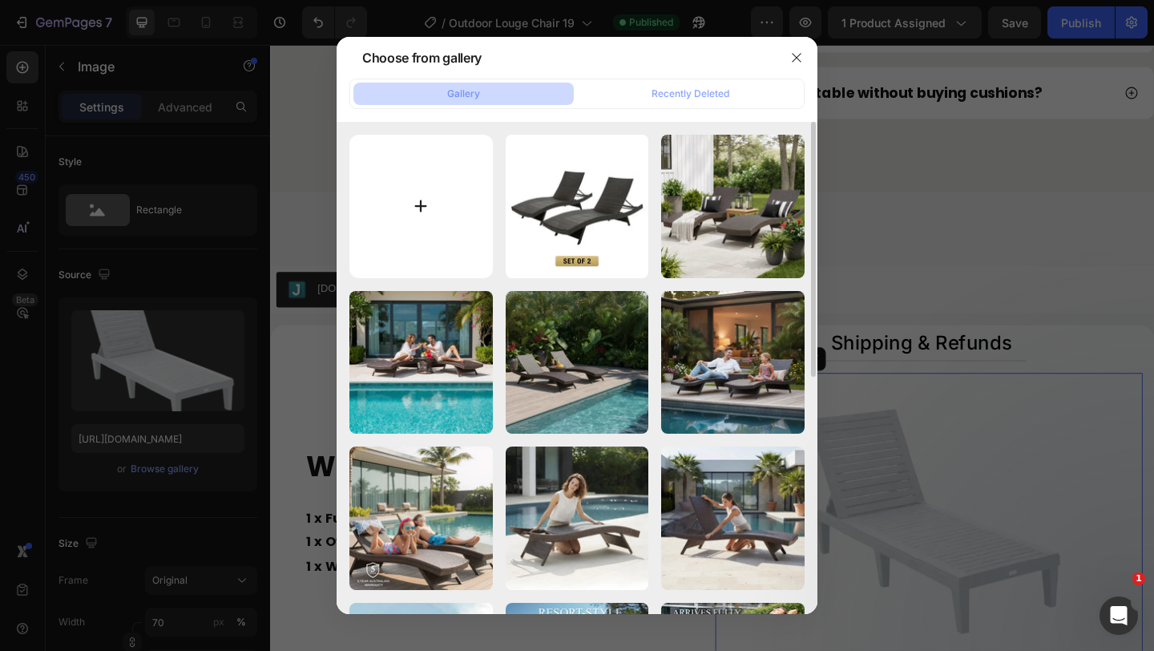
click at [453, 189] on input "file" at bounding box center [422, 207] width 144 height 144
type input "C:\fakepath\Image_2025-09-27_111940_093 2.webp"
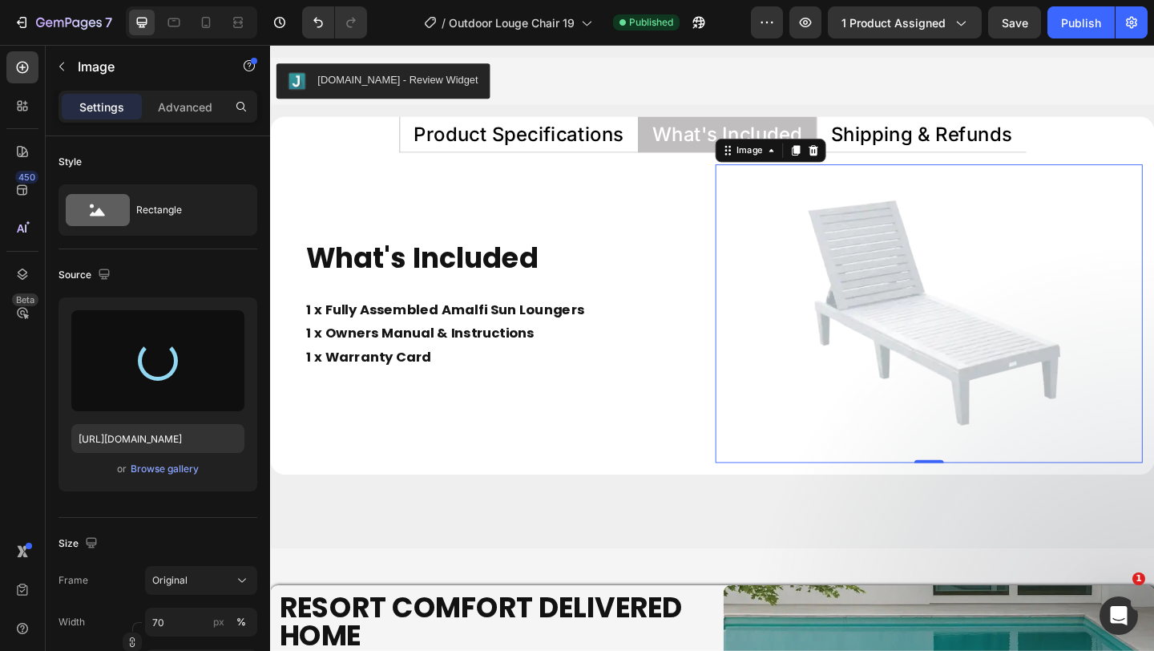
scroll to position [8058, 0]
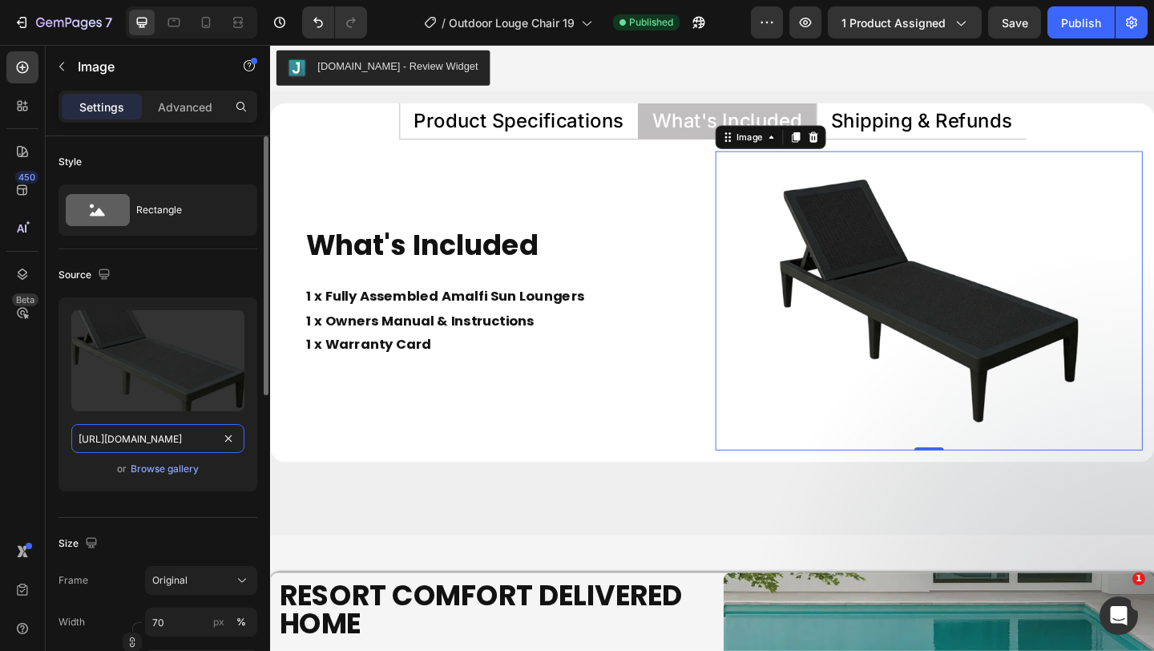
click at [194, 443] on input "https://cdn.shopify.com/s/files/1/0751/1162/9015/files/gempages_560213916362212…" at bounding box center [157, 438] width 173 height 29
click at [106, 281] on button "button" at bounding box center [104, 274] width 19 height 19
click at [109, 354] on icon "button" at bounding box center [107, 358] width 16 height 16
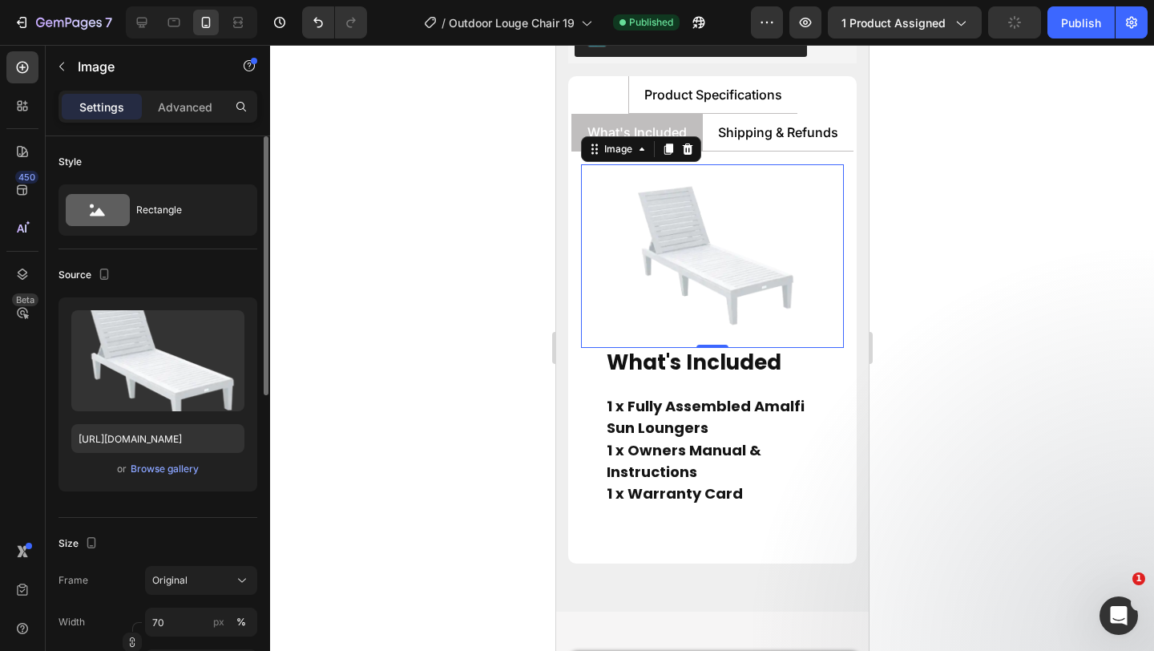
scroll to position [8121, 0]
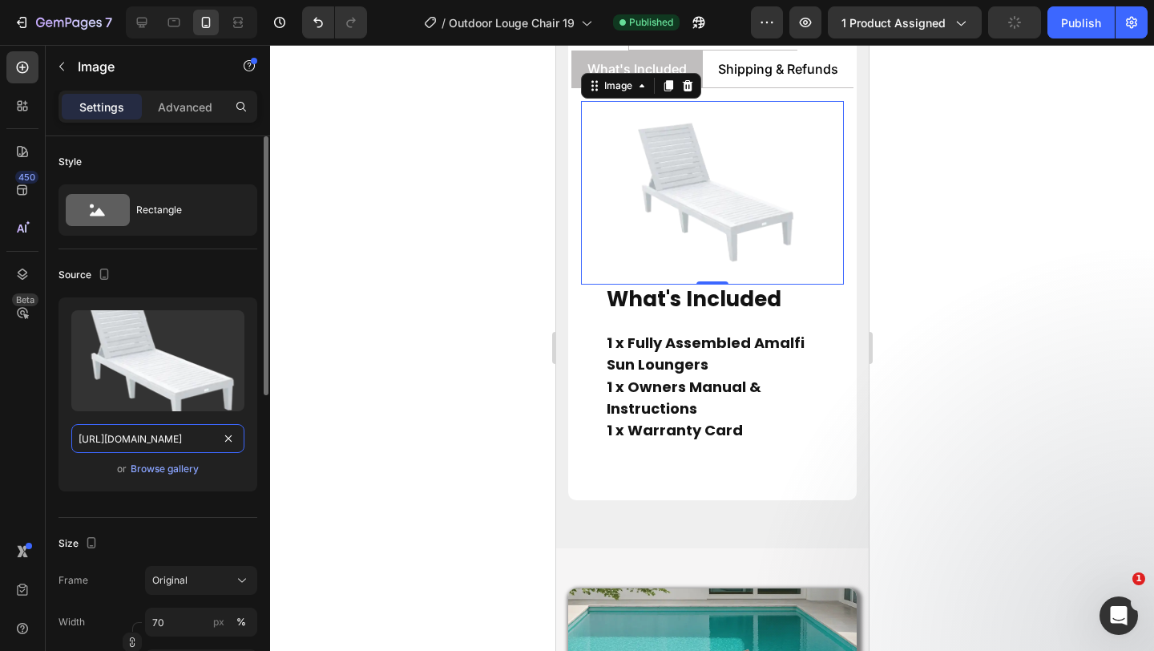
click at [128, 436] on input "https://cdn.shopify.com/s/files/1/0751/1162/9015/files/gempages_560213916362212…" at bounding box center [157, 438] width 173 height 29
paste input "7f4a461d-b089-4bf7-aa78-538158f7b02b"
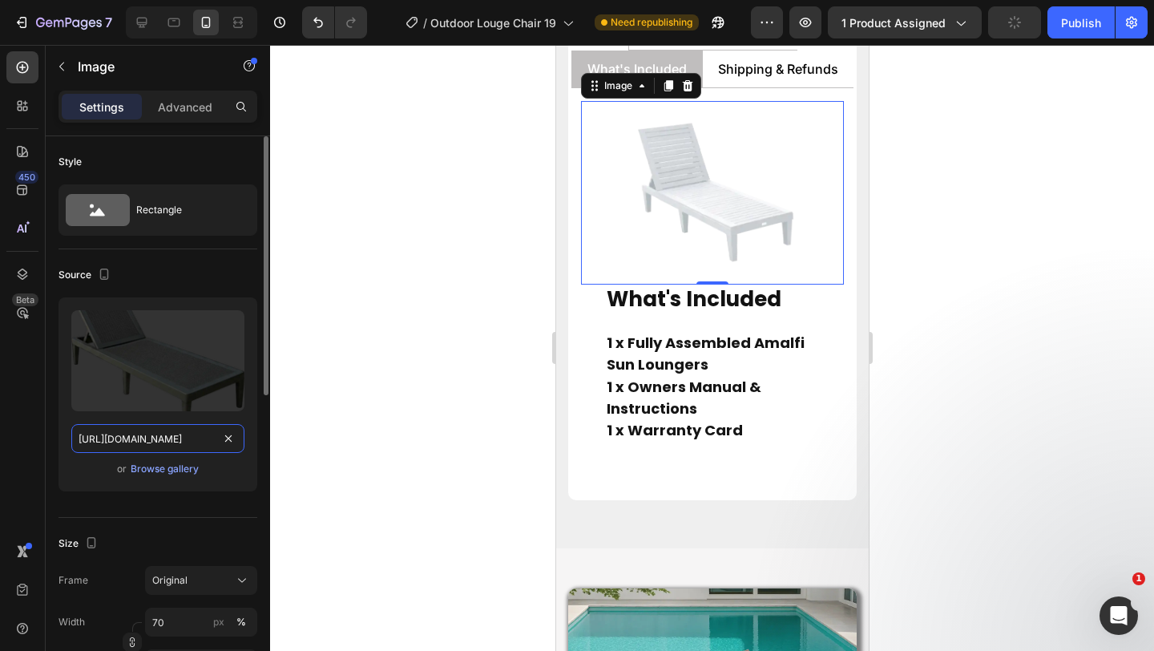
scroll to position [0, 489]
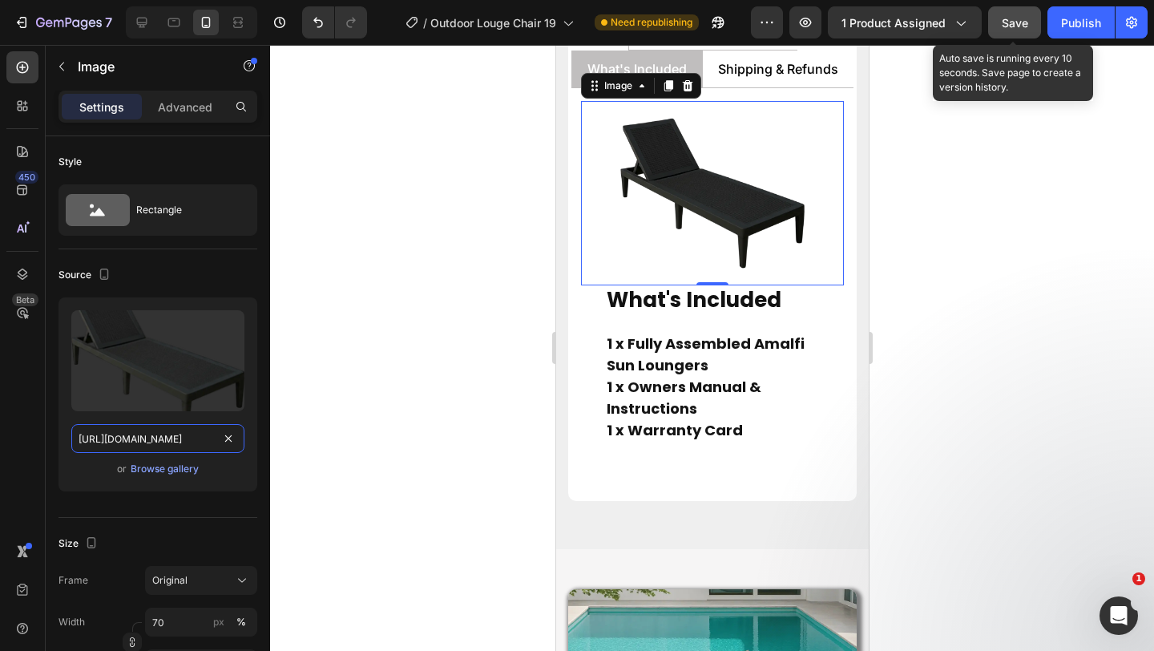
type input "https://cdn.shopify.com/s/files/1/0751/1162/9015/files/gempages_560213916362212…"
click at [1027, 26] on span "Save" at bounding box center [1015, 23] width 26 height 14
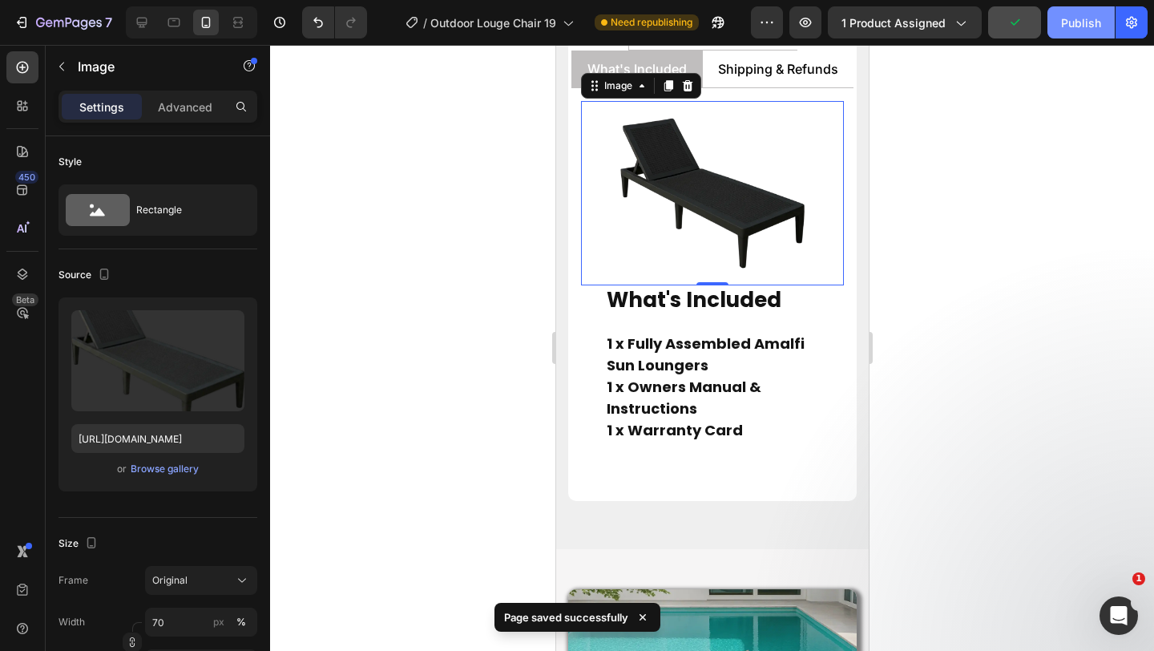
click at [1068, 18] on div "Publish" at bounding box center [1081, 22] width 40 height 17
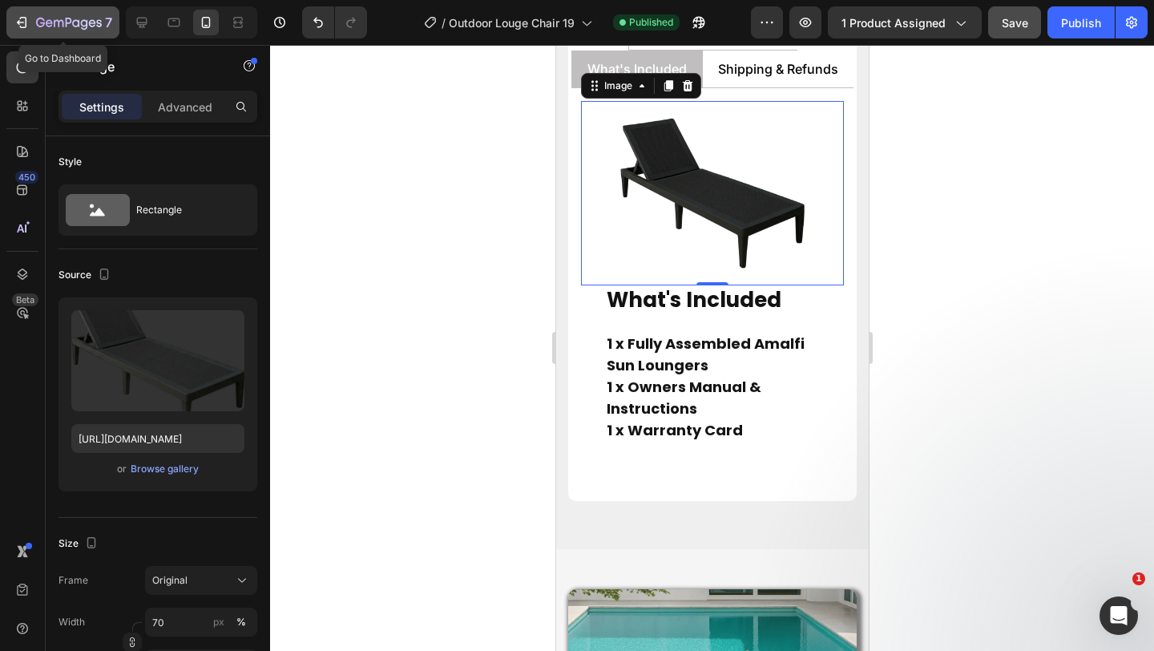
click at [34, 18] on div "7" at bounding box center [63, 22] width 99 height 19
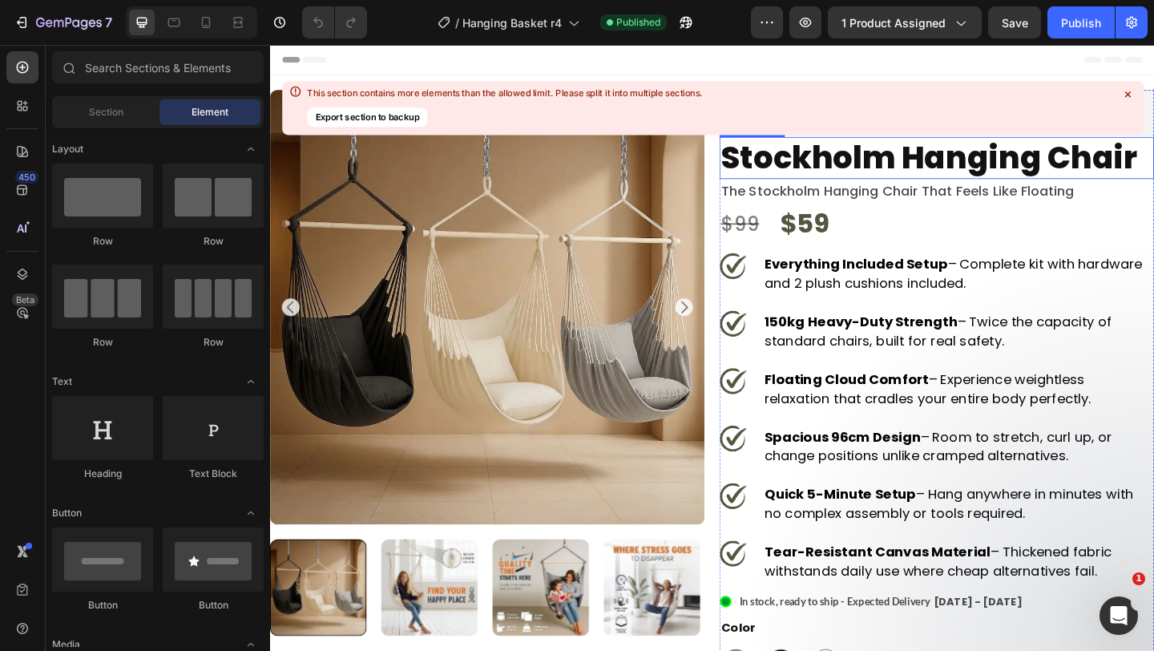
click at [1131, 91] on icon at bounding box center [1128, 94] width 14 height 14
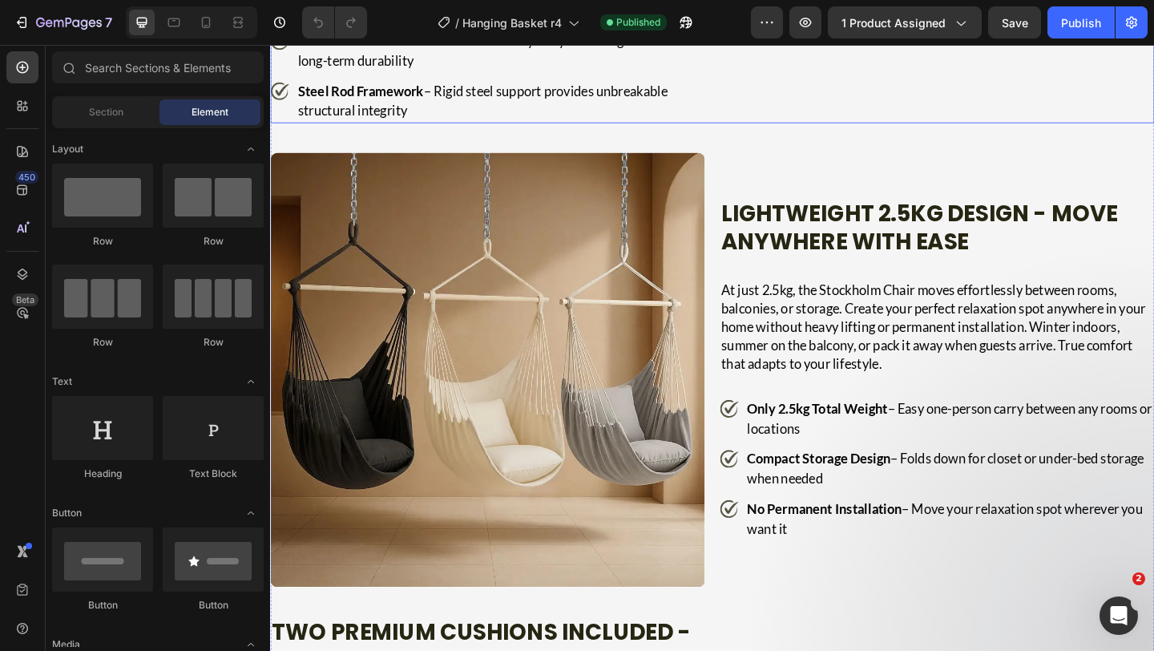
scroll to position [3676, 0]
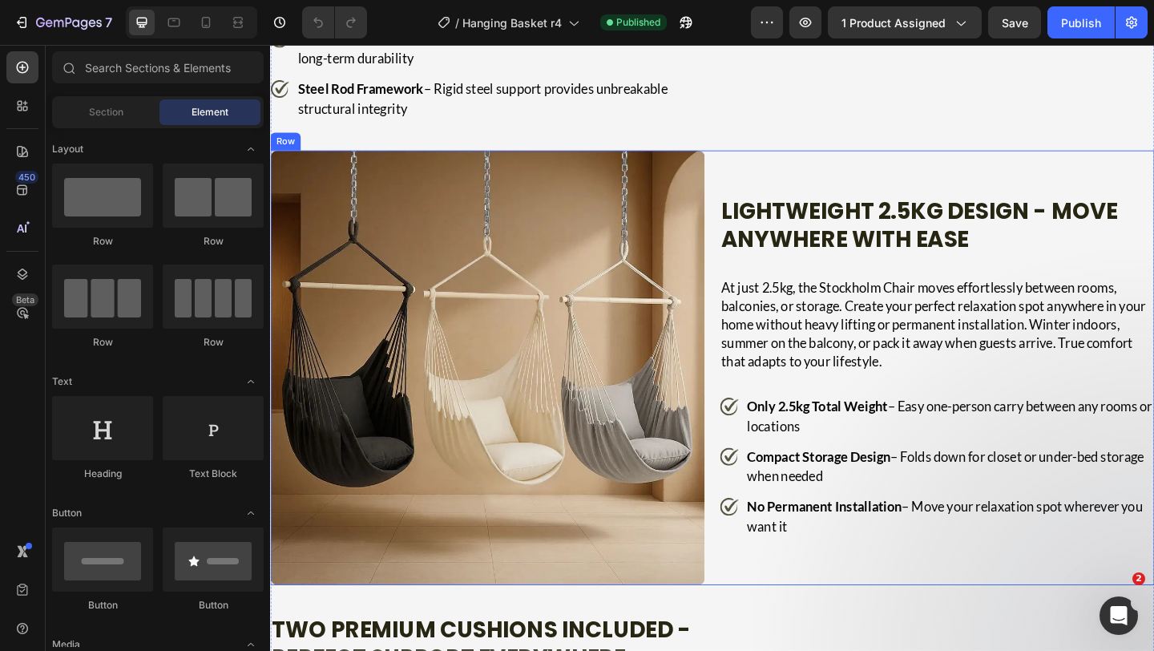
click at [772, 390] on div "Lightweight 2.5kg Design - Move Anywhere with Ease Heading At just 2.5kg, the S…" at bounding box center [995, 396] width 473 height 473
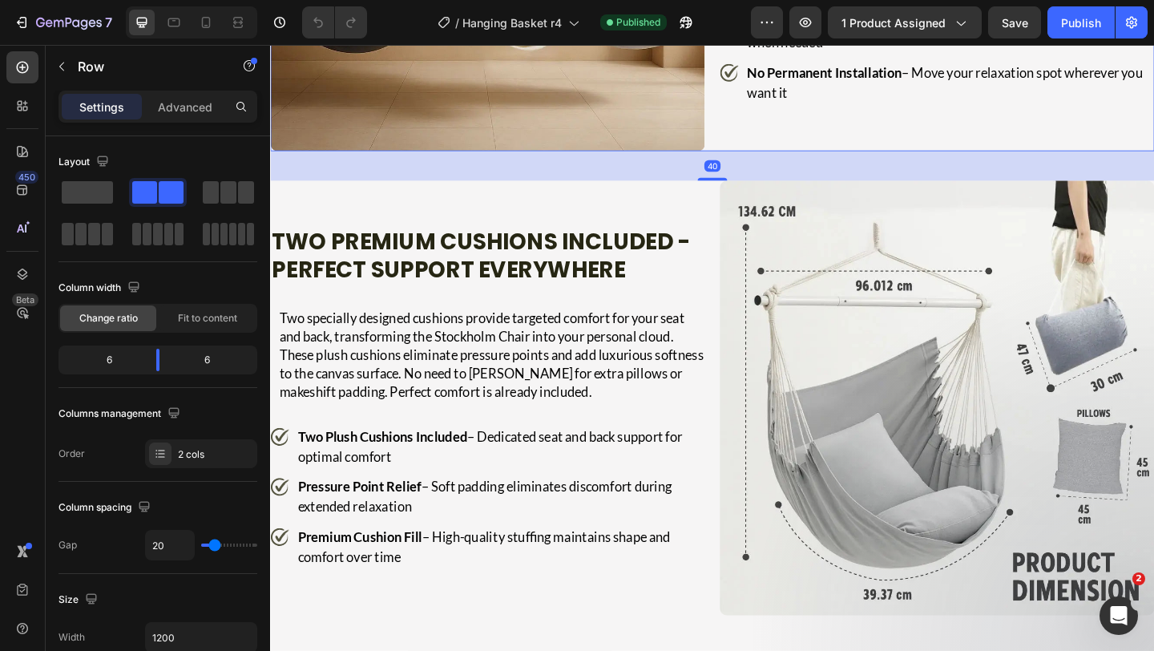
scroll to position [4167, 0]
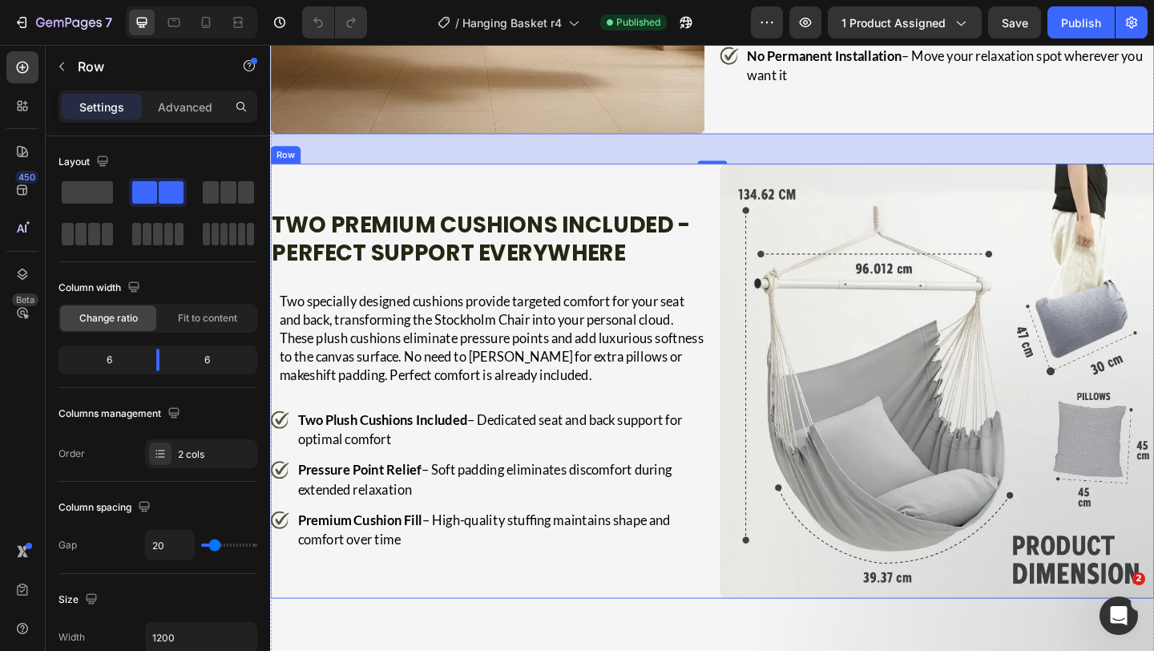
click at [750, 408] on div "Image Two Premium Cushions Included - Perfect Support Everywhere Heading Two sp…" at bounding box center [751, 410] width 962 height 473
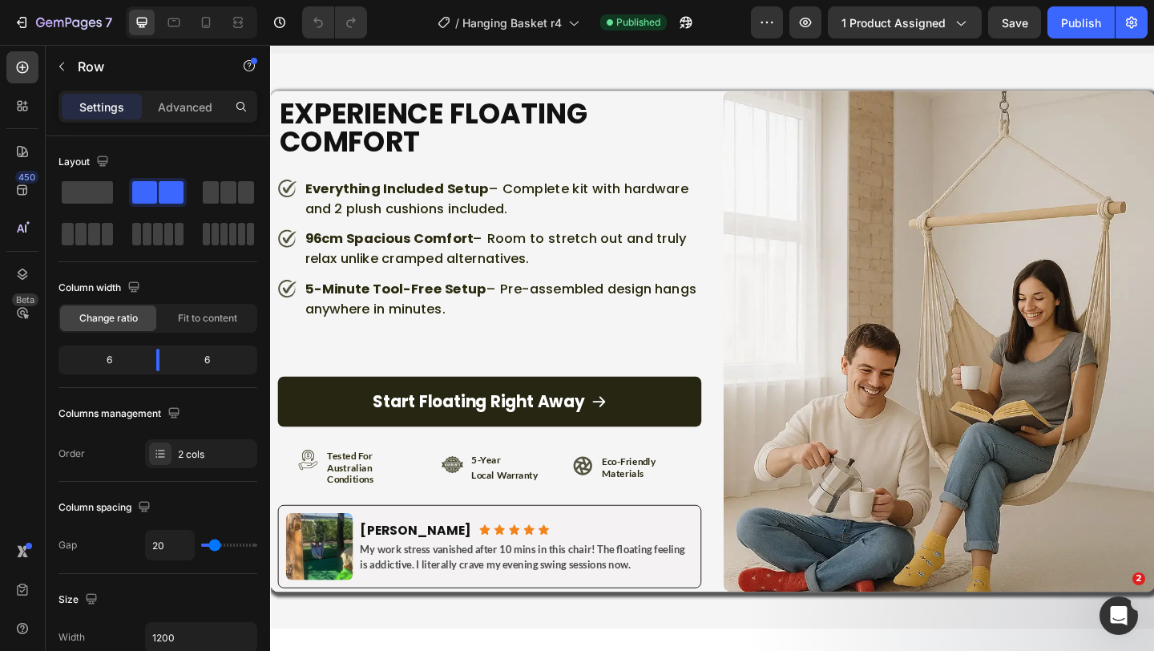
scroll to position [8914, 0]
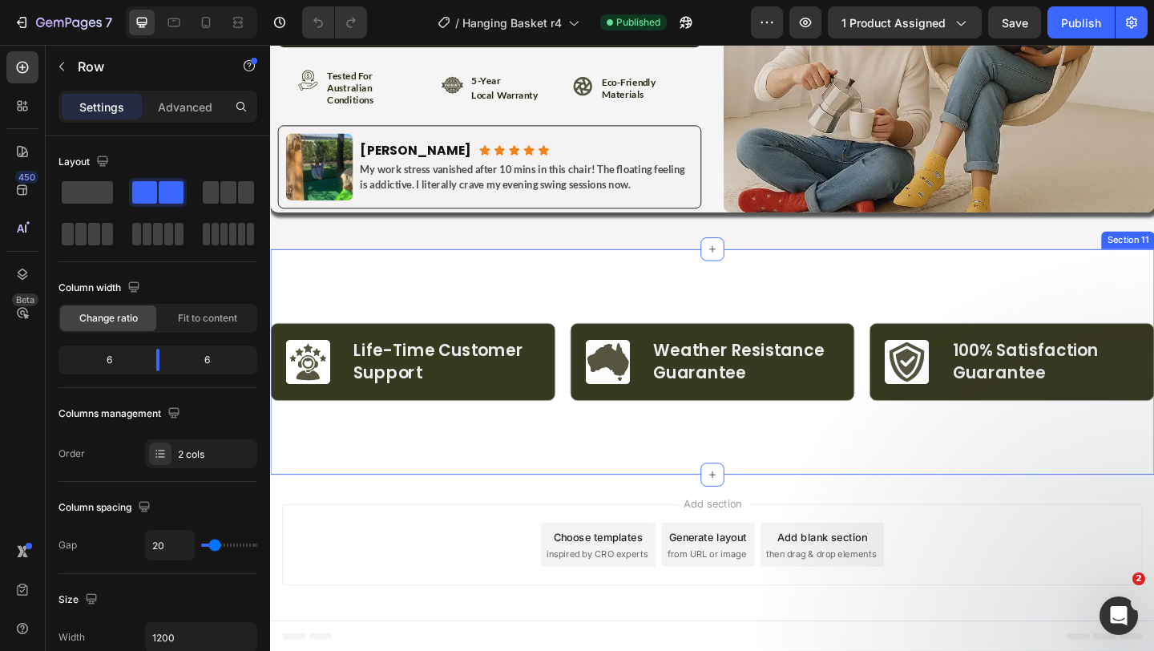
click at [862, 332] on div "Image Life-Time Customer Support Text Block Row Row Image Weather Resistance Gu…" at bounding box center [751, 389] width 962 height 245
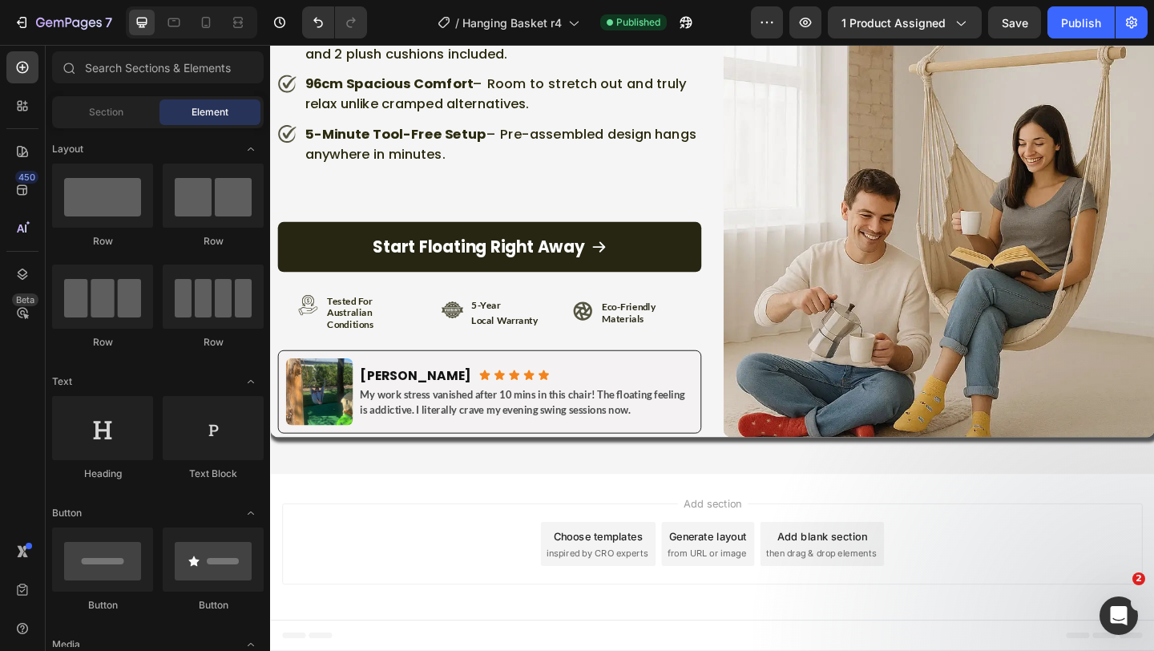
scroll to position [8669, 0]
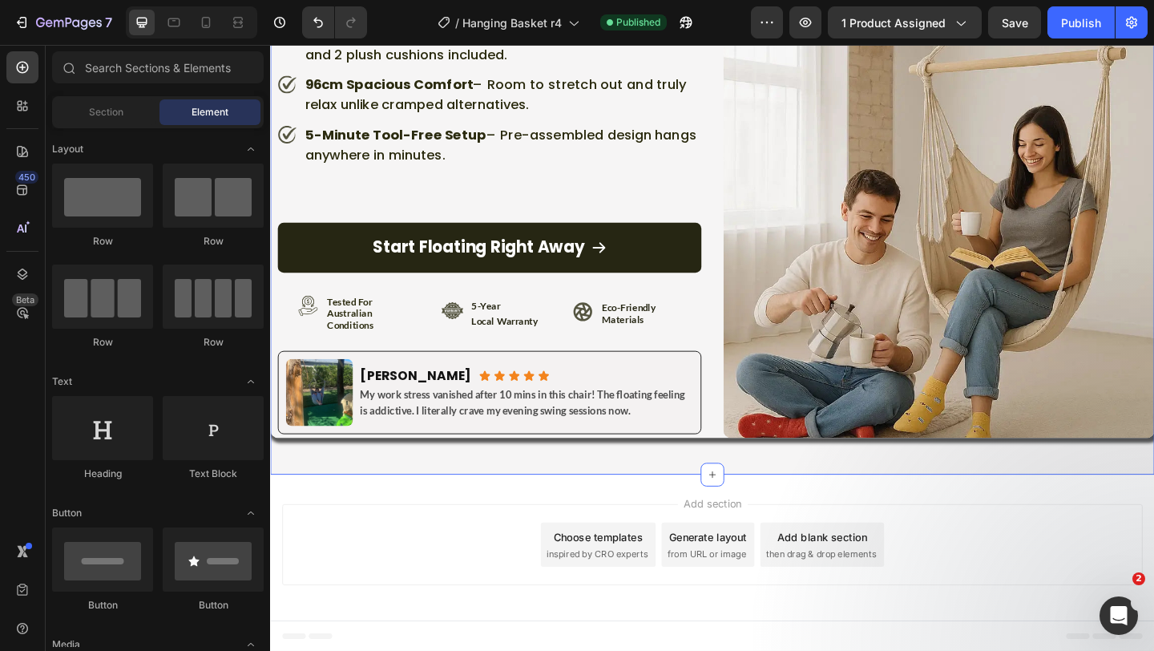
click at [640, 499] on div "Experience Floating Comfort Heading Everything Included Setup – Complete kit wi…" at bounding box center [751, 199] width 962 height 625
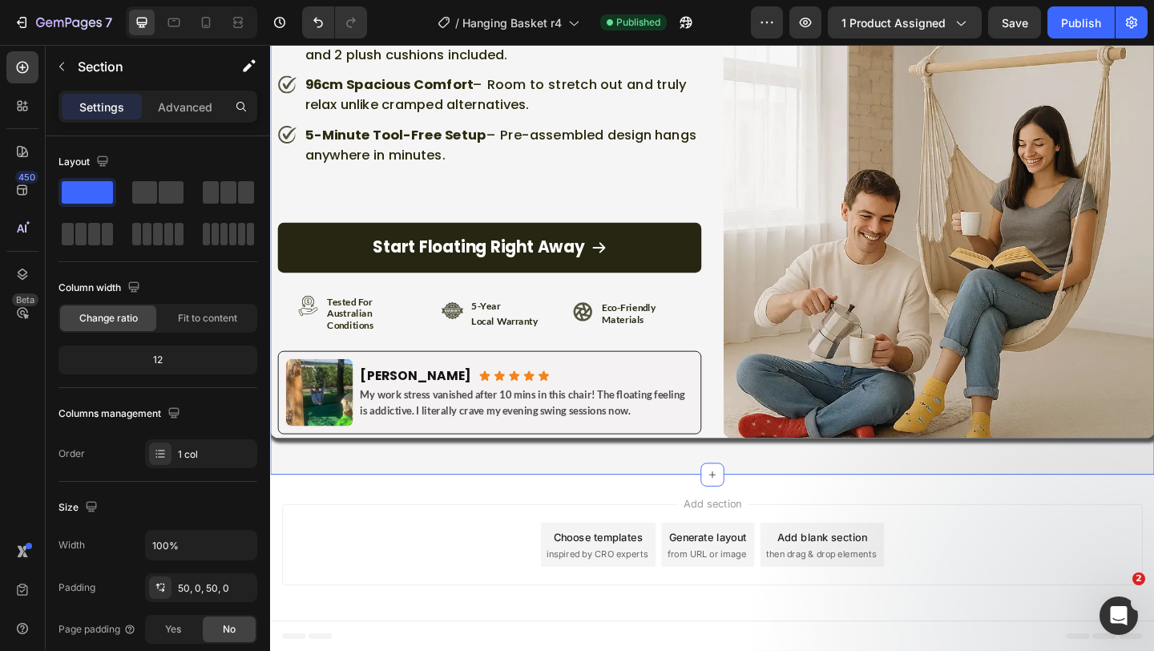
click at [393, 605] on div "Add section Choose templates inspired by CRO experts Generate layout from URL o…" at bounding box center [751, 588] width 936 height 88
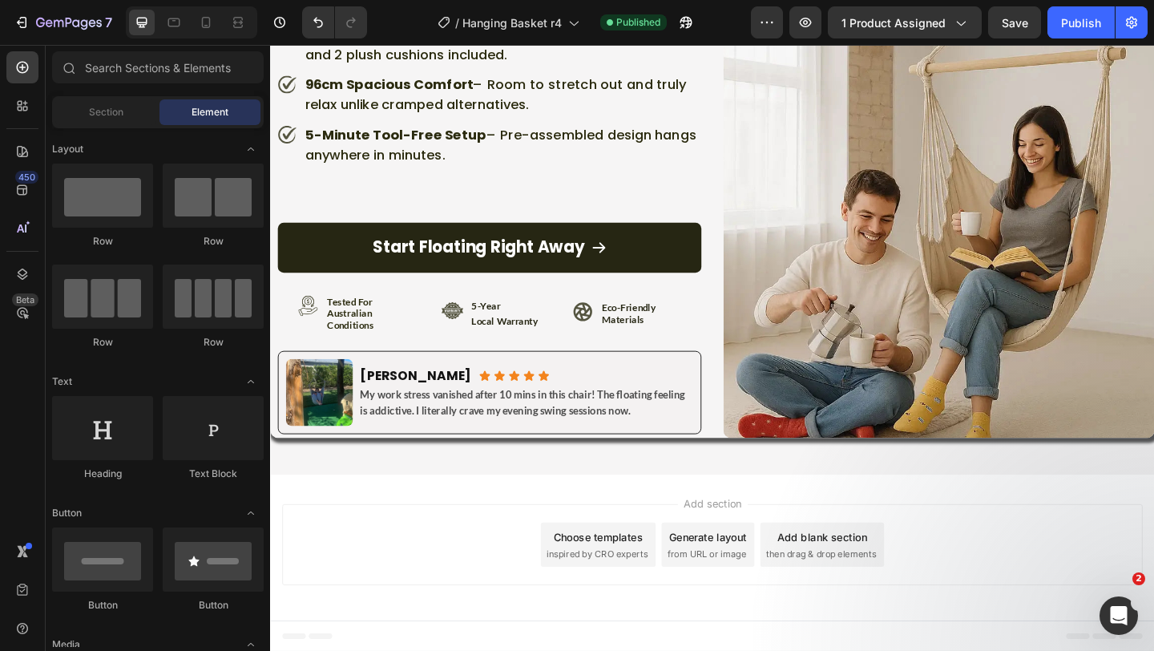
click at [451, 527] on div "Add section Choose templates inspired by CRO experts Generate layout from URL o…" at bounding box center [751, 591] width 962 height 159
click at [474, 503] on div "Experience Floating Comfort Heading Everything Included Setup – Complete kit wi…" at bounding box center [751, 199] width 962 height 625
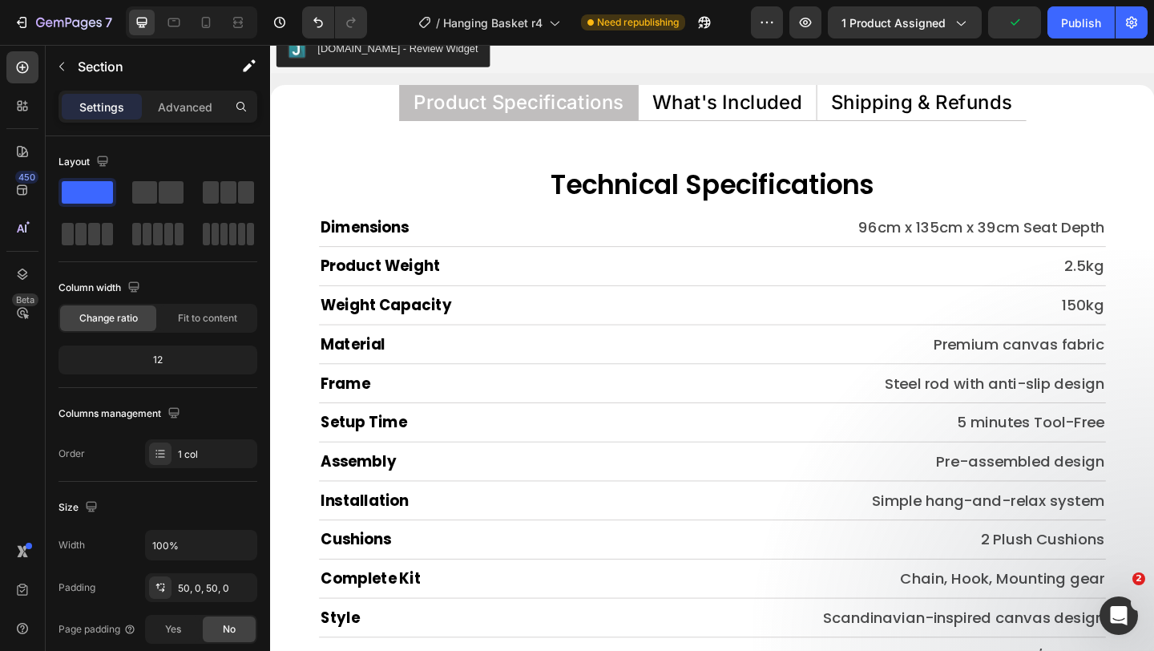
scroll to position [7587, 0]
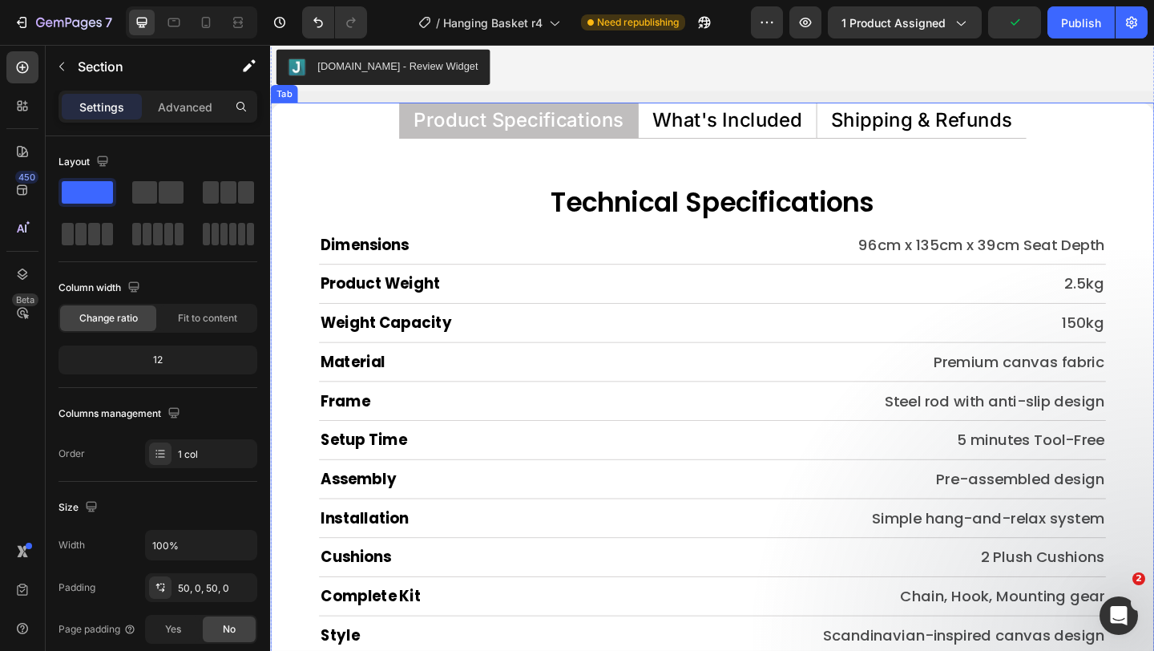
click at [734, 120] on p "What's Included" at bounding box center [767, 126] width 163 height 21
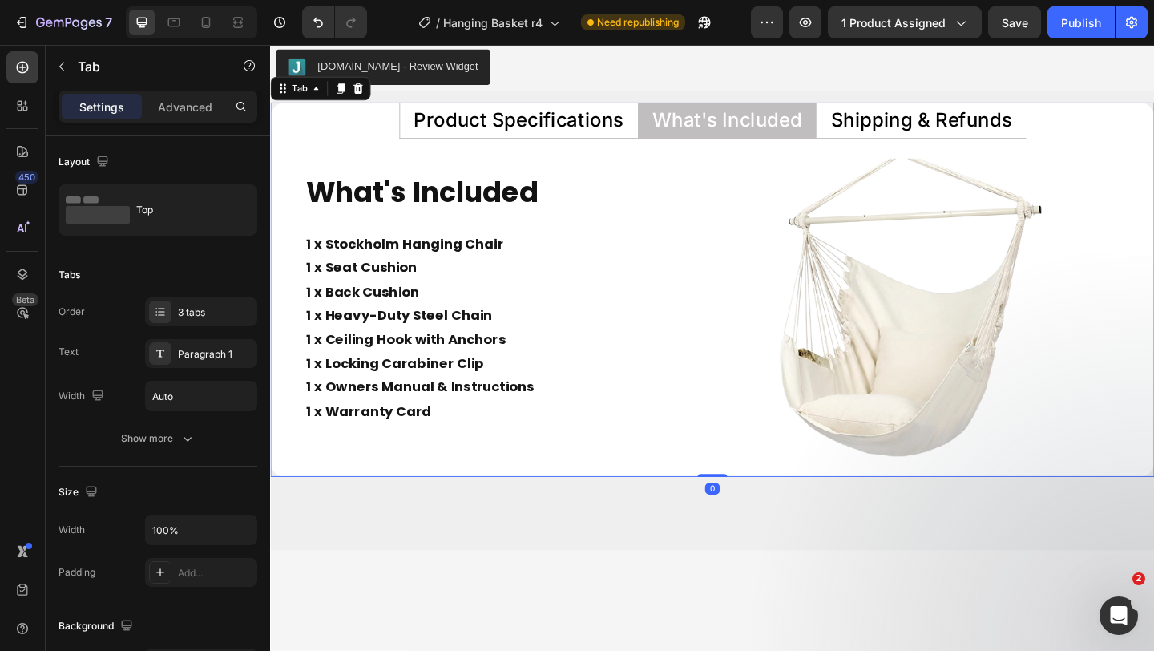
click at [922, 119] on p "Shipping & Refunds" at bounding box center [978, 126] width 197 height 21
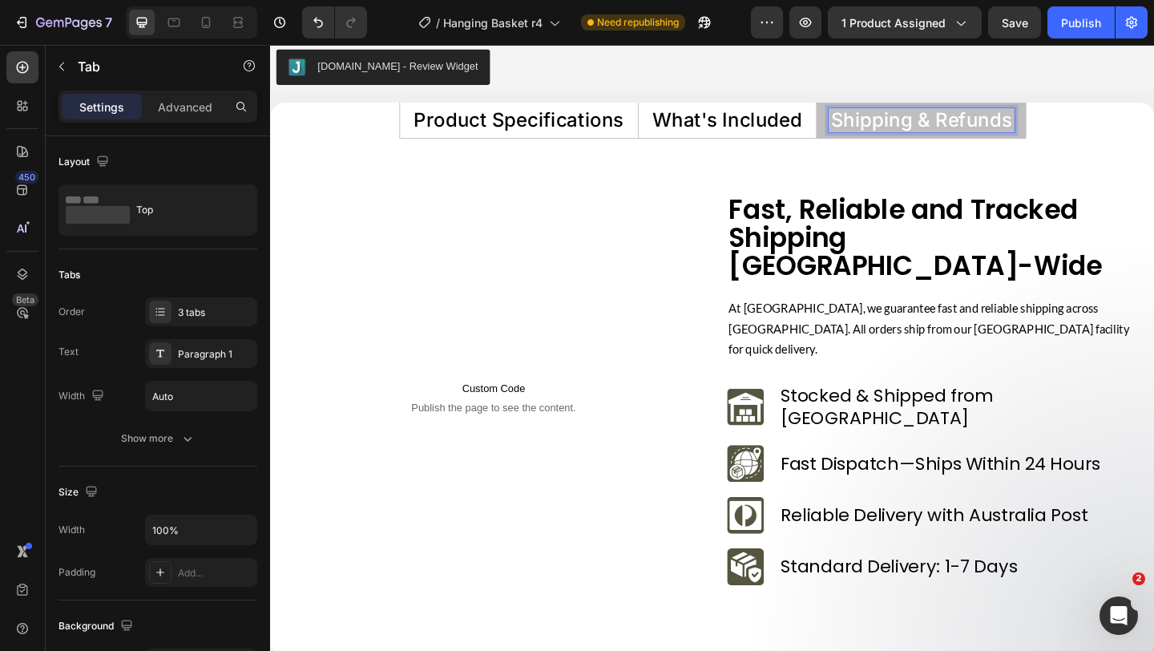
click at [786, 120] on p "What's Included" at bounding box center [767, 126] width 163 height 21
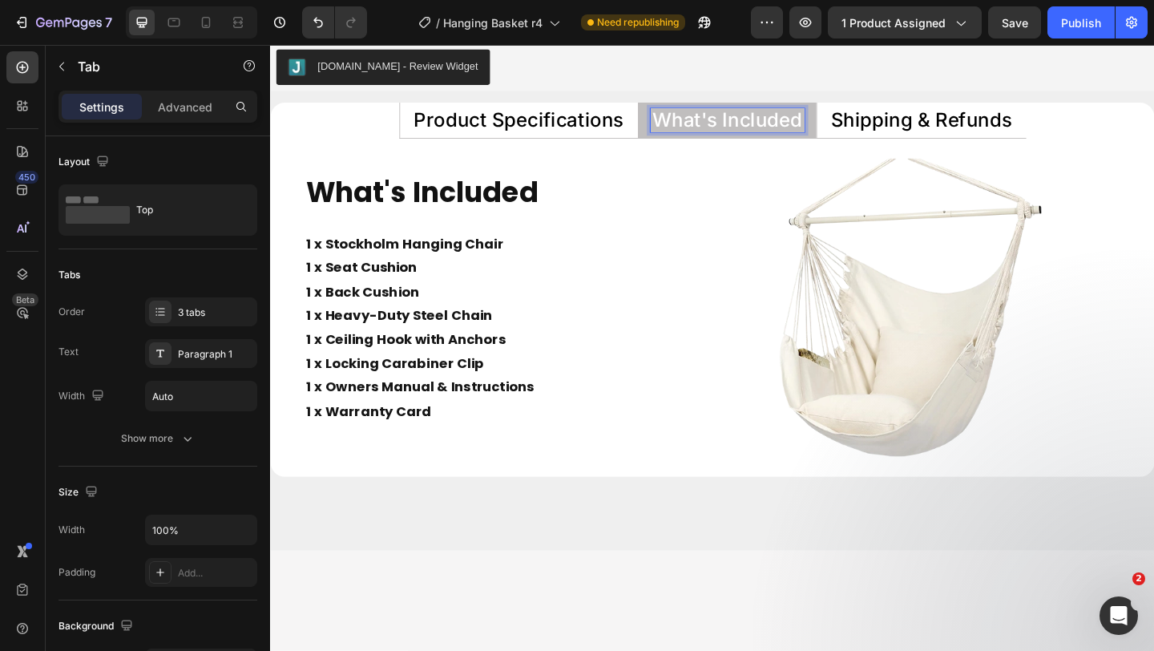
click at [909, 109] on li "Shipping & Refunds" at bounding box center [978, 126] width 228 height 39
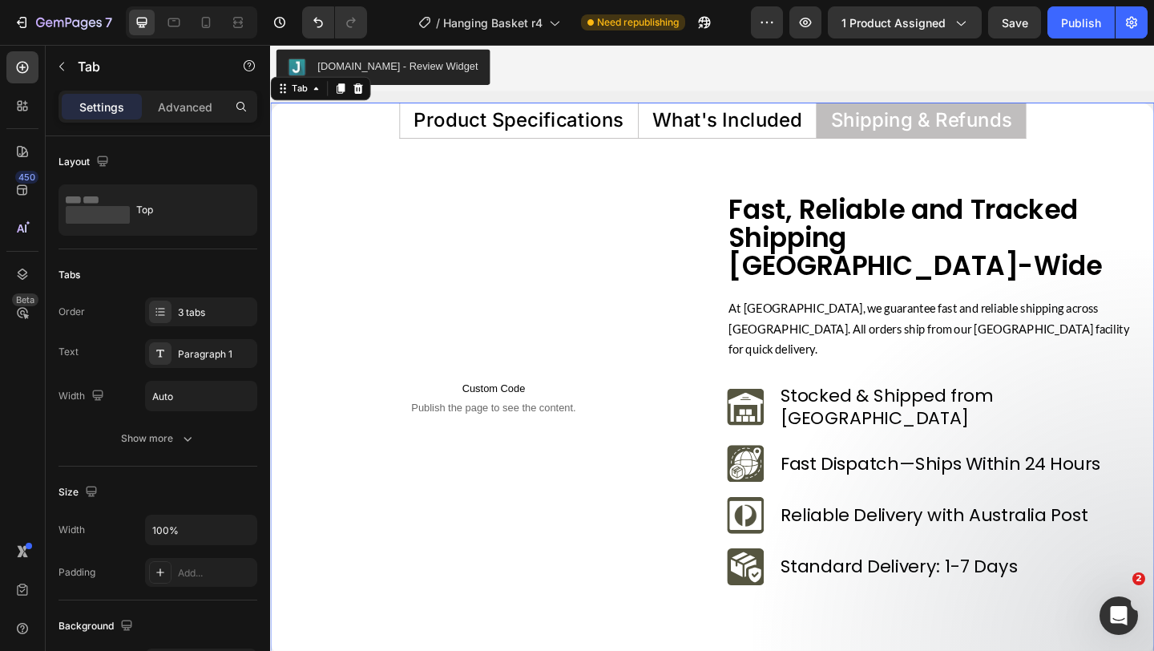
click at [758, 141] on li "What's Included" at bounding box center [767, 126] width 194 height 39
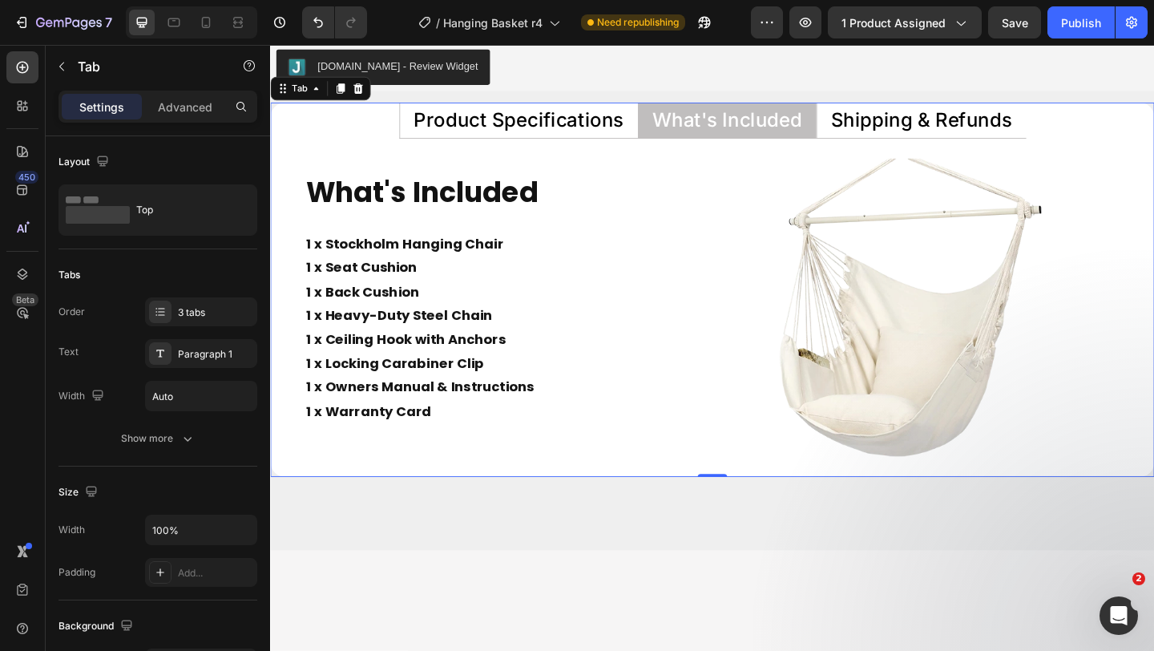
click at [578, 117] on p "Product Specifications" at bounding box center [541, 126] width 228 height 21
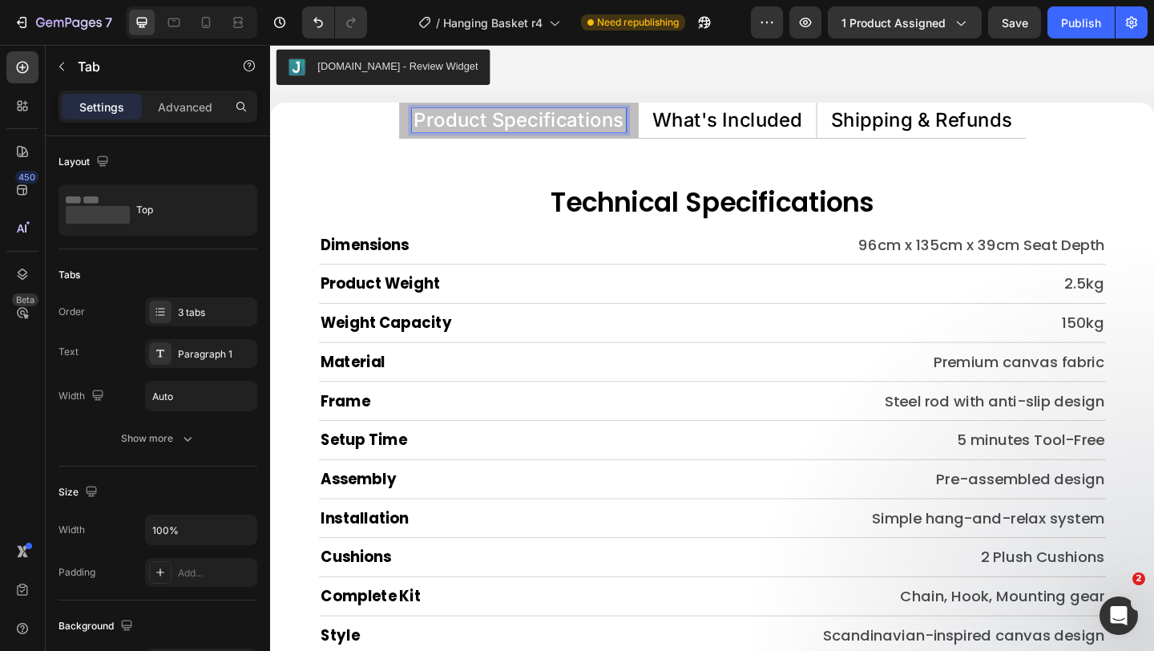
click at [795, 123] on p "What's Included" at bounding box center [767, 126] width 163 height 21
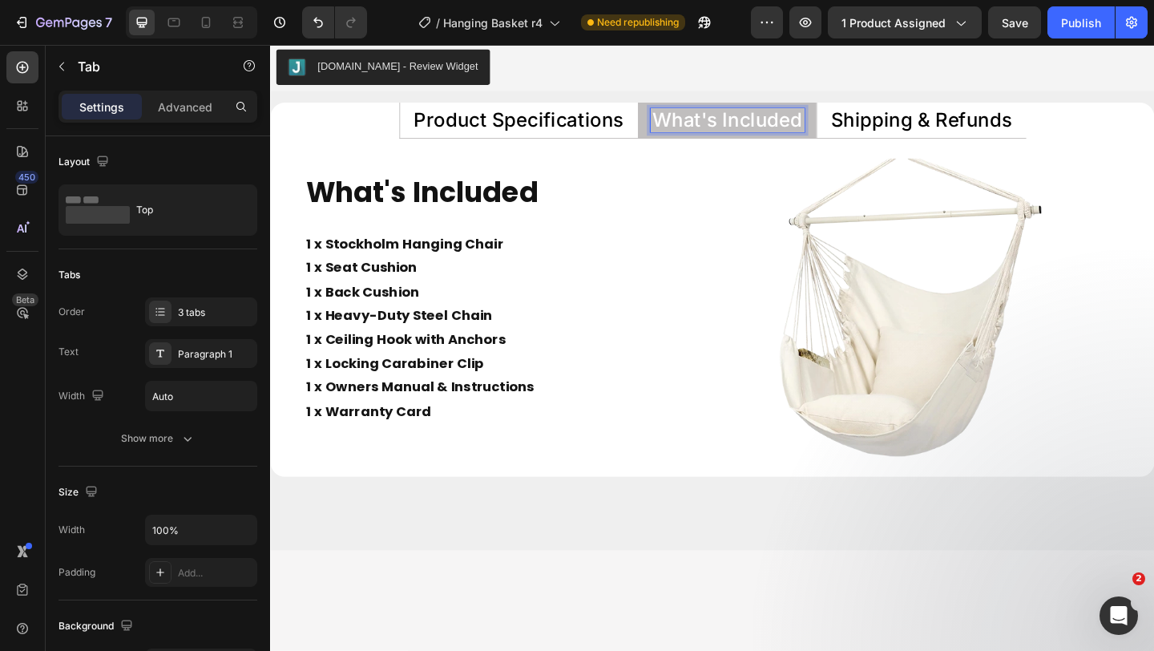
click at [954, 124] on p "Shipping & Refunds" at bounding box center [978, 126] width 197 height 21
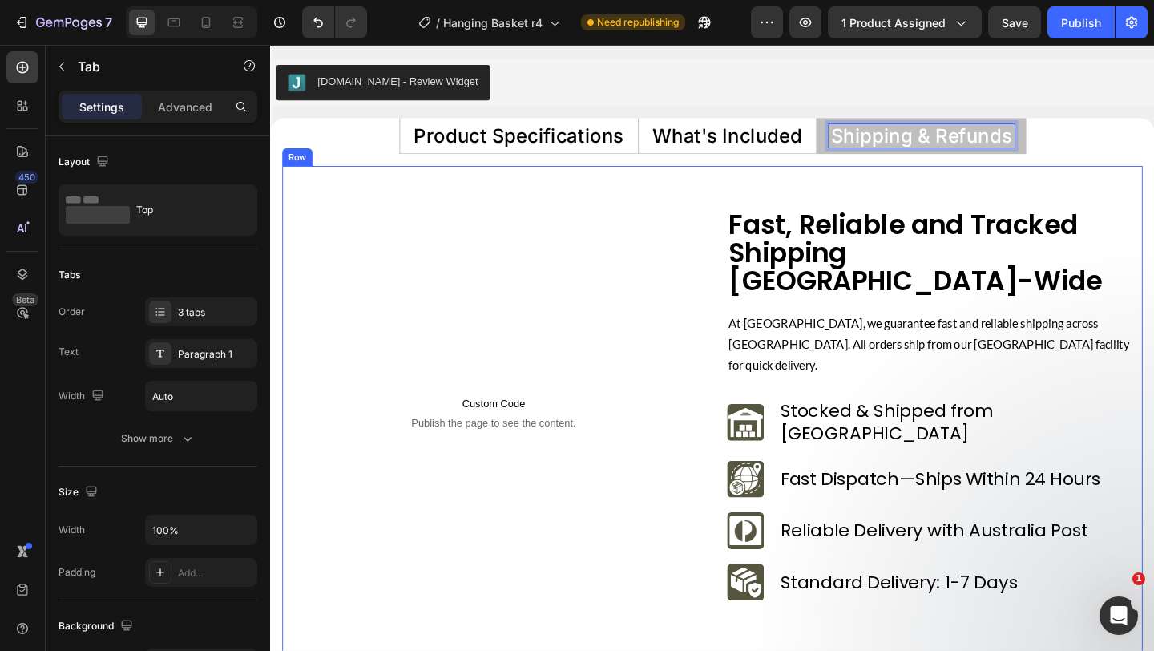
scroll to position [7568, 0]
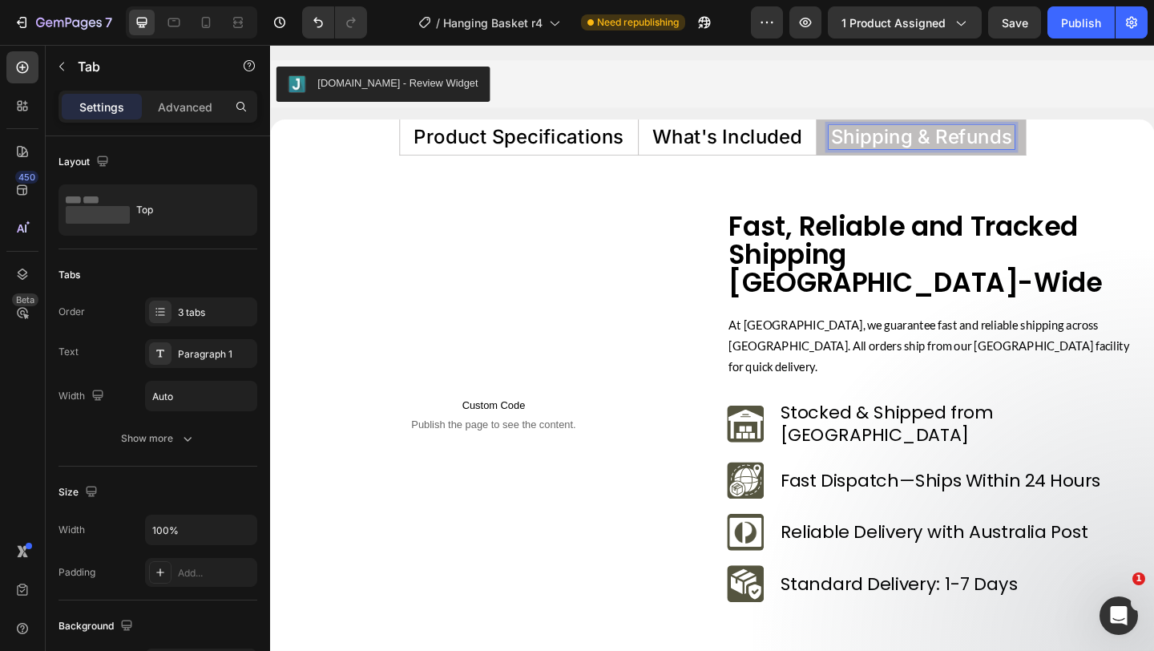
click at [762, 160] on li "What's Included" at bounding box center [767, 145] width 194 height 39
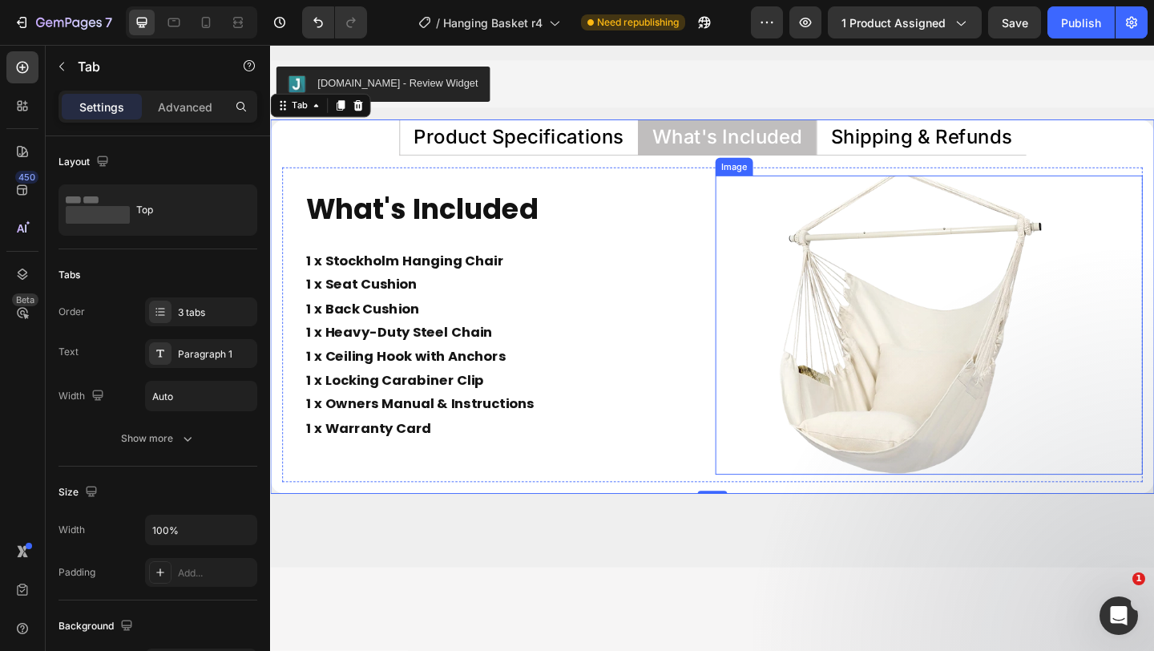
click at [892, 329] on img at bounding box center [987, 350] width 326 height 326
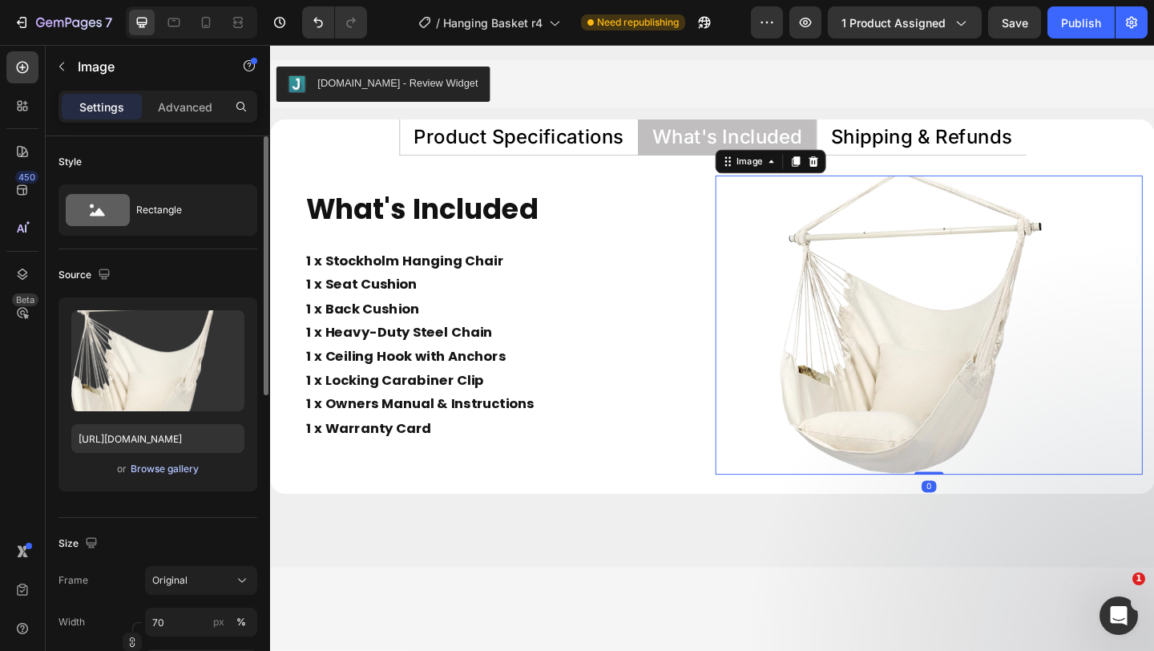
click at [164, 467] on div "Browse gallery" at bounding box center [165, 469] width 68 height 14
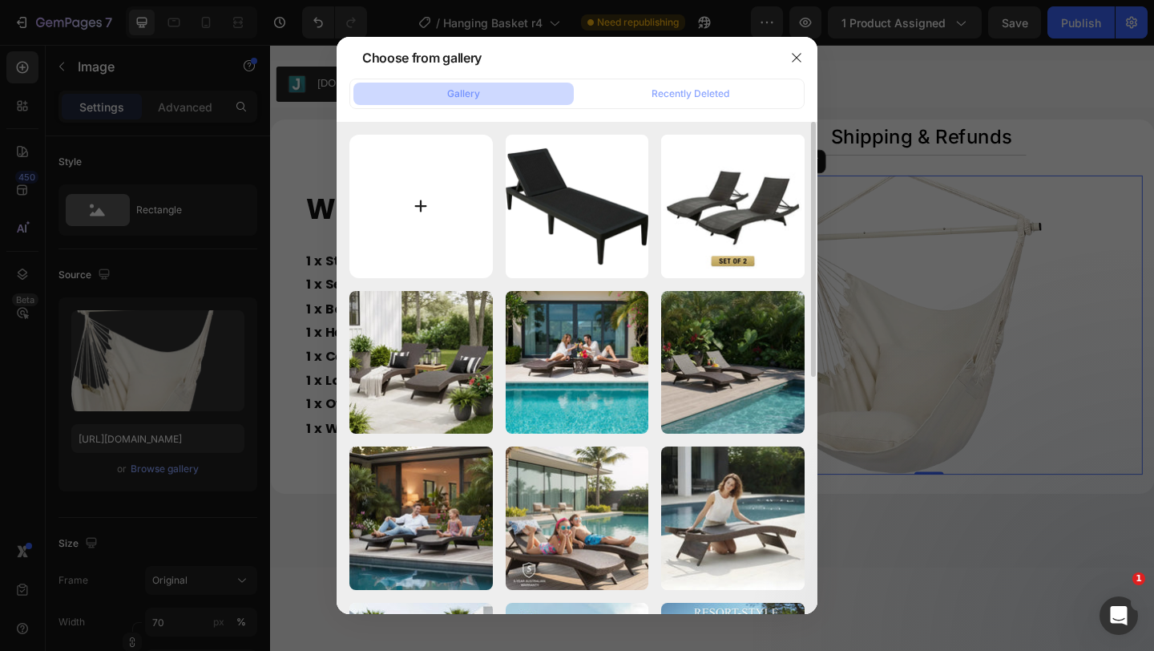
click at [440, 215] on input "file" at bounding box center [422, 207] width 144 height 144
type input "C:\fakepath\Image_2025-09-27_112616_414 (1).webp"
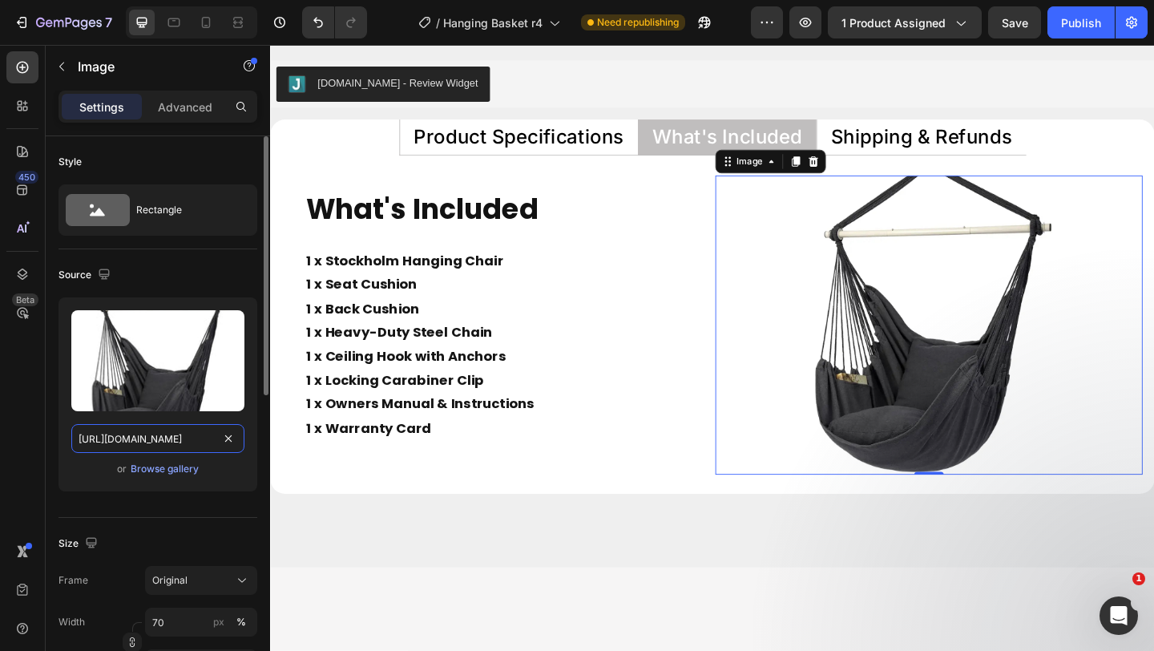
click at [193, 445] on input "https://cdn.shopify.com/s/files/1/0751/1162/9015/files/gempages_560213916362212…" at bounding box center [157, 438] width 173 height 29
click at [107, 265] on button "button" at bounding box center [104, 274] width 19 height 19
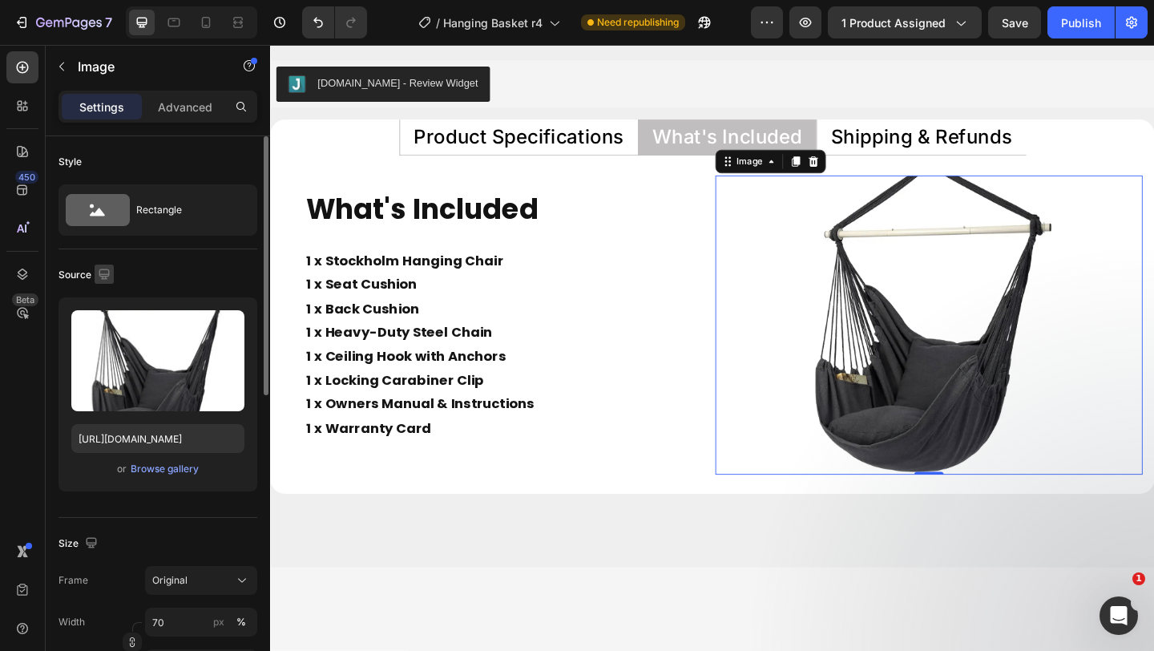
click at [107, 265] on button "button" at bounding box center [104, 274] width 19 height 19
click at [105, 359] on icon "button" at bounding box center [107, 358] width 16 height 16
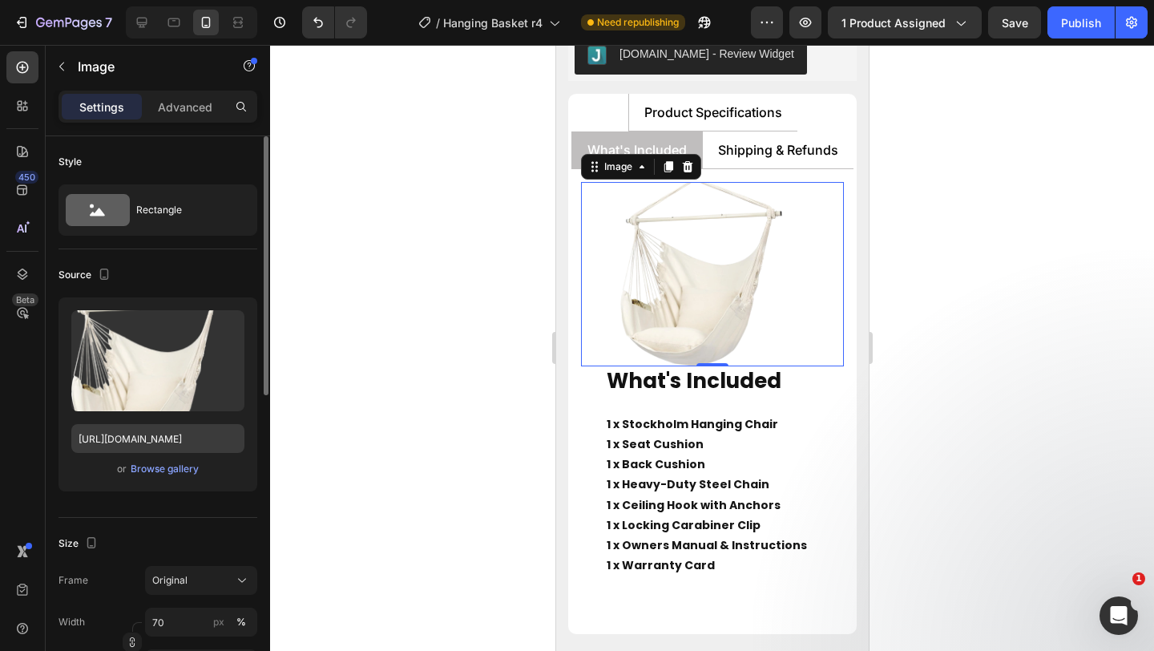
scroll to position [7649, 0]
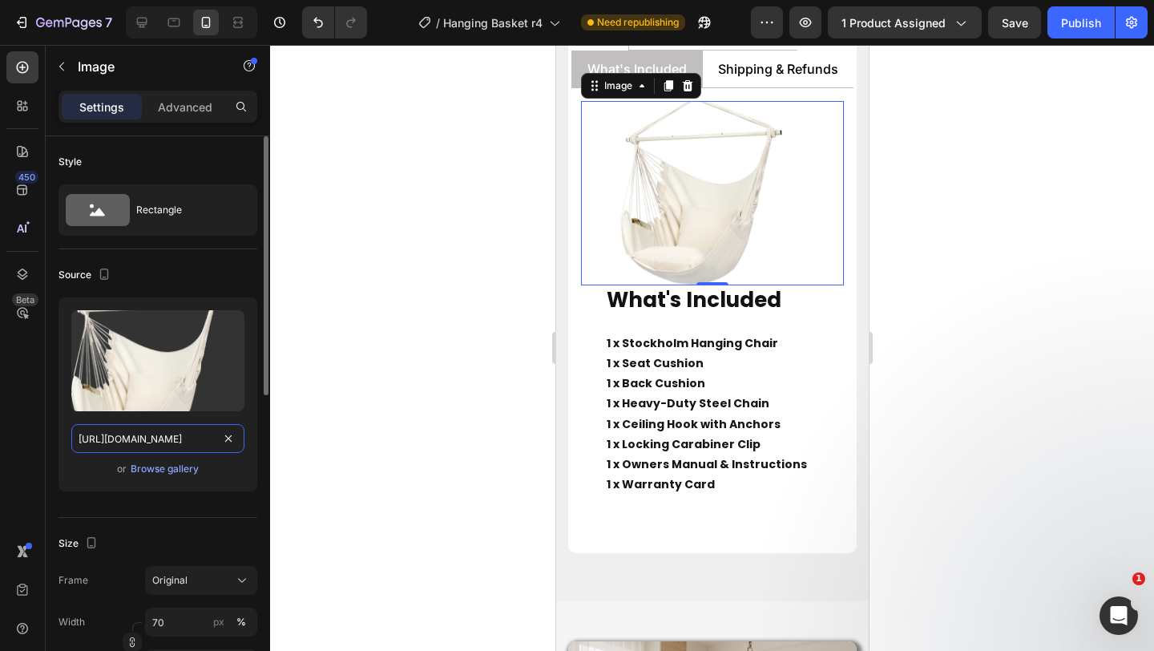
click at [125, 441] on input "https://cdn.shopify.com/s/files/1/0751/1162/9015/files/gempages_560213916362212…" at bounding box center [157, 438] width 173 height 29
paste input "87a147d9-0263-46d5-a9db-242bca898cf7"
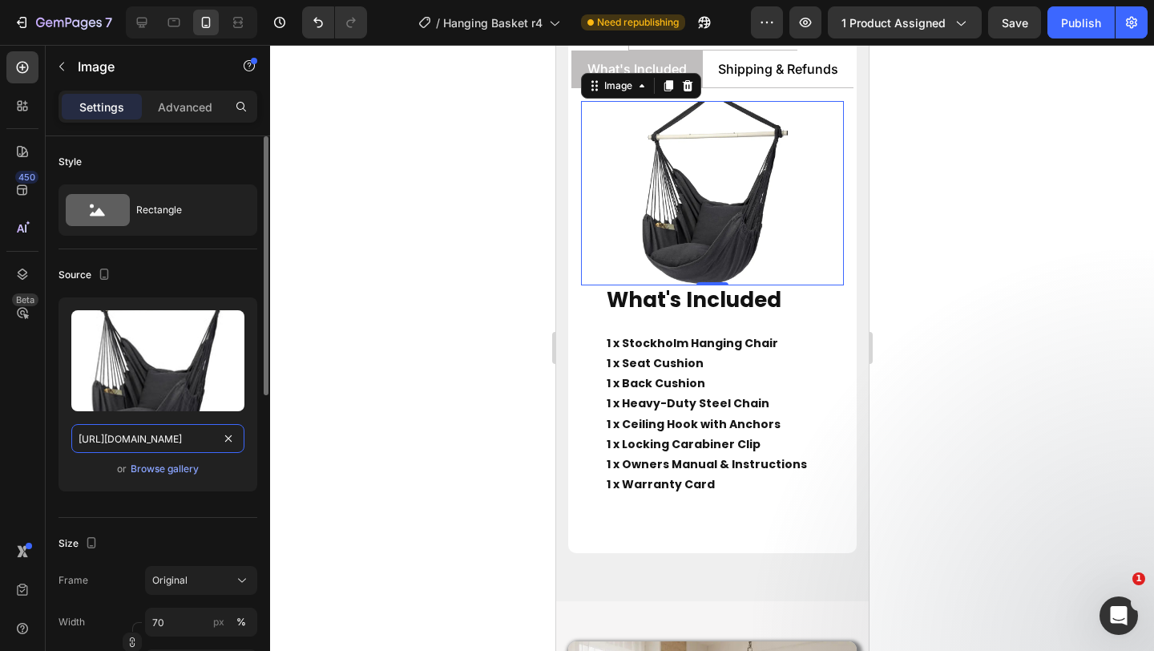
scroll to position [0, 493]
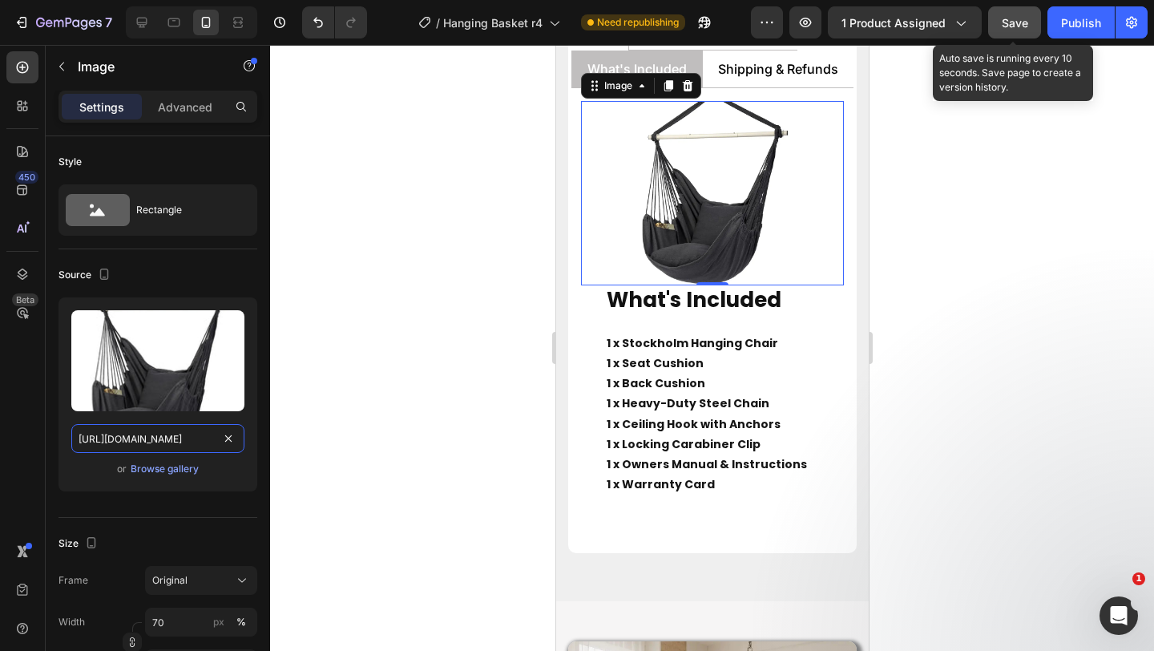
type input "https://cdn.shopify.com/s/files/1/0751/1162/9015/files/gempages_560213916362212…"
click at [1018, 26] on span "Save" at bounding box center [1015, 23] width 26 height 14
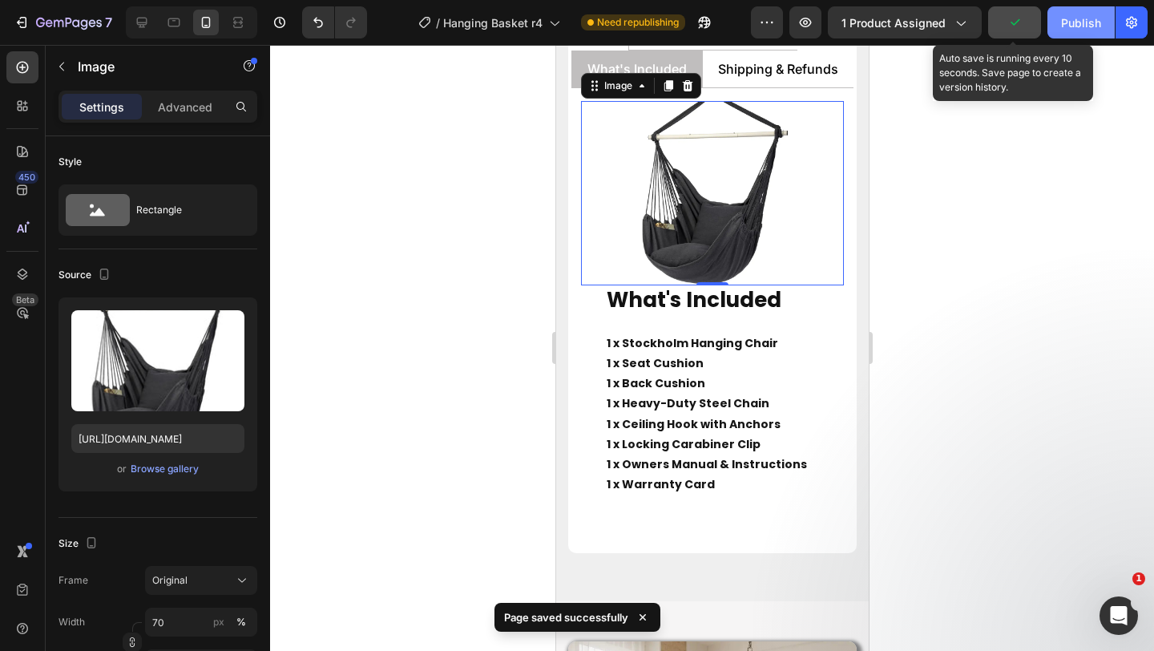
click at [1073, 19] on div "Publish" at bounding box center [1081, 22] width 40 height 17
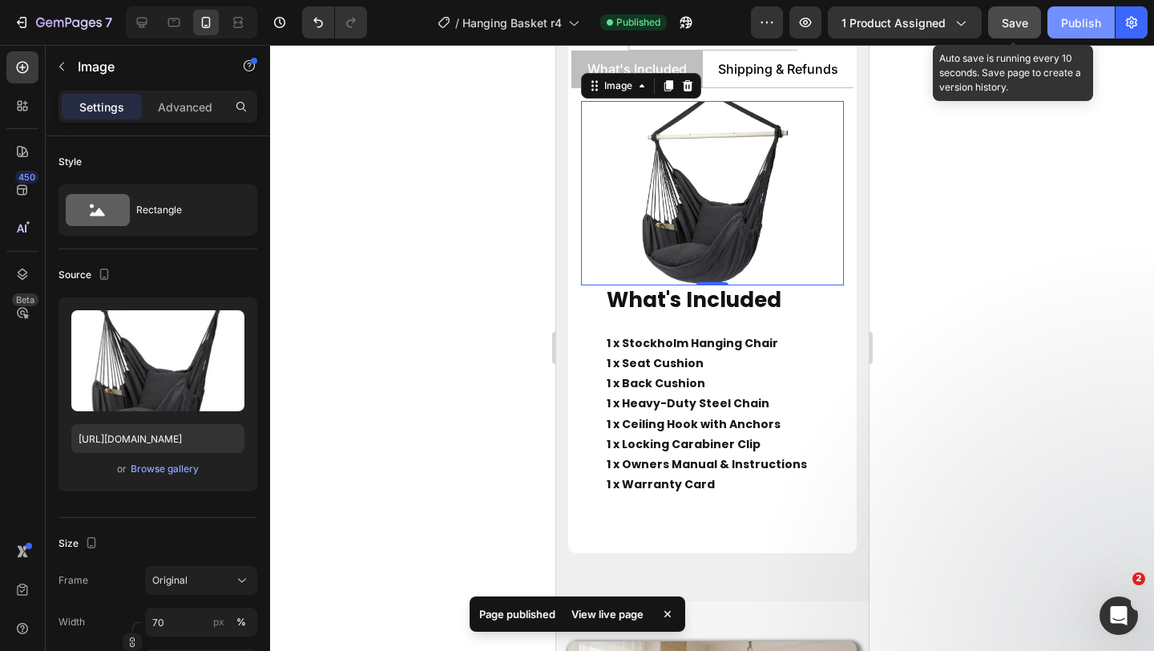
click at [1073, 19] on div "Publish" at bounding box center [1081, 22] width 40 height 17
click at [1095, 26] on div "Publish" at bounding box center [1081, 22] width 40 height 17
click at [140, 15] on icon at bounding box center [142, 22] width 16 height 16
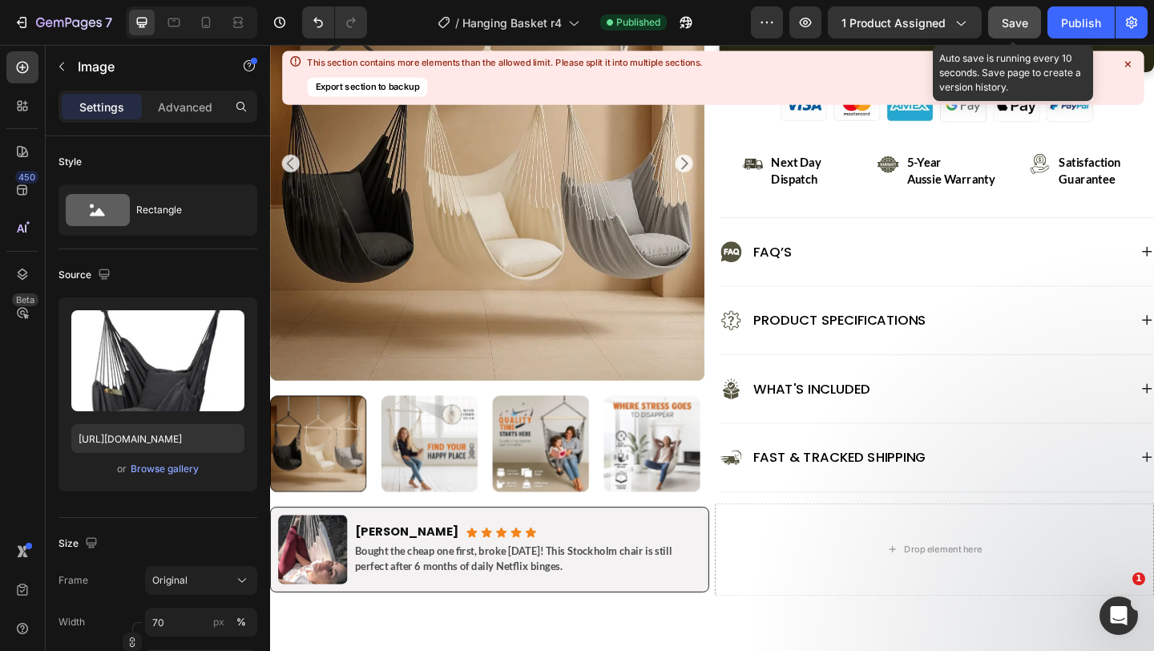
scroll to position [747, 0]
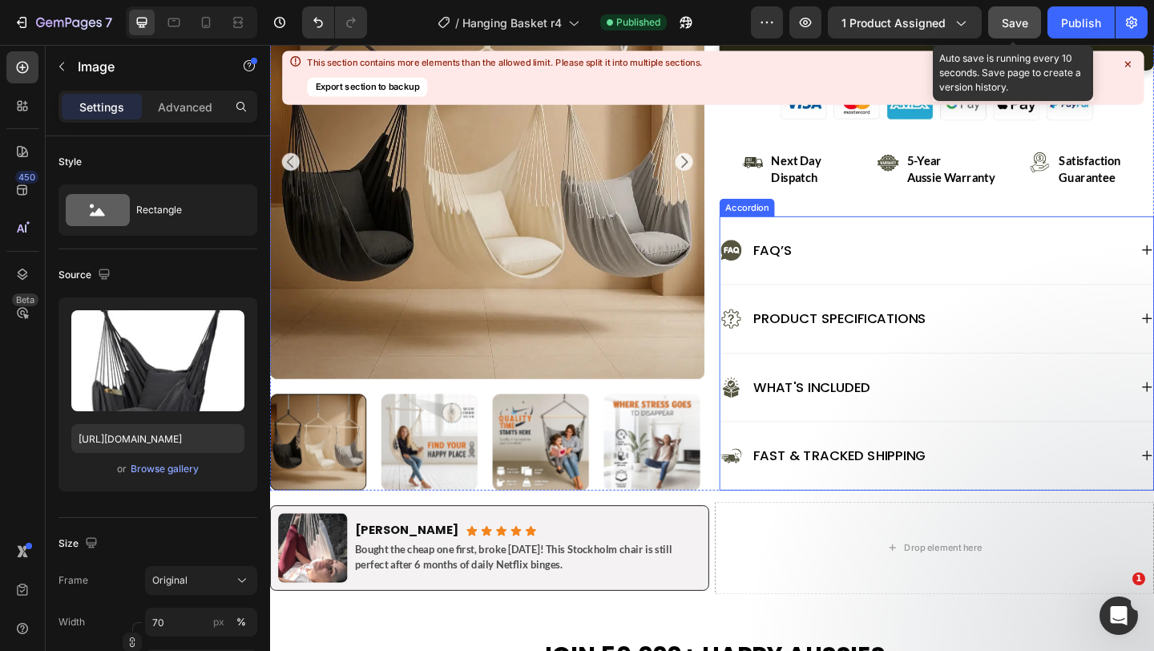
click at [936, 411] on div "What's Included" at bounding box center [982, 417] width 445 height 26
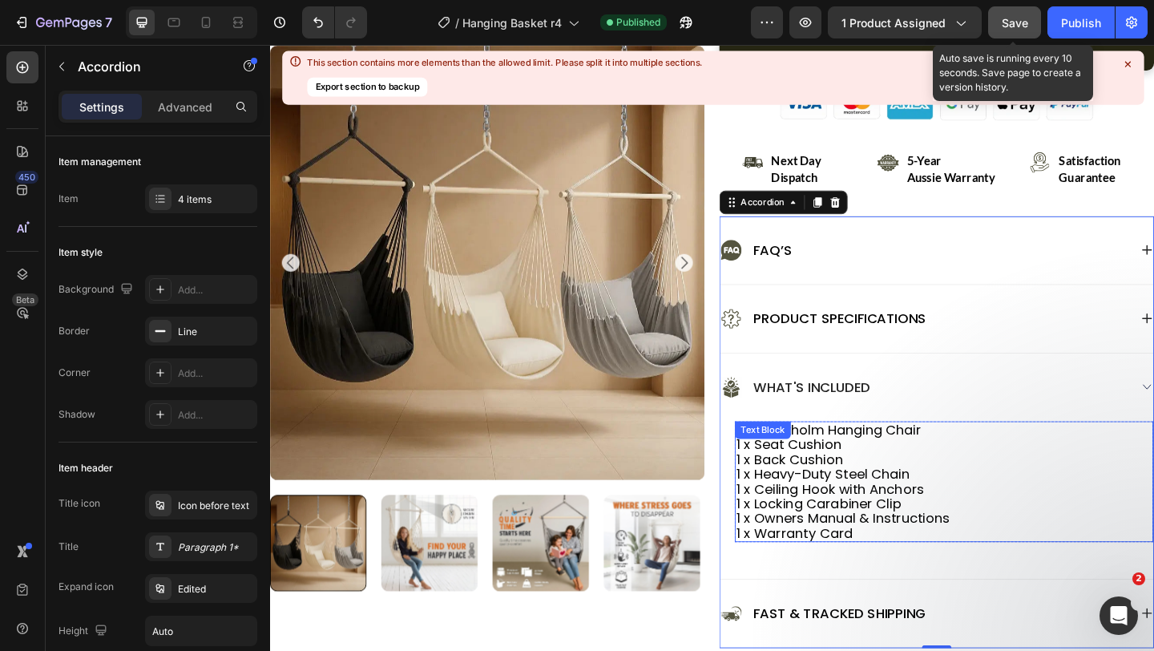
click at [885, 476] on p "1 x Stockholm Hanging Chair 1 x Seat Cushion" at bounding box center [1004, 471] width 452 height 32
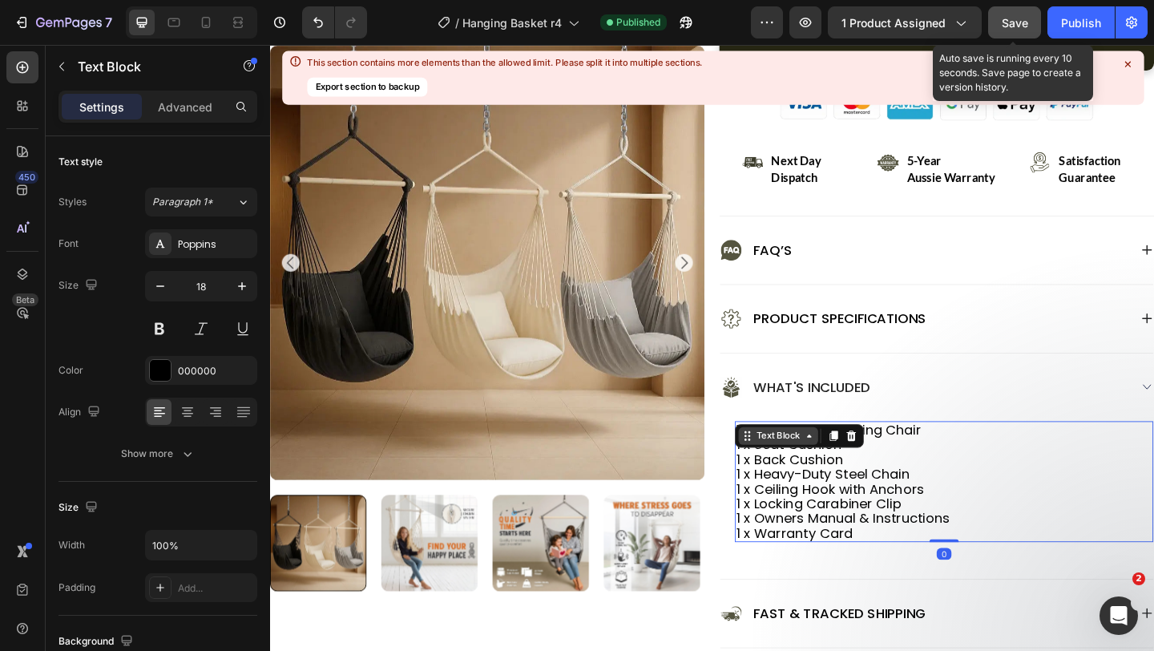
click at [851, 471] on icon at bounding box center [857, 469] width 13 height 13
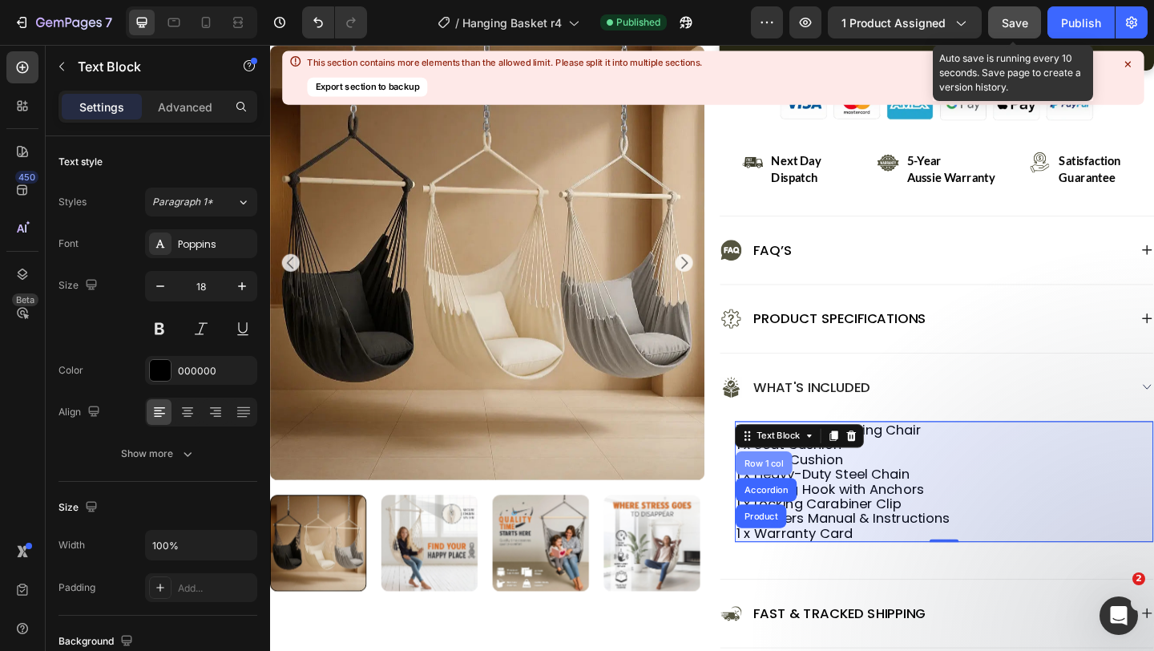
click at [806, 500] on div "Row 1 col" at bounding box center [807, 500] width 49 height 10
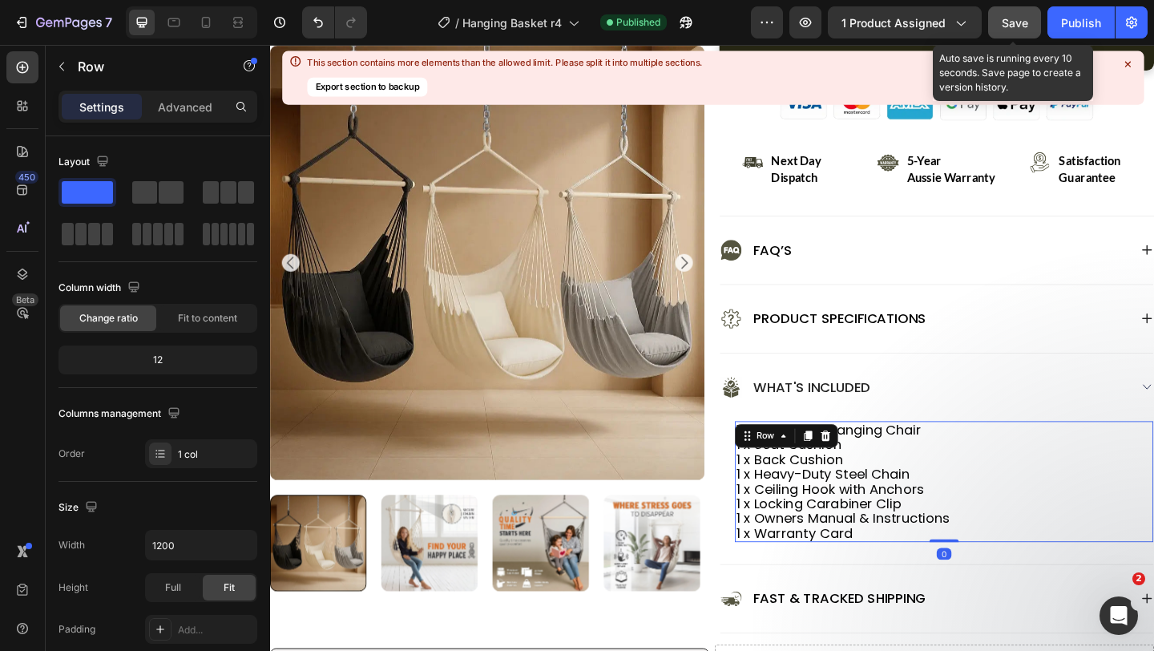
drag, startPoint x: 997, startPoint y: 598, endPoint x: 990, endPoint y: 562, distance: 36.8
click at [990, 562] on div "1 x Stockholm Hanging Chair 1 x Seat Cushion 1 x Back Cushion 1 x Heavy-Duty St…" at bounding box center [1003, 519] width 455 height 131
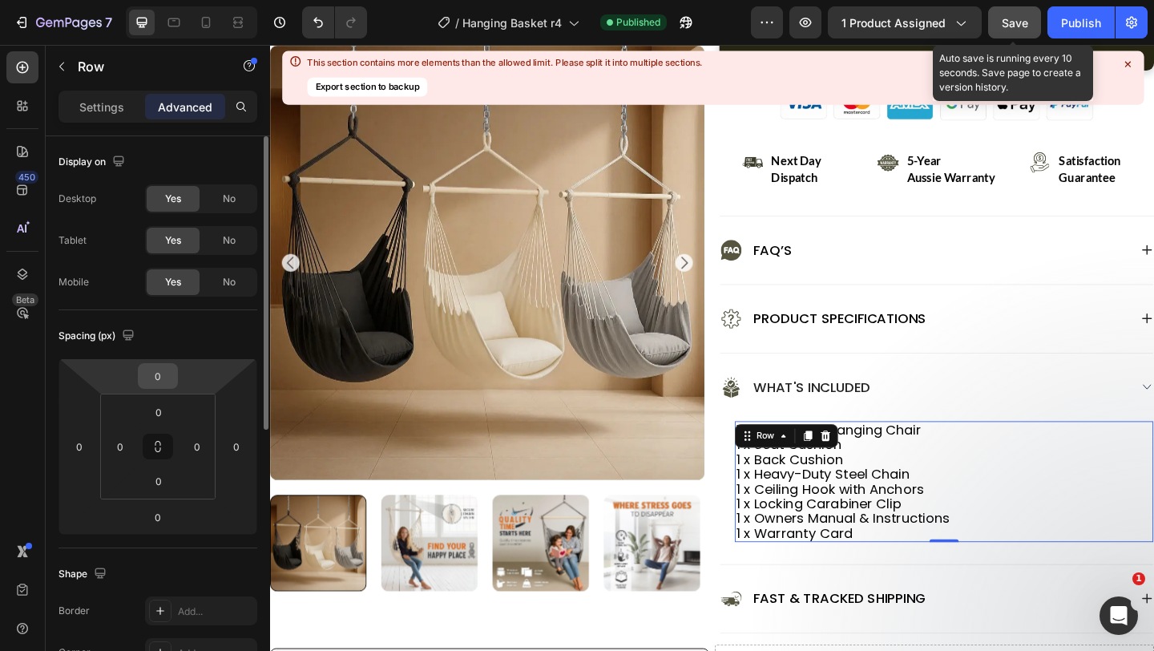
click at [176, 384] on div "0" at bounding box center [158, 376] width 40 height 26
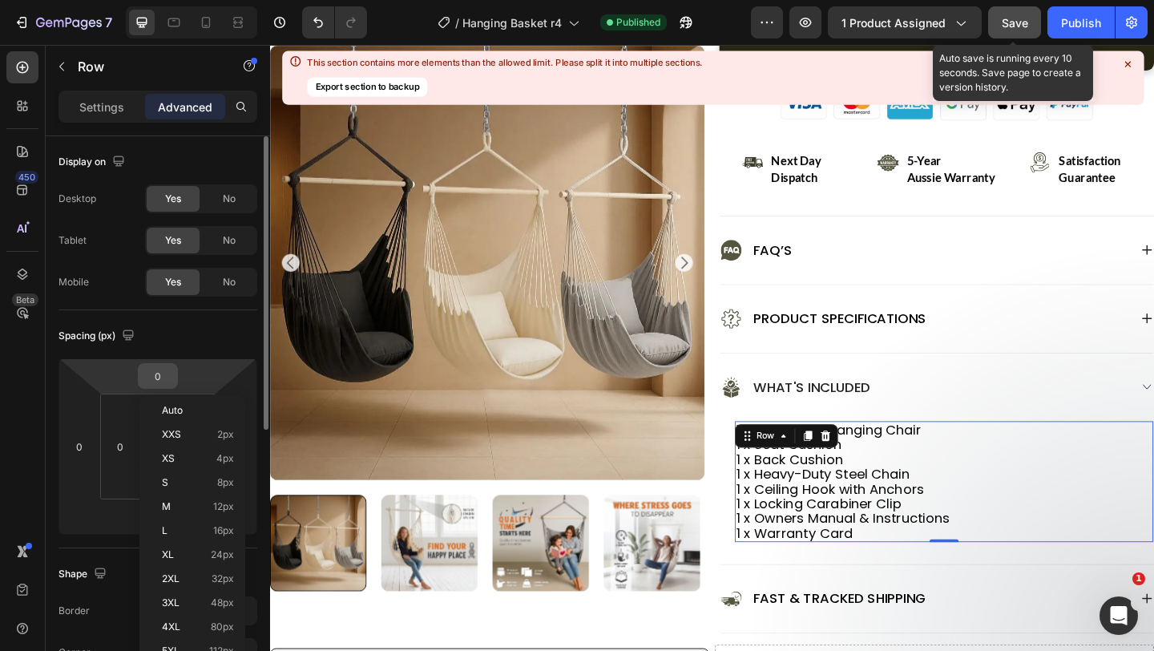
click at [165, 378] on input "0" at bounding box center [158, 376] width 32 height 24
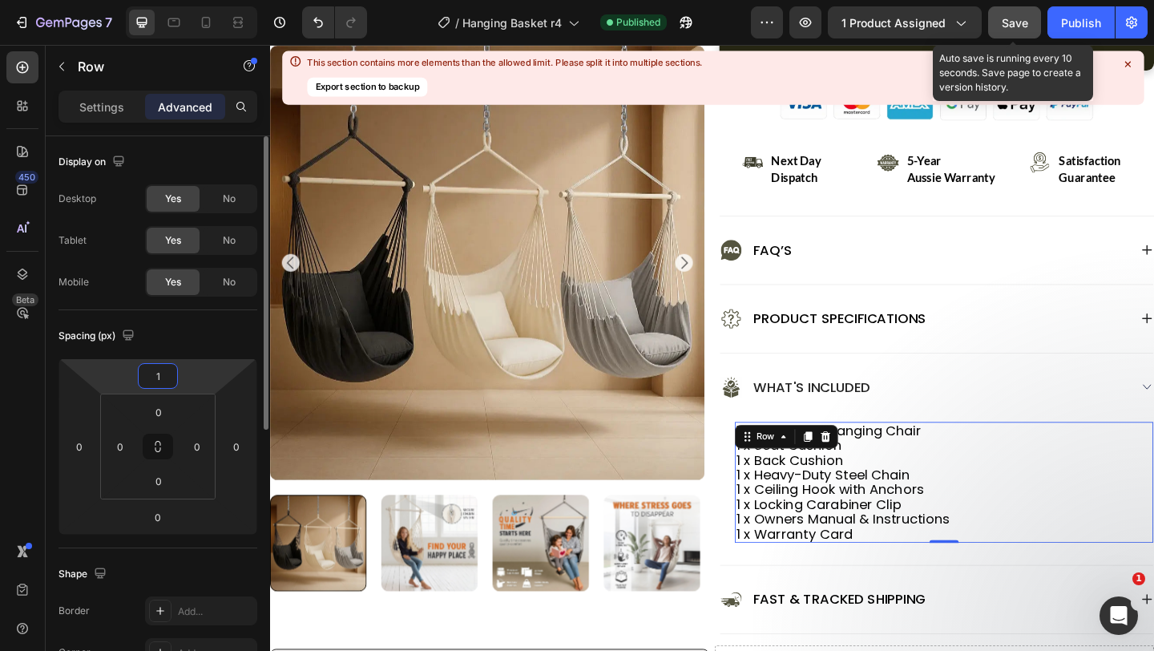
type input "15"
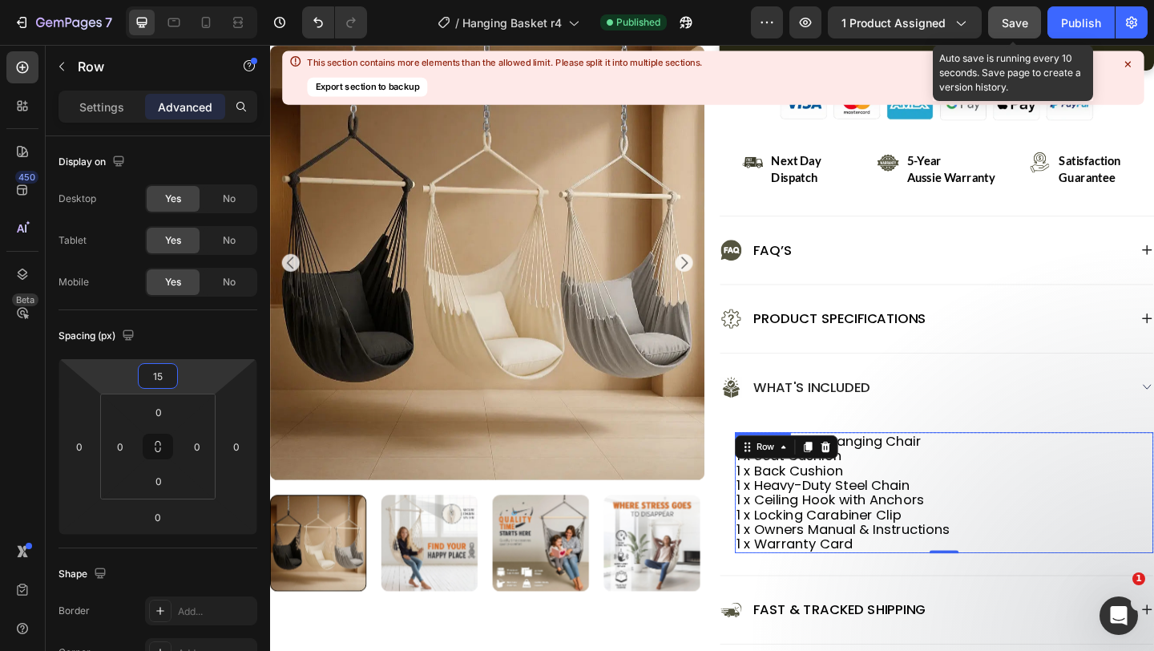
click at [883, 548] on p "1 x Locking Carabiner Clip" at bounding box center [1004, 556] width 452 height 16
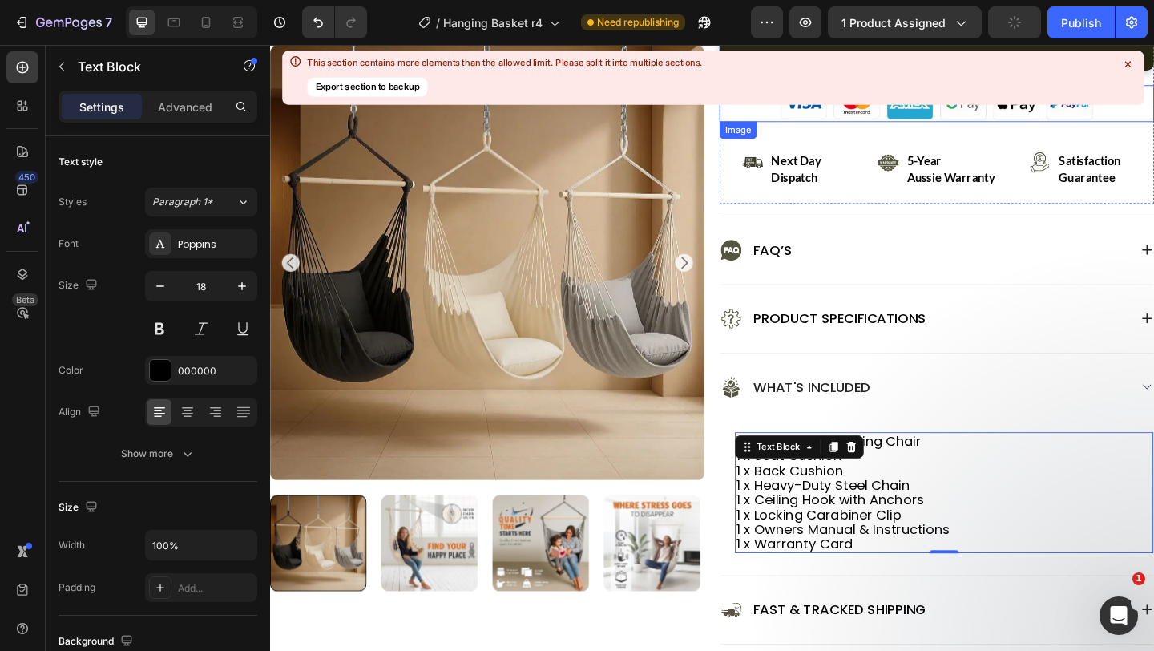
click at [1129, 67] on icon at bounding box center [1128, 64] width 6 height 6
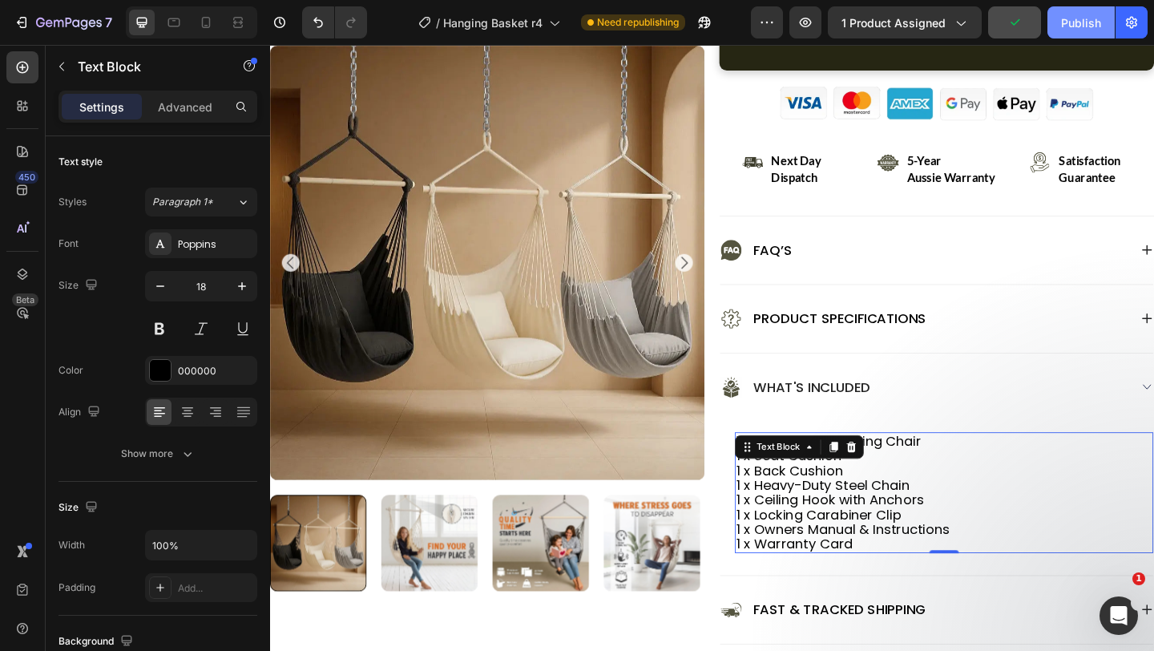
click at [1073, 21] on div "Publish" at bounding box center [1081, 22] width 40 height 17
click at [1039, 532] on p "1 x Ceiling Hook with Anchors" at bounding box center [1004, 540] width 452 height 16
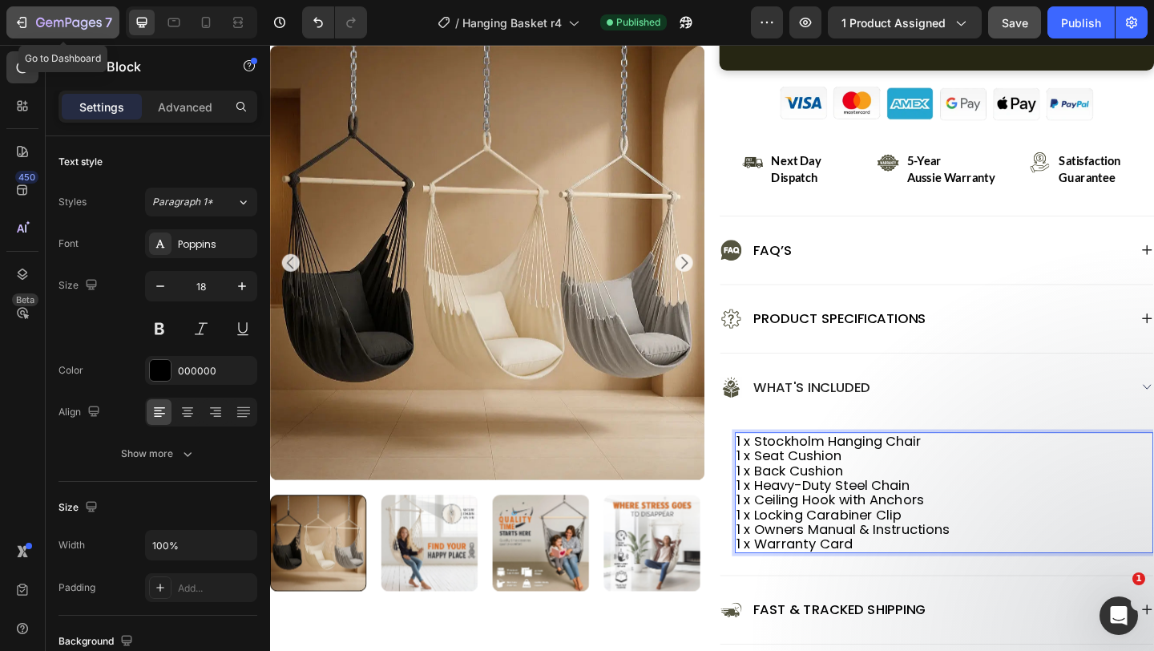
click at [35, 35] on button "7" at bounding box center [62, 22] width 113 height 32
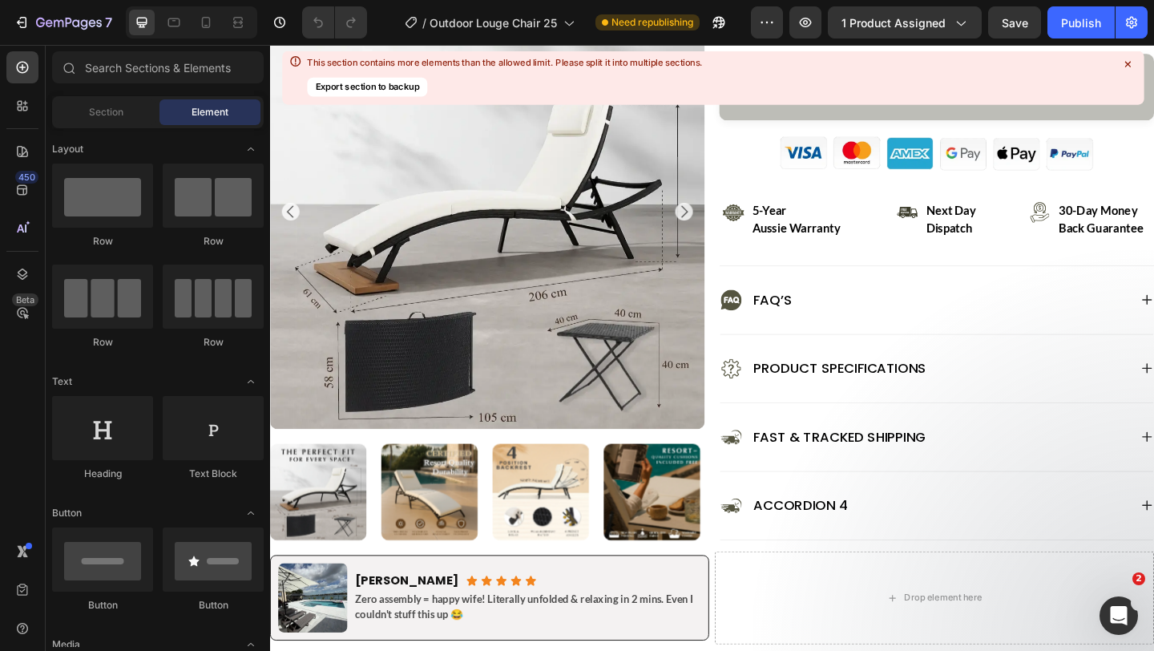
scroll to position [740, 0]
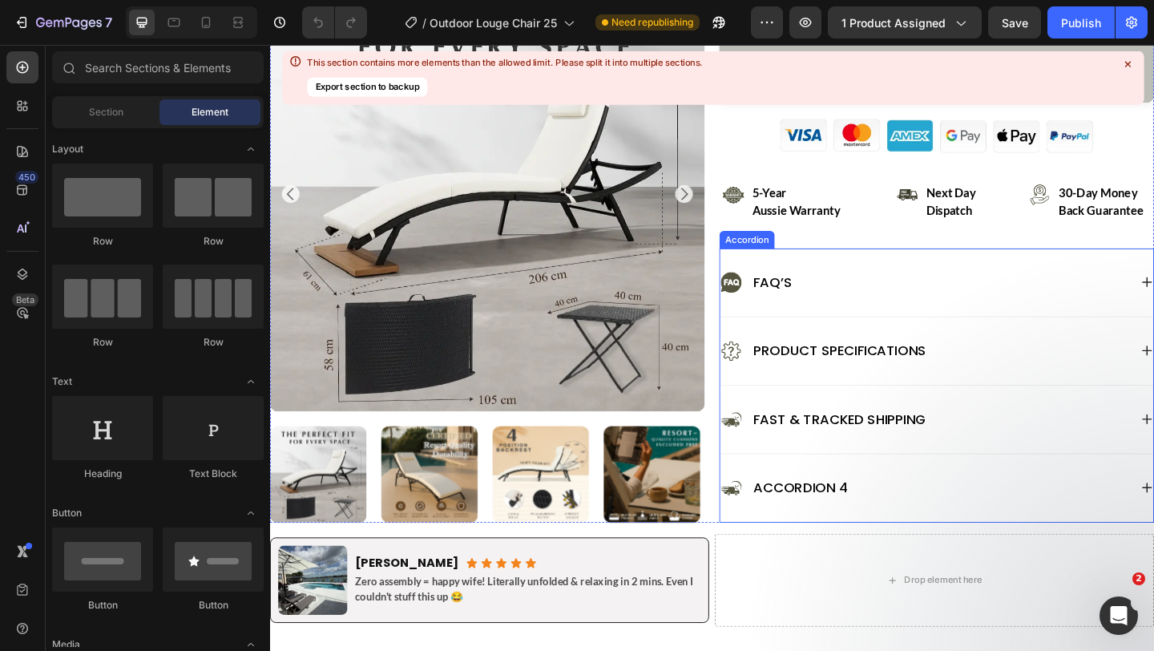
click at [762, 523] on icon at bounding box center [772, 527] width 24 height 24
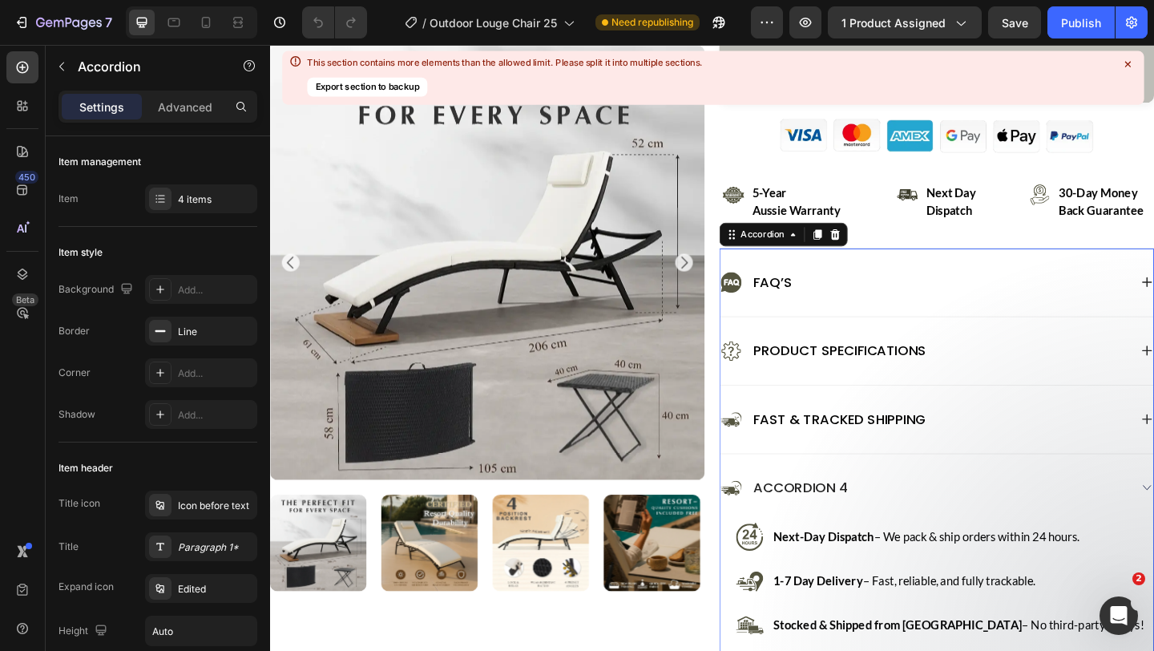
click at [799, 523] on div "Accordion 4" at bounding box center [847, 527] width 107 height 26
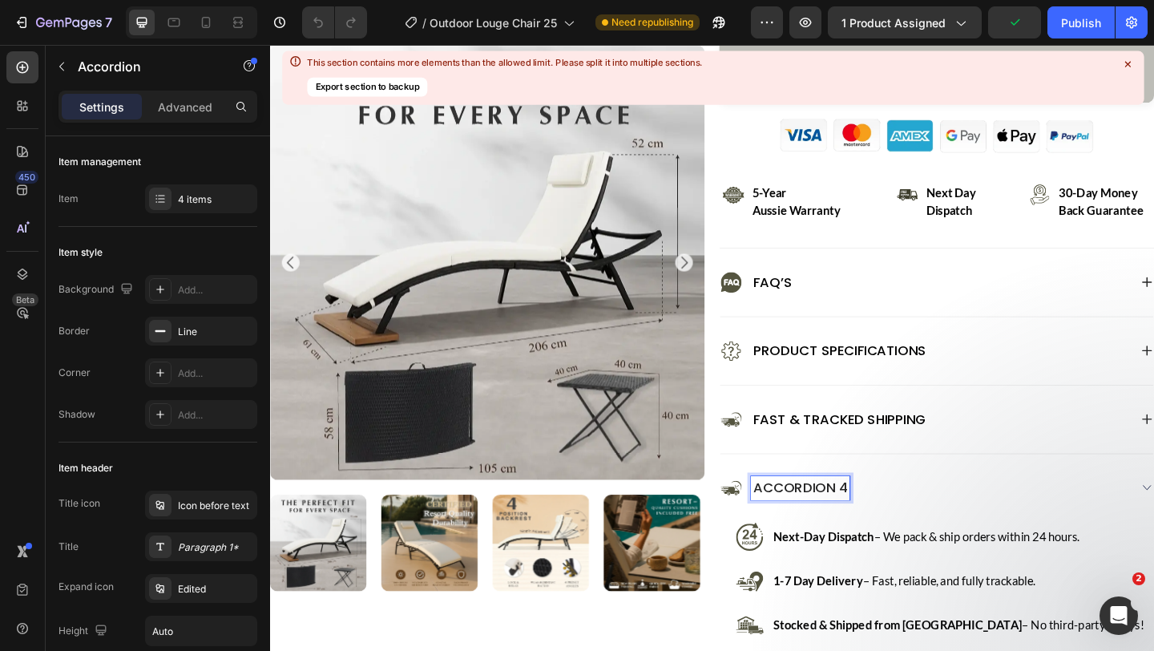
click at [777, 520] on icon at bounding box center [772, 527] width 24 height 24
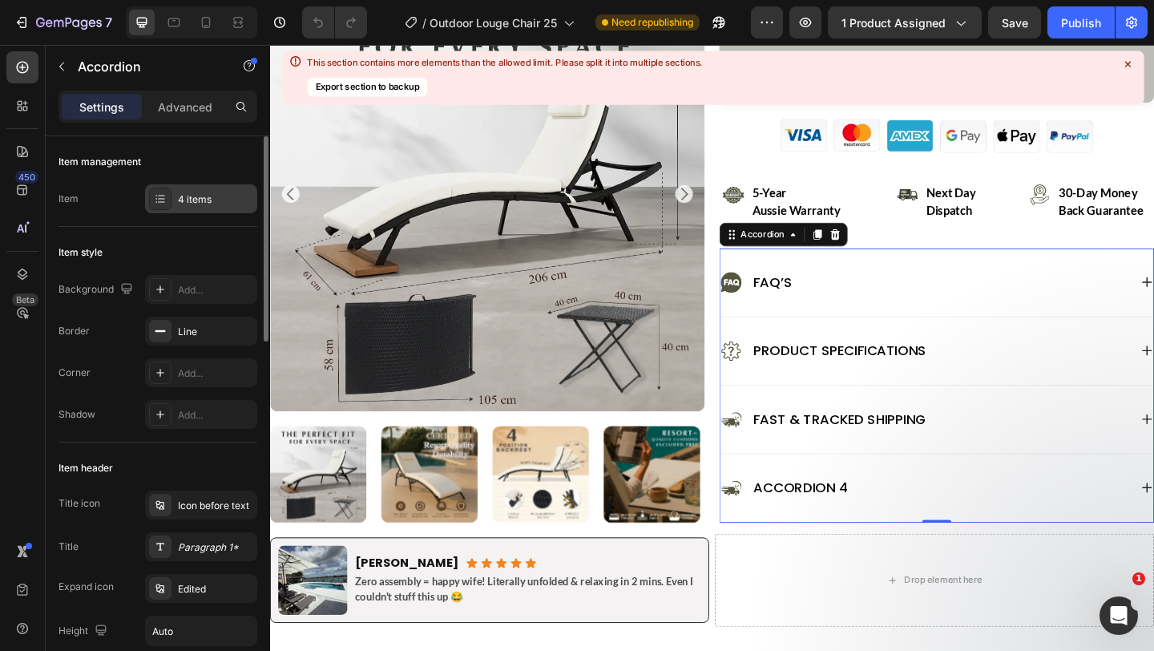
click at [193, 204] on div "4 items" at bounding box center [215, 199] width 75 height 14
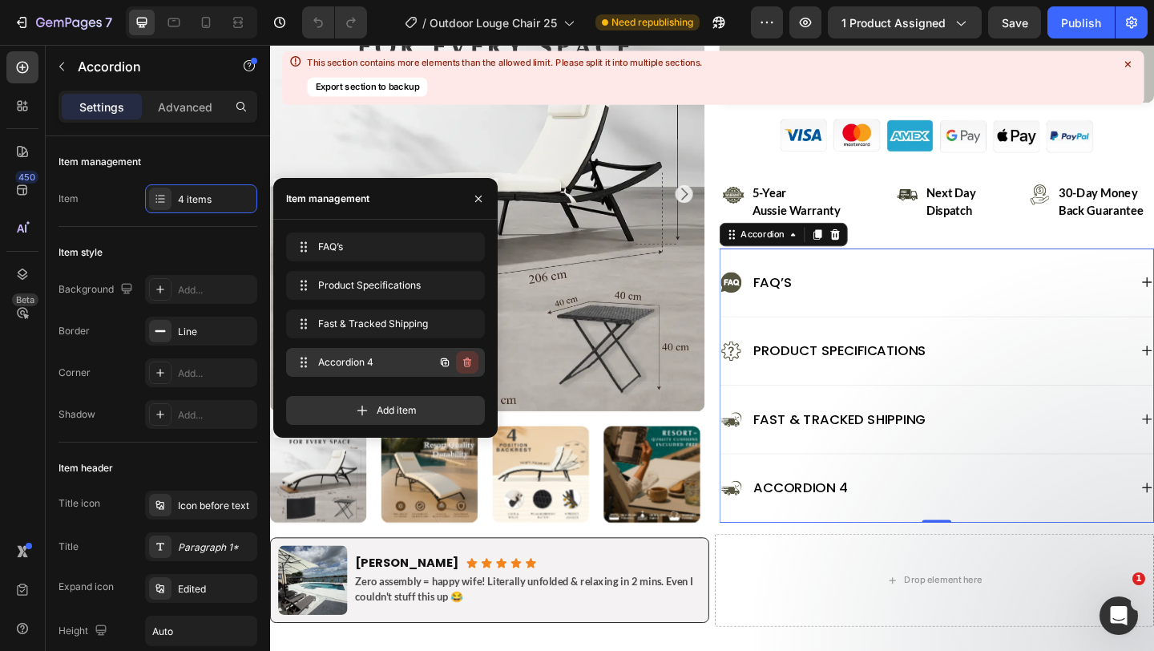
click at [467, 360] on icon "button" at bounding box center [467, 362] width 13 height 13
click at [467, 360] on div "Delete" at bounding box center [457, 362] width 30 height 14
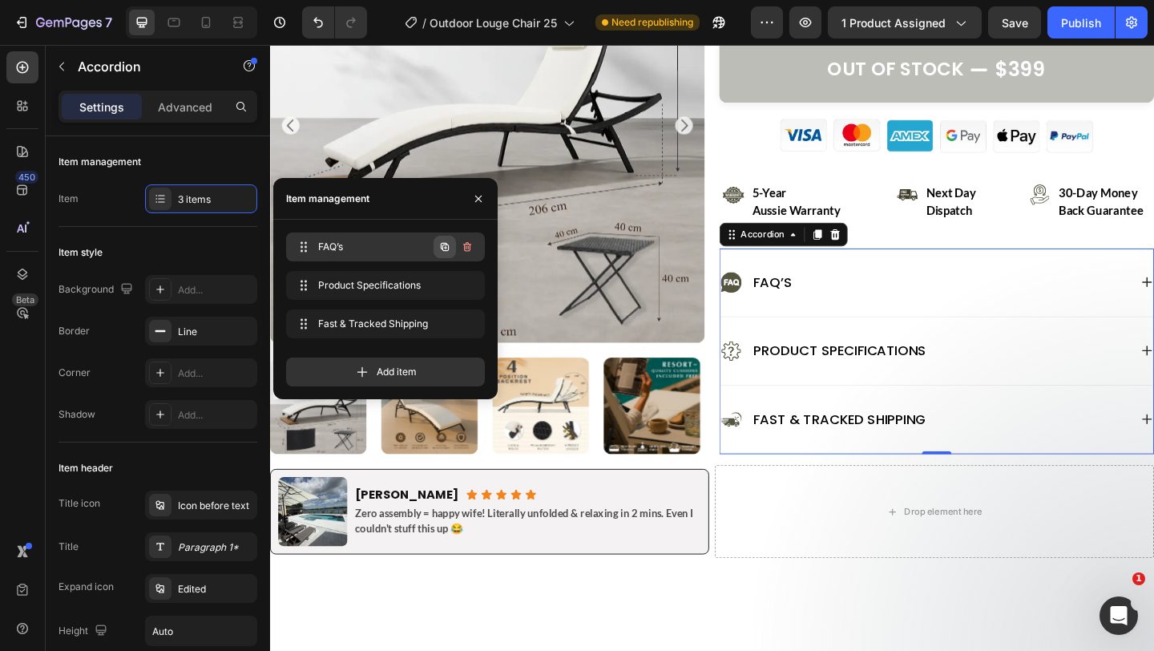
click at [441, 245] on icon "button" at bounding box center [445, 247] width 8 height 8
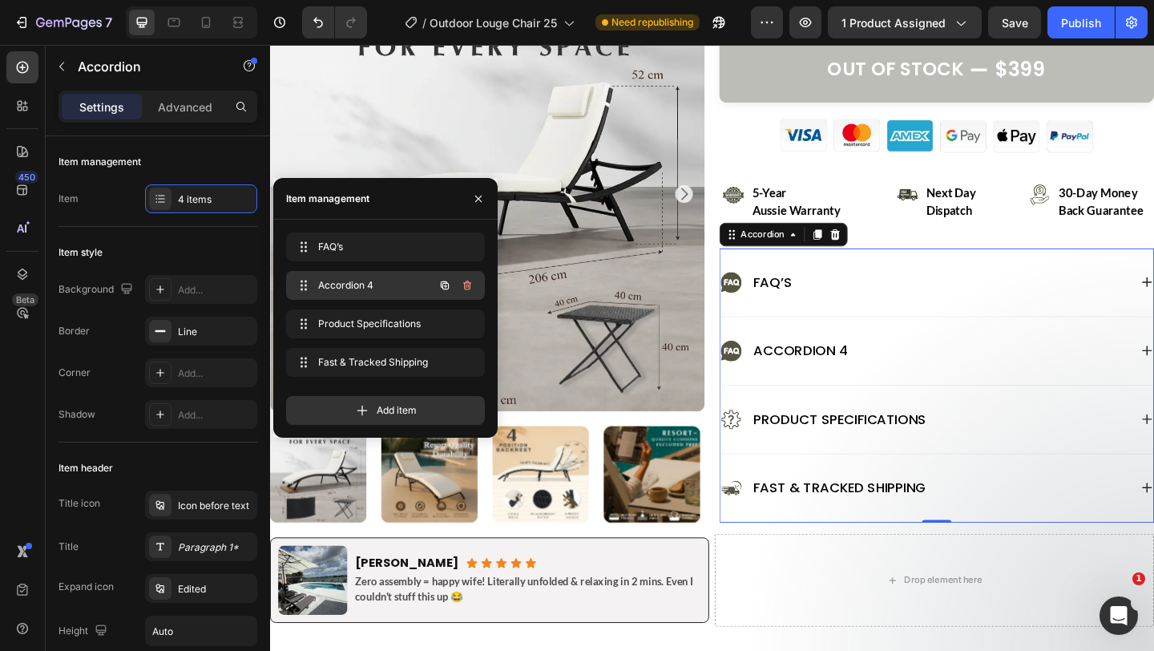
click at [408, 293] on div "Accordion 4 Accordion 4" at bounding box center [363, 285] width 141 height 22
click at [1122, 377] on div "Accordion 4" at bounding box center [982, 378] width 445 height 26
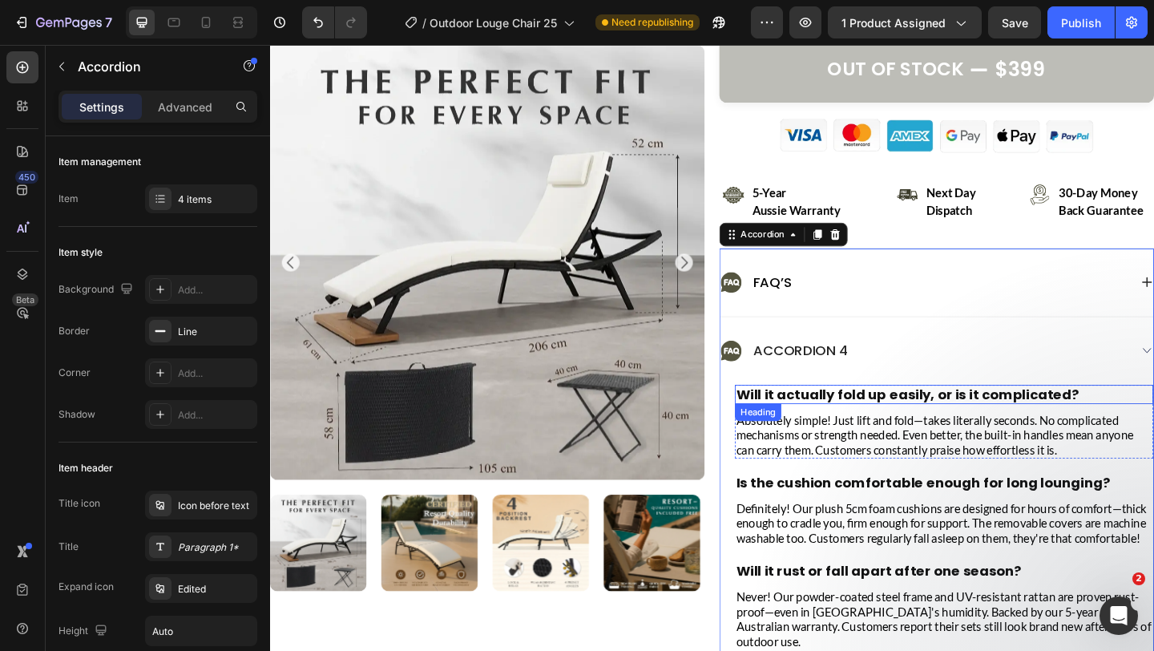
click at [978, 428] on h2 "Will it actually fold up easily, or is it complicated?" at bounding box center [1003, 424] width 455 height 21
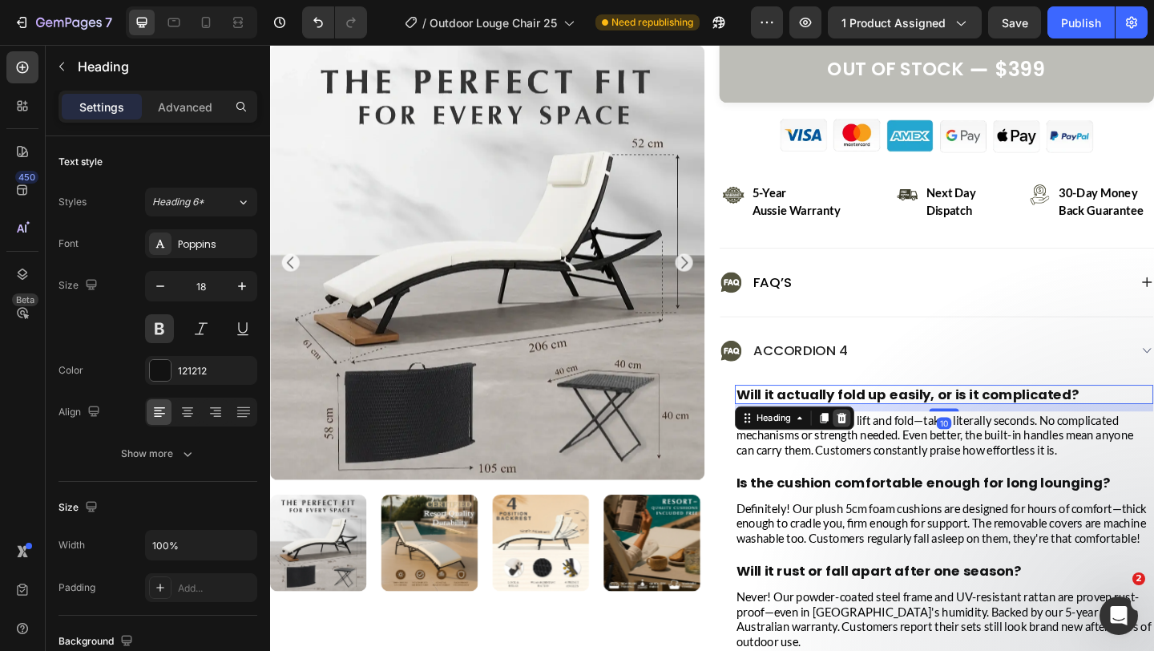
click at [891, 452] on icon at bounding box center [893, 450] width 10 height 11
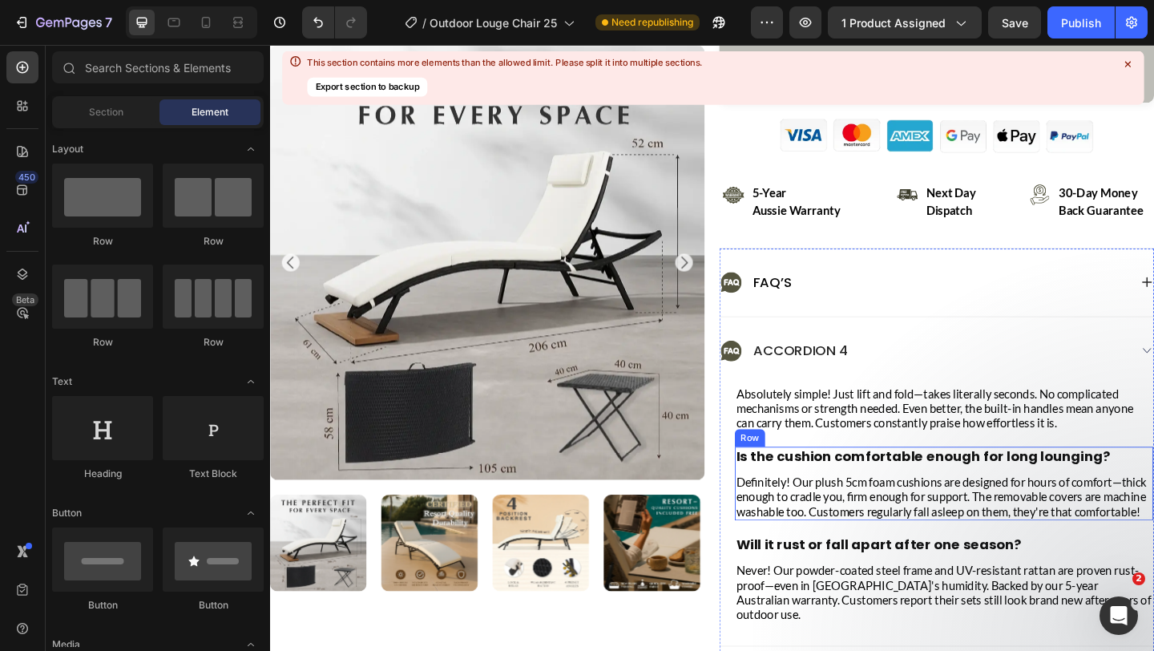
click at [905, 505] on div "Is the cushion comfortable enough for long lounging? Heading Definitely! Our pl…" at bounding box center [1003, 522] width 455 height 80
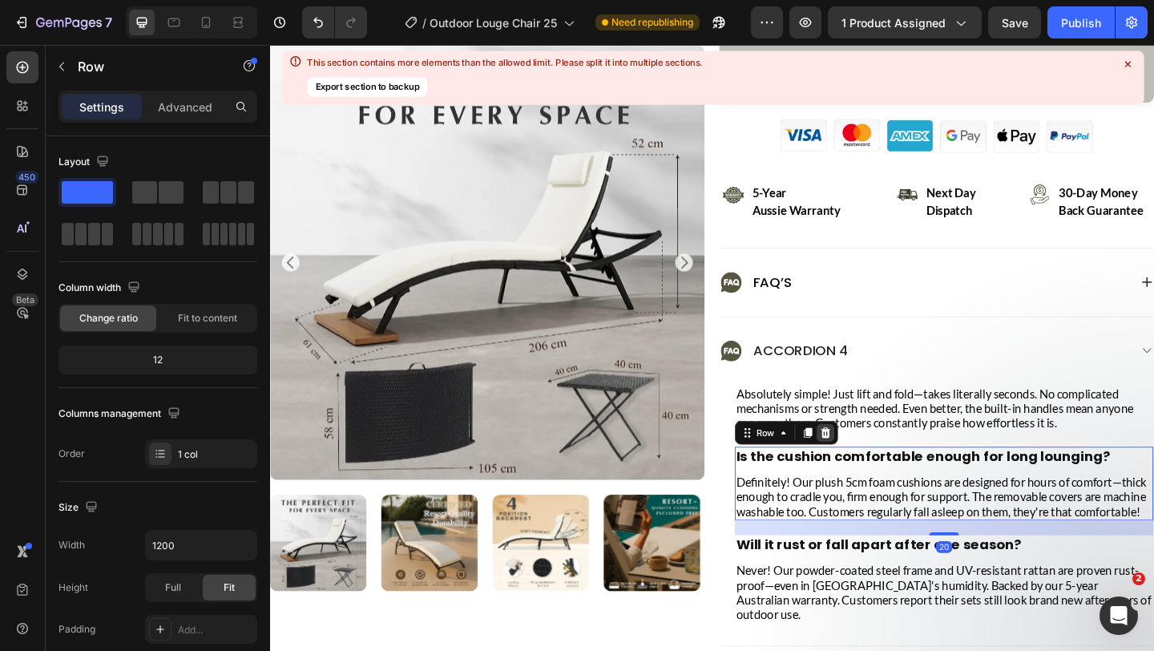
click at [874, 470] on icon at bounding box center [875, 466] width 10 height 11
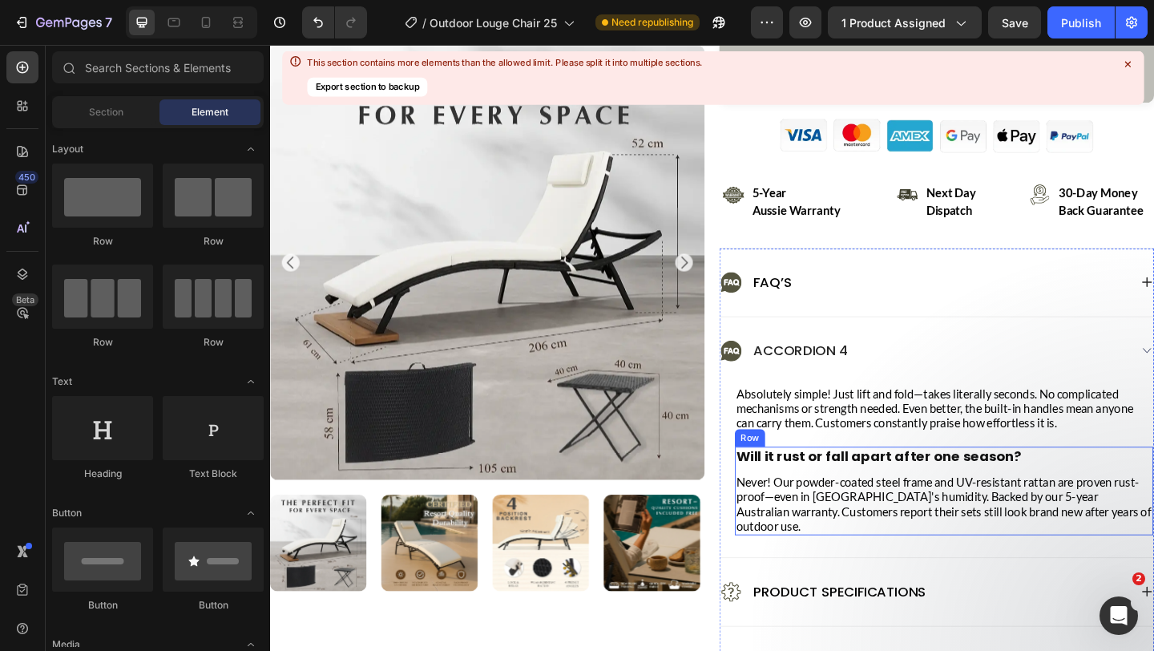
click at [886, 506] on div "Will it rust or fall apart after one season? Heading Never! Our powder-coated s…" at bounding box center [1003, 530] width 455 height 96
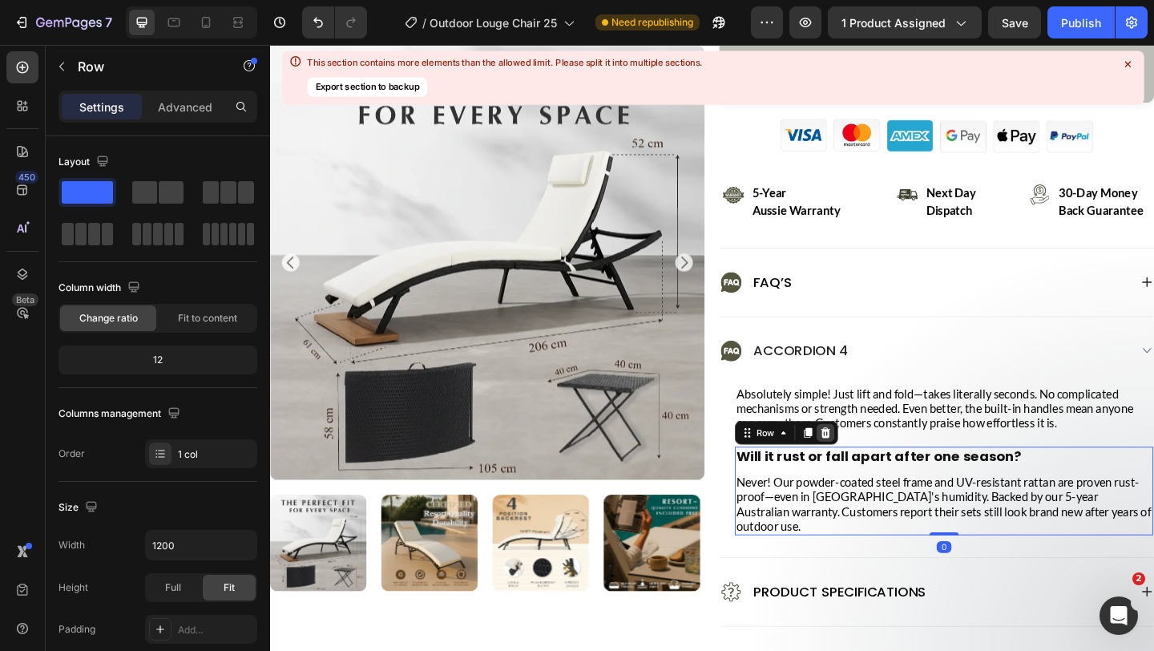
click at [875, 467] on icon at bounding box center [874, 466] width 13 height 13
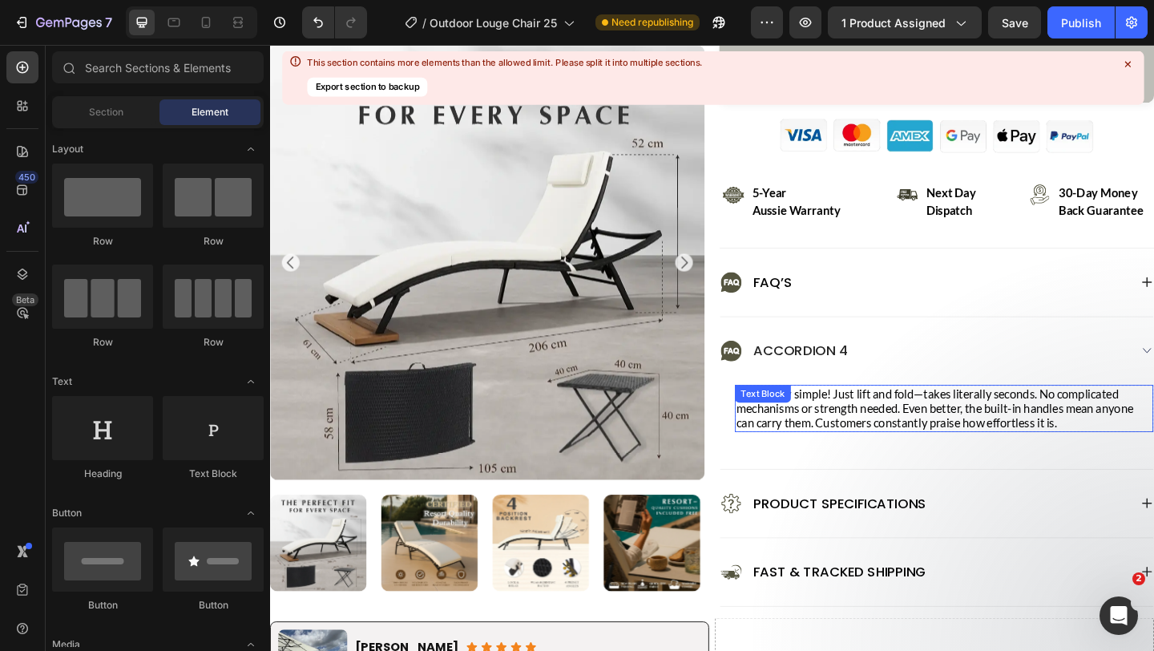
click at [871, 448] on p "Absolutely simple! Just lift and fold—takes literally seconds. No complicated m…" at bounding box center [1004, 440] width 452 height 48
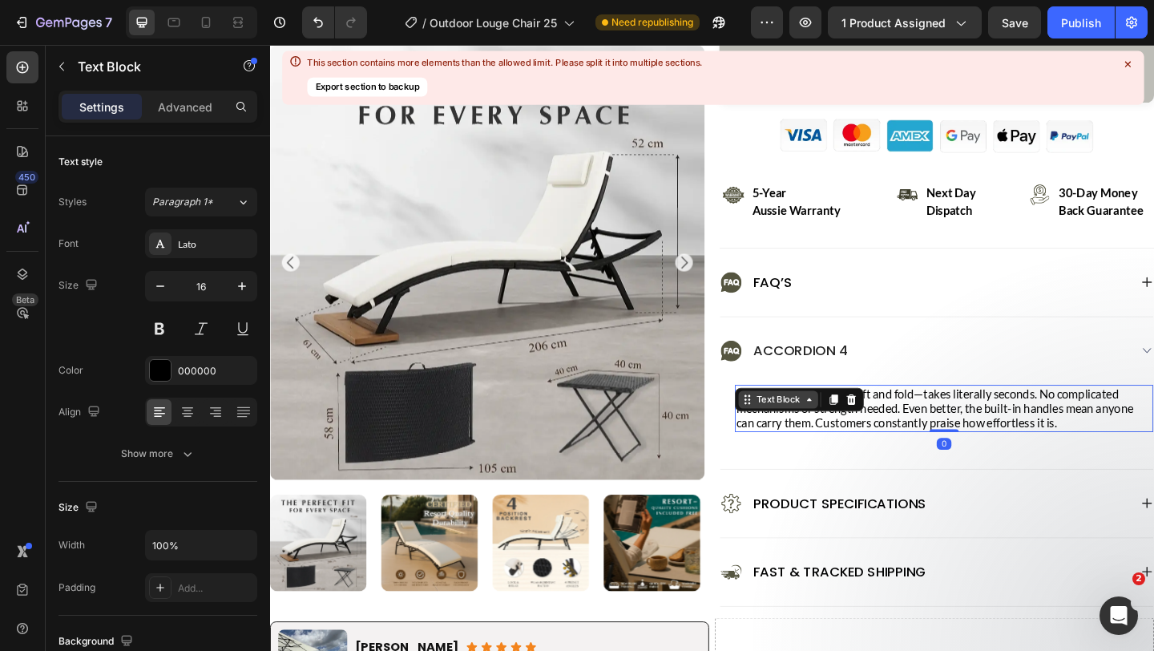
click at [847, 436] on div "Text Block" at bounding box center [823, 430] width 55 height 14
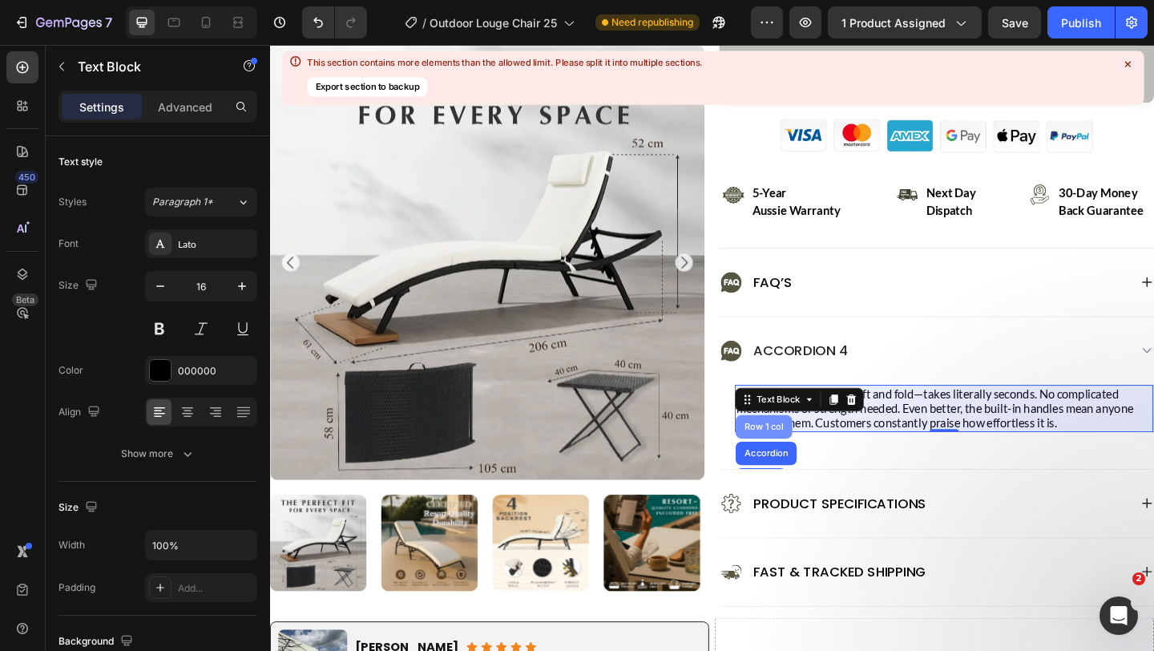
click at [821, 451] on div "Row 1 col" at bounding box center [808, 460] width 62 height 26
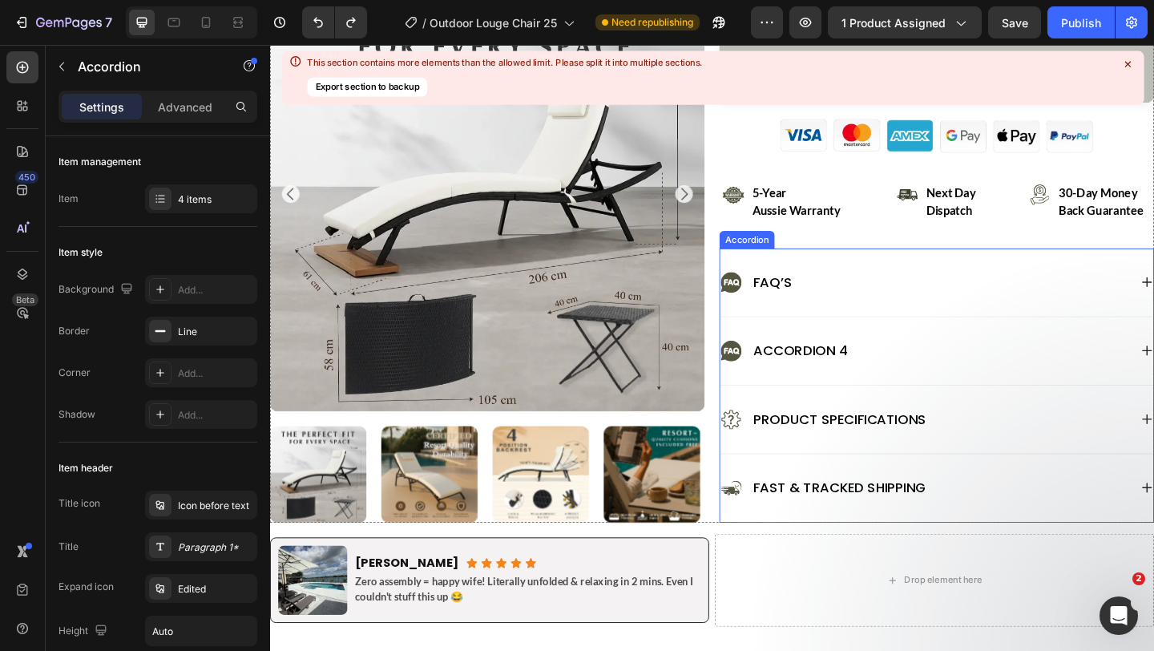
click at [1041, 390] on div "Accordion 4" at bounding box center [995, 378] width 471 height 74
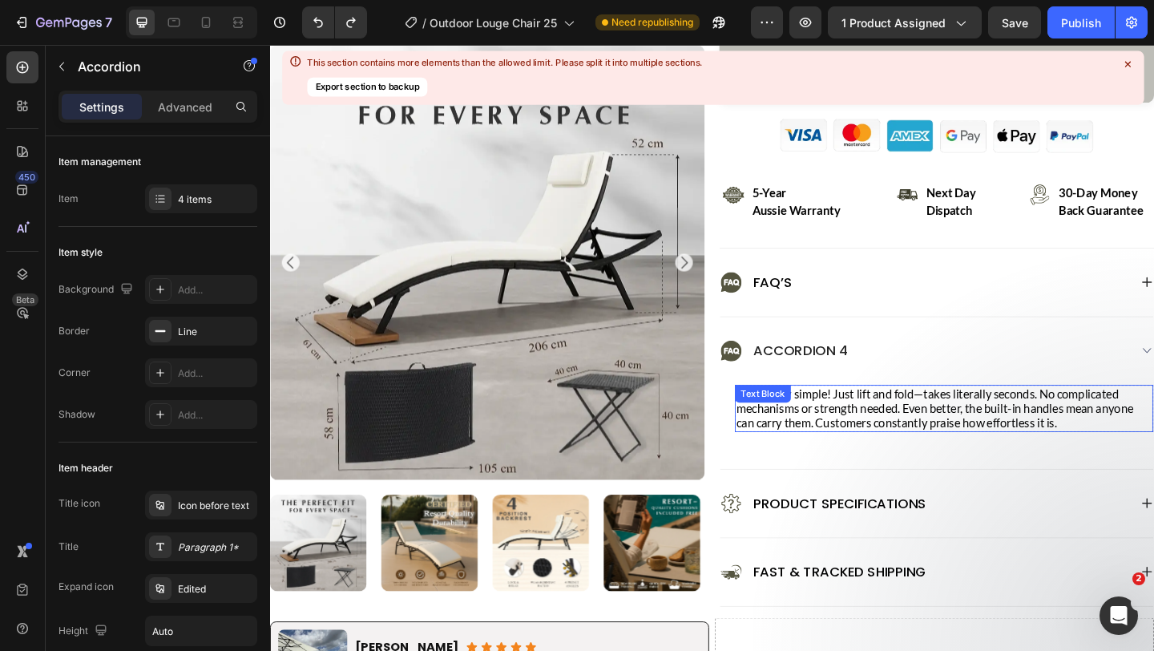
click at [1013, 434] on p "Absolutely simple! Just lift and fold—takes literally seconds. No complicated m…" at bounding box center [1004, 440] width 452 height 48
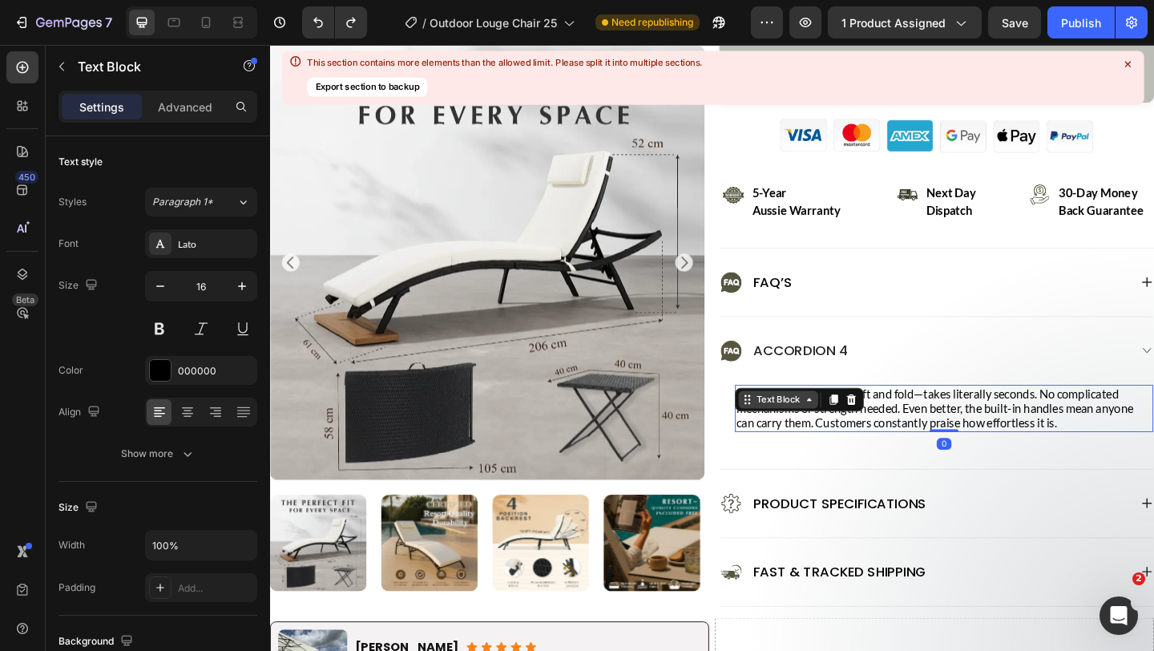
click at [847, 434] on div "Text Block" at bounding box center [823, 430] width 55 height 14
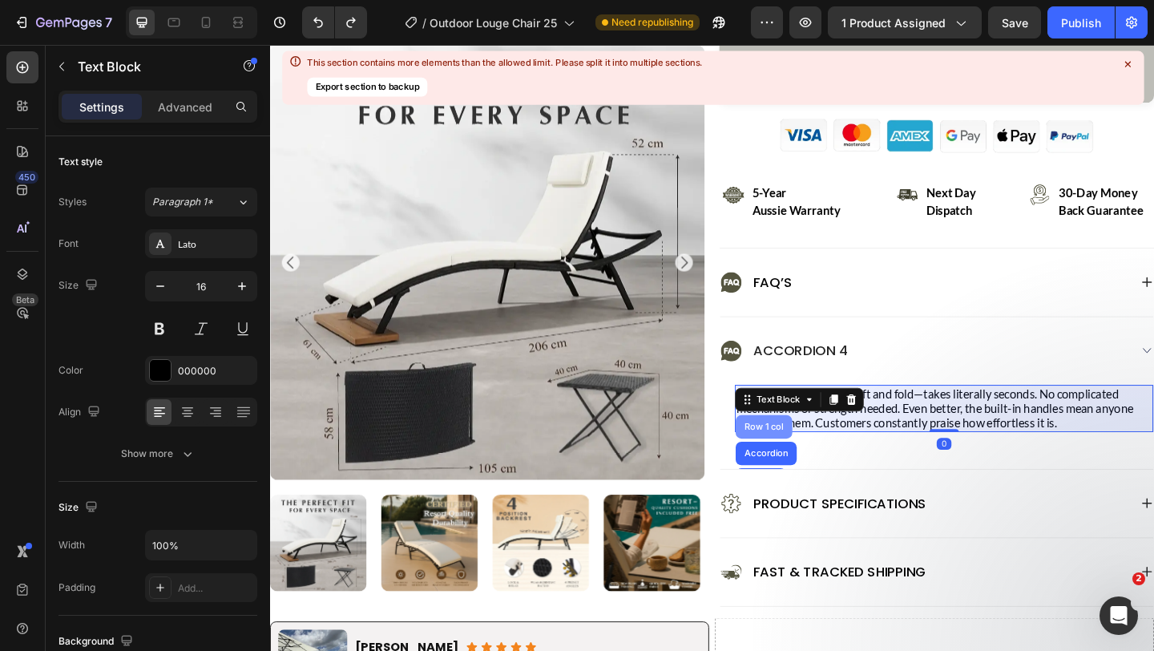
click at [812, 454] on div "Row 1 col" at bounding box center [808, 460] width 62 height 26
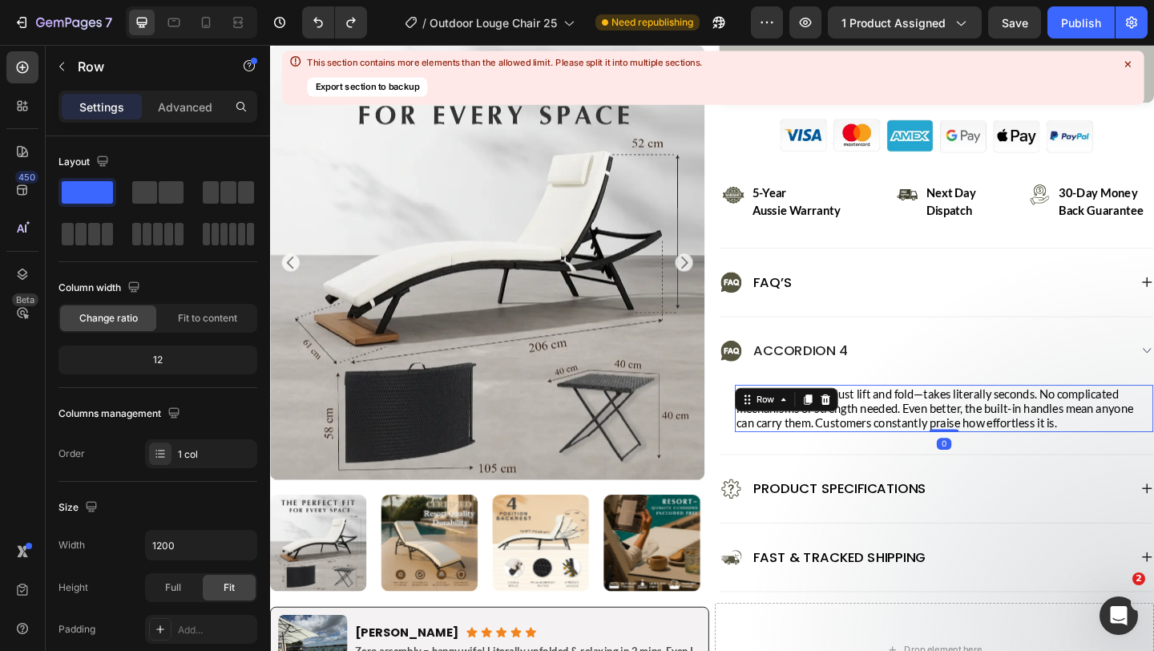
drag, startPoint x: 993, startPoint y: 481, endPoint x: 994, endPoint y: 445, distance: 36.1
click at [994, 445] on div "Absolutely simple! Just lift and fold—takes literally seconds. No complicated m…" at bounding box center [1003, 439] width 455 height 51
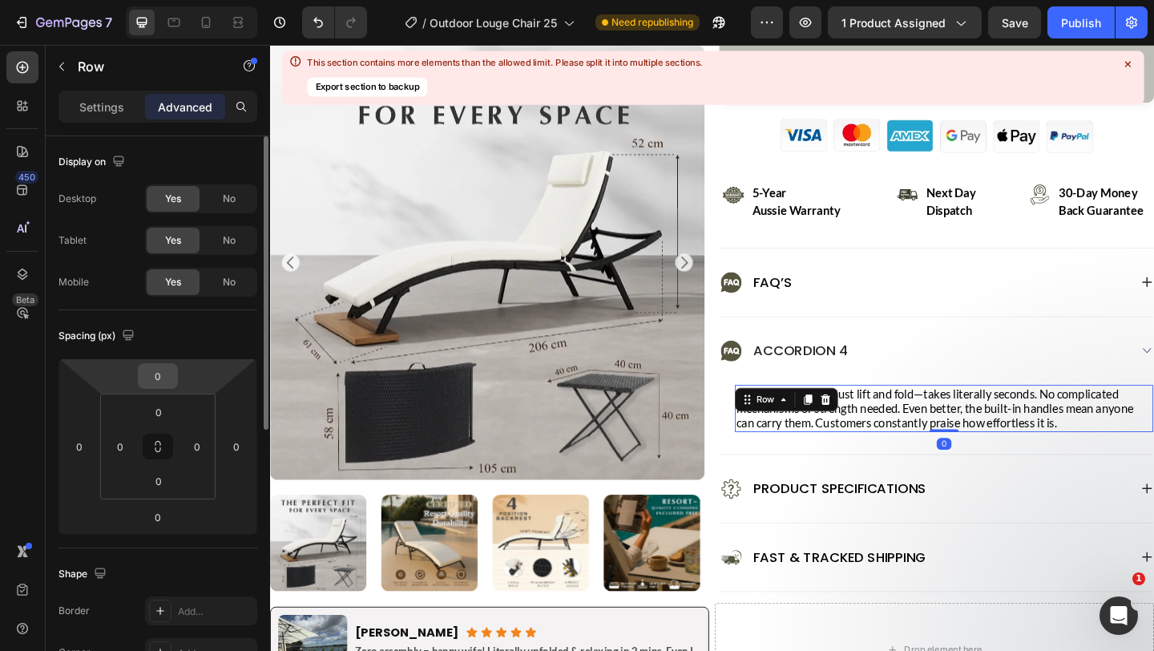
click at [172, 374] on input "0" at bounding box center [158, 376] width 32 height 24
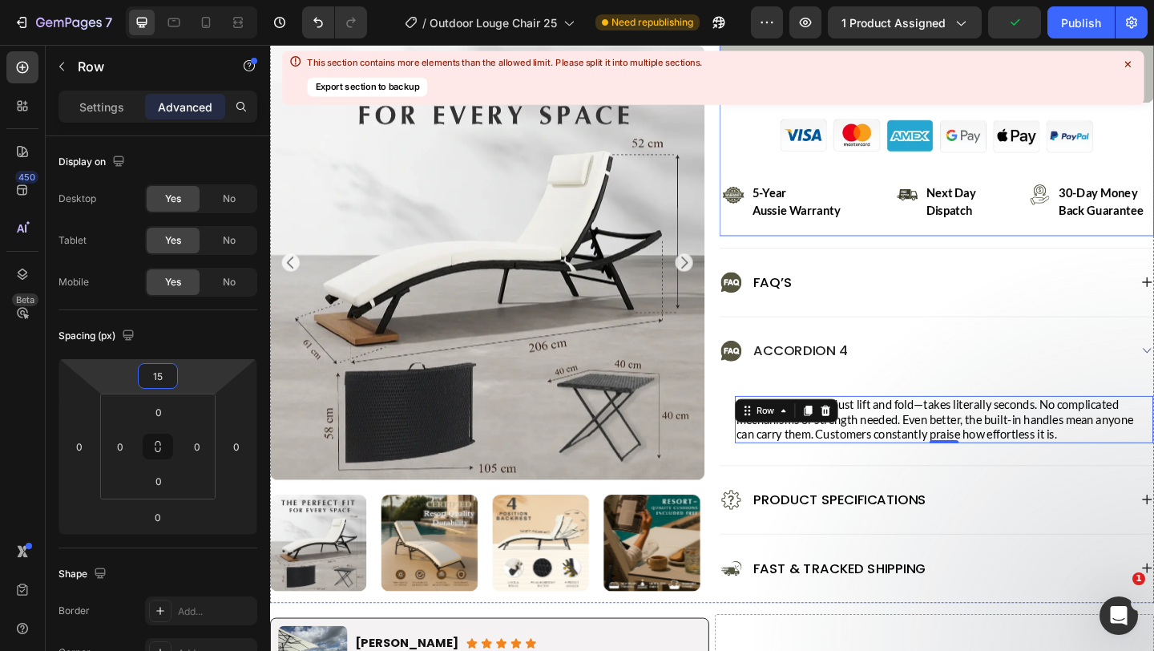
type input "15"
click at [1126, 65] on icon at bounding box center [1128, 64] width 6 height 6
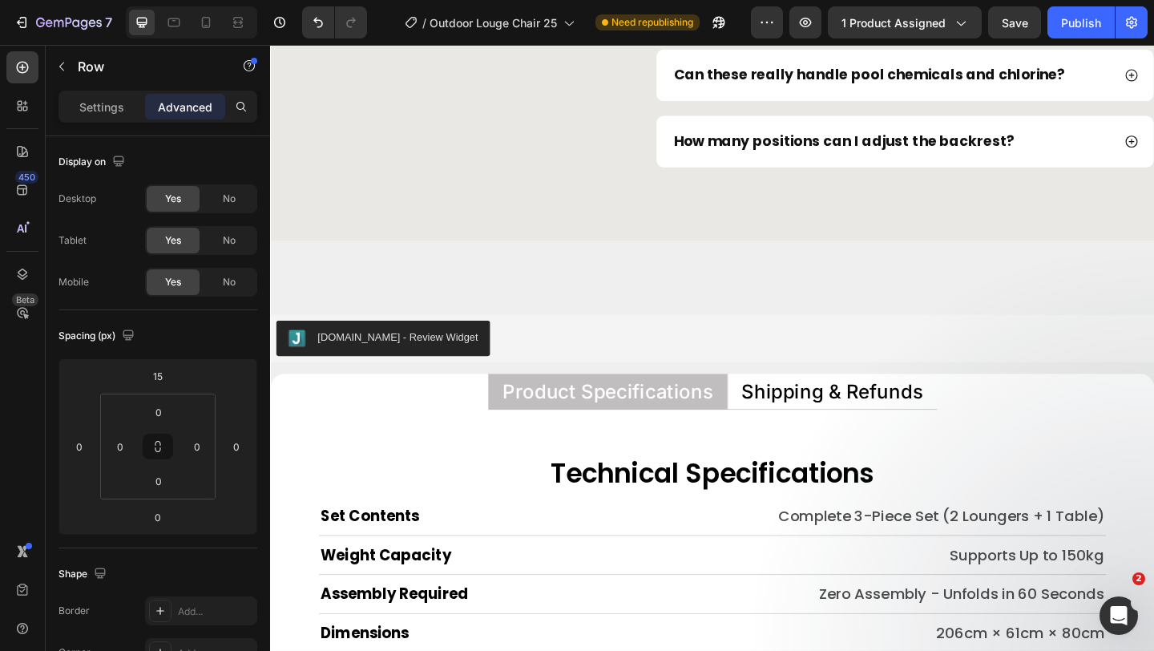
scroll to position [7796, 0]
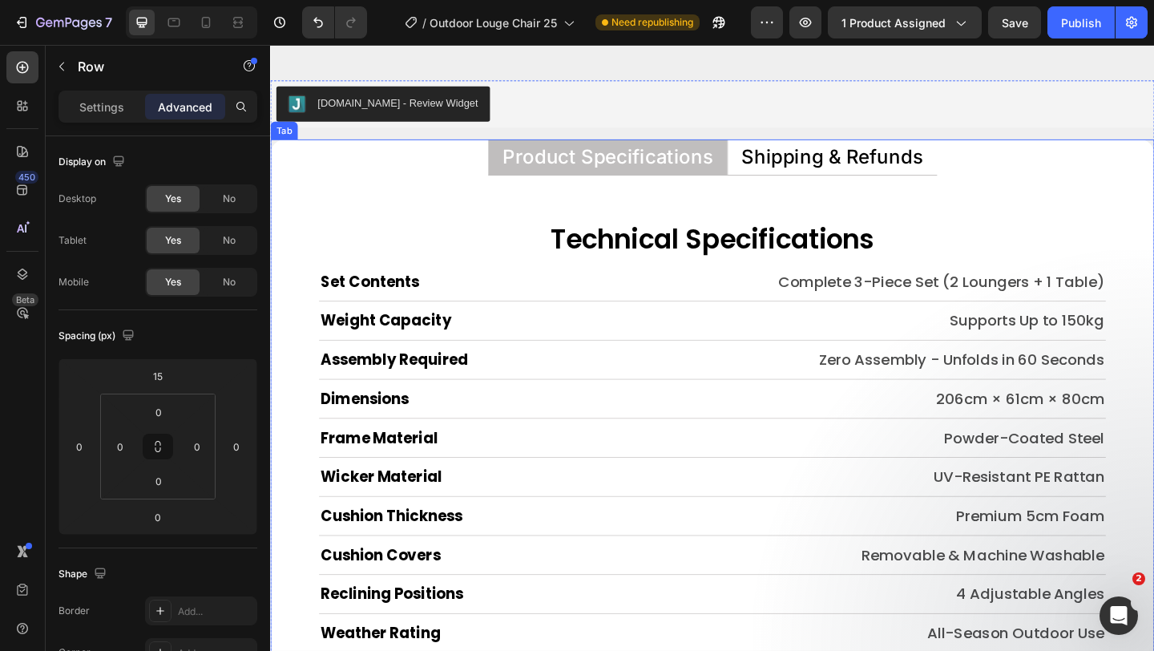
click at [758, 181] on li "Product Specifications" at bounding box center [637, 167] width 260 height 39
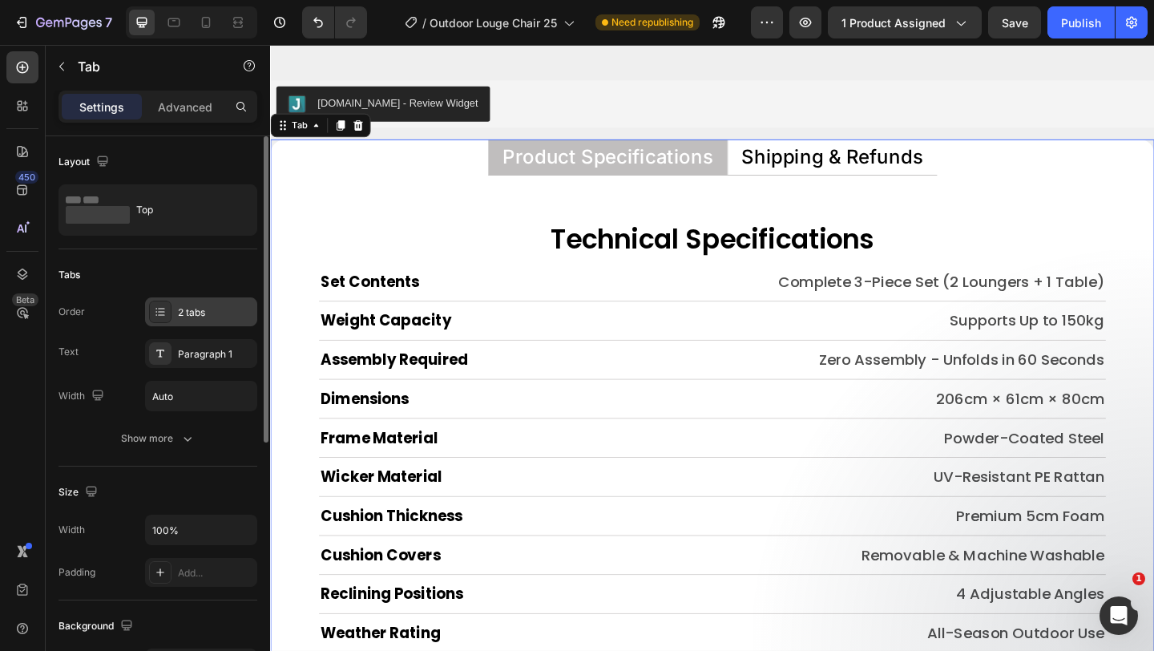
click at [190, 321] on div "2 tabs" at bounding box center [201, 311] width 112 height 29
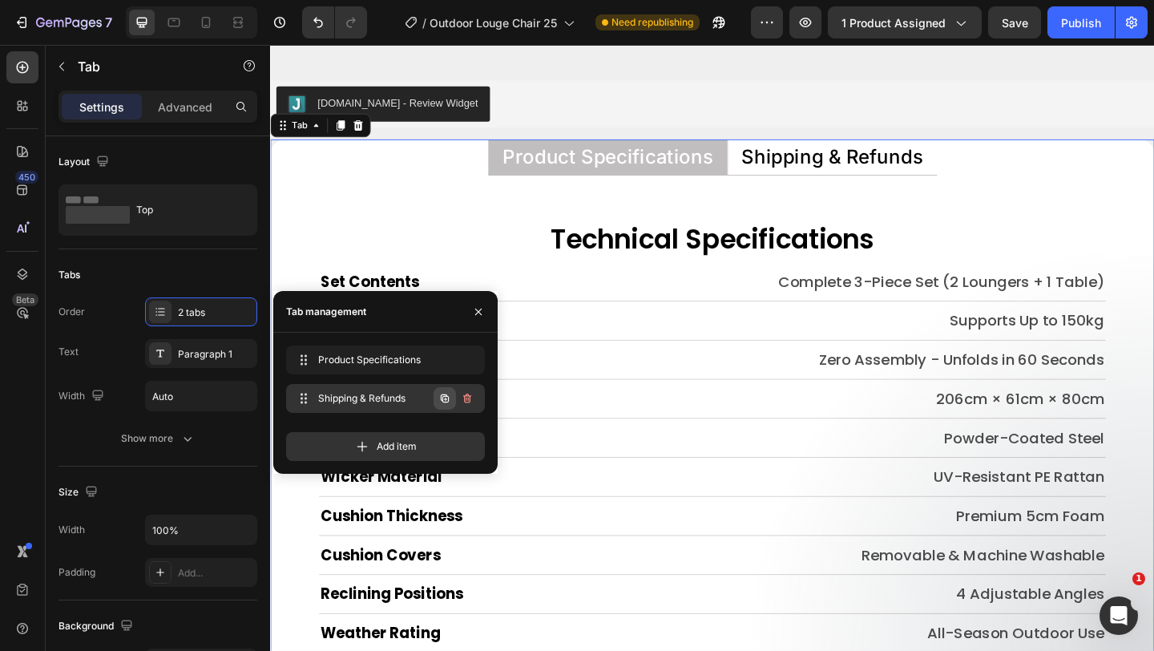
click at [443, 403] on icon "button" at bounding box center [445, 398] width 13 height 13
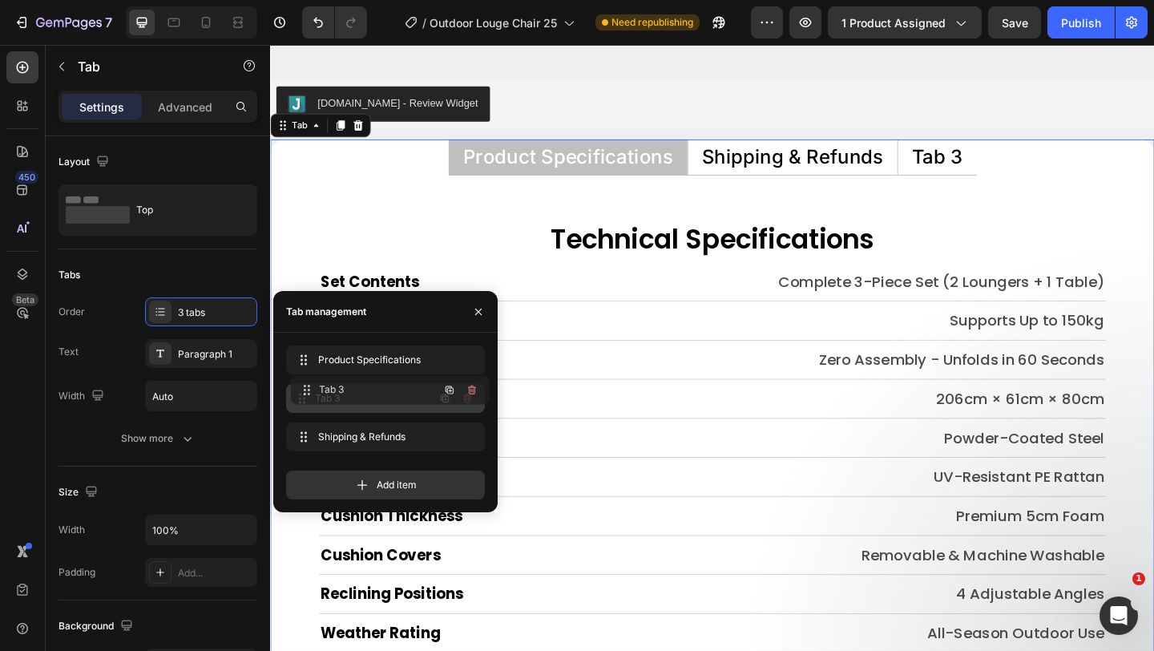
drag, startPoint x: 313, startPoint y: 440, endPoint x: 318, endPoint y: 394, distance: 46.8
click at [742, 168] on div "Tab 3" at bounding box center [768, 167] width 60 height 26
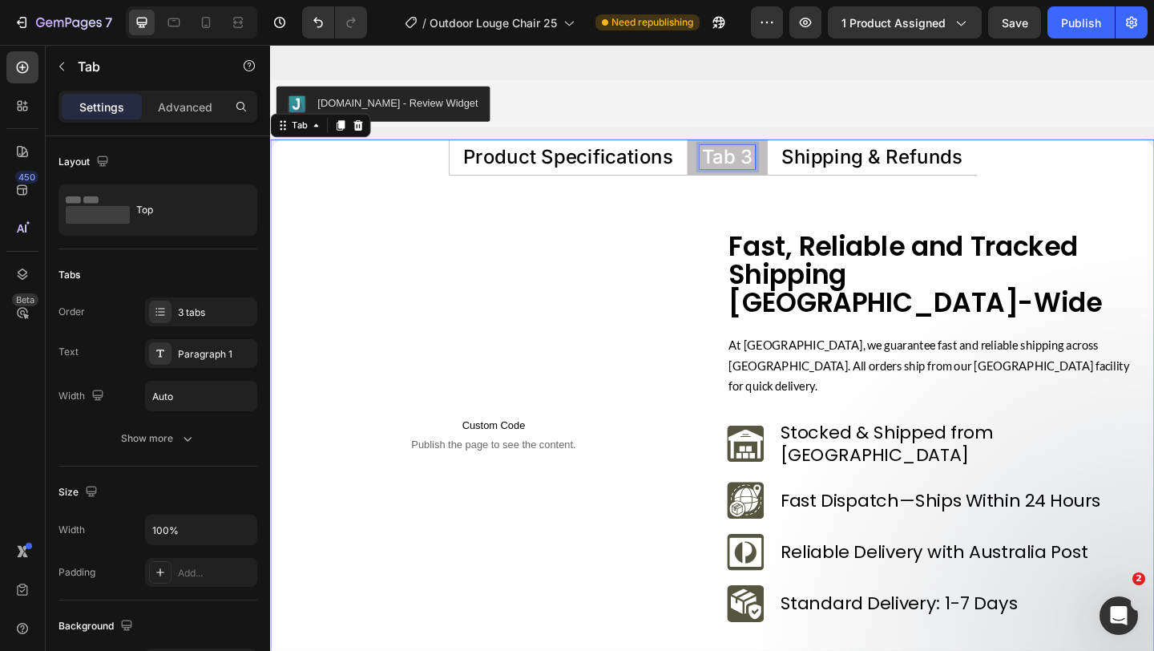
click at [742, 168] on p "Tab 3" at bounding box center [767, 166] width 55 height 21
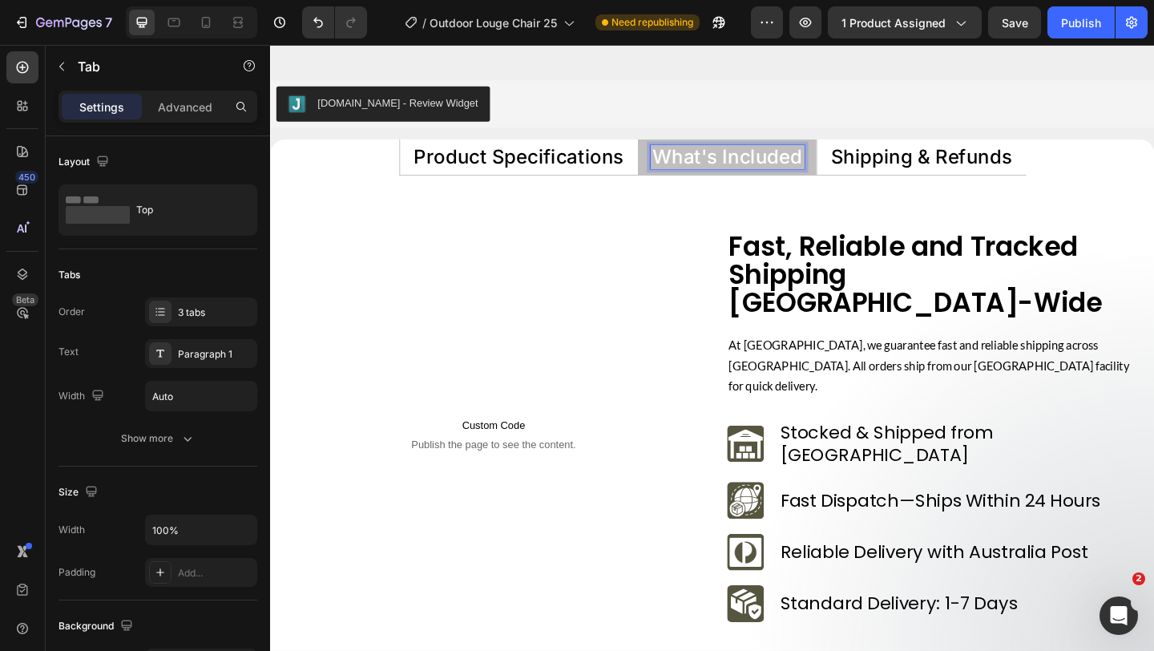
click at [747, 168] on p "What's Included" at bounding box center [767, 166] width 163 height 21
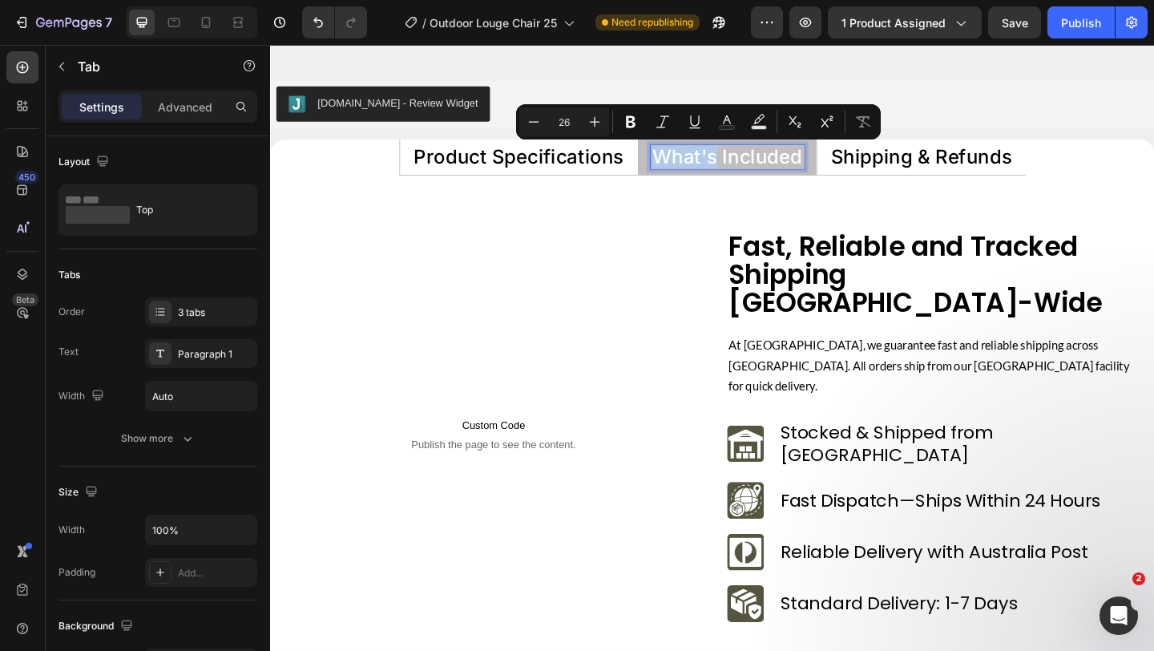
click at [747, 168] on p "What's Included" at bounding box center [767, 166] width 163 height 21
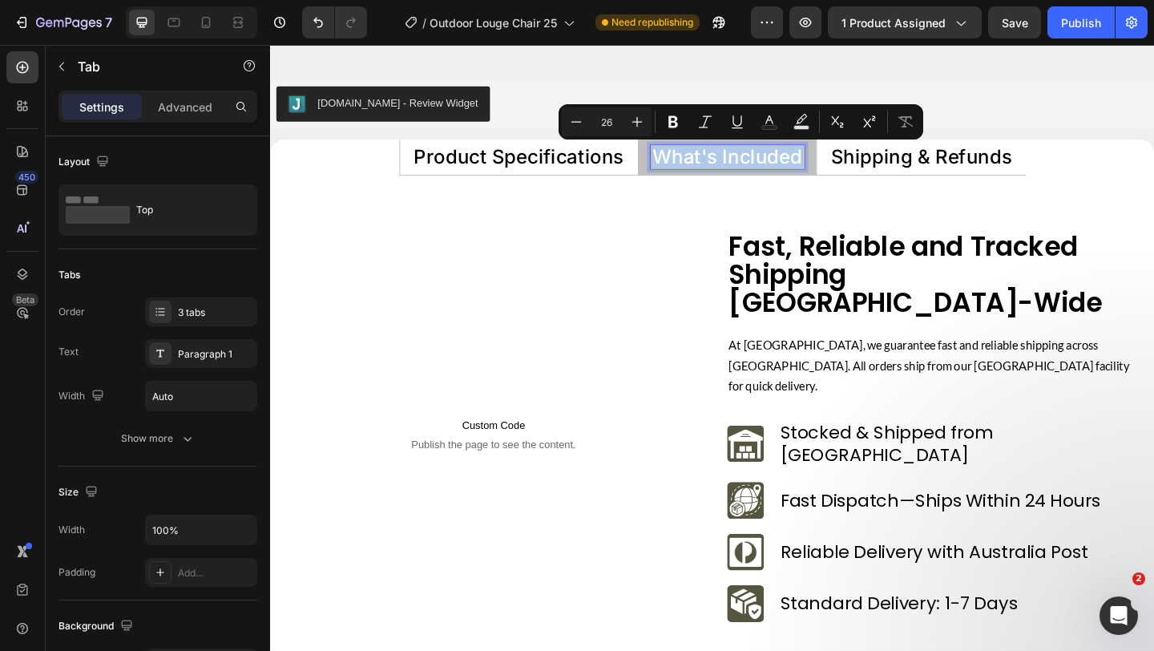
click at [747, 168] on p "What's Included" at bounding box center [767, 166] width 163 height 21
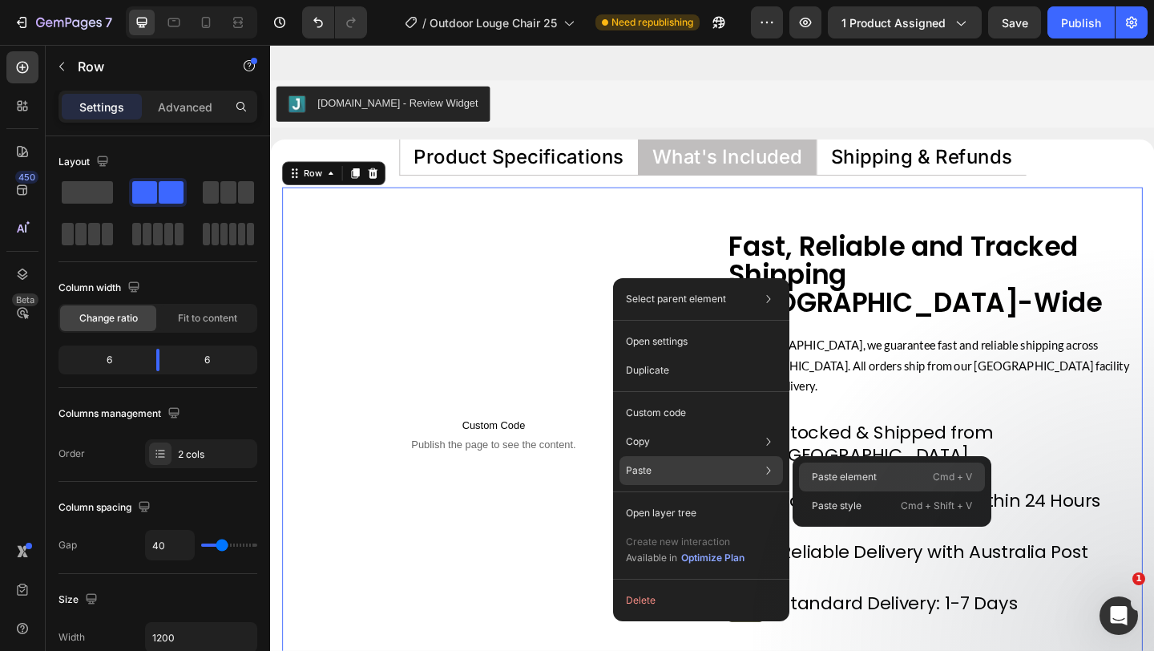
click at [808, 475] on div "Paste element Cmd + V" at bounding box center [892, 477] width 186 height 29
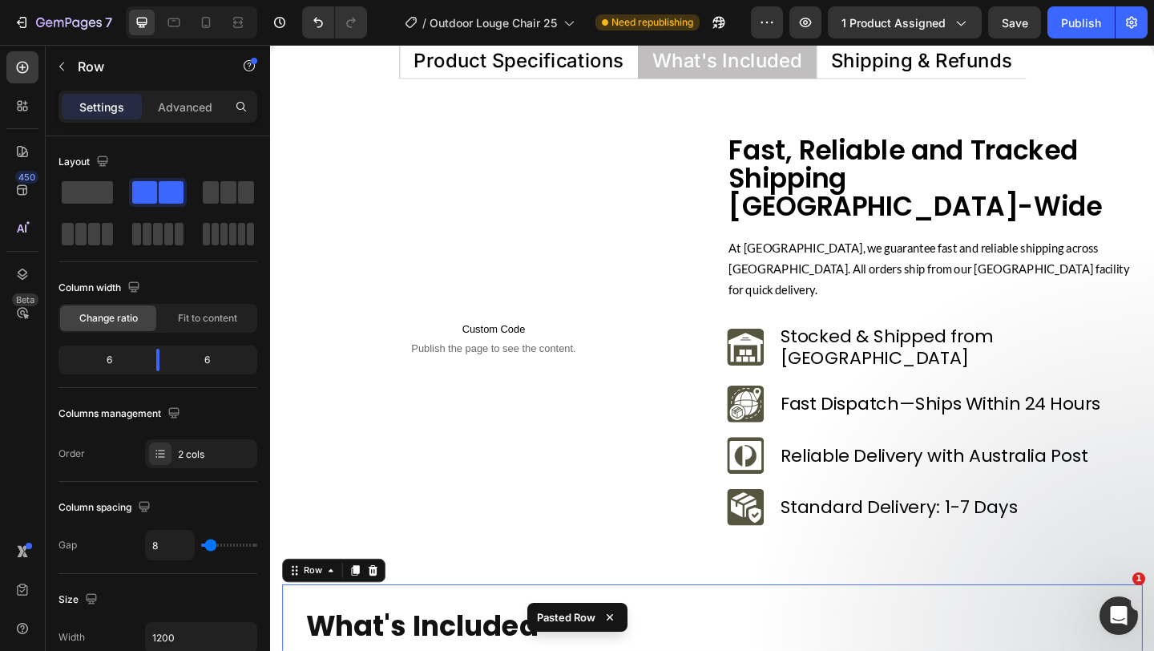
scroll to position [7900, 0]
click at [680, 398] on div "Custom Code Publish the page to see the content. Custom Code Row" at bounding box center [513, 364] width 444 height 441
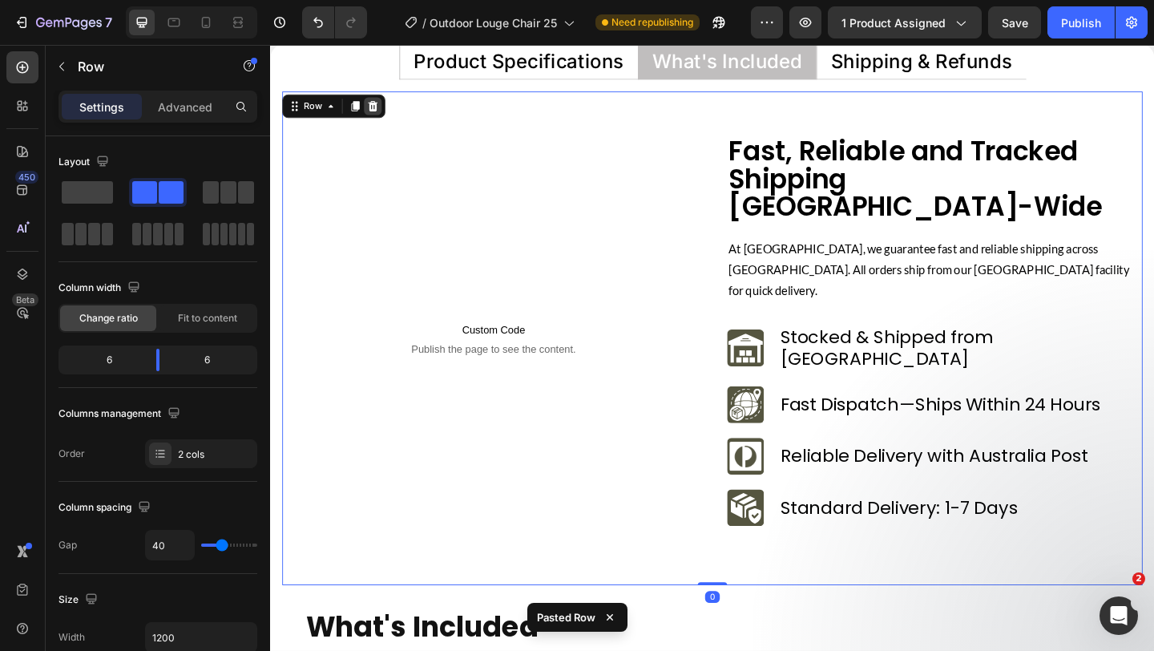
click at [379, 108] on icon at bounding box center [382, 111] width 10 height 11
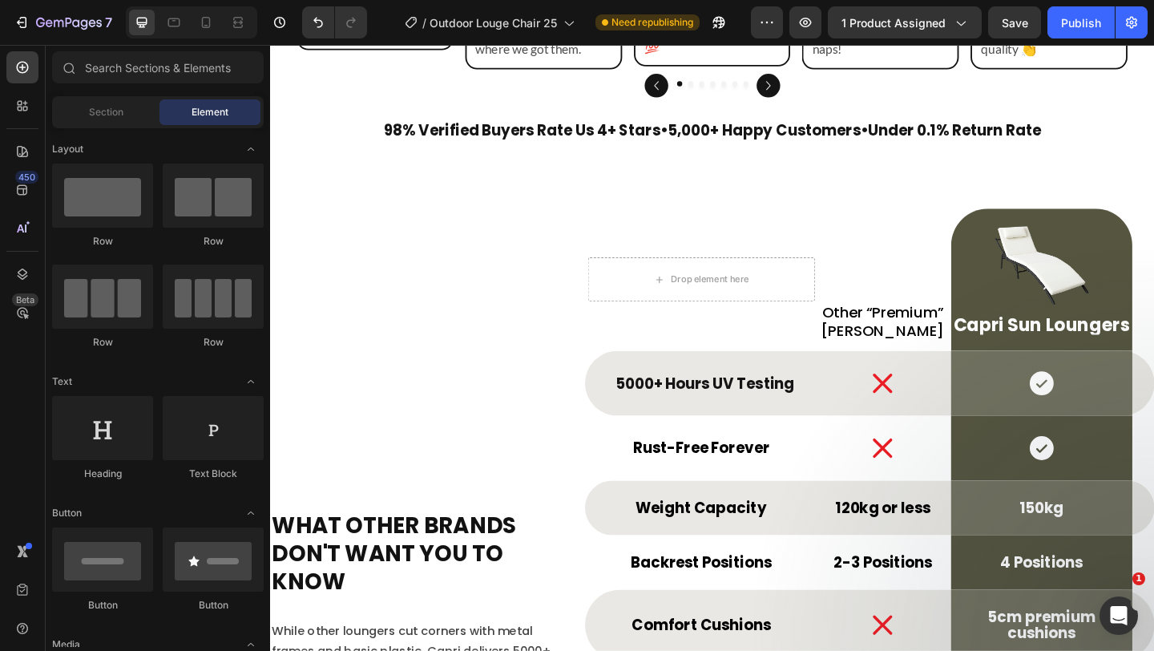
scroll to position [5739, 0]
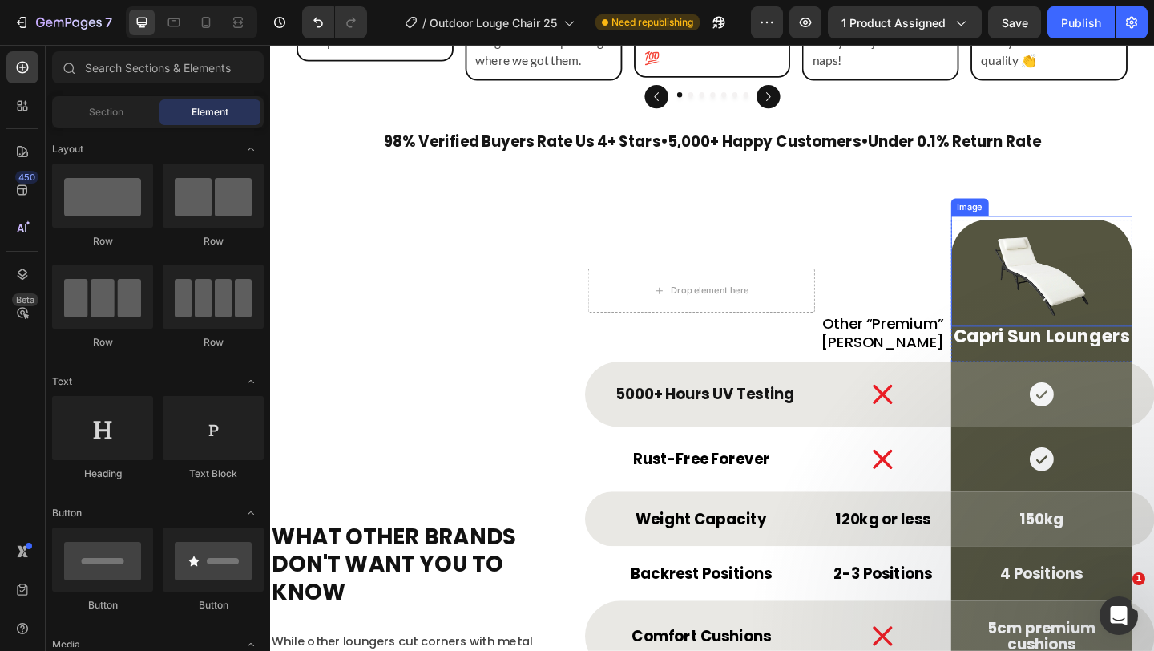
click at [1083, 306] on img at bounding box center [1109, 291] width 120 height 120
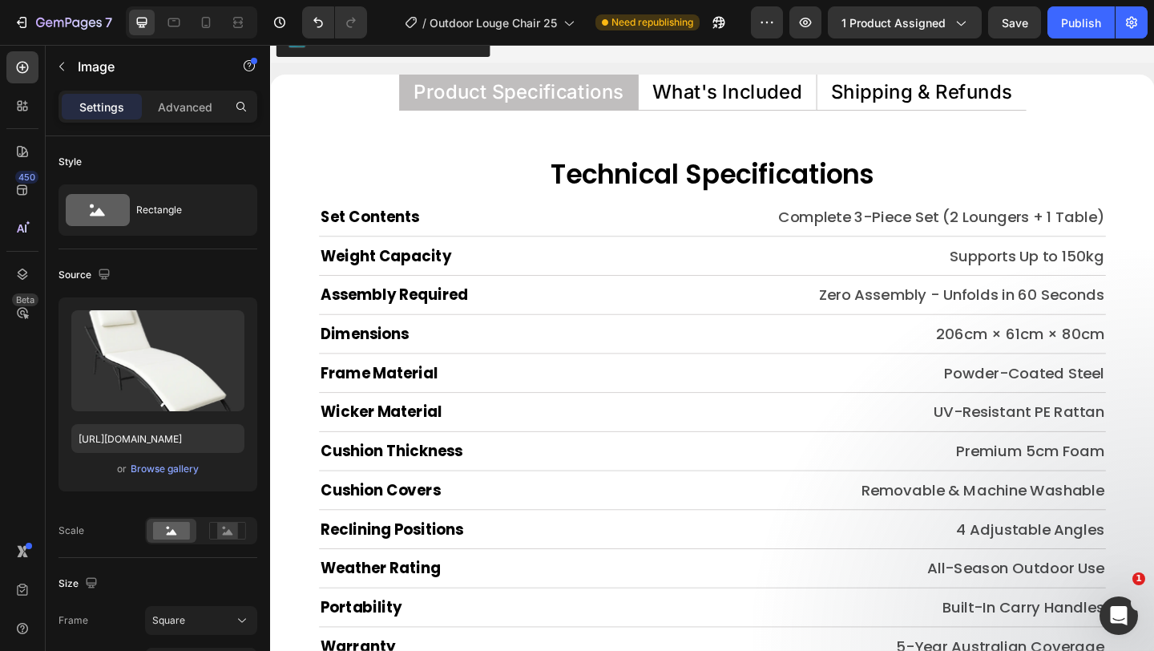
scroll to position [7861, 0]
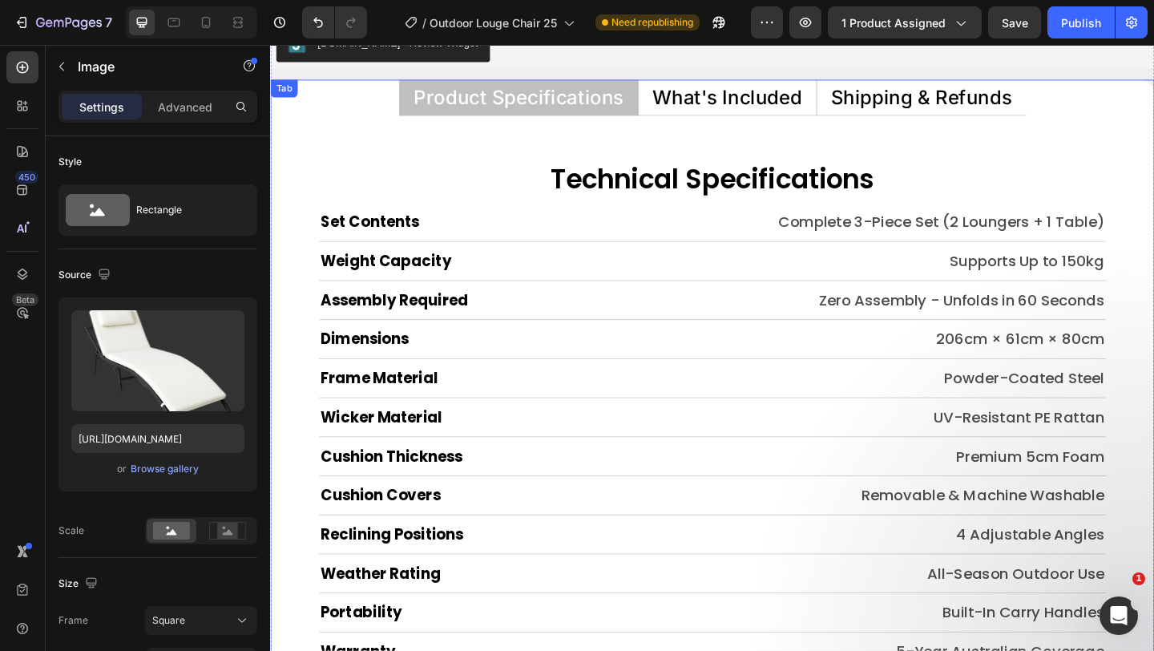
click at [753, 99] on p "What's Included" at bounding box center [767, 101] width 163 height 21
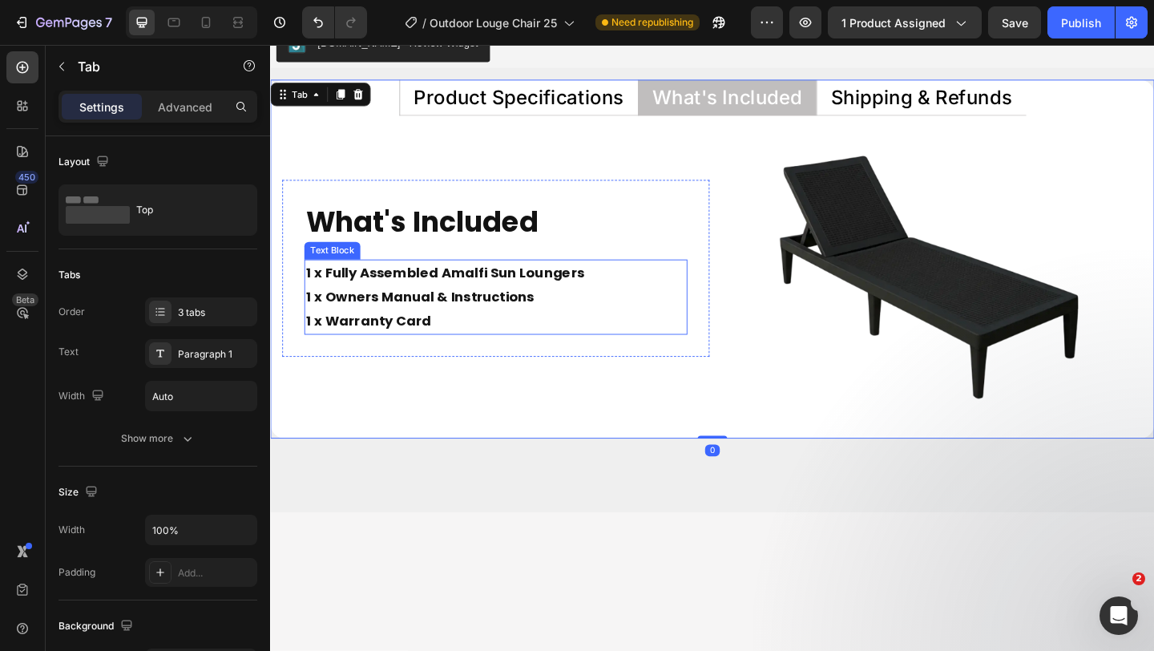
click at [525, 295] on strong "1 x Fully Assembled Amalfi Sun Loungers" at bounding box center [460, 292] width 303 height 20
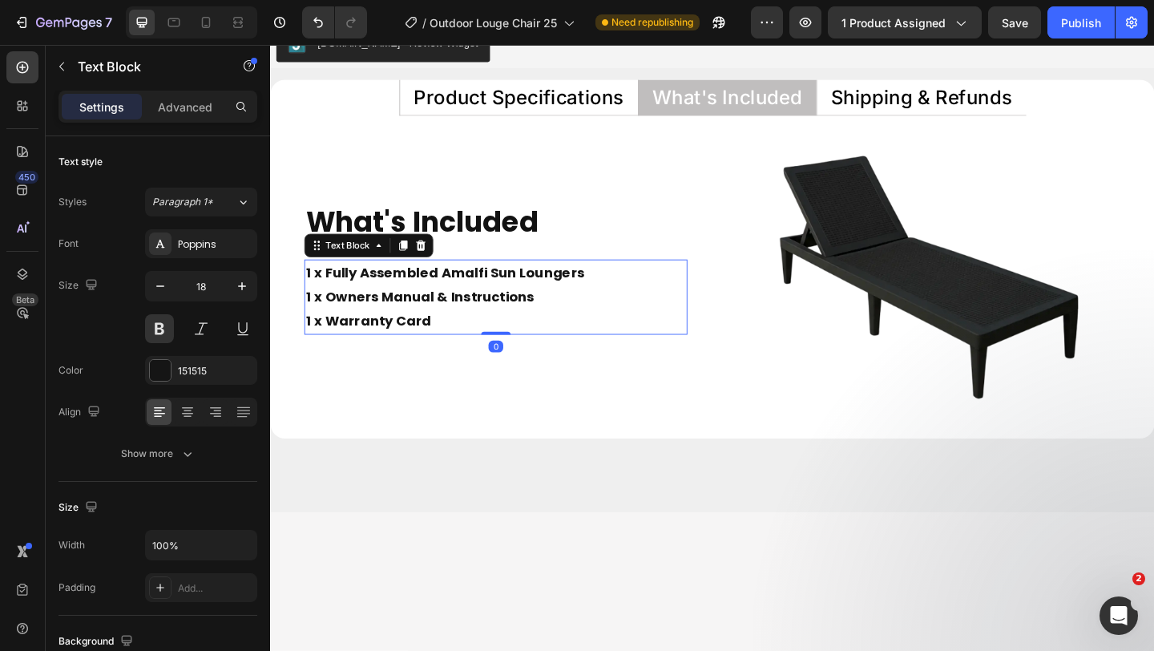
click at [525, 295] on strong "1 x Fully Assembled Amalfi Sun Loungers" at bounding box center [460, 292] width 303 height 20
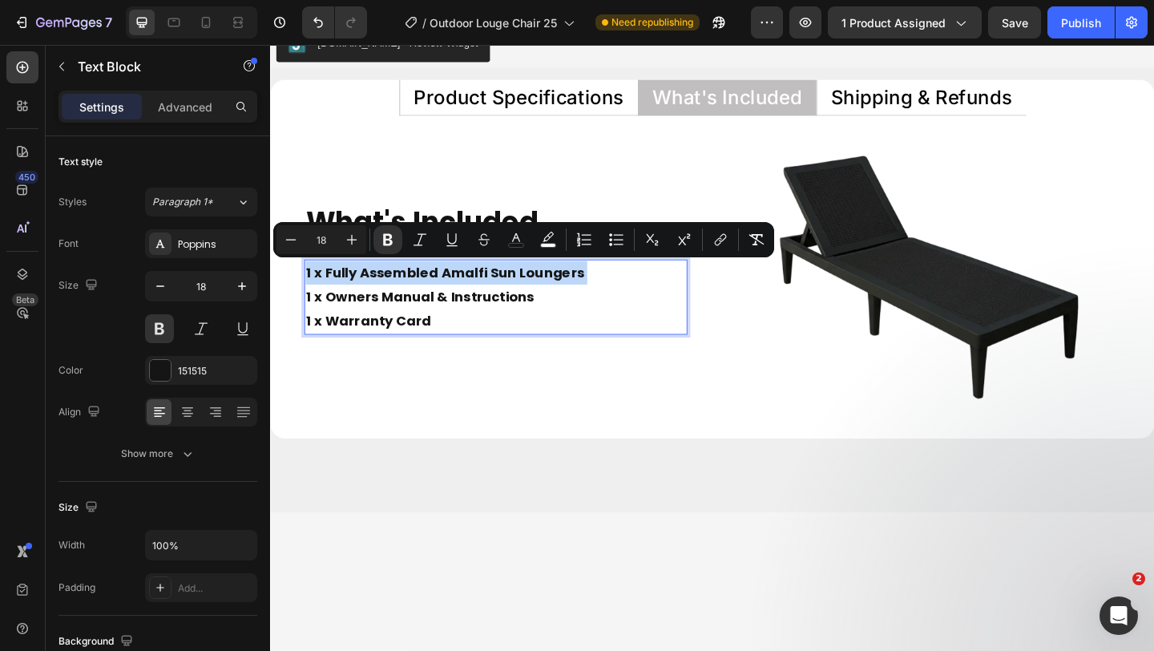
click at [525, 295] on strong "1 x Fully Assembled Amalfi Sun Loungers" at bounding box center [460, 292] width 303 height 20
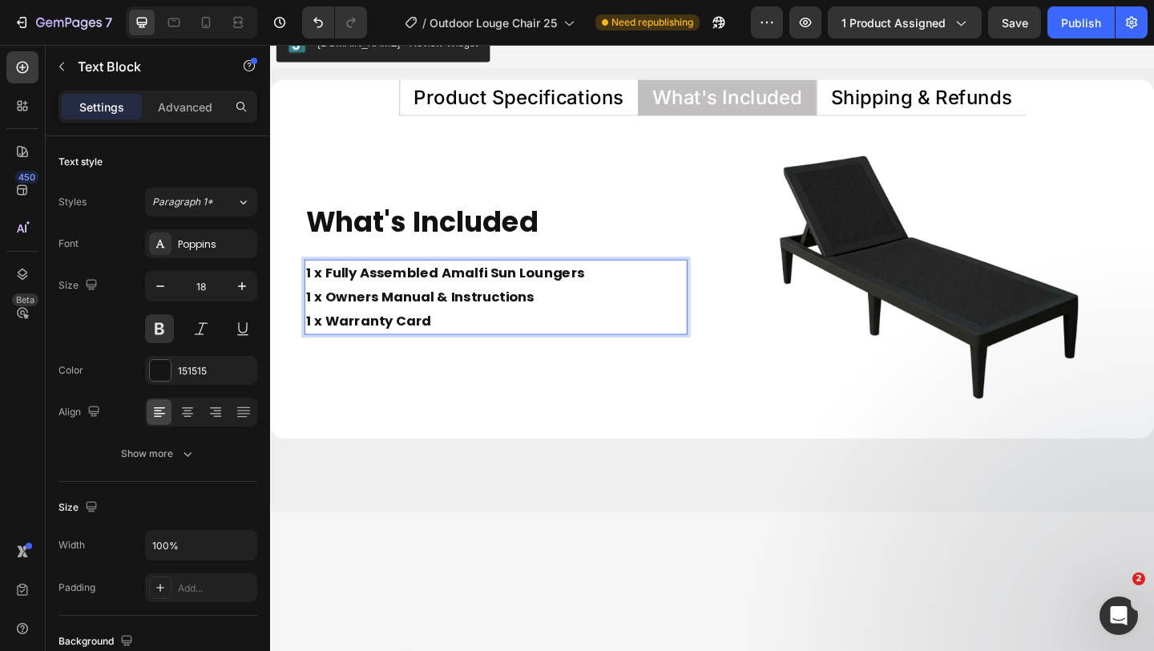
click at [499, 297] on strong "1 x Fully Assembled Amalfi Sun Loungers" at bounding box center [460, 292] width 303 height 20
click at [505, 297] on strong "1 x Fully Assembled Amalfi Sun Loungers" at bounding box center [460, 292] width 303 height 20
click at [629, 293] on p "1 x Fully Assembled Amalfi Sun Loungers 1 x Owners Manual & Instructions 1 x Wa…" at bounding box center [516, 319] width 414 height 78
click at [455, 295] on strong "1 x Fully Assembled Amalfi Sun Loungers" at bounding box center [460, 292] width 303 height 20
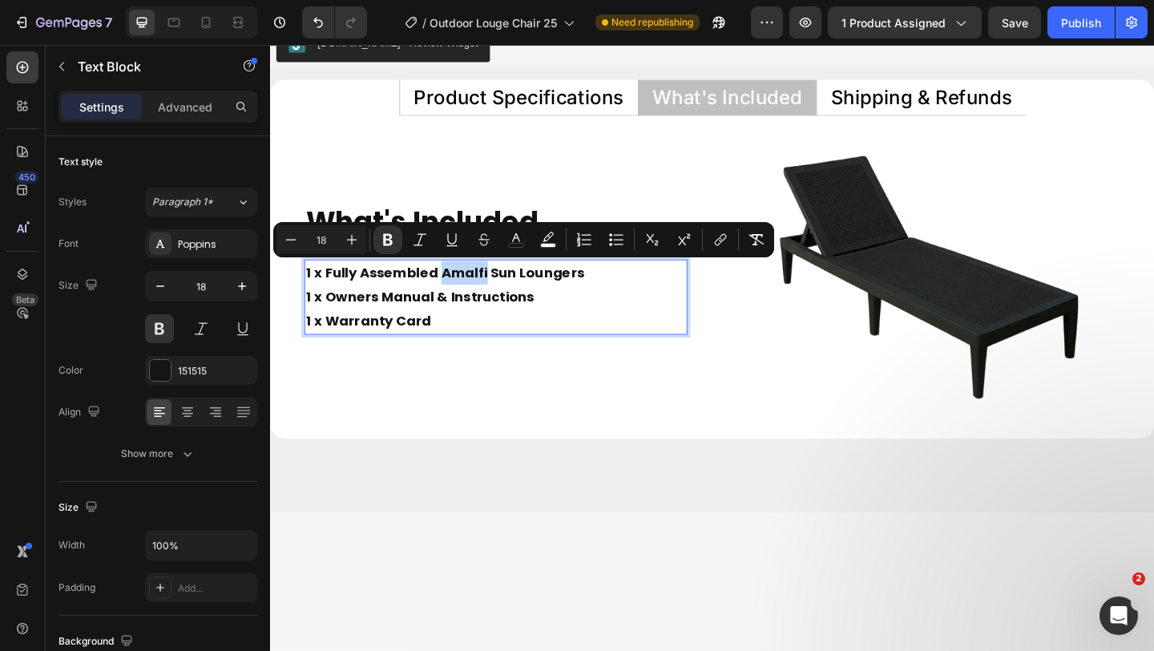
drag, startPoint x: 455, startPoint y: 294, endPoint x: 503, endPoint y: 289, distance: 48.4
click at [503, 289] on strong "1 x Fully Assembled Amalfi Sun Loungers" at bounding box center [460, 292] width 303 height 20
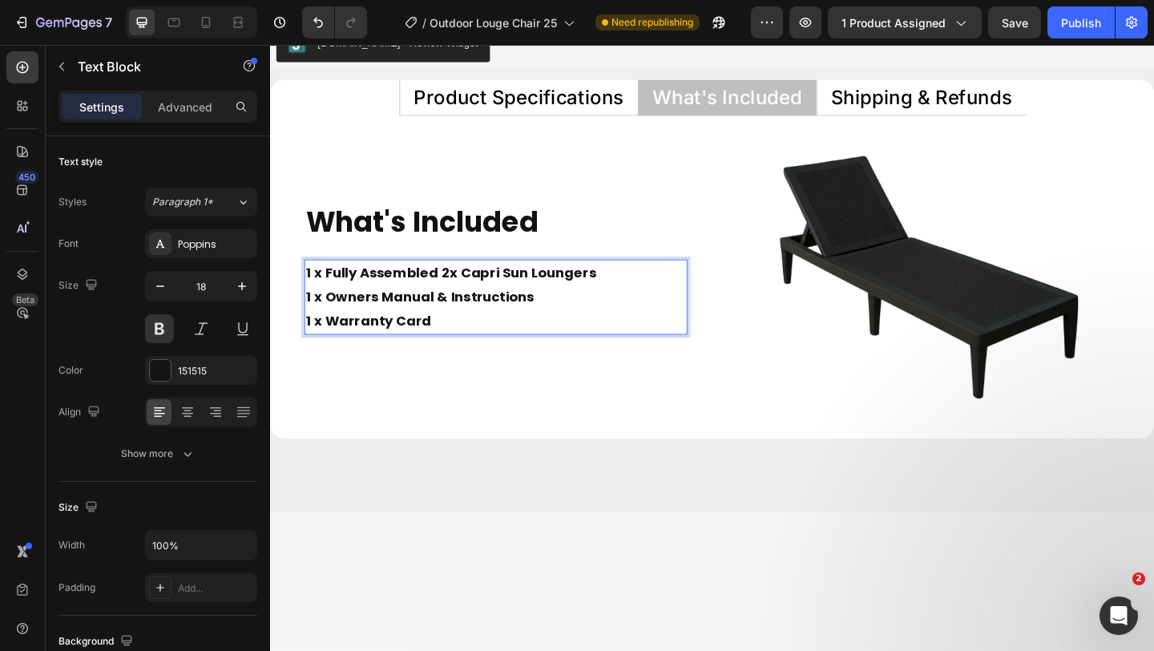
click at [473, 296] on strong "1 x Fully Assembled 2x Capri Sun Loungers" at bounding box center [467, 292] width 316 height 20
click at [581, 342] on p "1 x Fully Assembled Capri Sun Loungers 1 x Owners Manual & Instructions 1 x War…" at bounding box center [516, 319] width 414 height 78
click at [609, 293] on p "1 x Fully Assembled Capri Sun Loungers 1 x Owners Manual & Instructions 1 x War…" at bounding box center [516, 319] width 414 height 78
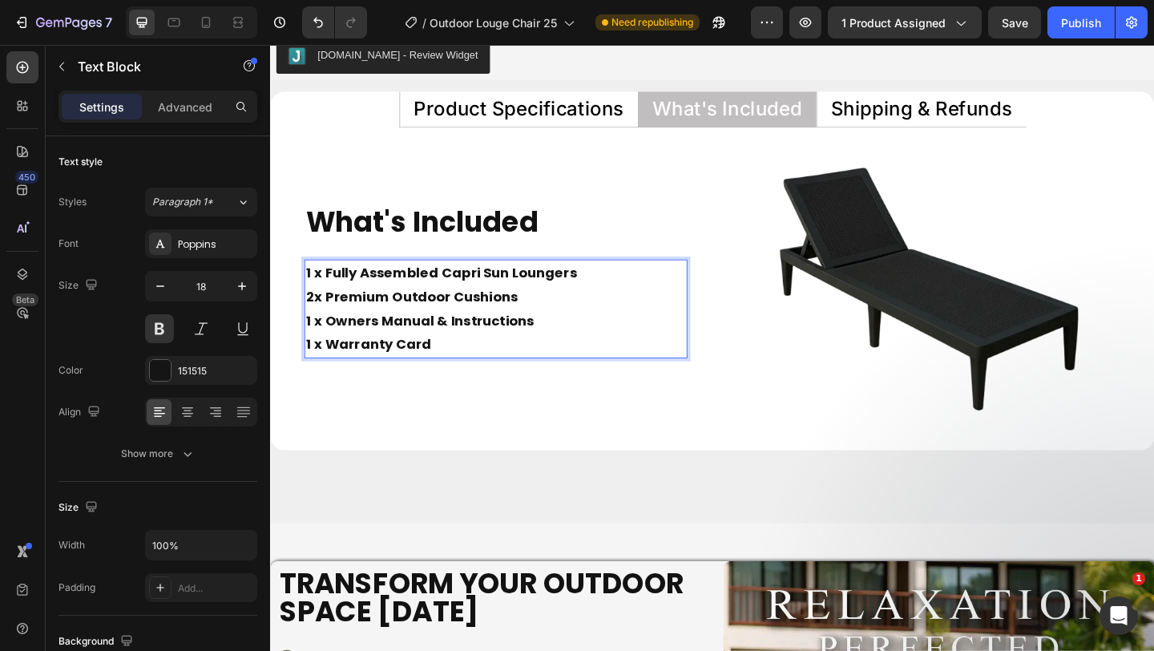
click at [317, 321] on strong "2x Premium Outdoor Cushions" at bounding box center [424, 319] width 231 height 20
click at [311, 290] on strong "1 x Fully Assembled Capri Sun Loungers" at bounding box center [456, 292] width 295 height 20
click at [315, 295] on strong "1 x Fully Assembled Capri Sun Loungers" at bounding box center [456, 292] width 295 height 20
click at [330, 295] on strong "2 x Fully Assembled Capri Sun Loungers" at bounding box center [458, 292] width 298 height 20
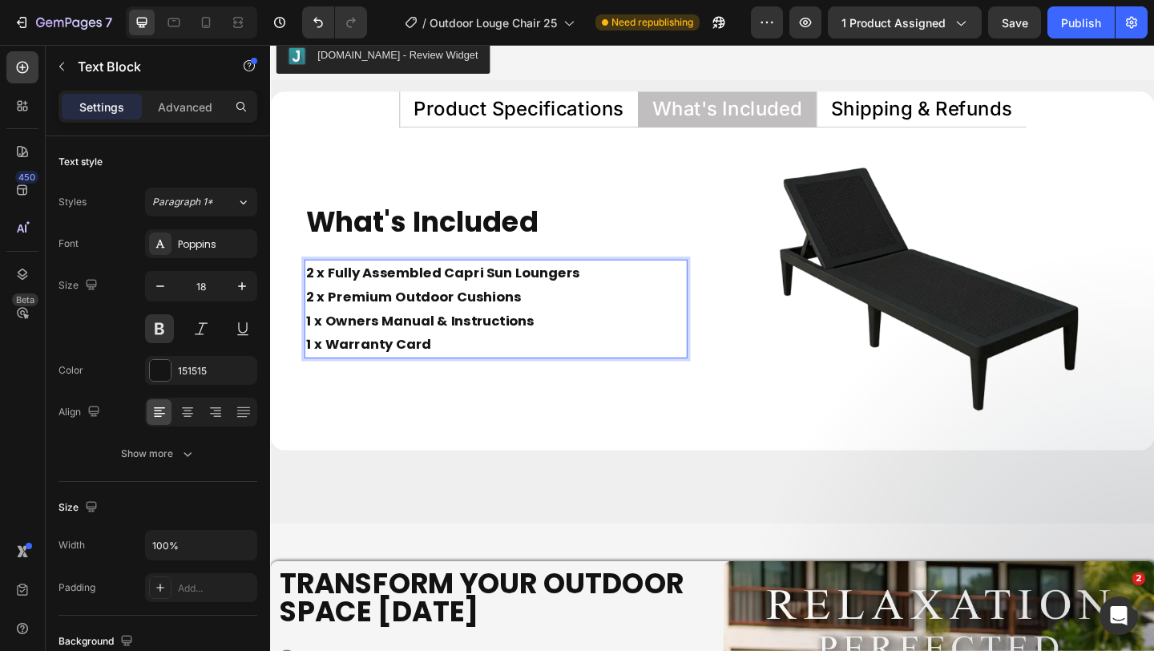
click at [334, 297] on strong "2 x Fully Assembled Capri Sun Loungers" at bounding box center [458, 292] width 298 height 20
drag, startPoint x: 332, startPoint y: 297, endPoint x: 306, endPoint y: 293, distance: 25.9
click at [306, 293] on div "What's Included Heading 2 x Fully Assembled Capri Sun Loungers 2 x Premium Outd…" at bounding box center [515, 301] width 465 height 218
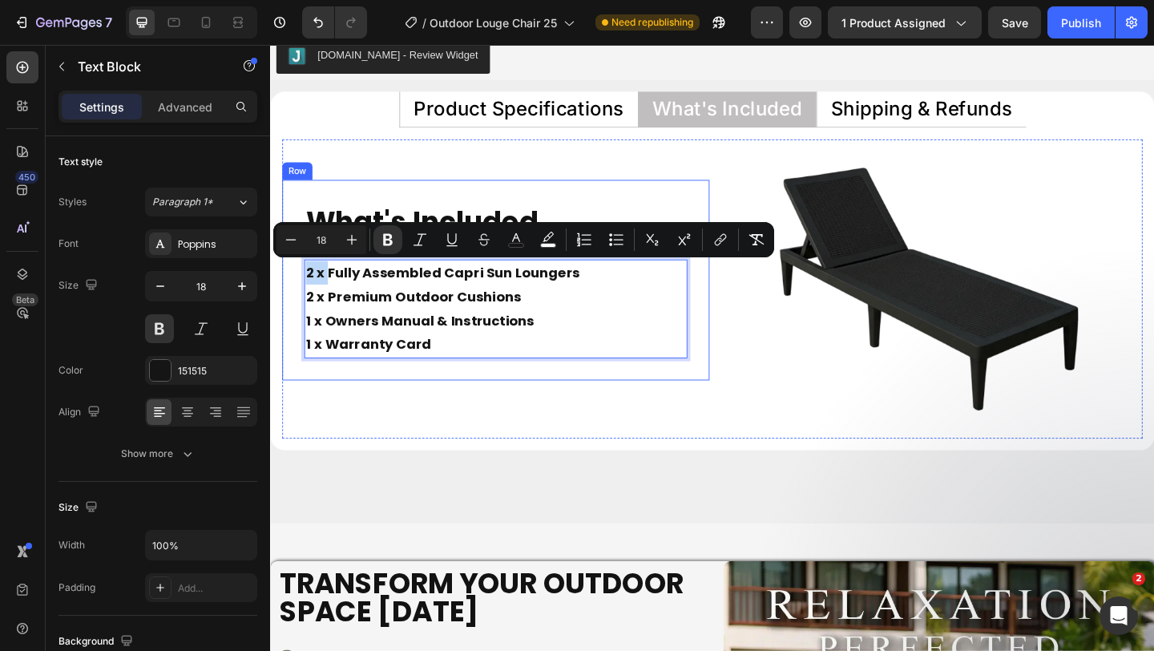
copy strong "2 x"
click at [330, 322] on strong "2 x Premium Outdoor Cushions" at bounding box center [426, 319] width 234 height 20
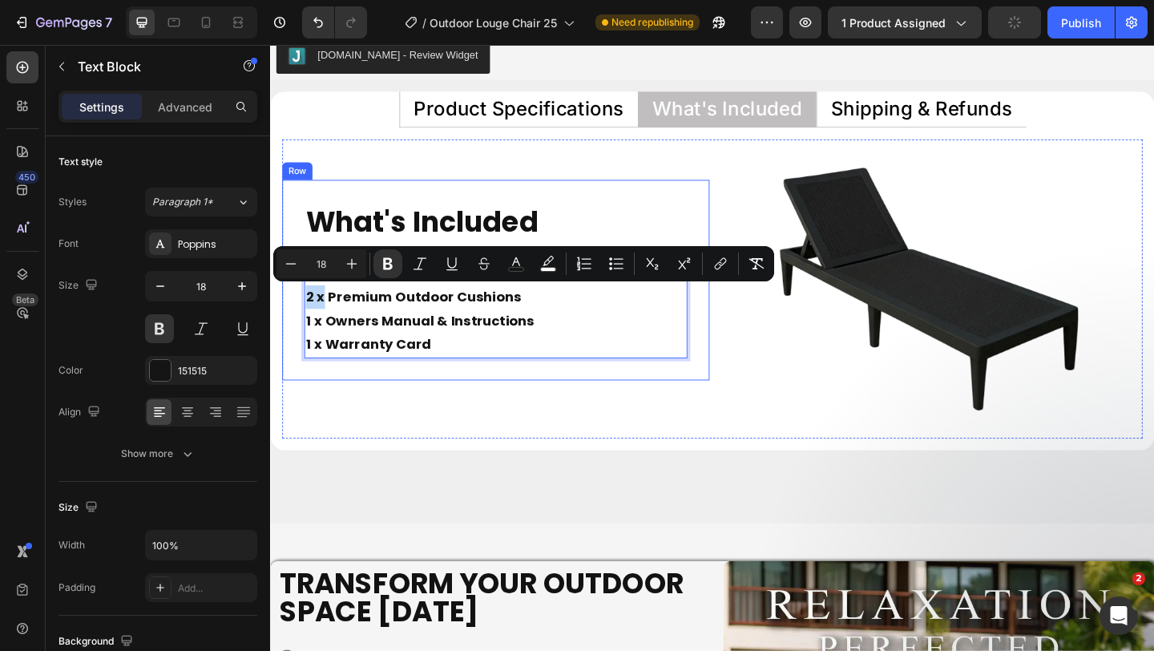
drag, startPoint x: 330, startPoint y: 322, endPoint x: 303, endPoint y: 323, distance: 26.5
click at [303, 323] on div "What's Included Heading 2 x Fully Assembled Capri Sun Loungers 2 x Premium Outd…" at bounding box center [515, 301] width 465 height 218
click at [334, 323] on strong "2 x Premium Outdoor Cushions" at bounding box center [426, 319] width 234 height 20
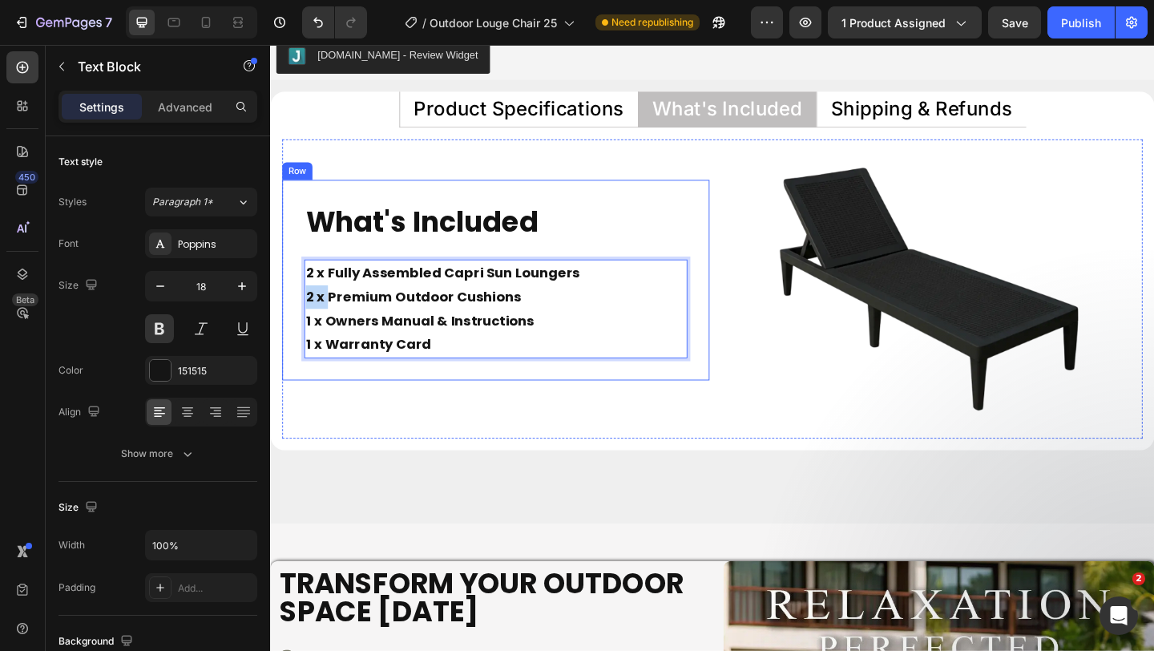
drag, startPoint x: 334, startPoint y: 323, endPoint x: 304, endPoint y: 321, distance: 29.8
click at [304, 321] on div "What's Included Heading 2 x Fully Assembled Capri Sun Loungers 2 x Premium Outd…" at bounding box center [515, 301] width 465 height 218
click at [489, 377] on p "2 x Premium Outdoor Cushions 1 x Owners Manual & Instructions 1 x Warranty Card" at bounding box center [516, 345] width 414 height 78
click at [331, 320] on strong "2 x Premium Outdoor Cushions" at bounding box center [426, 319] width 234 height 20
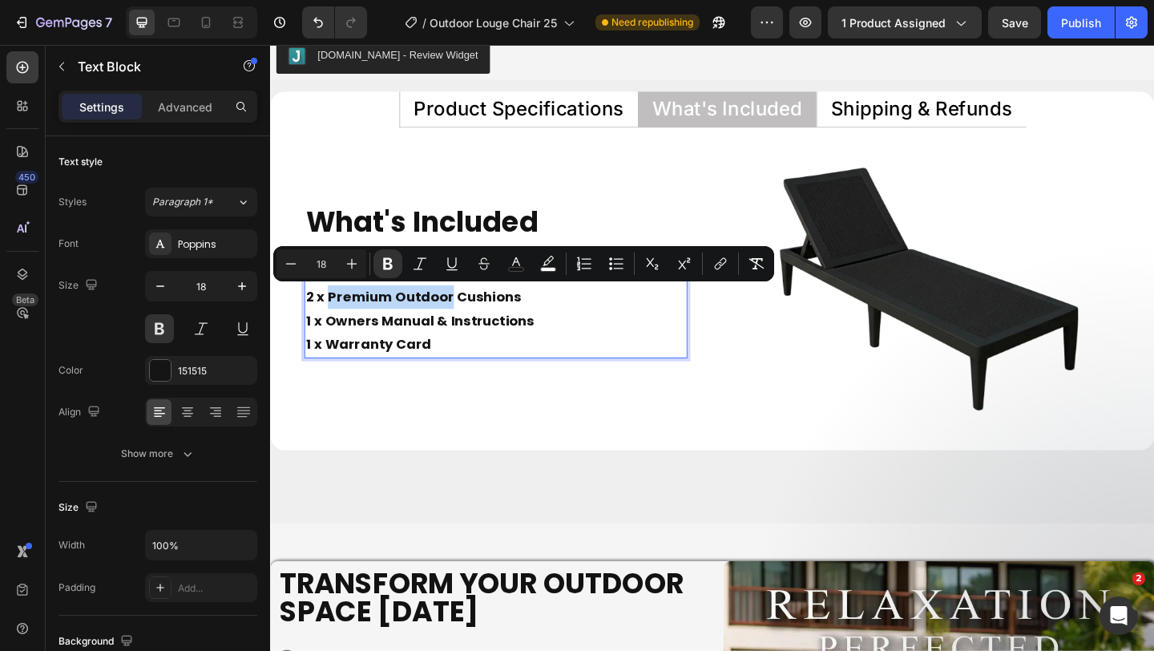
drag, startPoint x: 331, startPoint y: 320, endPoint x: 463, endPoint y: 322, distance: 131.5
click at [463, 322] on strong "2 x Premium Outdoor Cushions" at bounding box center [426, 319] width 234 height 20
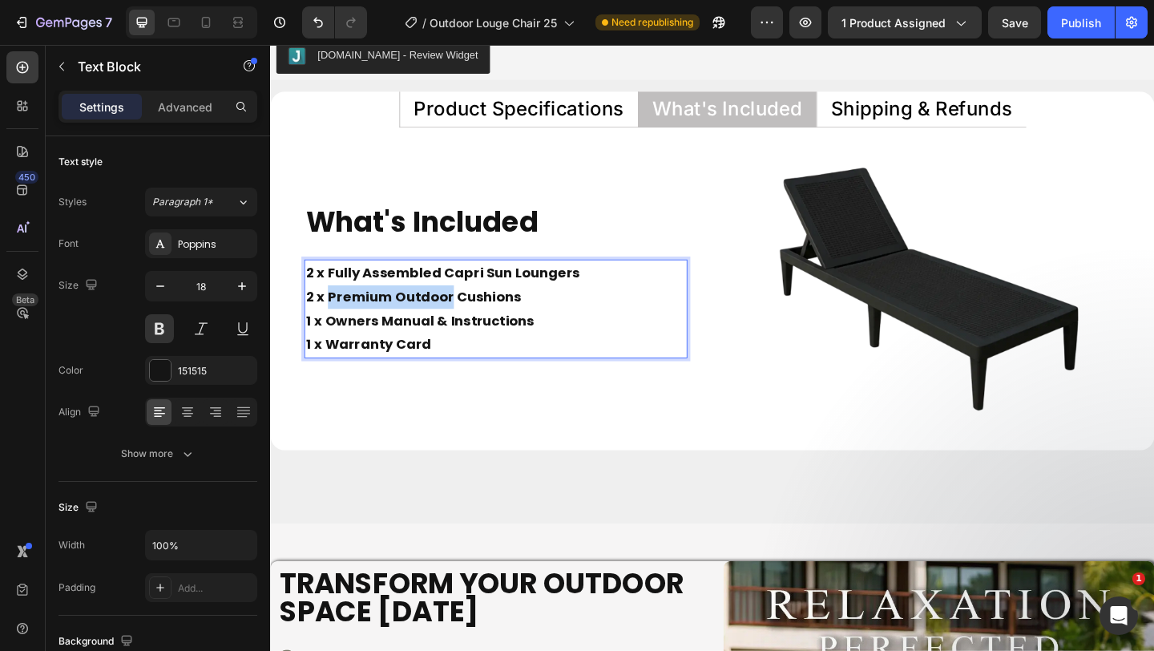
drag, startPoint x: 461, startPoint y: 322, endPoint x: 332, endPoint y: 325, distance: 129.1
click at [331, 325] on strong "2 x Premium Outdoor Cushions" at bounding box center [426, 319] width 234 height 20
click at [381, 324] on strong "2 x WaterProof Cushions" at bounding box center [402, 319] width 187 height 20
click at [385, 324] on strong "2 x WaterProof Cushions" at bounding box center [402, 319] width 187 height 20
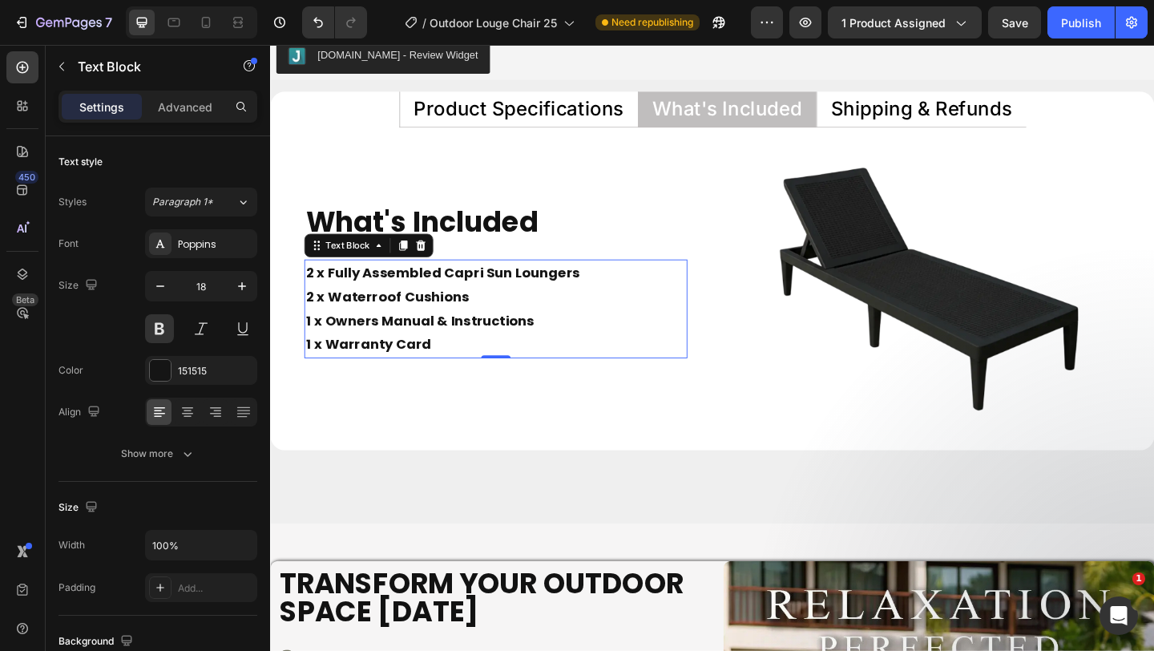
click at [402, 329] on p "2 x Waterroof Cushions 1 x Owners Manual & Instructions 1 x Warranty Card" at bounding box center [516, 345] width 414 height 78
click at [405, 324] on strong "2 x Waterroof Cushions" at bounding box center [397, 319] width 177 height 20
click at [374, 326] on strong "2 x Waterroof Cushions" at bounding box center [397, 319] width 177 height 20
click at [336, 321] on strong "2 x Waterroof Cushions" at bounding box center [397, 319] width 177 height 20
drag, startPoint x: 336, startPoint y: 321, endPoint x: 409, endPoint y: 317, distance: 73.1
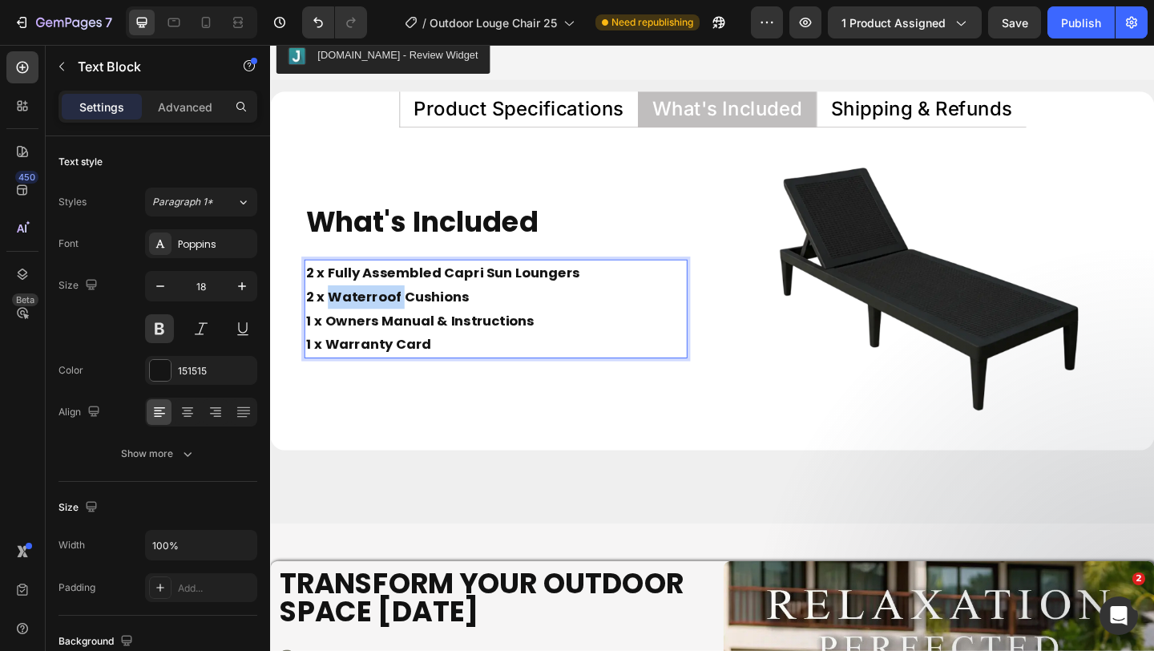
click at [409, 317] on strong "2 x Waterroof Cushions" at bounding box center [397, 319] width 177 height 20
click at [595, 313] on p "2 x Waterproof Cushions 1 x Owners Manual & Instructions 1 x Warranty Card" at bounding box center [516, 345] width 414 height 78
click at [552, 370] on p "2 x Waterproof Cushions 1 x Owners Manual & Instructions 1 x Warranty Card" at bounding box center [516, 345] width 414 height 78
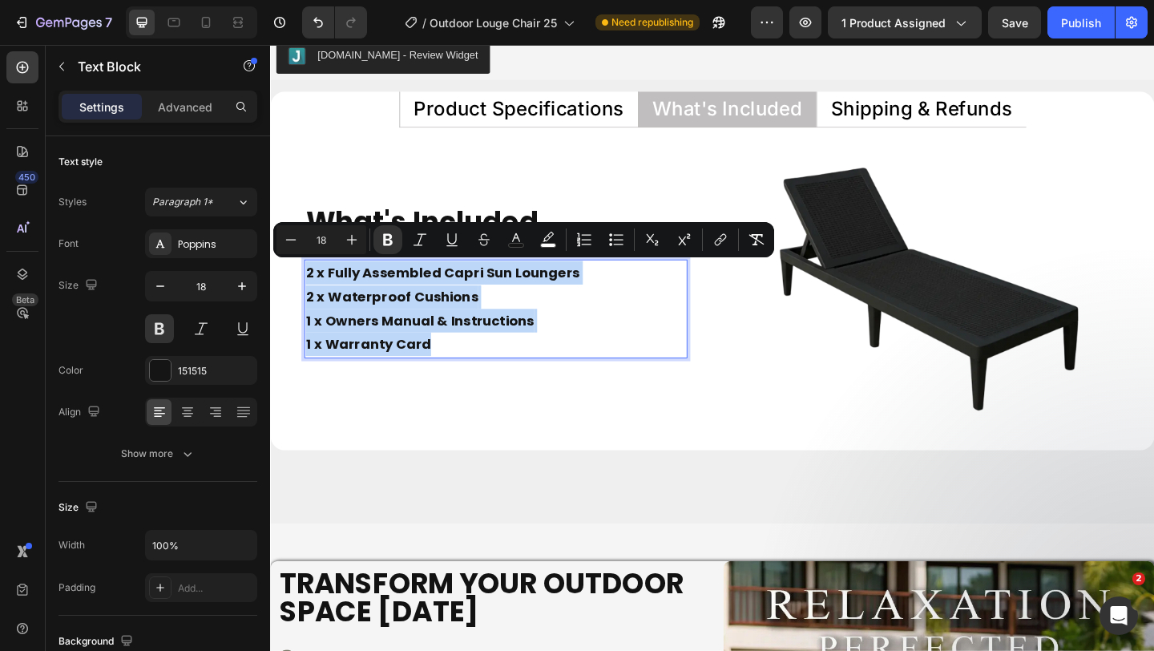
drag, startPoint x: 552, startPoint y: 370, endPoint x: 306, endPoint y: 293, distance: 256.9
click at [307, 293] on div "2 x Fully Assembled Capri Sun Loungers 2 x Waterproof Cushions 1 x Owners Manua…" at bounding box center [515, 331] width 417 height 107
copy div "2 x Fully Assembled Capri Sun Loungers 2 x Waterproof Cushions 1 x Owners Manua…"
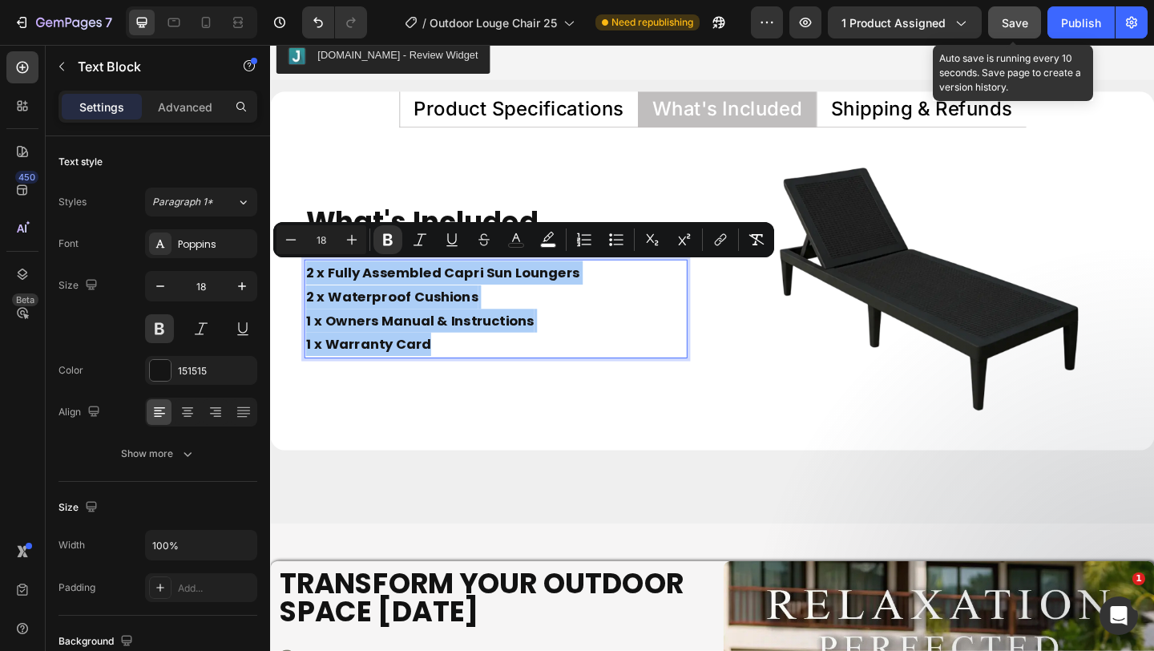
click at [1005, 14] on div "Save" at bounding box center [1015, 22] width 26 height 17
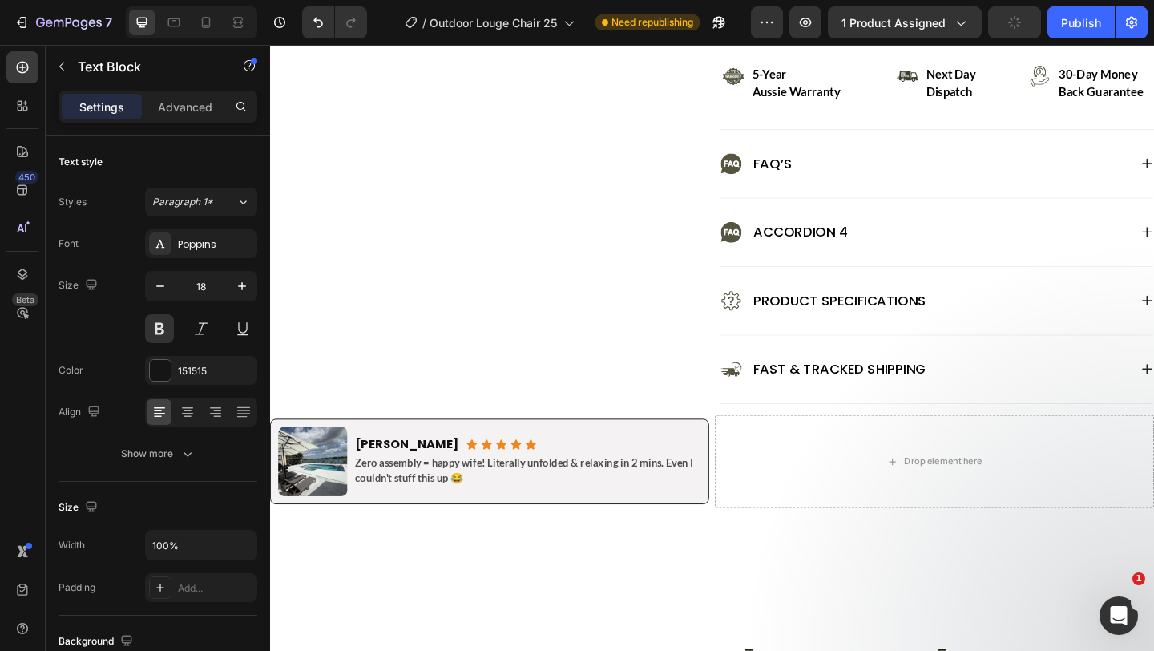
scroll to position [855, 0]
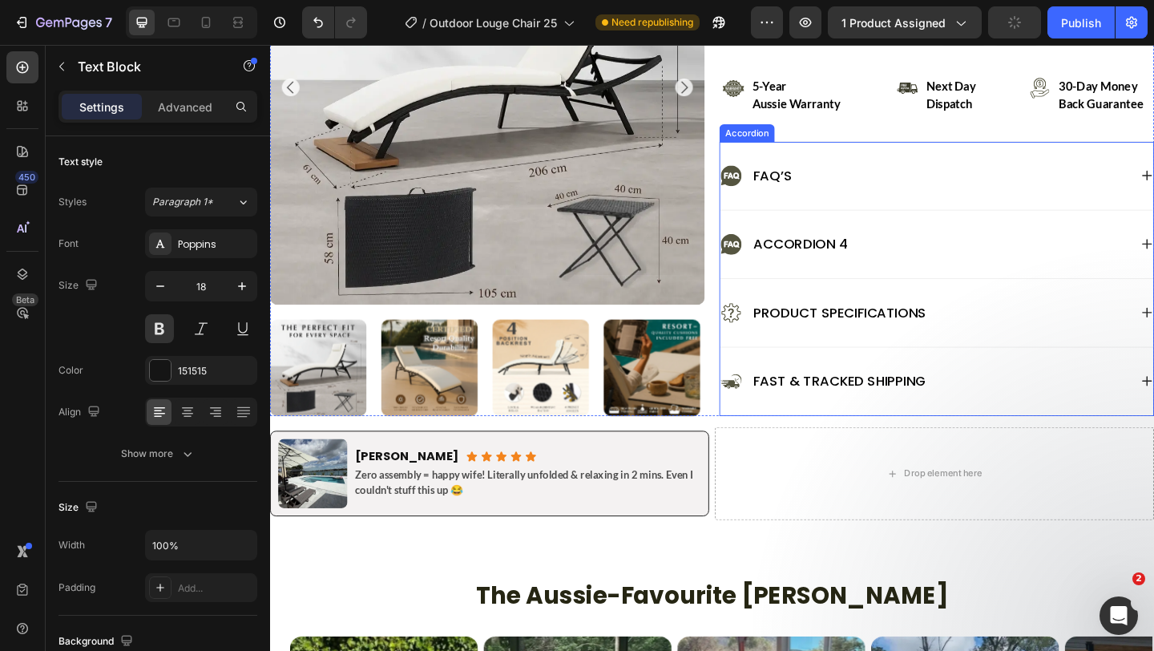
click at [1142, 256] on div "Accordion 4" at bounding box center [982, 262] width 445 height 26
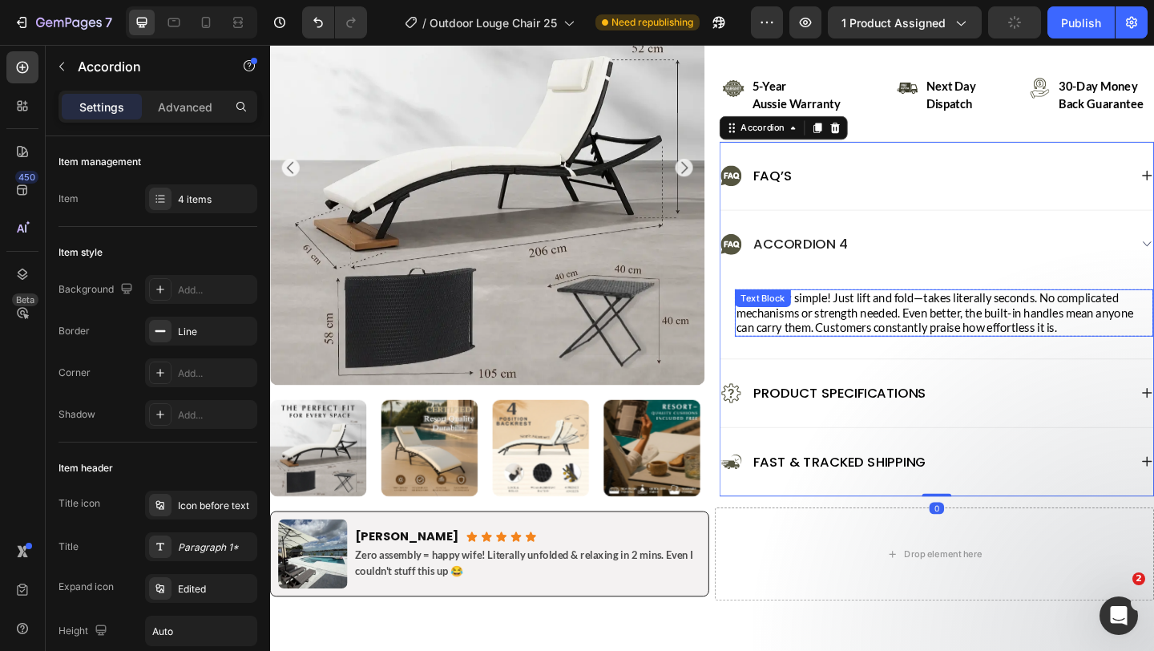
click at [925, 326] on p "Absolutely simple! Just lift and fold—takes literally seconds. No complicated m…" at bounding box center [1004, 337] width 452 height 48
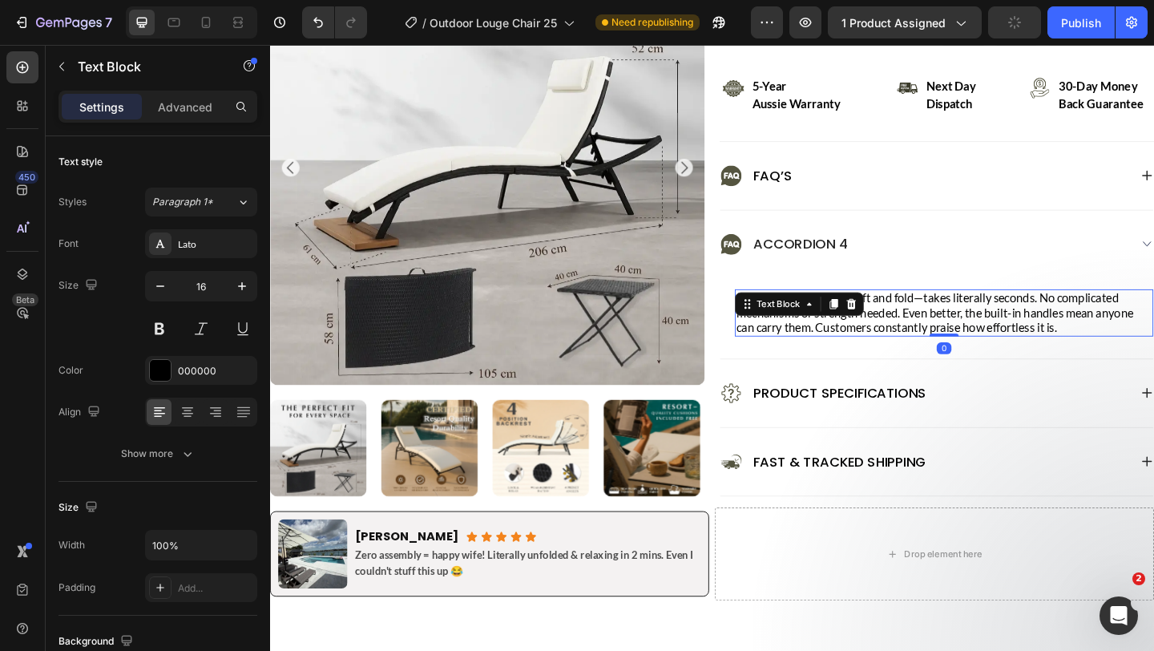
click at [925, 326] on p "Absolutely simple! Just lift and fold—takes literally seconds. No complicated m…" at bounding box center [1004, 337] width 452 height 48
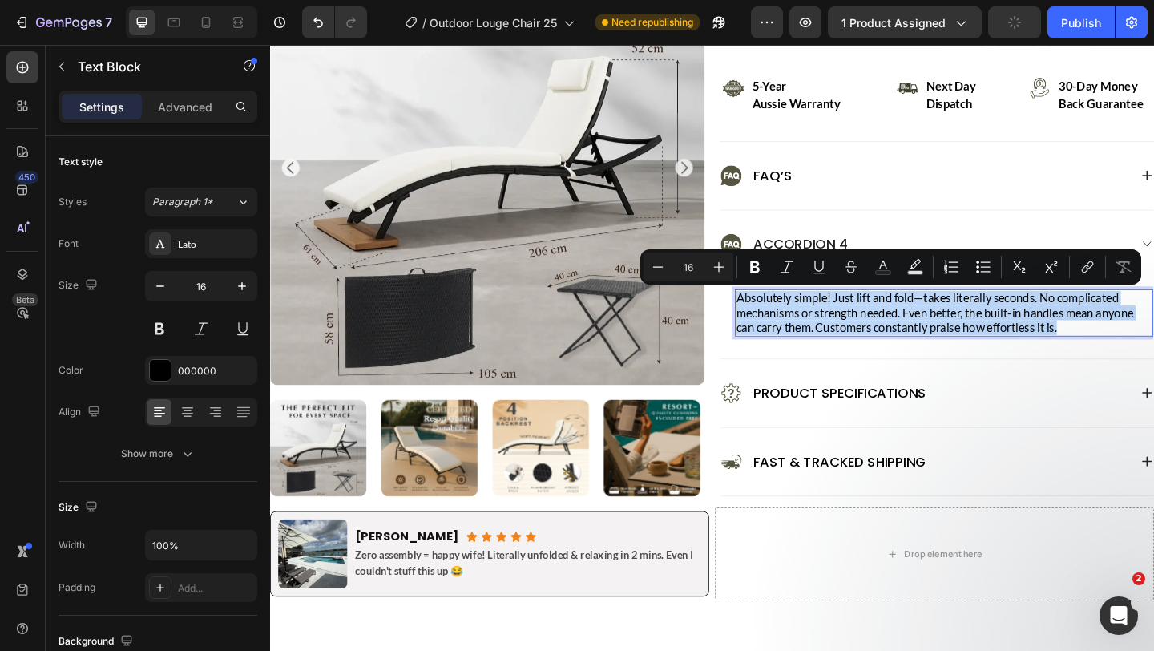
type input "18"
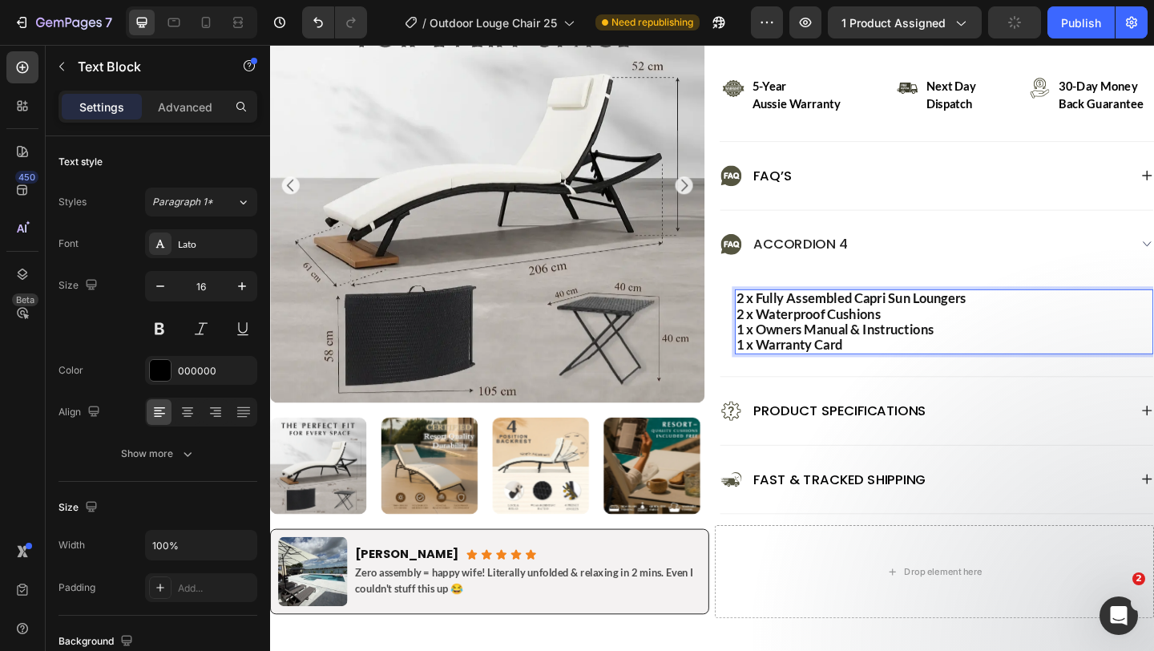
click at [925, 326] on strong "2 x Fully Assembled Capri Sun Loungers" at bounding box center [903, 321] width 250 height 18
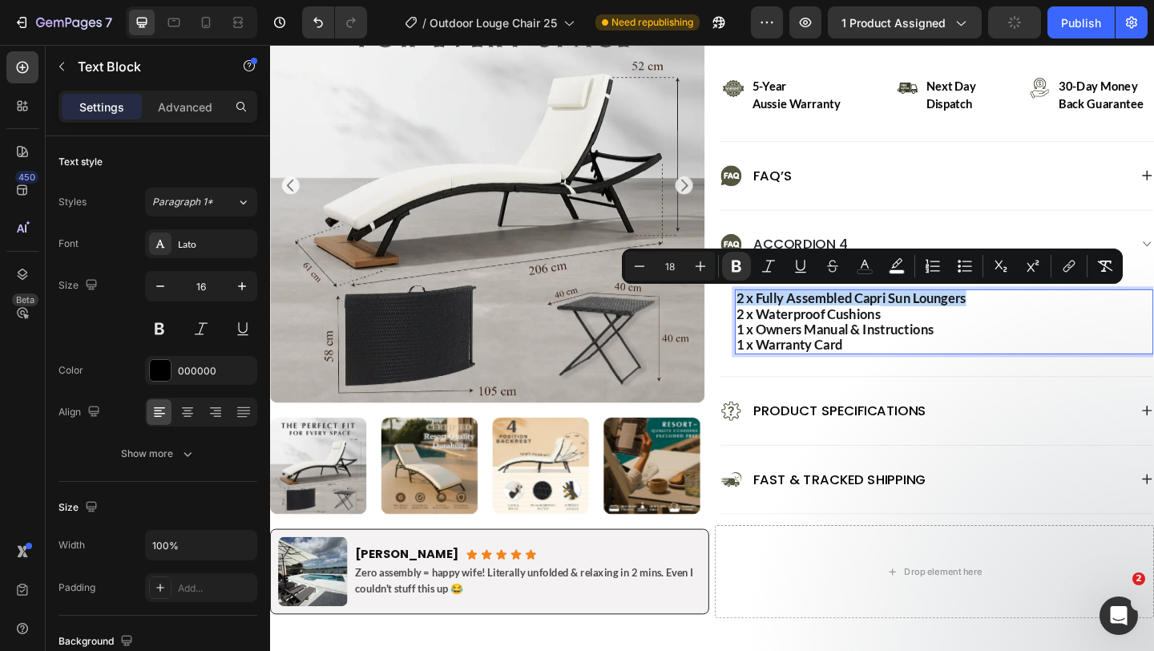
click at [915, 364] on p "2 x Waterproof Cushions 1 x Owners Manual & Instructions 1 x Warranty Card" at bounding box center [1004, 355] width 452 height 51
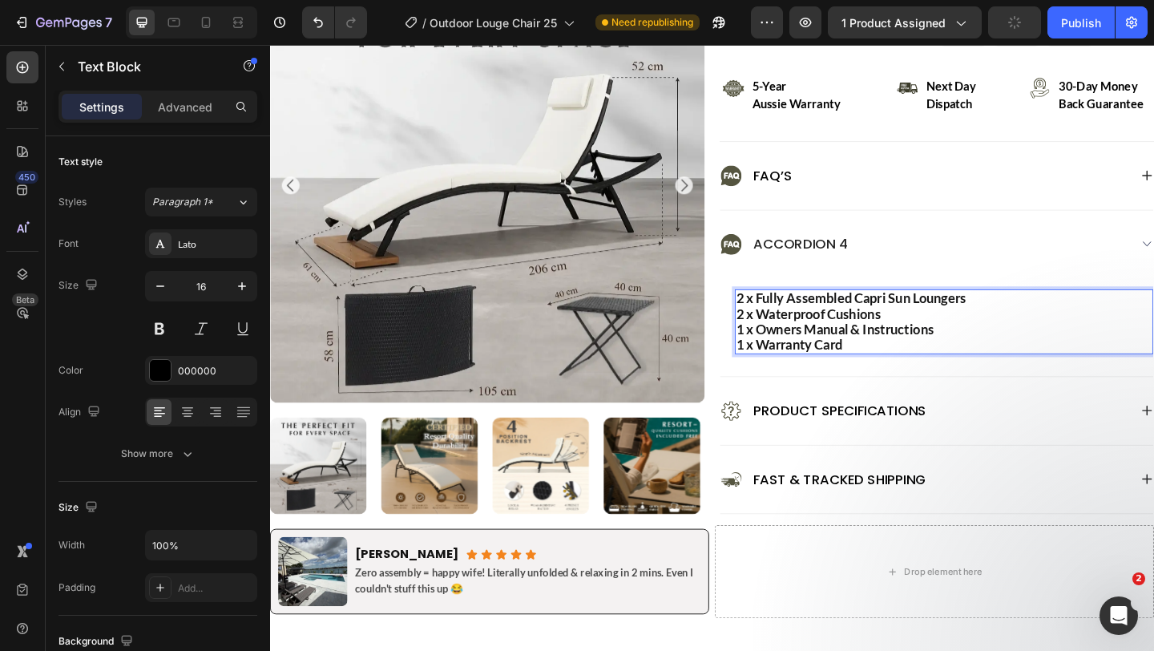
click at [915, 364] on p "2 x Waterproof Cushions 1 x Owners Manual & Instructions 1 x Warranty Card" at bounding box center [1004, 355] width 452 height 51
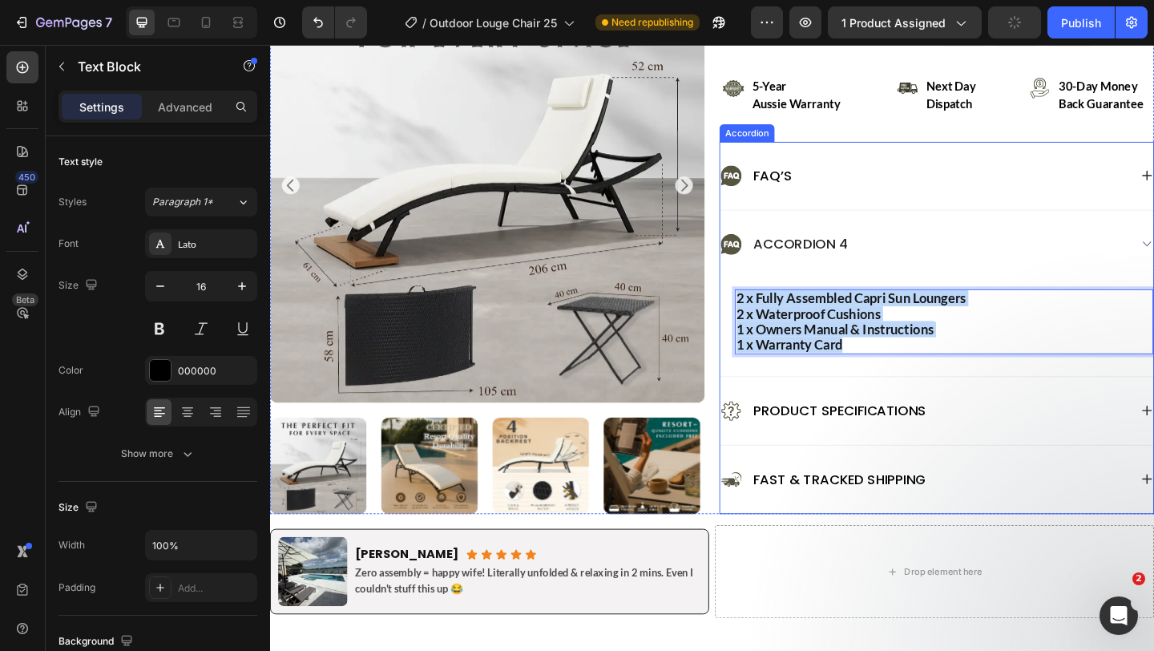
drag, startPoint x: 903, startPoint y: 366, endPoint x: 775, endPoint y: 324, distance: 134.1
click at [775, 324] on div "2 x Fully Assembled Capri Sun Loungers 2 x Waterproof Cushions 1 x Owners Manua…" at bounding box center [995, 352] width 471 height 107
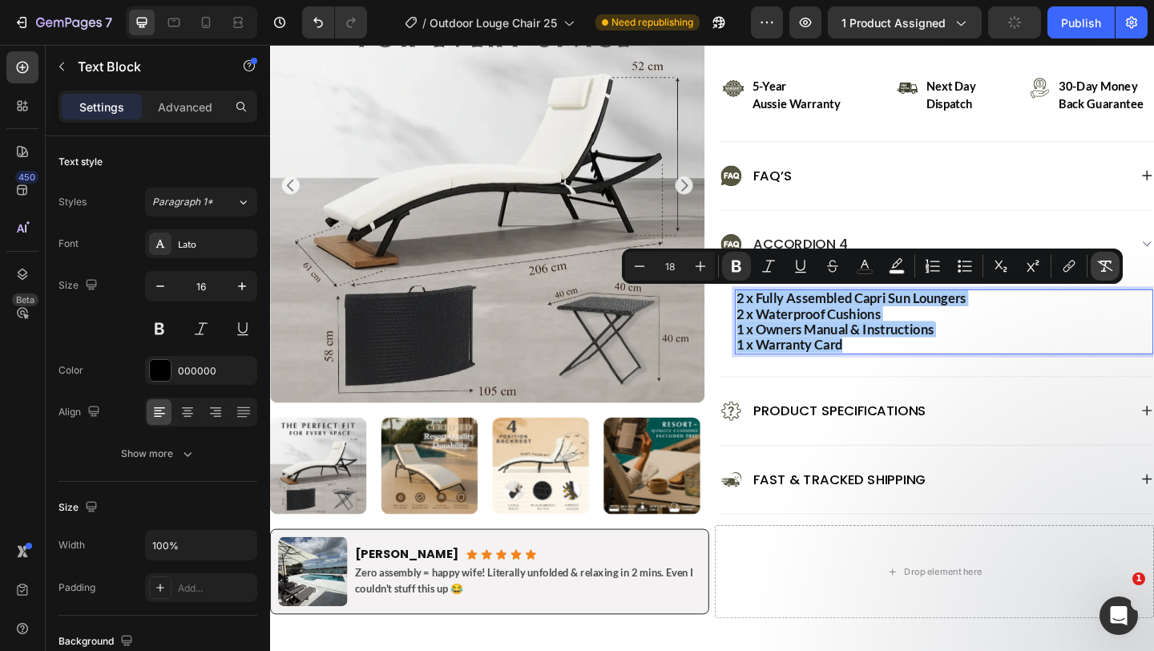
click at [1105, 260] on icon "Editor contextual toolbar" at bounding box center [1106, 266] width 16 height 16
type input "16"
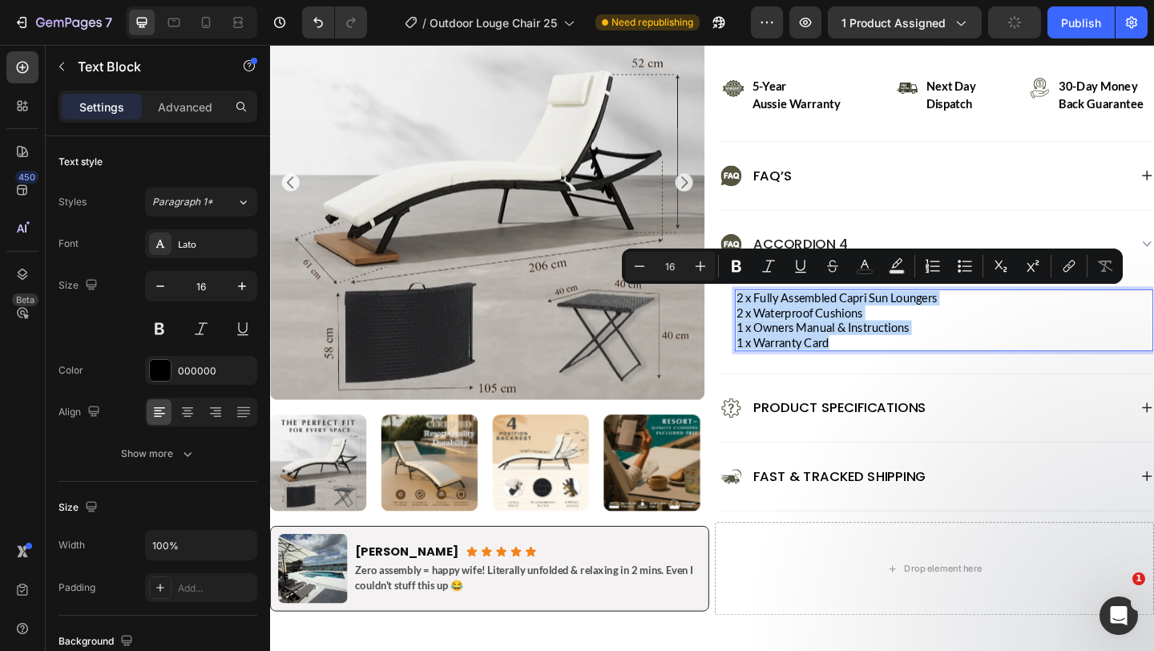
click at [966, 366] on p "2 x Waterproof Cushions 1 x Owners Manual & Instructions 1 x Warranty Card" at bounding box center [1004, 353] width 452 height 48
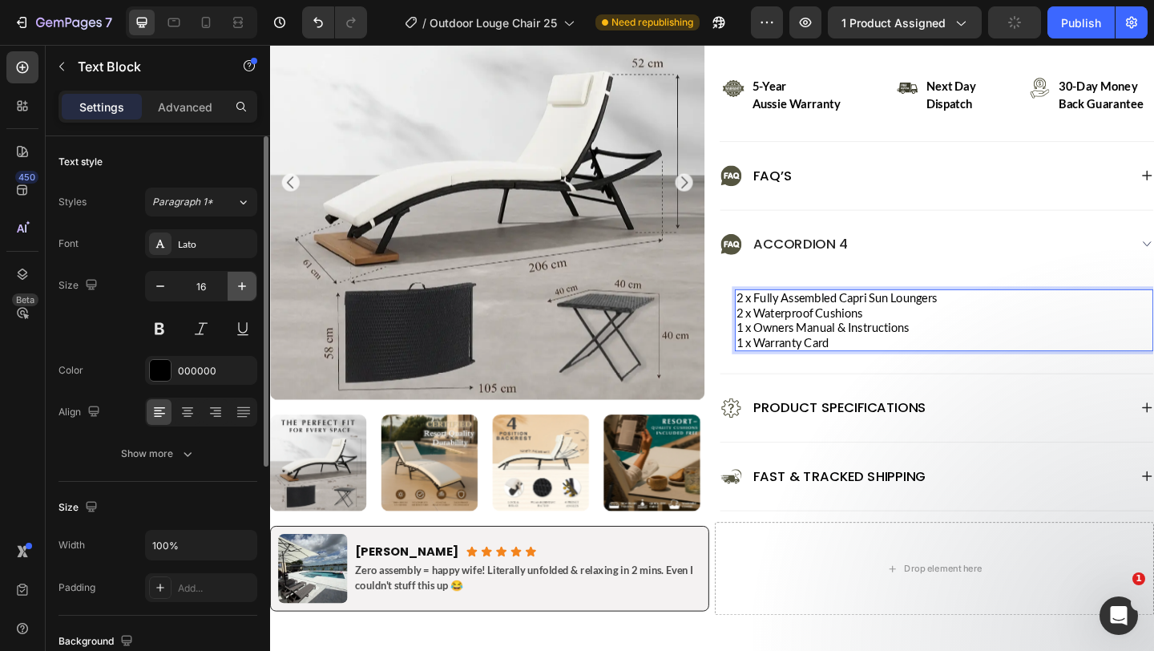
click at [237, 297] on button "button" at bounding box center [242, 286] width 29 height 29
type input "18"
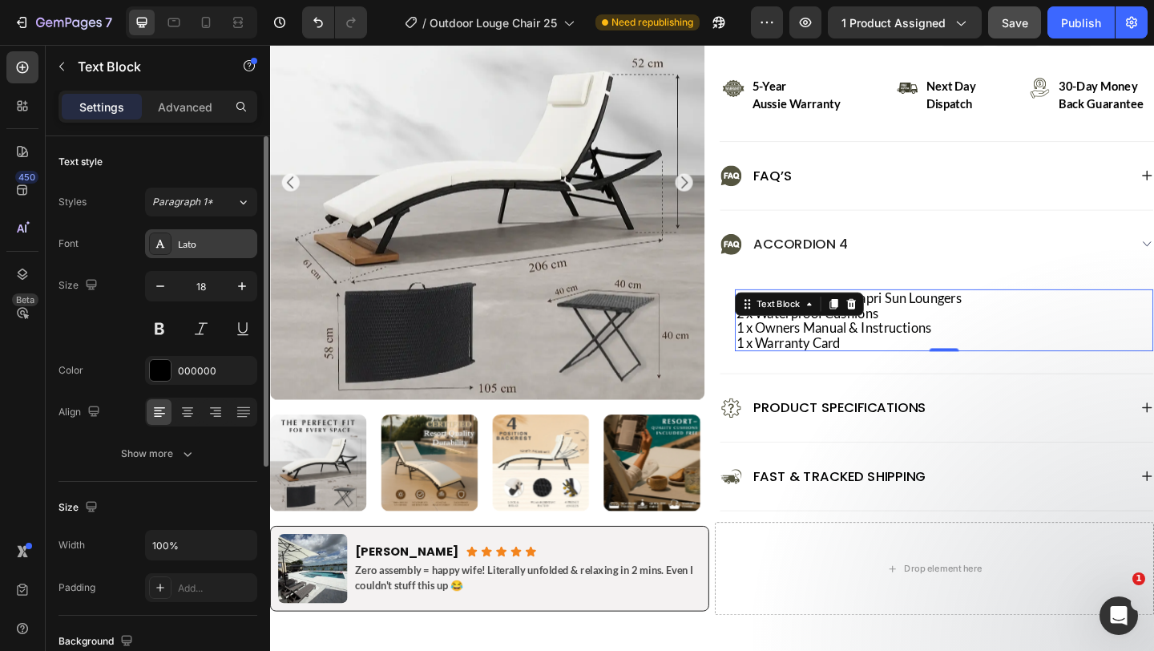
click at [225, 233] on div "Lato" at bounding box center [201, 243] width 112 height 29
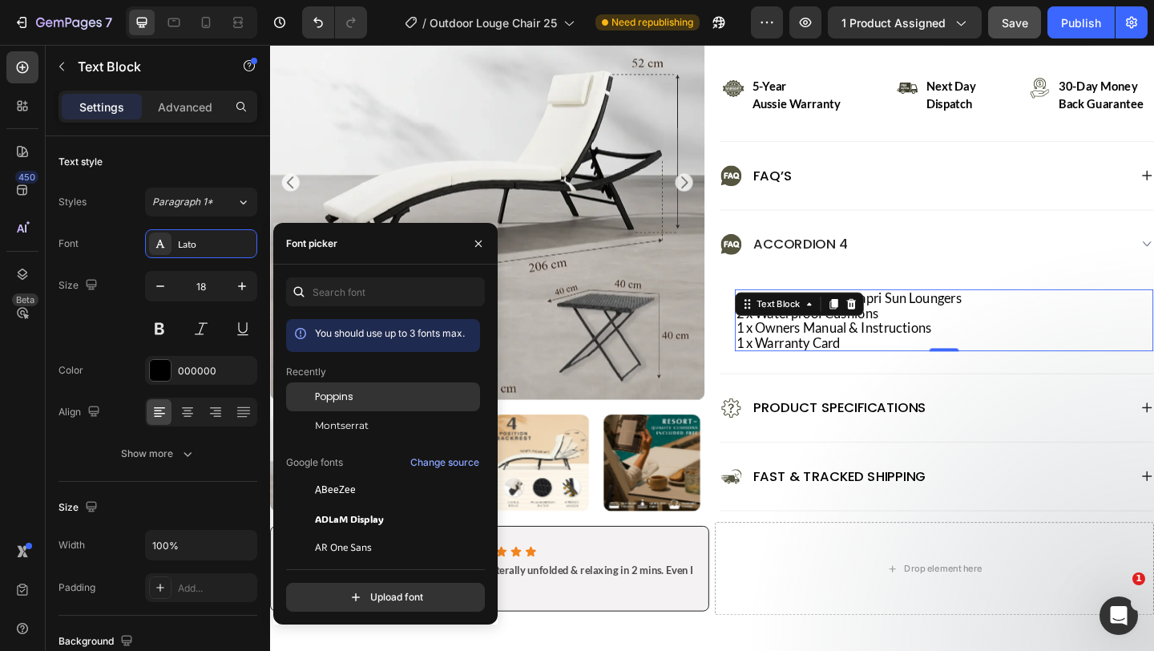
click at [344, 396] on span "Poppins" at bounding box center [334, 397] width 38 height 14
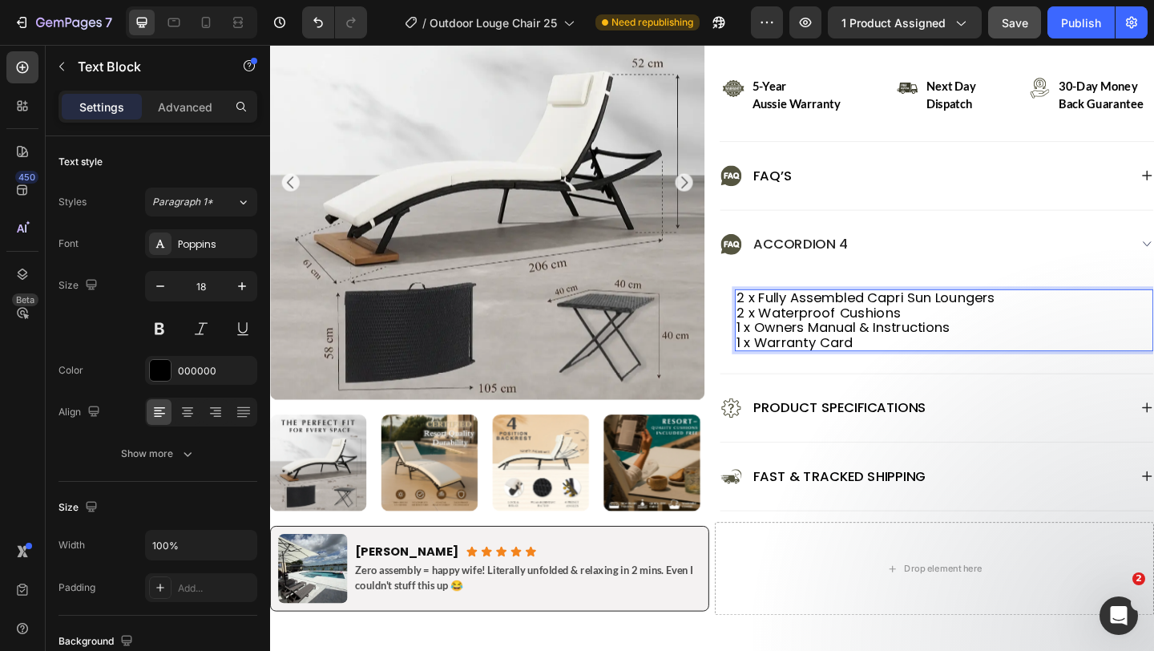
click at [912, 362] on p "2 x Waterproof Cushions 1 x Owners Manual & Instructions 1 x Warranty Card" at bounding box center [1004, 353] width 452 height 48
click at [829, 346] on p "2 x Waterproof Cushions 1 x Owners Manual & Instructions 1 x Warranty Card" at bounding box center [1004, 353] width 452 height 48
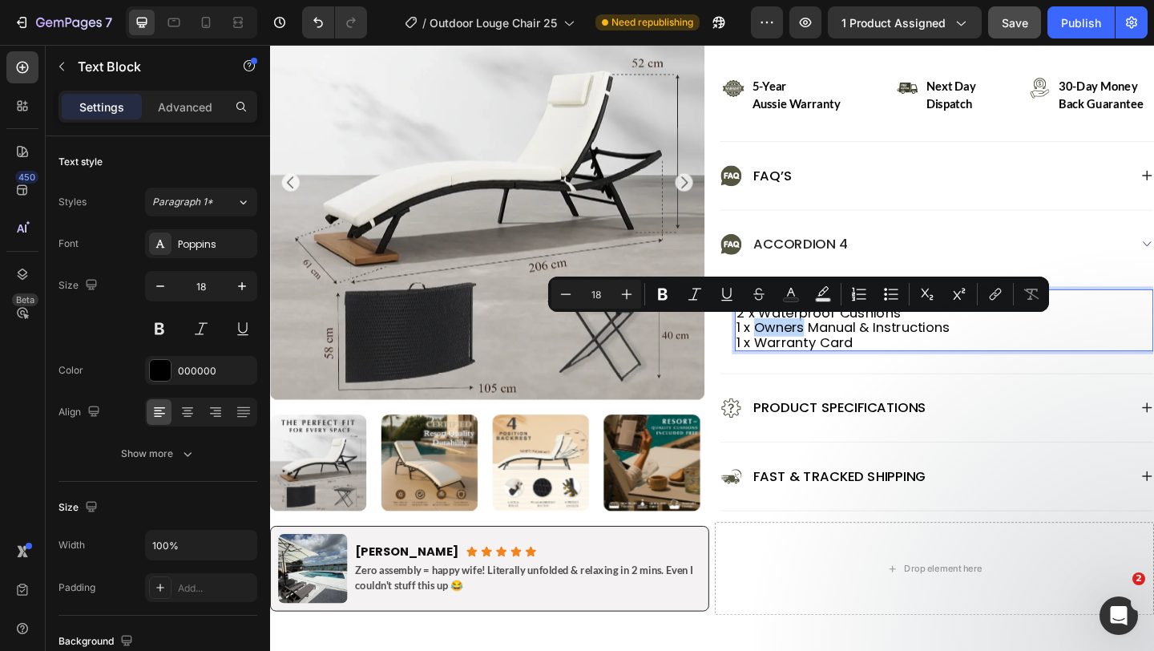
click at [996, 374] on p "2 x Waterproof Cushions 1 x Owners Manual & Instructions 1 x Warranty Card" at bounding box center [1004, 353] width 452 height 48
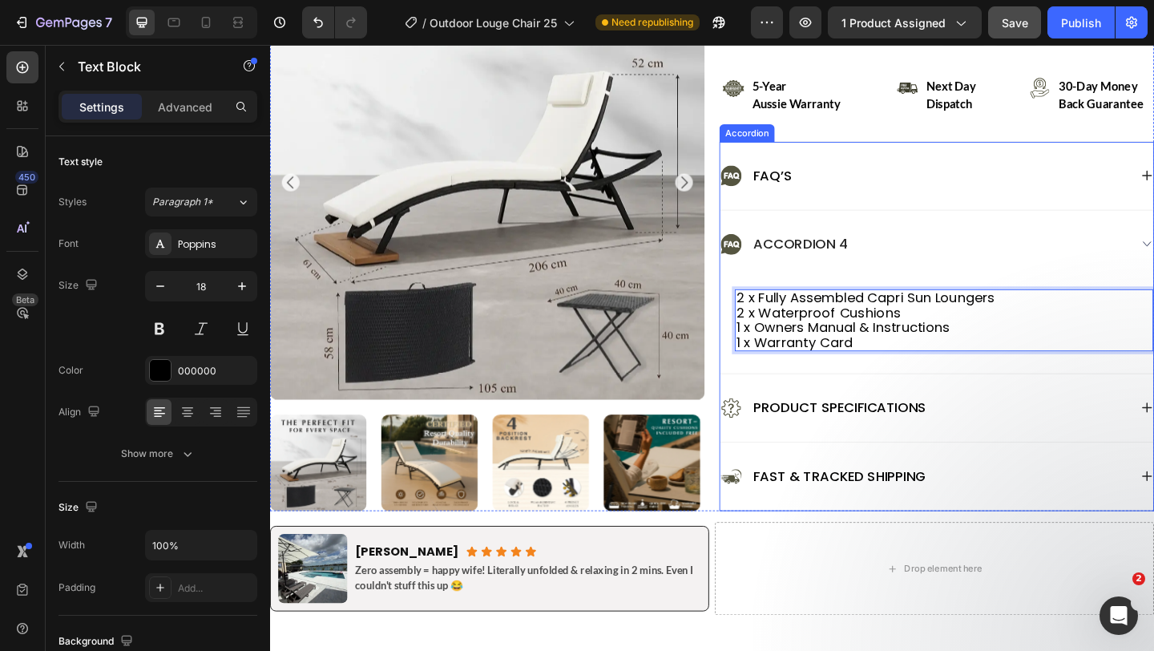
click at [989, 399] on div "2 x Fully Assembled Capri Sun Loungers 2 x Waterproof Cushions 1 x Owners Manua…" at bounding box center [995, 350] width 471 height 103
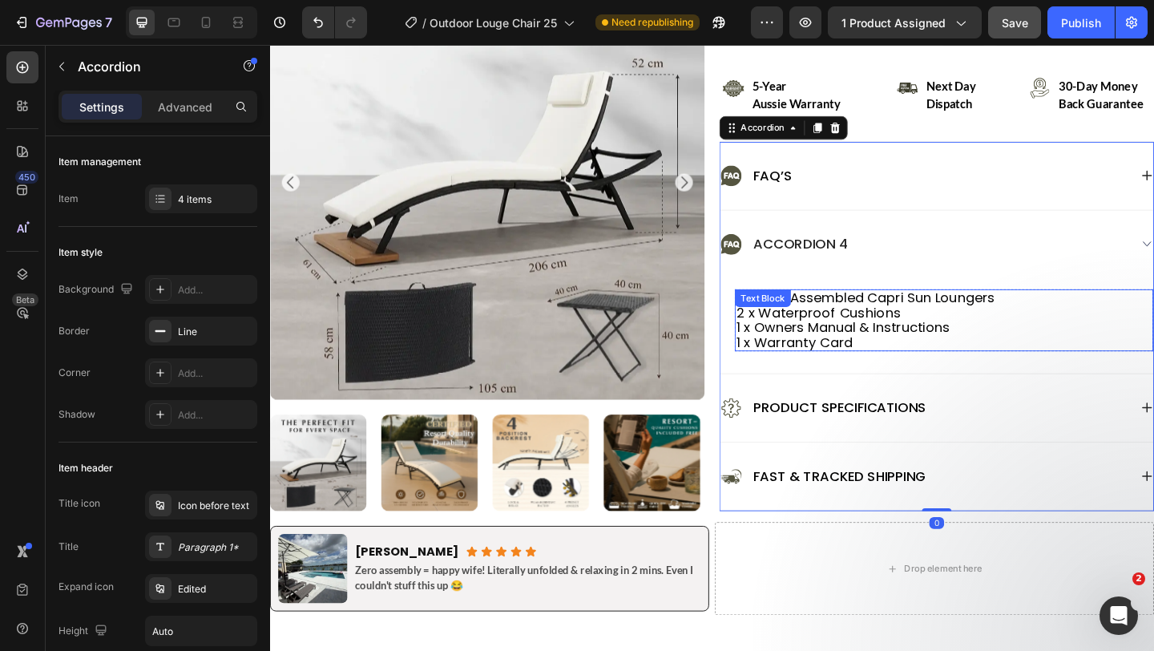
click at [988, 359] on p "2 x Waterproof Cushions 1 x Owners Manual & Instructions 1 x Warranty Card" at bounding box center [1004, 353] width 452 height 48
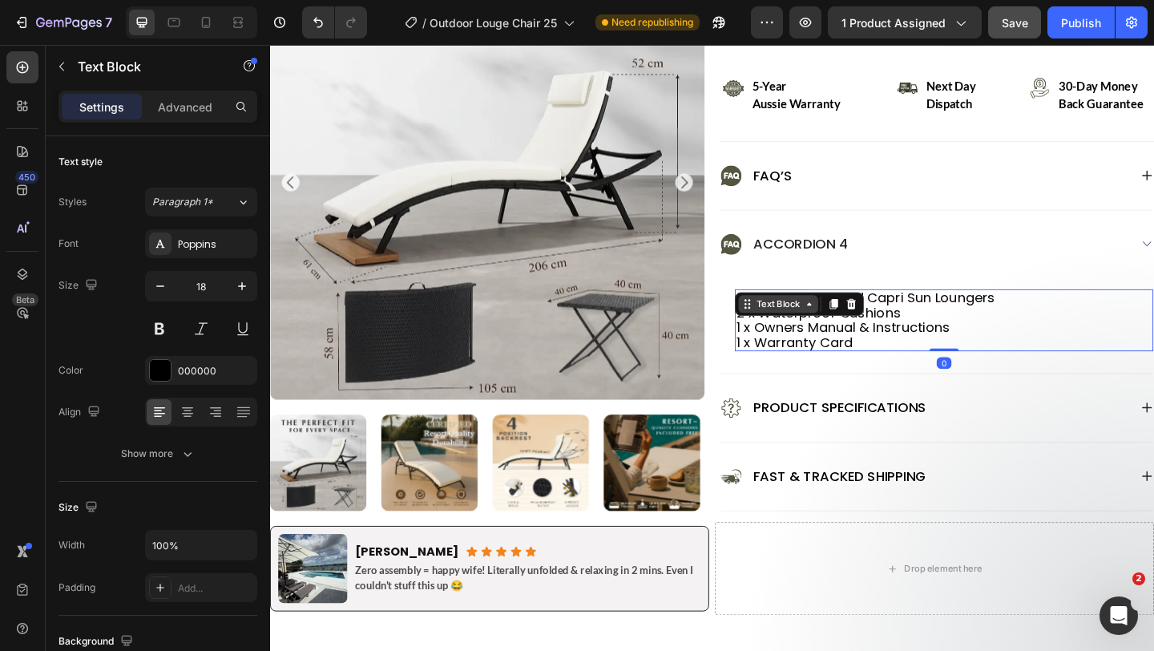
click at [842, 317] on div "Text Block" at bounding box center [823, 326] width 87 height 19
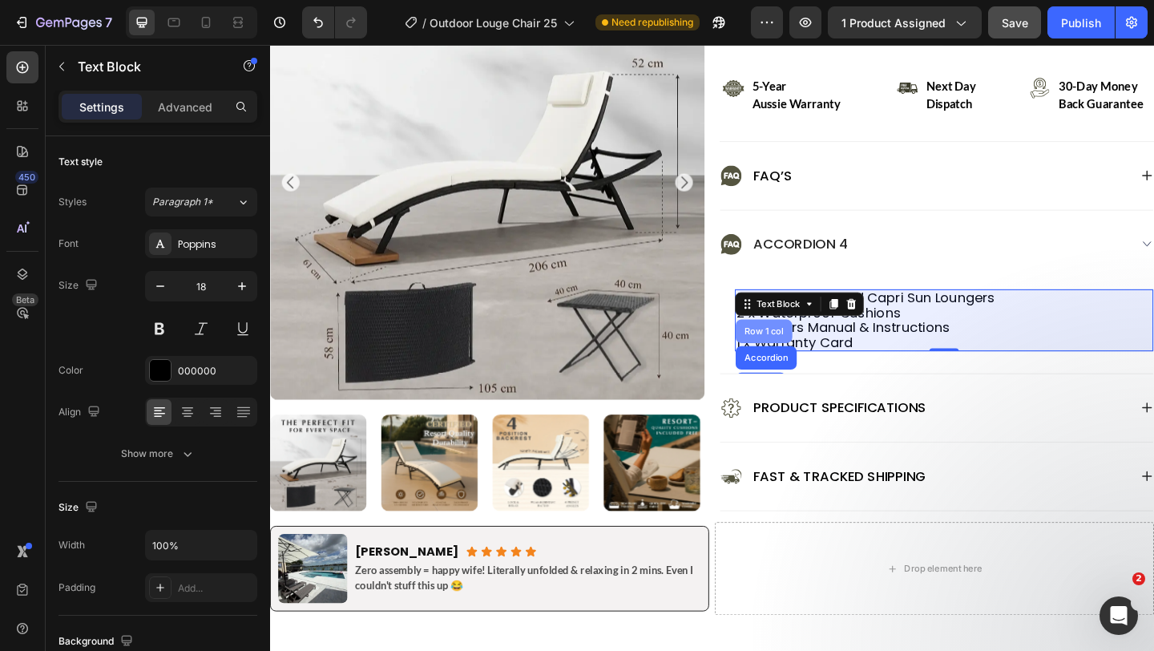
click at [818, 354] on div "Row 1 col" at bounding box center [807, 357] width 49 height 10
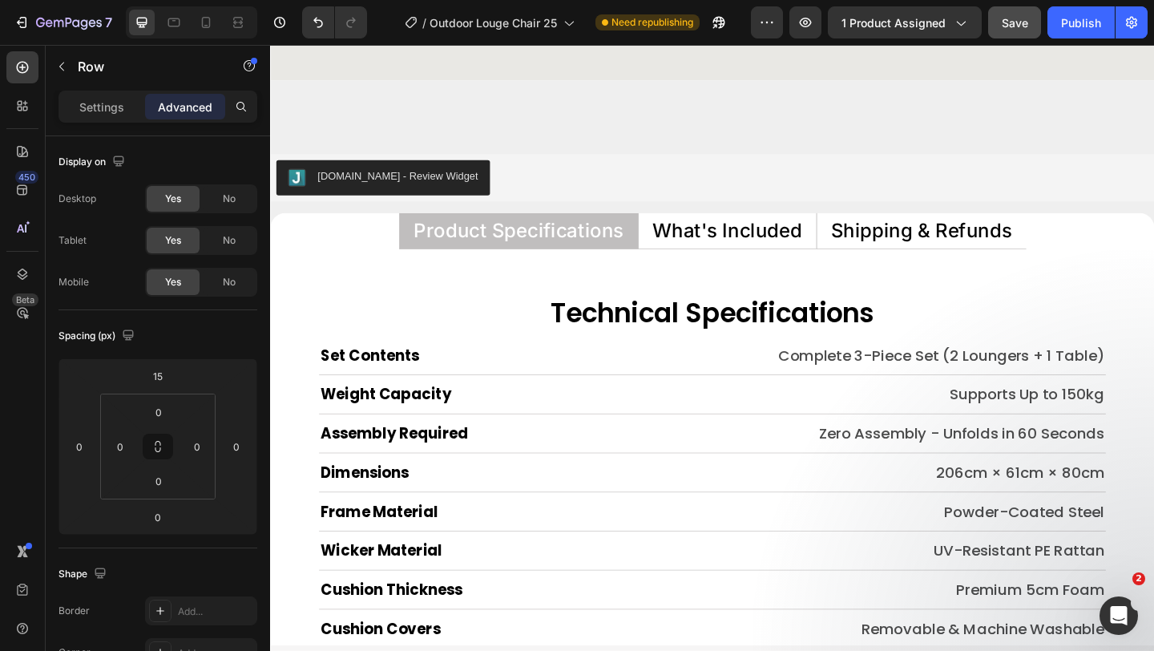
scroll to position [7707, 0]
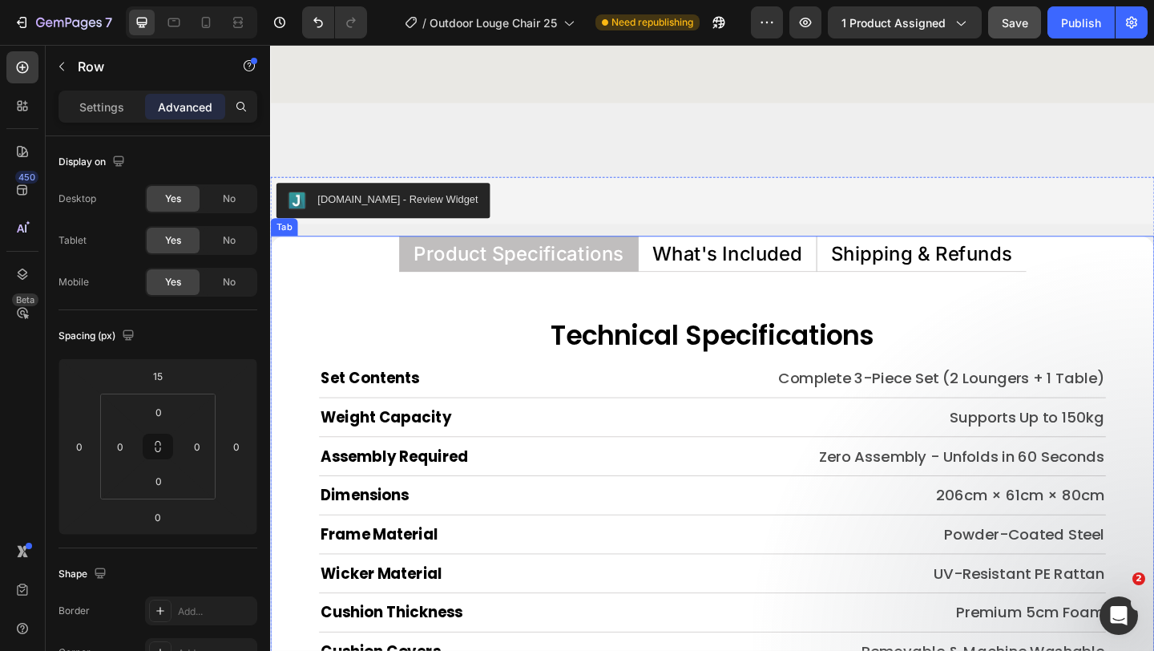
click at [780, 277] on p "What's Included" at bounding box center [767, 271] width 163 height 21
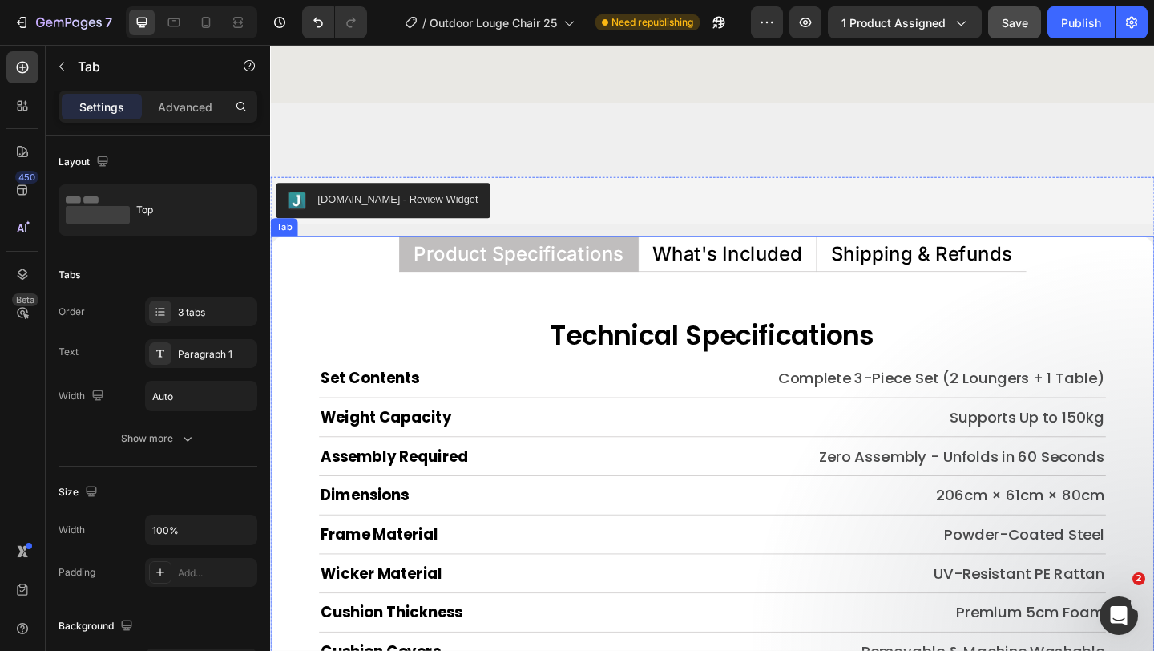
click at [780, 277] on p "What's Included" at bounding box center [767, 271] width 163 height 21
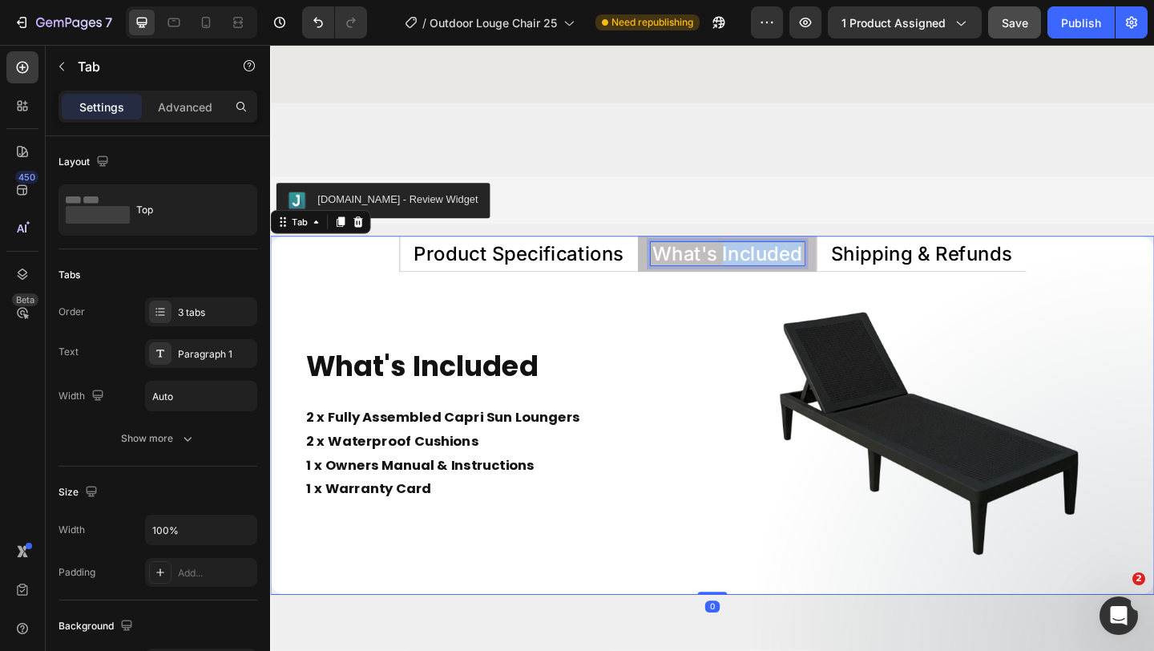
click at [780, 277] on p "What's Included" at bounding box center [767, 271] width 163 height 21
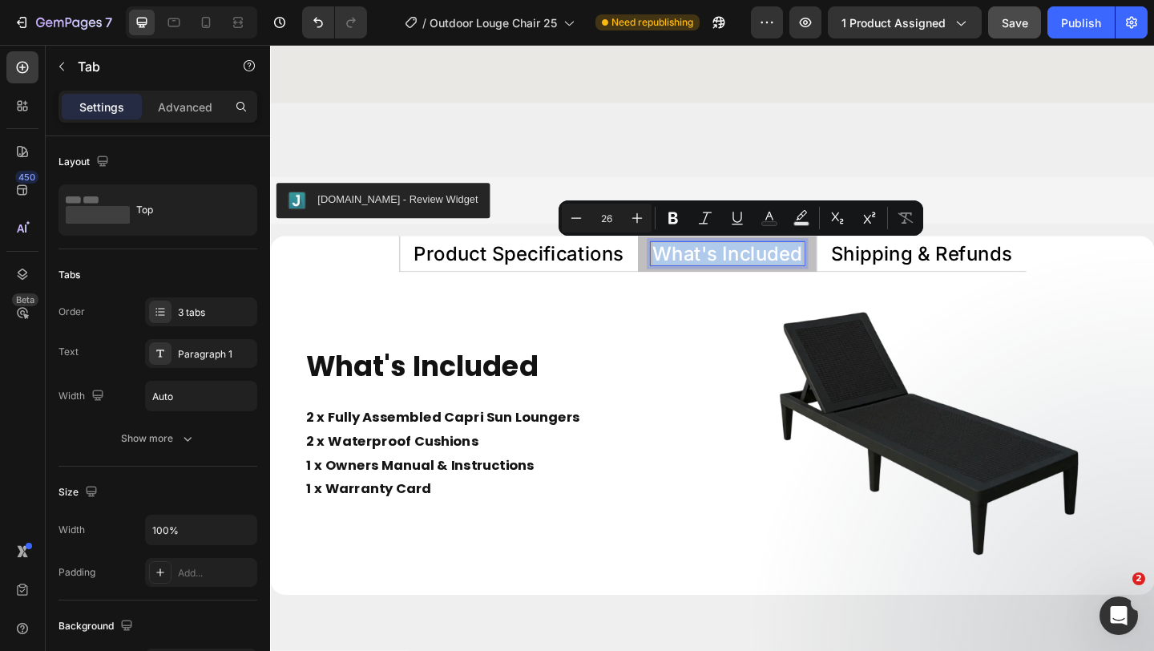
copy p "What's Included"
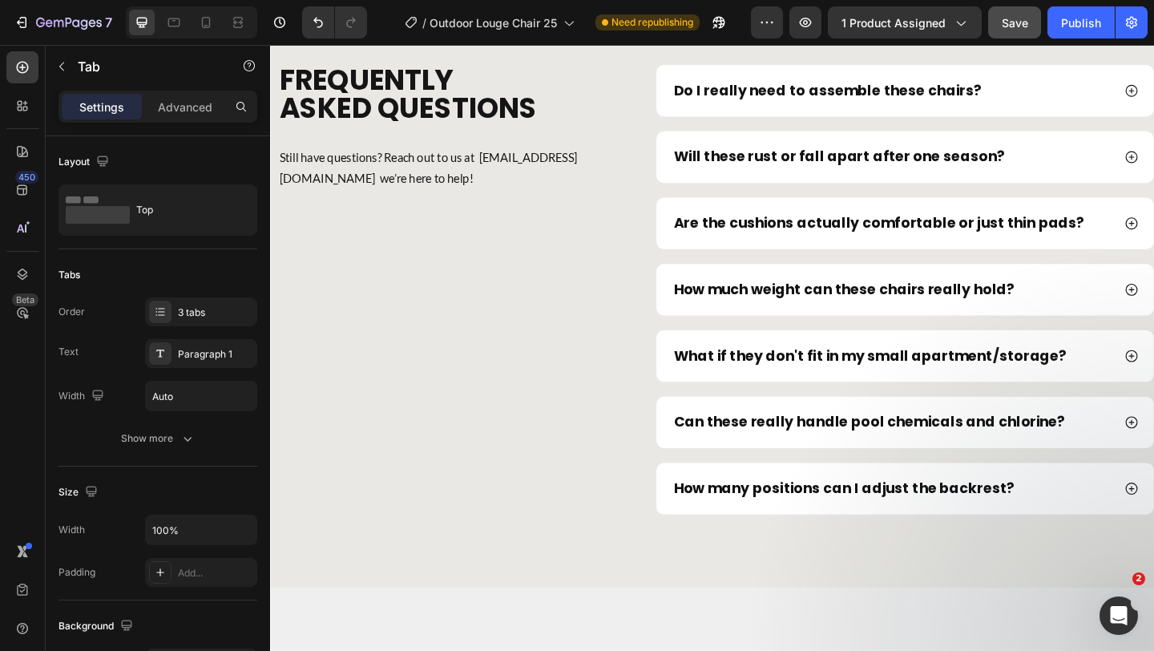
type input "16"
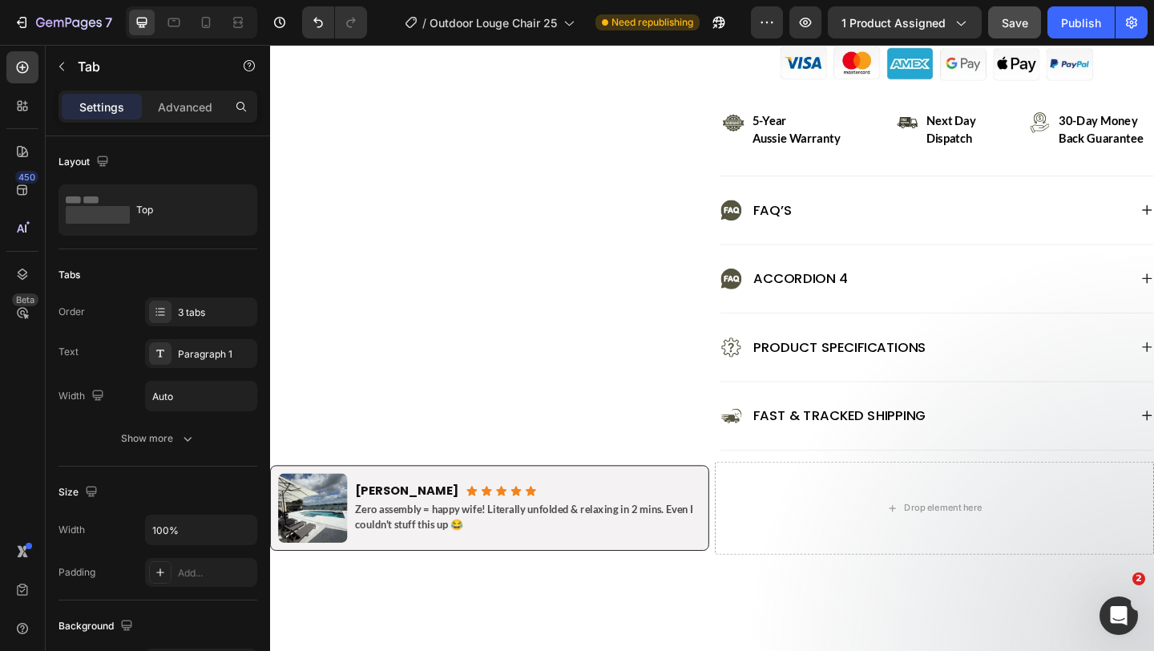
scroll to position [803, 0]
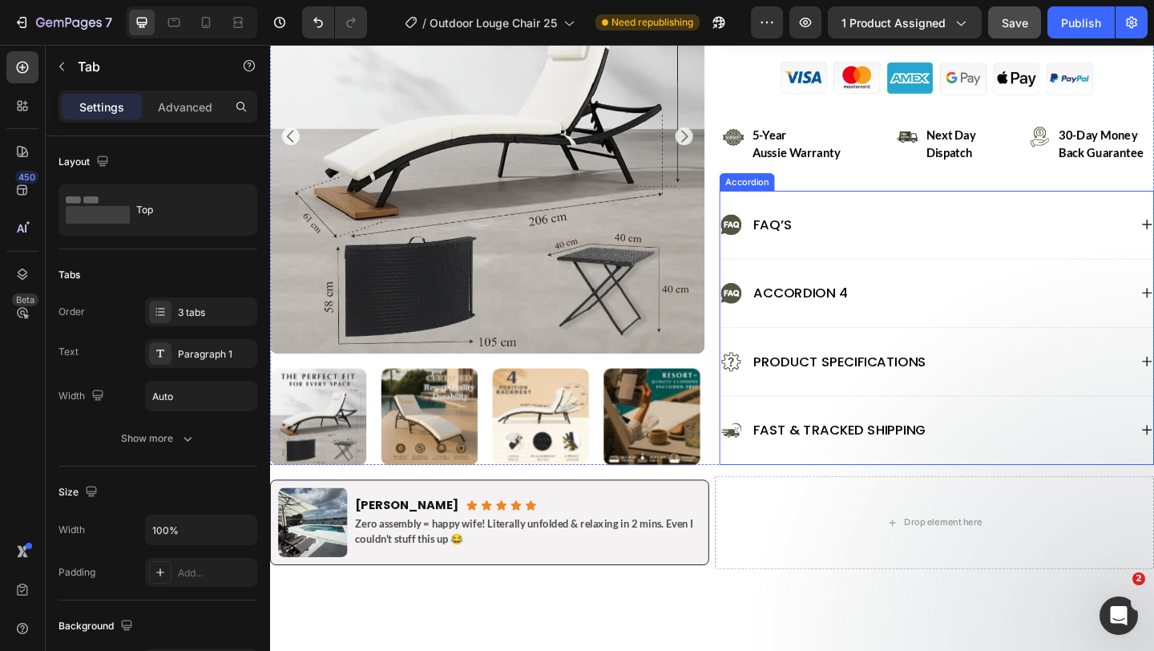
click at [823, 310] on div "Accordion 4" at bounding box center [847, 315] width 107 height 26
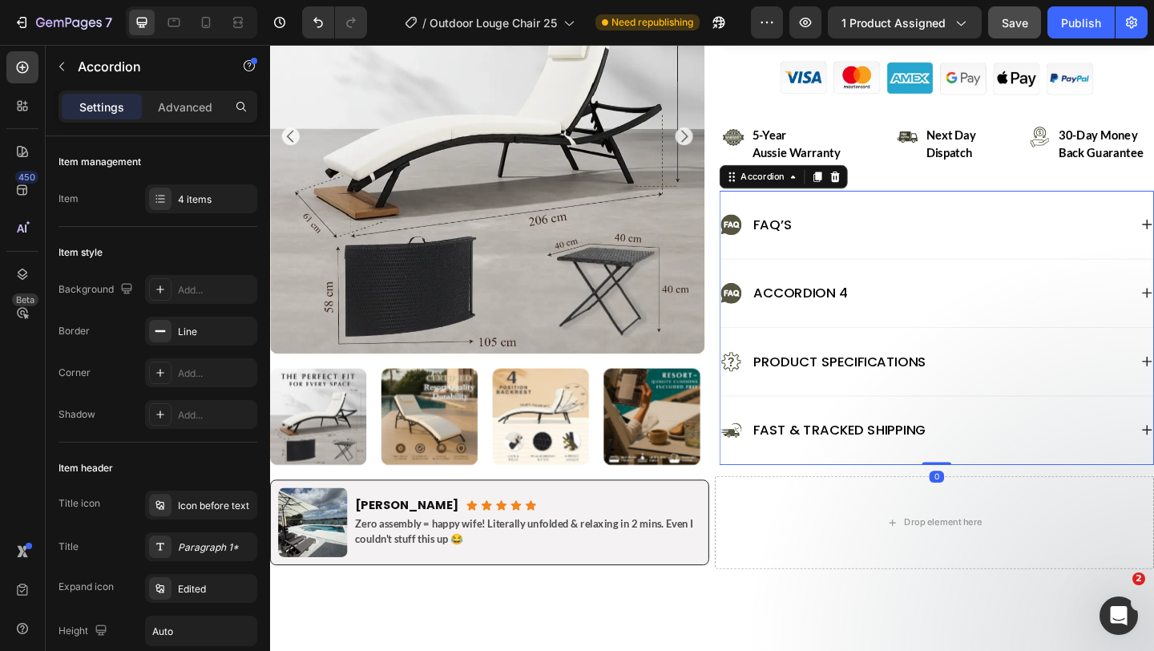
click at [823, 310] on div "Accordion 4" at bounding box center [847, 315] width 107 height 26
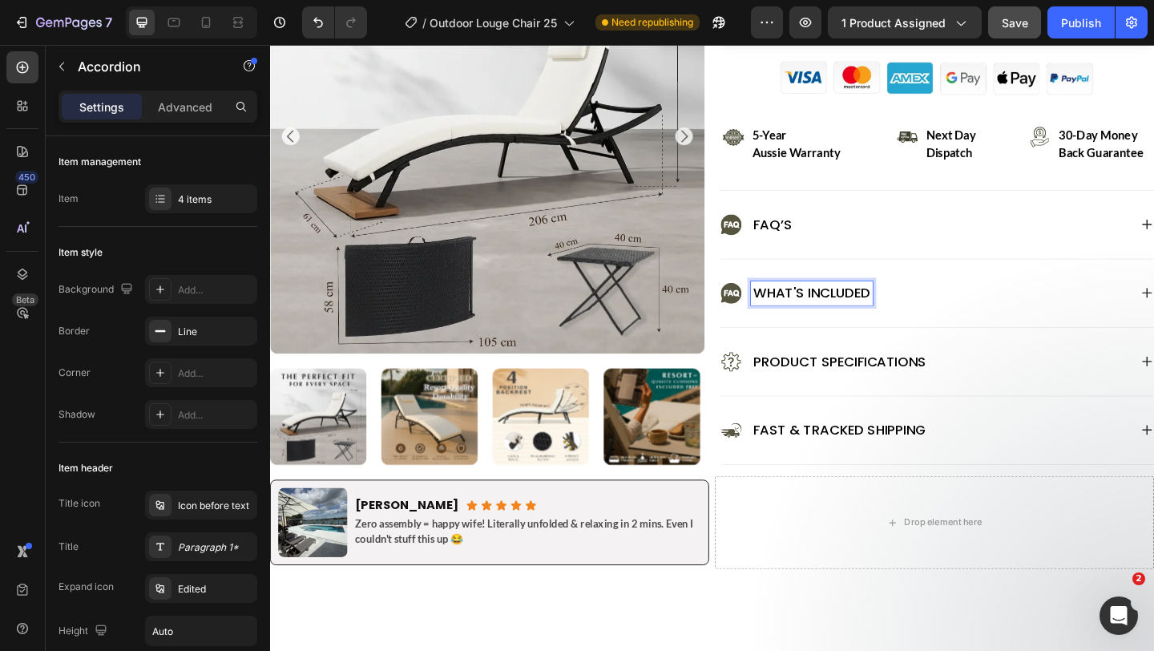
click at [787, 327] on div "What's Included" at bounding box center [982, 315] width 445 height 26
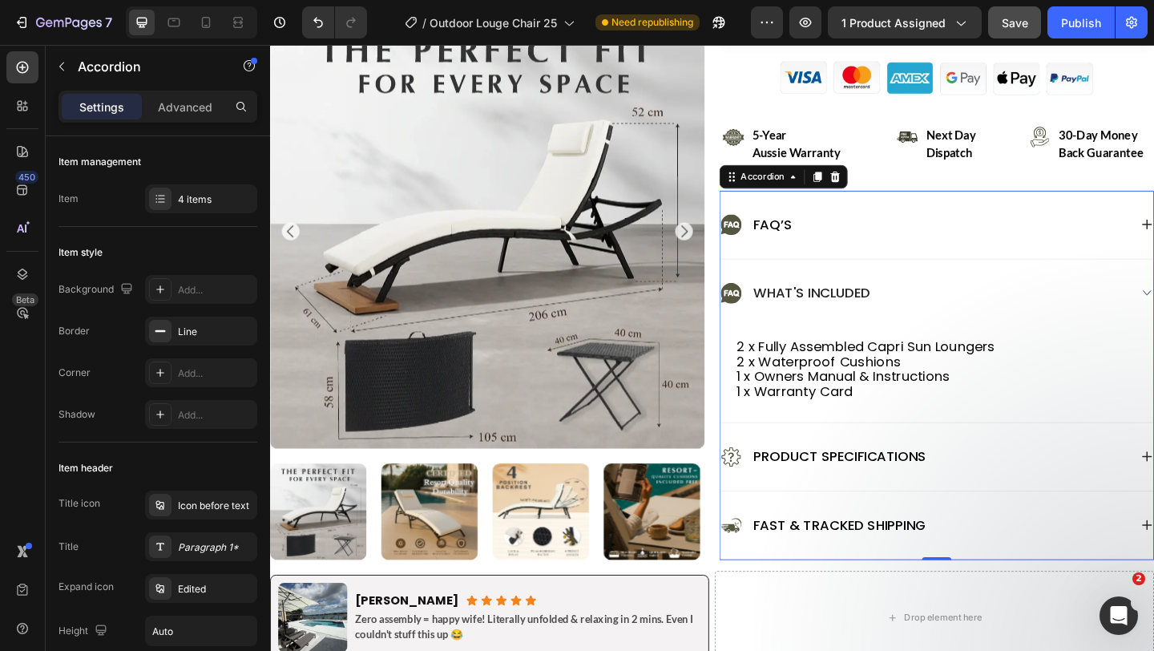
click at [832, 308] on p "What's Included" at bounding box center [859, 315] width 127 height 21
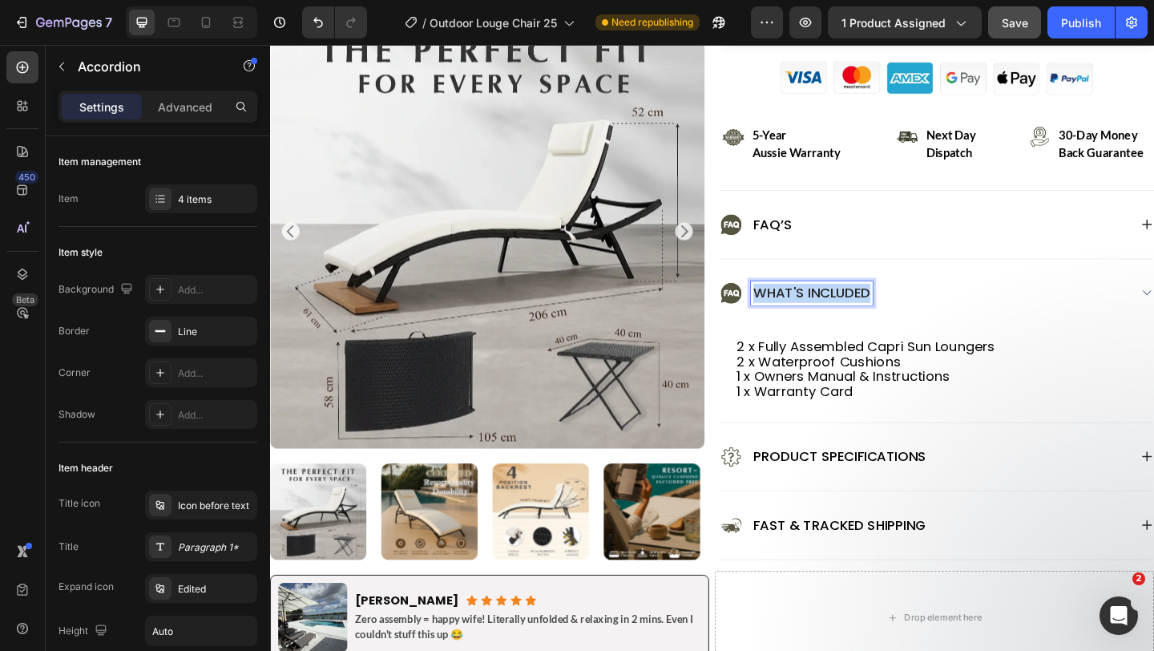
click at [832, 308] on p "What's Included" at bounding box center [859, 315] width 127 height 21
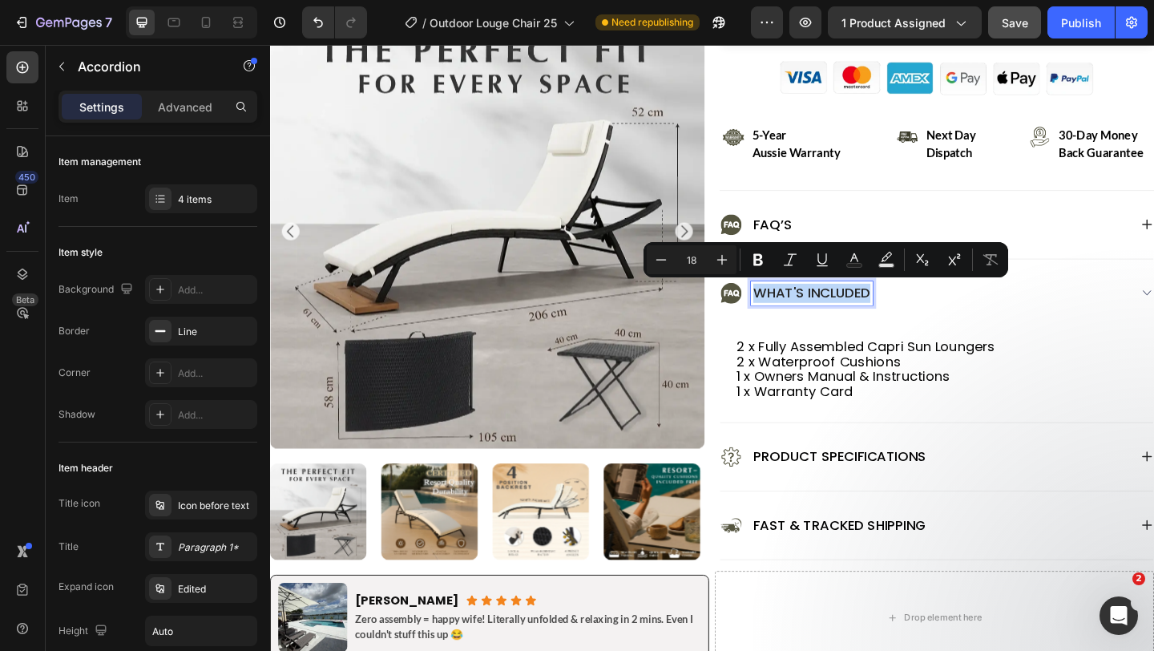
click at [832, 308] on p "What's Included" at bounding box center [859, 315] width 127 height 21
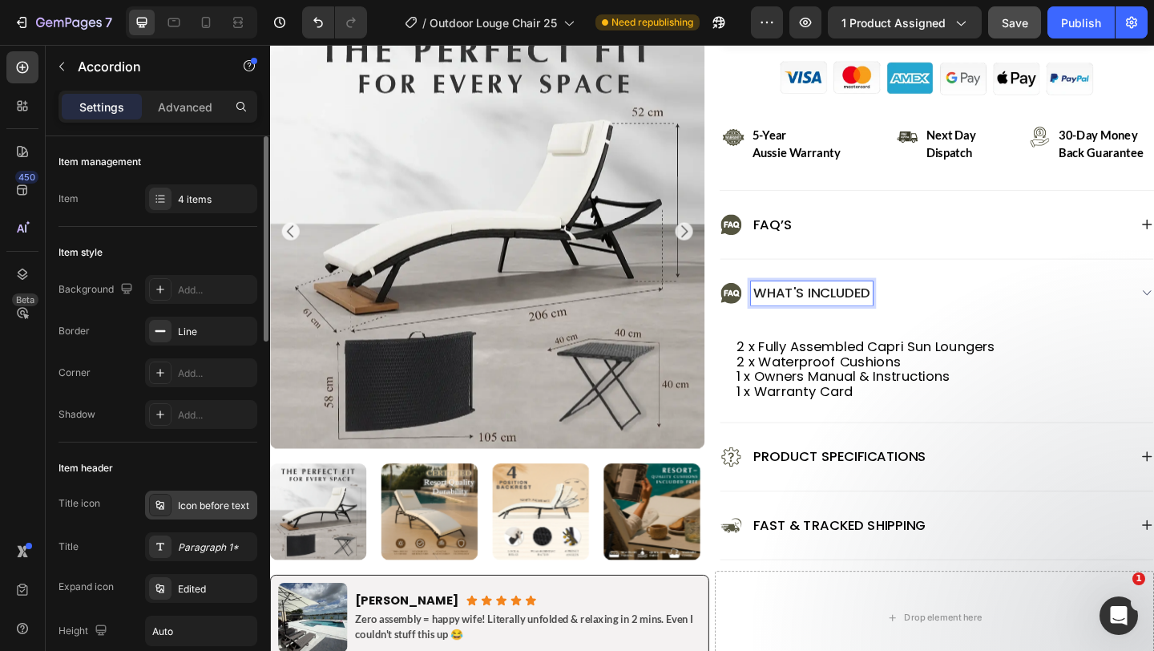
click at [200, 515] on div "Icon before text" at bounding box center [201, 505] width 112 height 29
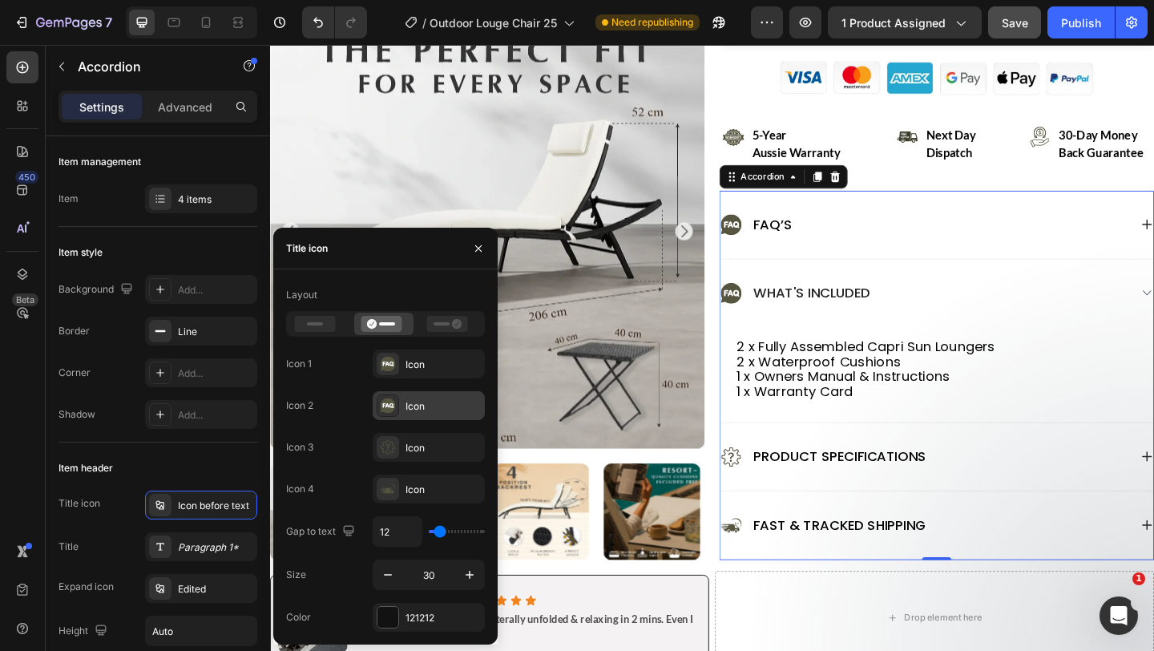
click at [390, 410] on icon at bounding box center [388, 405] width 15 height 15
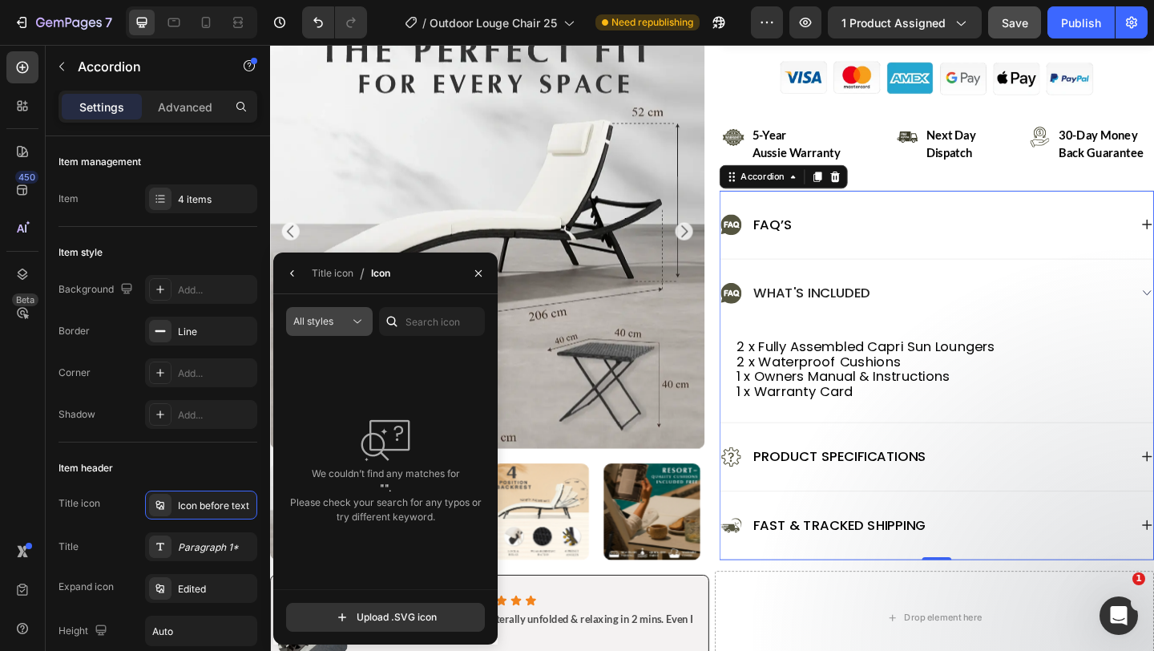
click at [350, 321] on icon at bounding box center [358, 321] width 16 height 16
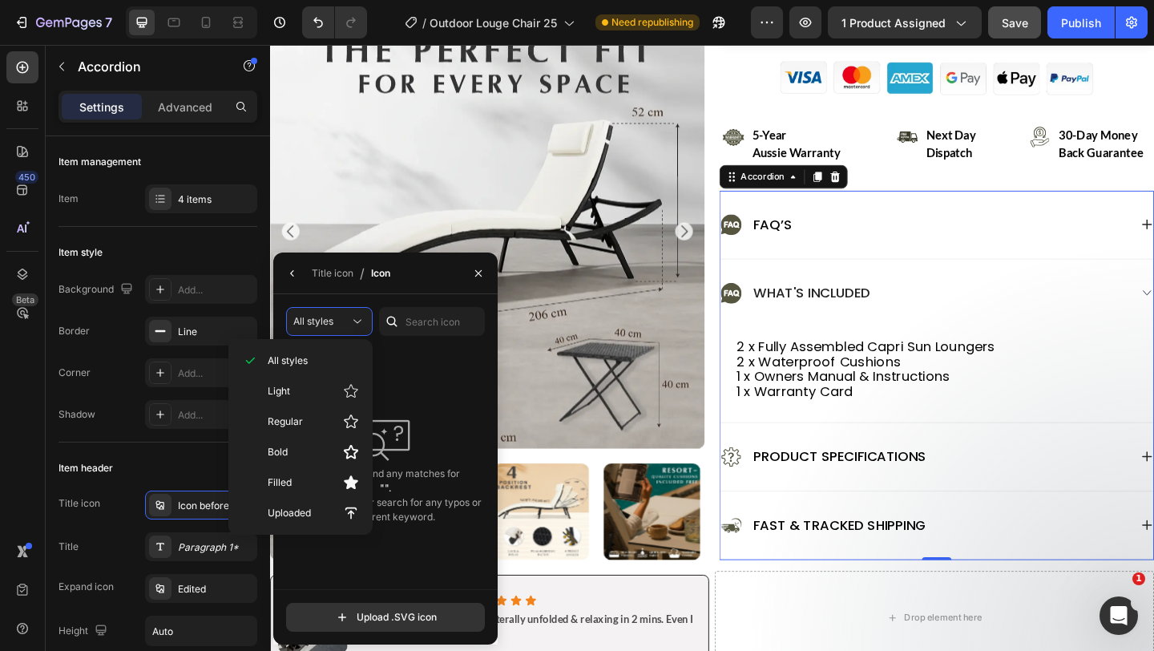
click at [428, 392] on div "We couldn’t find any matches for "". Please check your search for any typos or …" at bounding box center [385, 469] width 199 height 241
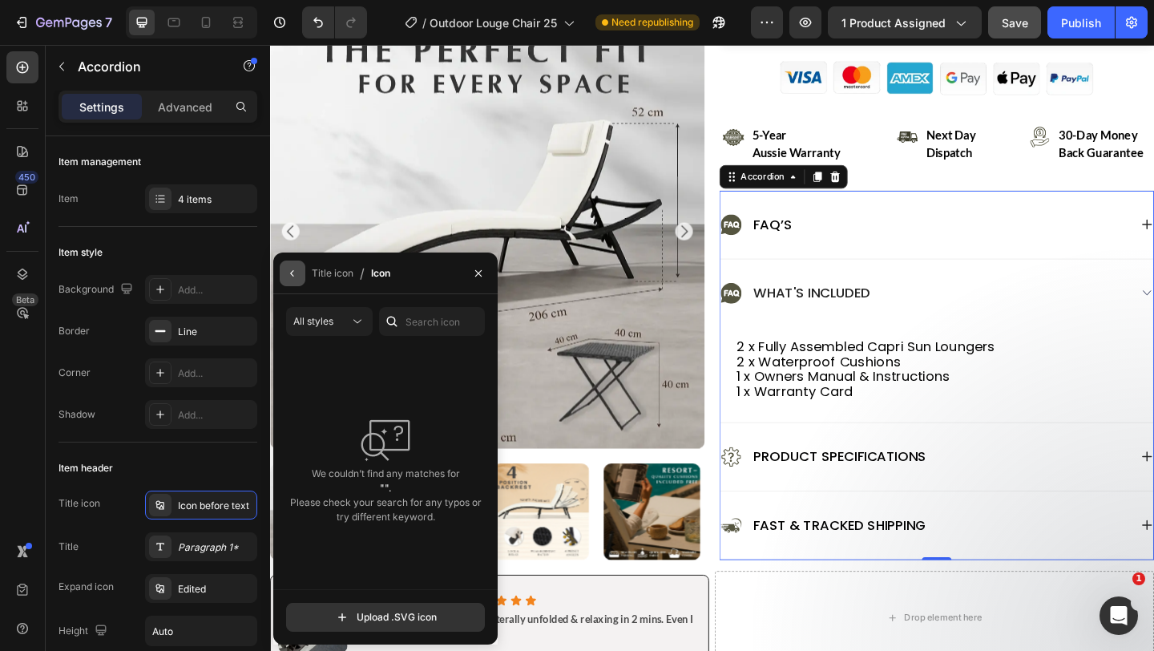
click at [296, 278] on icon "button" at bounding box center [292, 273] width 13 height 13
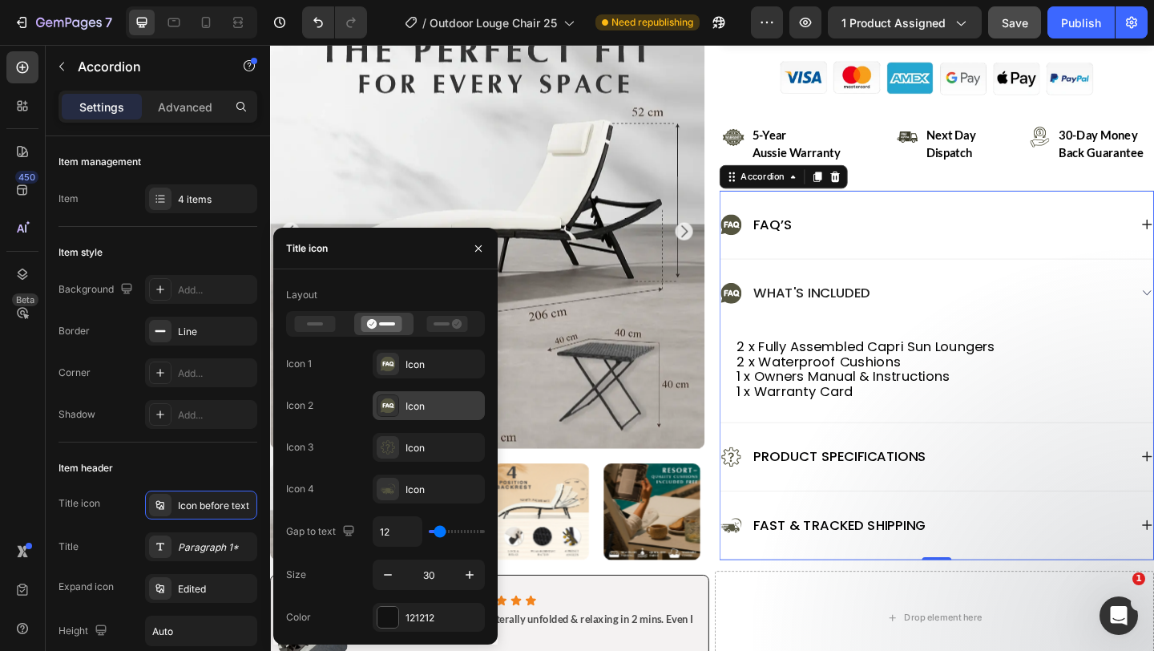
click at [388, 410] on icon at bounding box center [388, 405] width 15 height 15
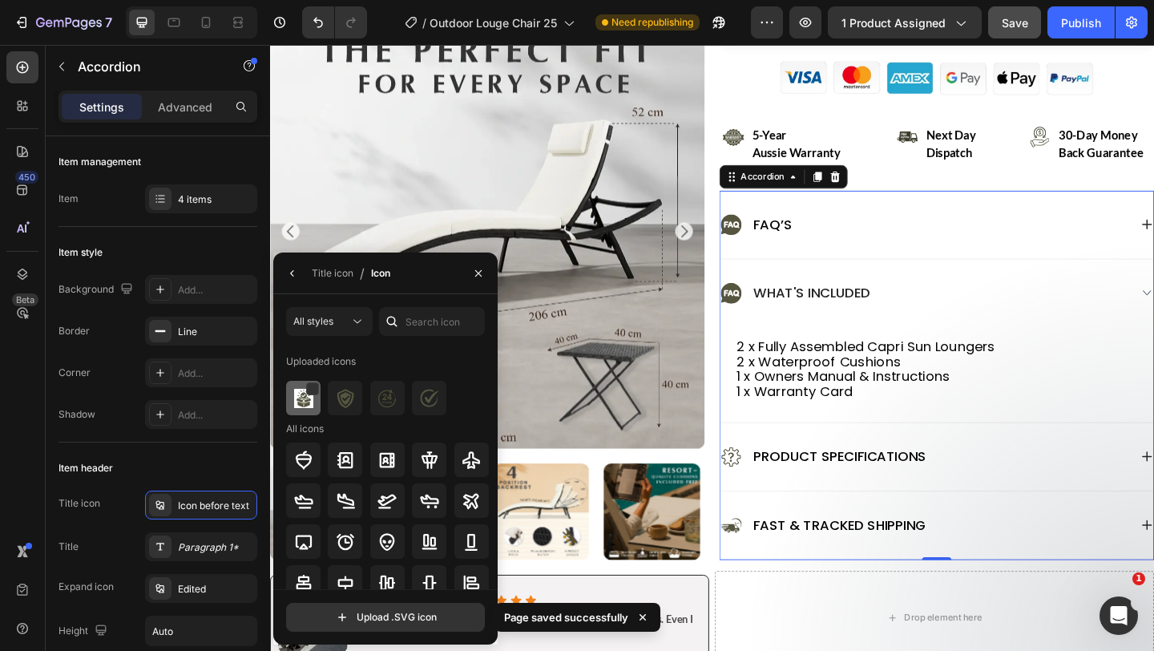
click at [309, 406] on img at bounding box center [303, 398] width 19 height 19
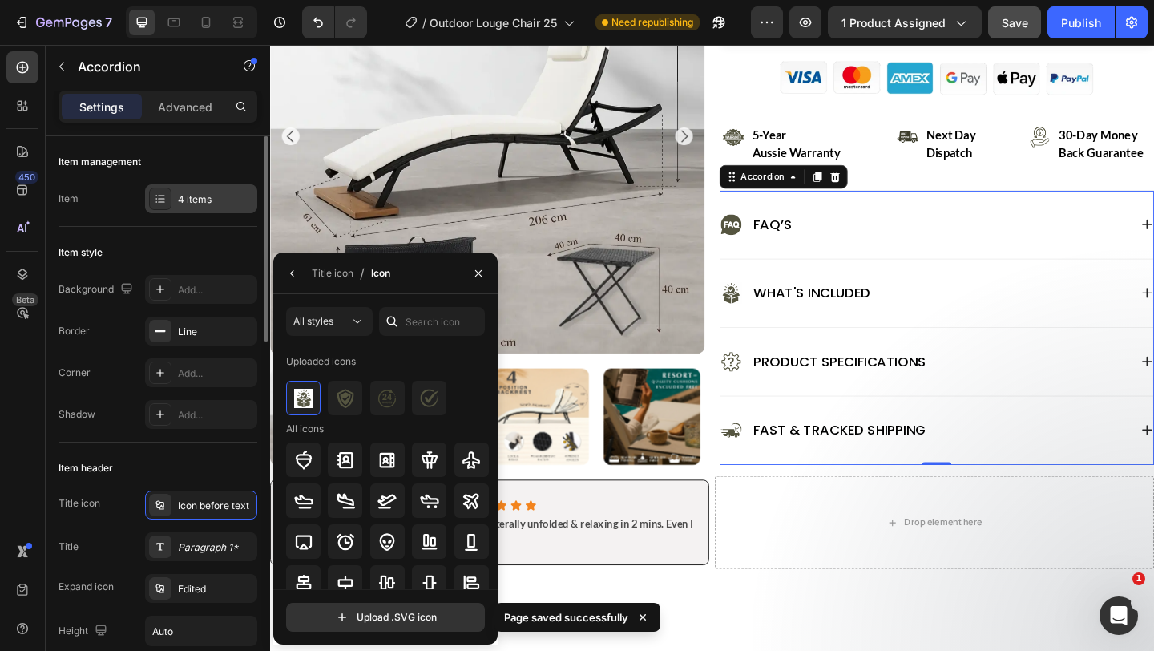
click at [187, 206] on div "4 items" at bounding box center [215, 199] width 75 height 14
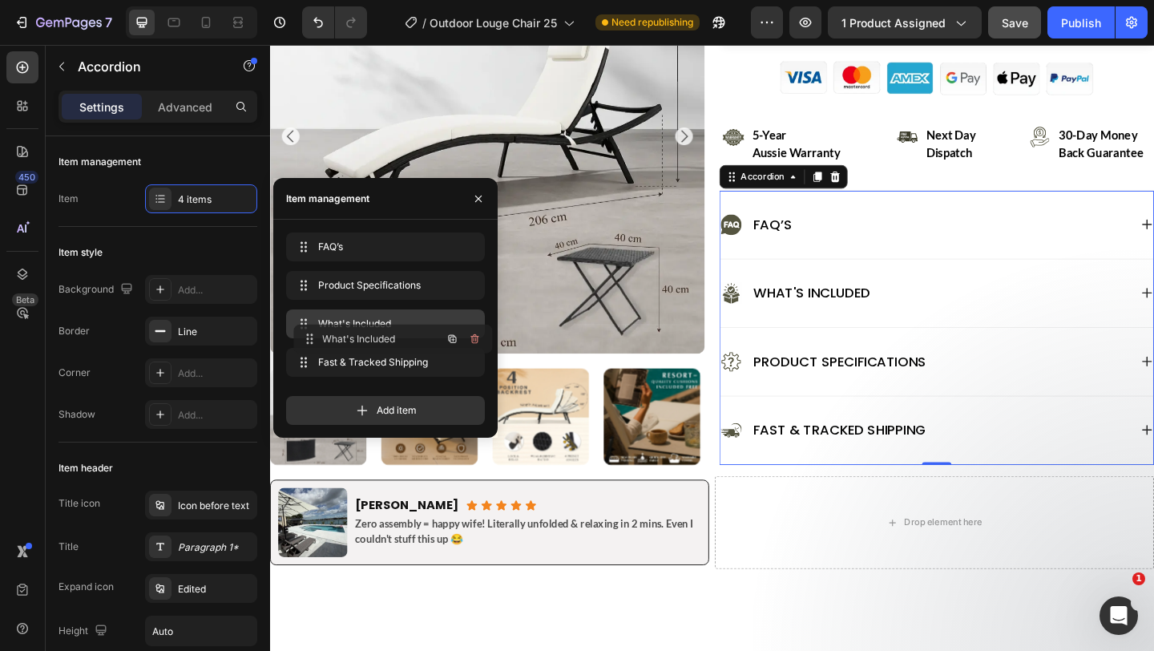
drag, startPoint x: 304, startPoint y: 285, endPoint x: 312, endPoint y: 340, distance: 55.1
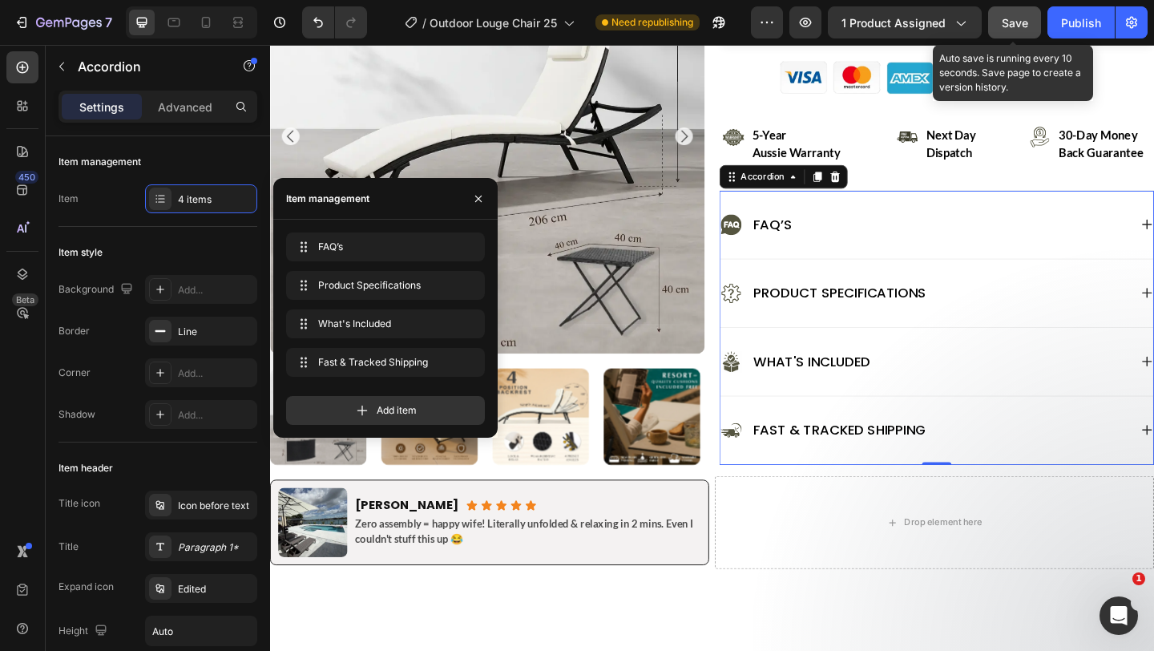
click at [1017, 16] on span "Save" at bounding box center [1015, 23] width 26 height 14
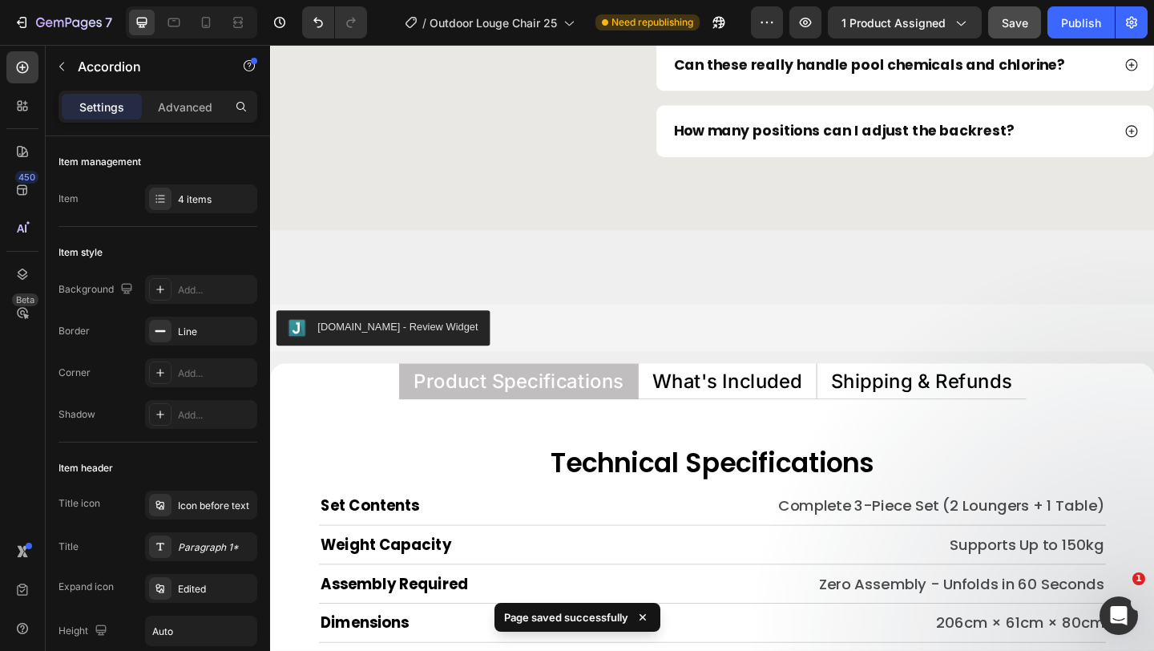
scroll to position [7648, 0]
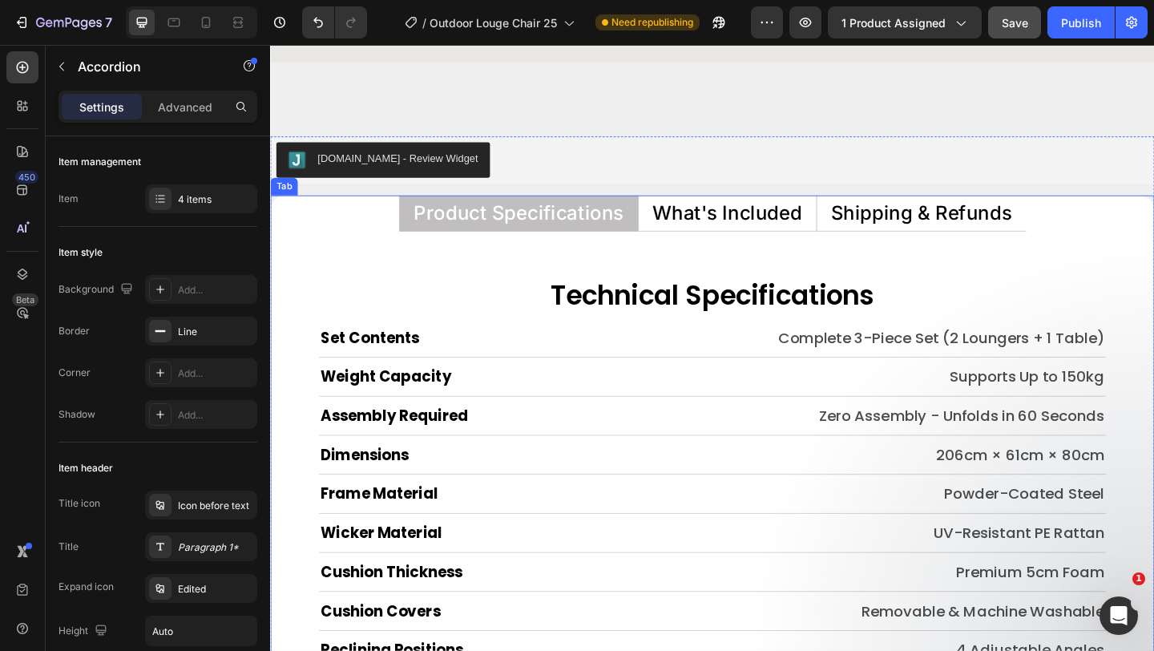
click at [791, 236] on p "What's Included" at bounding box center [767, 227] width 163 height 21
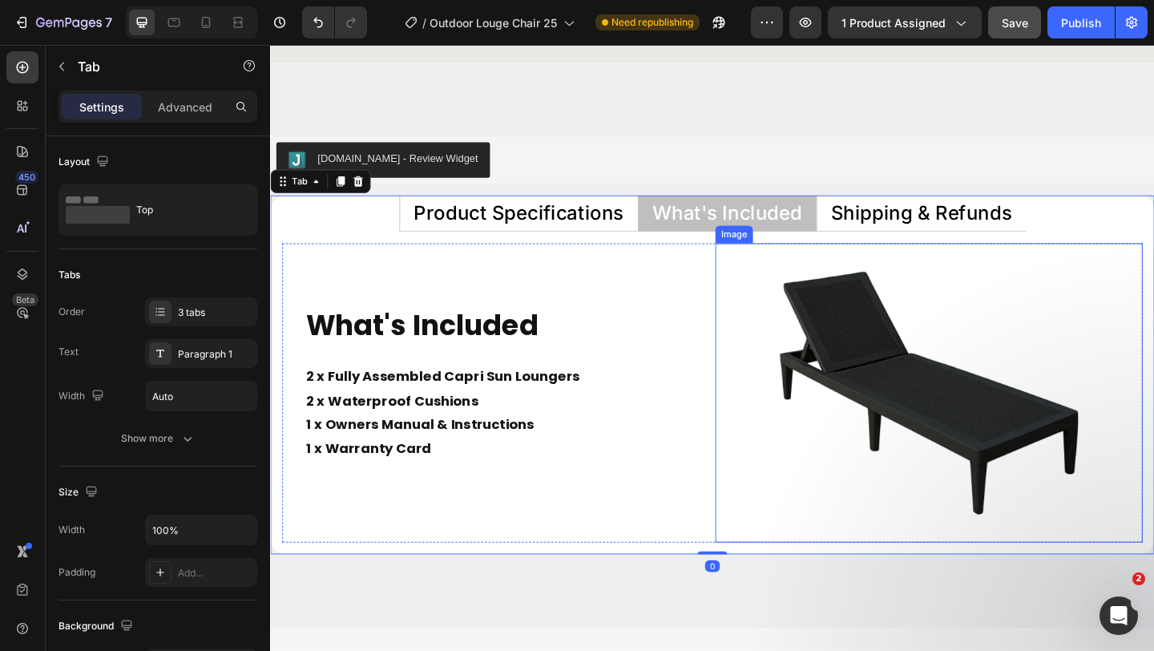
click at [935, 432] on img at bounding box center [987, 424] width 326 height 326
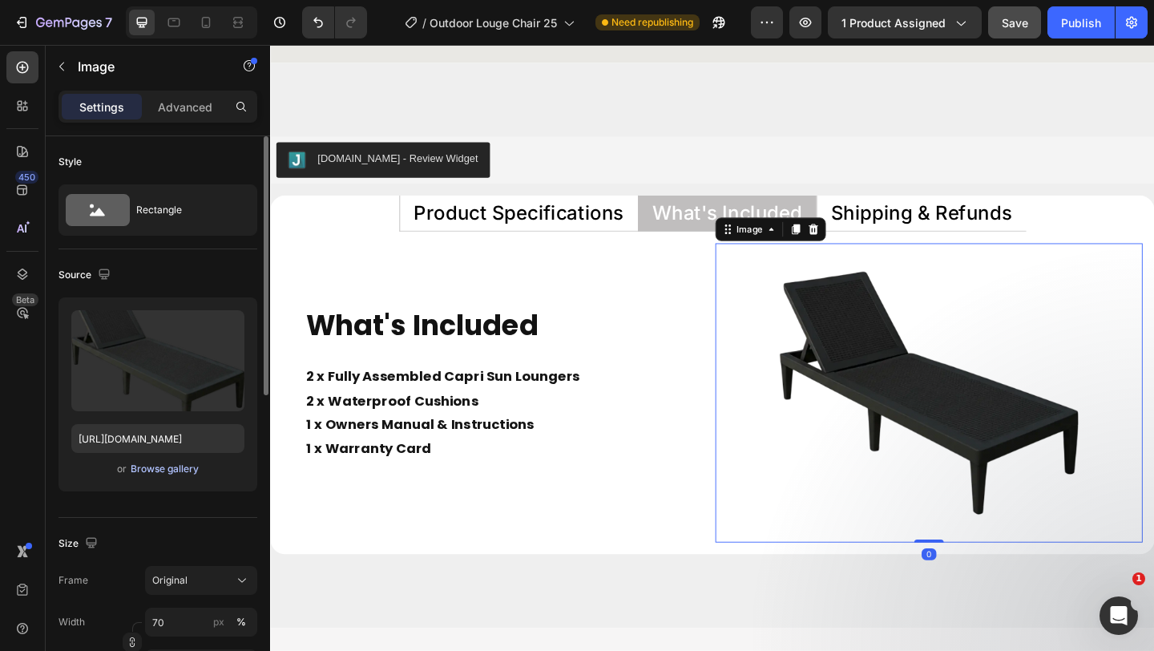
click at [152, 473] on div "Browse gallery" at bounding box center [165, 469] width 68 height 14
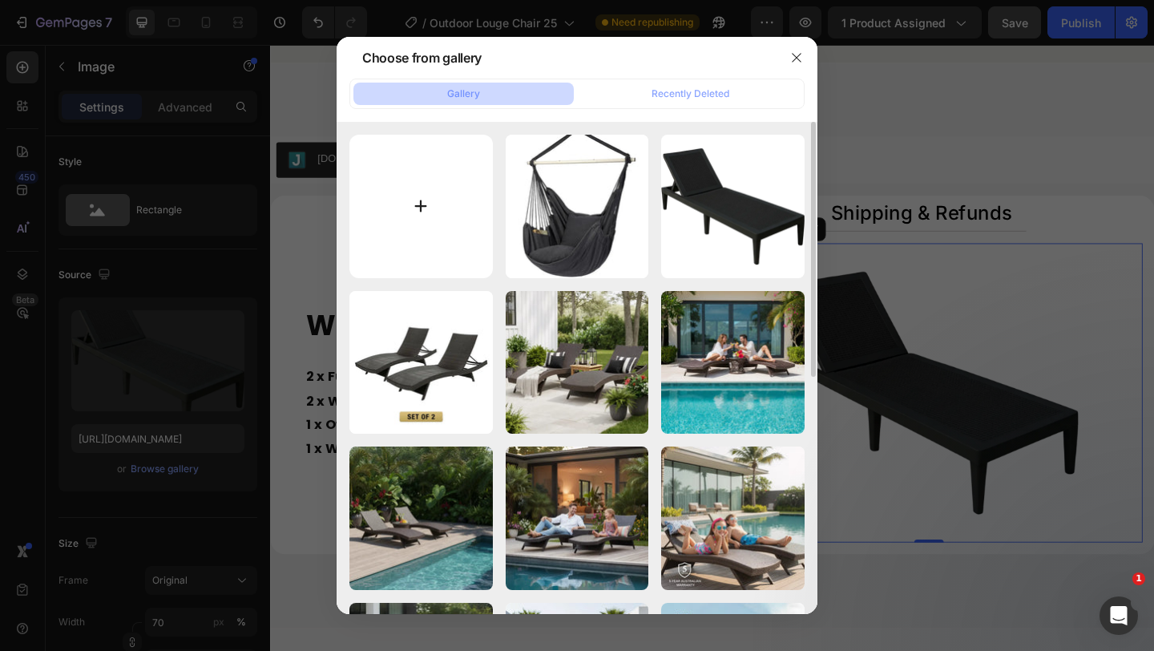
click at [378, 186] on input "file" at bounding box center [422, 207] width 144 height 144
type input "C:\fakepath\Image_2025-09-27_113620_488 (1).webp"
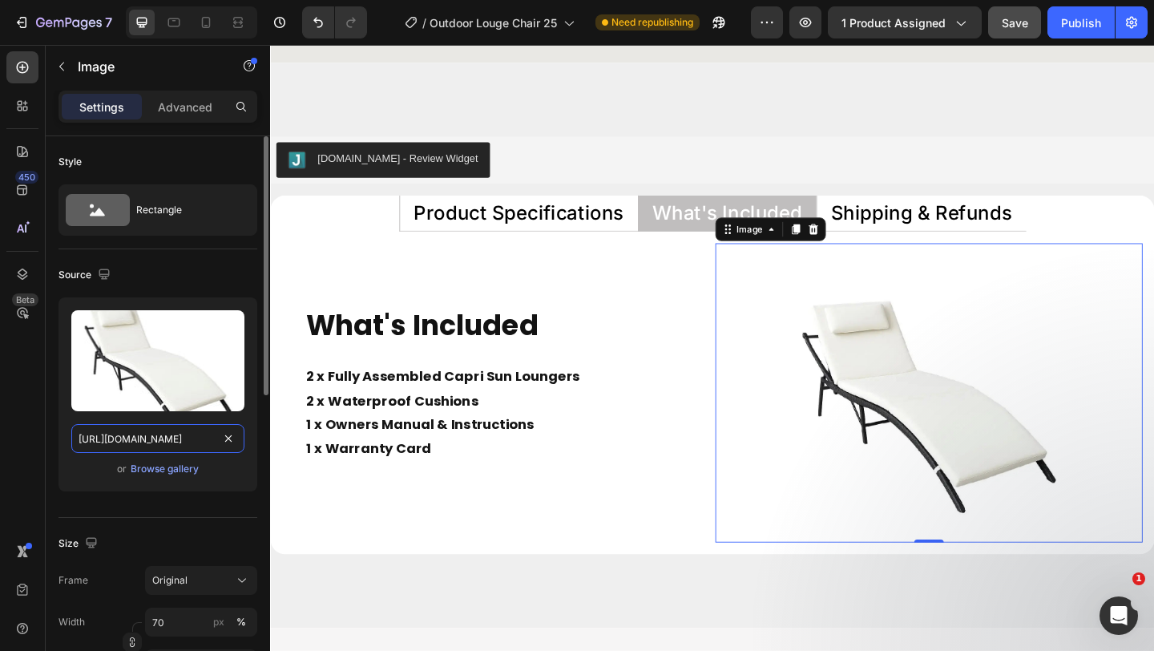
click at [202, 438] on input "https://cdn.shopify.com/s/files/1/0751/1162/9015/files/gempages_560213916362212…" at bounding box center [157, 438] width 173 height 29
click at [107, 273] on icon "button" at bounding box center [104, 274] width 10 height 10
click at [115, 358] on button "button" at bounding box center [108, 358] width 26 height 26
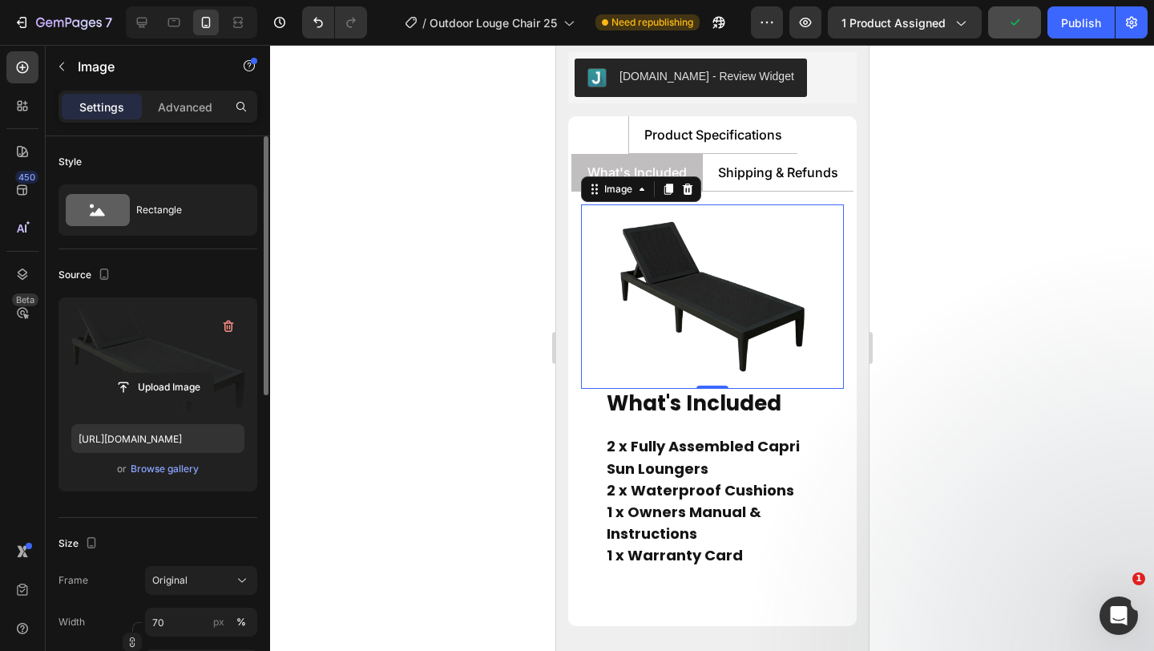
scroll to position [7751, 0]
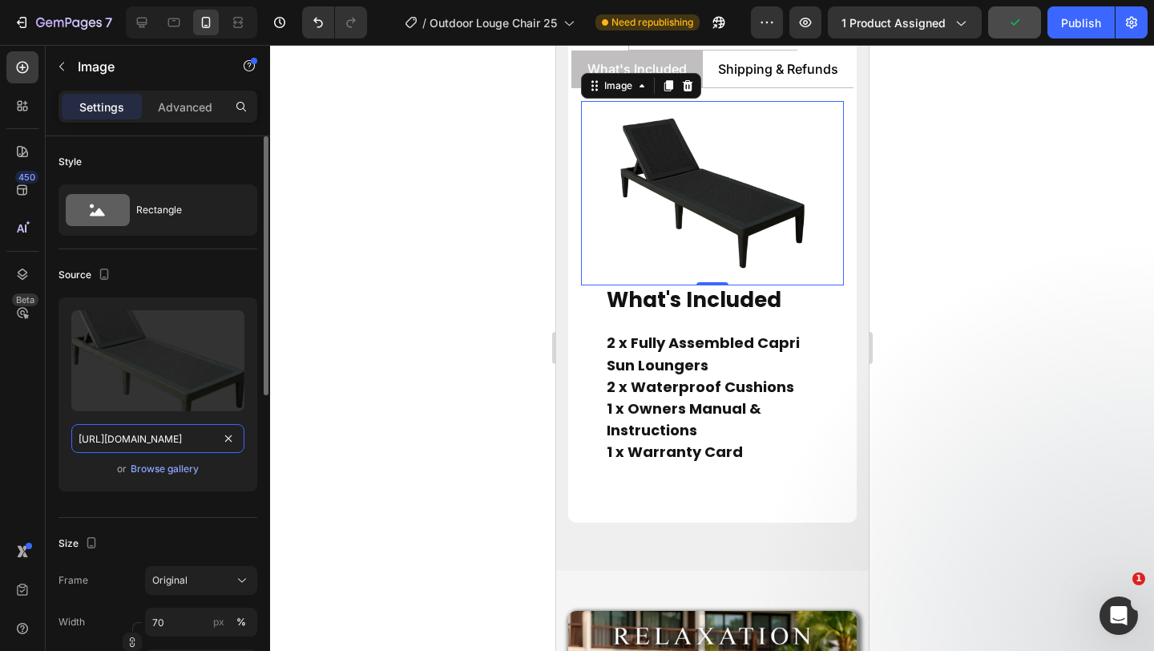
click at [168, 451] on input "https://cdn.shopify.com/s/files/1/0751/1162/9015/files/gempages_560213916362212…" at bounding box center [157, 438] width 173 height 29
paste input "41699239-3b32-4c88-a813-ef817866c130"
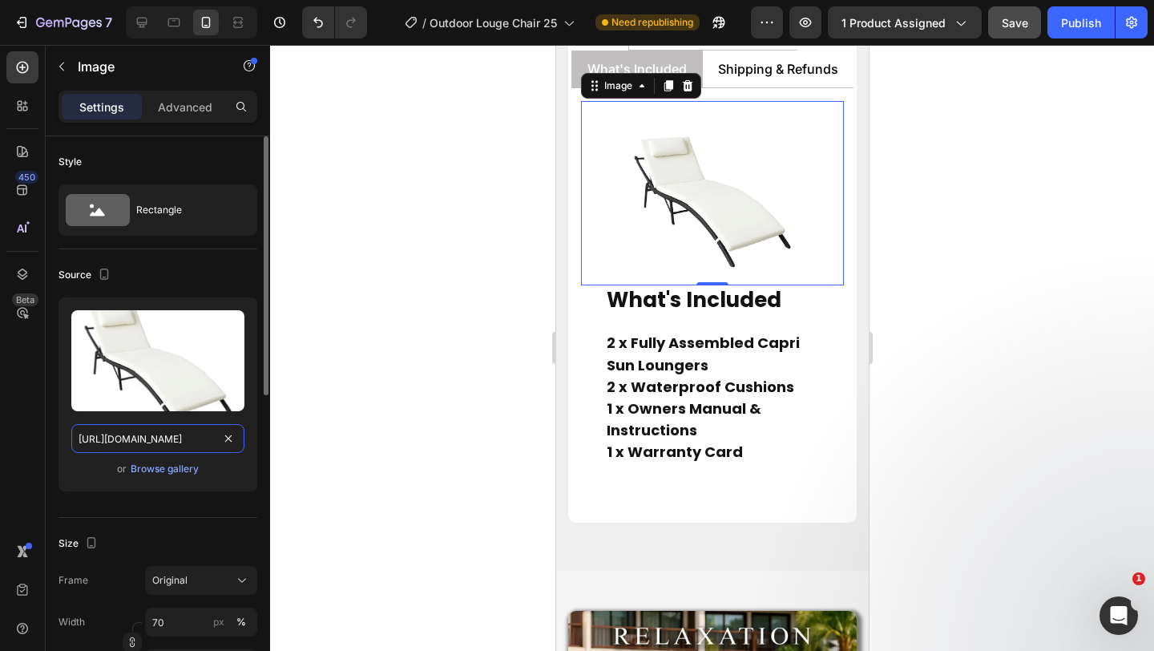
scroll to position [0, 491]
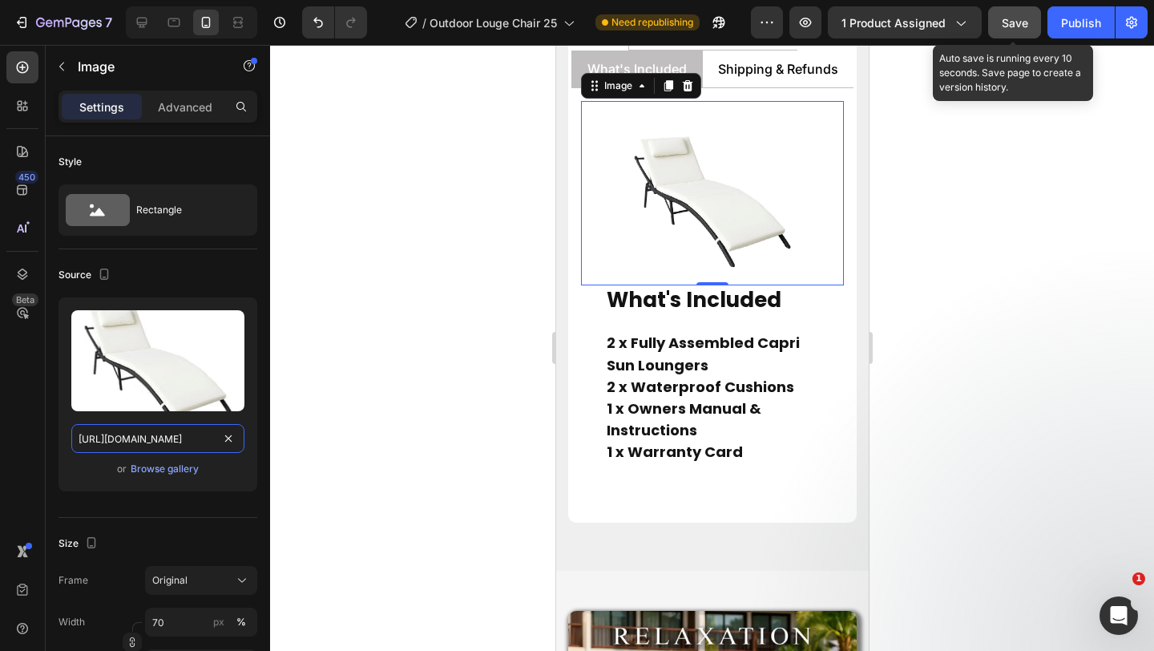
type input "https://cdn.shopify.com/s/files/1/0751/1162/9015/files/gempages_560213916362212…"
click at [1004, 18] on span "Save" at bounding box center [1015, 23] width 26 height 14
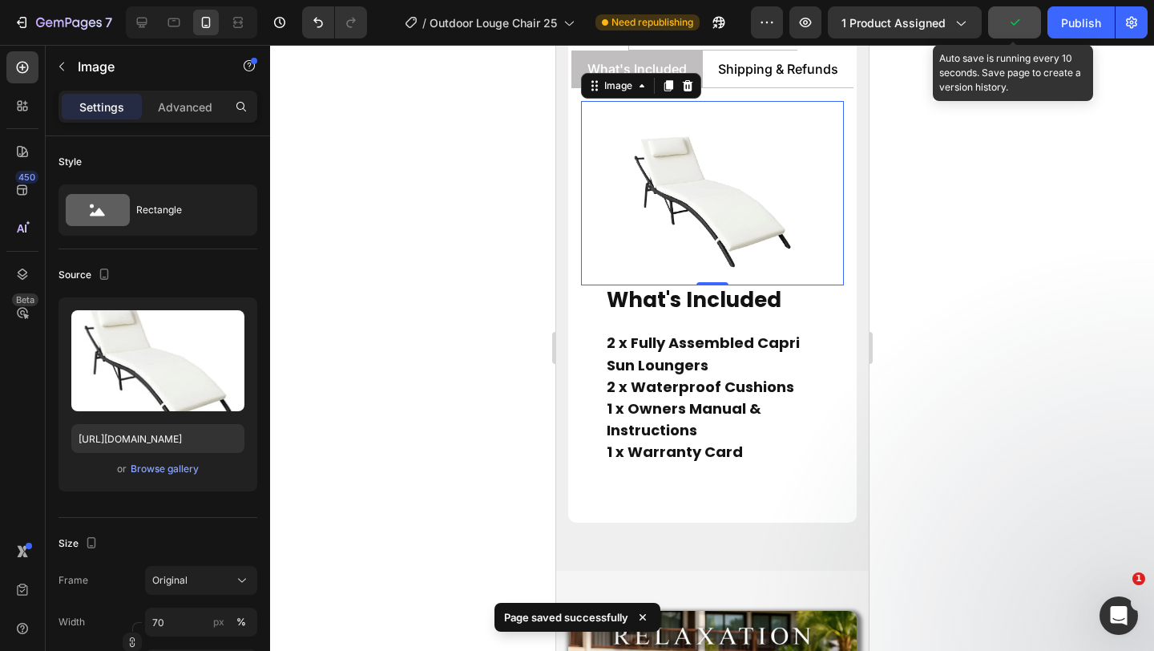
click at [1023, 17] on icon "button" at bounding box center [1015, 22] width 16 height 16
click at [1023, 17] on span "Save" at bounding box center [1015, 23] width 26 height 14
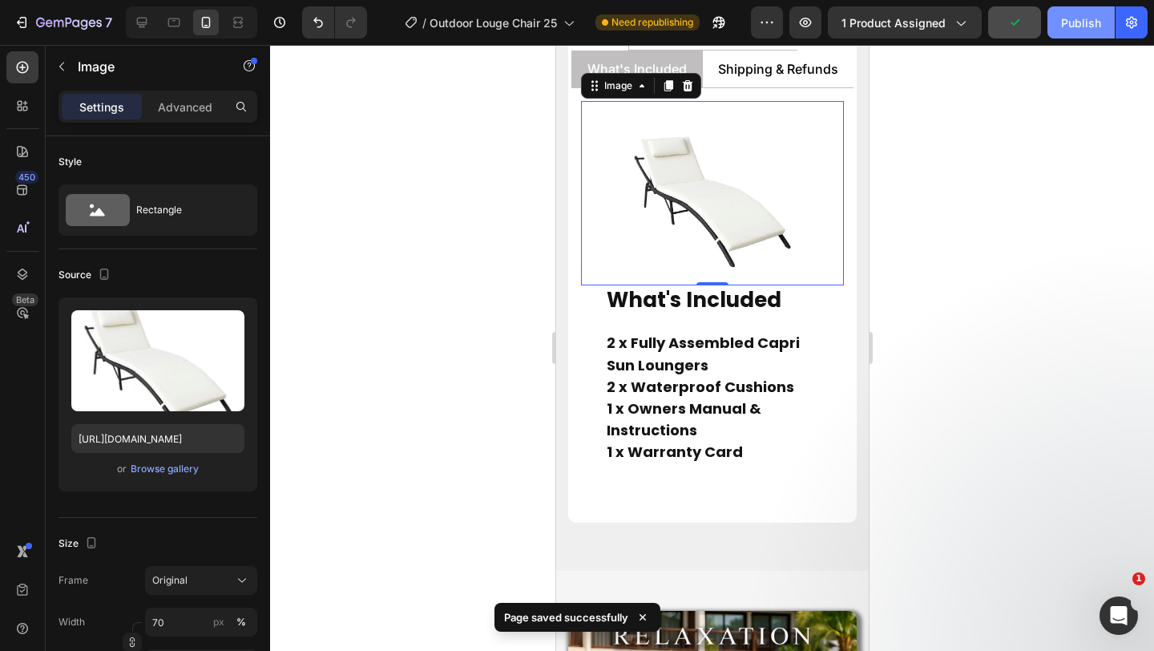
click at [1086, 26] on div "Publish" at bounding box center [1081, 22] width 40 height 17
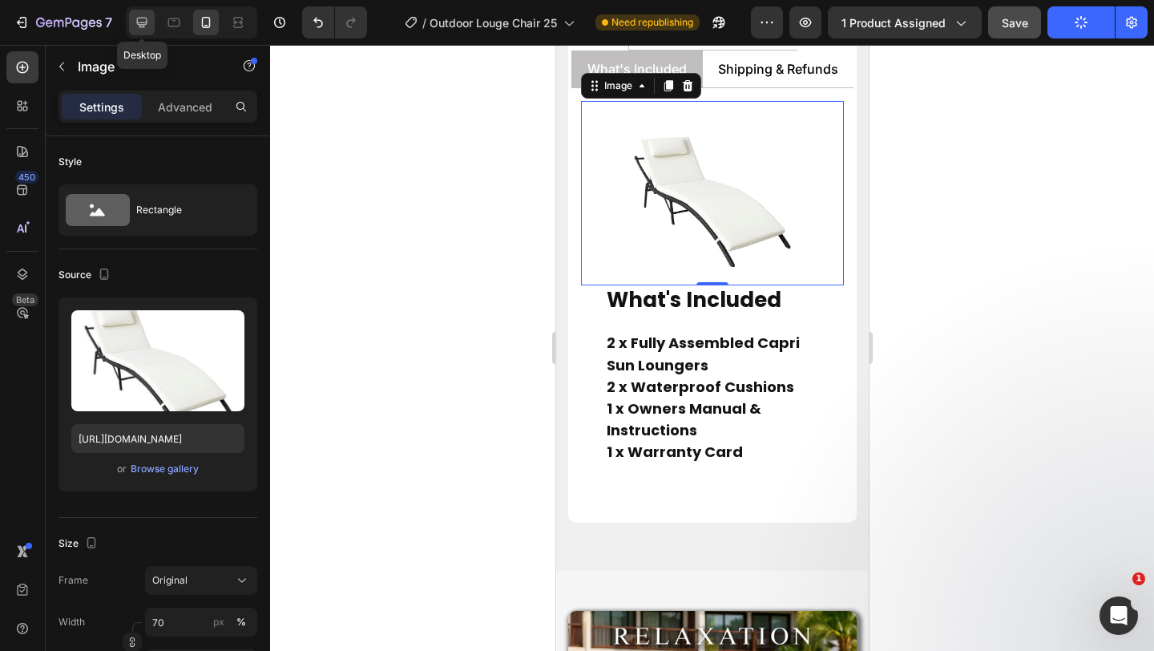
click at [134, 20] on icon at bounding box center [142, 22] width 16 height 16
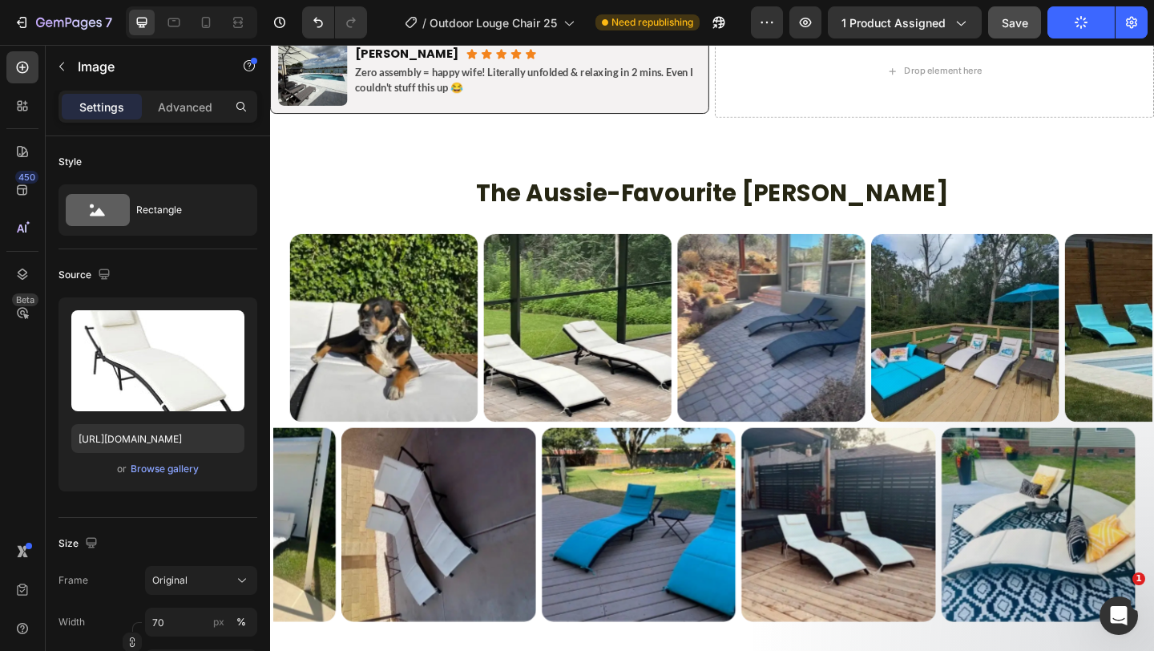
scroll to position [1298, 0]
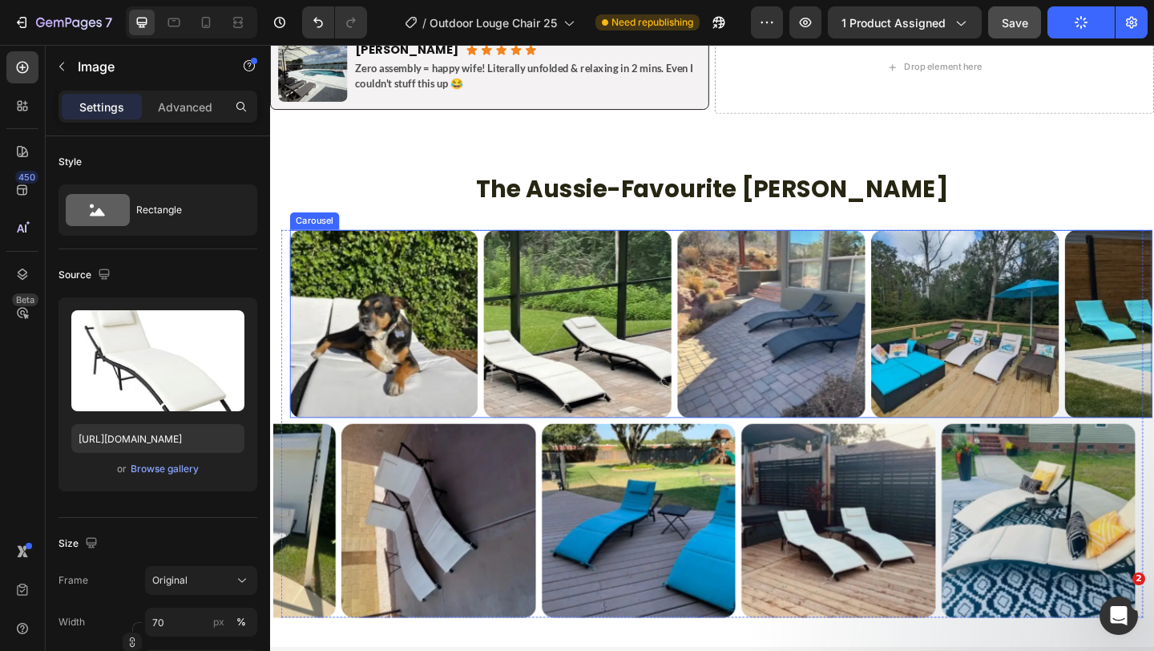
click at [499, 257] on div "Image Image Image Image Image Image Image Image Image Image Image Image" at bounding box center [761, 348] width 938 height 204
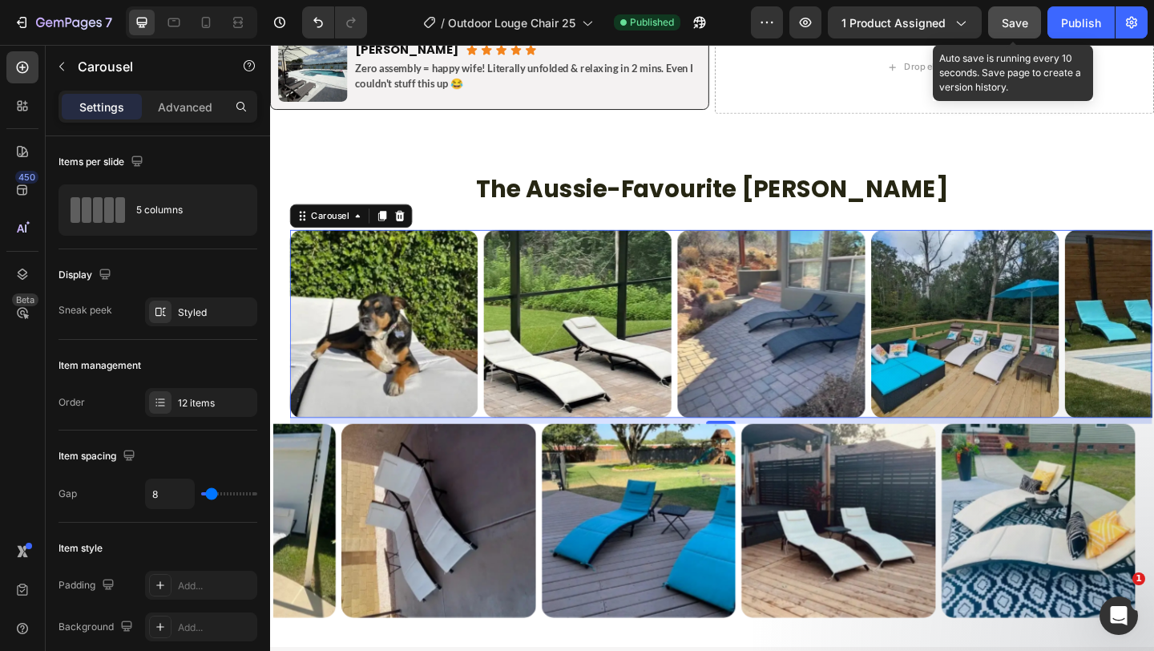
click at [1003, 29] on span "Save" at bounding box center [1015, 23] width 26 height 14
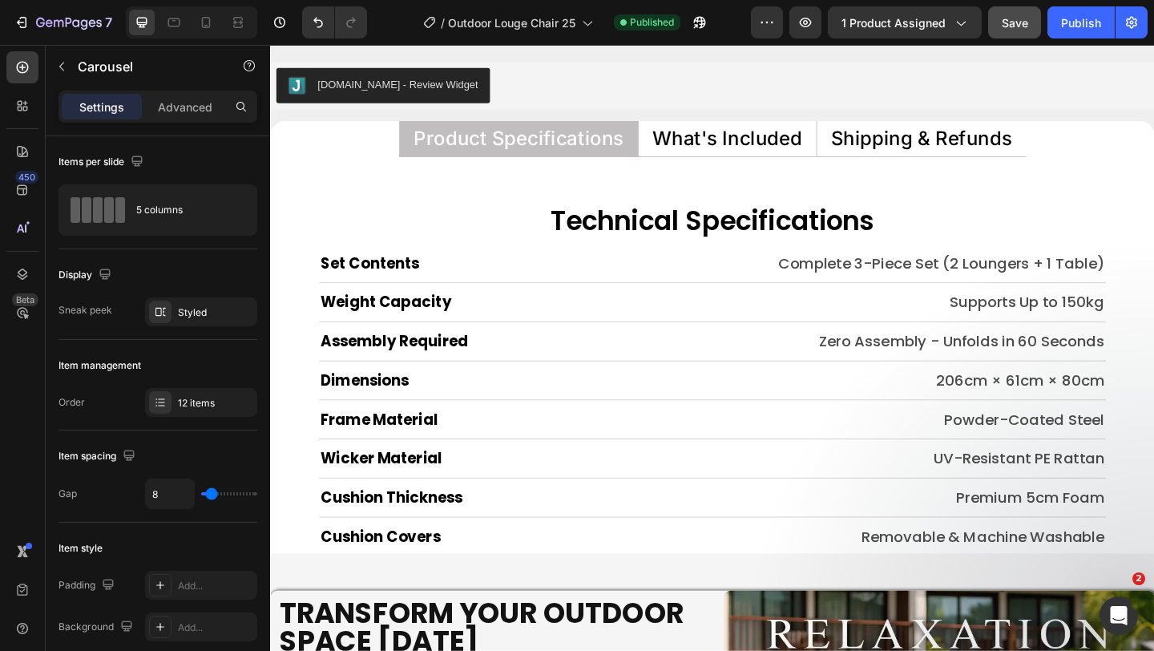
scroll to position [7659, 0]
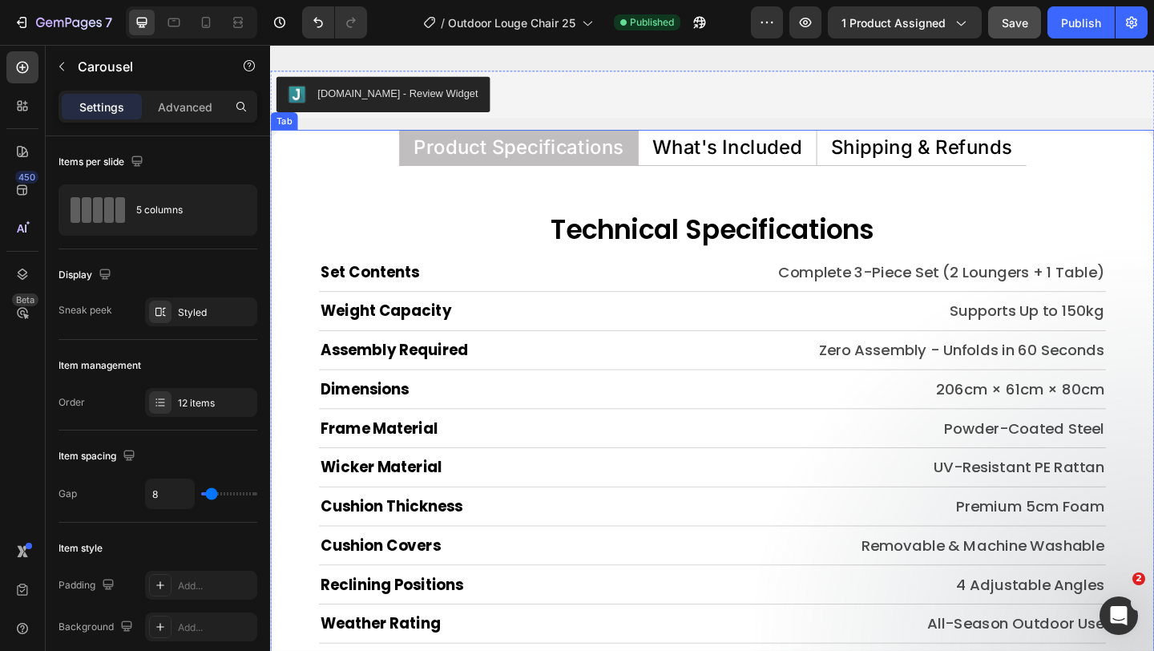
click at [778, 159] on p "What's Included" at bounding box center [767, 156] width 163 height 21
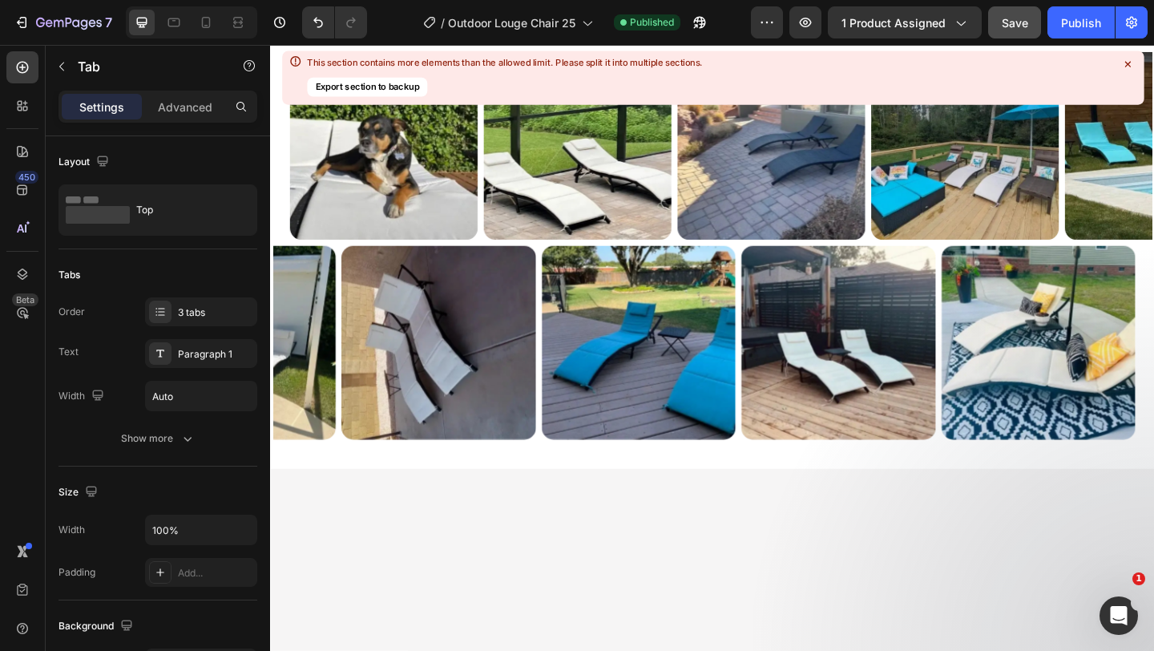
scroll to position [0, 0]
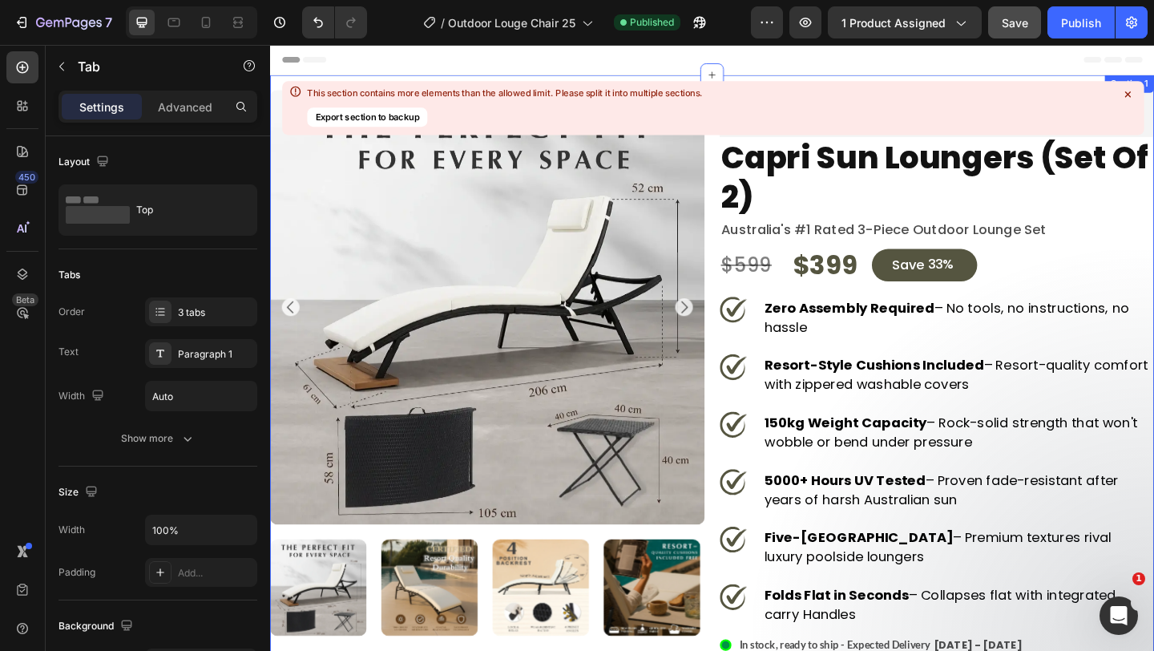
click at [1130, 94] on icon at bounding box center [1128, 94] width 14 height 14
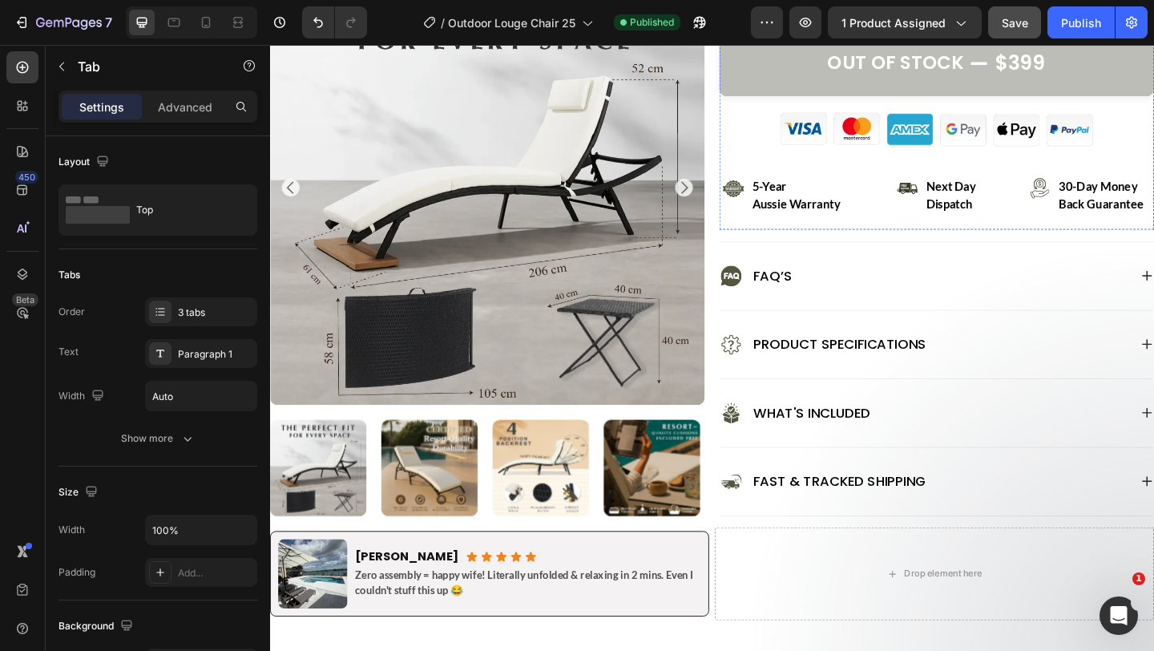
scroll to position [770, 0]
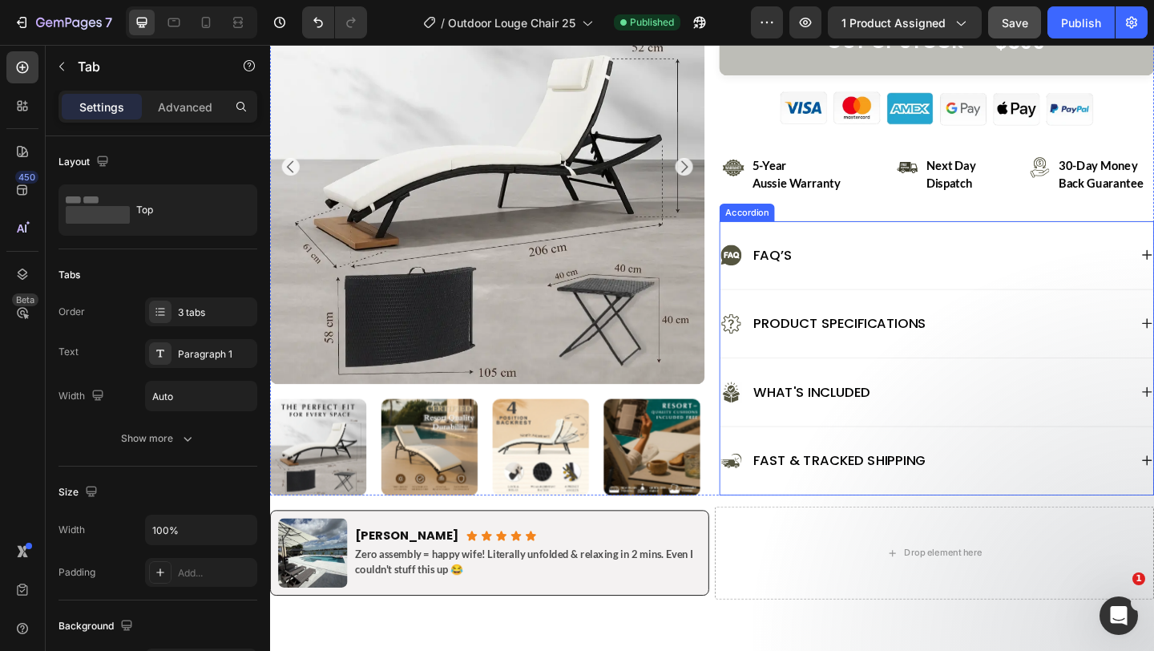
click at [770, 325] on div "Product Specifications" at bounding box center [995, 348] width 471 height 74
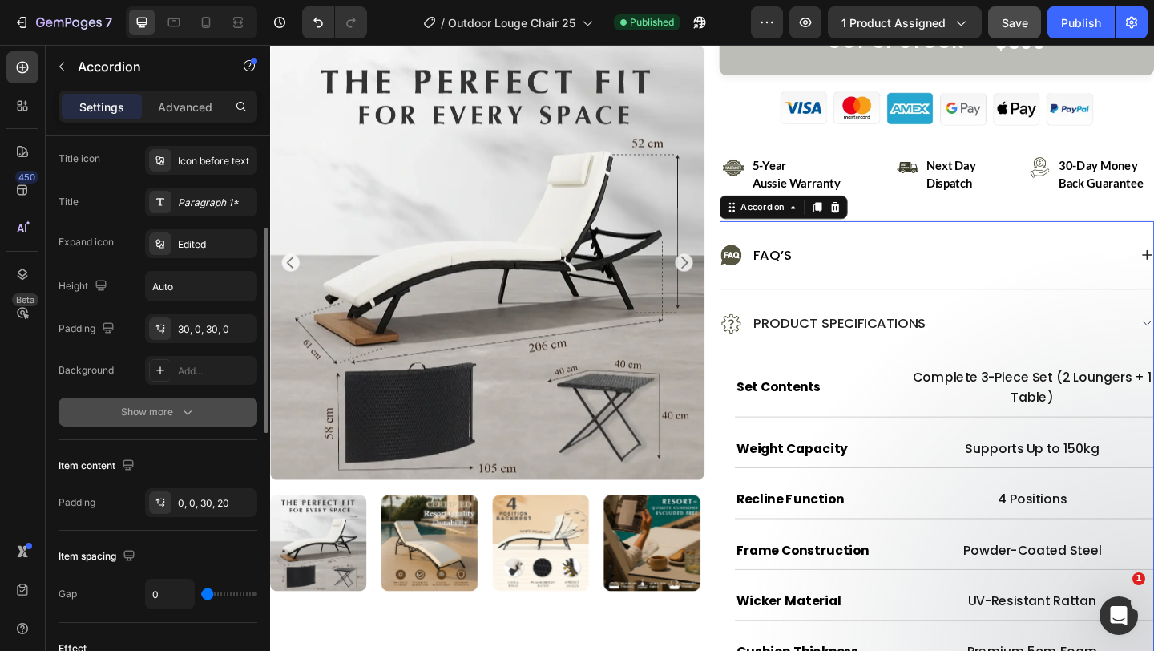
scroll to position [351, 0]
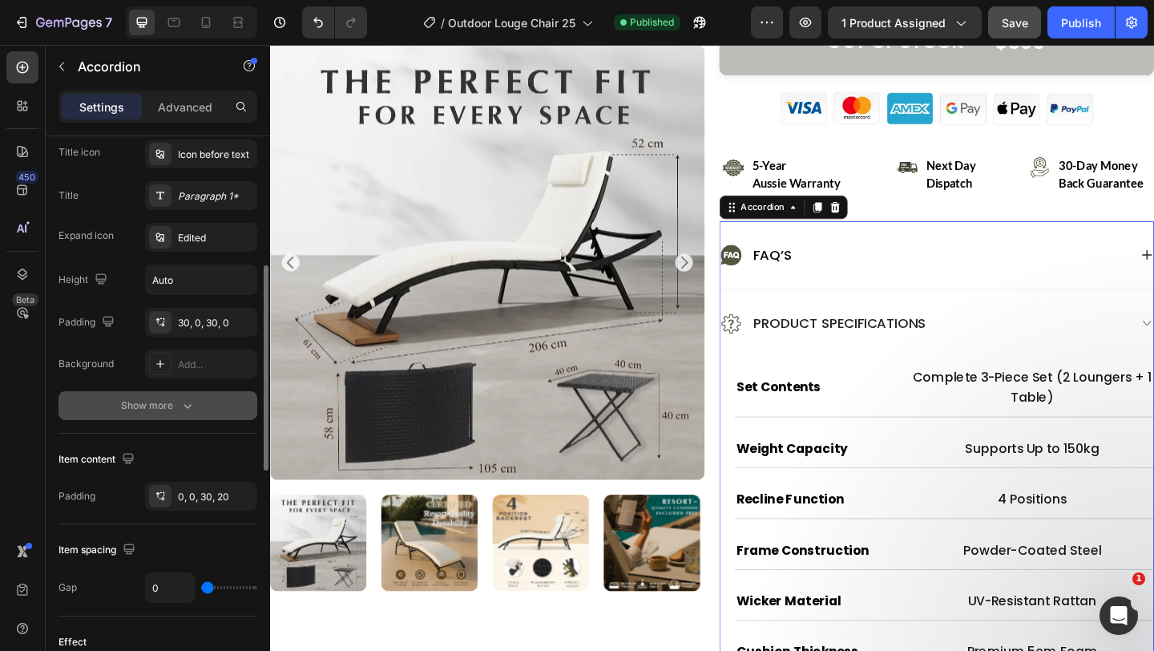
click at [140, 402] on div "Show more" at bounding box center [158, 406] width 75 height 16
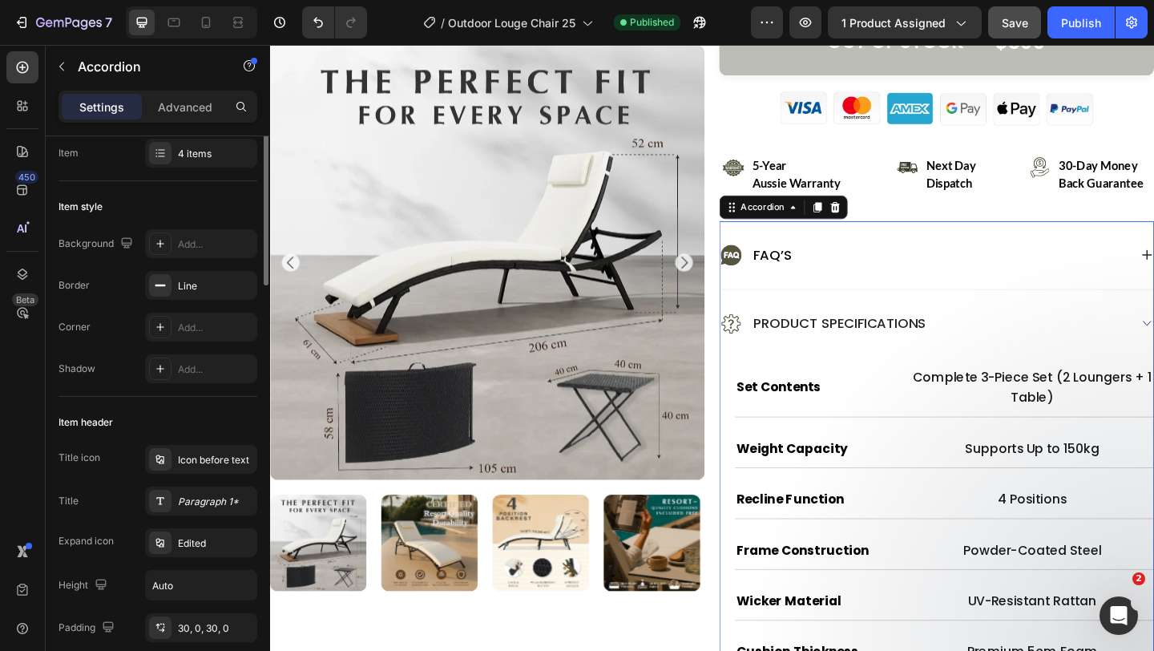
scroll to position [0, 0]
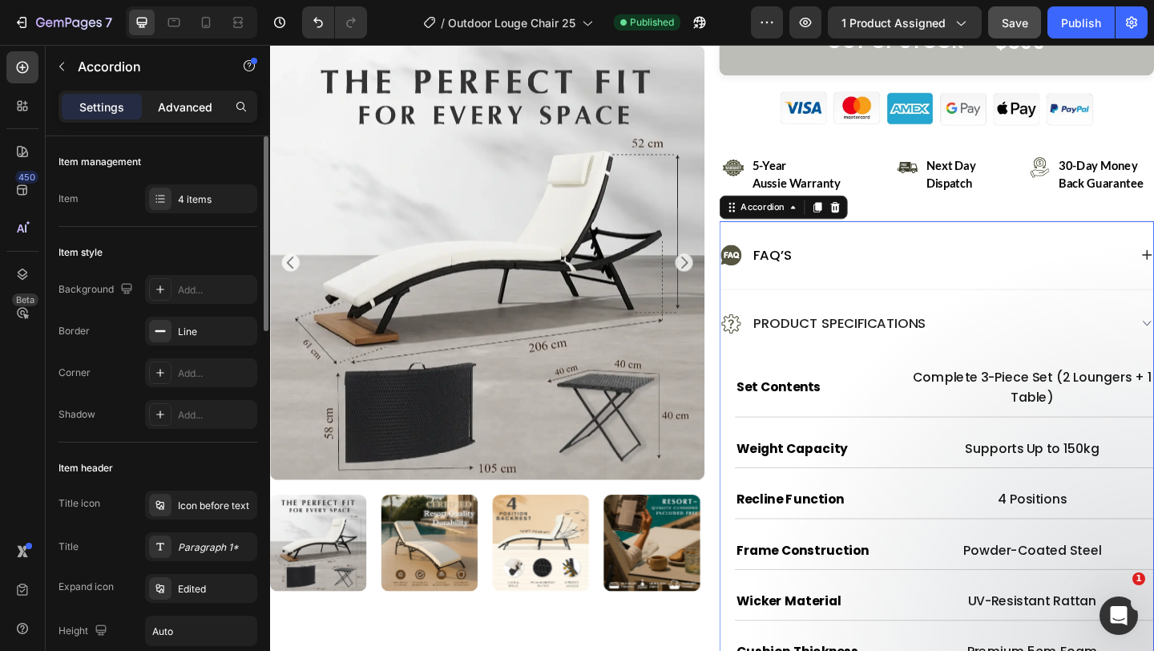
click at [189, 114] on p "Advanced" at bounding box center [185, 107] width 55 height 17
type input "100%"
type input "100"
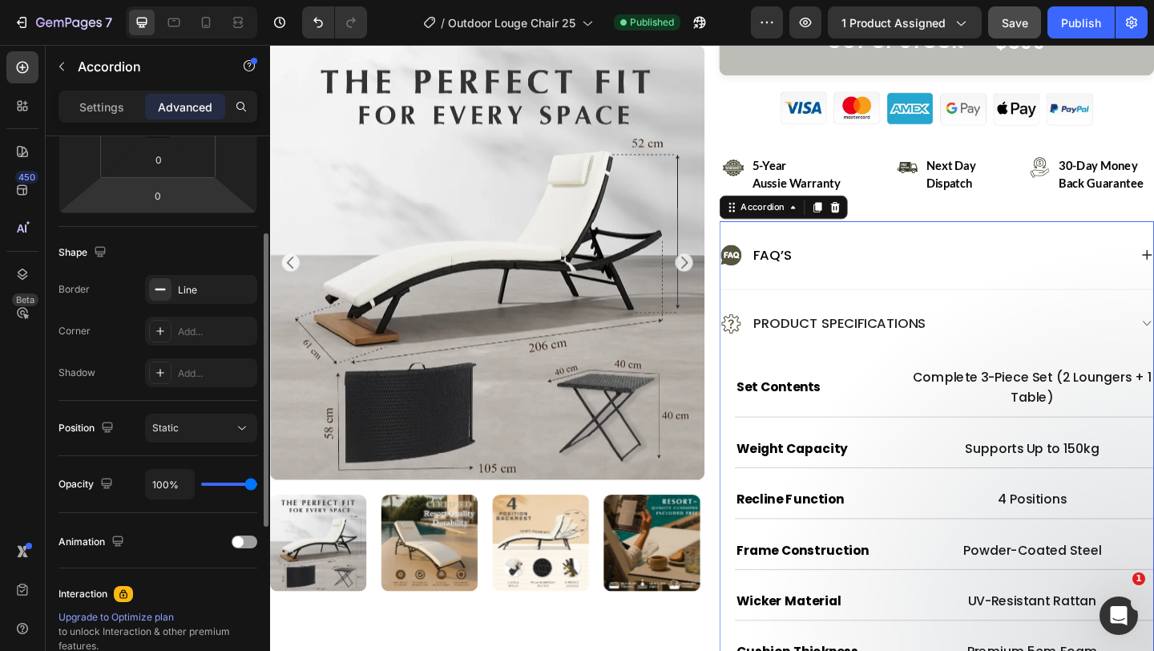
scroll to position [338, 0]
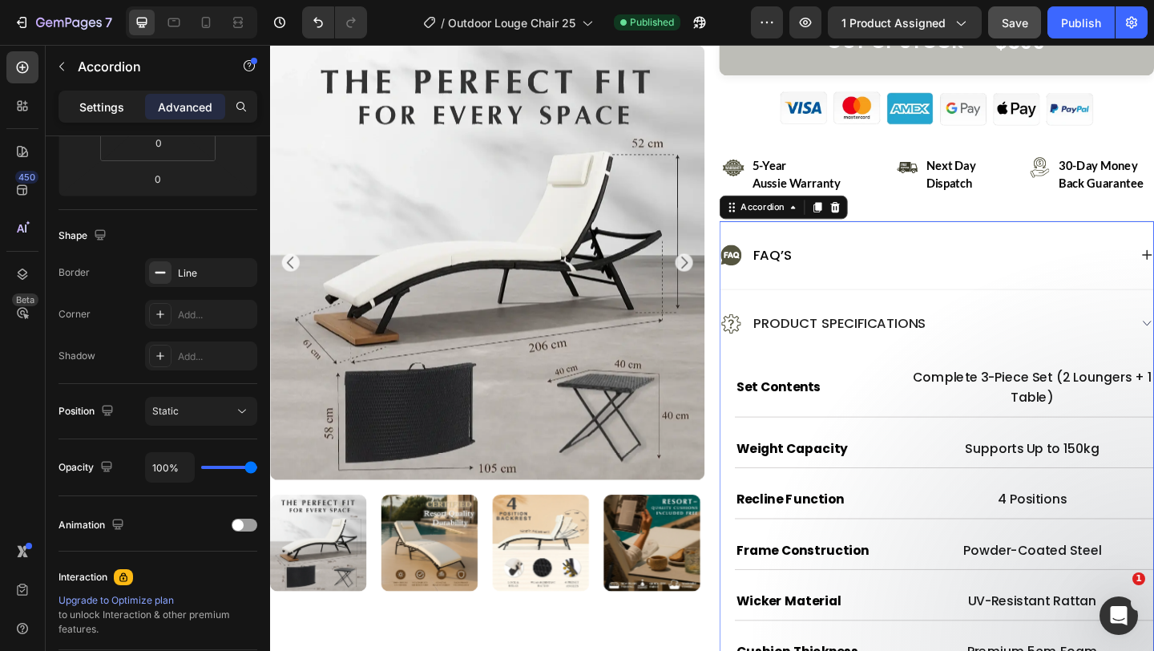
click at [98, 118] on div "Settings" at bounding box center [102, 107] width 80 height 26
type input "0"
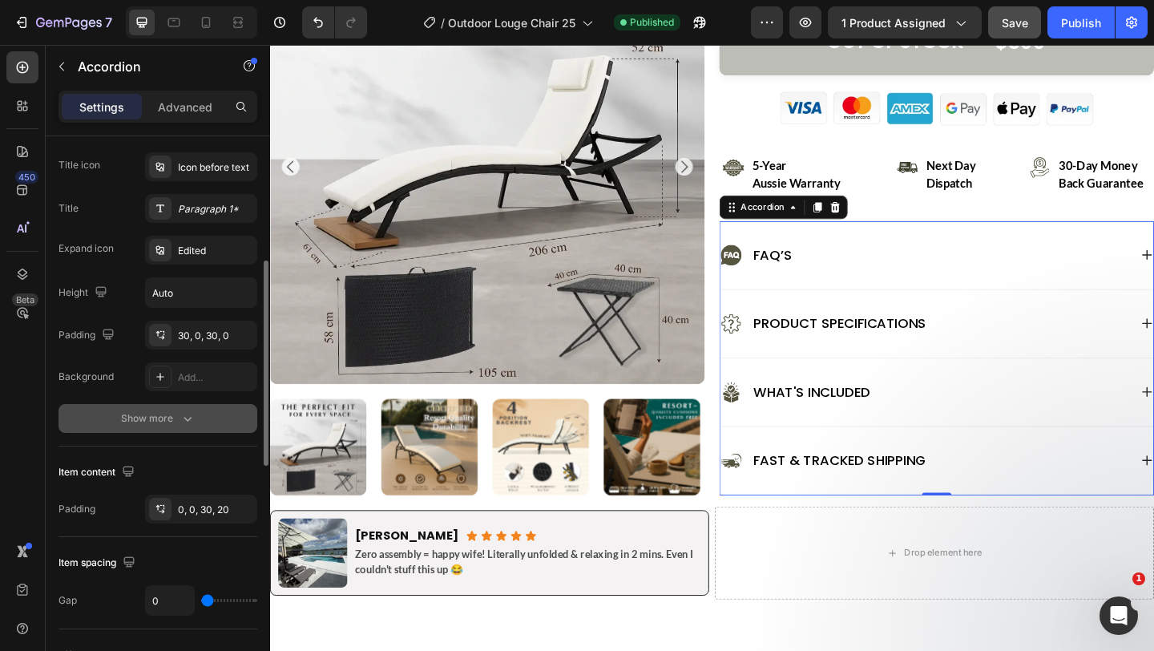
click at [160, 421] on div "Show more" at bounding box center [158, 418] width 75 height 16
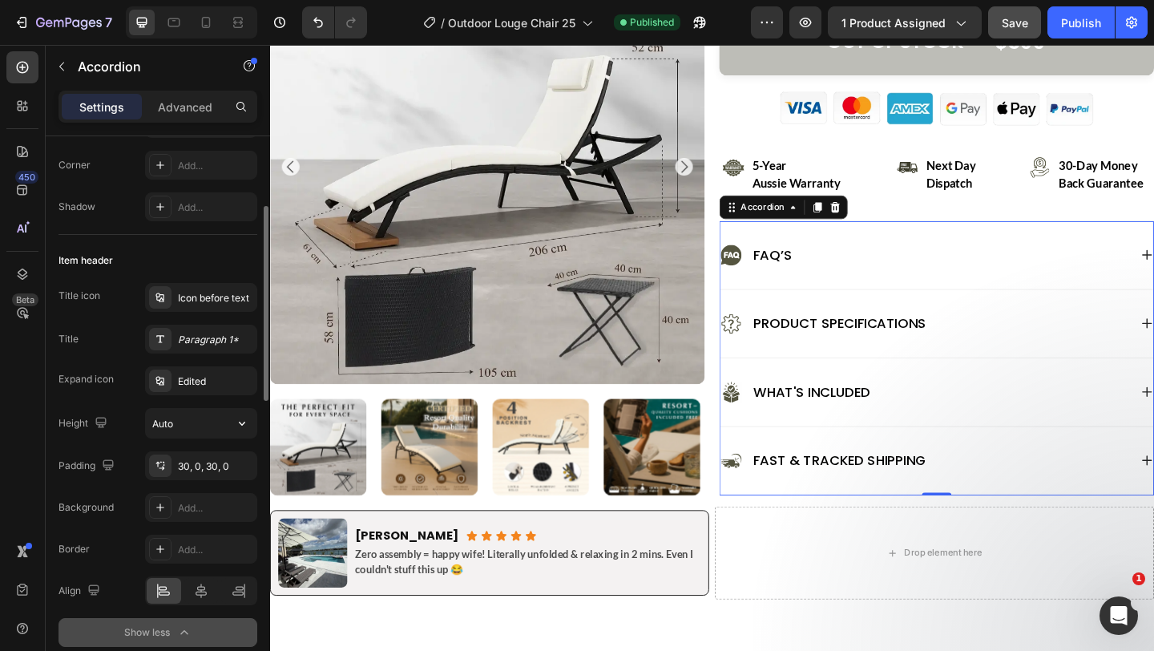
scroll to position [206, 0]
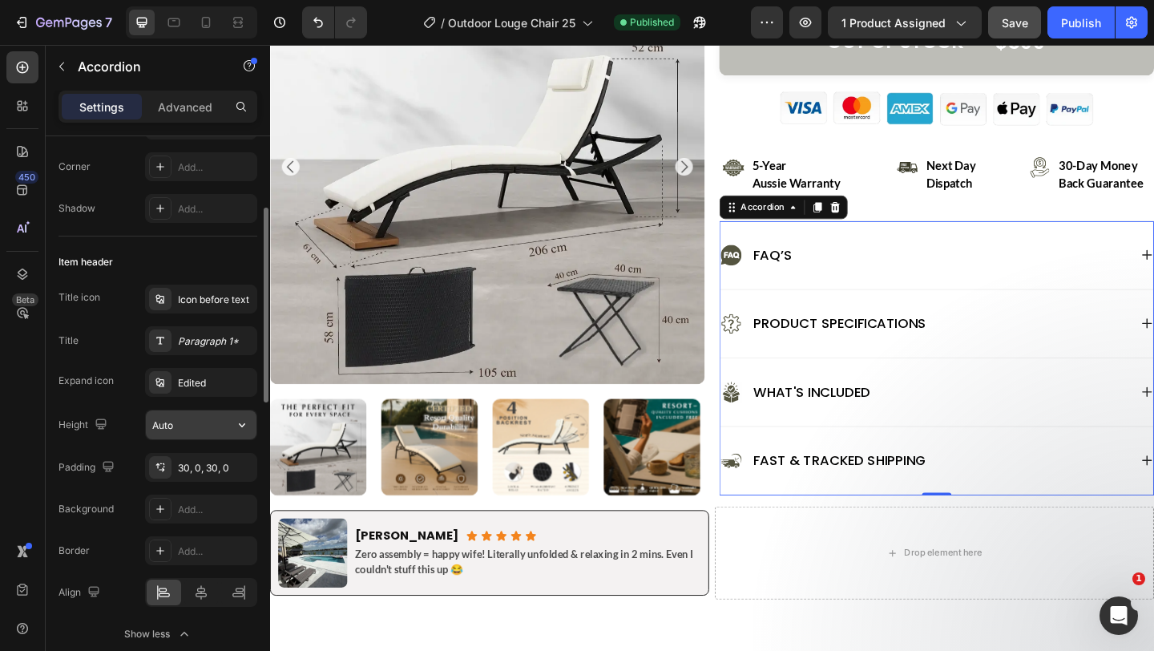
click at [177, 427] on input "Auto" at bounding box center [201, 424] width 111 height 29
click at [245, 415] on button "button" at bounding box center [242, 424] width 29 height 29
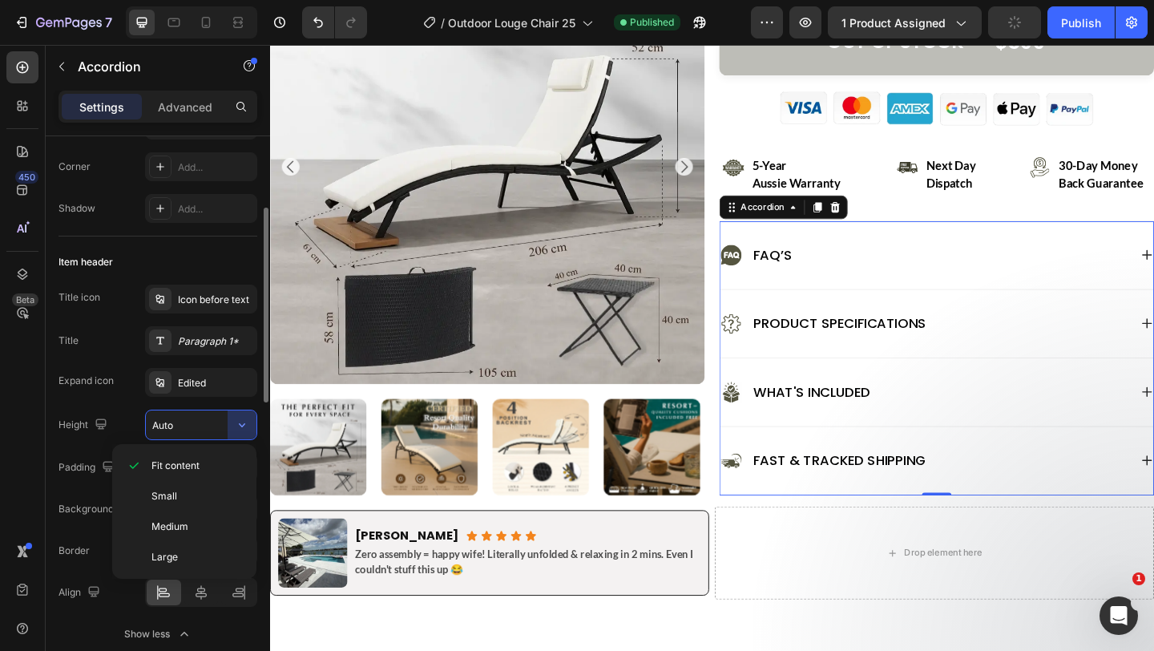
click at [196, 425] on input "Auto" at bounding box center [201, 424] width 111 height 29
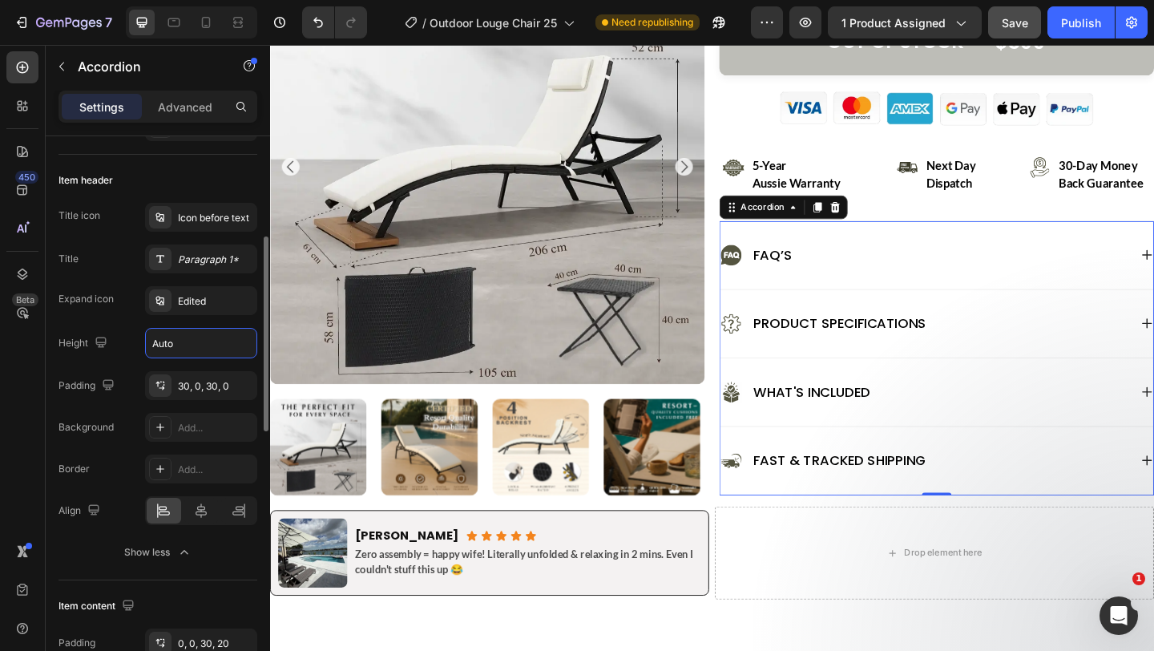
scroll to position [270, 0]
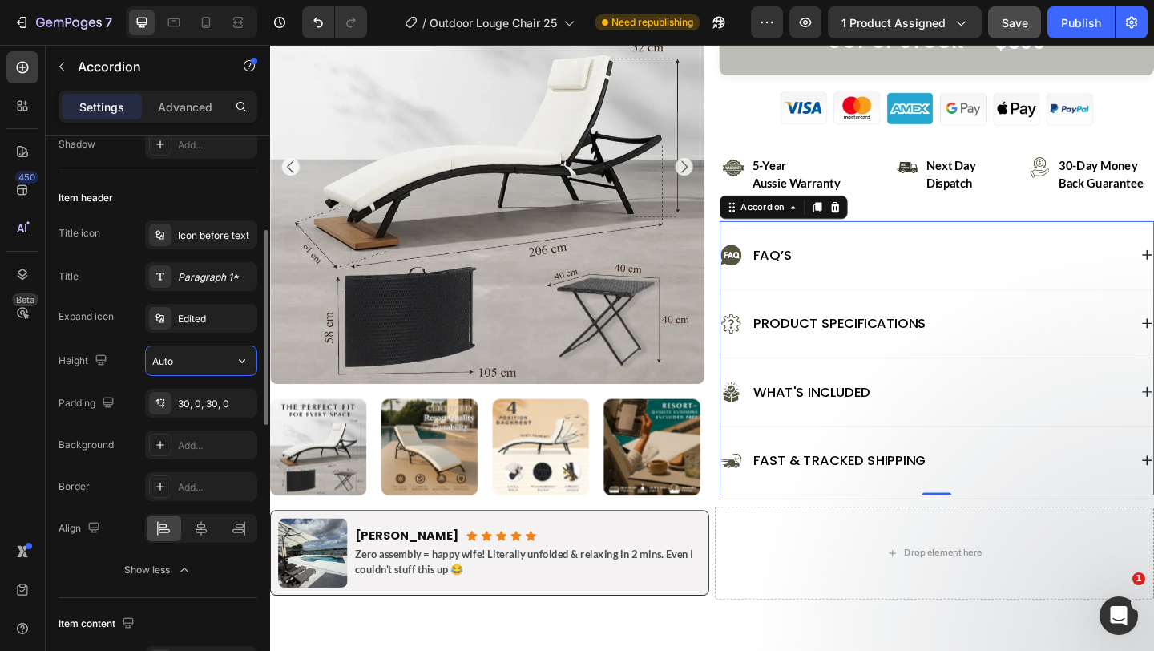
click at [191, 358] on input "Auto" at bounding box center [201, 360] width 111 height 29
click at [236, 357] on icon "button" at bounding box center [242, 361] width 16 height 16
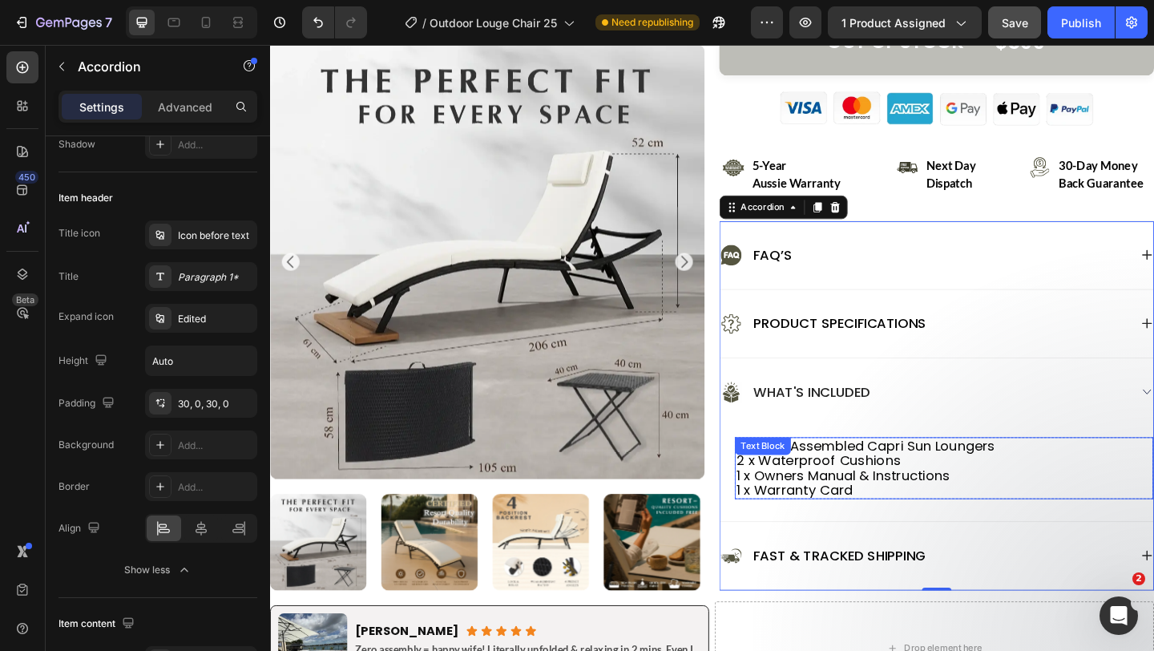
click at [906, 489] on p "2 x Waterproof Cushions 1 x Owners Manual & Instructions 1 x Warranty Card" at bounding box center [1004, 513] width 452 height 48
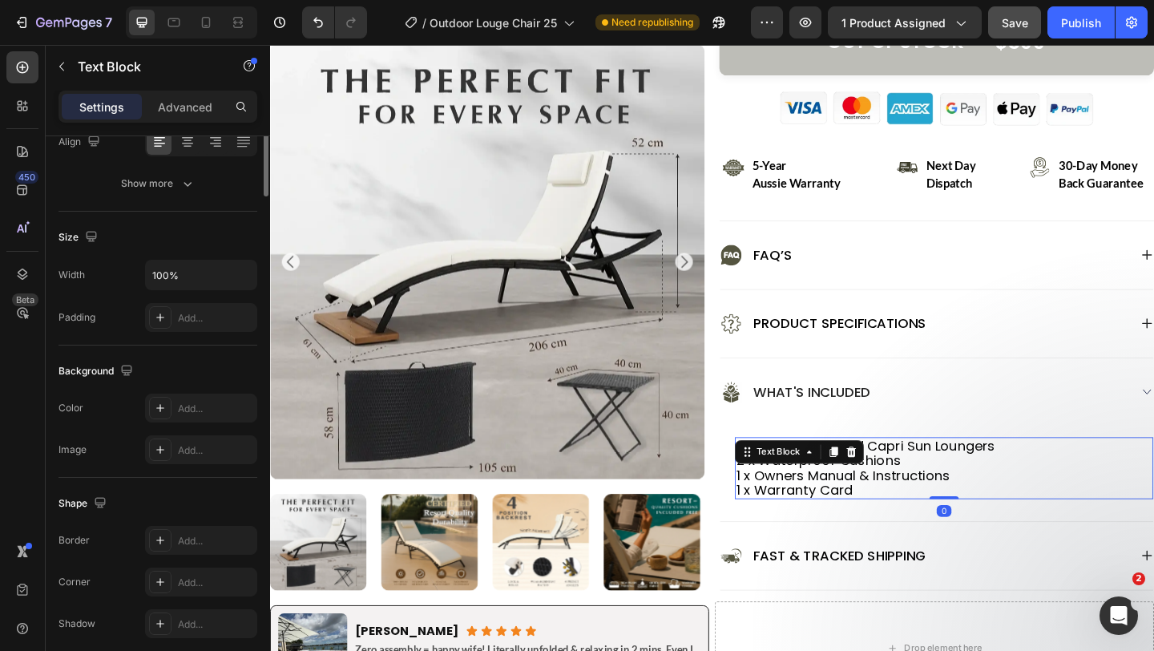
scroll to position [0, 0]
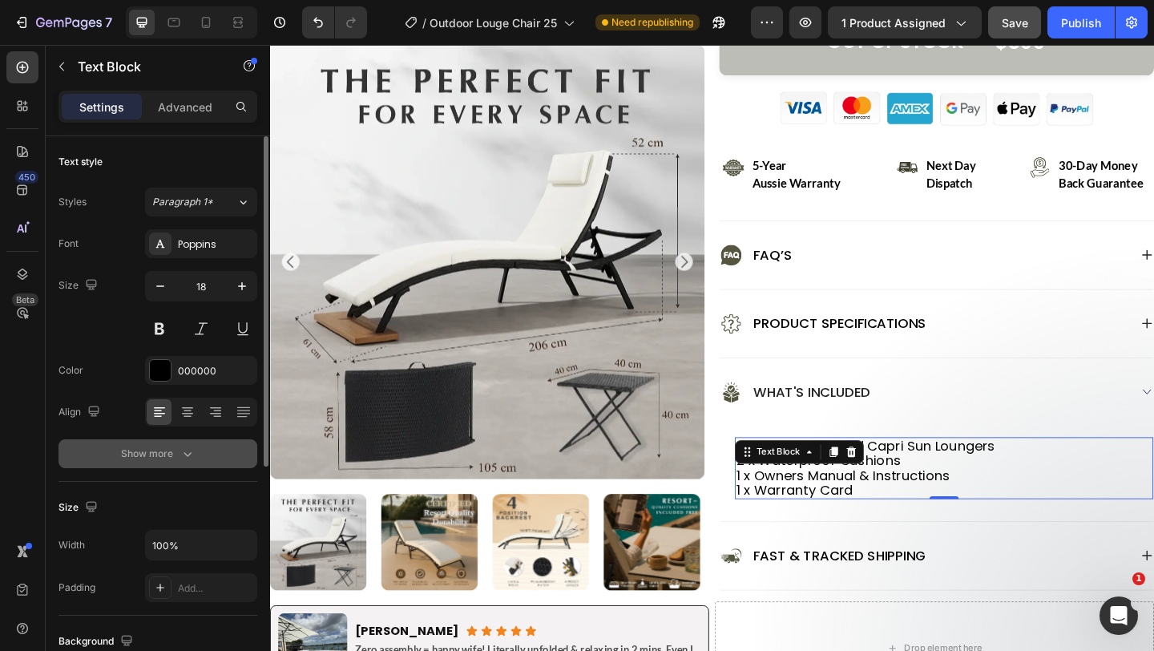
click at [190, 453] on icon "button" at bounding box center [188, 454] width 8 height 5
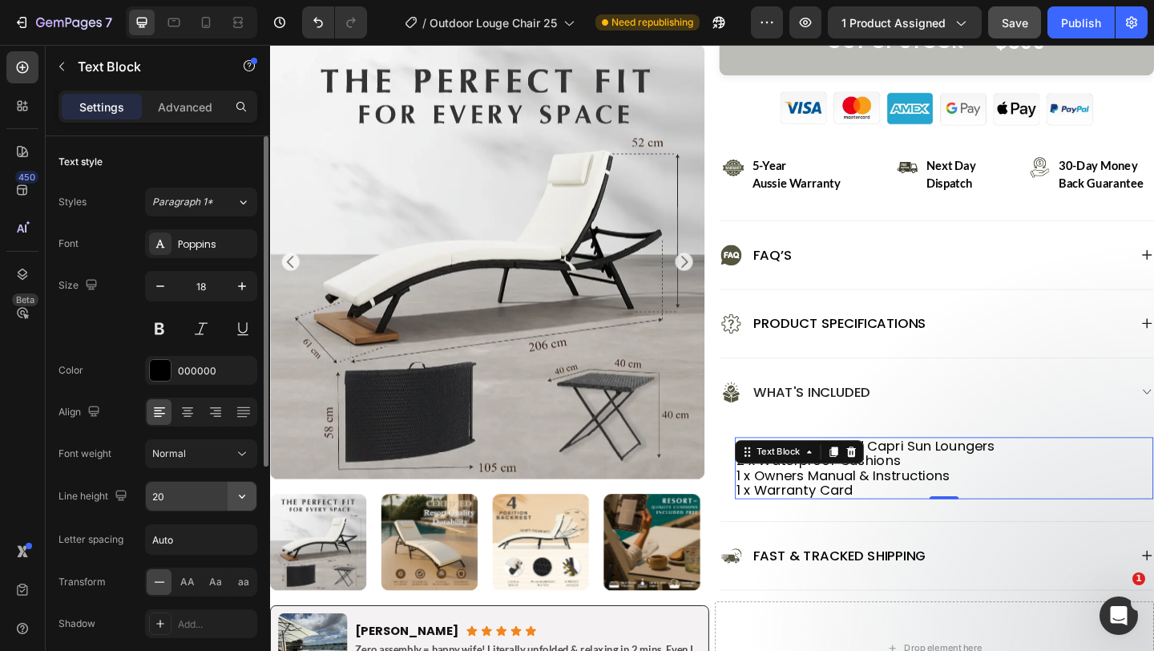
click at [243, 496] on icon "button" at bounding box center [242, 497] width 6 height 4
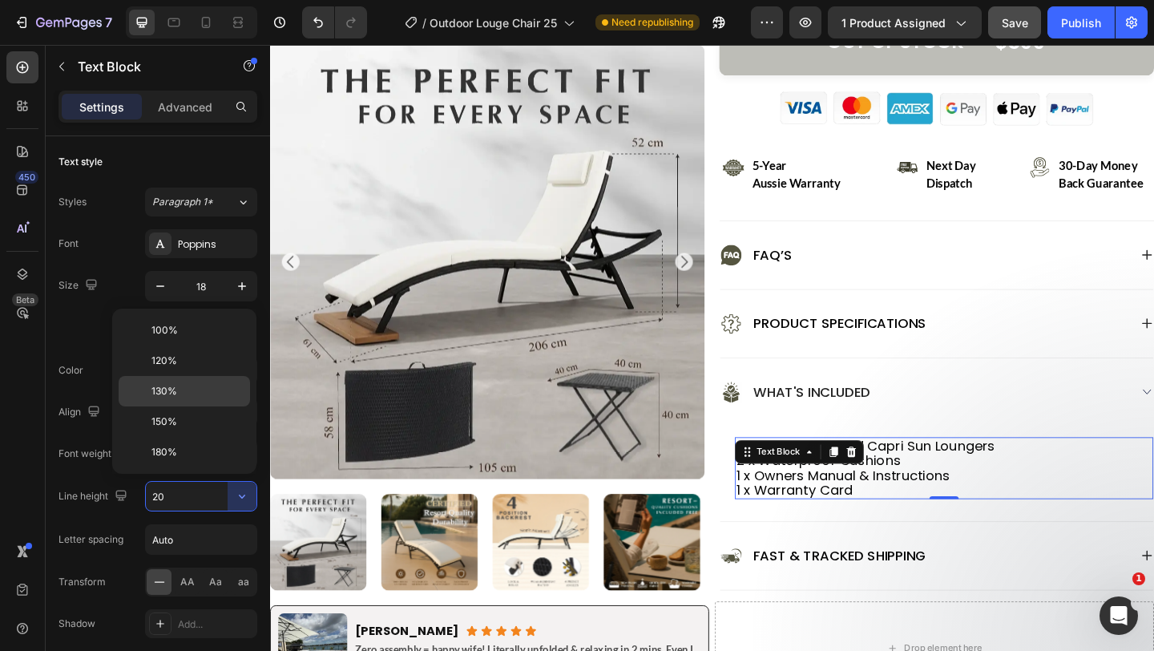
click at [204, 393] on p "130%" at bounding box center [197, 391] width 91 height 14
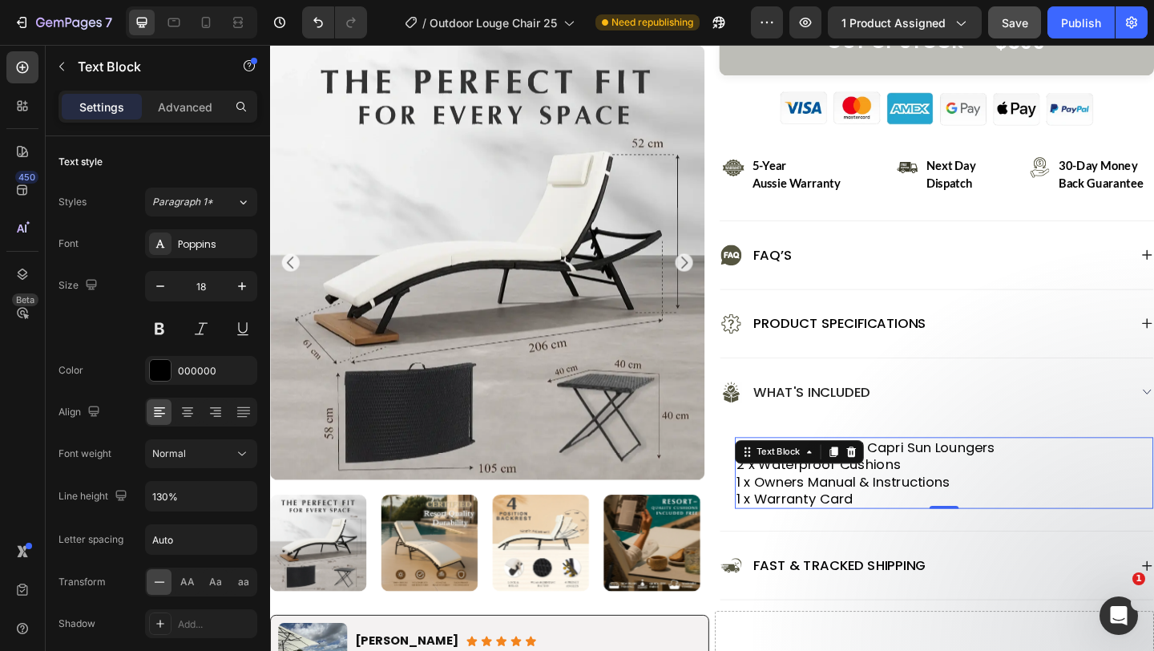
click at [204, 393] on div "Font Poppins Size 18 Color 000000 Align Font weight Normal Line height 130% Let…" at bounding box center [158, 454] width 199 height 451
click at [240, 494] on icon "button" at bounding box center [242, 496] width 16 height 16
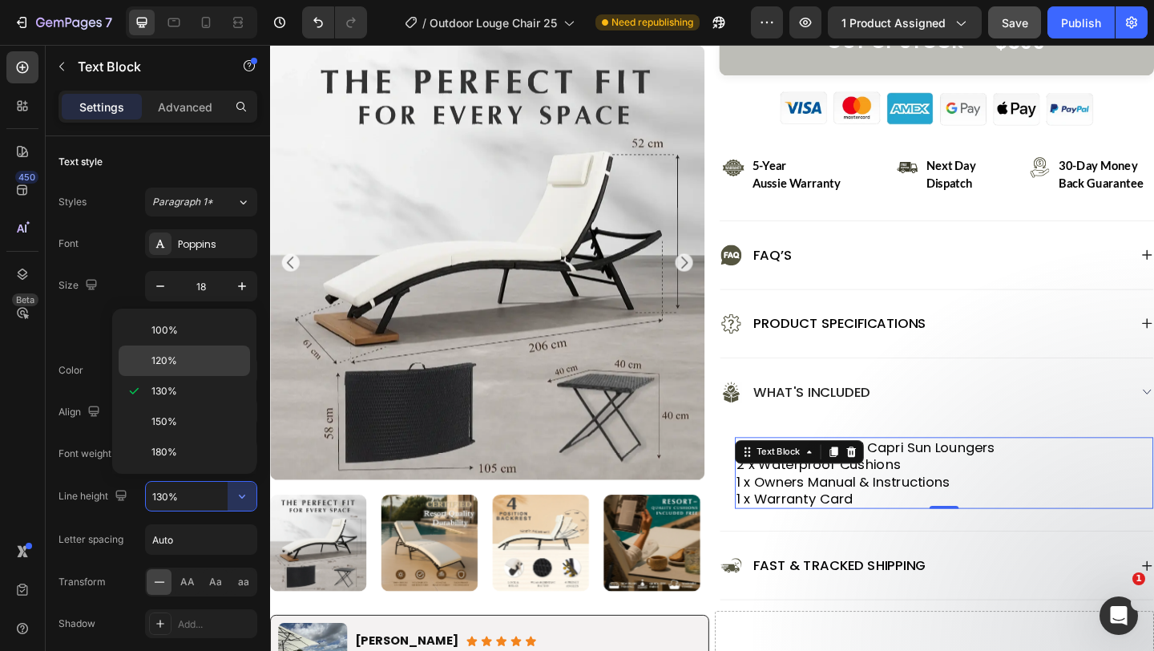
click at [193, 361] on p "120%" at bounding box center [197, 361] width 91 height 14
type input "120%"
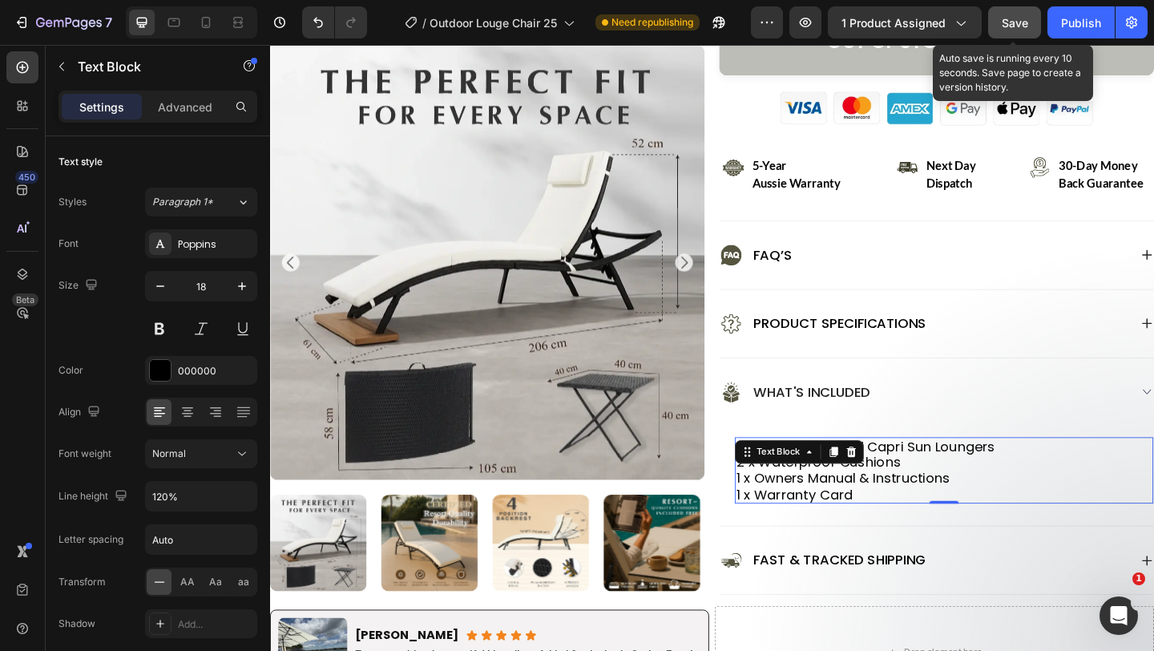
click at [1013, 11] on button "Save" at bounding box center [1015, 22] width 53 height 32
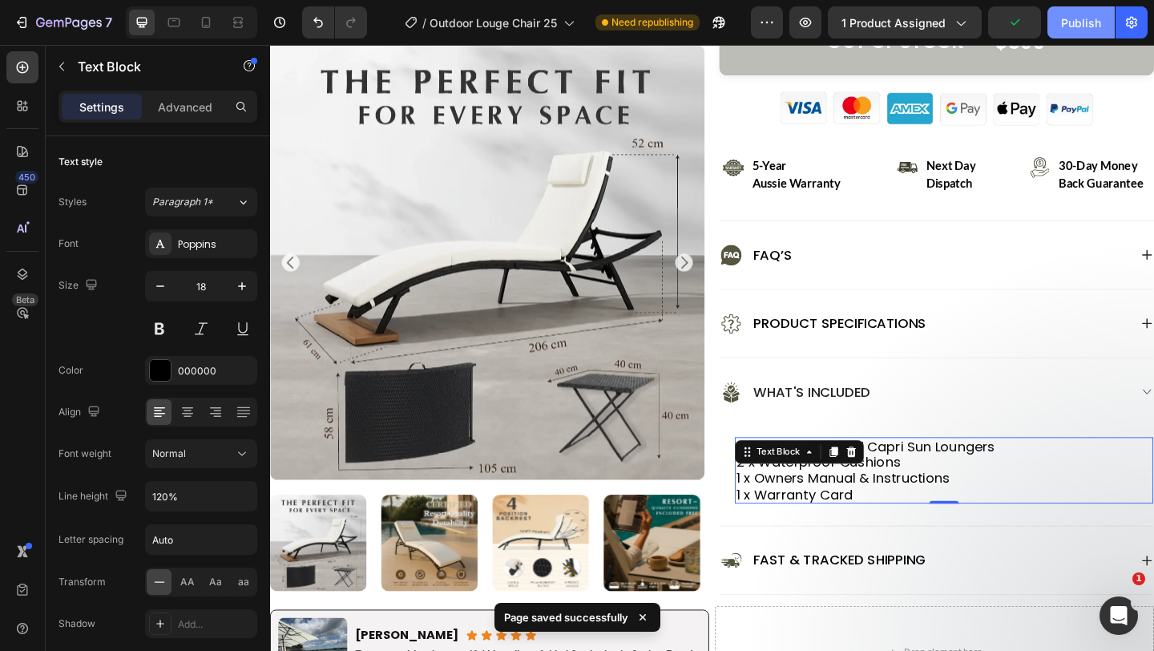
click at [1061, 21] on button "Publish" at bounding box center [1081, 22] width 67 height 32
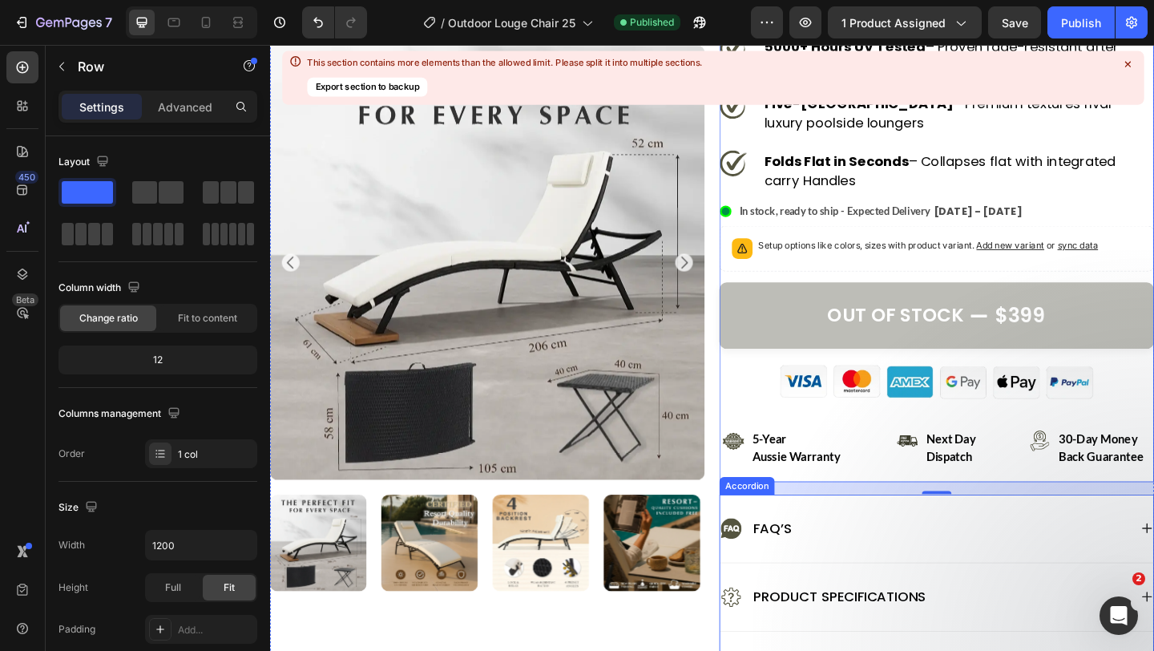
scroll to position [439, 0]
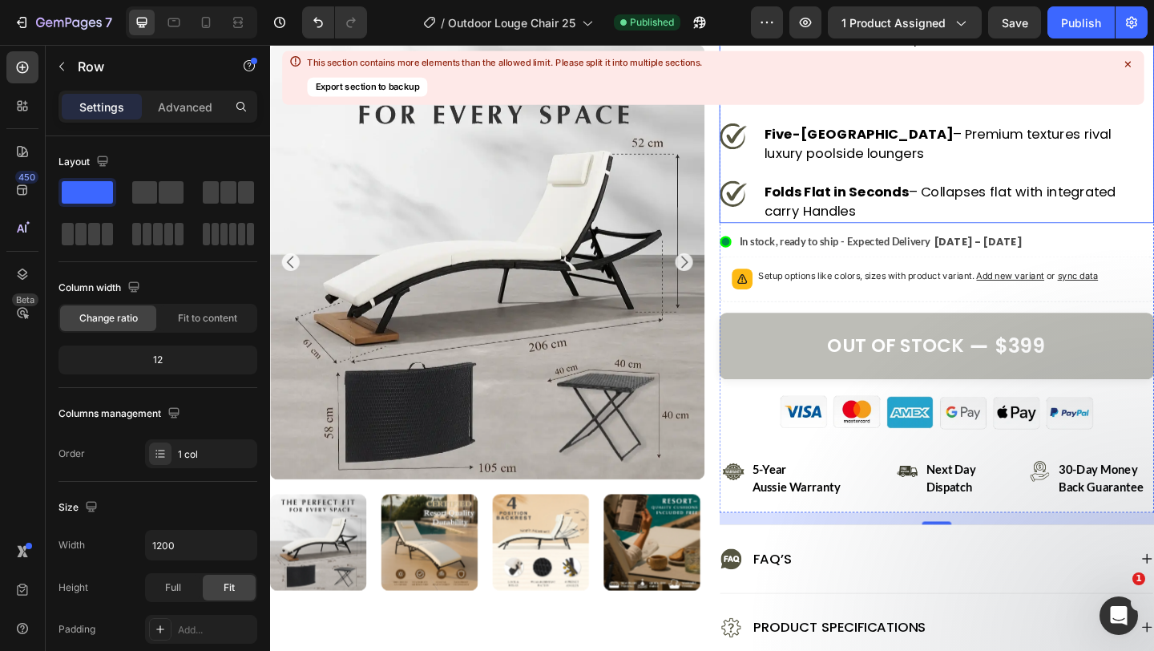
click at [1127, 67] on icon at bounding box center [1128, 64] width 14 height 14
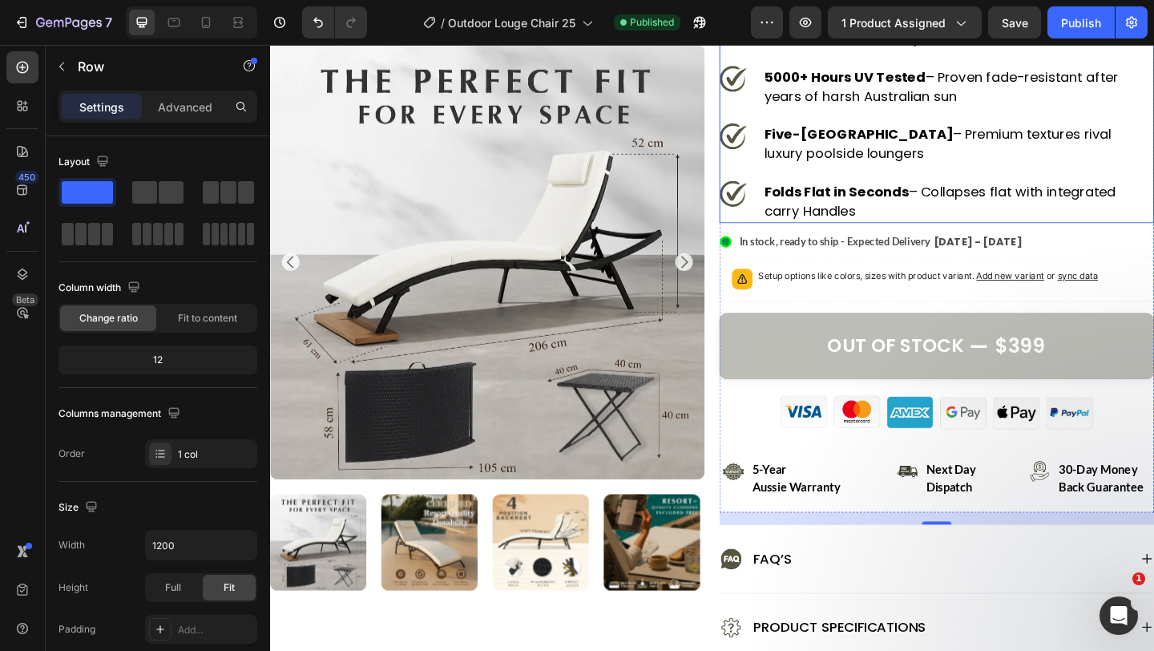
click at [1154, 68] on div "5000+ Hours UV Tested – Proven fade-resistant after years of harsh Australian s…" at bounding box center [1019, 90] width 427 height 47
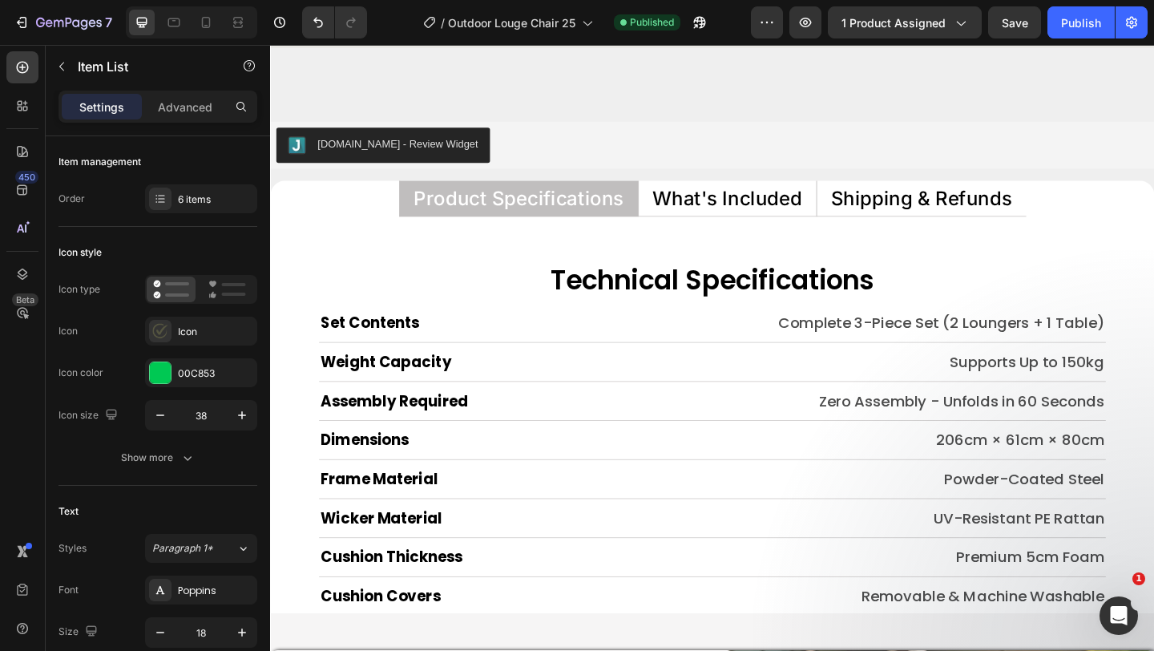
scroll to position [7673, 0]
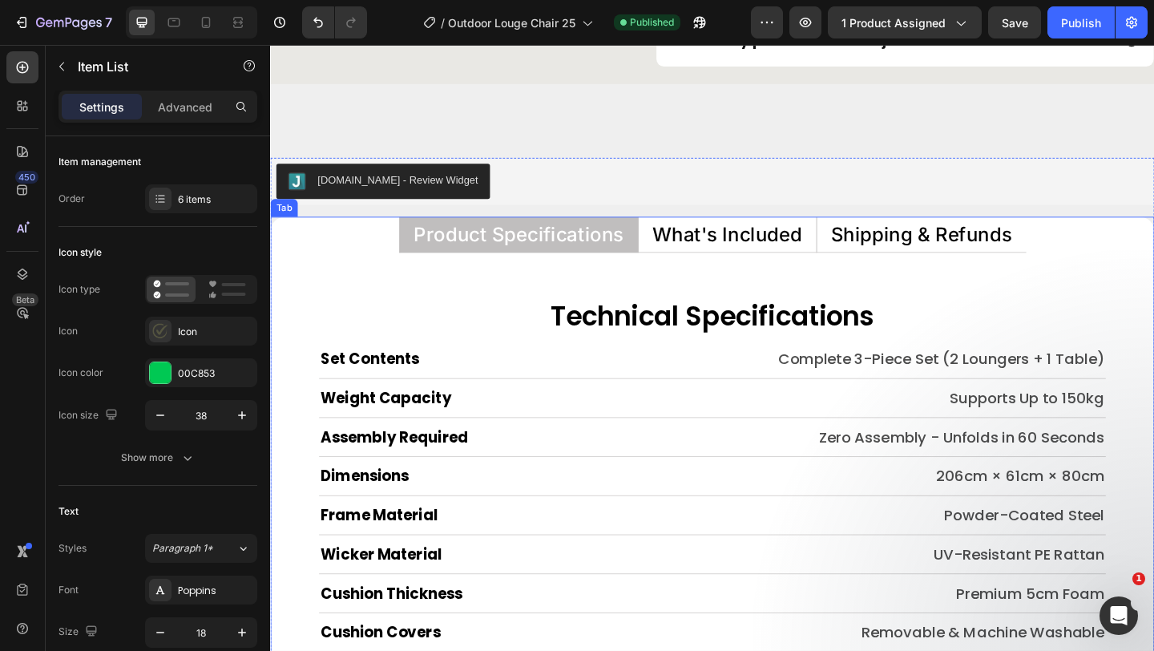
click at [756, 257] on p "What's Included" at bounding box center [767, 251] width 163 height 21
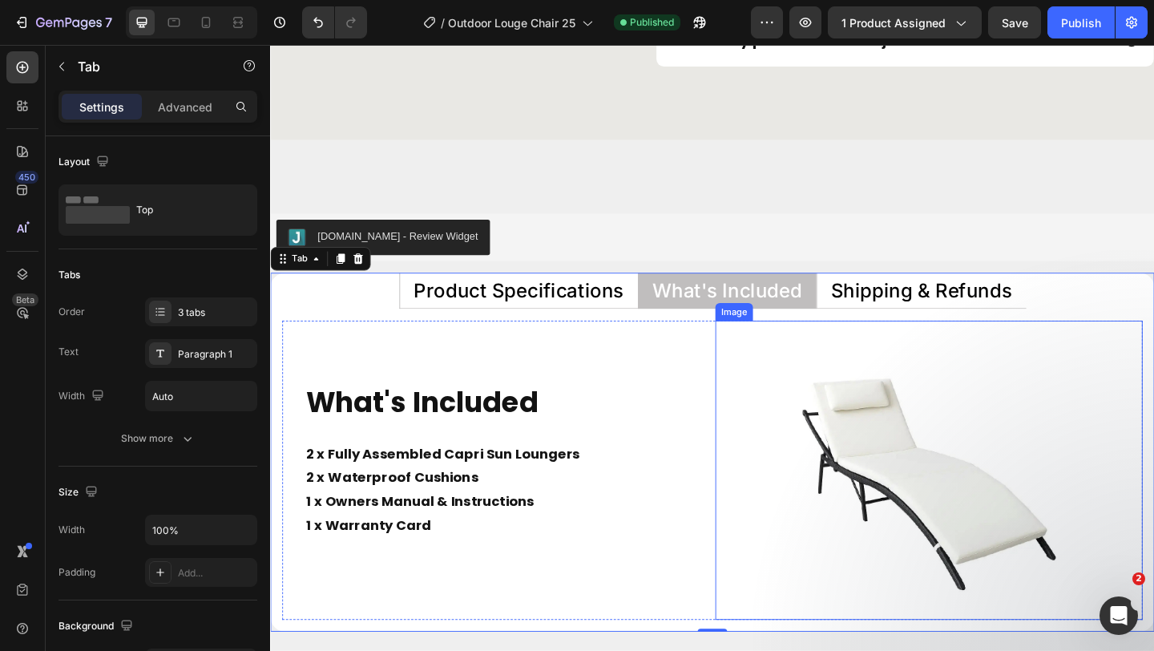
click at [905, 428] on img at bounding box center [987, 508] width 326 height 326
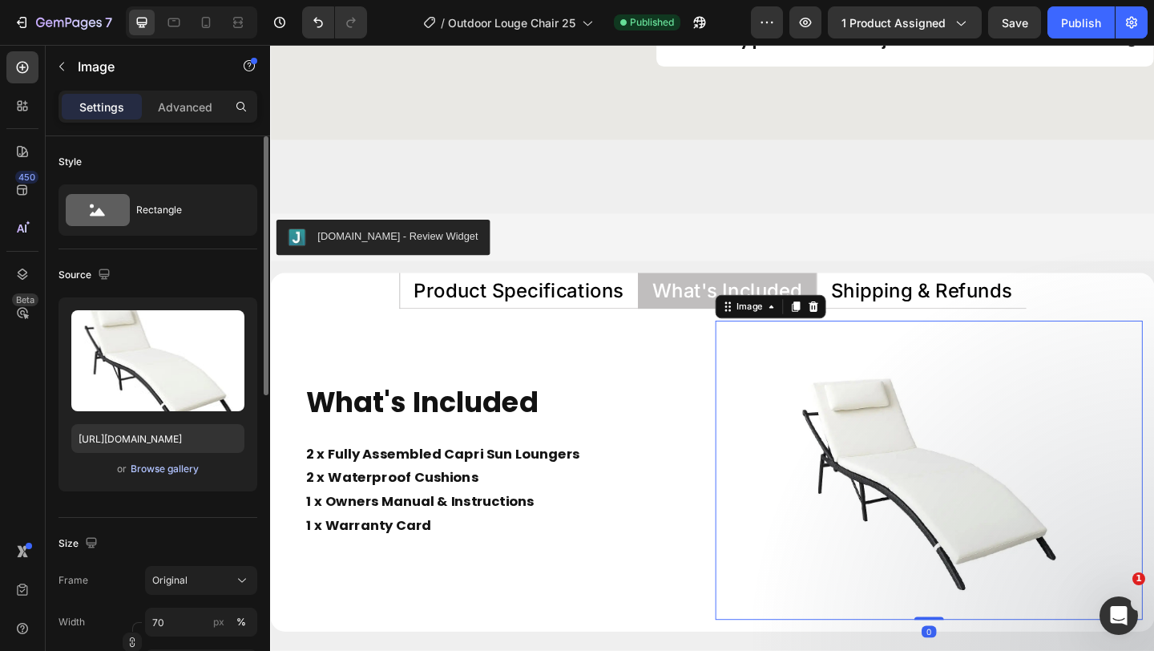
click at [180, 469] on div "Browse gallery" at bounding box center [165, 469] width 68 height 14
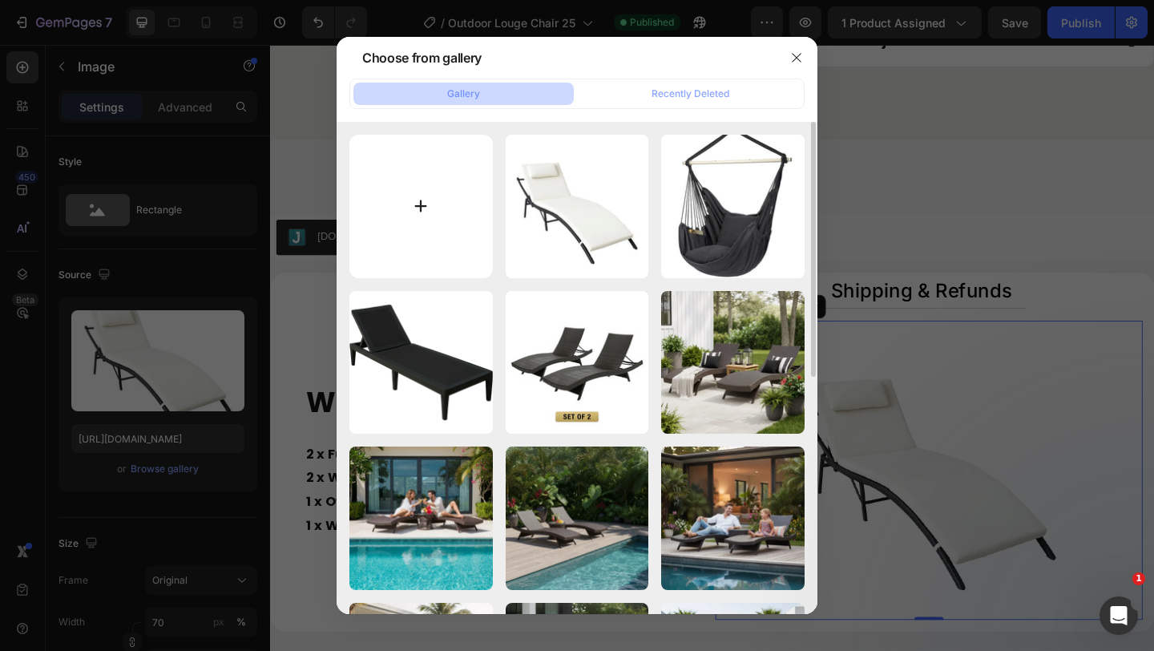
click at [419, 219] on input "file" at bounding box center [422, 207] width 144 height 144
type input "C:\fakepath\Image_2025-09-27_115720_211 (1).webp"
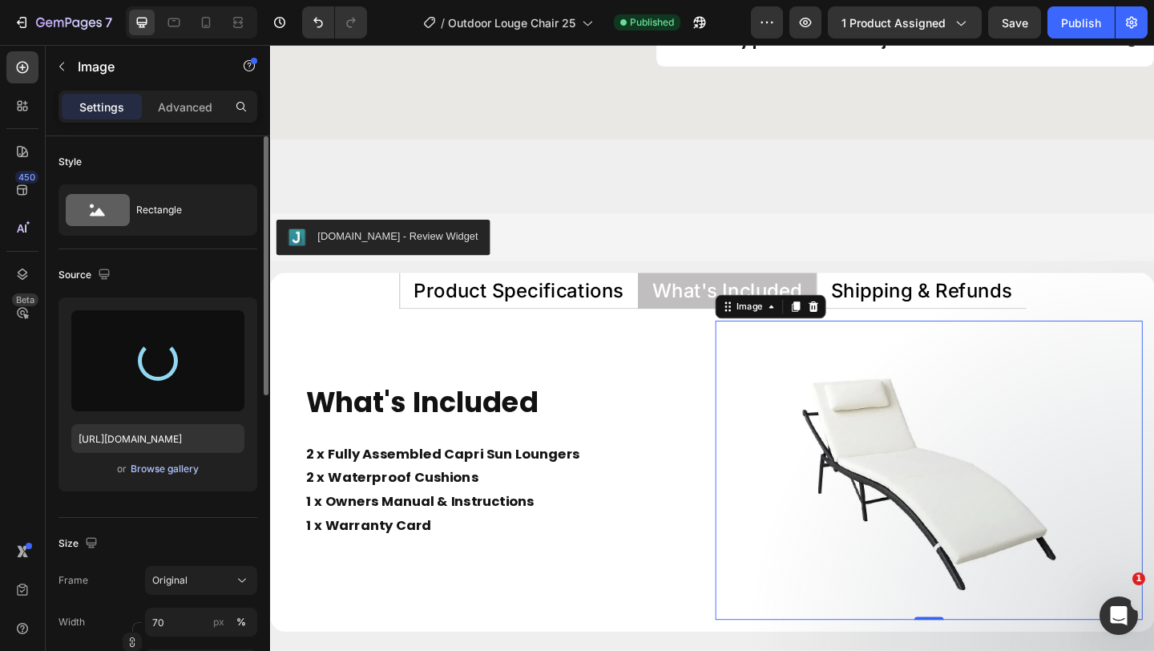
click at [158, 462] on div "Browse gallery" at bounding box center [165, 469] width 68 height 14
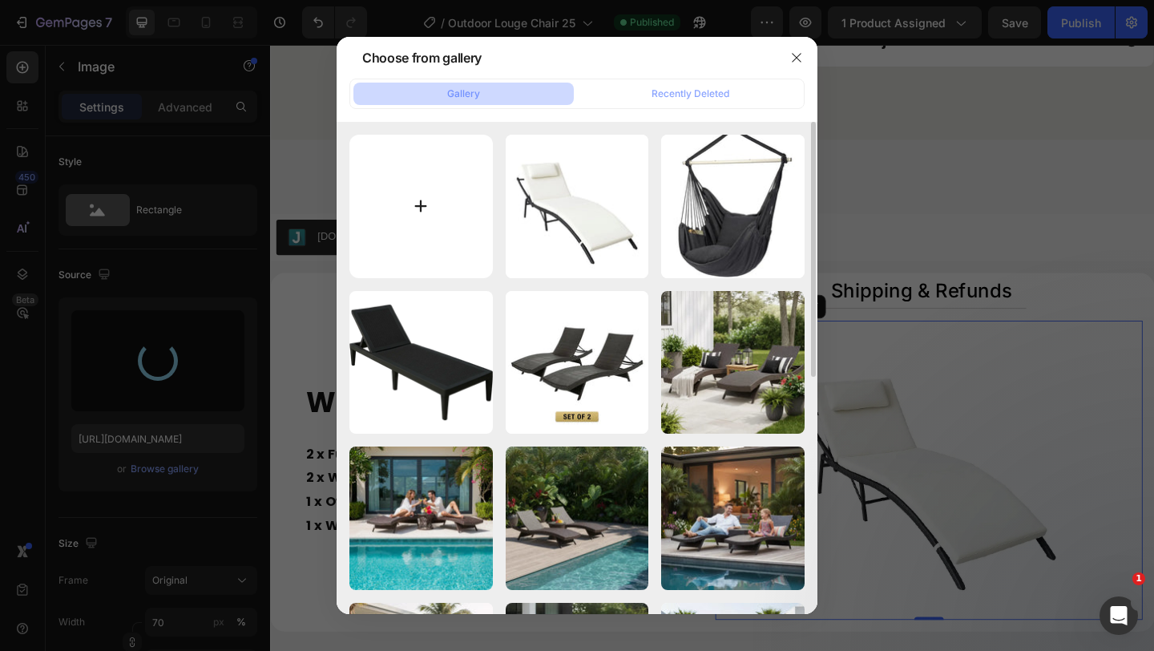
click at [452, 197] on input "file" at bounding box center [422, 207] width 144 height 144
type input "C:\fakepath\Image_2025-09-27_115720_211 (1).webp"
